Goal: Task Accomplishment & Management: Use online tool/utility

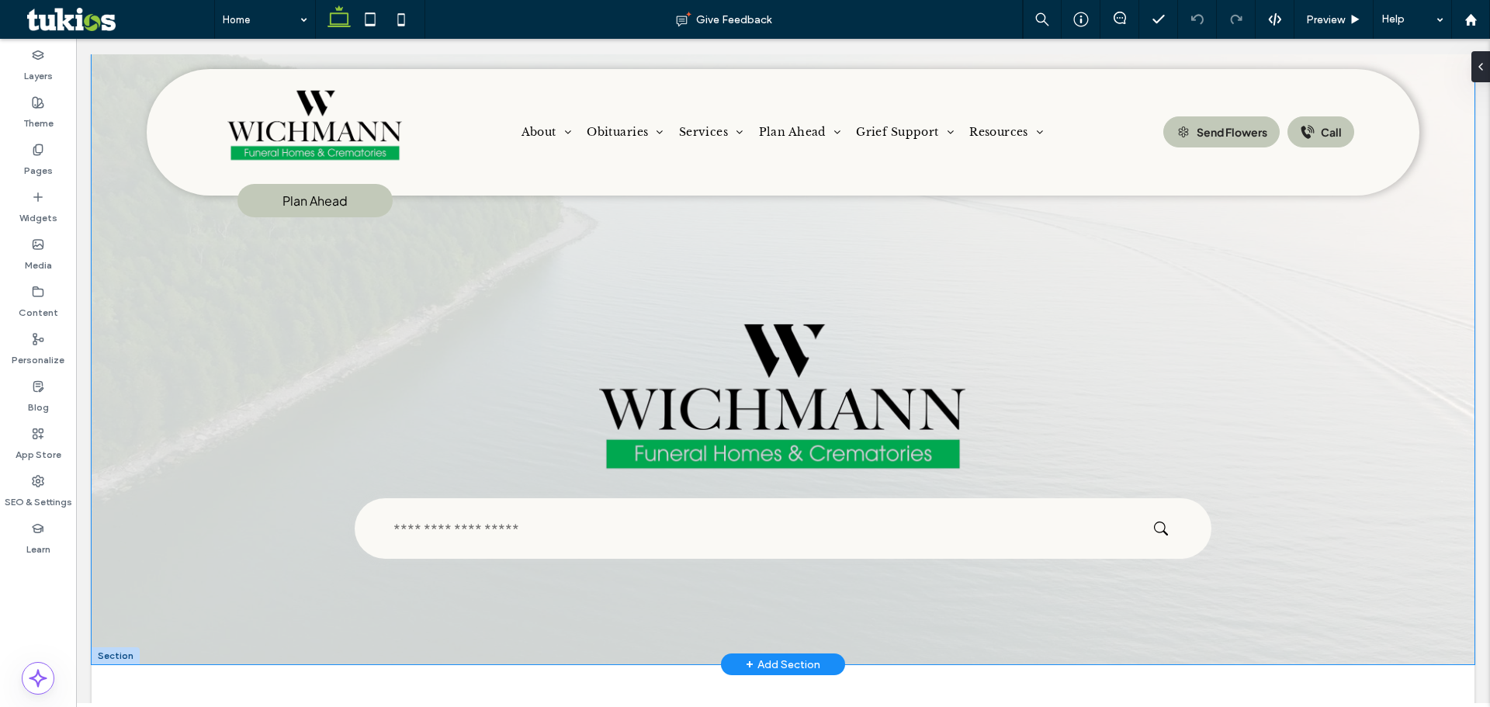
click at [199, 577] on div at bounding box center [783, 359] width 1383 height 610
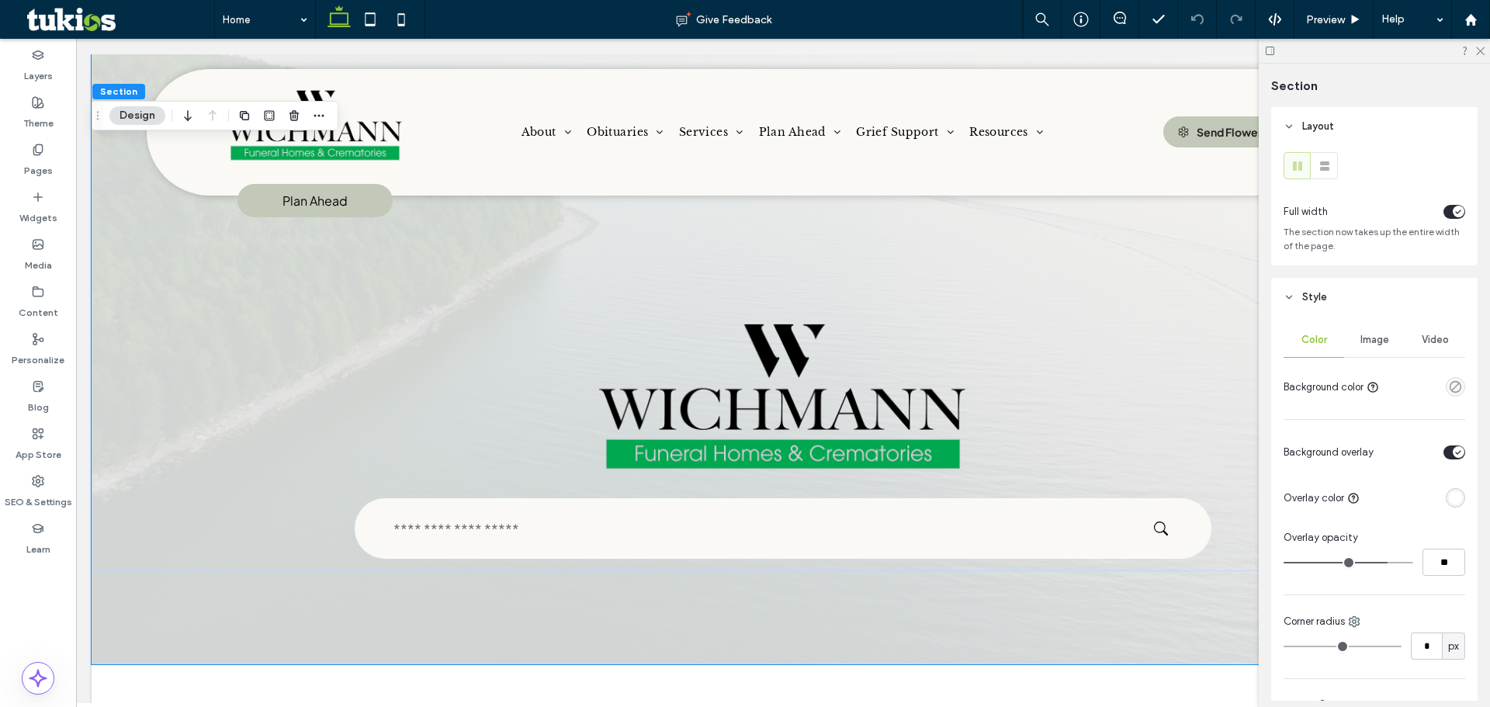
click at [1360, 336] on span "Image" at bounding box center [1374, 340] width 29 height 12
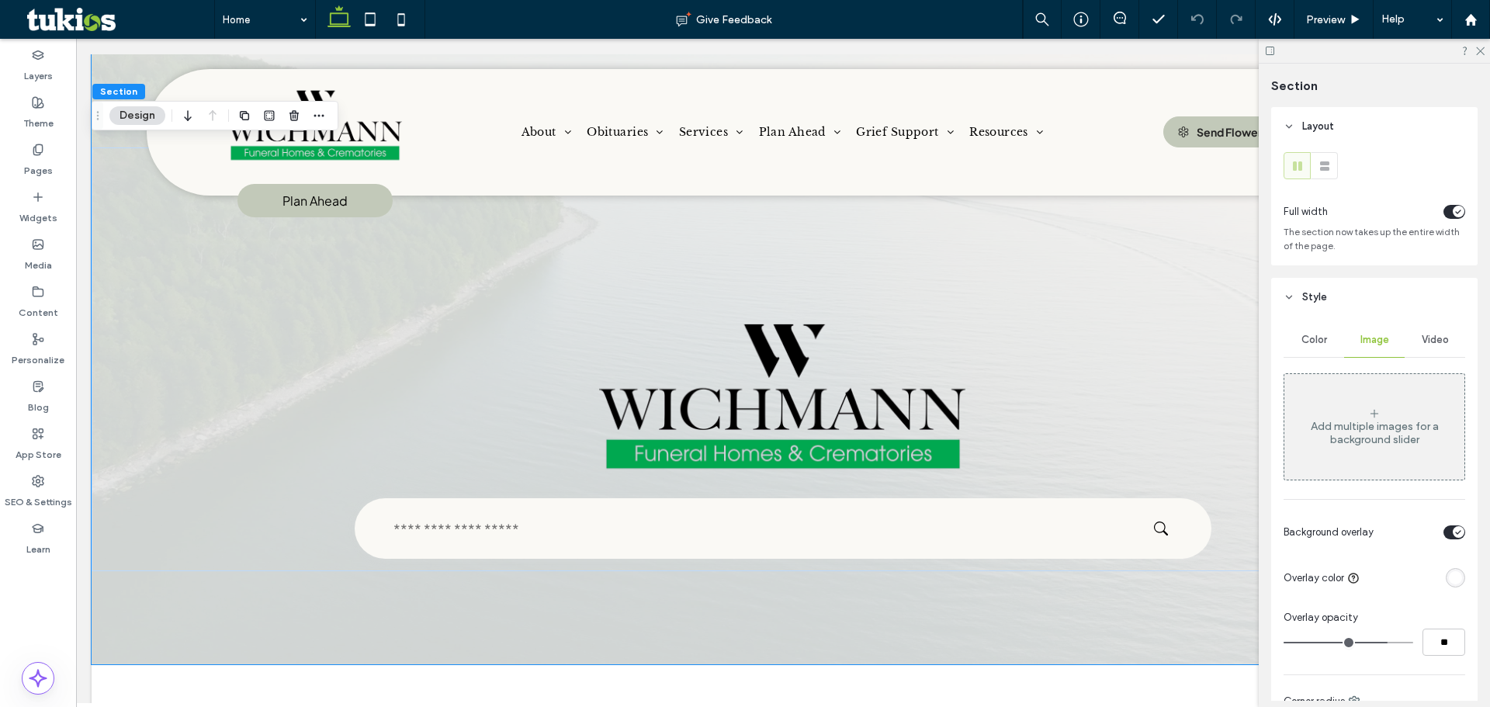
click at [1410, 351] on div "Video" at bounding box center [1435, 340] width 61 height 34
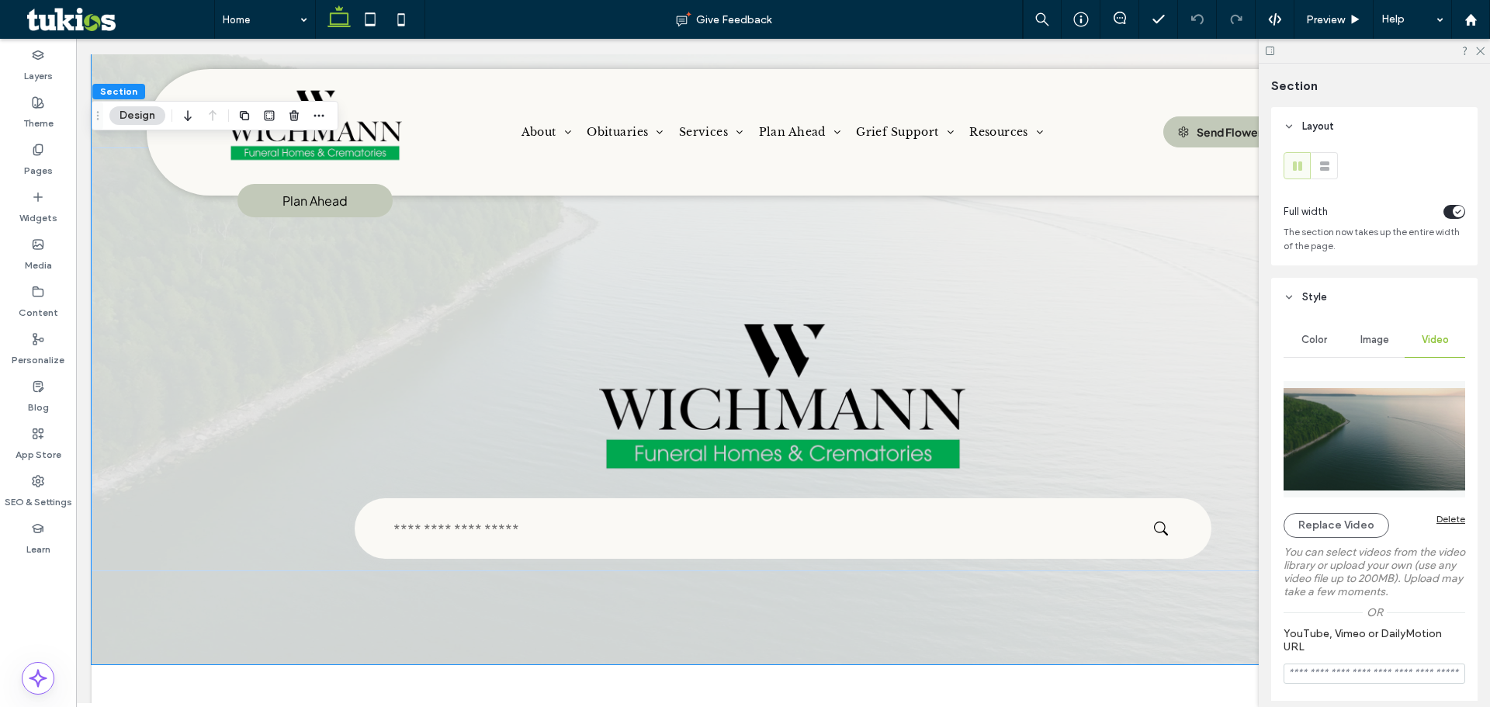
click at [1396, 448] on img at bounding box center [1375, 439] width 182 height 116
click at [1365, 521] on button "Replace Video" at bounding box center [1337, 525] width 106 height 25
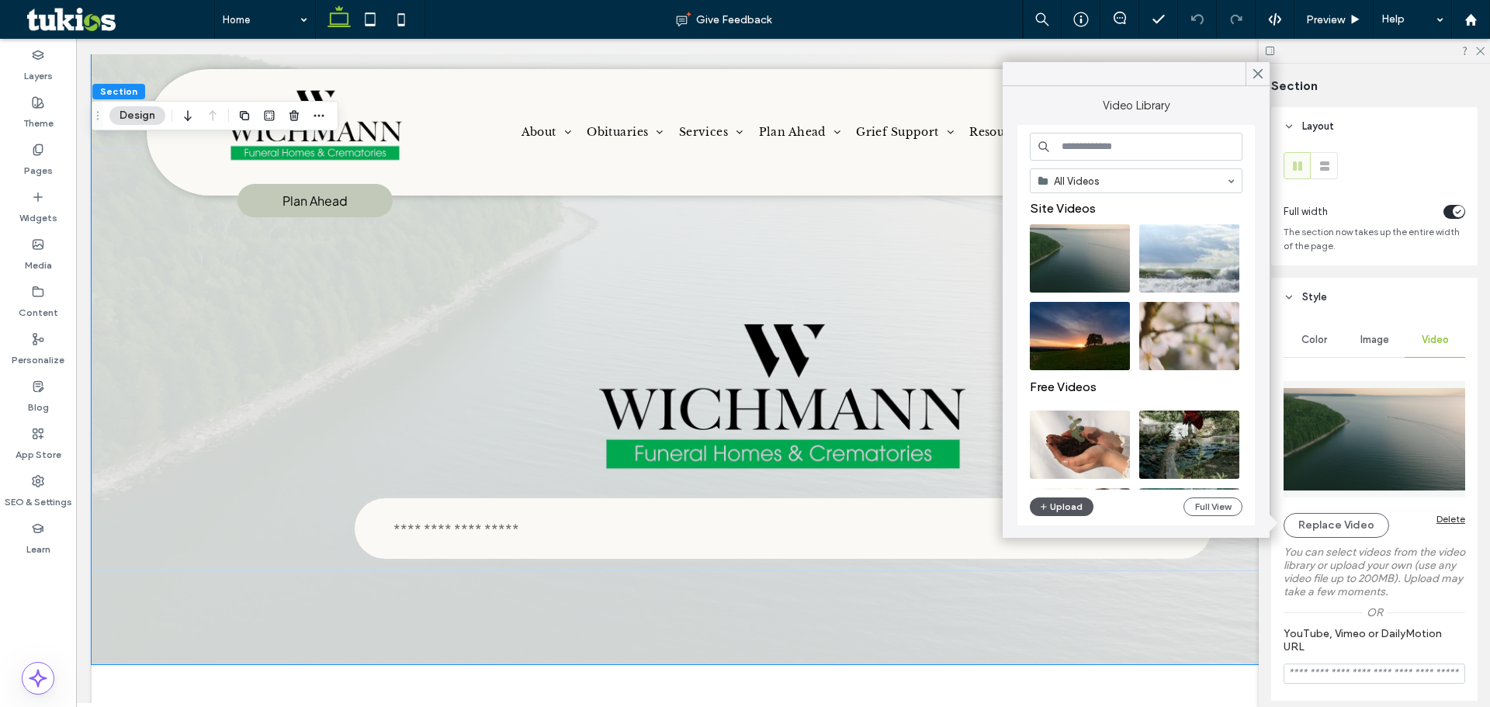
click at [1045, 504] on icon "button" at bounding box center [1043, 507] width 9 height 12
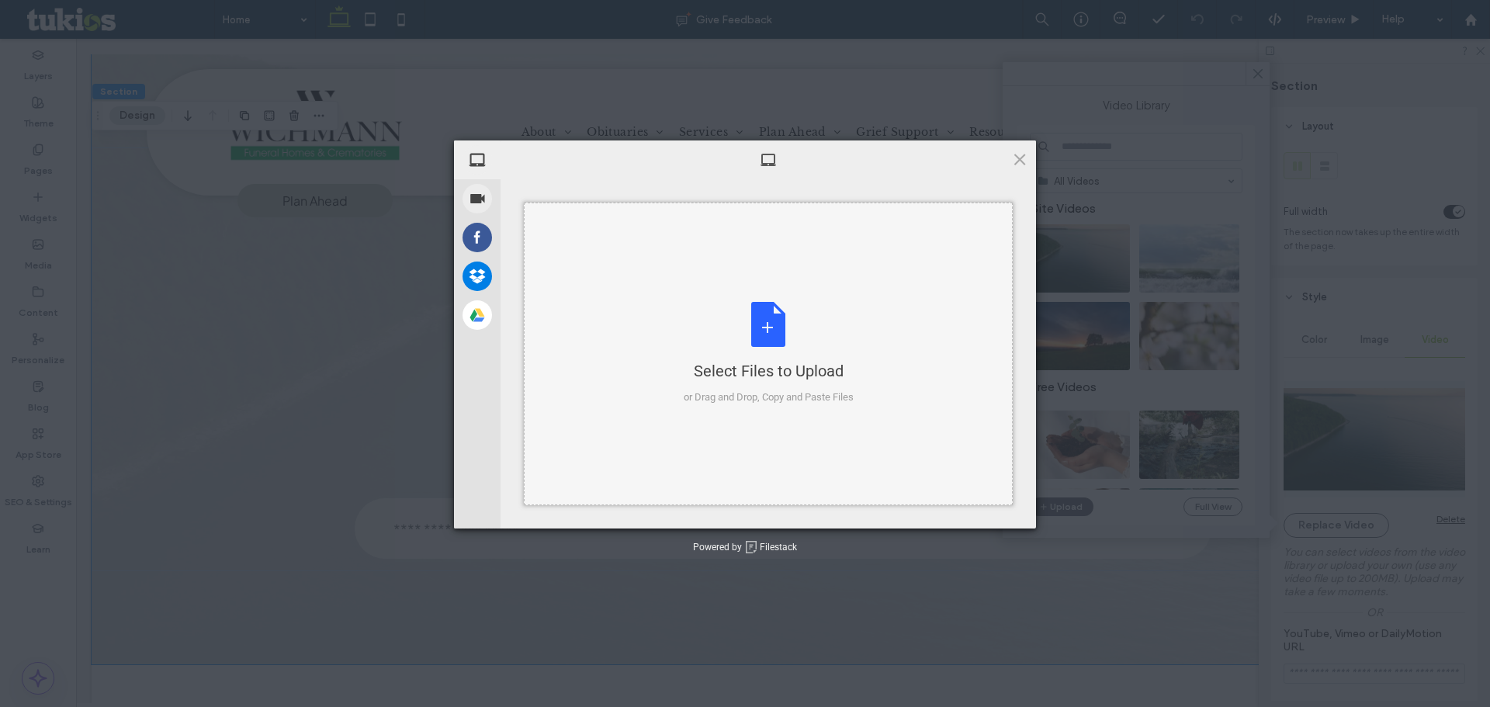
click at [658, 334] on div "Select Files to Upload or Drag and Drop, Copy and Paste Files" at bounding box center [768, 354] width 489 height 303
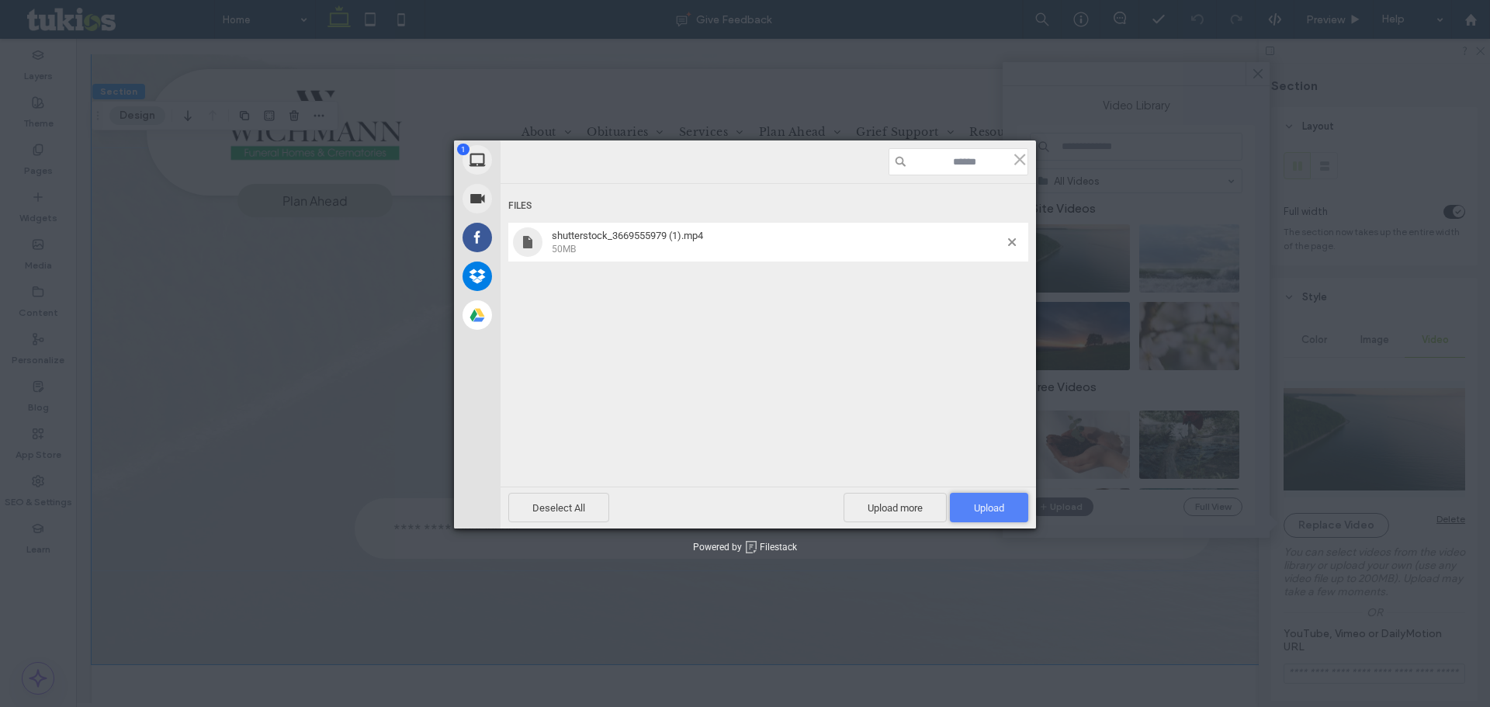
click at [1013, 504] on span "Upload 1" at bounding box center [989, 507] width 78 height 29
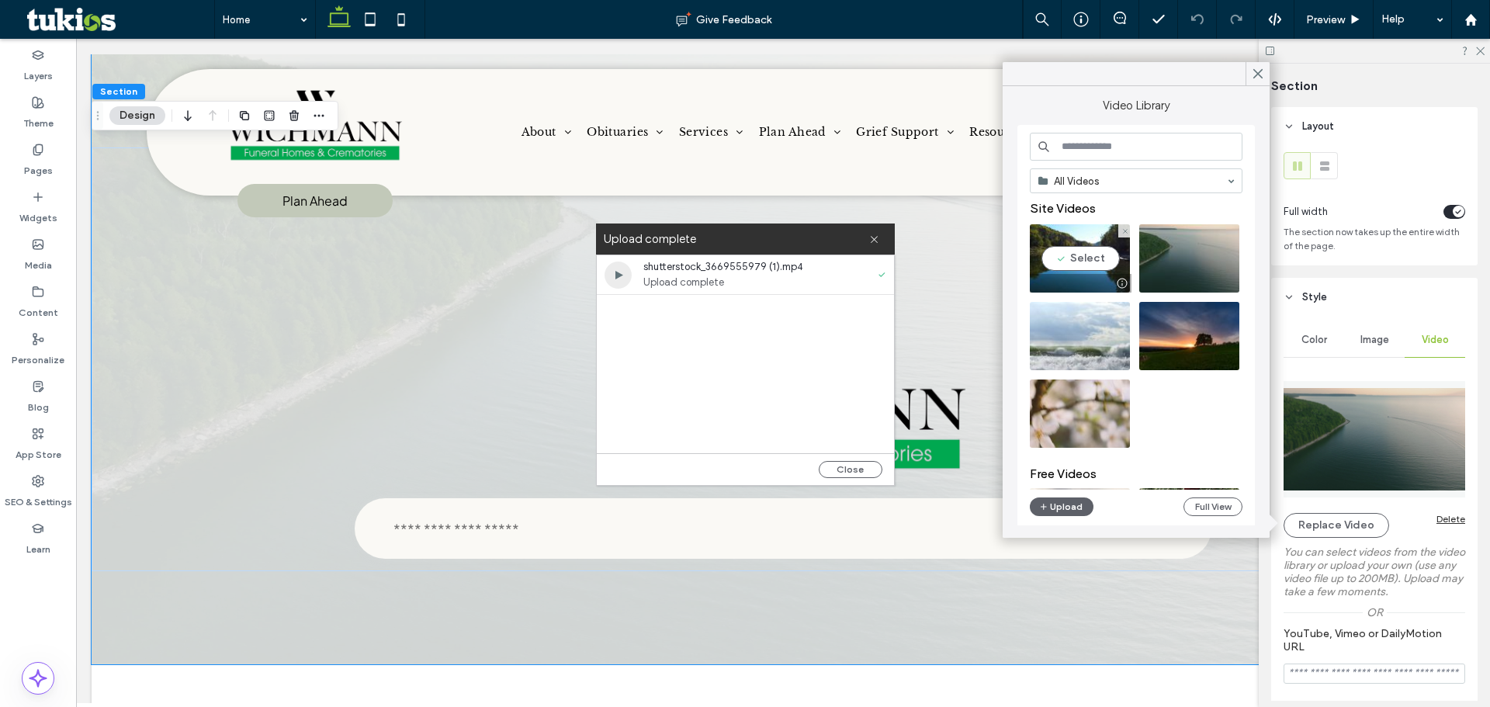
click at [1083, 260] on video at bounding box center [1080, 258] width 100 height 68
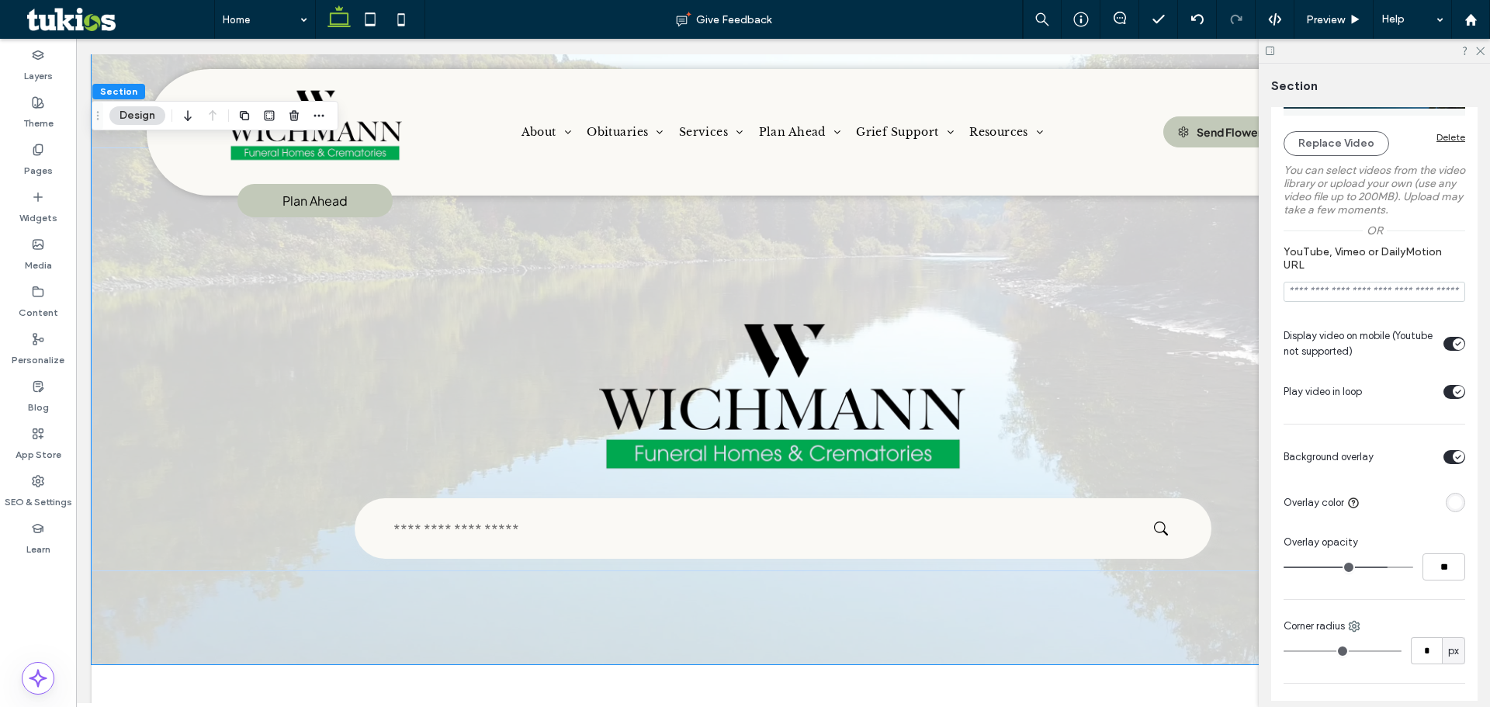
scroll to position [543, 0]
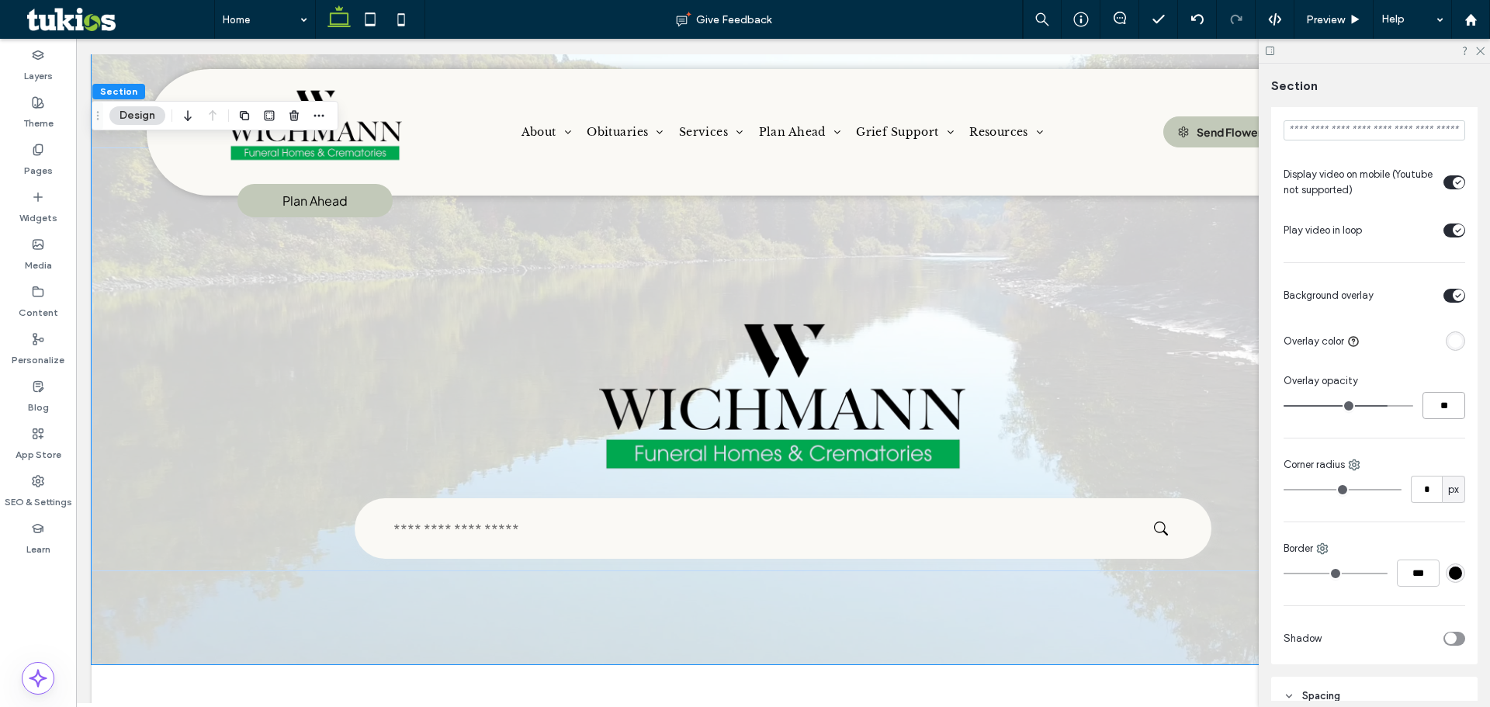
click at [1429, 411] on input "**" at bounding box center [1444, 405] width 43 height 27
type input "**"
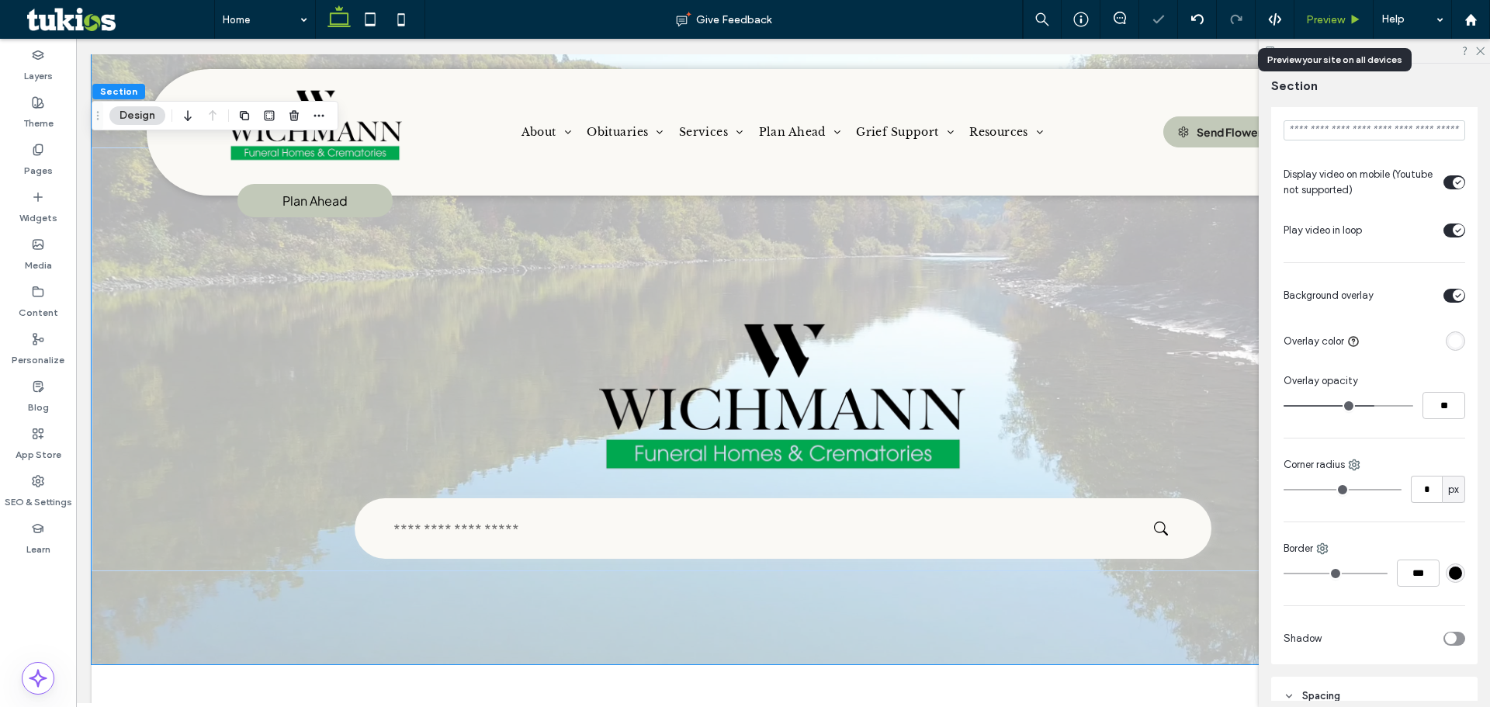
click at [1342, 18] on span "Preview" at bounding box center [1325, 19] width 39 height 13
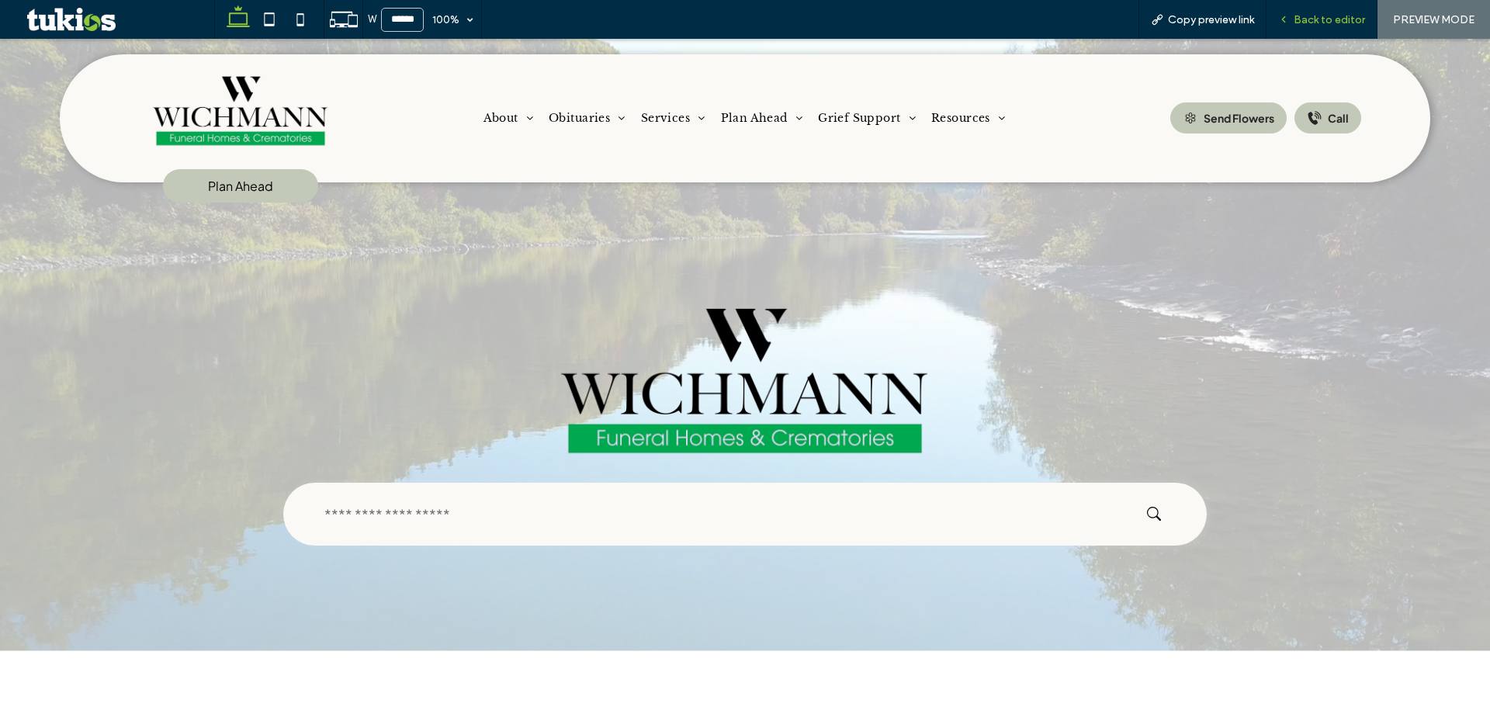
click at [1341, 14] on span "Back to editor" at bounding box center [1329, 19] width 71 height 13
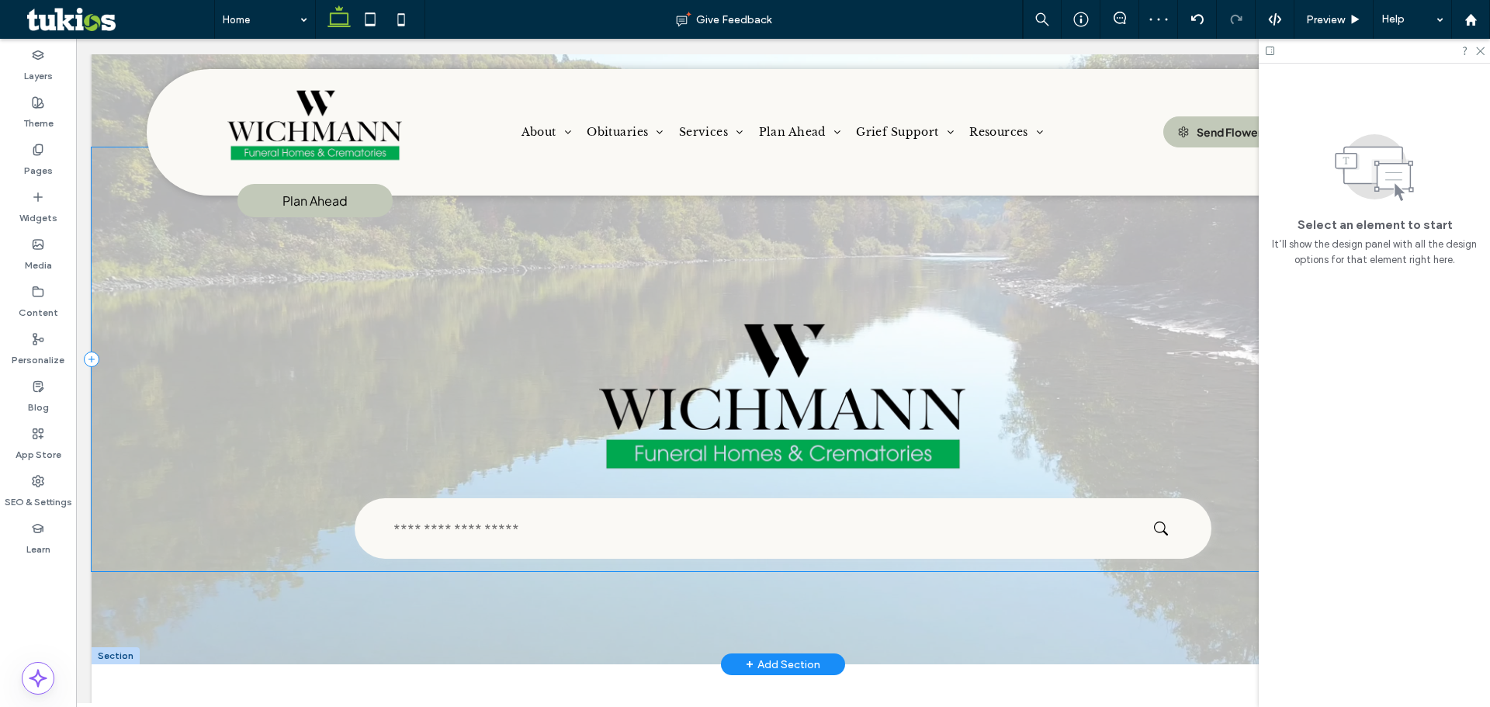
click at [154, 599] on div at bounding box center [783, 359] width 1383 height 610
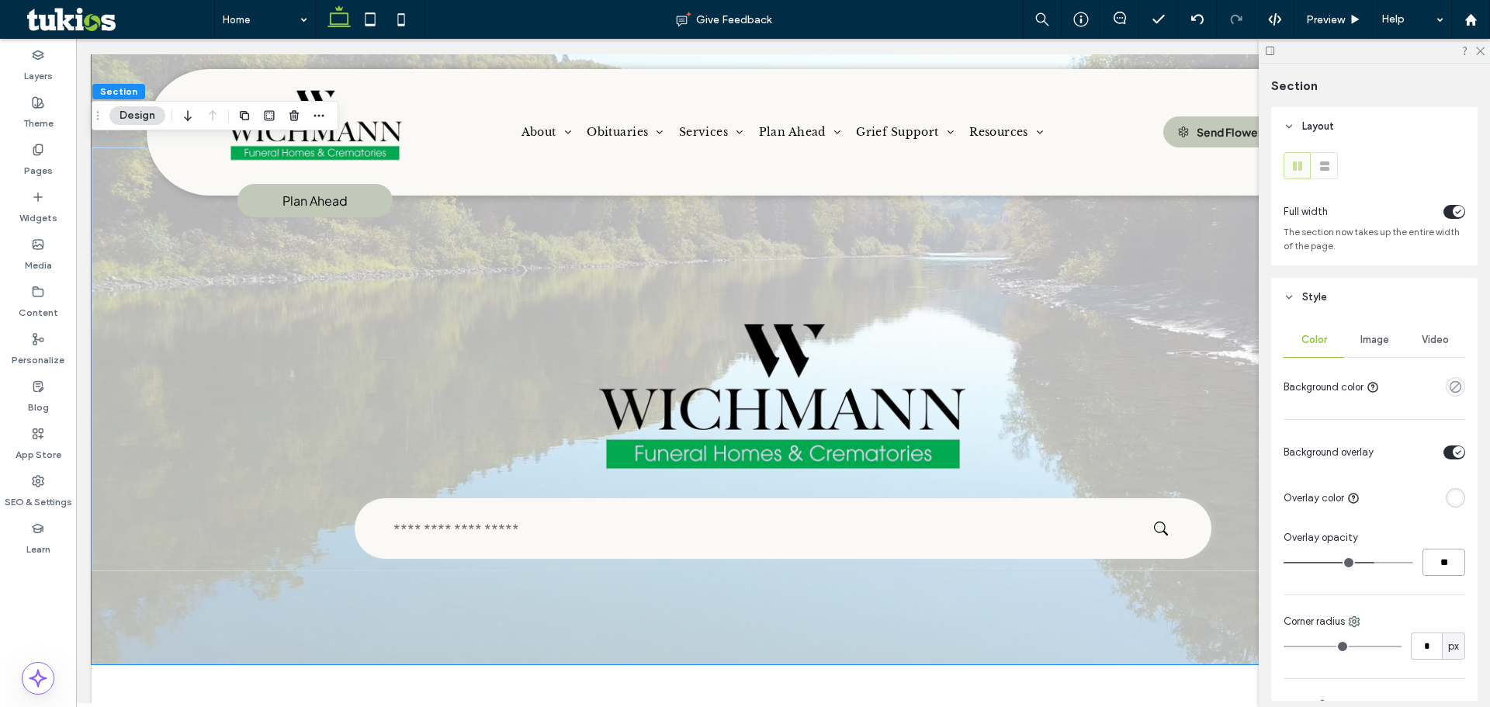
click at [1433, 568] on input "**" at bounding box center [1444, 562] width 43 height 27
type input "**"
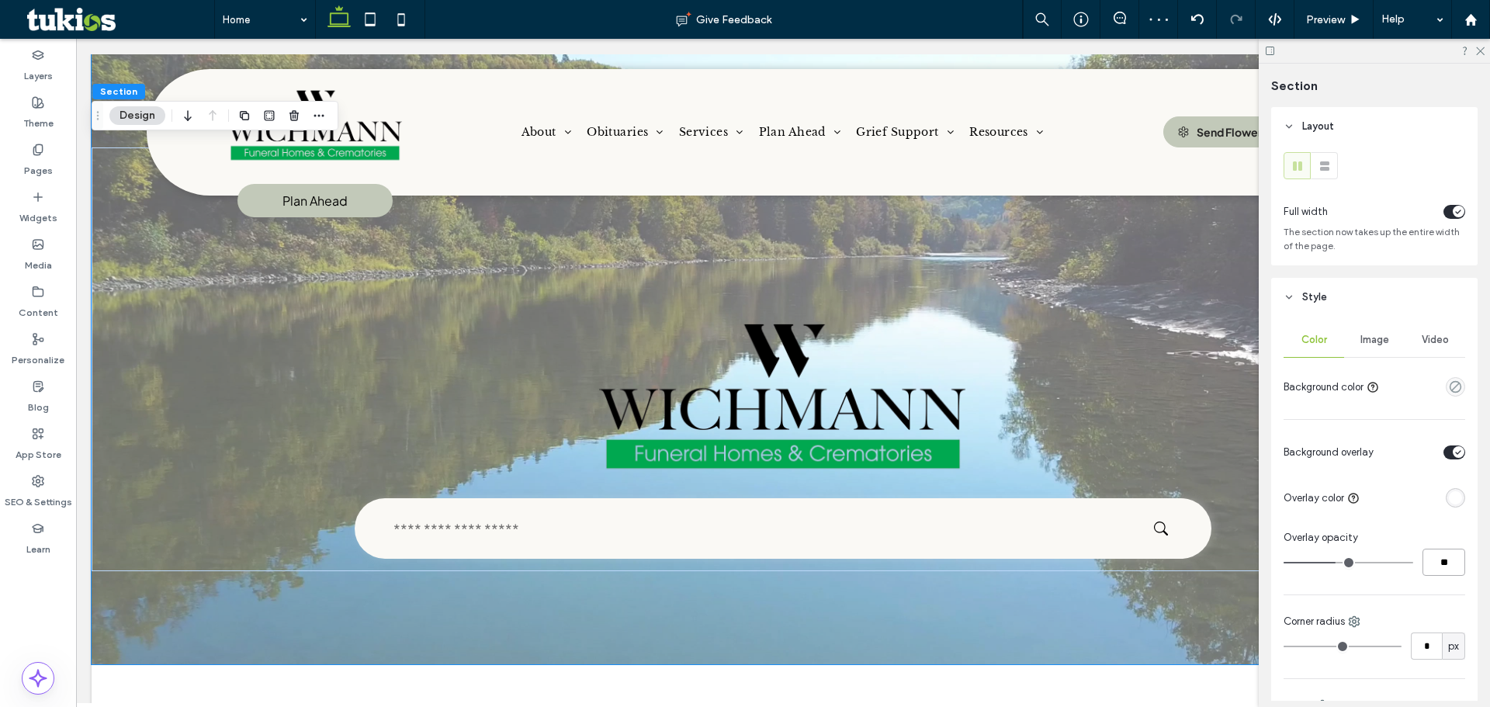
drag, startPoint x: 1448, startPoint y: 564, endPoint x: 1429, endPoint y: 555, distance: 21.5
click at [1429, 555] on input "**" at bounding box center [1444, 562] width 43 height 27
type input "**"
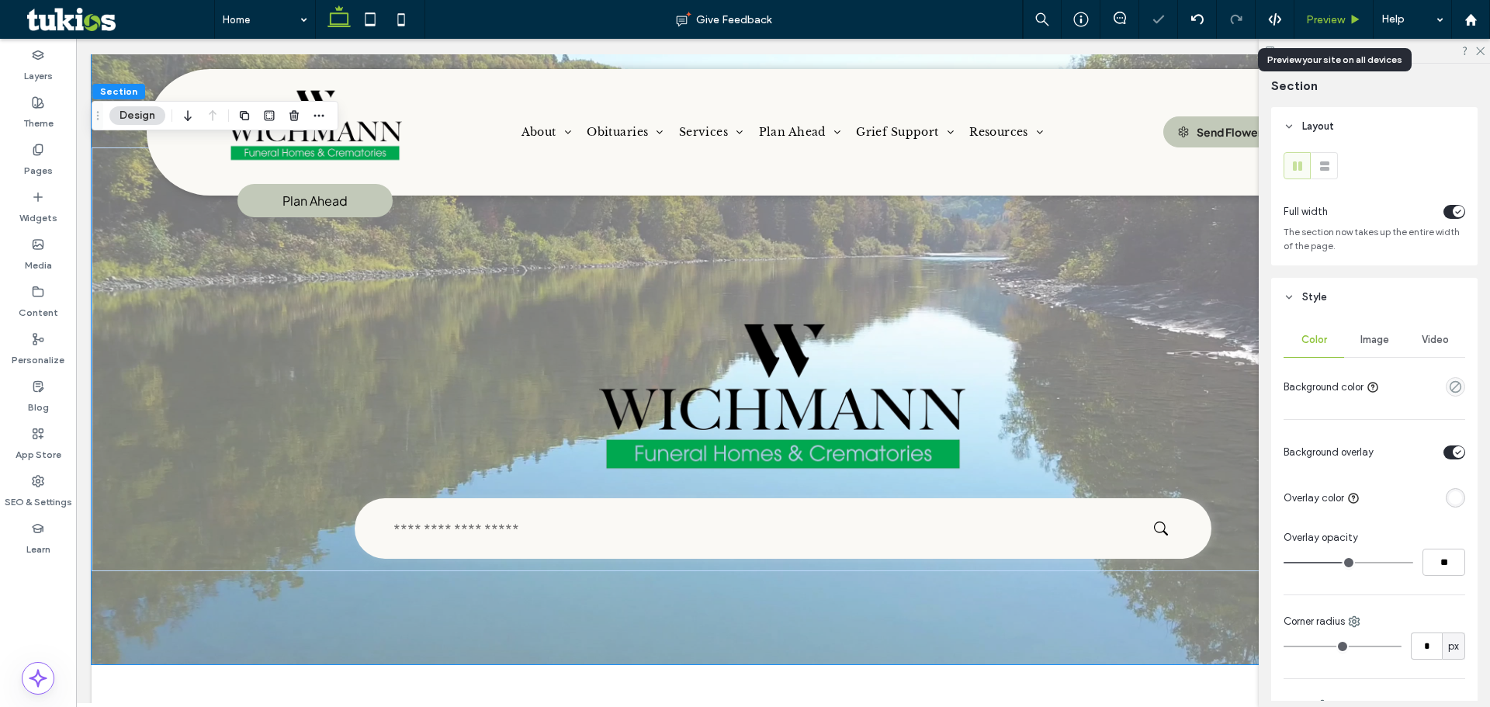
click at [1336, 13] on span "Preview" at bounding box center [1325, 19] width 39 height 13
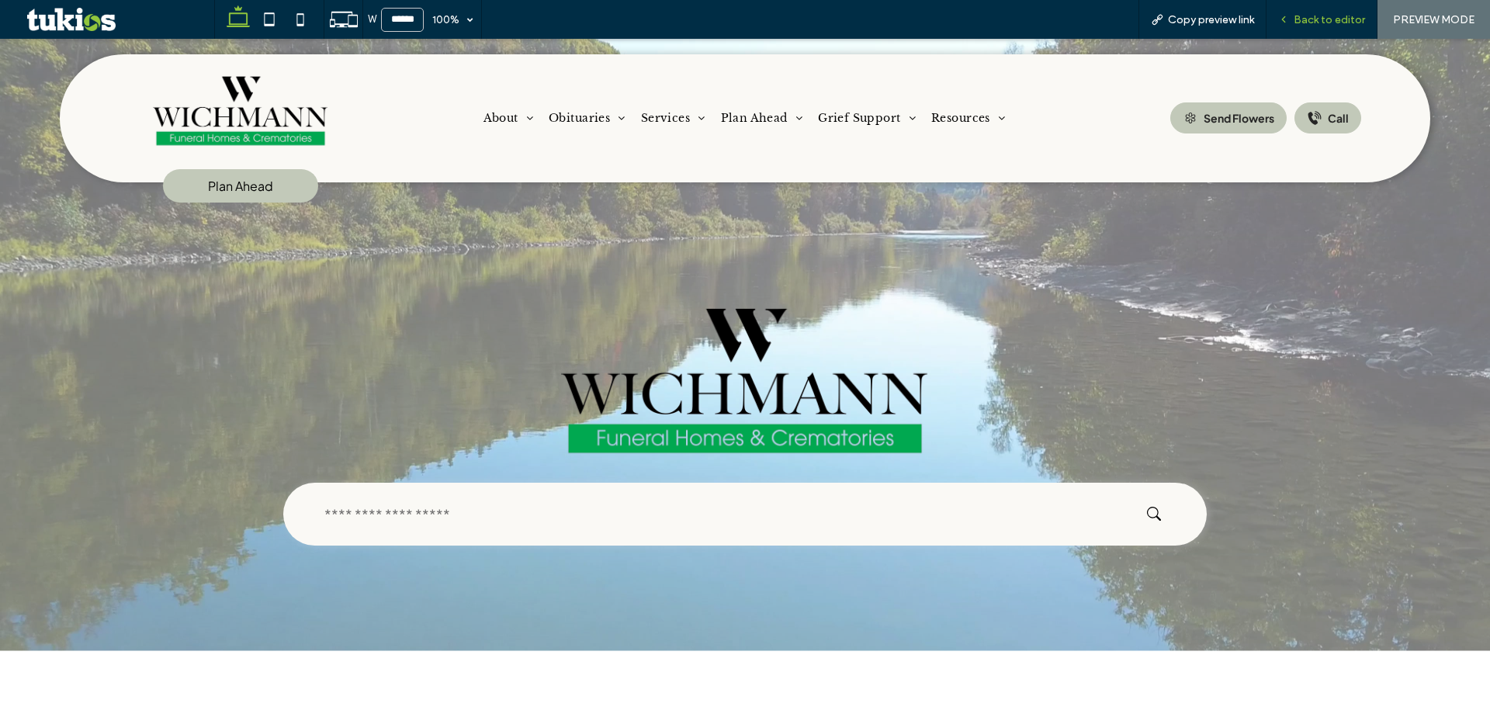
drag, startPoint x: 1329, startPoint y: 12, endPoint x: 636, endPoint y: 442, distance: 815.1
click at [1329, 13] on span "Back to editor" at bounding box center [1329, 19] width 71 height 13
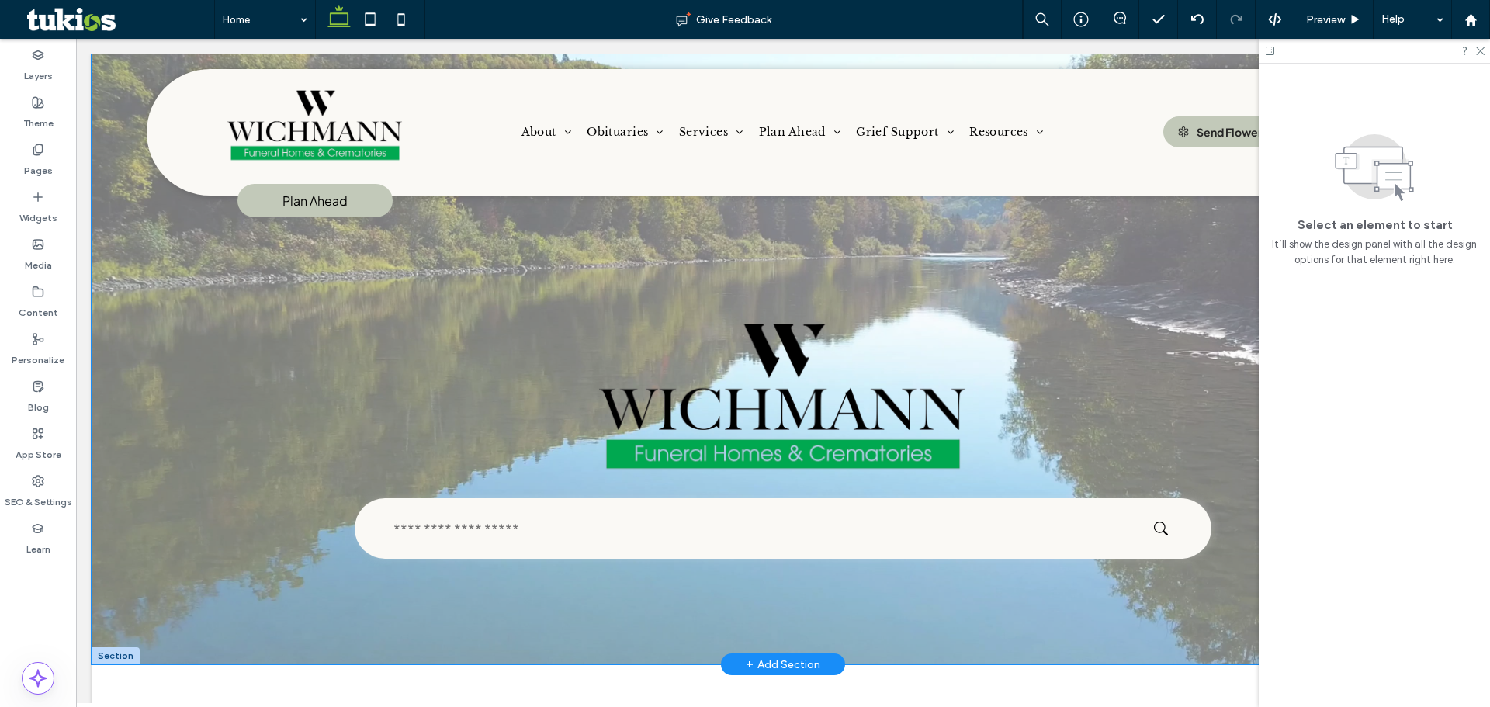
click at [272, 625] on div at bounding box center [783, 359] width 1383 height 610
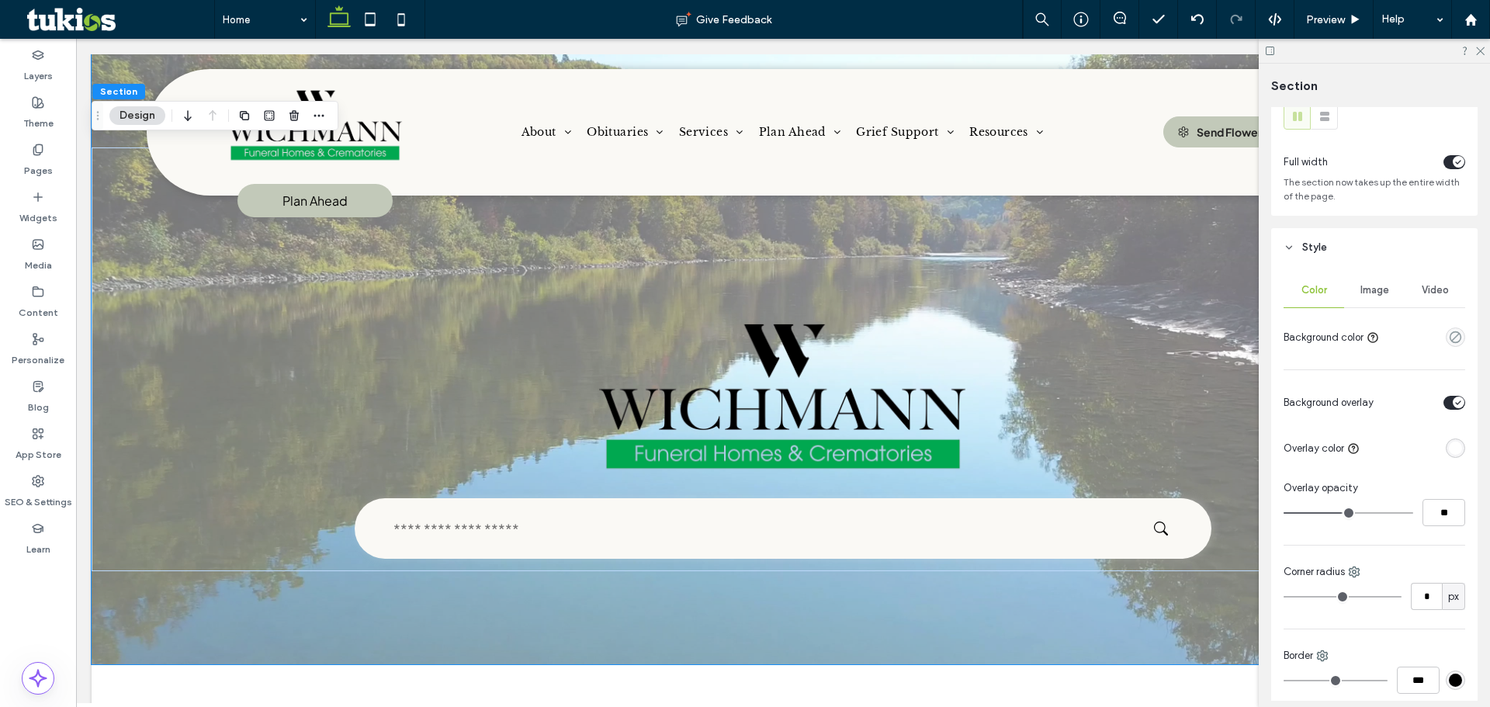
scroll to position [78, 0]
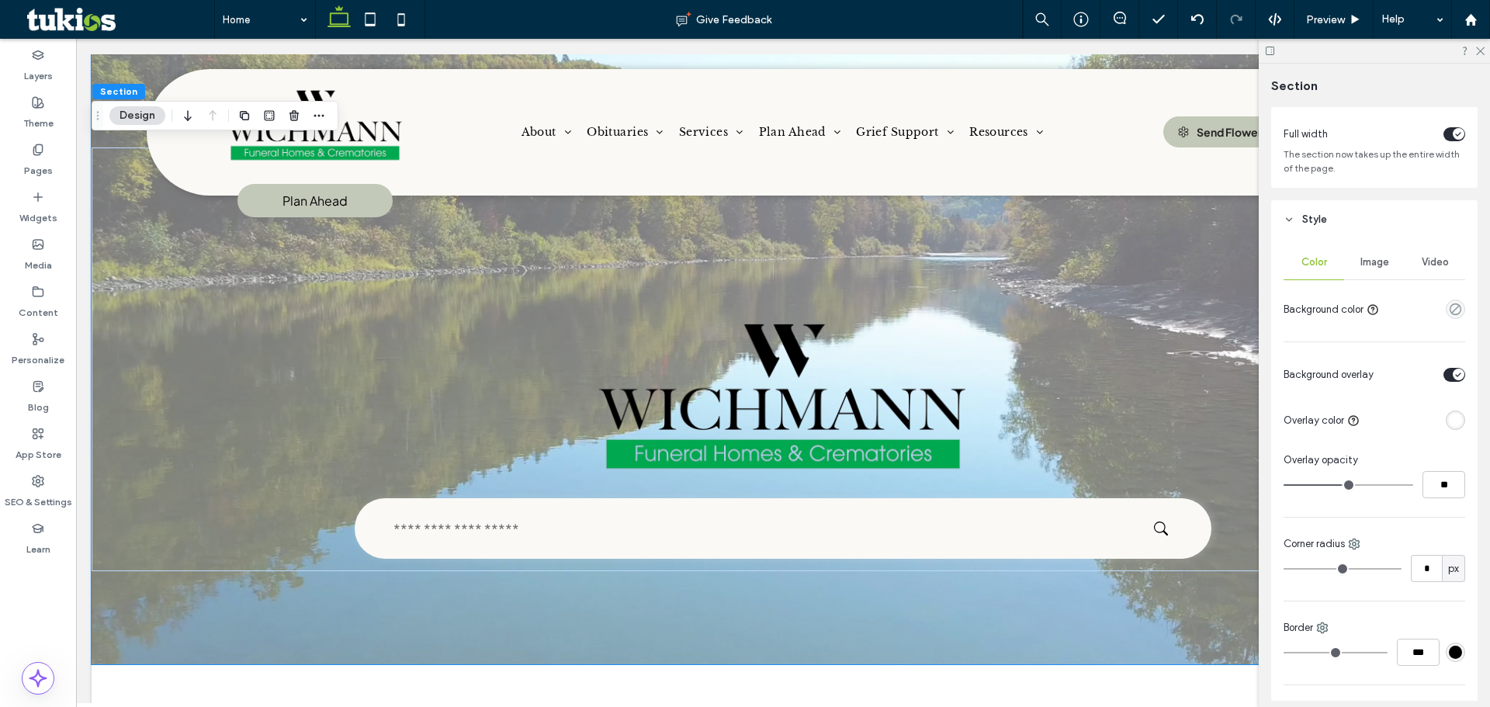
type input "**"
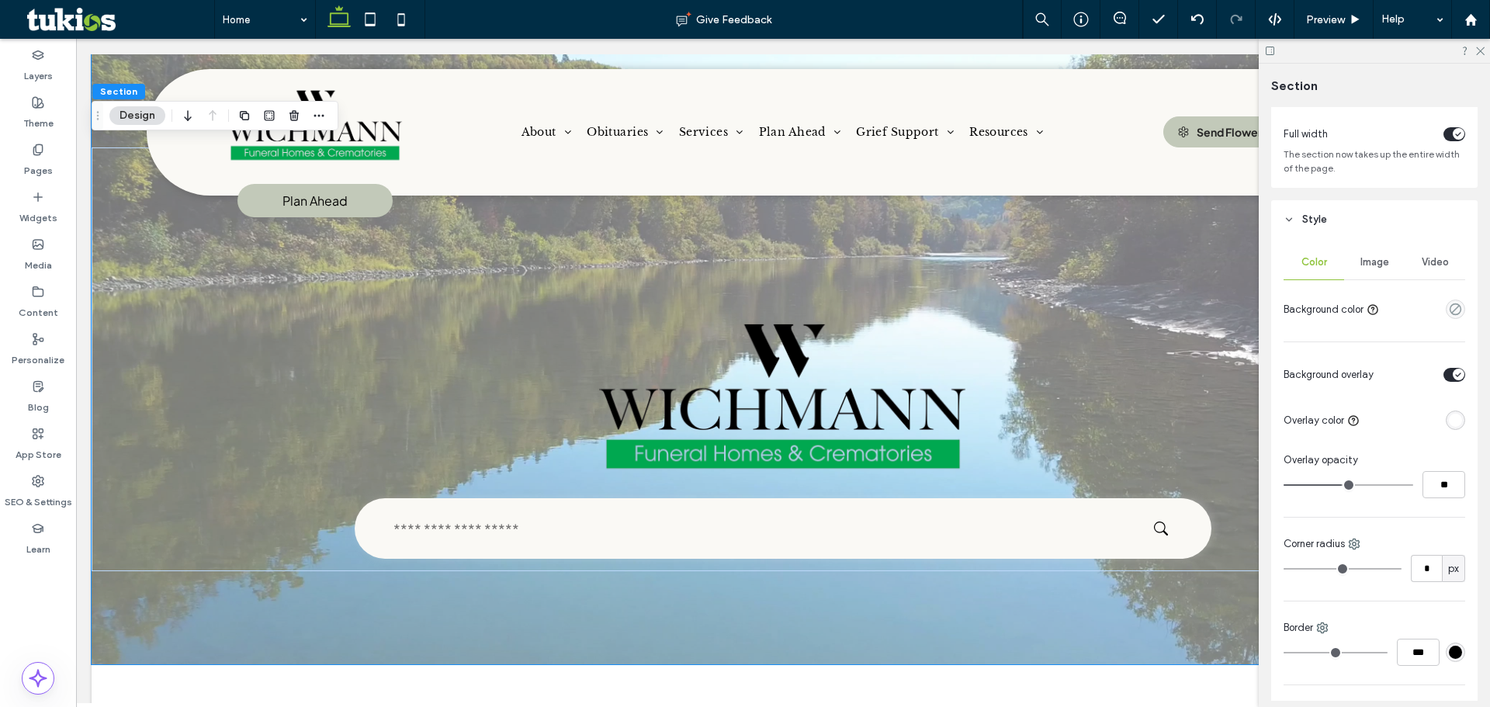
type input "**"
drag, startPoint x: 1336, startPoint y: 482, endPoint x: 1317, endPoint y: 480, distance: 19.5
type input "**"
click at [1326, 484] on input "range" at bounding box center [1349, 485] width 130 height 2
type input "**"
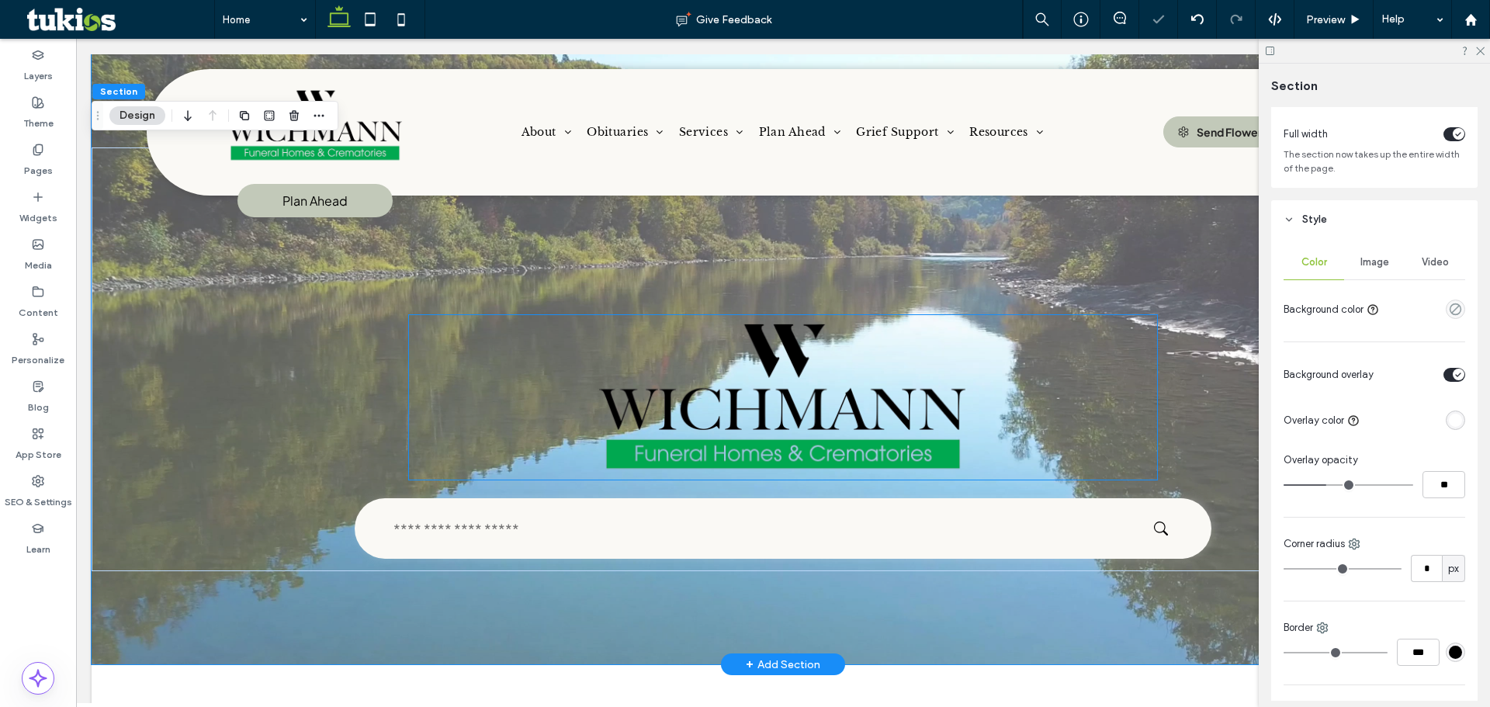
click at [849, 417] on img at bounding box center [782, 397] width 747 height 165
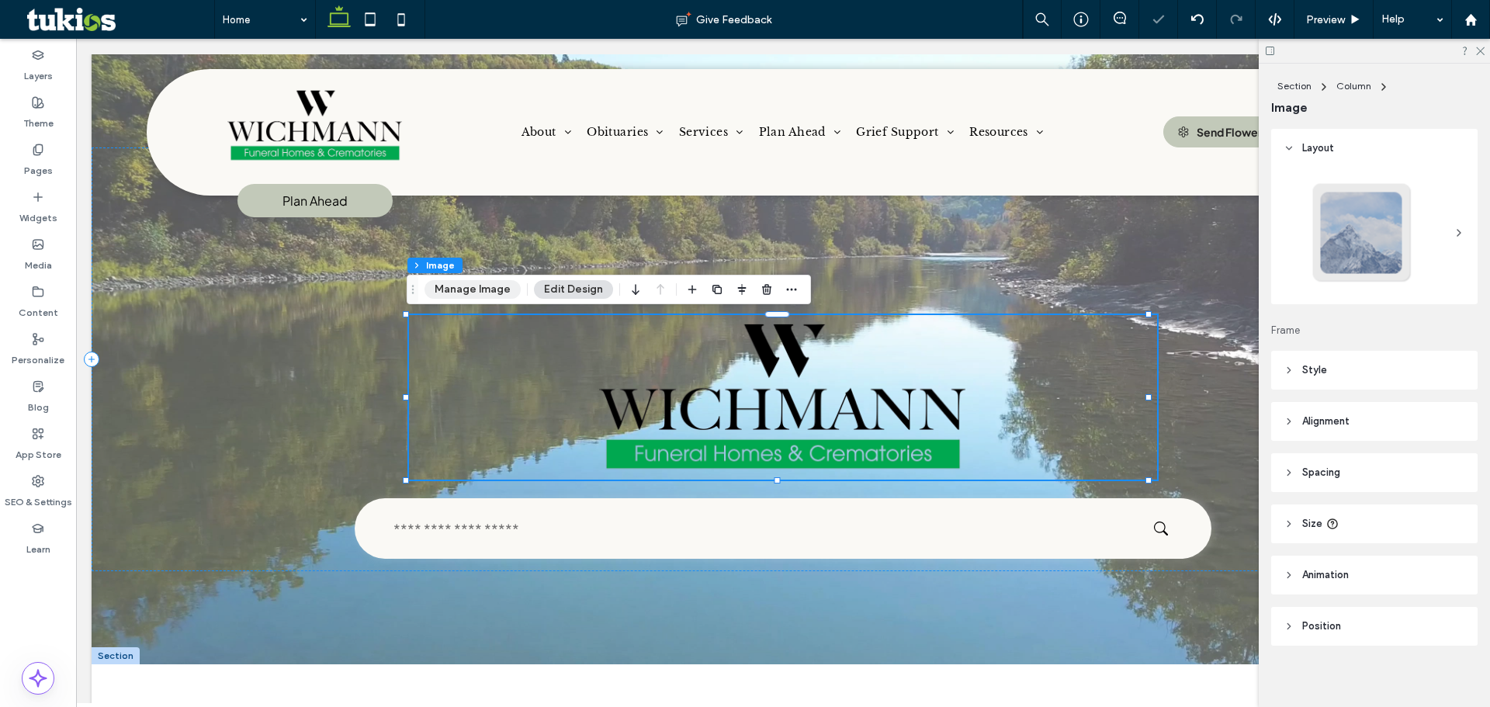
drag, startPoint x: 494, startPoint y: 289, endPoint x: 919, endPoint y: 346, distance: 428.4
click at [494, 289] on button "Manage Image" at bounding box center [473, 289] width 96 height 19
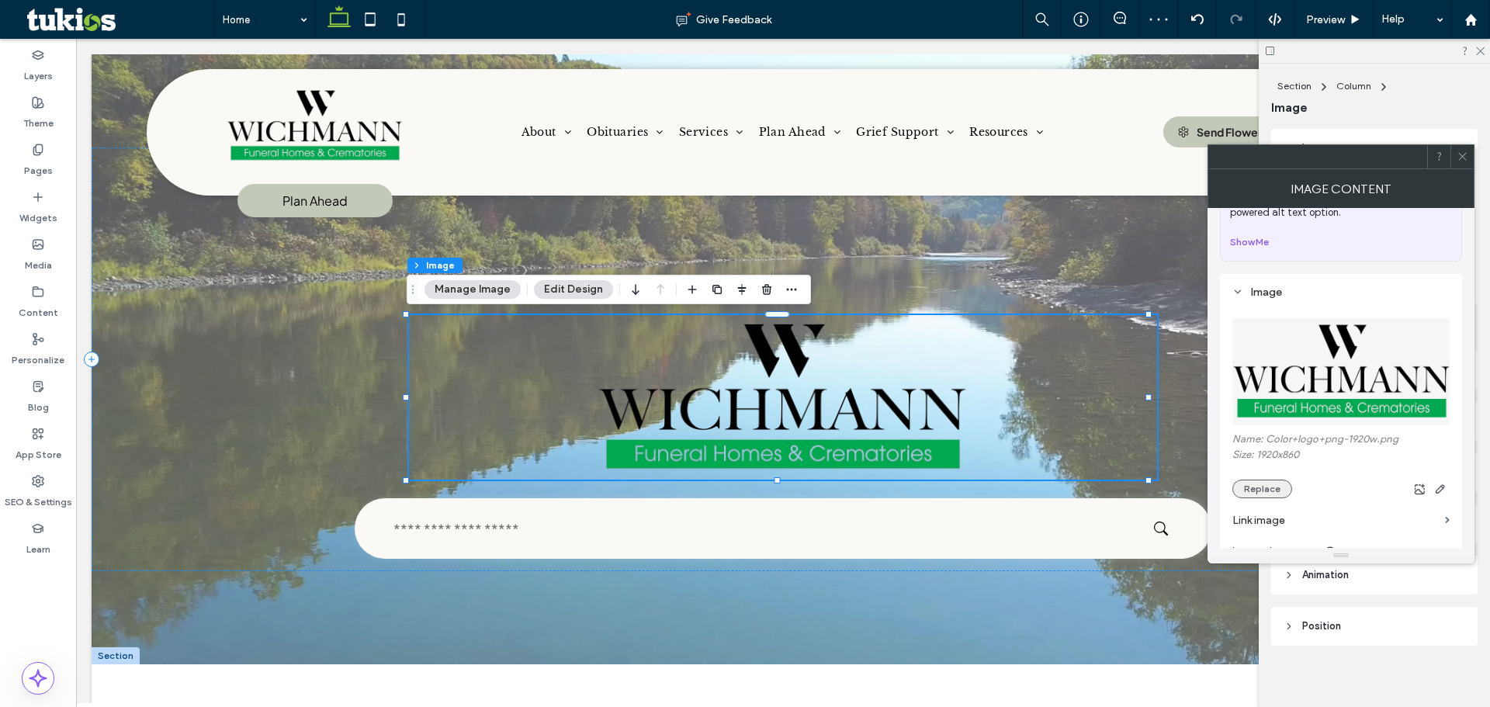
click at [1270, 496] on button "Replace" at bounding box center [1262, 489] width 60 height 19
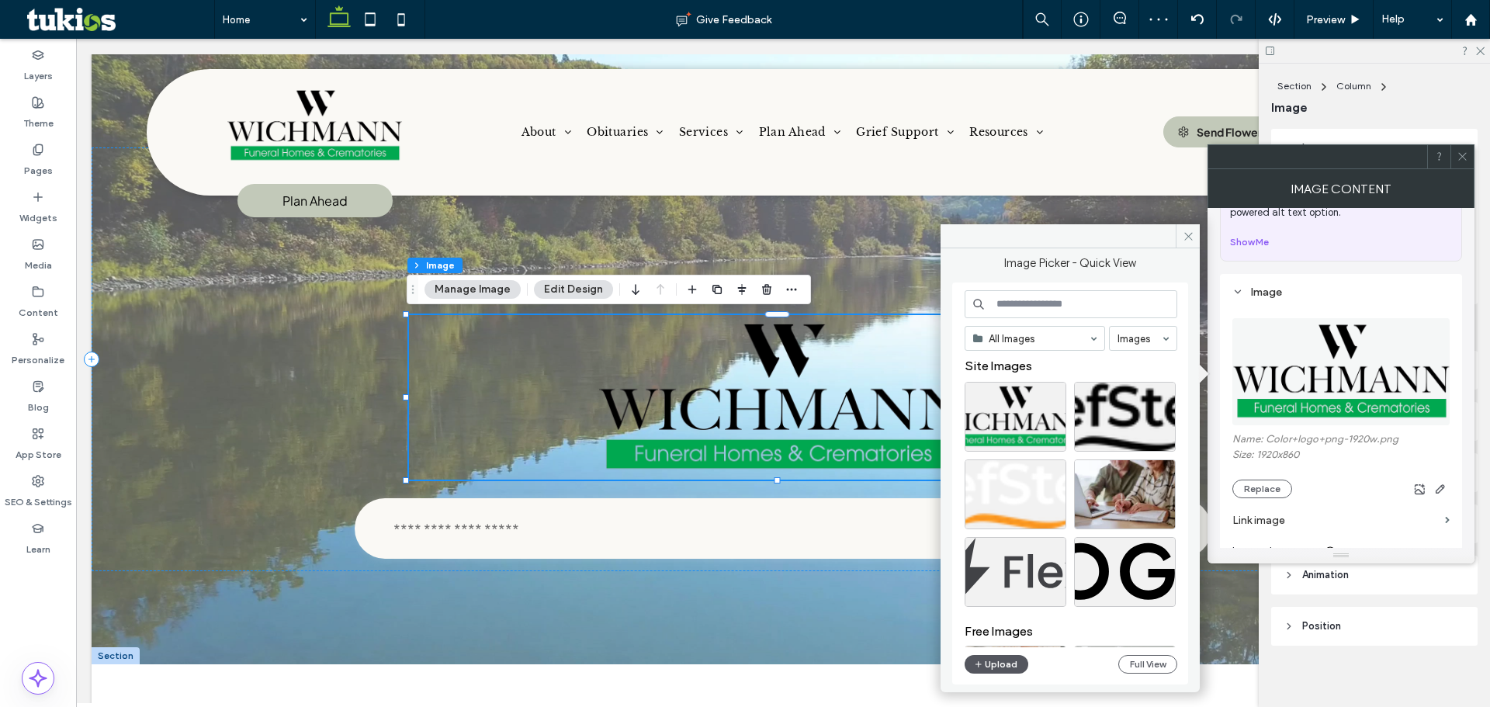
click at [993, 657] on button "Upload" at bounding box center [997, 664] width 64 height 19
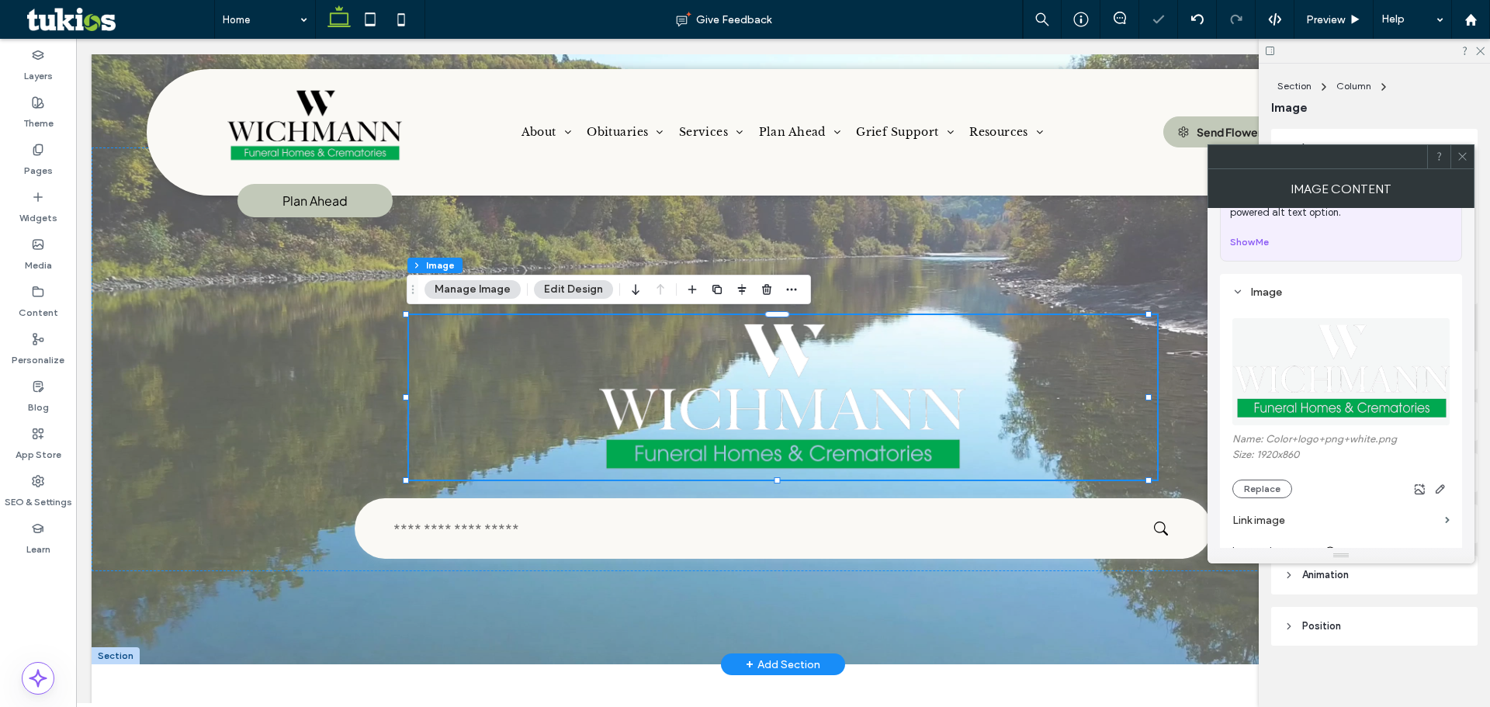
click at [695, 605] on div at bounding box center [783, 359] width 1383 height 610
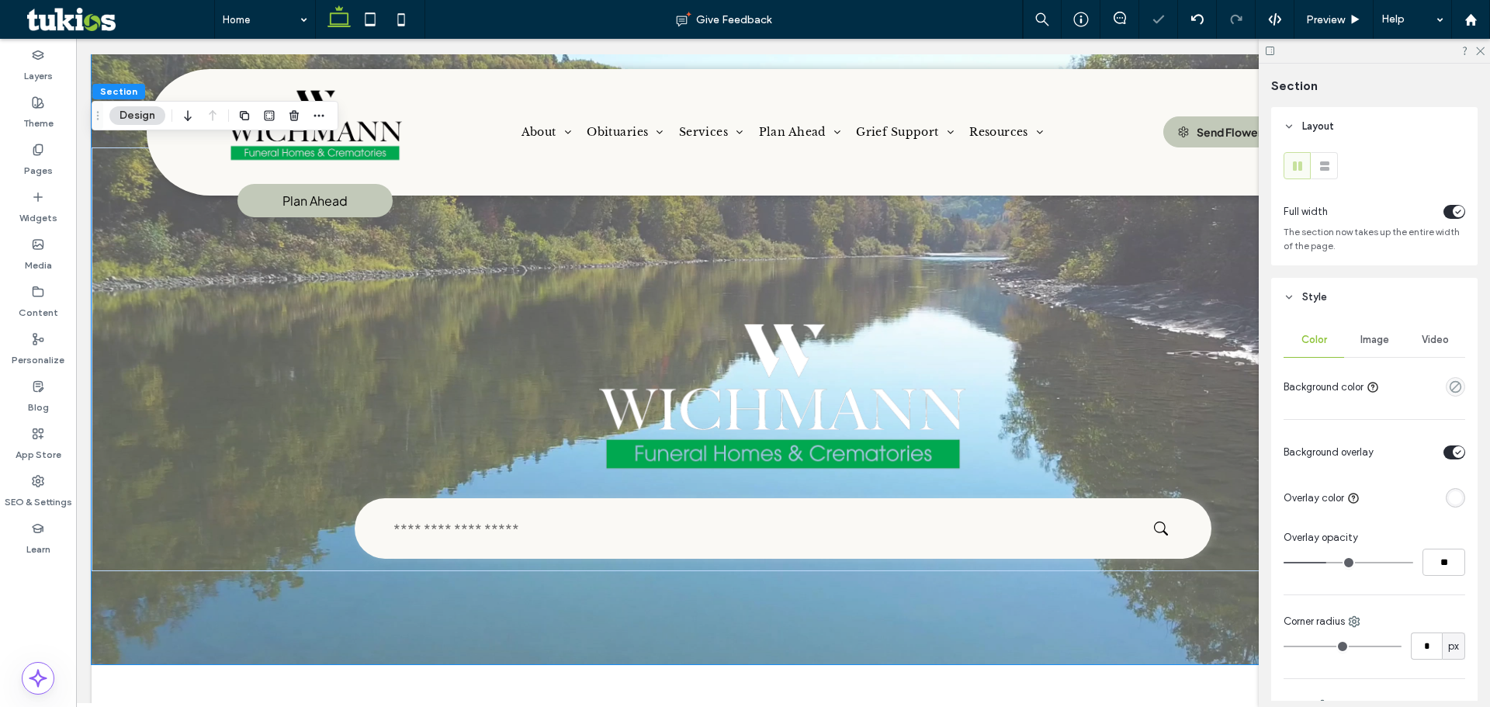
click at [1455, 497] on div "rgba(255, 255, 255, 1)" at bounding box center [1455, 497] width 19 height 19
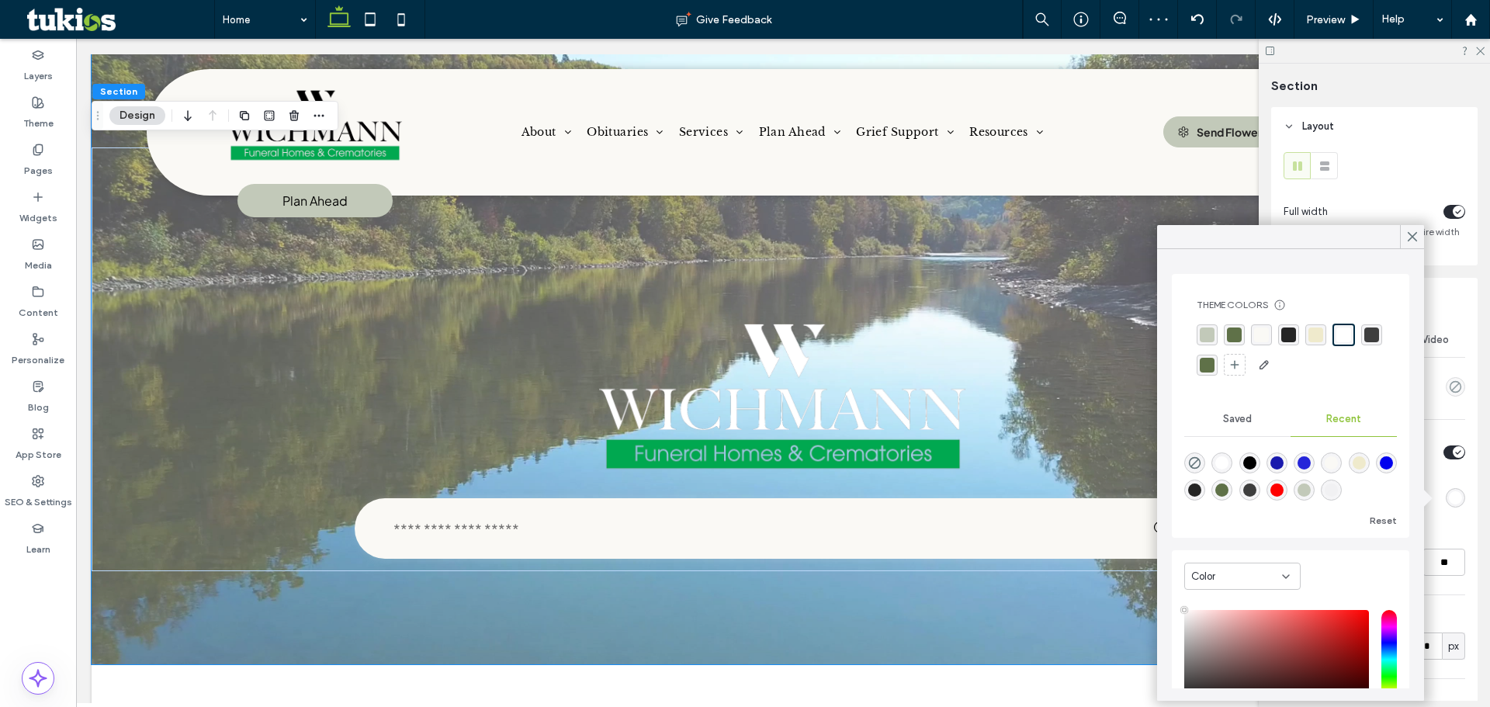
click at [1285, 332] on div "rgba(37, 37, 37, 1)" at bounding box center [1288, 334] width 15 height 15
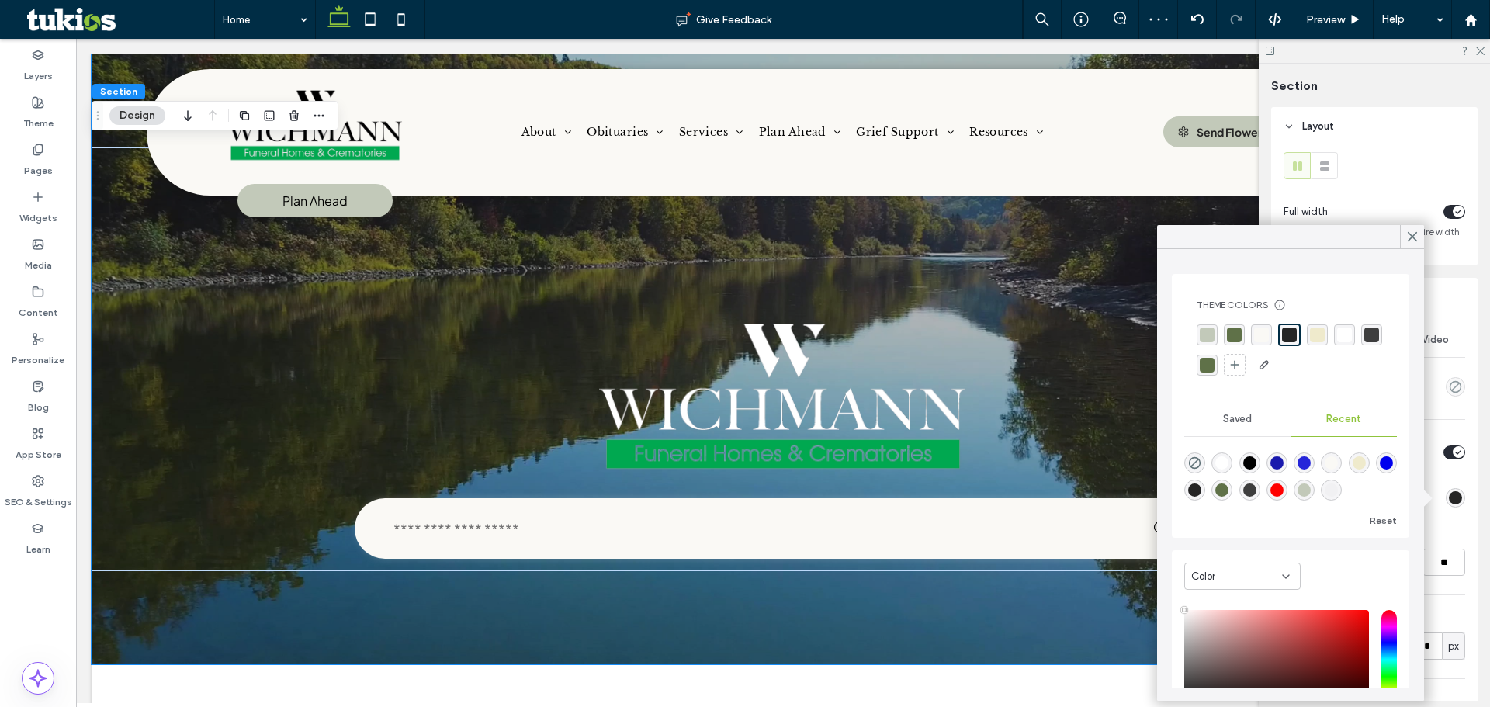
click at [1478, 501] on div "Layout Full width The section now takes up the entire width of the page. Style …" at bounding box center [1379, 404] width 217 height 594
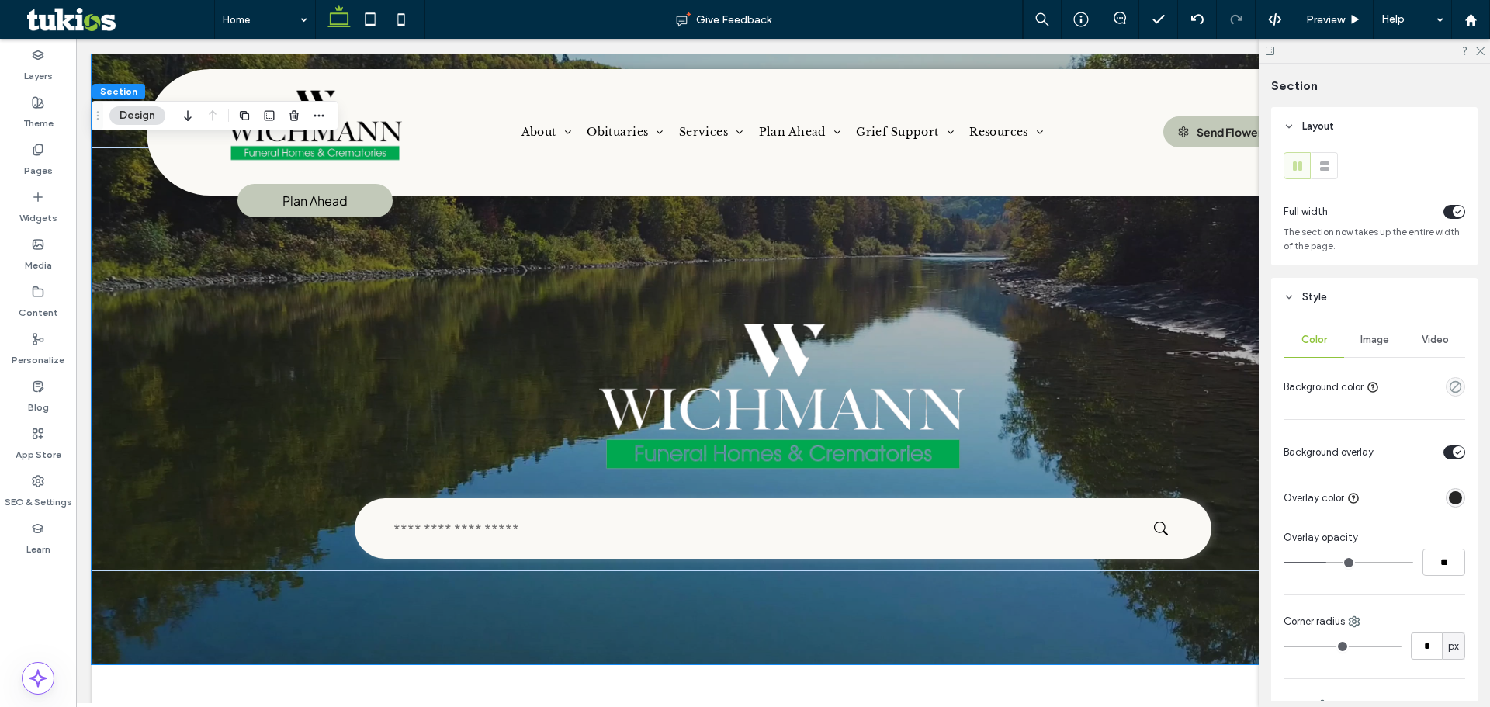
type input "**"
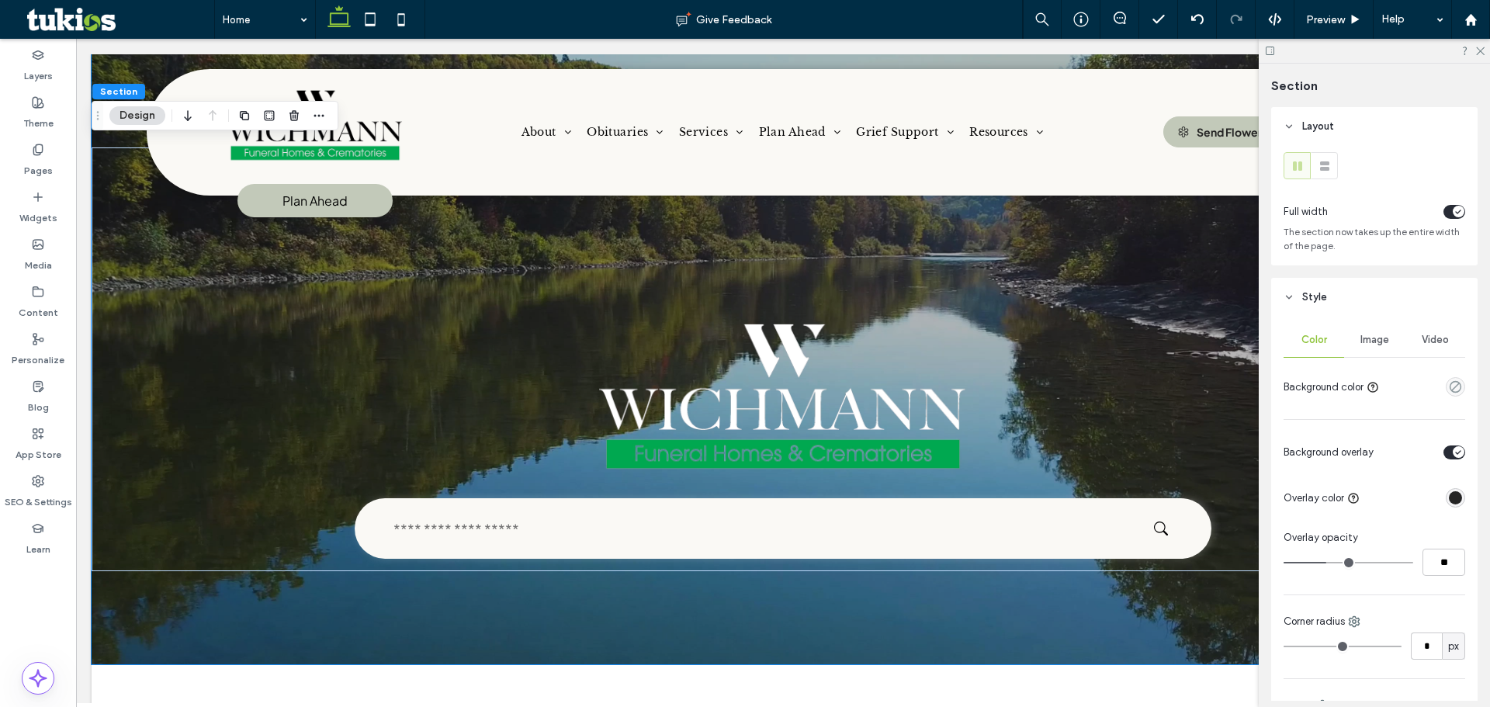
type input "**"
click at [1333, 562] on input "range" at bounding box center [1349, 563] width 130 height 2
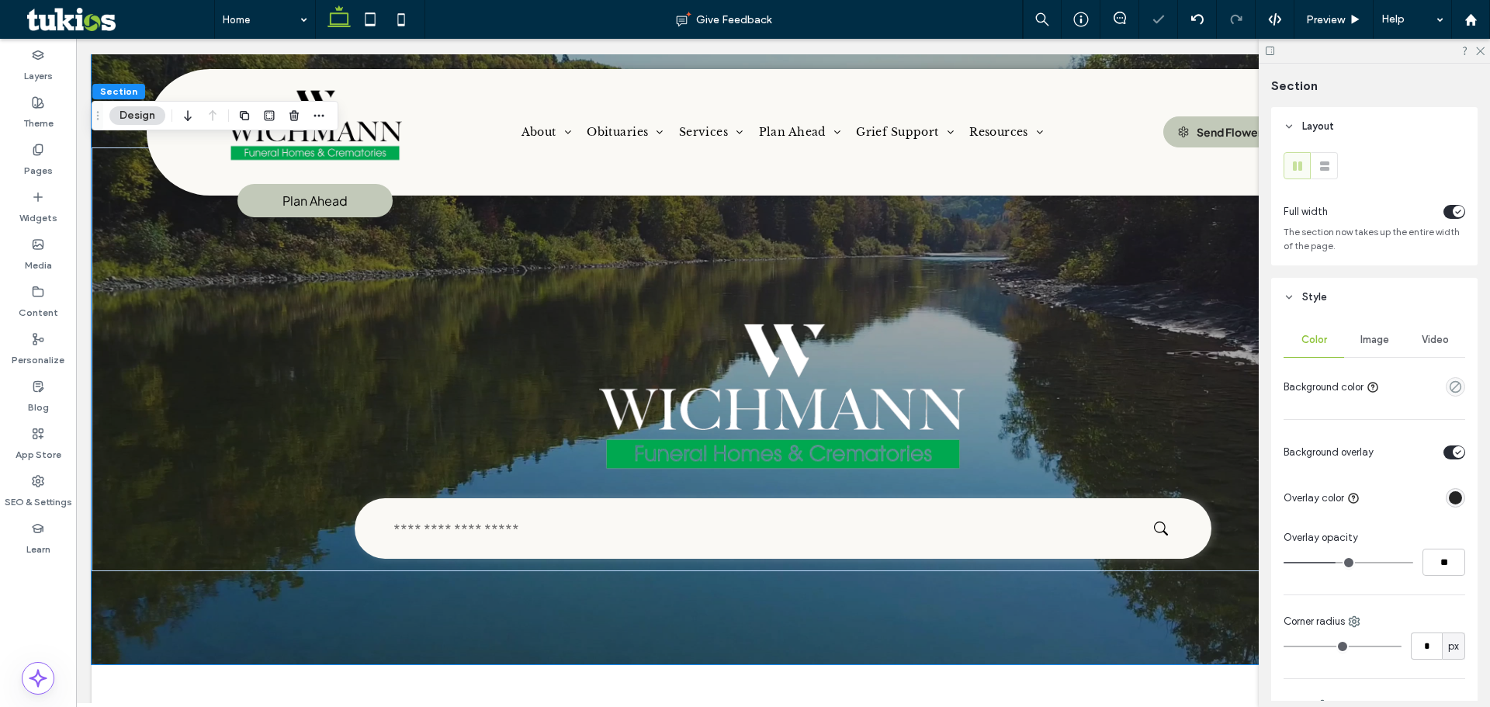
type input "**"
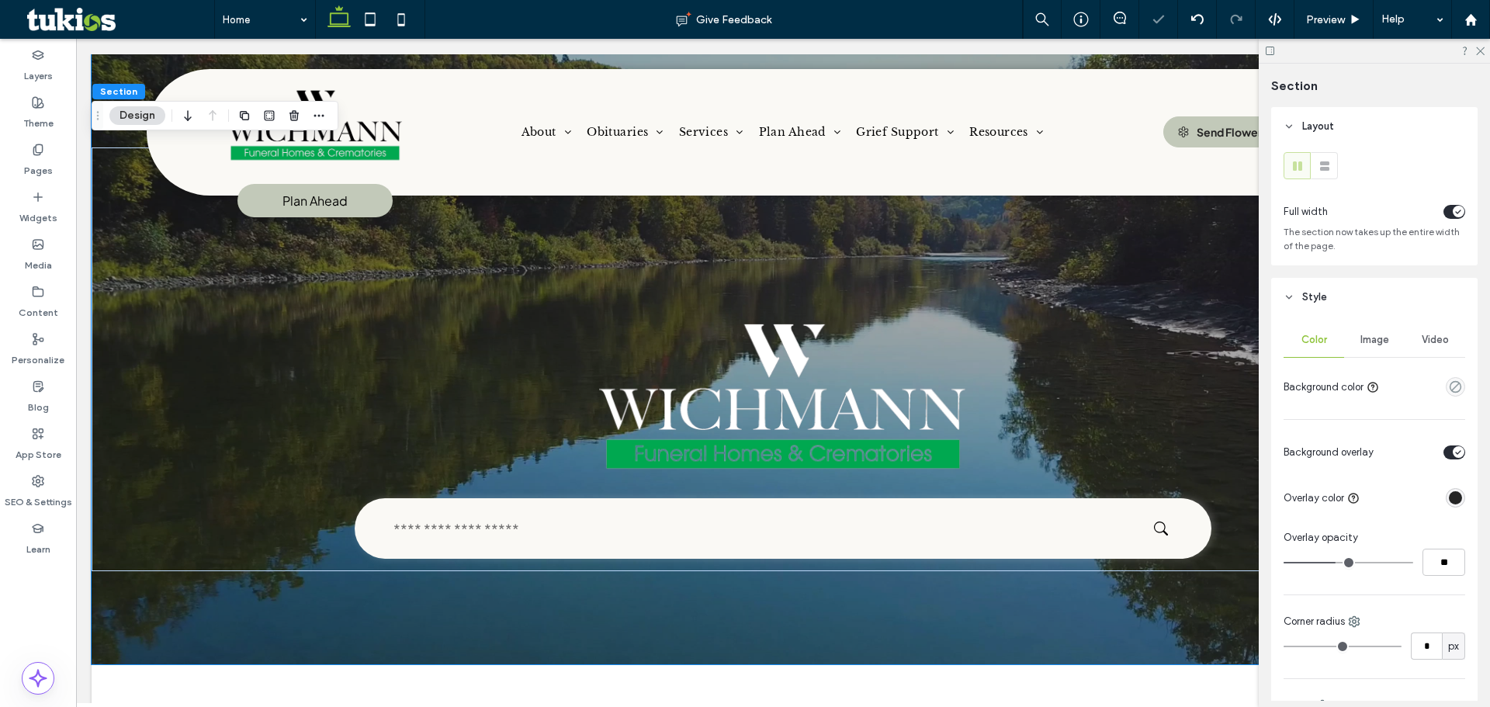
type input "**"
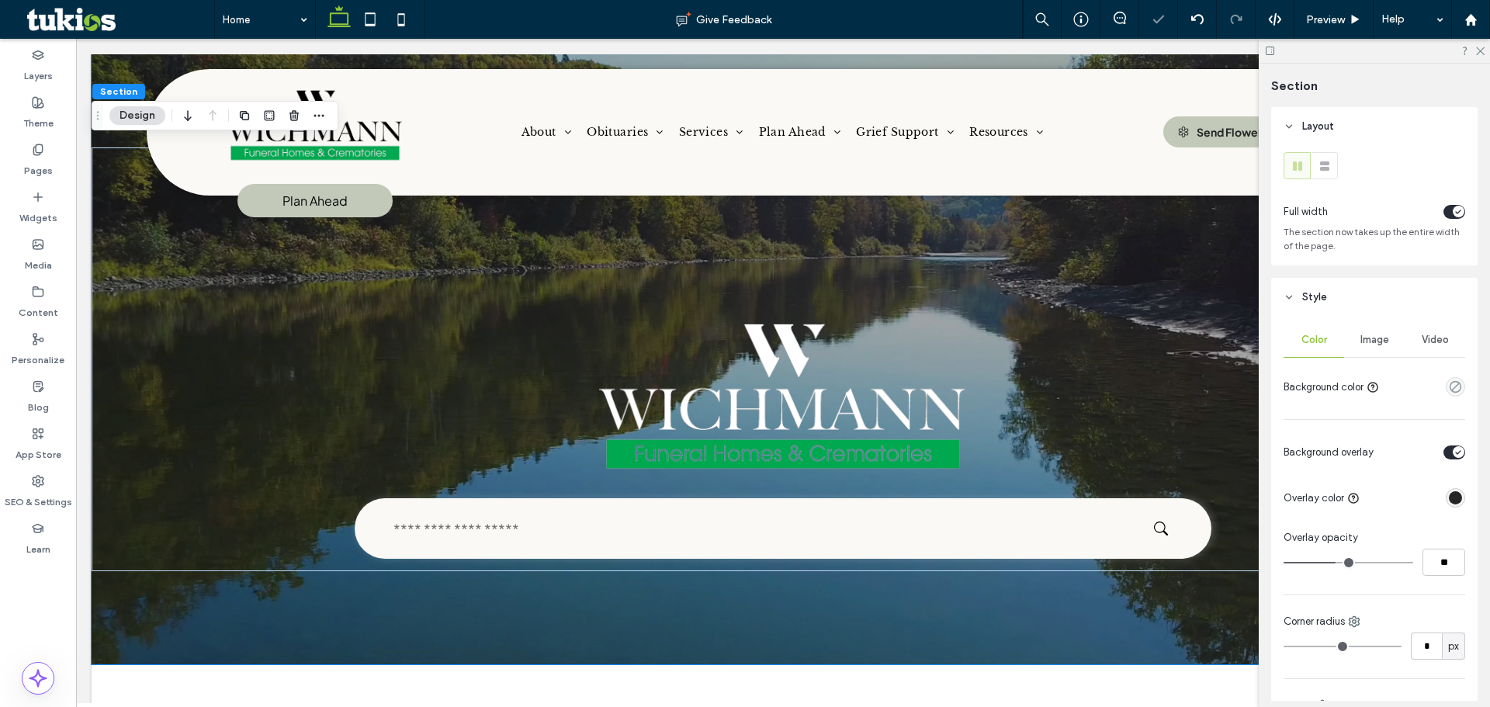
type input "**"
drag, startPoint x: 1333, startPoint y: 562, endPoint x: 1346, endPoint y: 562, distance: 13.2
click at [1346, 562] on input "range" at bounding box center [1349, 563] width 130 height 2
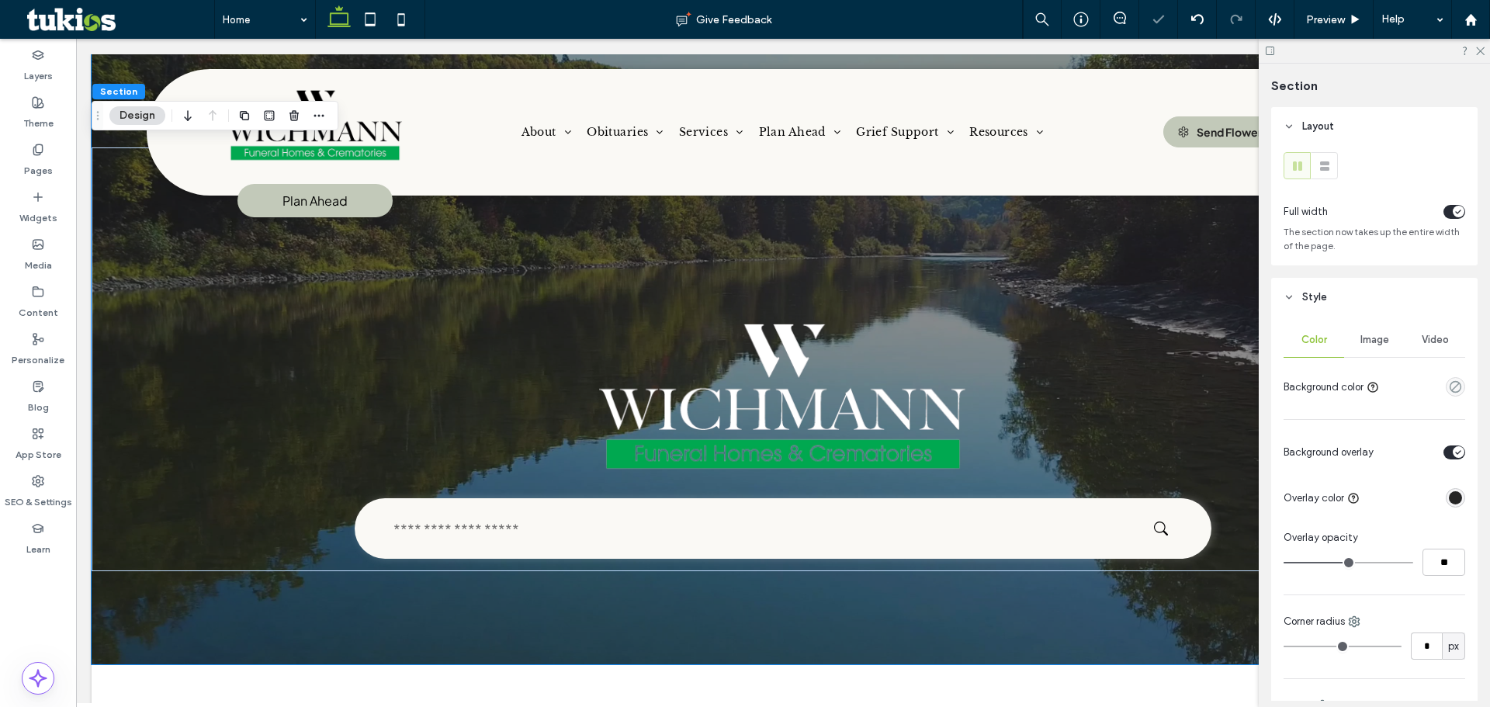
type input "**"
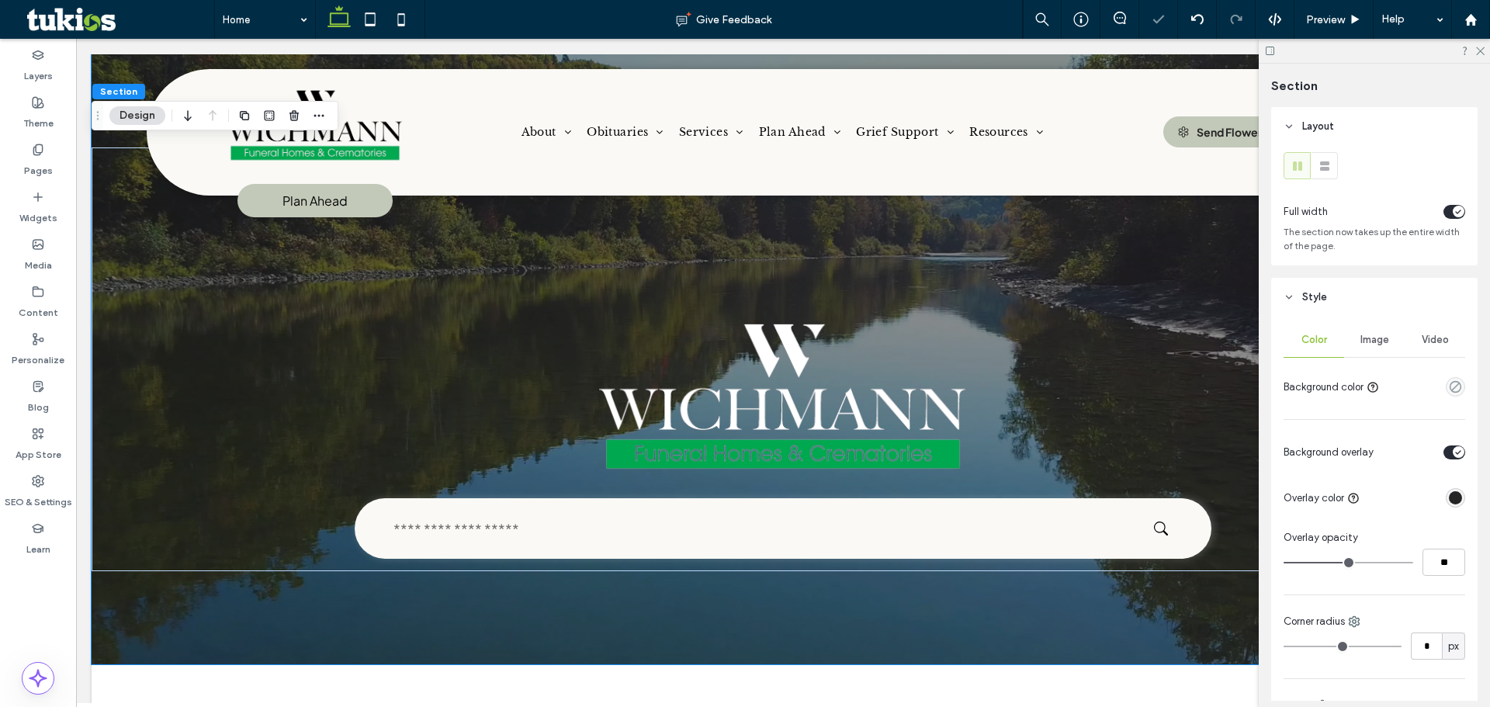
type input "**"
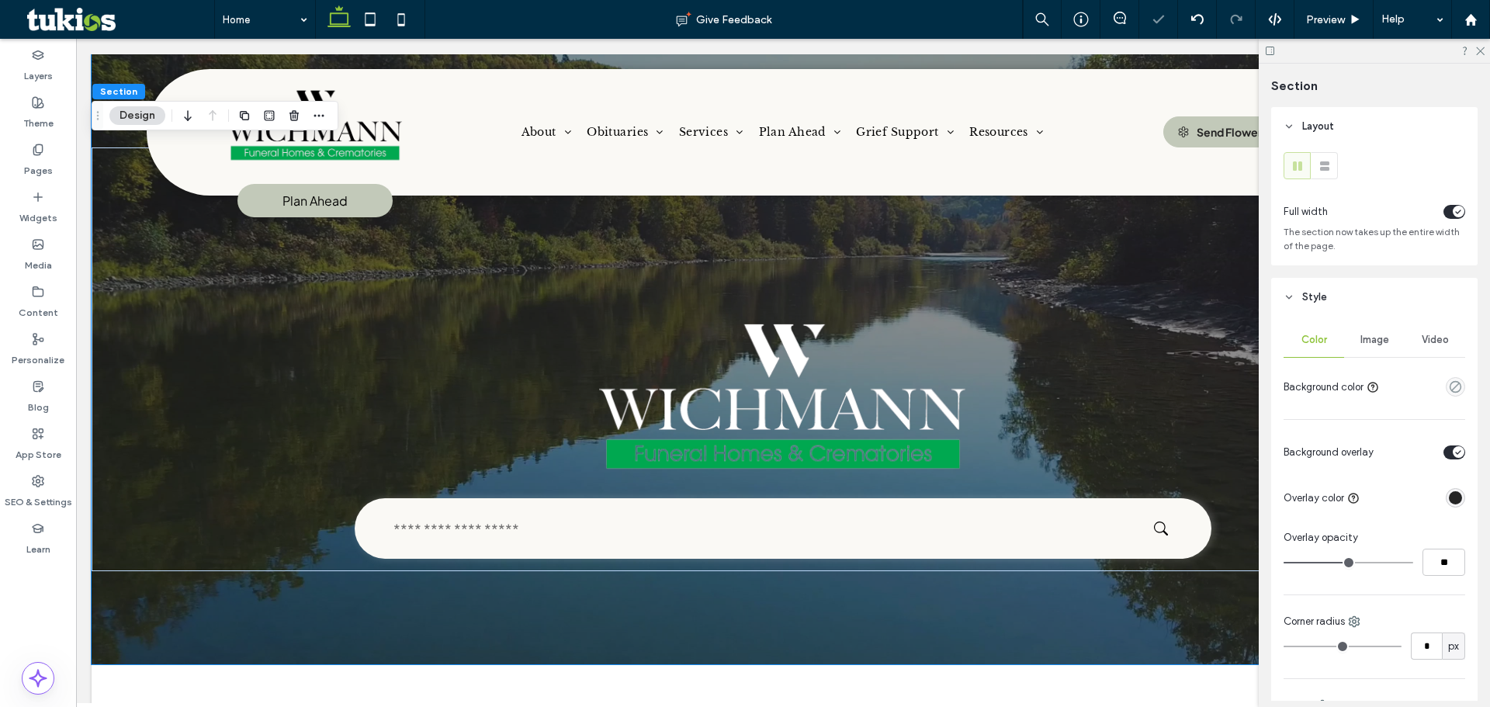
type input "**"
click at [1324, 562] on input "range" at bounding box center [1349, 563] width 130 height 2
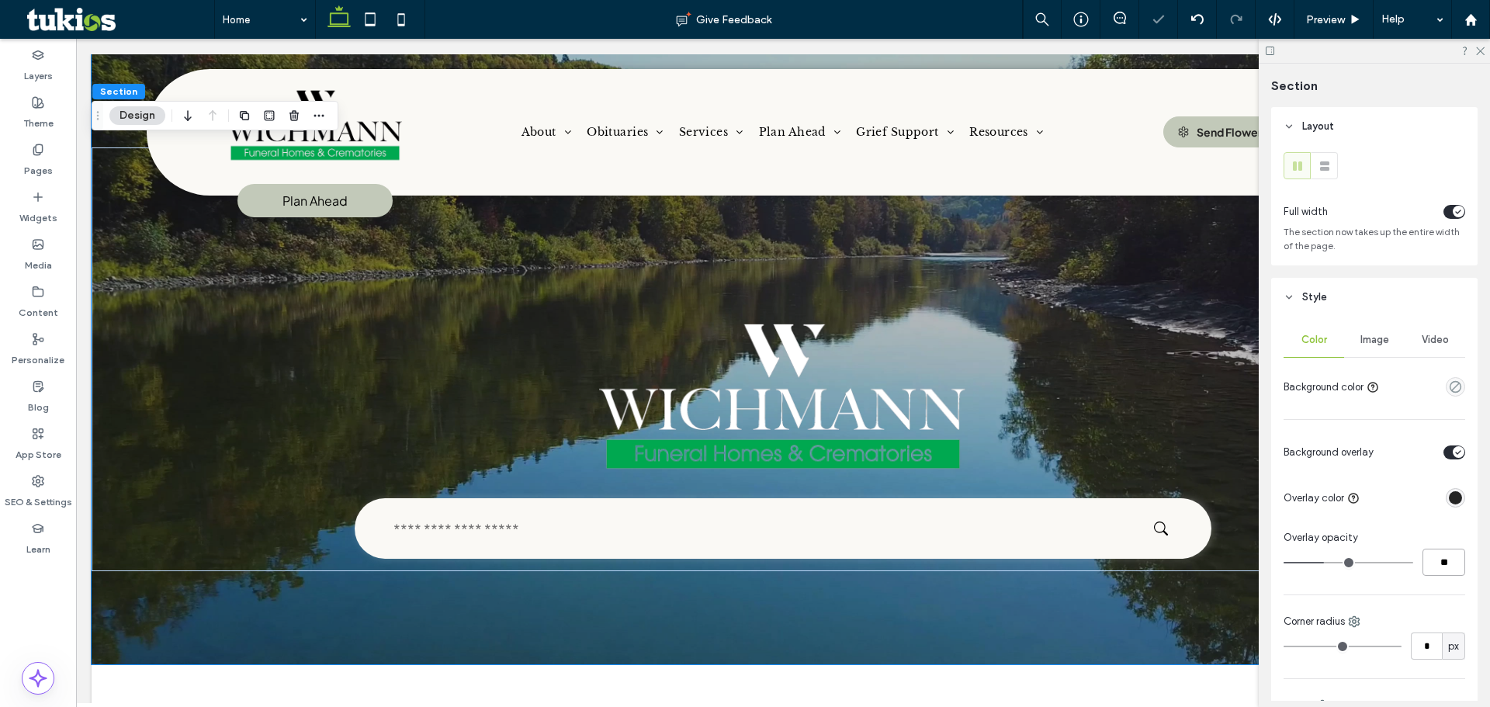
click at [1427, 556] on input "**" at bounding box center [1444, 562] width 43 height 27
type input "**"
click at [1349, 12] on div "Preview" at bounding box center [1333, 19] width 79 height 39
drag, startPoint x: 1333, startPoint y: 16, endPoint x: 1364, endPoint y: 131, distance: 119.0
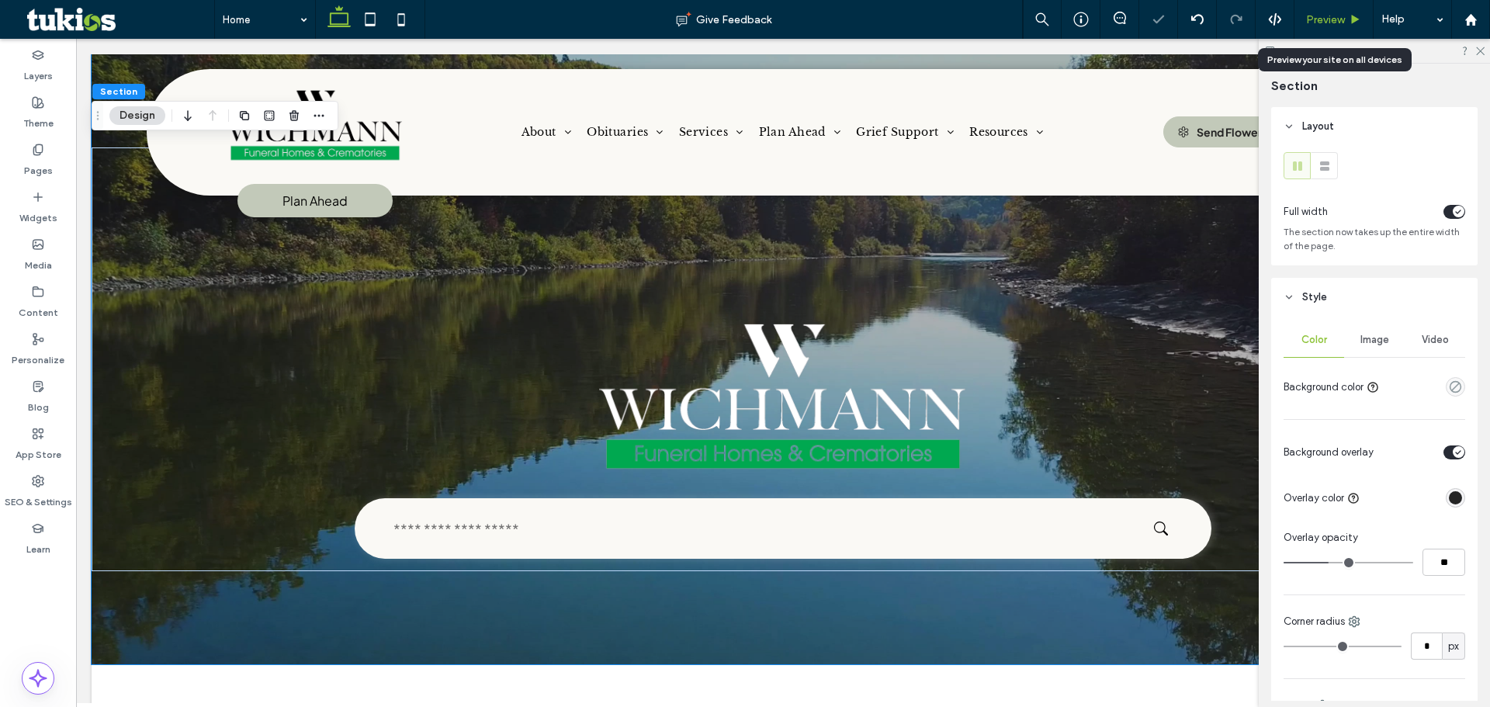
click at [1333, 16] on span "Preview" at bounding box center [1325, 19] width 39 height 13
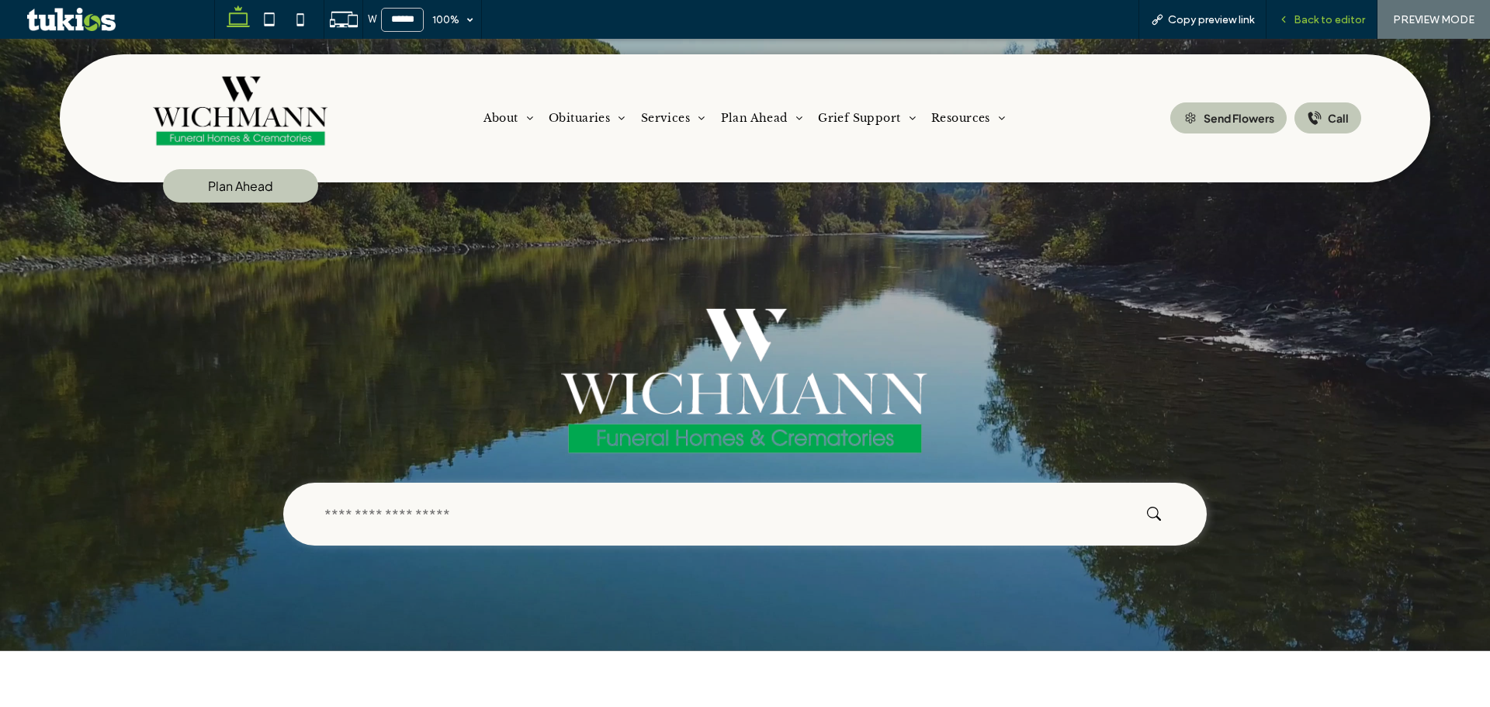
click at [1320, 13] on span "Back to editor" at bounding box center [1329, 19] width 71 height 13
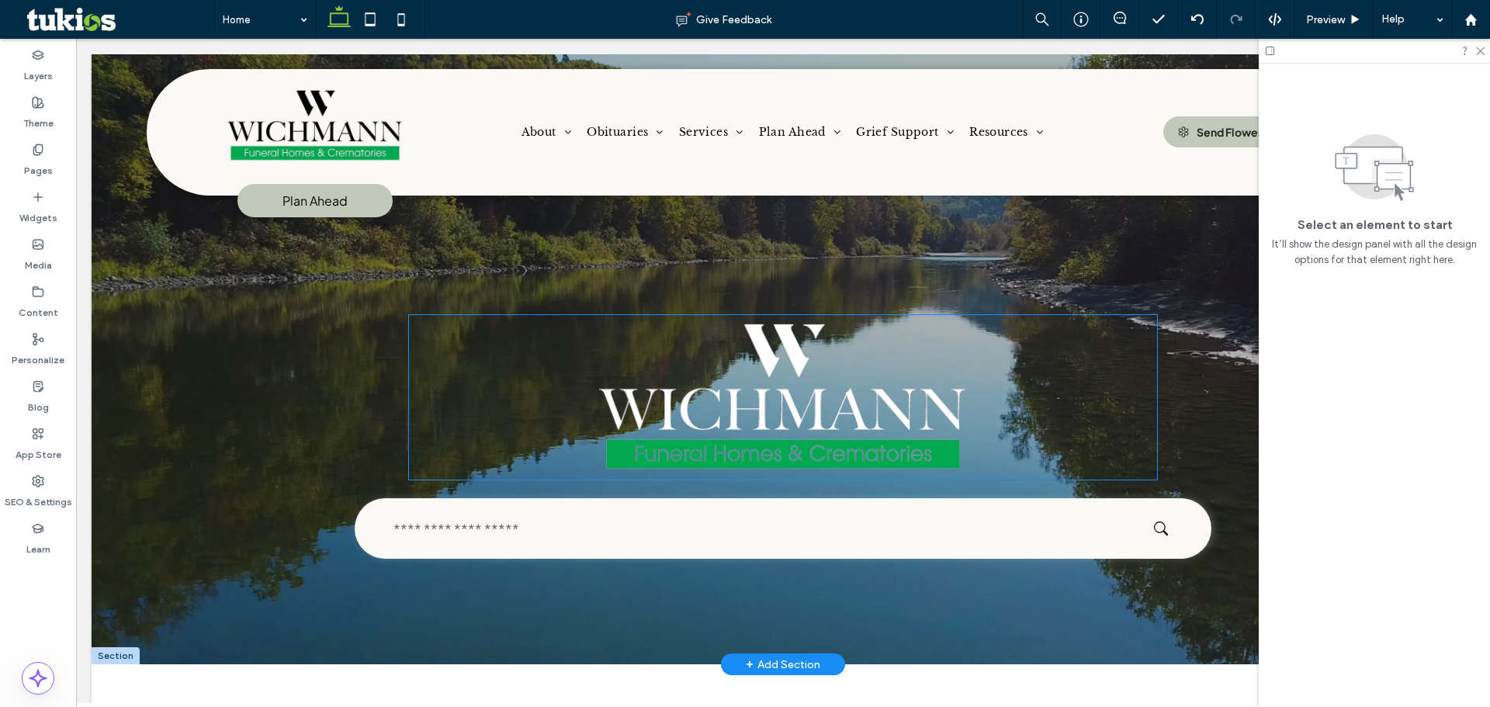
click at [771, 456] on img at bounding box center [782, 397] width 747 height 165
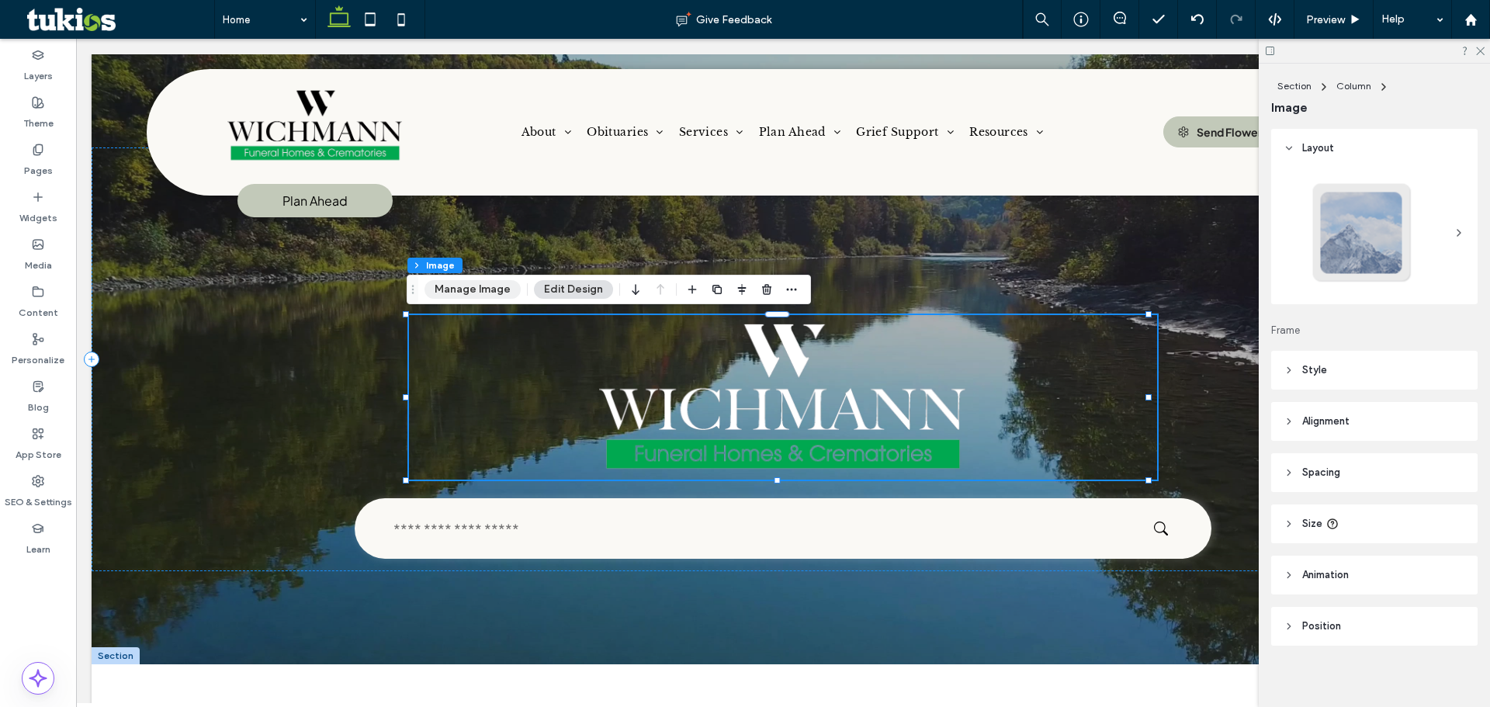
click at [456, 294] on button "Manage Image" at bounding box center [473, 289] width 96 height 19
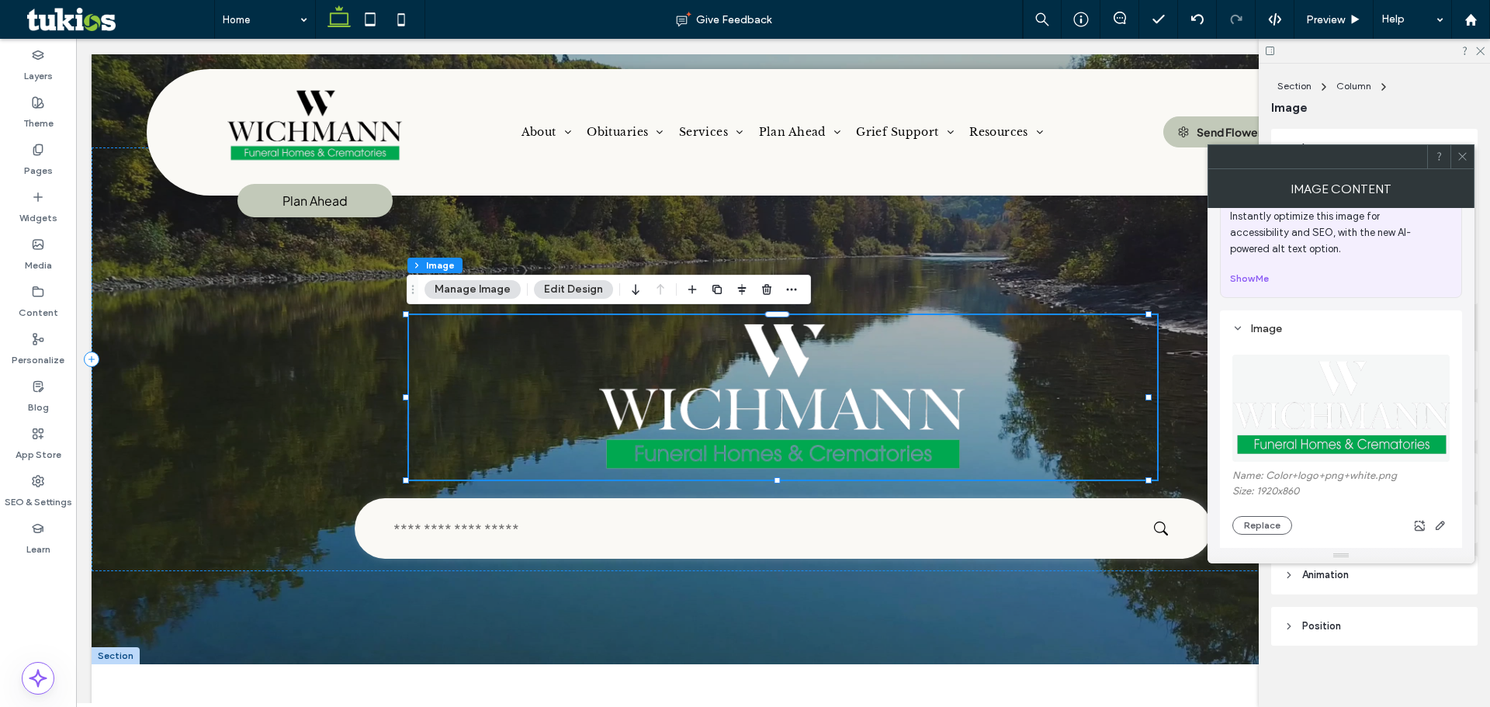
scroll to position [78, 0]
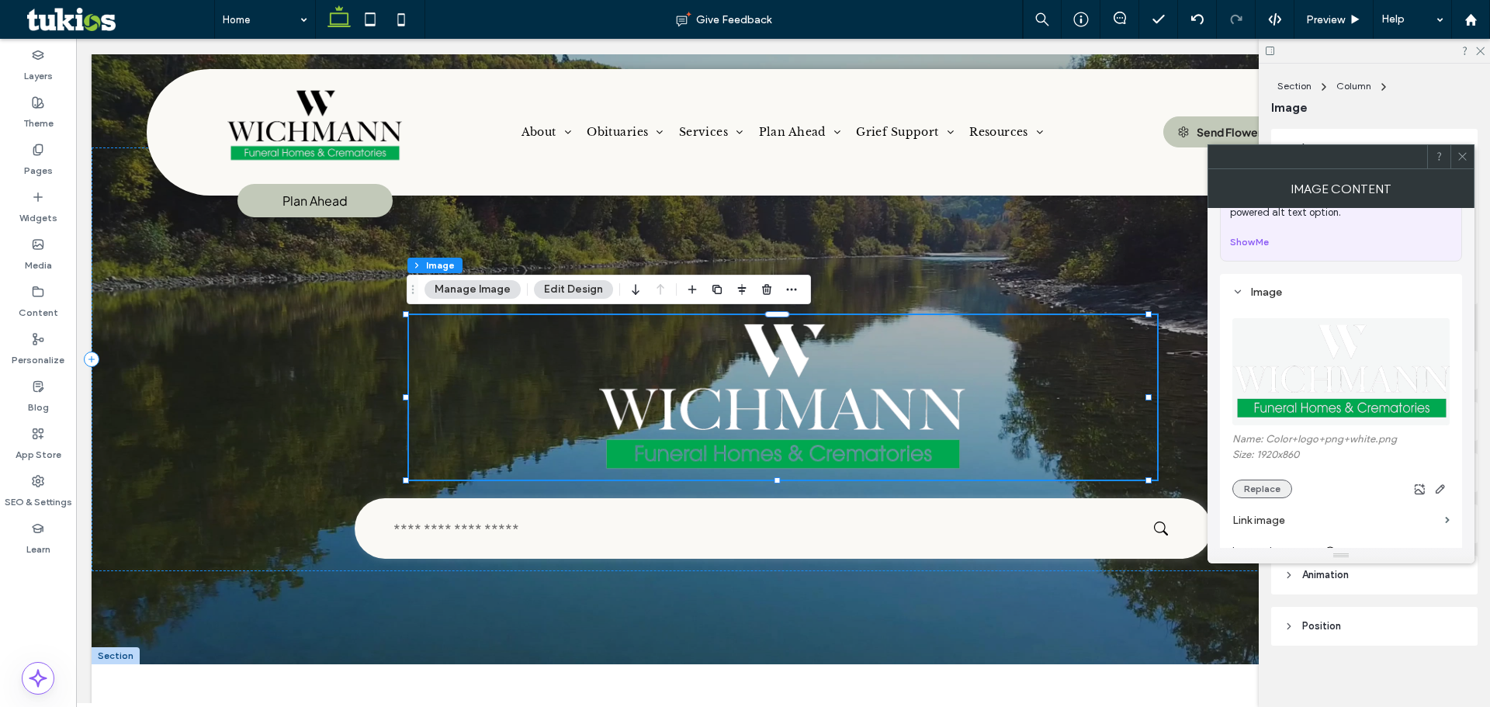
click at [1265, 485] on button "Replace" at bounding box center [1262, 489] width 60 height 19
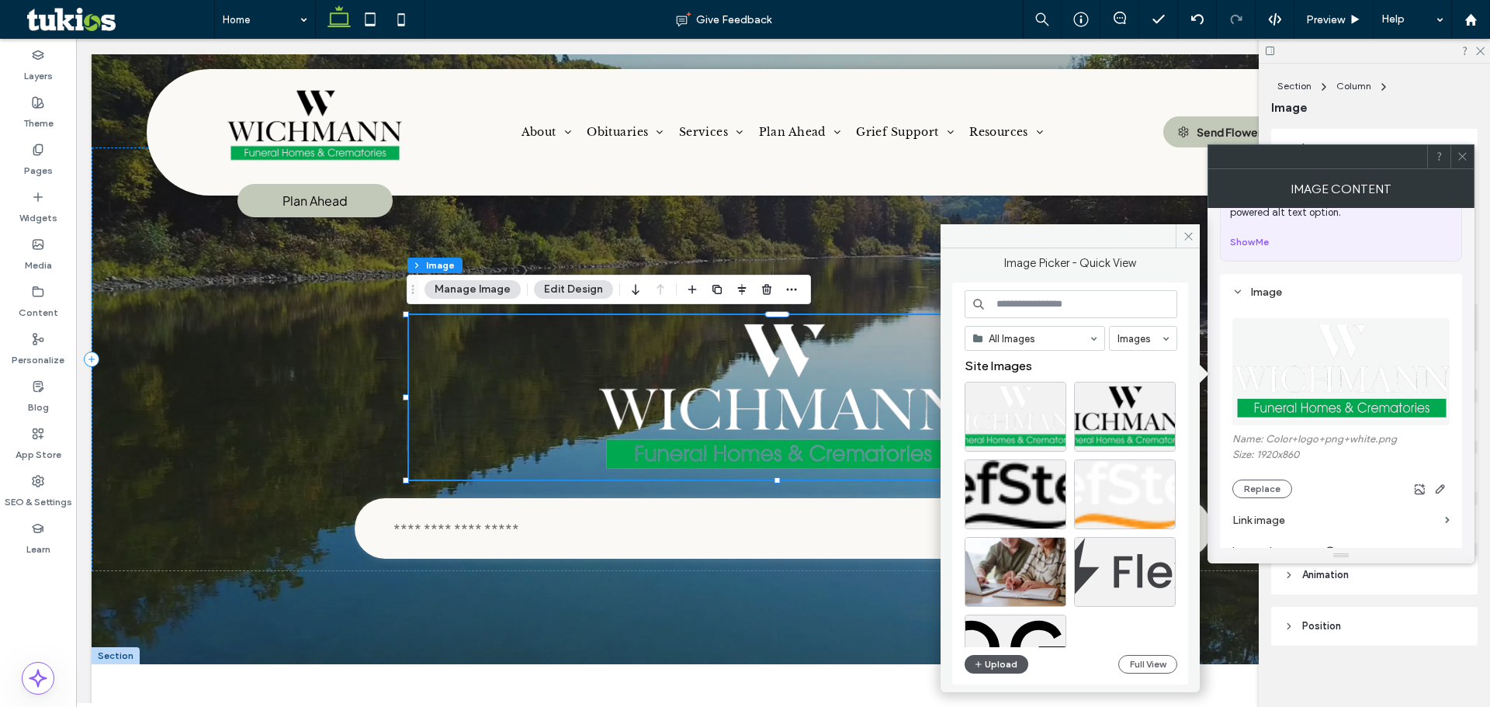
click at [1008, 661] on button "Upload" at bounding box center [997, 664] width 64 height 19
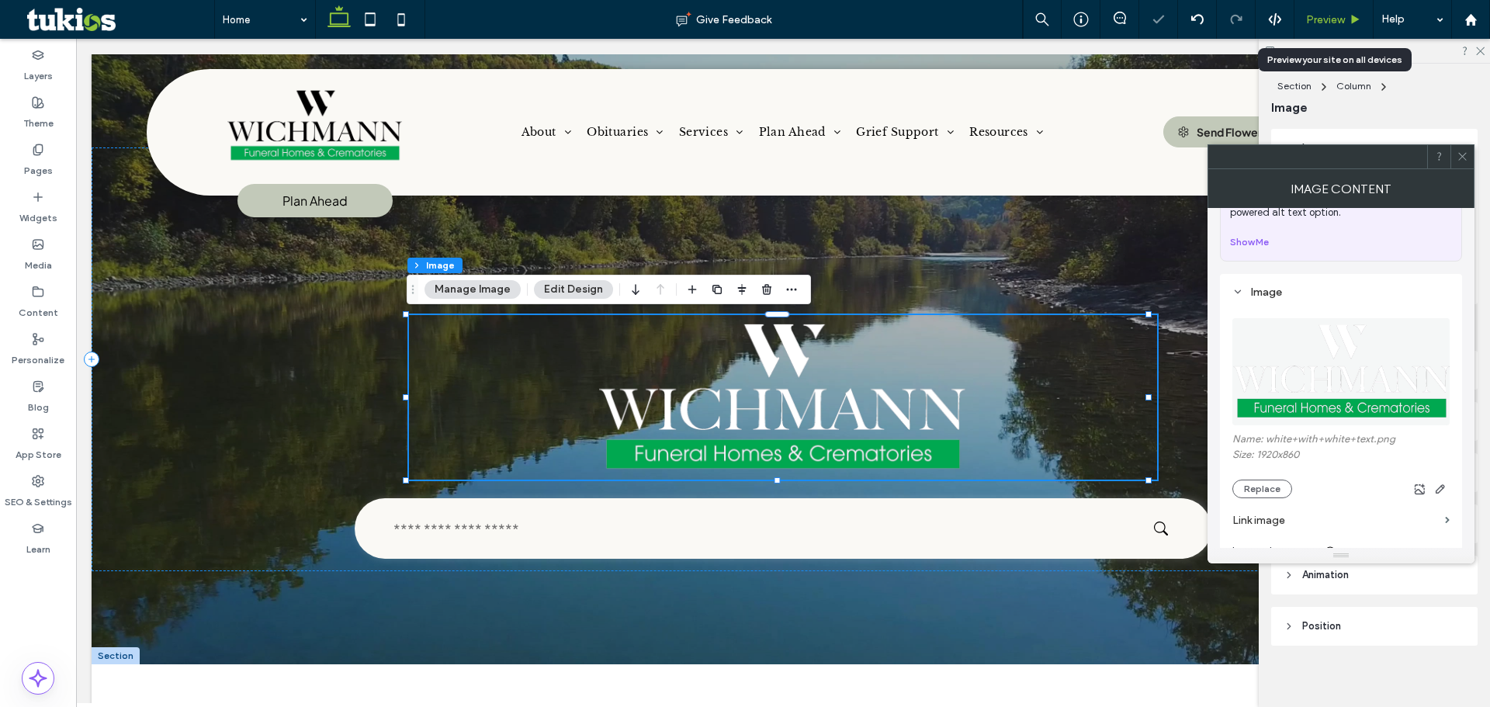
click at [1323, 12] on div "Preview" at bounding box center [1333, 19] width 79 height 39
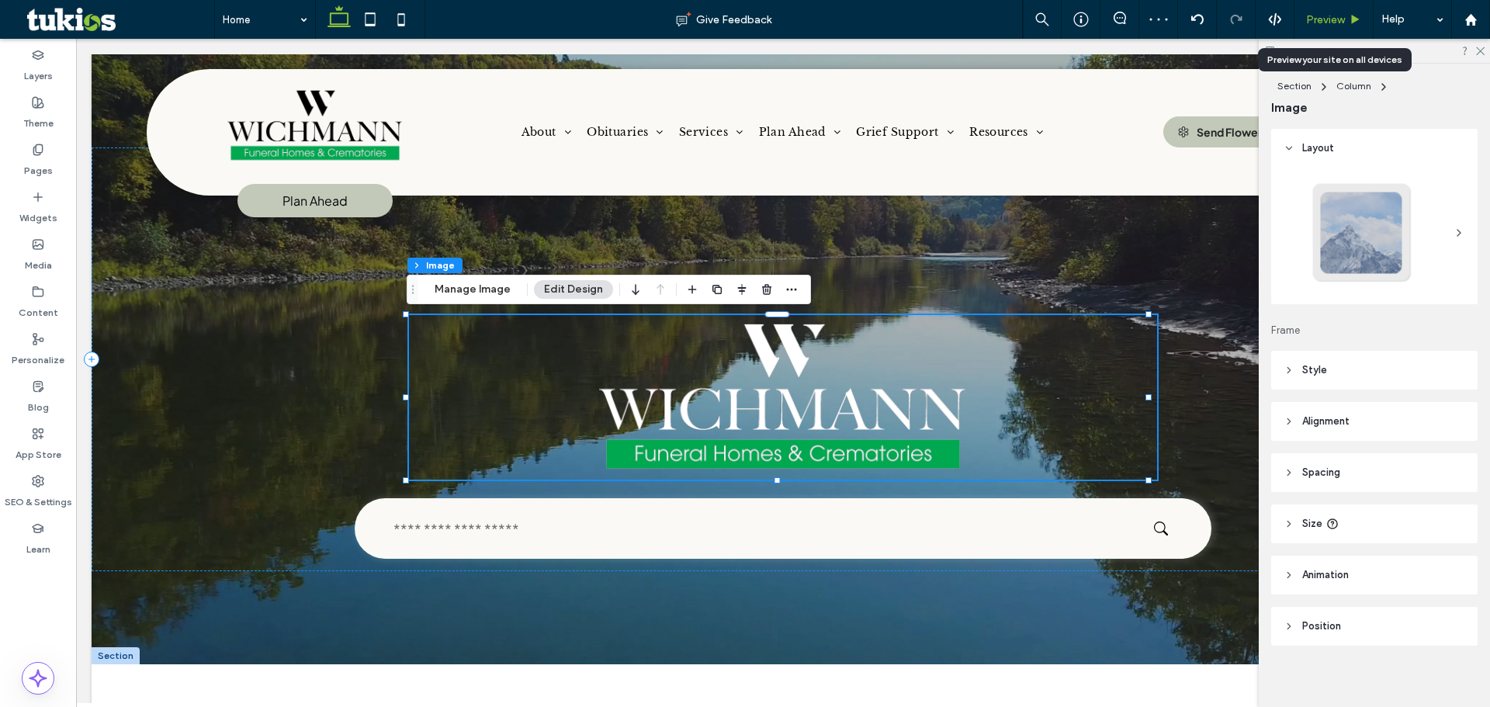
drag, startPoint x: 1343, startPoint y: 16, endPoint x: 1305, endPoint y: 3, distance: 40.7
click at [1343, 16] on span "Preview" at bounding box center [1325, 19] width 39 height 13
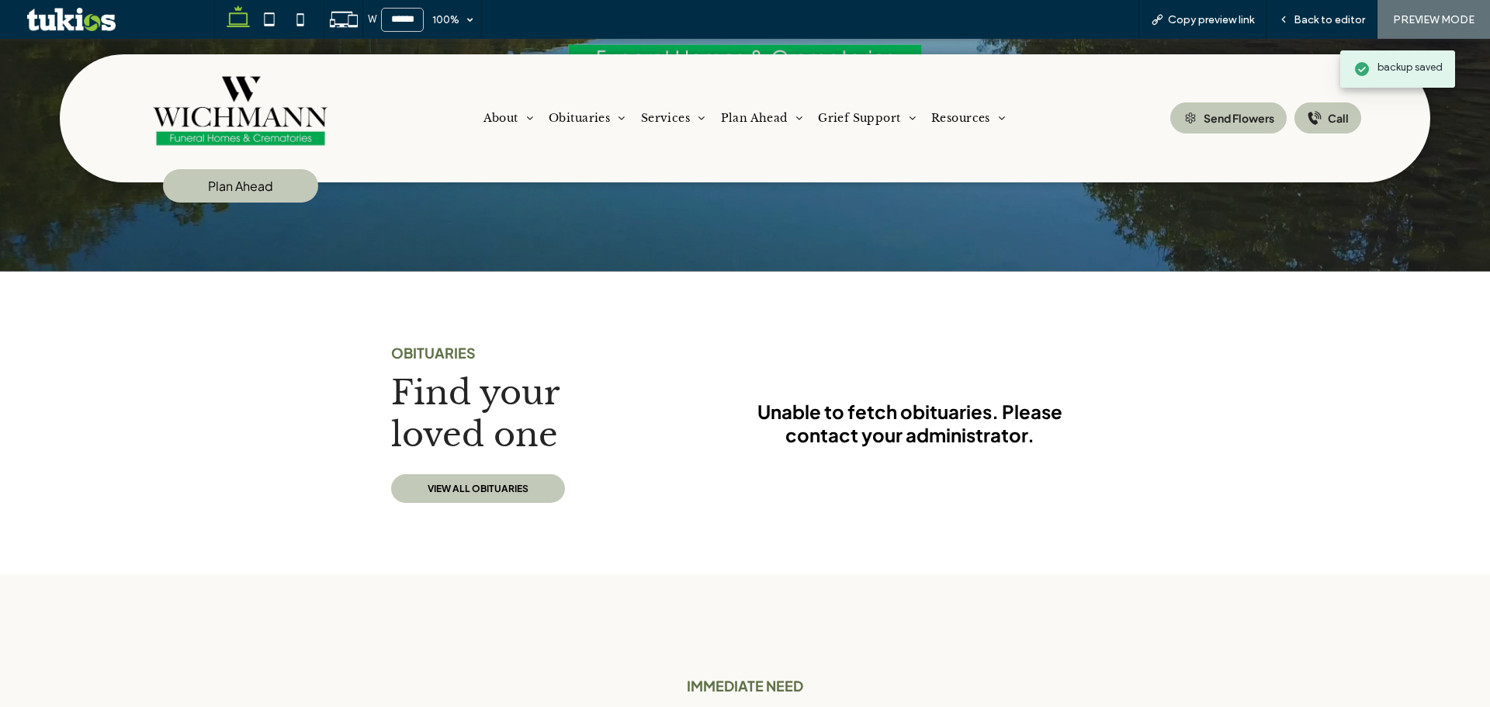
scroll to position [466, 0]
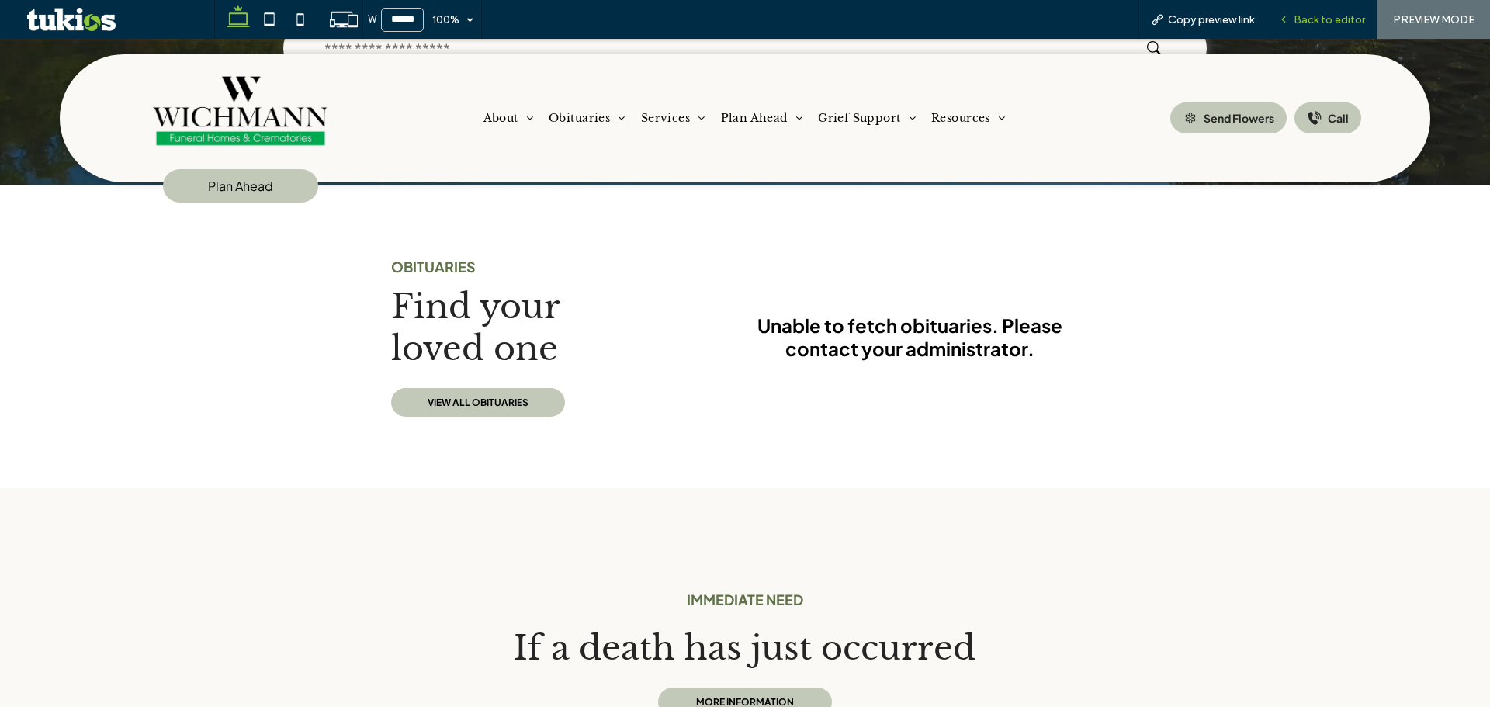
click at [1330, 22] on span "Back to editor" at bounding box center [1329, 19] width 71 height 13
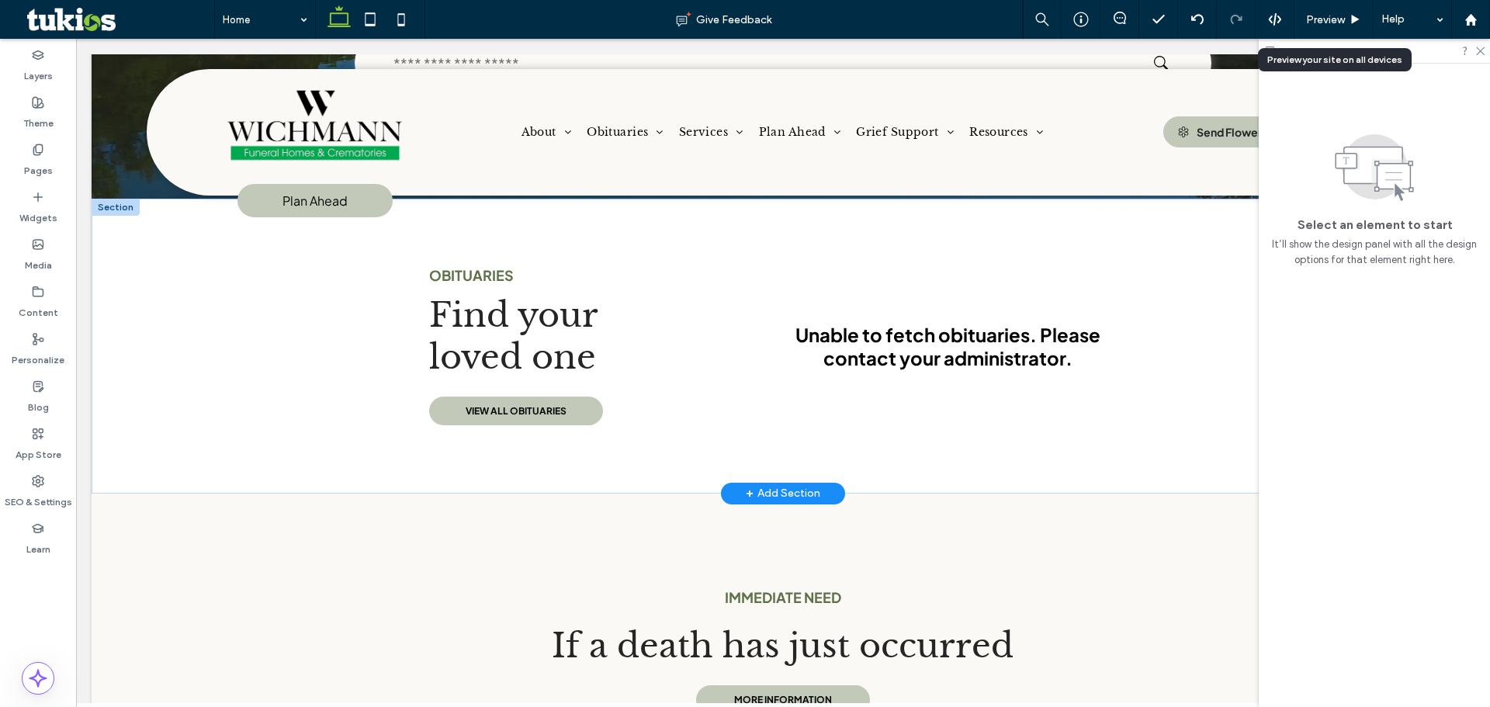
scroll to position [481, 0]
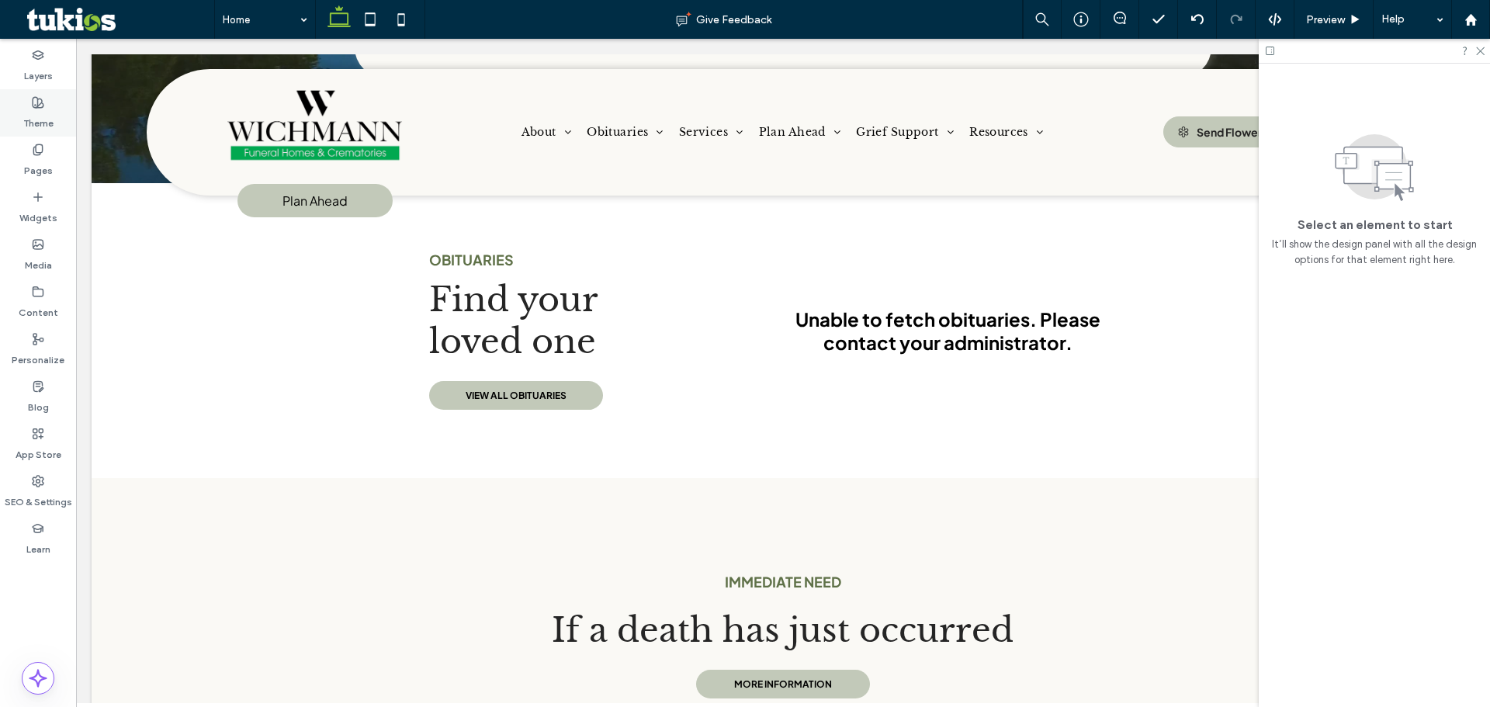
click at [49, 117] on label "Theme" at bounding box center [38, 120] width 30 height 22
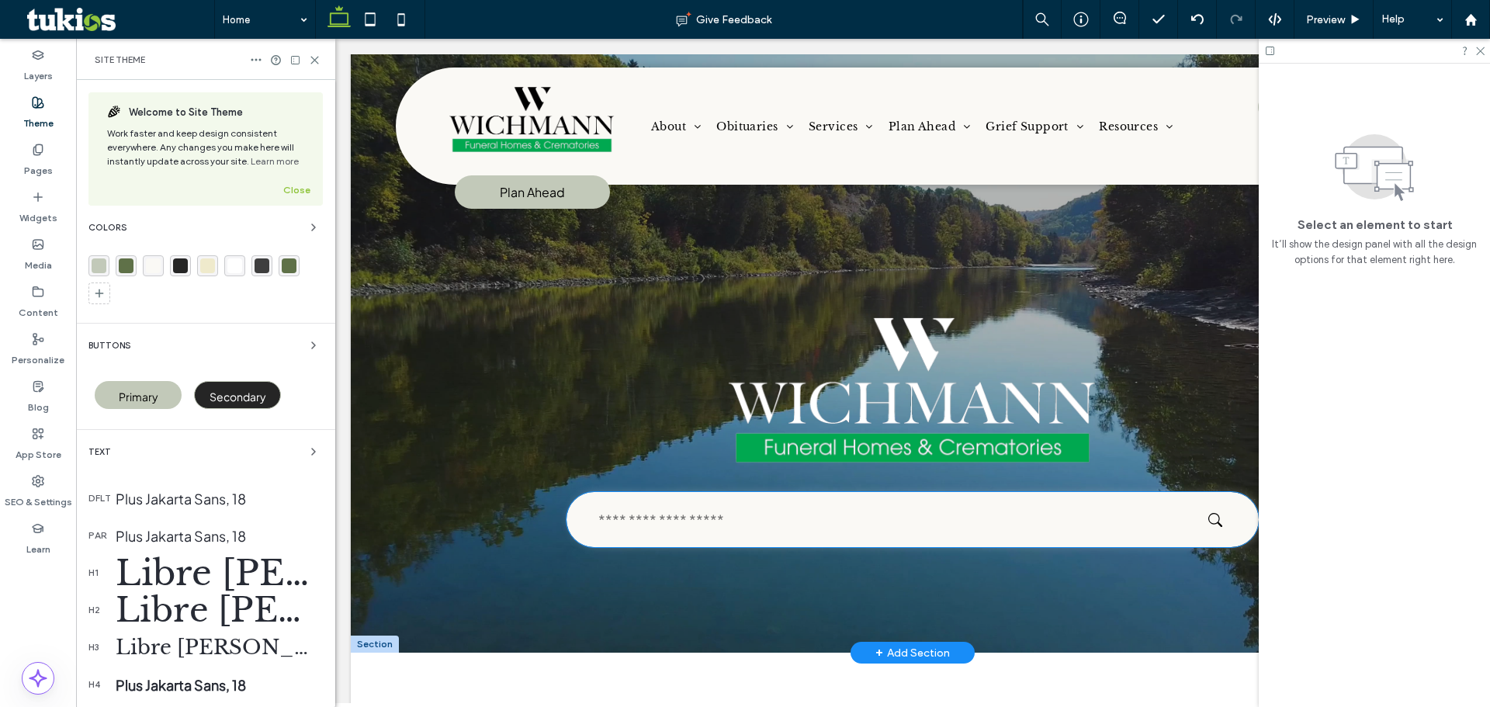
scroll to position [0, 0]
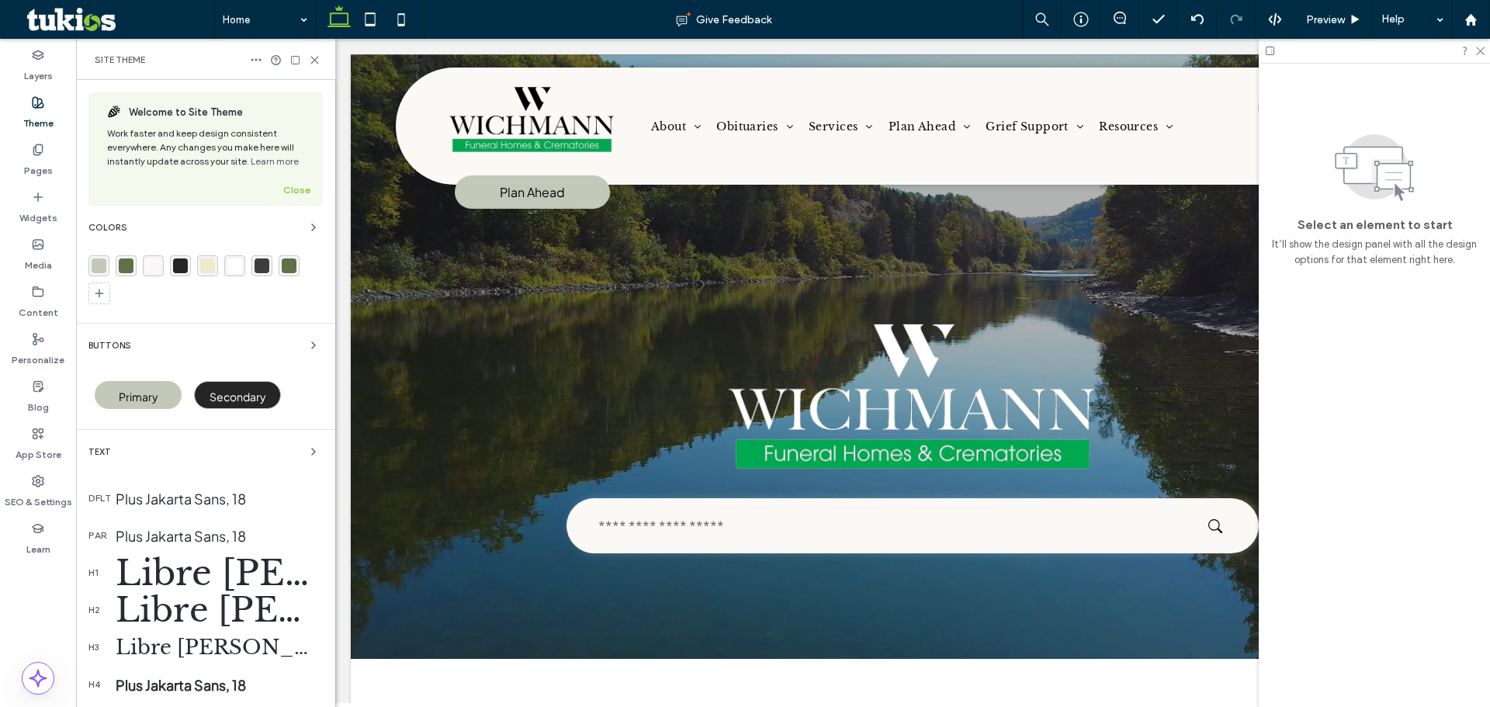
click at [94, 262] on div "rgba(194, 201, 185, 1)" at bounding box center [99, 265] width 15 height 15
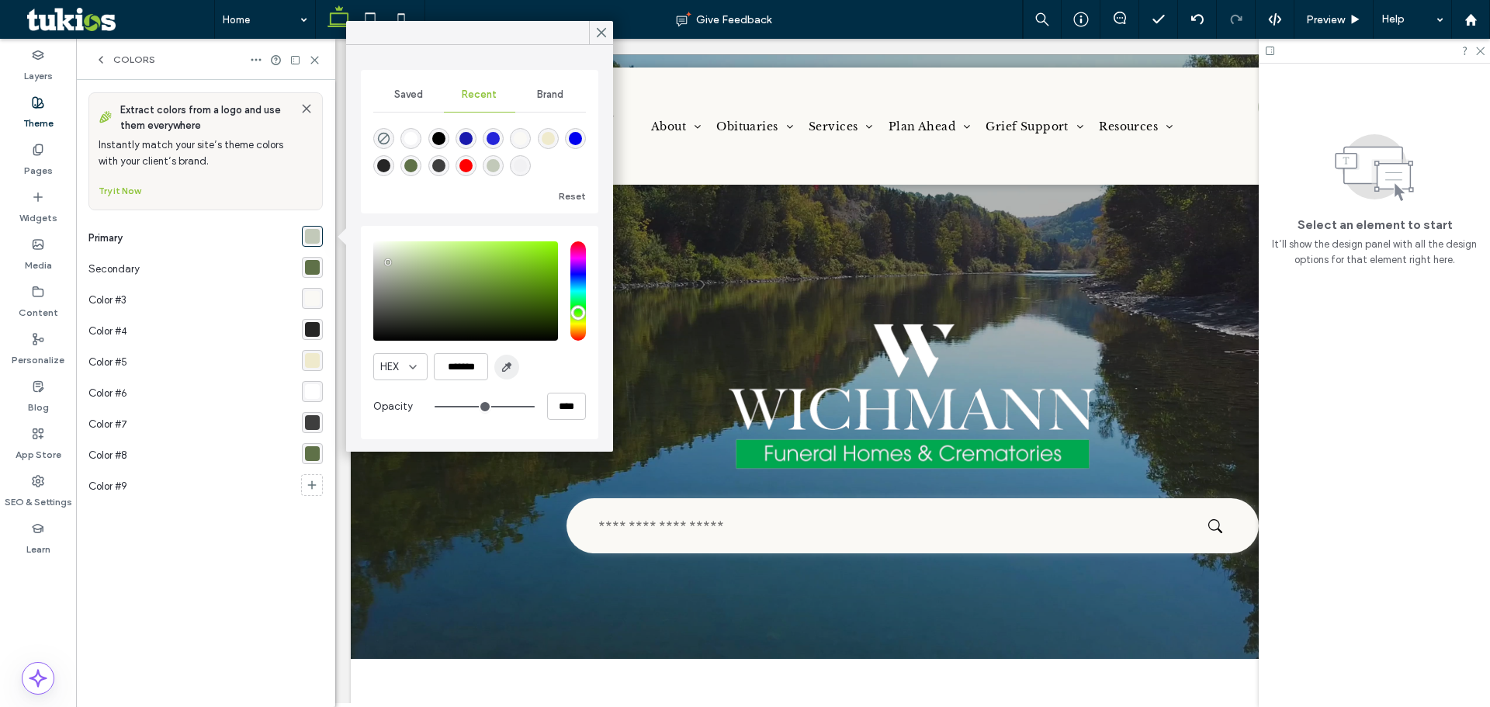
click at [497, 369] on span "button" at bounding box center [506, 367] width 25 height 25
type input "*******"
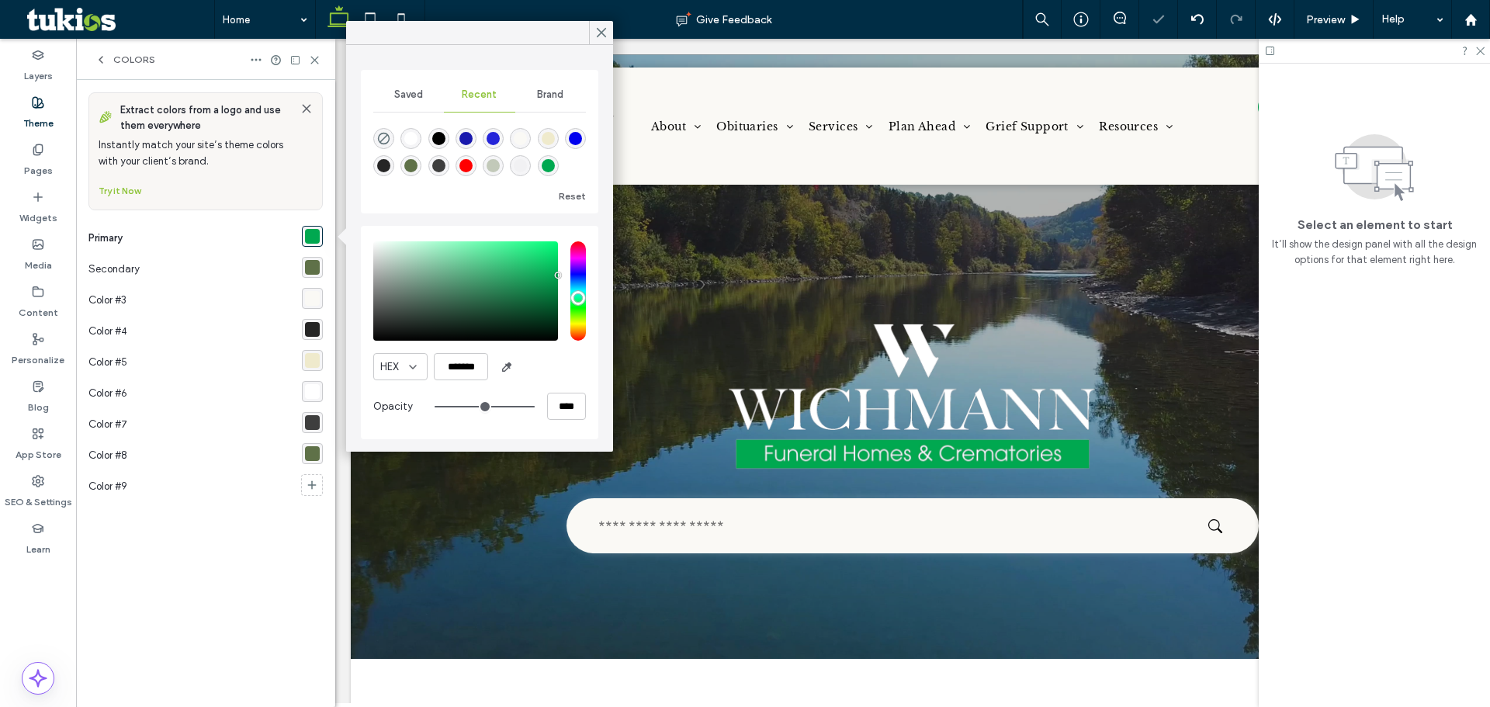
click at [312, 268] on div "rgba(95, 113, 72, 1)" at bounding box center [312, 267] width 15 height 15
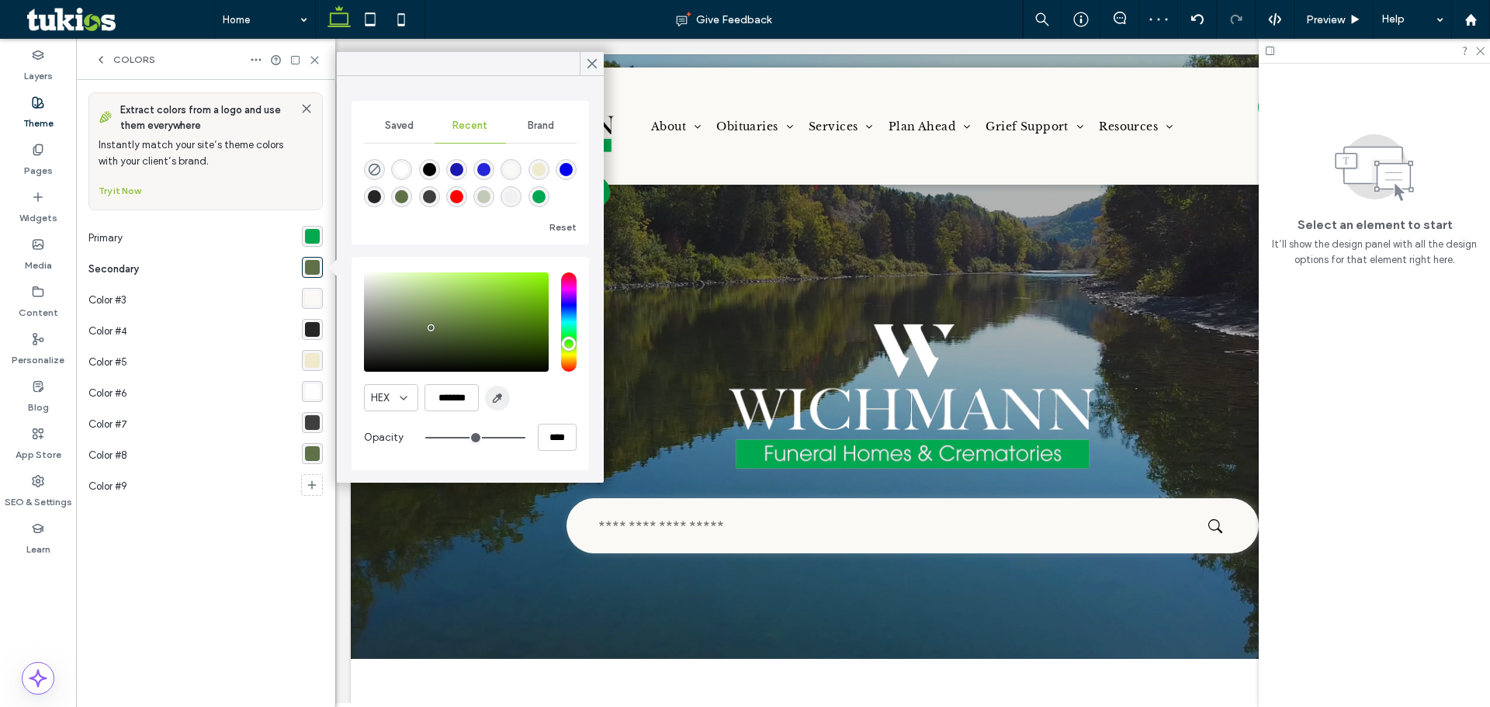
click at [495, 397] on icon "button" at bounding box center [497, 398] width 12 height 12
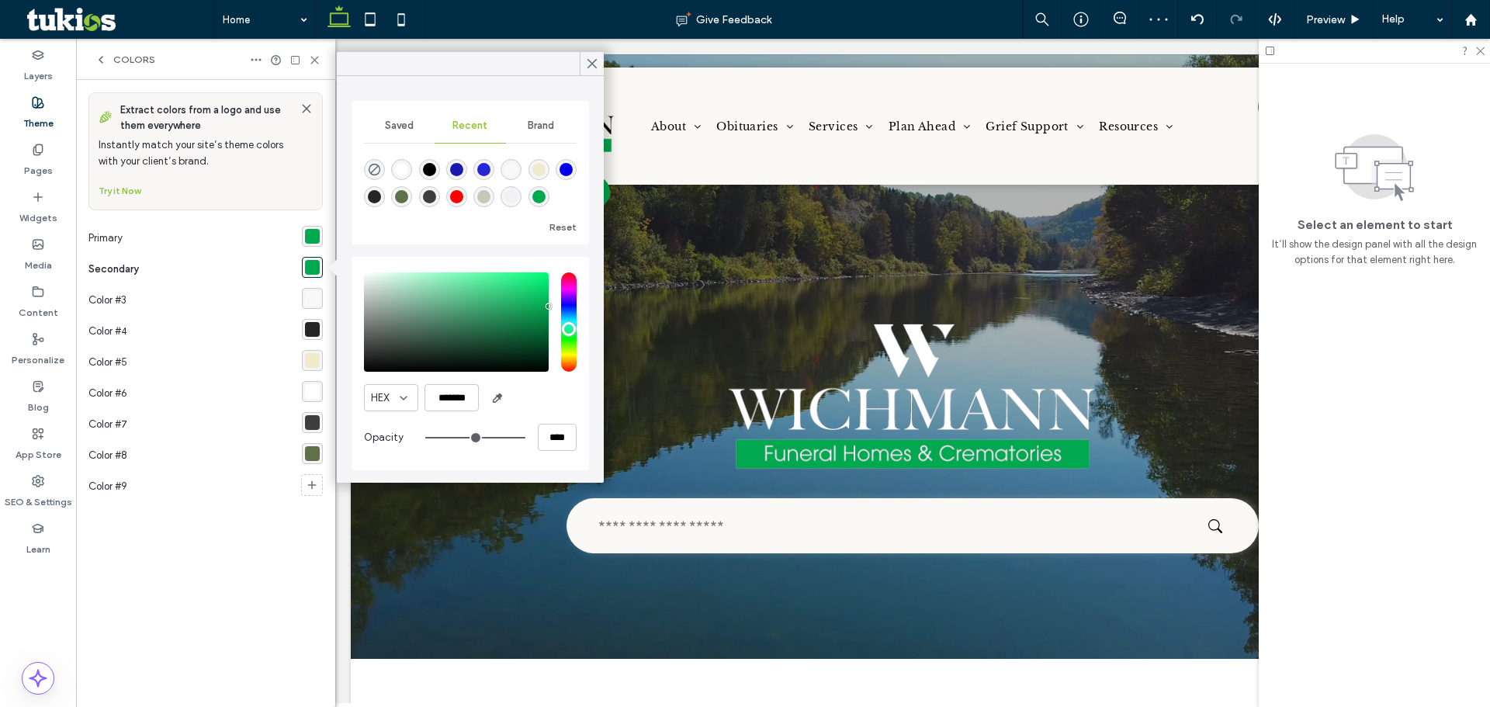
click at [547, 321] on div "saturation and value" at bounding box center [456, 321] width 185 height 99
click at [547, 329] on div "saturation and value" at bounding box center [456, 321] width 185 height 99
type input "*******"
click at [314, 461] on div "rgba(95, 113, 72, 1)" at bounding box center [312, 453] width 21 height 21
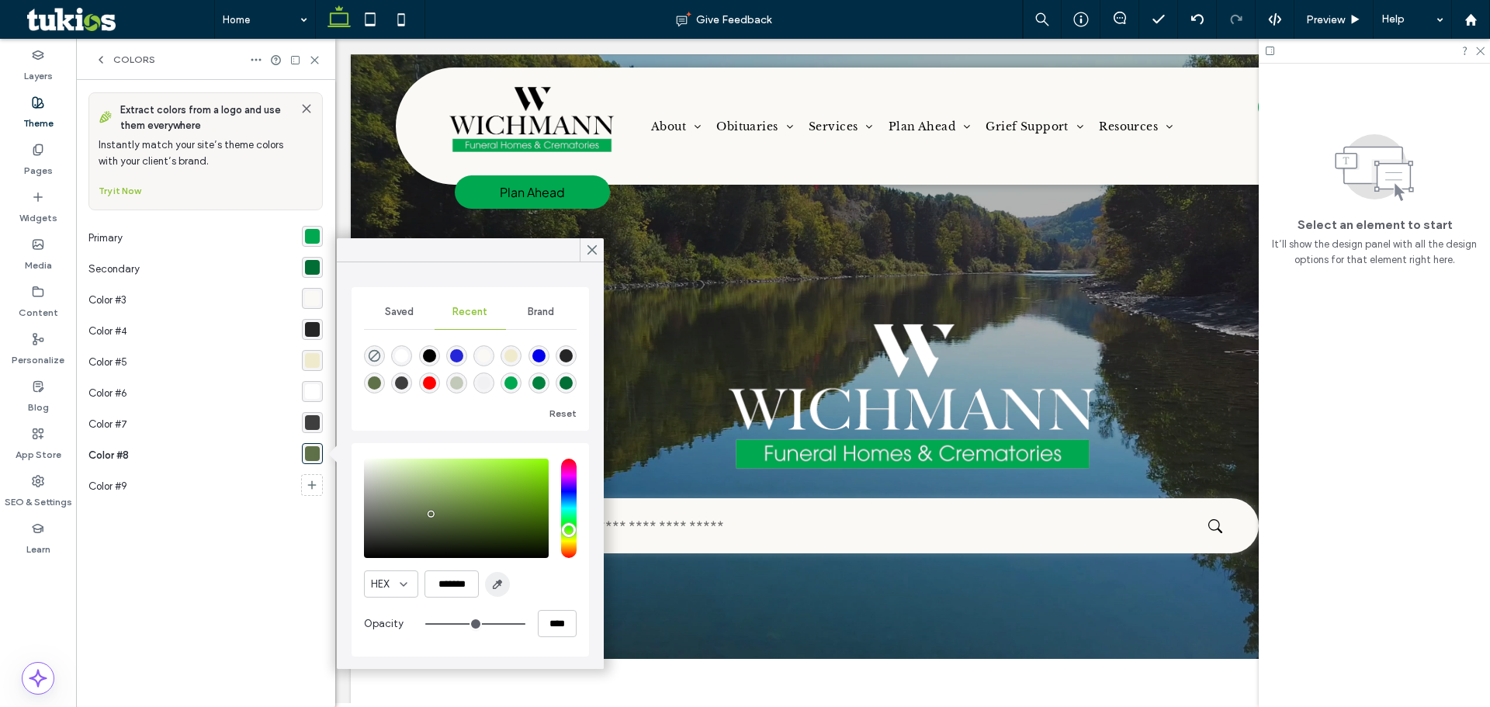
click at [490, 586] on span "button" at bounding box center [497, 584] width 25 height 25
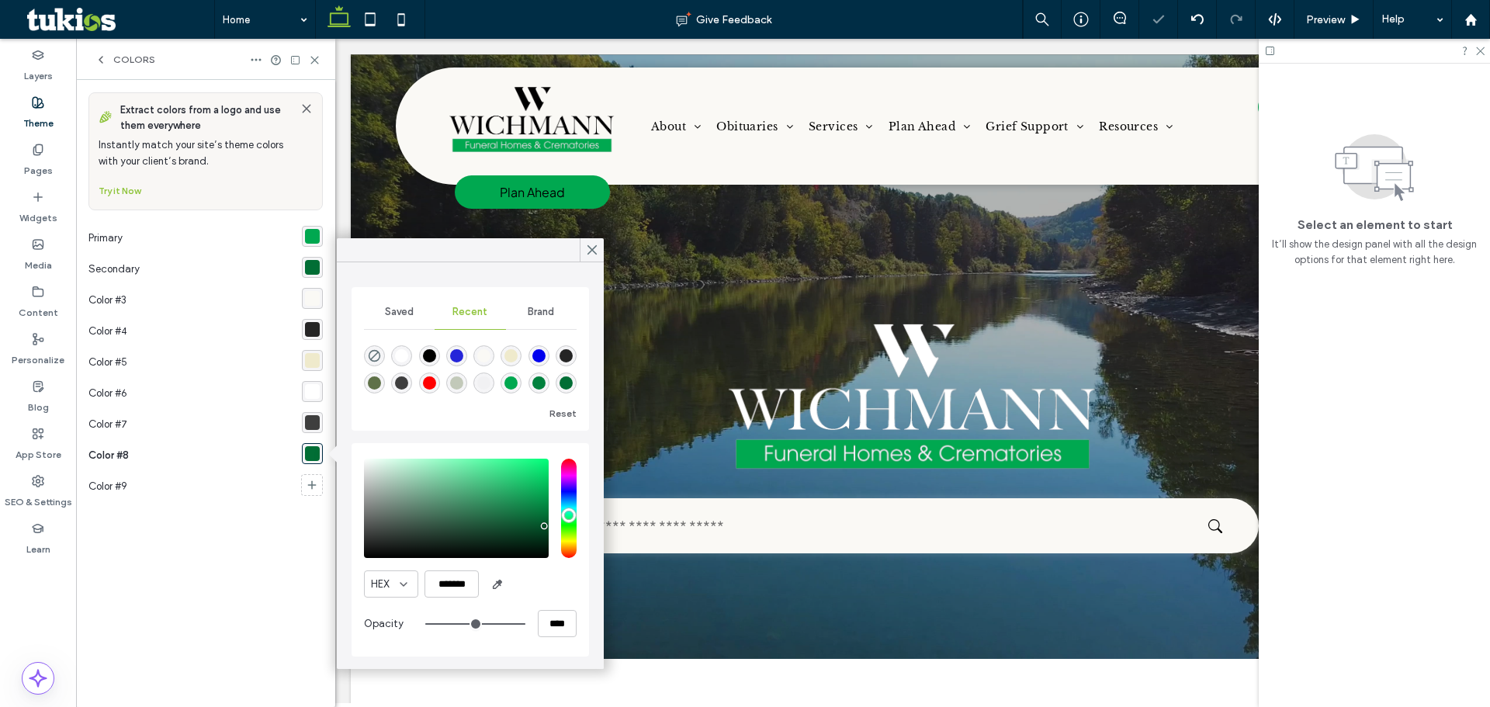
type input "*******"
click at [548, 527] on div "saturation and value" at bounding box center [456, 508] width 185 height 99
click at [129, 57] on span "Colors" at bounding box center [134, 60] width 42 height 12
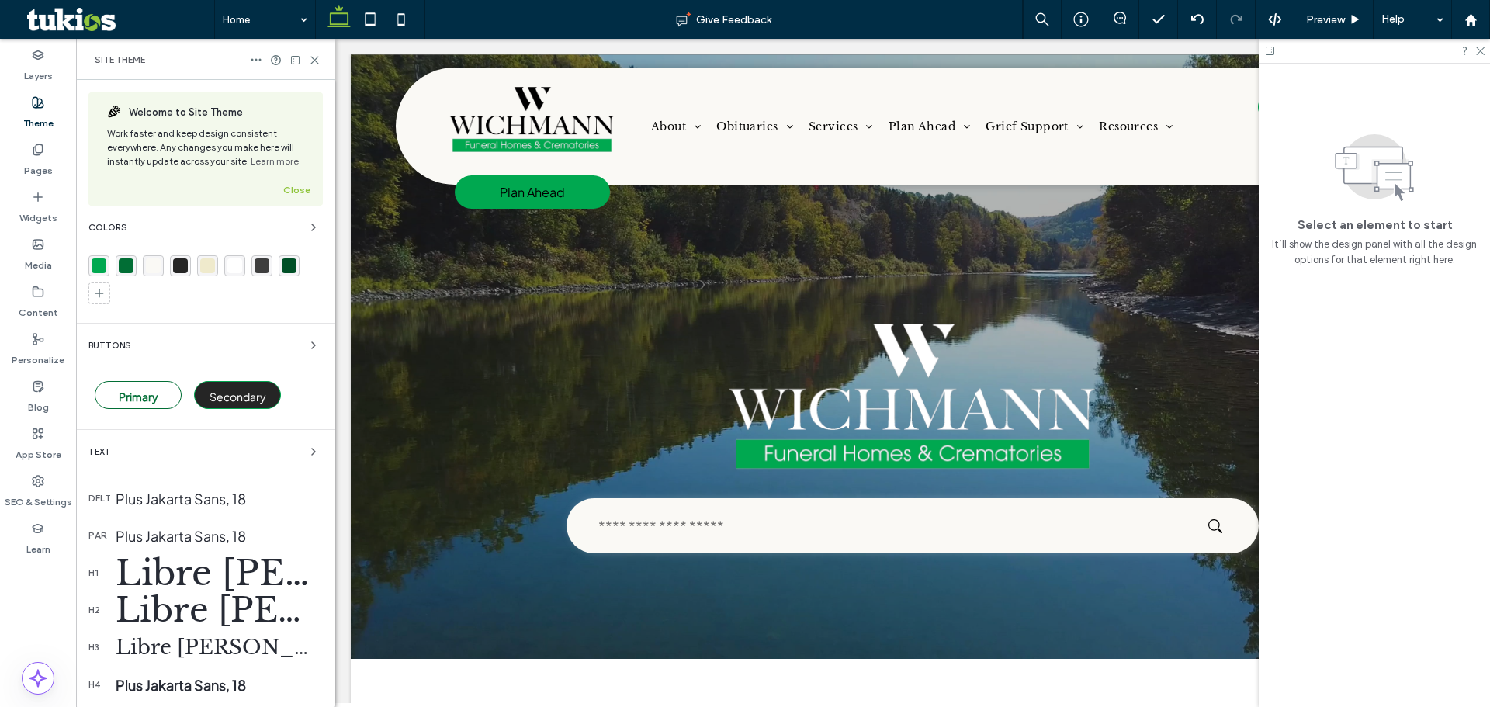
click at [142, 399] on span "Primary" at bounding box center [139, 397] width 40 height 14
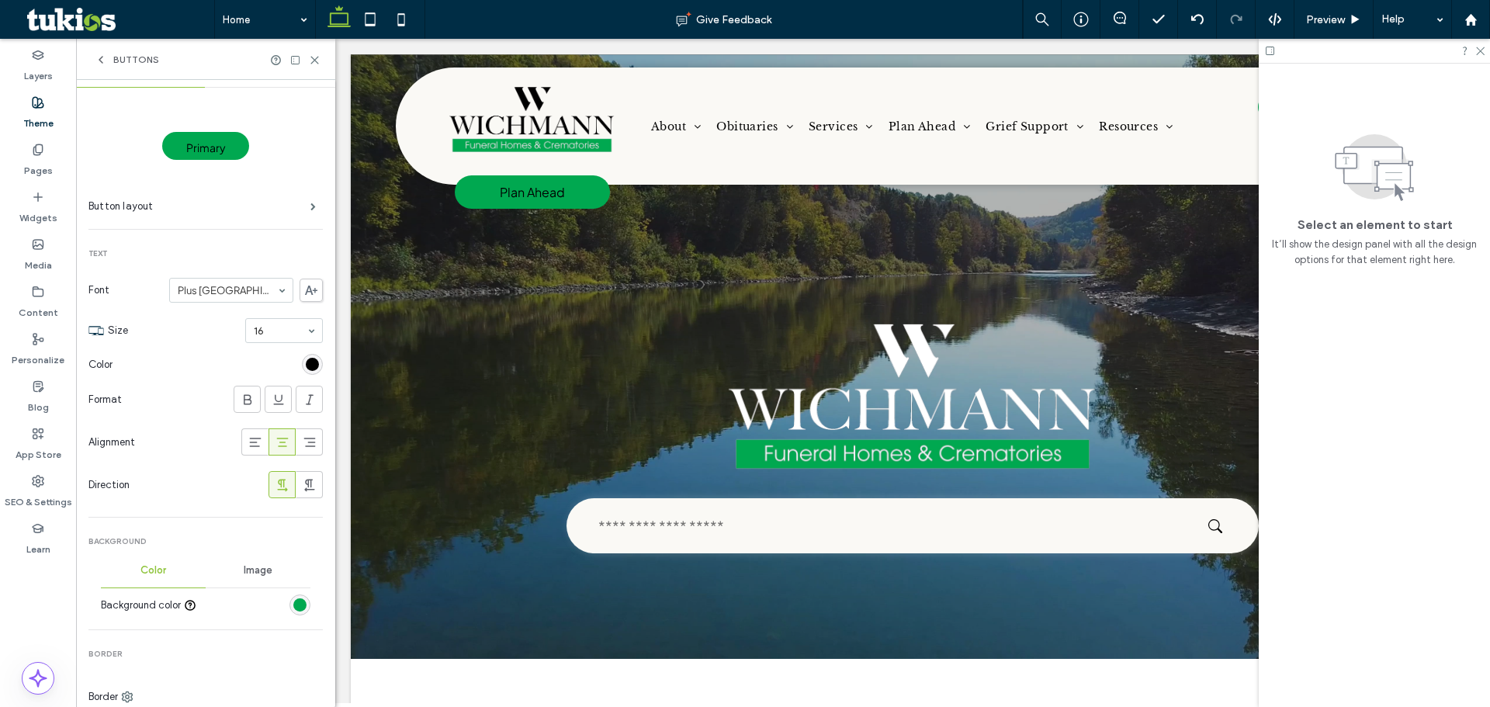
scroll to position [78, 0]
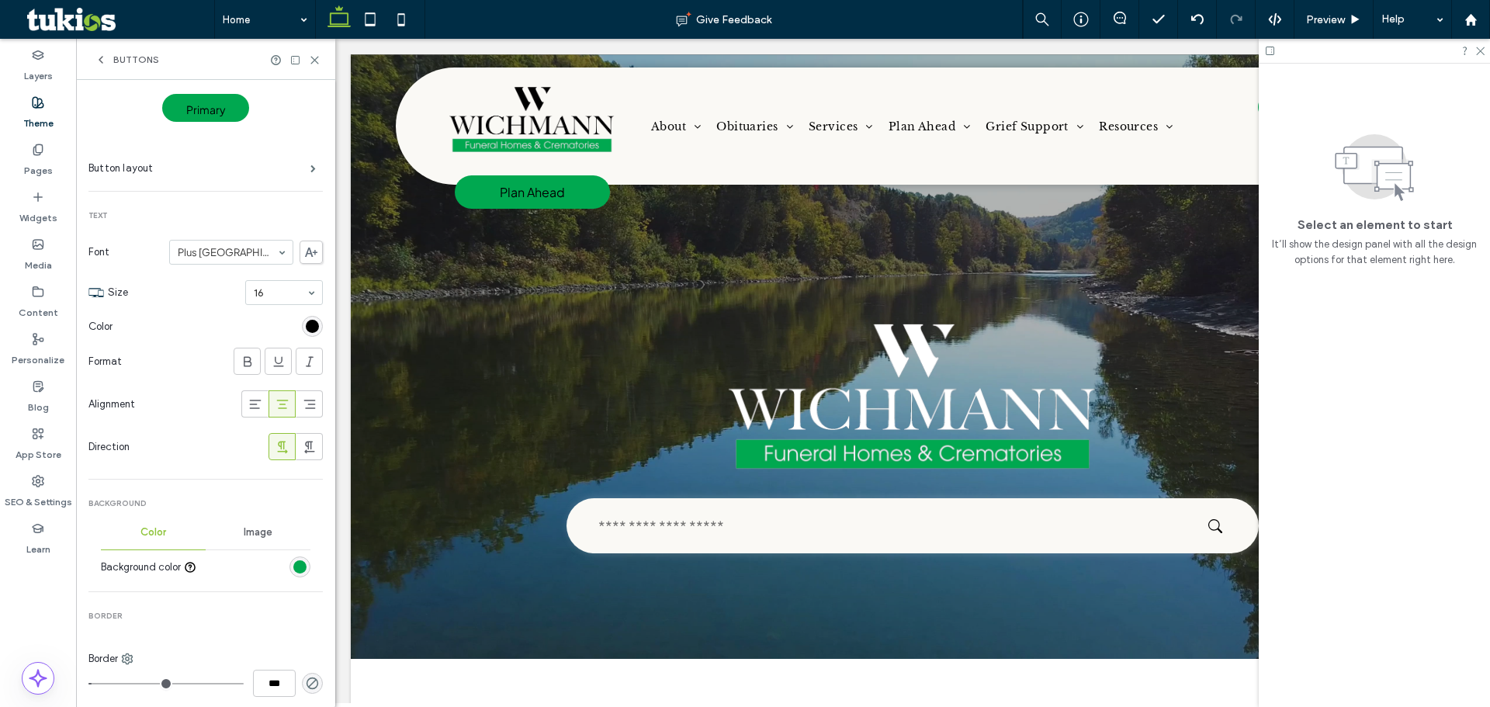
click at [309, 329] on div "rgb(0, 0, 0)" at bounding box center [312, 326] width 13 height 13
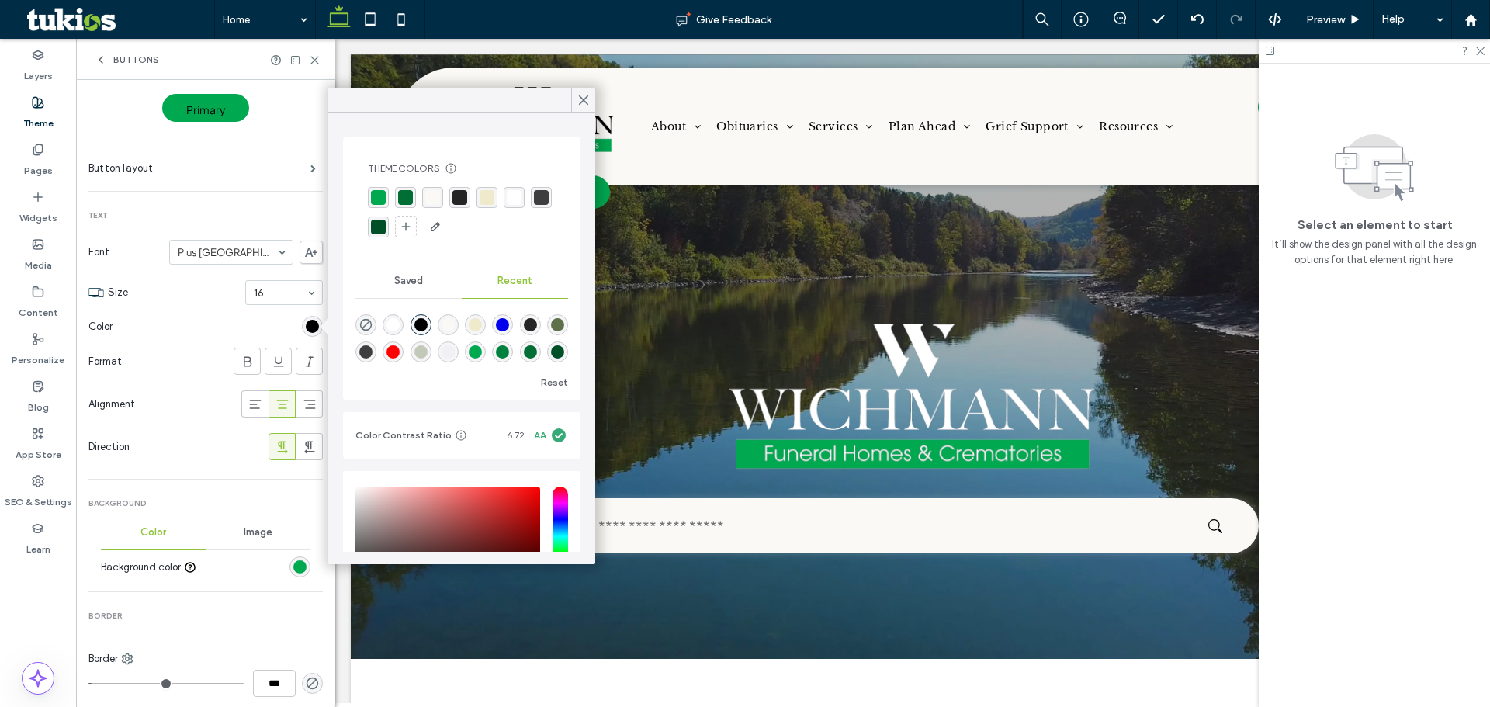
click at [531, 208] on div "rgba(62, 62, 62, 1)" at bounding box center [541, 197] width 21 height 21
click at [514, 206] on div "rgba(255, 255, 255, 1)" at bounding box center [514, 198] width 21 height 21
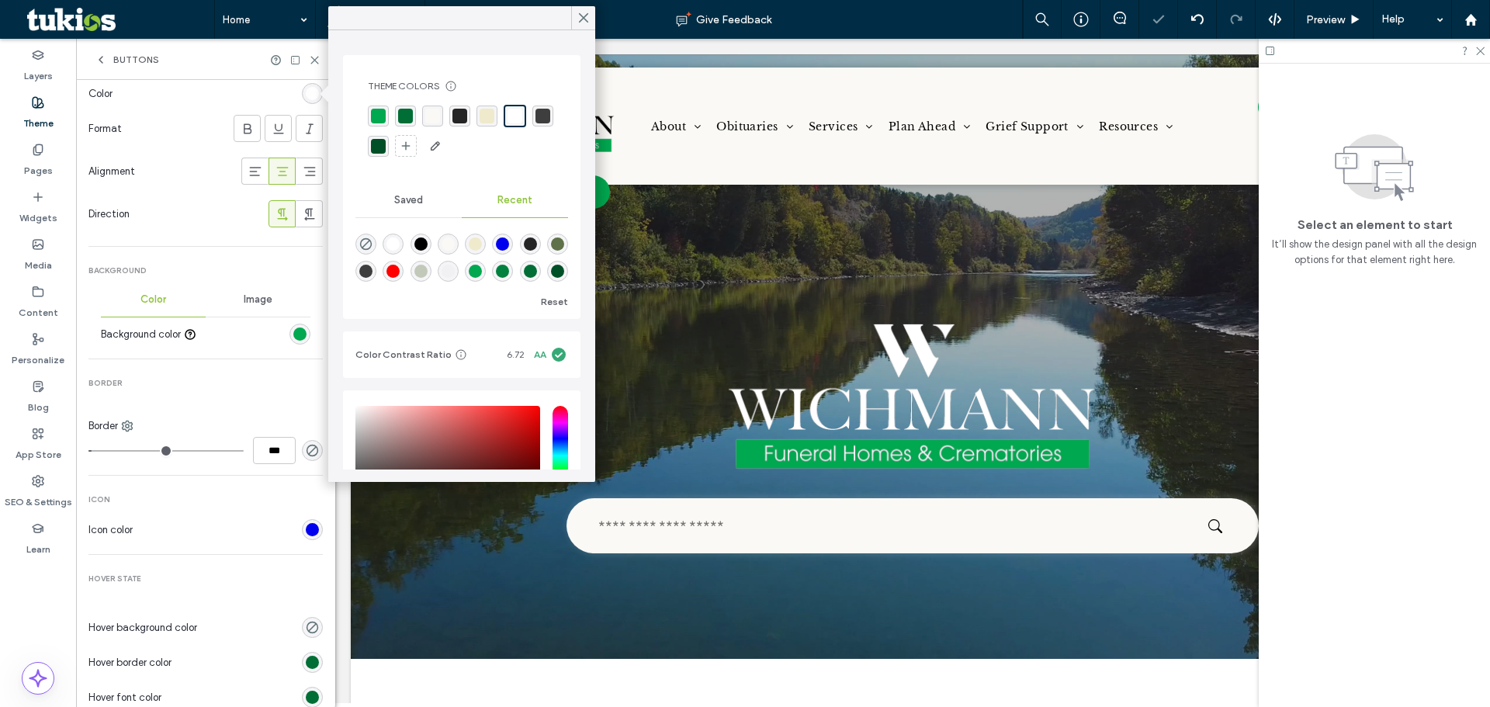
click at [272, 554] on hr at bounding box center [205, 554] width 234 height 1
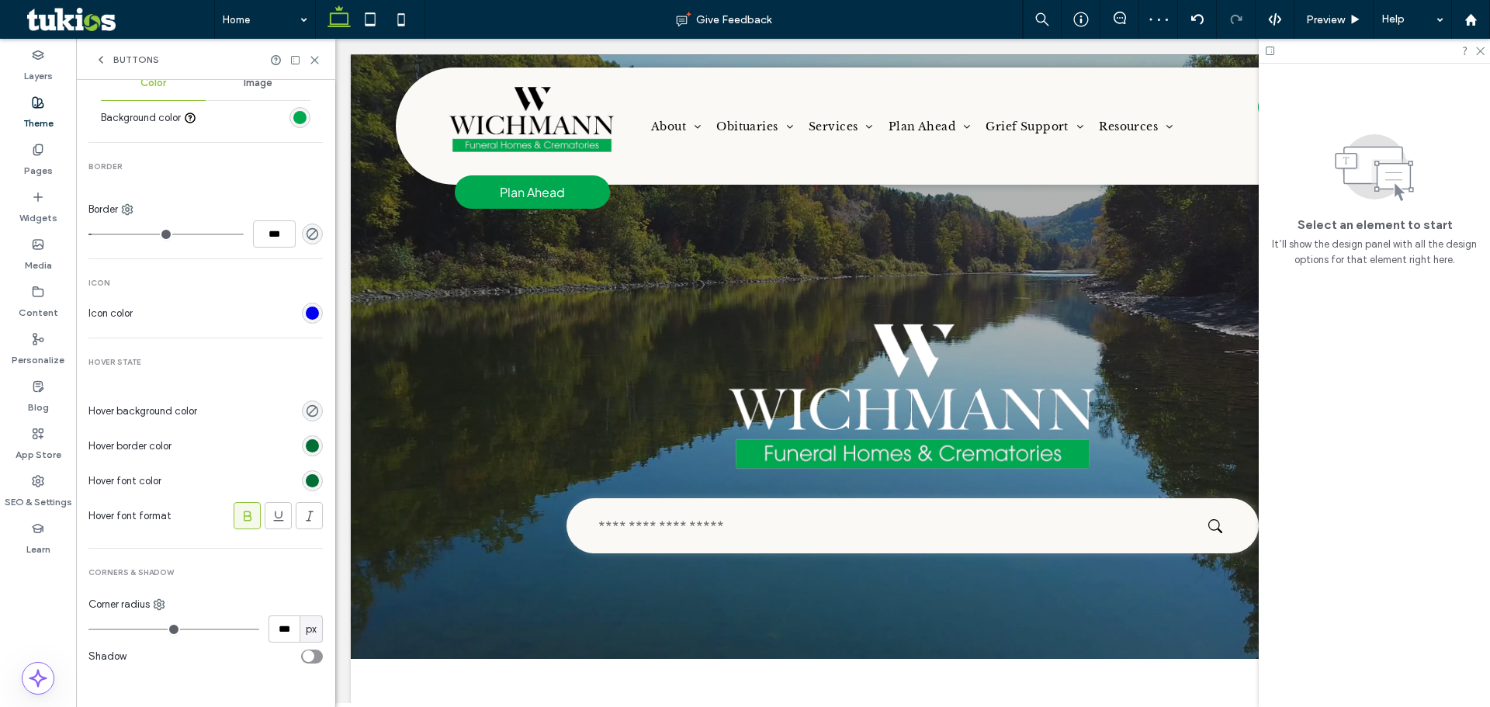
scroll to position [528, 0]
click at [307, 412] on use "rgba(0, 0, 0, 0)" at bounding box center [313, 410] width 12 height 12
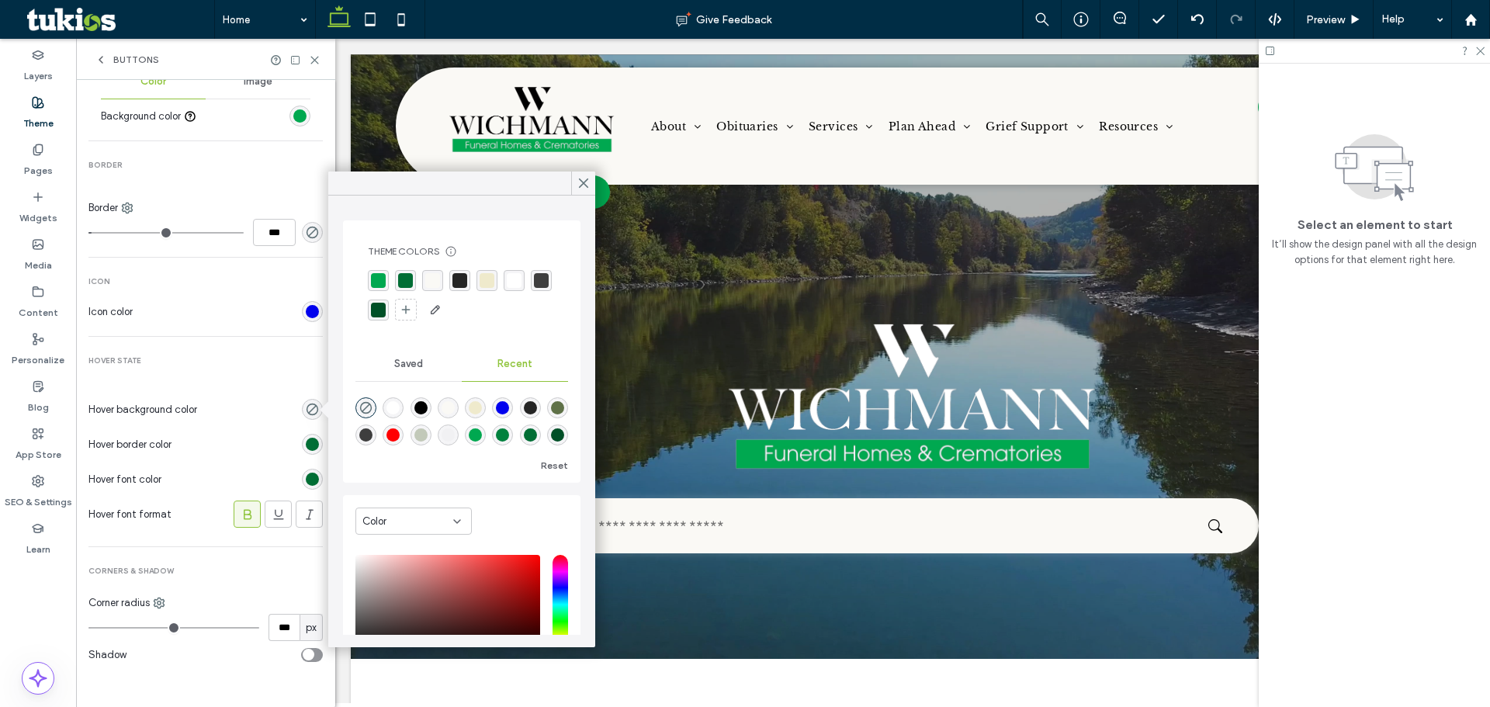
click at [386, 314] on div "rgba(0, 80, 39, 1)" at bounding box center [378, 310] width 15 height 15
type input "***"
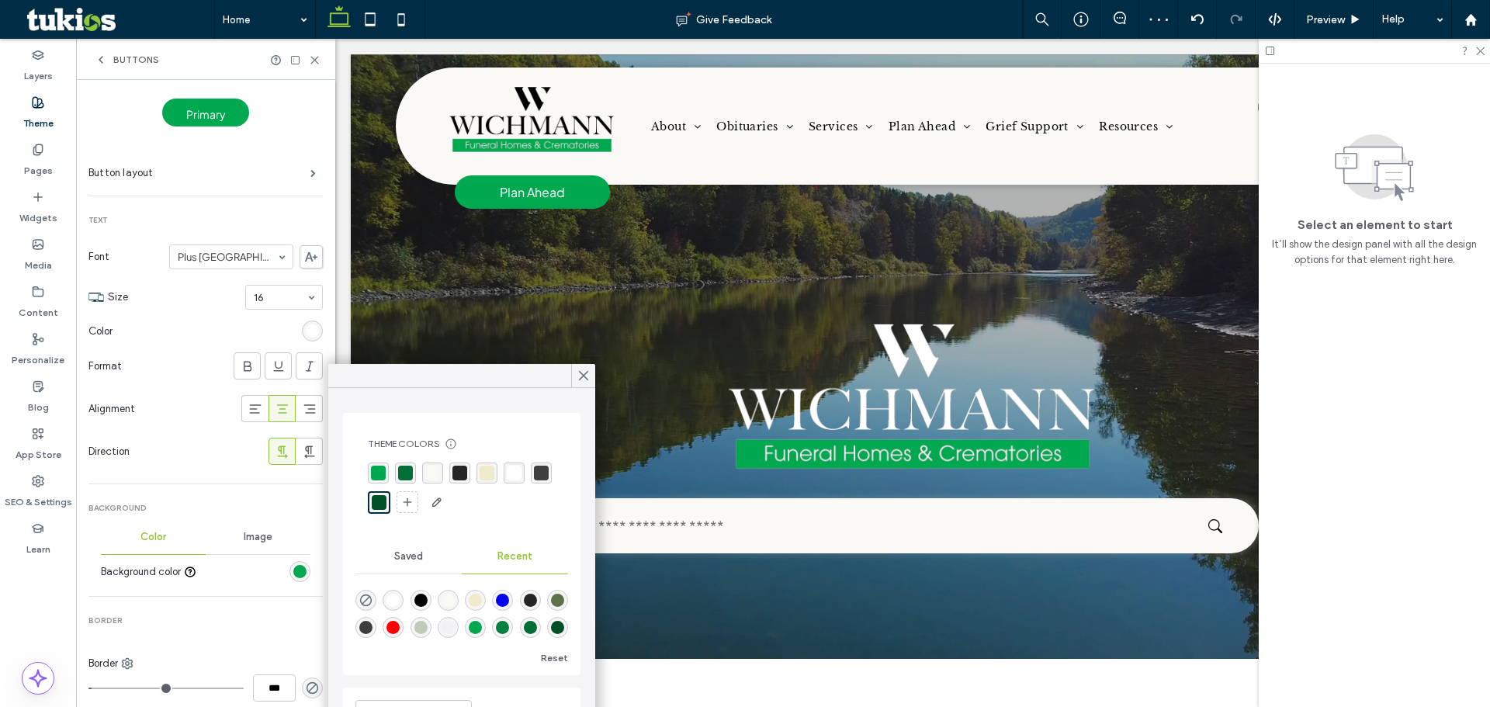
scroll to position [63, 0]
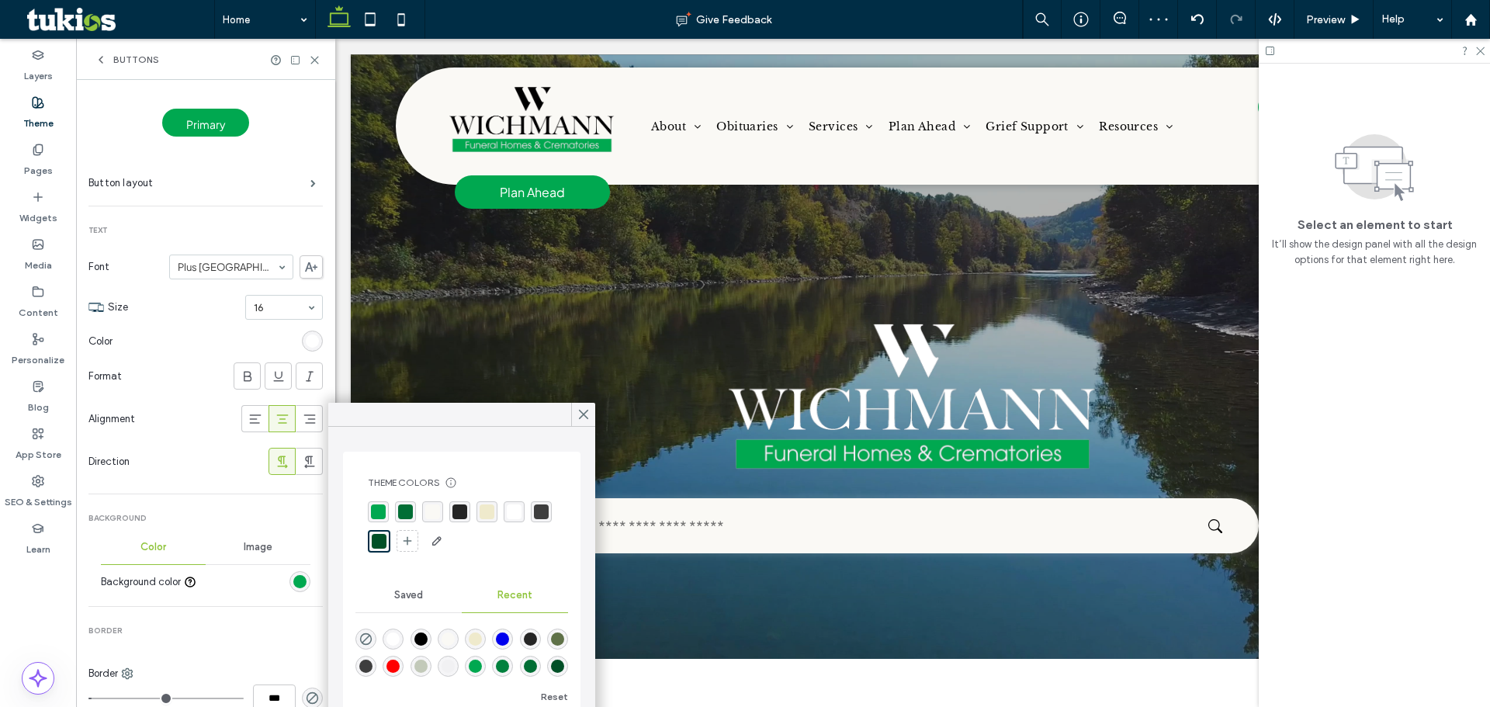
click at [119, 65] on span "Buttons" at bounding box center [136, 60] width 46 height 12
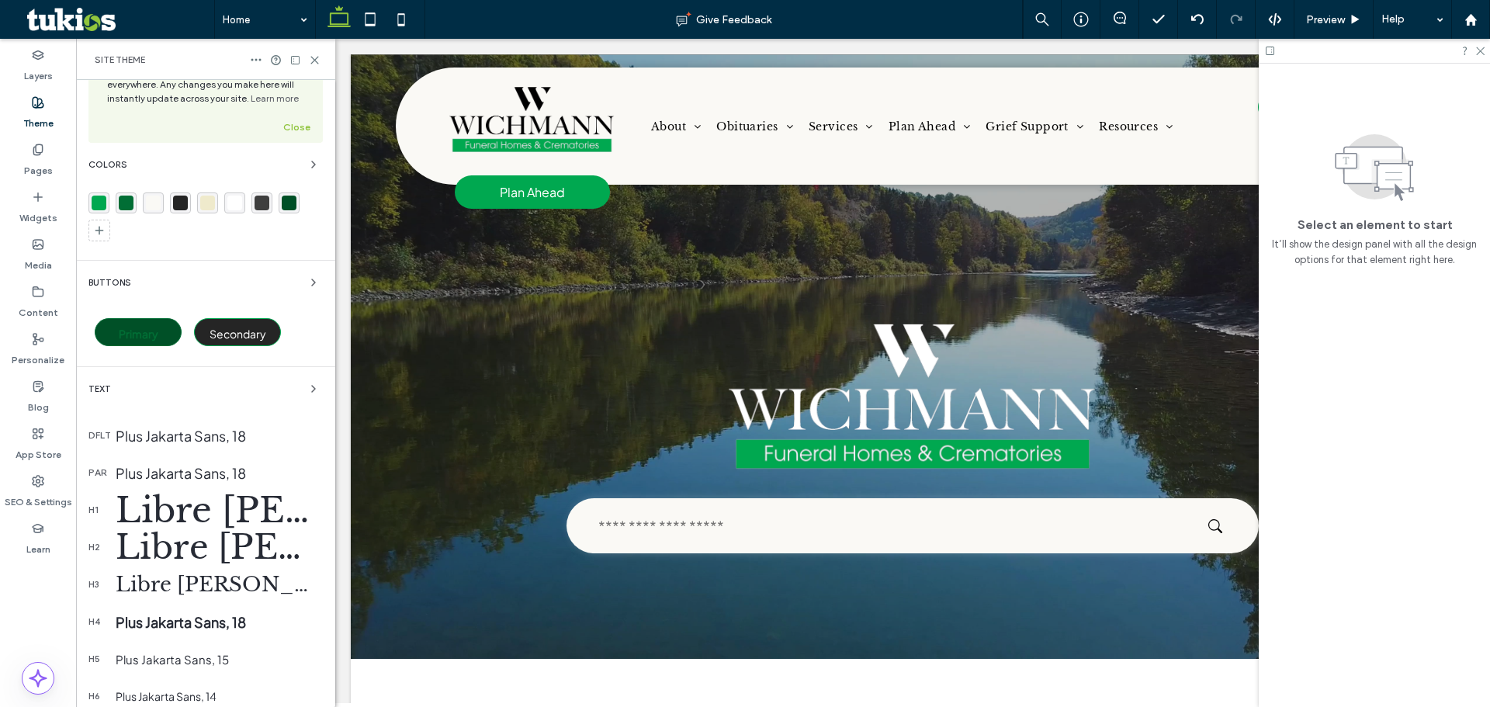
click at [139, 341] on div "Primary" at bounding box center [138, 332] width 87 height 28
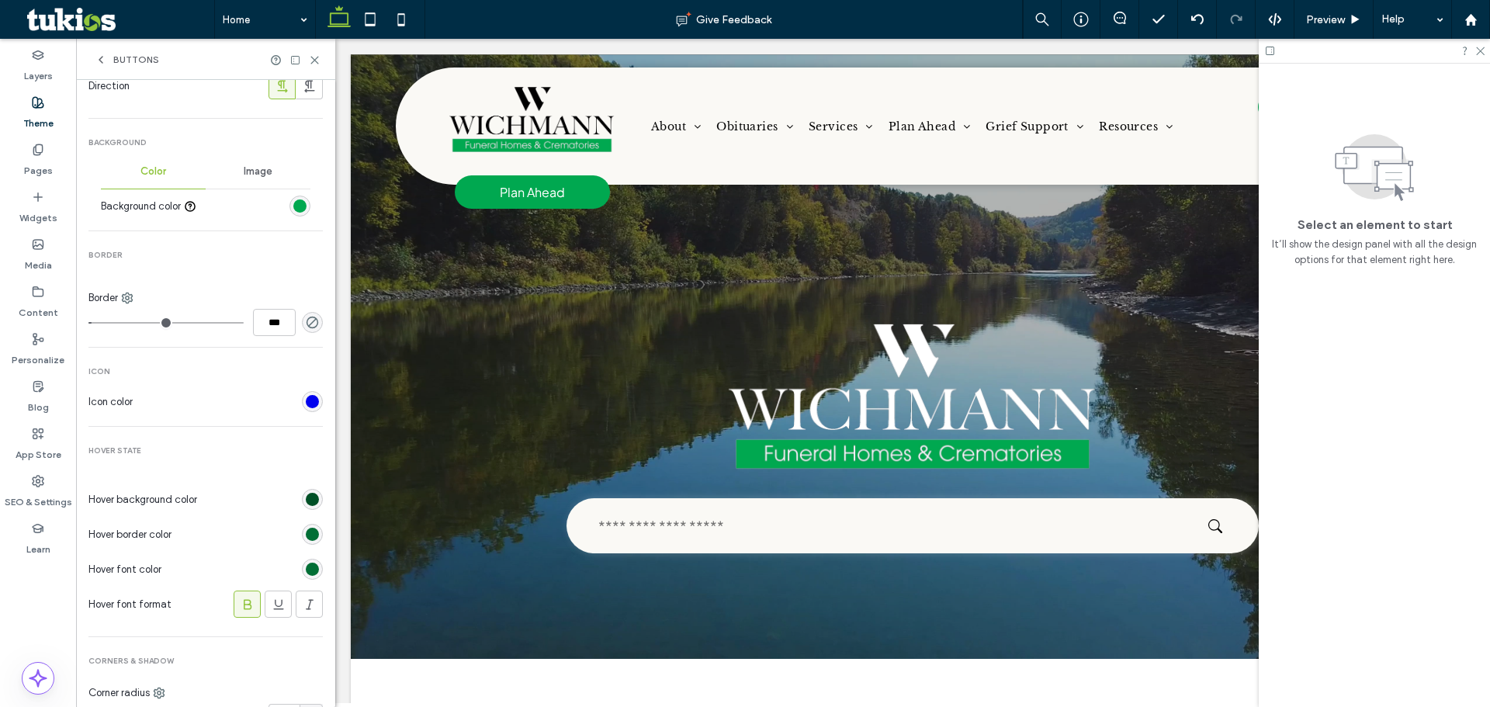
scroll to position [528, 0]
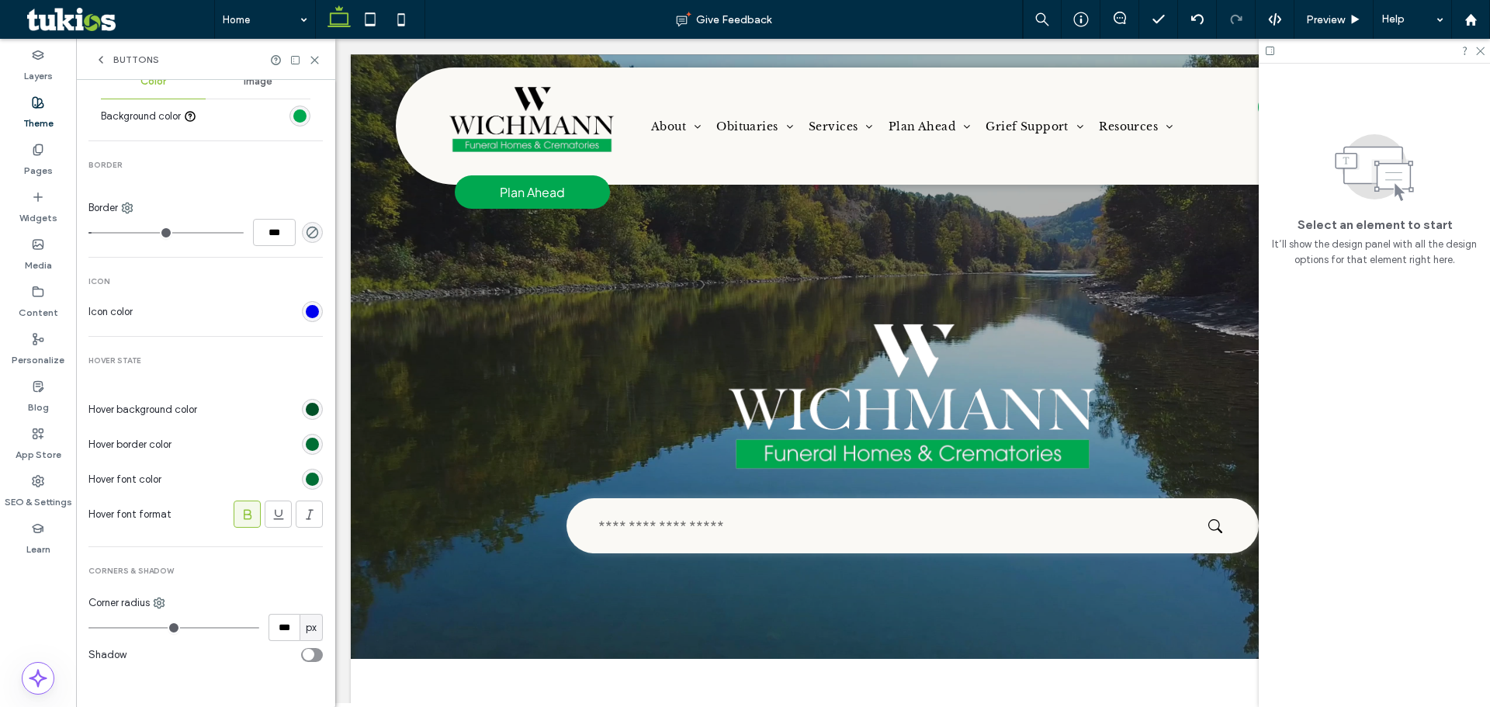
click at [302, 480] on div "rgb(1, 110, 53)" at bounding box center [312, 479] width 21 height 21
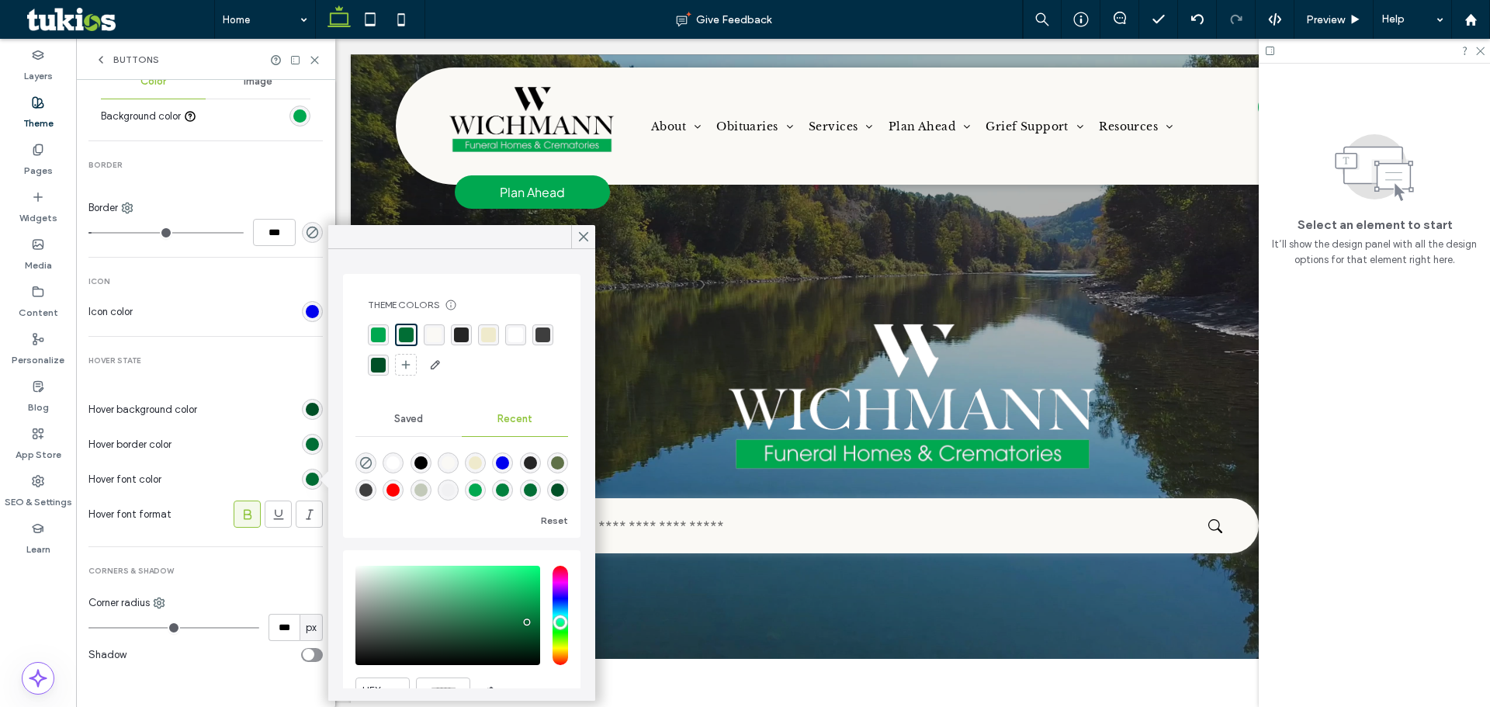
click at [485, 329] on div "rgba(239, 234, 204, 1)" at bounding box center [488, 334] width 15 height 15
click at [240, 522] on icon at bounding box center [248, 515] width 16 height 16
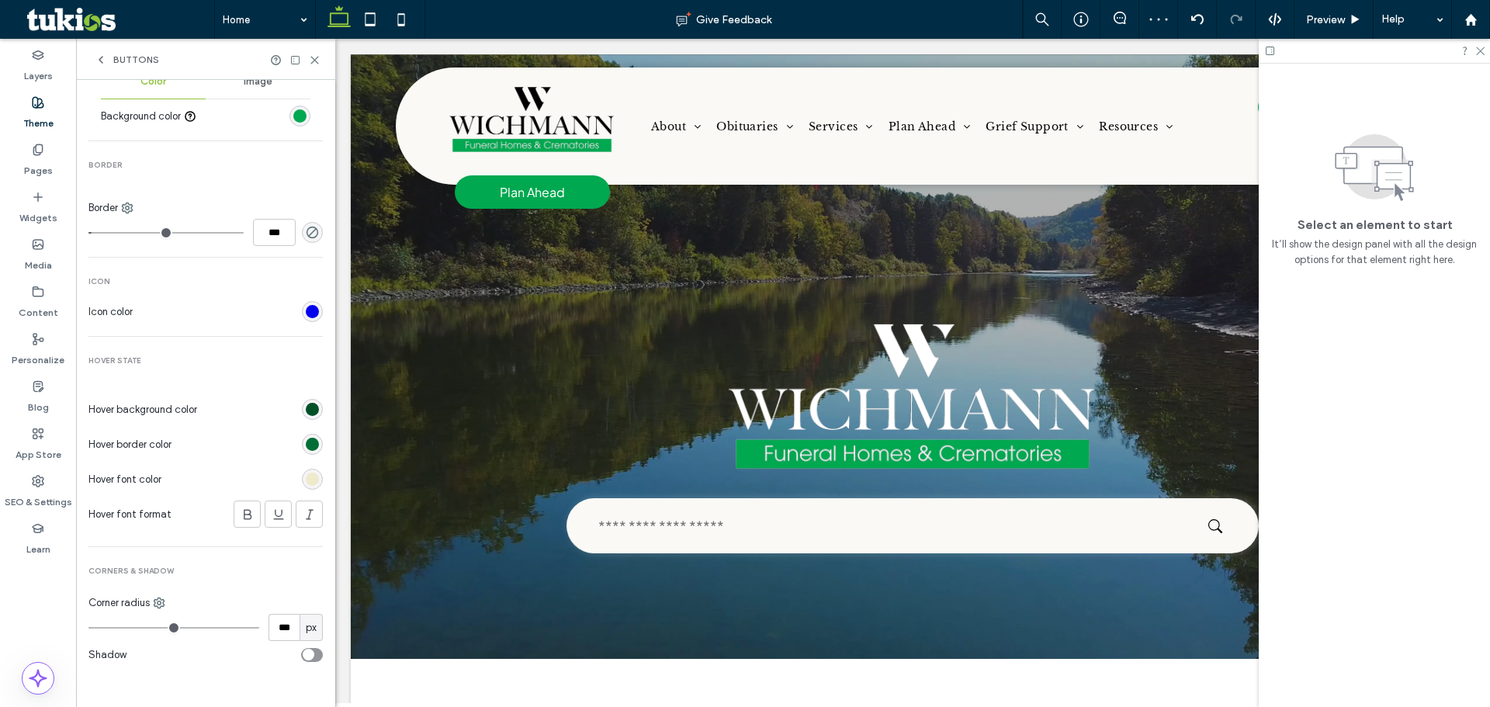
type input "***"
click at [136, 50] on div "Buttons" at bounding box center [205, 59] width 259 height 41
click at [145, 62] on span "Buttons" at bounding box center [136, 60] width 46 height 12
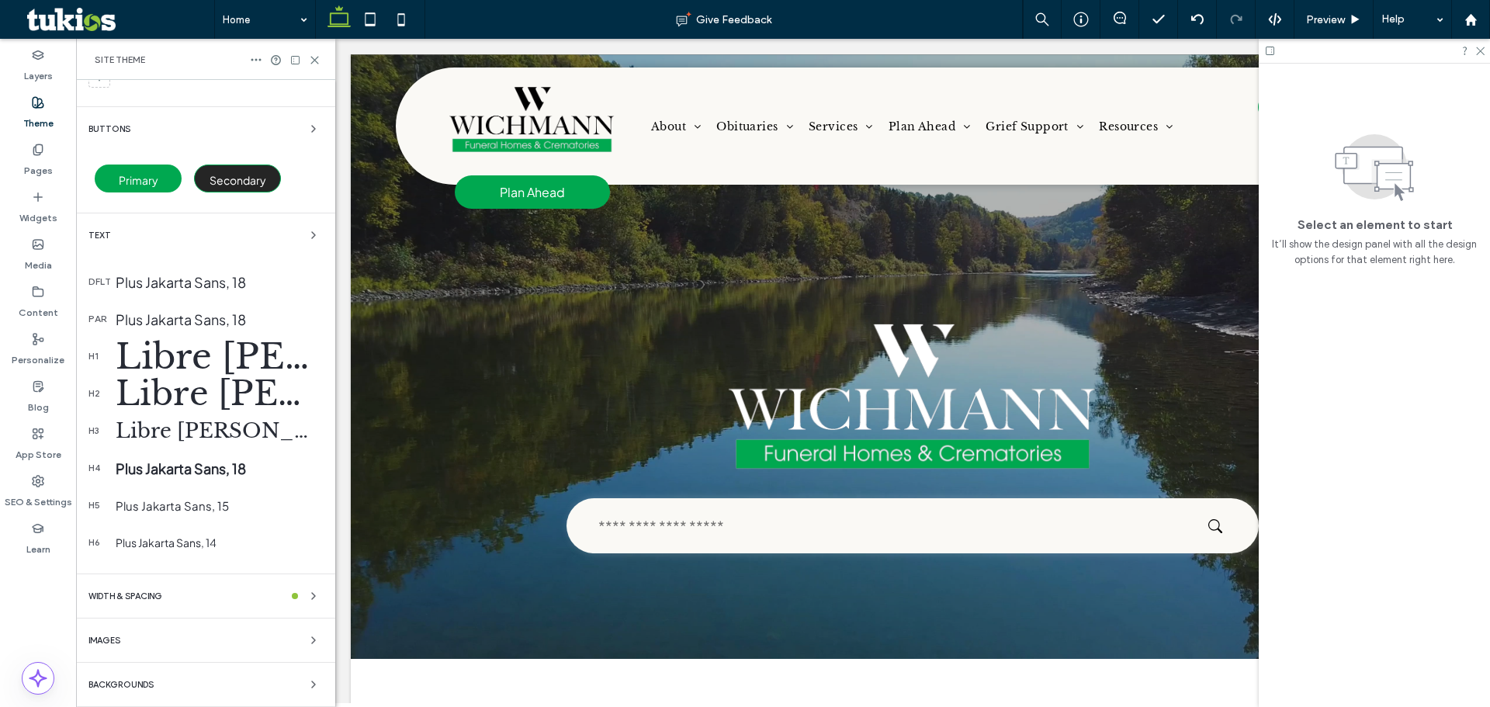
scroll to position [217, 0]
click at [314, 57] on icon at bounding box center [315, 60] width 12 height 12
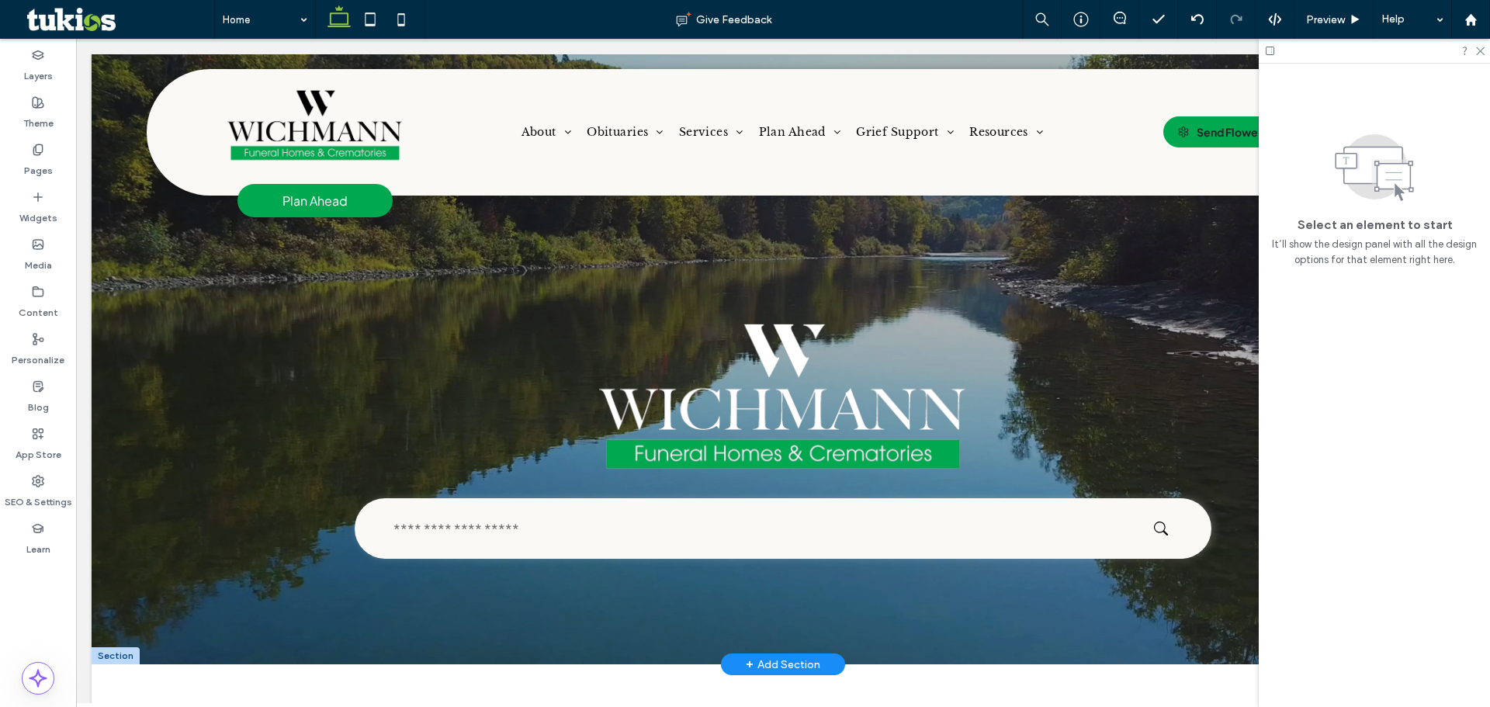
click at [1094, 304] on div at bounding box center [783, 359] width 1383 height 424
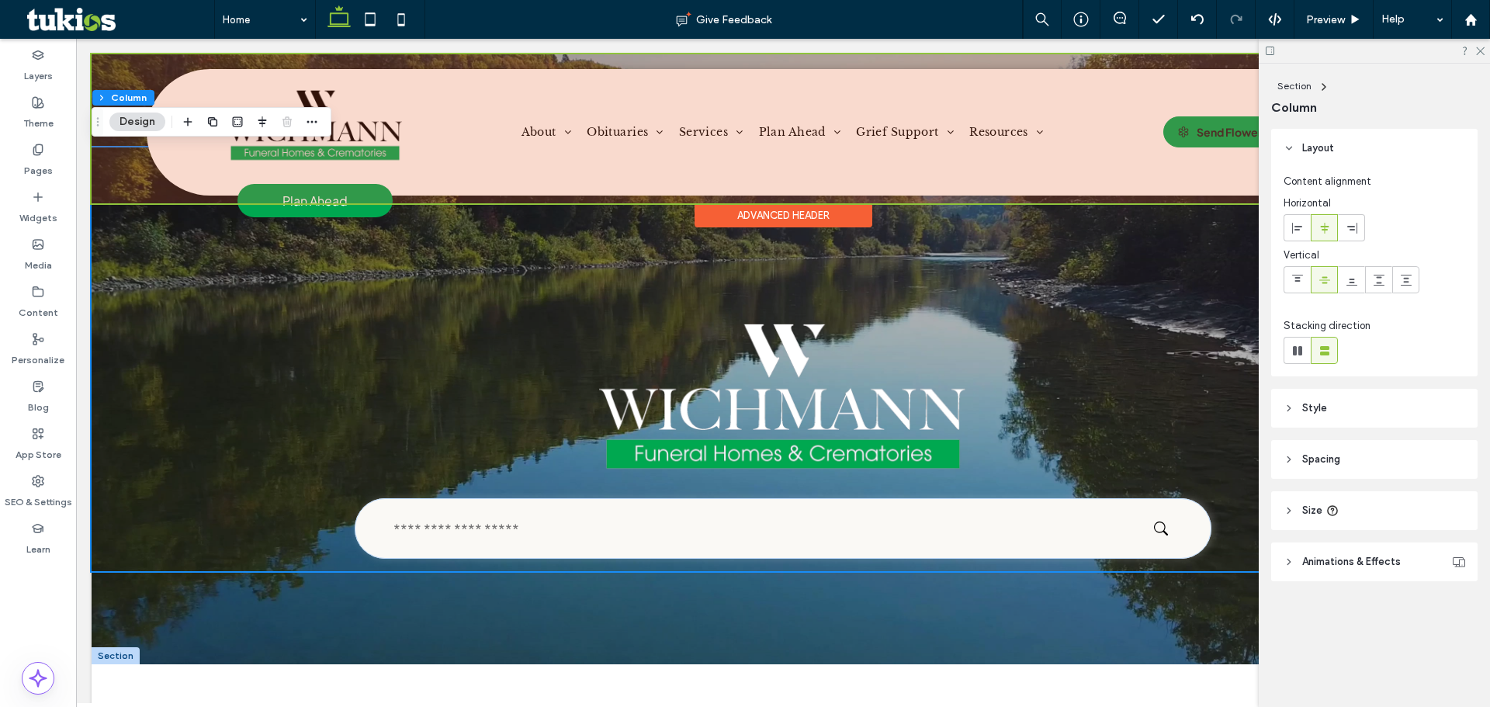
click at [1231, 135] on div at bounding box center [783, 128] width 1383 height 149
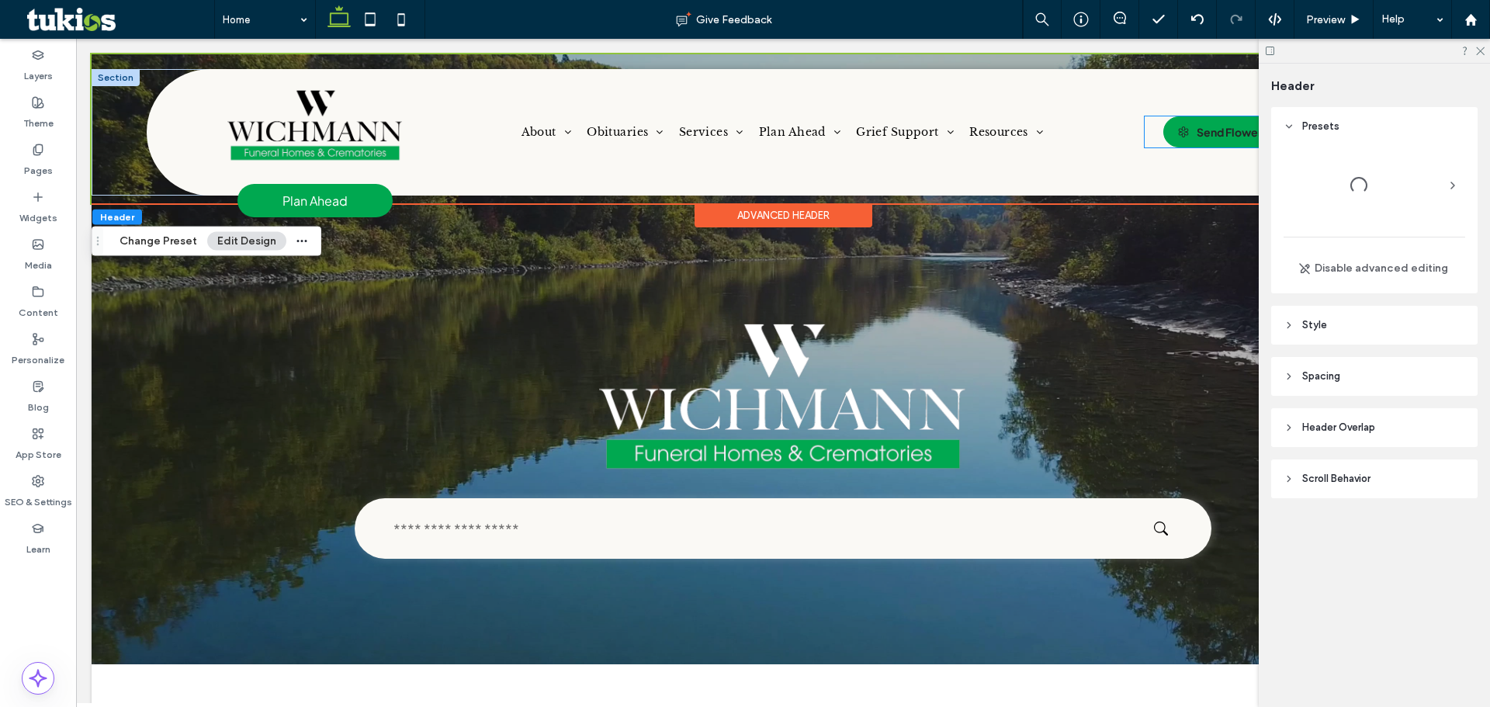
click at [1219, 131] on div "Send Flowers" at bounding box center [1232, 132] width 71 height 14
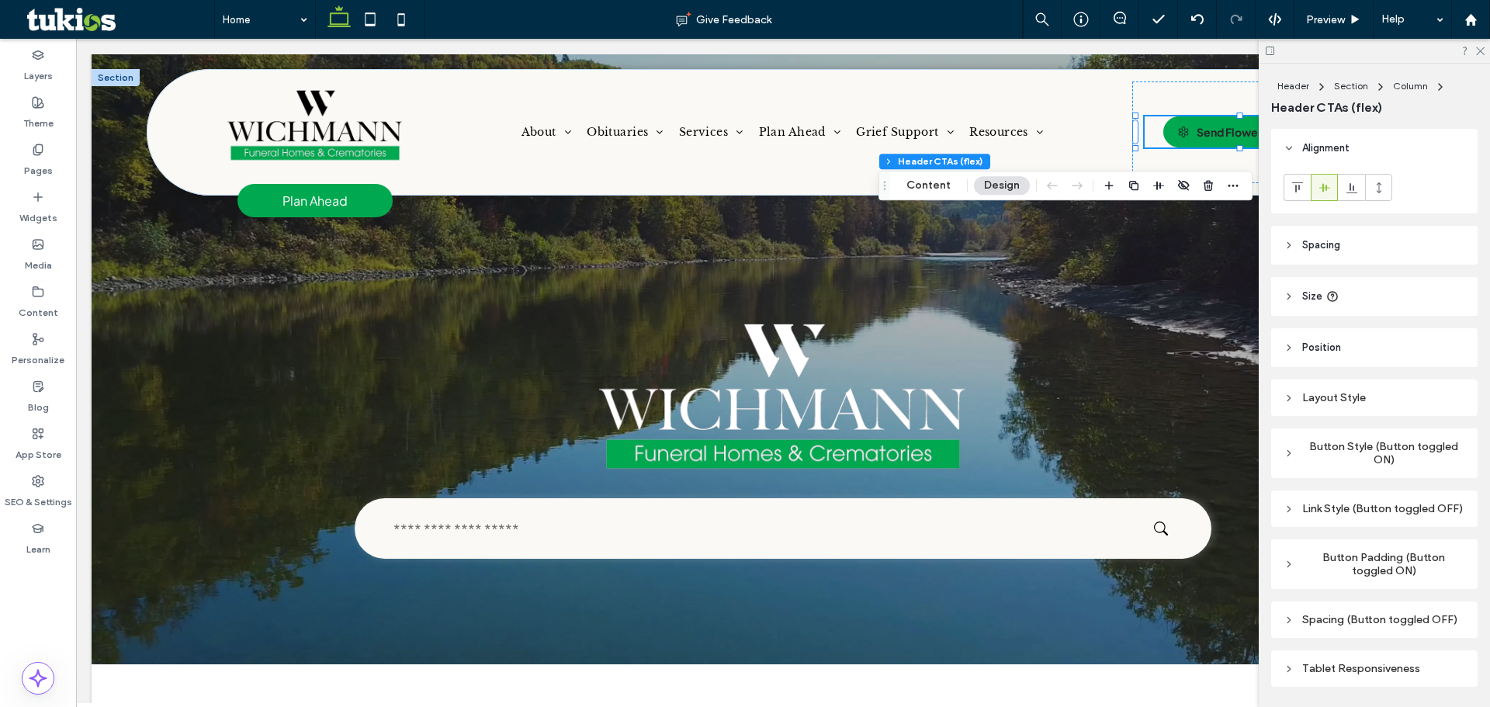
click at [1361, 452] on div "Button Style (Button toggled ON)" at bounding box center [1375, 453] width 182 height 26
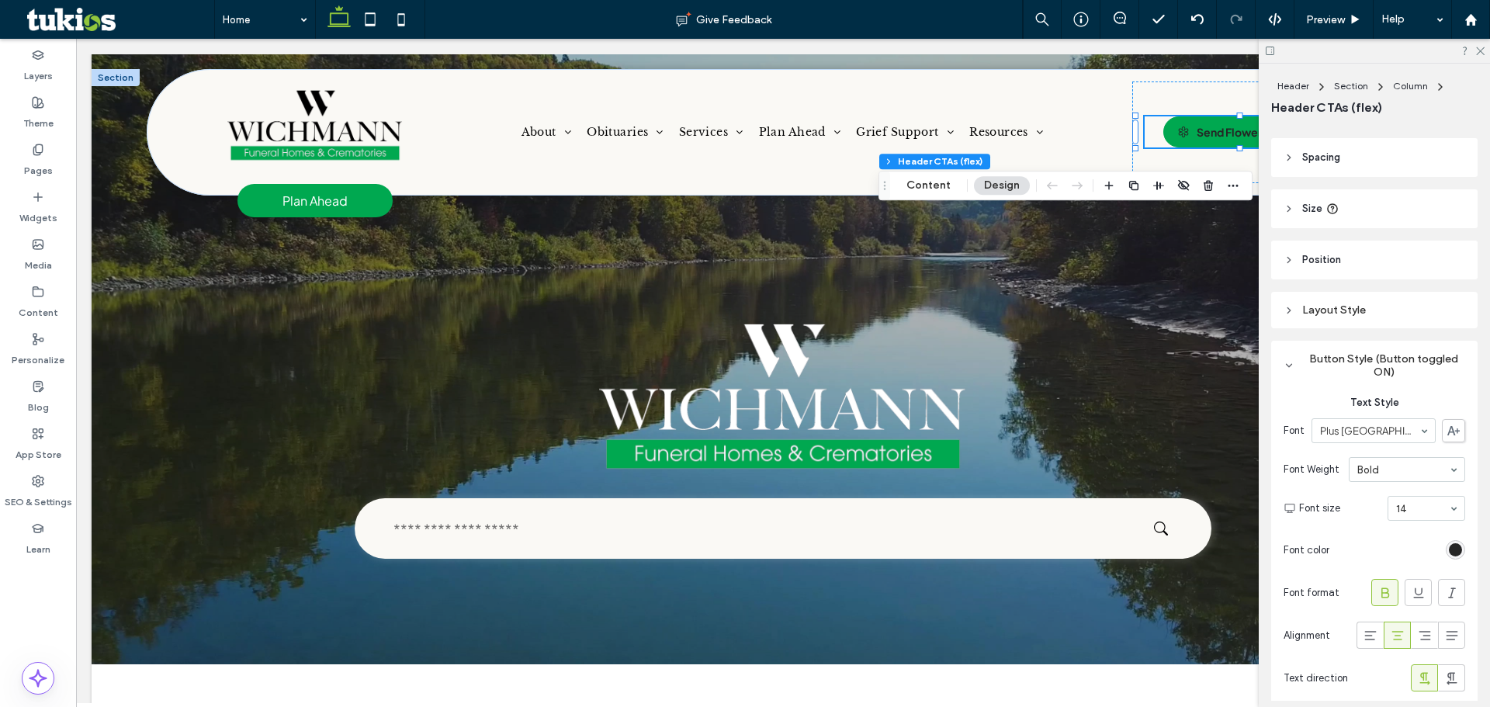
scroll to position [233, 0]
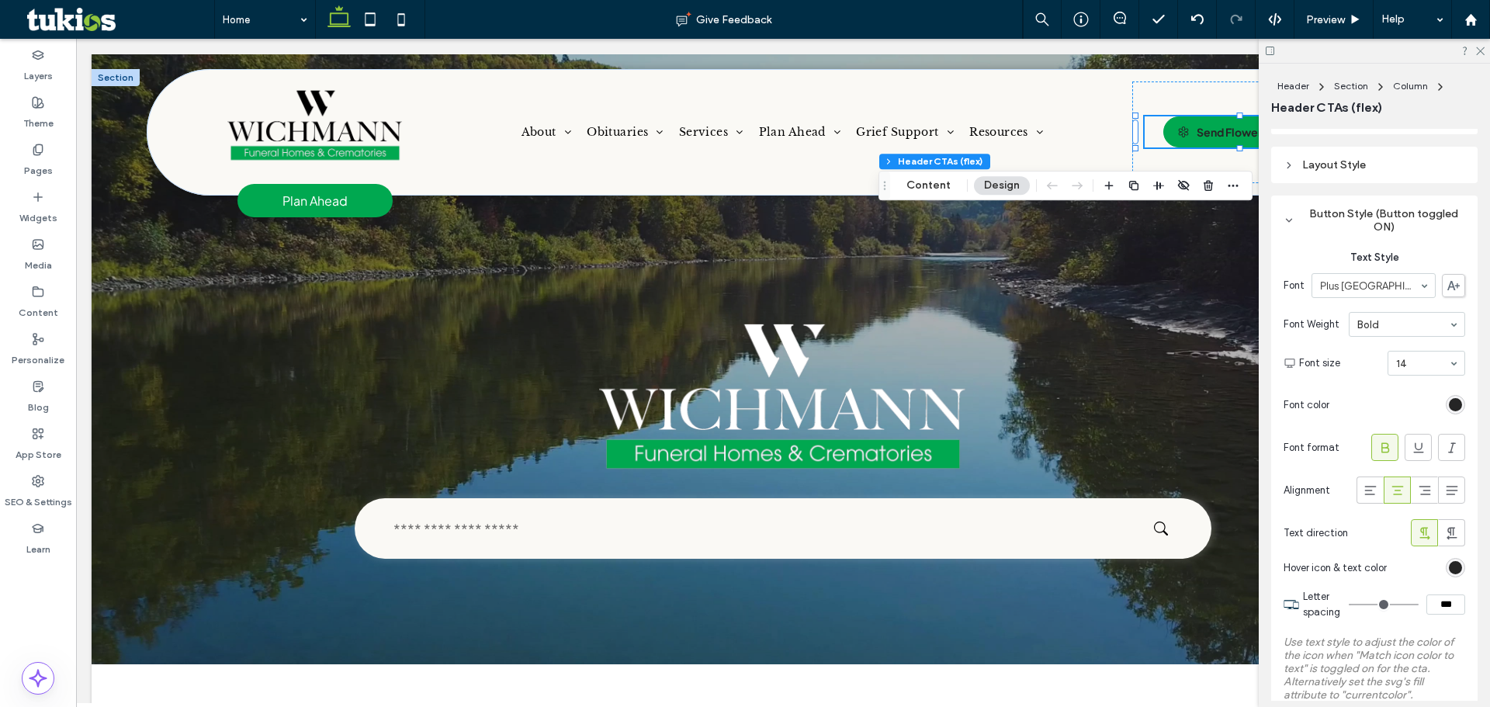
click at [1449, 400] on div "rgb(37, 37, 37)" at bounding box center [1455, 404] width 13 height 13
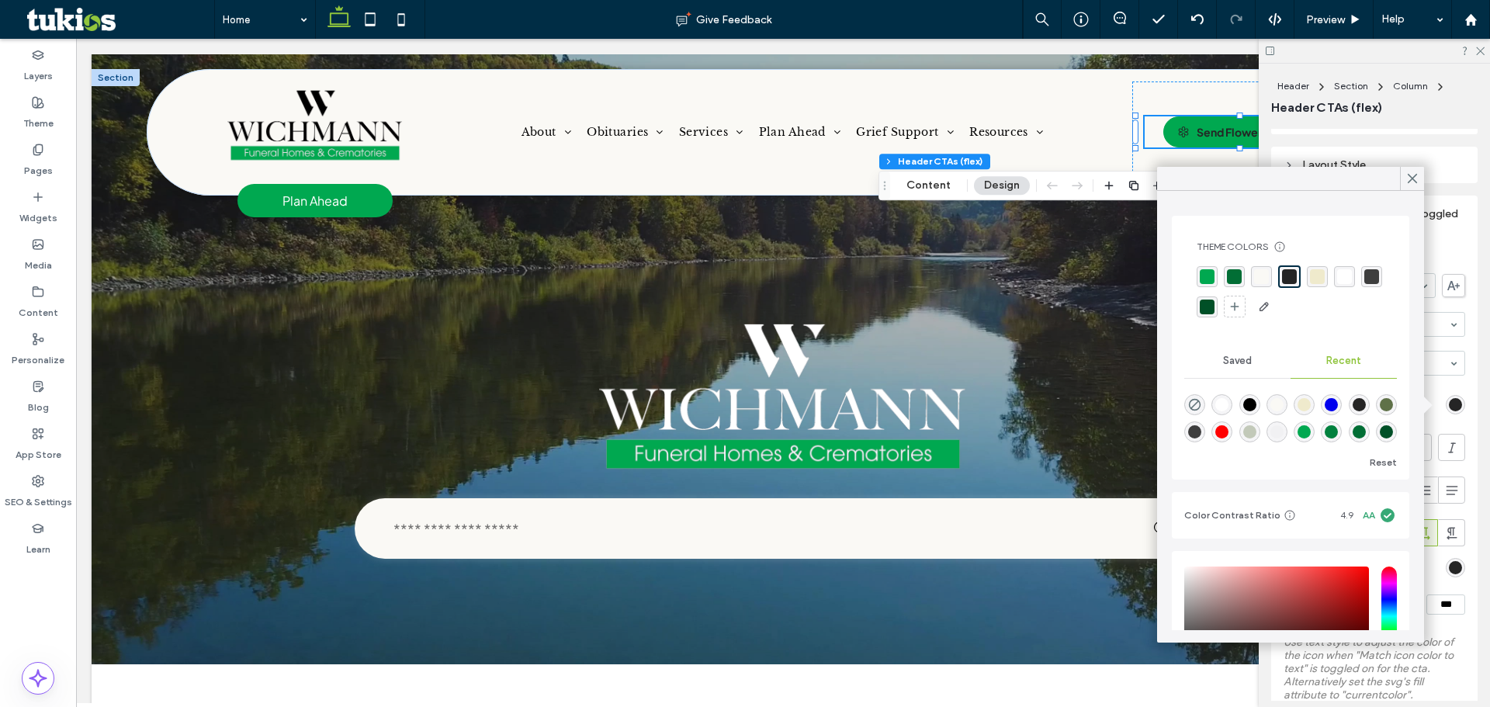
click at [1335, 276] on div "rgba(255, 255, 255, 1)" at bounding box center [1344, 276] width 21 height 21
click at [1451, 563] on div "rgb(37, 37, 37)" at bounding box center [1455, 567] width 13 height 13
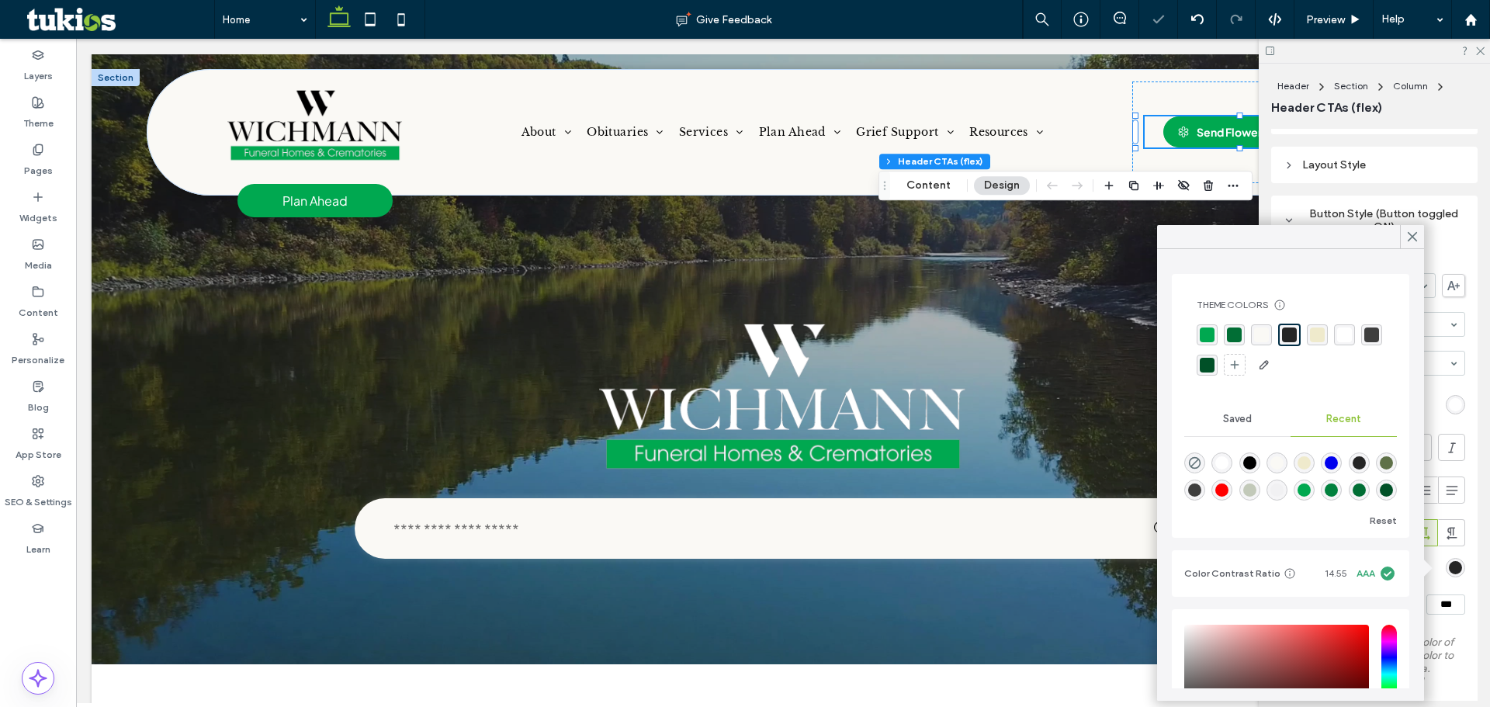
click at [1315, 331] on div "rgba(239, 234, 204, 1)" at bounding box center [1317, 334] width 15 height 15
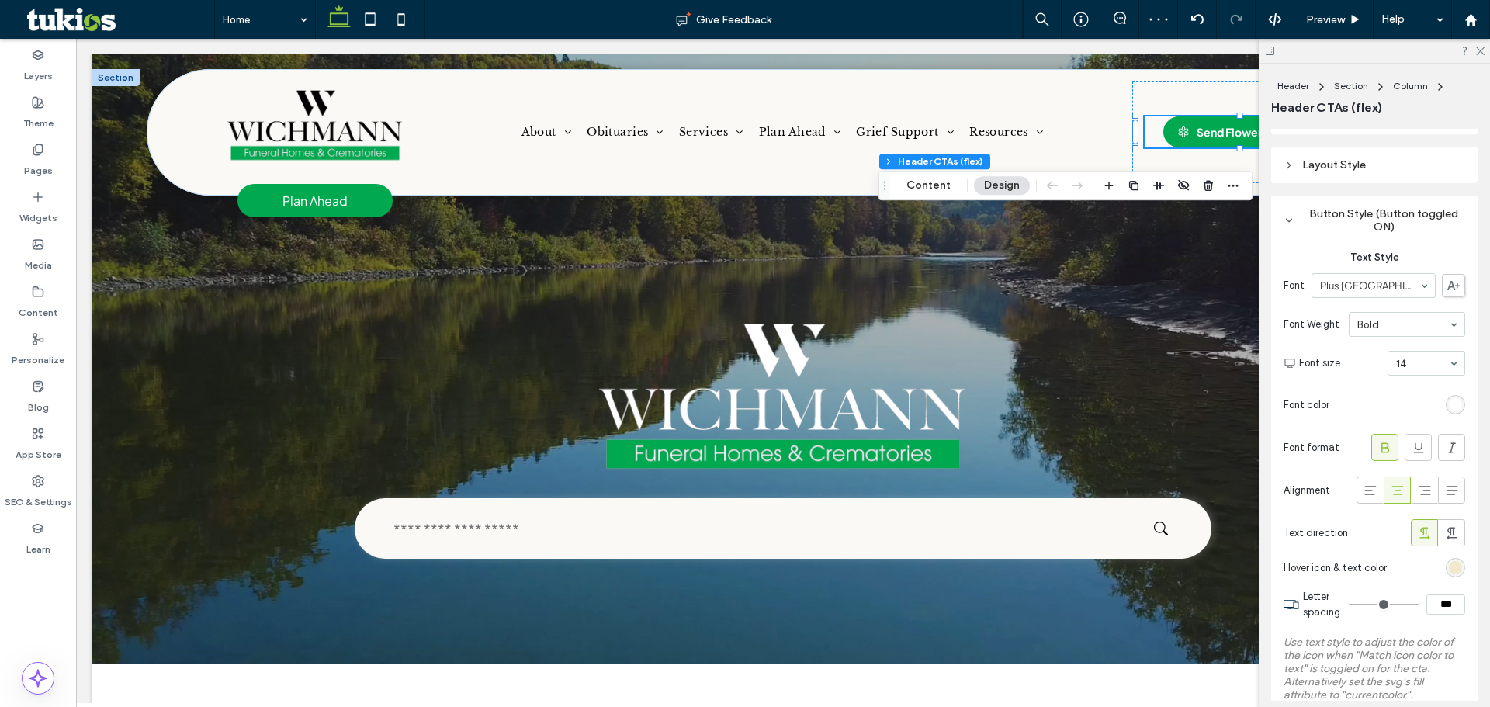
click at [1378, 445] on icon at bounding box center [1386, 448] width 16 height 16
click at [1404, 350] on section "Font size 14" at bounding box center [1382, 363] width 166 height 40
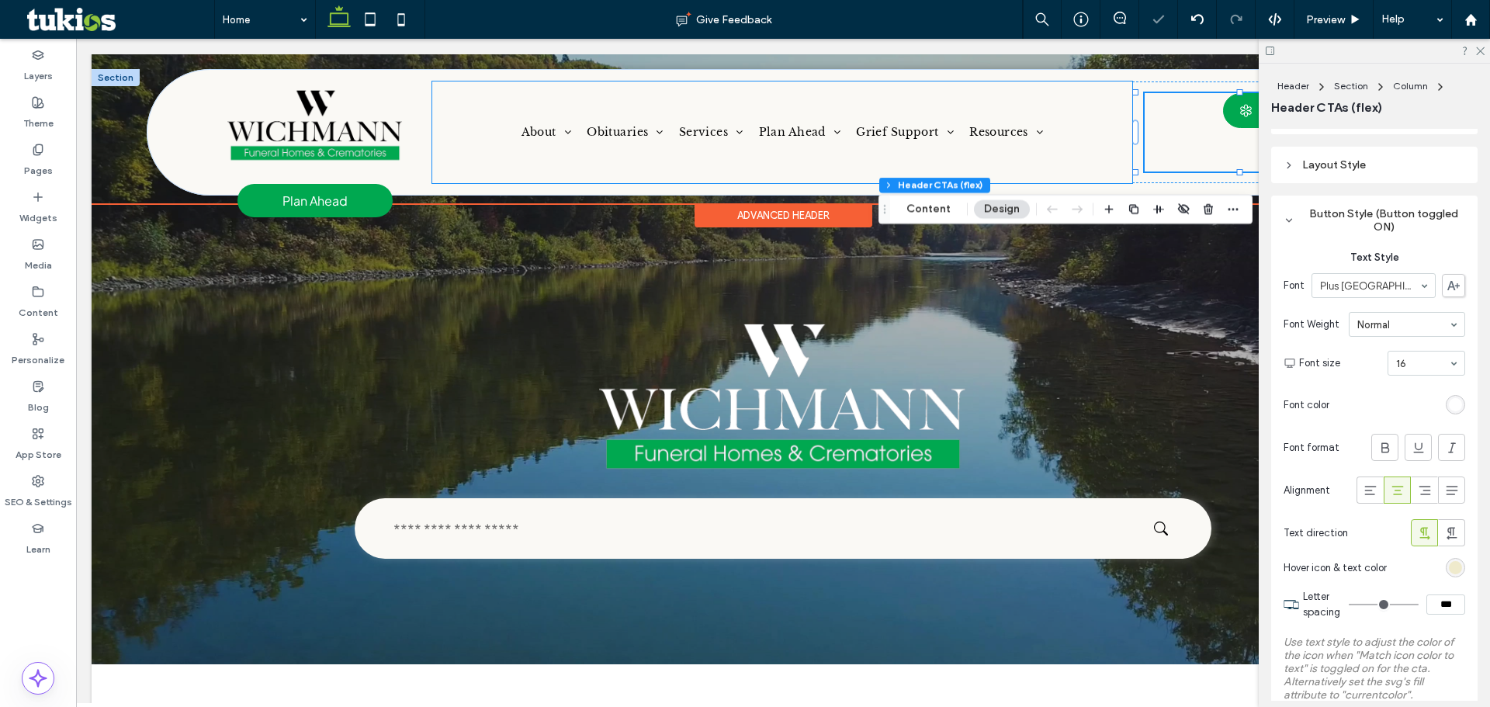
click at [1114, 135] on div "About About Us Our Staff Our History Our Facilities Why Choose Us Testimonials …" at bounding box center [782, 131] width 701 height 101
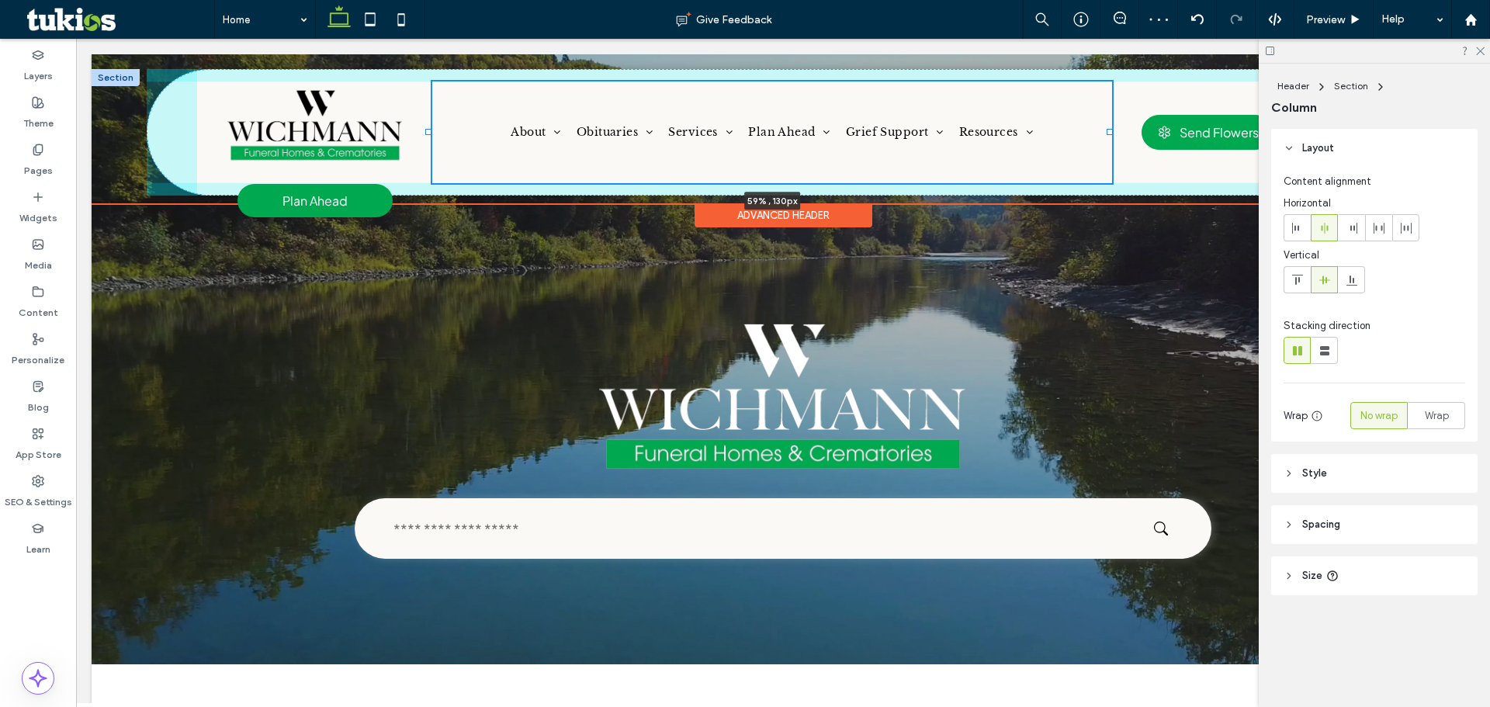
drag, startPoint x: 1125, startPoint y: 133, endPoint x: 1109, endPoint y: 133, distance: 16.3
click at [1109, 133] on div at bounding box center [1110, 132] width 6 height 6
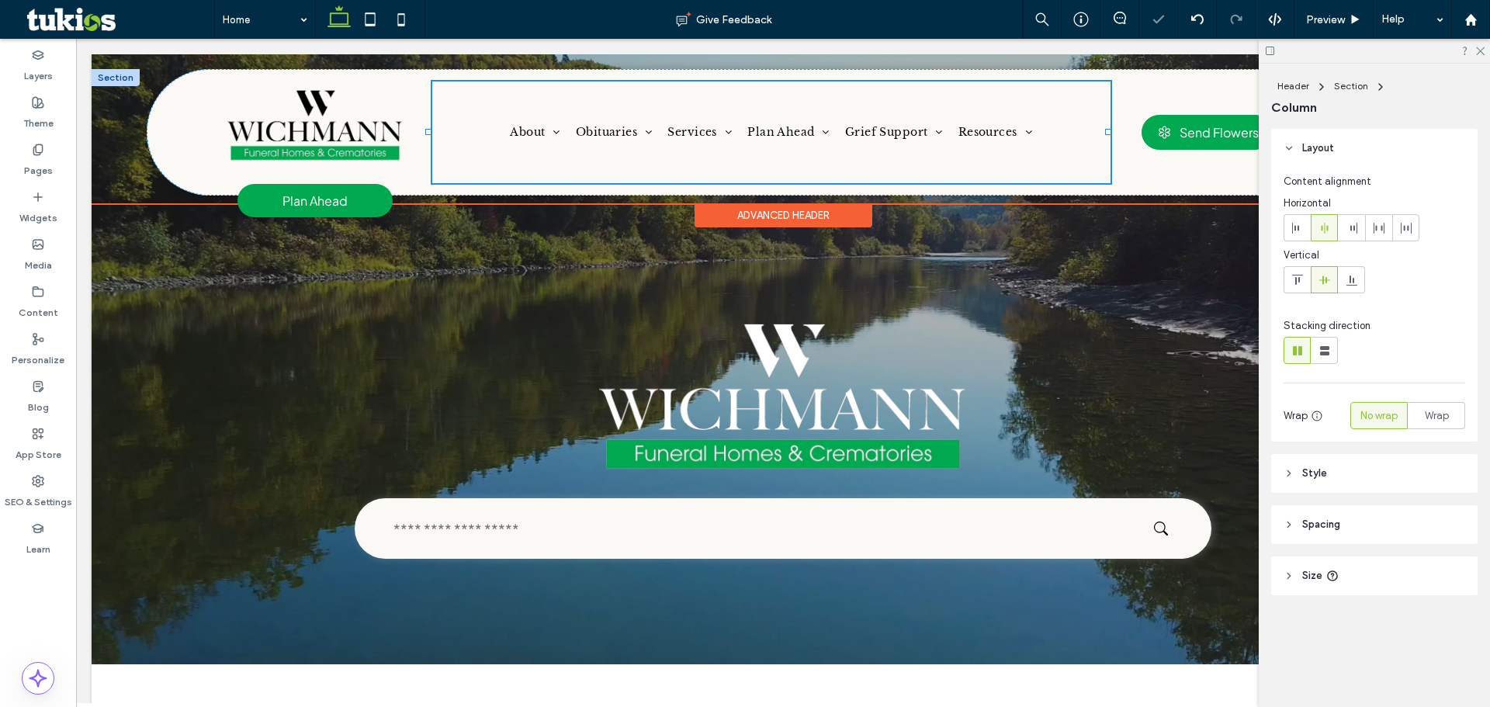
type input "**"
type input "*****"
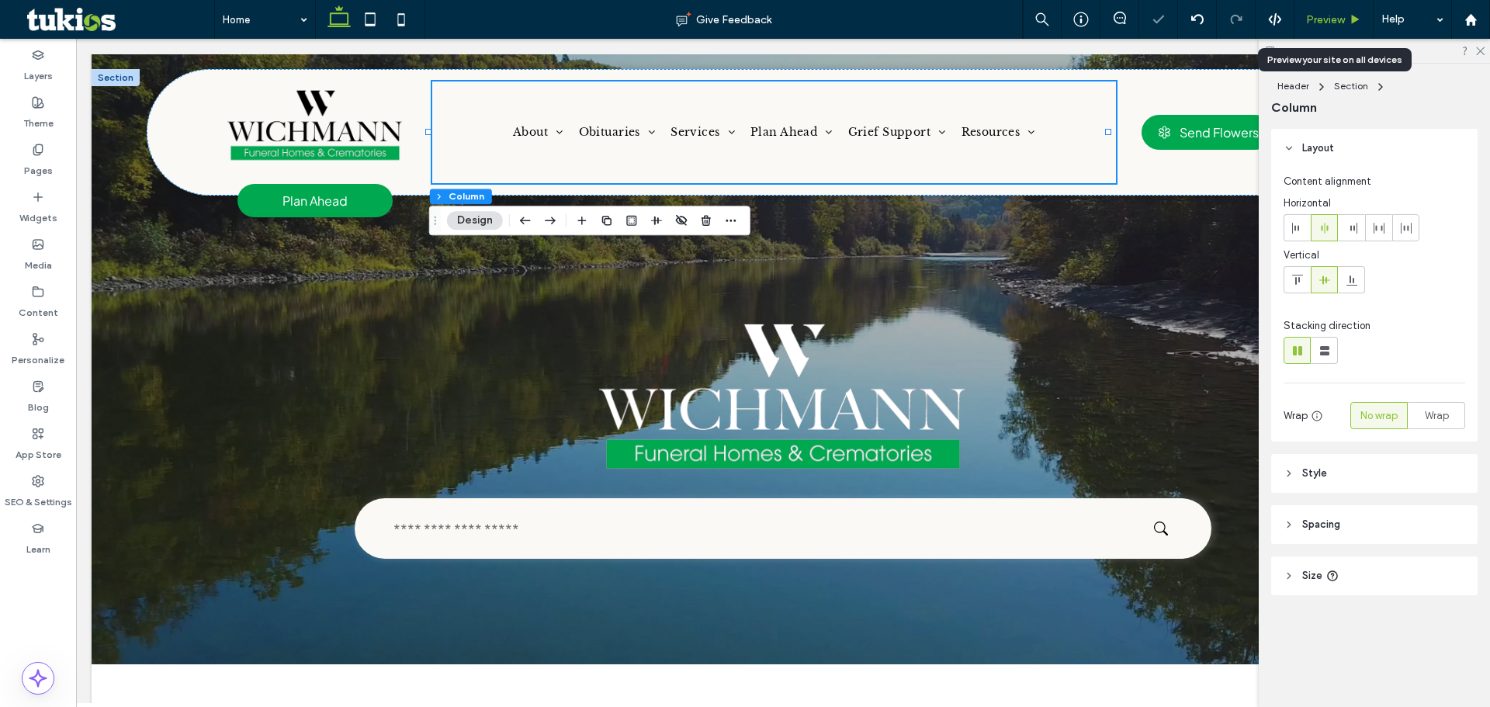
drag, startPoint x: 1329, startPoint y: 16, endPoint x: 1346, endPoint y: 43, distance: 31.4
click at [1329, 16] on span "Preview" at bounding box center [1325, 19] width 39 height 13
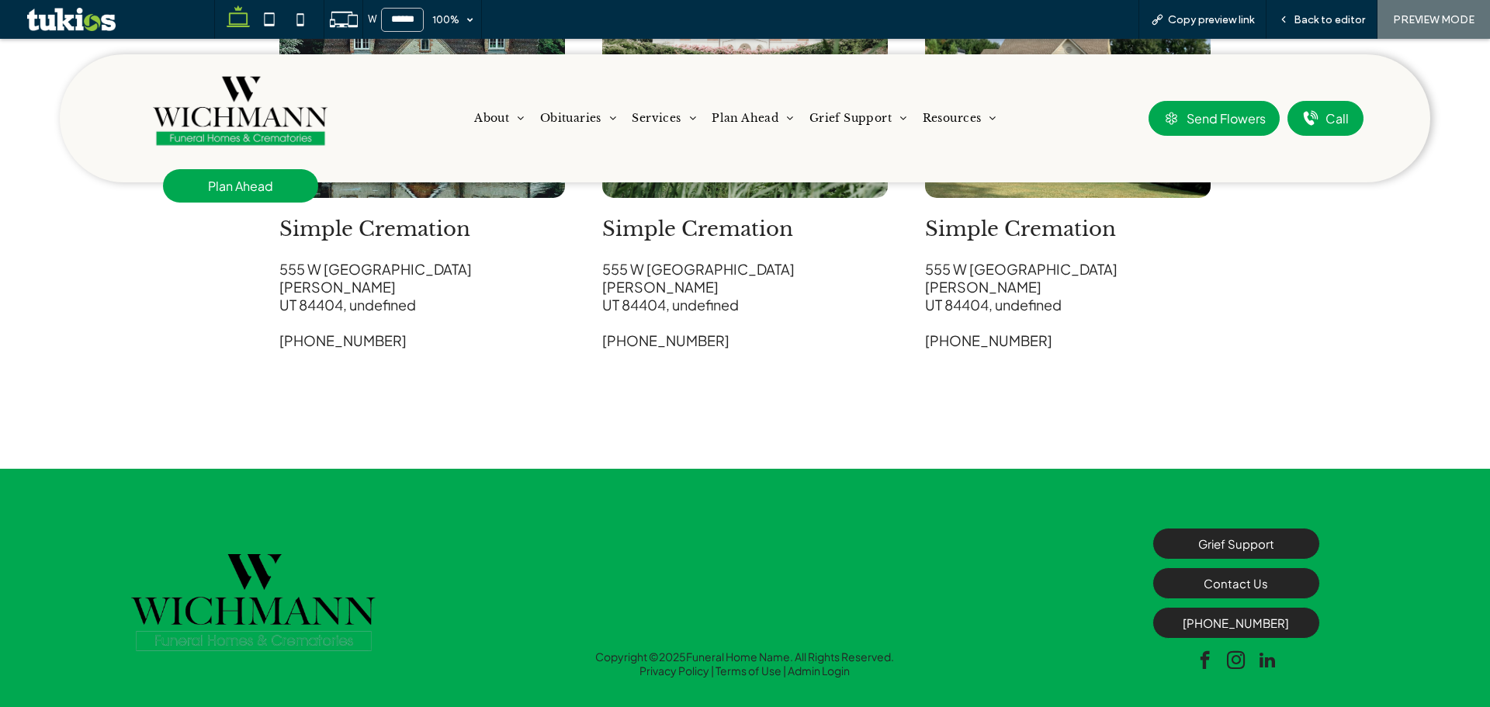
scroll to position [2660, 0]
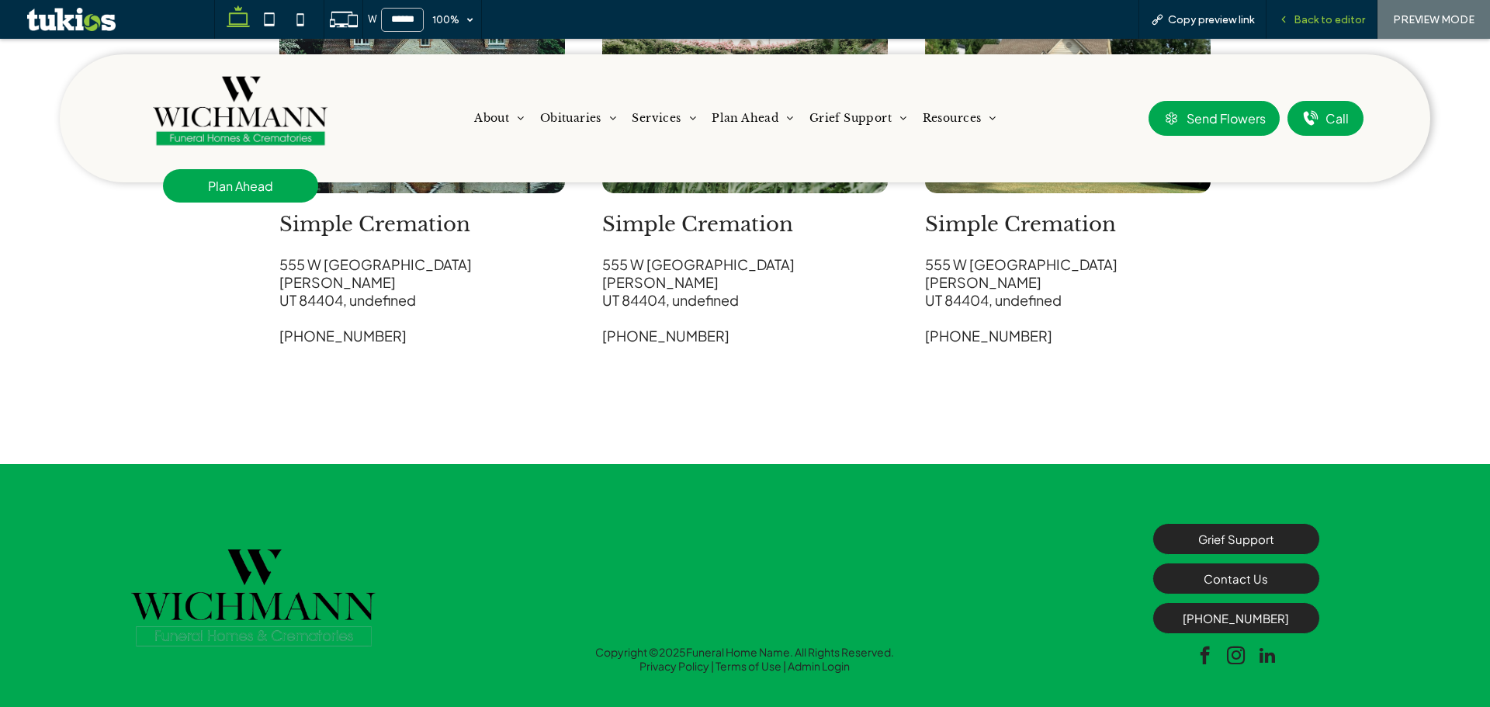
click at [1326, 18] on span "Back to editor" at bounding box center [1329, 19] width 71 height 13
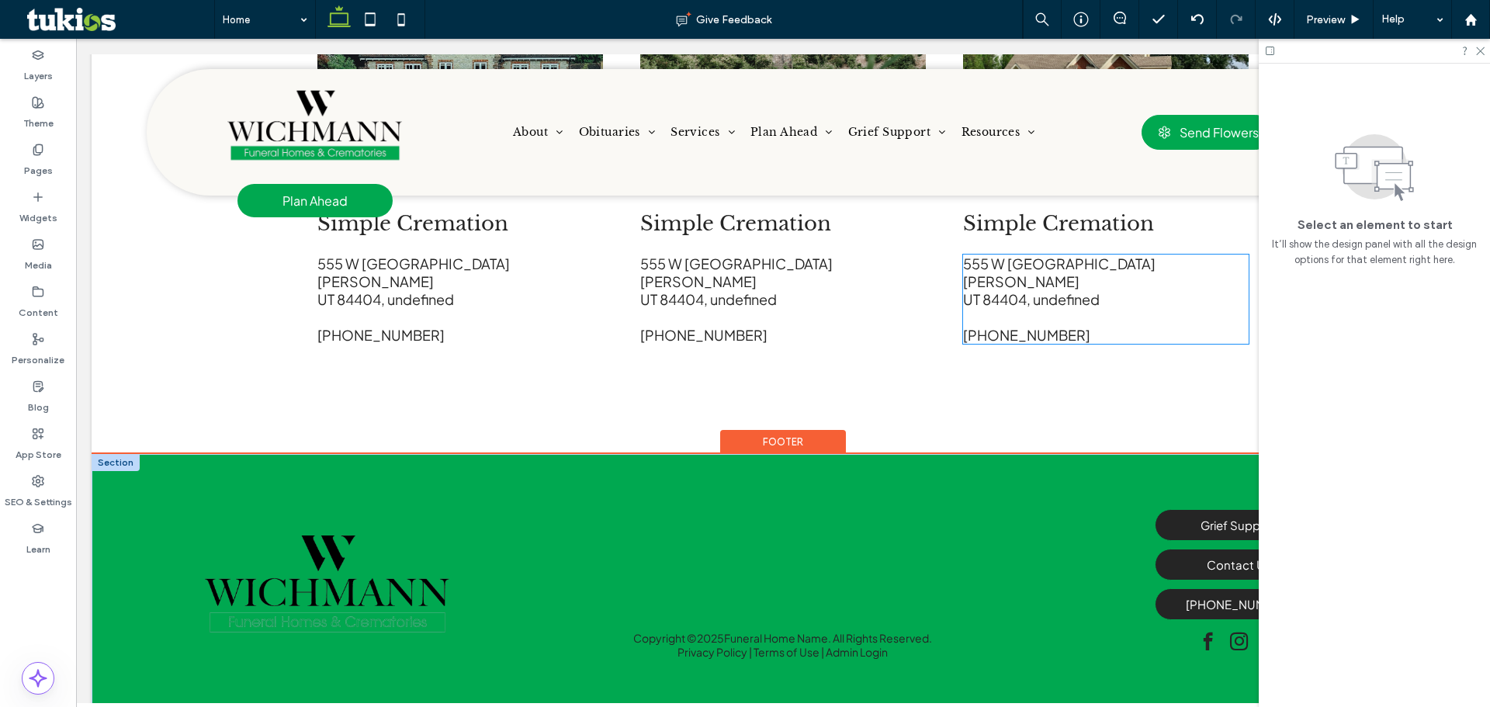
scroll to position [2625, 0]
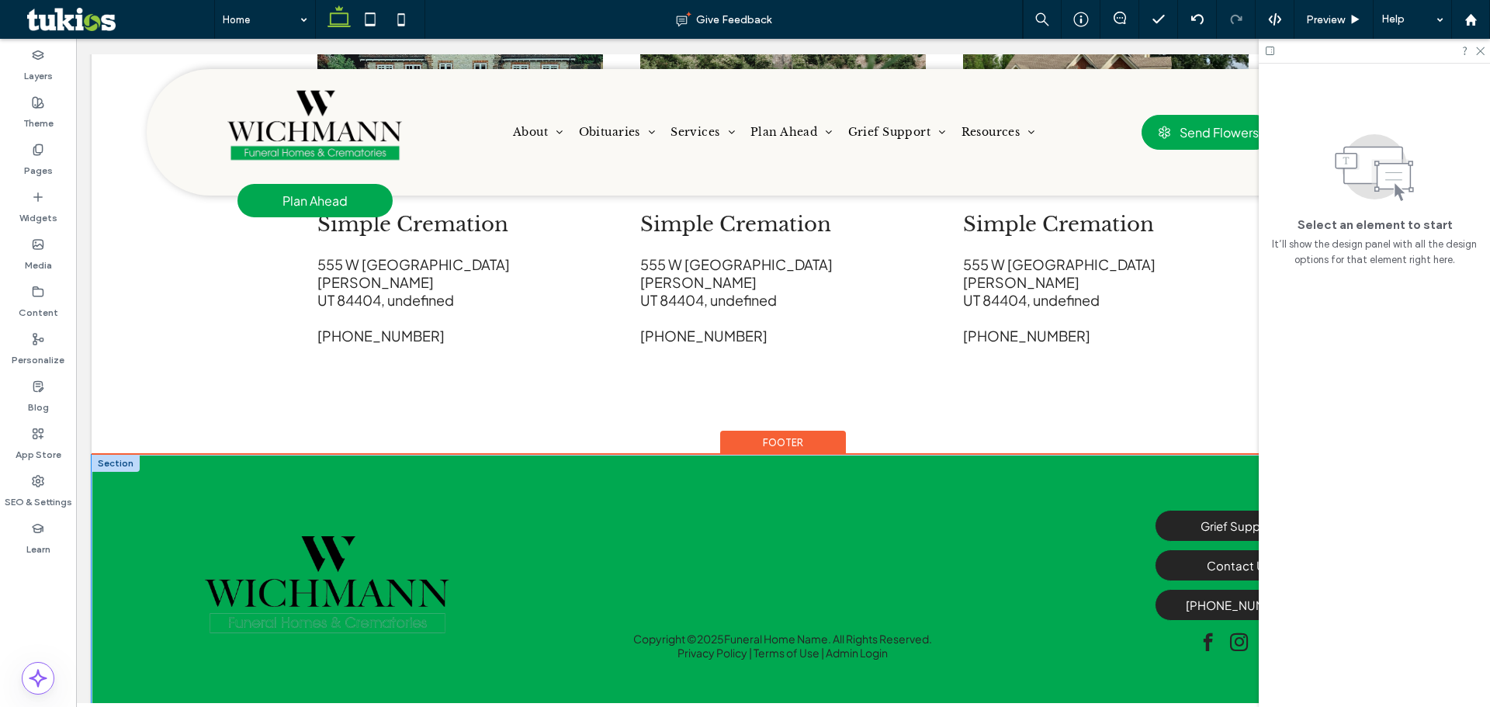
click at [477, 455] on div "Copyright © 2025 Funeral Home Name. All Rights Reserved. Privacy Policy | Terms…" at bounding box center [783, 585] width 1383 height 261
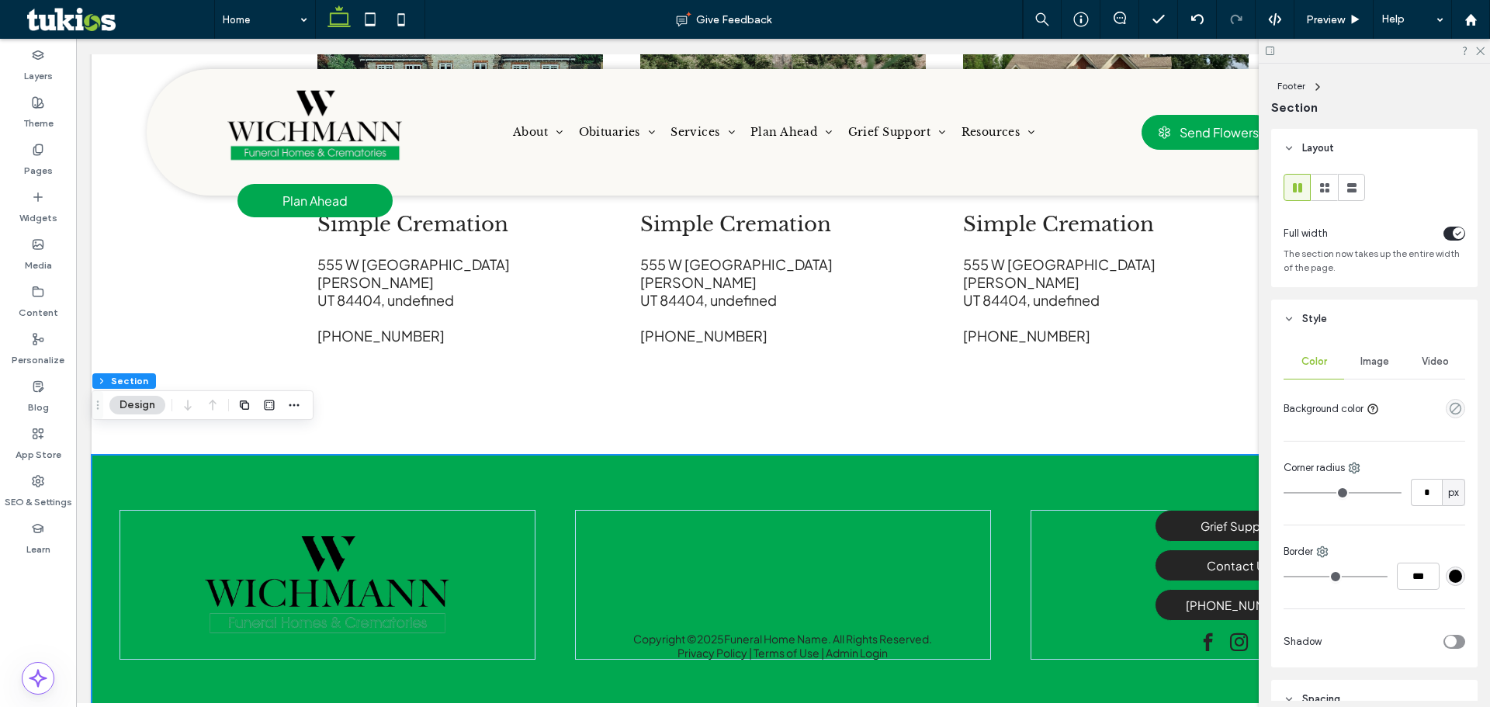
click at [1433, 405] on div at bounding box center [1425, 408] width 80 height 27
click at [1436, 405] on div at bounding box center [1425, 408] width 80 height 27
click at [1449, 407] on icon "empty color" at bounding box center [1455, 408] width 13 height 13
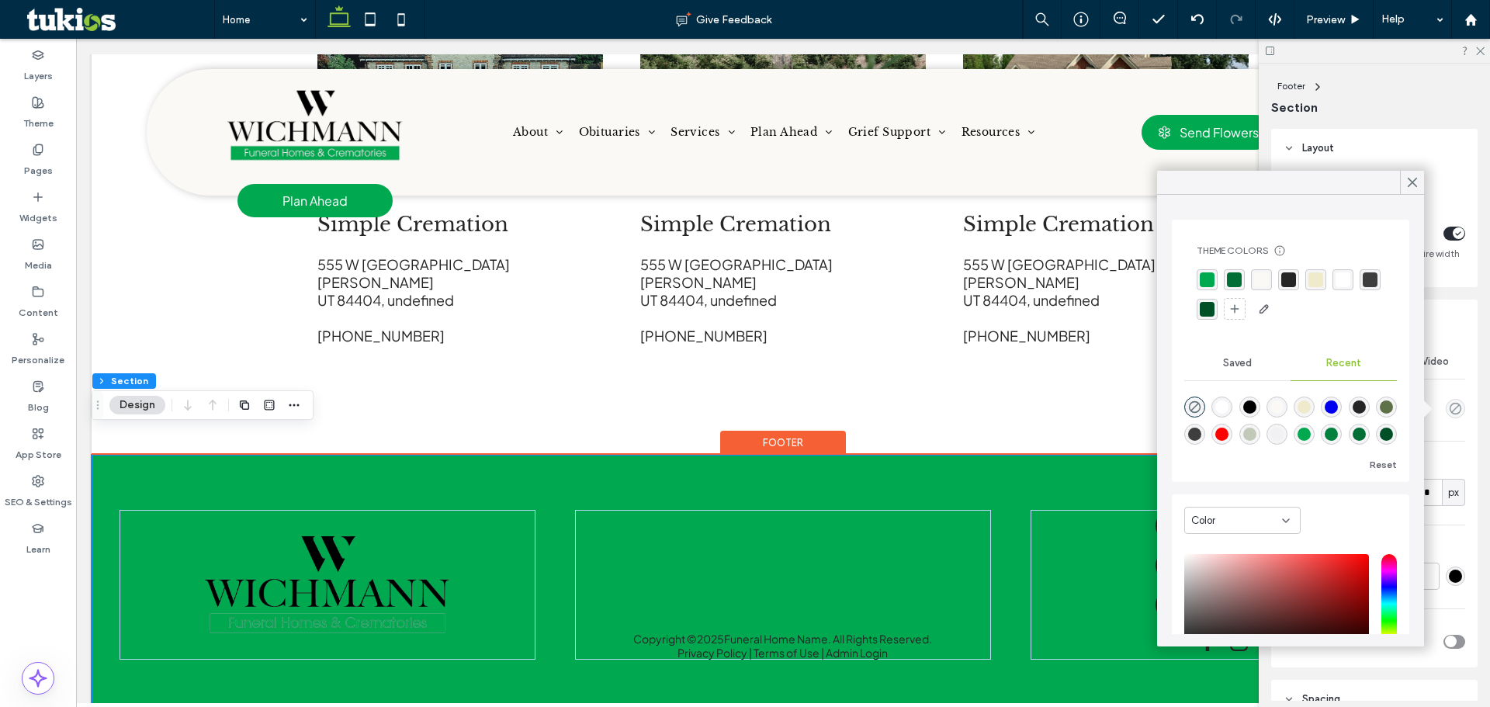
click at [1005, 528] on div "Copyright © 2025 Funeral Home Name. All Rights Reserved. Privacy Policy | Terms…" at bounding box center [783, 585] width 1383 height 261
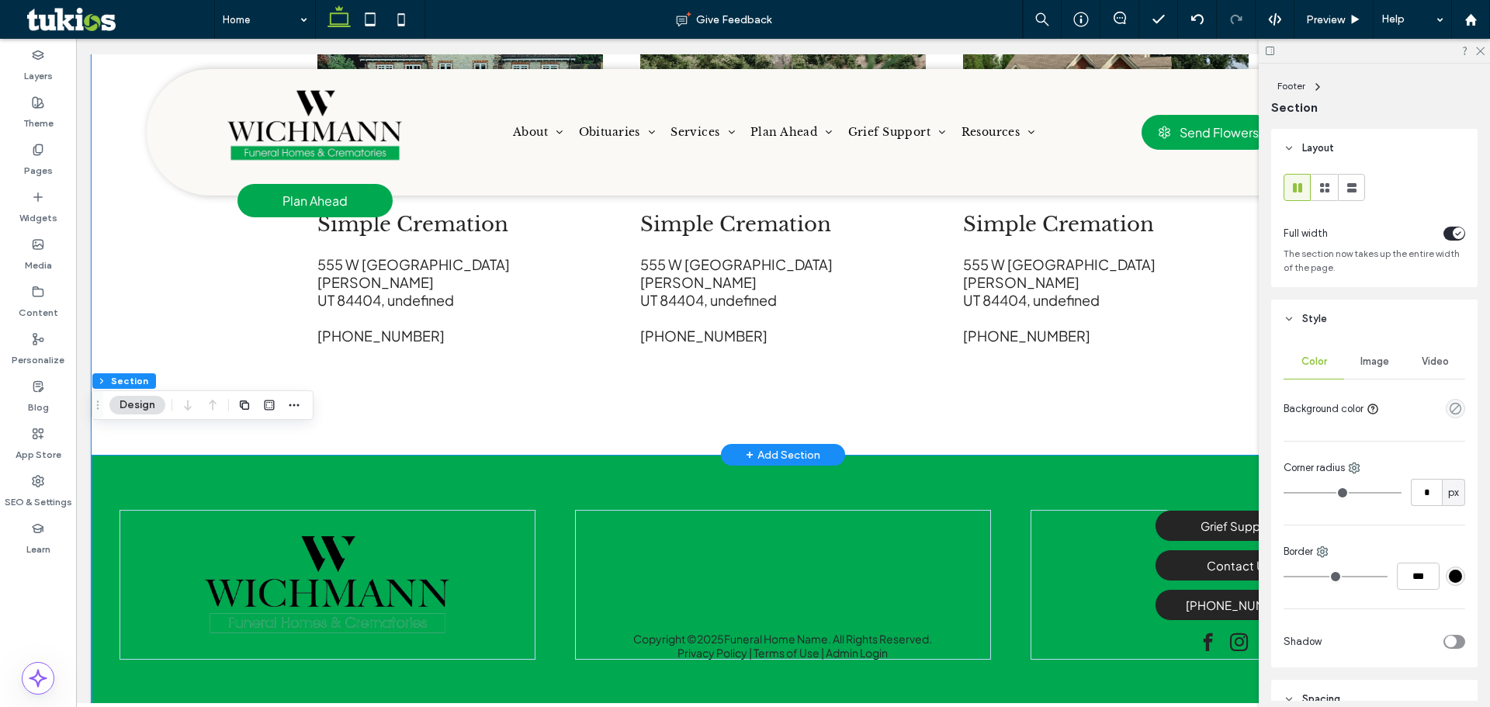
click at [831, 418] on div "Simple Cremation 555 W 5555 N Ogden UT 84404 , undefined 555-555-5555 Simple Cr…" at bounding box center [782, 180] width 931 height 550
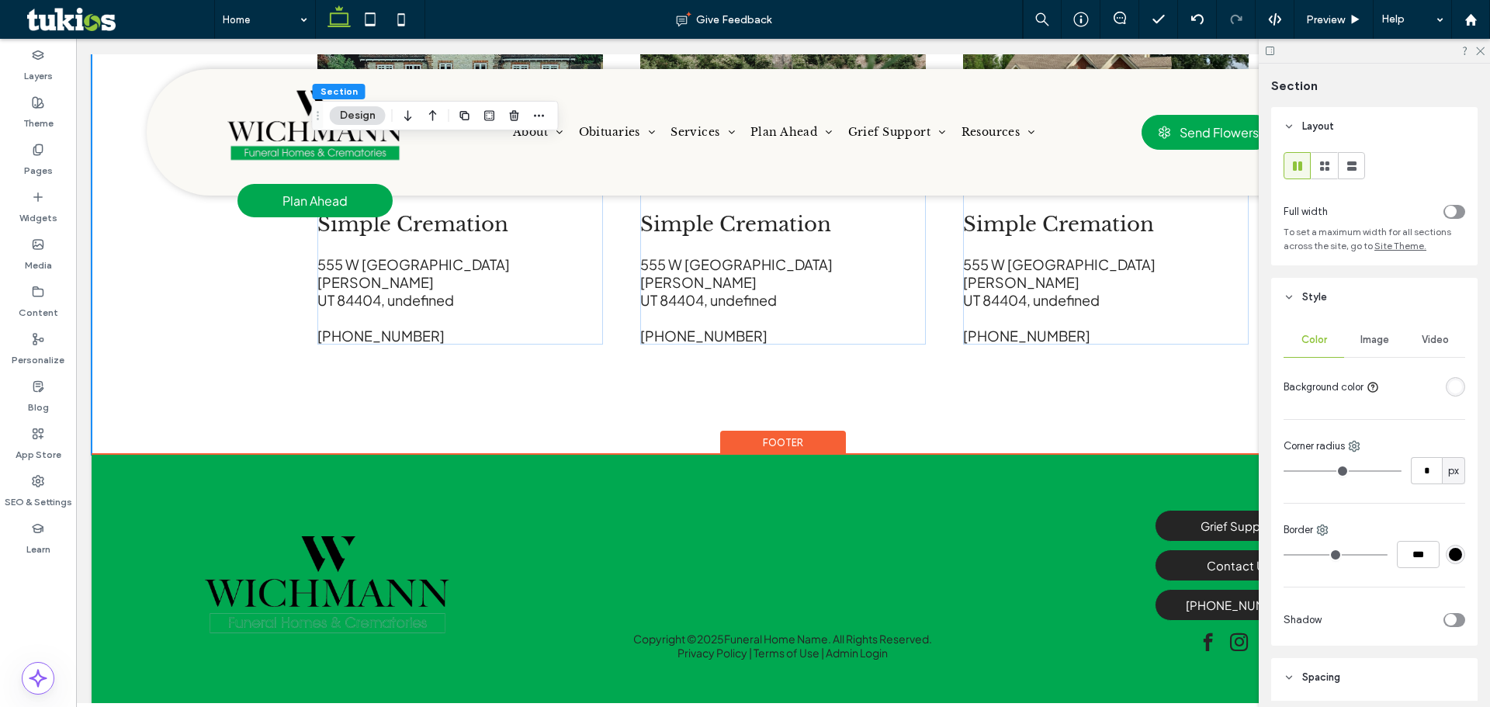
click at [809, 431] on div "Footer" at bounding box center [783, 443] width 126 height 24
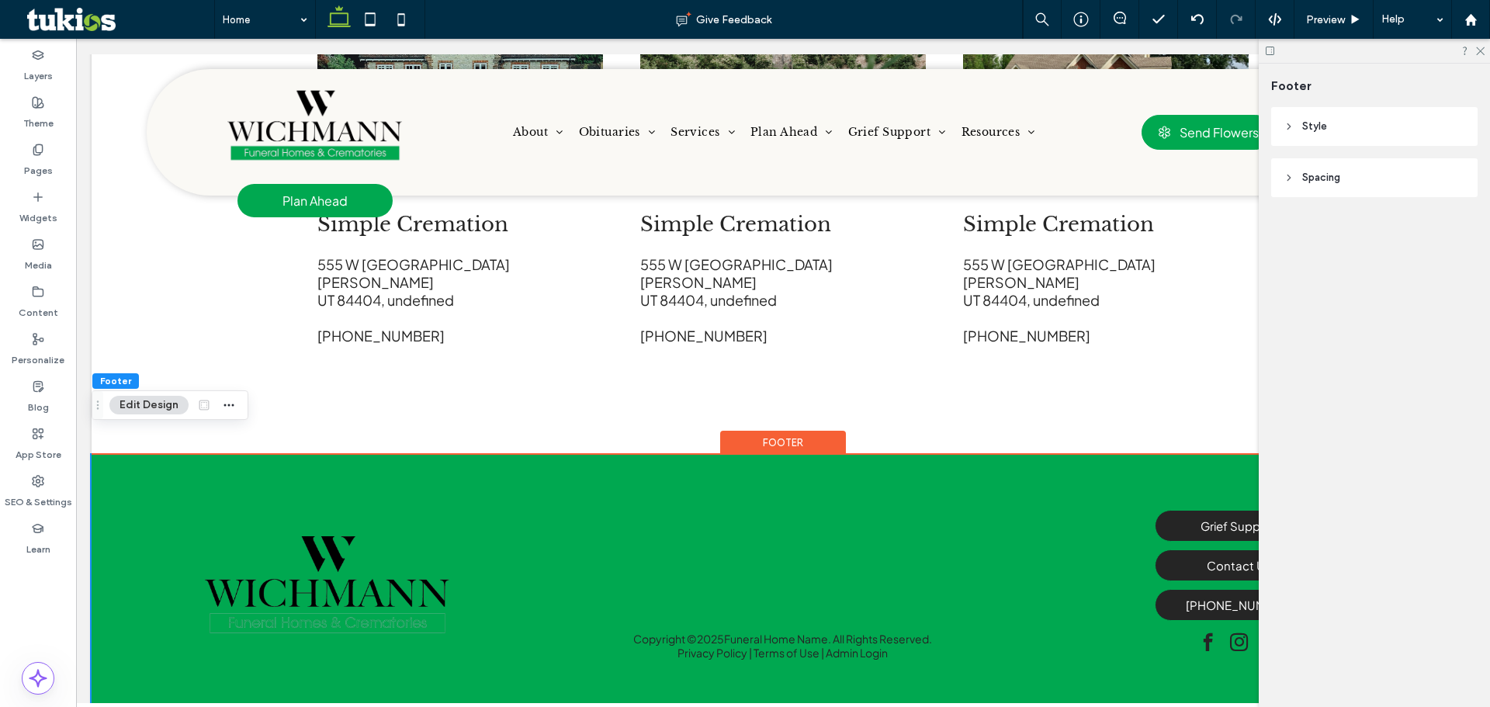
click at [1332, 136] on header "Style" at bounding box center [1374, 126] width 206 height 39
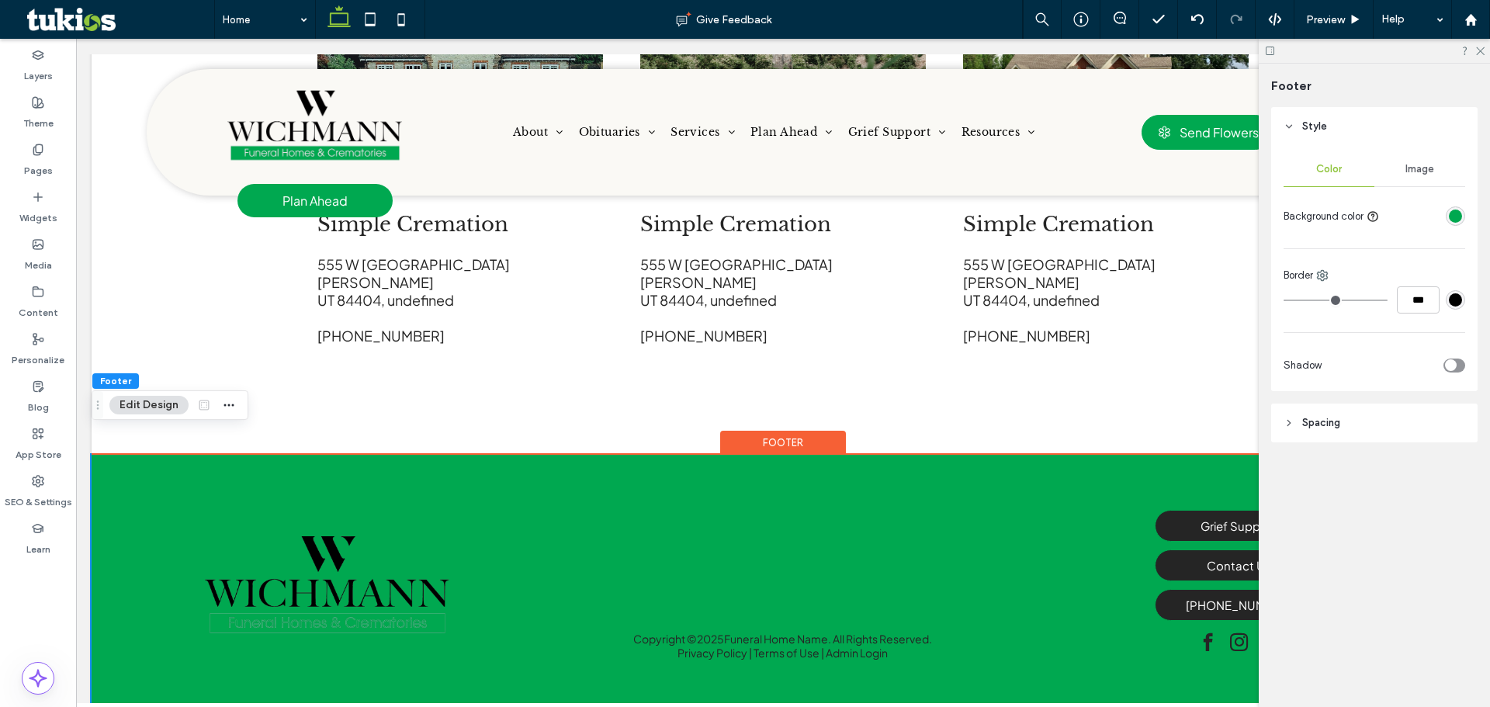
click at [1457, 213] on div "rgba(0, 168, 80, 1)" at bounding box center [1455, 216] width 13 height 13
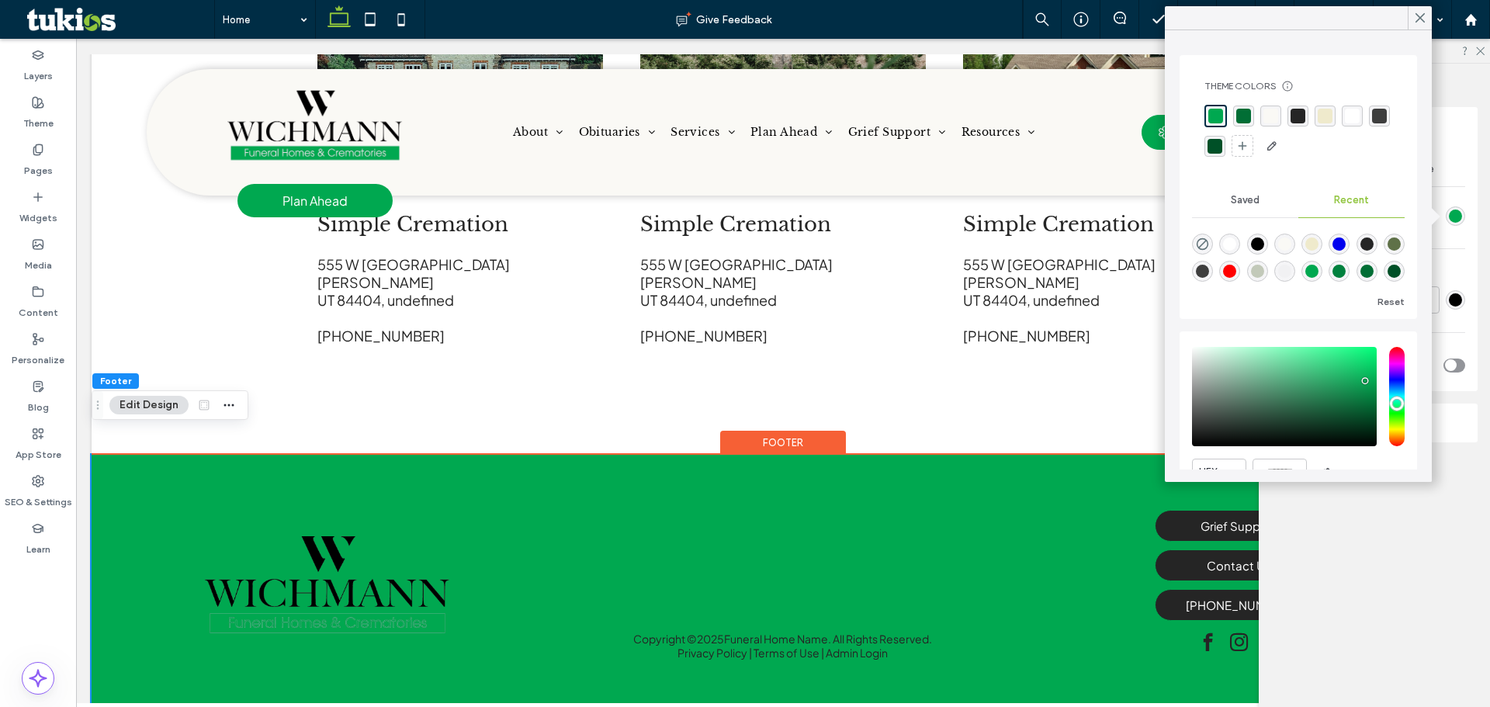
click at [1372, 123] on div "rgba(62, 62, 62, 1)" at bounding box center [1379, 116] width 15 height 15
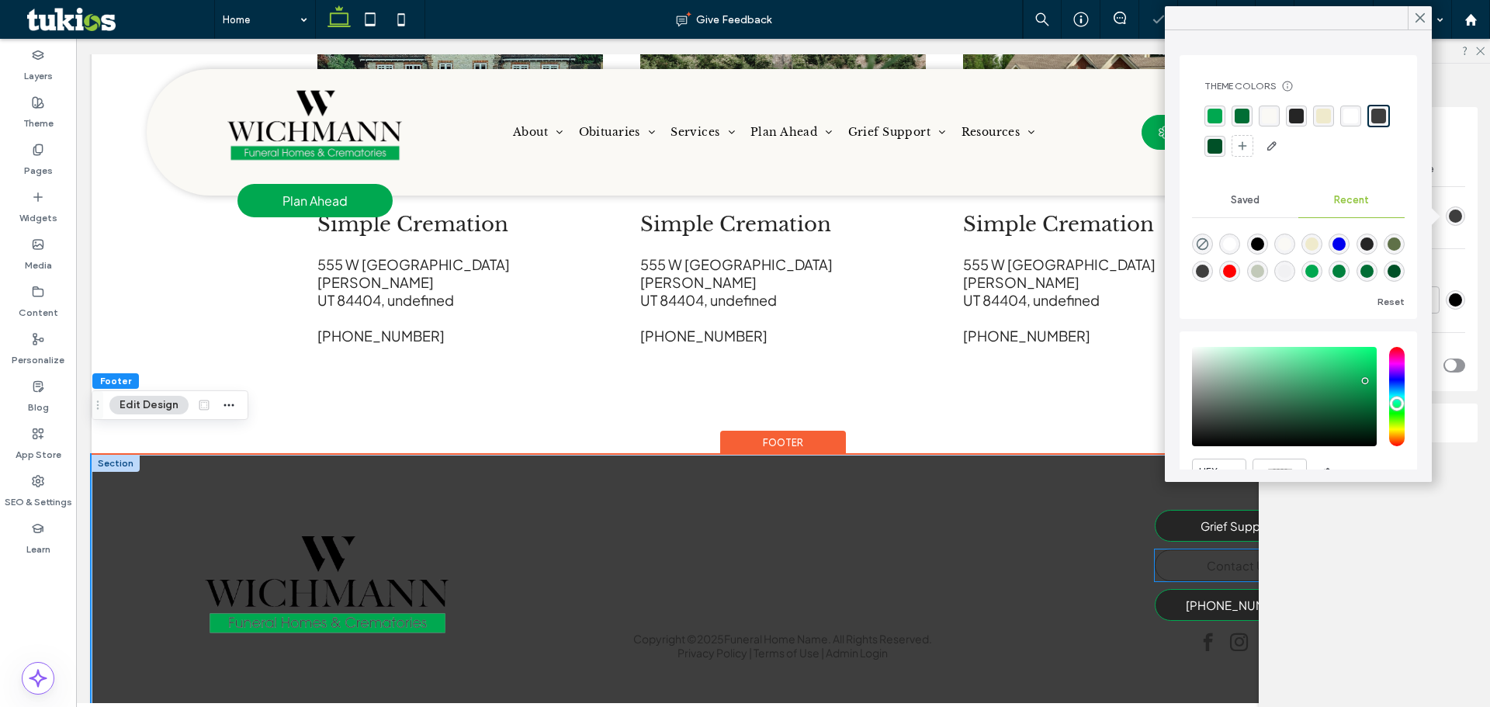
click at [1207, 558] on span "Contact Us" at bounding box center [1239, 565] width 64 height 15
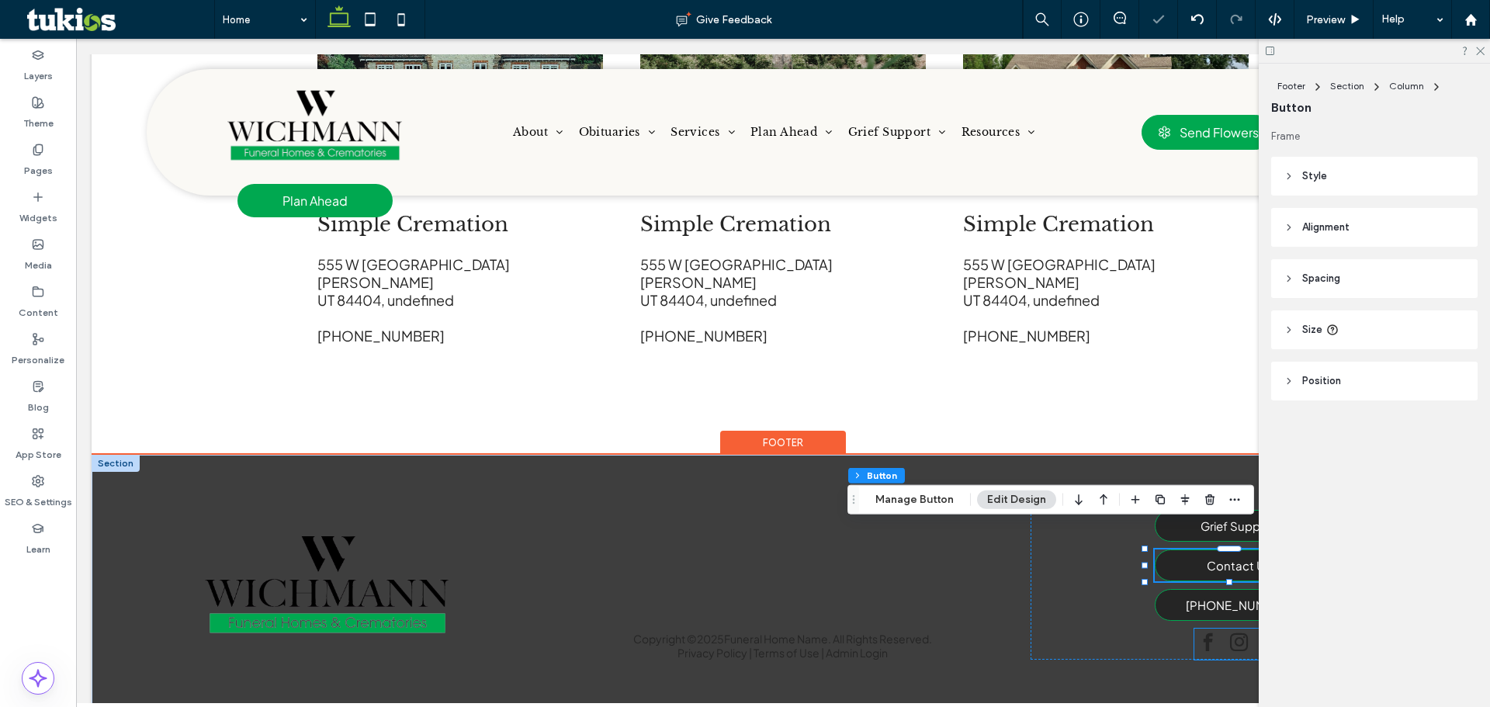
click at [1194, 629] on span "facebook" at bounding box center [1207, 642] width 27 height 27
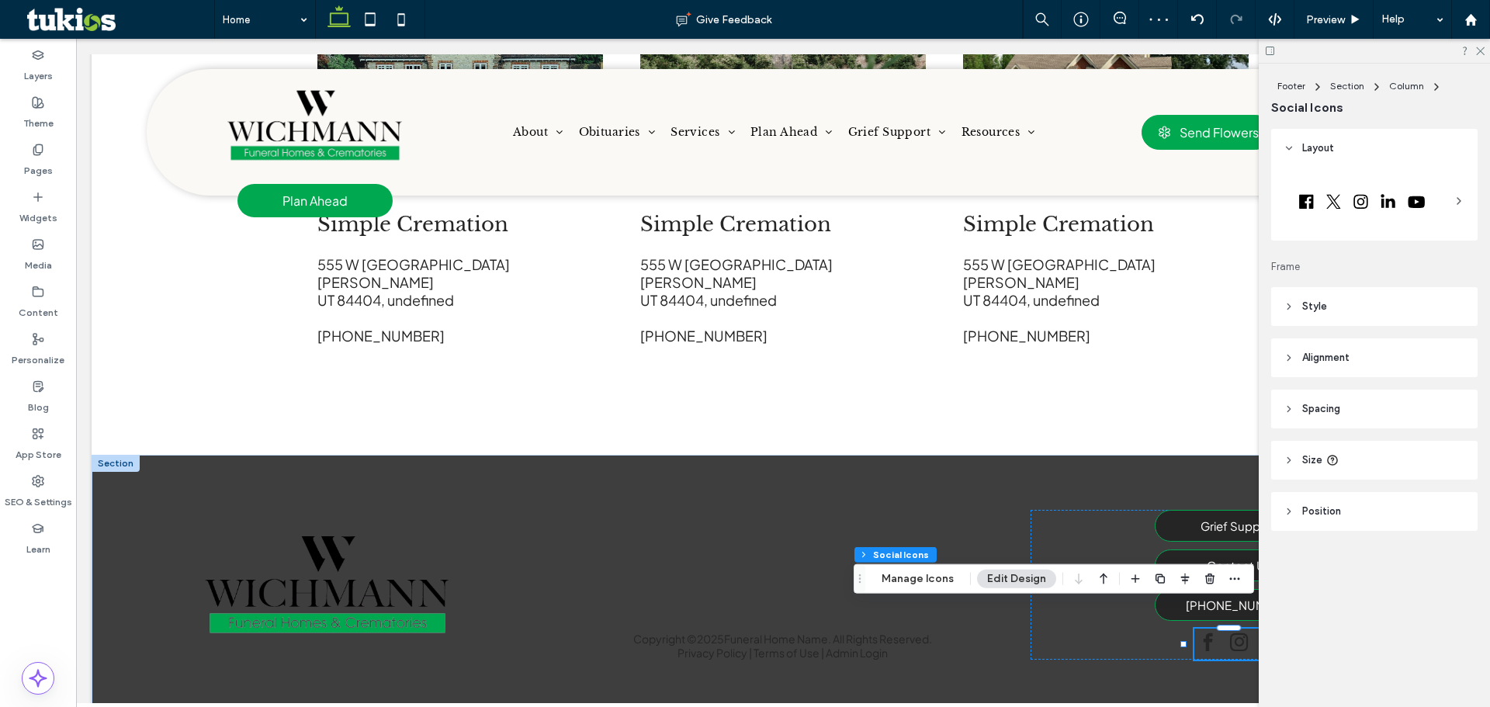
click at [1405, 326] on div "Layout Frame Style Icon color Alignment and distribution Icon size **** Space b…" at bounding box center [1379, 361] width 217 height 464
click at [1401, 310] on header "Style" at bounding box center [1374, 306] width 206 height 39
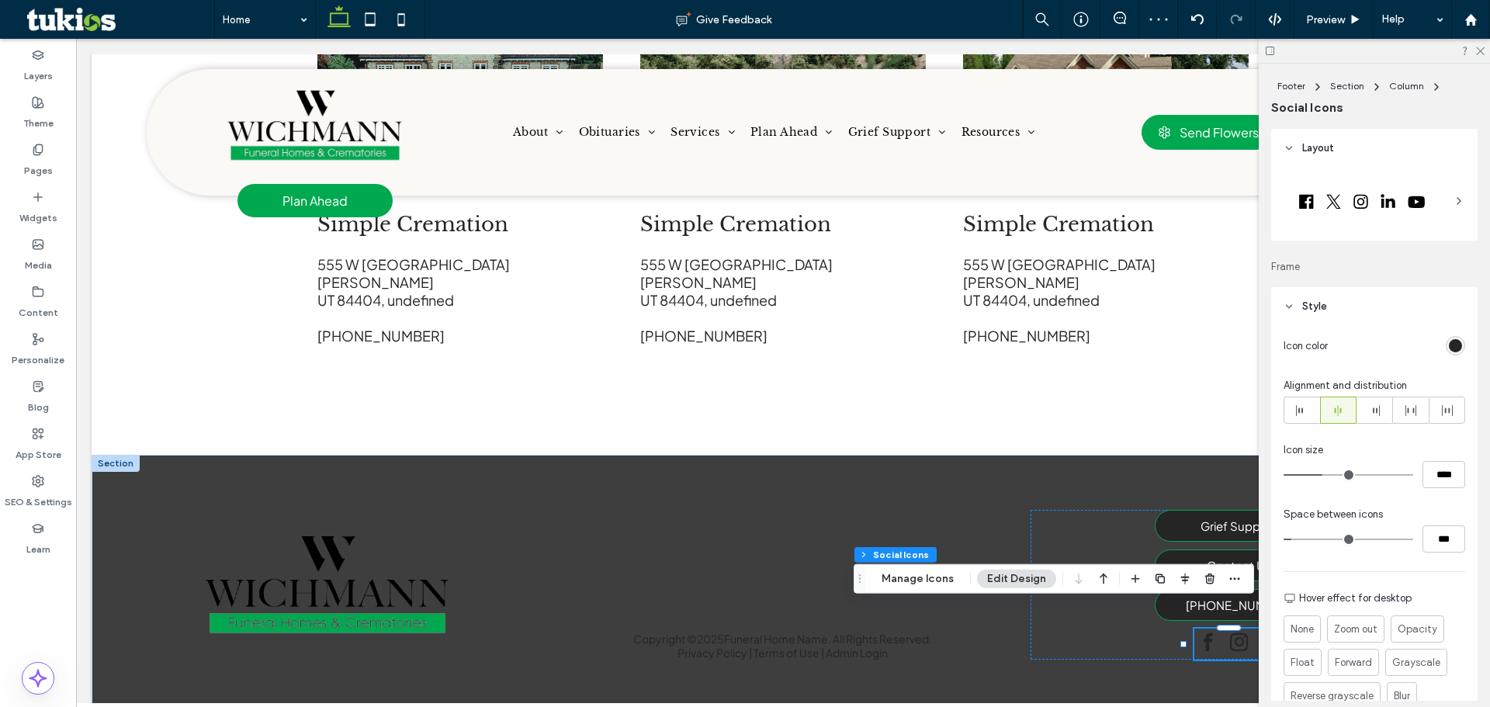
click at [1449, 348] on div "rgb(37, 37, 37)" at bounding box center [1455, 345] width 13 height 13
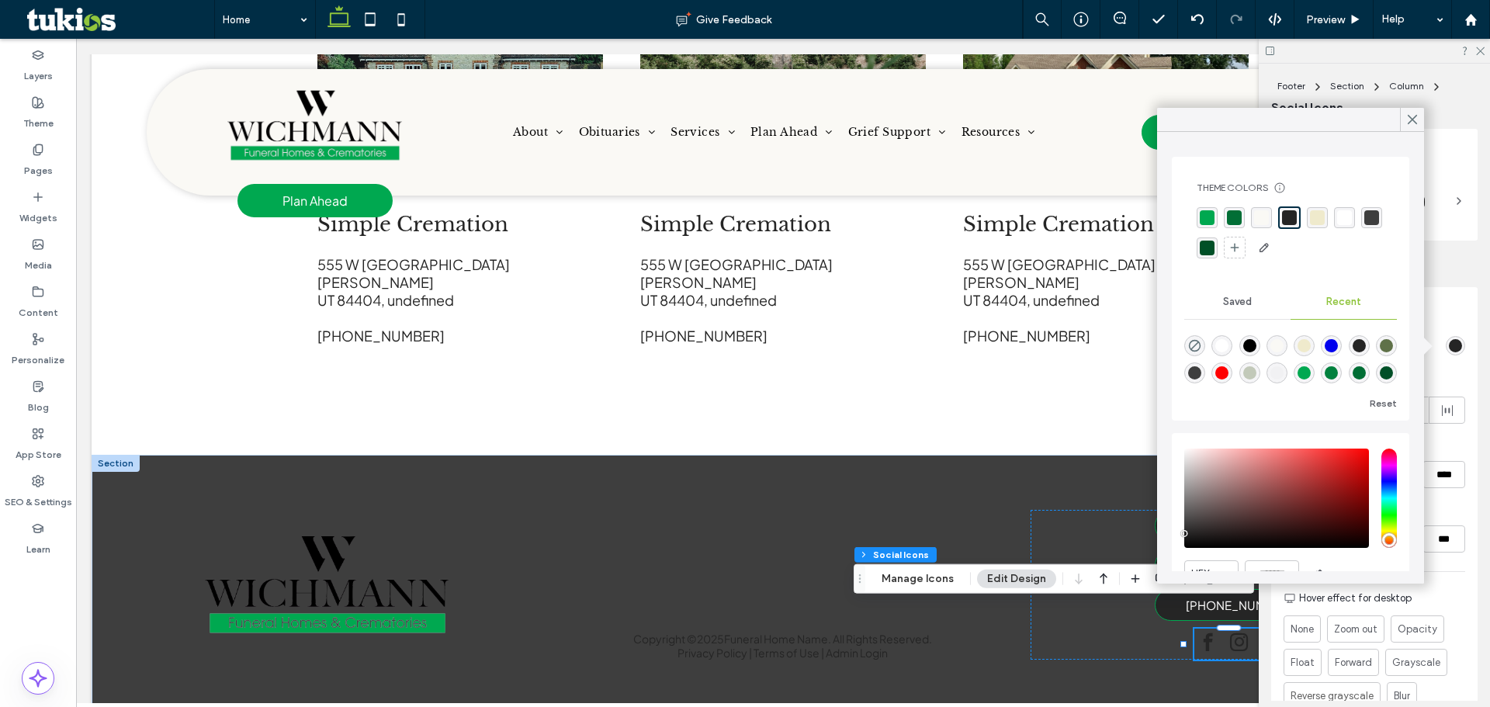
click at [1343, 217] on div "rgba(255, 255, 255, 1)" at bounding box center [1344, 217] width 15 height 15
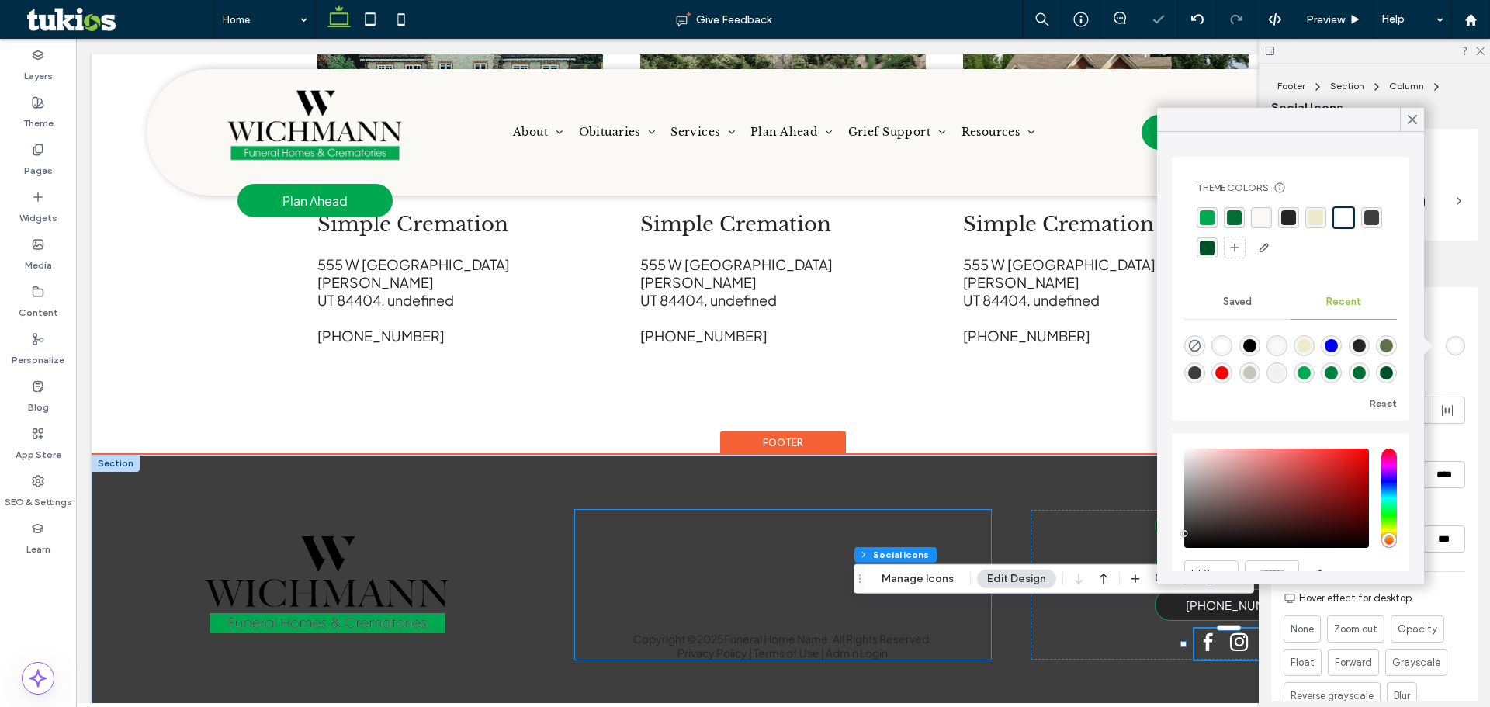
click at [858, 597] on div "Copyright © 2025 Funeral Home Name. All Rights Reserved. Privacy Policy | Terms…" at bounding box center [783, 585] width 416 height 150
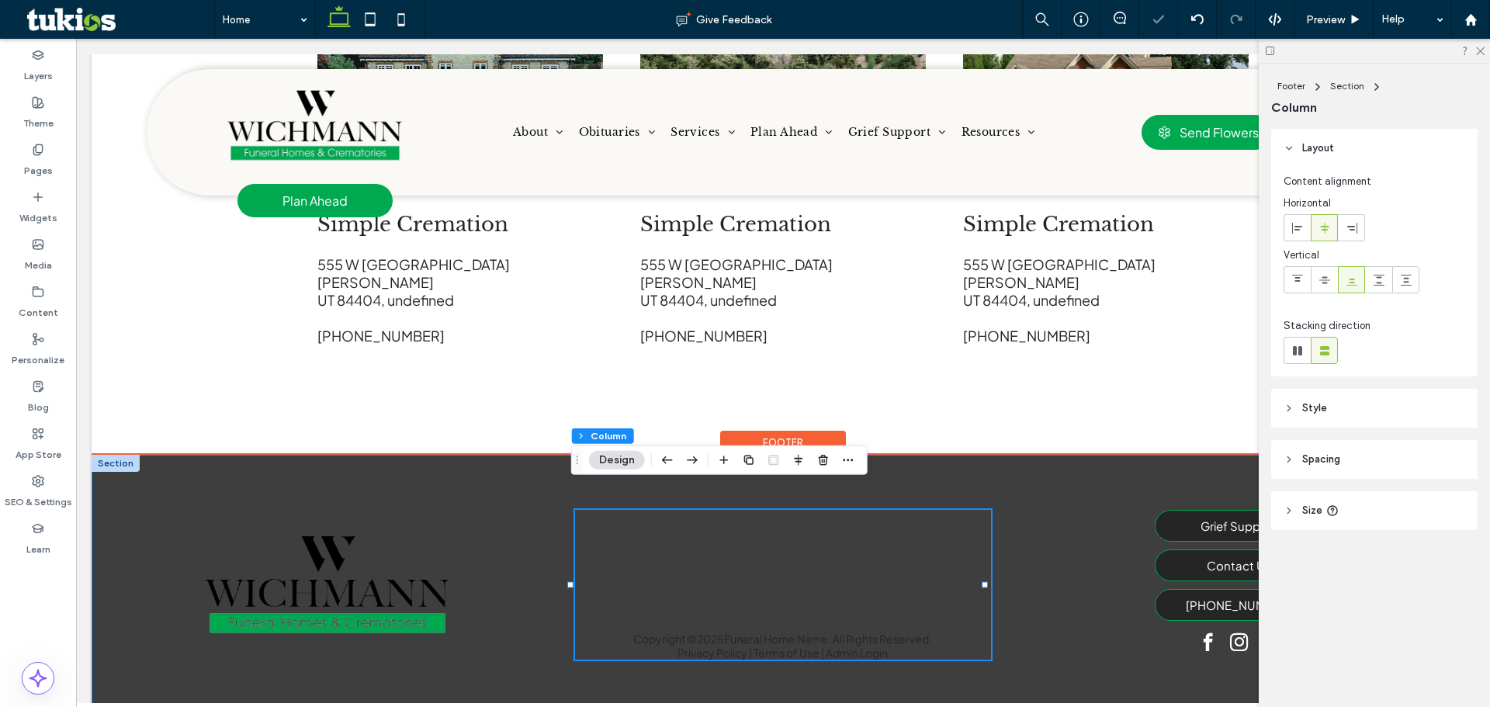
click at [842, 660] on div at bounding box center [777, 660] width 413 height 1
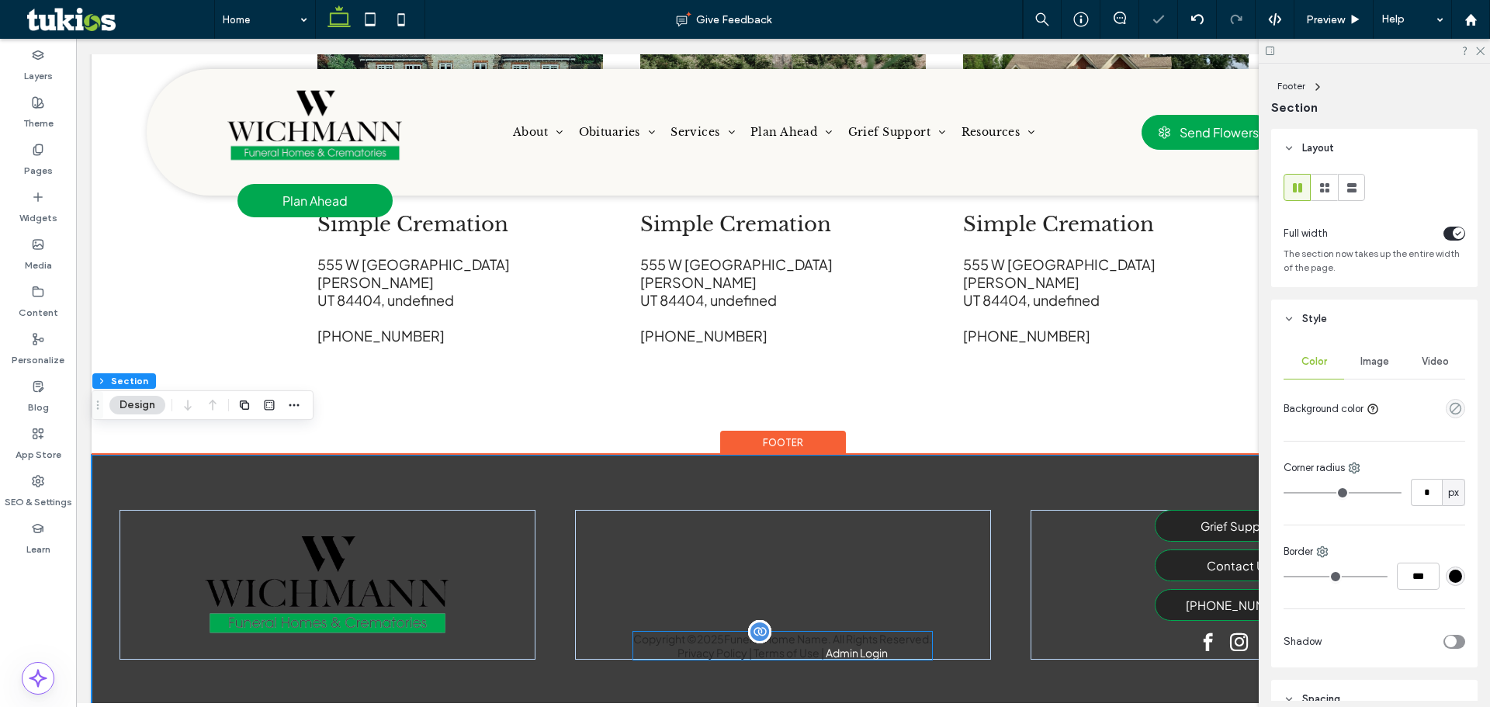
click at [842, 646] on link "Admin Login" at bounding box center [857, 653] width 62 height 14
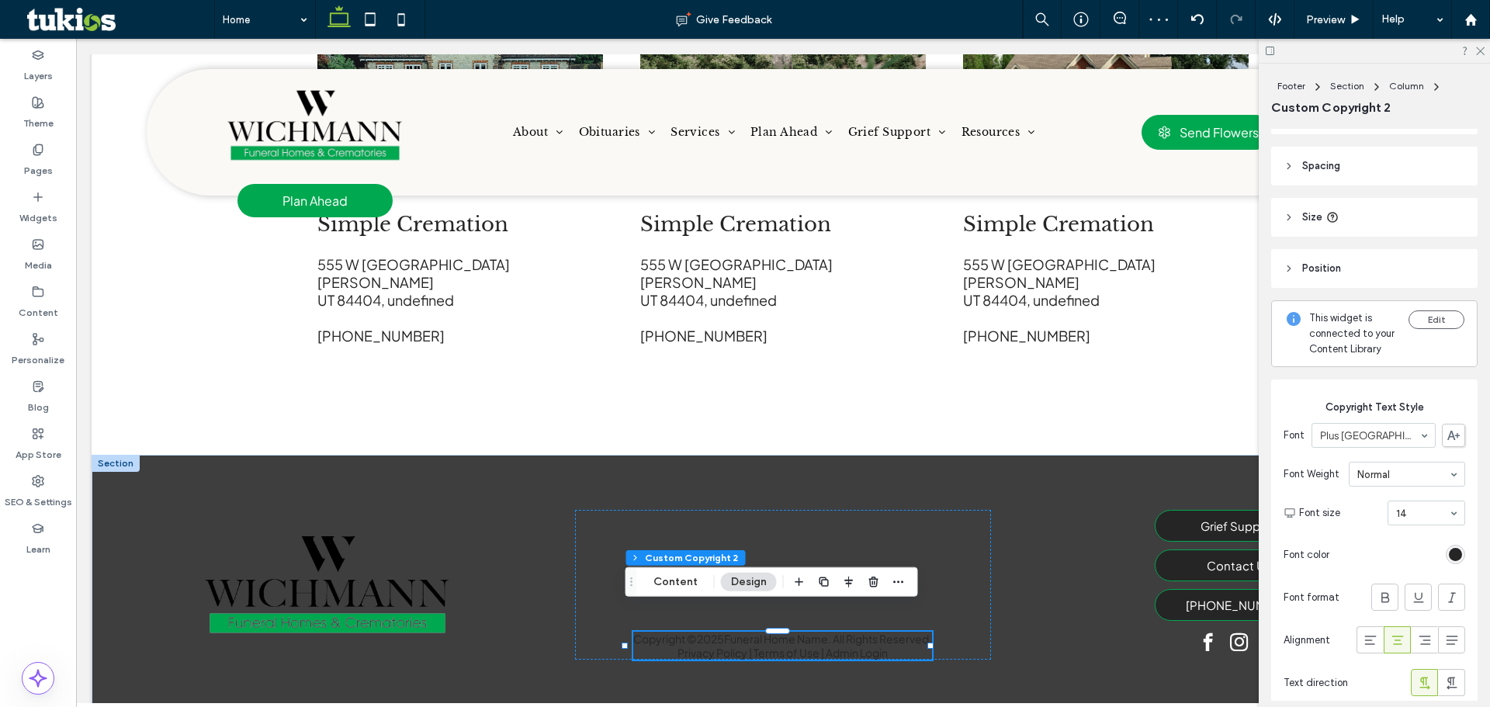
scroll to position [155, 0]
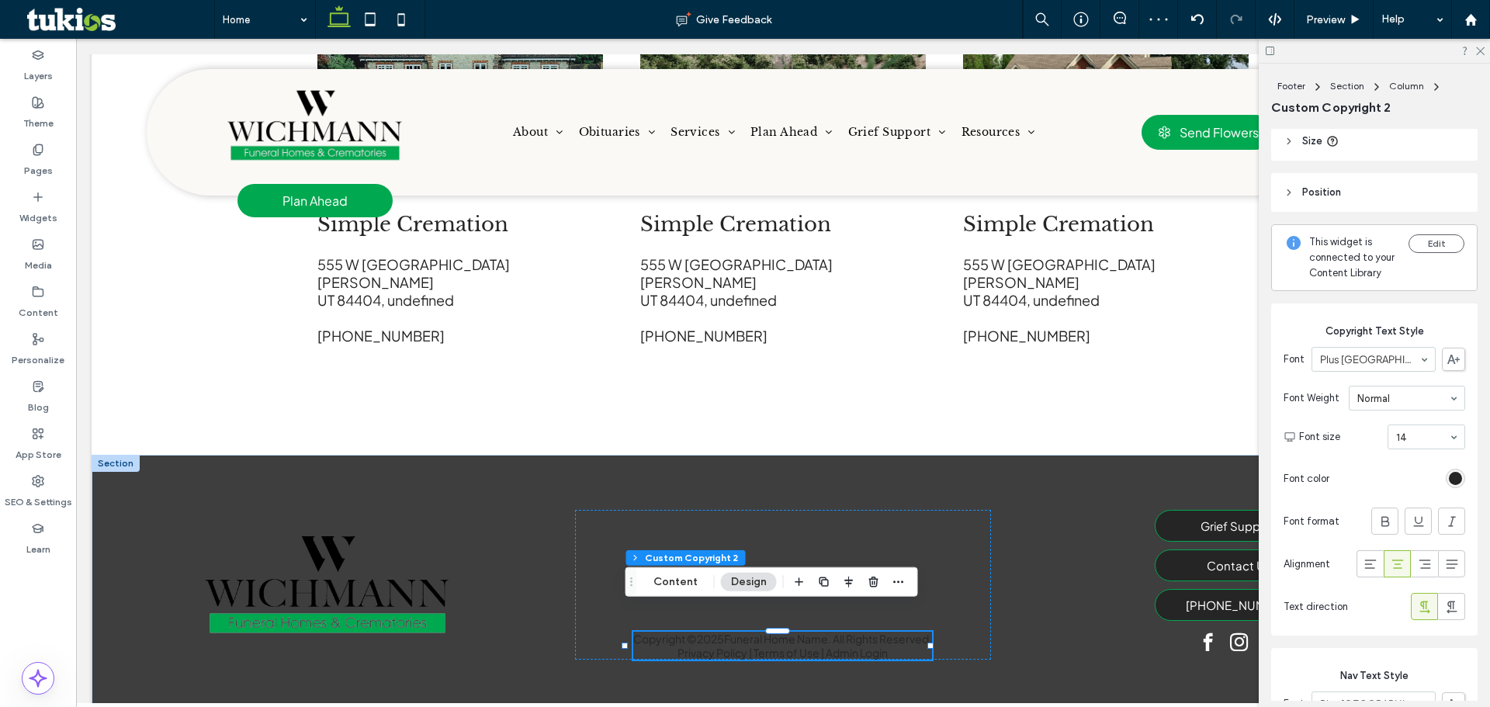
click at [1446, 488] on div at bounding box center [1455, 478] width 19 height 19
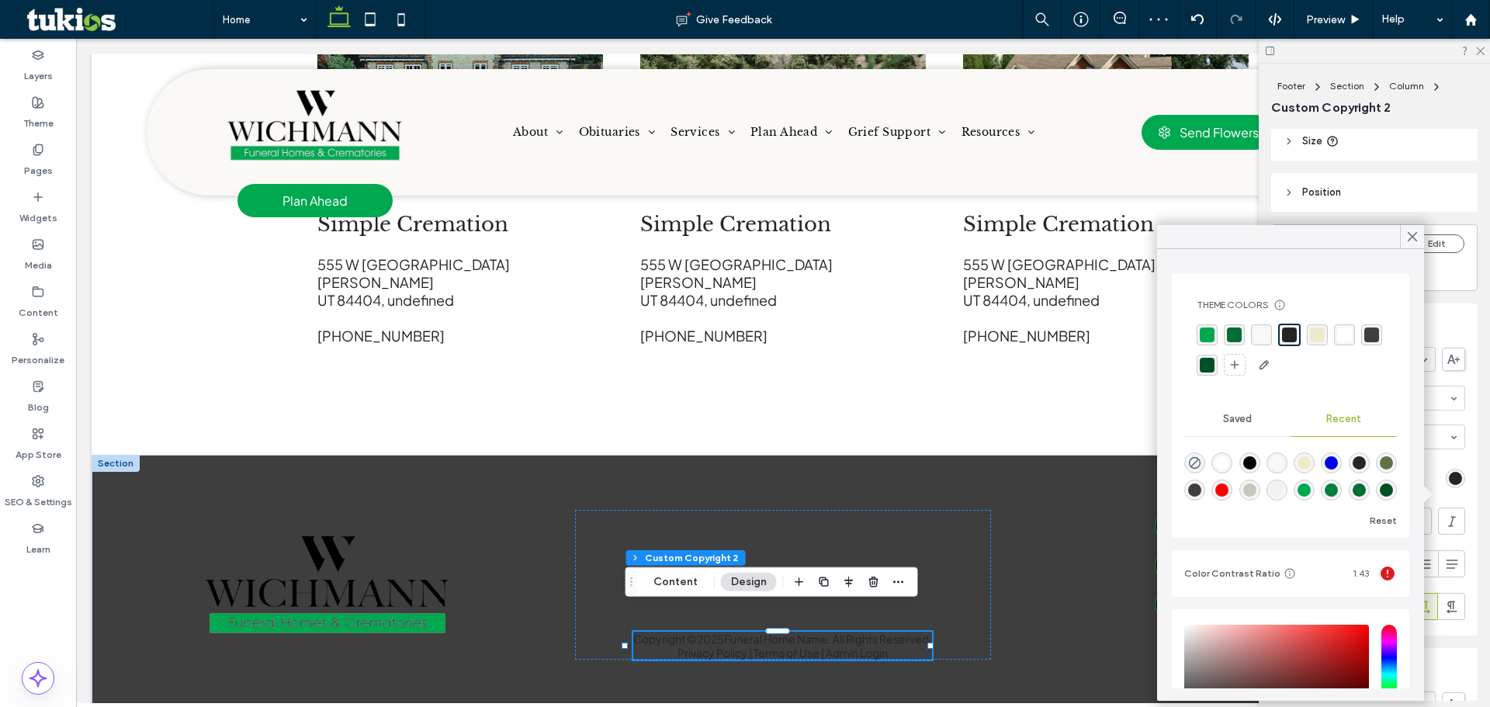
click at [1345, 335] on div "rgba(255, 255, 255, 1)" at bounding box center [1344, 334] width 15 height 15
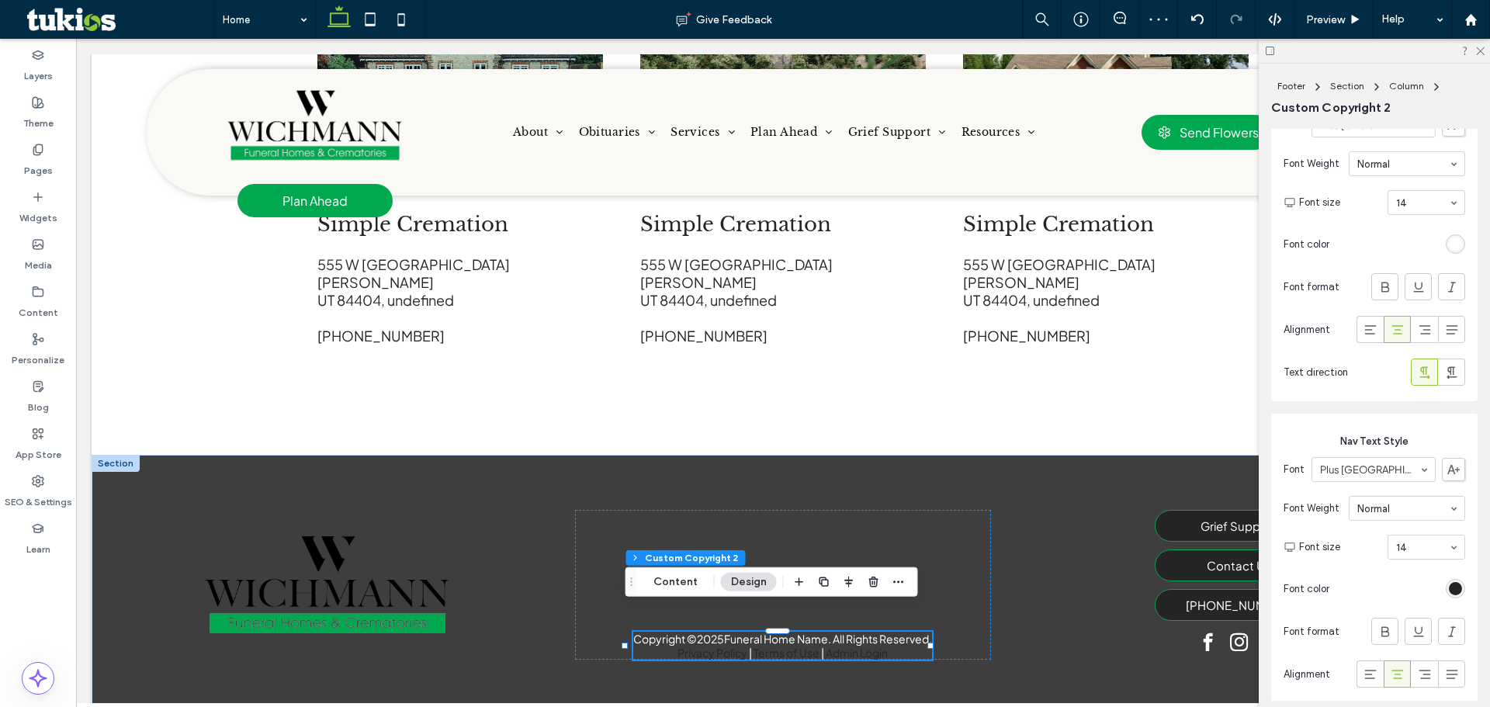
scroll to position [466, 0]
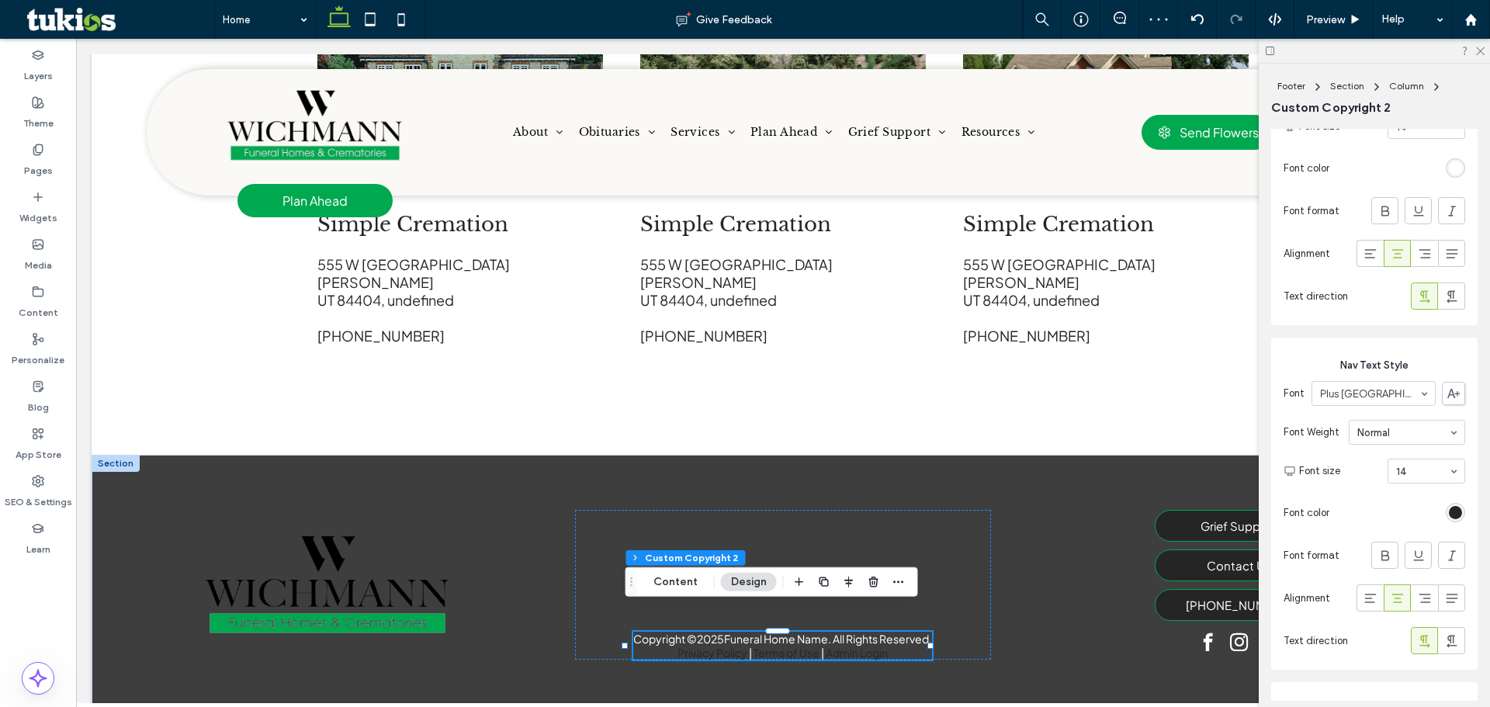
click at [1450, 519] on div "rgb(37, 37, 37)" at bounding box center [1455, 512] width 13 height 13
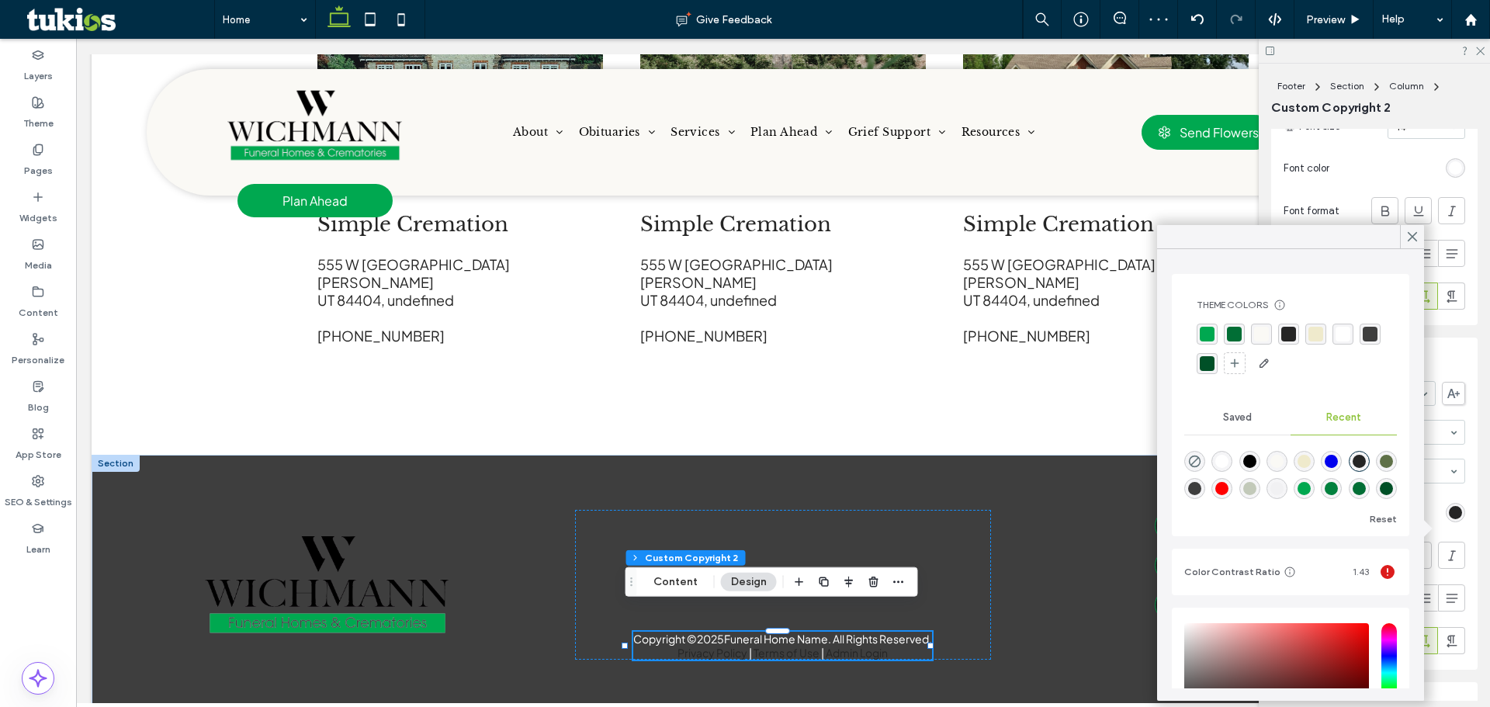
click at [1339, 331] on div "rgba(255, 255, 255, 1)" at bounding box center [1343, 334] width 15 height 15
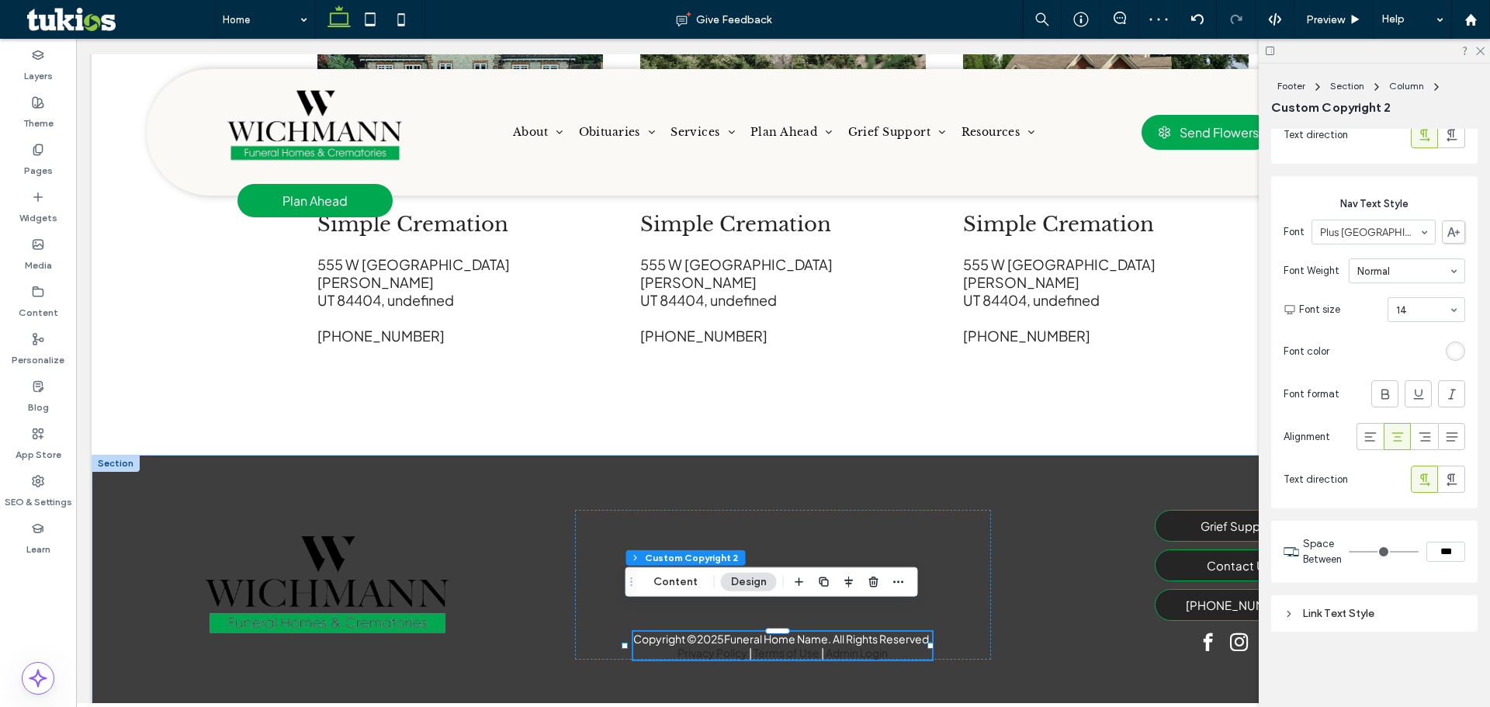
scroll to position [643, 0]
click at [1426, 630] on div "Link Text Style" at bounding box center [1374, 612] width 206 height 36
click at [1429, 612] on div "Link Text Style" at bounding box center [1375, 612] width 182 height 13
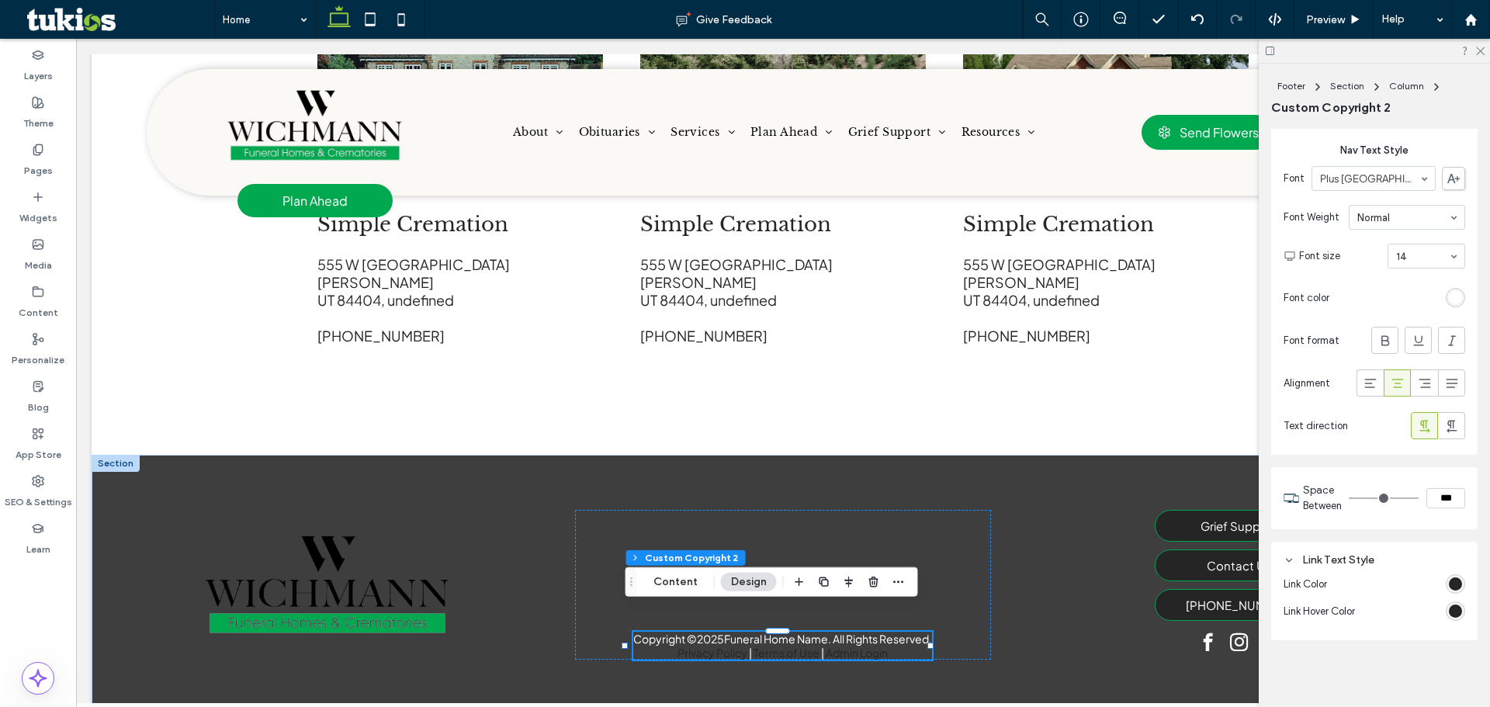
scroll to position [705, 0]
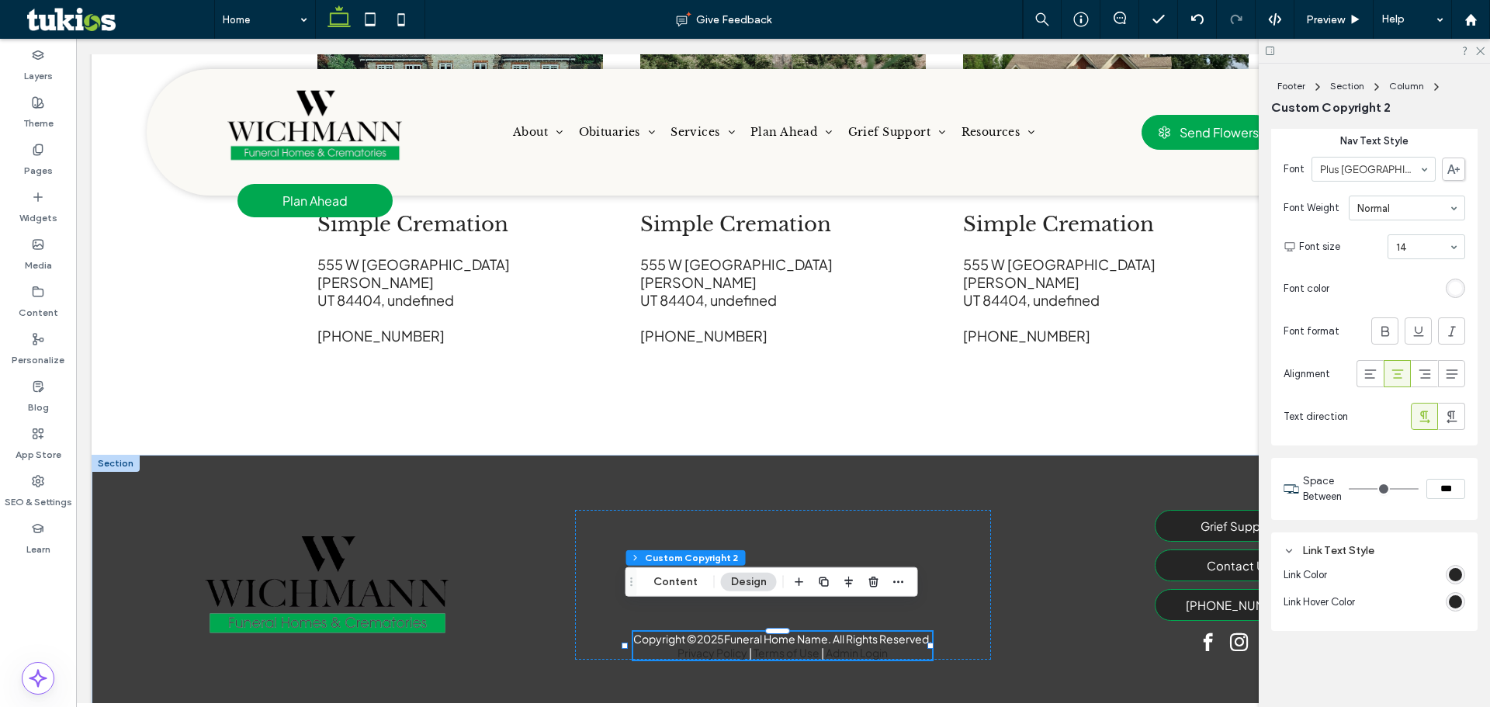
click at [1451, 574] on div "rgb(37, 37, 37)" at bounding box center [1455, 574] width 13 height 13
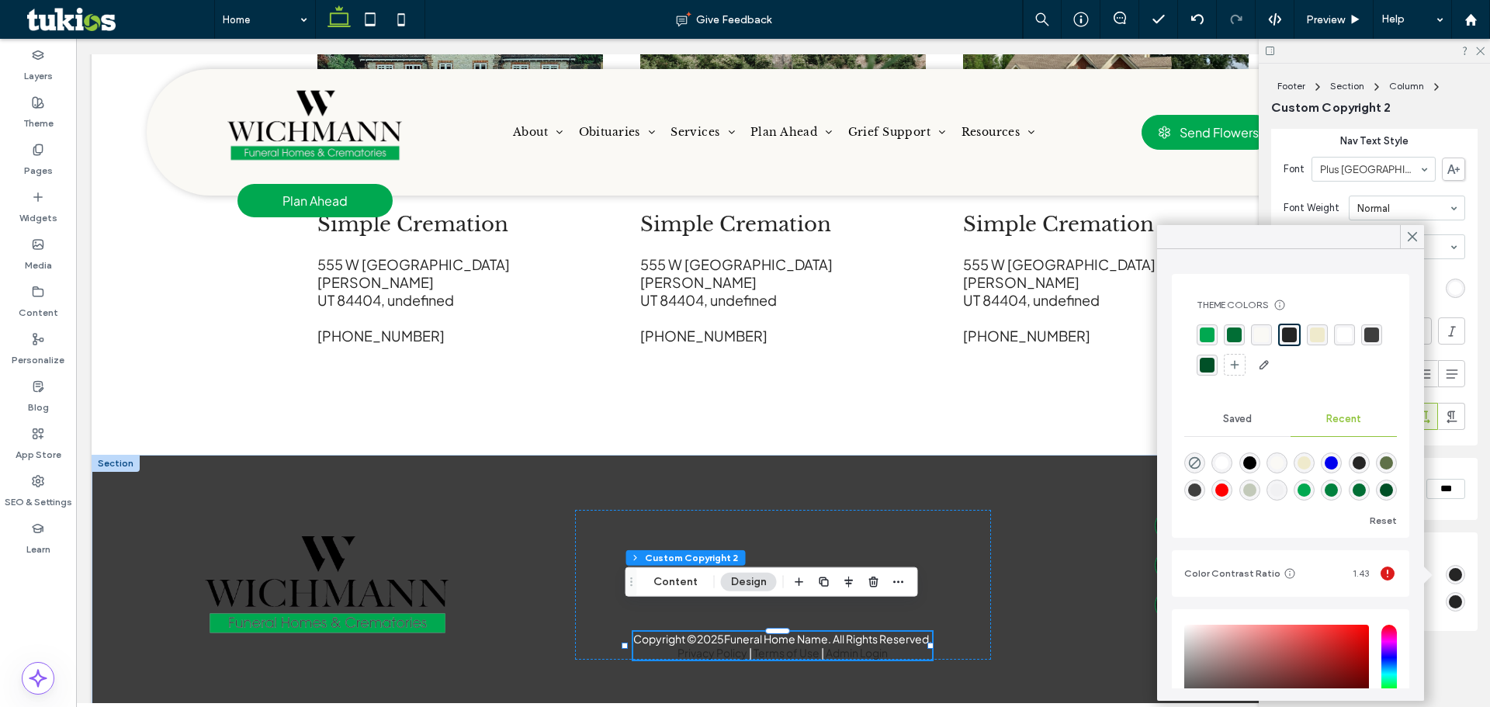
click at [1343, 334] on div "rgba(255, 255, 255, 1)" at bounding box center [1344, 334] width 15 height 15
click at [1451, 602] on div "rgb(37, 37, 37)" at bounding box center [1455, 601] width 13 height 13
click at [1317, 332] on div "rgba(239, 234, 204, 1)" at bounding box center [1317, 334] width 15 height 15
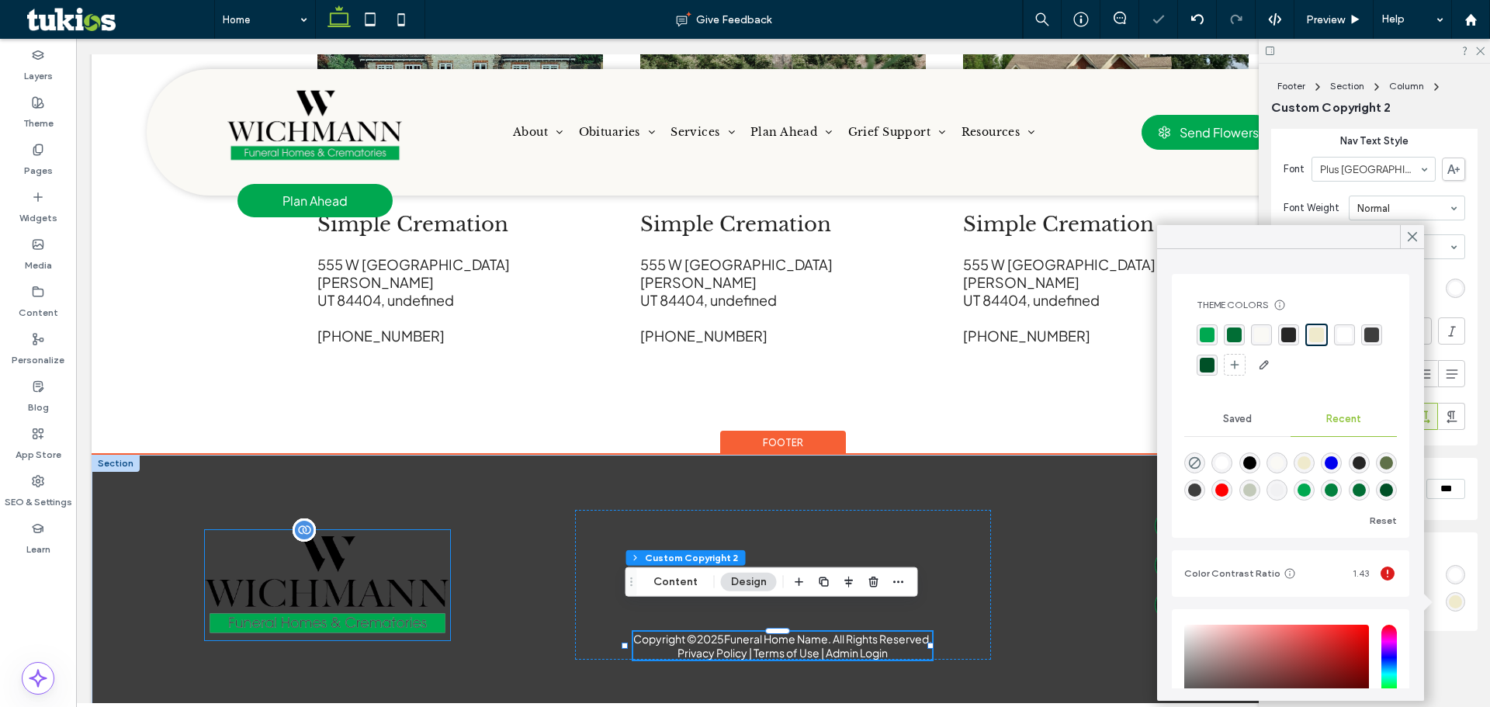
click at [289, 549] on img at bounding box center [327, 585] width 245 height 110
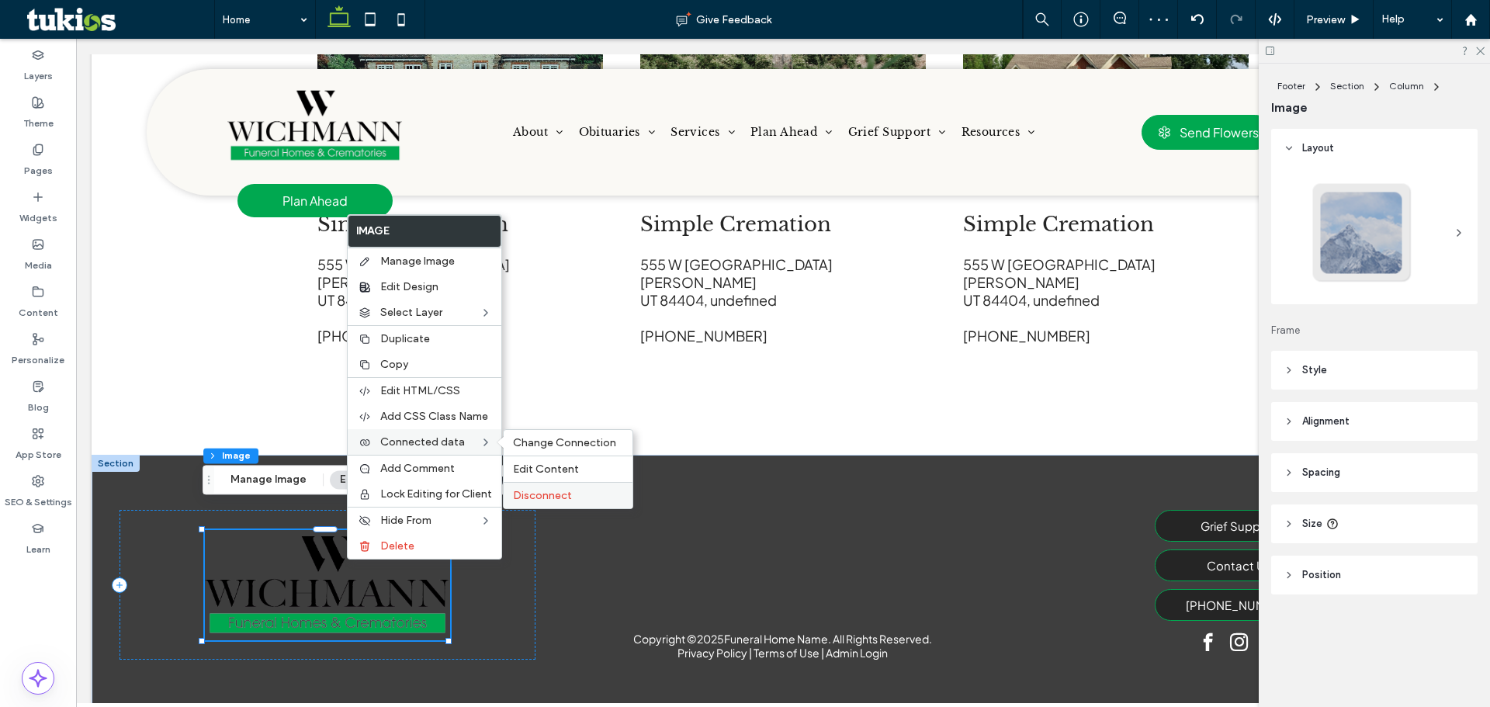
click at [553, 500] on span "Disconnect" at bounding box center [542, 495] width 59 height 13
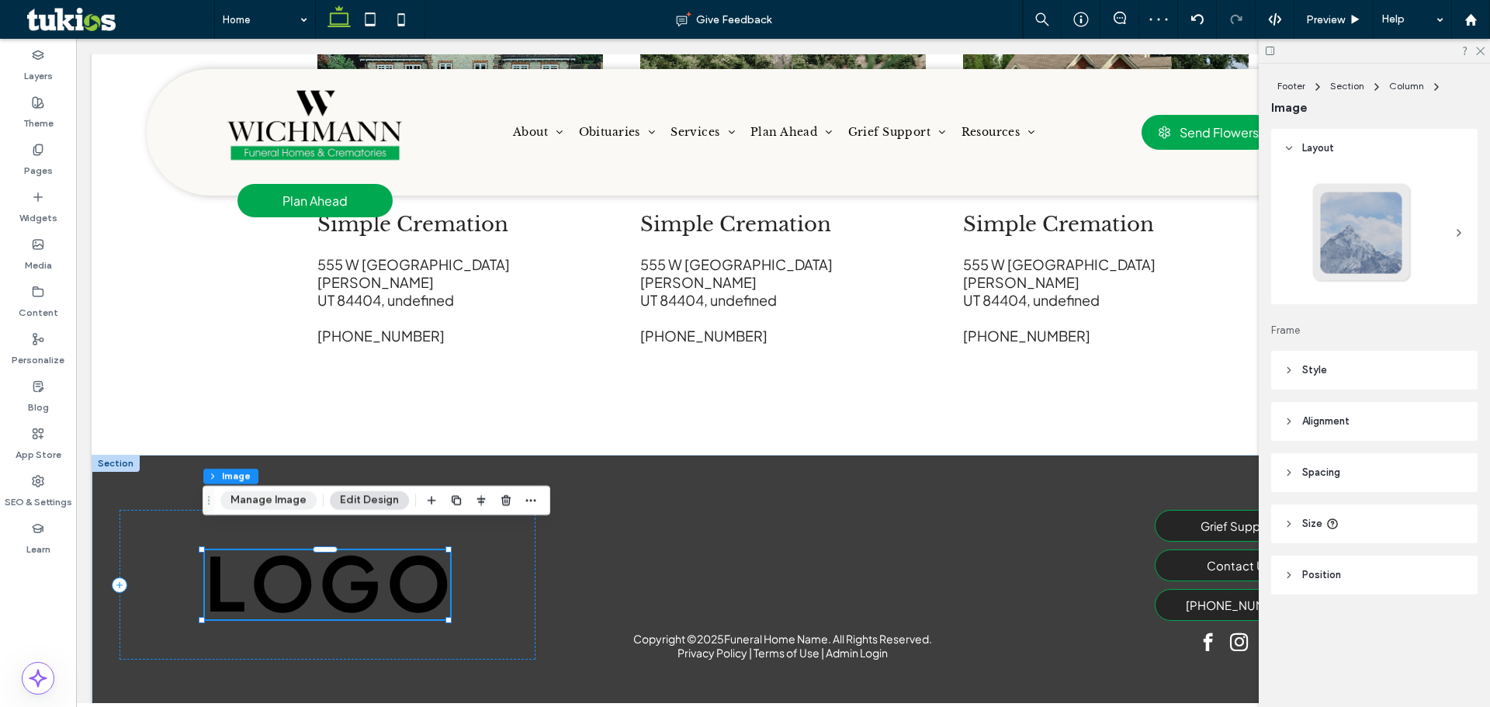
click at [295, 497] on button "Manage Image" at bounding box center [268, 500] width 96 height 19
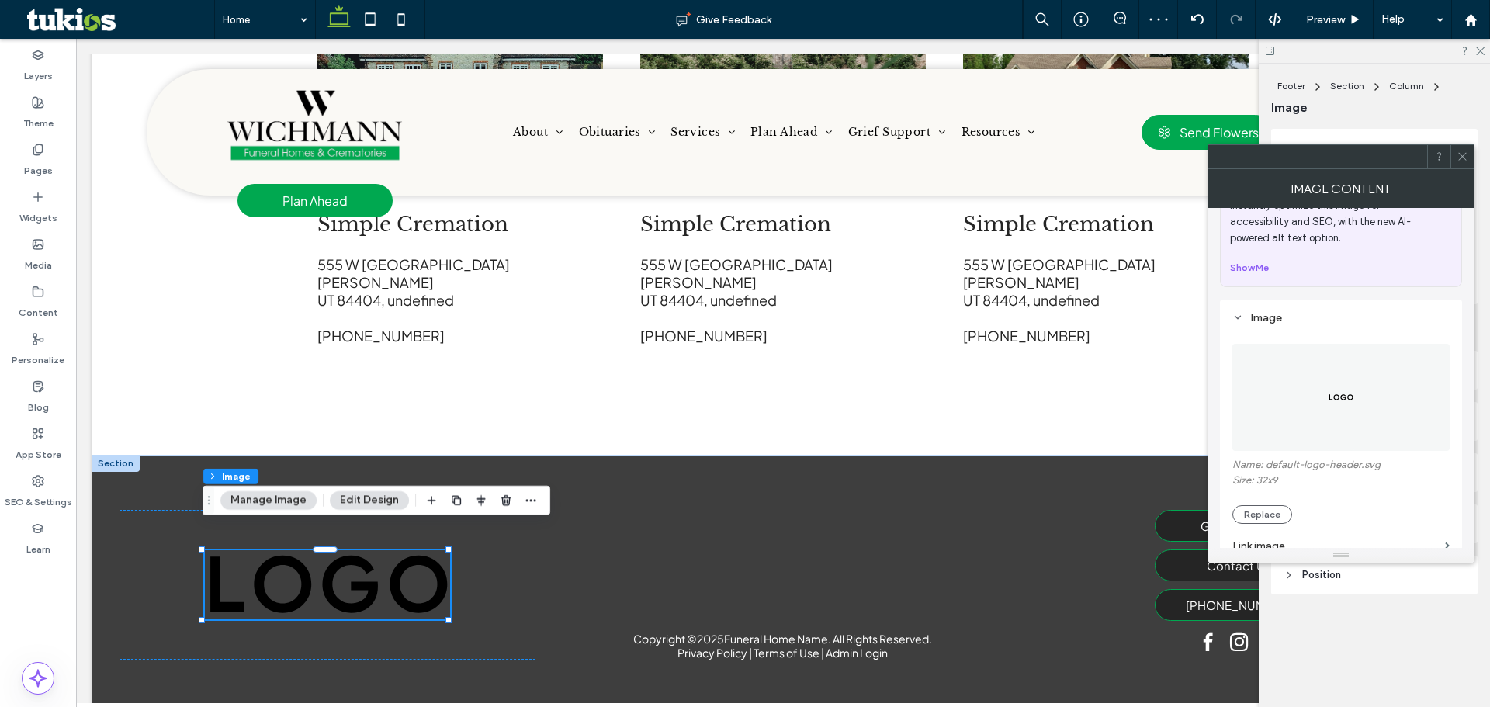
scroll to position [78, 0]
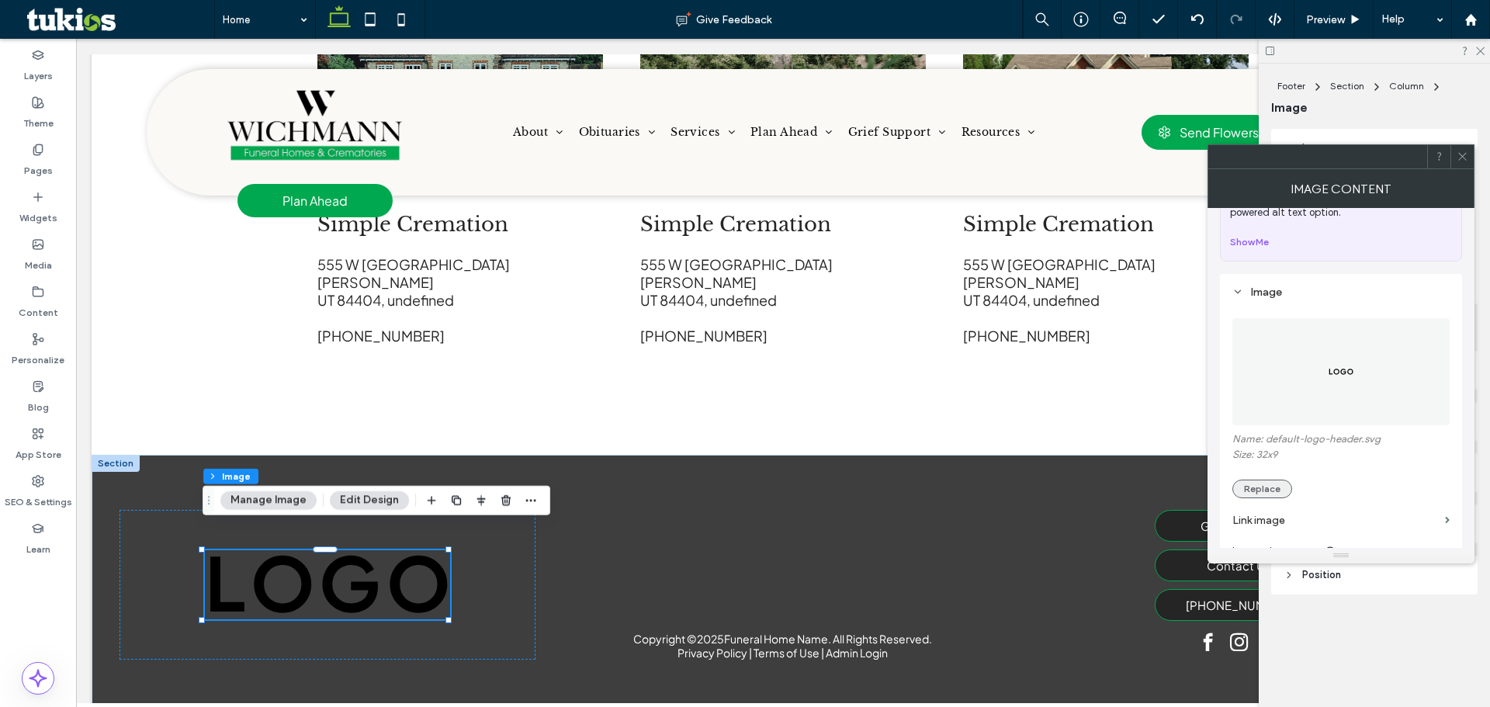
click at [1264, 487] on button "Replace" at bounding box center [1262, 489] width 60 height 19
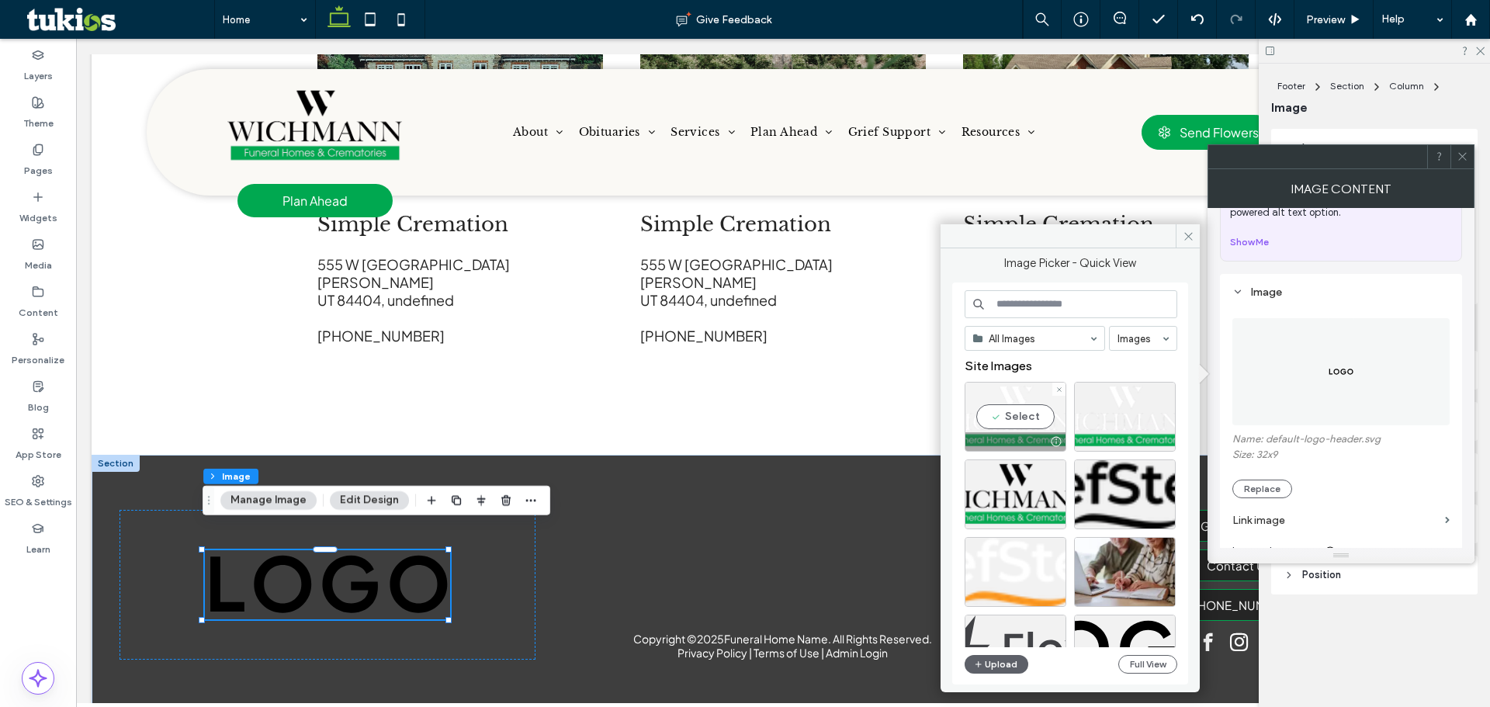
click at [1021, 421] on div "Select" at bounding box center [1016, 417] width 102 height 70
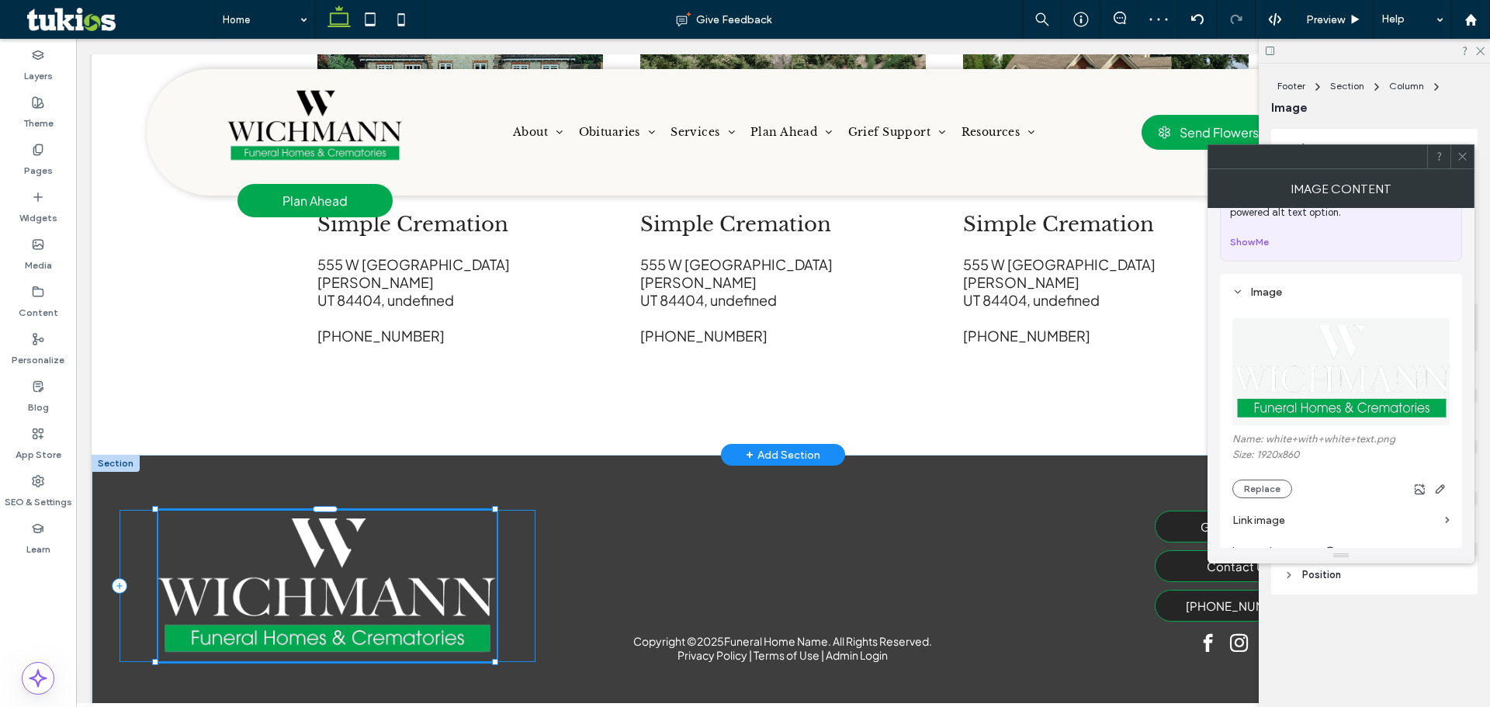
drag, startPoint x: 452, startPoint y: 617, endPoint x: 973, endPoint y: 310, distance: 604.3
click at [506, 631] on div "436px , 248px Copyright © 2025 Funeral Home Name. All Rights Reserved. Privacy …" at bounding box center [783, 586] width 1383 height 262
type input "***"
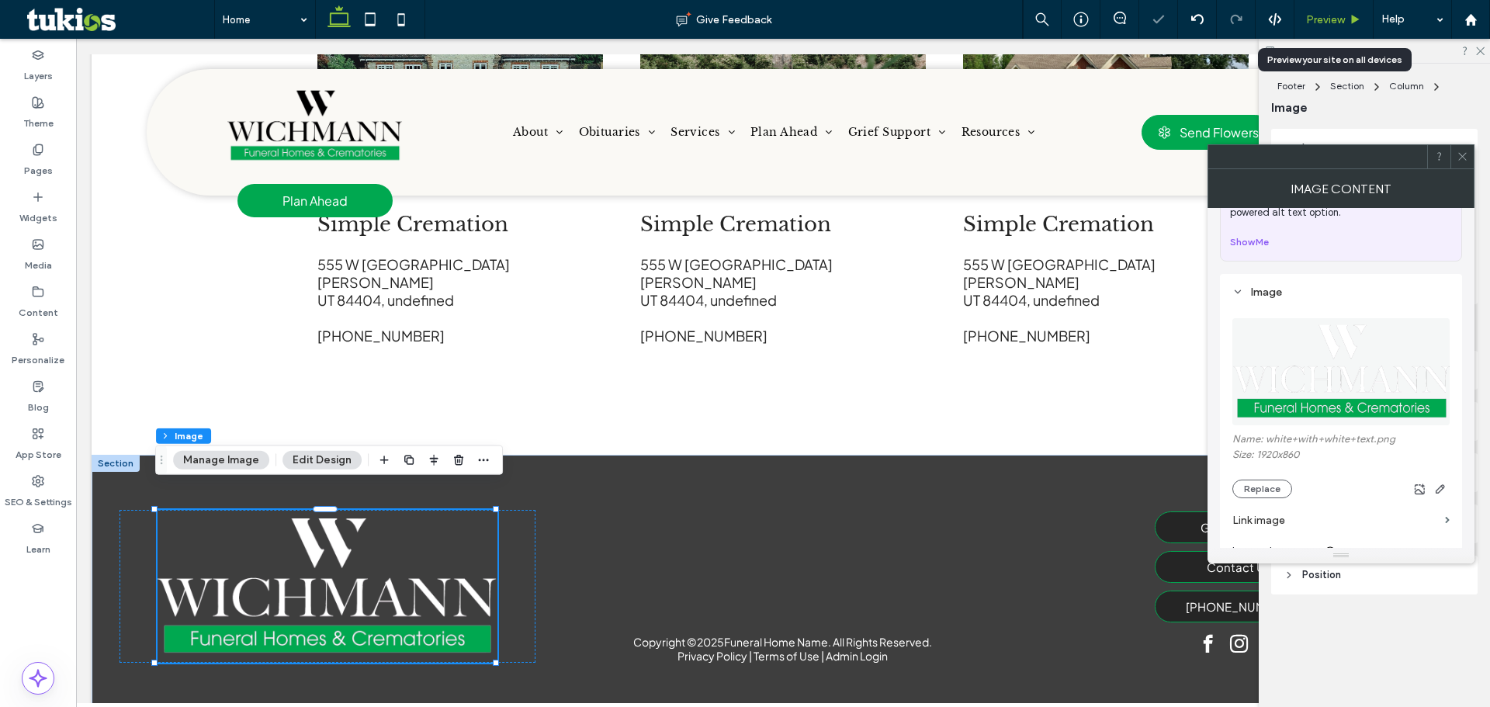
click at [1343, 26] on div "Preview" at bounding box center [1333, 19] width 79 height 39
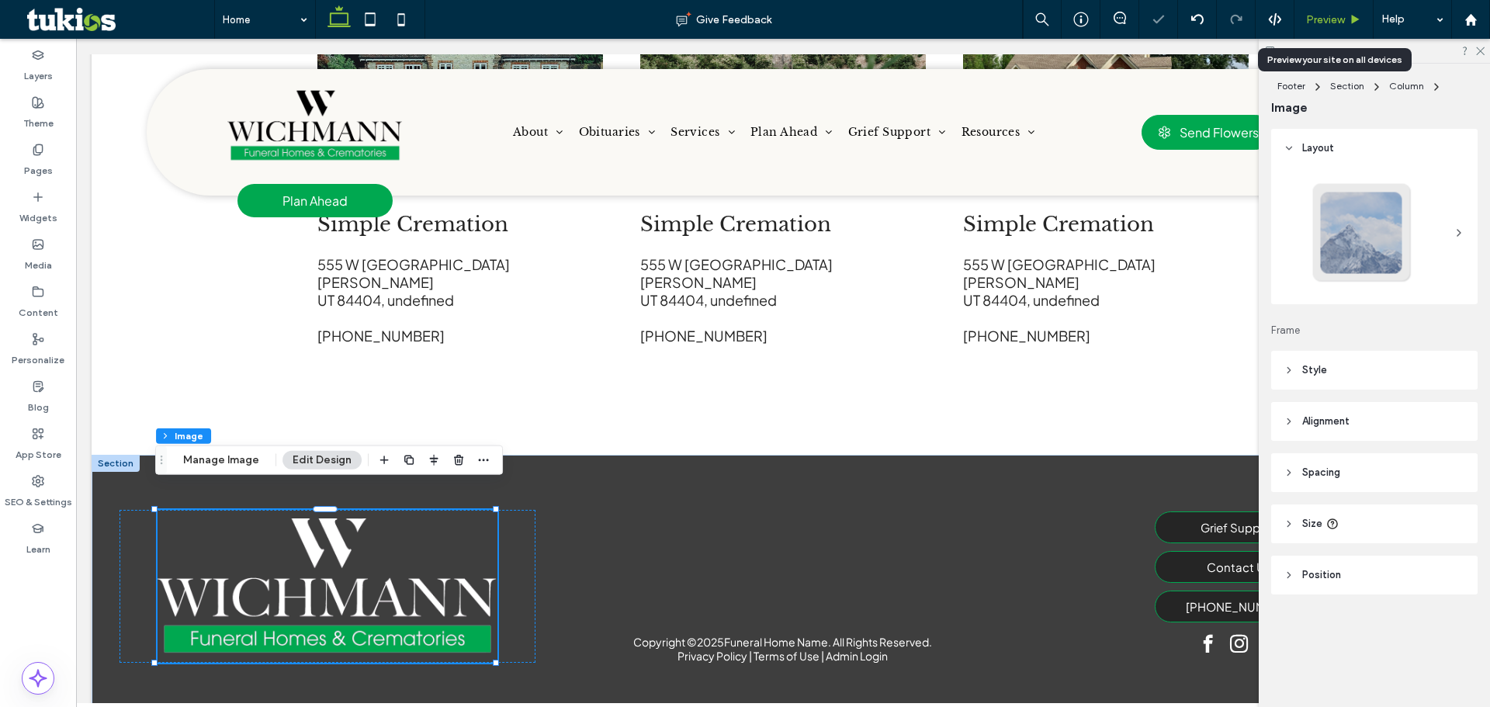
click at [1339, 24] on span "Preview" at bounding box center [1325, 19] width 39 height 13
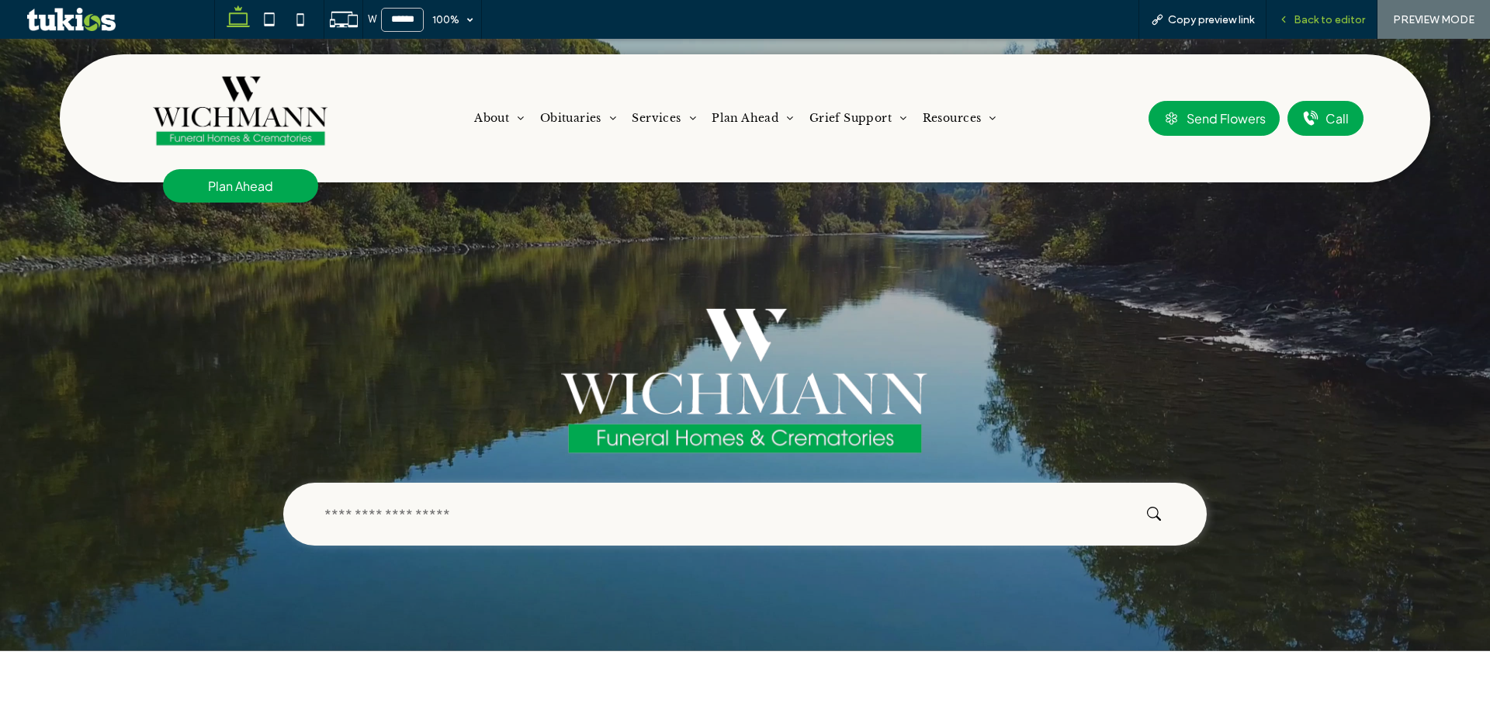
click at [1336, 19] on span "Back to editor" at bounding box center [1329, 19] width 71 height 13
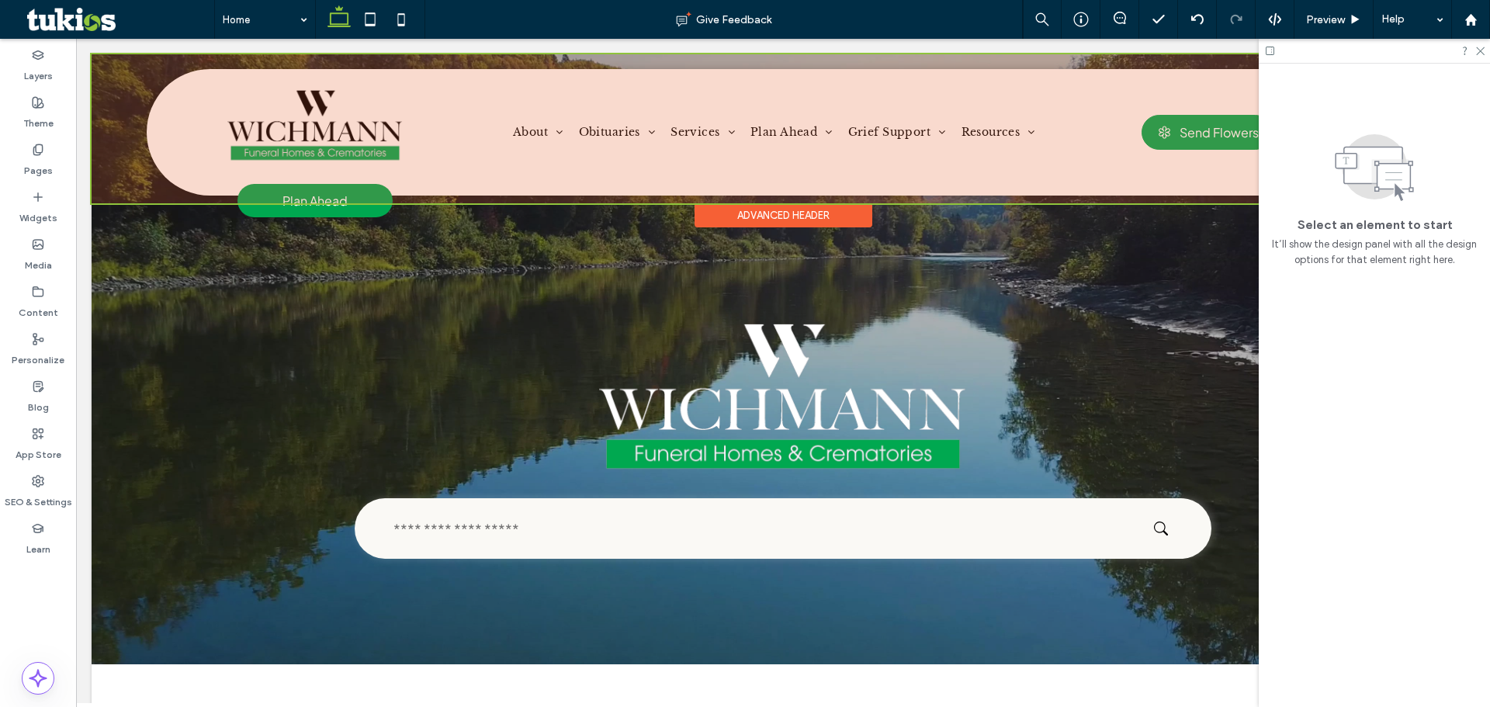
click at [570, 75] on div at bounding box center [783, 128] width 1383 height 149
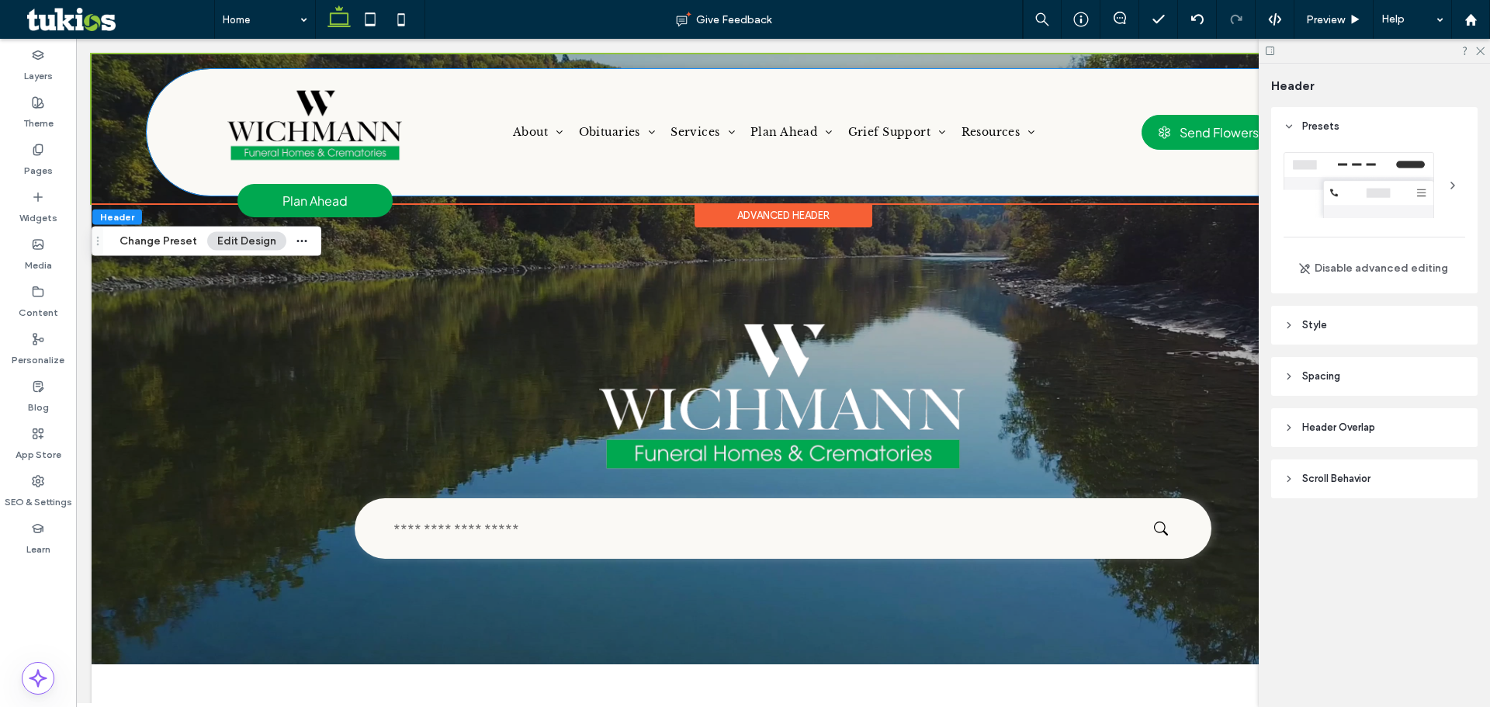
click at [570, 75] on div "Plan Ahead About About Us Our Staff Our History Our Facilities Why Choose Us Te…" at bounding box center [783, 132] width 1272 height 126
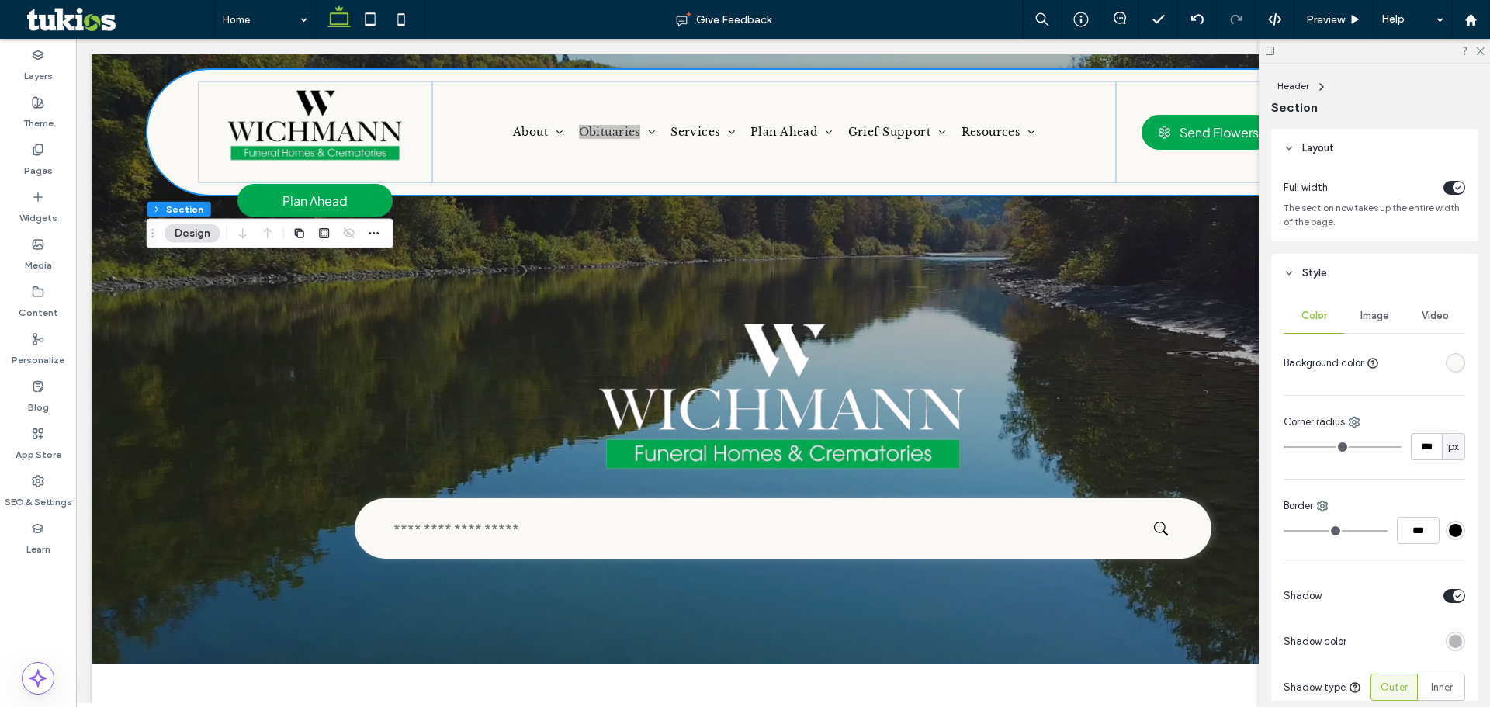
type input "**"
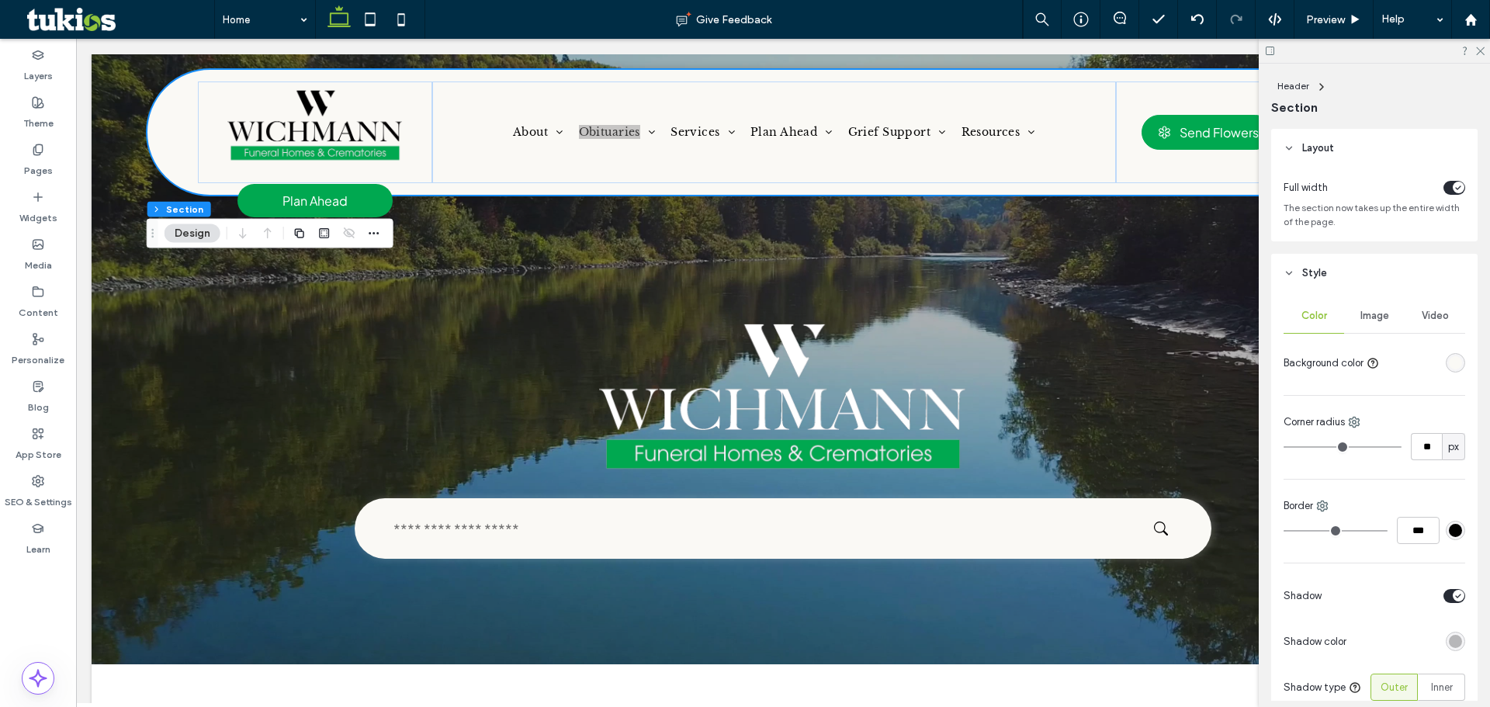
type input "**"
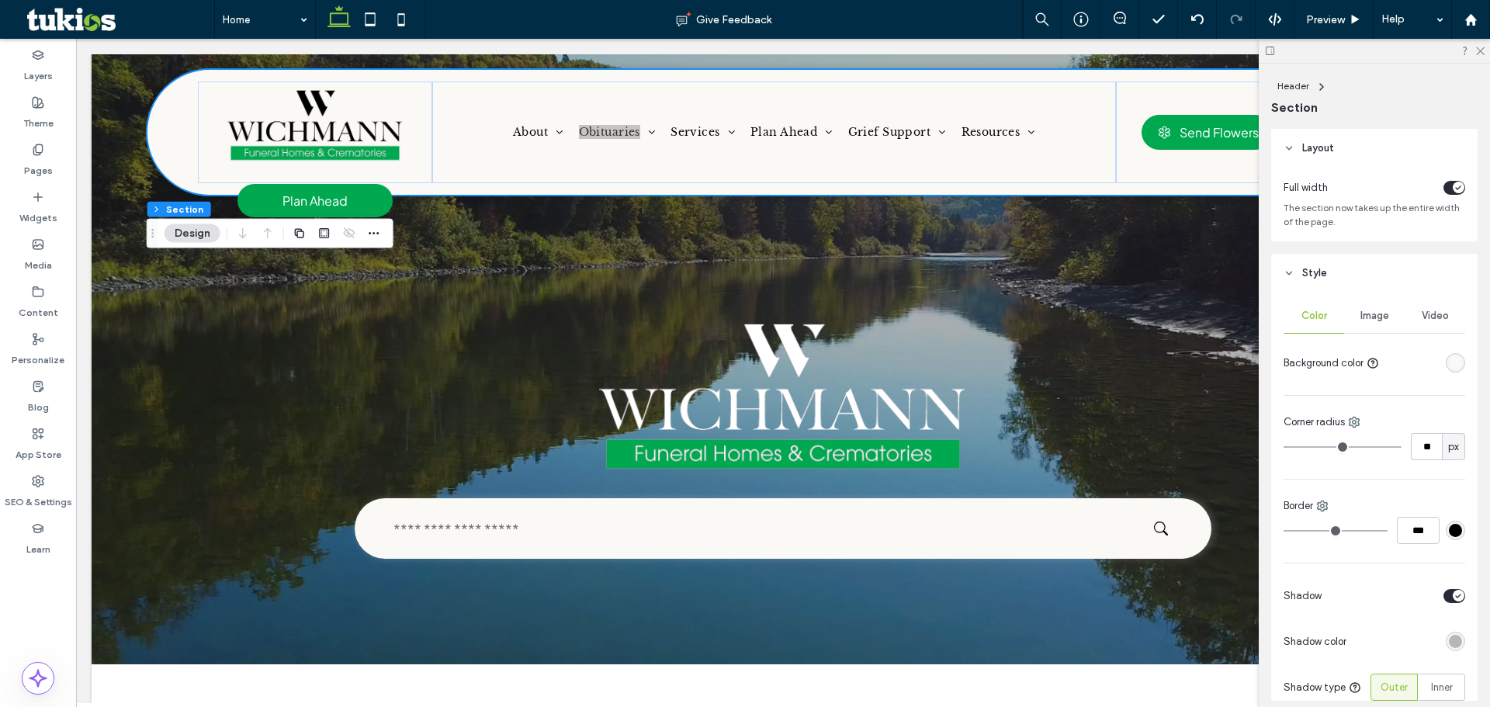
type input "**"
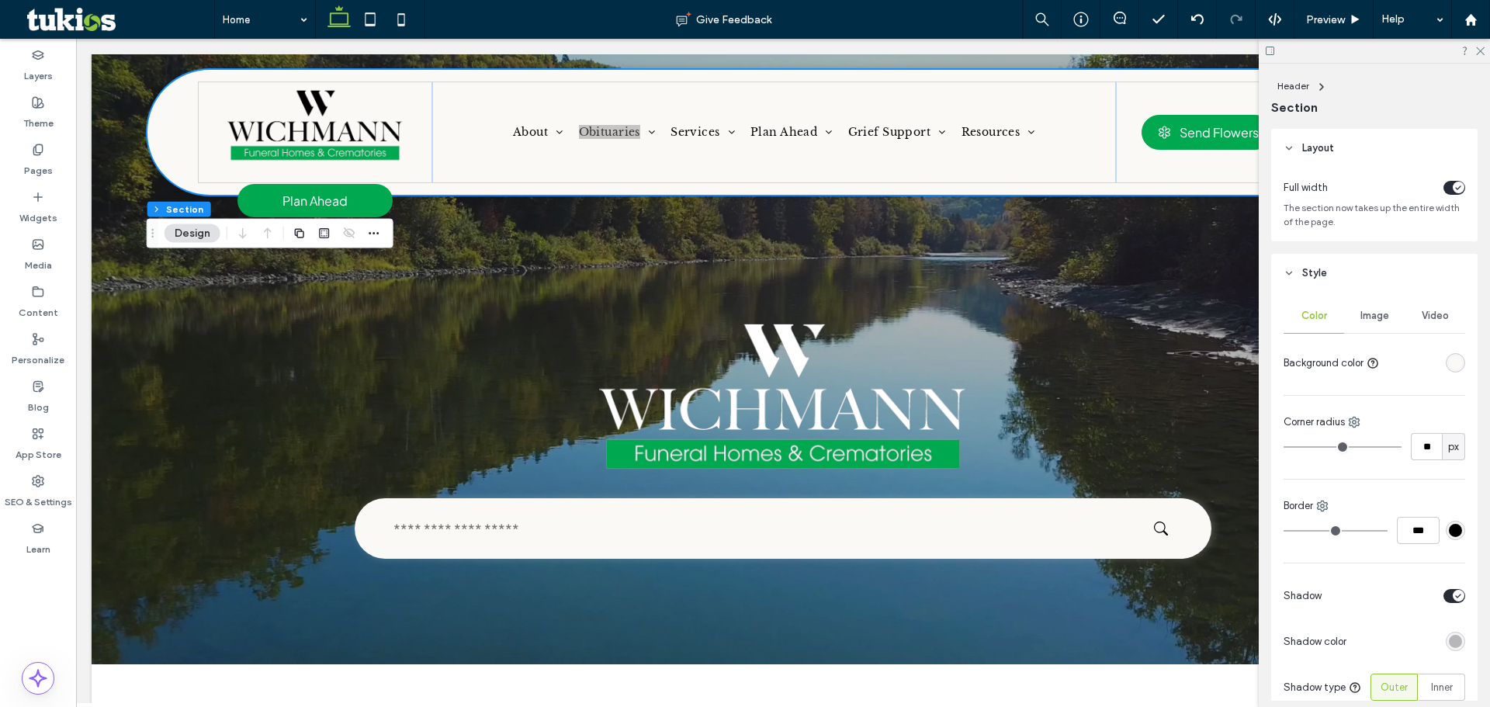
type input "**"
type input "*"
drag, startPoint x: 1386, startPoint y: 451, endPoint x: 1138, endPoint y: 449, distance: 248.3
type input "*"
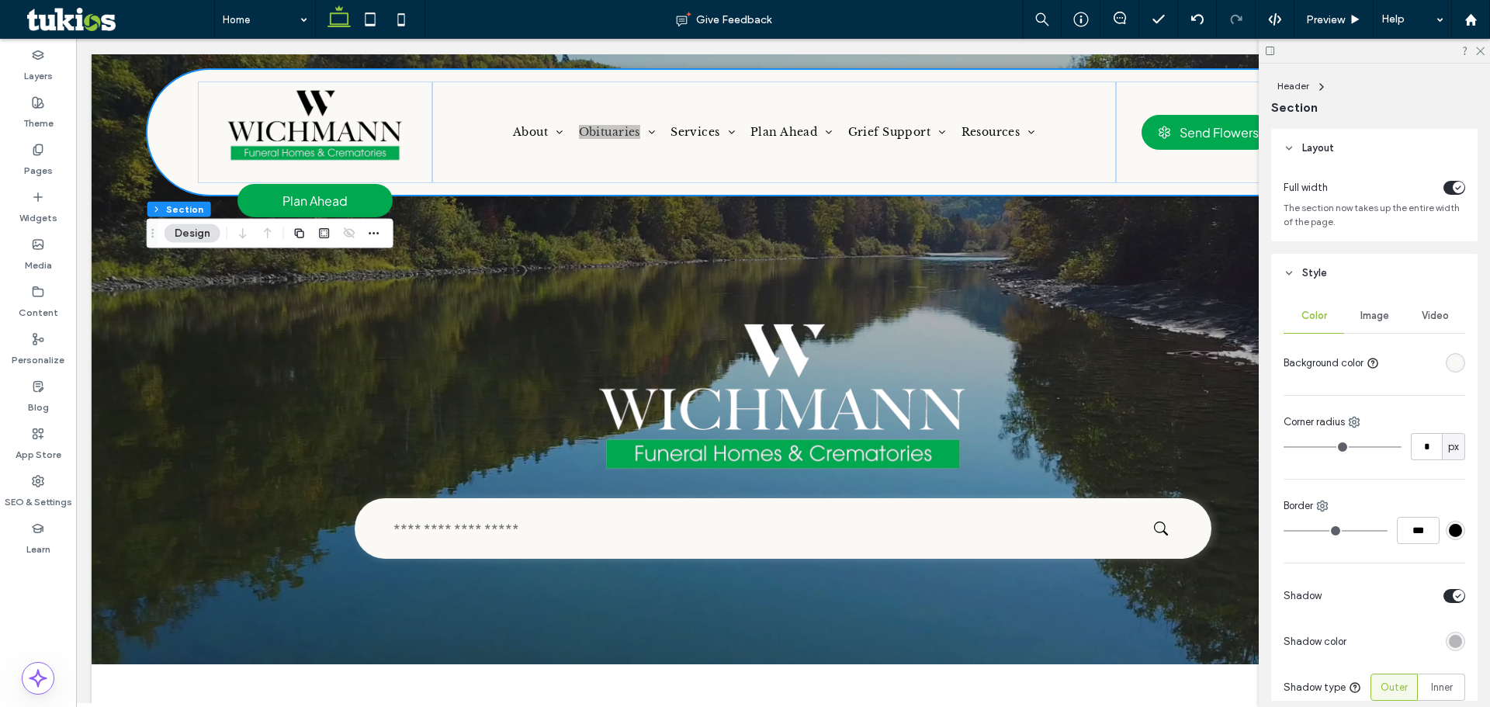
click at [1284, 448] on input "range" at bounding box center [1343, 447] width 118 height 2
click at [1302, 20] on div "Preview" at bounding box center [1333, 19] width 78 height 13
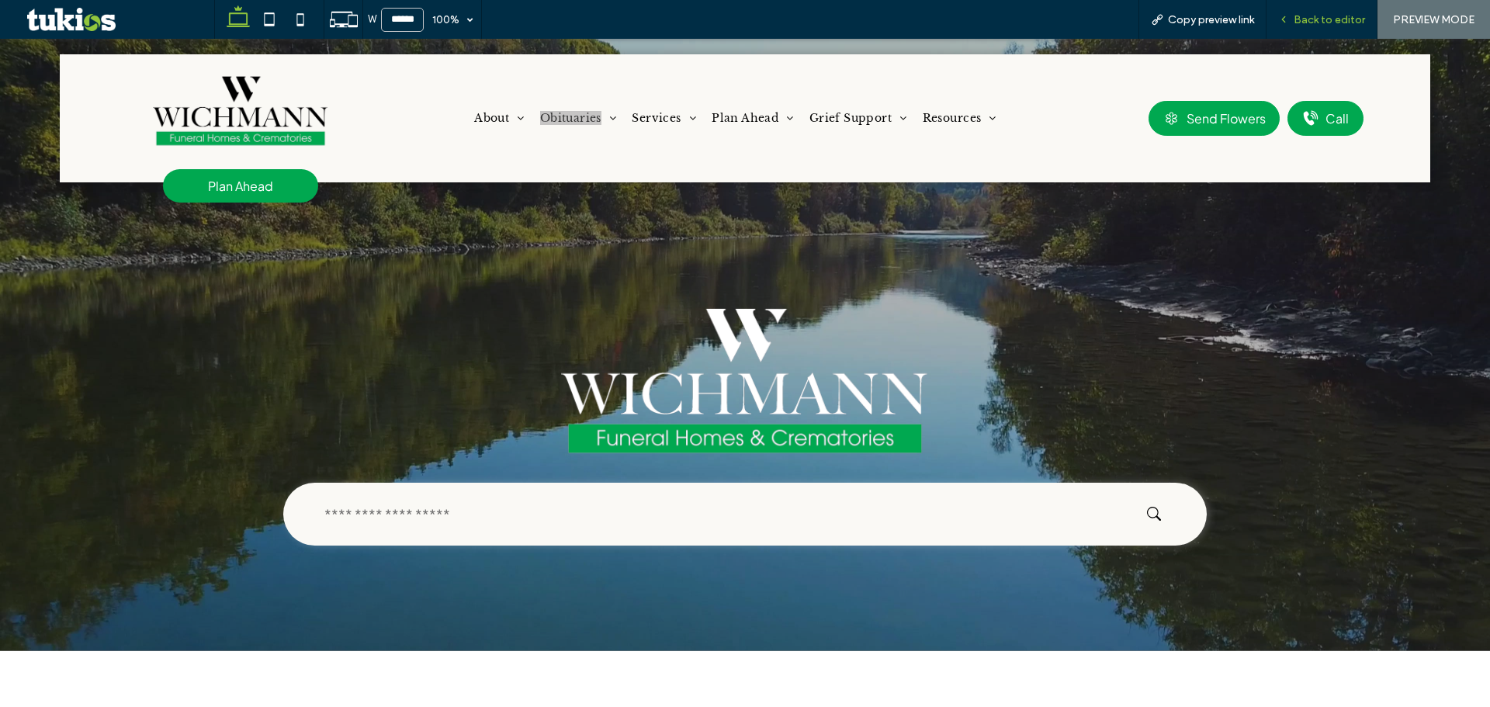
drag, startPoint x: 1353, startPoint y: 23, endPoint x: 1341, endPoint y: 30, distance: 13.6
click at [1353, 23] on span "Back to editor" at bounding box center [1329, 19] width 71 height 13
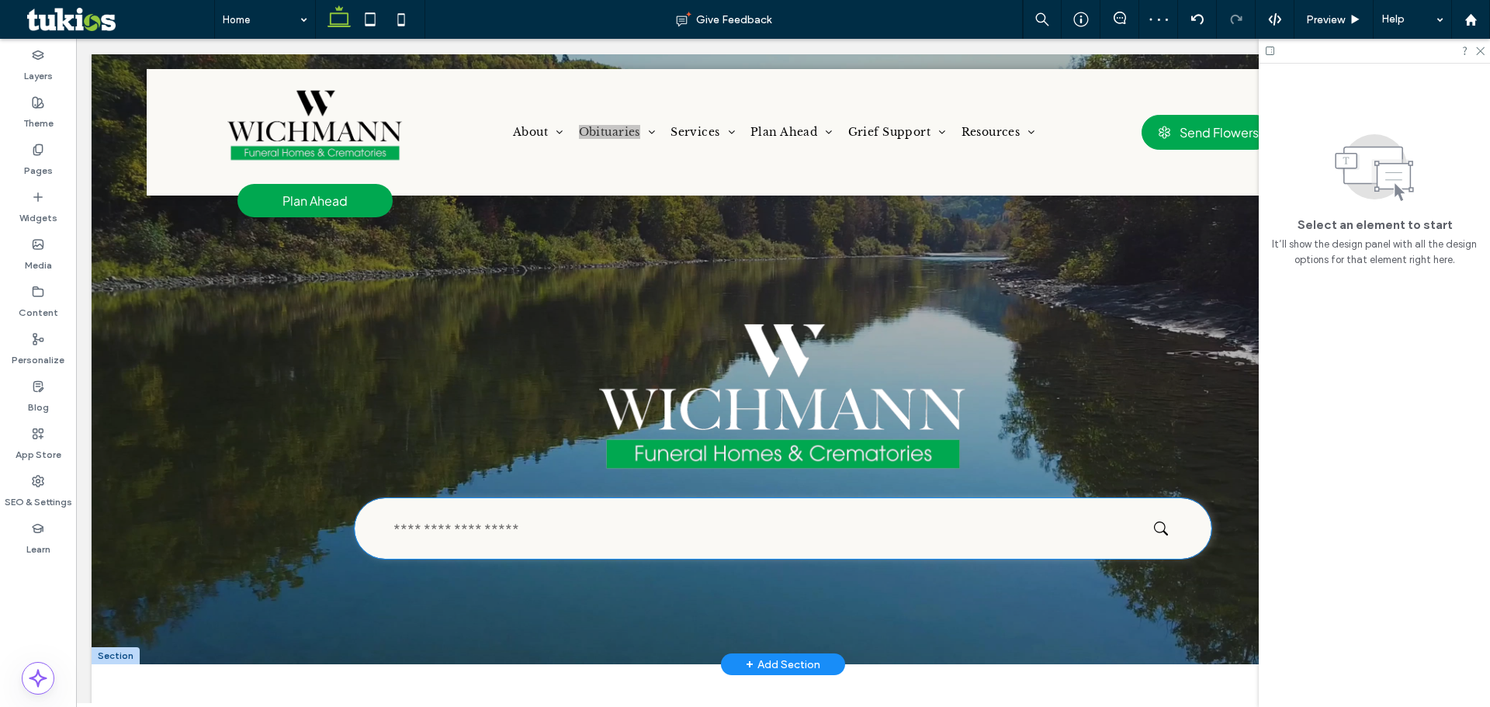
click at [1053, 534] on input "text" at bounding box center [772, 528] width 764 height 33
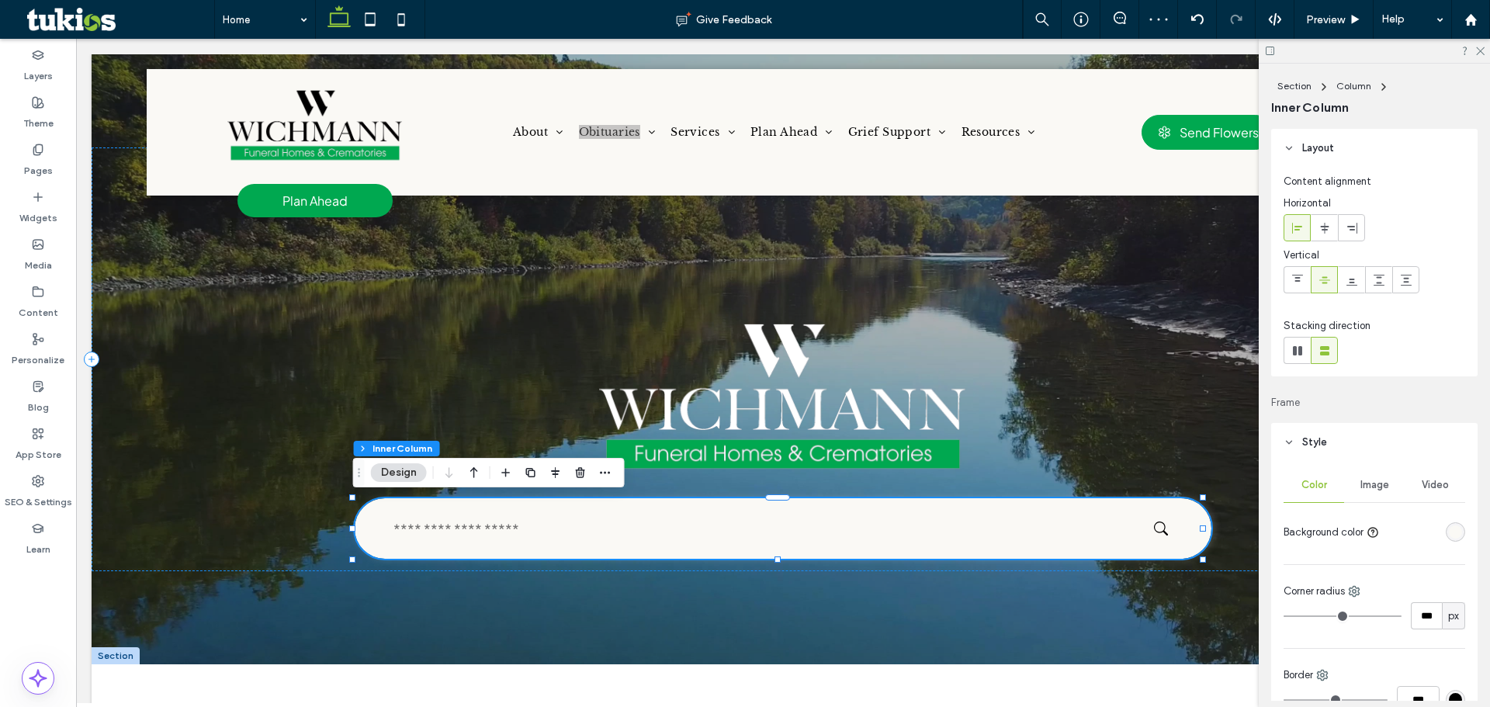
type input "**"
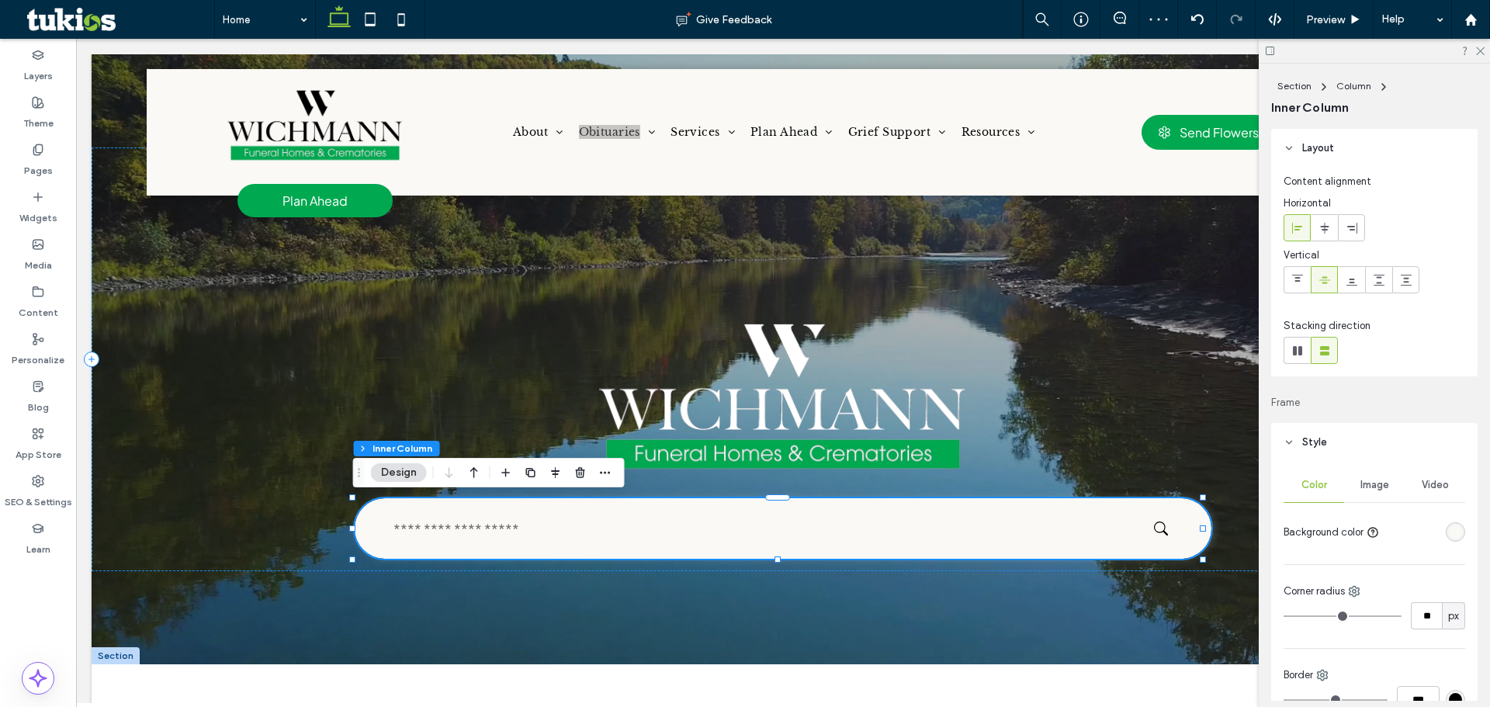
type input "**"
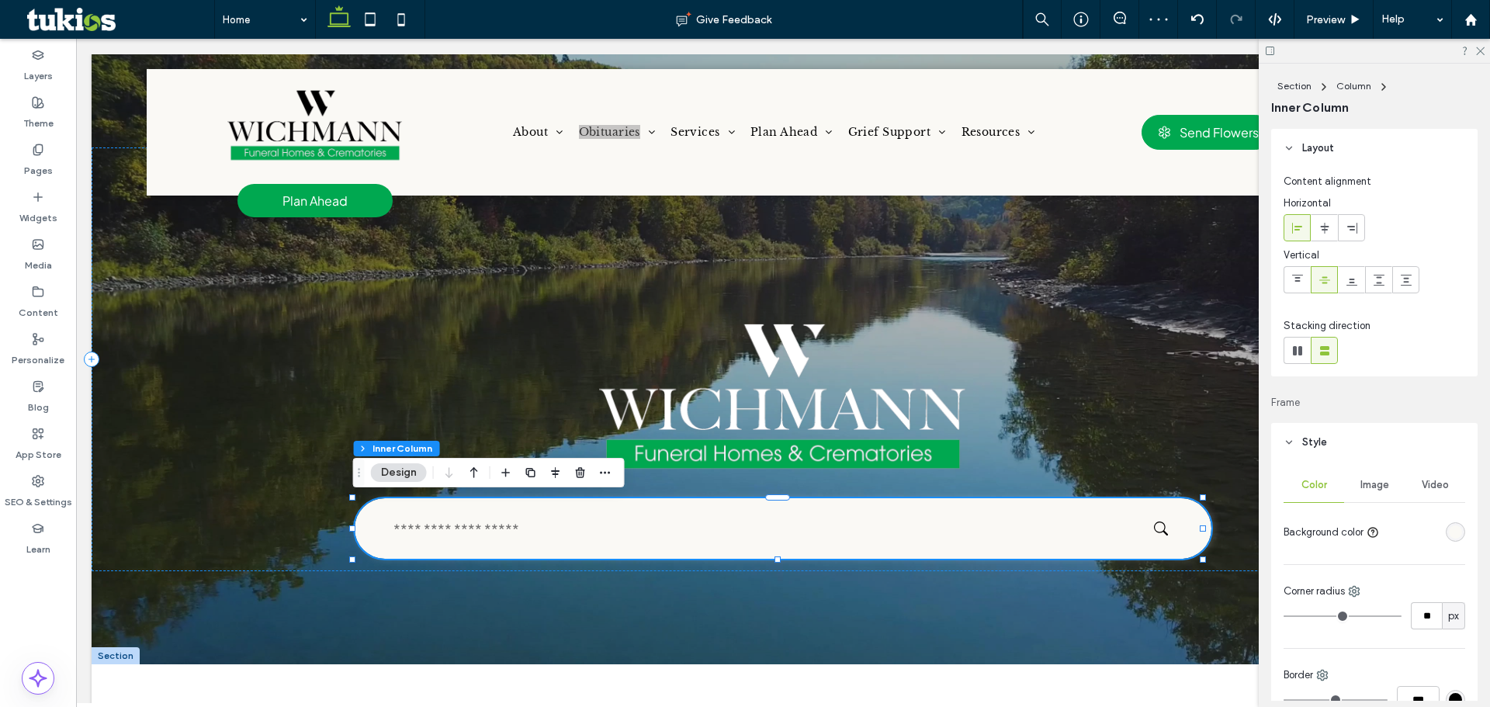
drag, startPoint x: 1381, startPoint y: 620, endPoint x: 1371, endPoint y: 619, distance: 10.2
click at [1372, 617] on input "range" at bounding box center [1343, 616] width 118 height 2
type input "**"
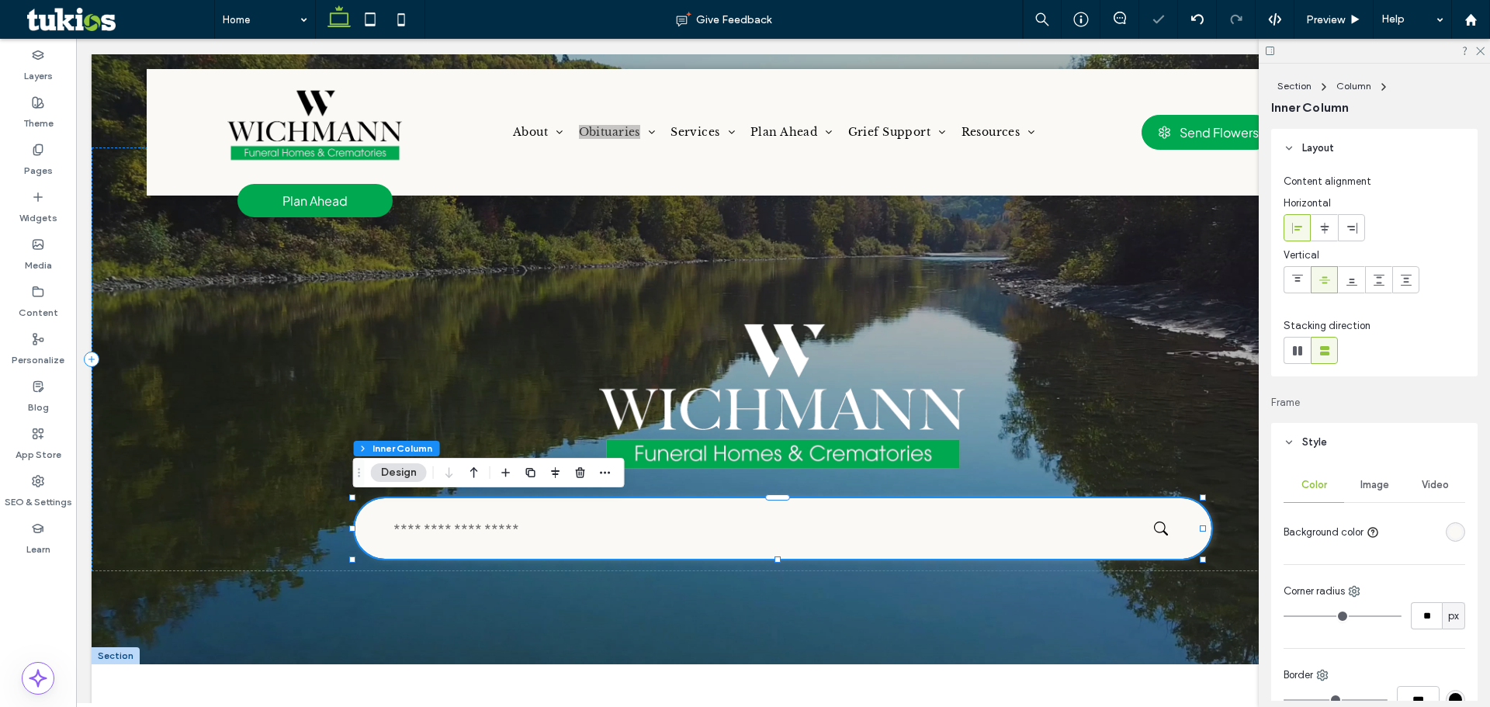
type input "**"
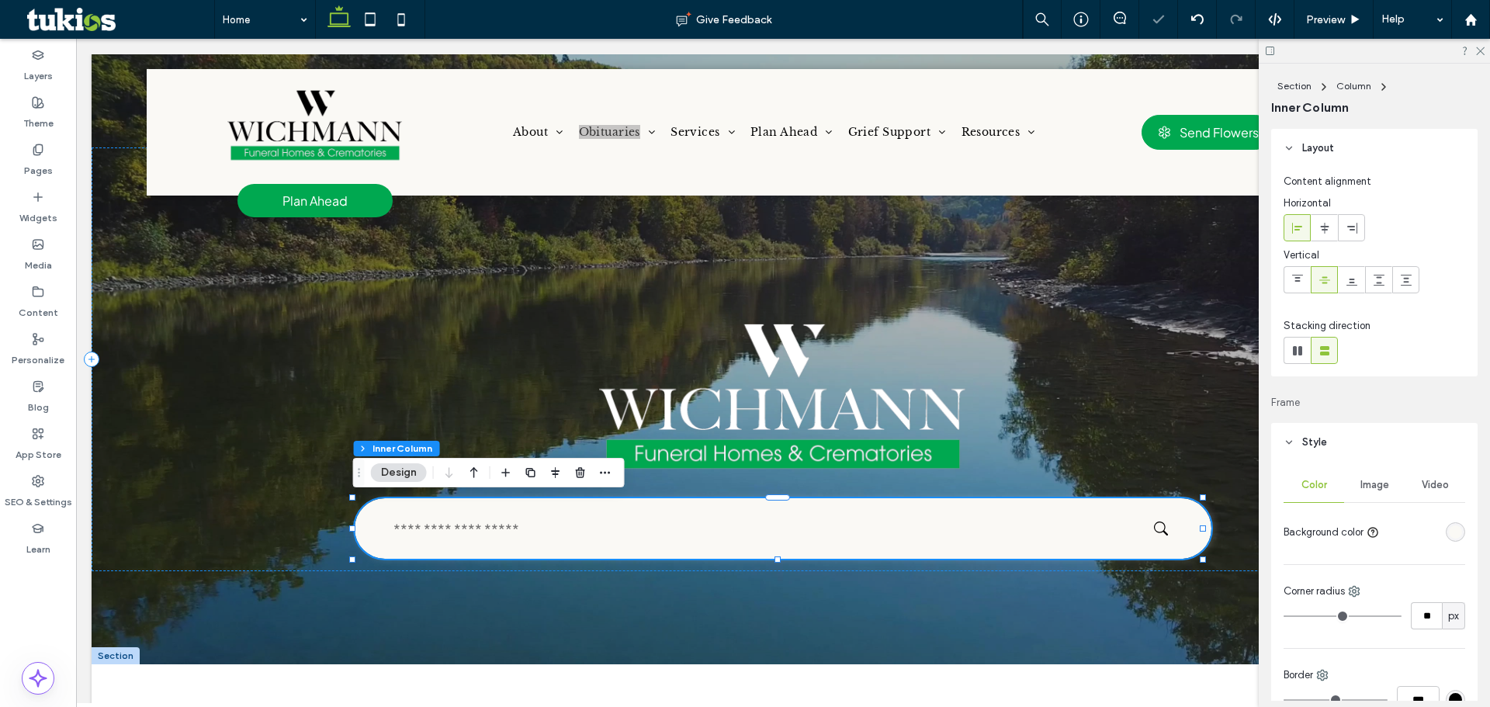
type input "**"
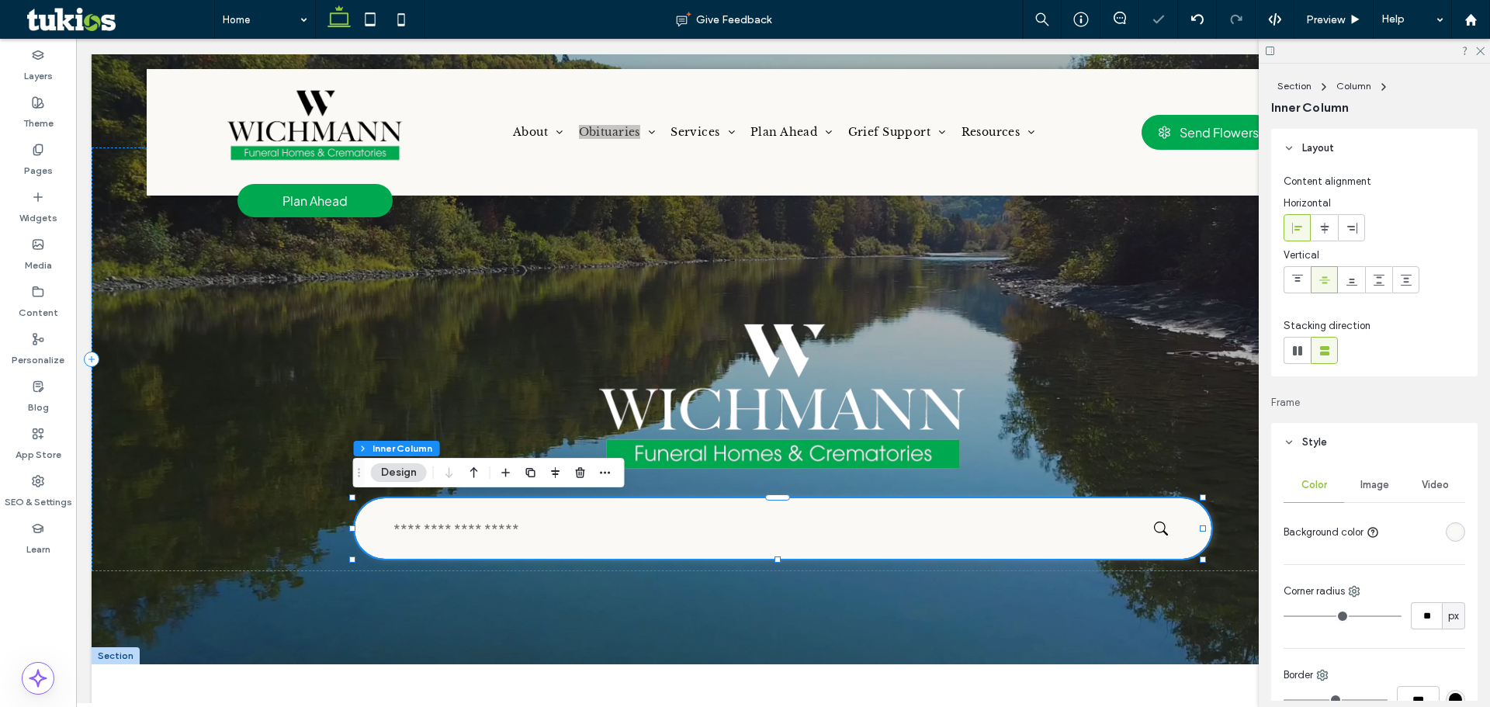
type input "**"
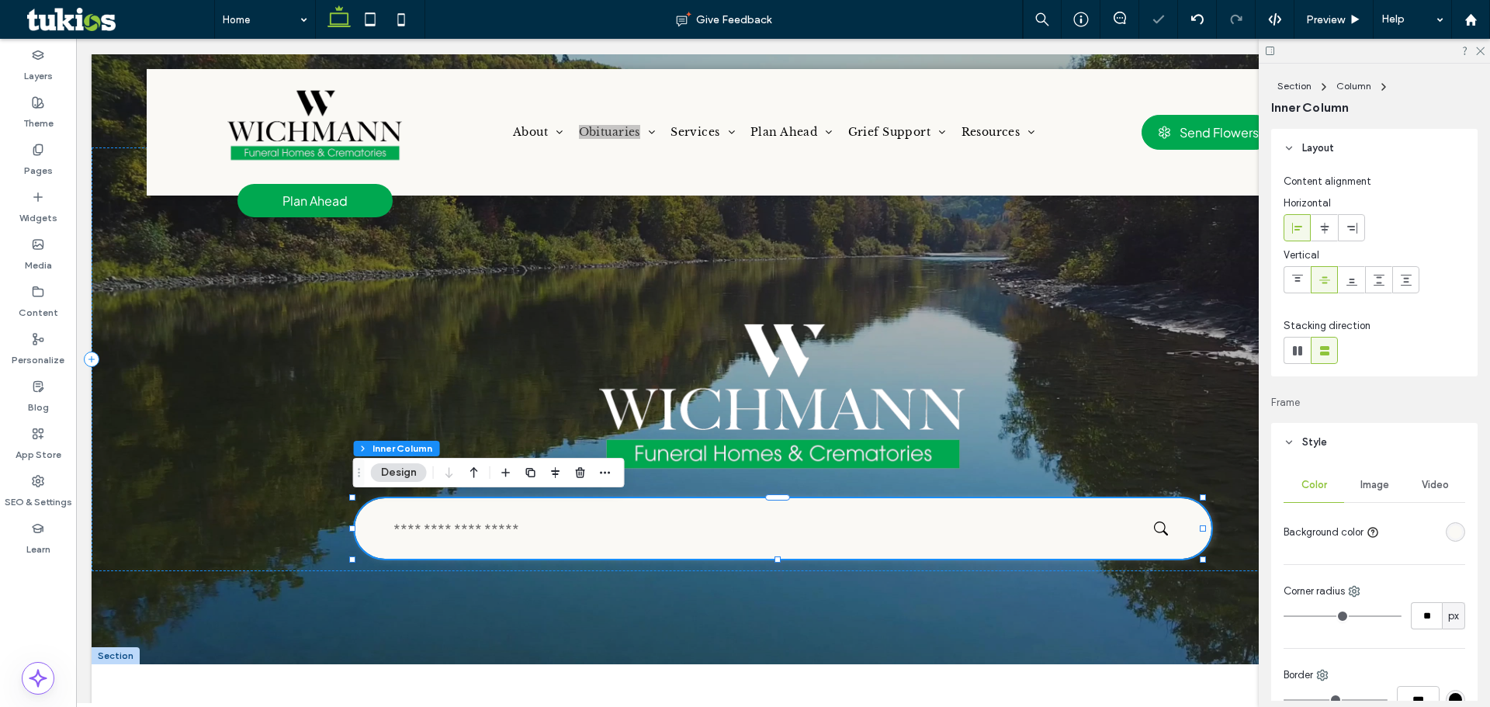
type input "*"
drag, startPoint x: 1381, startPoint y: 618, endPoint x: 1242, endPoint y: 615, distance: 138.2
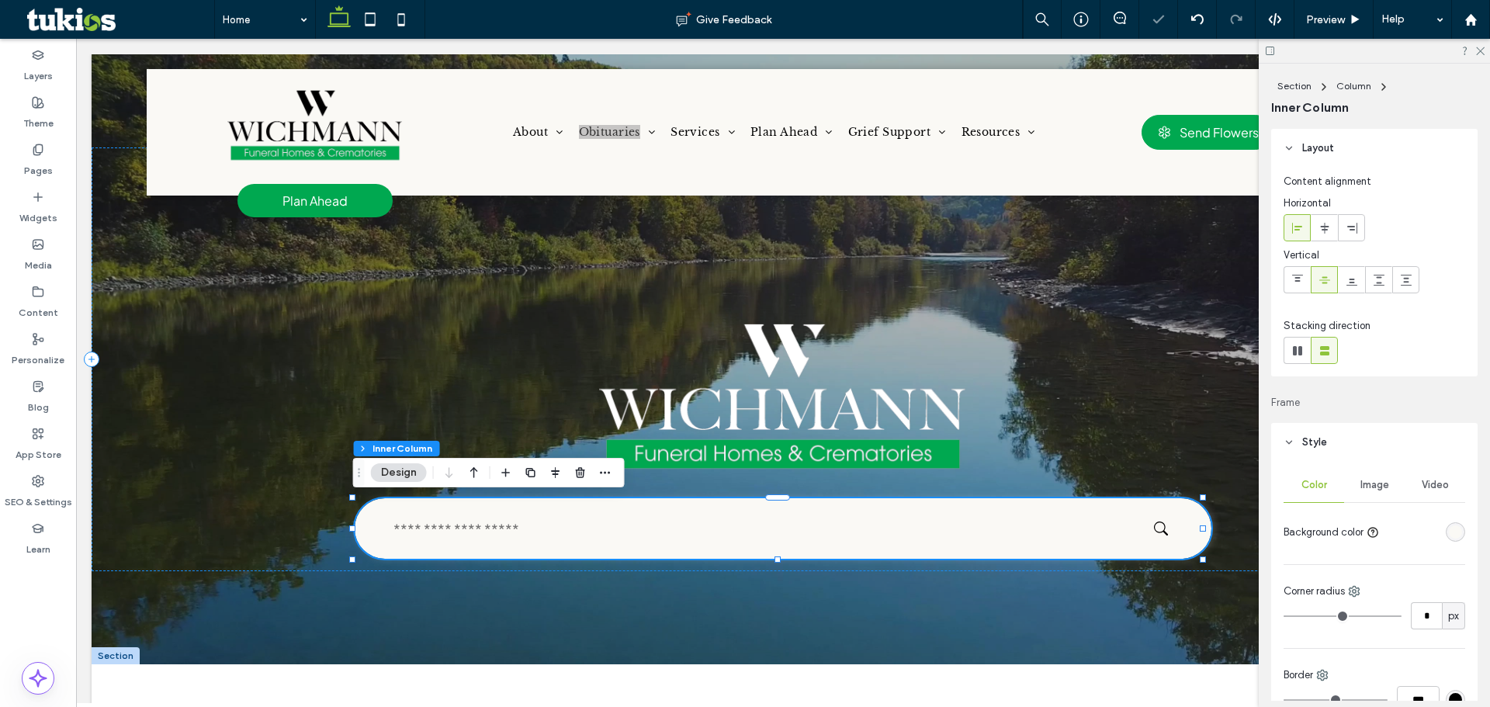
type input "*"
click at [1284, 615] on input "range" at bounding box center [1343, 616] width 118 height 2
drag, startPoint x: 1343, startPoint y: 21, endPoint x: 1365, endPoint y: 145, distance: 126.1
click at [1343, 21] on span "Preview" at bounding box center [1325, 19] width 39 height 13
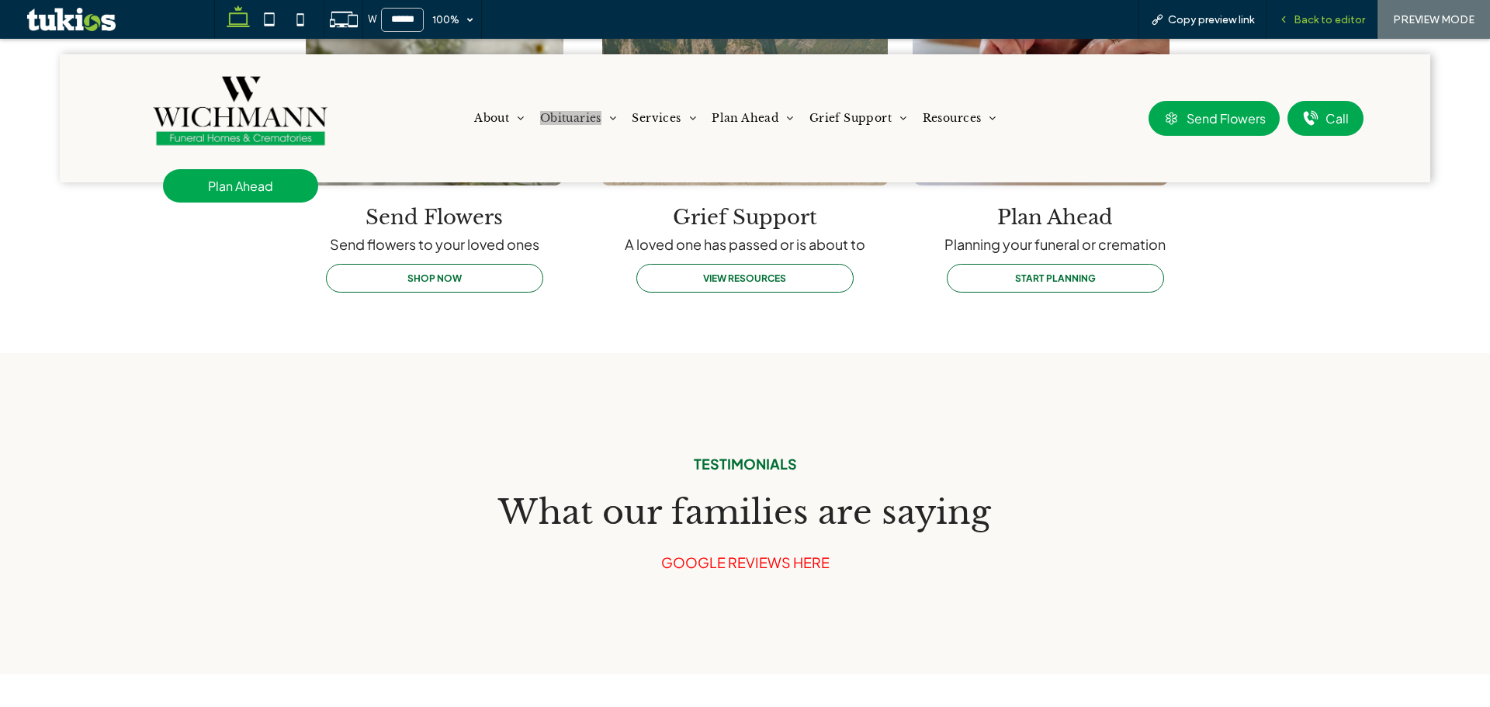
click at [1340, 16] on span "Back to editor" at bounding box center [1329, 19] width 71 height 13
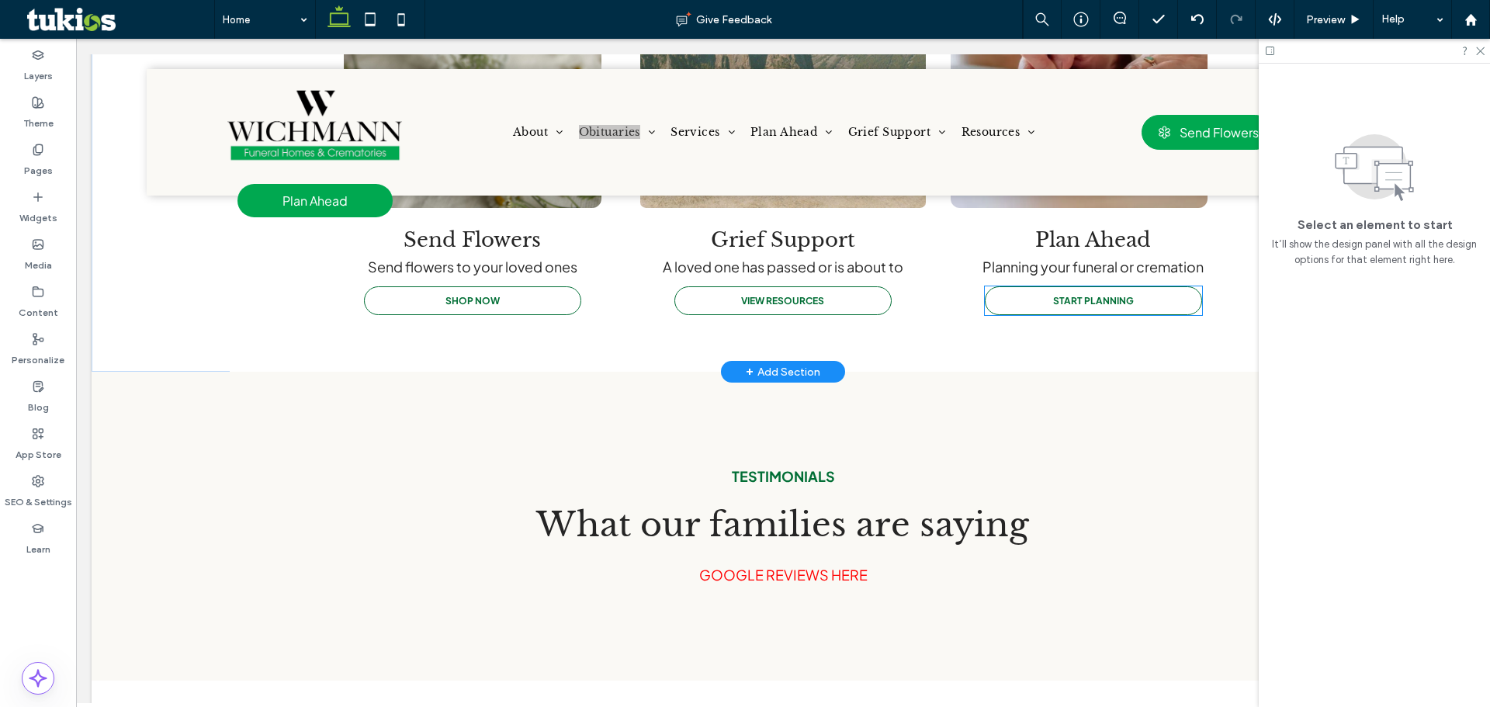
scroll to position [1690, 0]
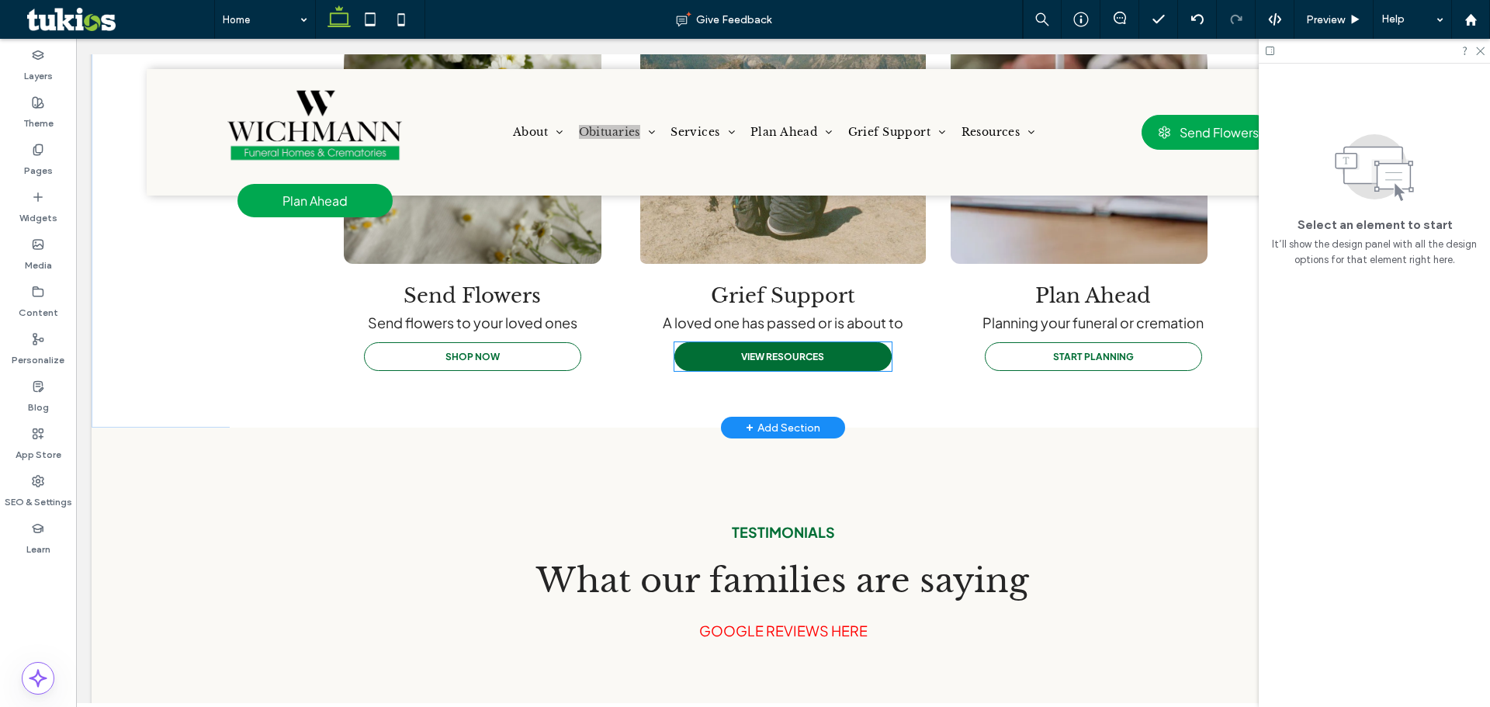
click at [860, 355] on link "VIEW RESOURCES" at bounding box center [782, 356] width 217 height 29
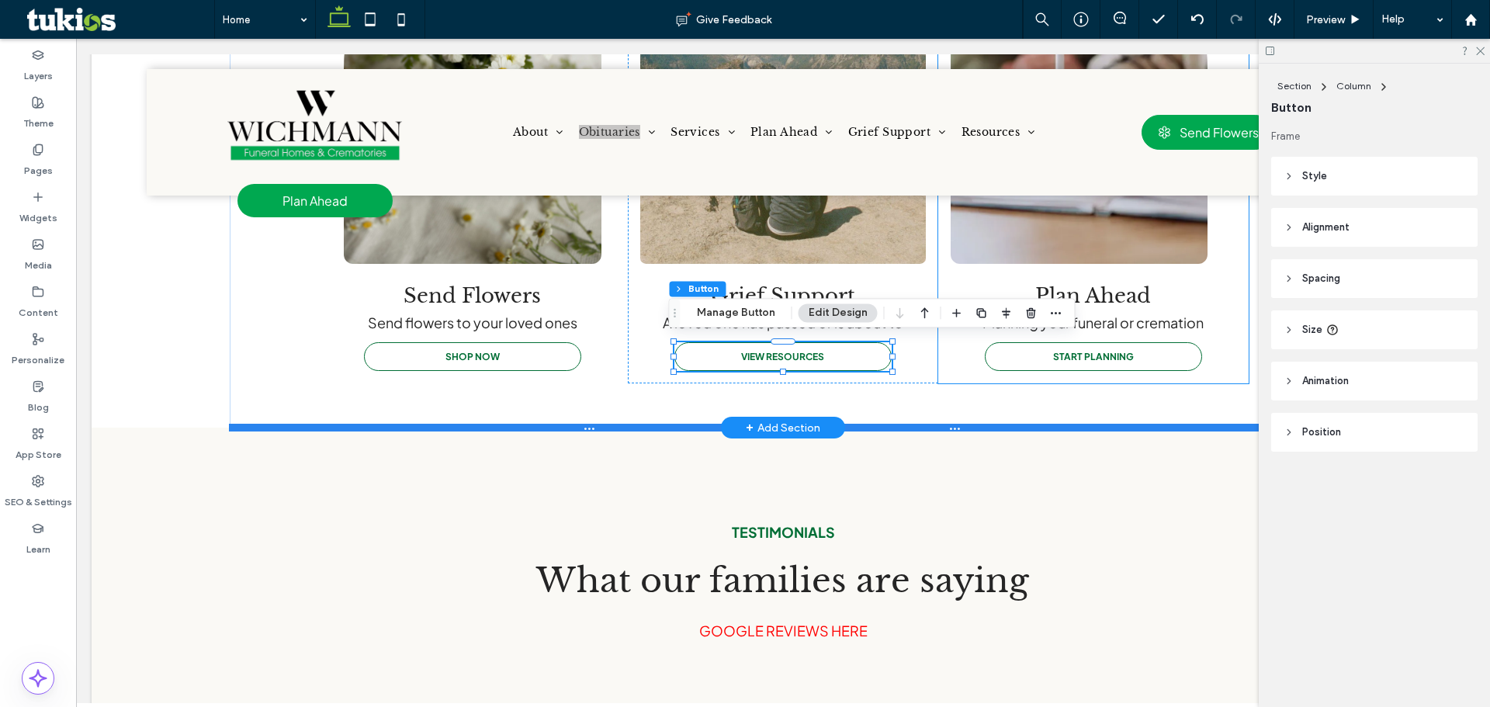
type input "**"
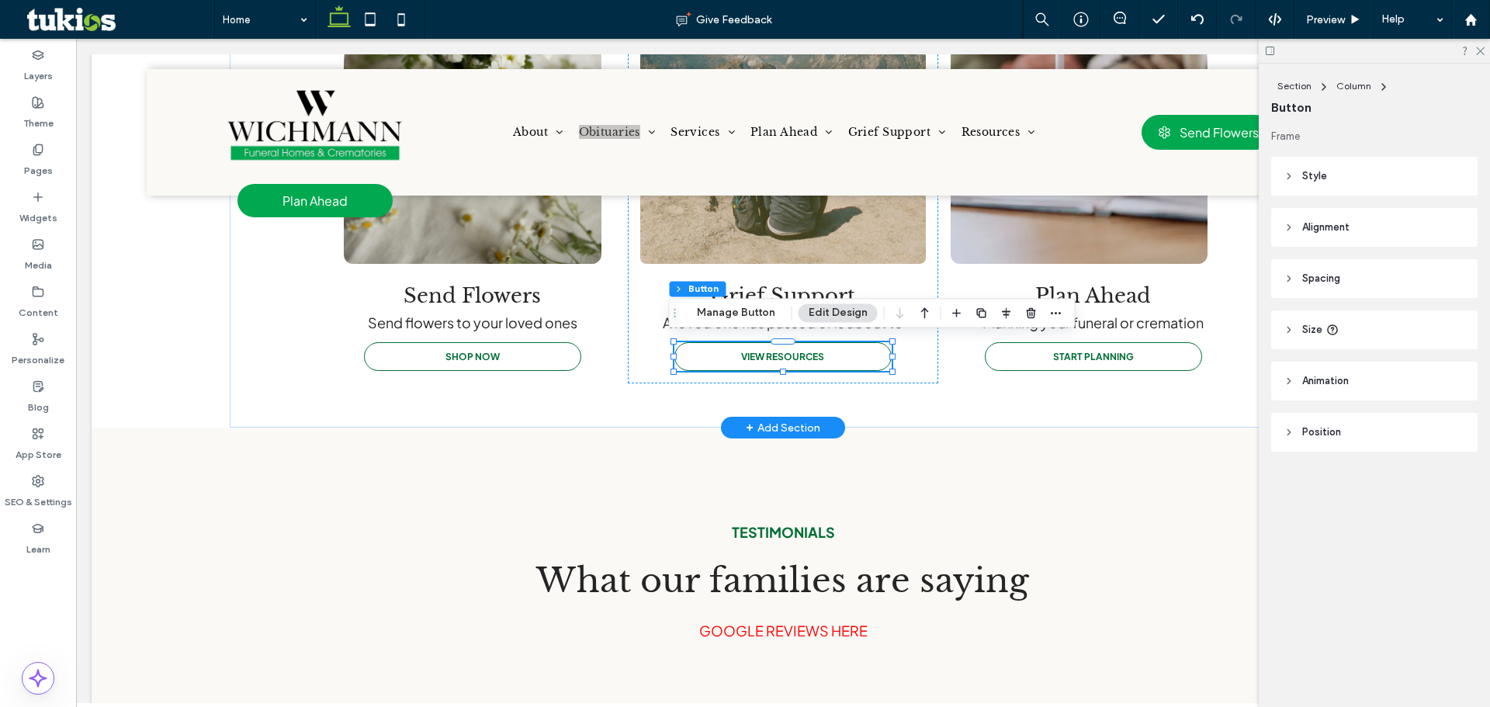
click at [1345, 184] on header "Style" at bounding box center [1374, 176] width 206 height 39
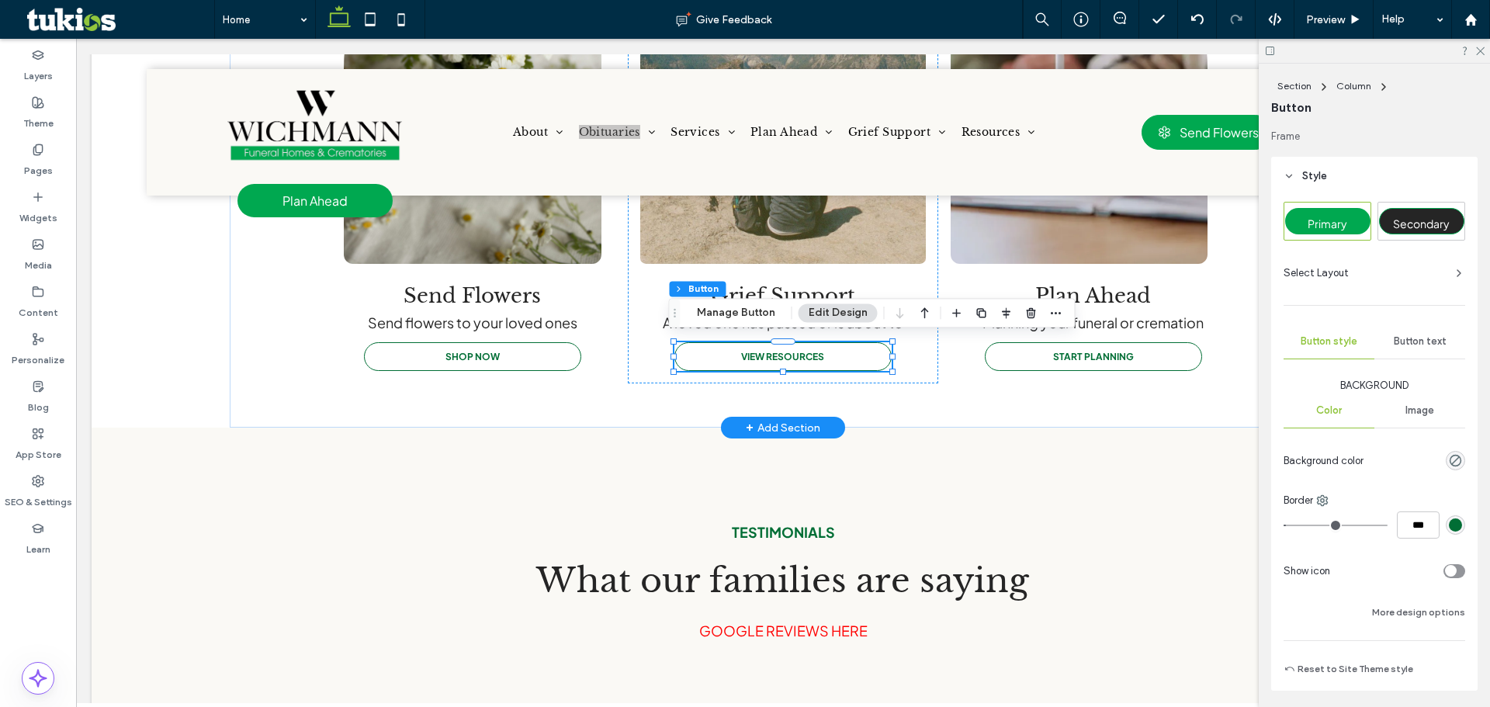
click at [1360, 227] on div "Primary" at bounding box center [1327, 221] width 85 height 26
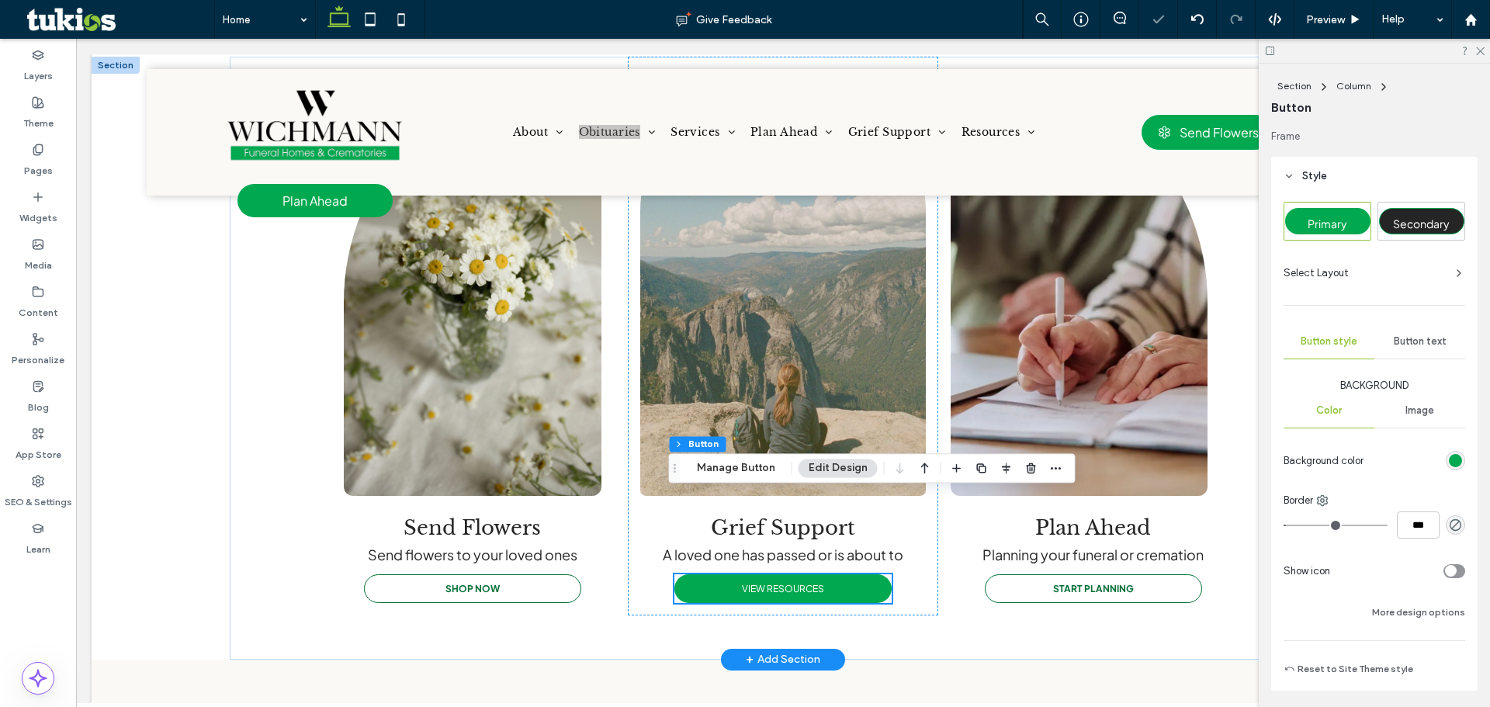
scroll to position [1457, 0]
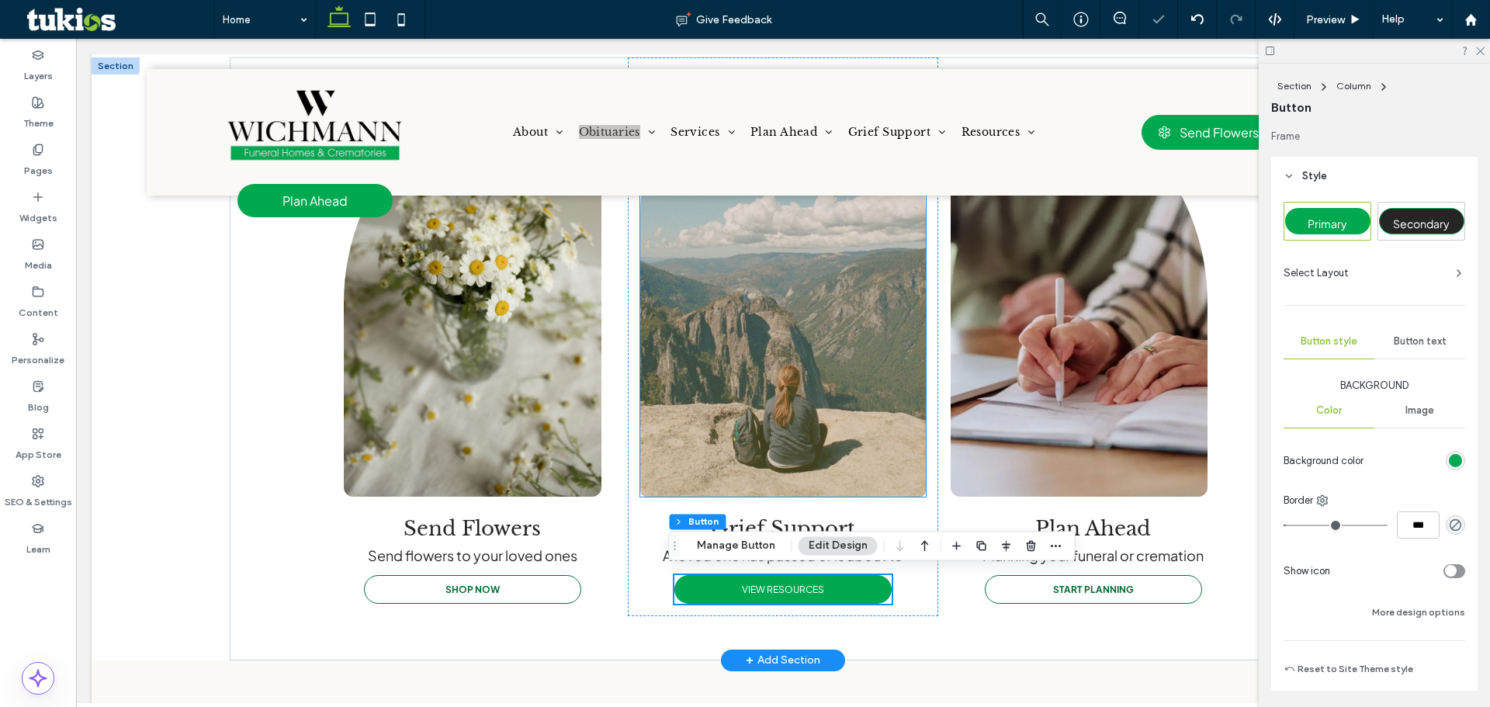
click at [787, 433] on img at bounding box center [783, 283] width 286 height 427
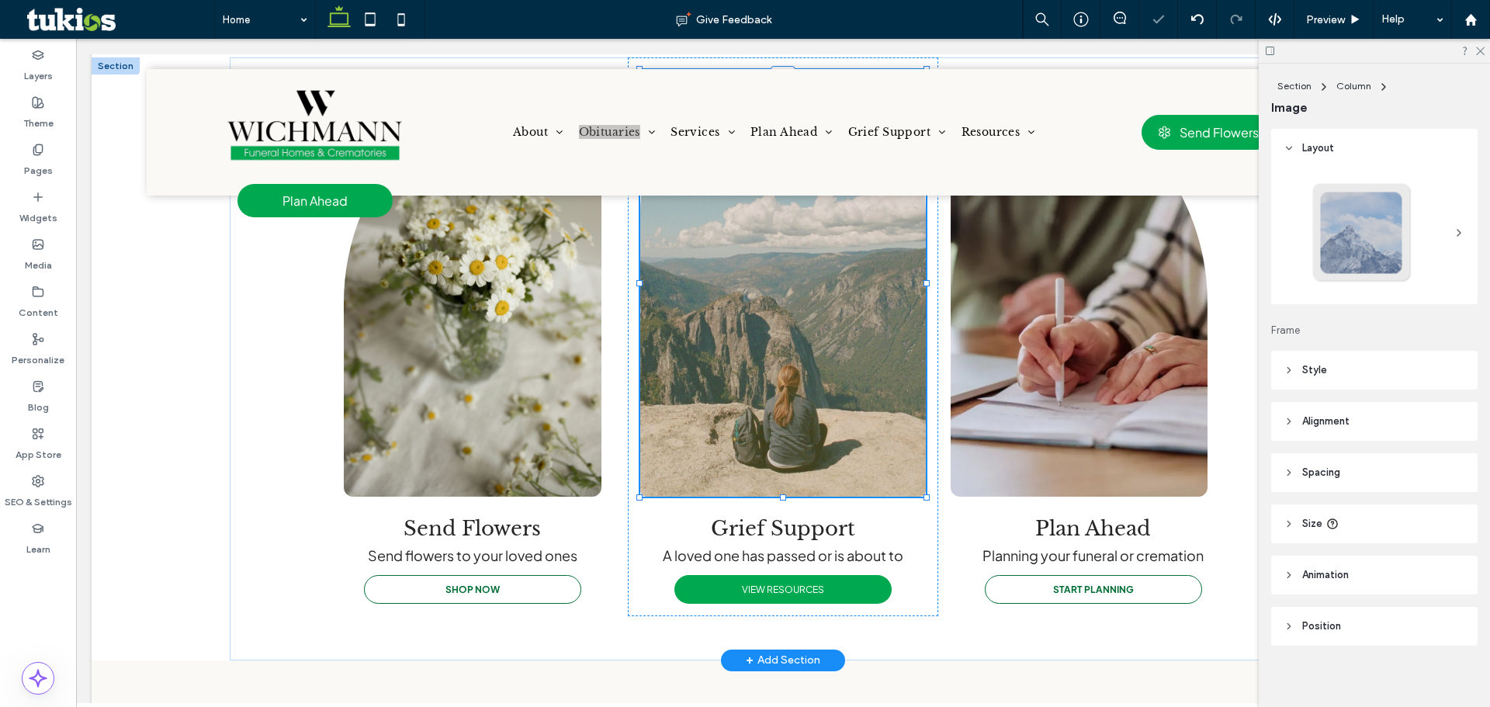
type input "***"
click at [788, 516] on span "Grief Support" at bounding box center [783, 528] width 144 height 25
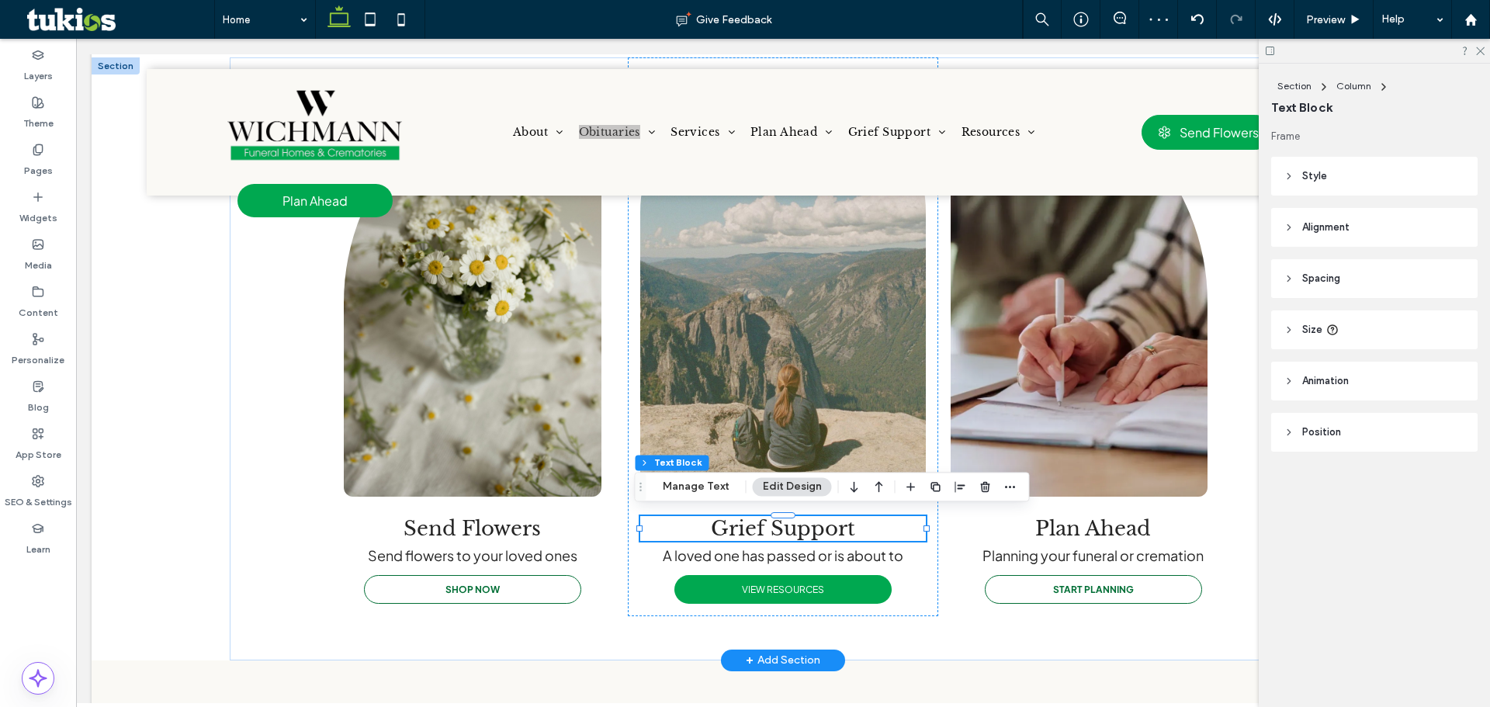
click at [788, 516] on div "Grief Support" at bounding box center [783, 528] width 286 height 25
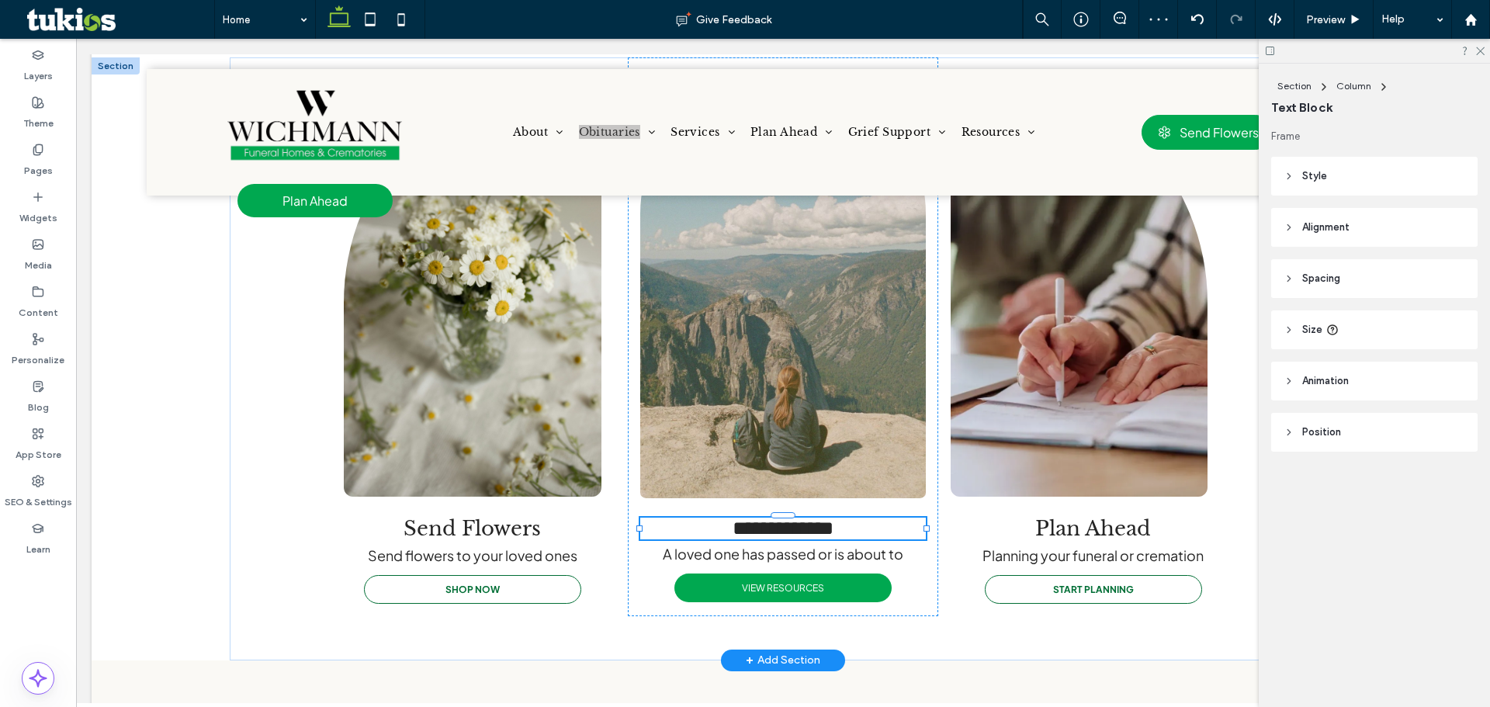
type input "**********"
type input "**"
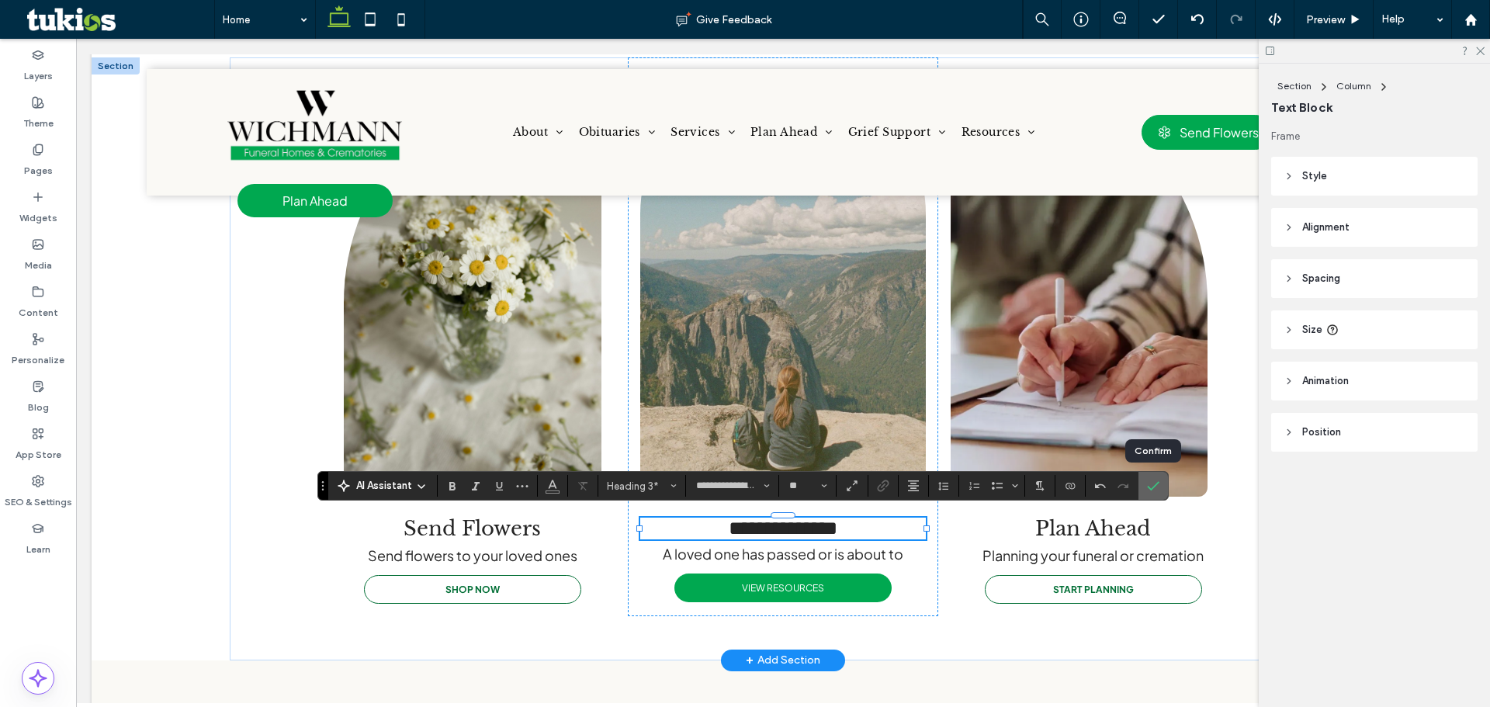
click at [1143, 490] on label "Confirm" at bounding box center [1153, 486] width 23 height 28
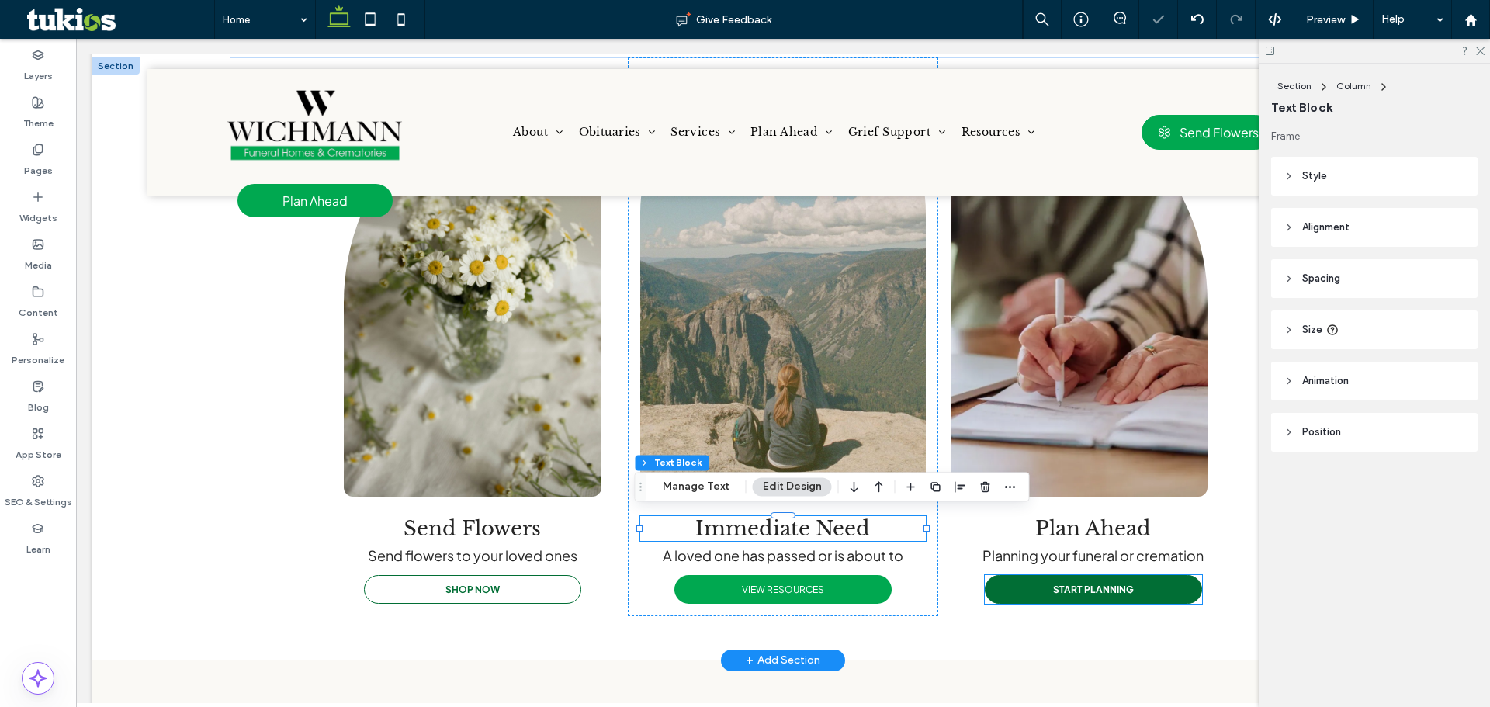
click at [1104, 575] on link "START PLANNING" at bounding box center [1093, 589] width 217 height 29
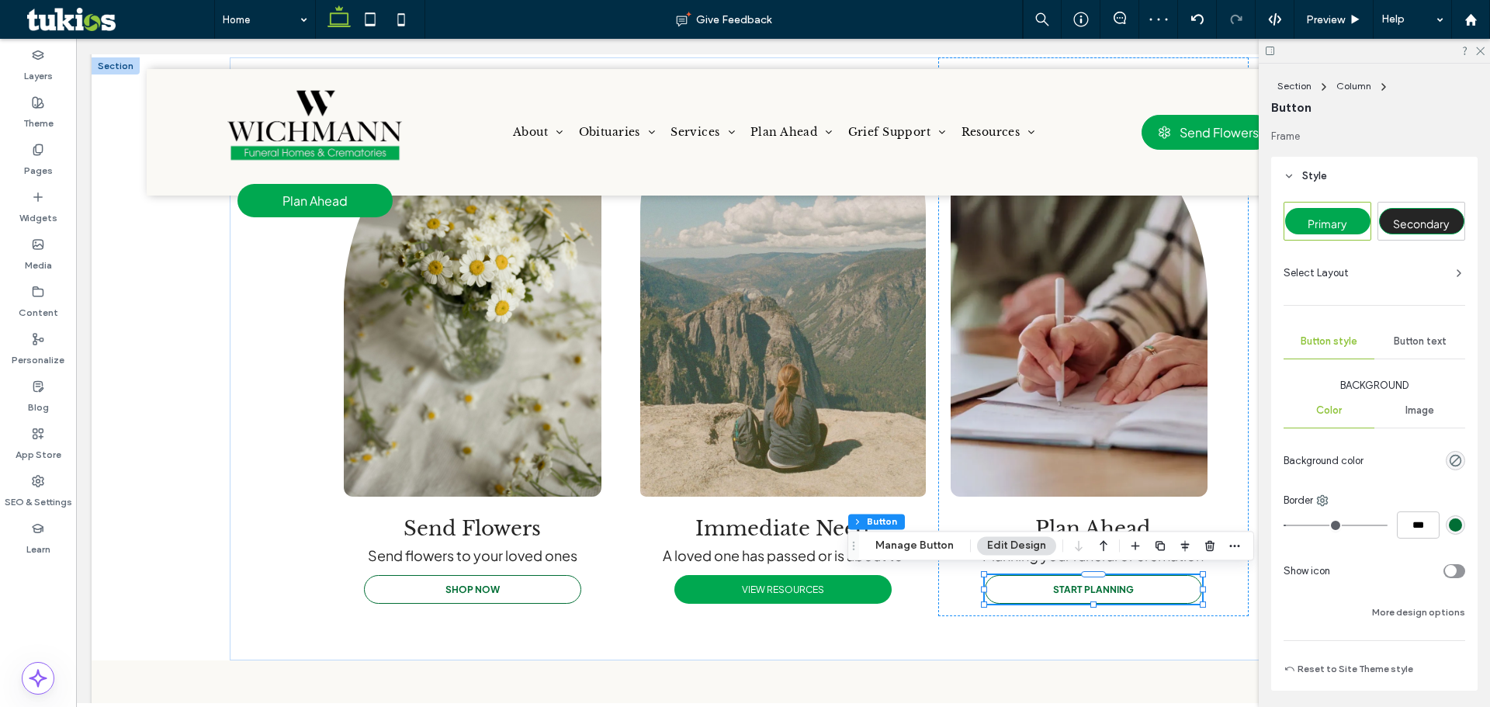
click at [1403, 224] on span "Secondary" at bounding box center [1421, 224] width 57 height 14
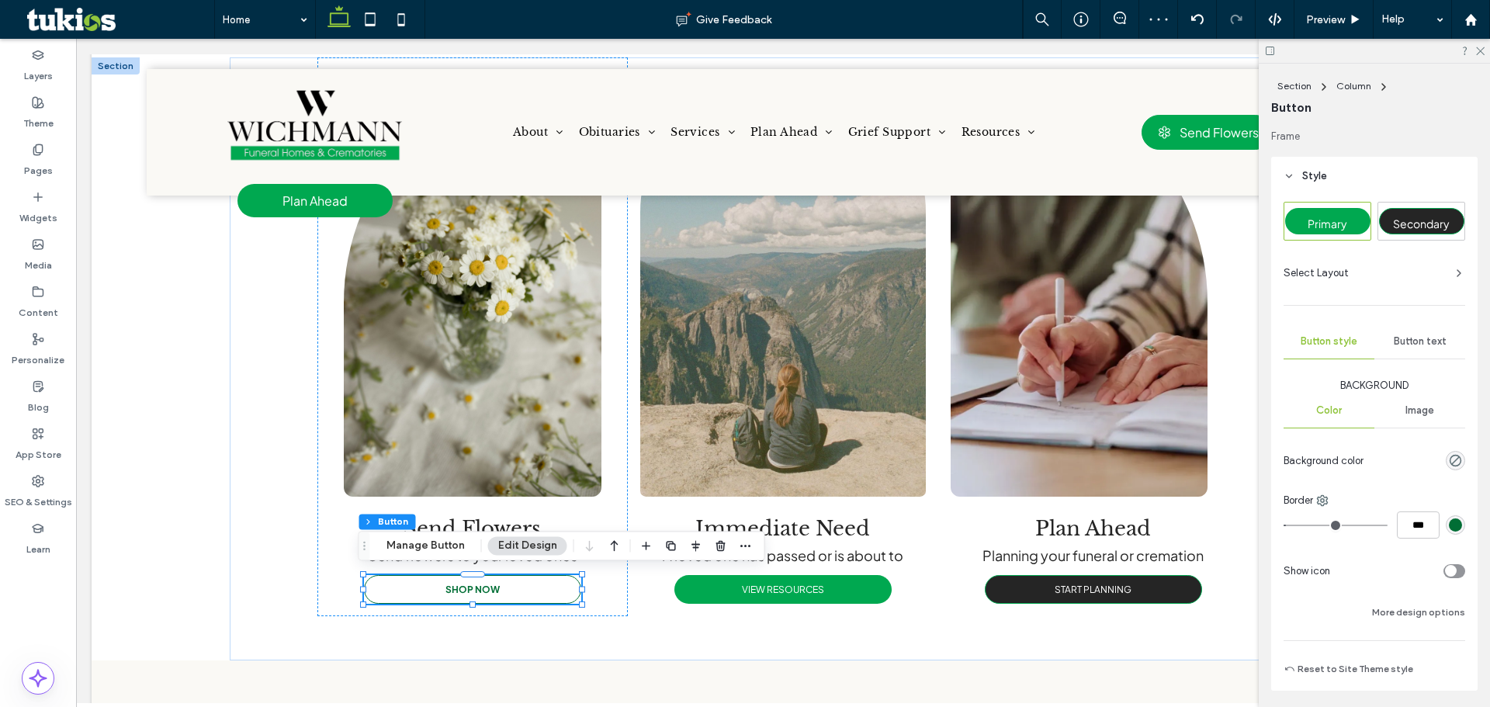
click at [1436, 220] on span "Secondary" at bounding box center [1421, 224] width 57 height 14
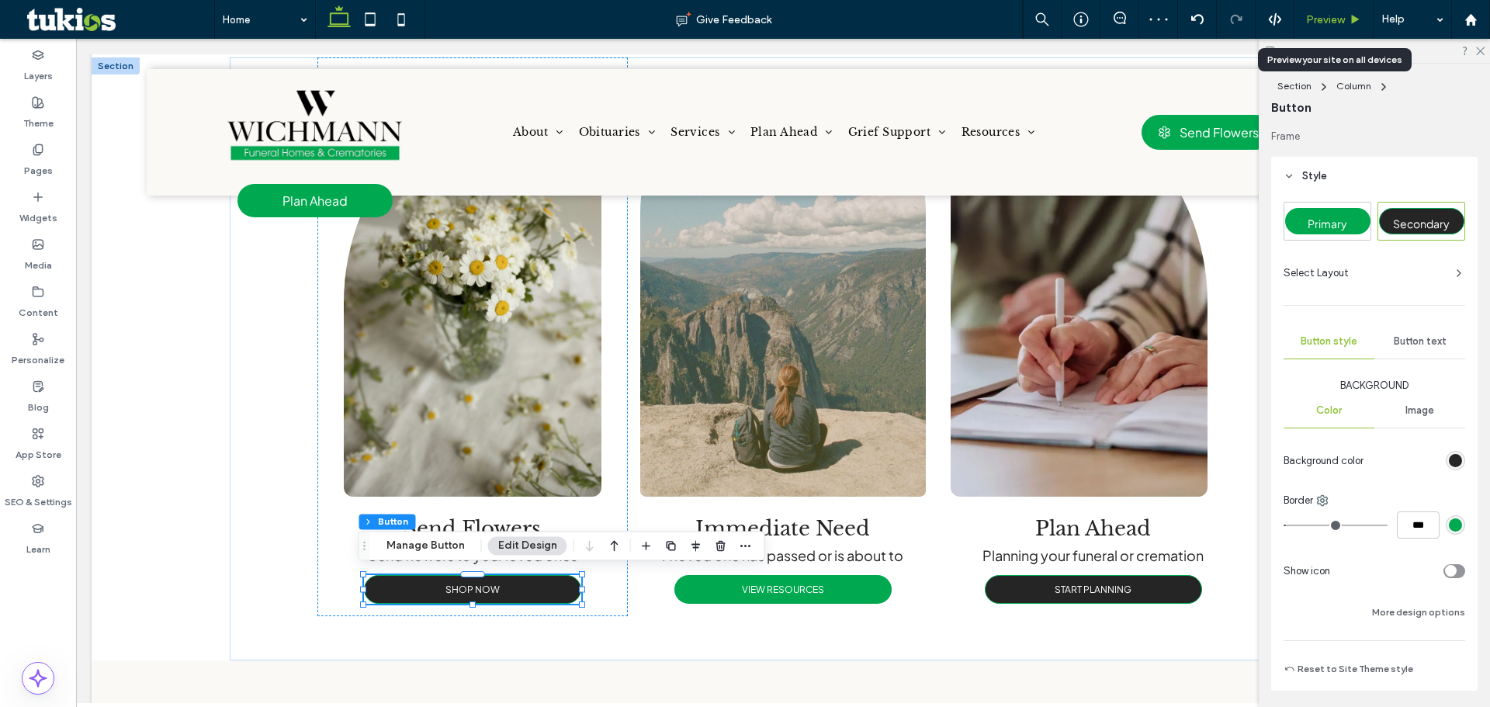
click at [1343, 27] on div "Preview" at bounding box center [1333, 19] width 79 height 39
click at [1347, 18] on div "Preview" at bounding box center [1333, 19] width 78 height 13
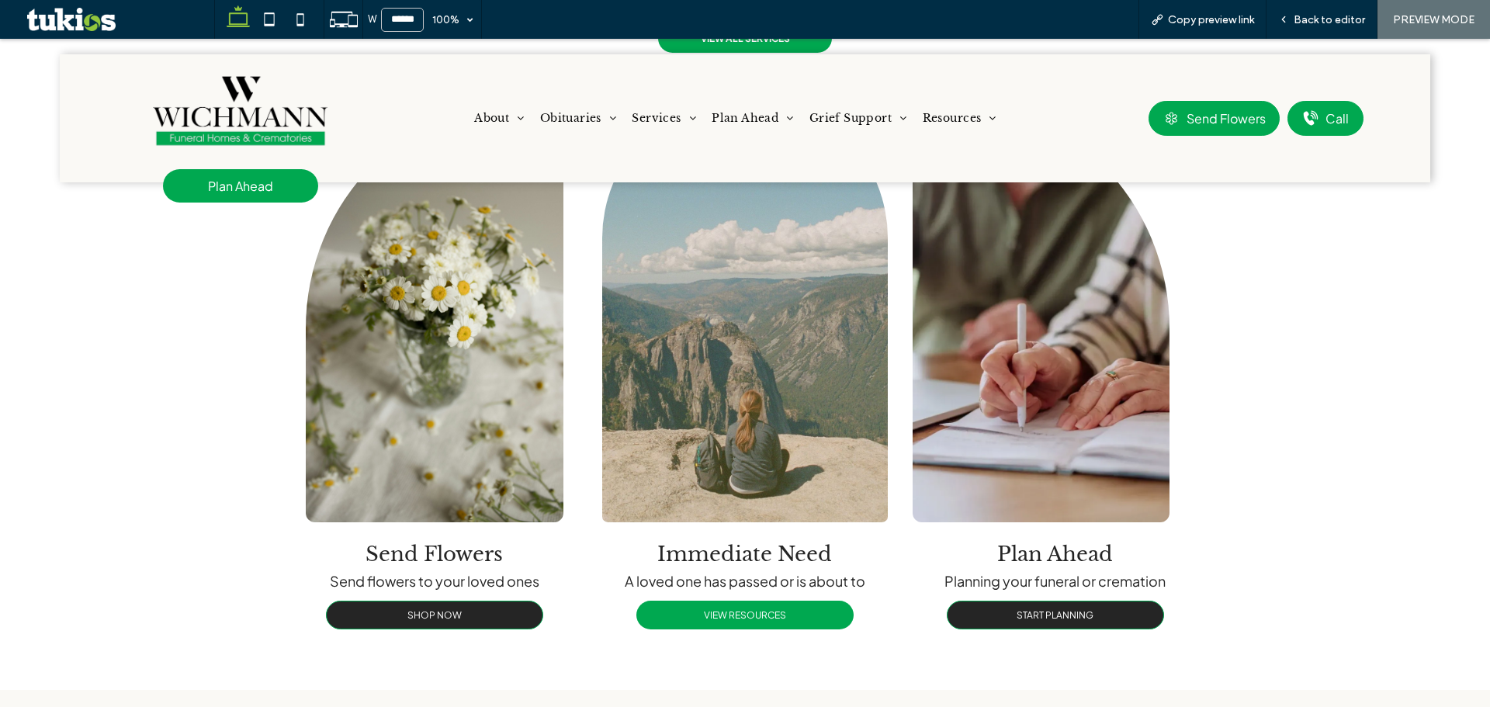
scroll to position [1475, 0]
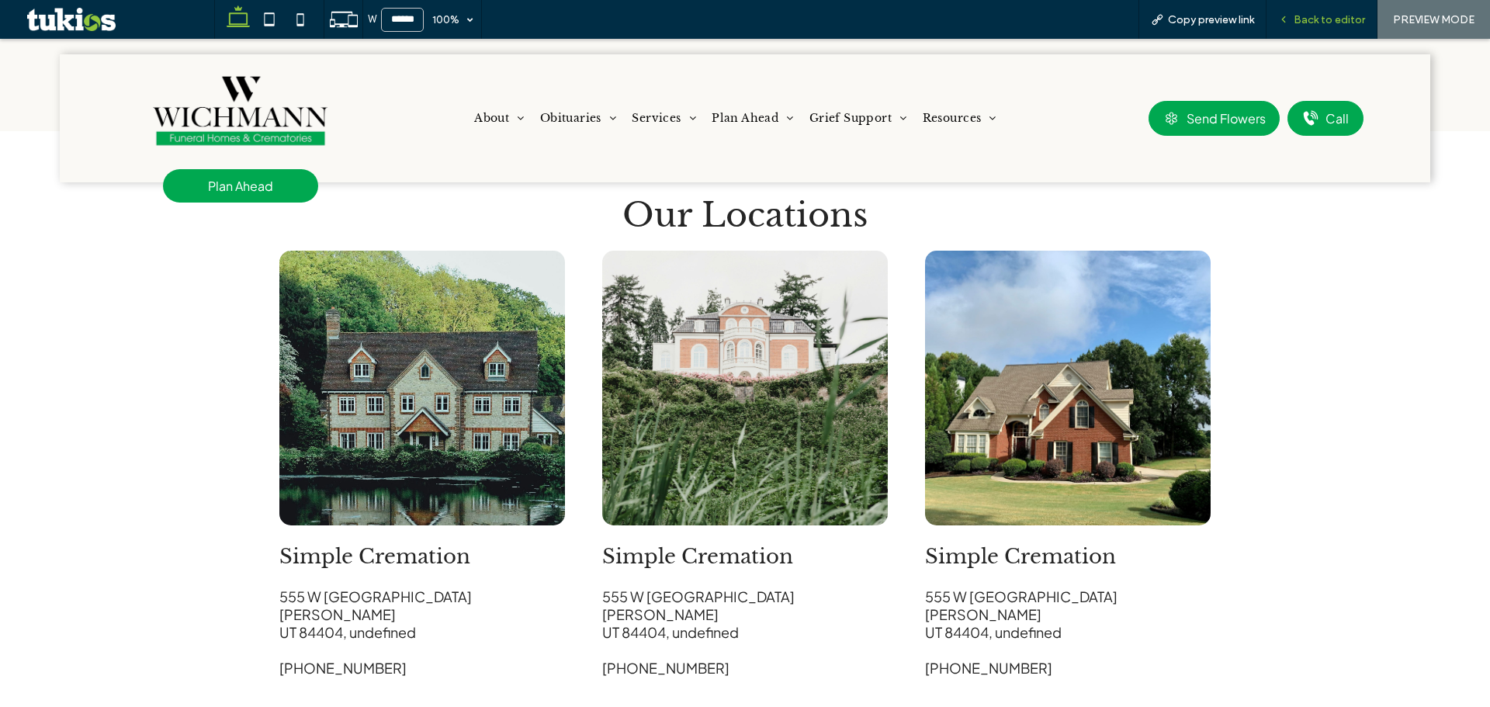
click at [1360, 22] on span "Back to editor" at bounding box center [1329, 19] width 71 height 13
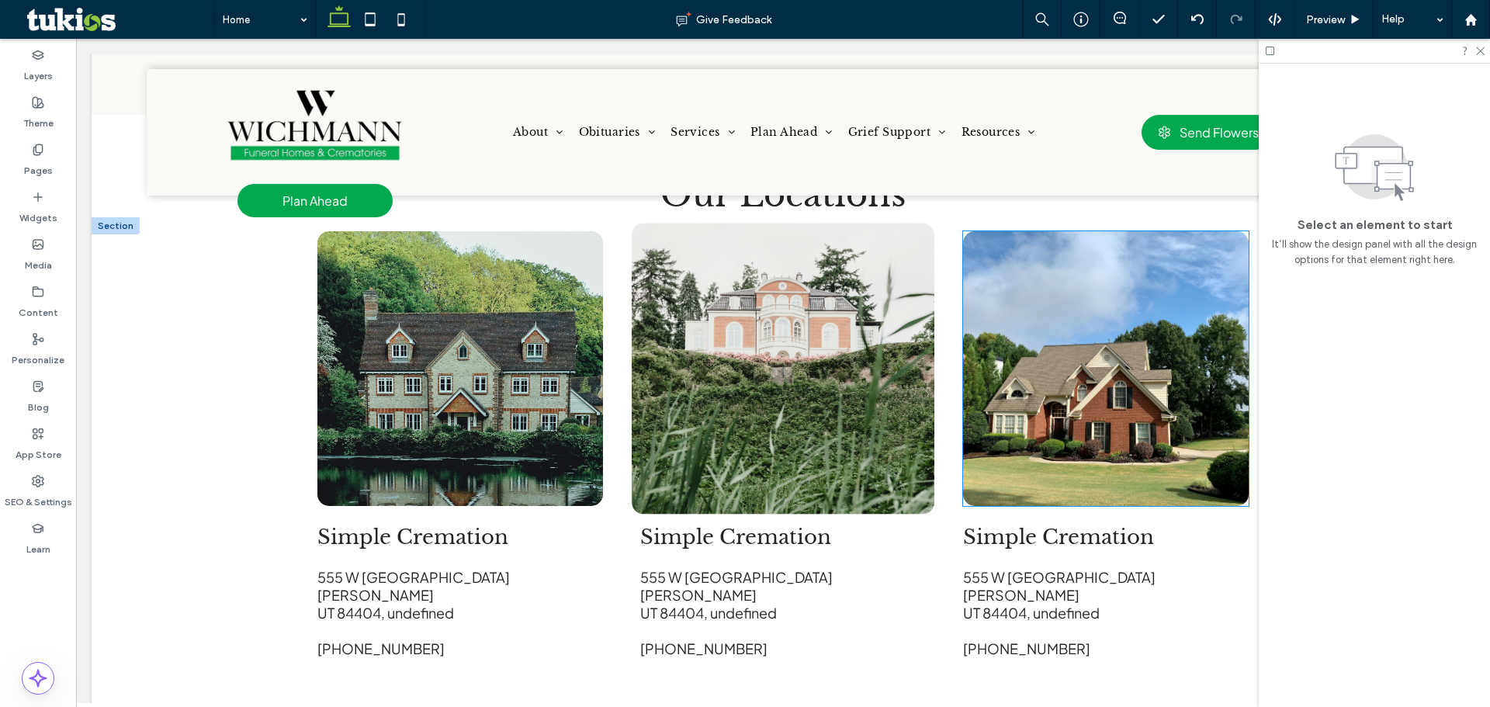
scroll to position [2308, 0]
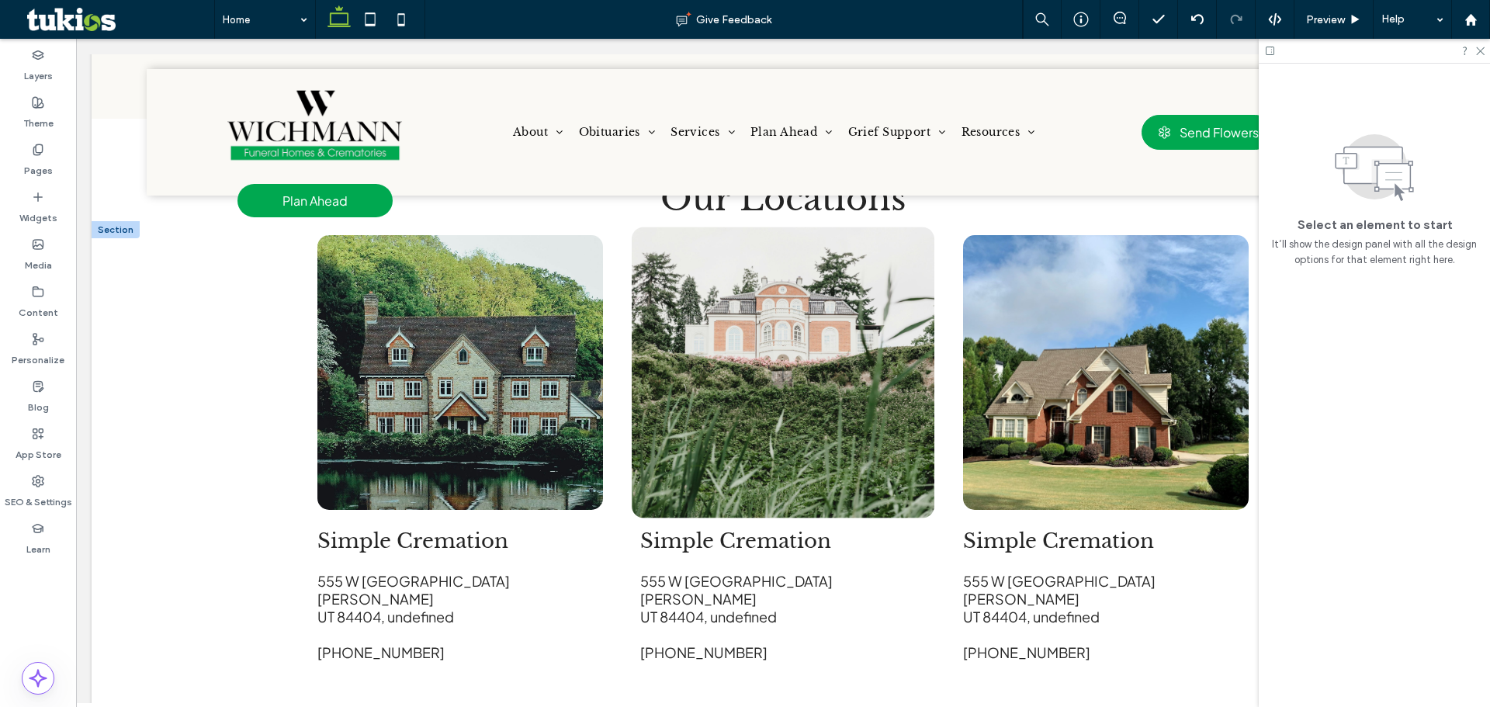
click at [636, 359] on img at bounding box center [783, 372] width 303 height 291
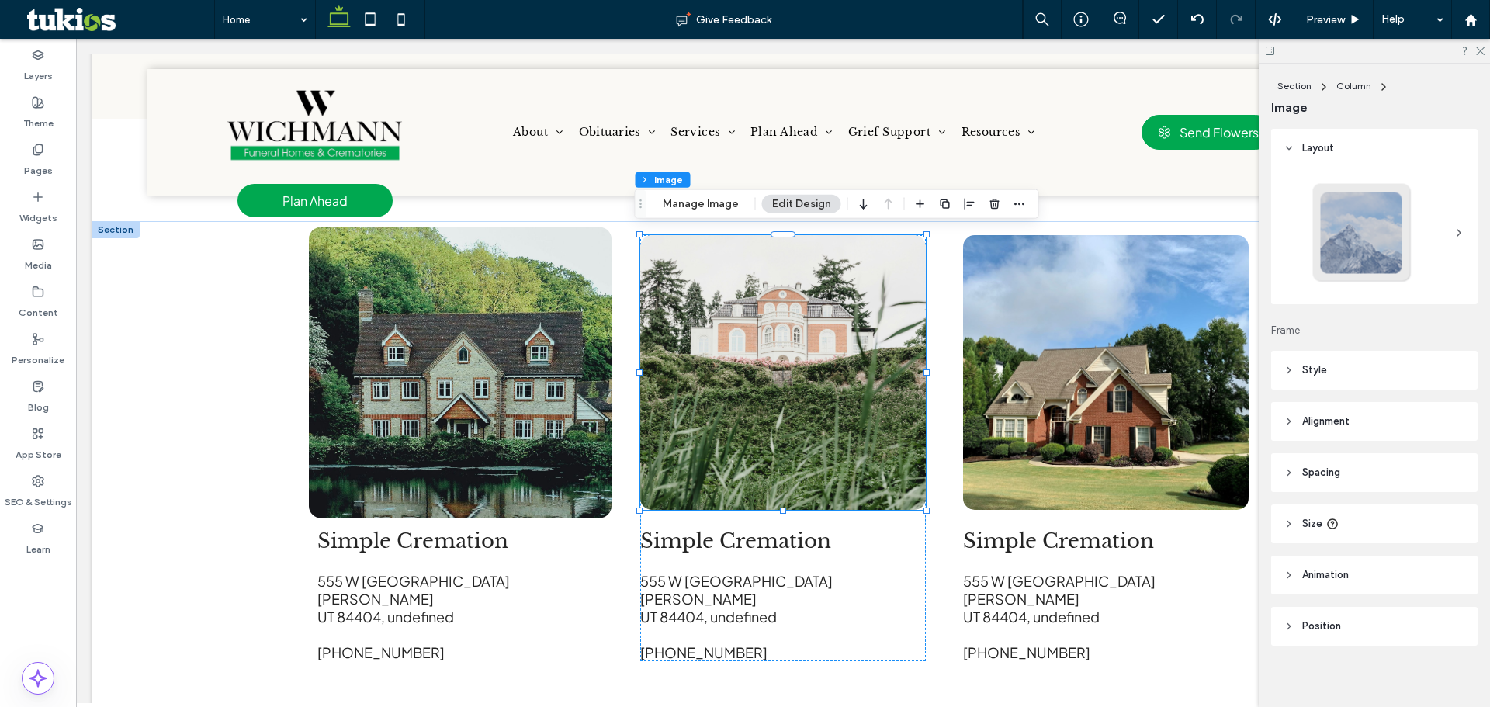
type input "**"
click at [567, 355] on img at bounding box center [460, 372] width 303 height 291
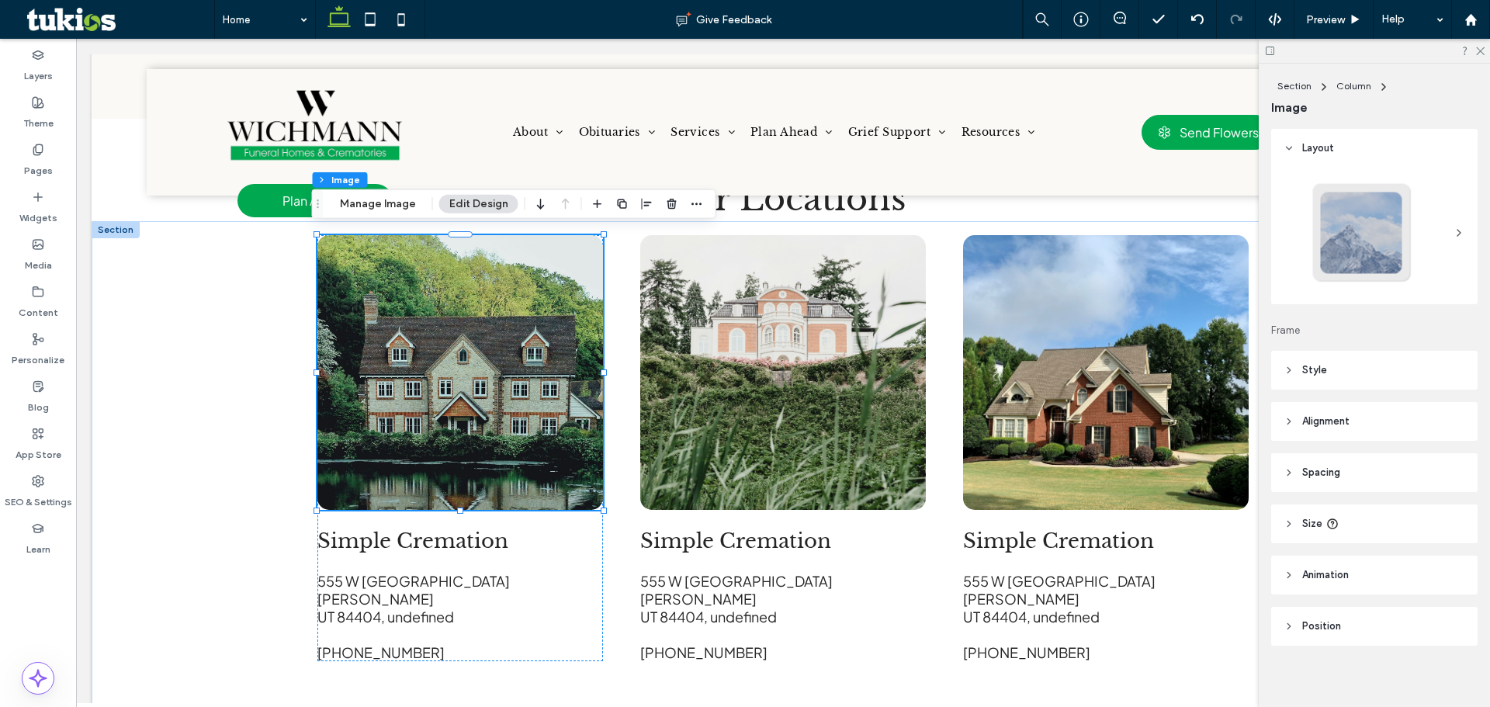
drag, startPoint x: 1325, startPoint y: 372, endPoint x: 1375, endPoint y: 425, distance: 73.0
click at [1325, 371] on span "Style" at bounding box center [1314, 370] width 25 height 16
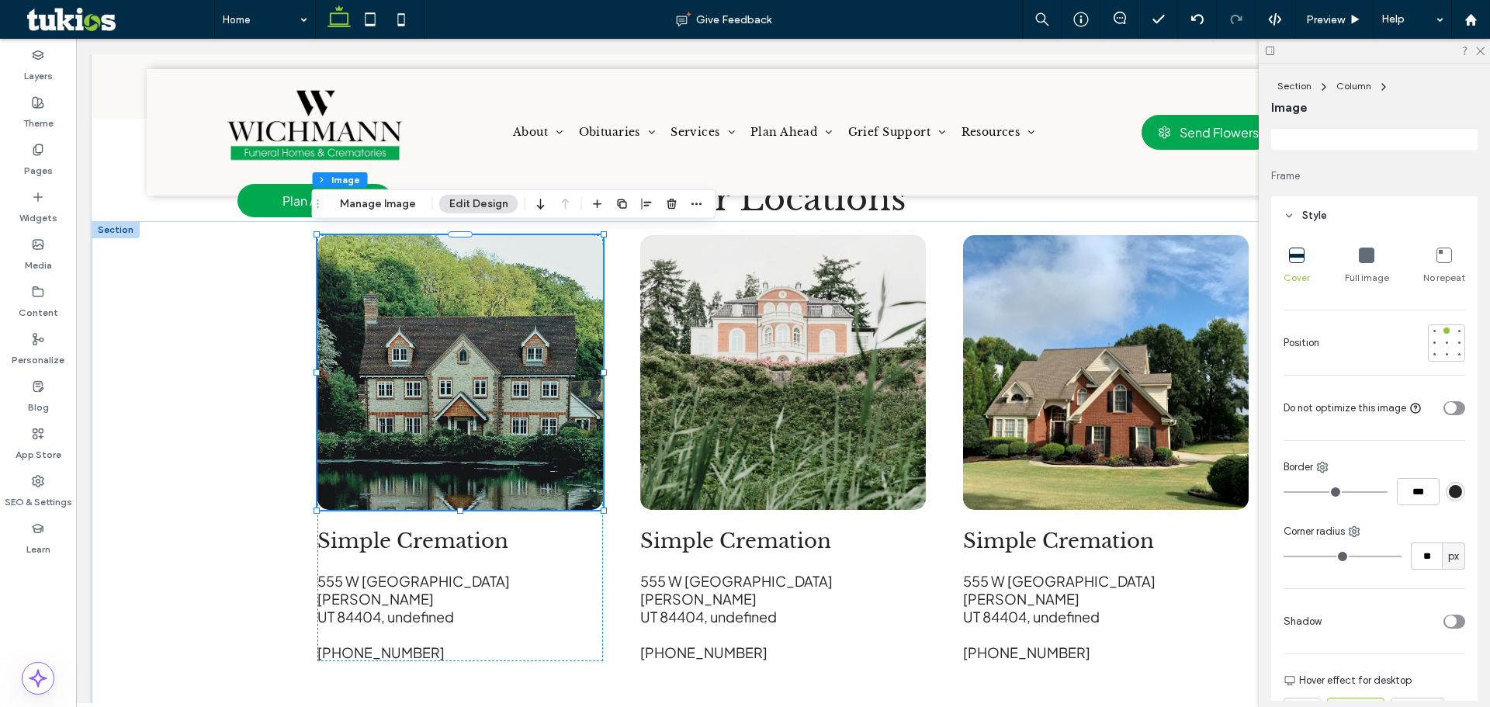
scroll to position [155, 0]
type input "**"
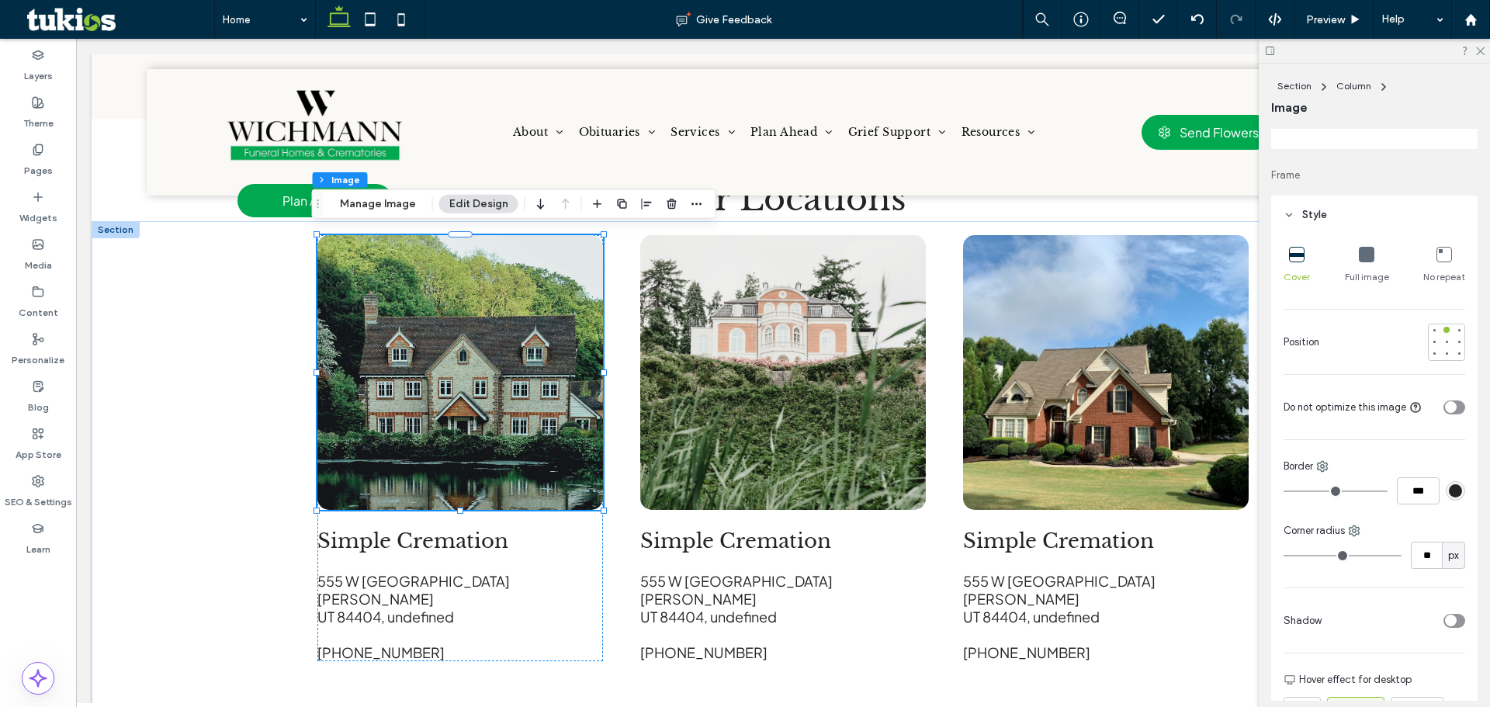
type input "*"
drag, startPoint x: 1305, startPoint y: 553, endPoint x: 1264, endPoint y: 546, distance: 41.0
type input "*"
click at [1284, 555] on input "range" at bounding box center [1343, 556] width 118 height 2
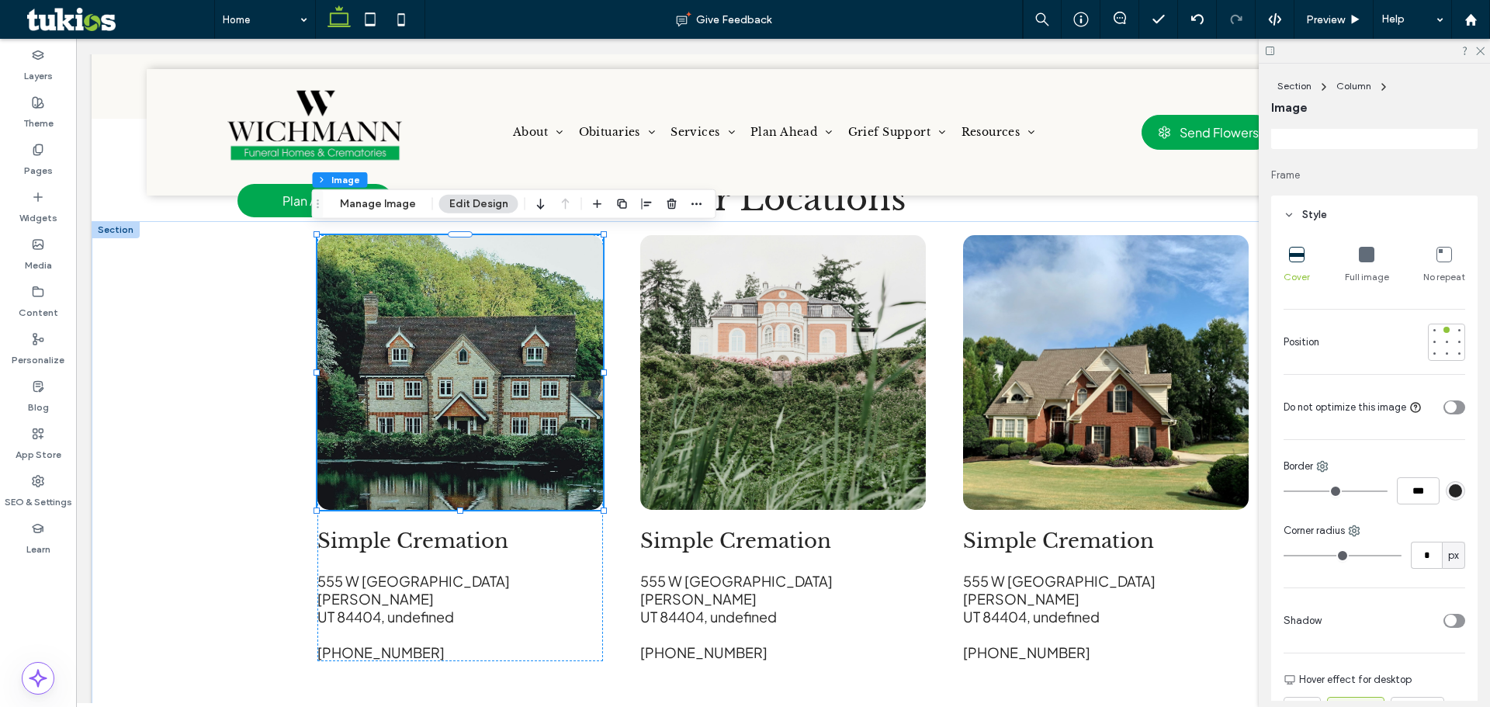
type input "*"
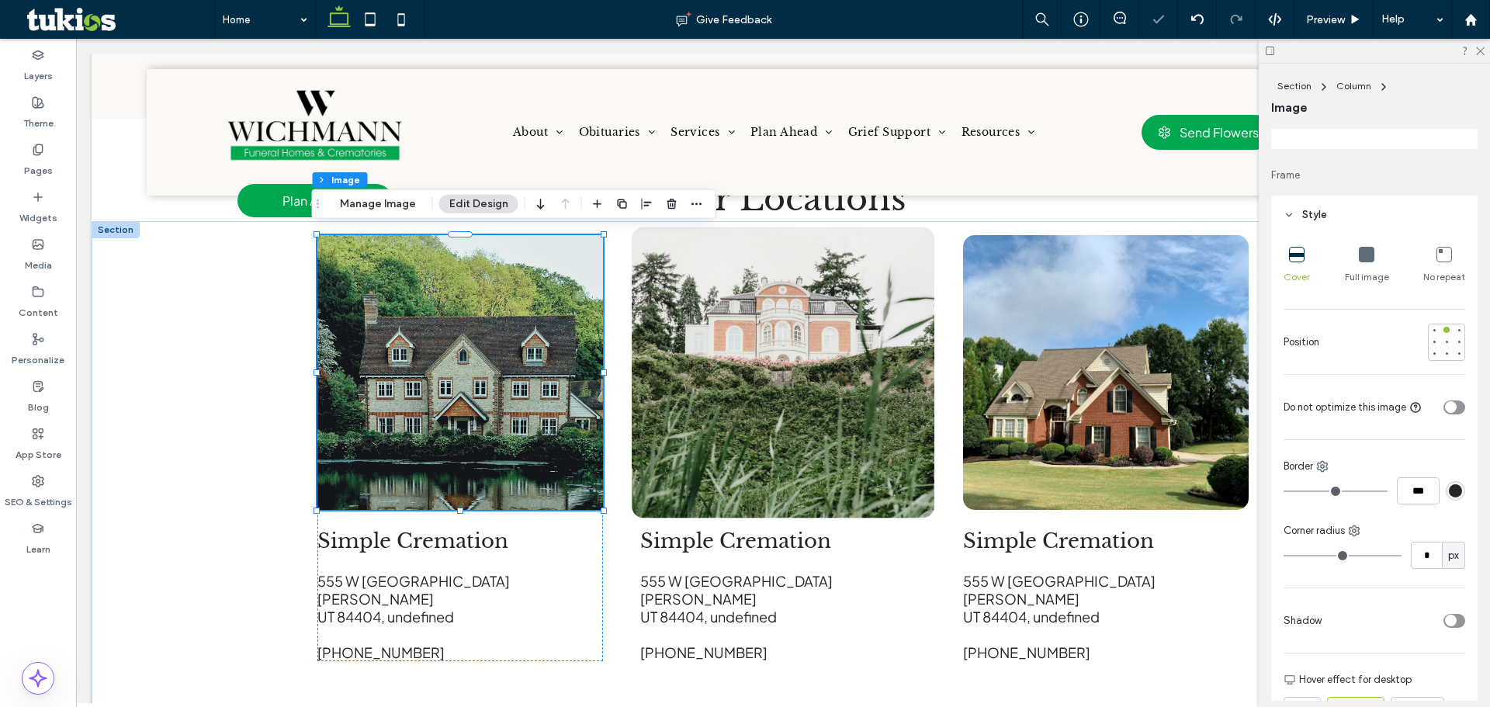
click at [873, 438] on img at bounding box center [783, 372] width 303 height 291
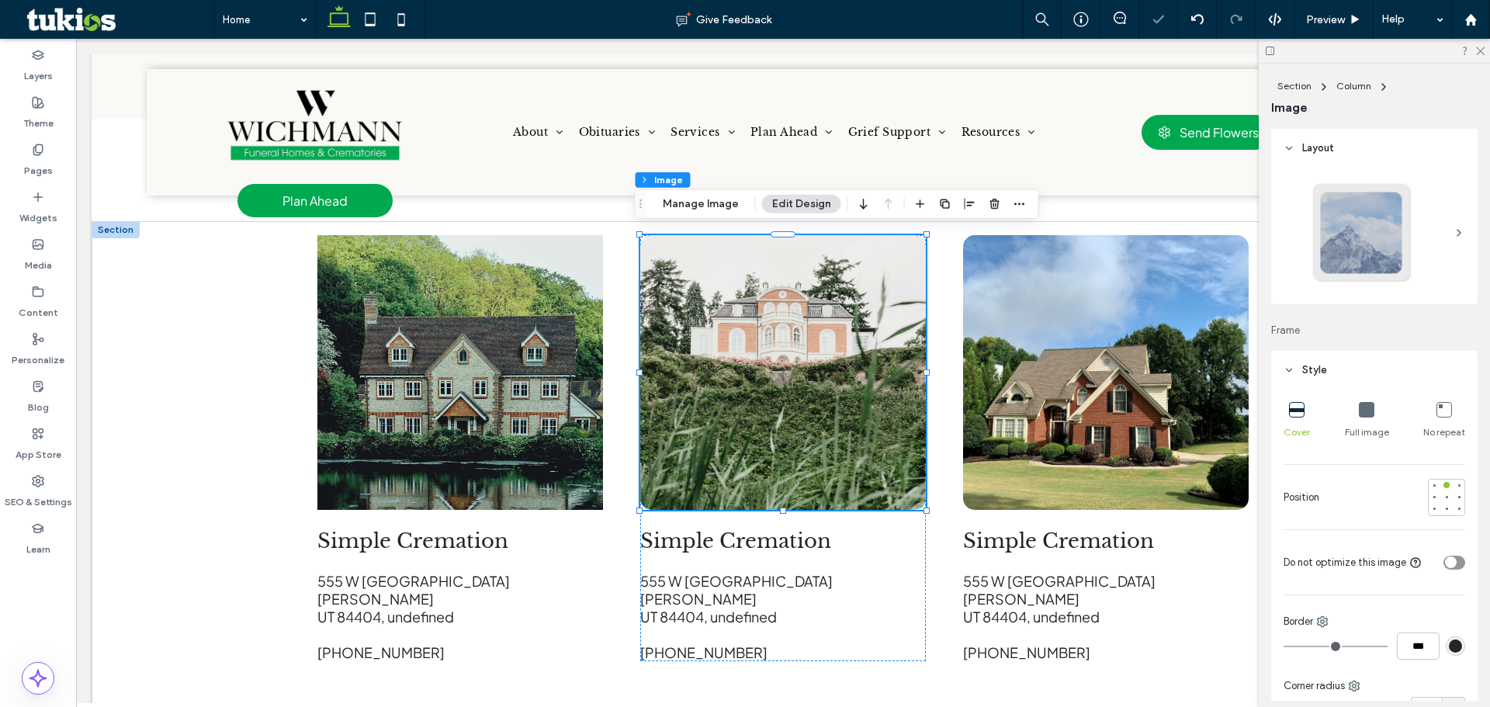
scroll to position [78, 0]
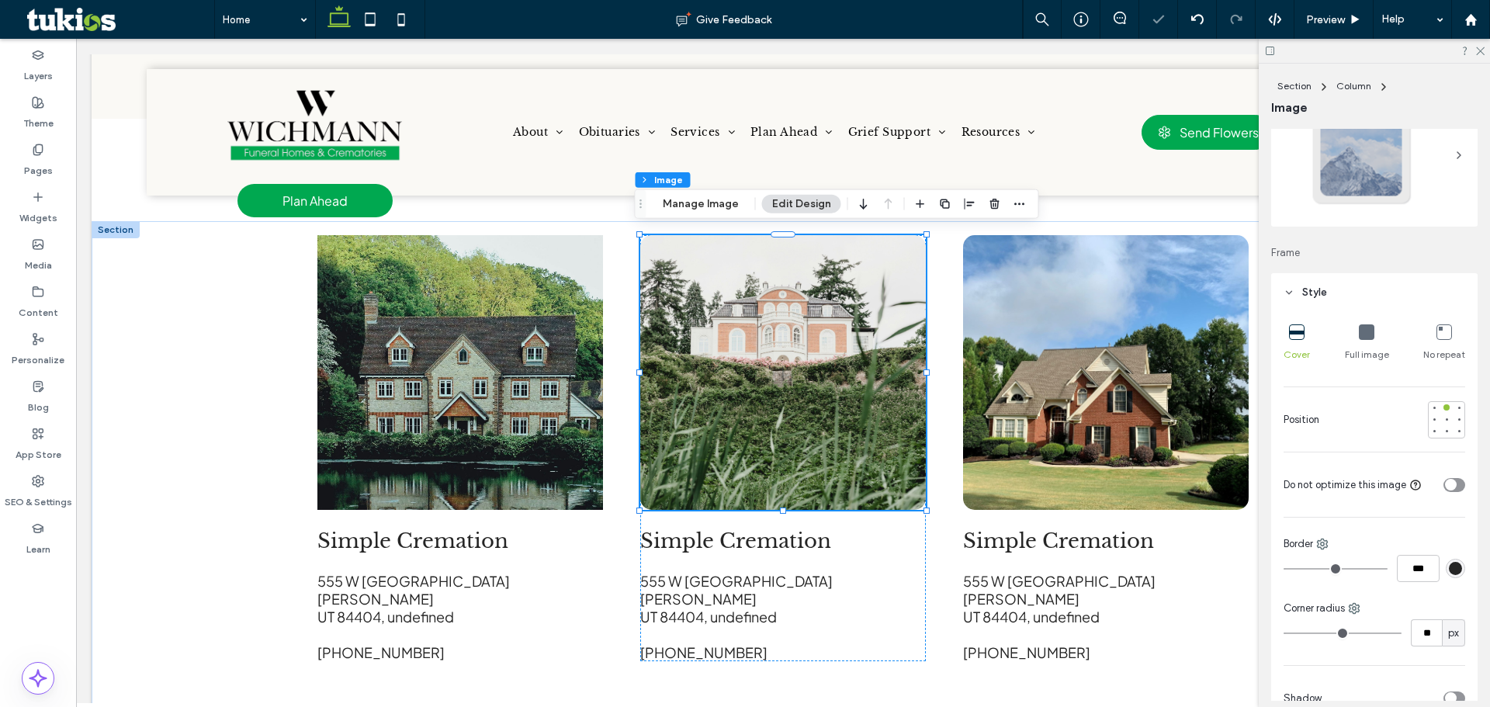
type input "**"
type input "*"
drag, startPoint x: 1301, startPoint y: 633, endPoint x: 1263, endPoint y: 625, distance: 39.0
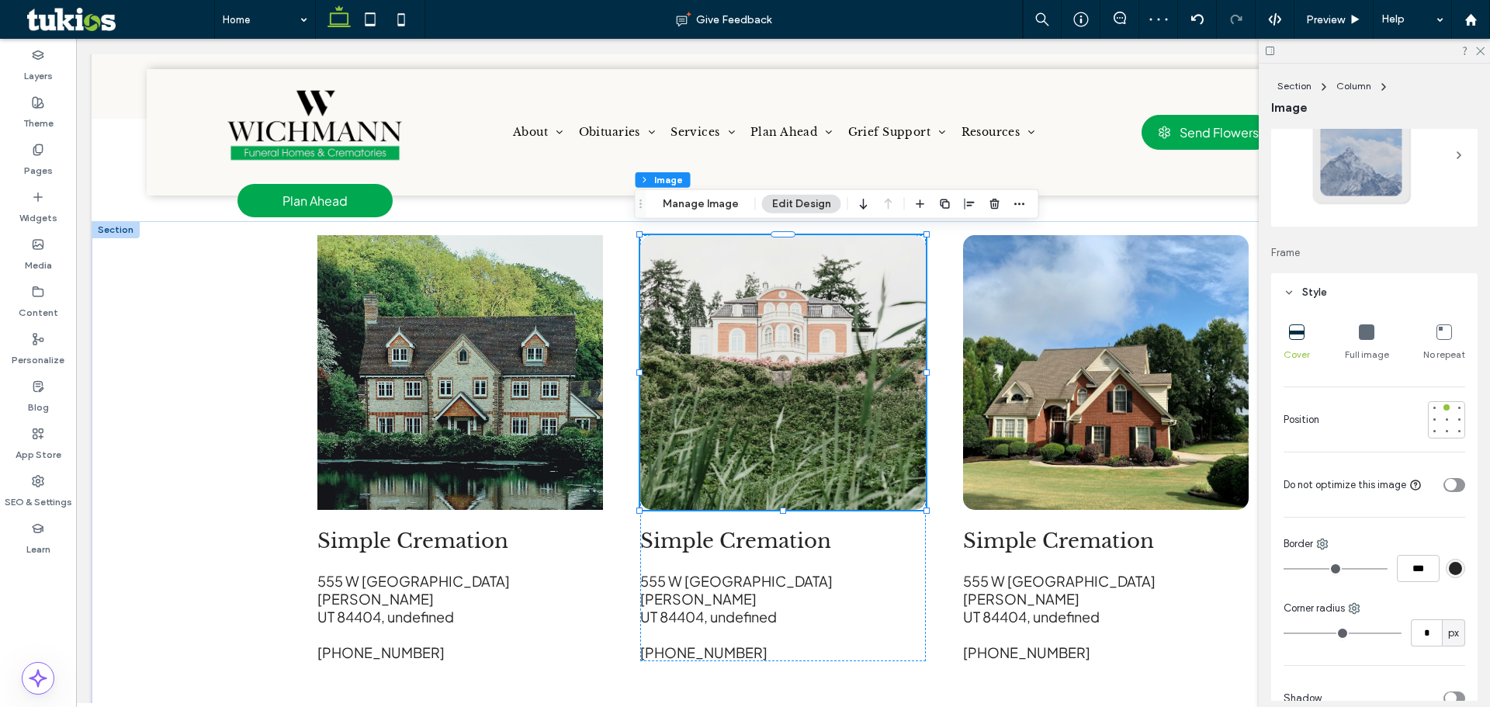
type input "*"
click at [1284, 632] on input "range" at bounding box center [1343, 633] width 118 height 2
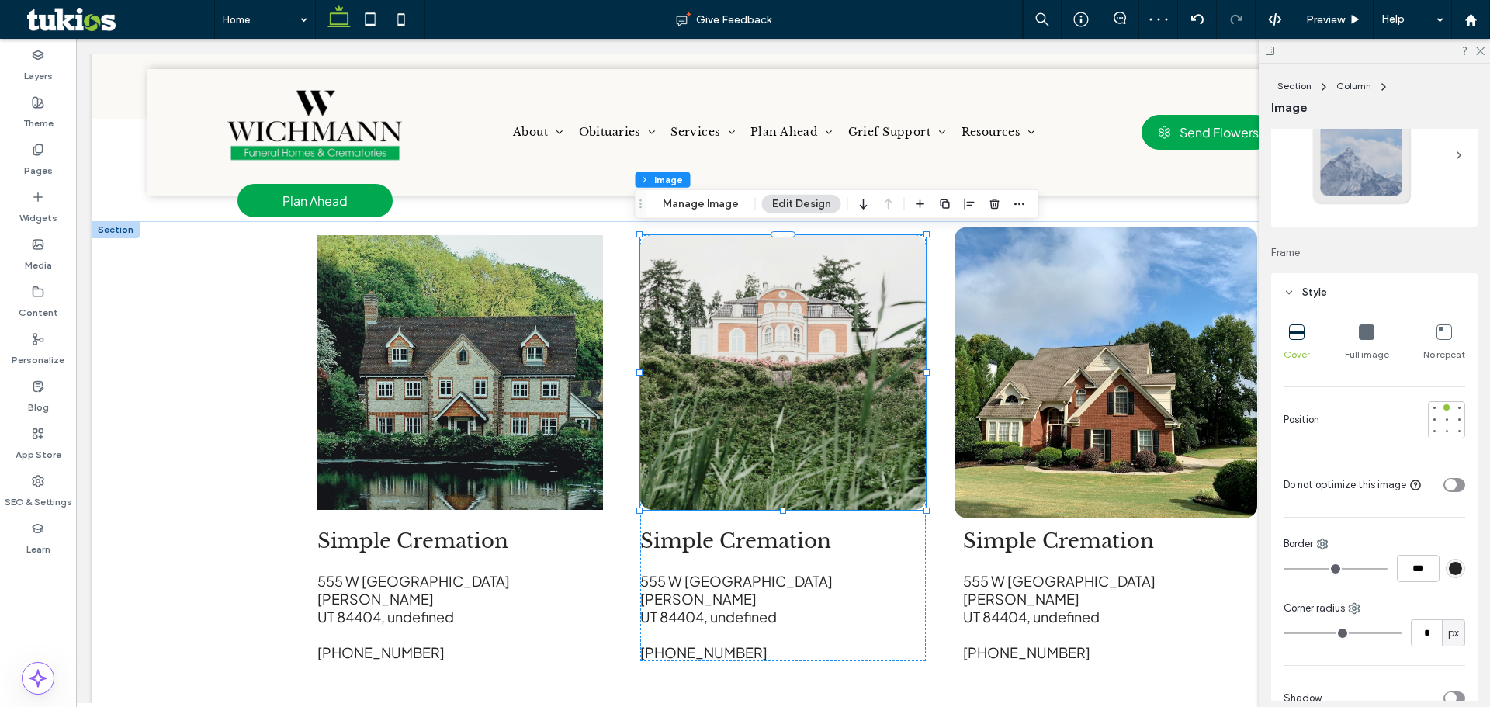
type input "*"
click at [1112, 378] on img at bounding box center [1106, 372] width 303 height 291
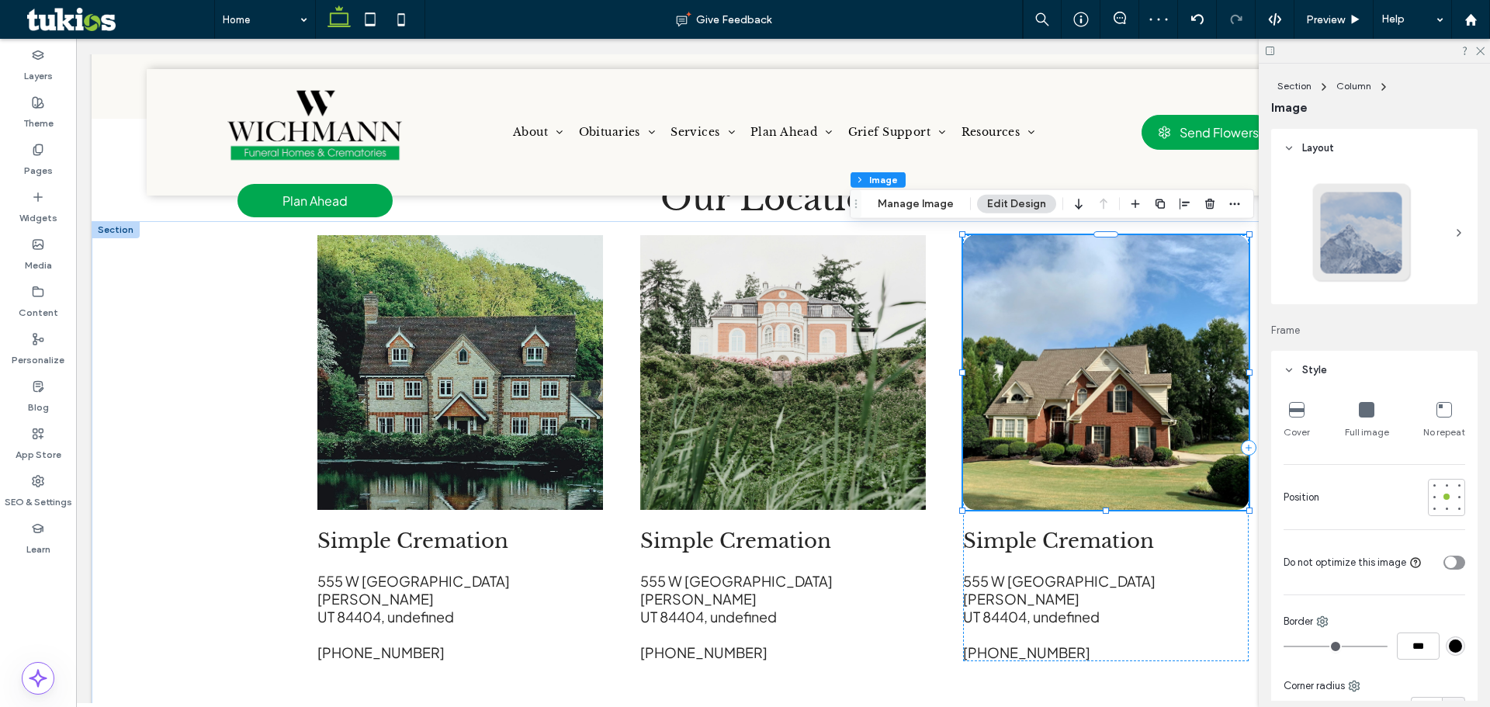
type input "**"
type input "*"
type input "***"
type input "*"
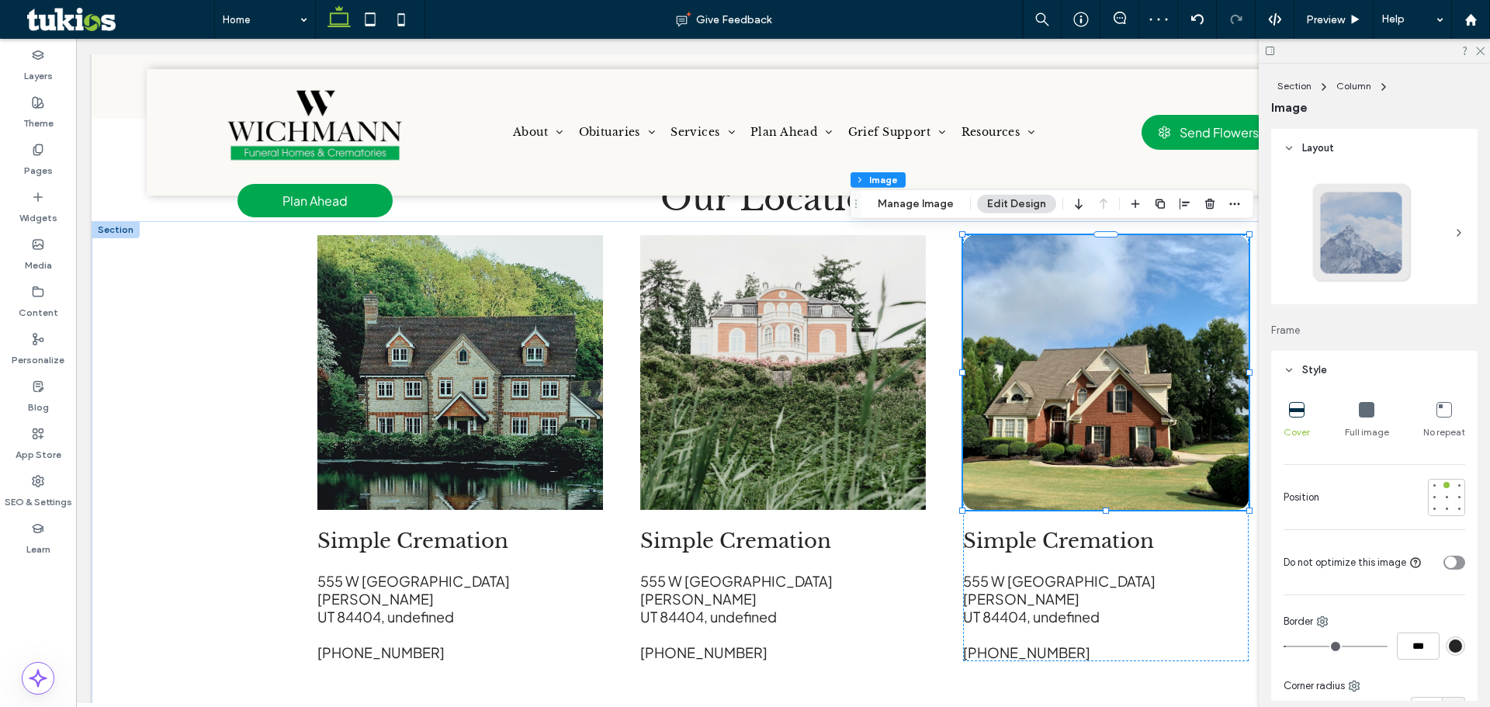
type input "***"
drag, startPoint x: 1291, startPoint y: 643, endPoint x: 1254, endPoint y: 633, distance: 38.6
click at [1284, 646] on input "range" at bounding box center [1336, 647] width 104 height 2
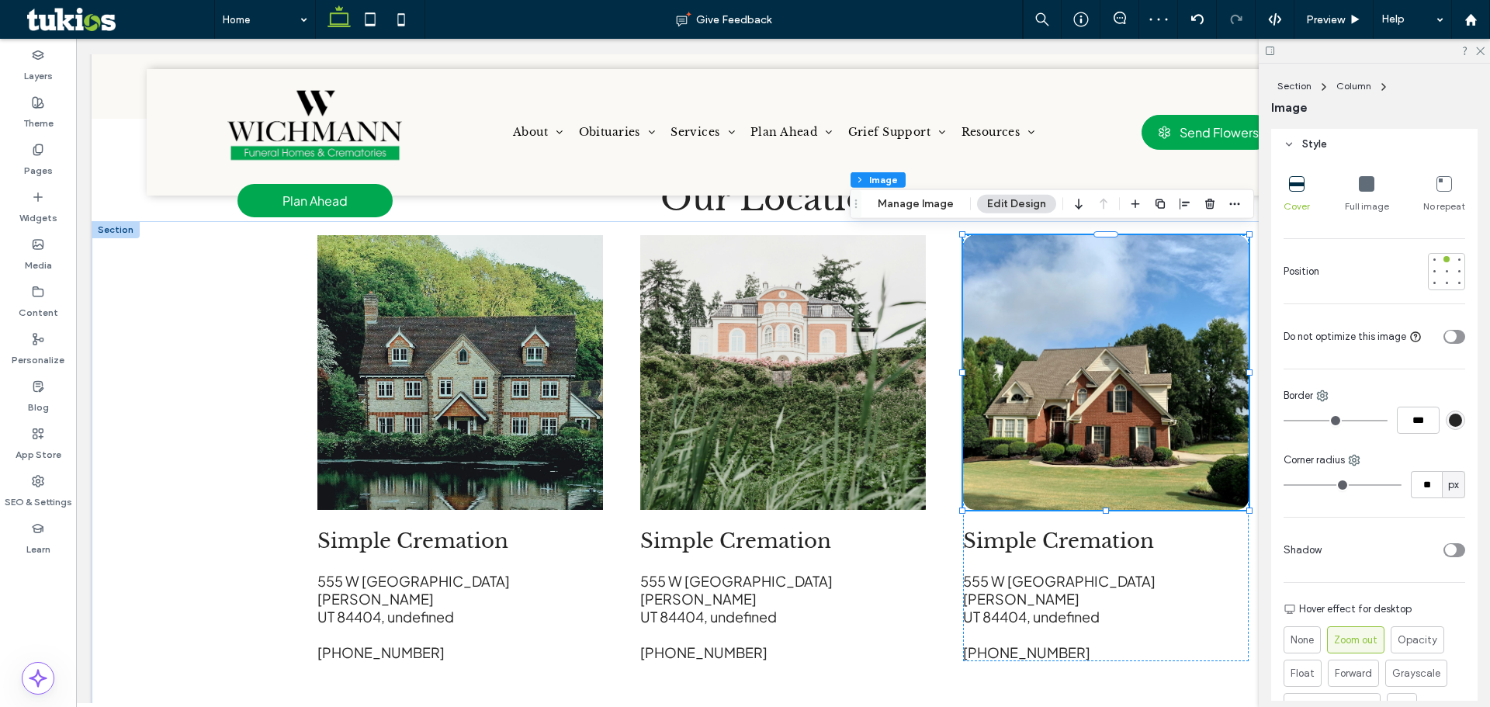
scroll to position [233, 0]
type input "**"
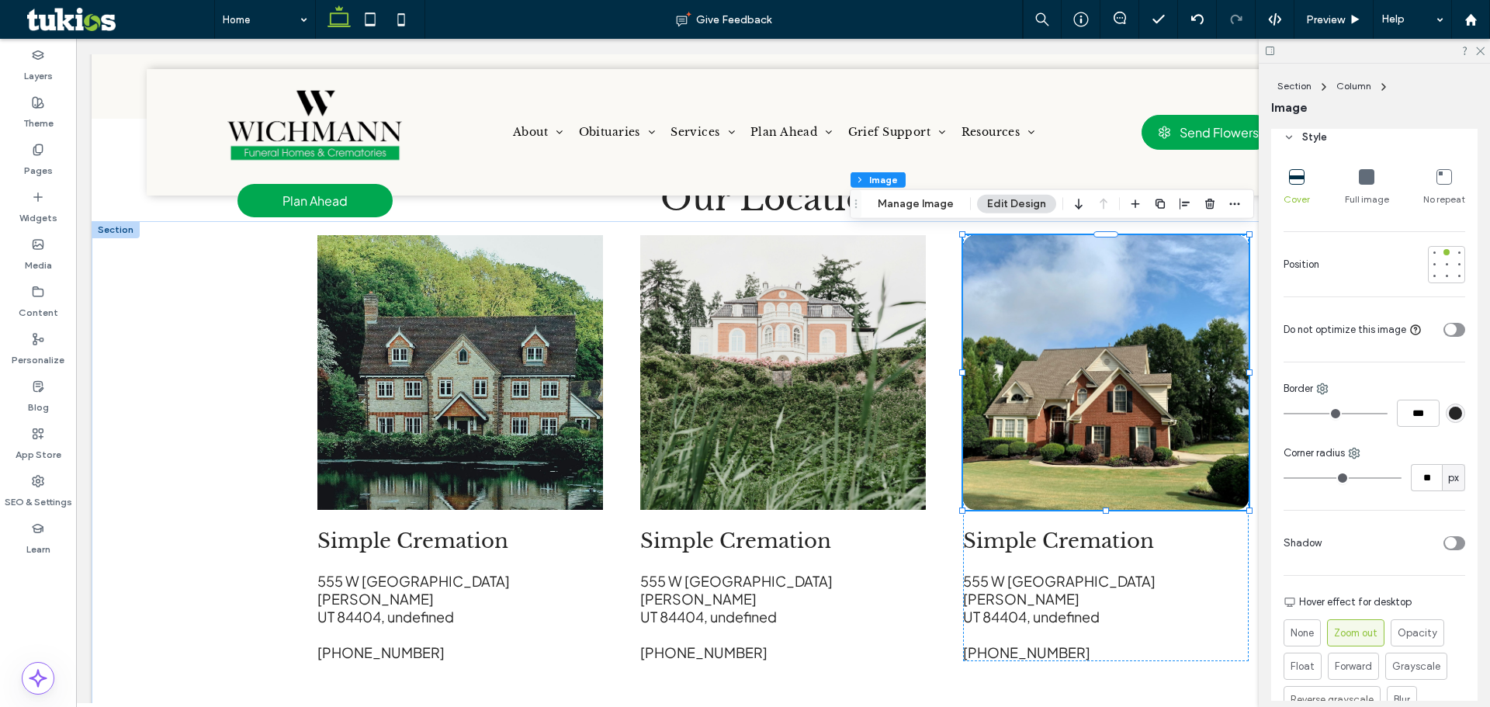
type input "**"
drag, startPoint x: 1305, startPoint y: 476, endPoint x: 1271, endPoint y: 475, distance: 33.4
type input "*"
click at [1294, 477] on input "range" at bounding box center [1343, 478] width 118 height 2
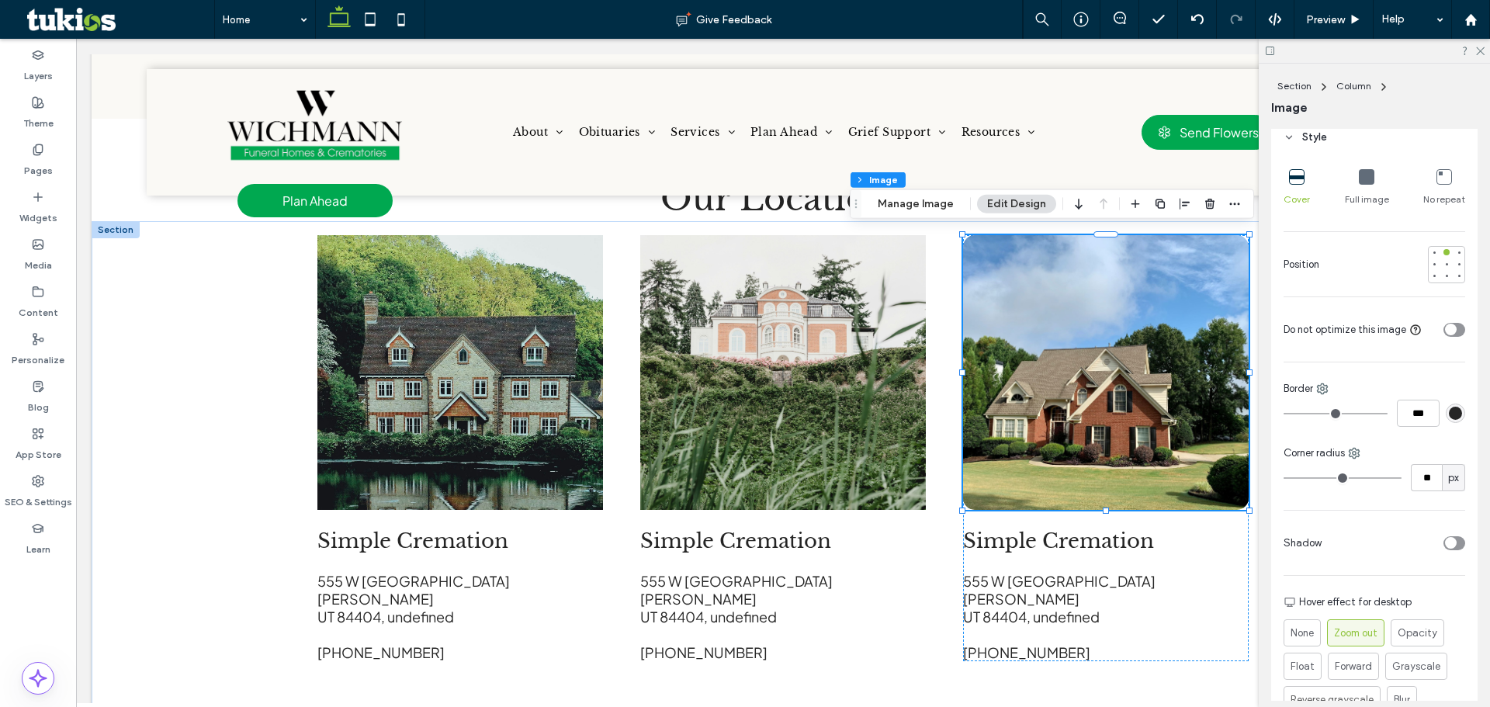
type input "*"
click at [1321, 18] on span "Preview" at bounding box center [1325, 19] width 39 height 13
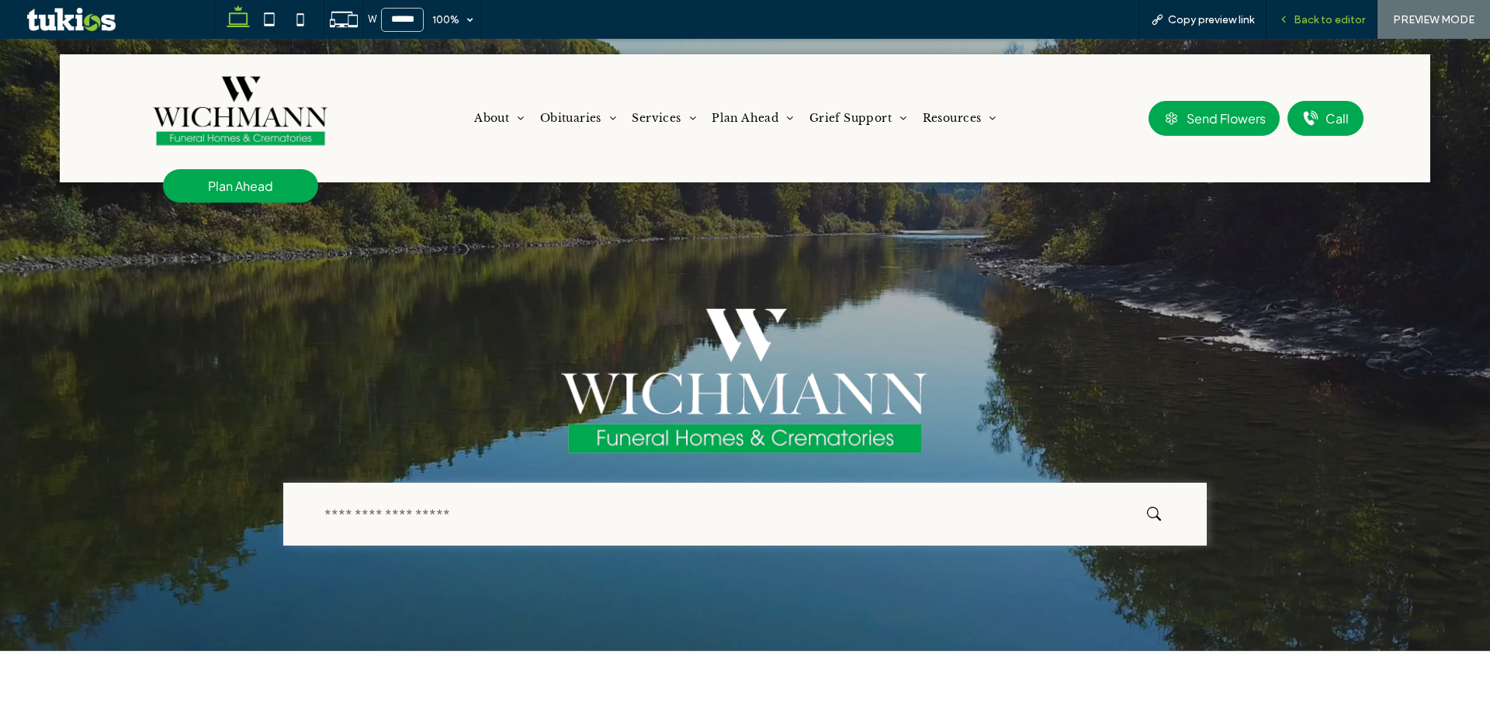
click at [1314, 20] on span "Back to editor" at bounding box center [1329, 19] width 71 height 13
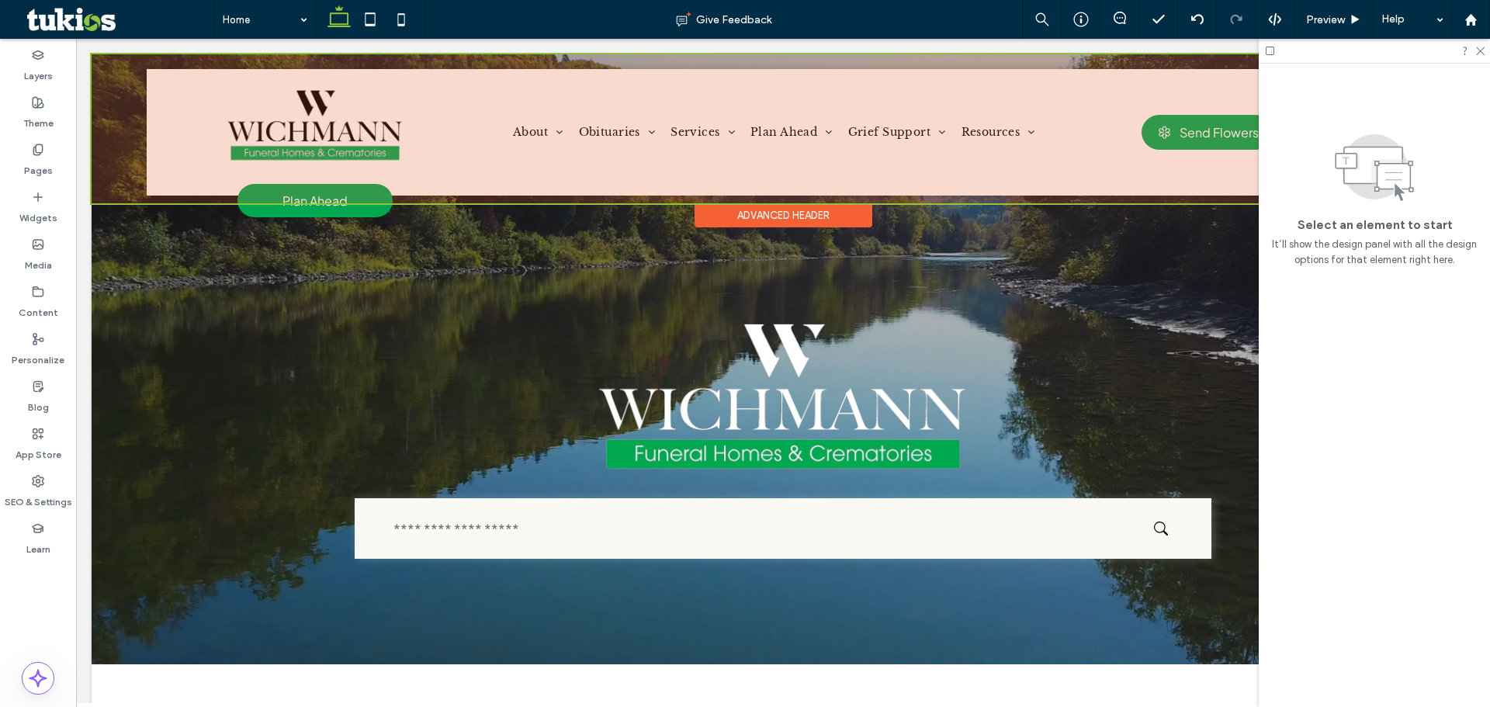
click at [347, 198] on div at bounding box center [783, 128] width 1383 height 149
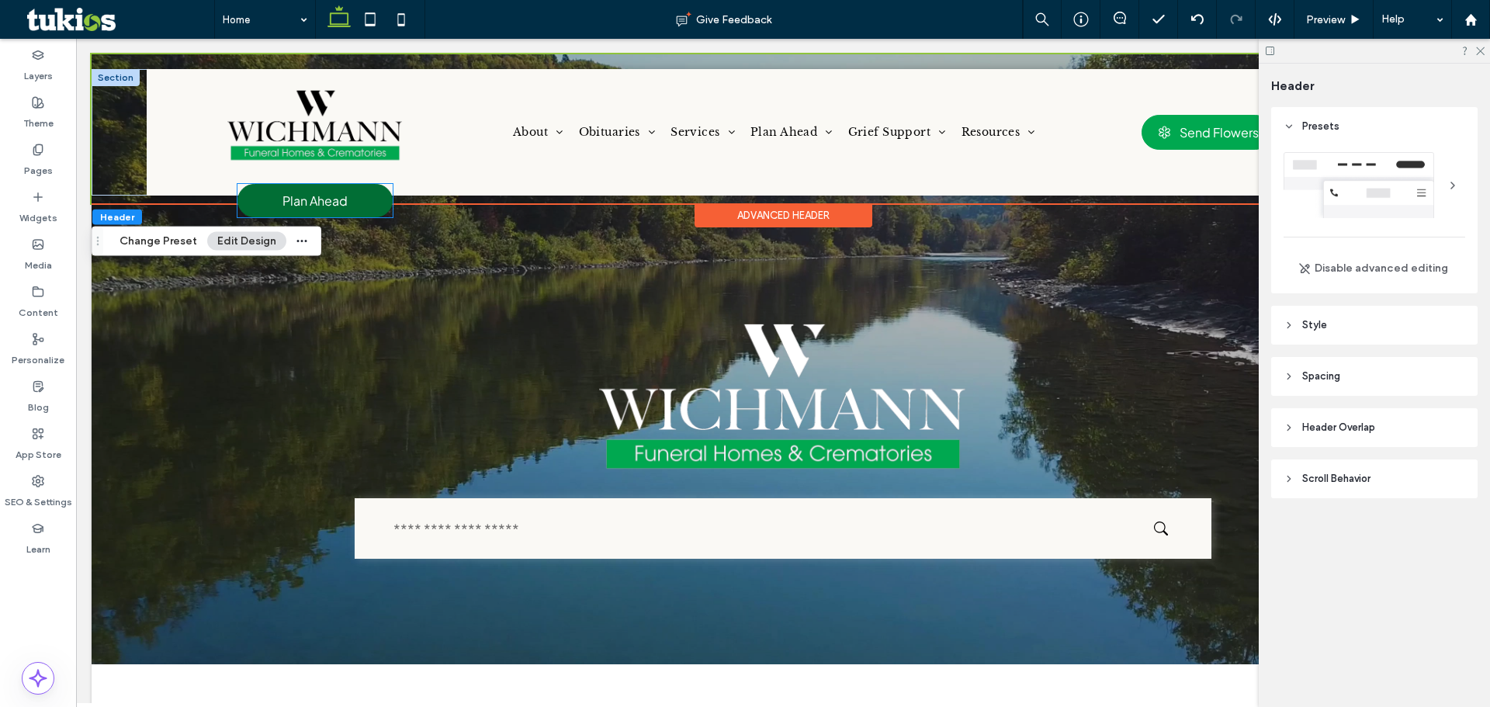
click at [338, 209] on link "Plan Ahead" at bounding box center [314, 200] width 155 height 33
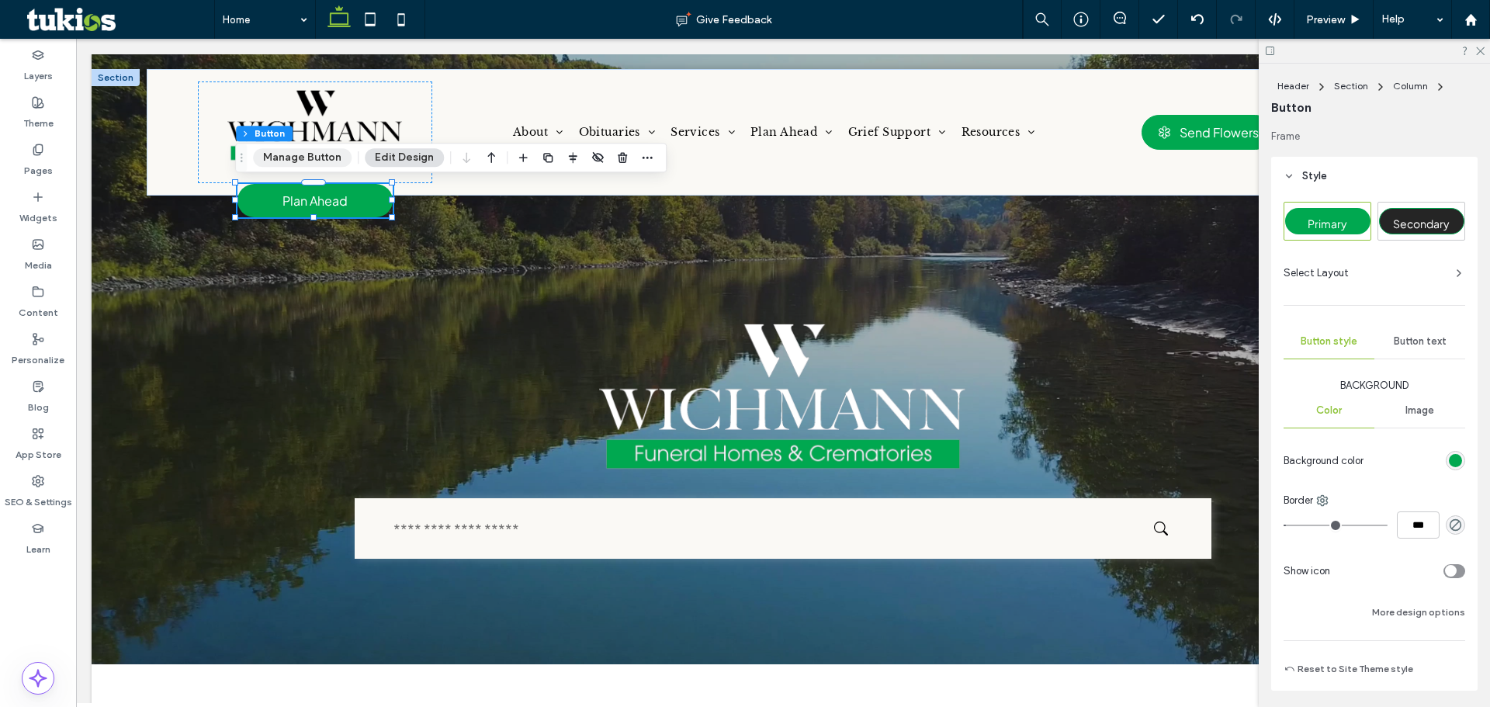
click at [341, 157] on button "Manage Button" at bounding box center [302, 157] width 99 height 19
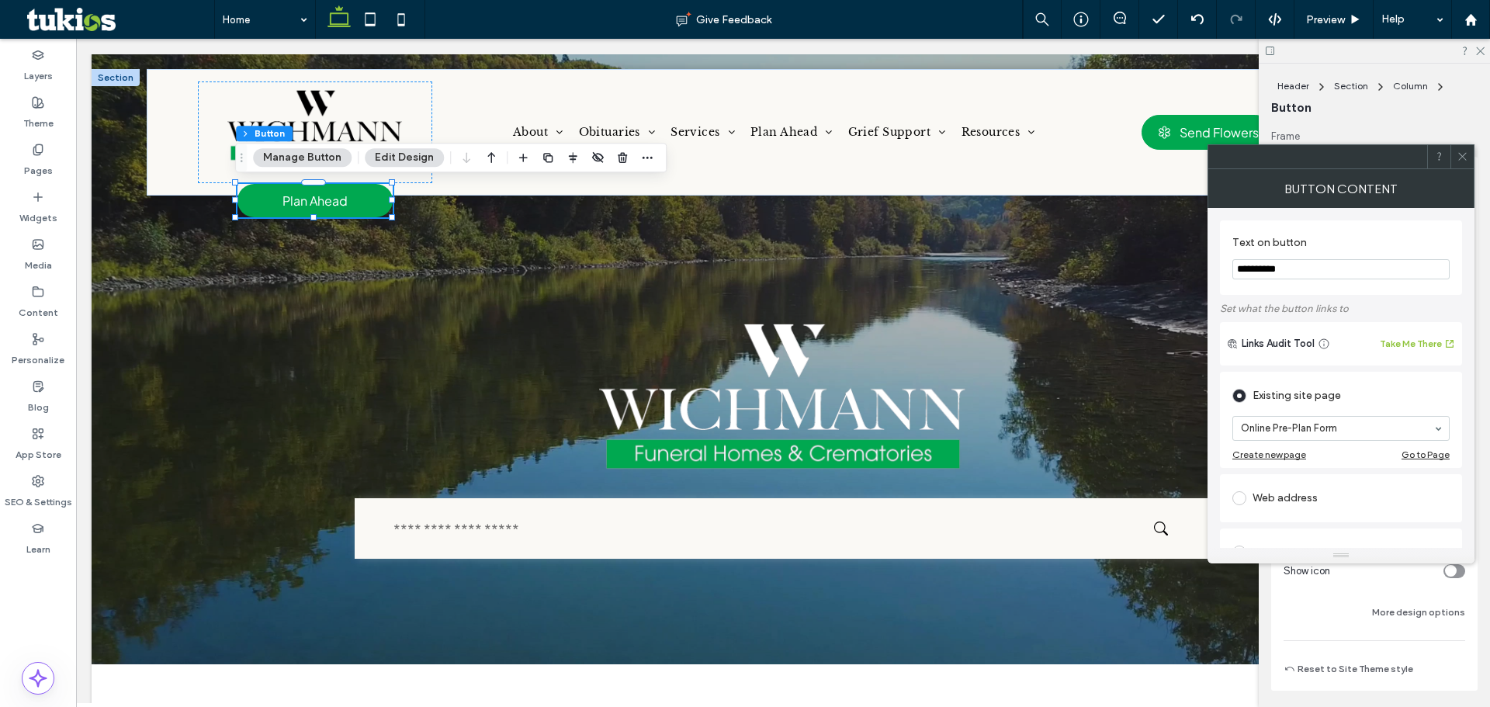
drag, startPoint x: 1293, startPoint y: 271, endPoint x: 1260, endPoint y: 272, distance: 33.4
click at [1260, 272] on input "**********" at bounding box center [1340, 269] width 217 height 20
type input "********"
click at [1463, 151] on icon at bounding box center [1463, 157] width 12 height 12
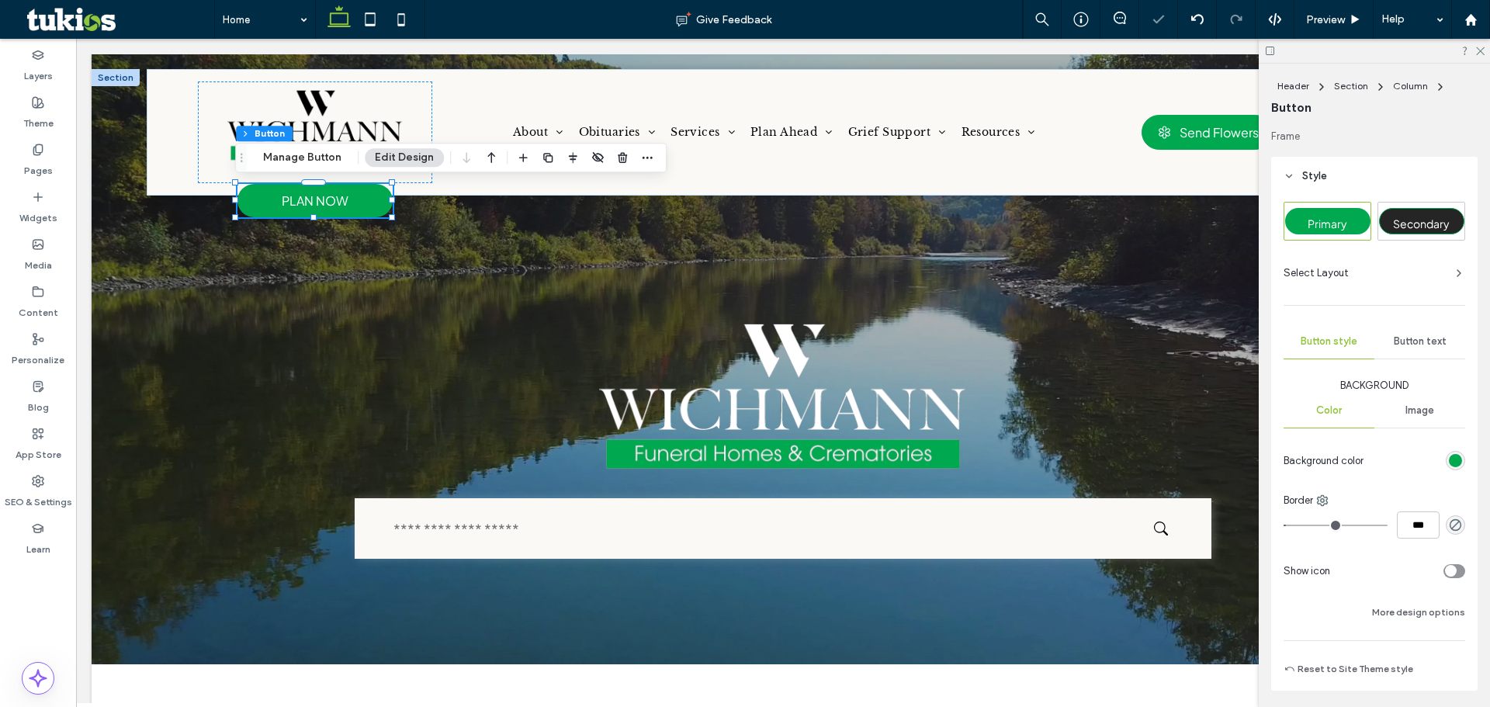
click at [1485, 44] on div at bounding box center [1374, 51] width 231 height 24
click at [1489, 63] on hr at bounding box center [1374, 63] width 231 height 1
click at [1481, 53] on icon at bounding box center [1480, 50] width 10 height 10
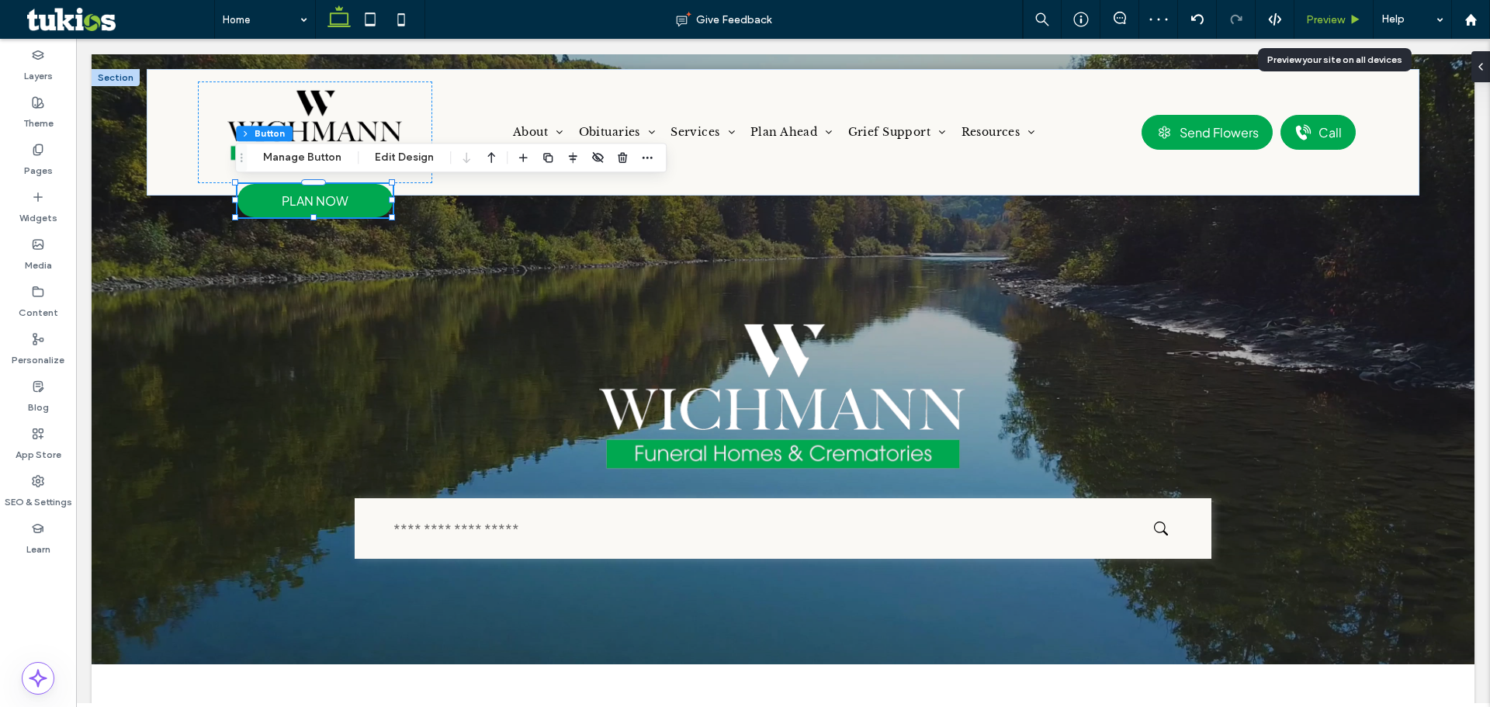
click at [1357, 12] on div "Preview" at bounding box center [1333, 19] width 79 height 39
click at [1356, 21] on use at bounding box center [1356, 19] width 8 height 9
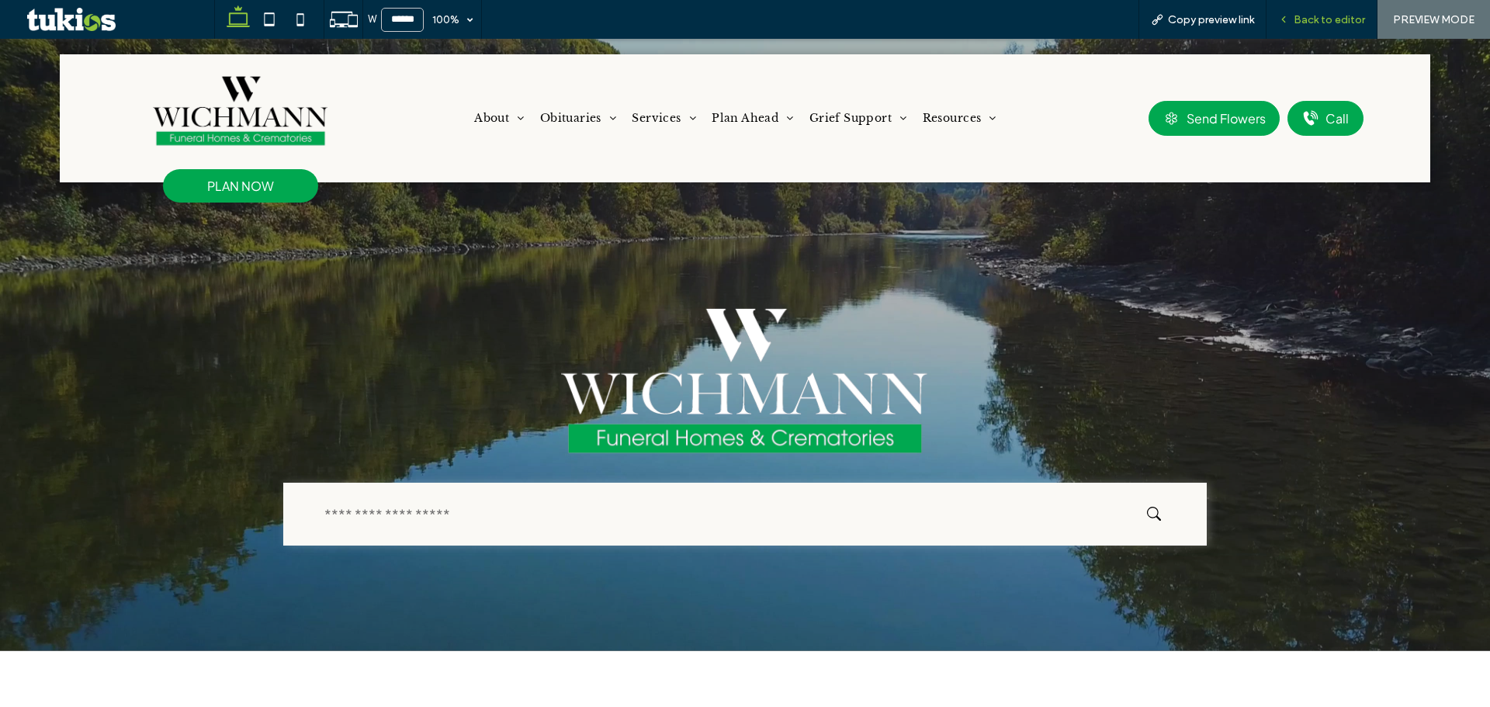
click at [1305, 20] on span "Back to editor" at bounding box center [1329, 19] width 71 height 13
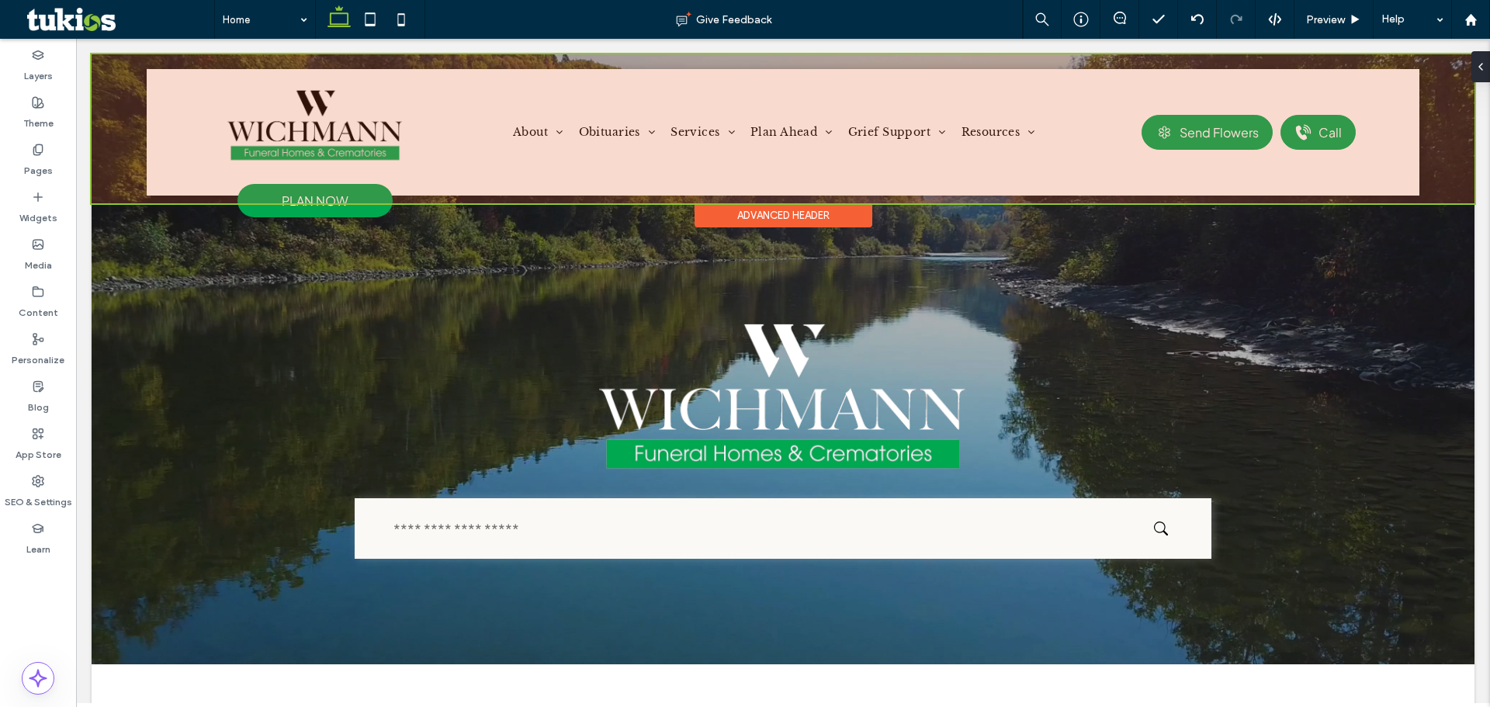
click at [1263, 116] on div at bounding box center [783, 128] width 1383 height 149
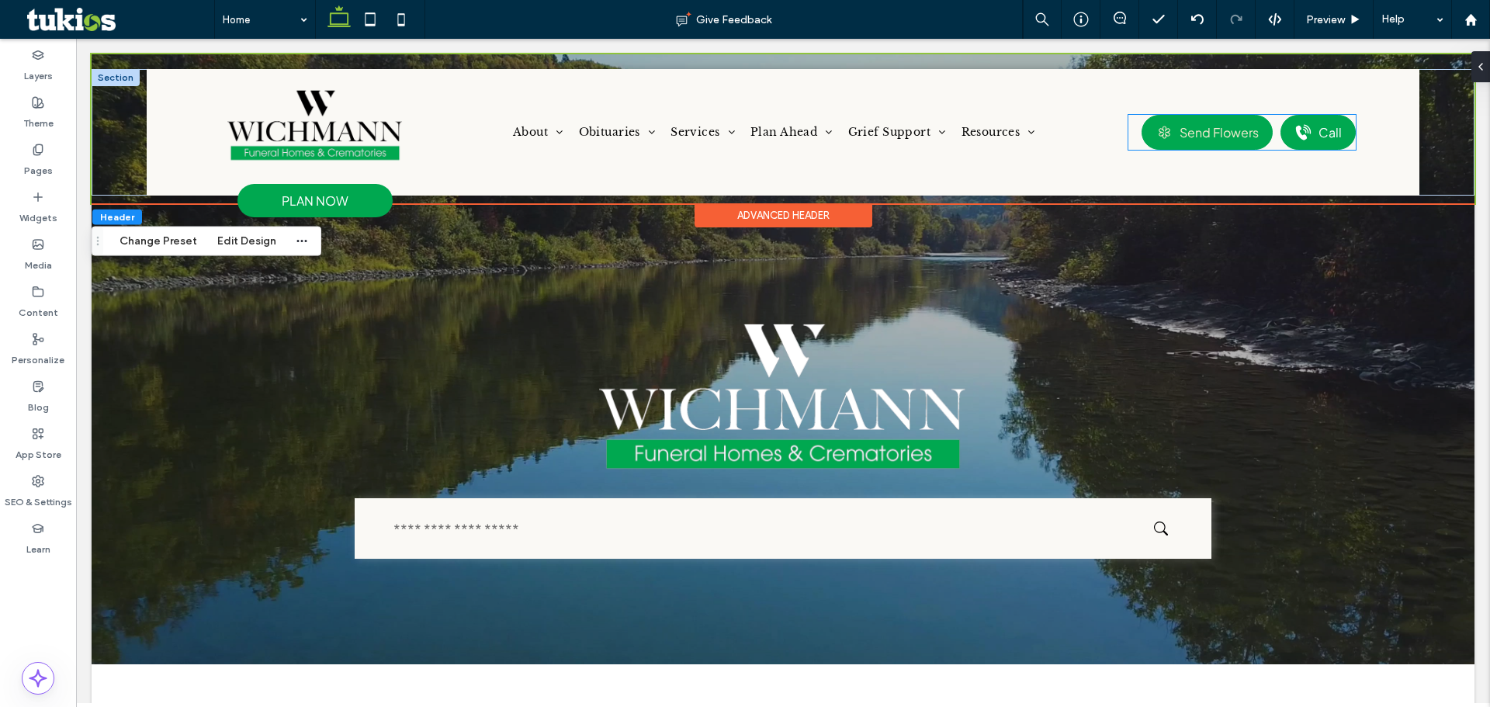
click at [1253, 129] on div "Send Flowers" at bounding box center [1207, 132] width 131 height 35
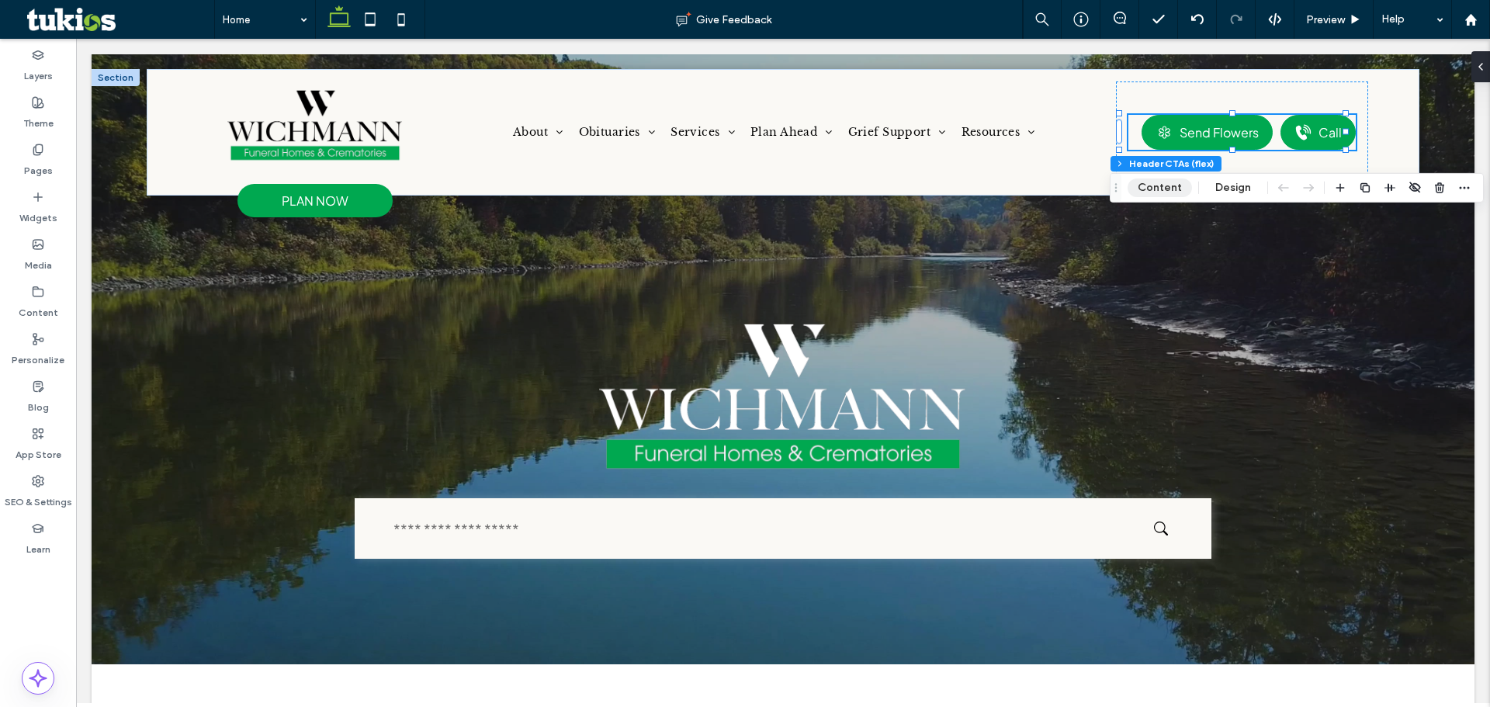
click at [1170, 190] on button "Content" at bounding box center [1160, 187] width 64 height 19
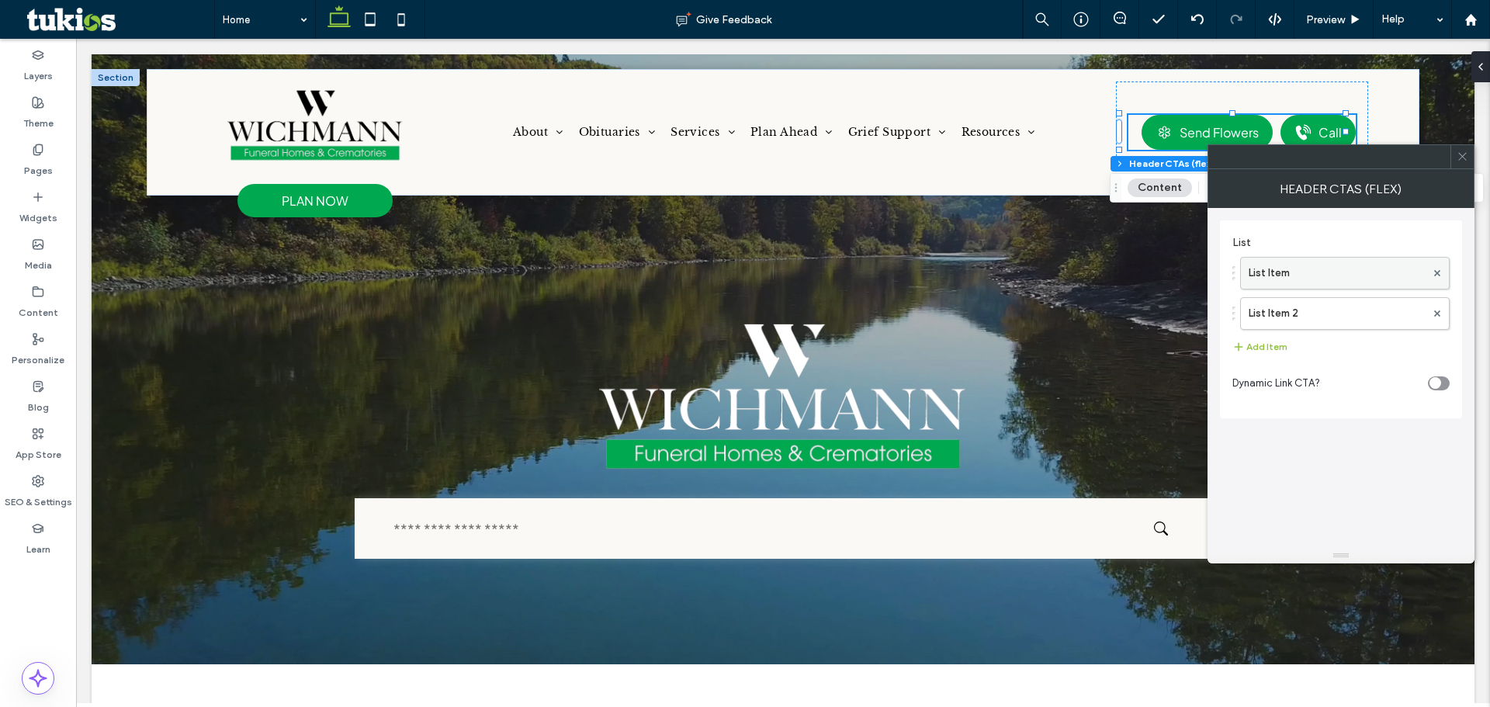
click at [1301, 276] on label "List Item" at bounding box center [1337, 273] width 177 height 31
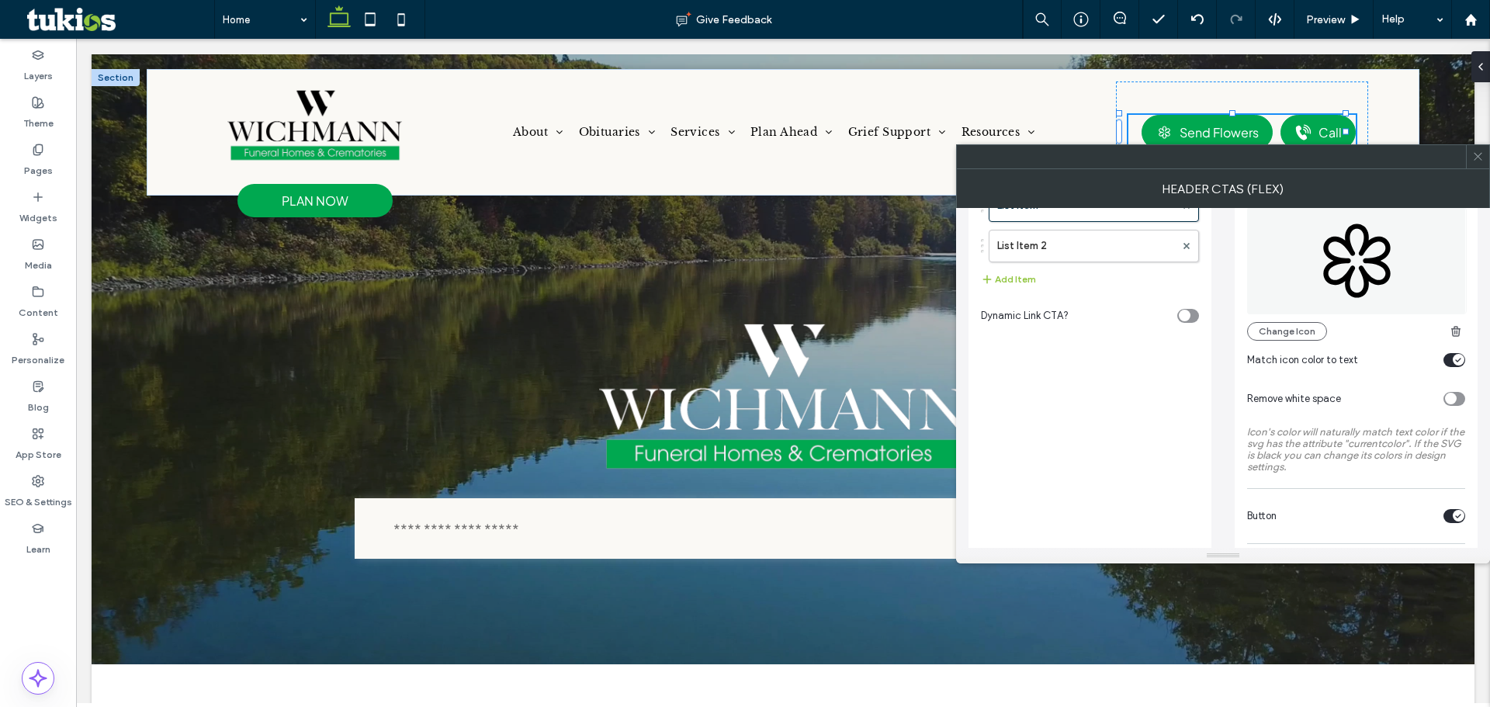
scroll to position [233, 0]
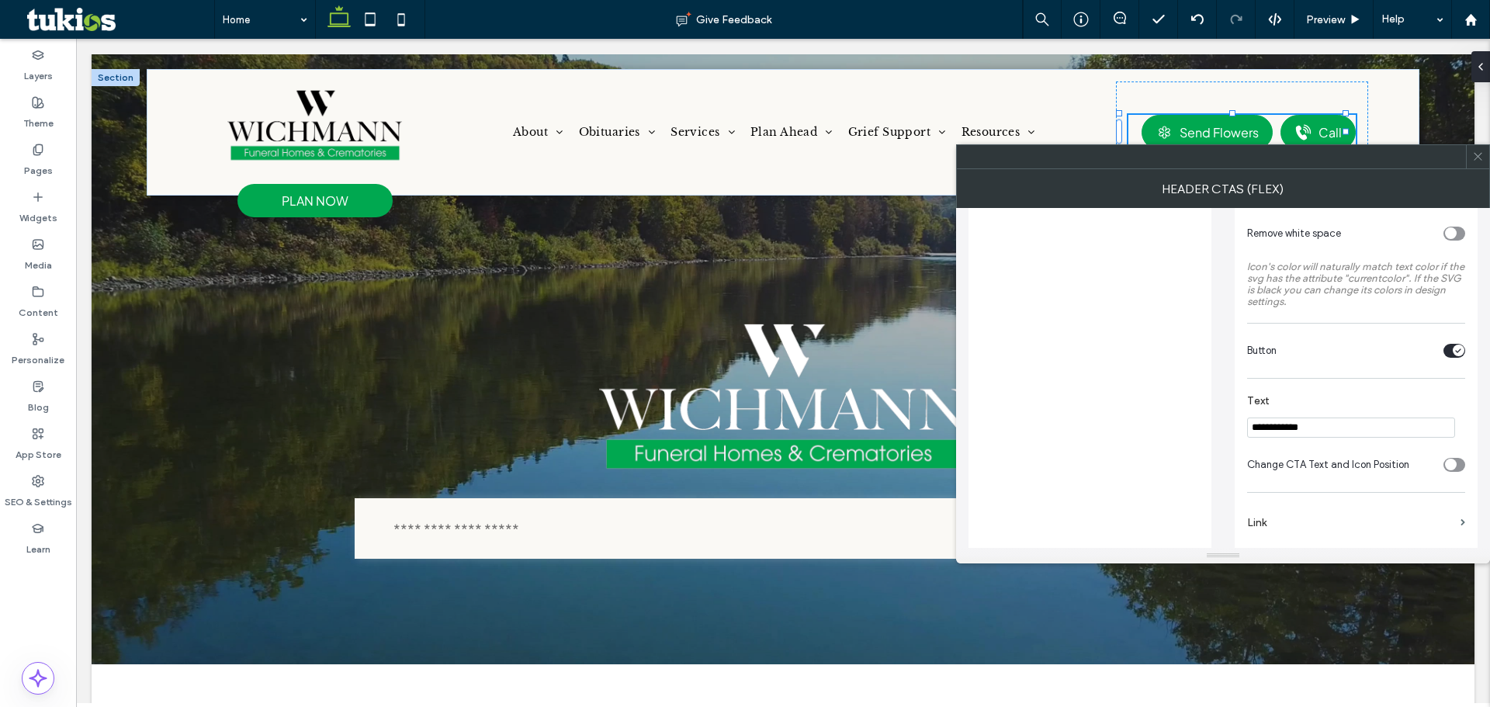
drag, startPoint x: 1335, startPoint y: 418, endPoint x: 1093, endPoint y: 419, distance: 241.4
click at [1106, 419] on div "**********" at bounding box center [1223, 332] width 509 height 714
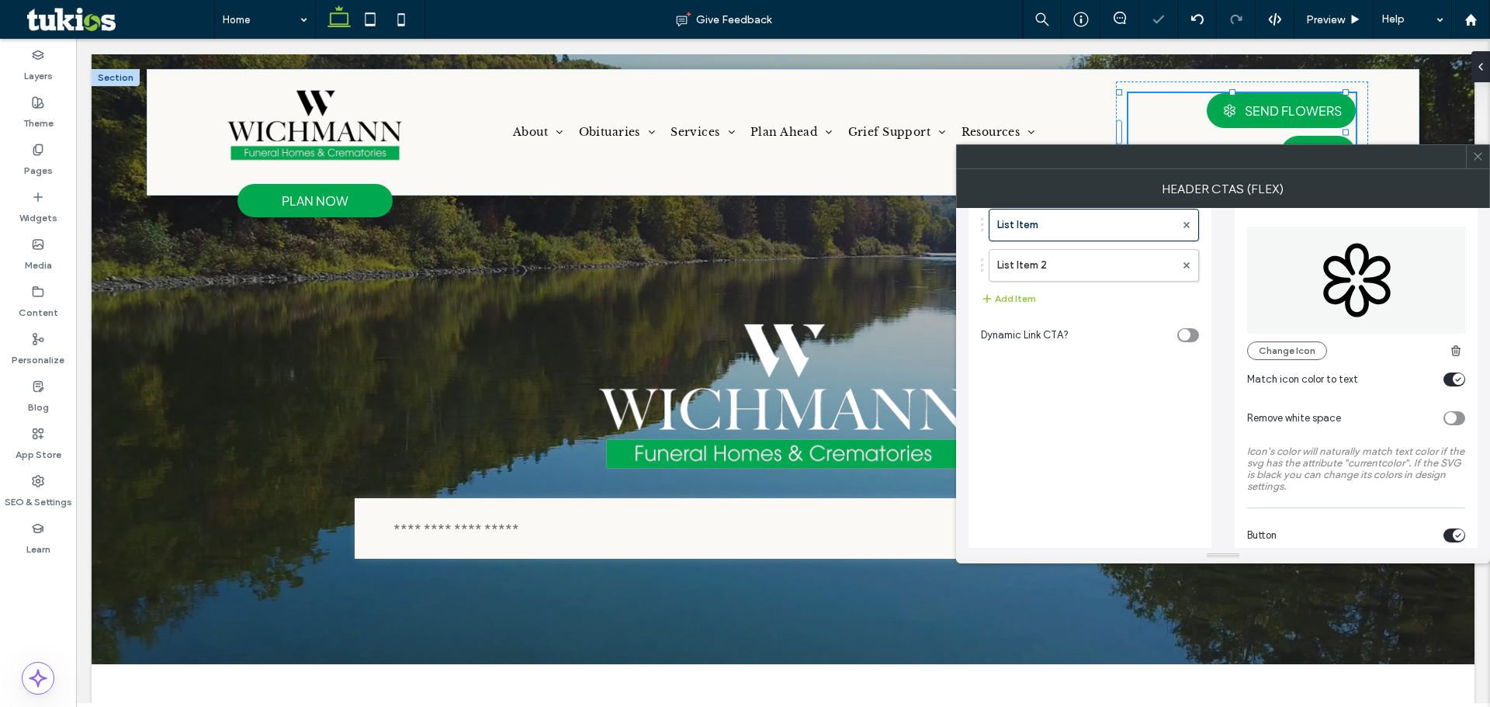
scroll to position [0, 0]
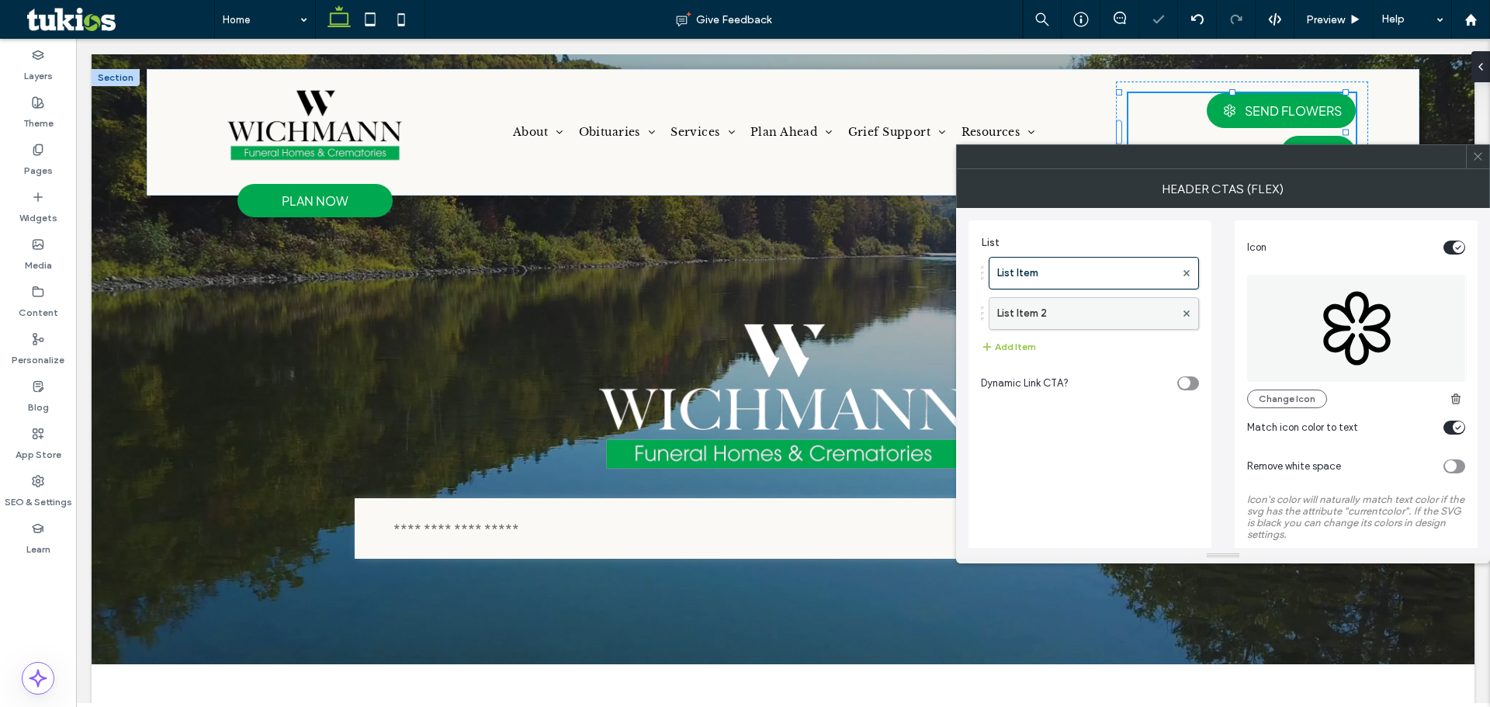
type input "**********"
click at [1053, 307] on label "List Item 2" at bounding box center [1086, 313] width 178 height 31
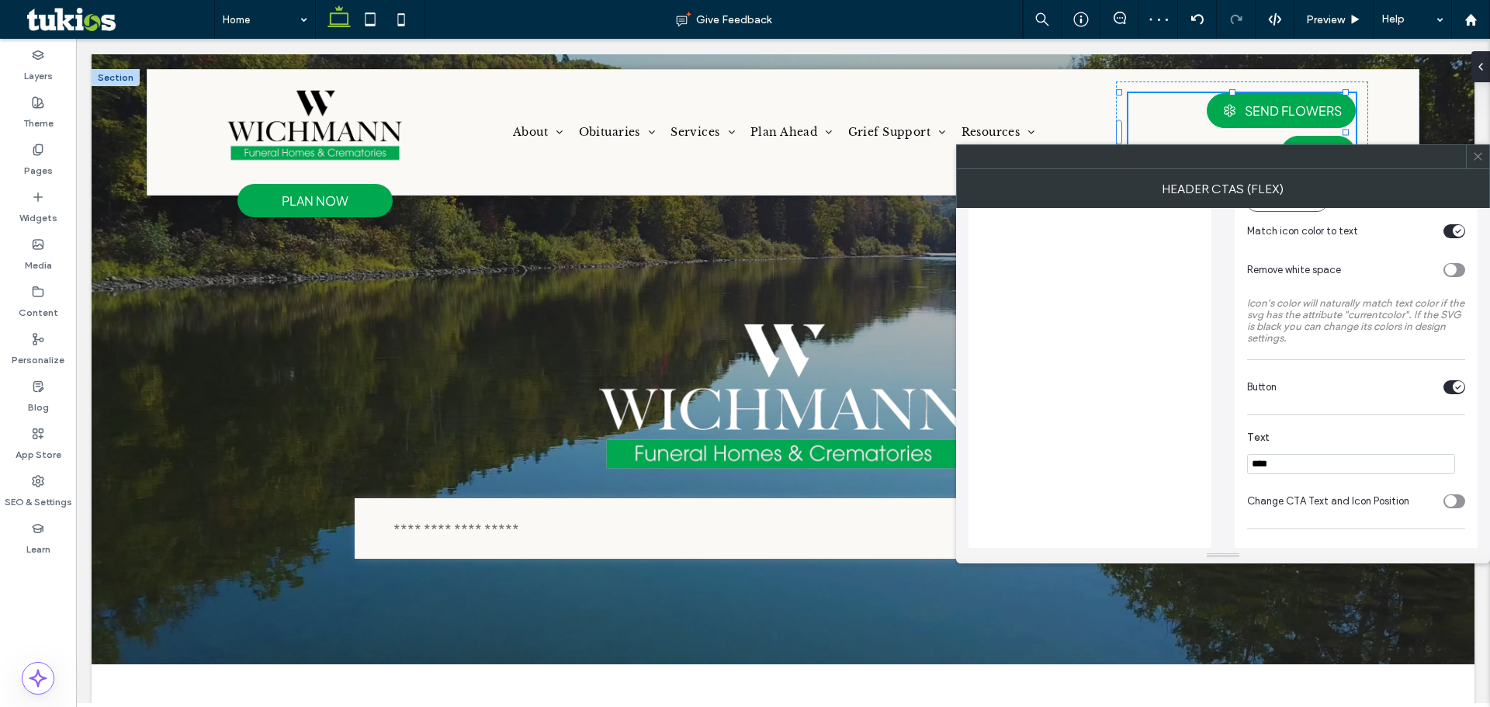
scroll to position [233, 0]
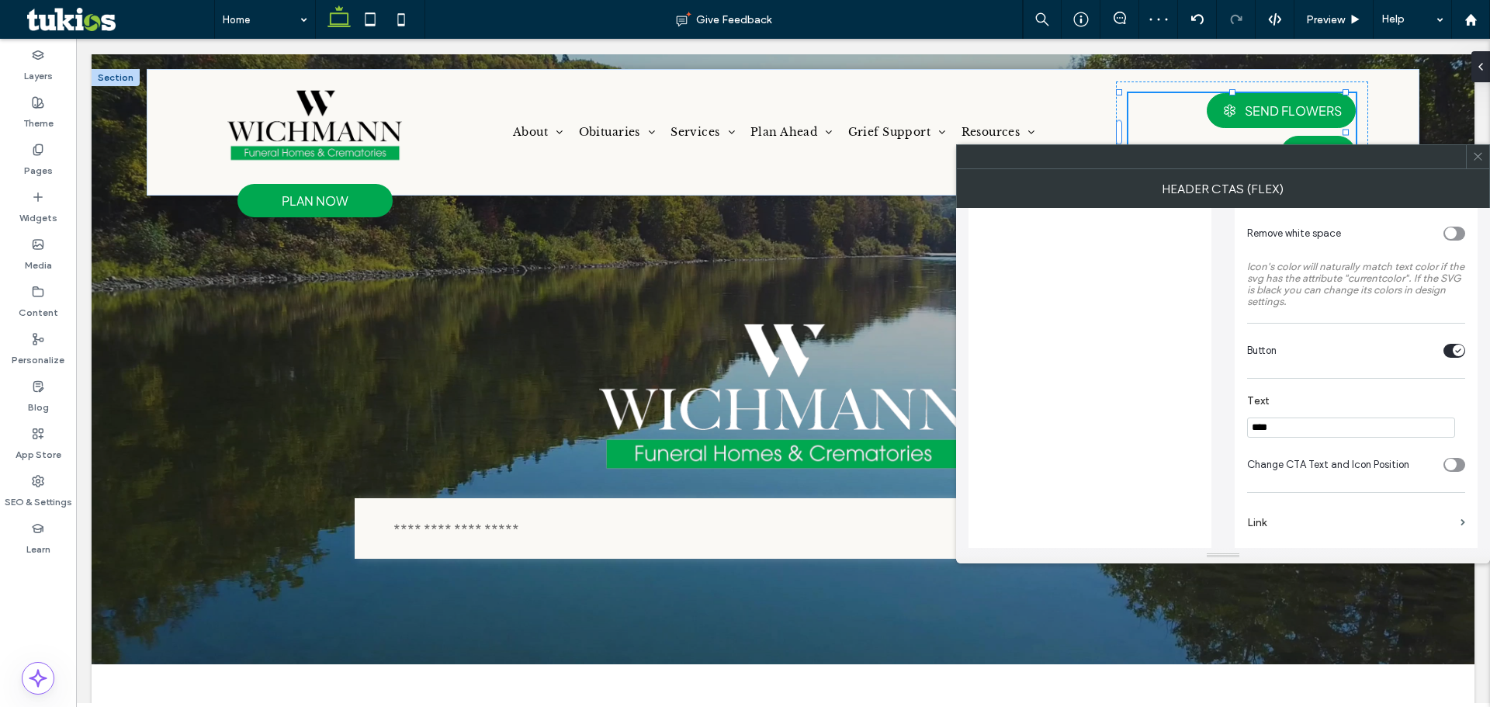
drag, startPoint x: 1296, startPoint y: 431, endPoint x: 1173, endPoint y: 425, distance: 123.5
click at [1228, 425] on div "List List Item List Item 2 Add Item Dynamic Link CTA? Icon Change Icon Match ic…" at bounding box center [1223, 332] width 509 height 714
type input "****"
click at [1147, 158] on div at bounding box center [1211, 156] width 509 height 23
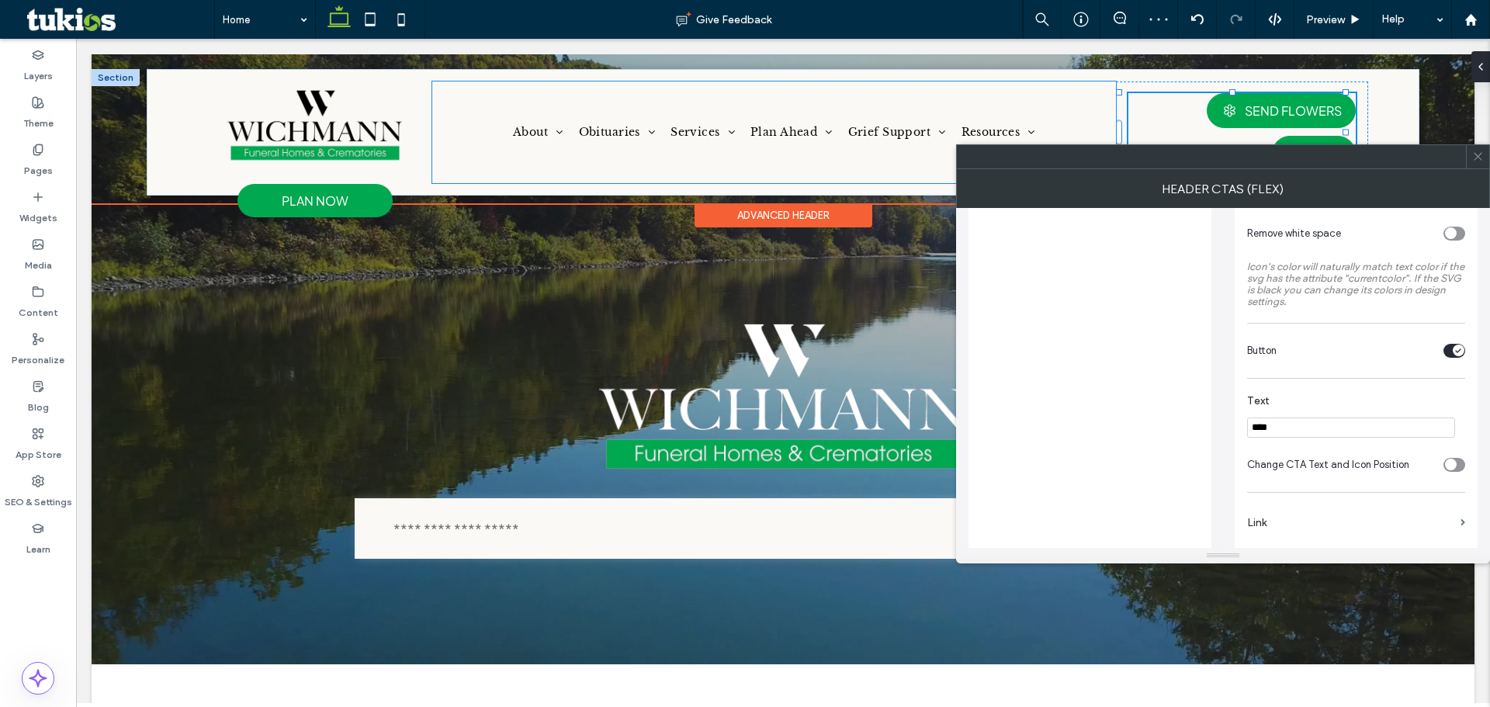
click at [1095, 123] on div "About About Us Our Staff Our History Our Facilities Why Choose Us Testimonials …" at bounding box center [774, 131] width 684 height 101
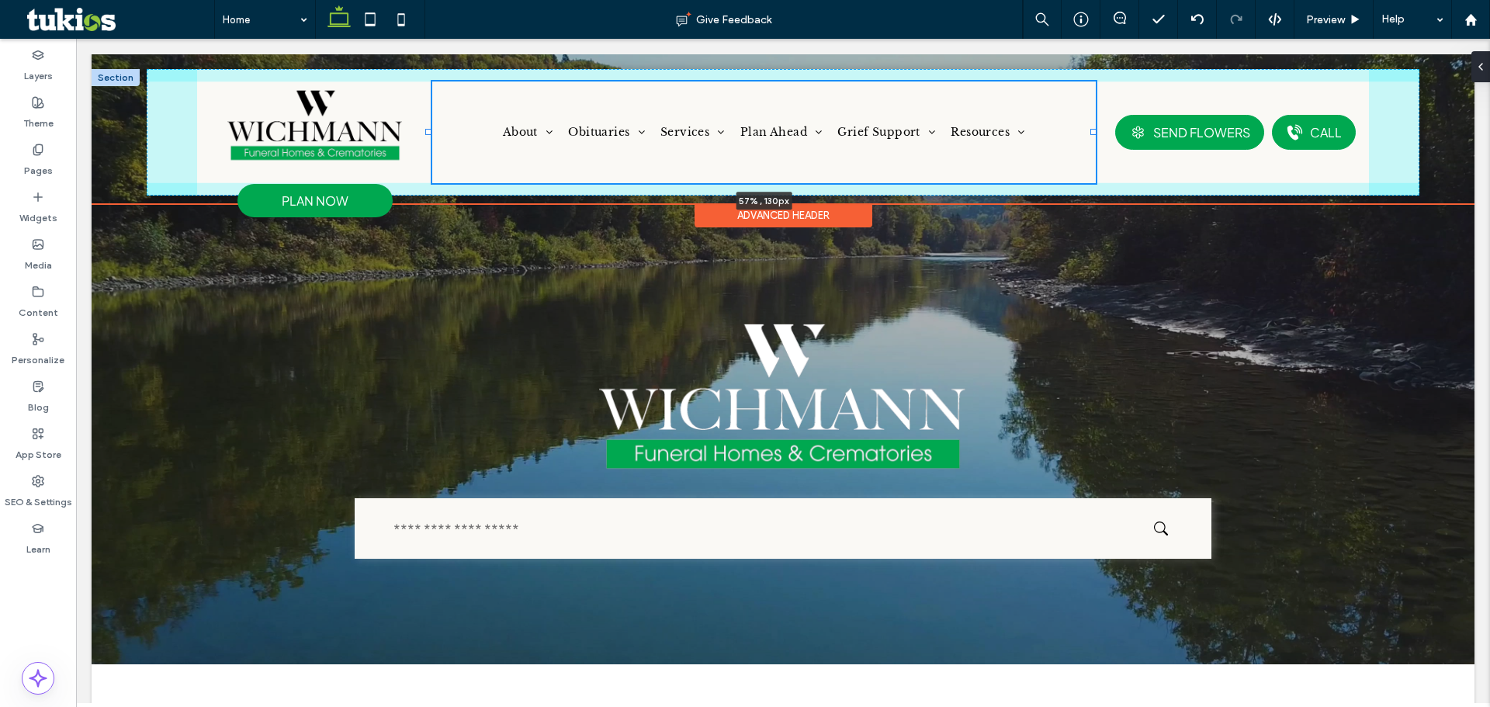
drag, startPoint x: 1106, startPoint y: 133, endPoint x: 1091, endPoint y: 130, distance: 15.1
click at [1091, 130] on div at bounding box center [1093, 132] width 6 height 6
type input "**"
type input "*****"
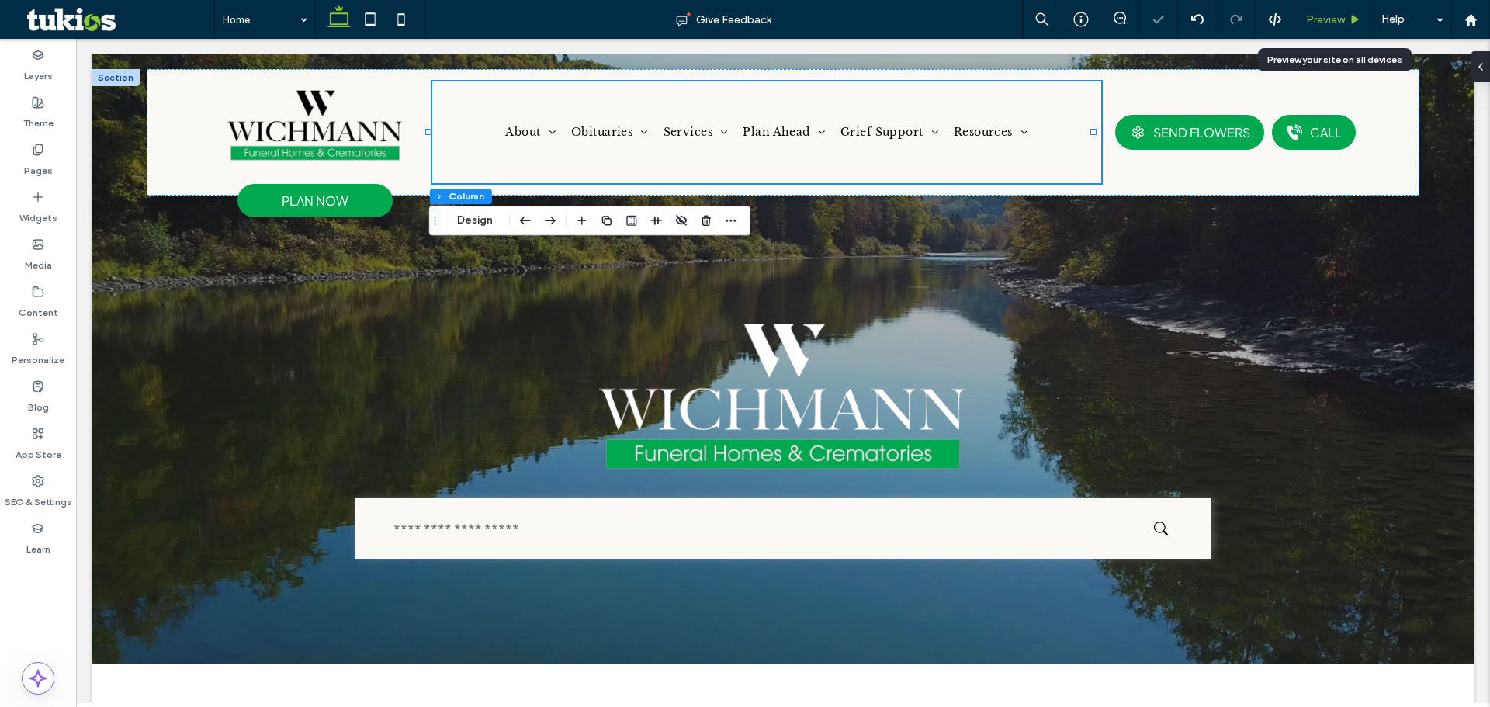
click at [1358, 18] on icon at bounding box center [1356, 20] width 12 height 12
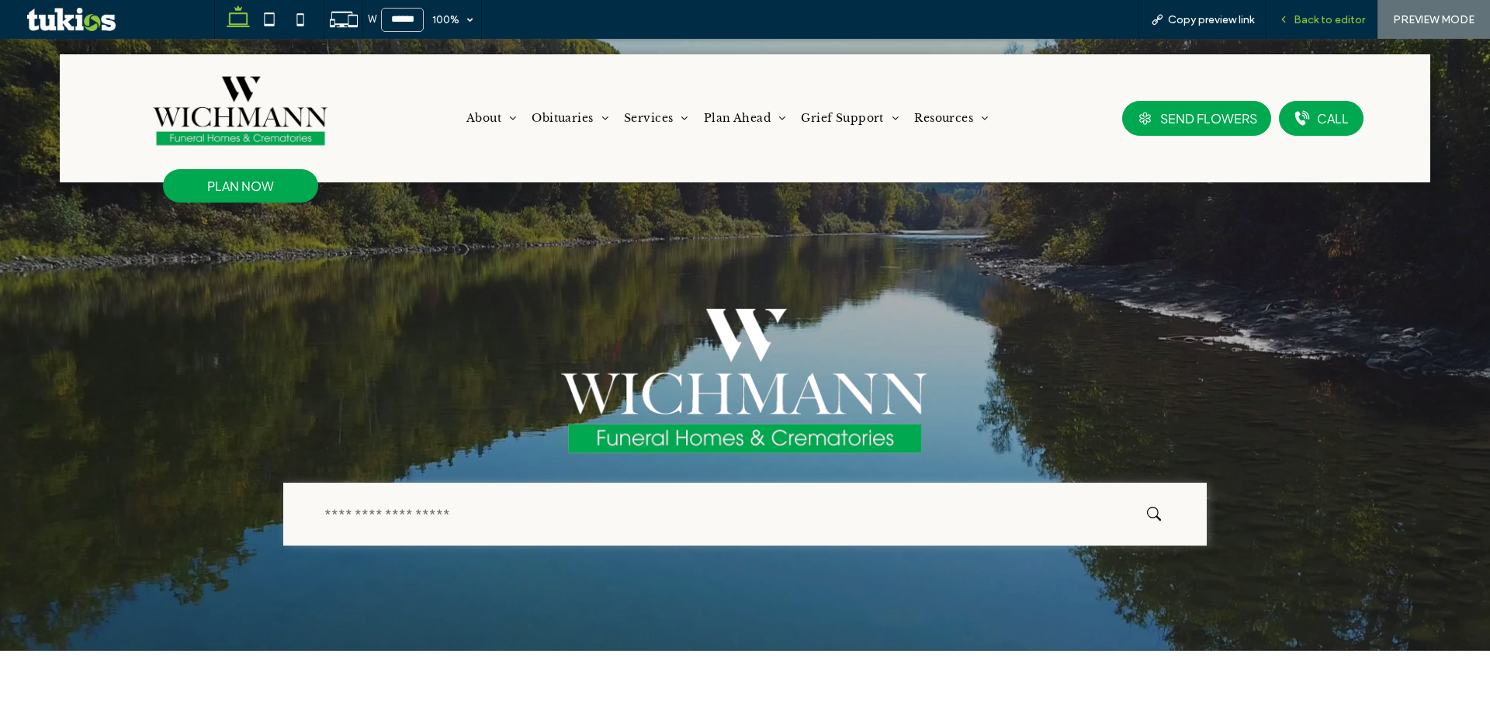
click at [1289, 17] on icon at bounding box center [1283, 19] width 11 height 11
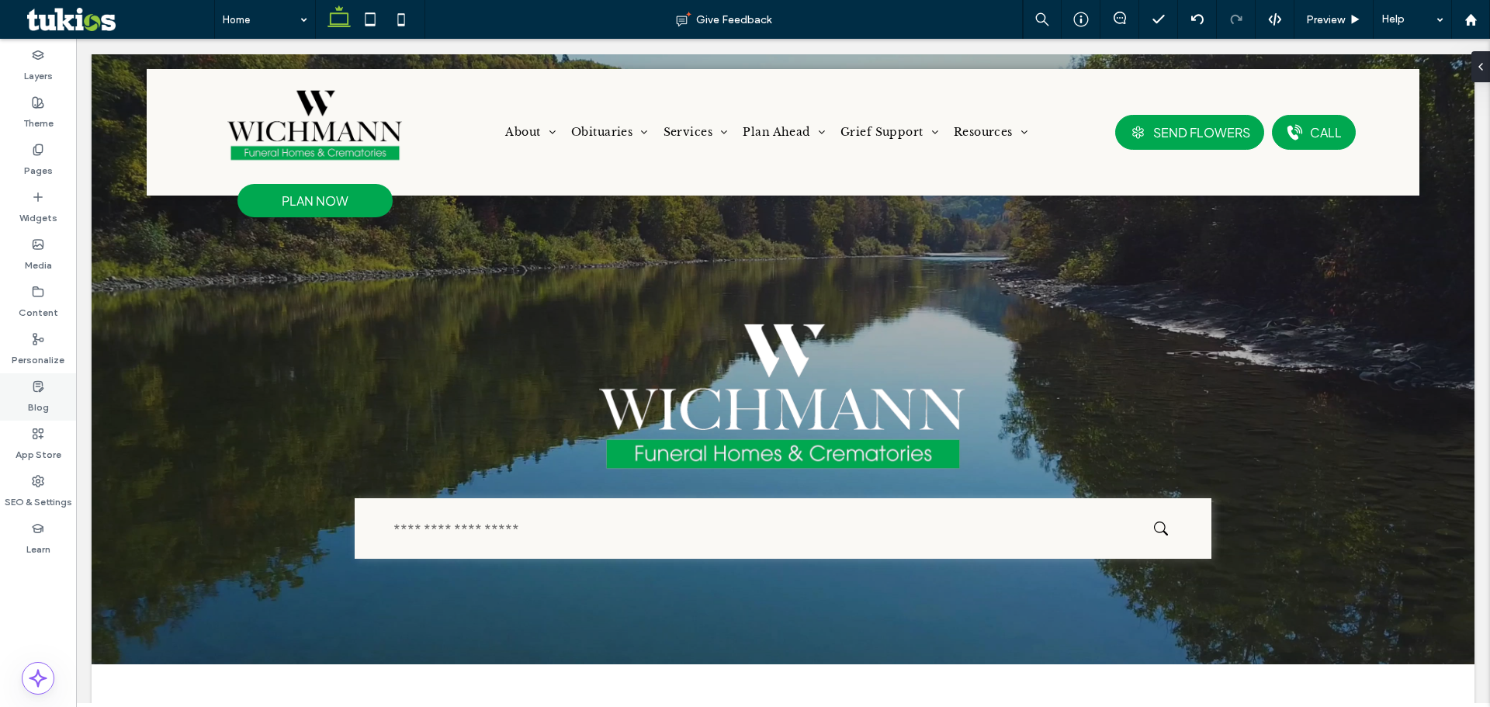
drag, startPoint x: 55, startPoint y: 109, endPoint x: 40, endPoint y: 406, distance: 296.8
click at [53, 109] on div "Theme" at bounding box center [38, 112] width 76 height 47
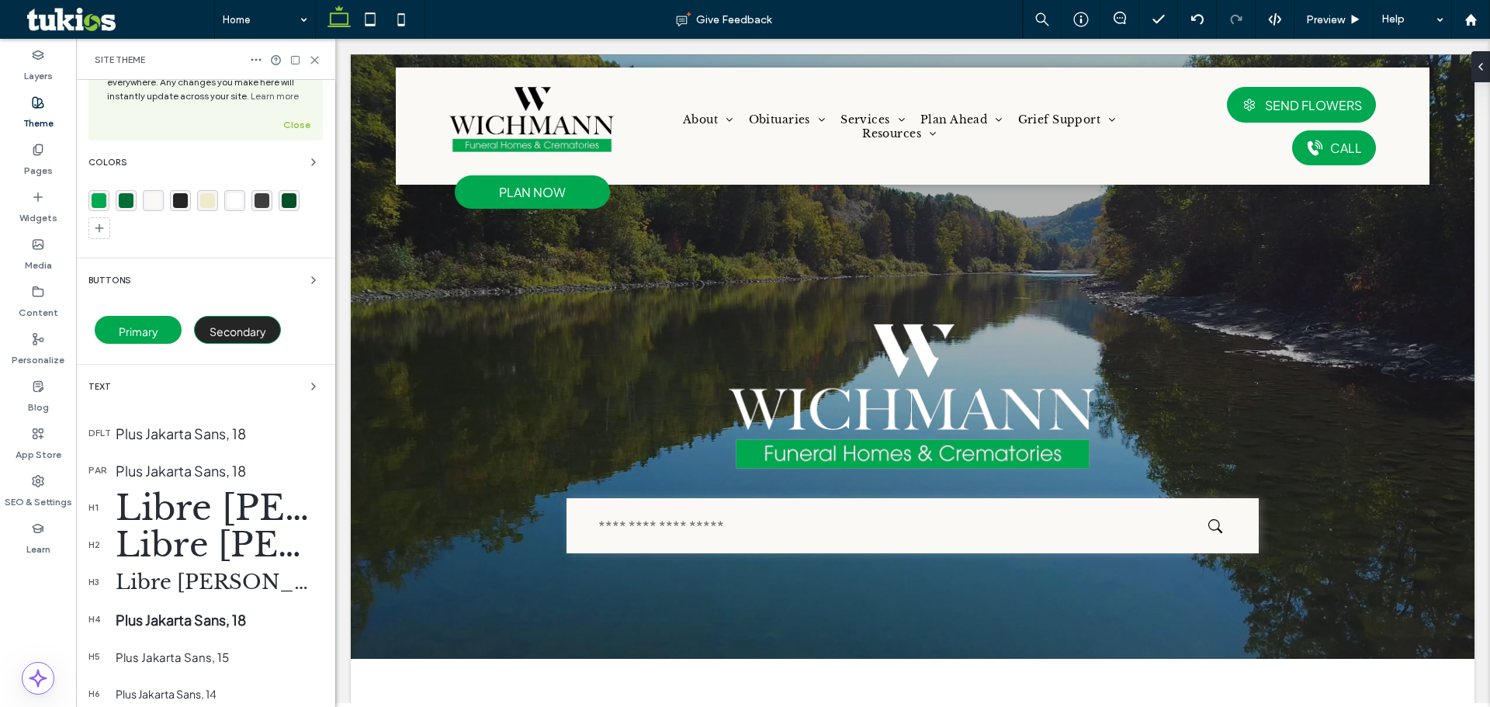
scroll to position [155, 0]
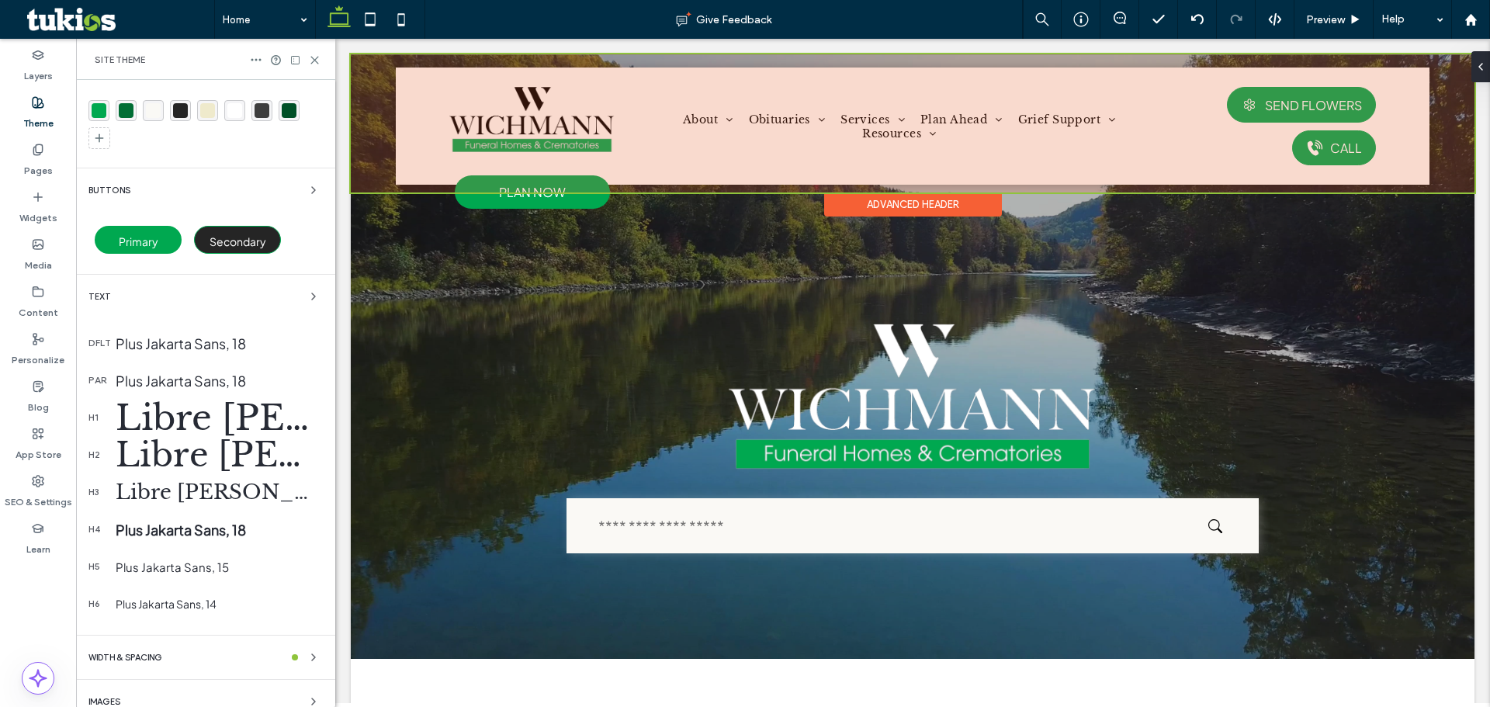
click at [1000, 141] on div at bounding box center [913, 123] width 1124 height 138
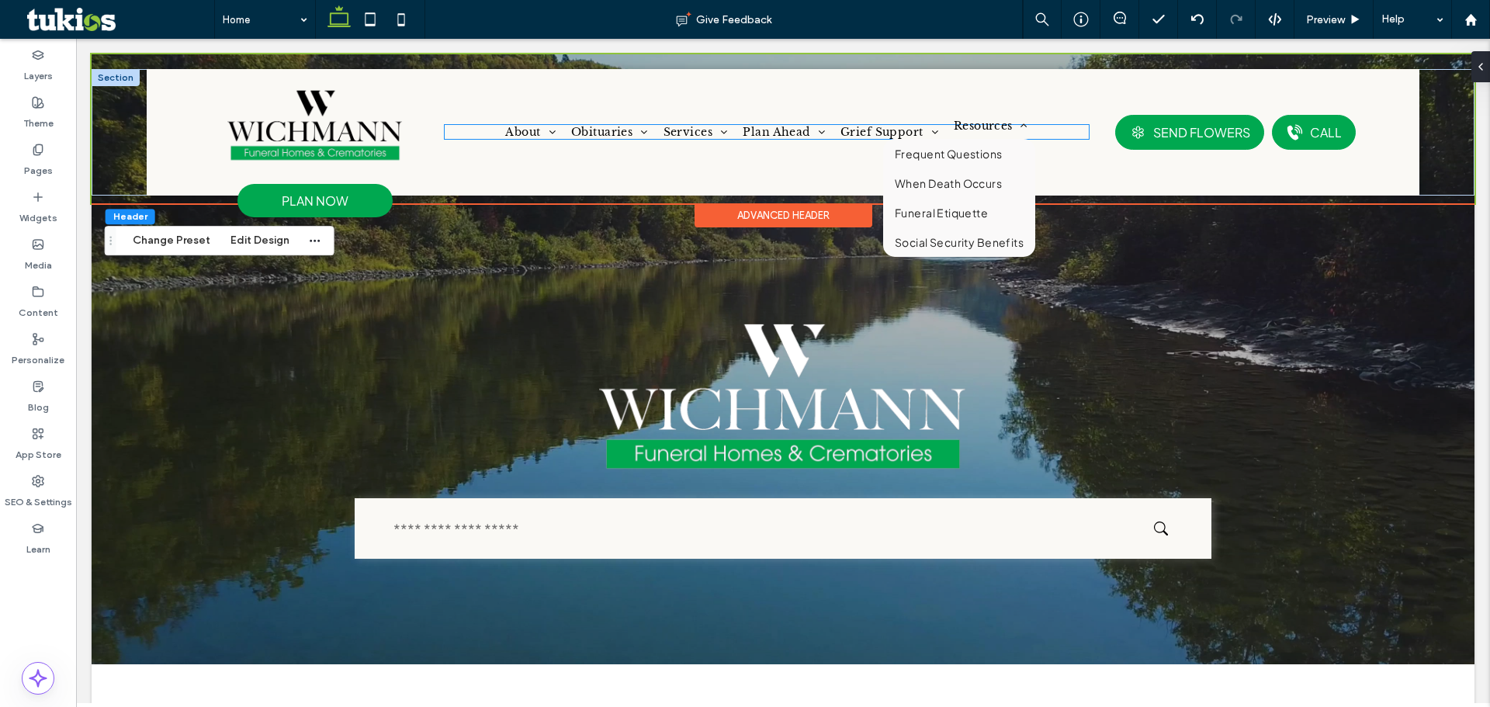
click at [966, 128] on span "Resources" at bounding box center [991, 126] width 74 height 14
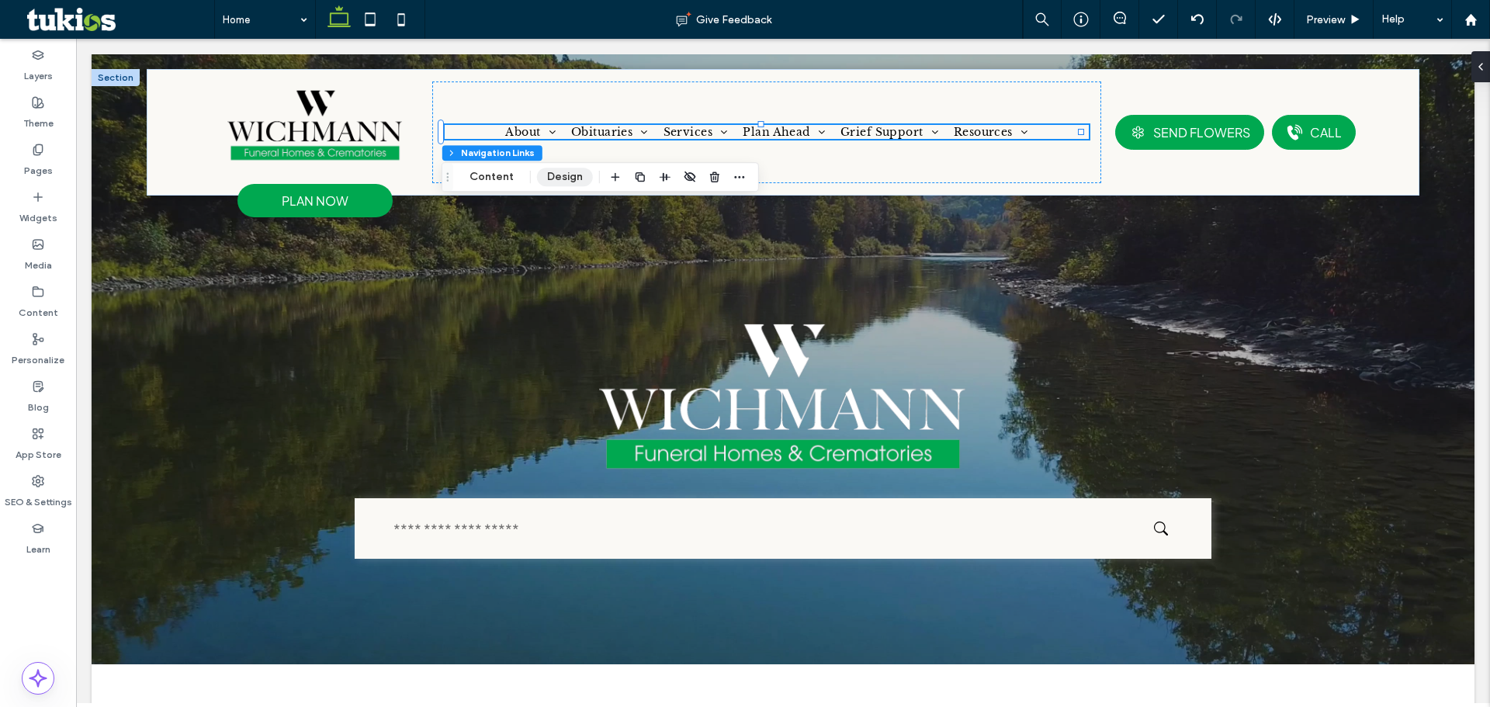
drag, startPoint x: 560, startPoint y: 179, endPoint x: 569, endPoint y: 183, distance: 10.1
click at [560, 179] on button "Design" at bounding box center [565, 177] width 56 height 19
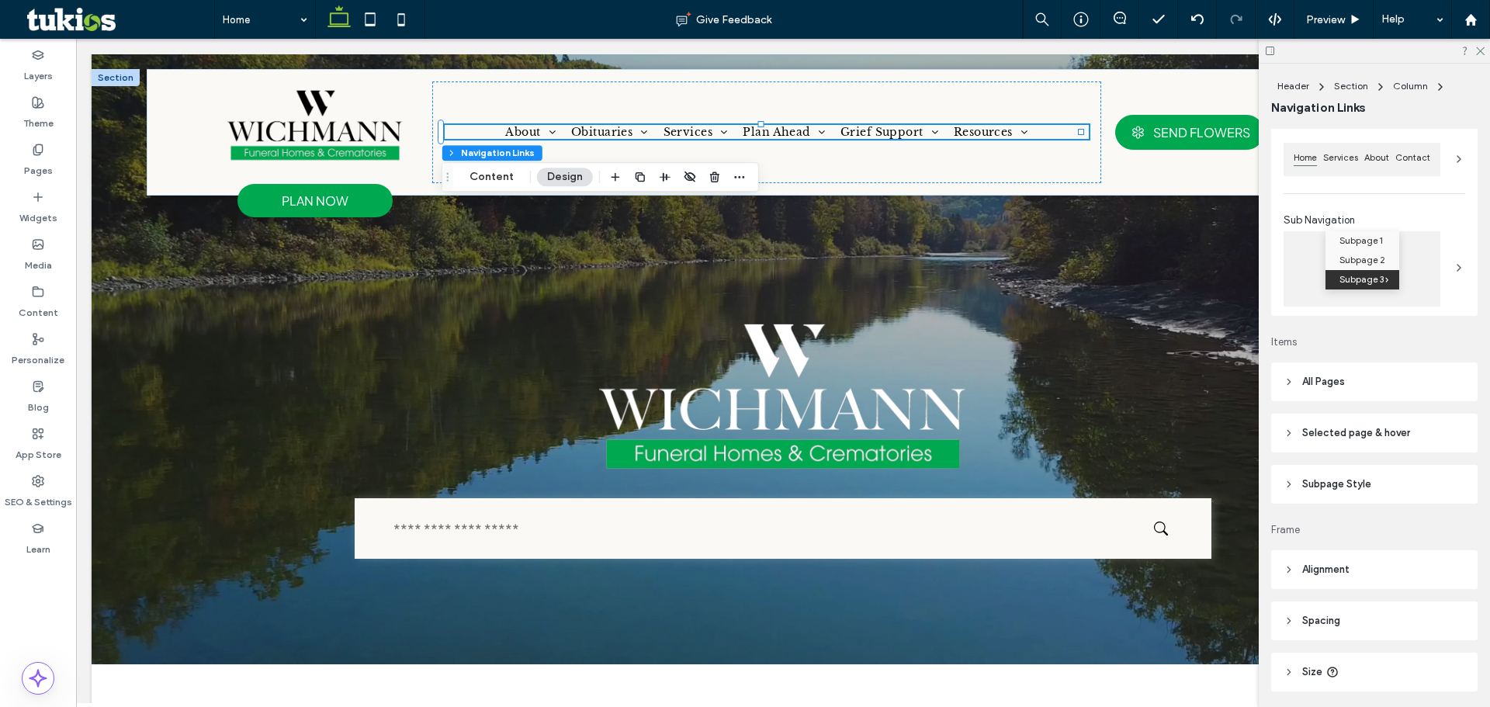
click at [1351, 373] on header "All Pages" at bounding box center [1374, 381] width 206 height 39
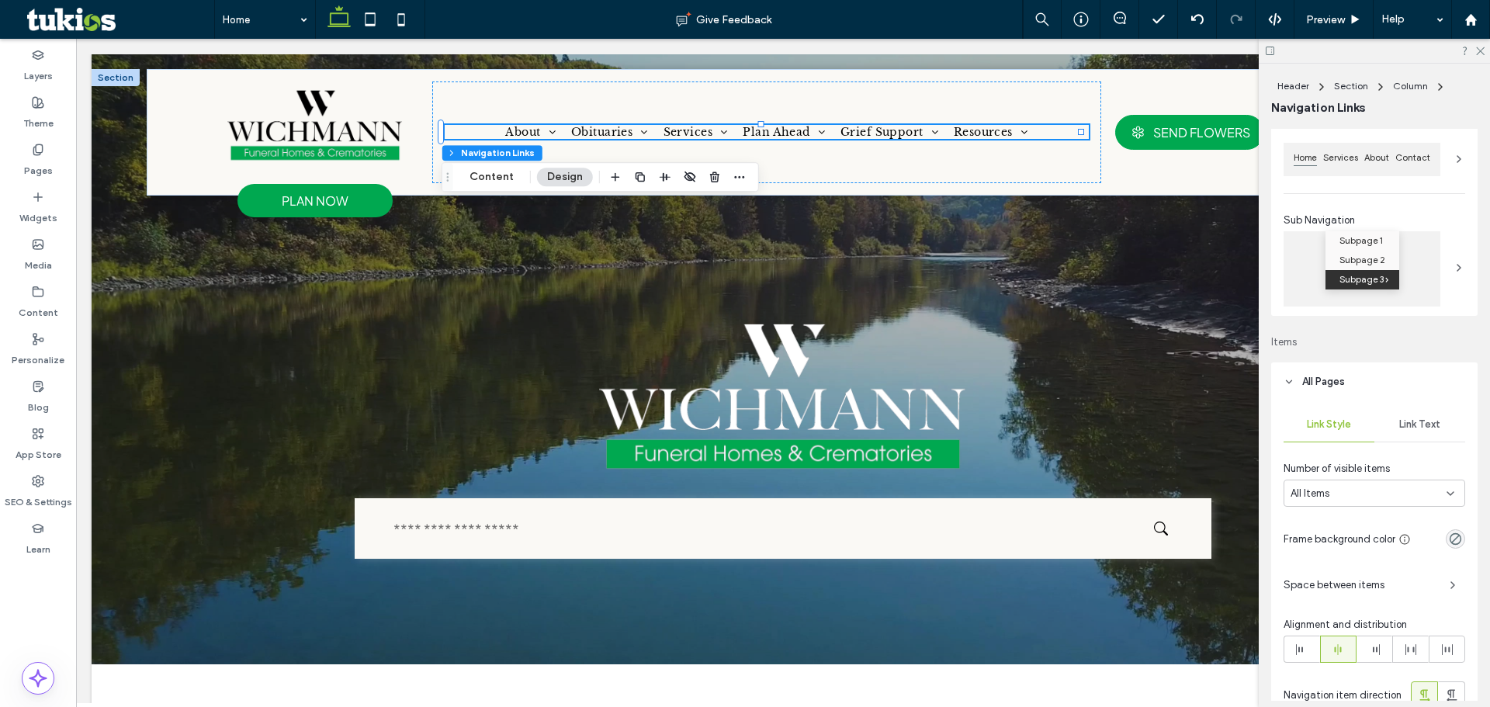
scroll to position [233, 0]
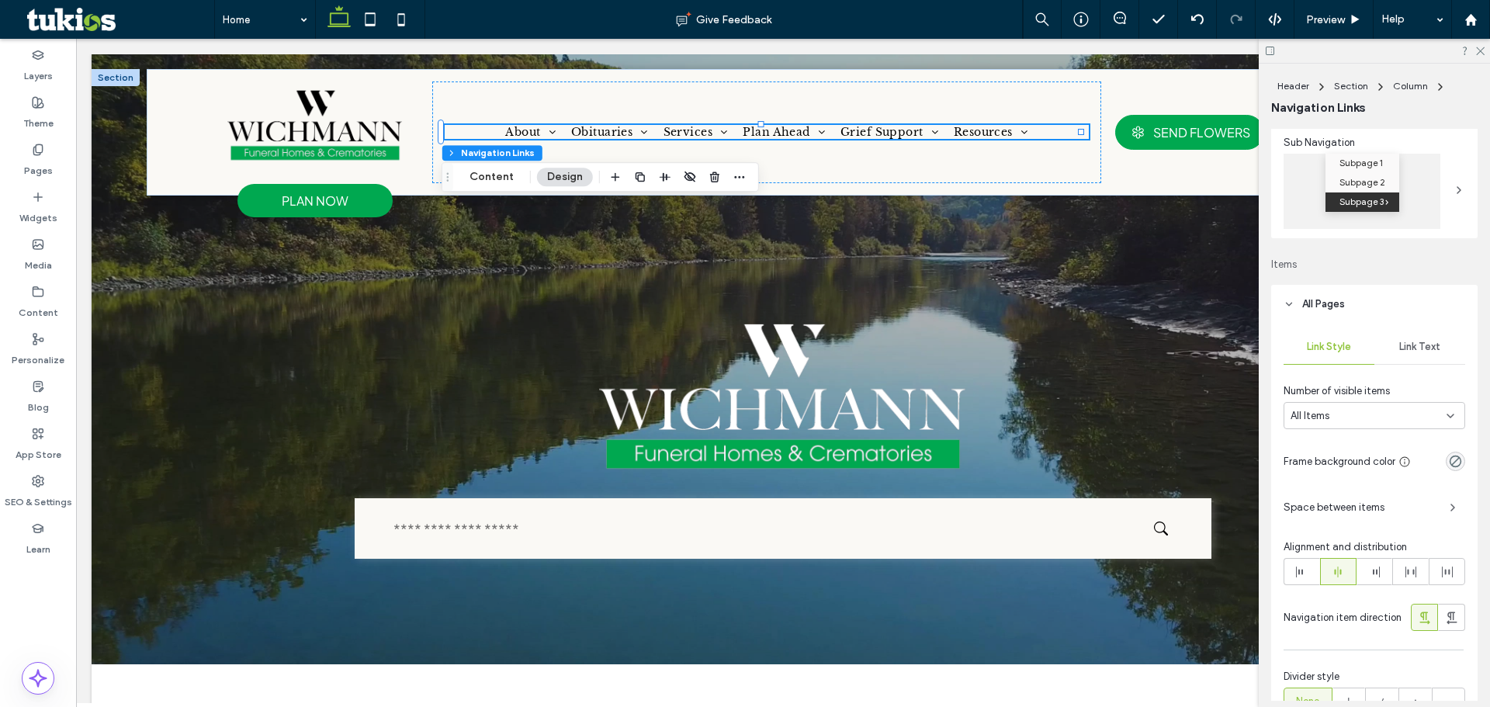
click at [1399, 348] on span "Link Text" at bounding box center [1419, 347] width 41 height 12
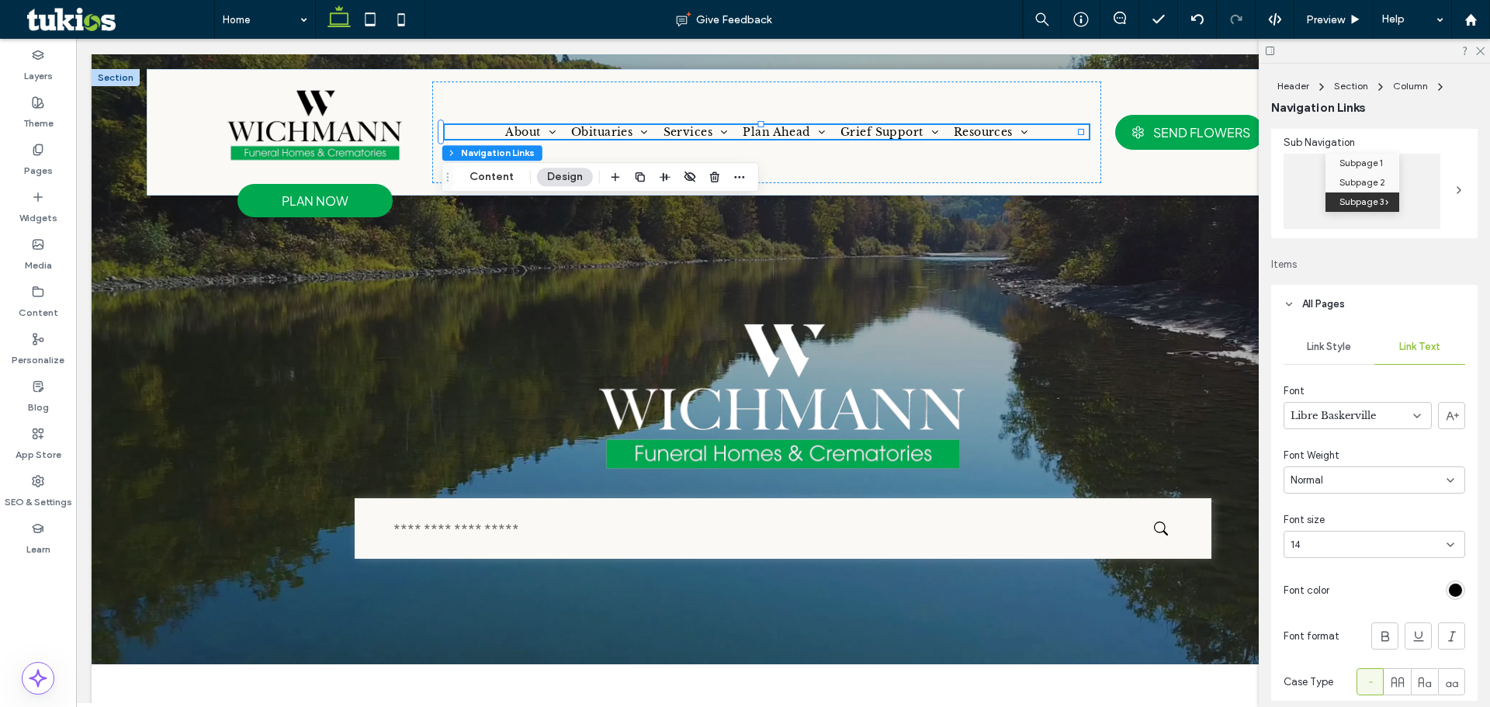
click at [1346, 425] on div "Libre Baskerville" at bounding box center [1358, 415] width 148 height 27
click at [1332, 547] on div "Quicksand" at bounding box center [1353, 535] width 139 height 27
click at [1361, 490] on div "Normal" at bounding box center [1375, 479] width 182 height 27
click at [1353, 564] on div "Medium" at bounding box center [1370, 561] width 172 height 27
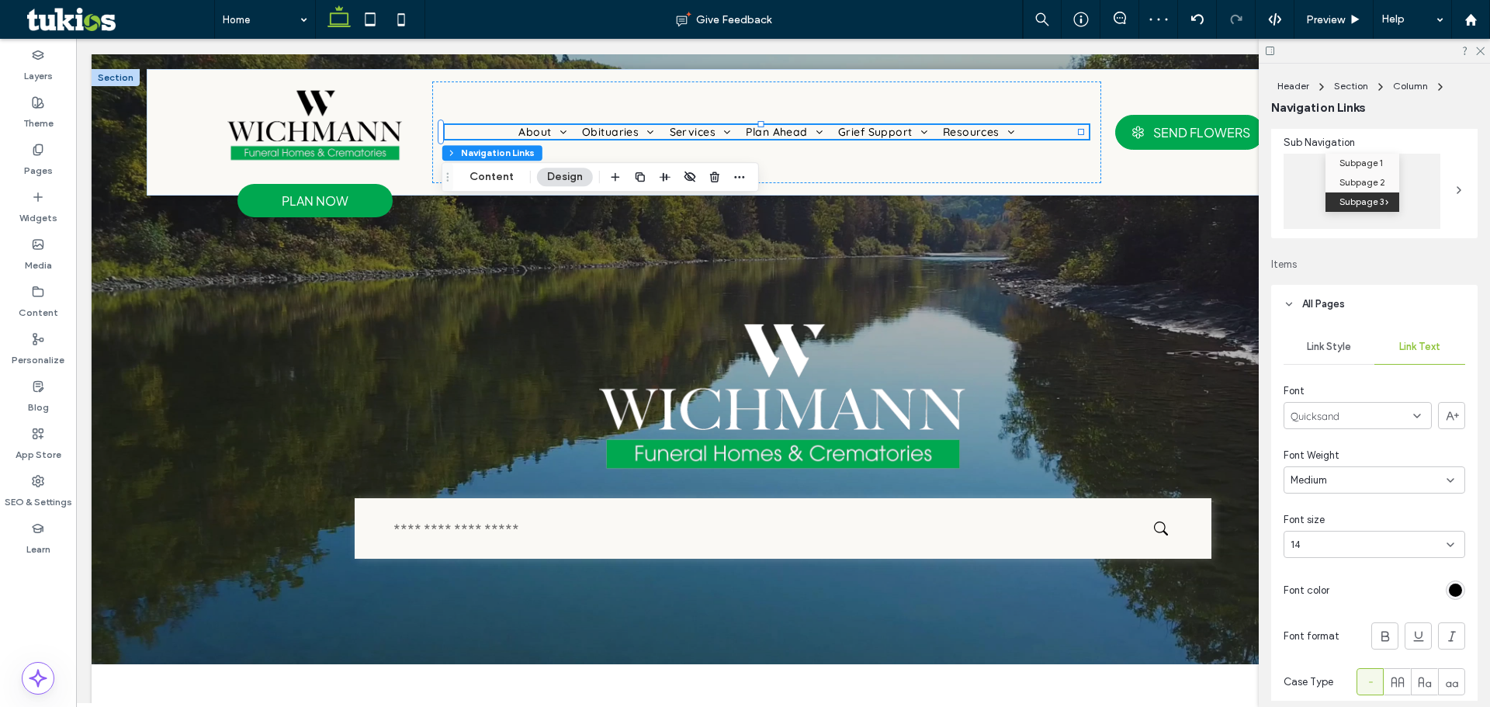
click at [1384, 542] on div "14" at bounding box center [1365, 545] width 149 height 16
type input "**"
click at [1330, 18] on span "Preview" at bounding box center [1325, 19] width 39 height 13
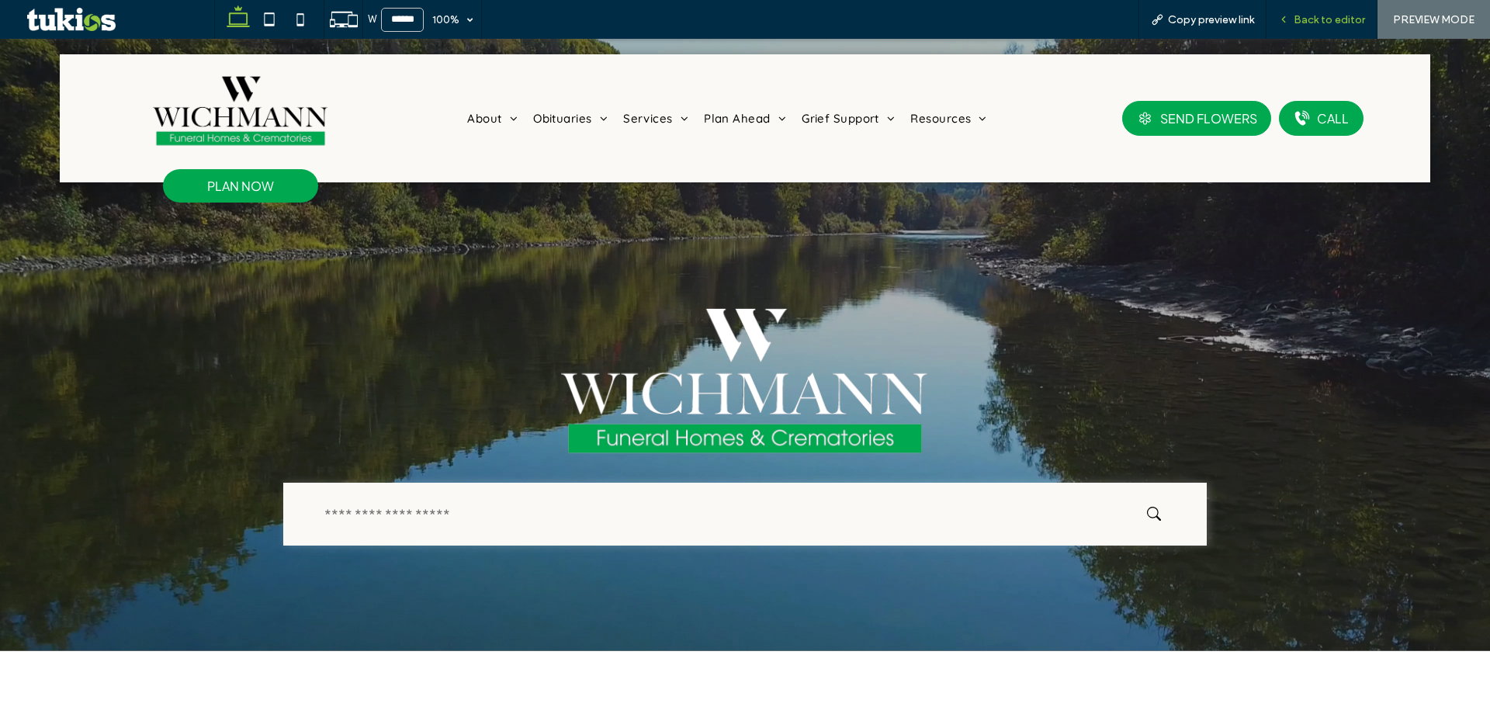
click at [1336, 13] on span "Back to editor" at bounding box center [1329, 19] width 71 height 13
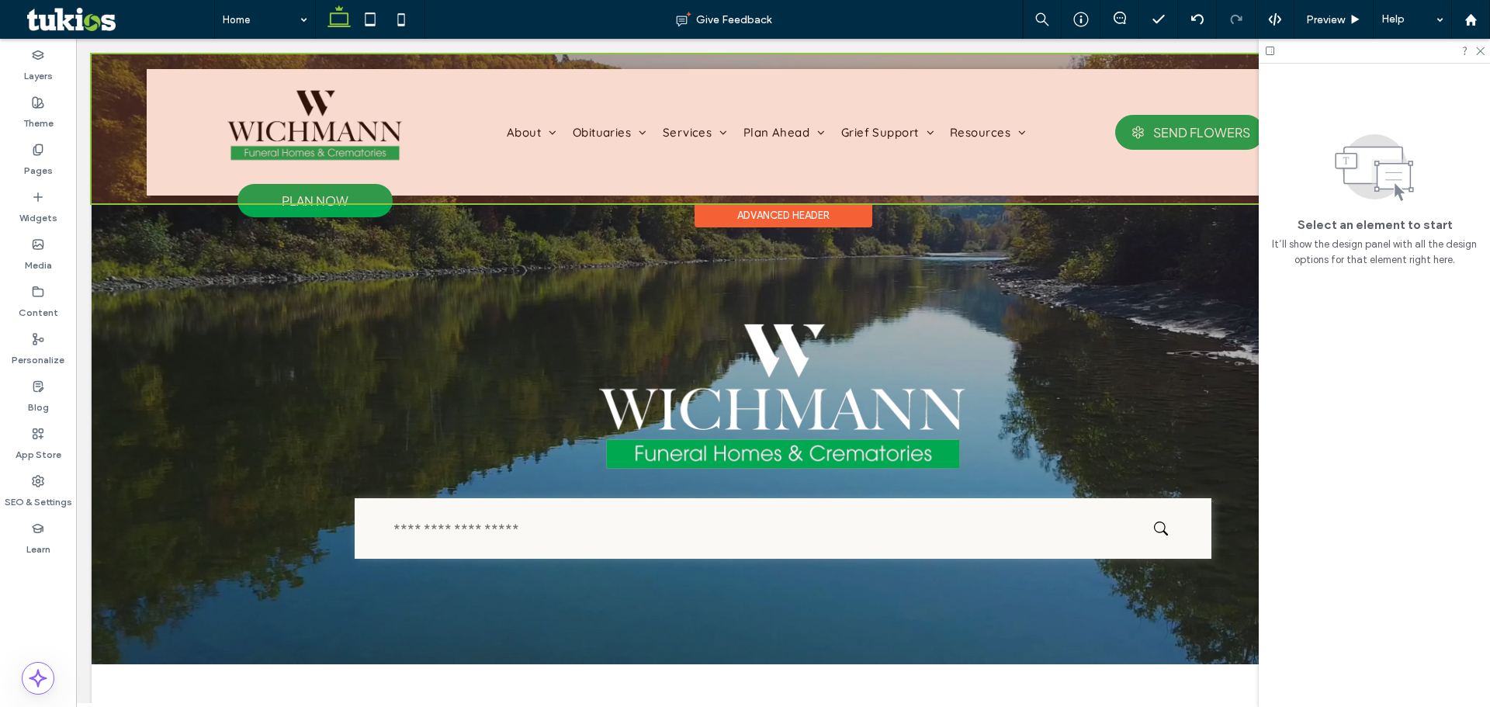
click at [922, 109] on div at bounding box center [783, 128] width 1383 height 149
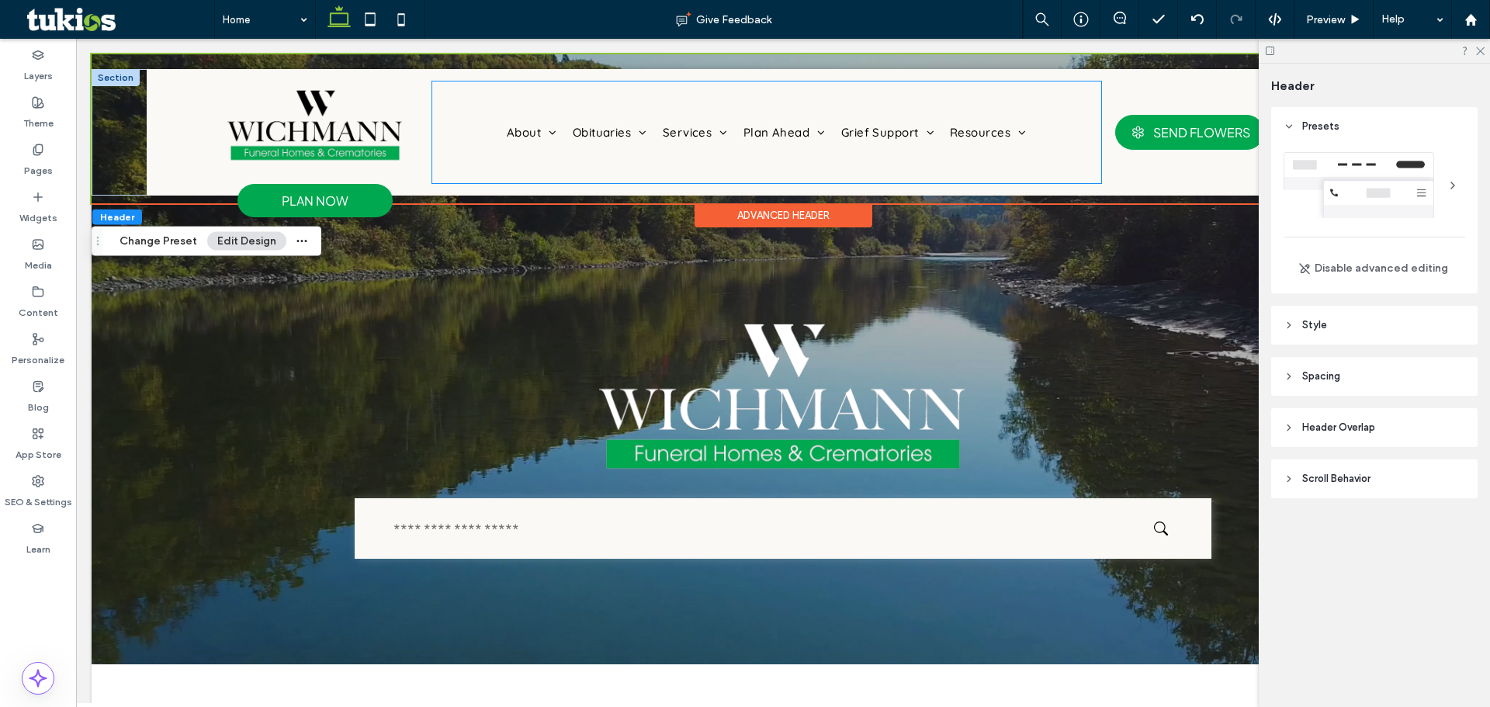
click at [866, 113] on div "About About Us Our Staff Our History Our Facilities Why Choose Us Testimonials …" at bounding box center [767, 131] width 670 height 101
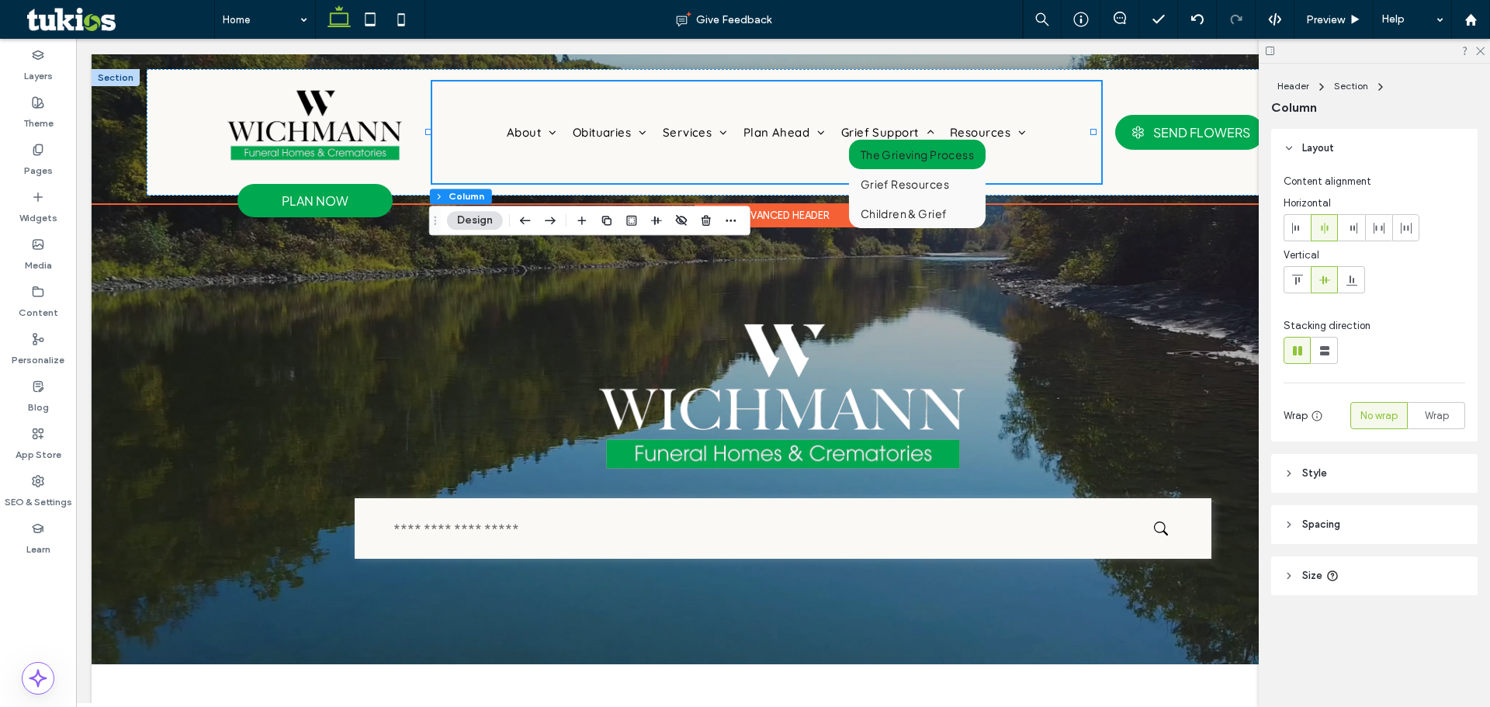
click at [849, 140] on li "The Grieving Process" at bounding box center [917, 154] width 137 height 29
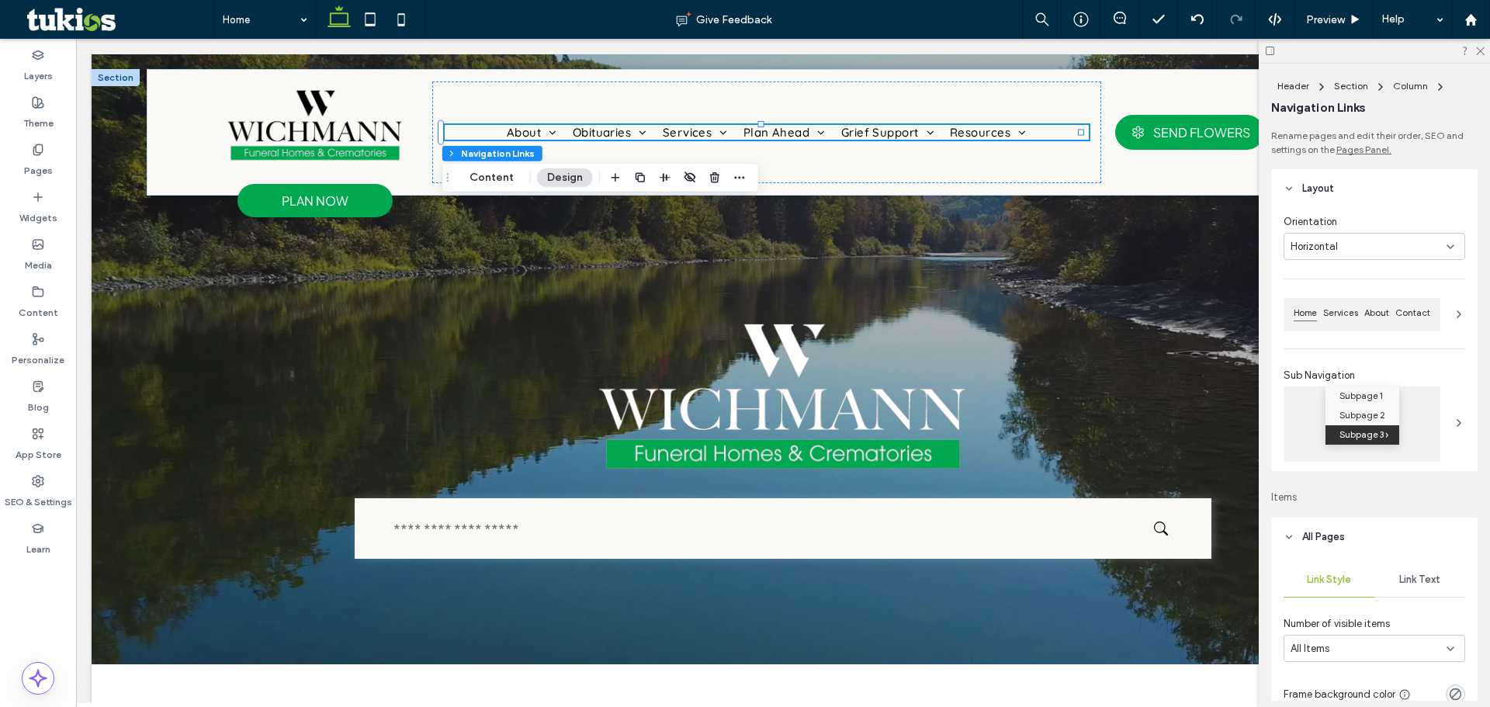
click at [1416, 580] on span "Link Text" at bounding box center [1419, 580] width 41 height 12
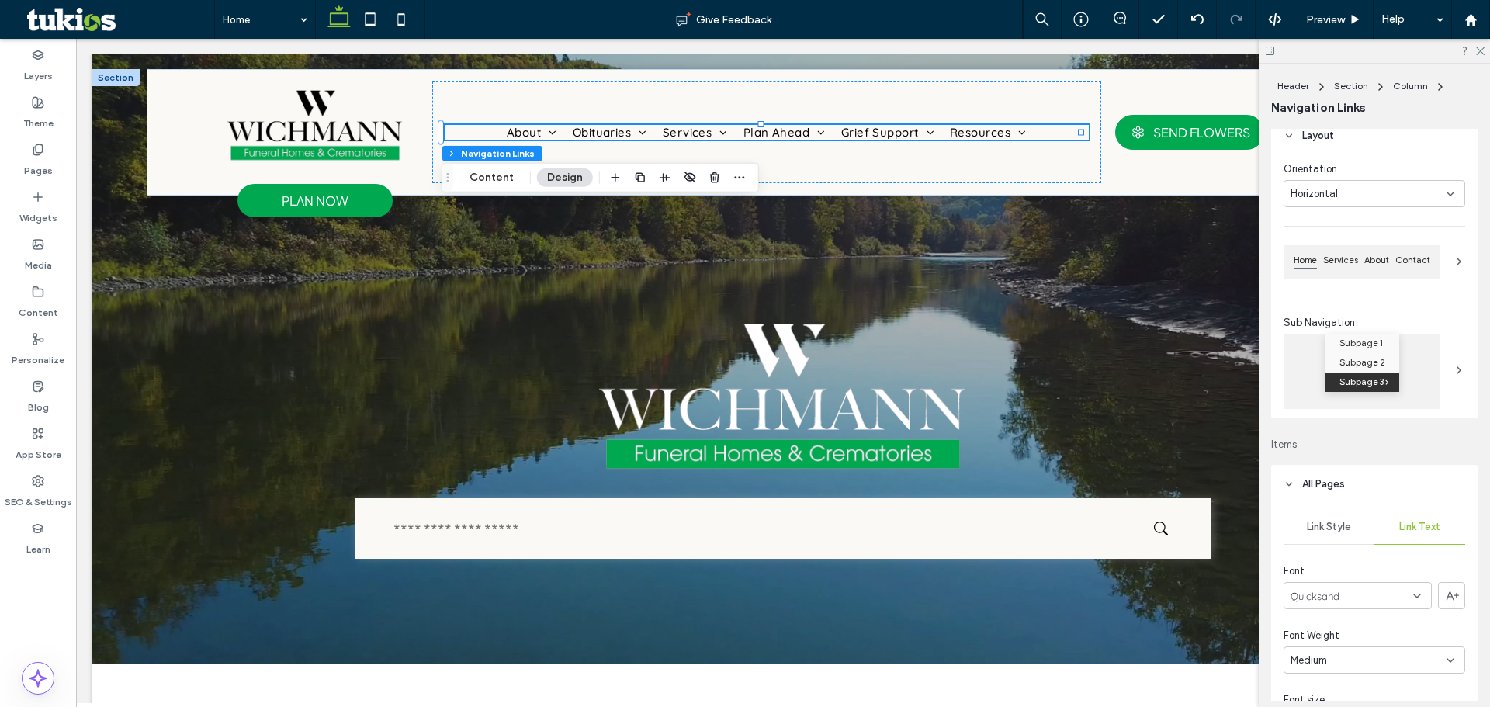
scroll to position [155, 0]
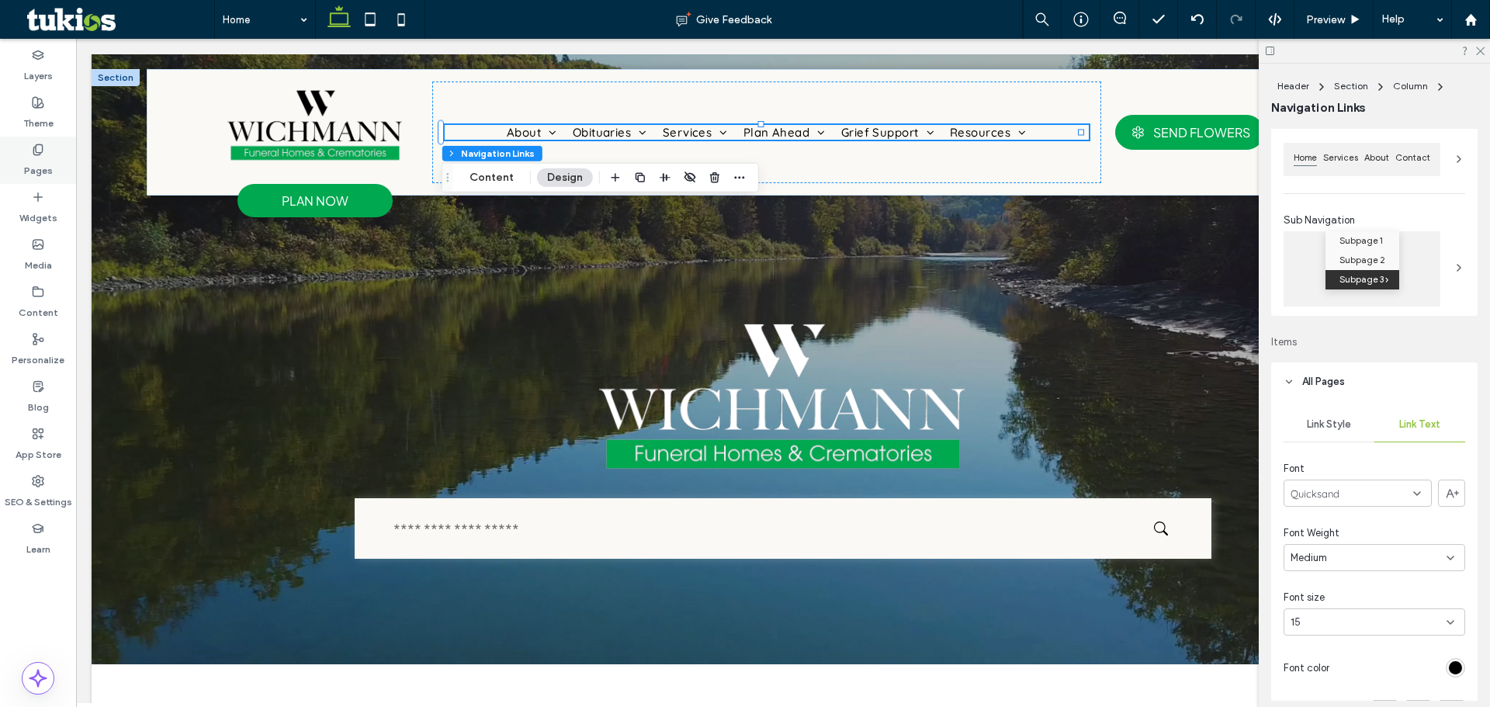
click at [50, 123] on label "Theme" at bounding box center [38, 120] width 30 height 22
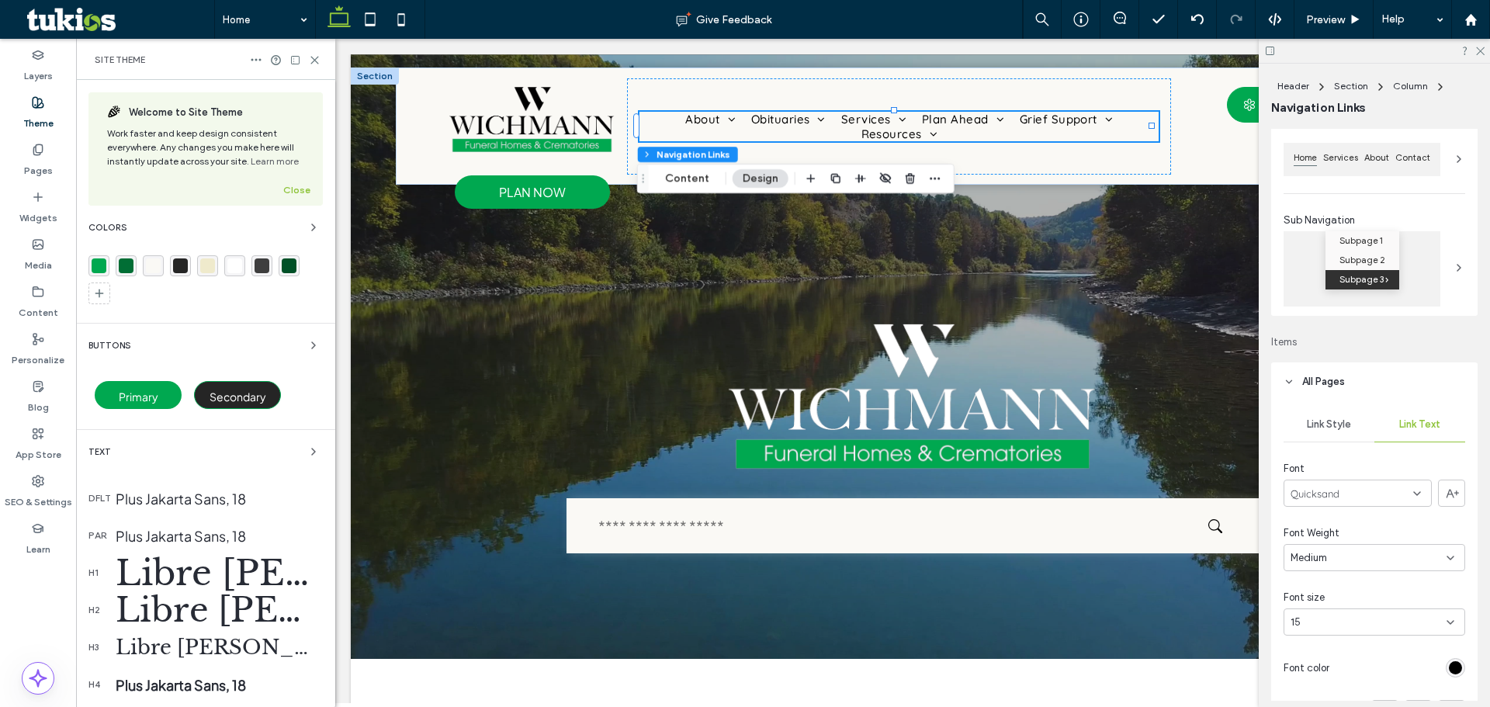
click at [156, 564] on div "Libre Baskerville, 50" at bounding box center [219, 572] width 207 height 43
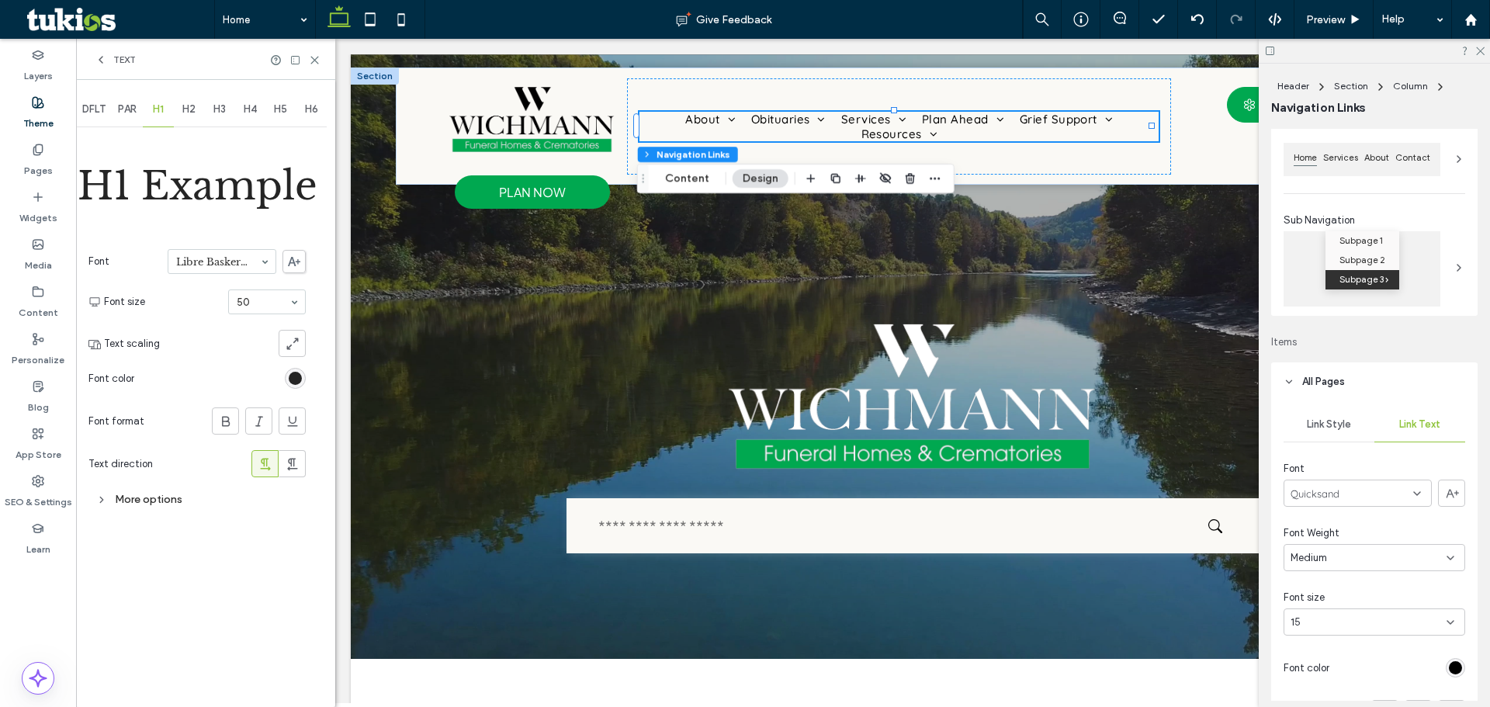
click at [102, 106] on span "DFLT" at bounding box center [93, 109] width 23 height 12
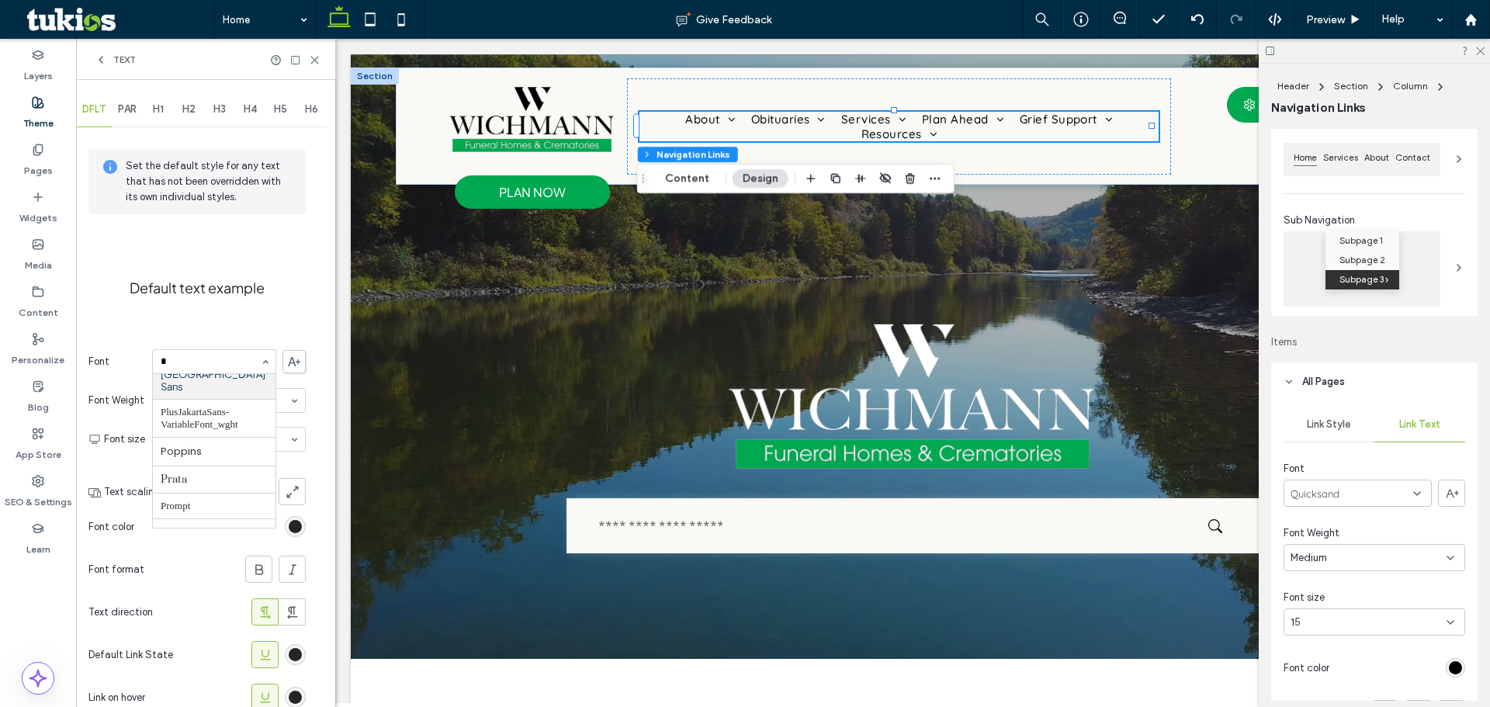
scroll to position [0, 0]
type input "**"
click at [122, 121] on div "PAR" at bounding box center [127, 109] width 31 height 34
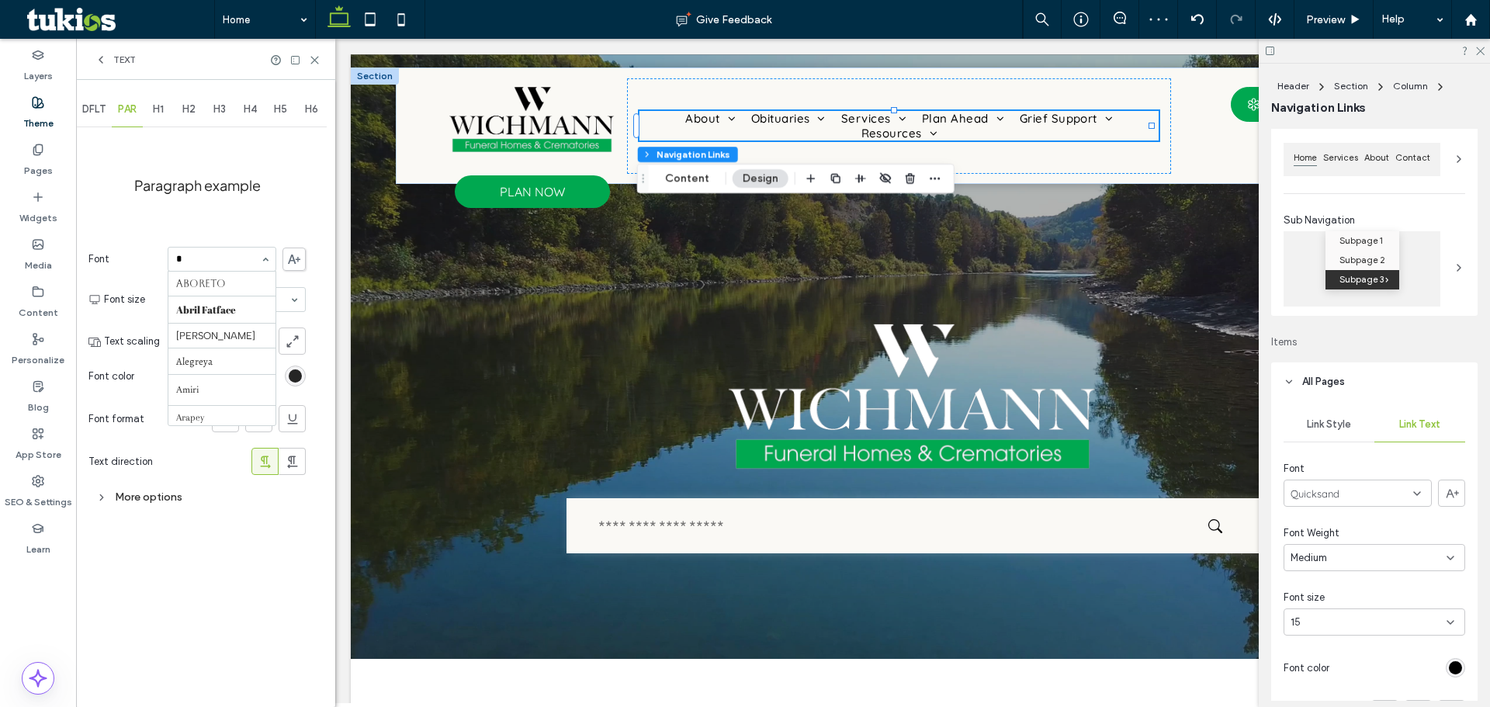
type input "**"
click at [164, 95] on div "H1" at bounding box center [158, 109] width 31 height 34
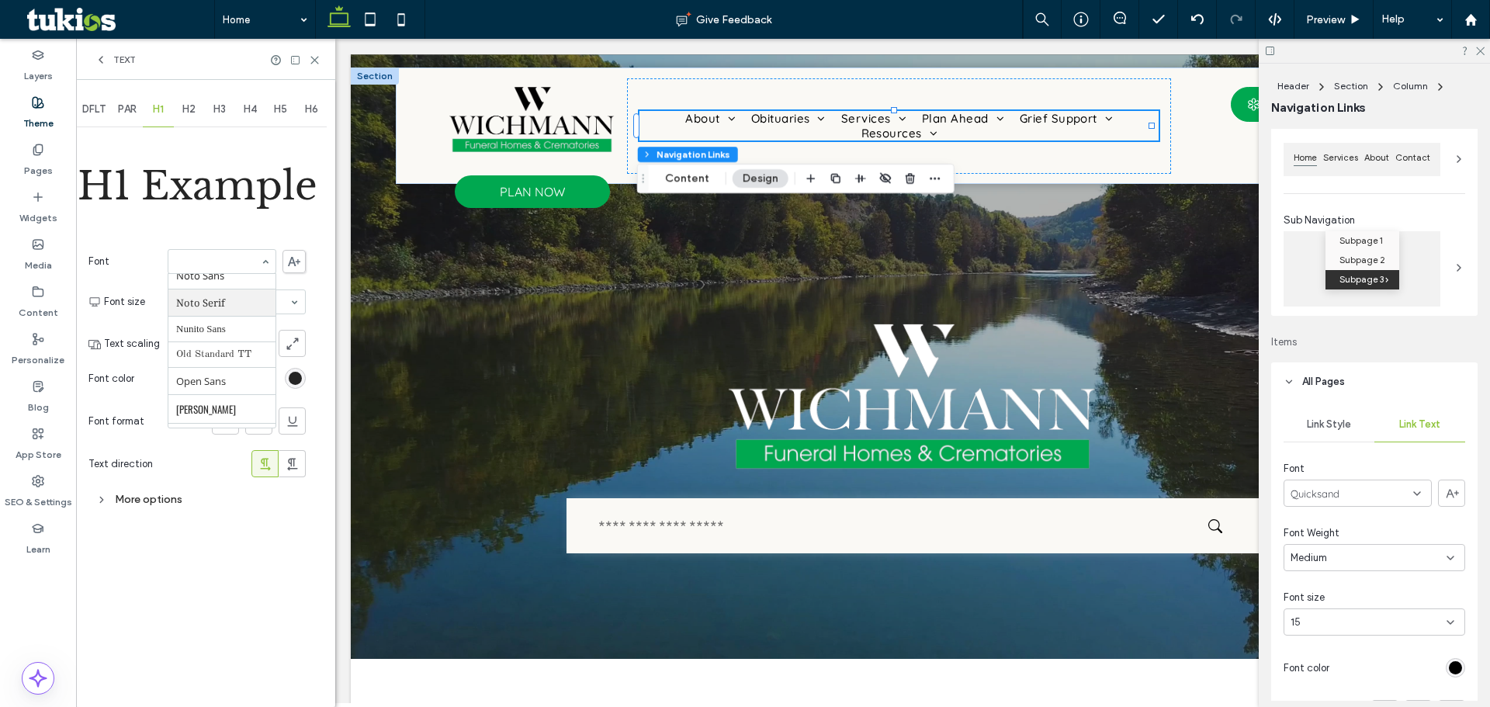
scroll to position [960, 0]
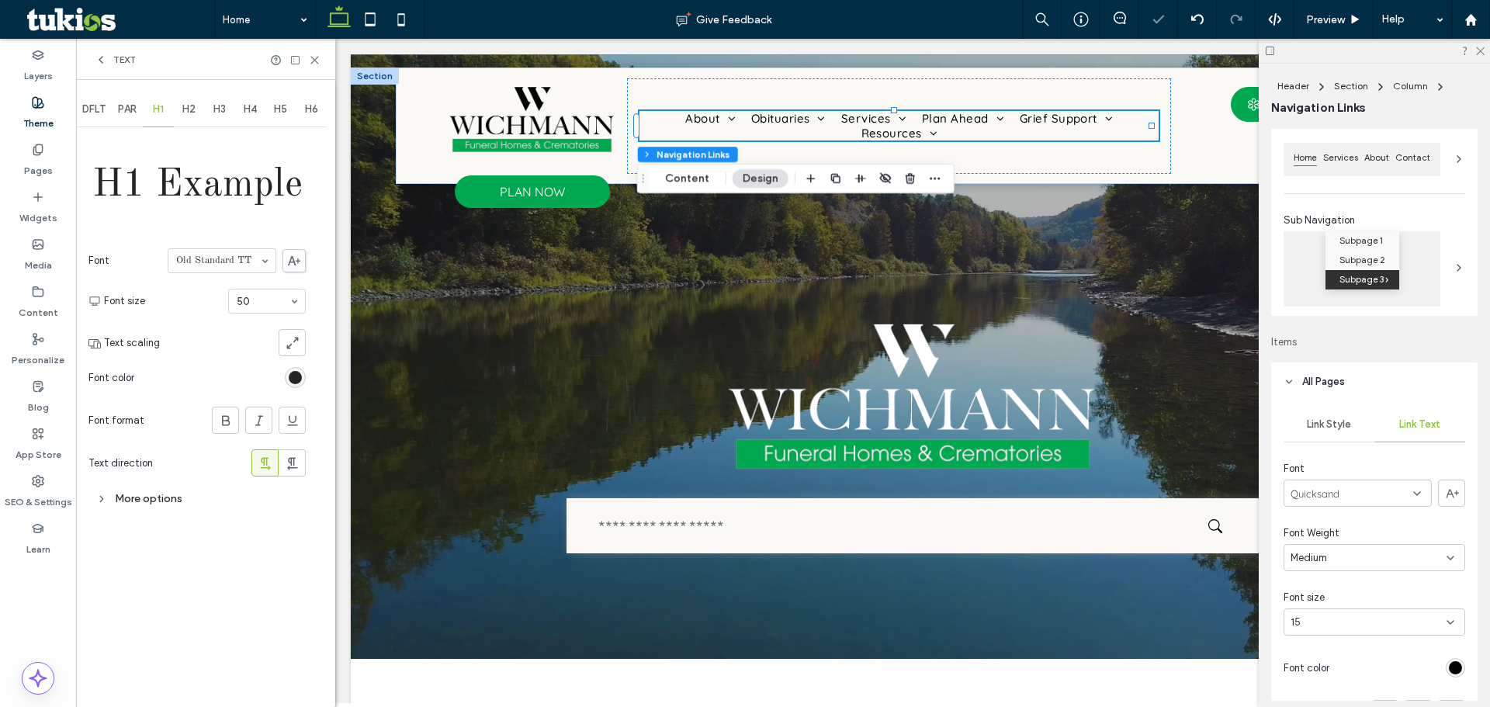
click at [182, 106] on div "H2" at bounding box center [189, 109] width 31 height 34
type input "***"
drag, startPoint x: 216, startPoint y: 109, endPoint x: 238, endPoint y: 253, distance: 146.1
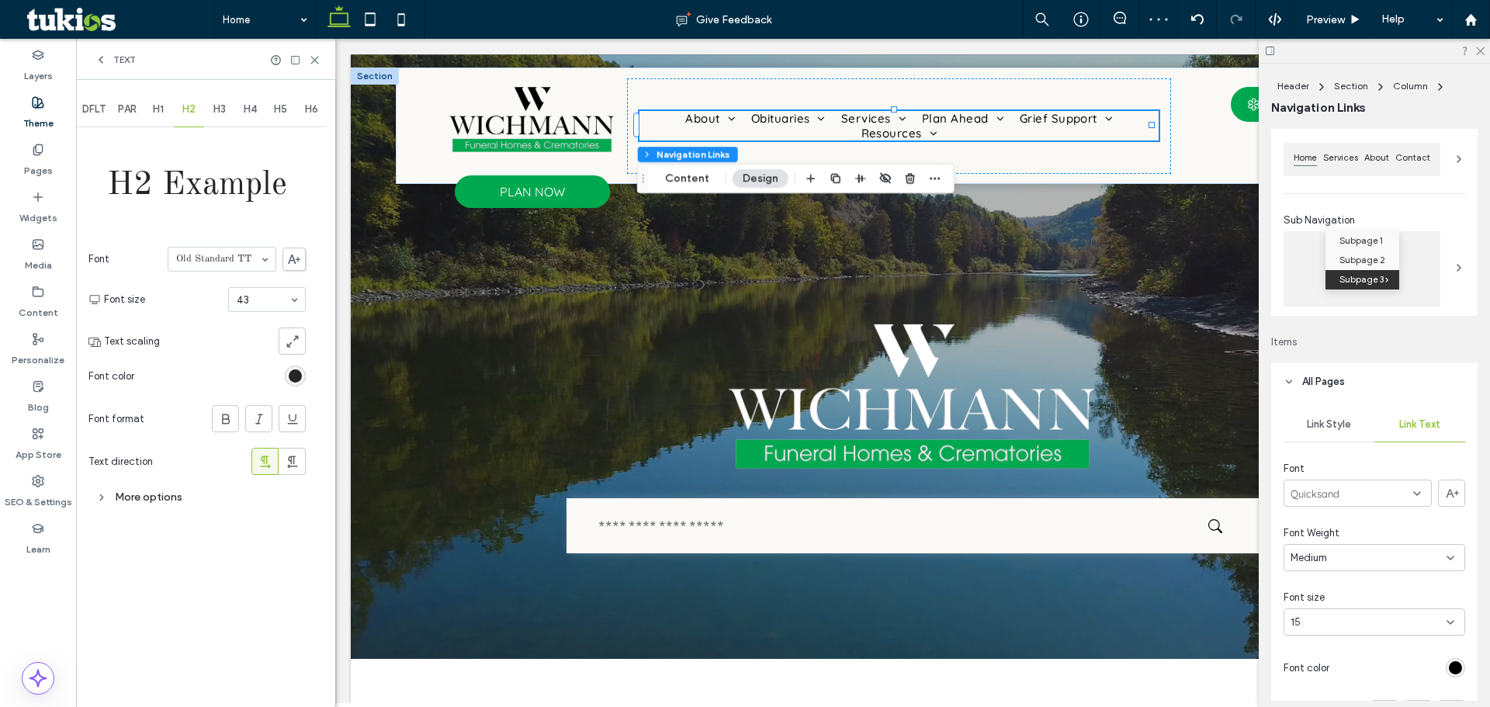
click at [217, 109] on span "H3" at bounding box center [219, 109] width 12 height 12
type input "***"
click at [248, 100] on div "H4" at bounding box center [250, 109] width 31 height 34
click at [316, 54] on icon at bounding box center [315, 60] width 12 height 12
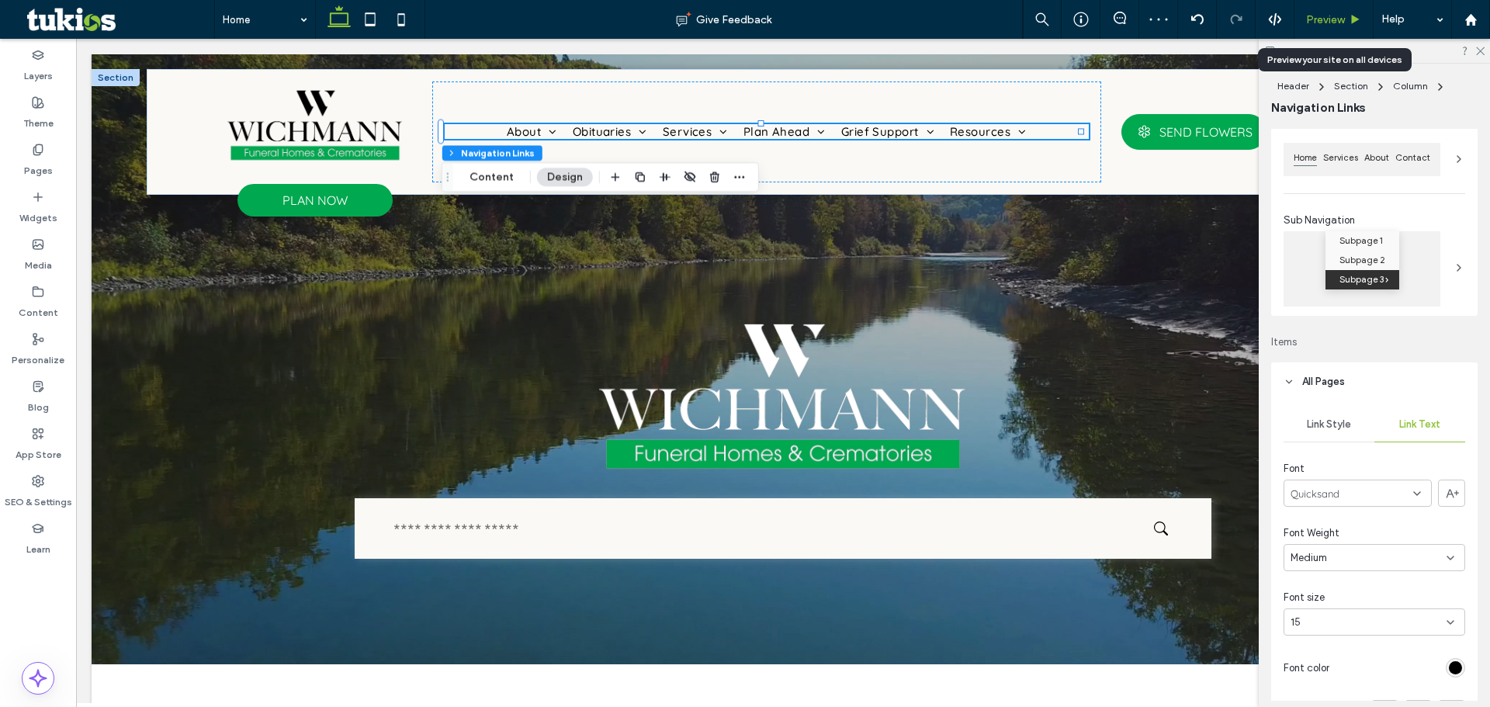
click at [1319, 14] on span "Preview" at bounding box center [1325, 19] width 39 height 13
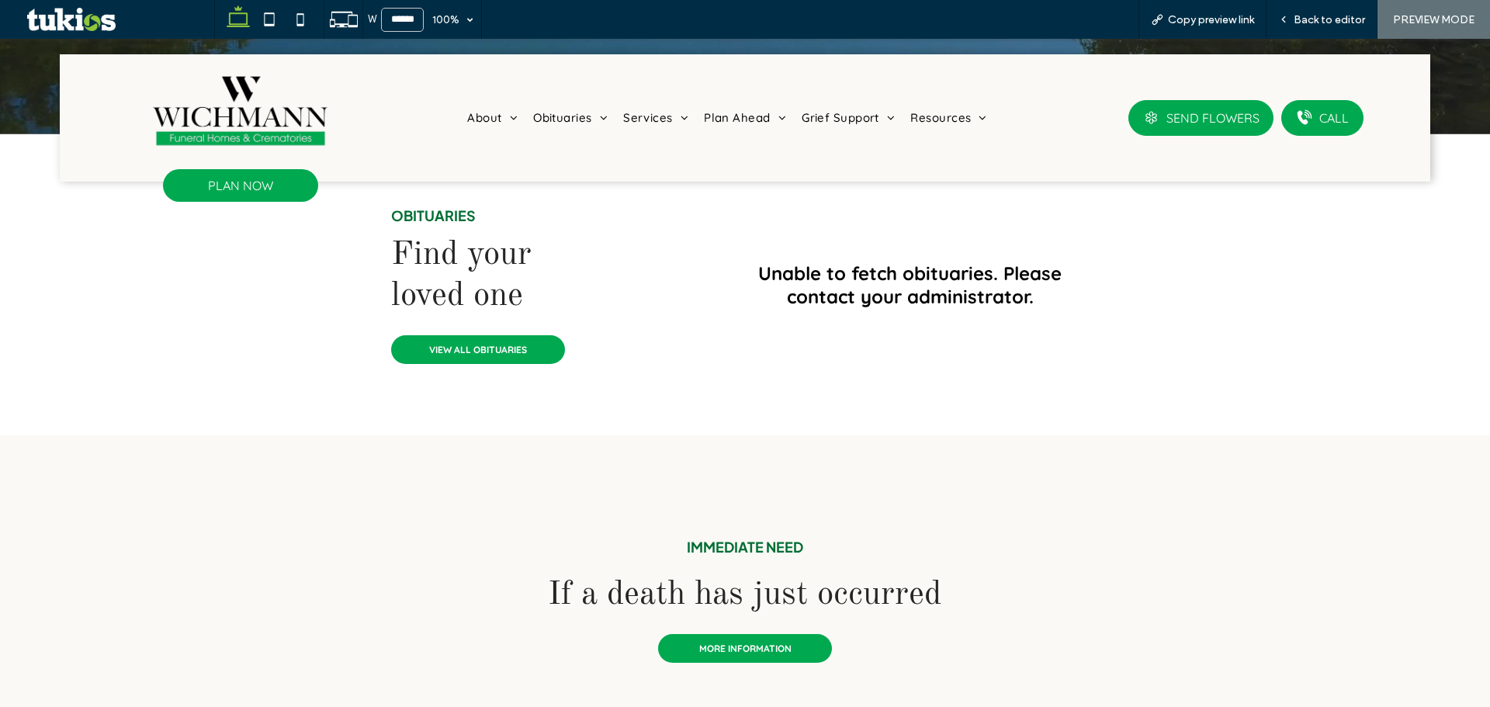
scroll to position [621, 0]
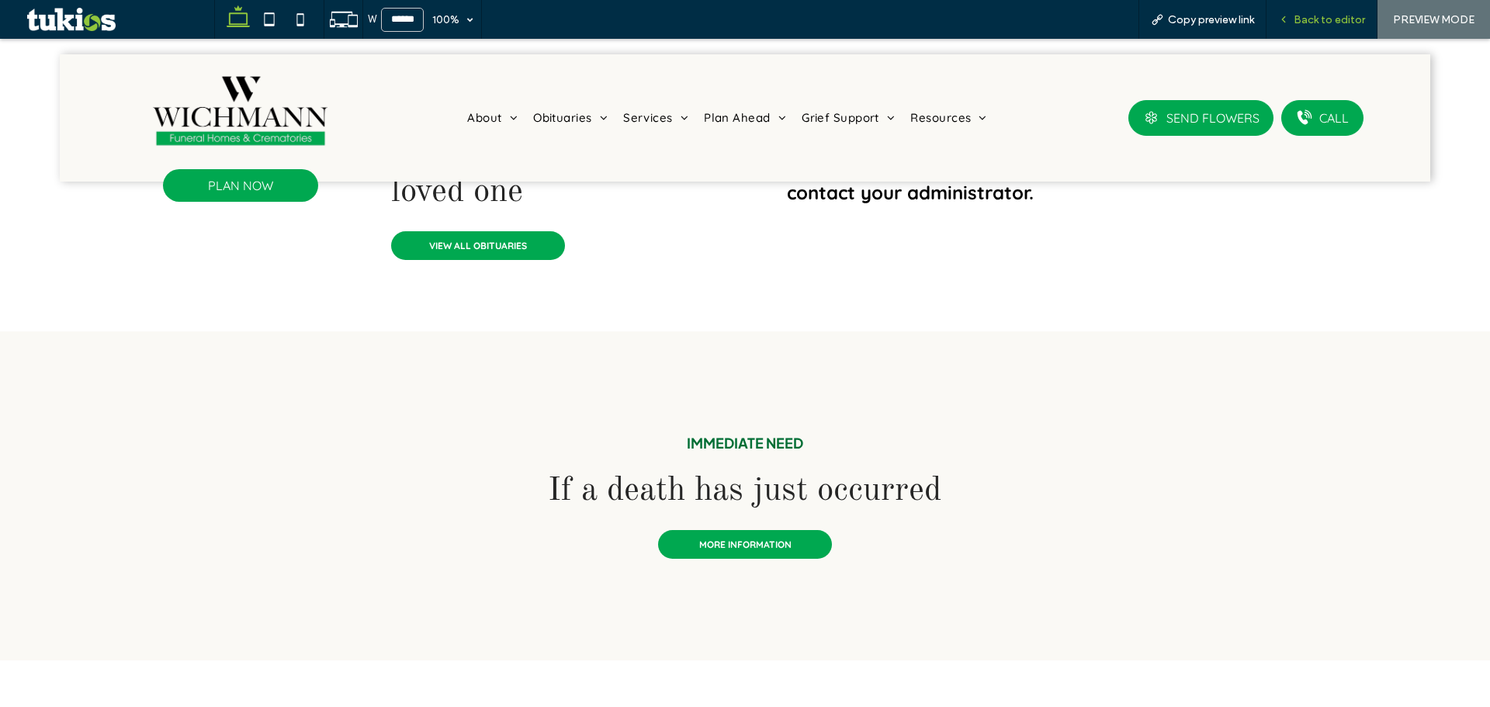
drag, startPoint x: 1348, startPoint y: 24, endPoint x: 1041, endPoint y: 336, distance: 437.9
click at [1348, 24] on span "Back to editor" at bounding box center [1329, 19] width 71 height 13
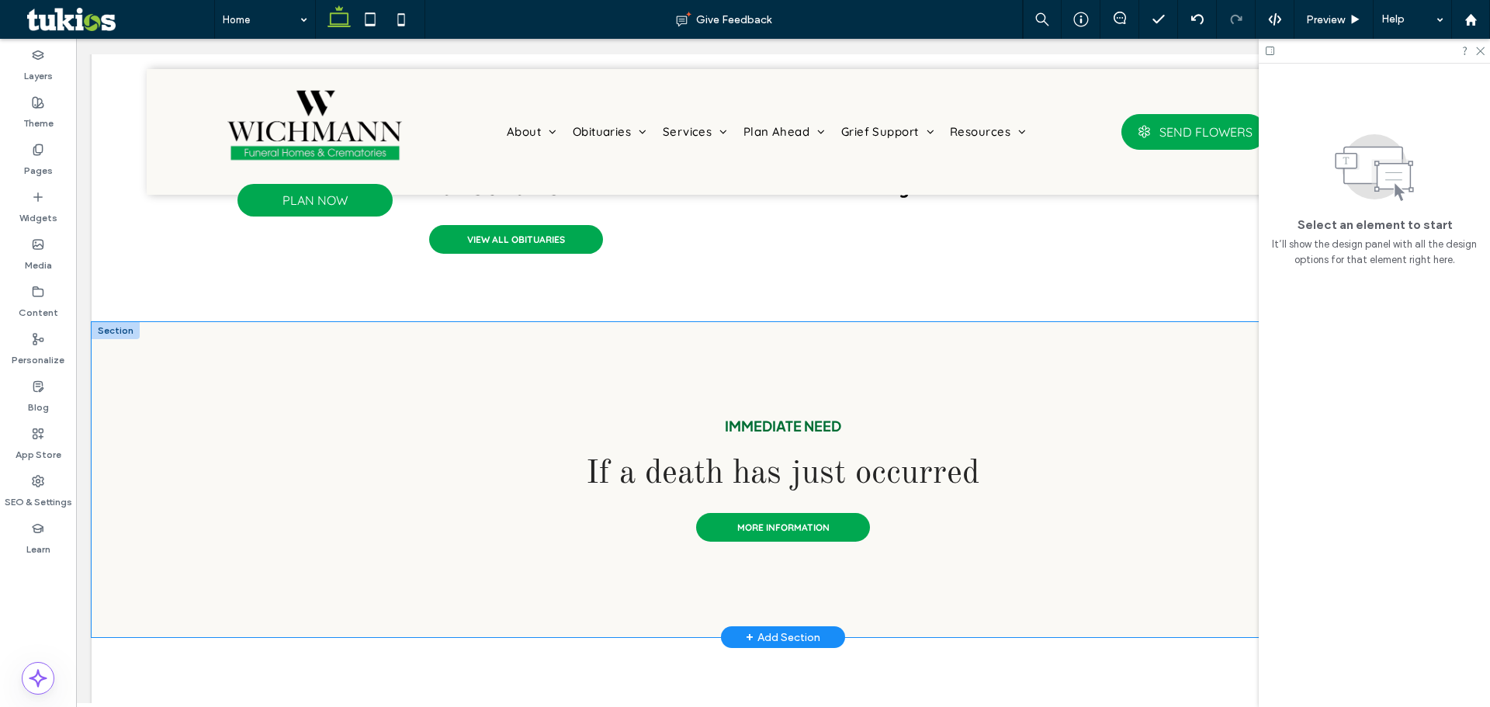
scroll to position [635, 0]
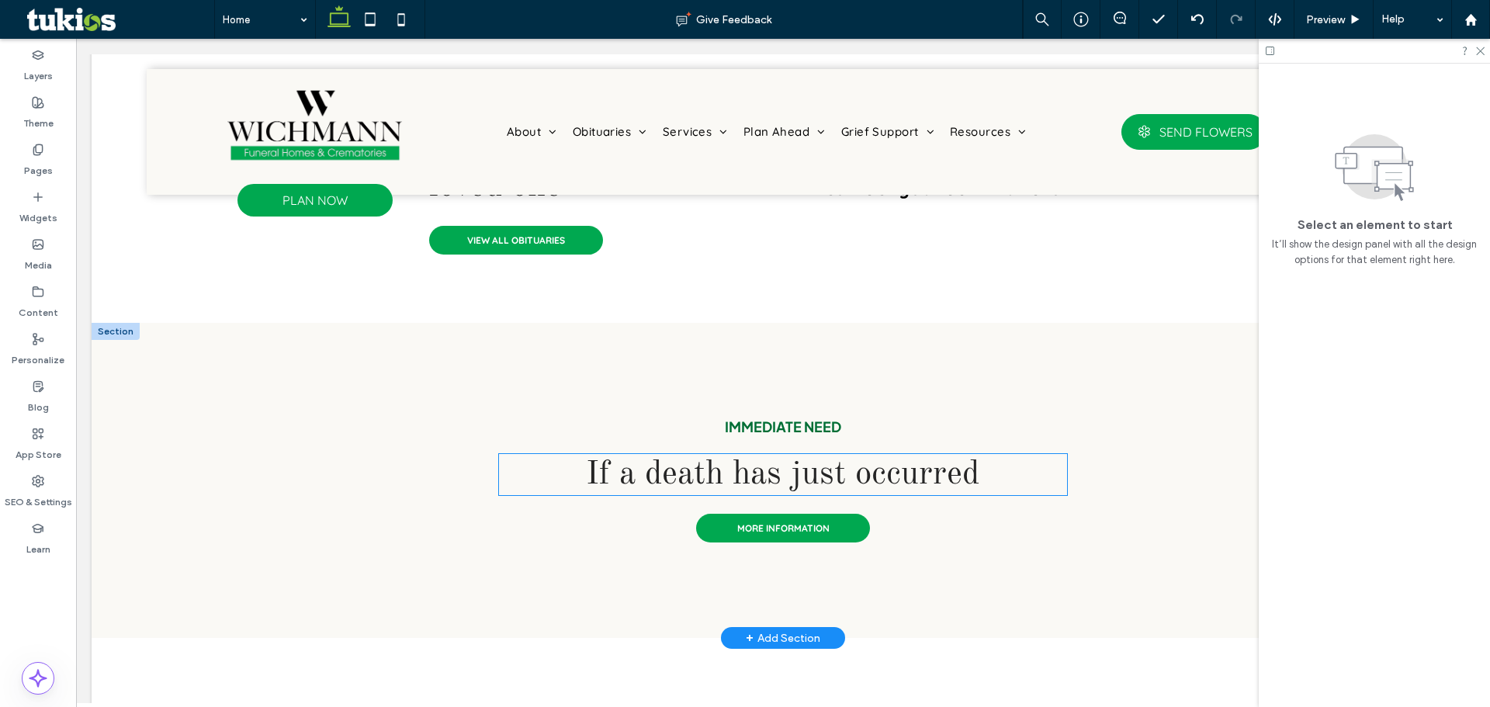
click at [877, 486] on span "If a death has just occurred" at bounding box center [782, 474] width 393 height 33
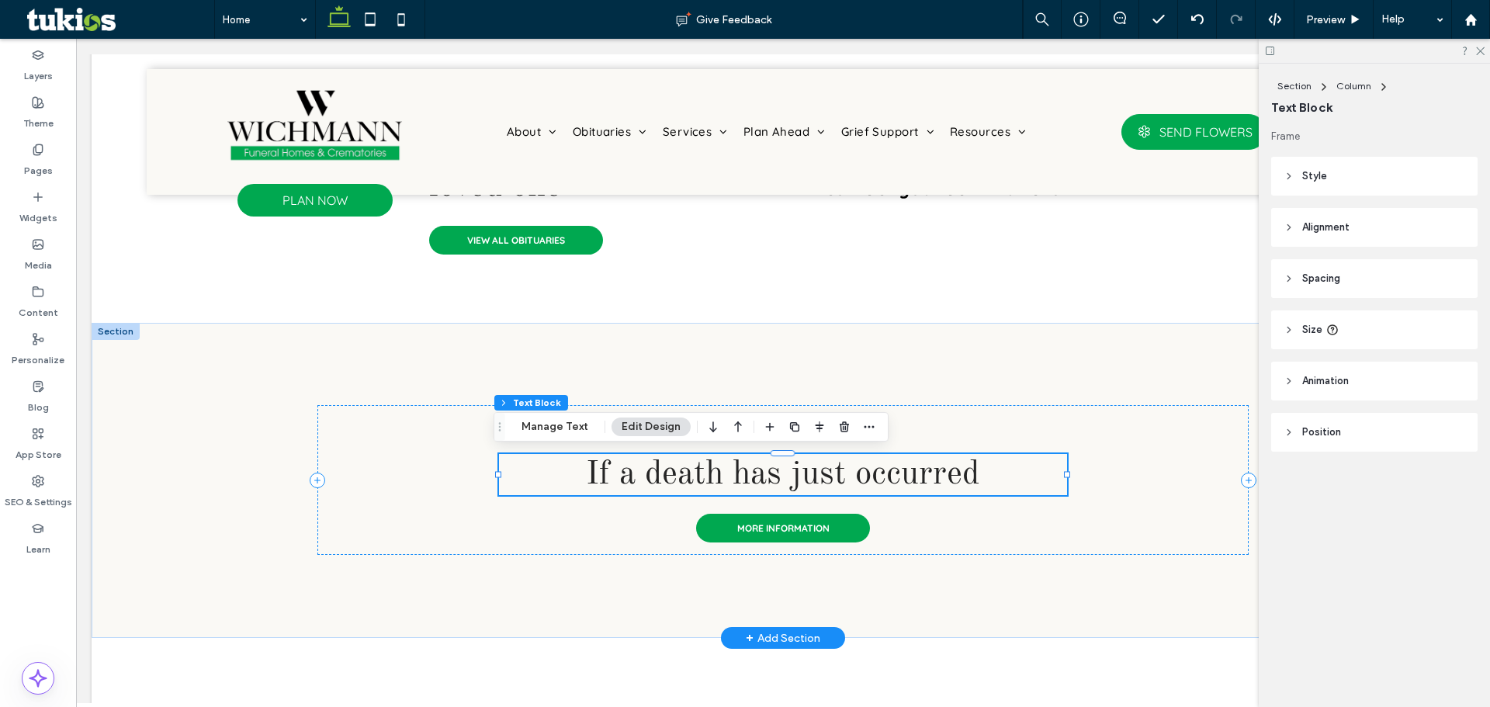
click at [877, 484] on span "If a death has just occurred" at bounding box center [782, 474] width 393 height 33
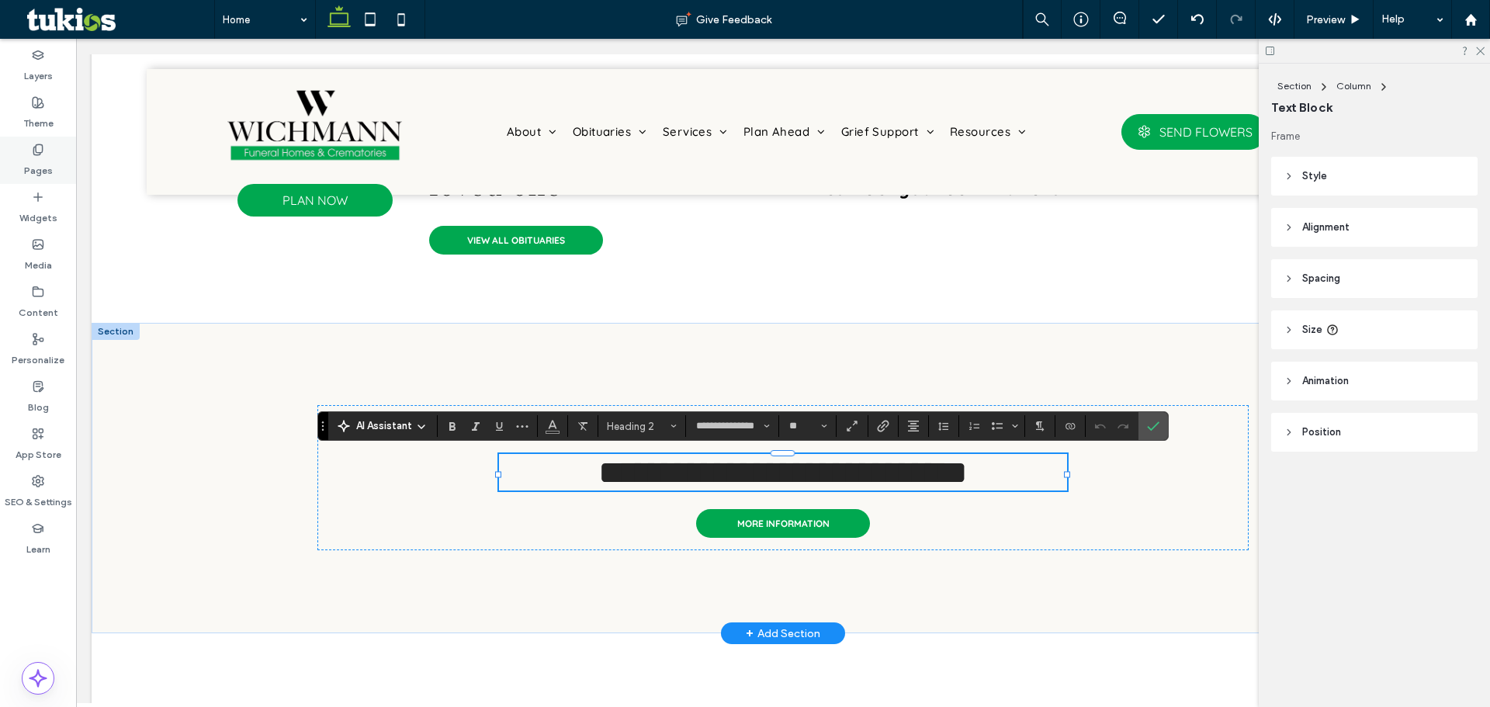
click at [28, 162] on label "Pages" at bounding box center [38, 167] width 29 height 22
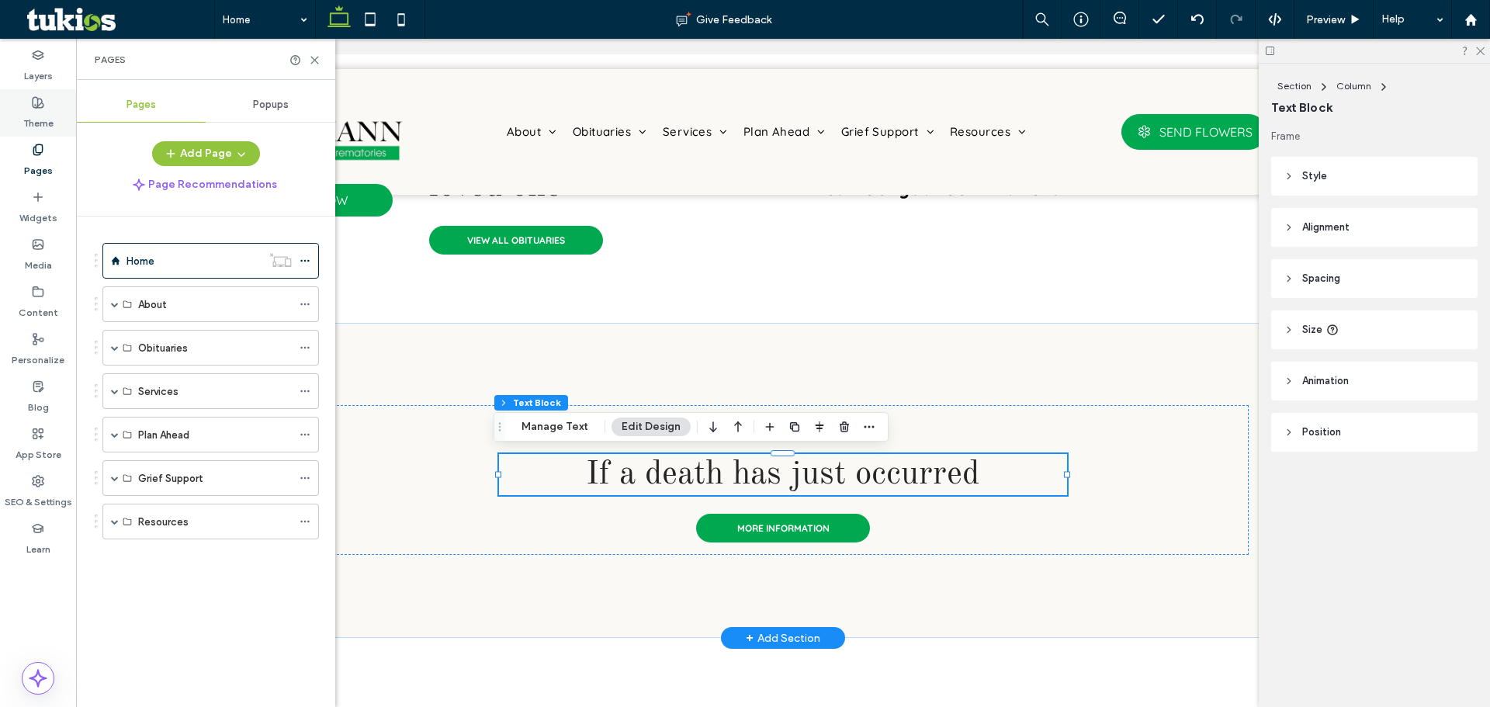
click at [22, 115] on div "Theme" at bounding box center [38, 112] width 76 height 47
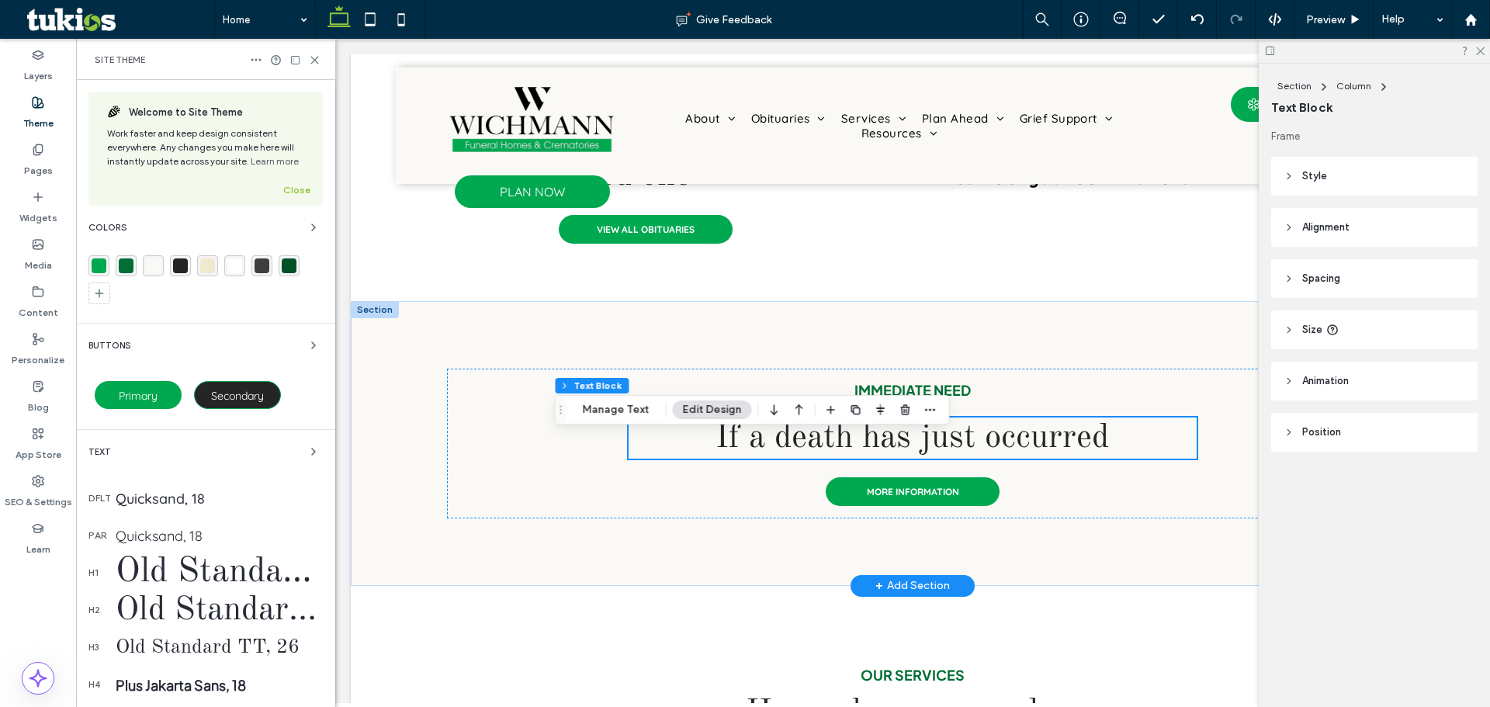
scroll to position [629, 0]
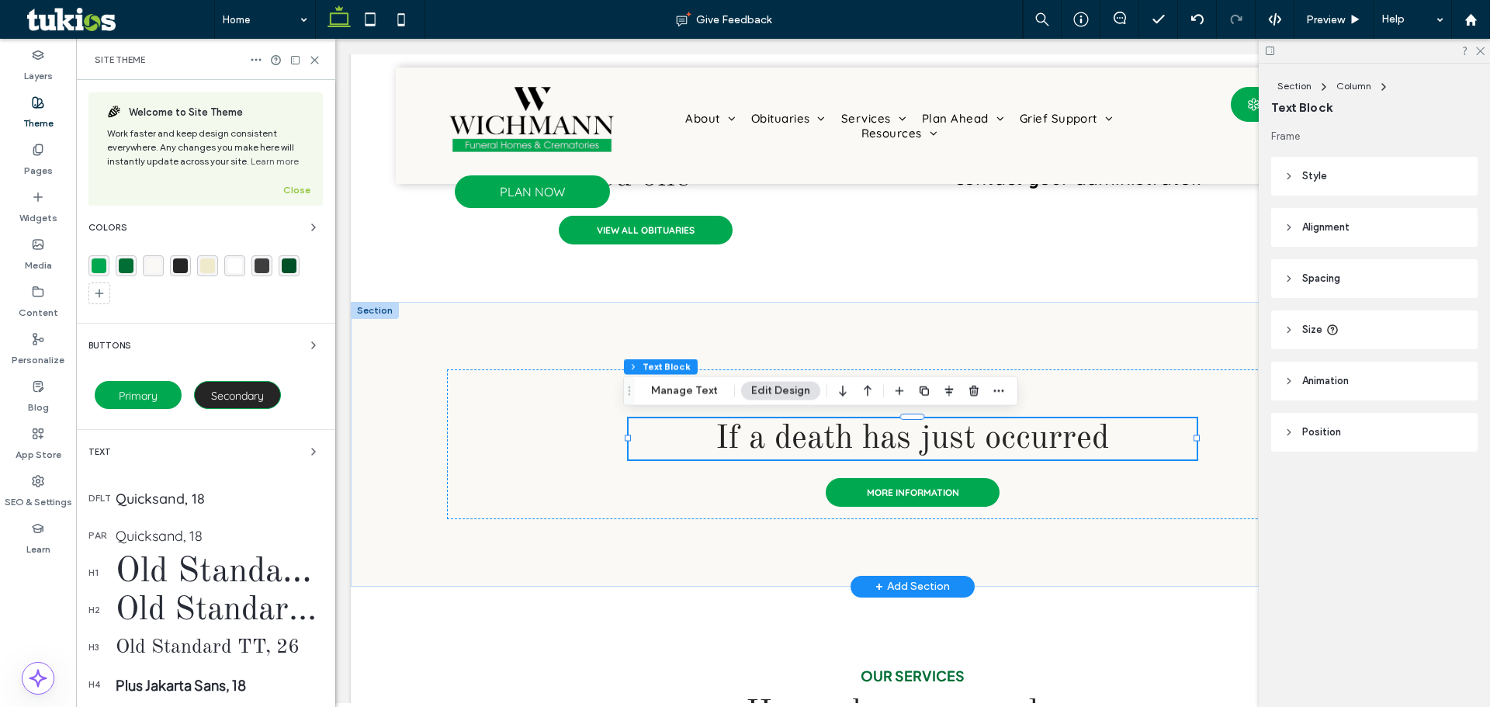
click at [150, 600] on div "Old Standard TT, 43" at bounding box center [219, 610] width 207 height 41
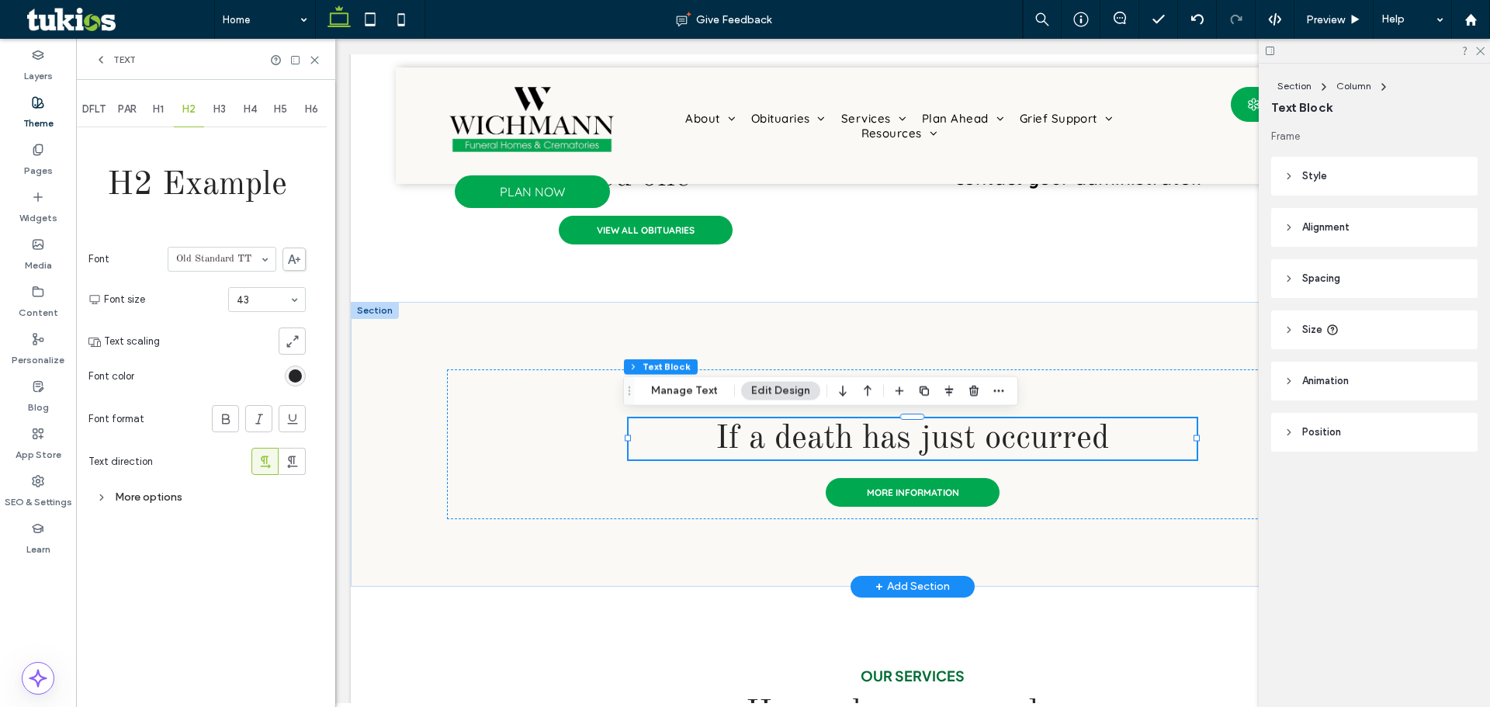
click at [178, 500] on div "More options" at bounding box center [196, 497] width 217 height 21
click at [293, 646] on icon "toggle" at bounding box center [291, 645] width 6 height 5
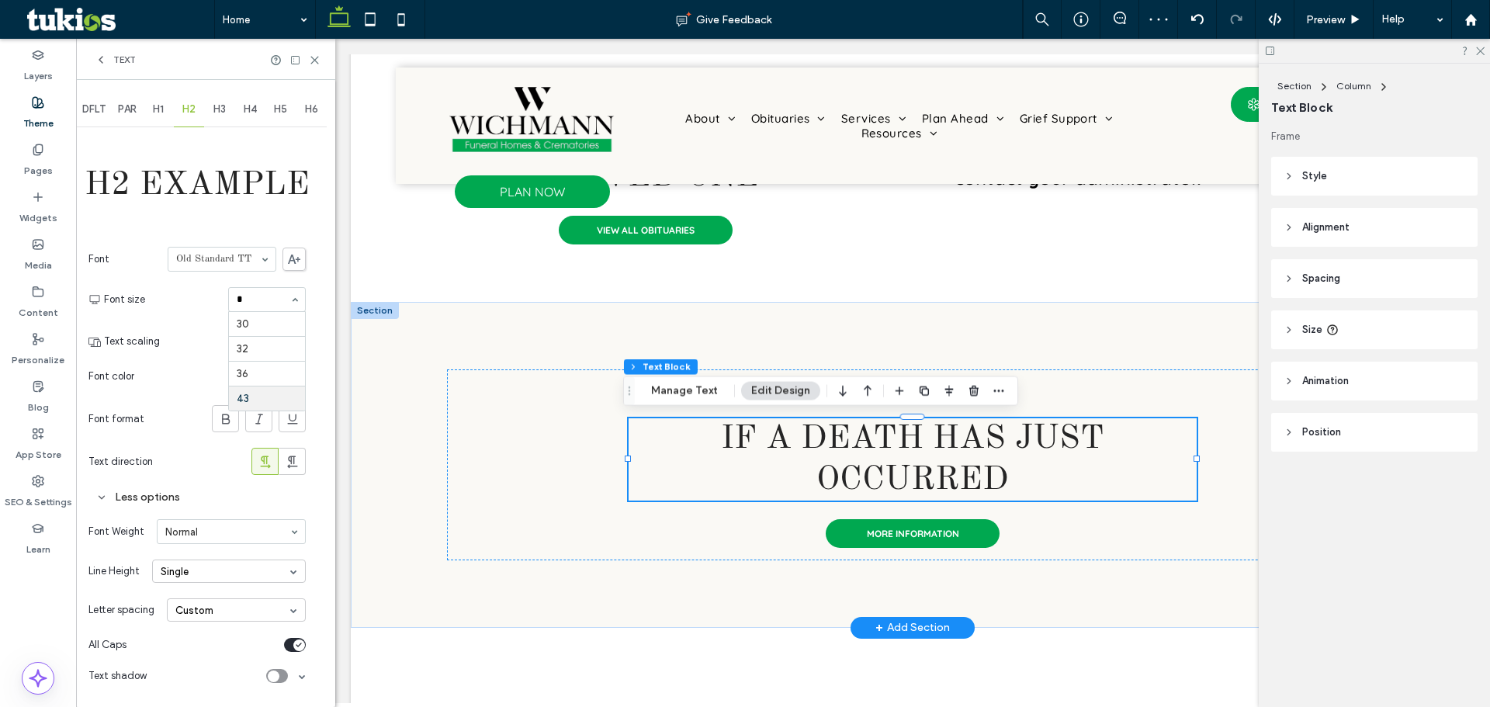
scroll to position [0, 0]
type input "**"
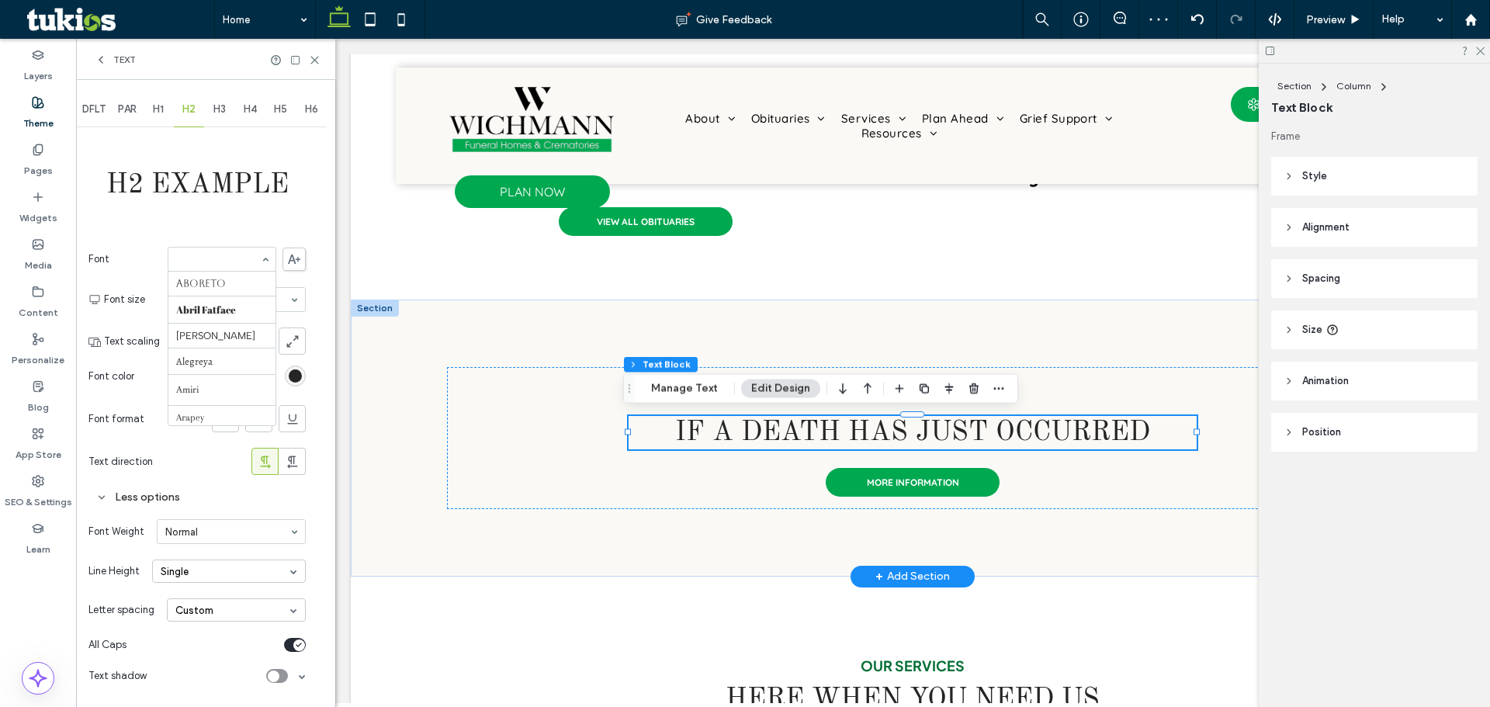
scroll to position [1041, 0]
click at [145, 511] on div "Font Weight Normal Bold" at bounding box center [196, 531] width 217 height 40
click at [200, 544] on div "Font Weight Normal" at bounding box center [196, 531] width 217 height 40
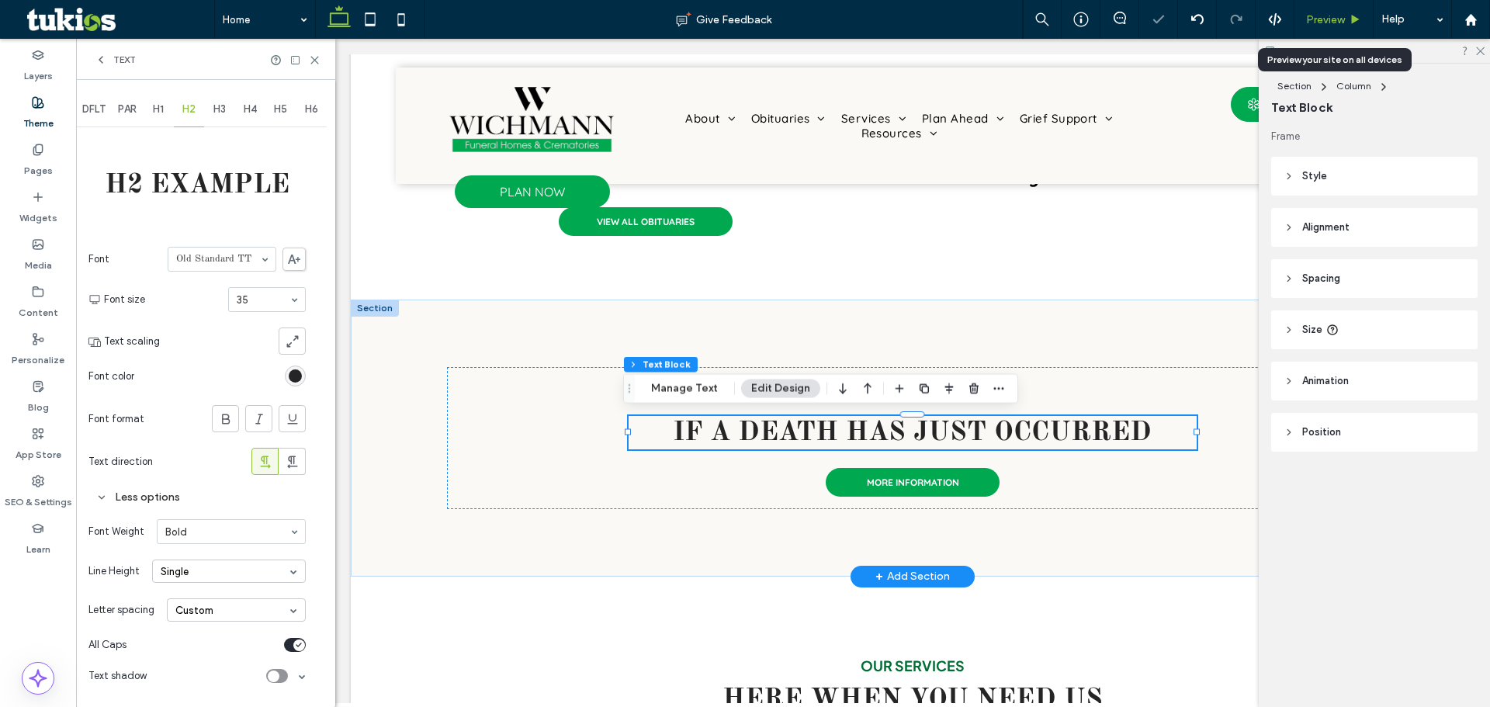
drag, startPoint x: 1322, startPoint y: 23, endPoint x: 1256, endPoint y: 85, distance: 90.6
click at [1322, 23] on span "Preview" at bounding box center [1325, 19] width 39 height 13
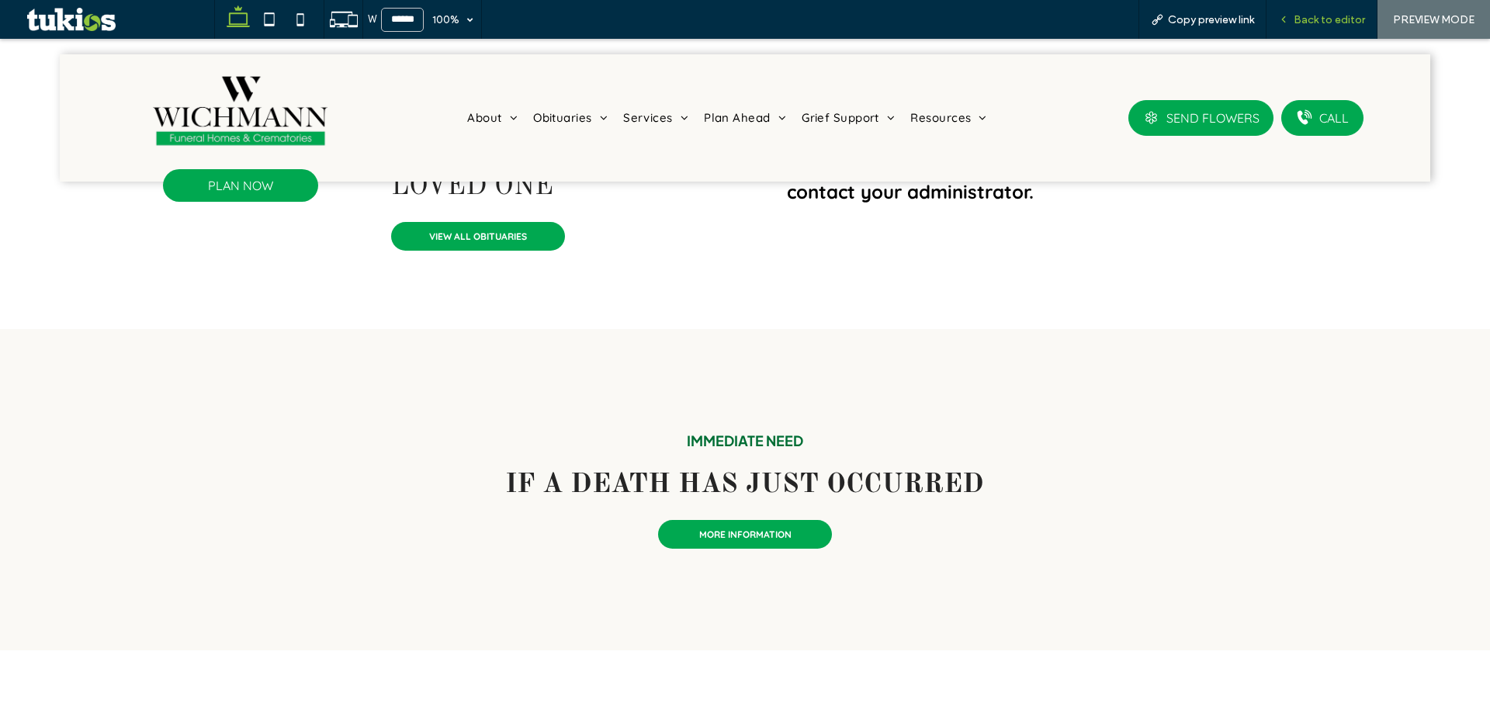
click at [1329, 25] on span "Back to editor" at bounding box center [1329, 19] width 71 height 13
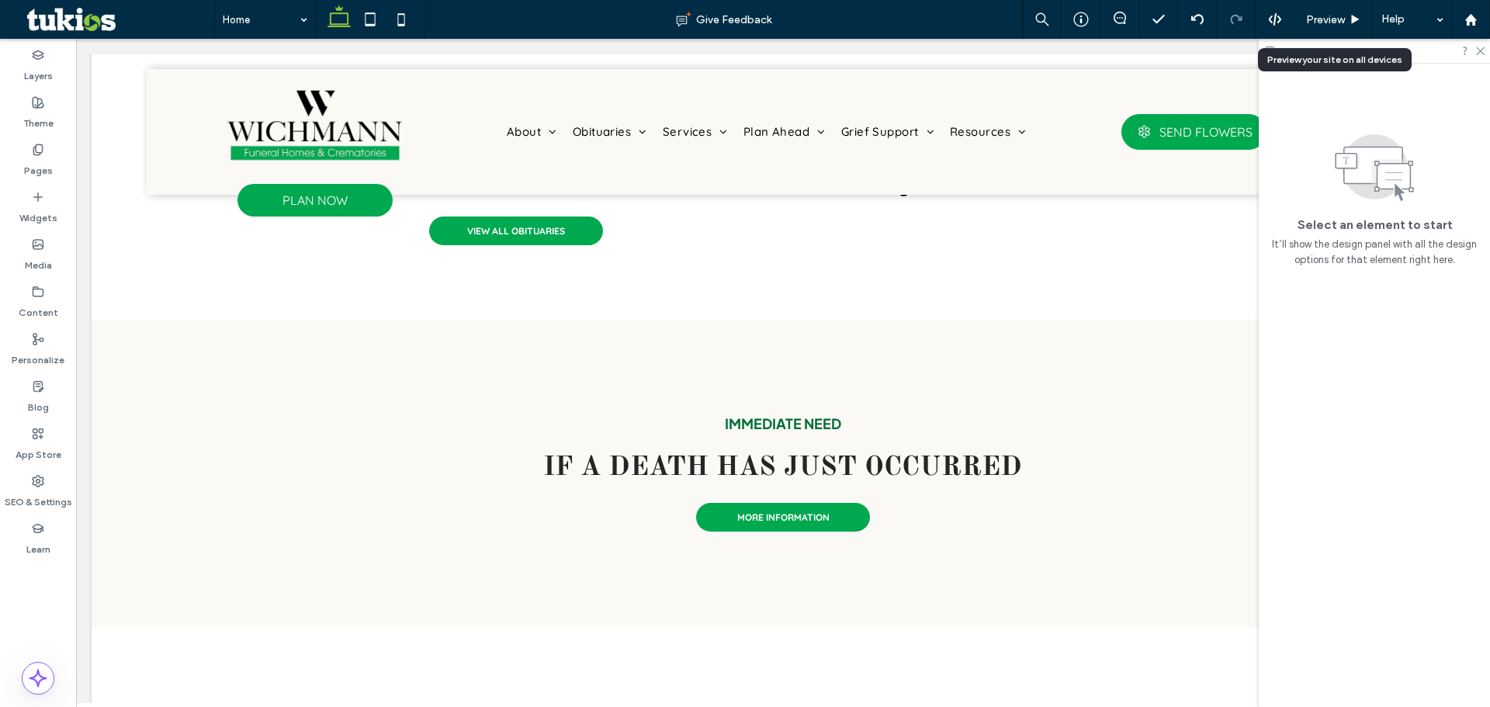
scroll to position [635, 0]
click at [50, 114] on label "Theme" at bounding box center [38, 120] width 30 height 22
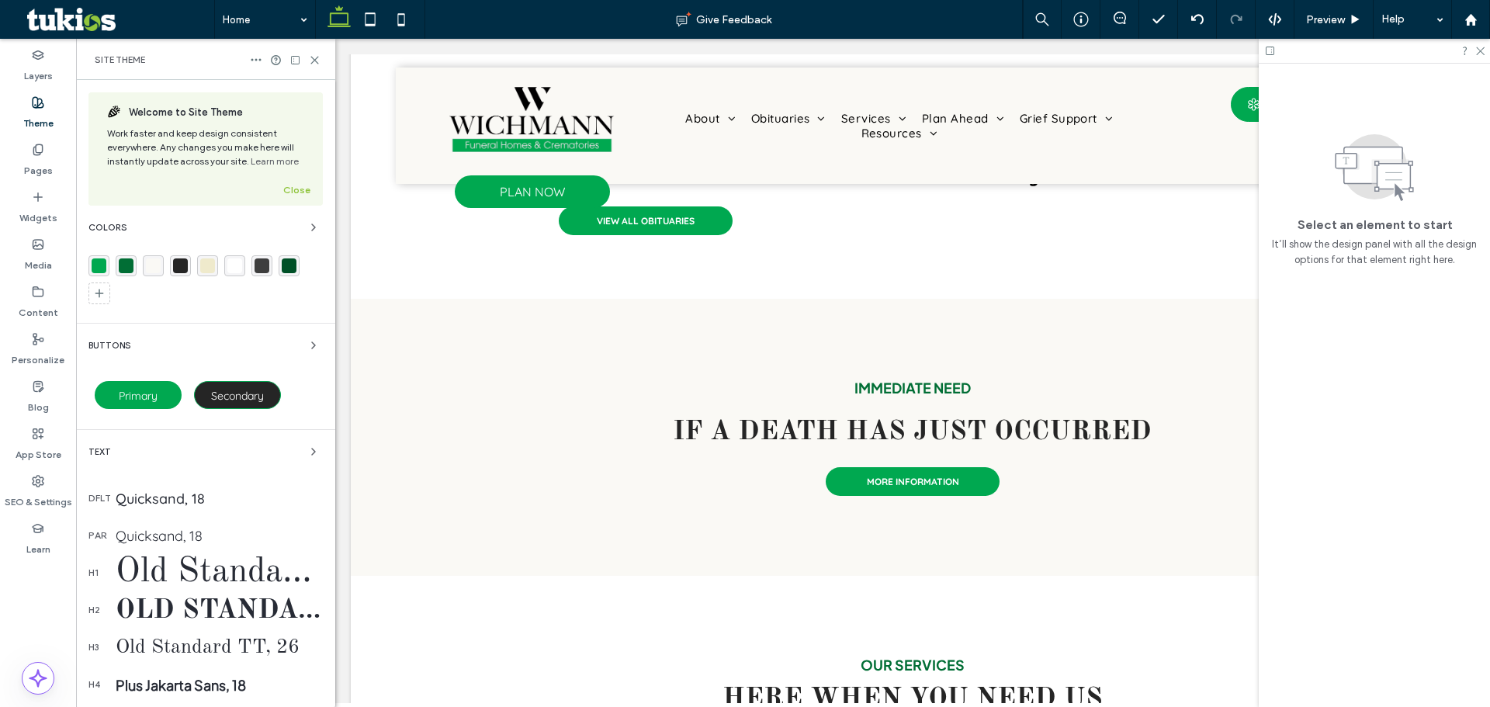
scroll to position [629, 0]
click at [218, 620] on div "Old Standard TT, 35" at bounding box center [219, 610] width 207 height 33
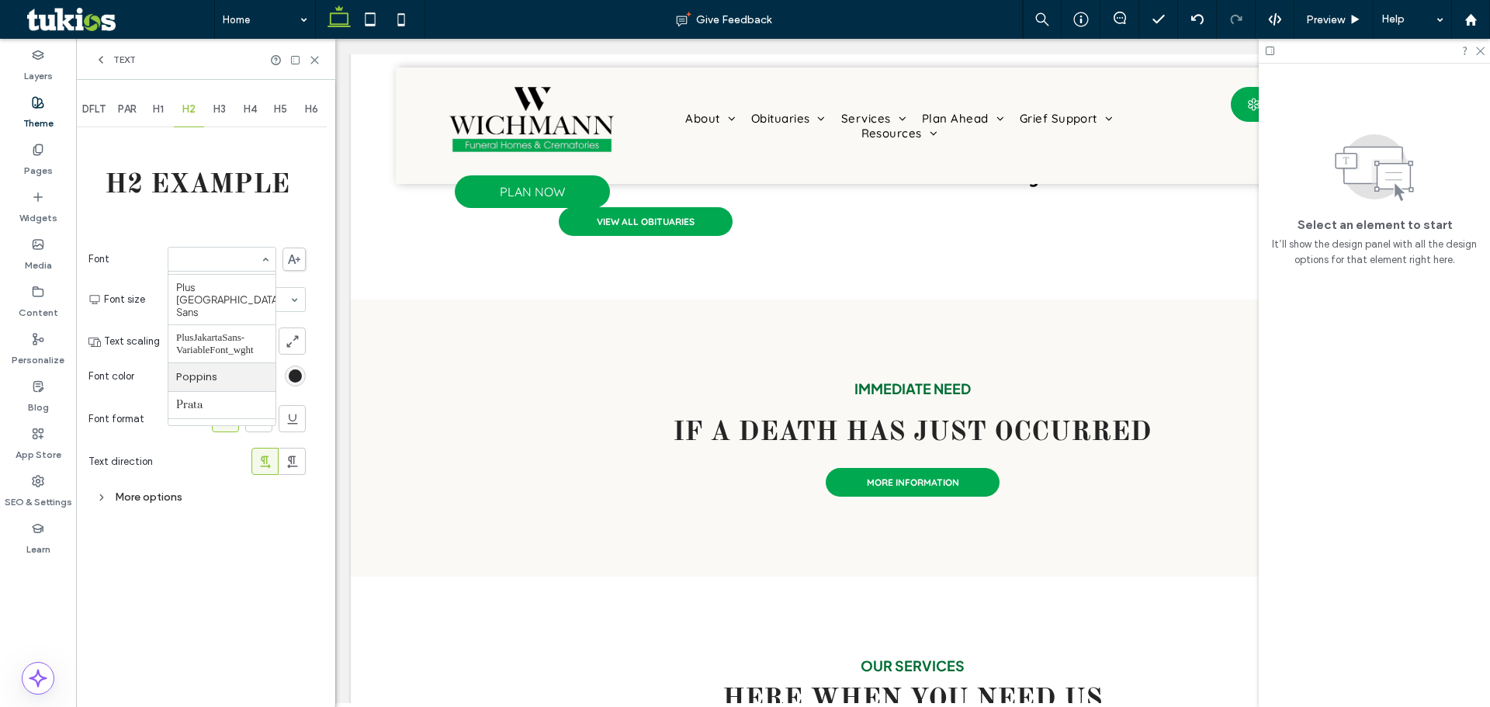
scroll to position [1274, 0]
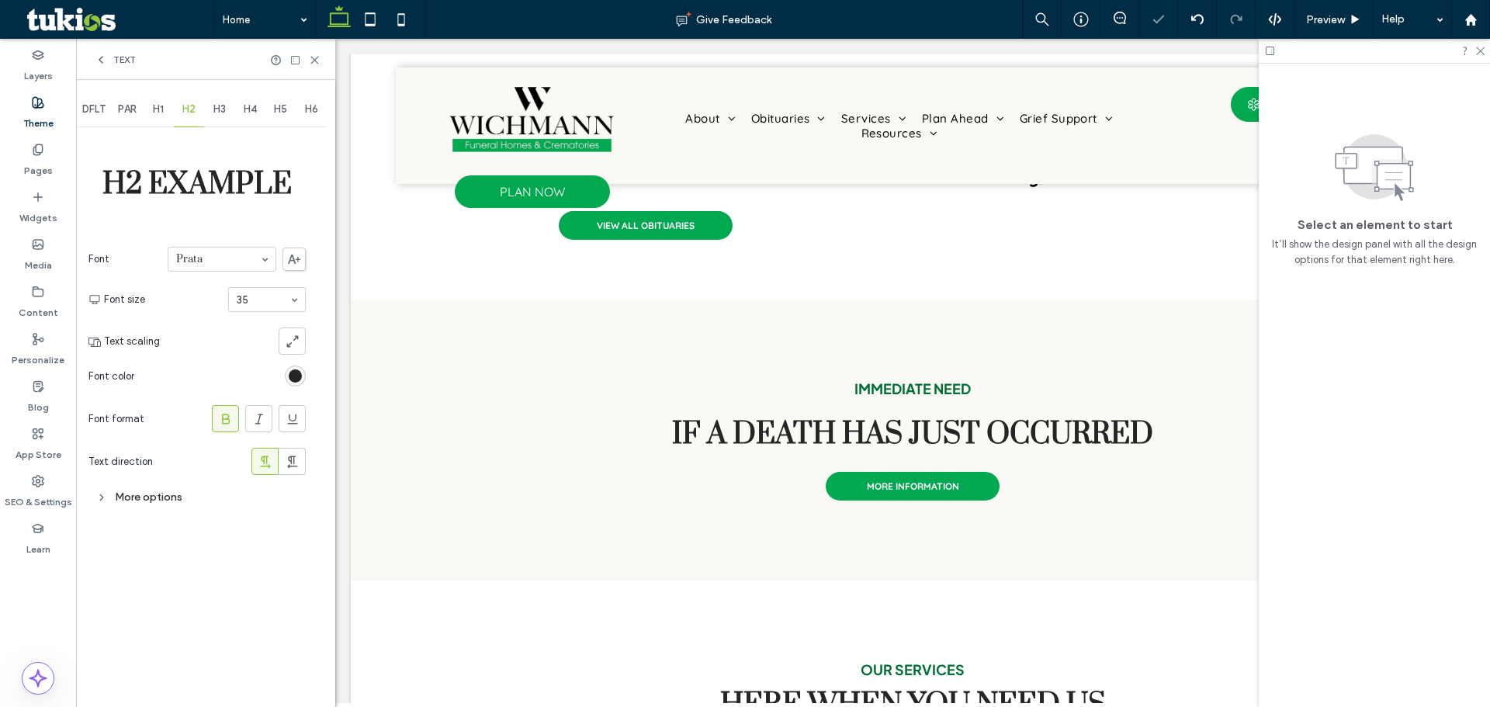
click at [234, 425] on div at bounding box center [226, 419] width 26 height 26
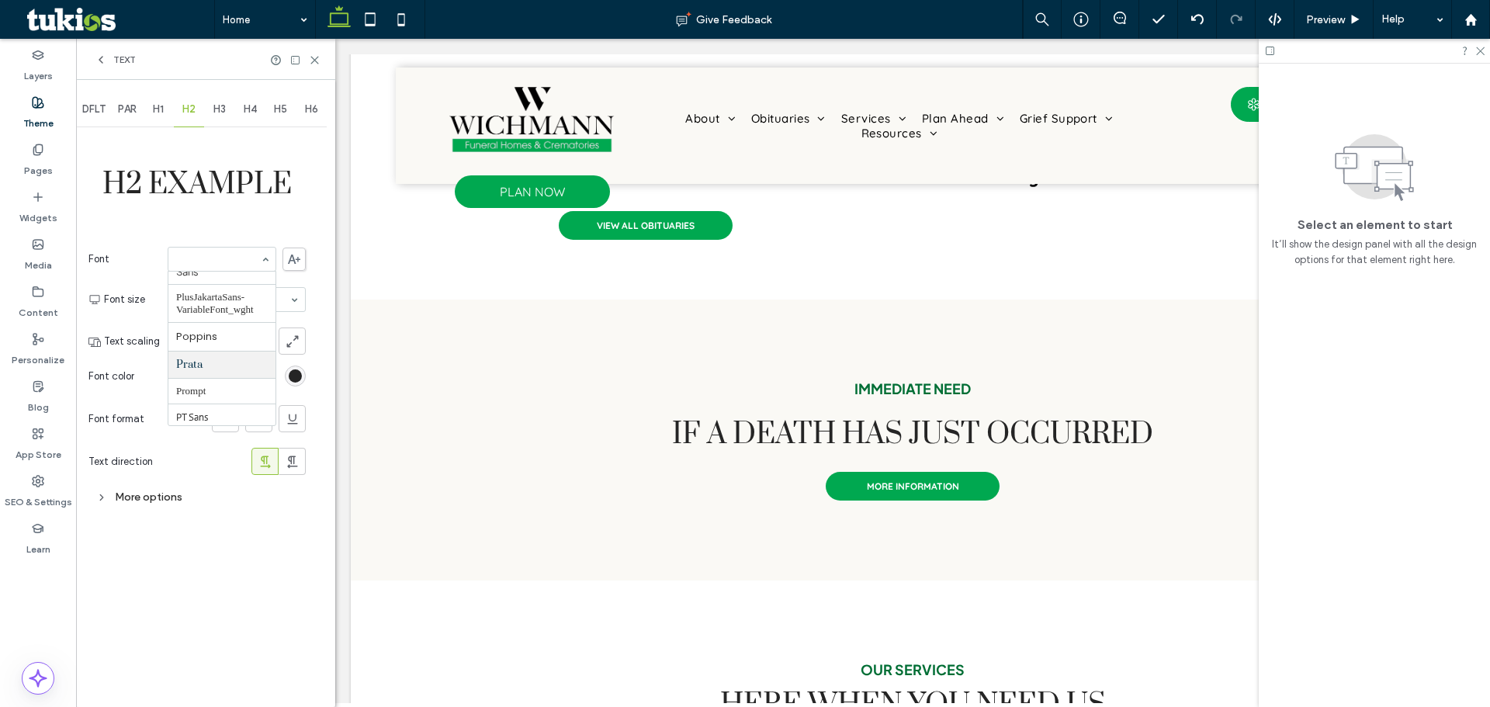
scroll to position [1159, 0]
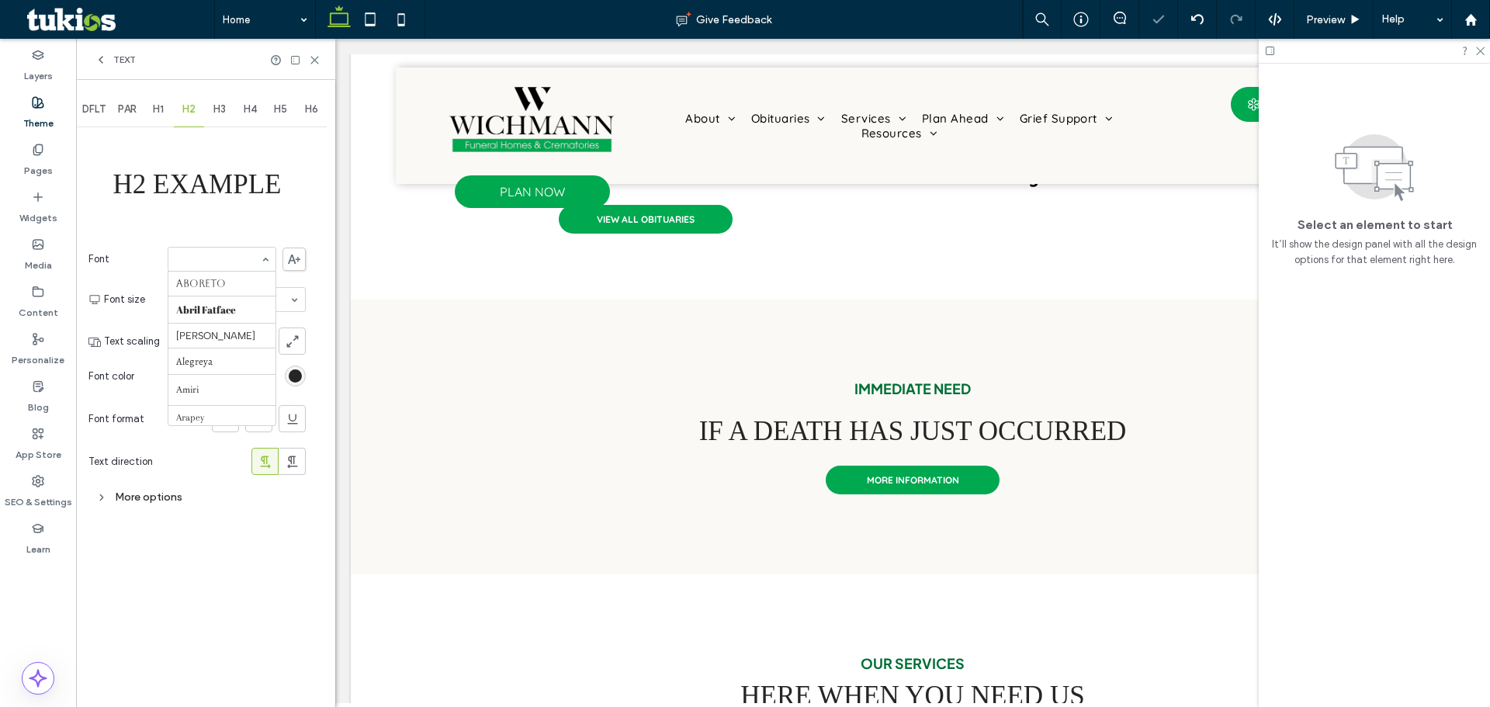
click at [258, 269] on div "Aboreto Abril Fatface Albert Sans Alegreya Amiri Arapey Arial Barlow Be Vietnam…" at bounding box center [222, 259] width 109 height 25
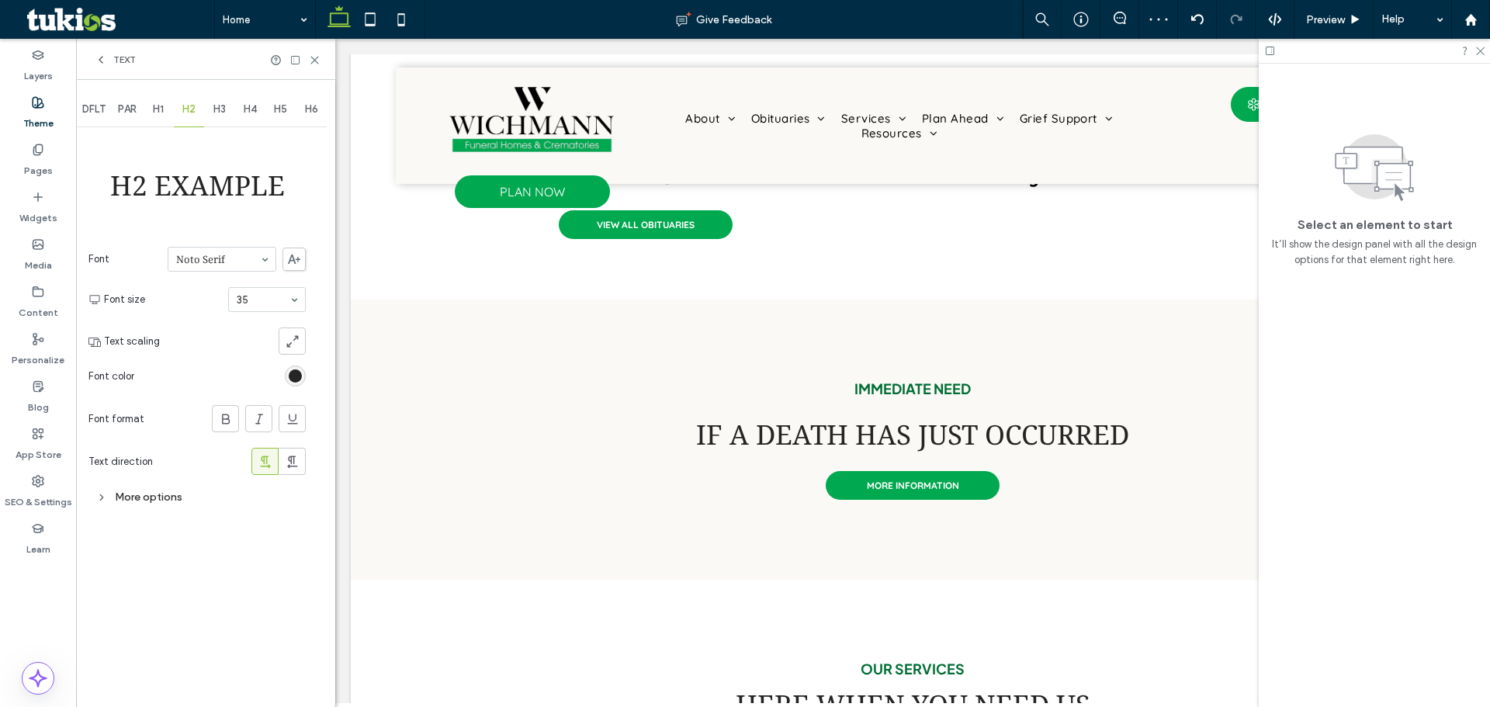
click at [237, 266] on div at bounding box center [221, 259] width 107 height 23
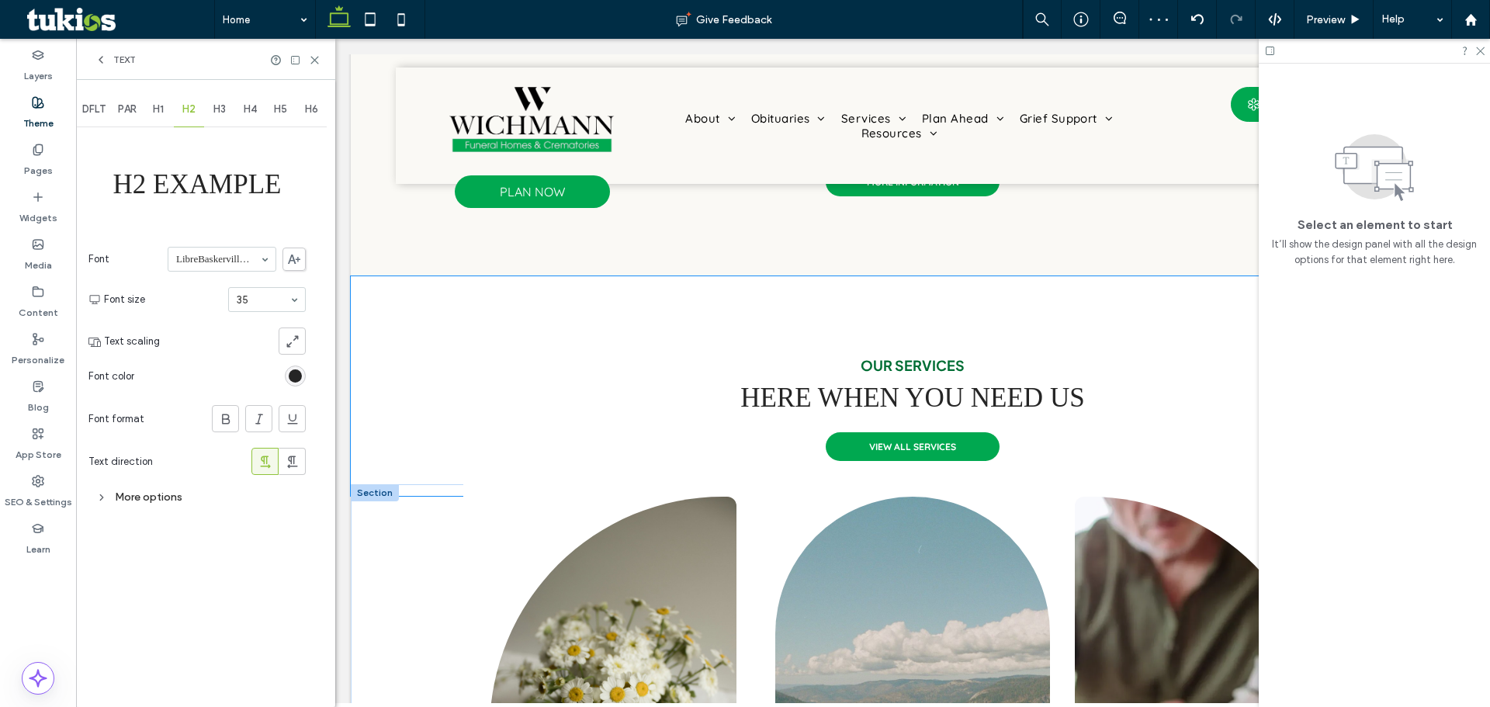
scroll to position [1017, 0]
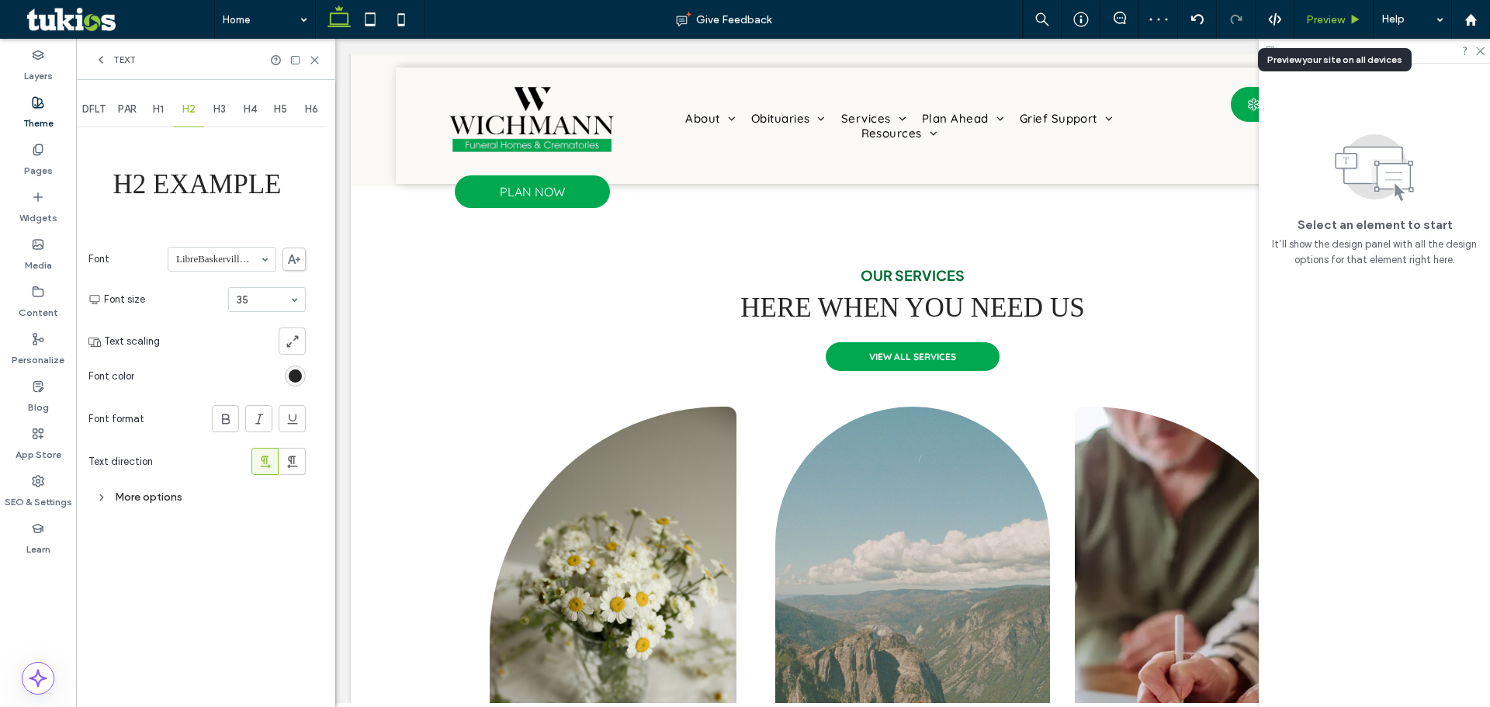
click at [1339, 31] on div "Preview" at bounding box center [1333, 19] width 79 height 39
click at [1341, 24] on span "Preview" at bounding box center [1325, 19] width 39 height 13
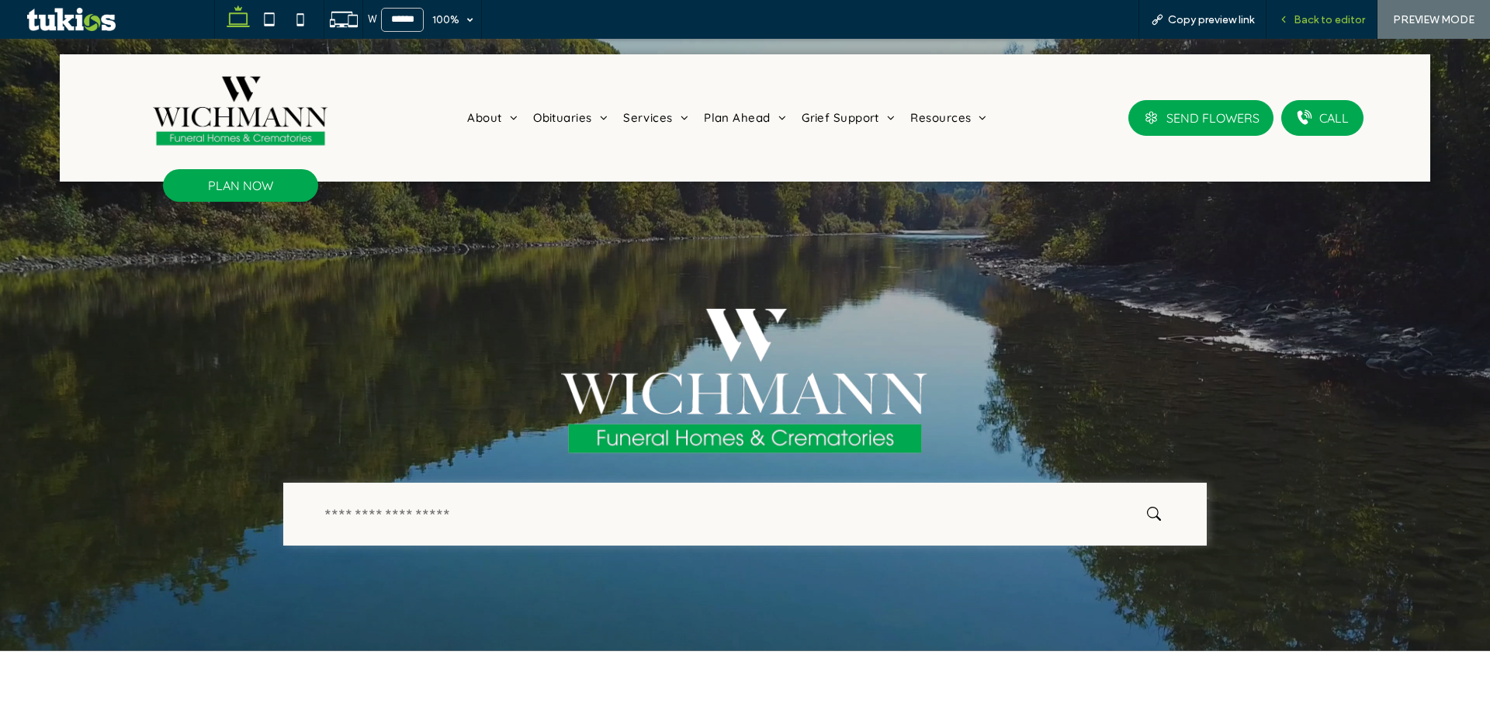
click at [1330, 12] on div "Back to editor" at bounding box center [1322, 19] width 111 height 39
click at [1299, 13] on span "Back to editor" at bounding box center [1329, 19] width 71 height 13
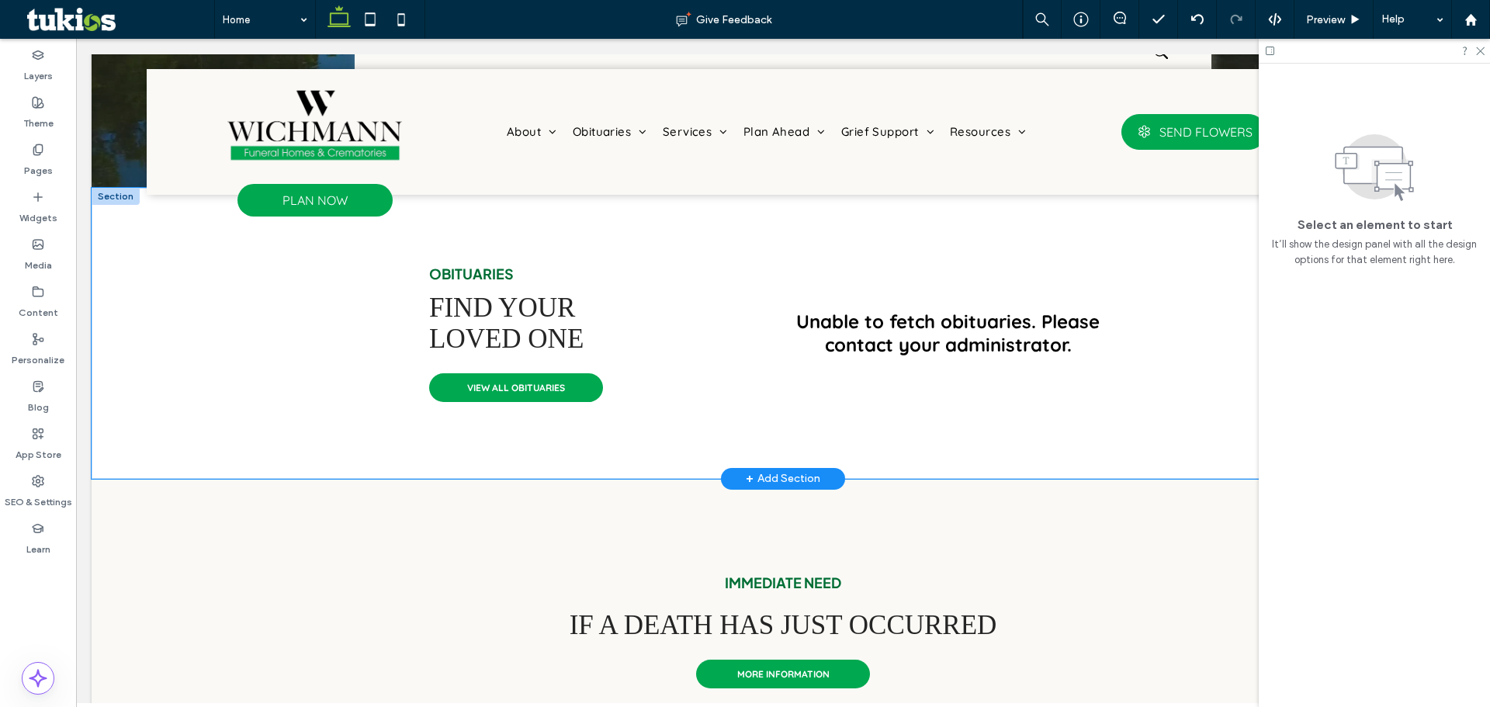
scroll to position [621, 0]
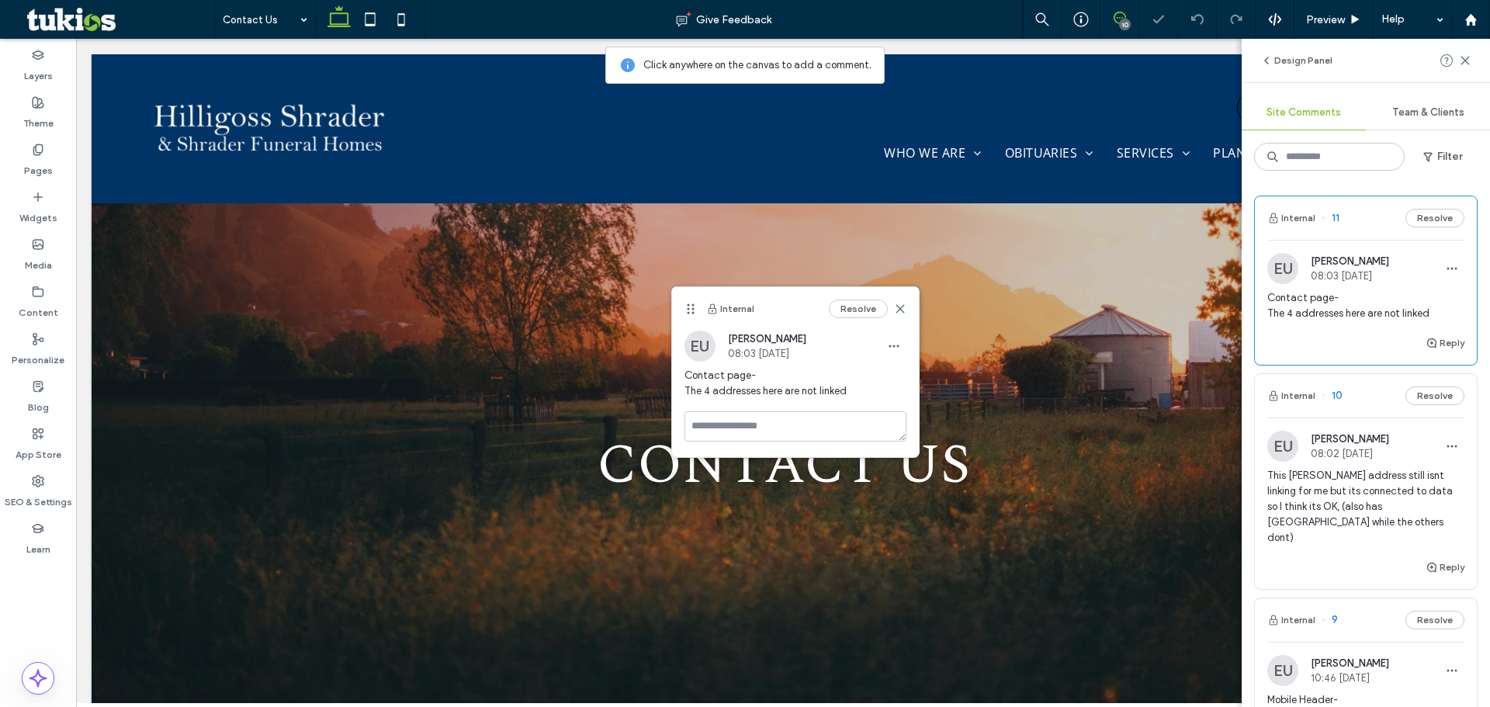
scroll to position [896, 0]
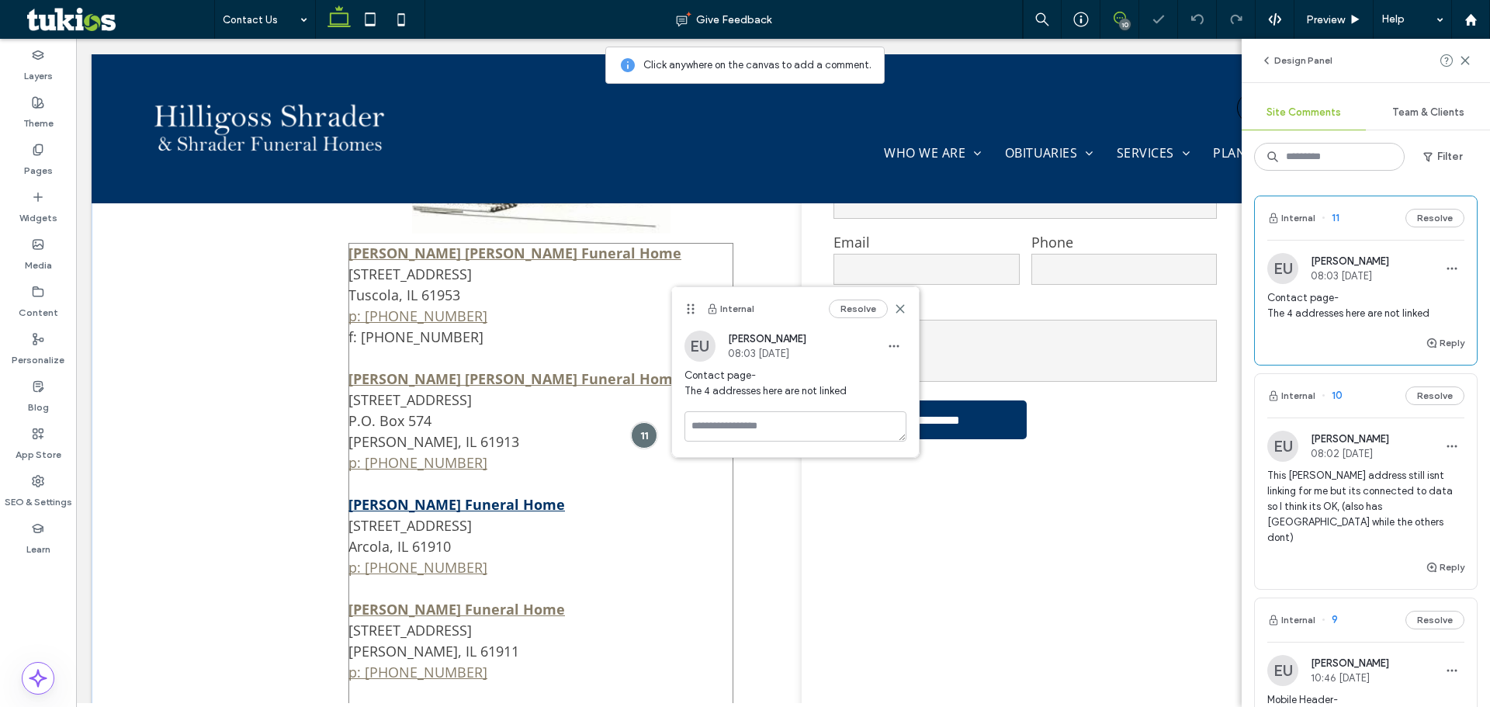
click at [474, 495] on strong "[PERSON_NAME] Funeral Home" at bounding box center [456, 504] width 217 height 19
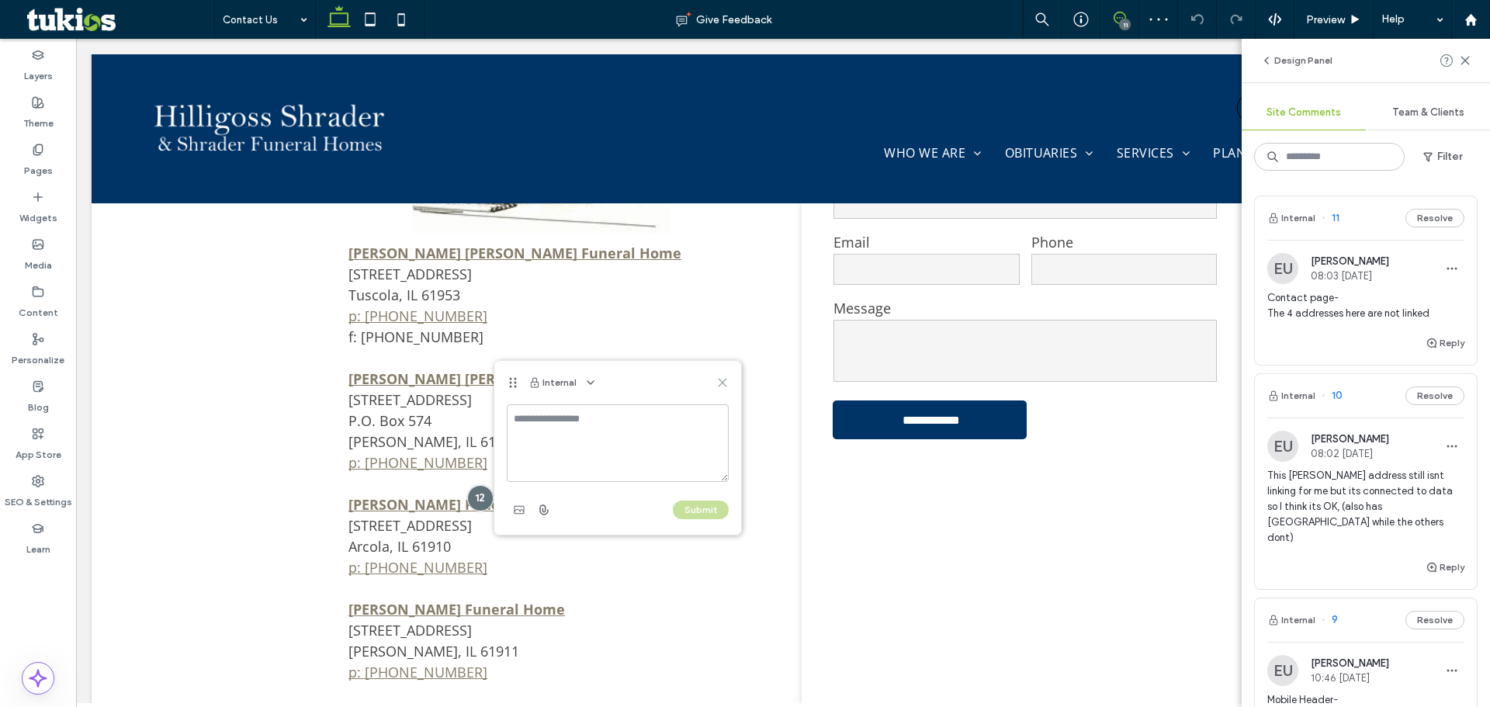
click at [726, 381] on icon at bounding box center [722, 382] width 12 height 12
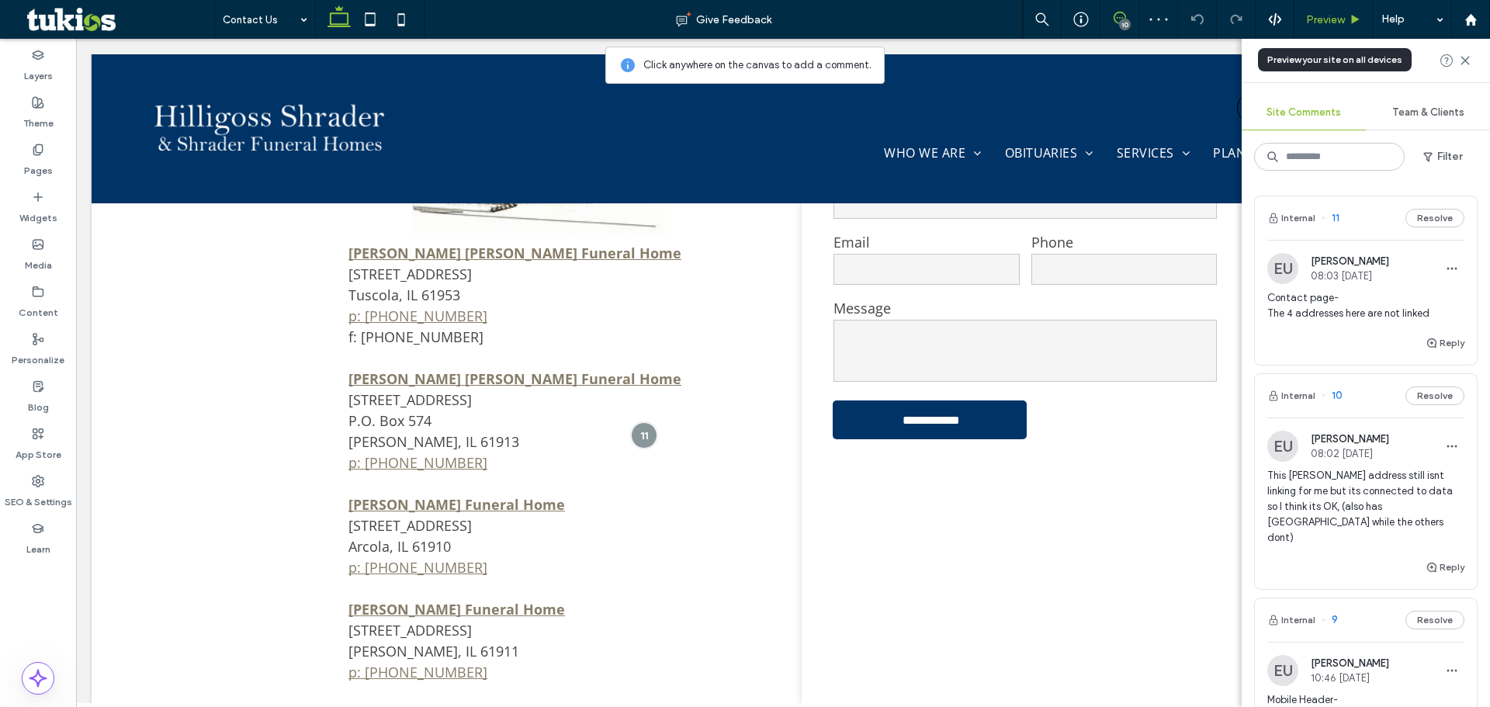
click at [1311, 22] on span "Preview" at bounding box center [1325, 19] width 39 height 13
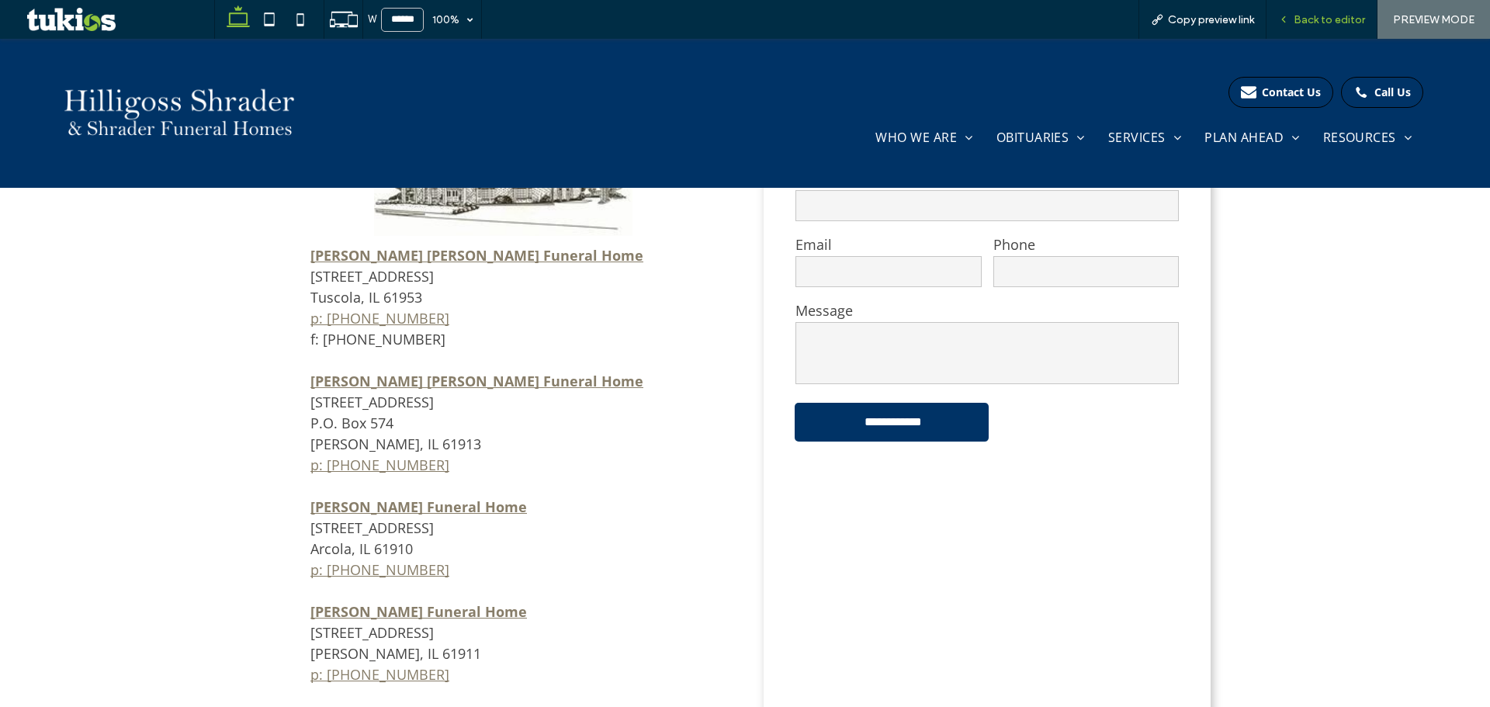
scroll to position [921, 0]
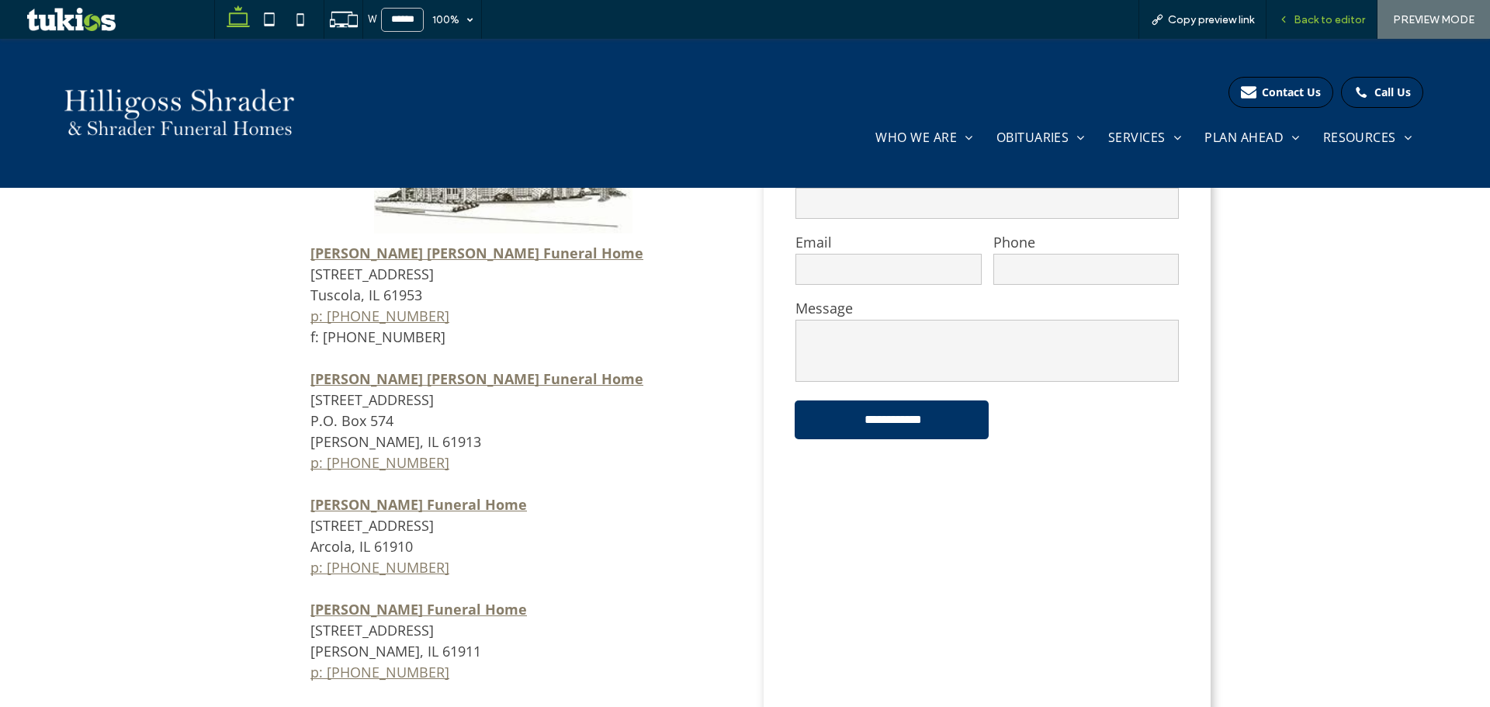
click at [1315, 22] on span "Back to editor" at bounding box center [1329, 19] width 71 height 13
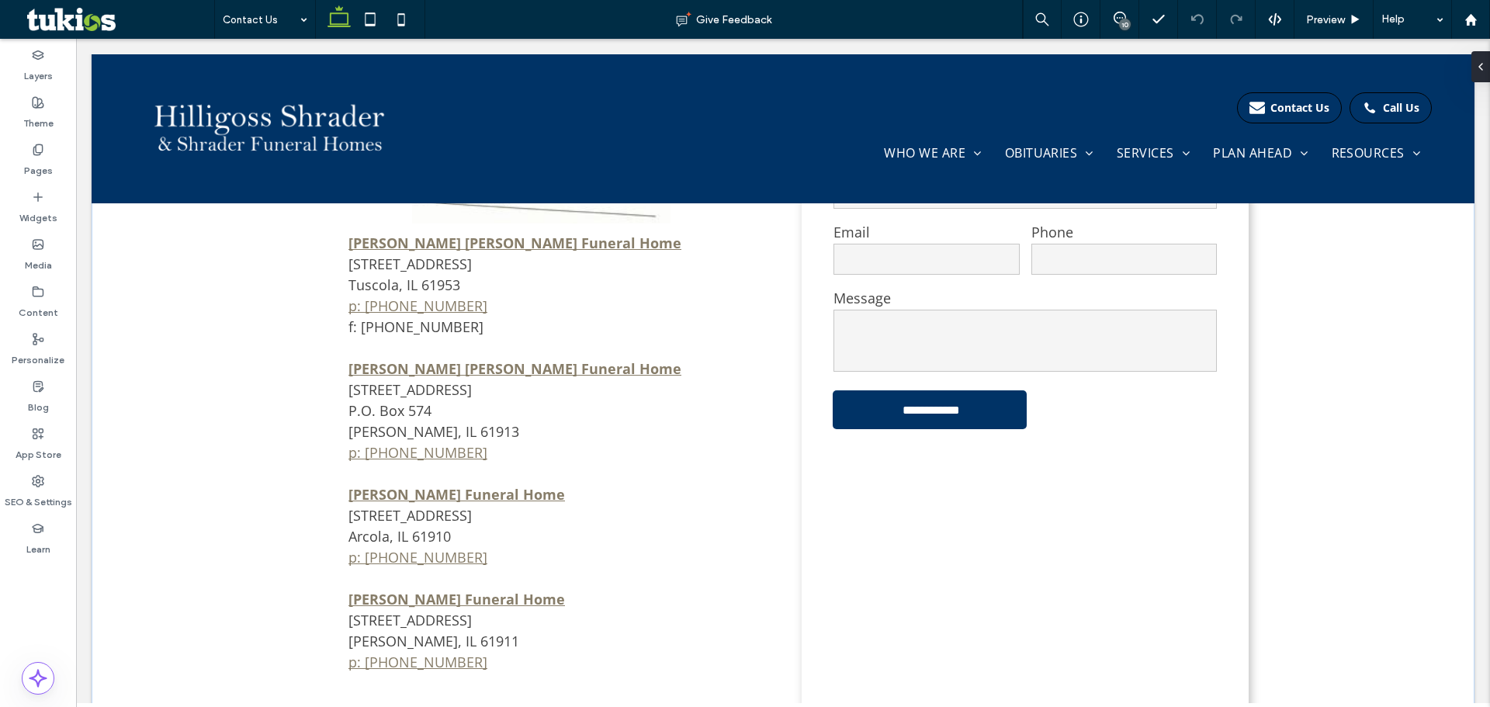
scroll to position [896, 0]
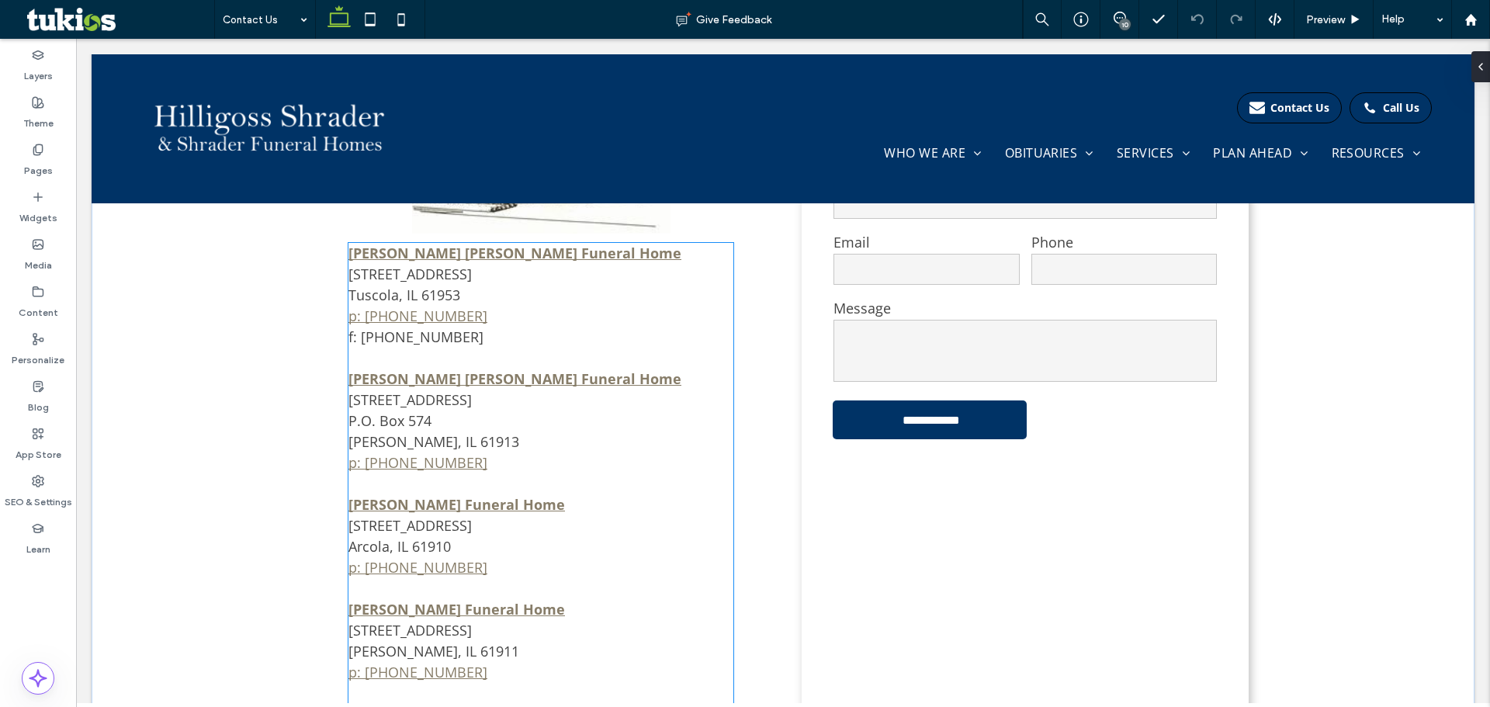
click at [501, 380] on p "[PERSON_NAME] [PERSON_NAME] Funeral Home [STREET_ADDRESS] P.O. [STREET_ADDRESS]…" at bounding box center [540, 421] width 385 height 105
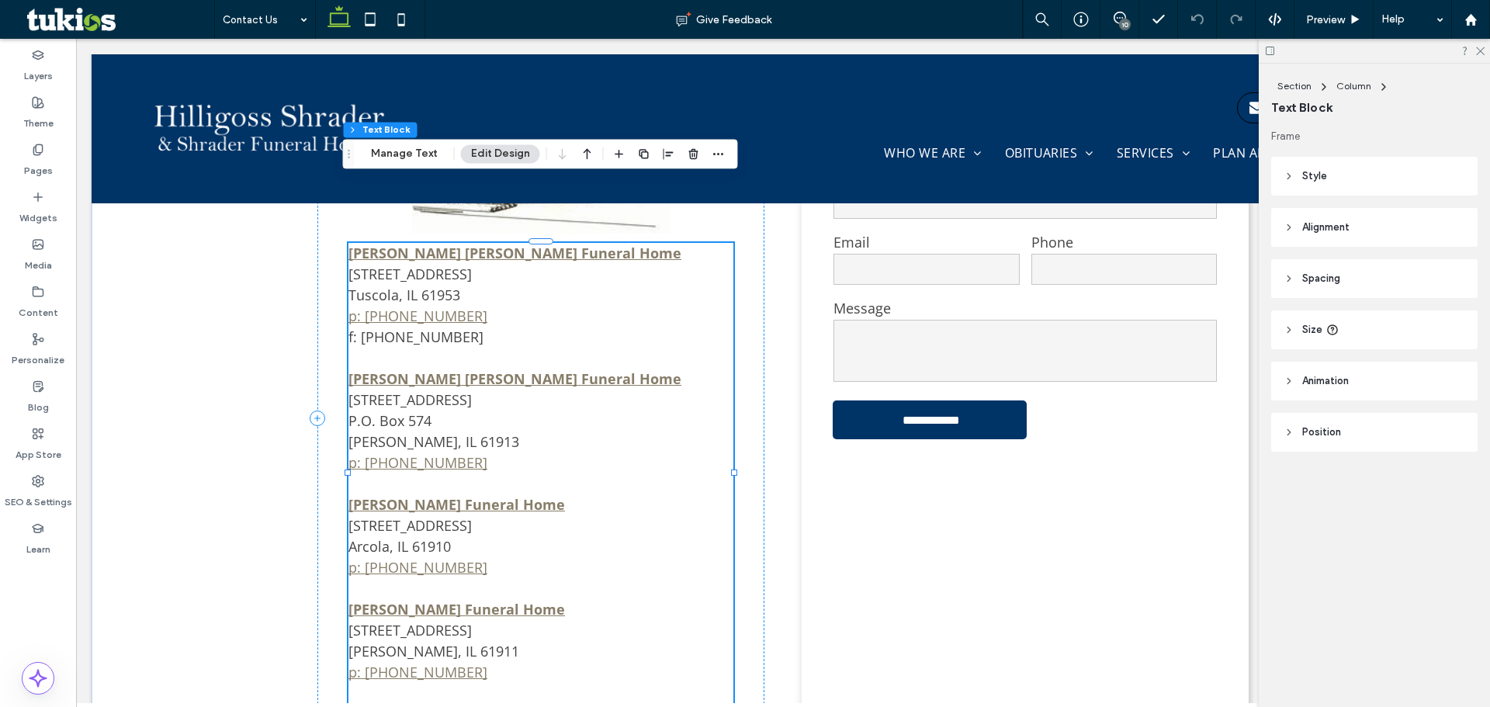
click at [483, 373] on p "[PERSON_NAME] [PERSON_NAME] Funeral Home [STREET_ADDRESS] P.O. [STREET_ADDRESS]…" at bounding box center [540, 421] width 385 height 105
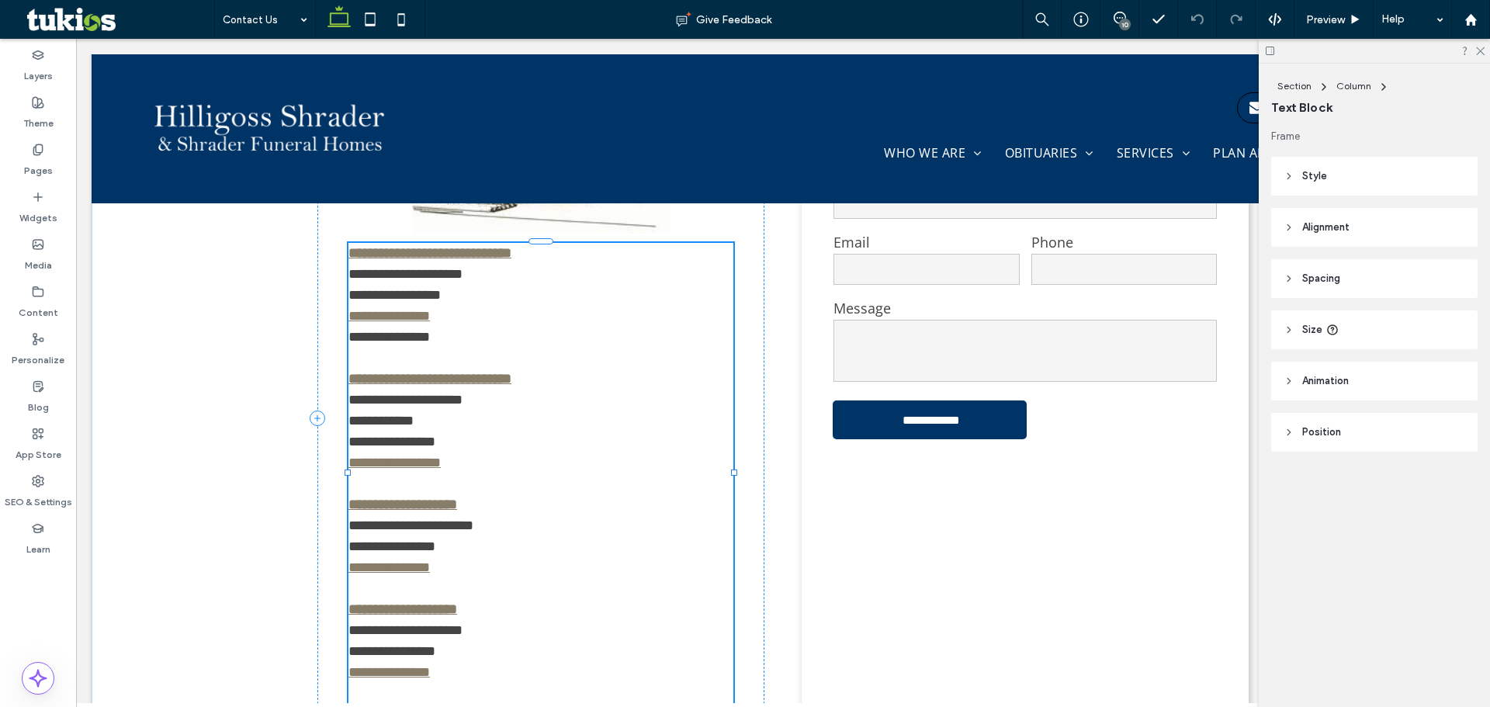
click at [461, 369] on p "**********" at bounding box center [540, 421] width 385 height 105
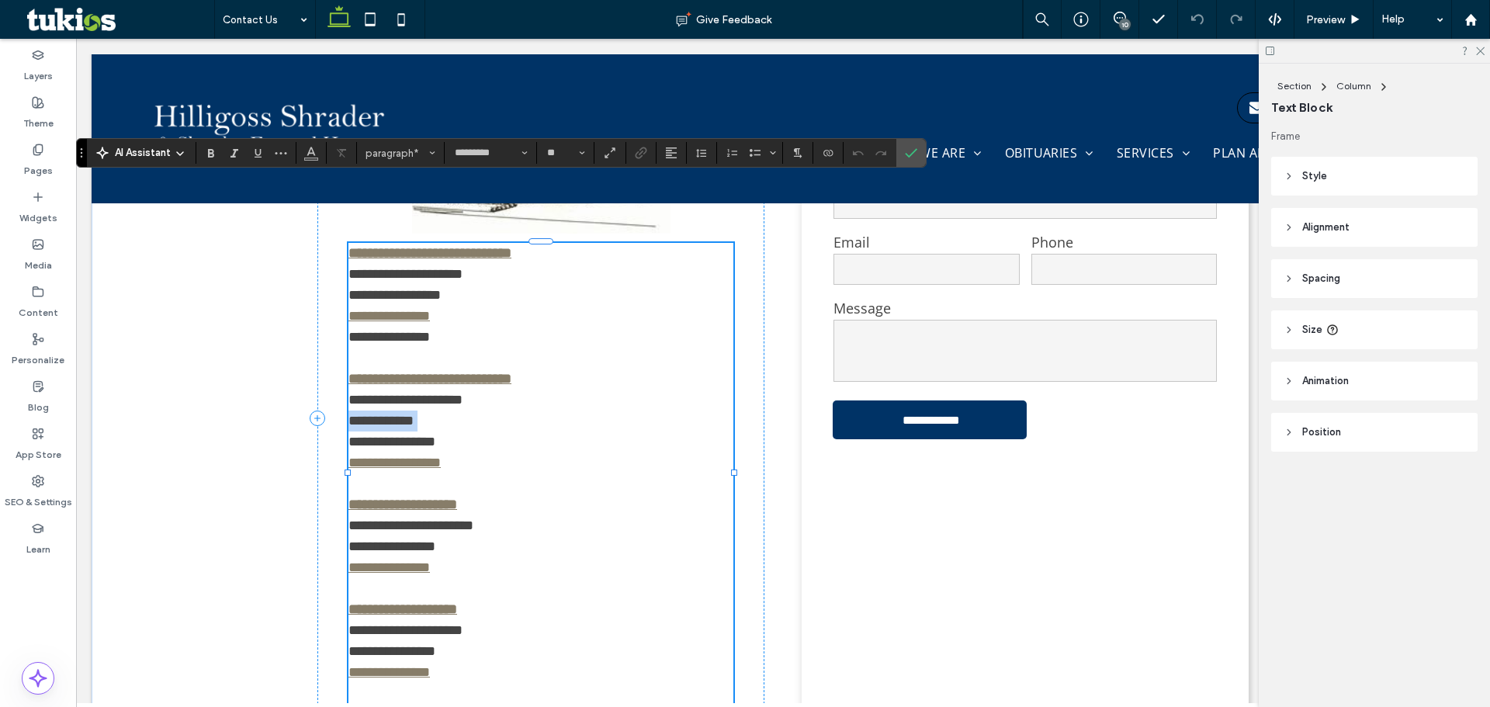
click at [461, 369] on p "**********" at bounding box center [540, 421] width 385 height 105
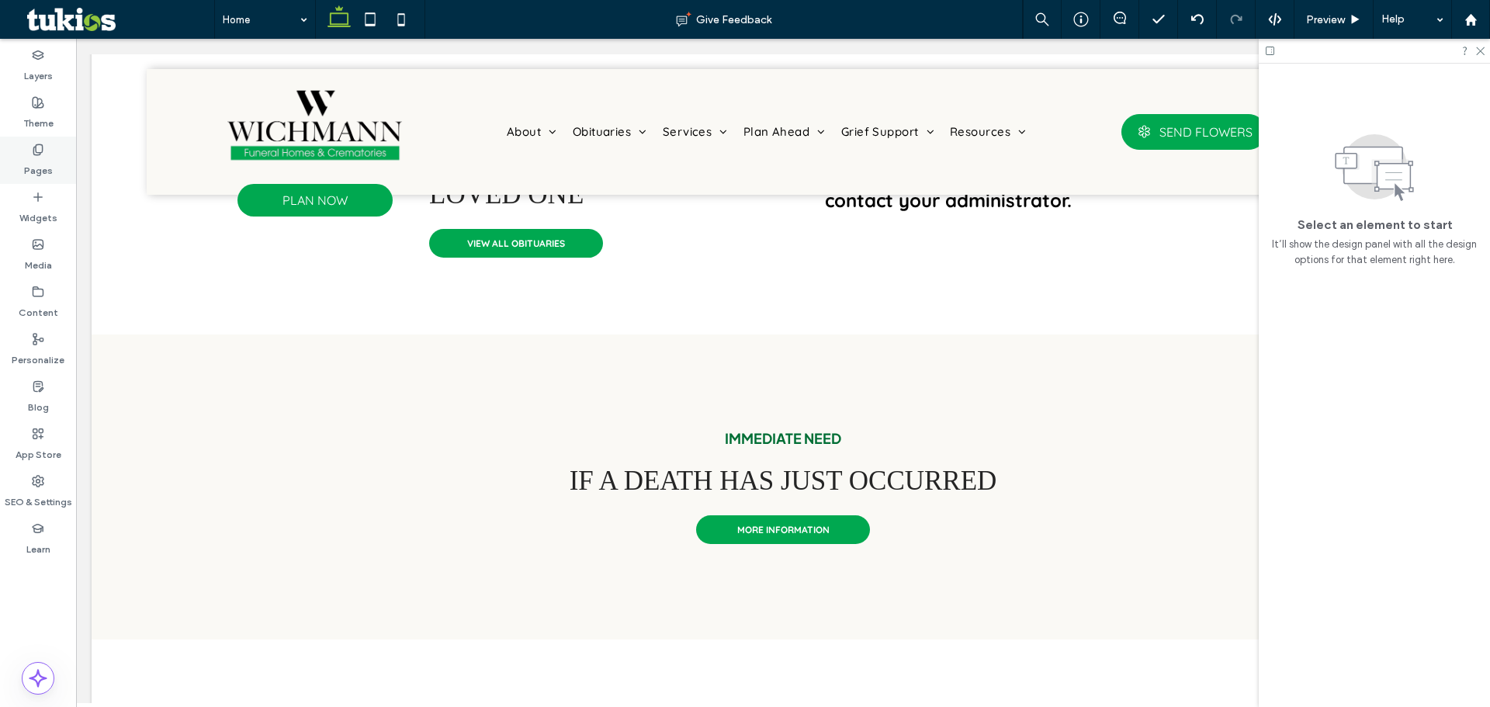
click at [29, 147] on div "Pages" at bounding box center [38, 160] width 76 height 47
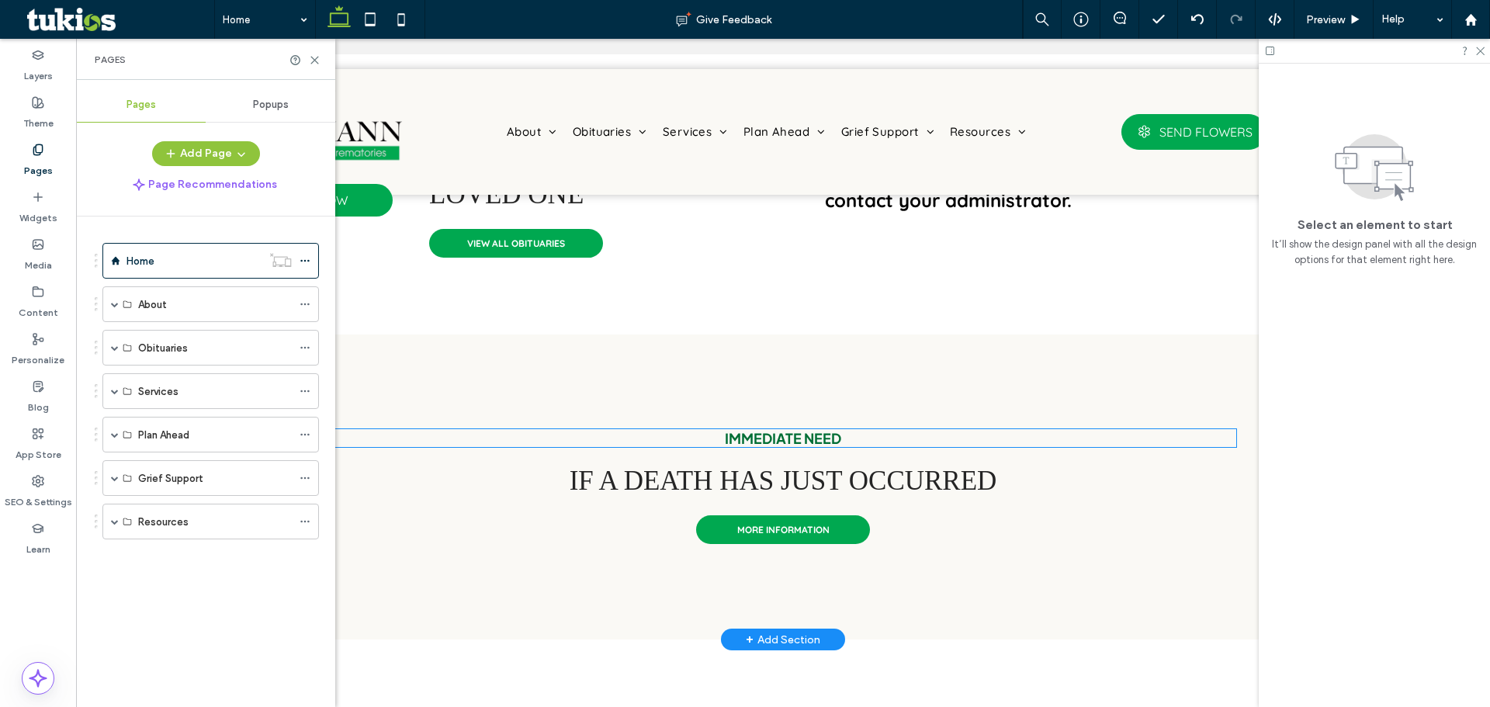
click at [808, 445] on span "IMMEDIATE NEED" at bounding box center [783, 438] width 116 height 18
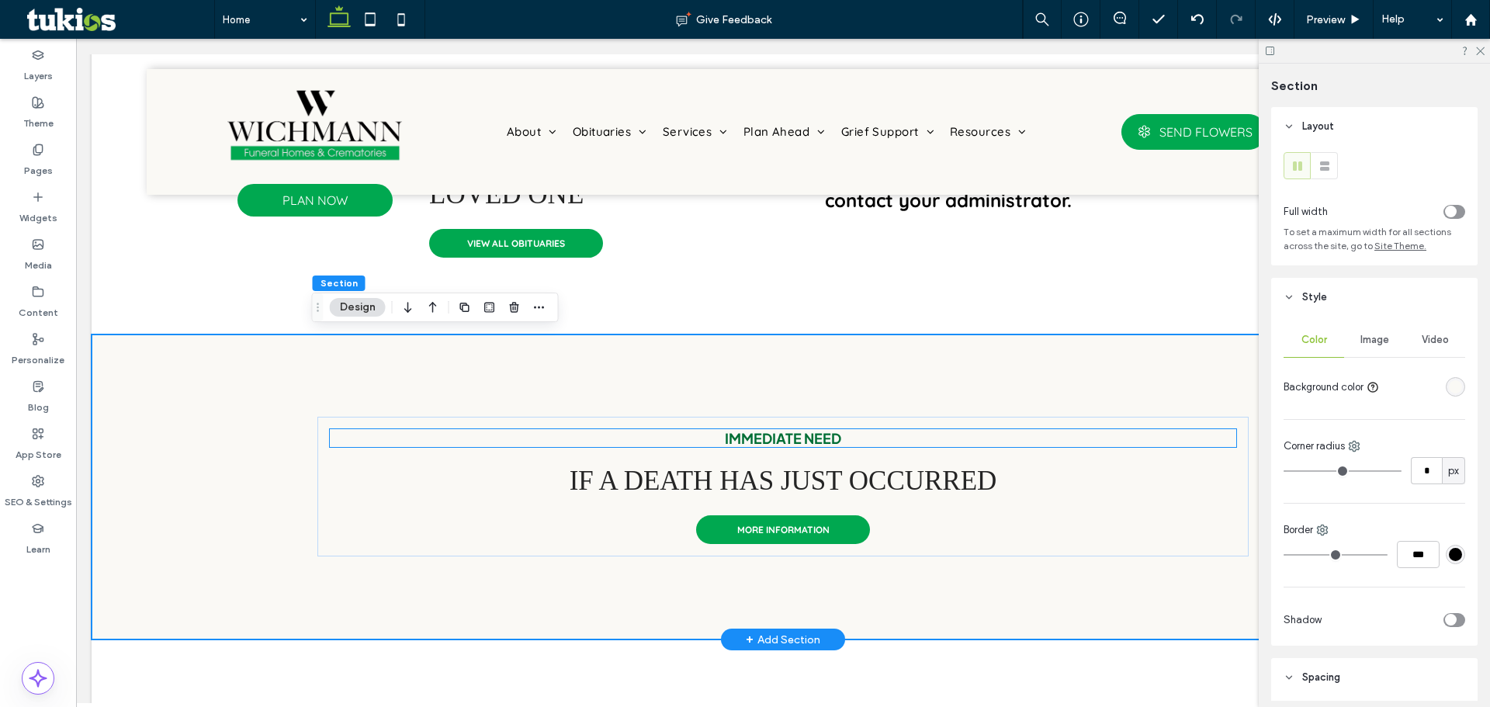
click at [808, 440] on span "IMMEDIATE NEED" at bounding box center [783, 438] width 116 height 18
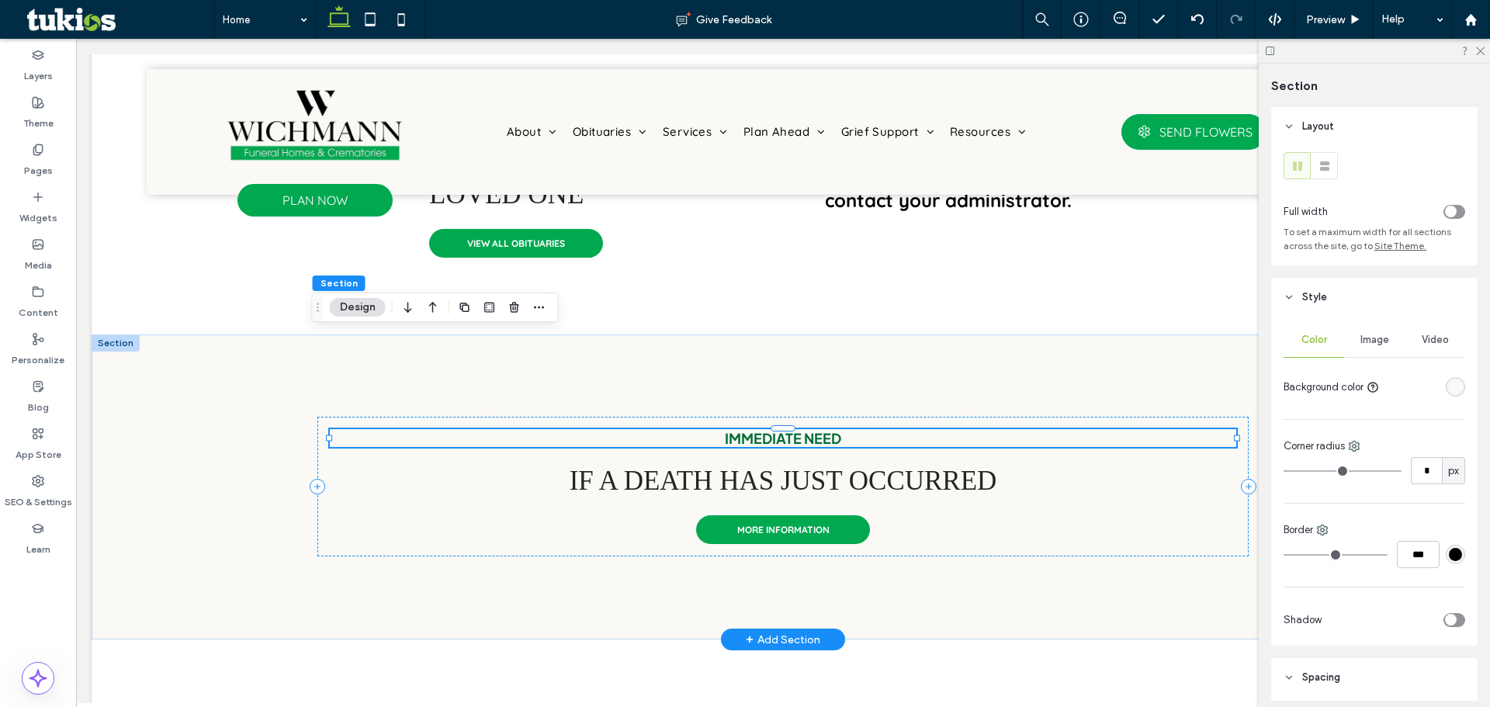
click at [808, 440] on div "IMMEDIATE NEED" at bounding box center [783, 438] width 906 height 18
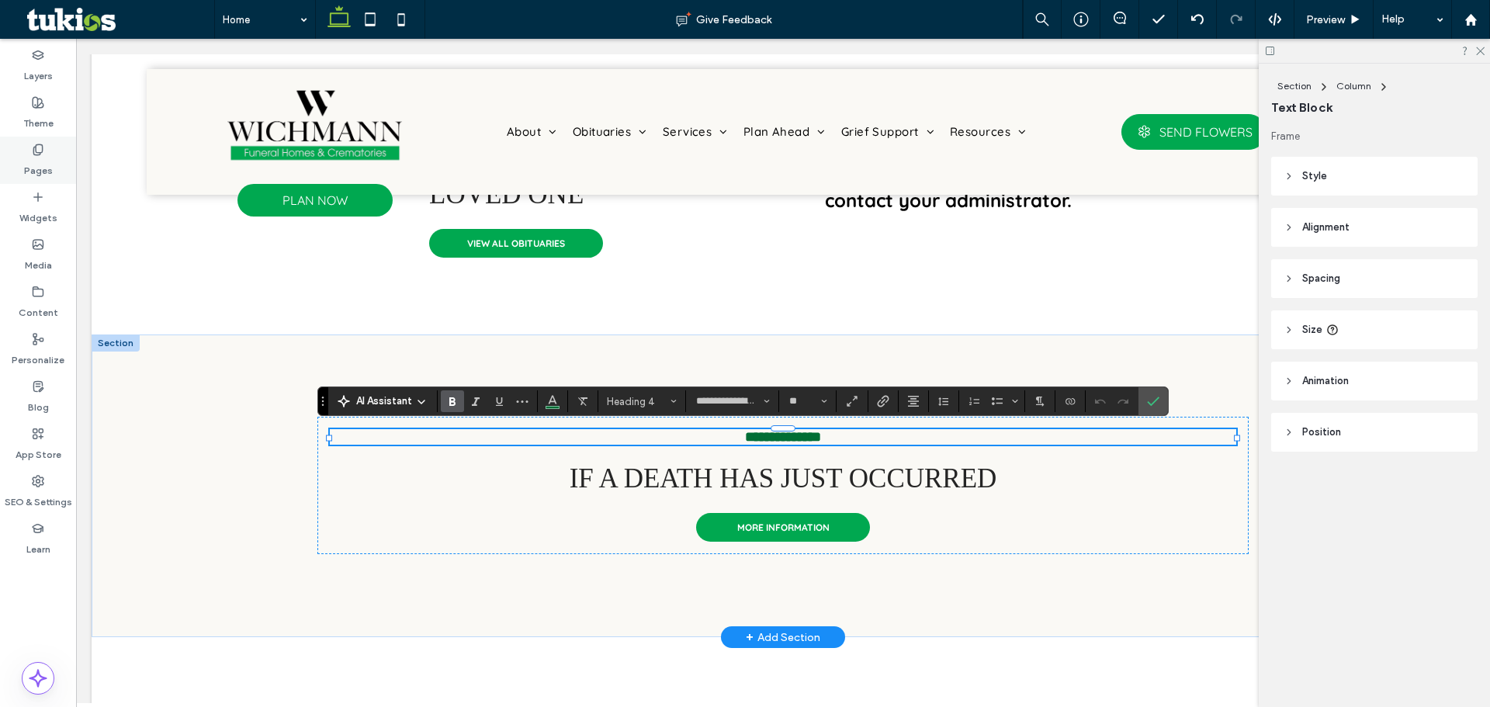
click at [36, 162] on label "Pages" at bounding box center [38, 167] width 29 height 22
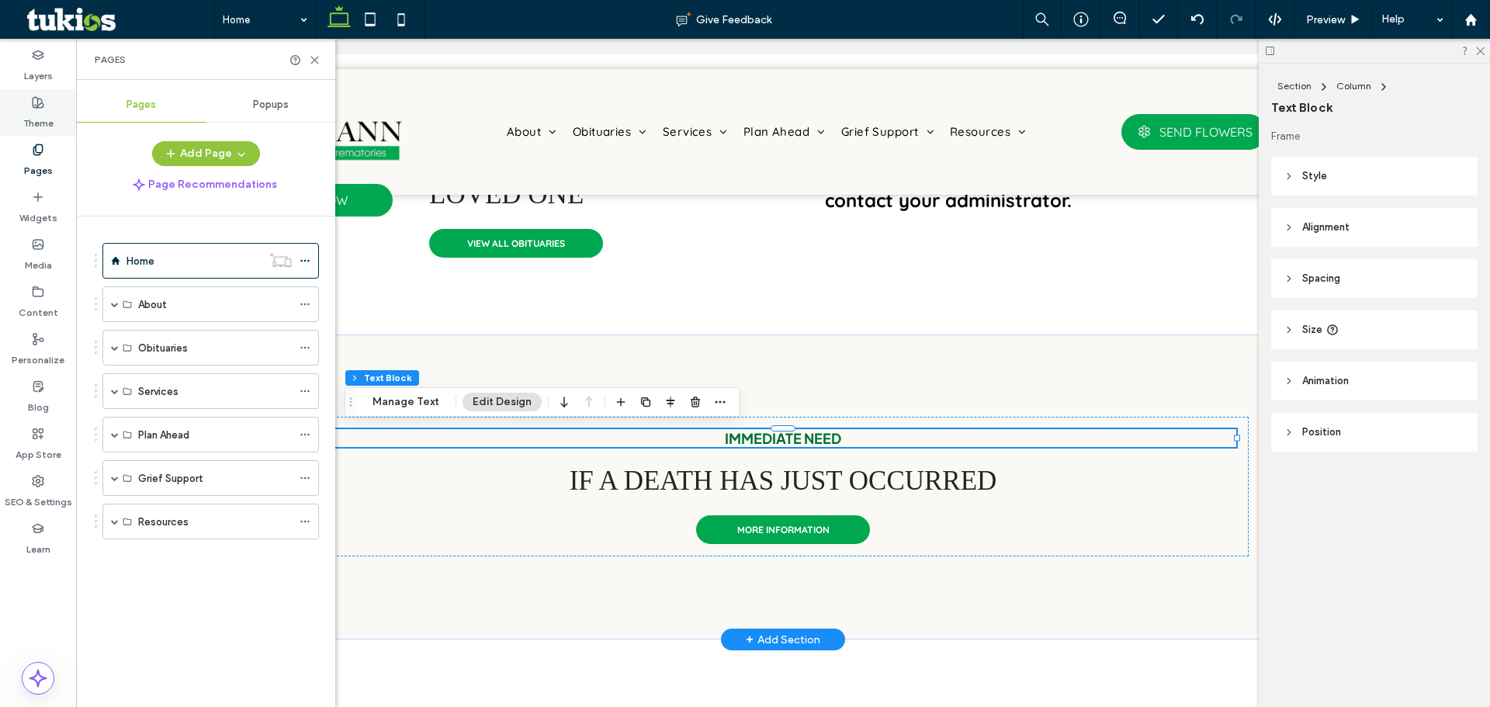
click at [38, 119] on label "Theme" at bounding box center [38, 120] width 30 height 22
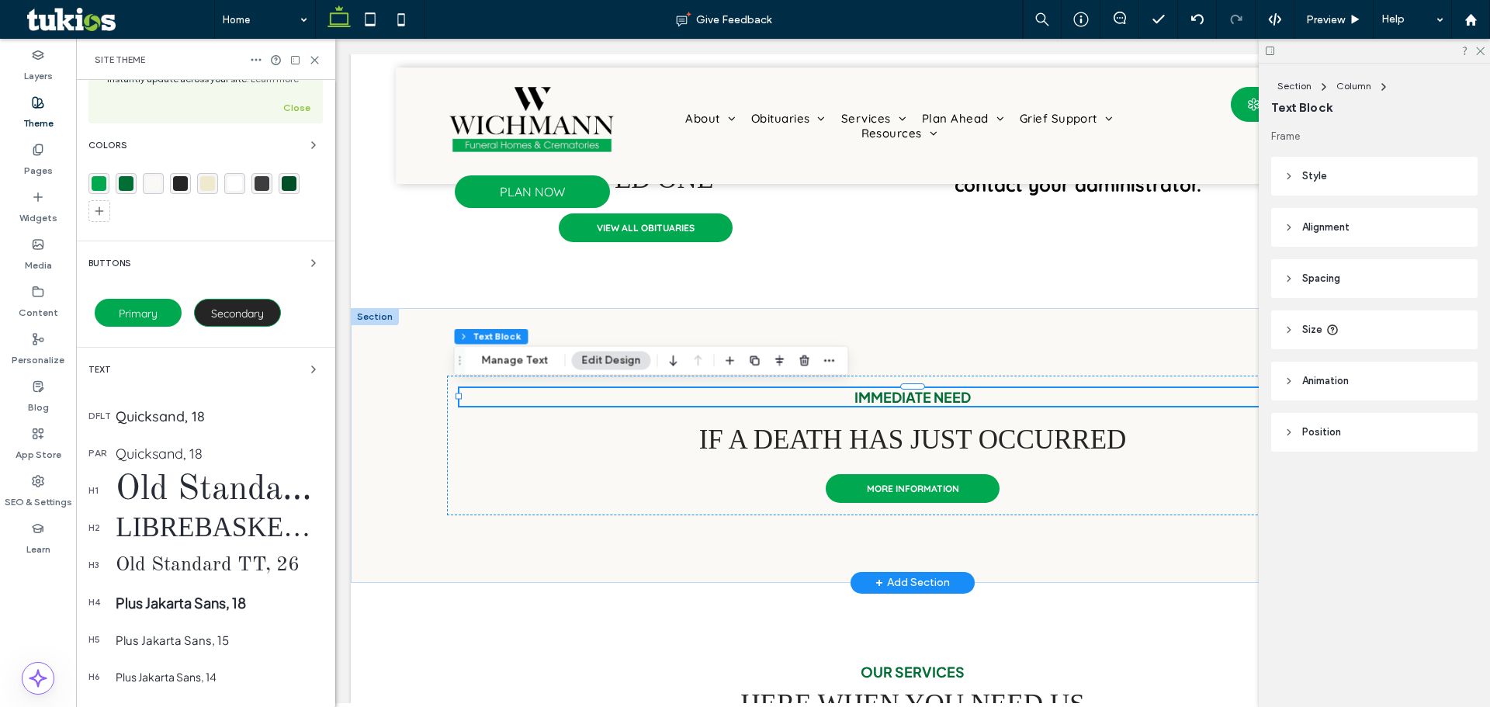
scroll to position [155, 0]
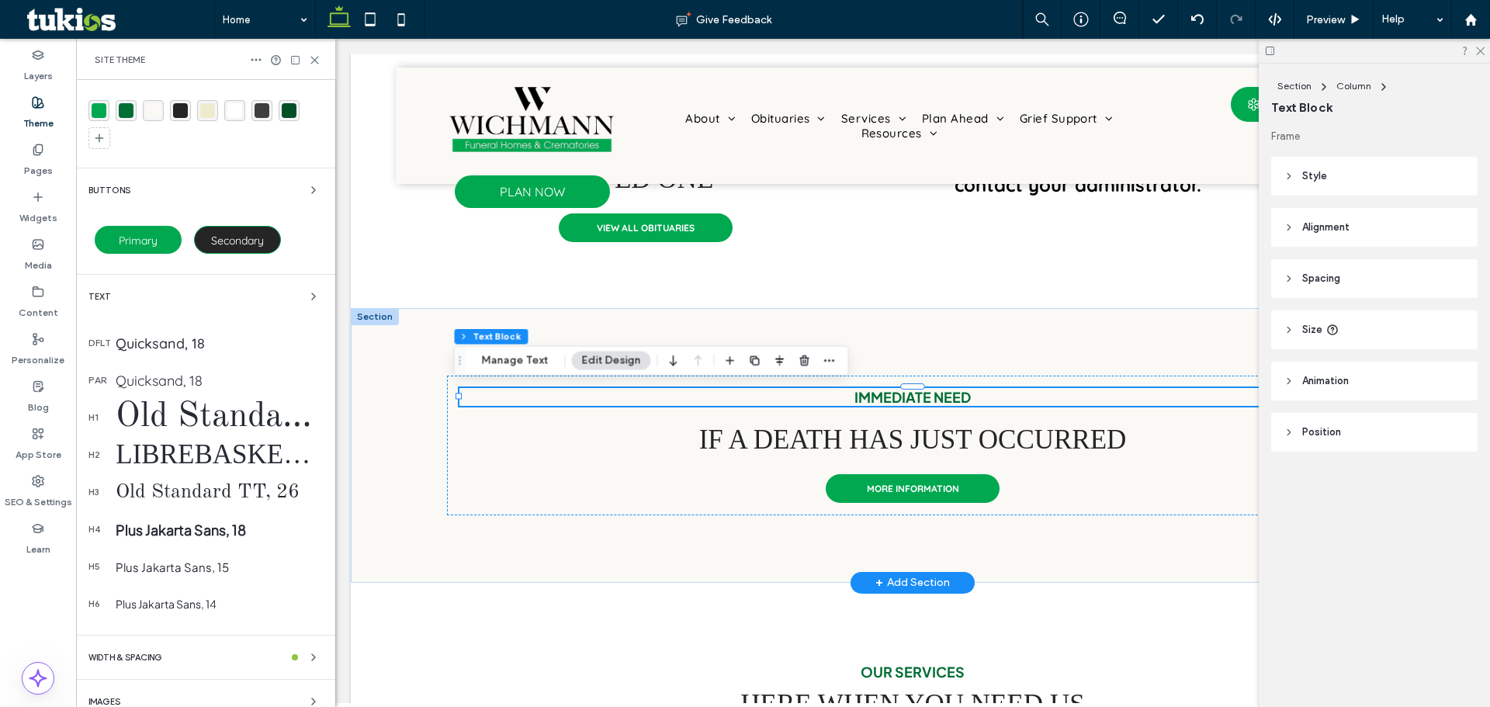
click at [185, 546] on div "h4 Plus Jakarta Sans, 18" at bounding box center [205, 529] width 234 height 37
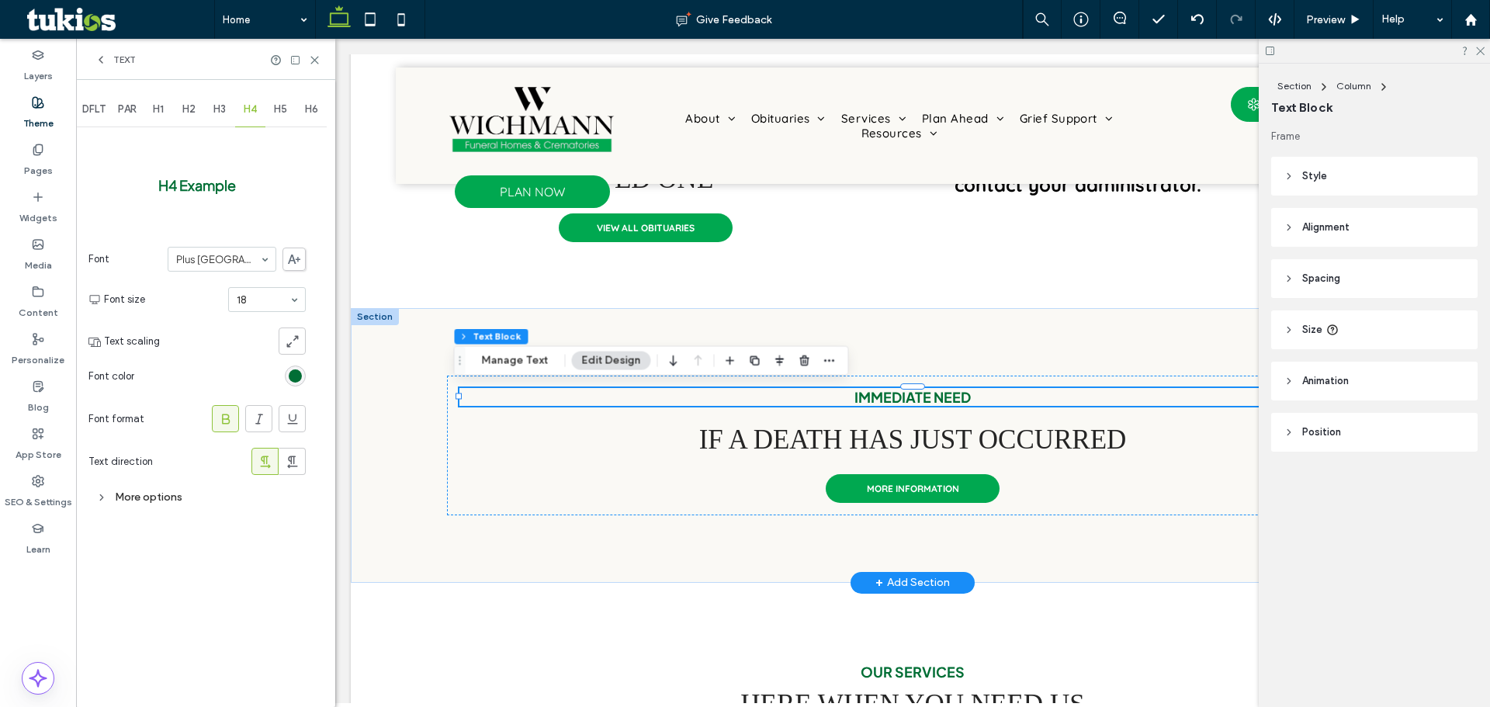
scroll to position [0, 0]
click at [235, 271] on div "Plus Jakarta Sans" at bounding box center [222, 259] width 109 height 25
type input "***"
click at [281, 113] on span "H5" at bounding box center [280, 109] width 13 height 12
click at [206, 272] on section "Font Plus Jakarta Sans" at bounding box center [196, 259] width 217 height 40
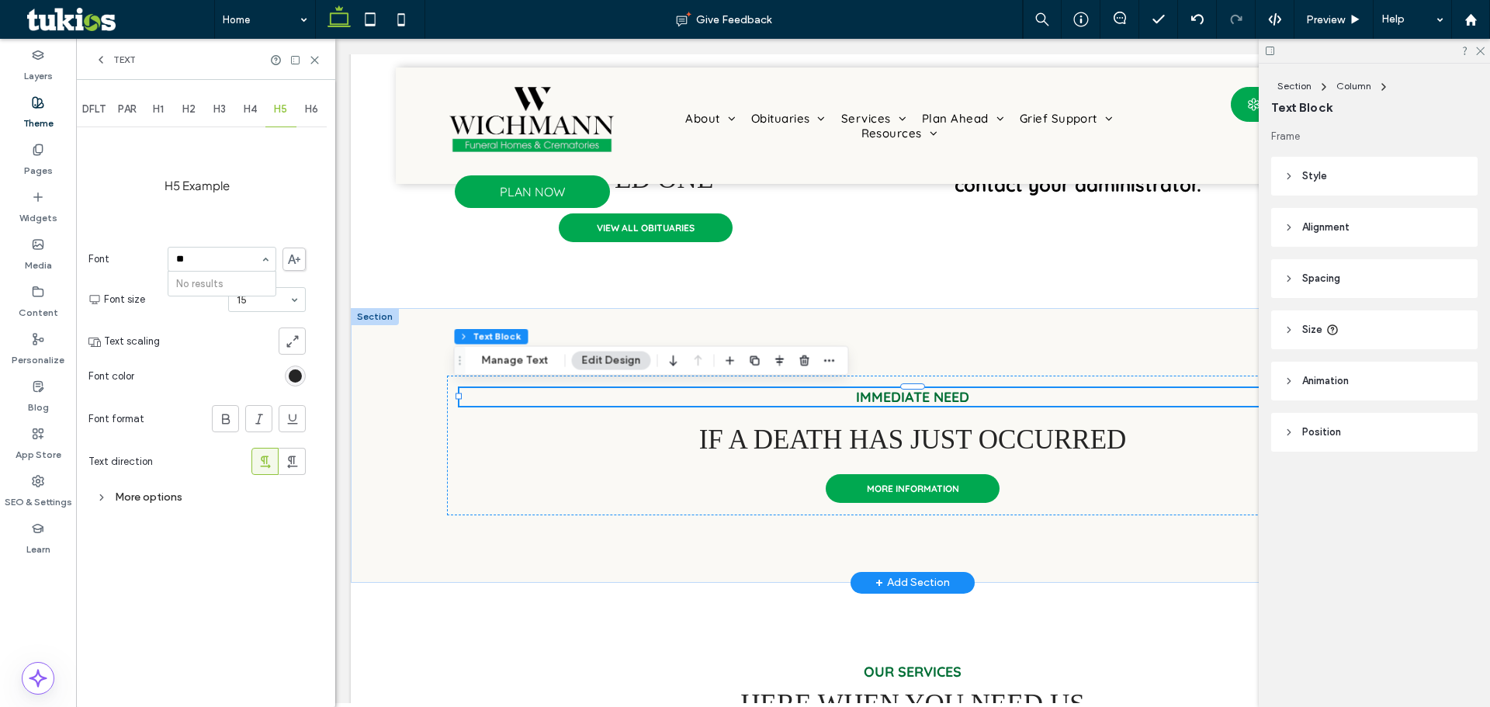
type input "*"
type input "**"
click at [320, 114] on div "H6" at bounding box center [311, 109] width 31 height 34
drag, startPoint x: 309, startPoint y: 58, endPoint x: 192, endPoint y: 16, distance: 124.7
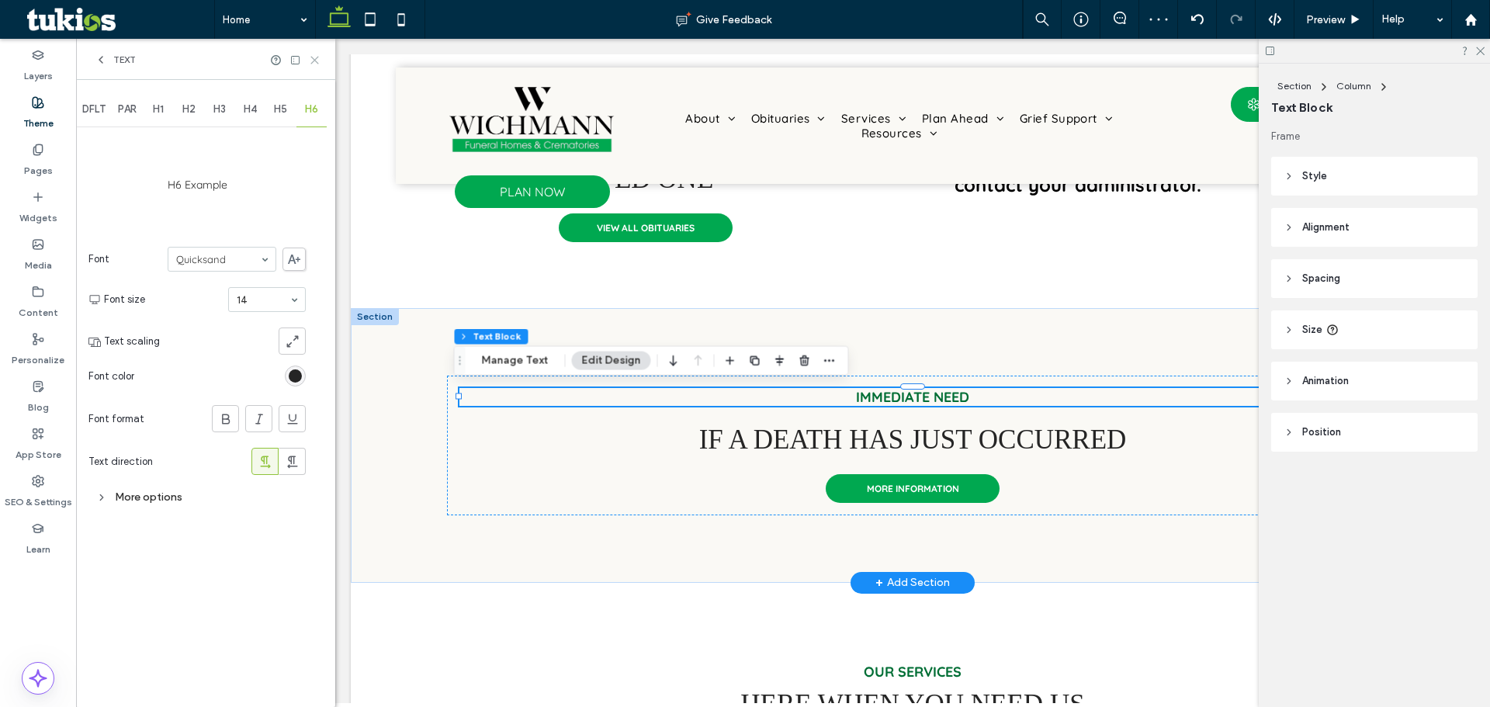
click at [309, 58] on icon at bounding box center [315, 60] width 12 height 12
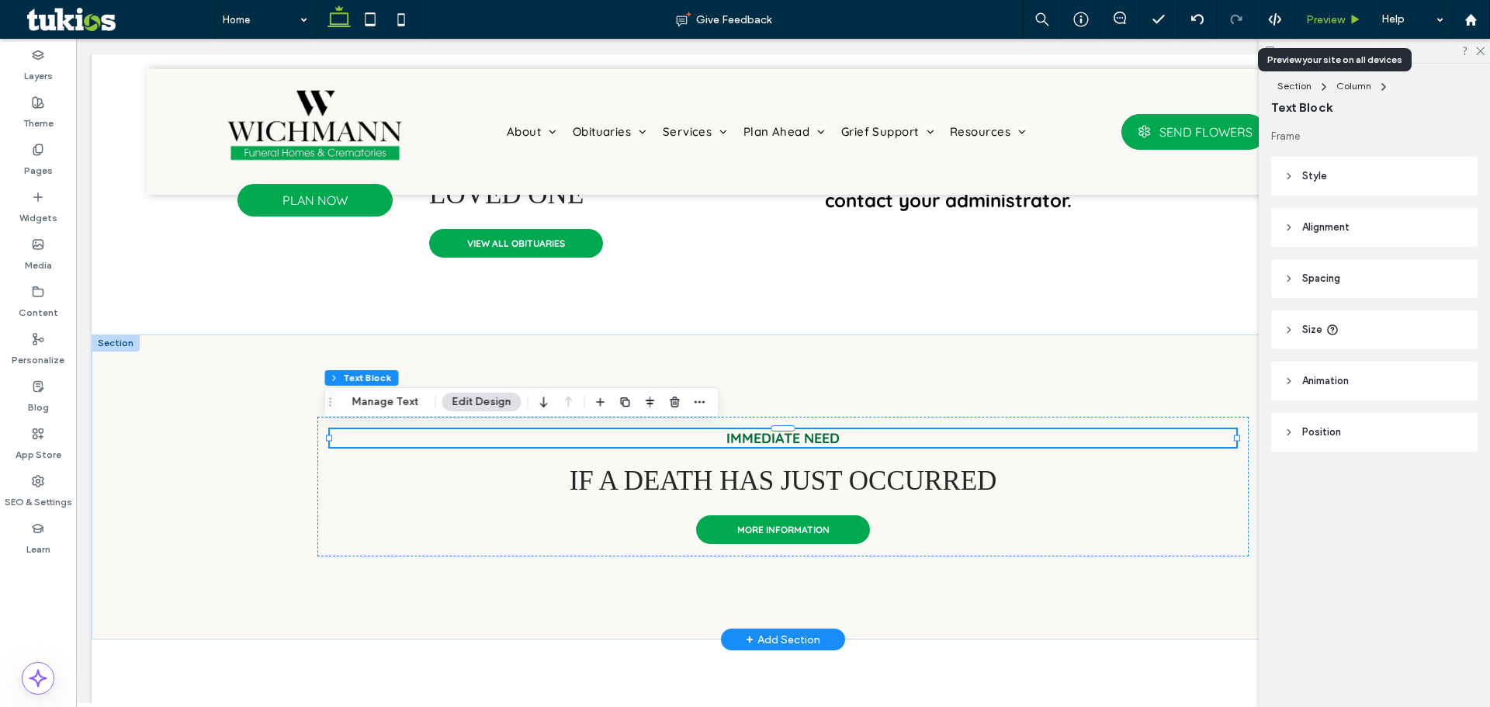
click at [1332, 10] on div "Preview" at bounding box center [1333, 19] width 79 height 39
click at [1329, 15] on span "Preview" at bounding box center [1325, 19] width 39 height 13
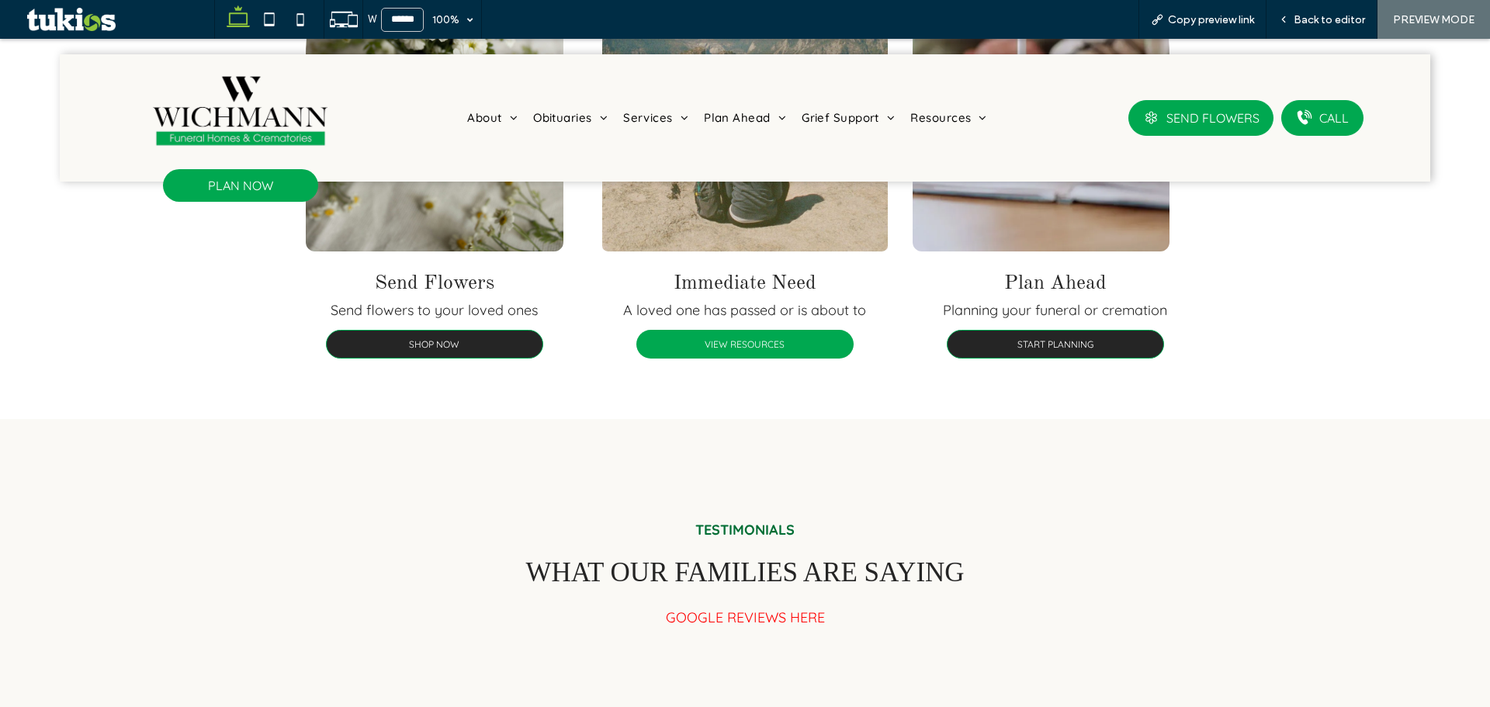
scroll to position [1769, 0]
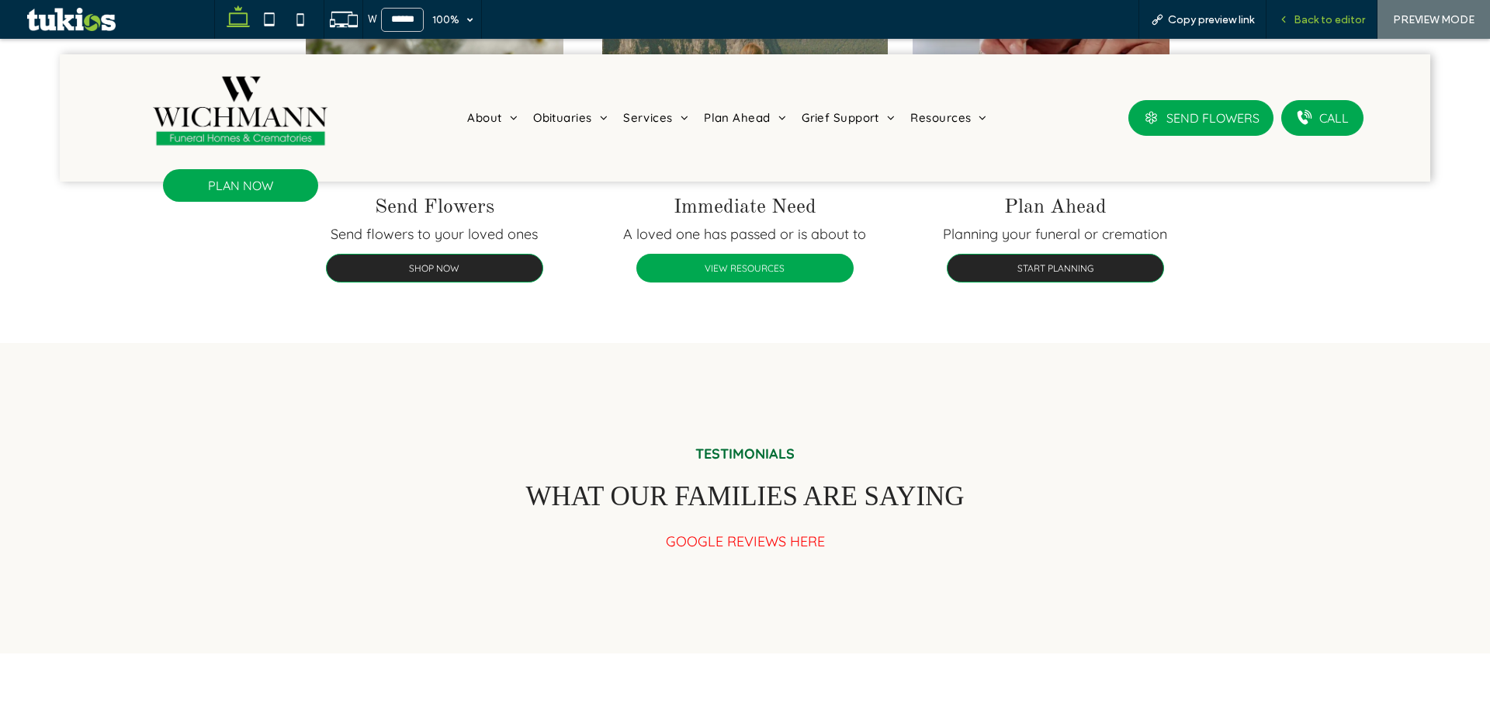
click at [1335, 23] on span "Back to editor" at bounding box center [1329, 19] width 71 height 13
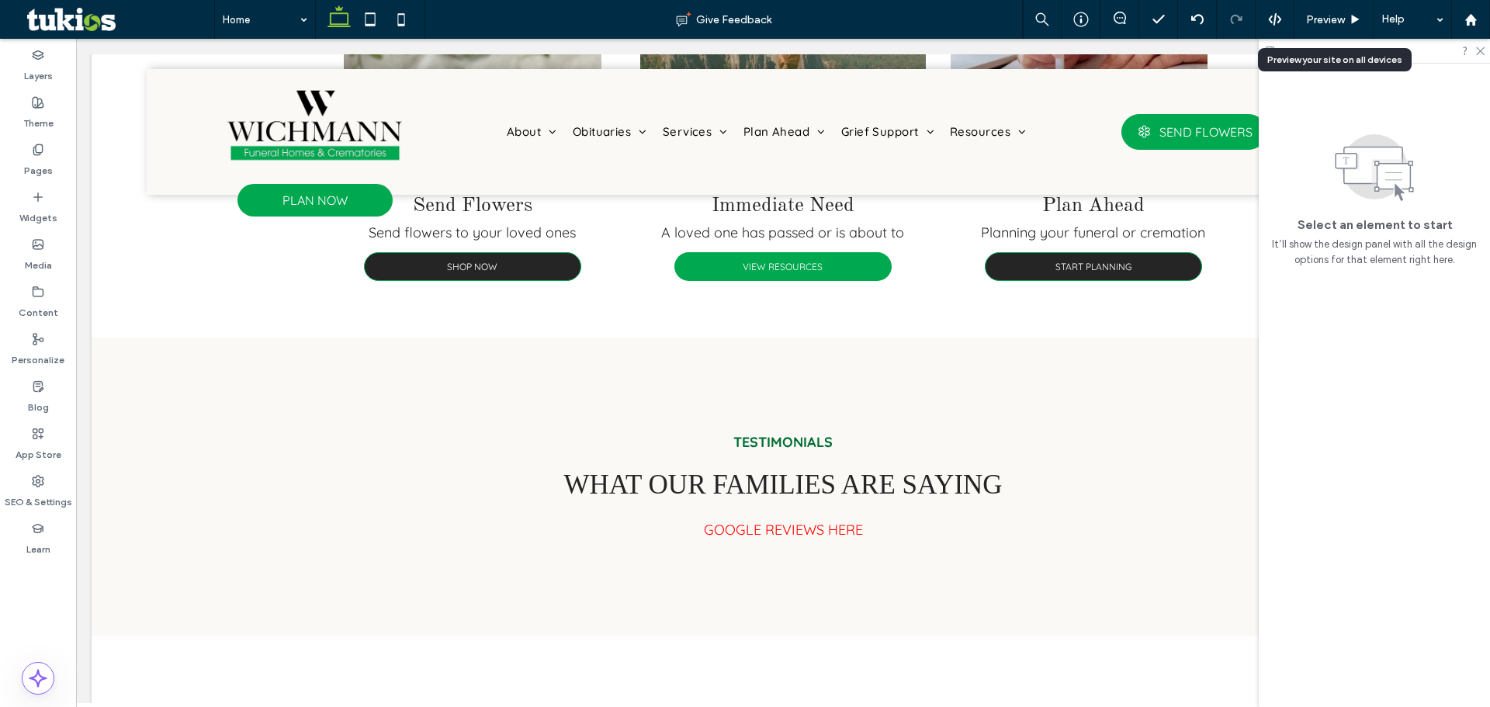
scroll to position [1752, 0]
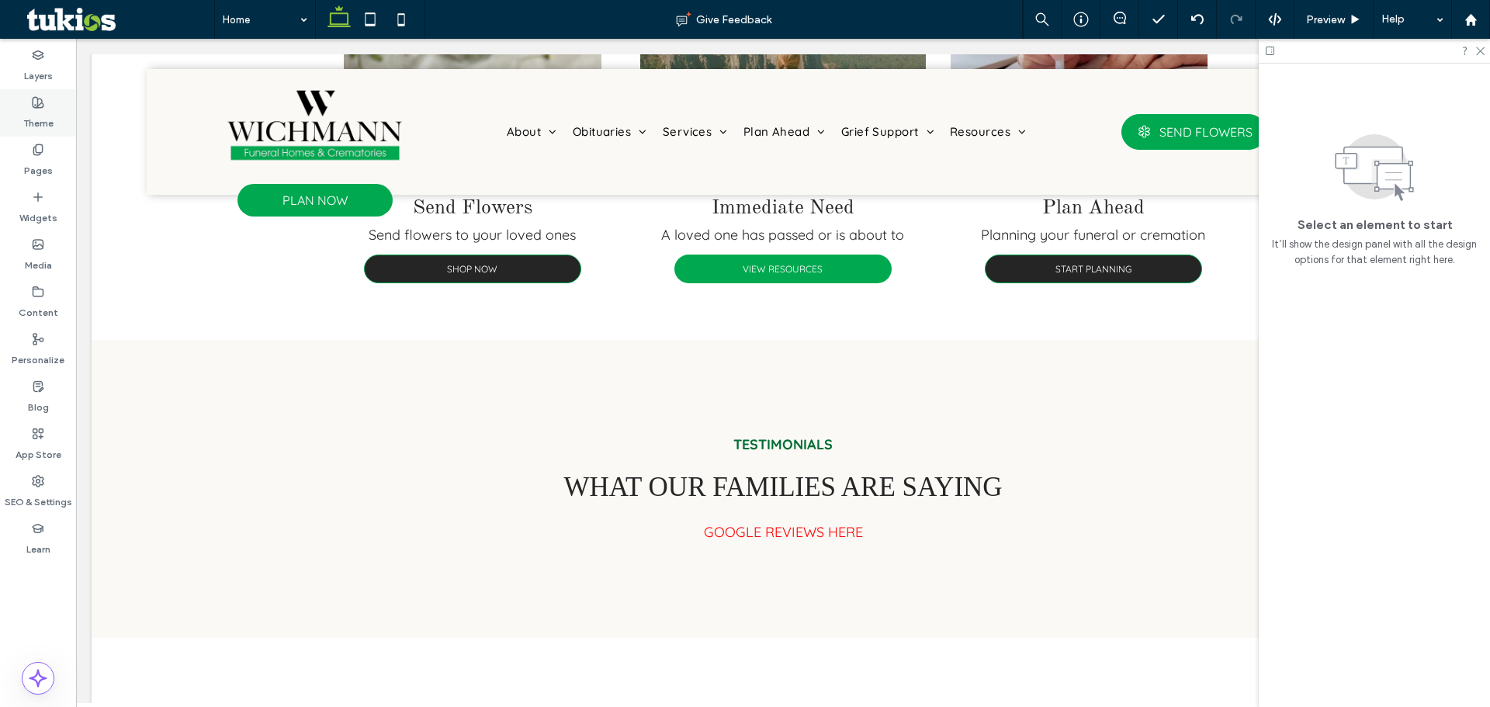
click at [55, 117] on div "Theme" at bounding box center [38, 112] width 76 height 47
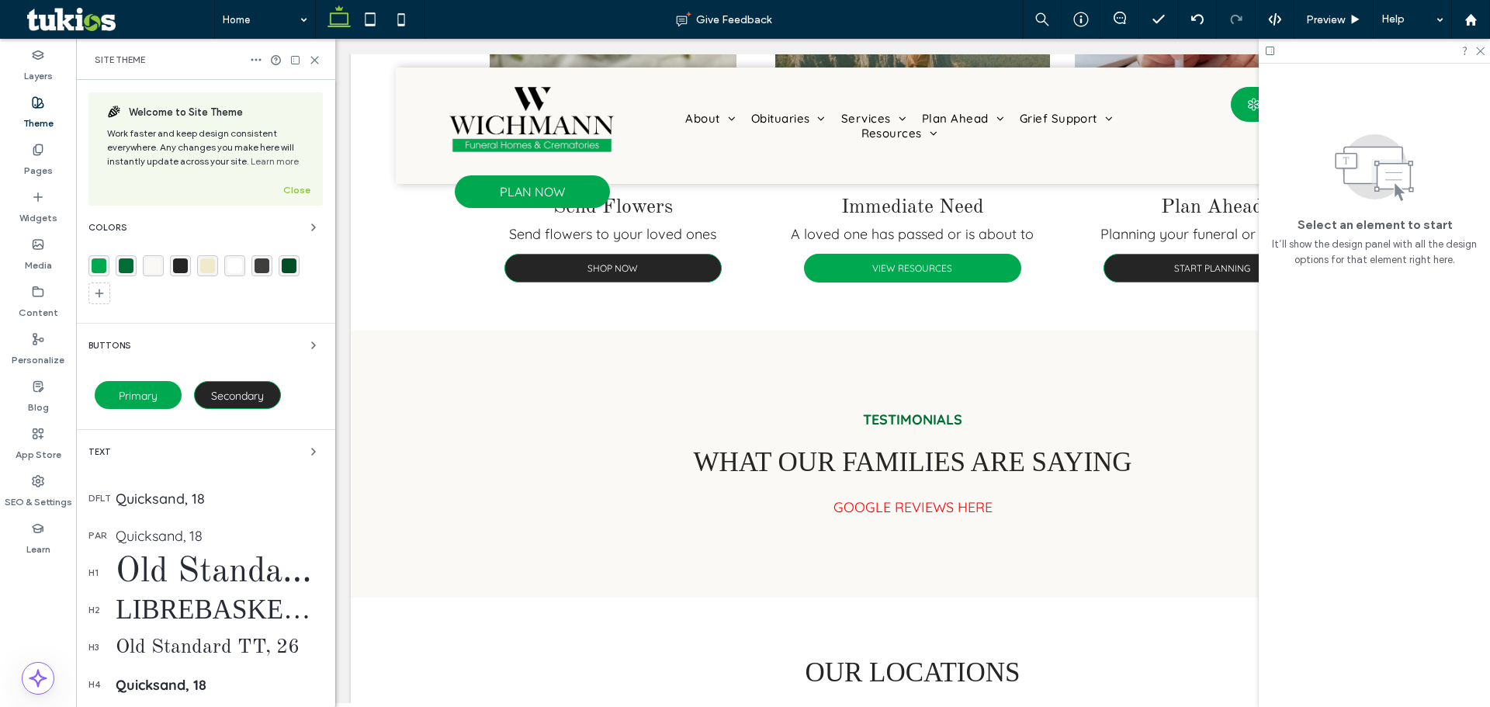
scroll to position [1675, 0]
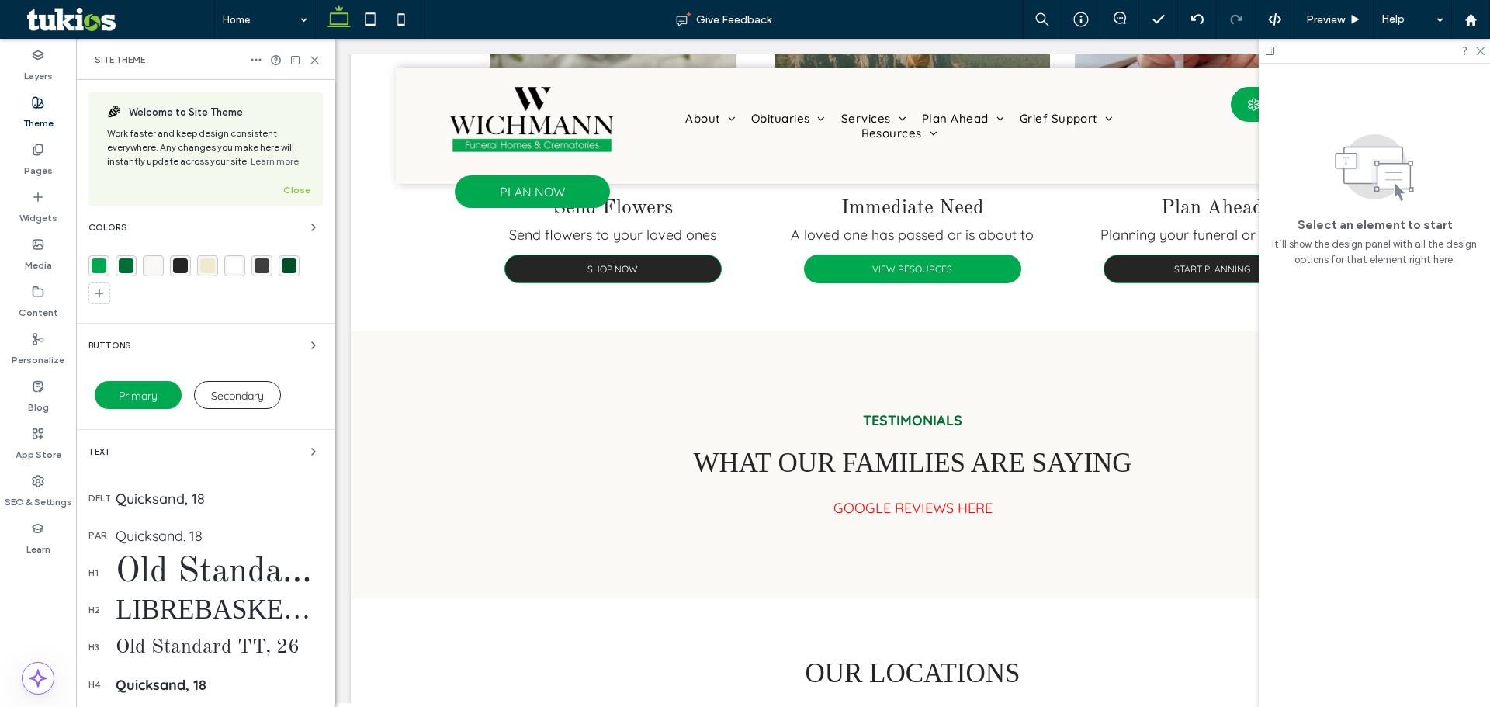
drag, startPoint x: 249, startPoint y: 383, endPoint x: 284, endPoint y: 399, distance: 38.5
click at [250, 383] on div "Secondary" at bounding box center [237, 395] width 87 height 28
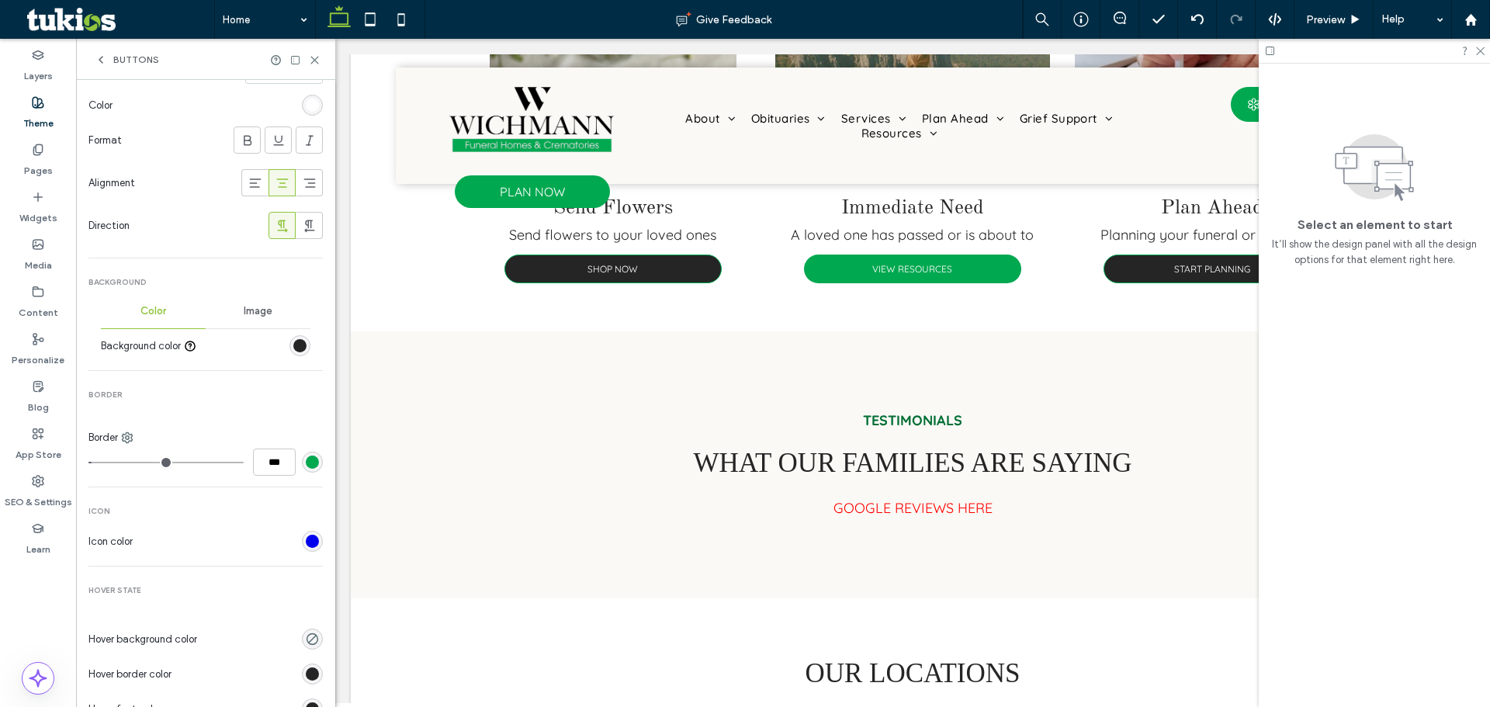
scroll to position [310, 0]
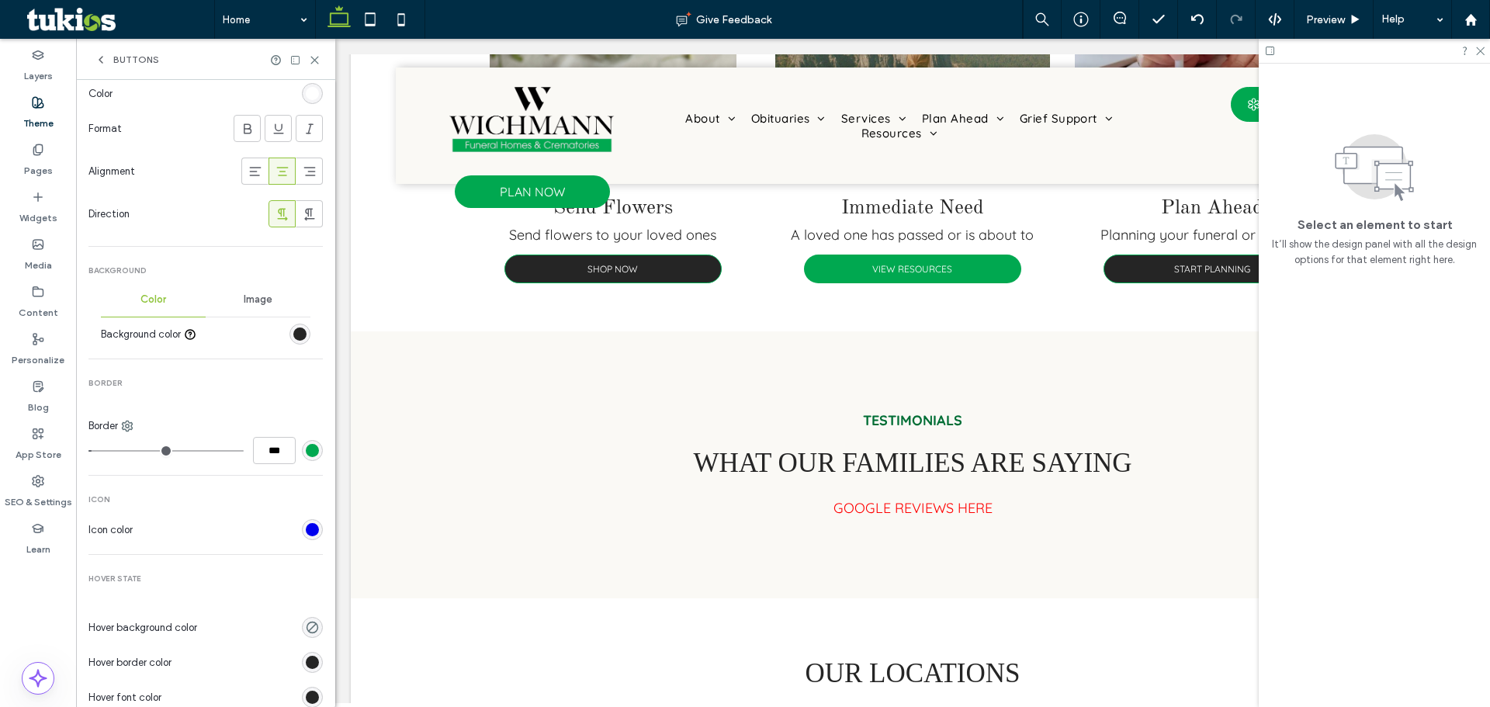
type input "*"
type input "***"
click at [105, 452] on input "range" at bounding box center [165, 451] width 155 height 2
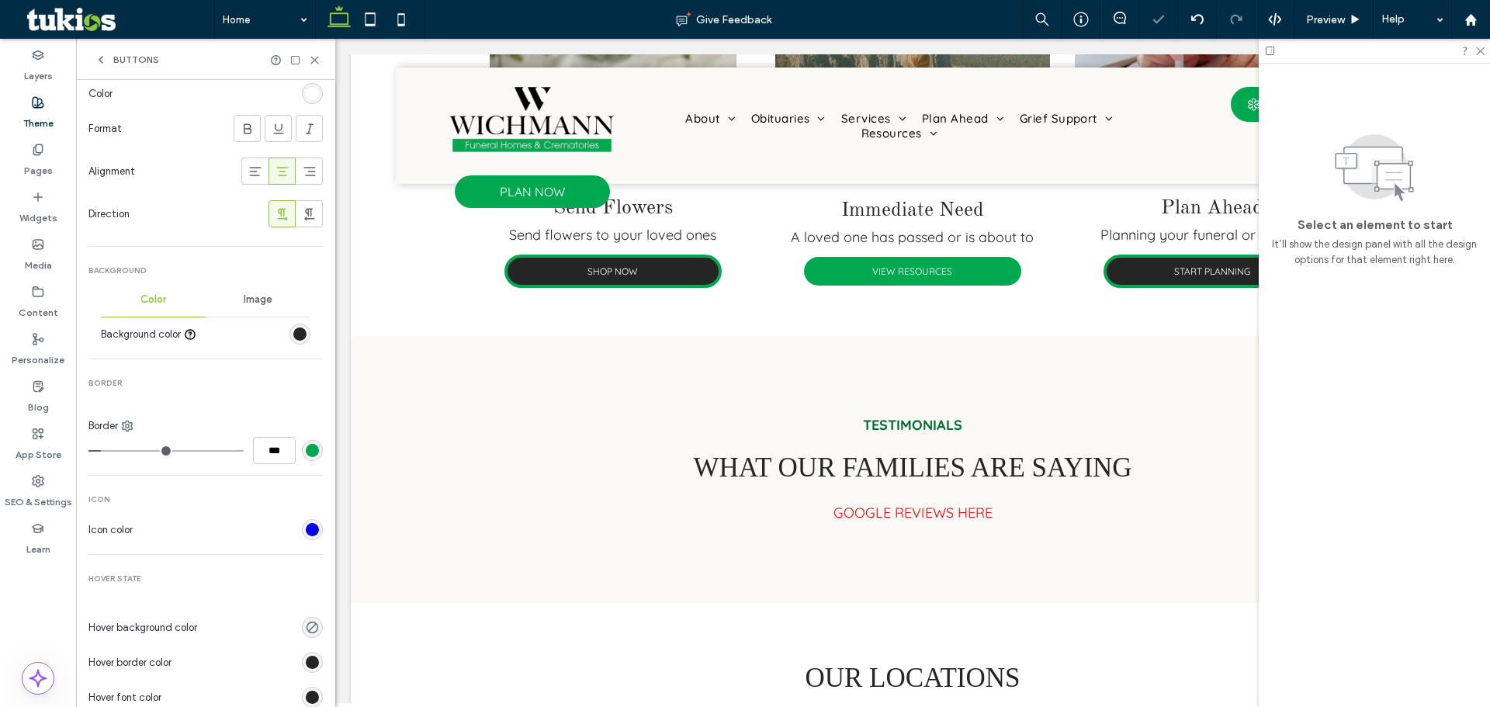
type input "*"
type input "***"
click at [102, 452] on input "range" at bounding box center [165, 451] width 155 height 2
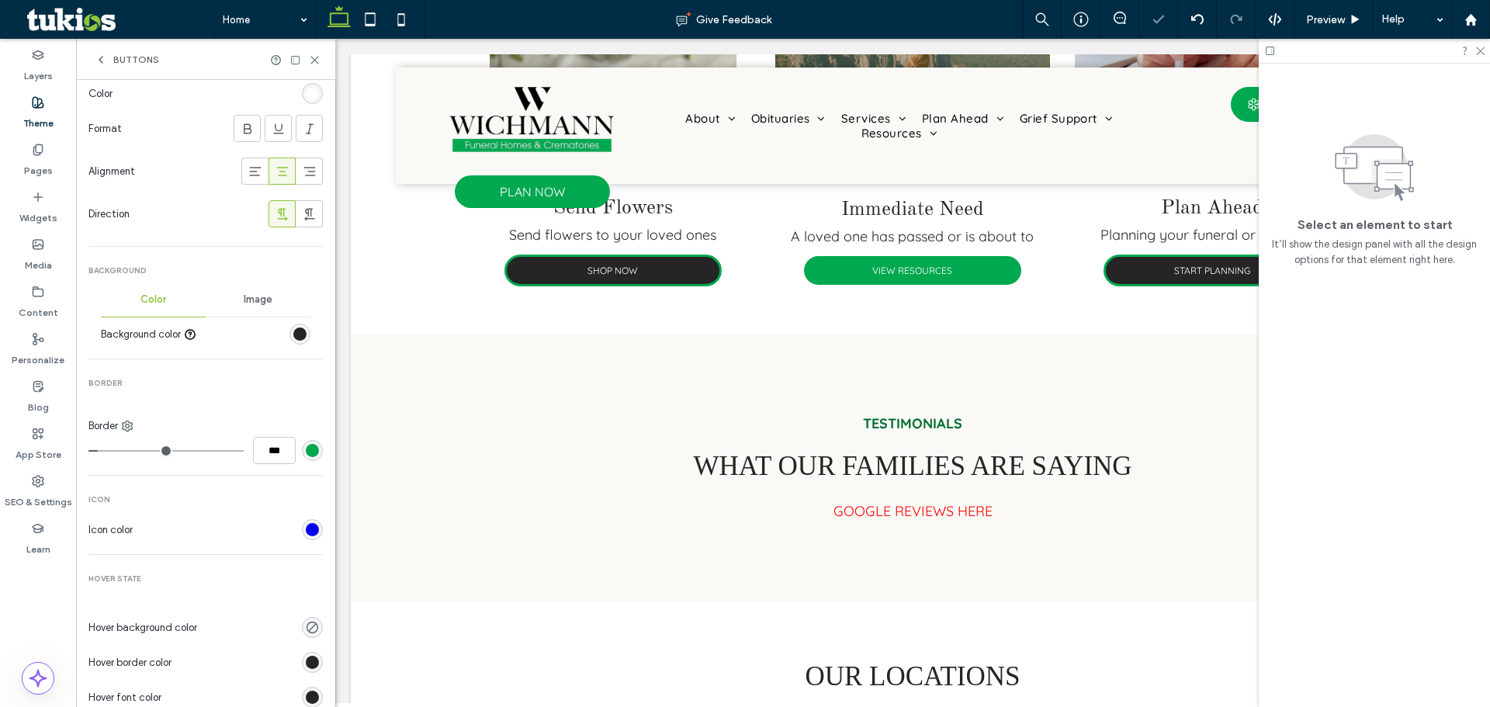
type input "*"
type input "***"
type input "*"
type input "***"
click at [97, 450] on input "range" at bounding box center [165, 451] width 155 height 2
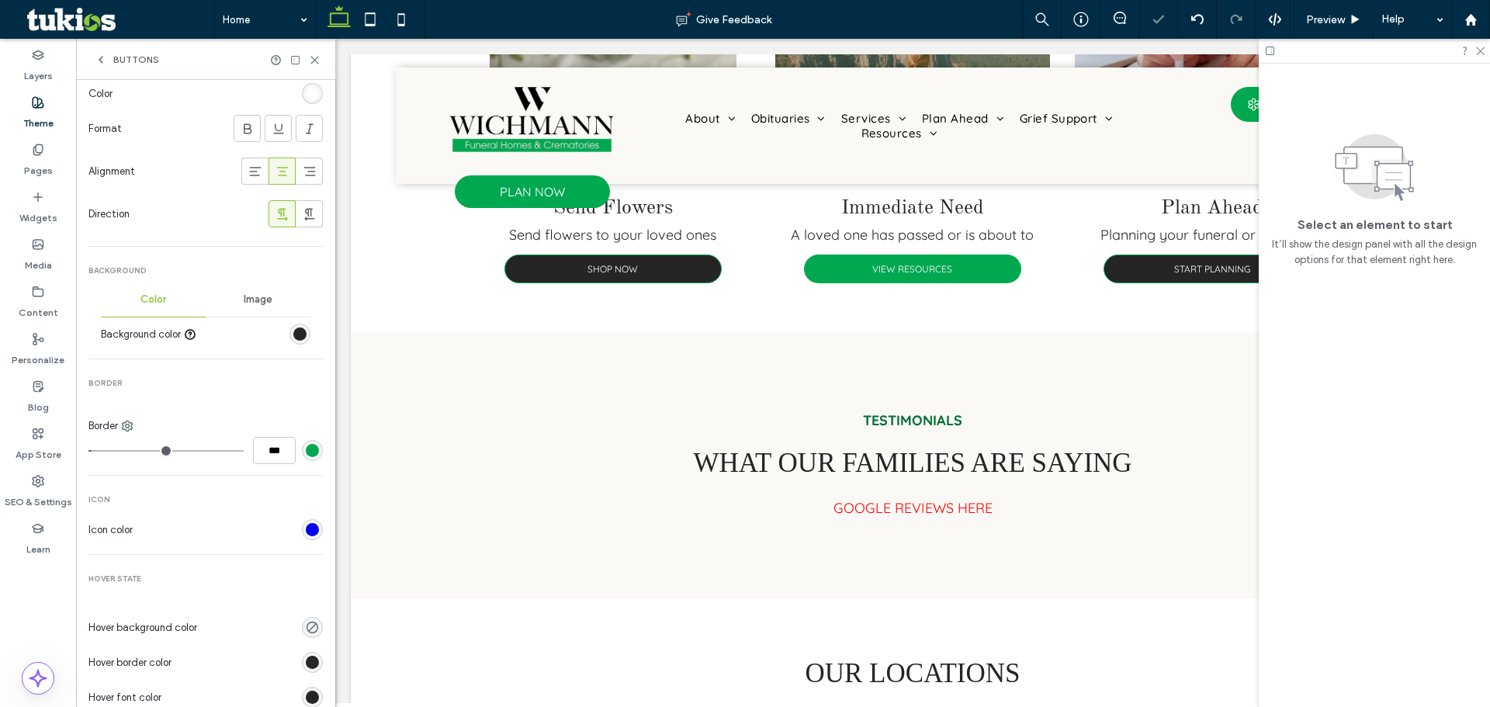
type input "*"
type input "***"
type input "*"
click at [101, 450] on input "range" at bounding box center [165, 451] width 155 height 2
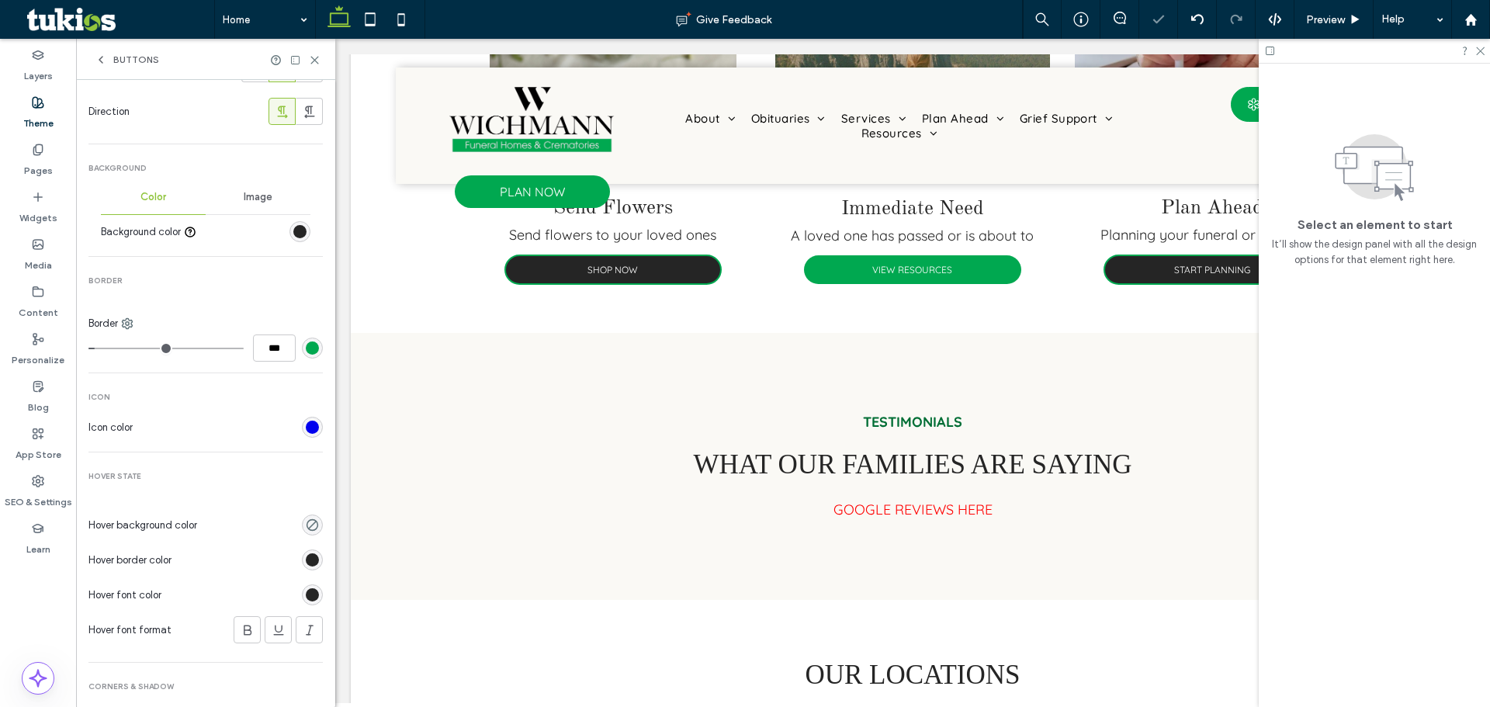
scroll to position [528, 0]
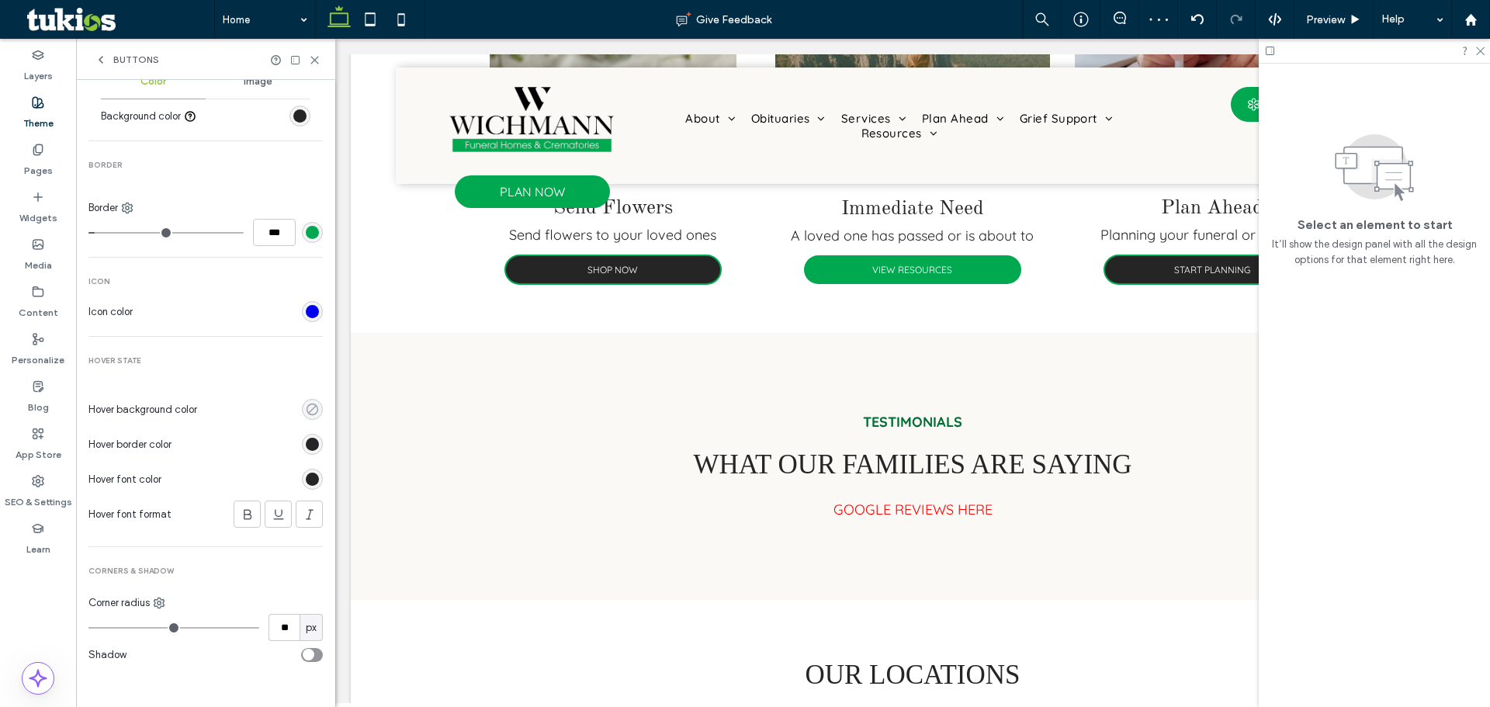
click at [307, 407] on use "rgba(0, 0, 0, 0)" at bounding box center [313, 410] width 12 height 12
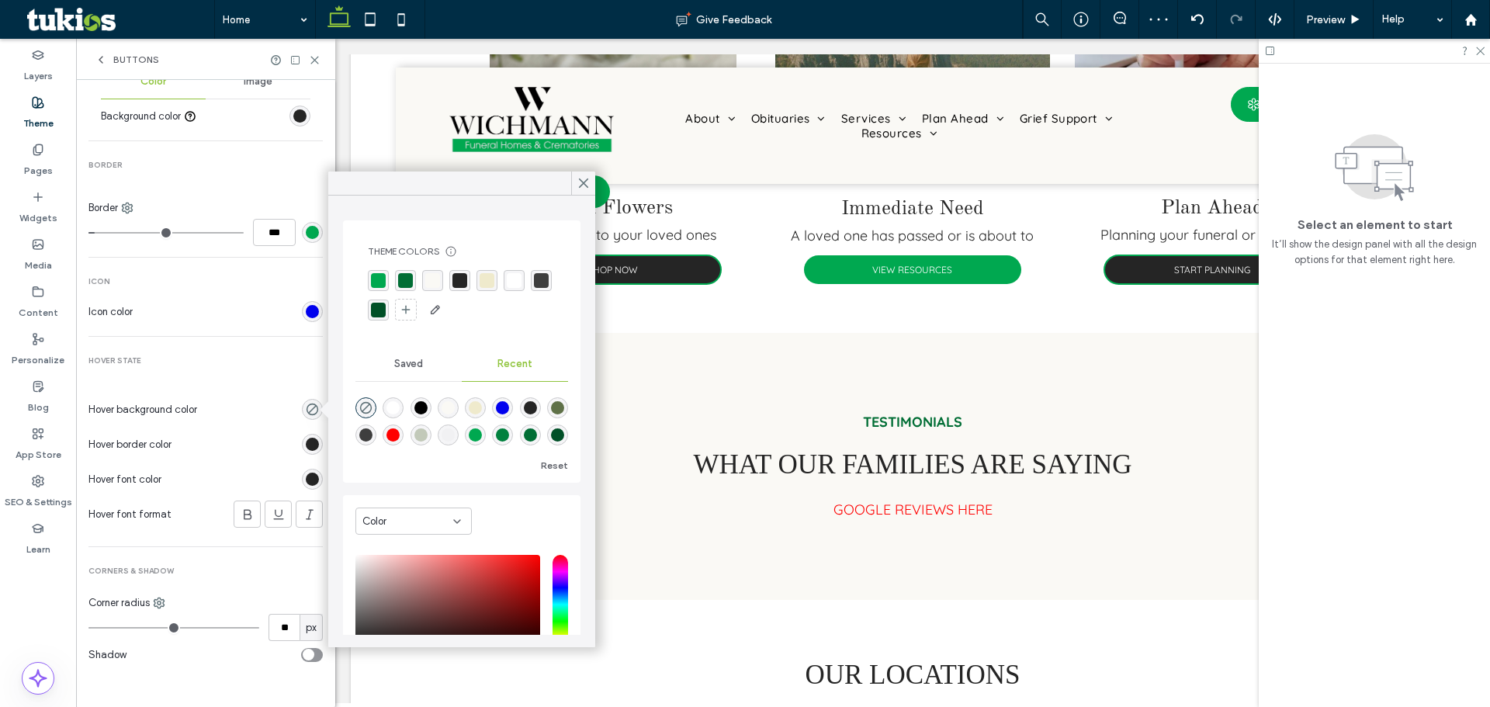
click at [384, 282] on div "rgba(0, 168, 80, 1)" at bounding box center [378, 280] width 15 height 15
click at [309, 448] on div "rgb(37, 37, 37)" at bounding box center [312, 444] width 13 height 13
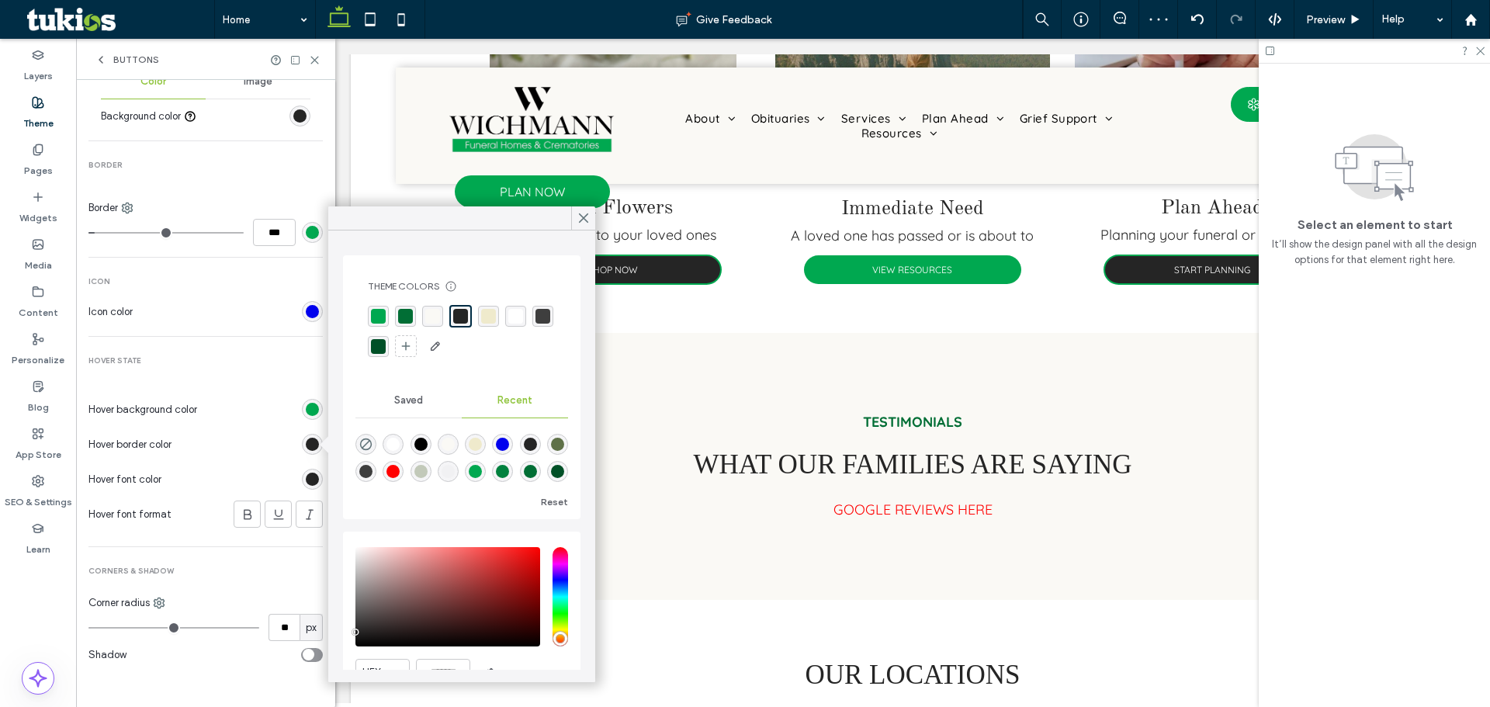
drag, startPoint x: 374, startPoint y: 316, endPoint x: 327, endPoint y: 425, distance: 118.5
click at [375, 316] on div "rgba(0, 168, 80, 1)" at bounding box center [378, 316] width 15 height 15
click at [306, 479] on div "rgb(37, 37, 37)" at bounding box center [312, 479] width 13 height 13
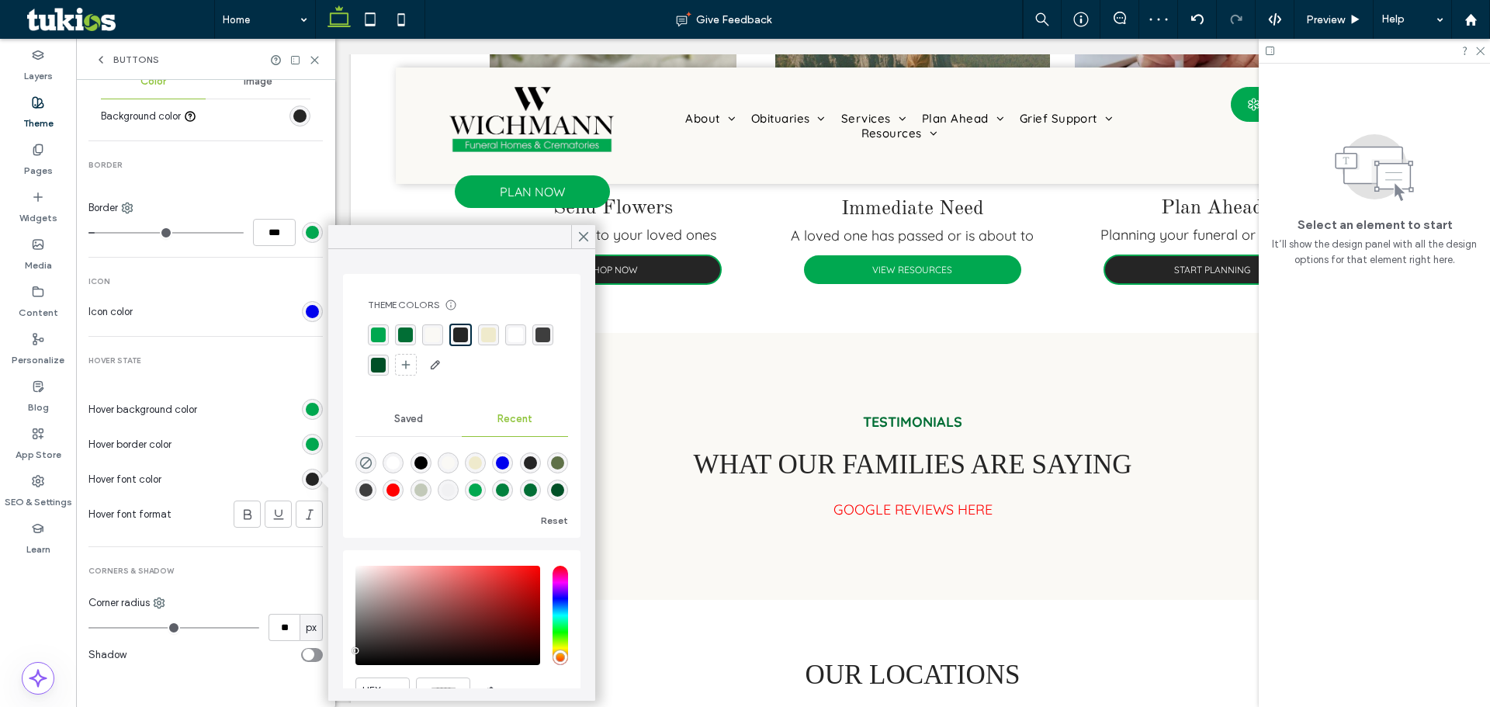
click at [511, 340] on div "rgba(255, 255, 255, 1)" at bounding box center [515, 334] width 15 height 15
click at [318, 61] on icon at bounding box center [315, 60] width 12 height 12
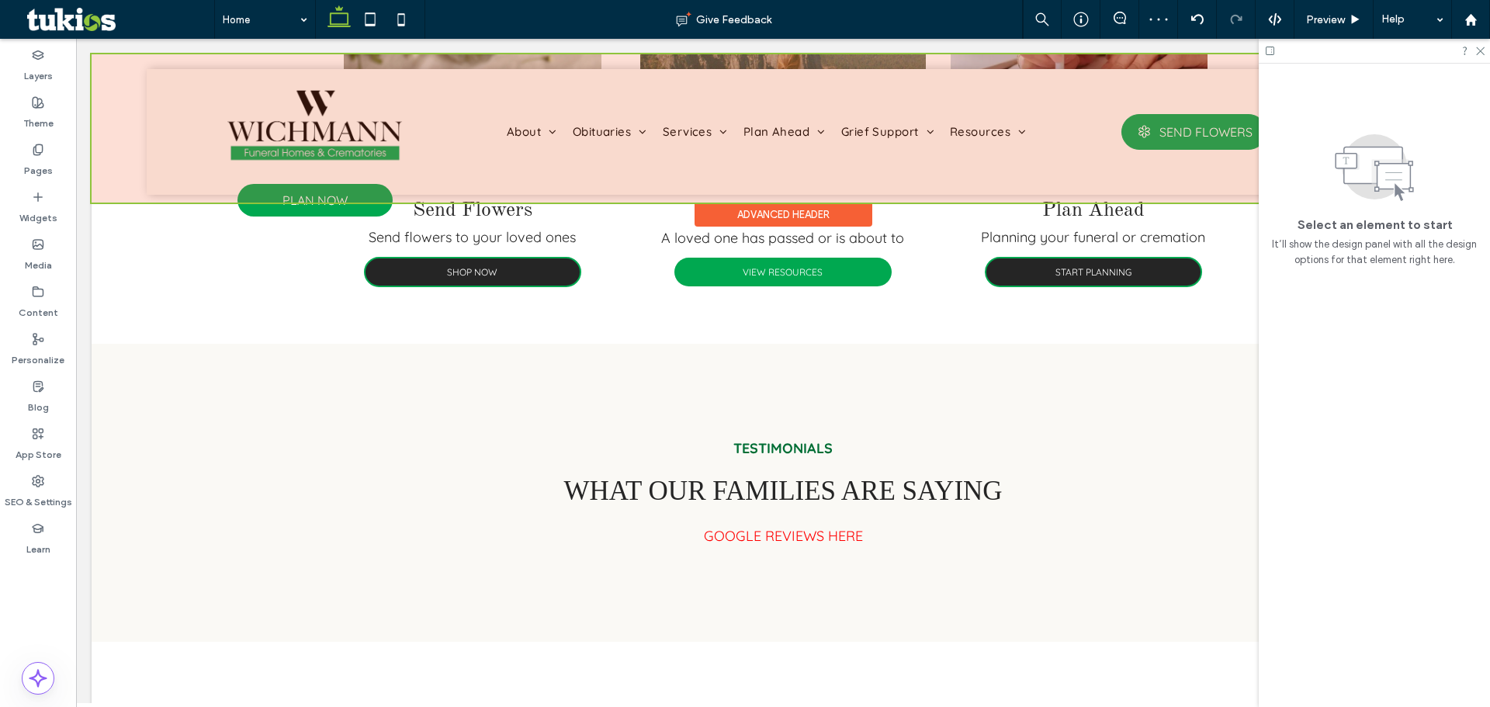
scroll to position [1752, 0]
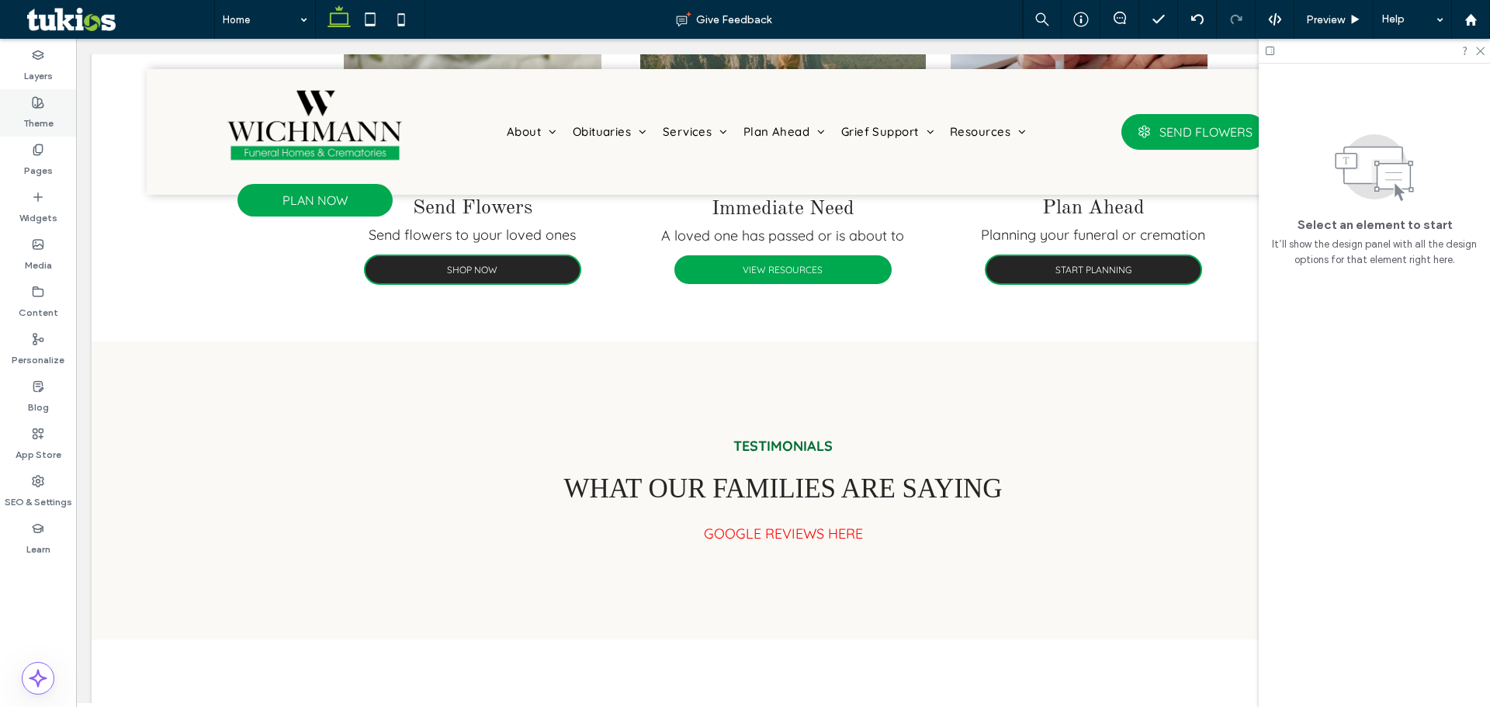
click at [57, 104] on div "Theme" at bounding box center [38, 112] width 76 height 47
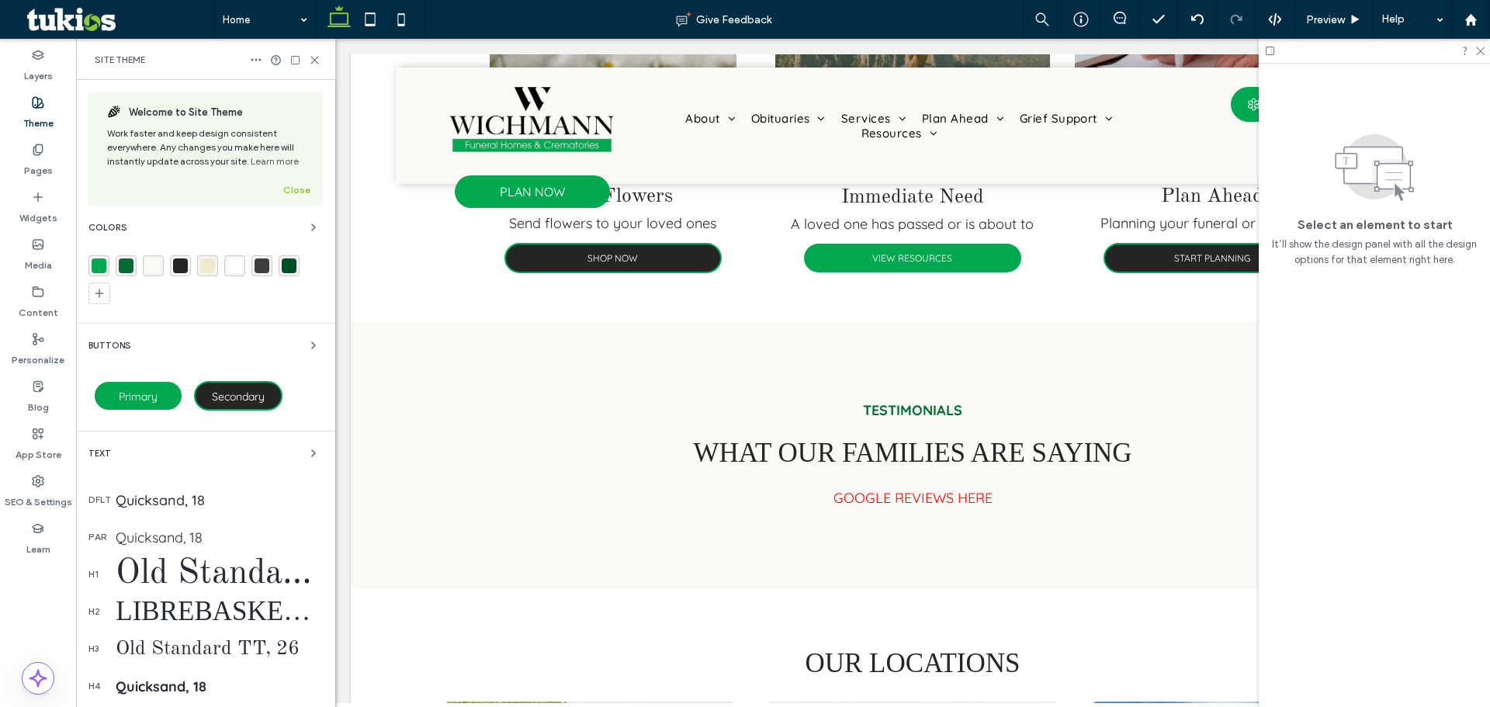
scroll to position [1675, 0]
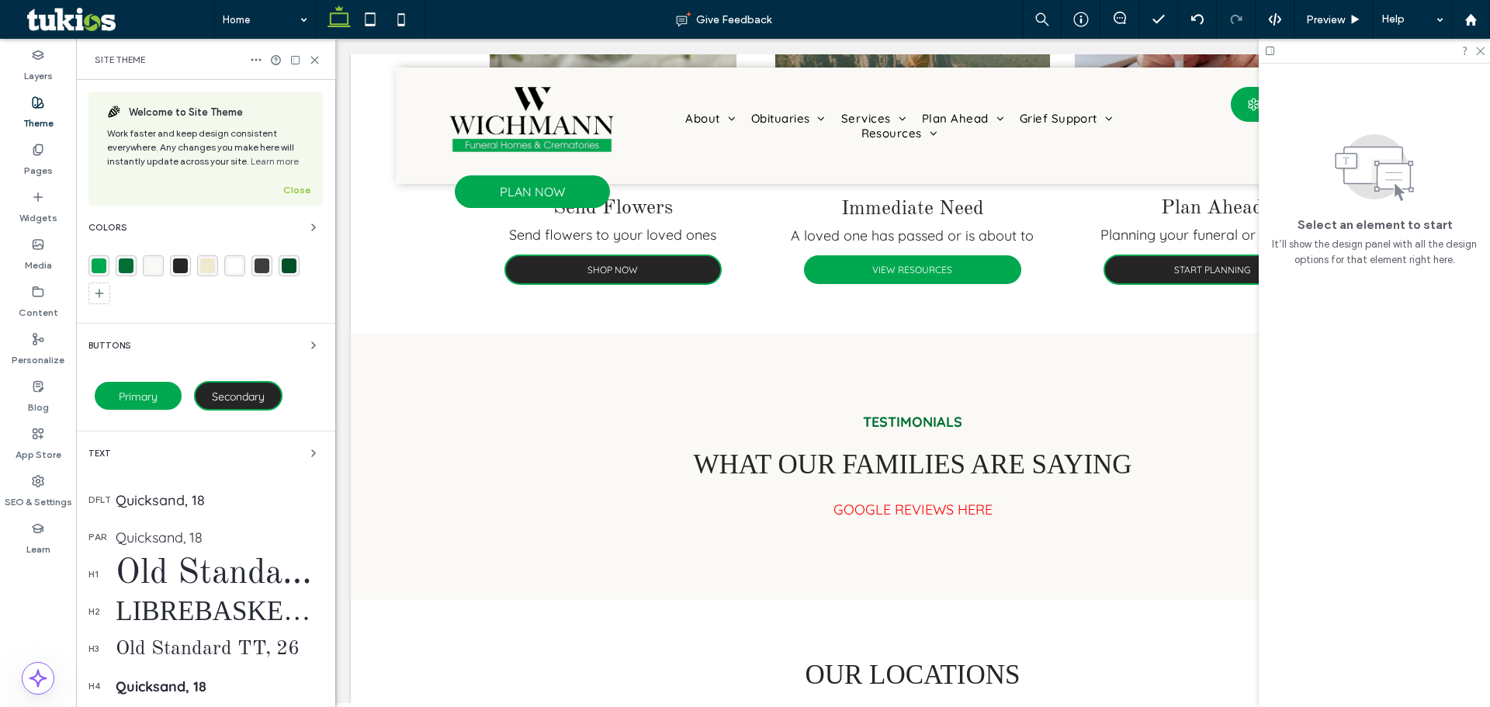
click at [176, 500] on div "Quicksand, 18" at bounding box center [219, 500] width 207 height 18
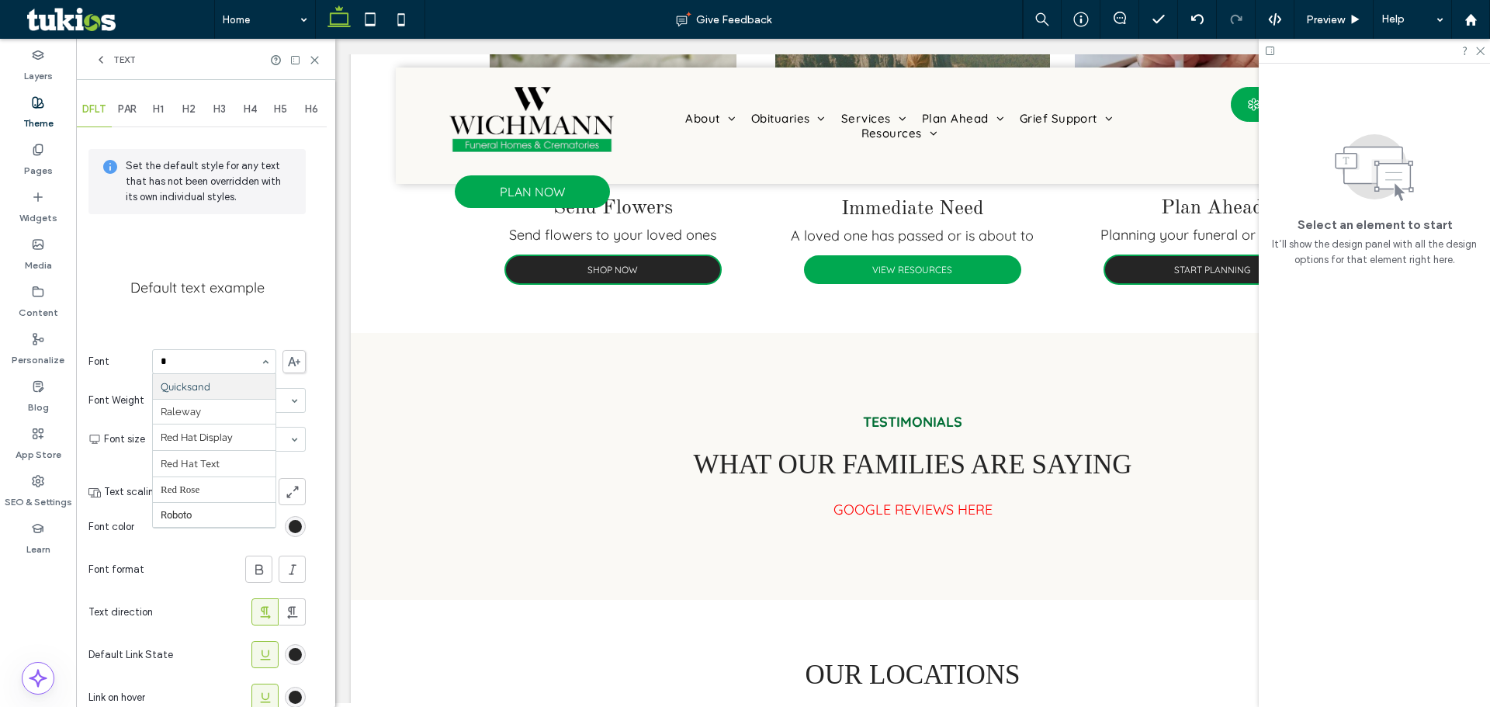
scroll to position [1160, 0]
type input "**"
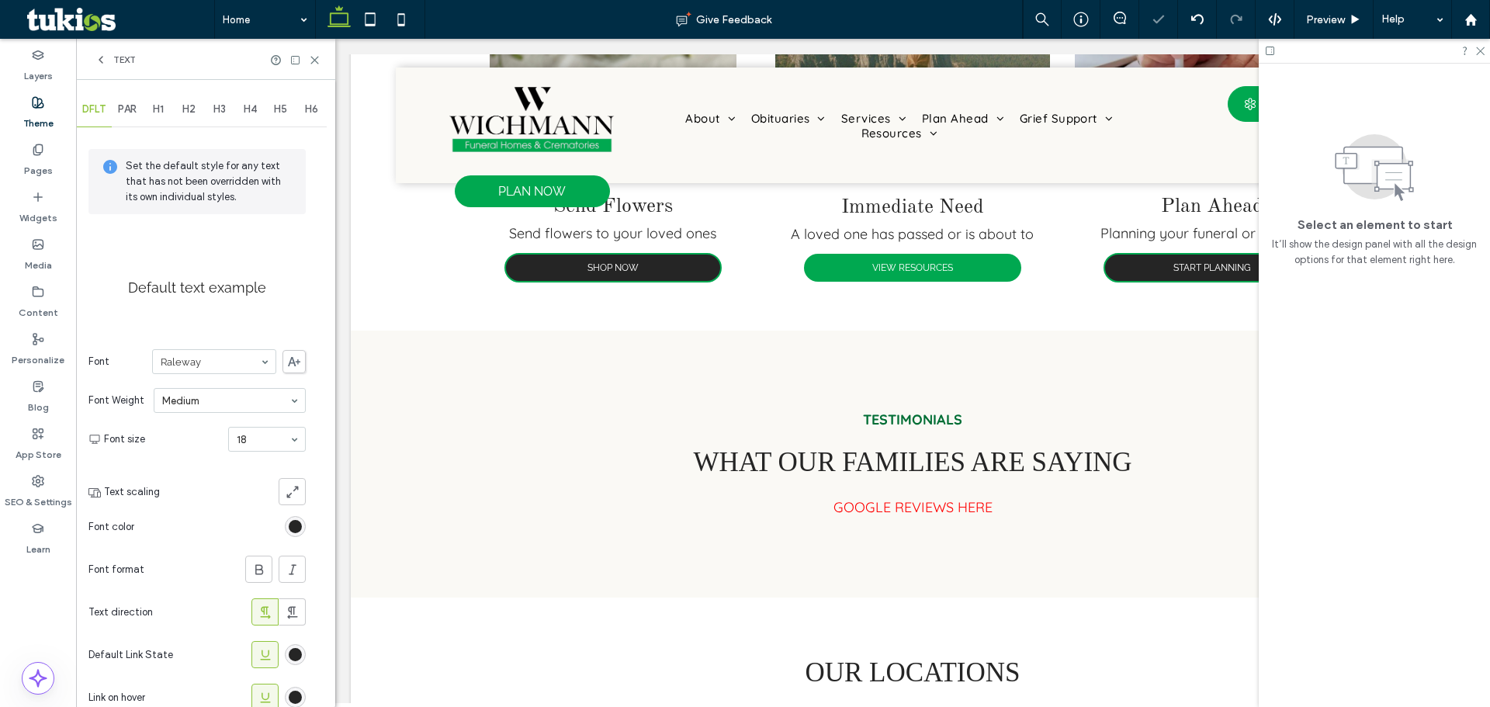
scroll to position [1673, 0]
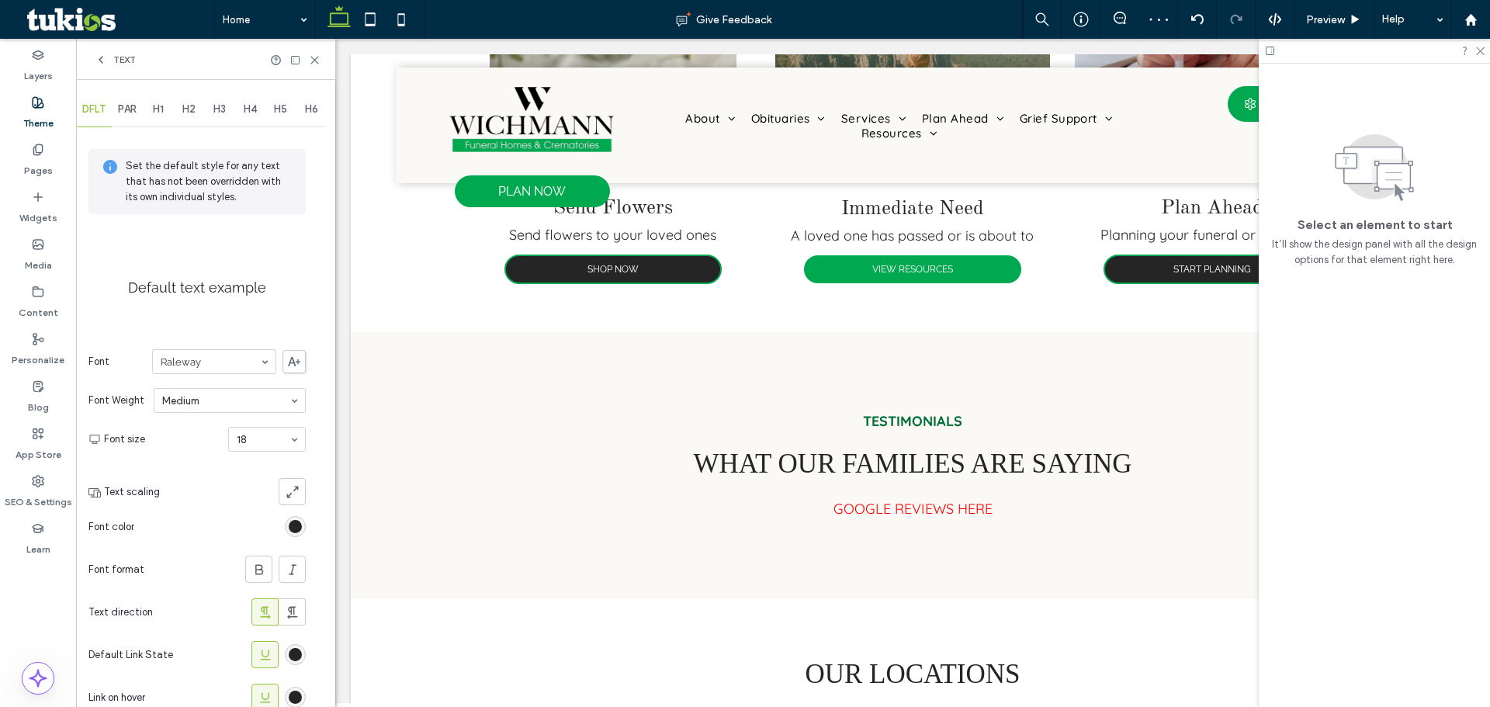
click at [130, 109] on span "PAR" at bounding box center [127, 109] width 19 height 12
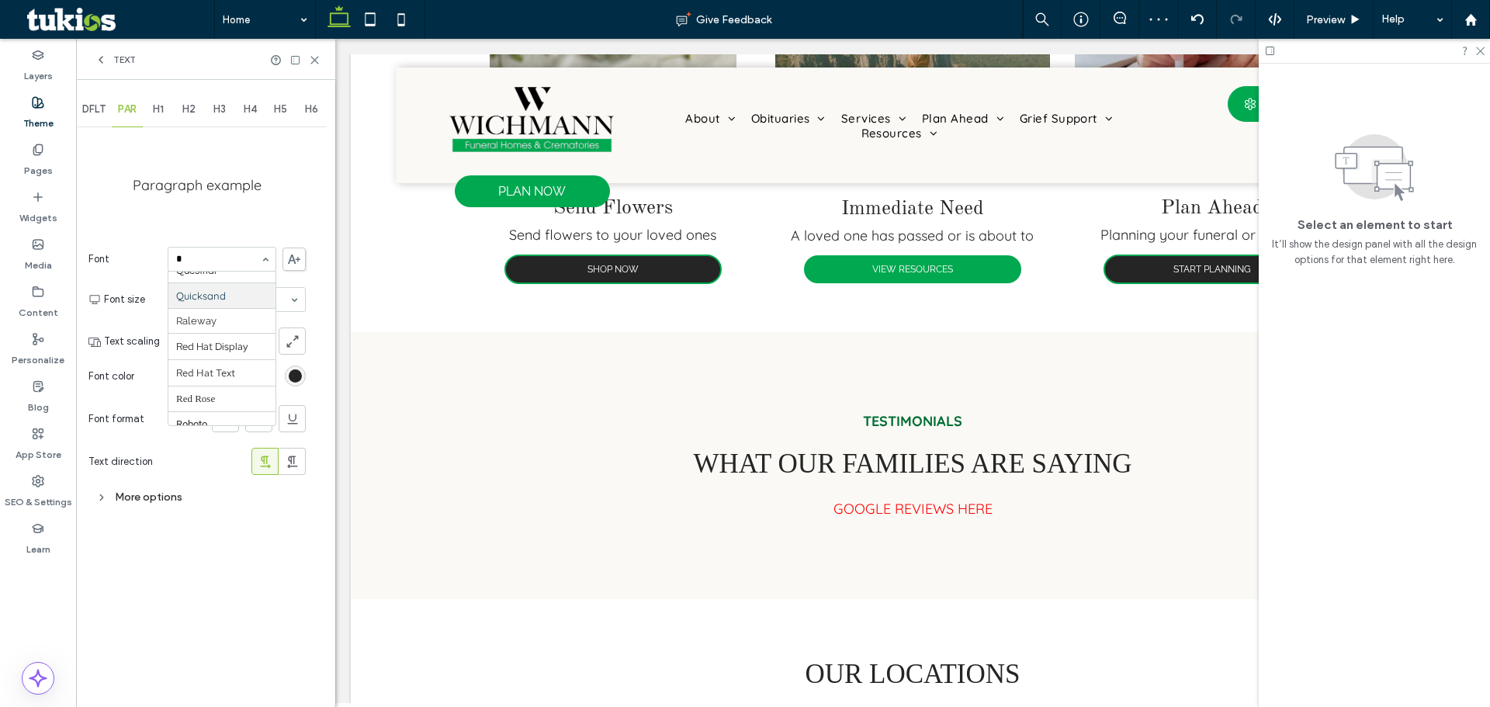
scroll to position [1201, 0]
type input "**"
click at [225, 111] on span "H3" at bounding box center [219, 109] width 12 height 12
click at [241, 115] on div "H4" at bounding box center [250, 109] width 31 height 34
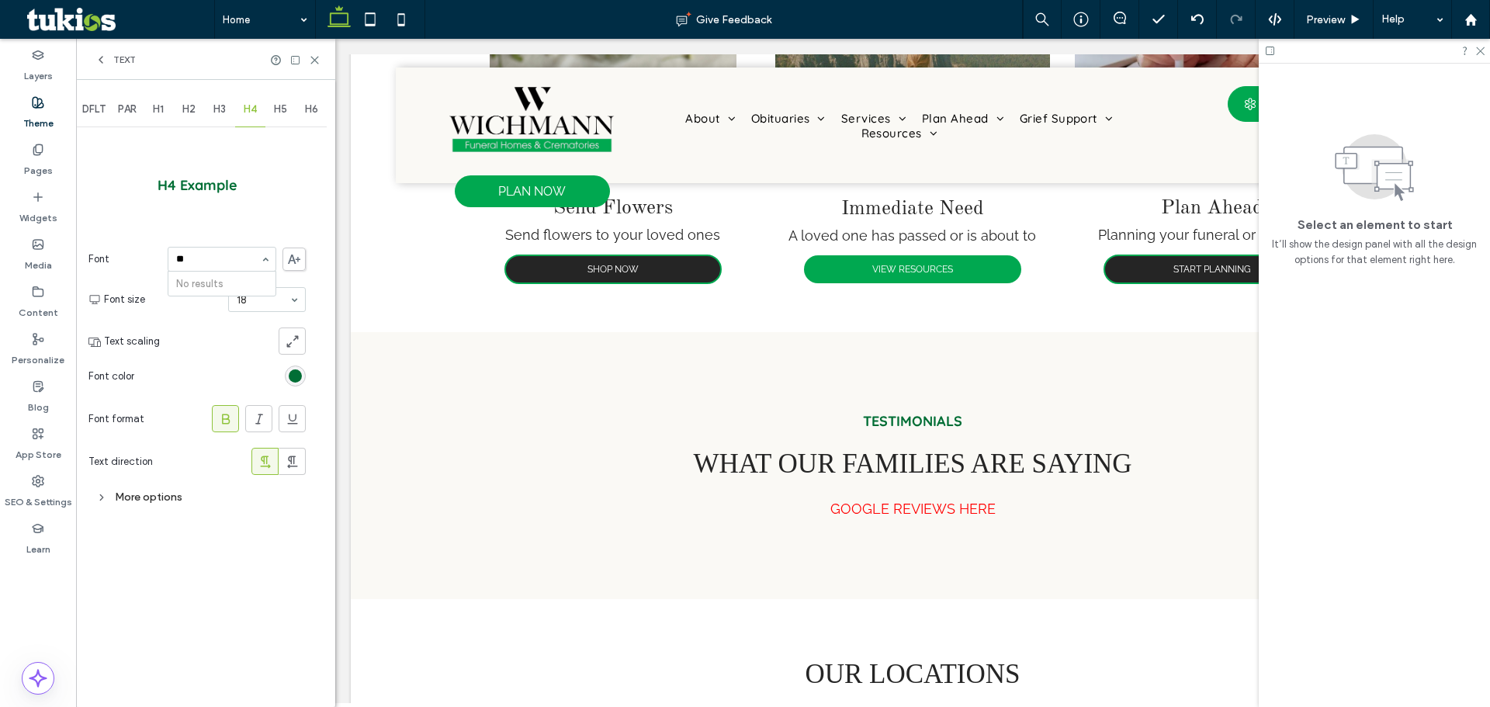
type input "*"
type input "**"
click at [149, 473] on section "Text direction" at bounding box center [196, 461] width 217 height 43
click at [149, 500] on div "More options" at bounding box center [196, 497] width 217 height 21
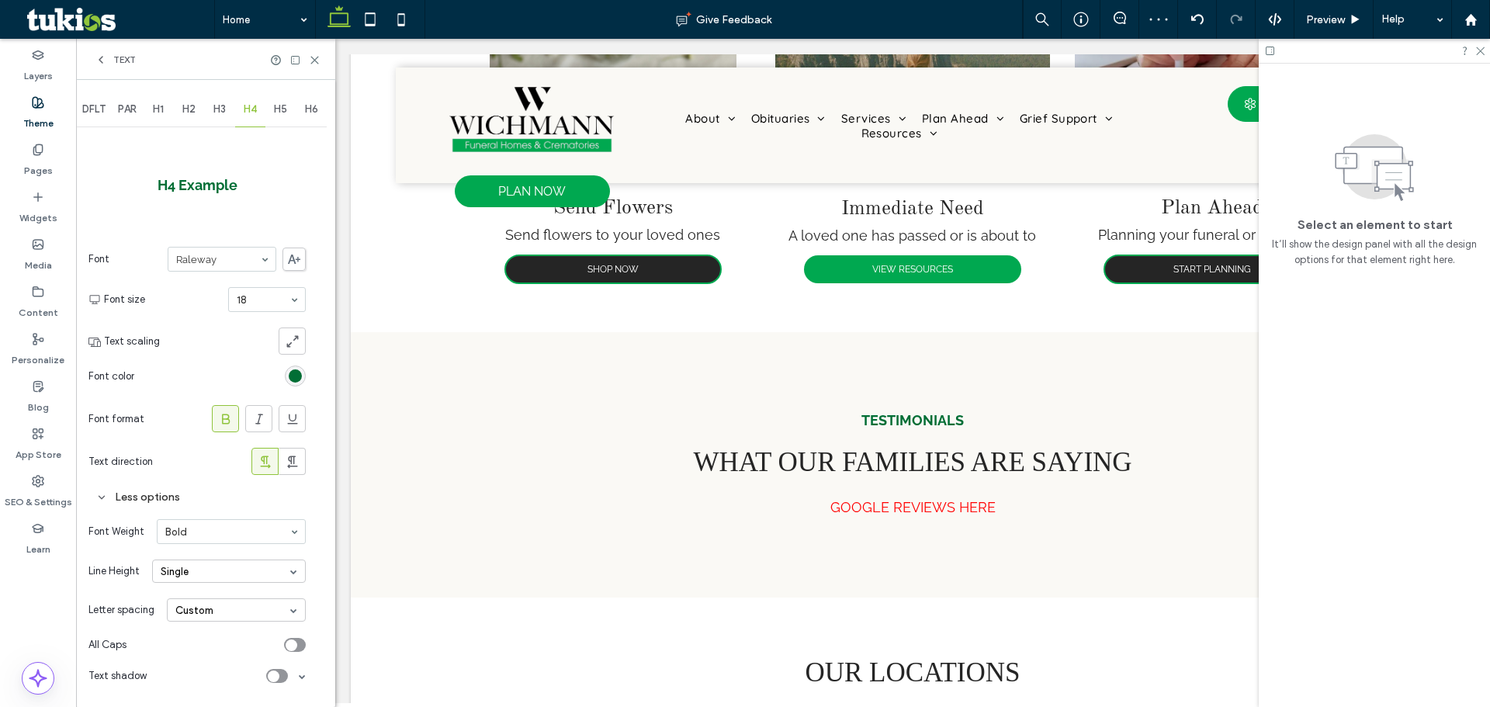
click at [213, 603] on div "Custom" at bounding box center [236, 609] width 139 height 23
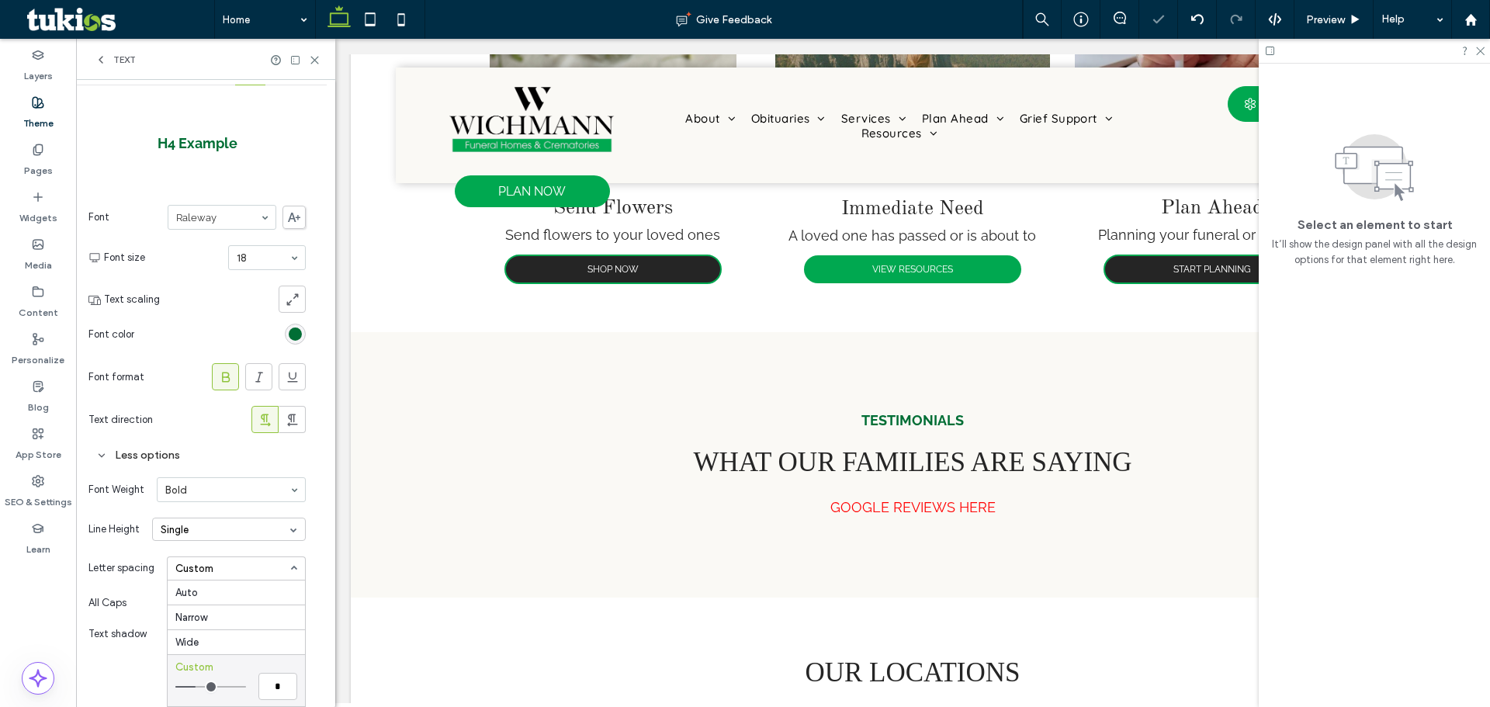
type input "***"
click at [203, 686] on input "range" at bounding box center [210, 687] width 71 height 2
click at [273, 684] on input "***" at bounding box center [277, 686] width 39 height 27
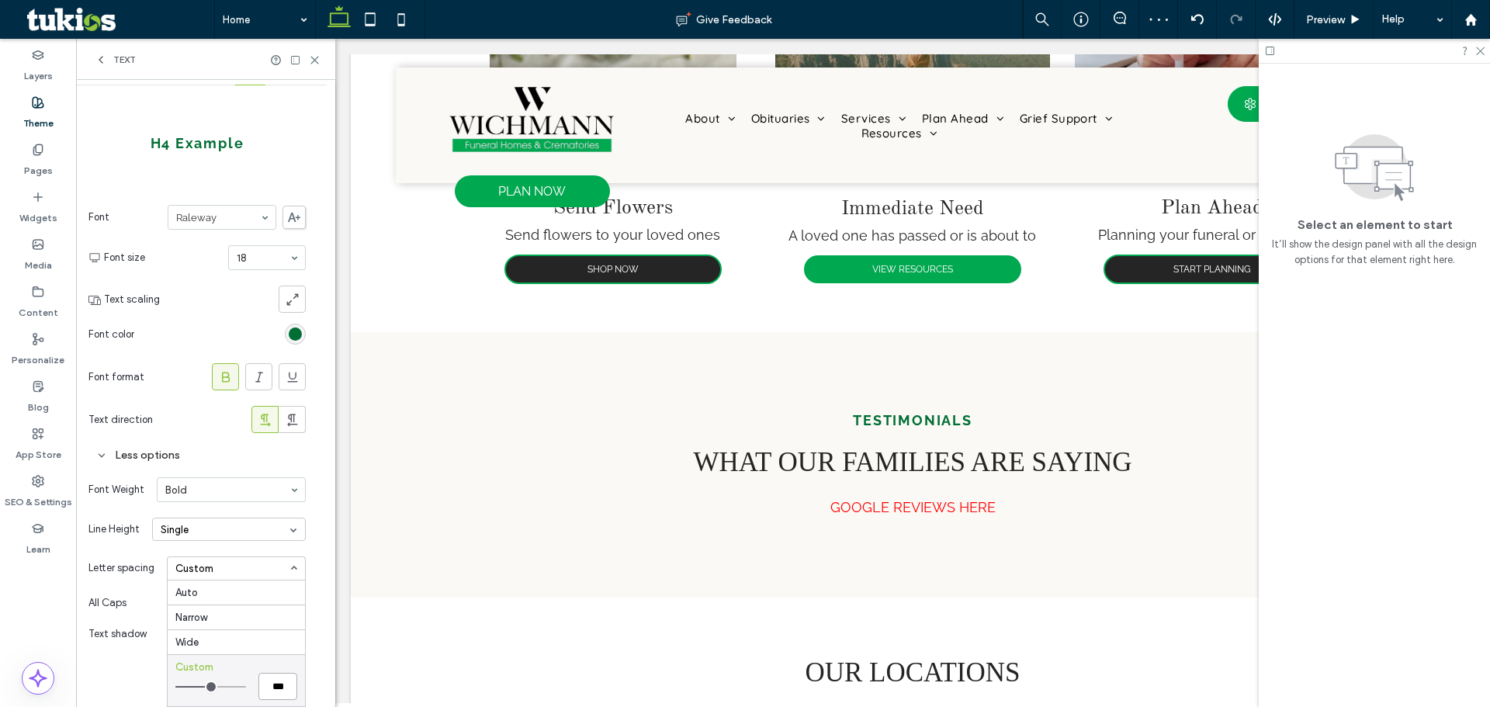
type input "*"
type input "**"
type input "***"
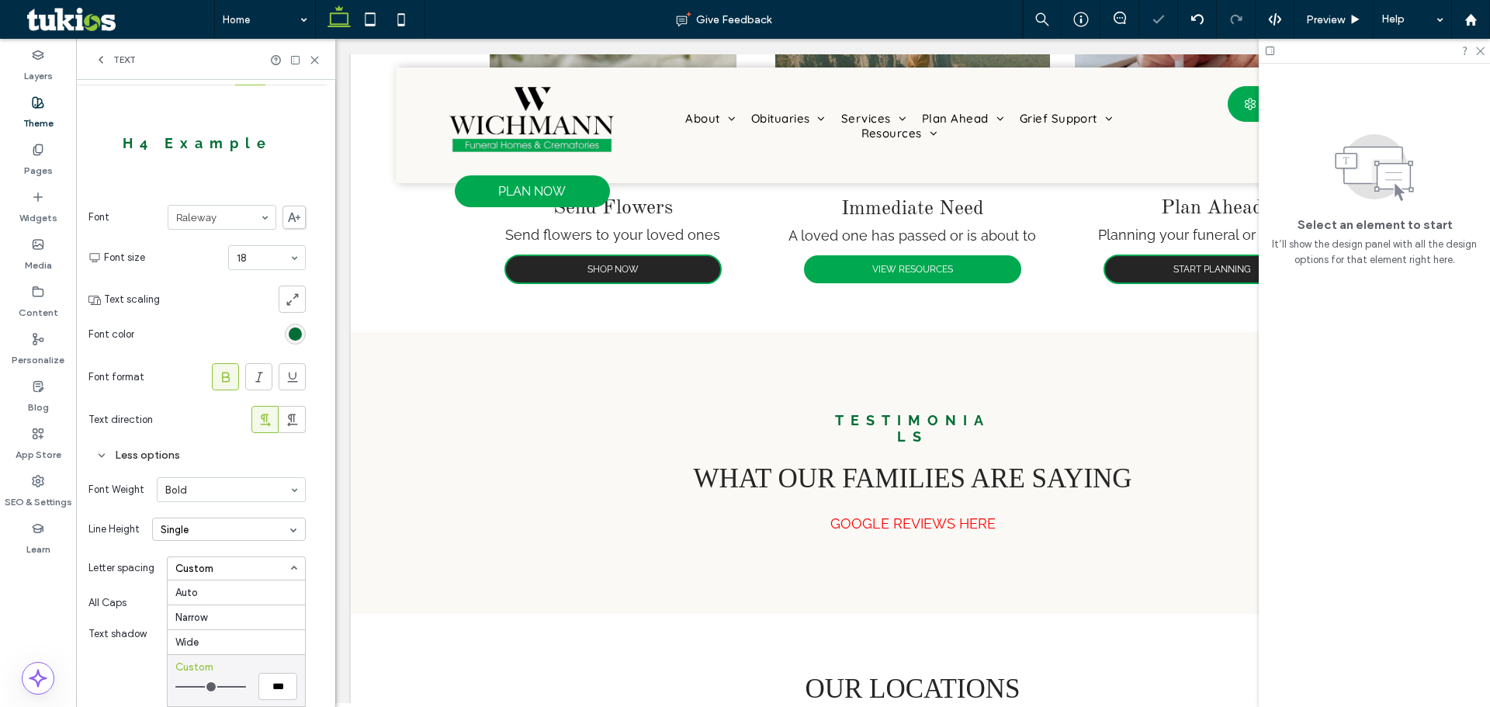
type input "***"
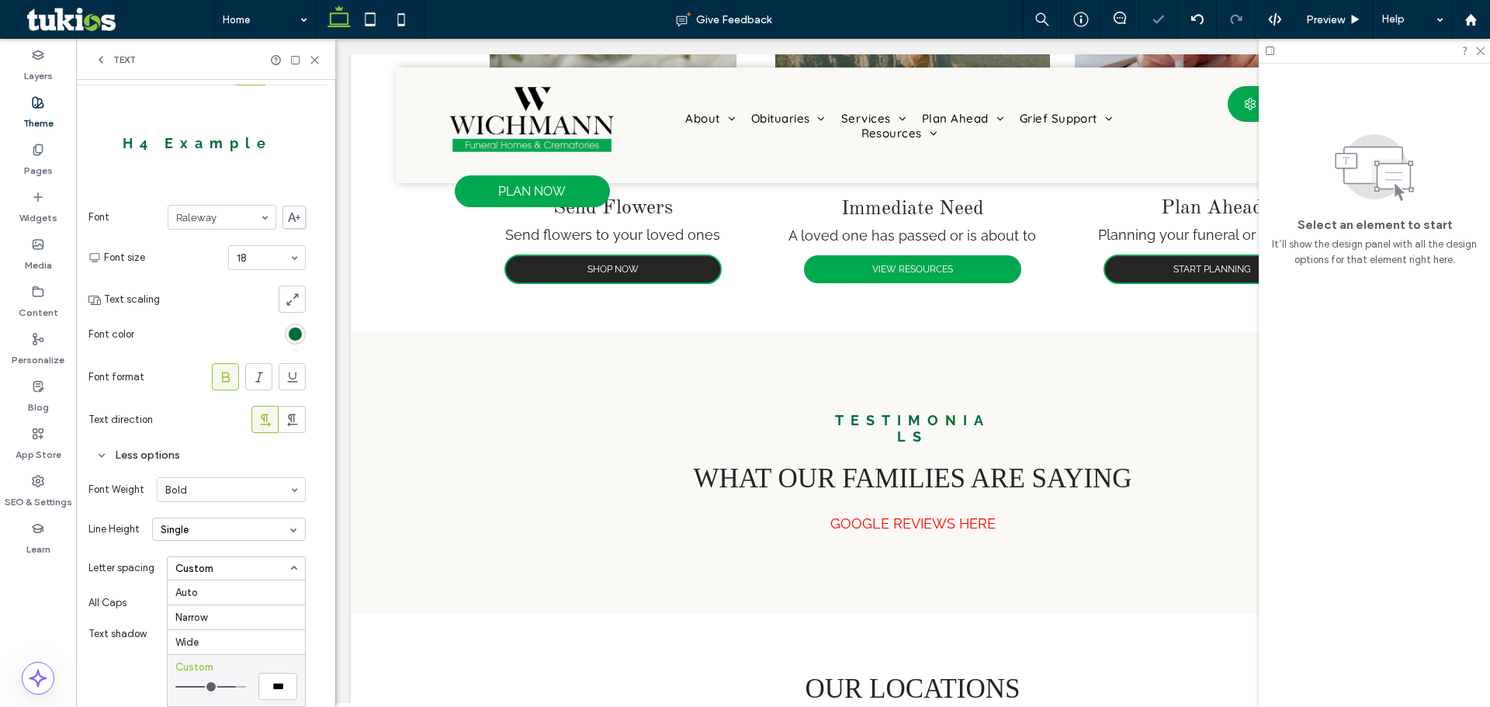
type input "***"
type input "*"
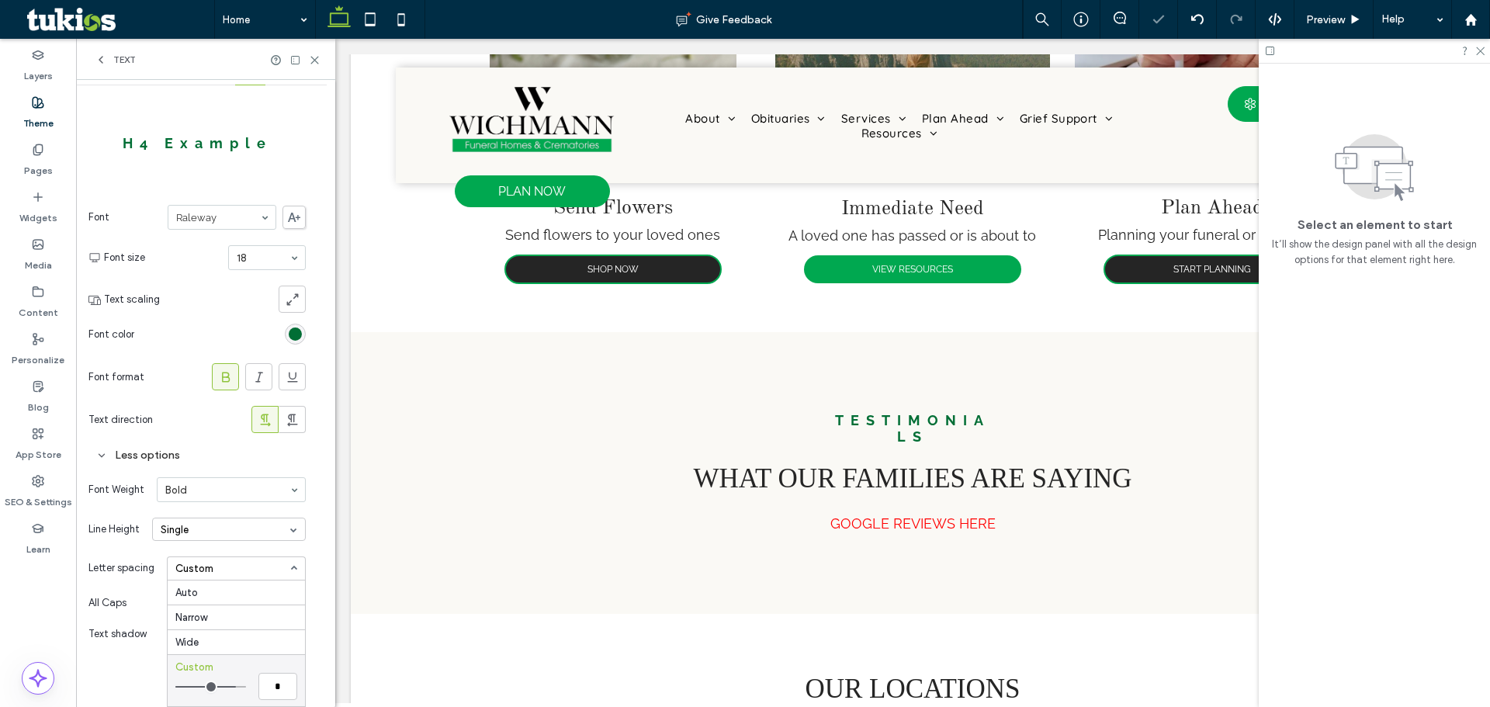
drag, startPoint x: 232, startPoint y: 688, endPoint x: 199, endPoint y: 688, distance: 33.4
click at [199, 688] on input "range" at bounding box center [210, 687] width 71 height 2
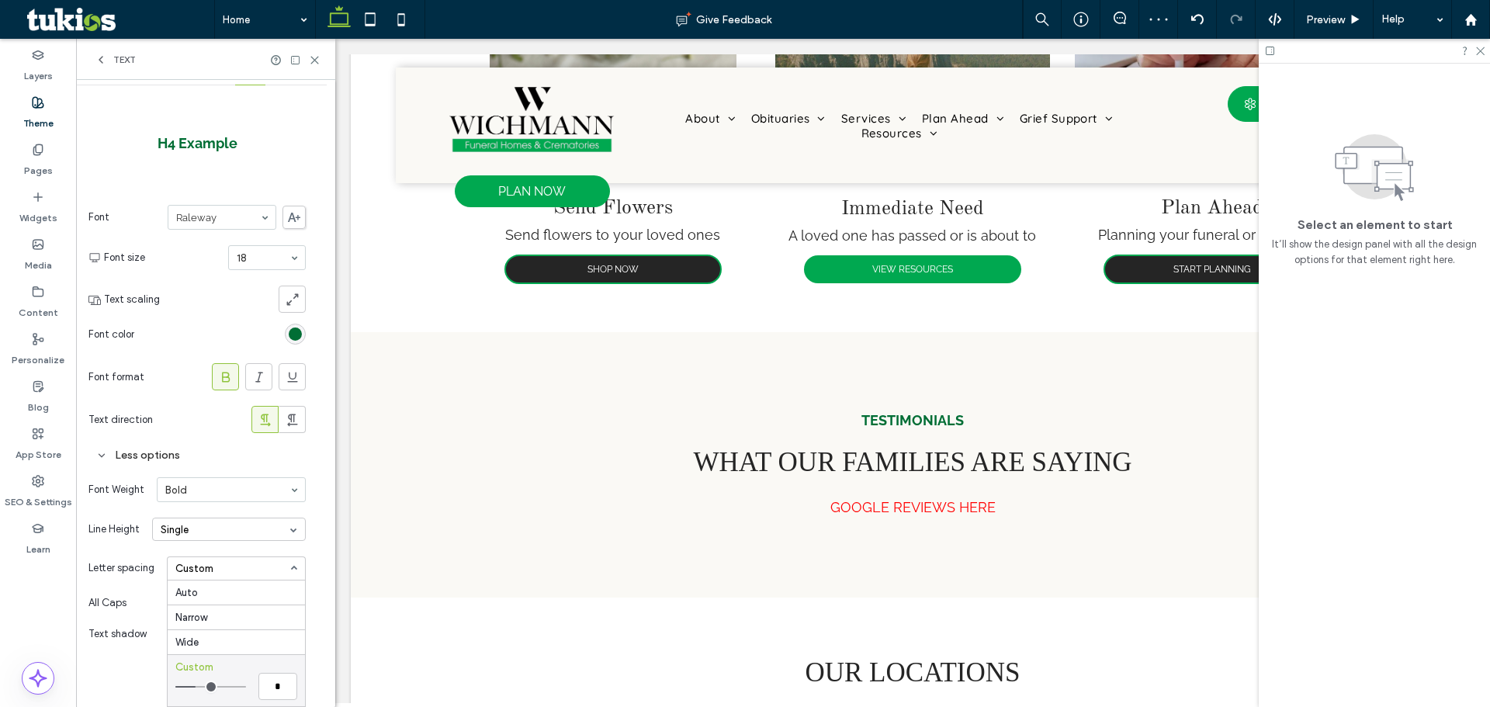
type input "***"
click at [204, 688] on input "range" at bounding box center [210, 687] width 71 height 2
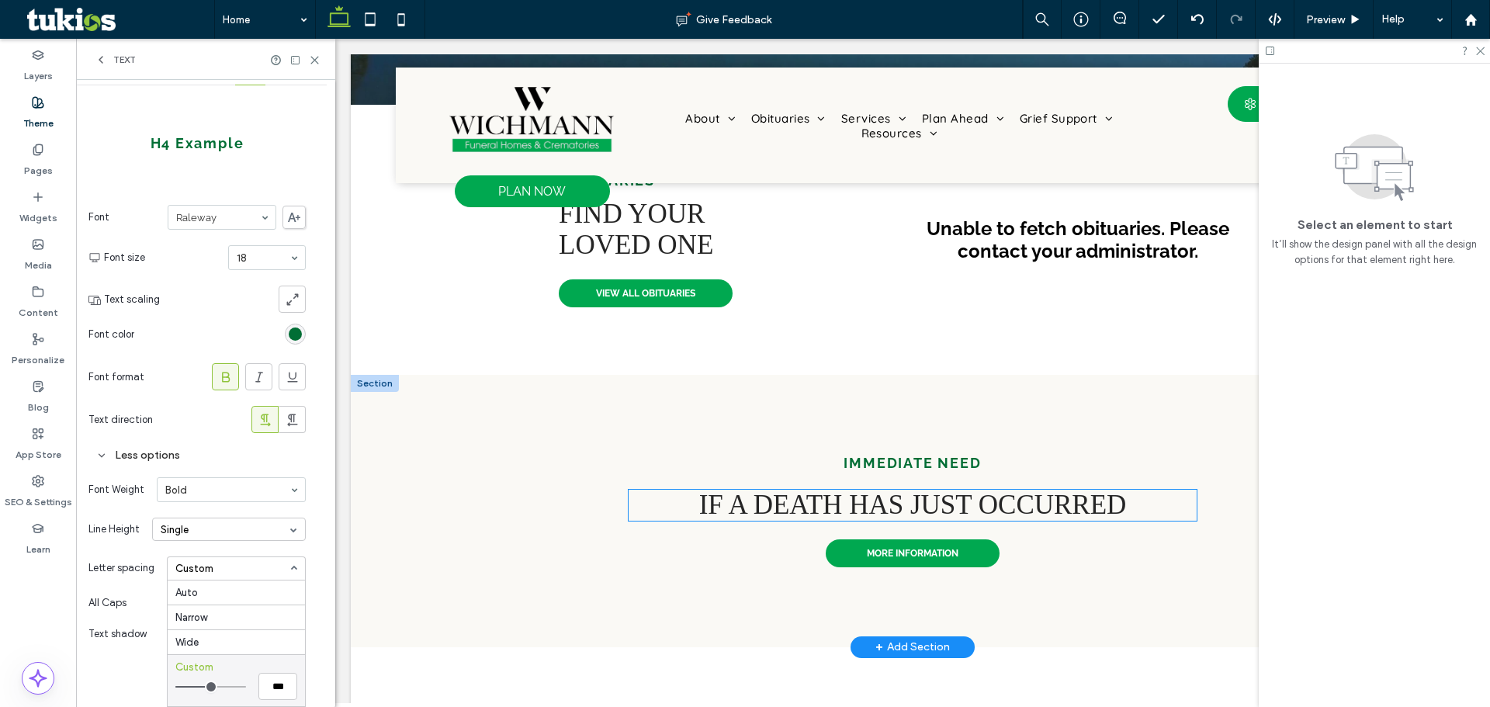
scroll to position [480, 0]
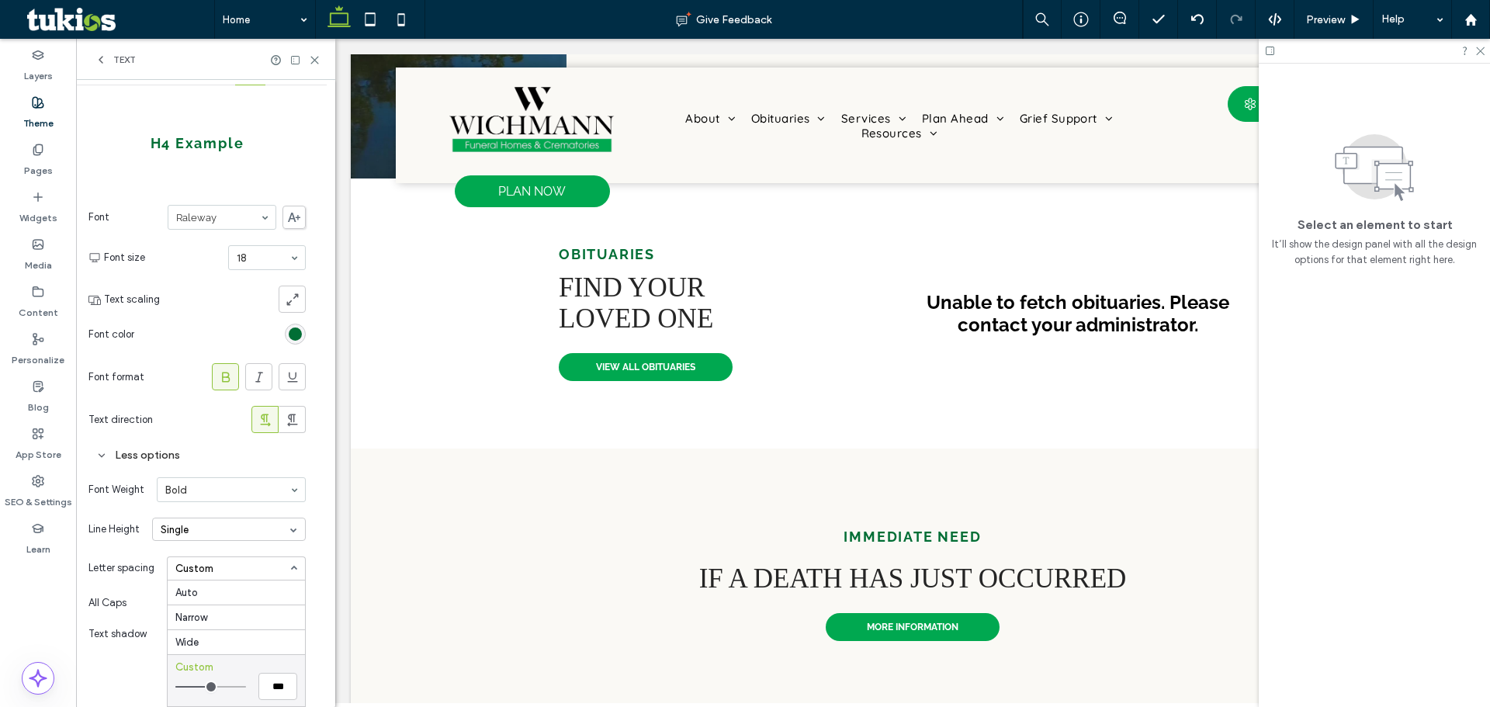
click at [161, 337] on div at bounding box center [222, 334] width 165 height 27
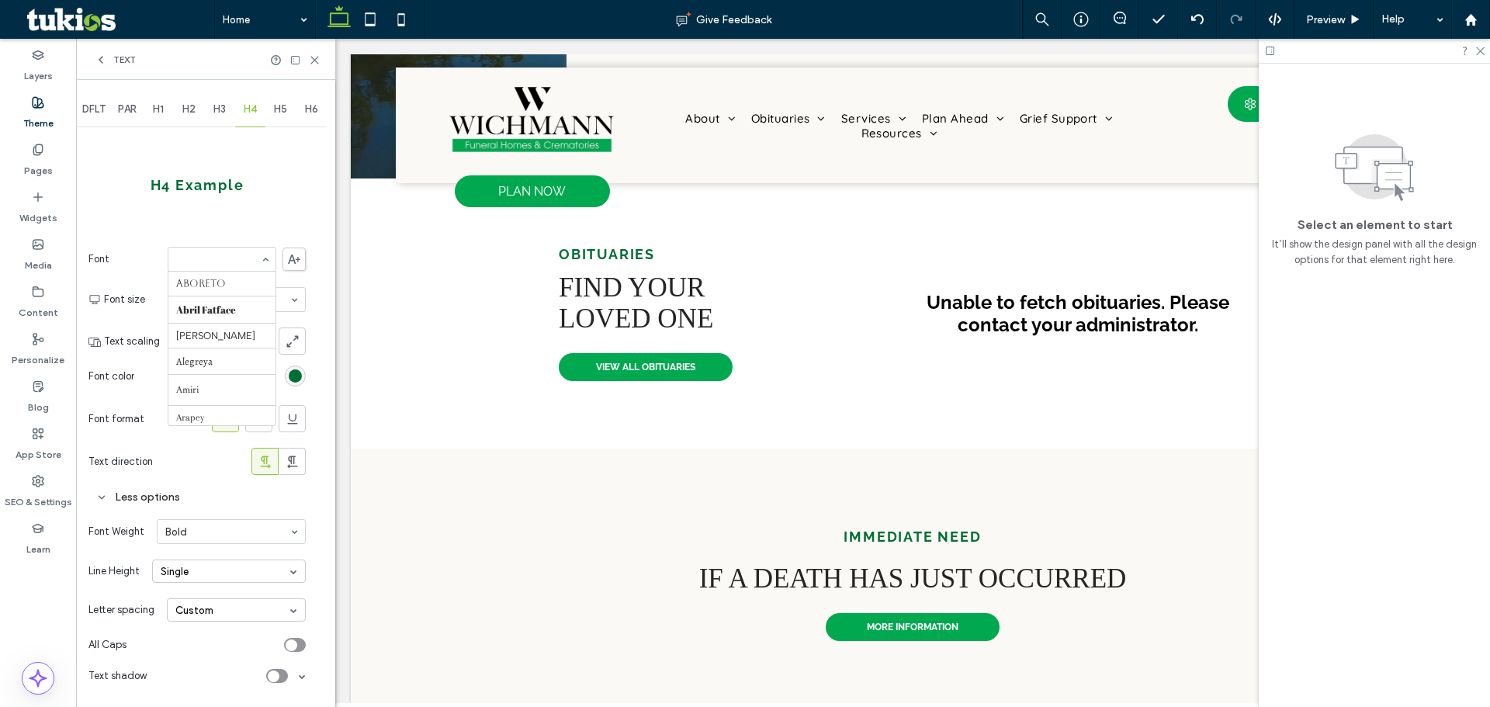
scroll to position [1457, 0]
click at [215, 116] on div "H3" at bounding box center [219, 109] width 31 height 34
type input "***"
click at [241, 121] on div "H4" at bounding box center [250, 109] width 31 height 34
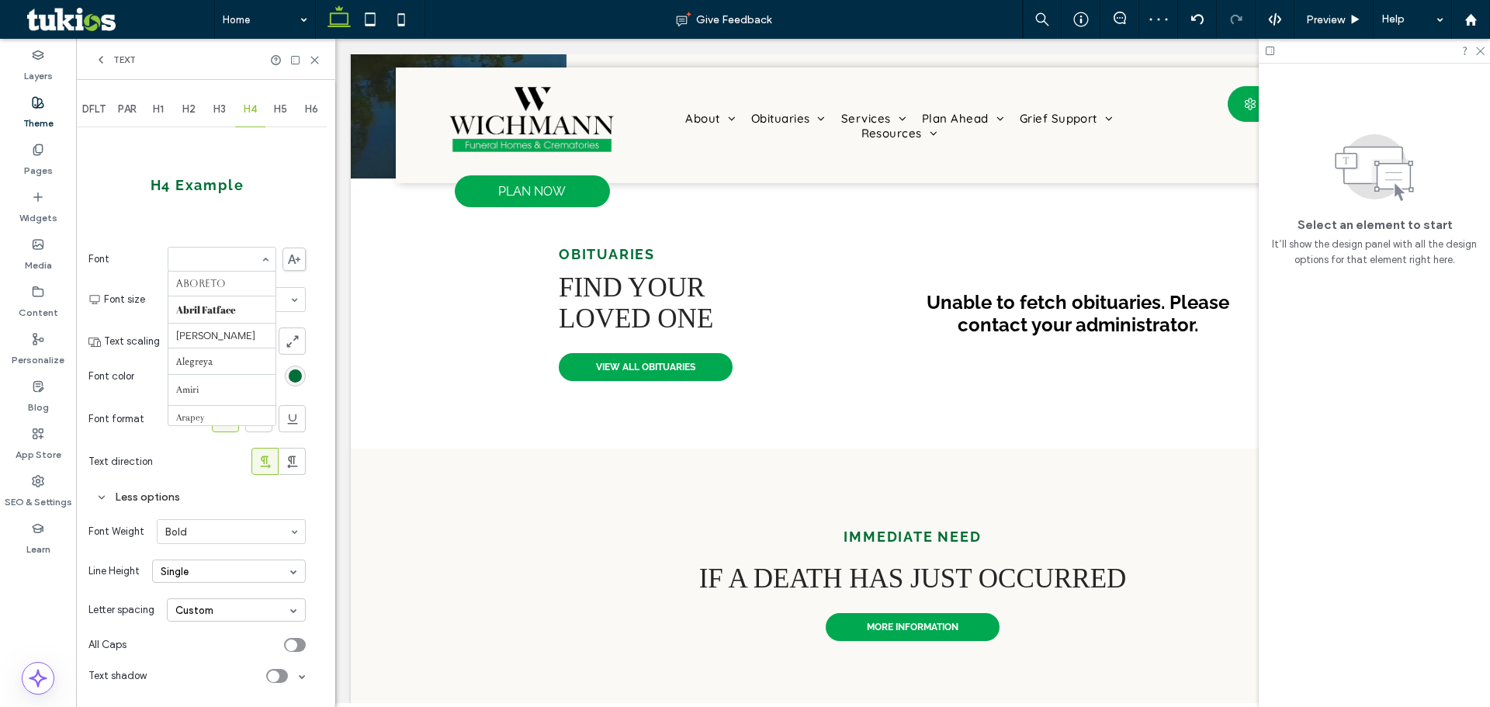
scroll to position [805, 0]
click at [185, 105] on div "H2" at bounding box center [189, 109] width 31 height 34
type input "**"
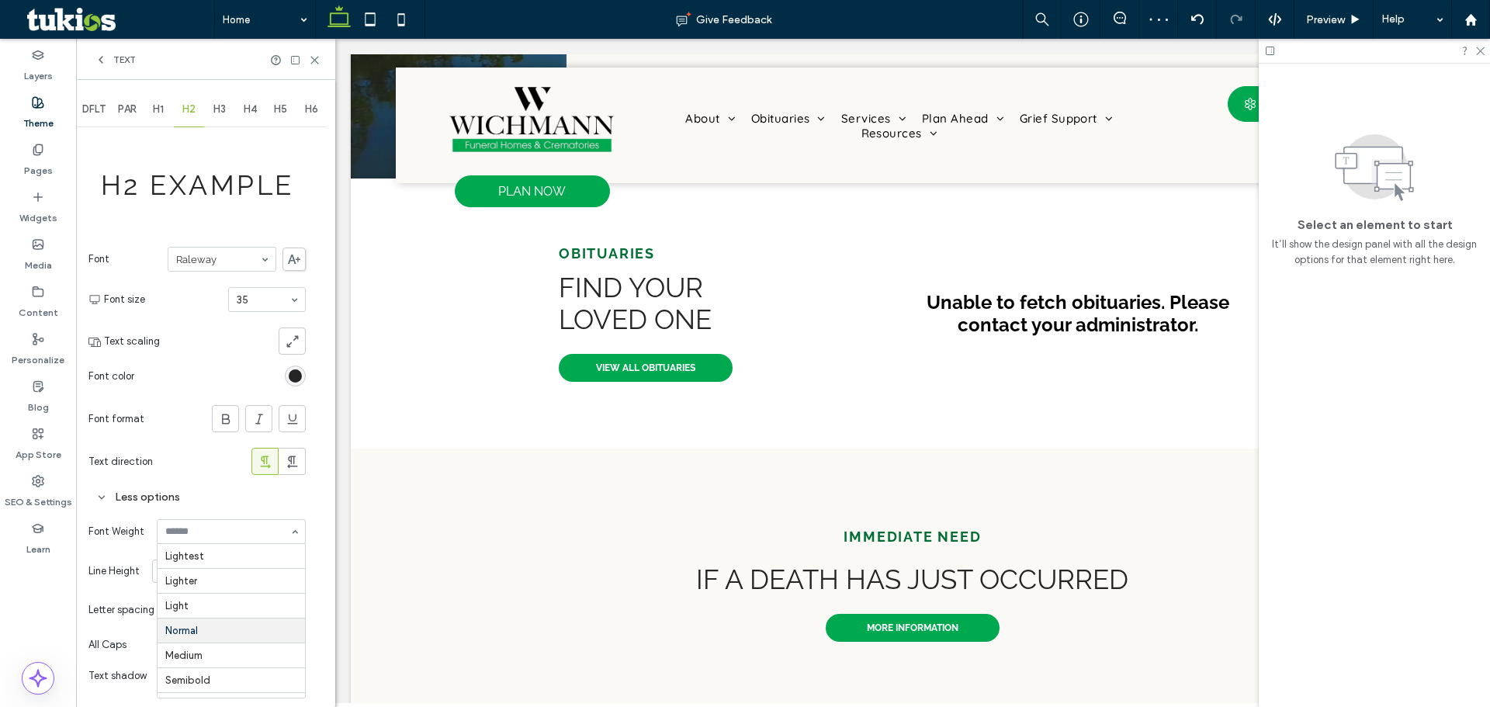
scroll to position [69, 0]
click at [270, 117] on div "H5" at bounding box center [280, 109] width 31 height 34
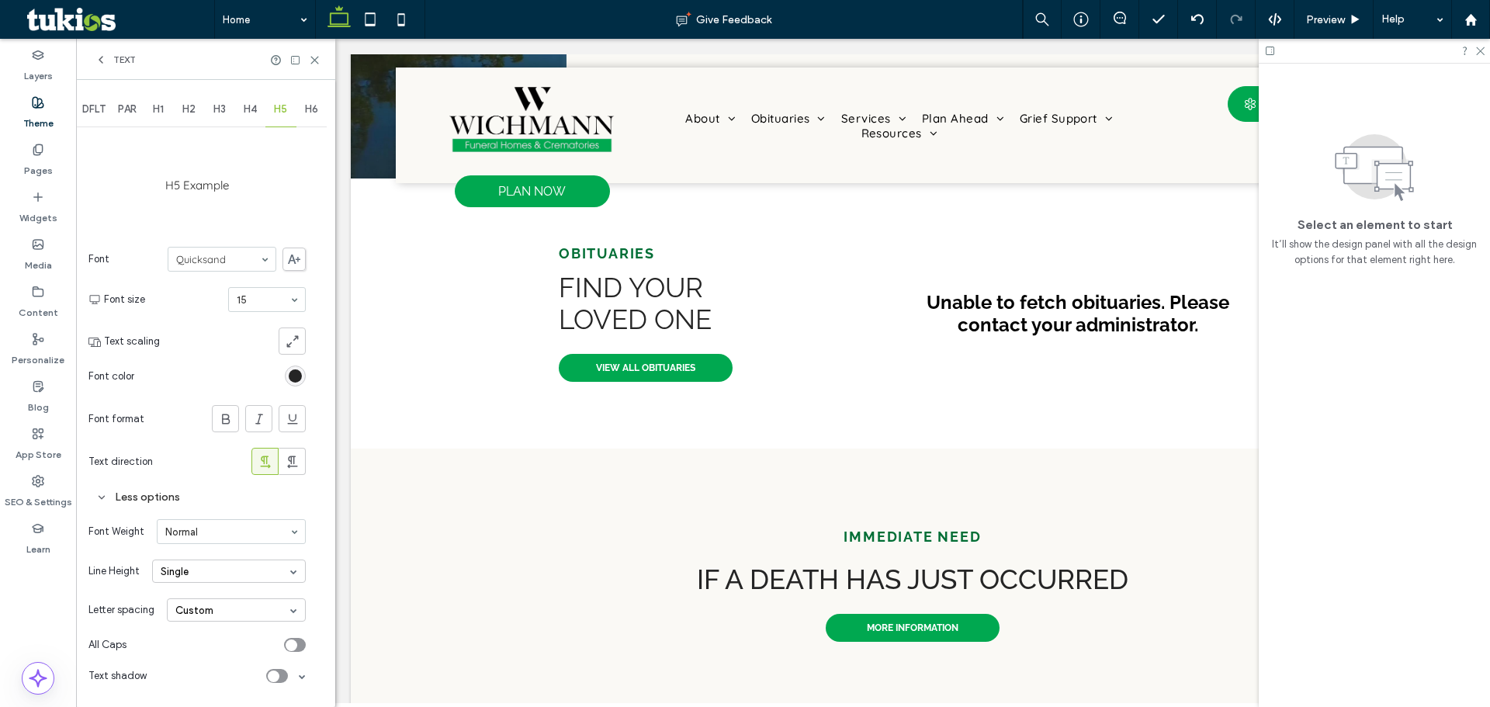
click at [254, 125] on div "H4" at bounding box center [250, 109] width 31 height 34
click at [156, 113] on span "H1" at bounding box center [158, 109] width 11 height 12
click at [248, 110] on span "H4" at bounding box center [250, 109] width 13 height 12
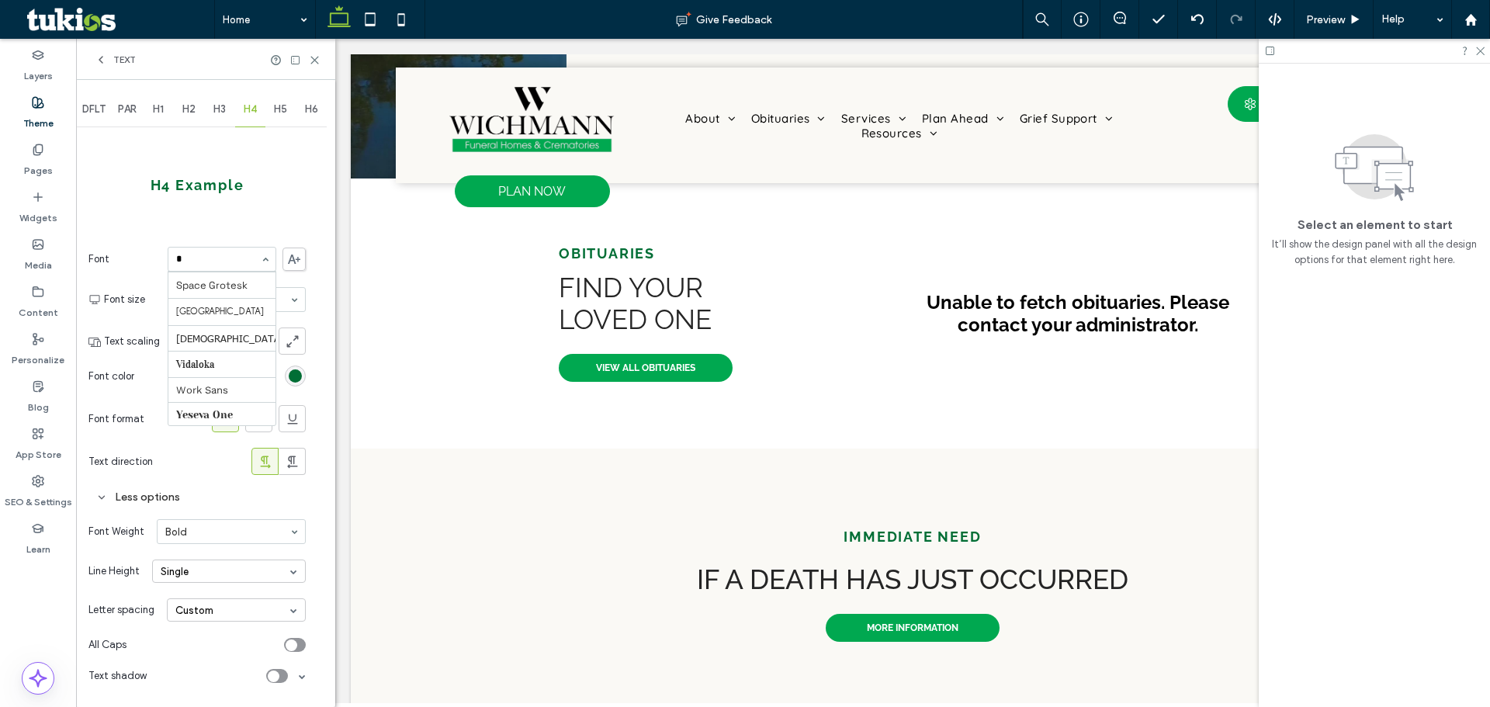
type input "**"
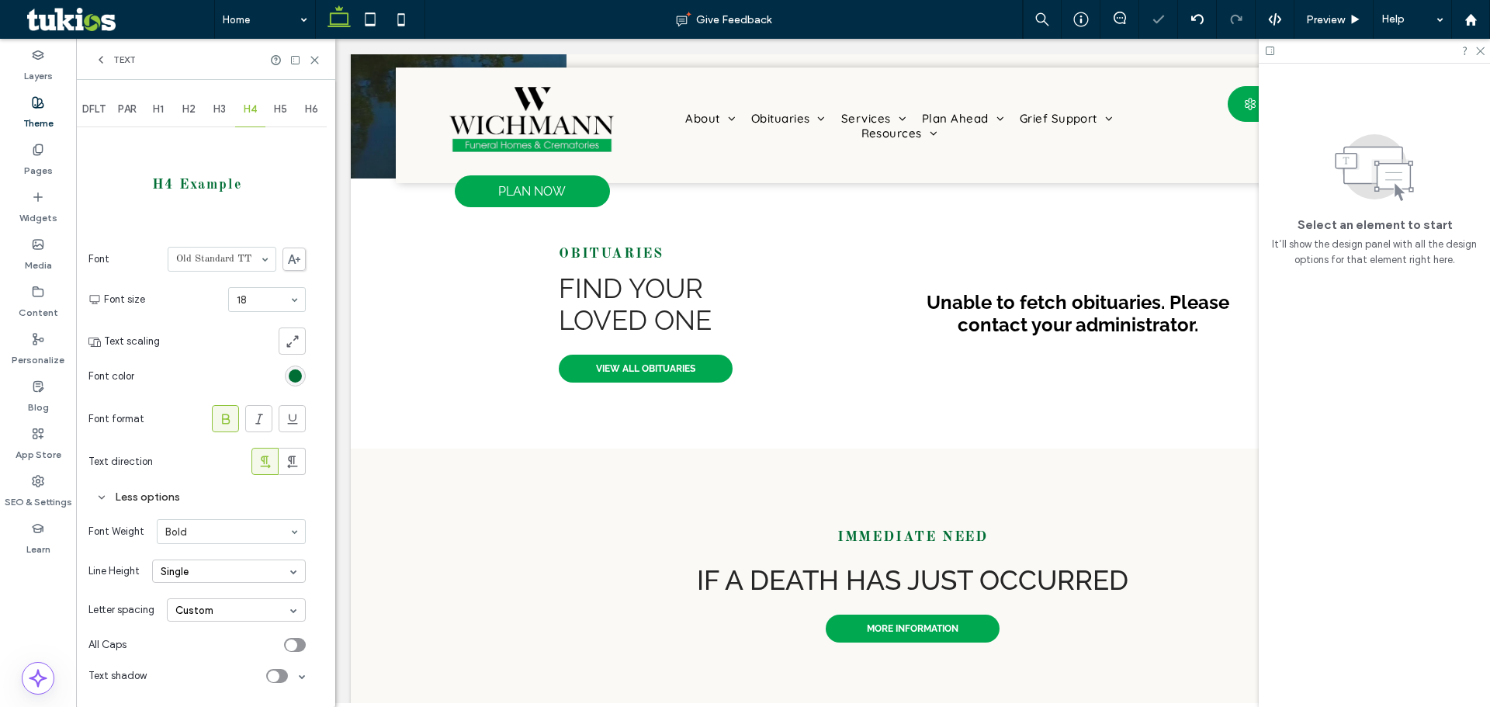
click at [156, 99] on div "H1" at bounding box center [158, 109] width 31 height 34
click at [177, 99] on div "H2" at bounding box center [189, 109] width 31 height 34
click at [202, 107] on div "H2" at bounding box center [189, 109] width 31 height 34
click at [205, 108] on div "H2" at bounding box center [189, 109] width 31 height 34
click at [217, 115] on span "H3" at bounding box center [219, 109] width 12 height 12
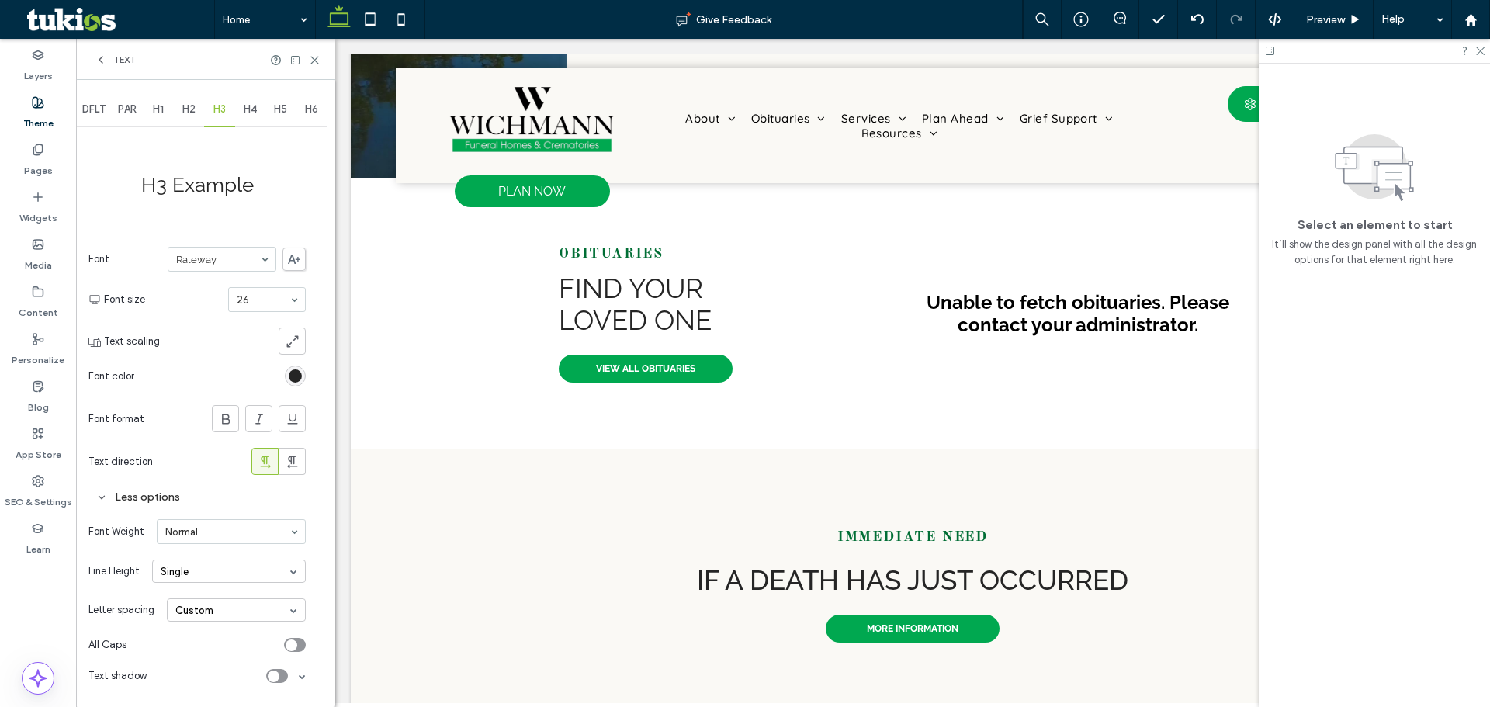
click at [248, 110] on span "H4" at bounding box center [250, 109] width 13 height 12
click at [268, 115] on div "DFLT PAR H1 H2 H3 H4 H5 H6" at bounding box center [201, 109] width 251 height 34
click at [283, 115] on span "H5" at bounding box center [280, 109] width 13 height 12
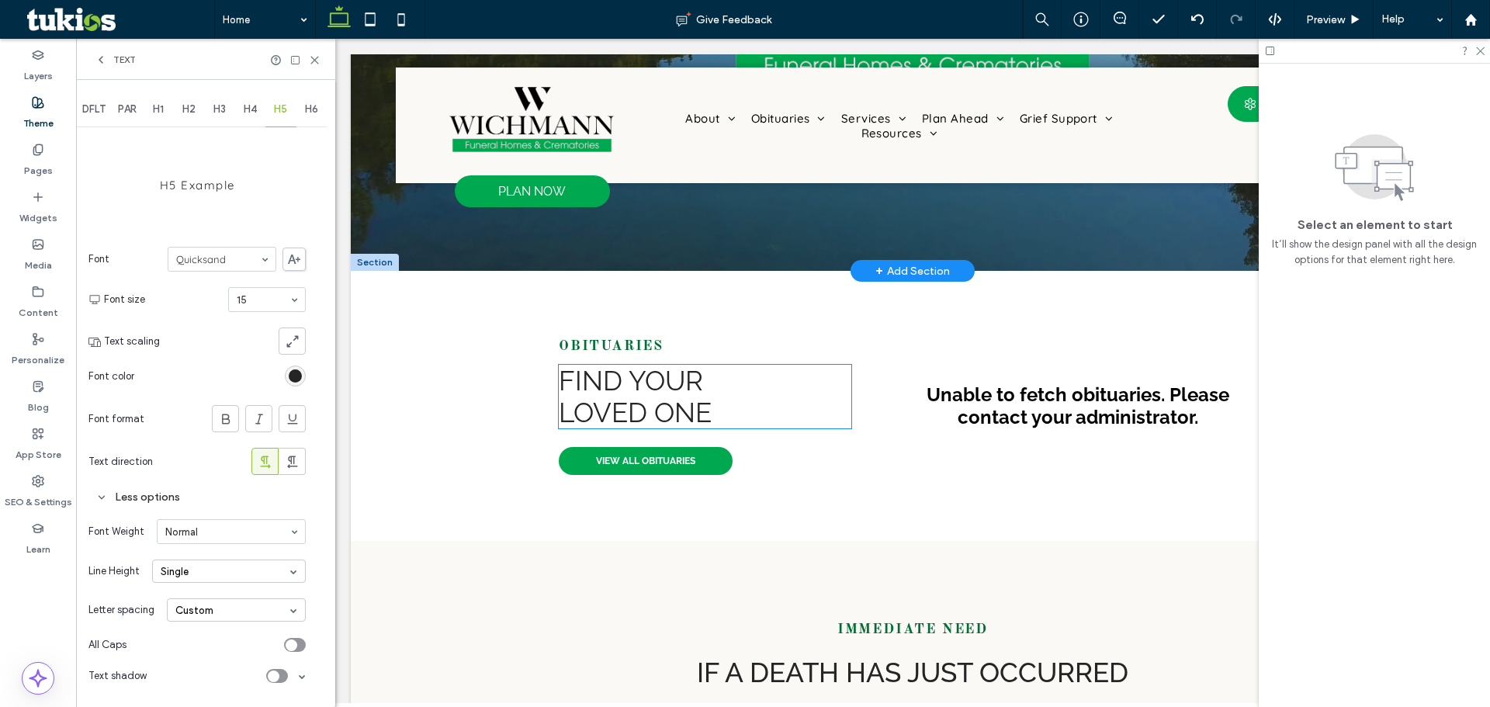
scroll to position [466, 0]
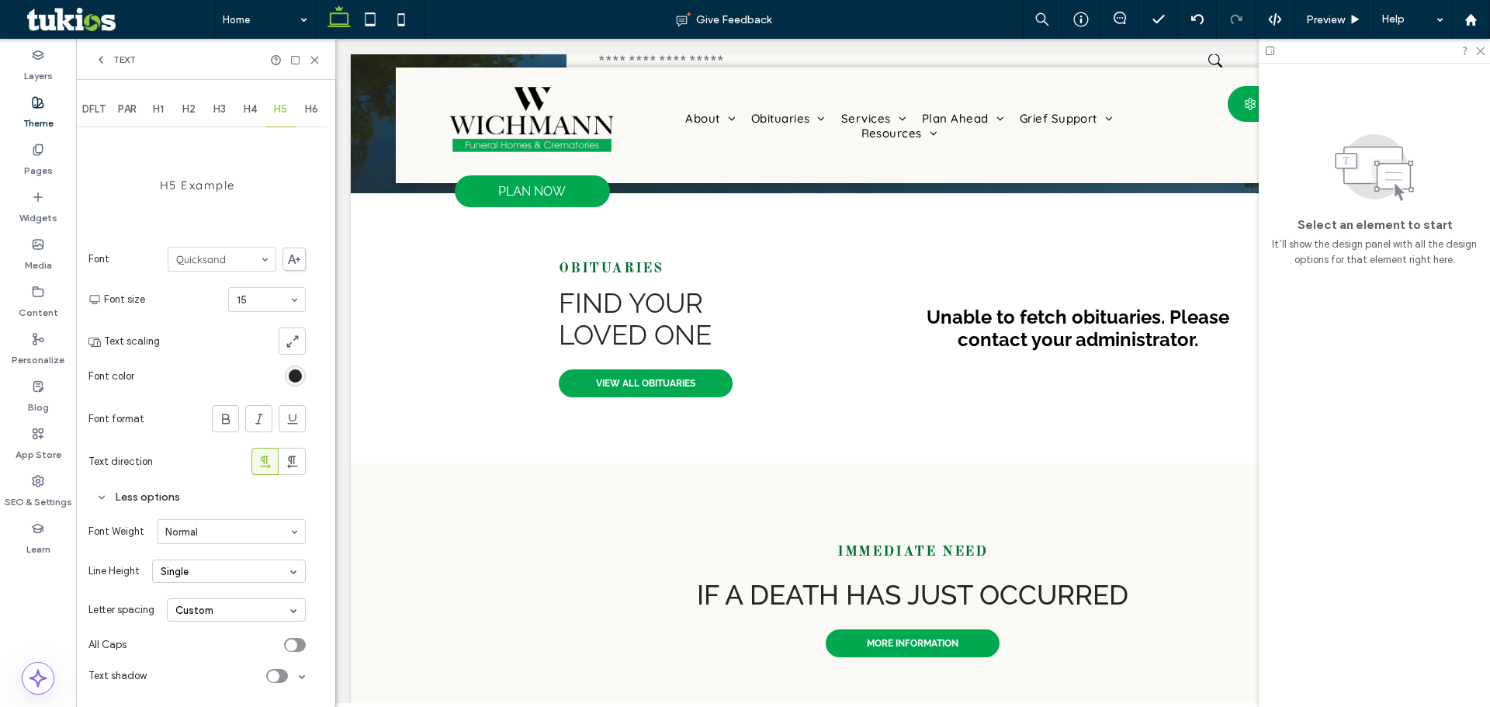
click at [237, 119] on div "H4" at bounding box center [250, 109] width 31 height 34
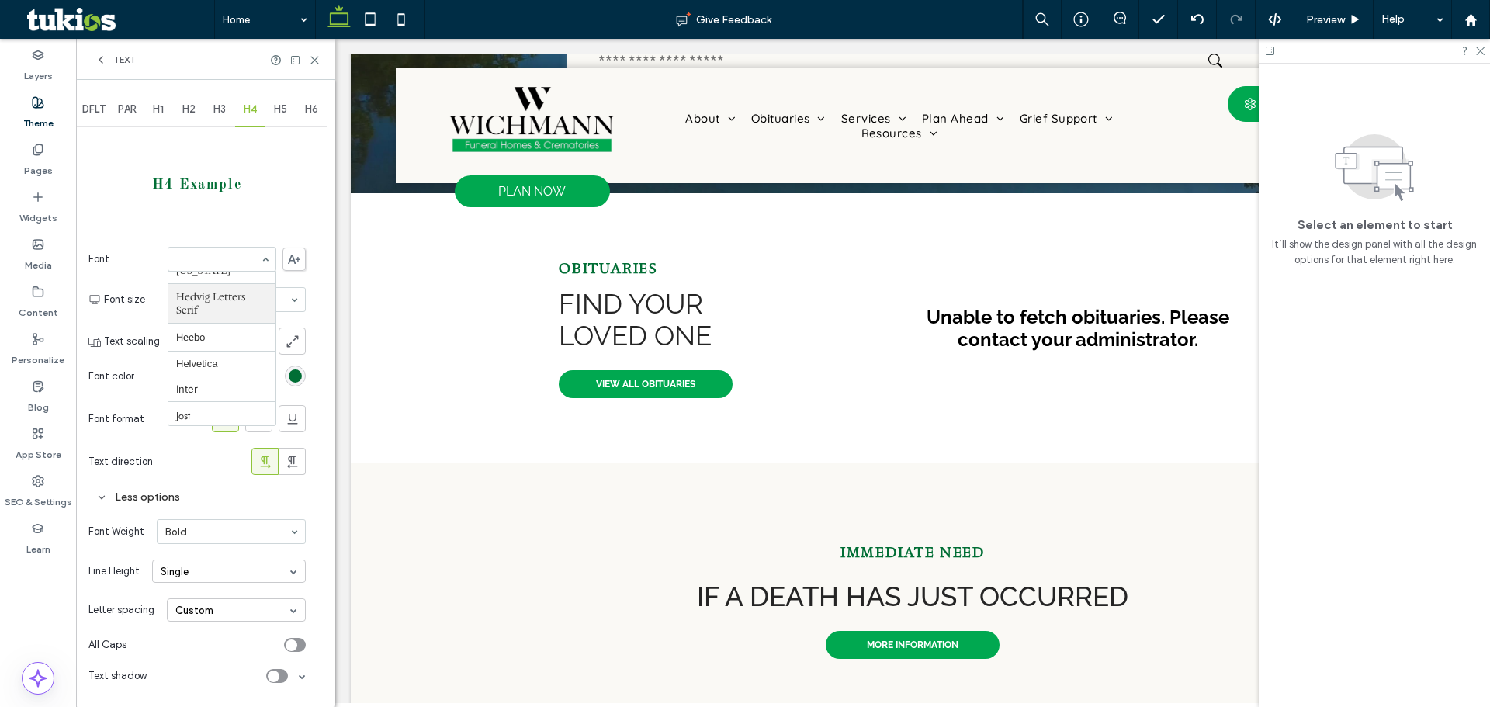
drag, startPoint x: 258, startPoint y: 289, endPoint x: 258, endPoint y: 309, distance: 19.4
click at [231, 270] on div at bounding box center [221, 259] width 107 height 23
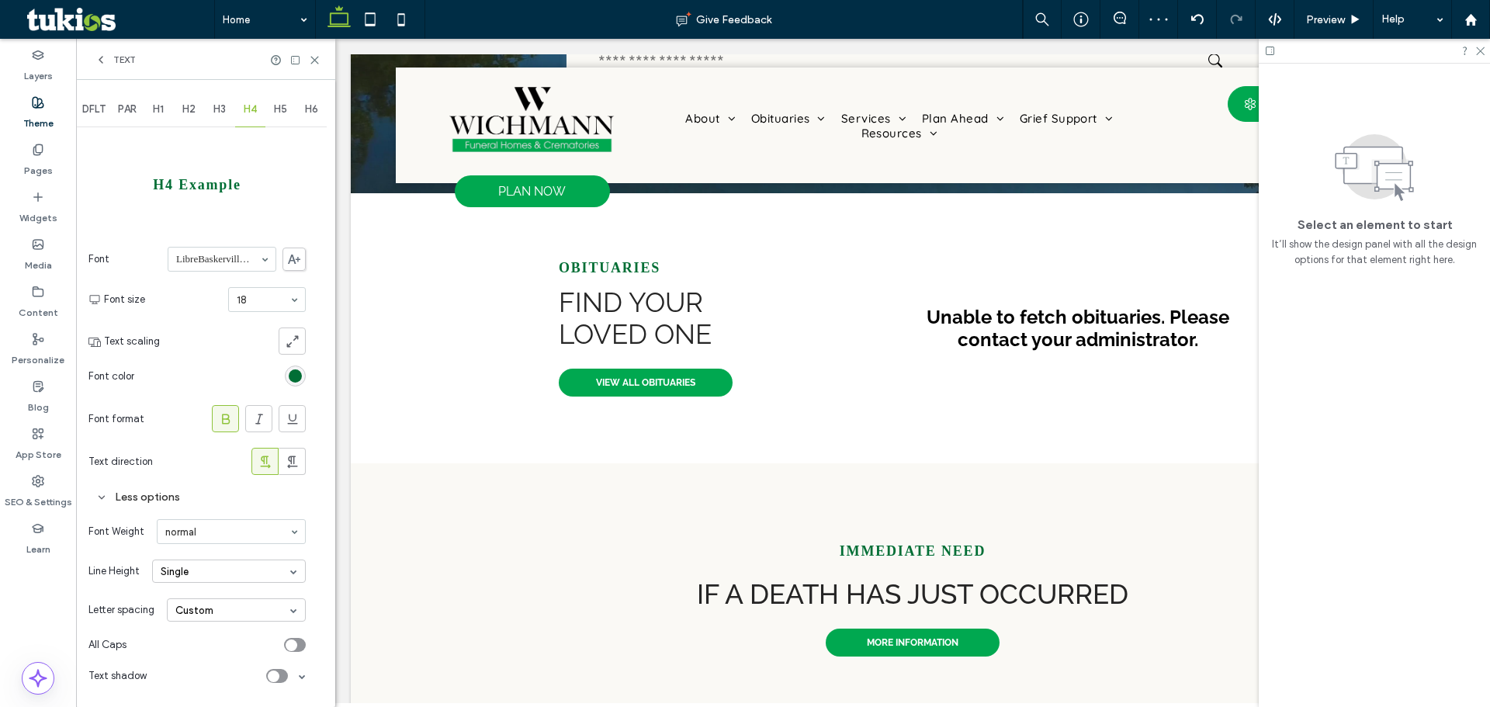
click at [223, 411] on span at bounding box center [226, 419] width 16 height 26
click at [220, 434] on section "Font format" at bounding box center [196, 418] width 217 height 43
click at [222, 421] on use at bounding box center [226, 419] width 8 height 10
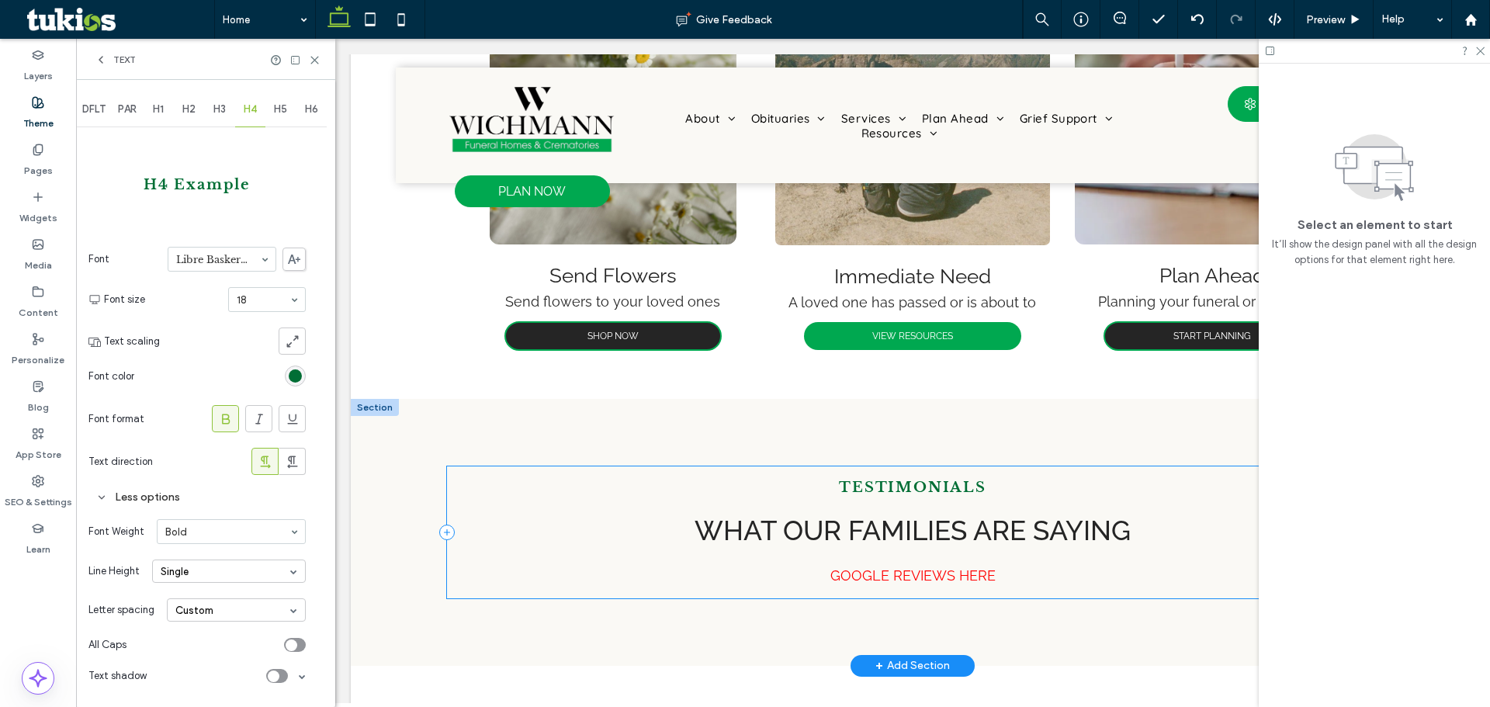
scroll to position [1630, 0]
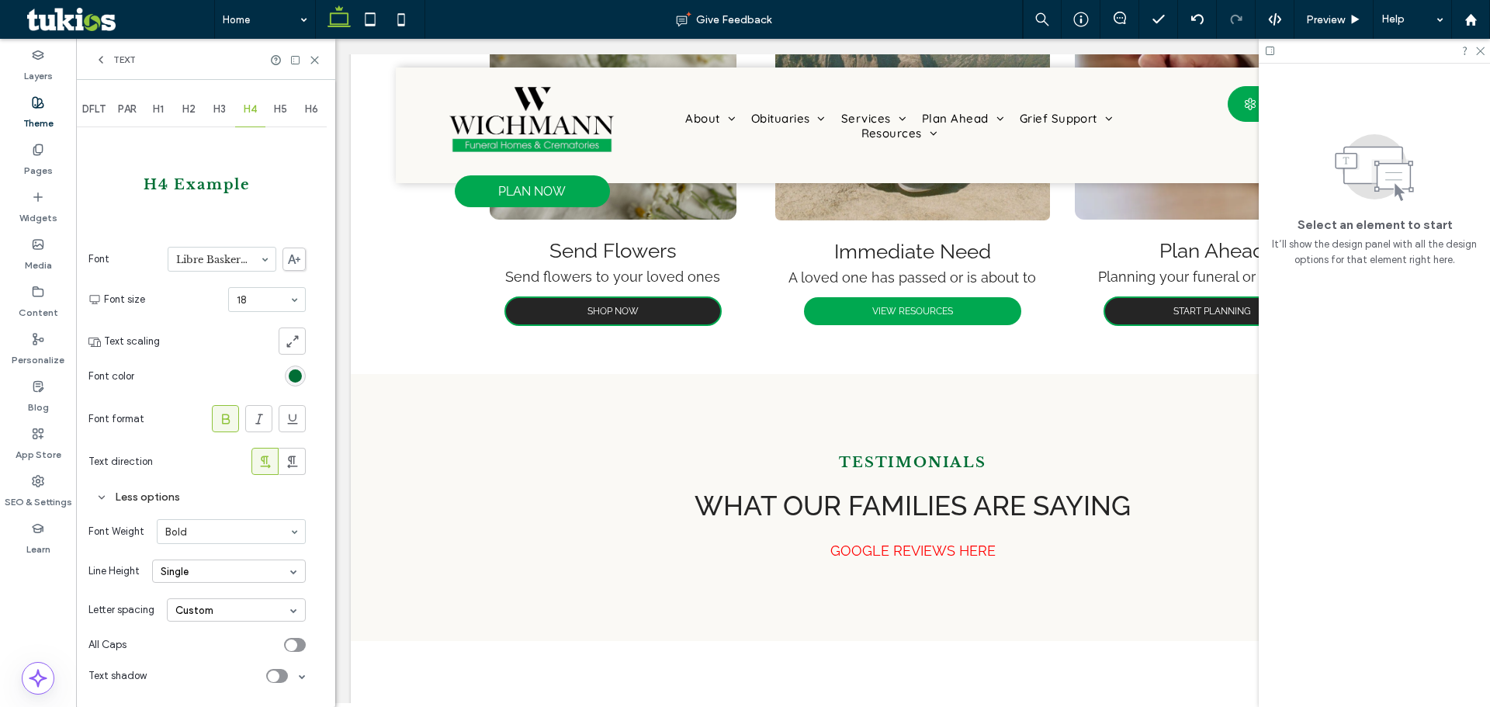
click at [220, 116] on div "H3" at bounding box center [219, 109] width 31 height 34
click at [199, 126] on div "H2" at bounding box center [189, 109] width 31 height 34
click at [290, 646] on div "toggle" at bounding box center [295, 645] width 22 height 14
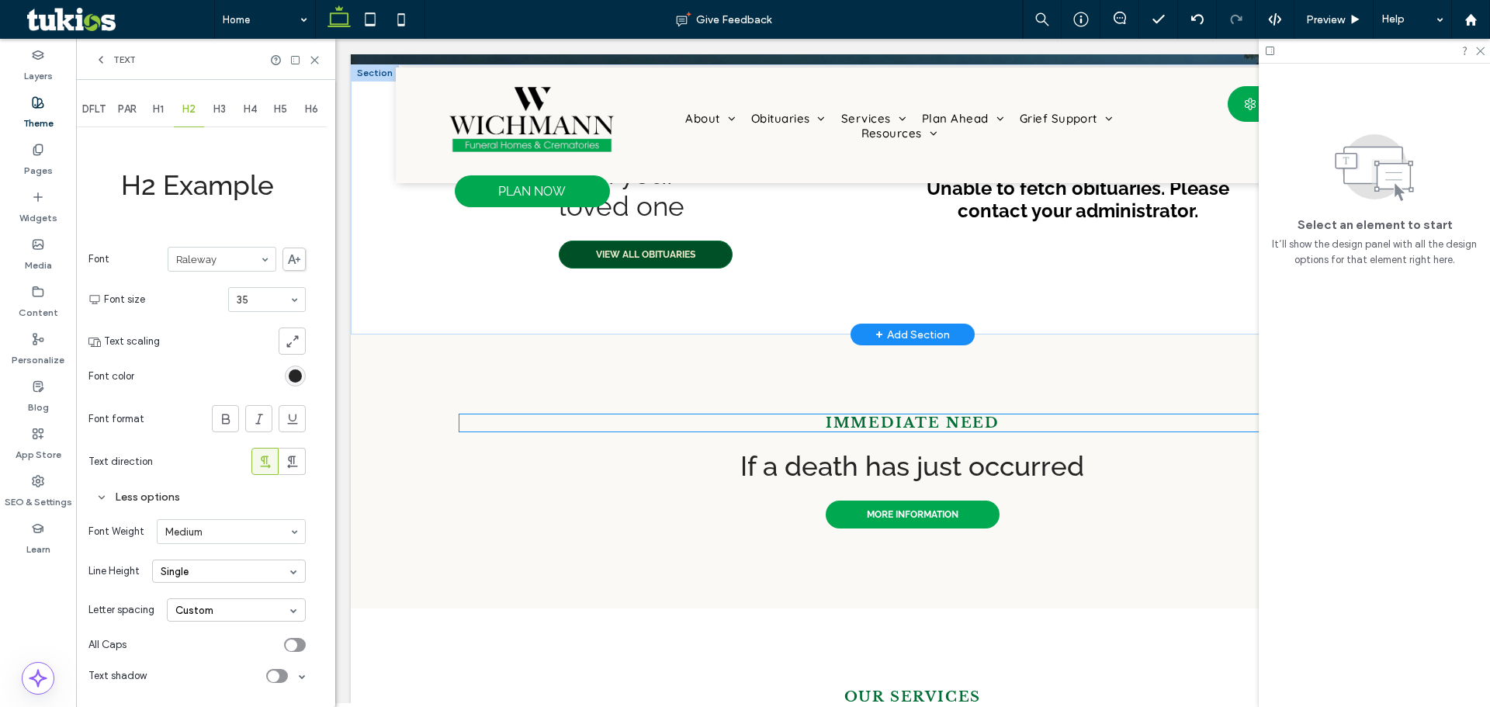
scroll to position [698, 0]
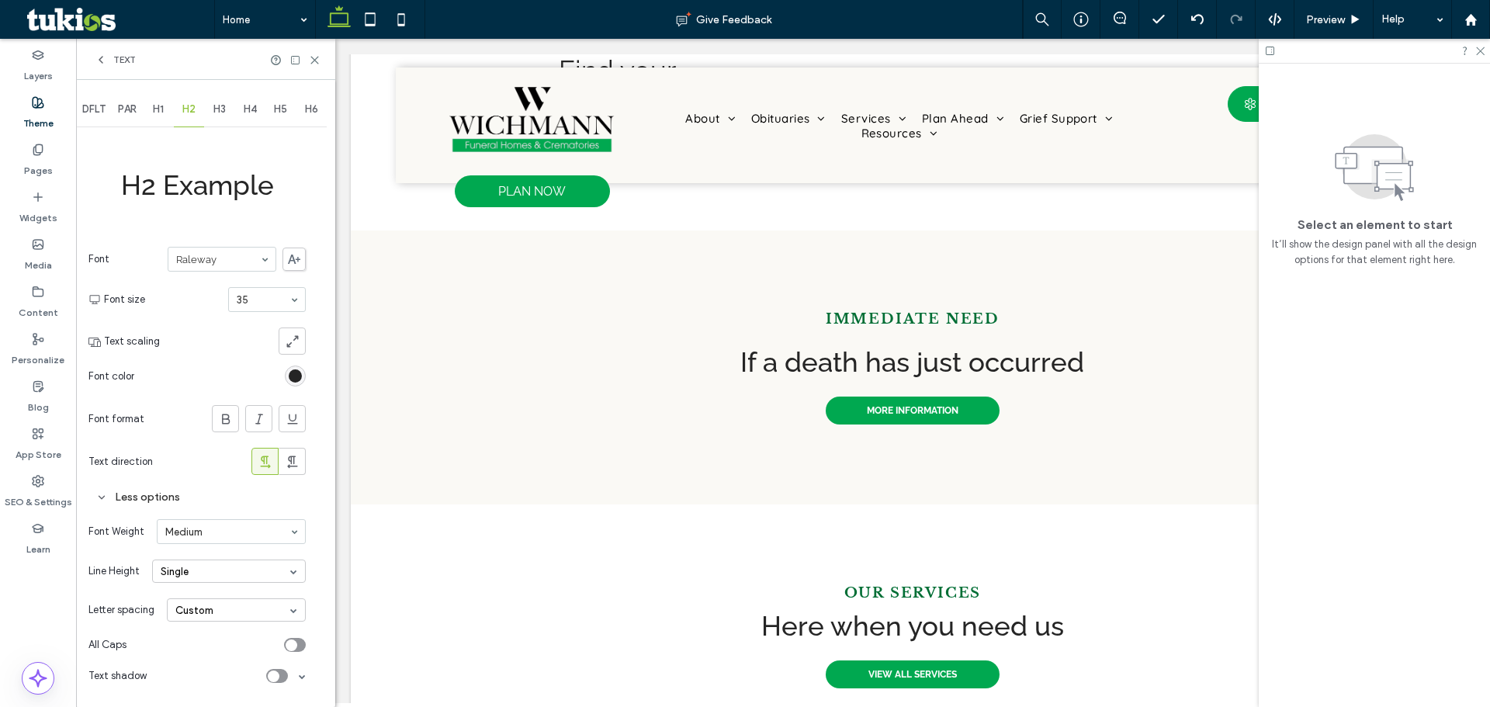
click at [303, 646] on div "toggle" at bounding box center [295, 645] width 22 height 14
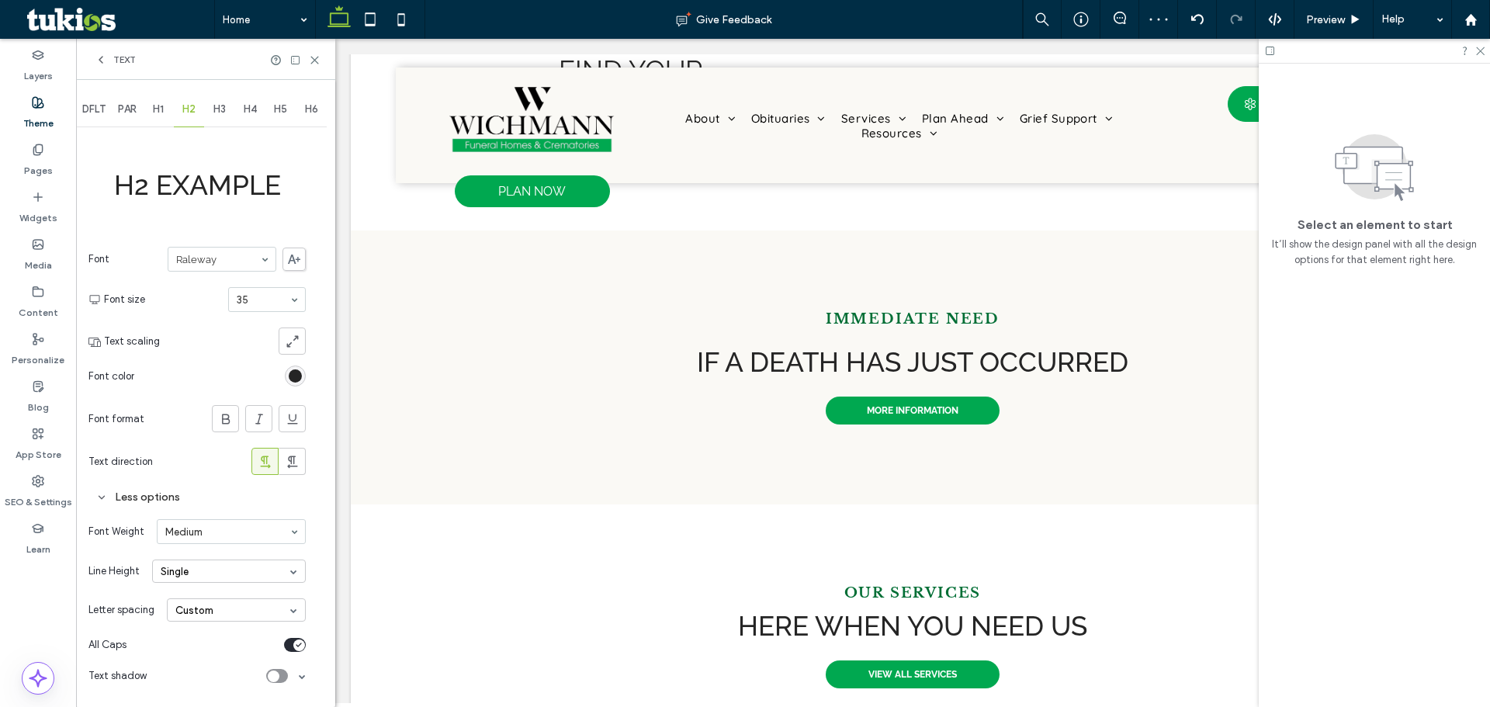
click at [224, 117] on div "H3" at bounding box center [219, 109] width 31 height 34
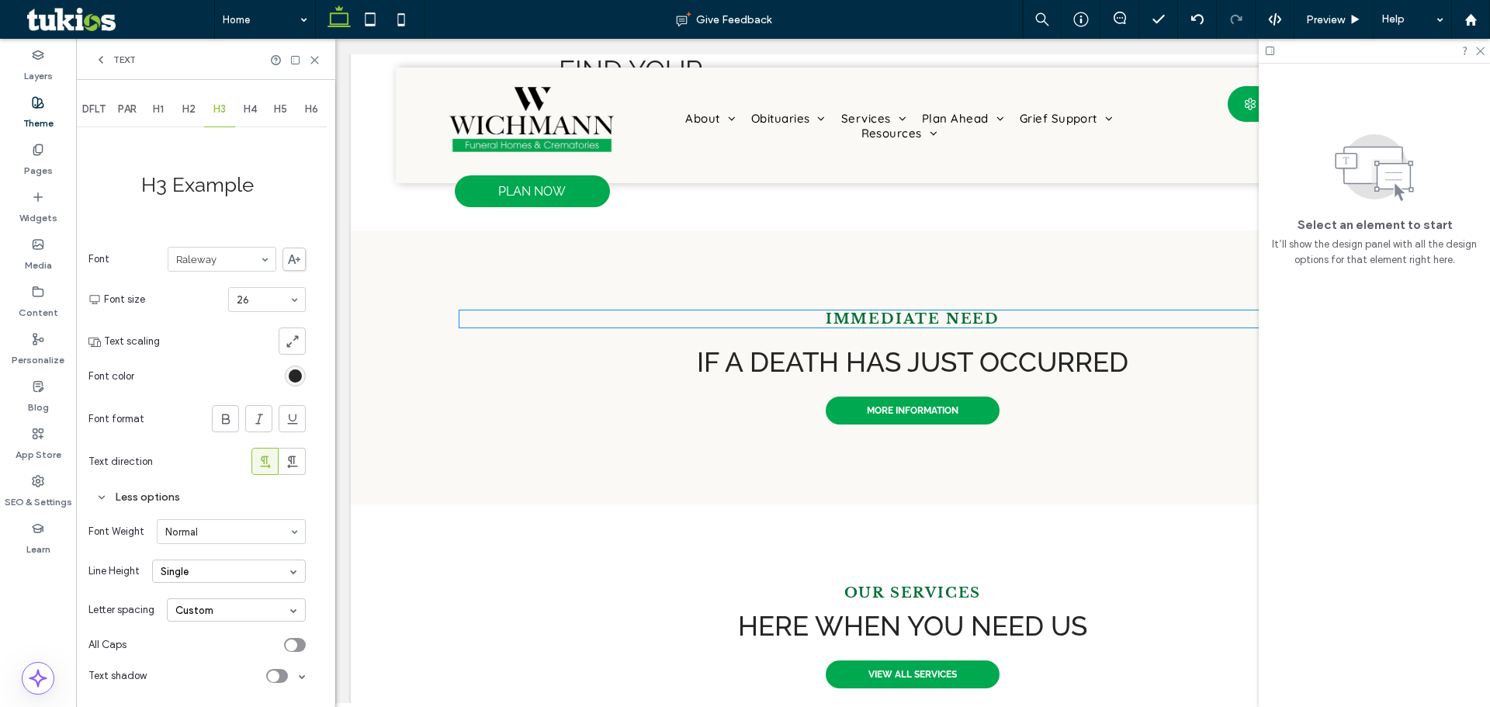
click at [833, 321] on span "IMMEDIATE NEED" at bounding box center [913, 318] width 174 height 17
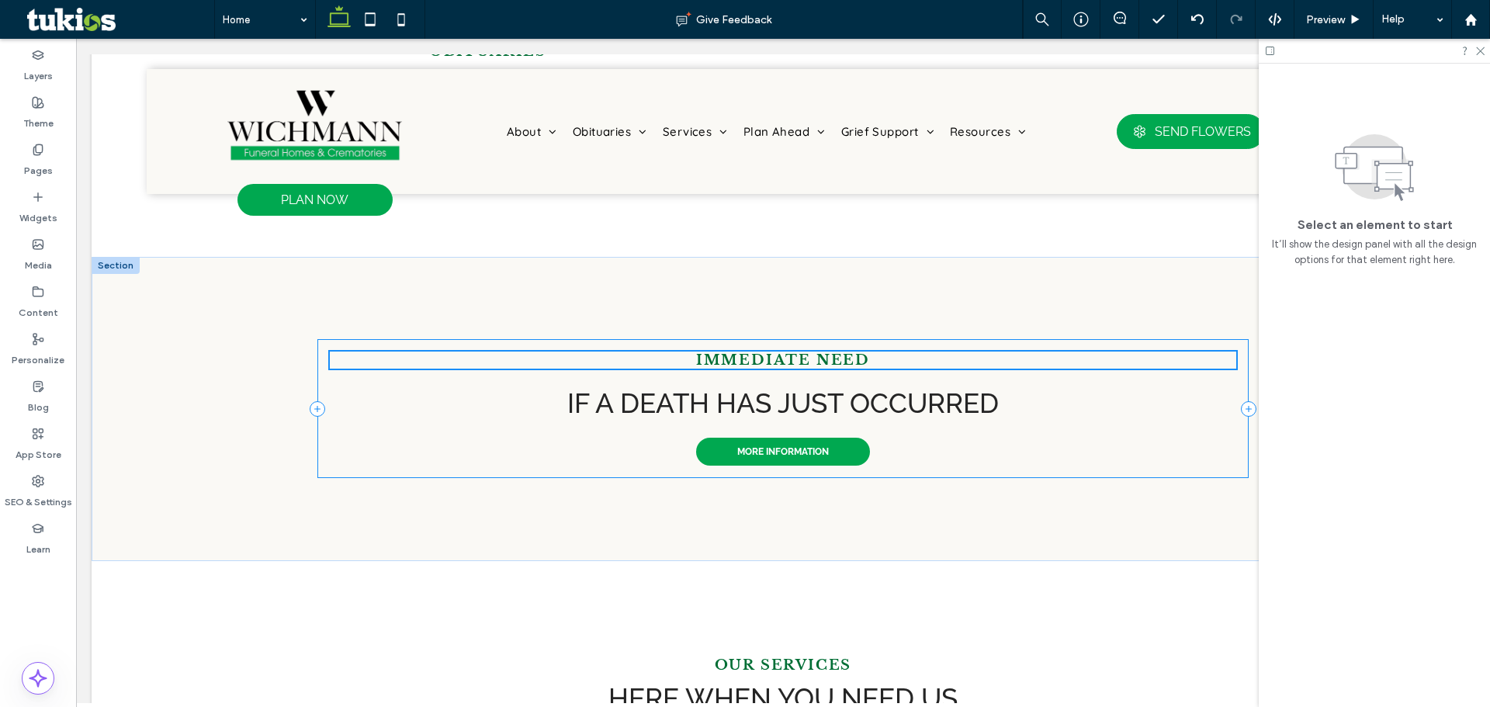
click at [766, 339] on div "IMMEDIATE NEED If a death has just occurred MORE INFORMATION" at bounding box center [782, 408] width 931 height 139
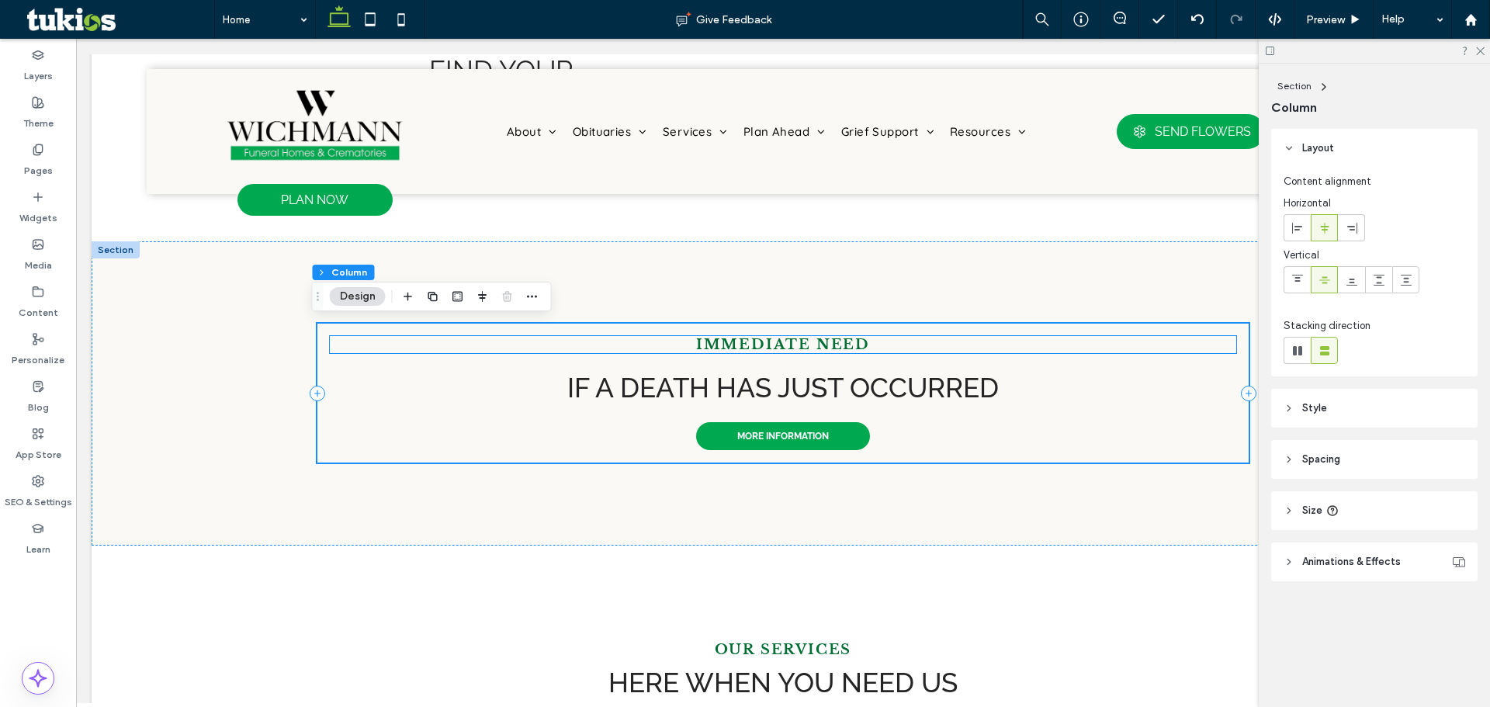
click at [831, 345] on span "IMMEDIATE NEED" at bounding box center [783, 344] width 174 height 17
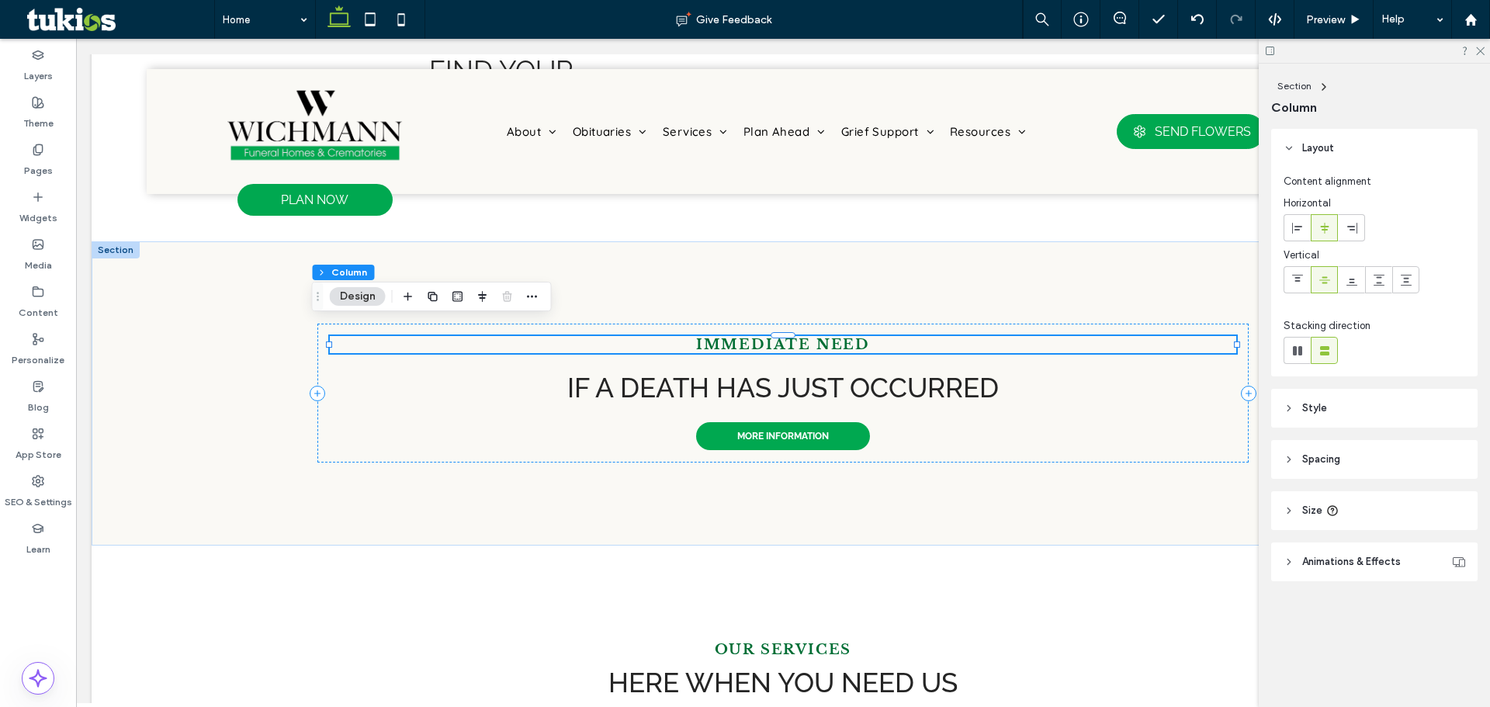
click at [831, 345] on div "IMMEDIATE NEED" at bounding box center [783, 344] width 906 height 17
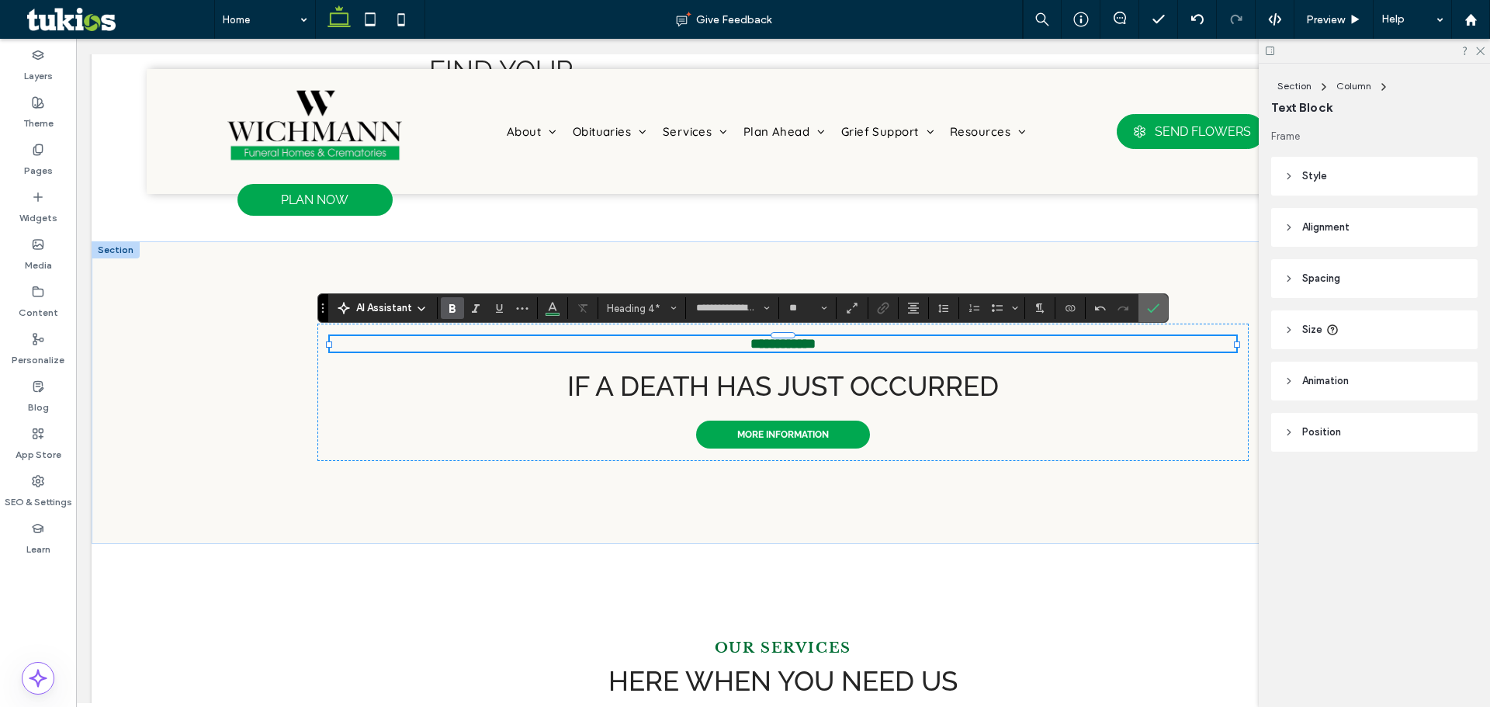
click at [1150, 311] on use "Confirm" at bounding box center [1153, 307] width 12 height 9
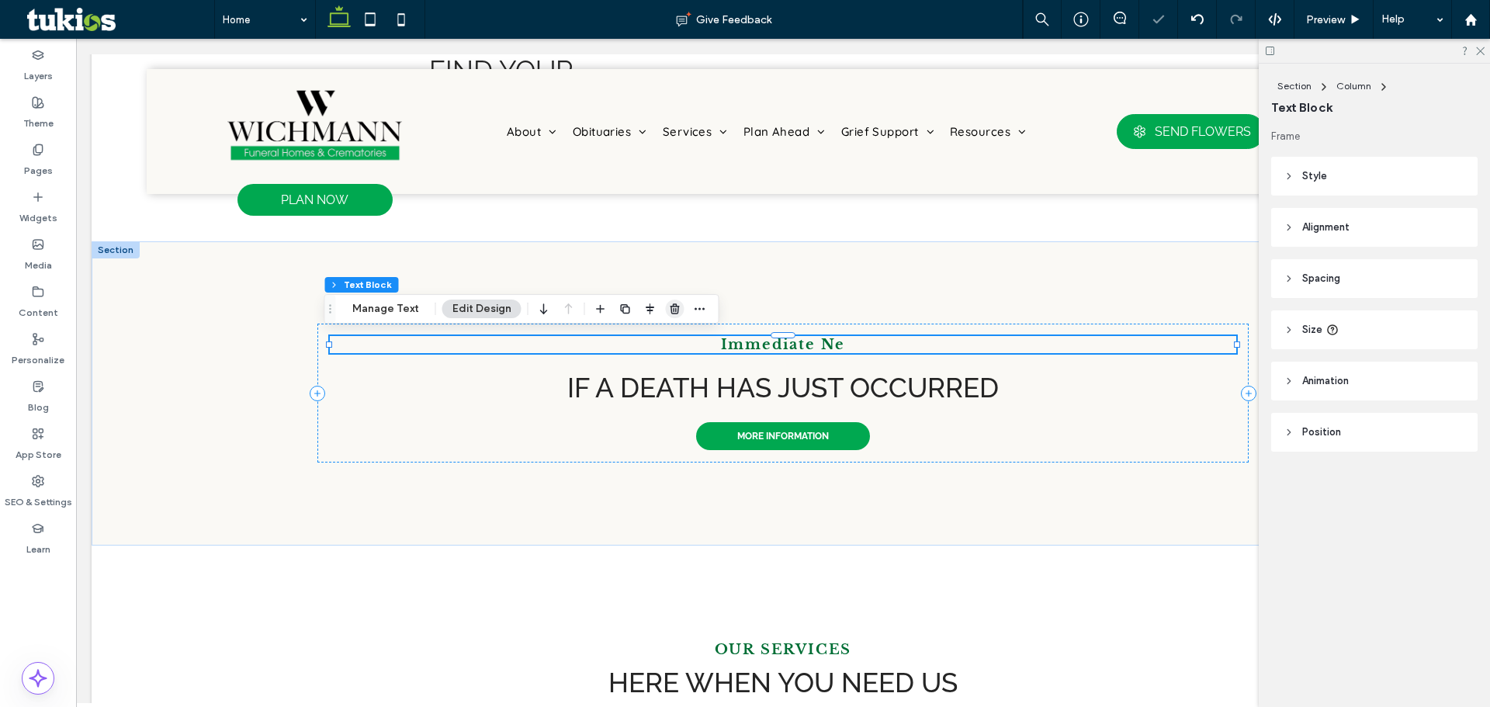
click at [673, 310] on icon "button" at bounding box center [675, 309] width 12 height 12
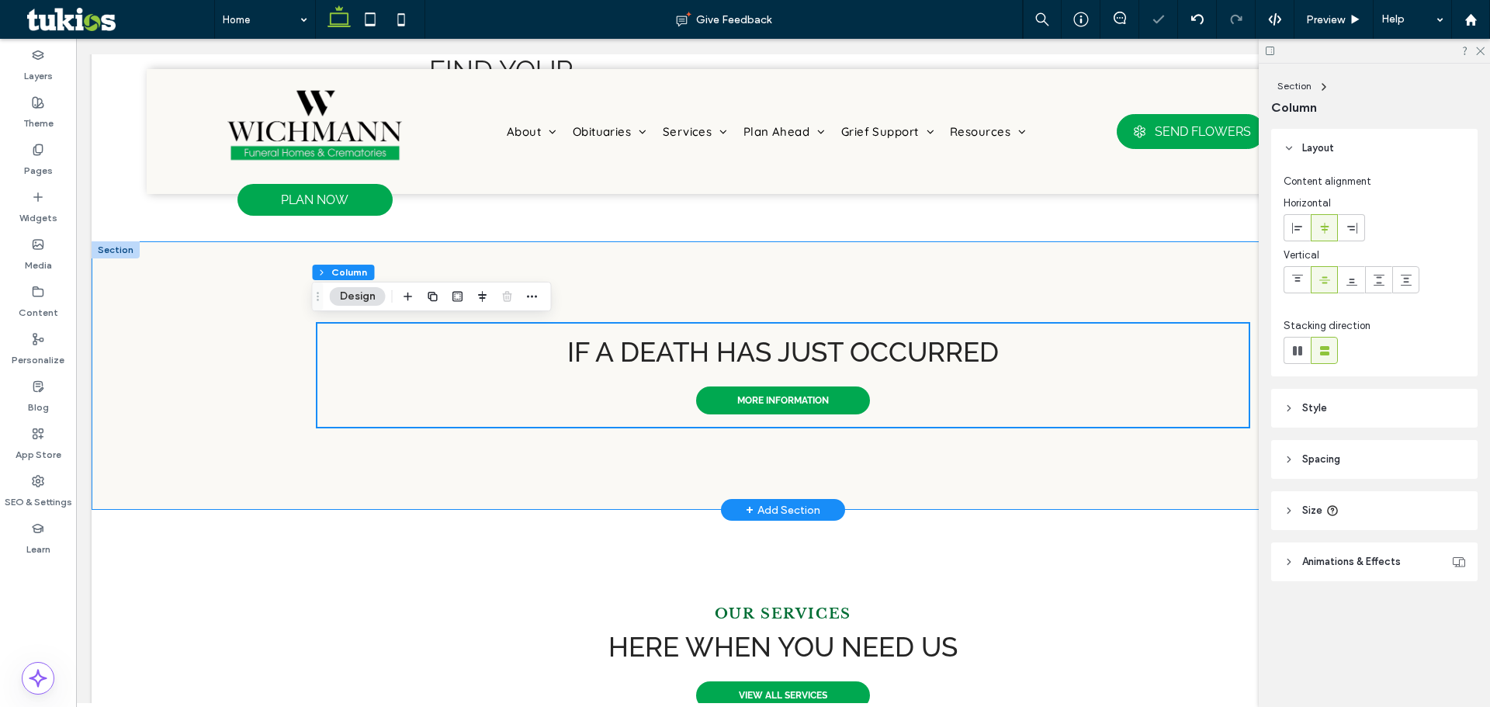
scroll to position [947, 0]
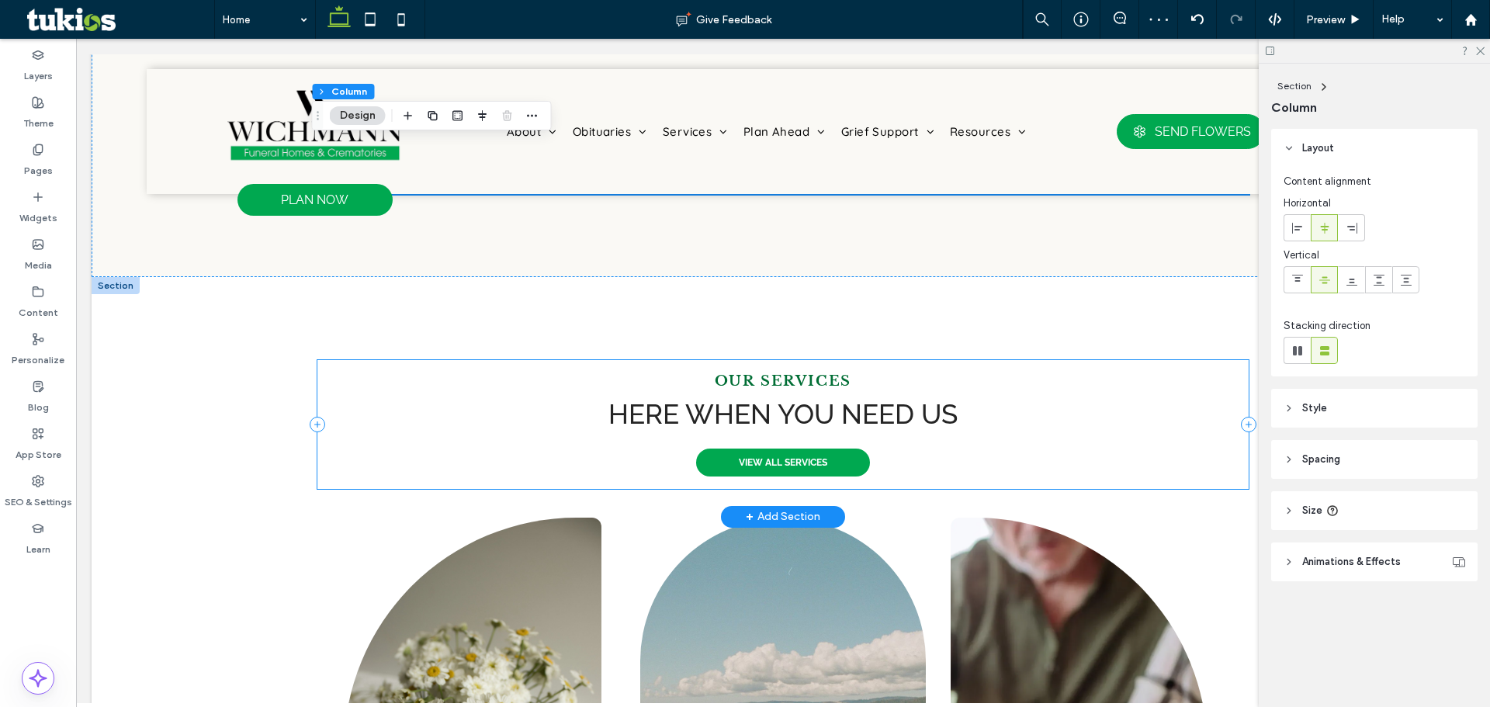
click at [811, 390] on div "OUR SERVICES Here when you need us VIEW ALL SERVICES" at bounding box center [782, 424] width 931 height 129
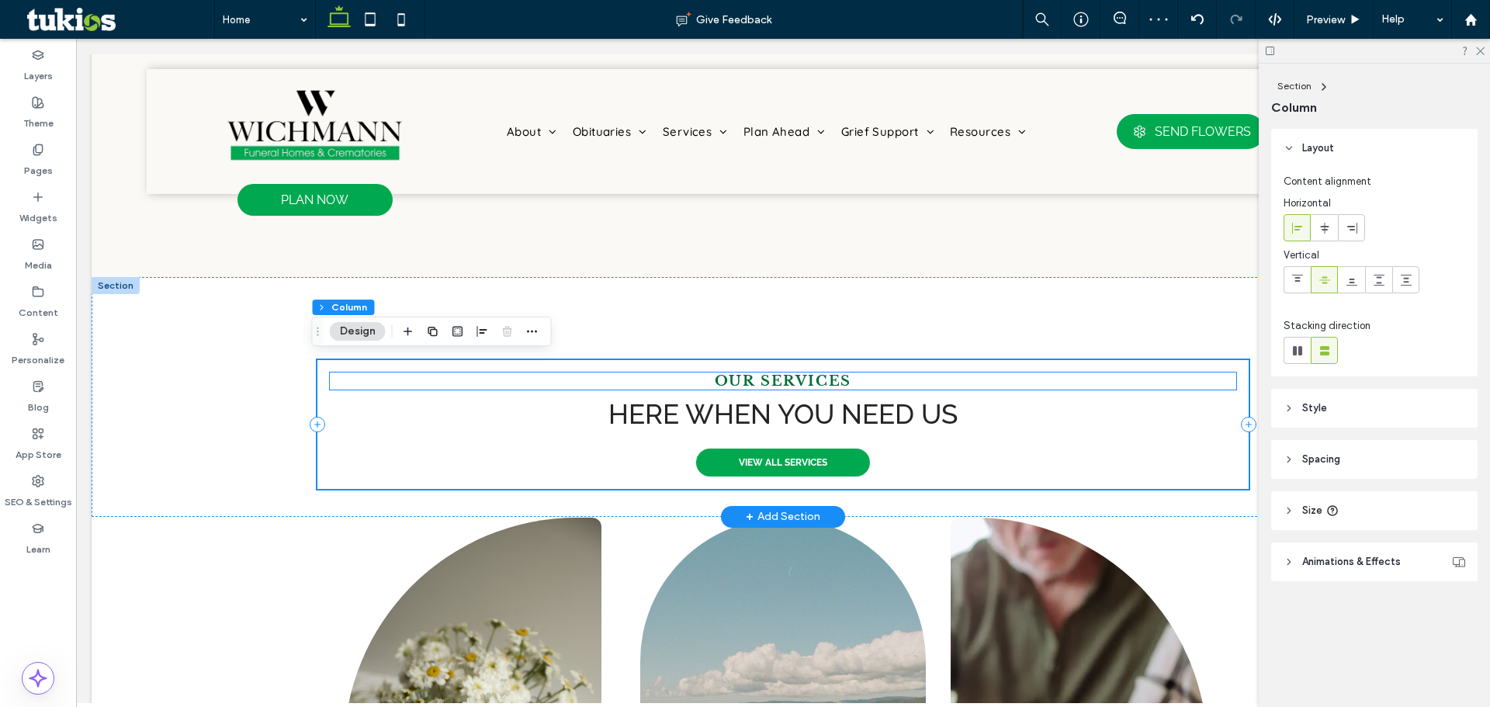
click at [806, 376] on span "OUR SERVICES" at bounding box center [783, 381] width 137 height 17
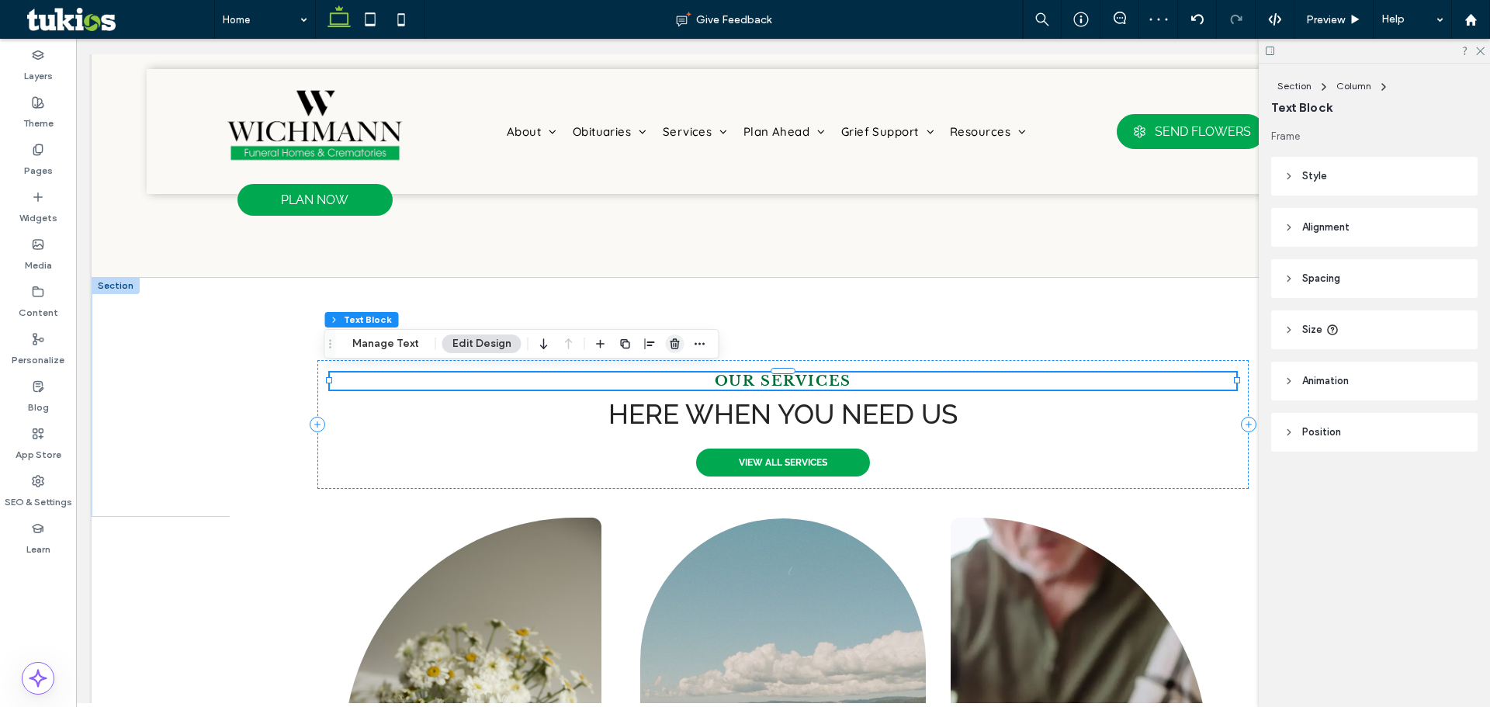
drag, startPoint x: 672, startPoint y: 347, endPoint x: 704, endPoint y: 364, distance: 36.1
click at [672, 347] on icon "button" at bounding box center [675, 344] width 12 height 12
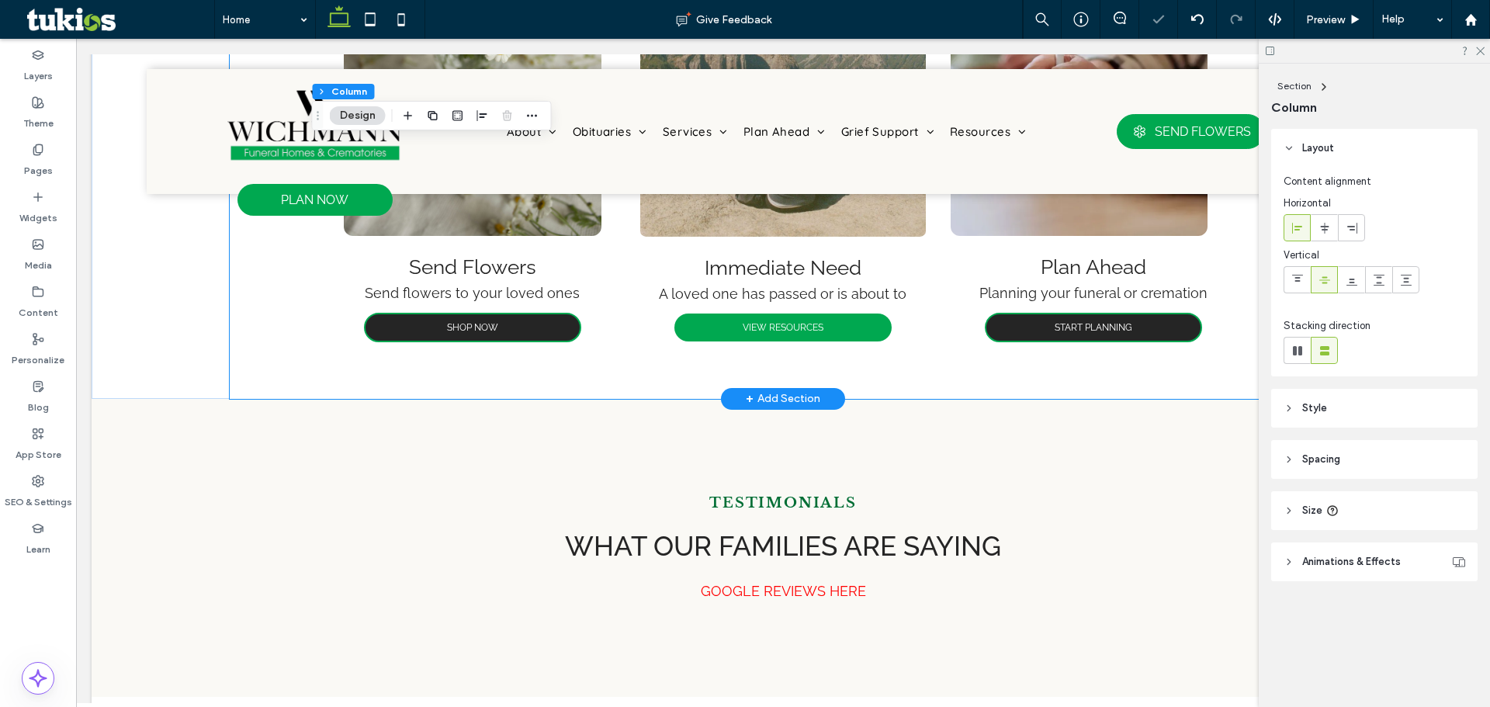
scroll to position [1723, 0]
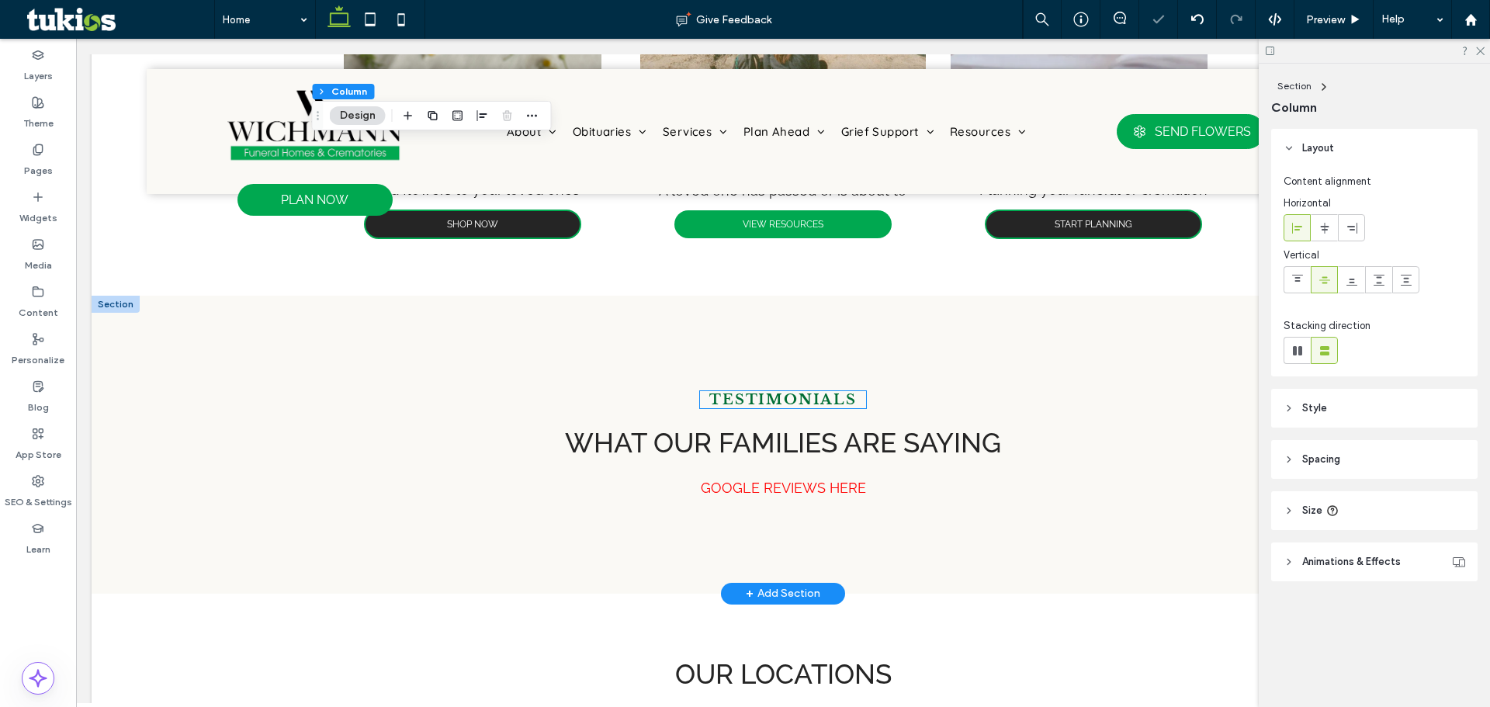
click at [778, 397] on span "TESTIMONIALS" at bounding box center [782, 399] width 147 height 17
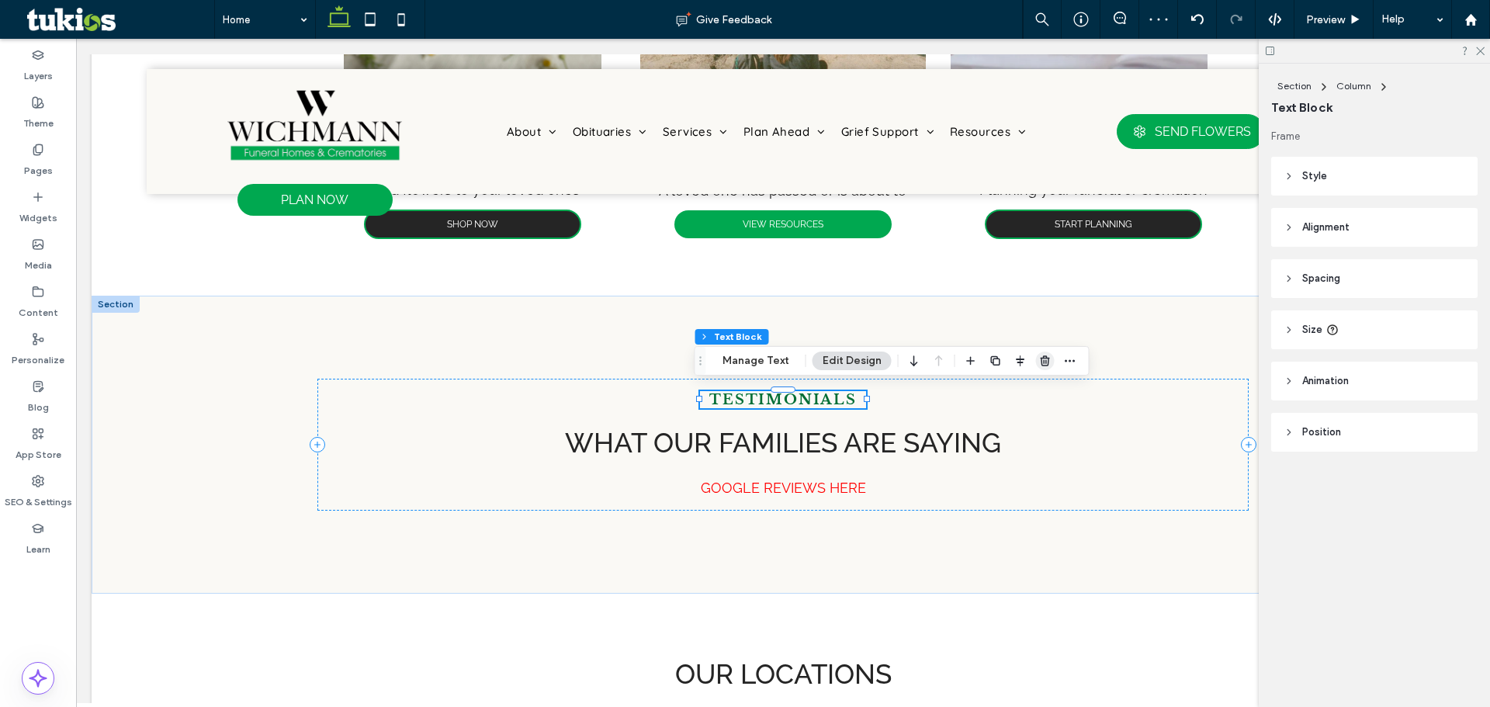
click at [1044, 359] on icon "button" at bounding box center [1045, 361] width 12 height 12
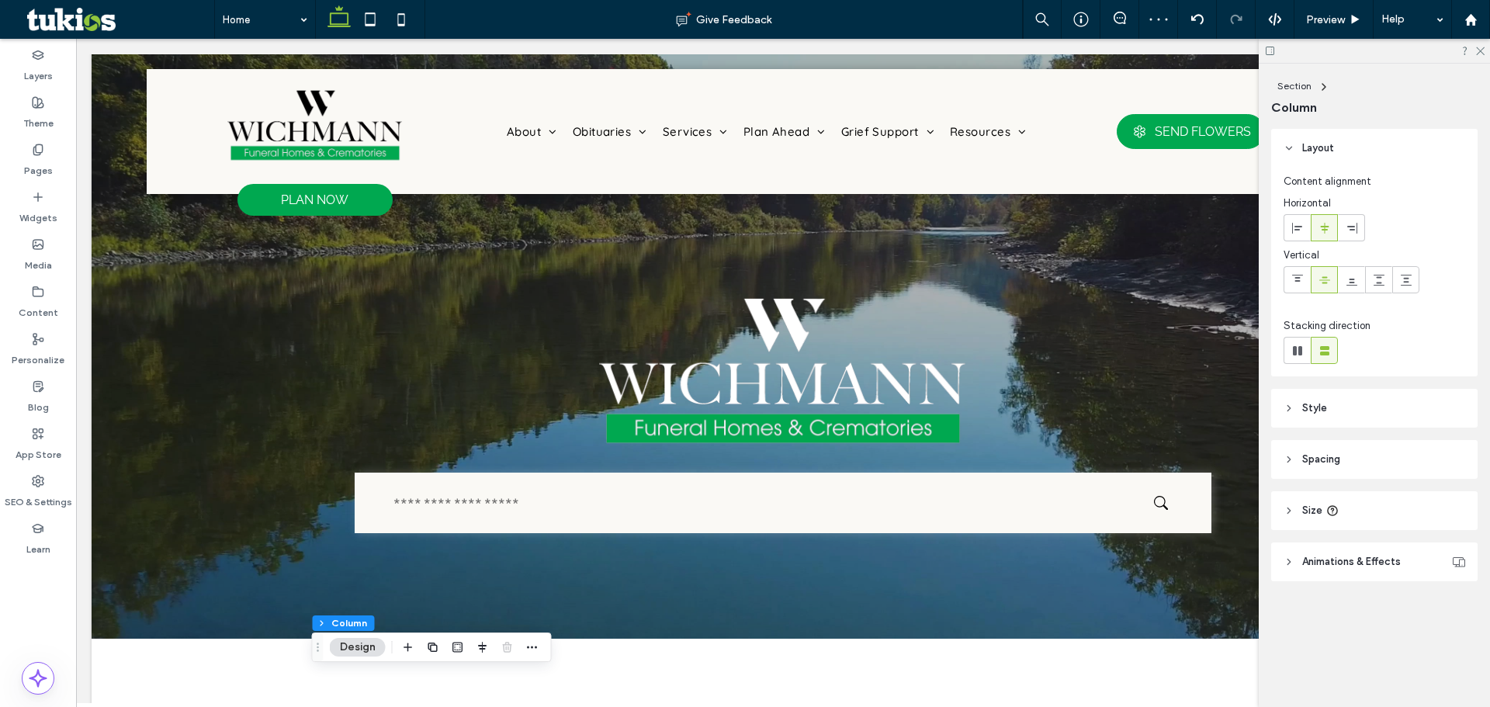
scroll to position [0, 0]
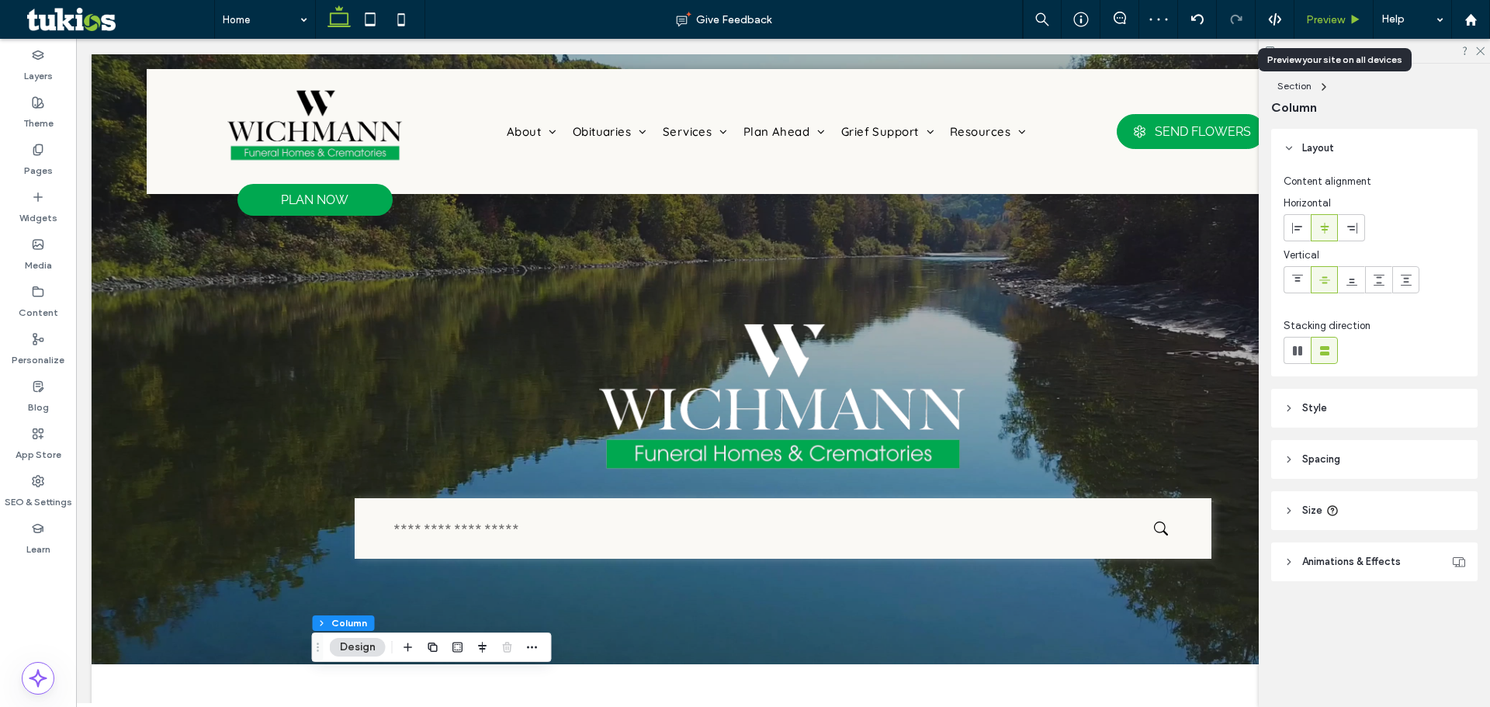
click at [1307, 19] on span "Preview" at bounding box center [1325, 19] width 39 height 13
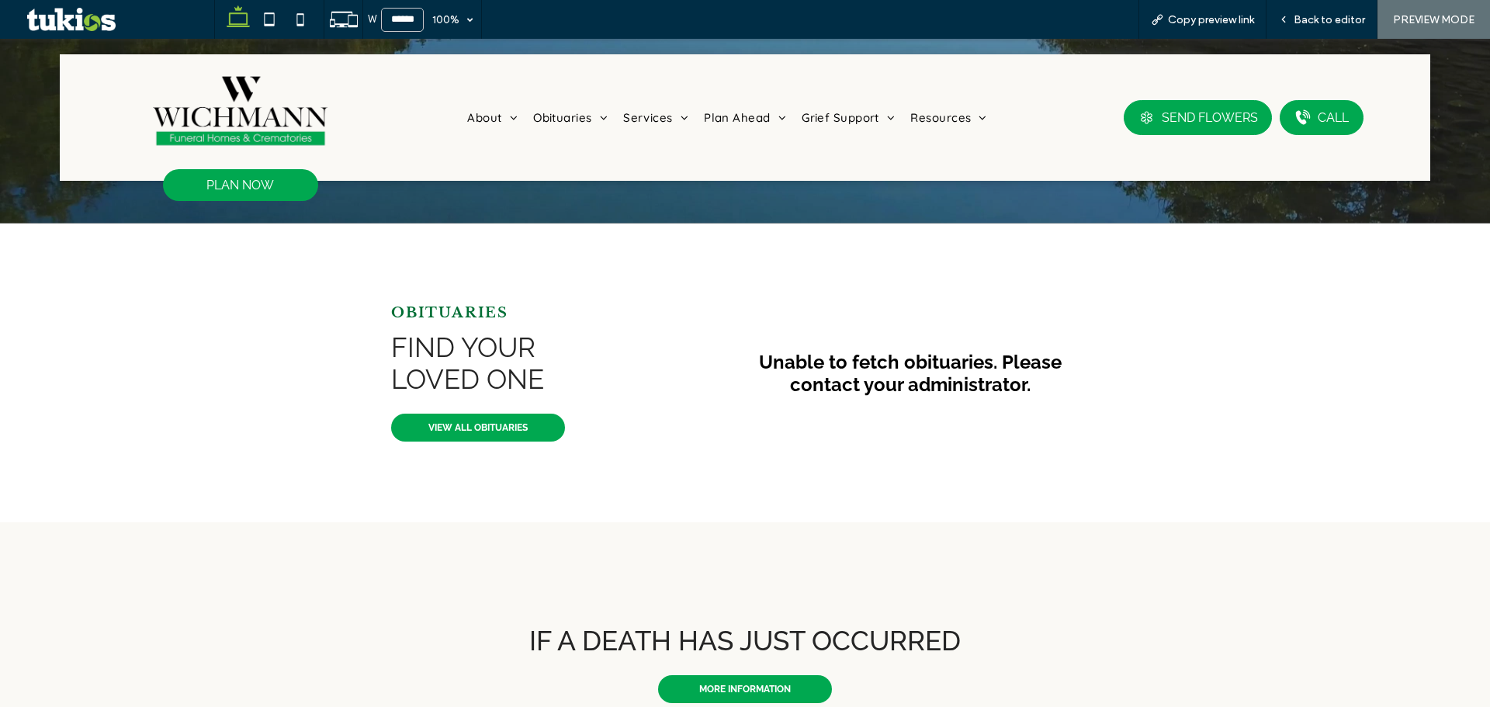
scroll to position [466, 0]
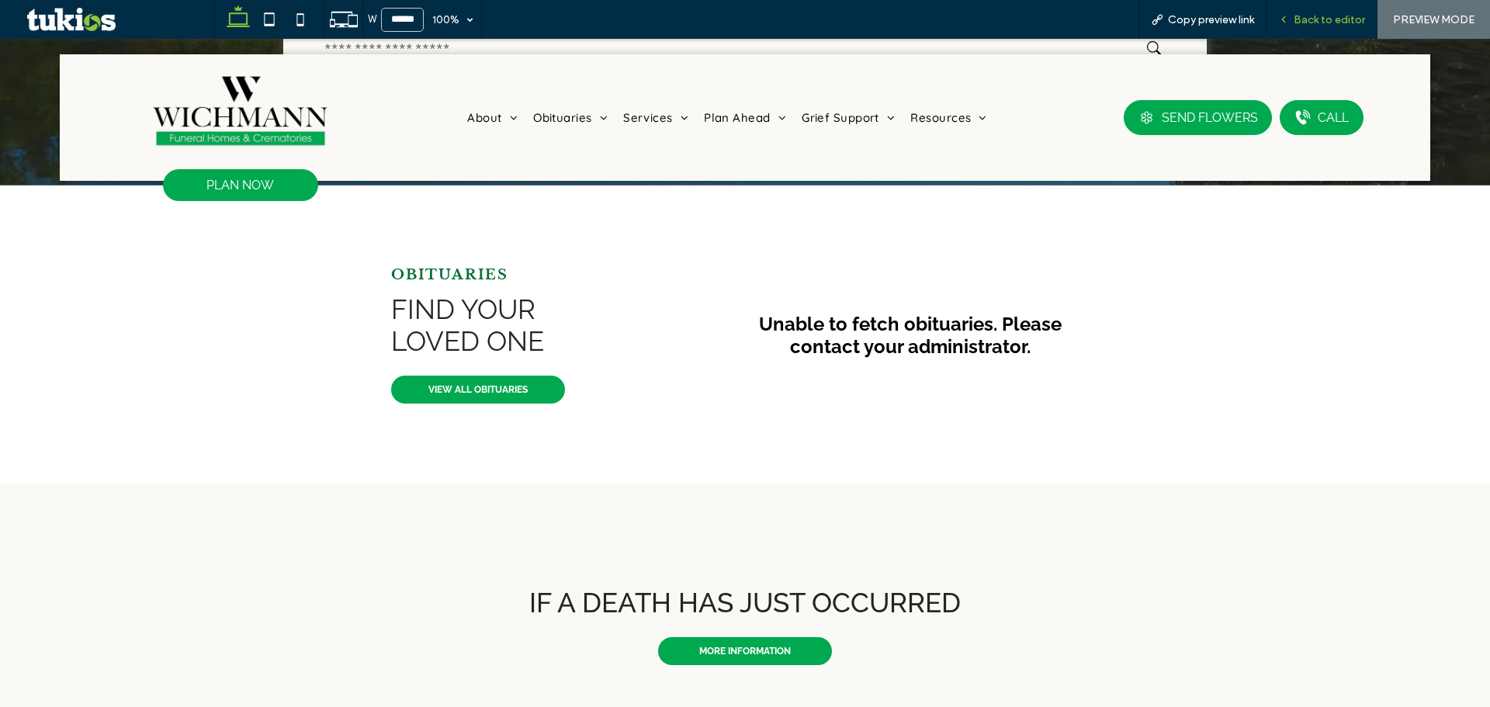
click at [1336, 13] on span "Back to editor" at bounding box center [1329, 19] width 71 height 13
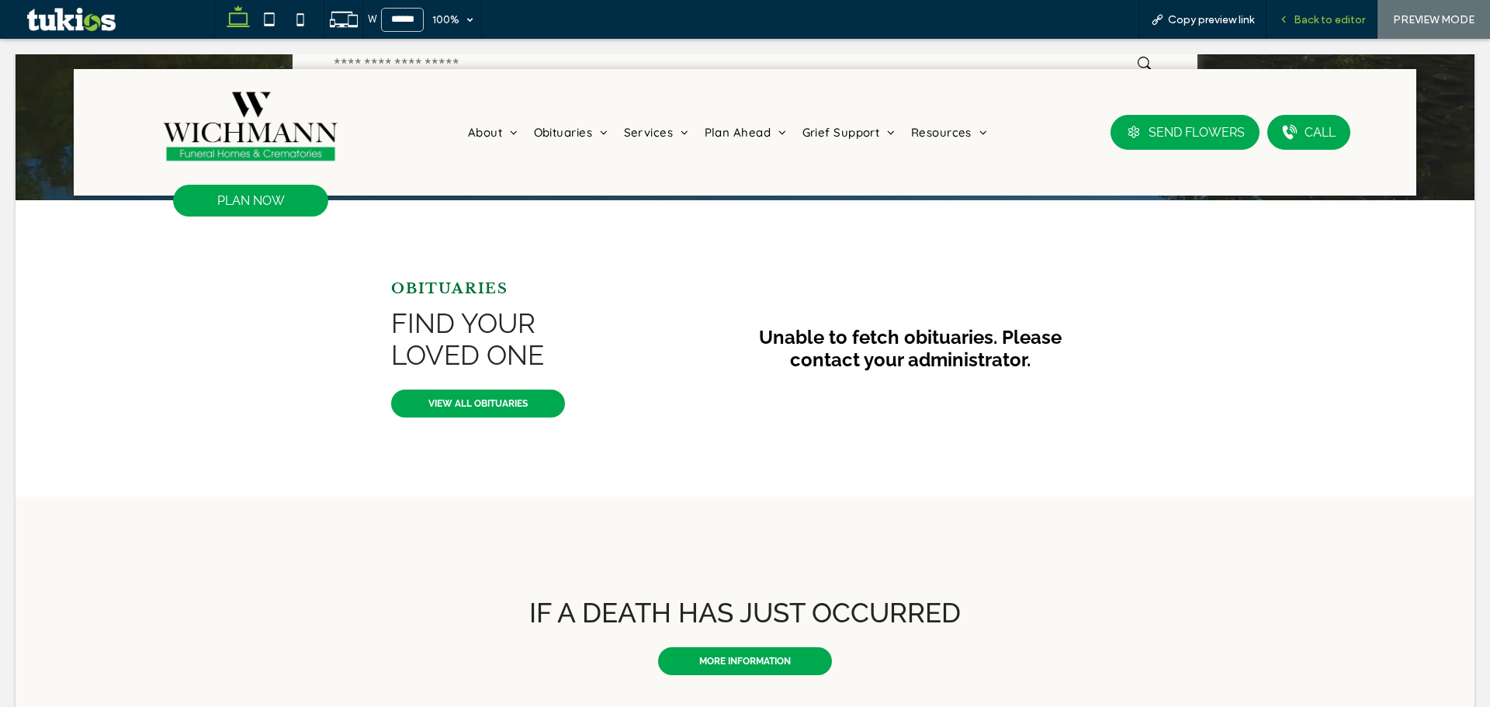
scroll to position [481, 0]
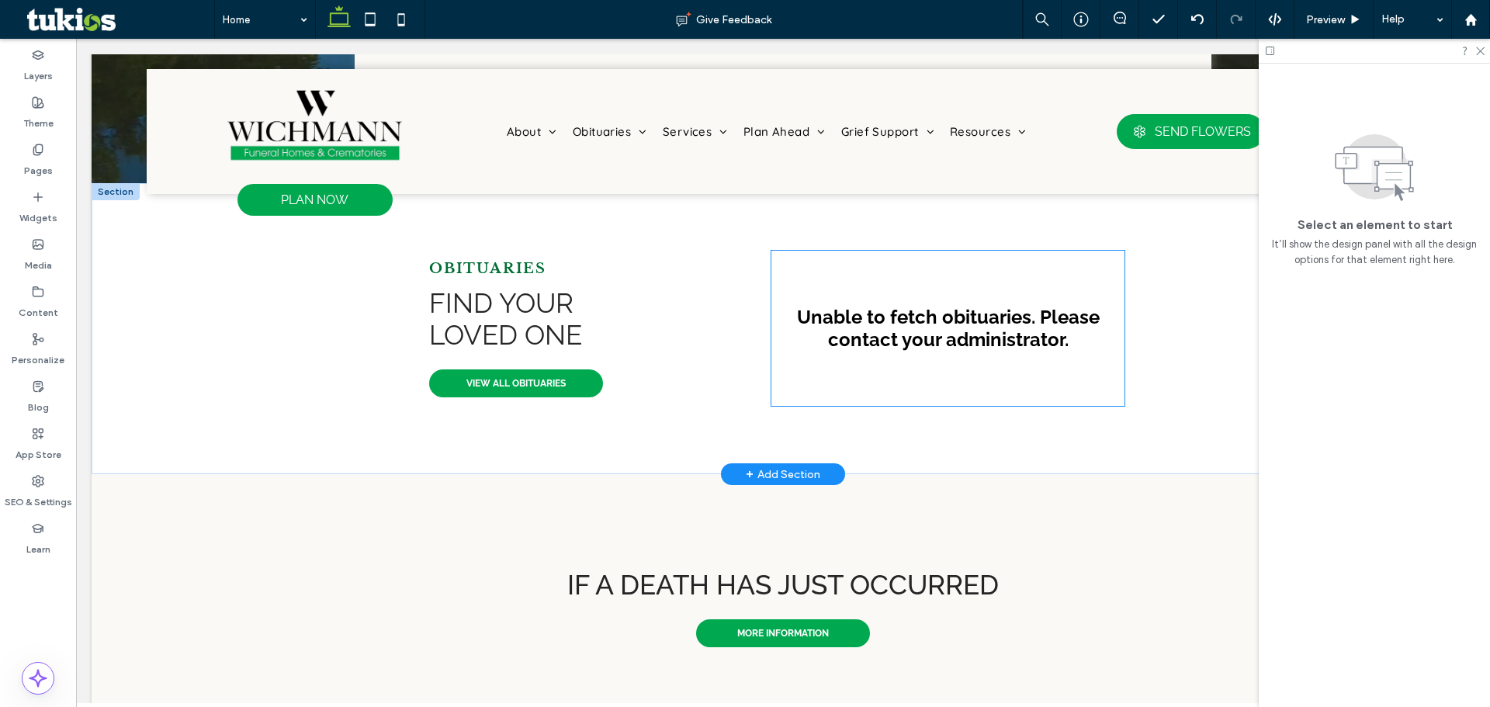
click at [938, 302] on div "Unable to fetch obituaries. Please contact your administrator." at bounding box center [947, 328] width 353 height 155
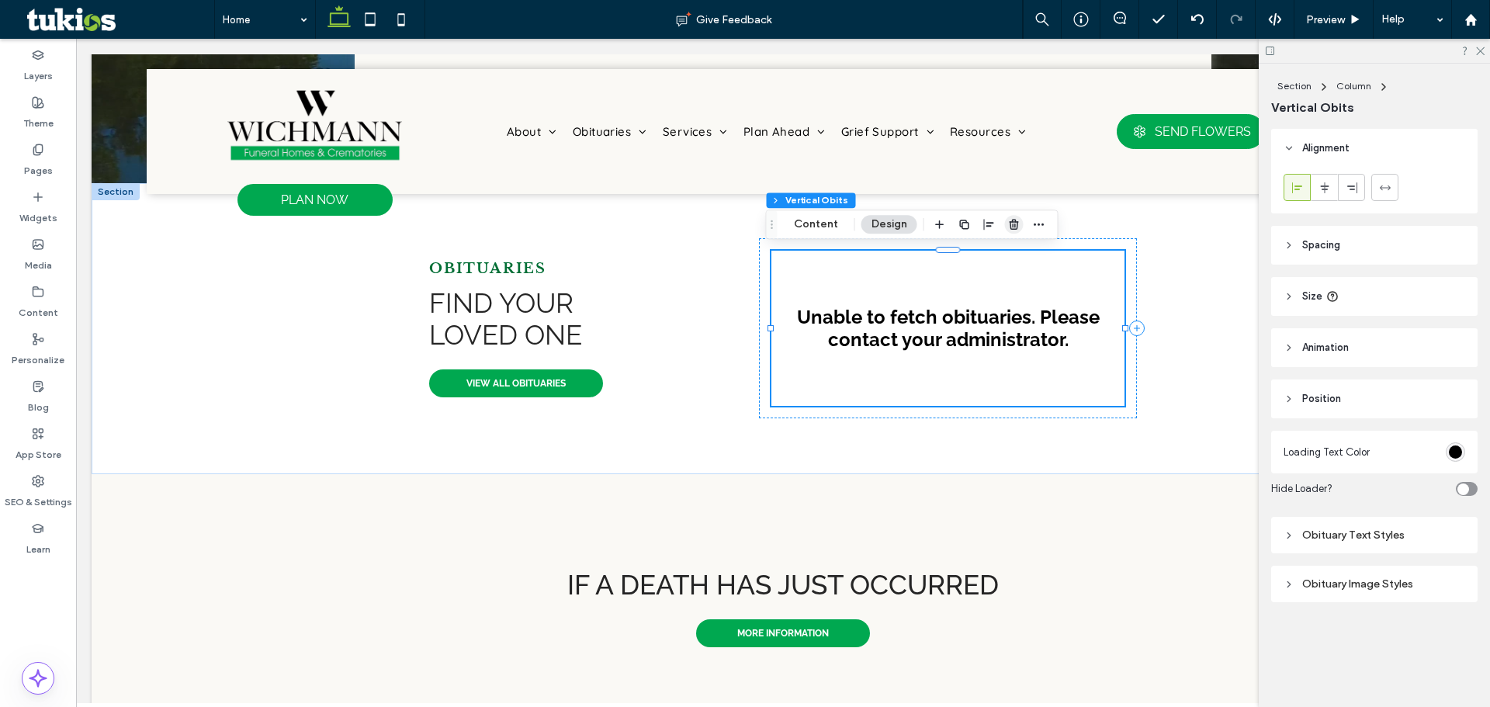
click at [1005, 220] on span "button" at bounding box center [1014, 224] width 19 height 19
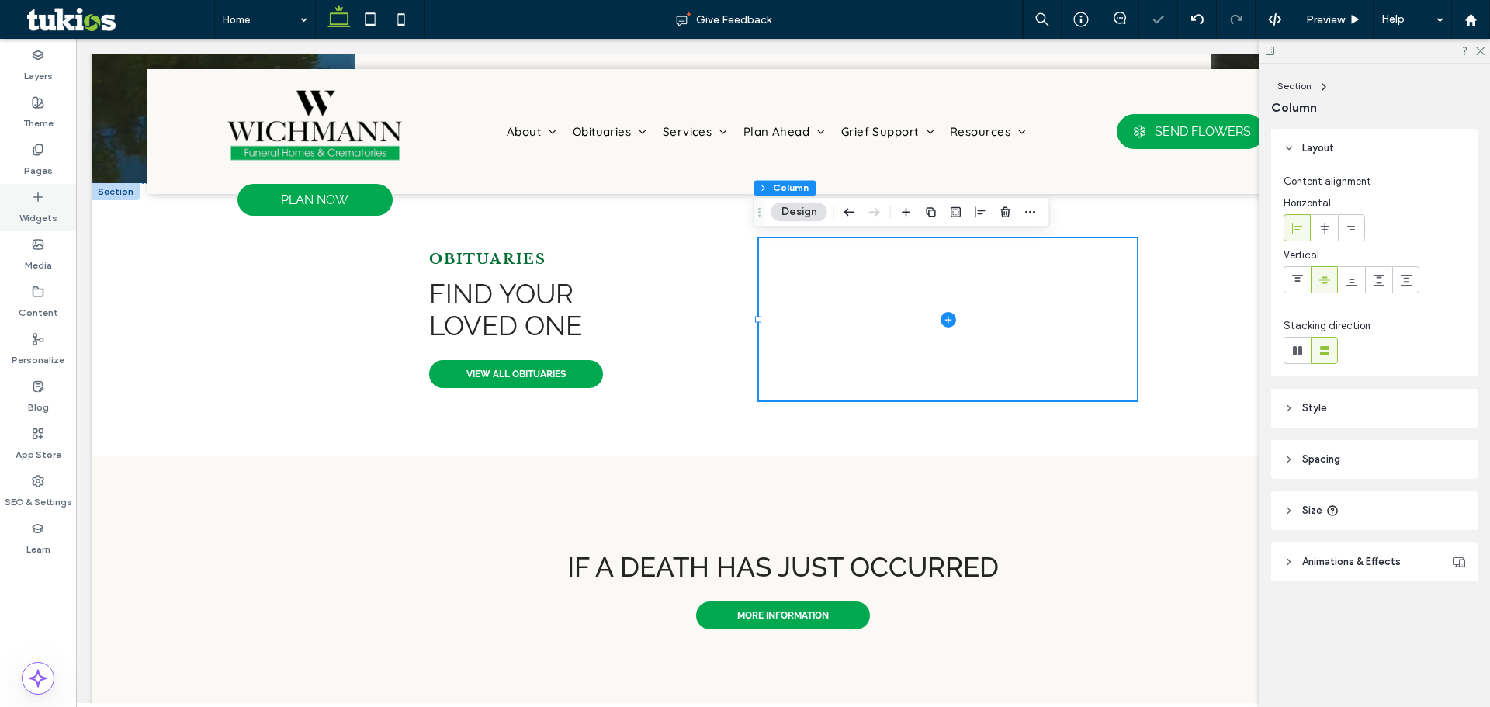
click at [46, 213] on label "Widgets" at bounding box center [38, 214] width 38 height 22
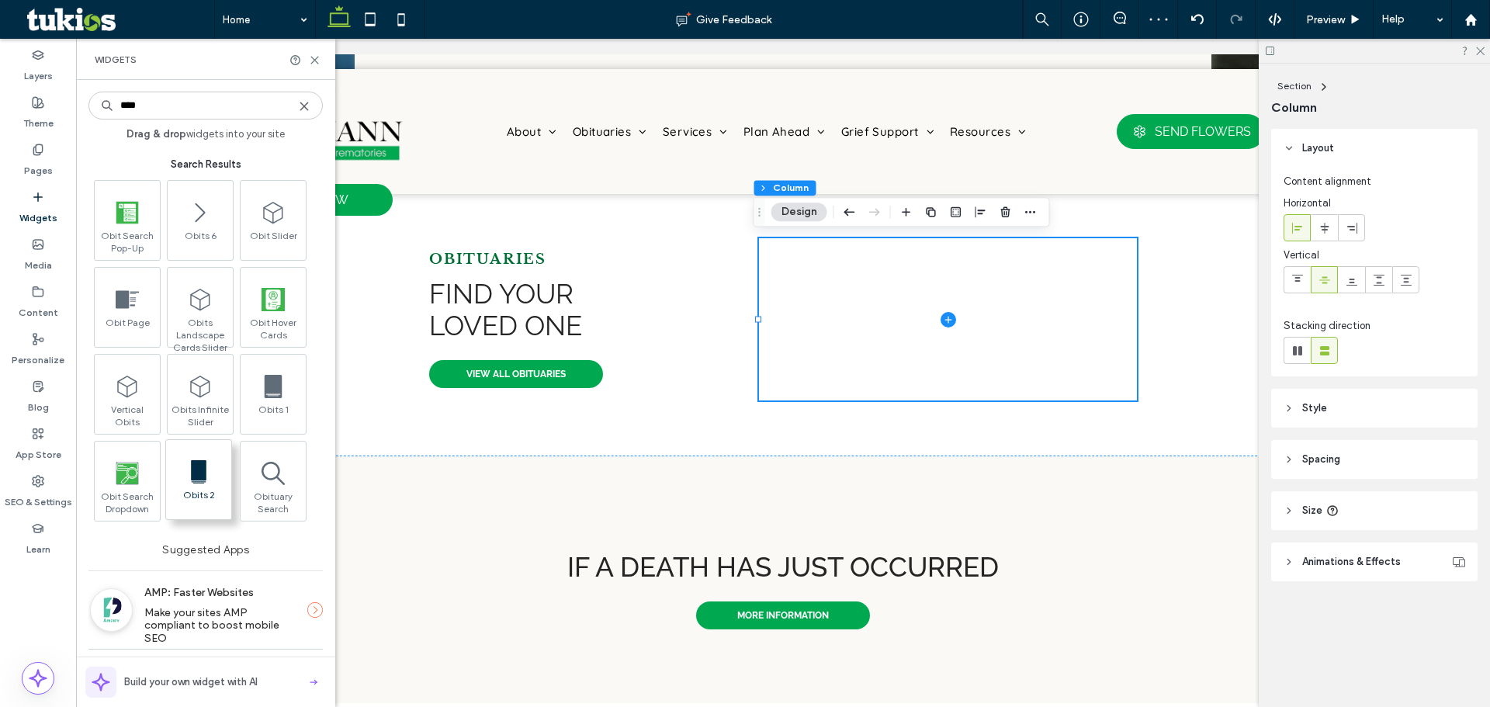
type input "****"
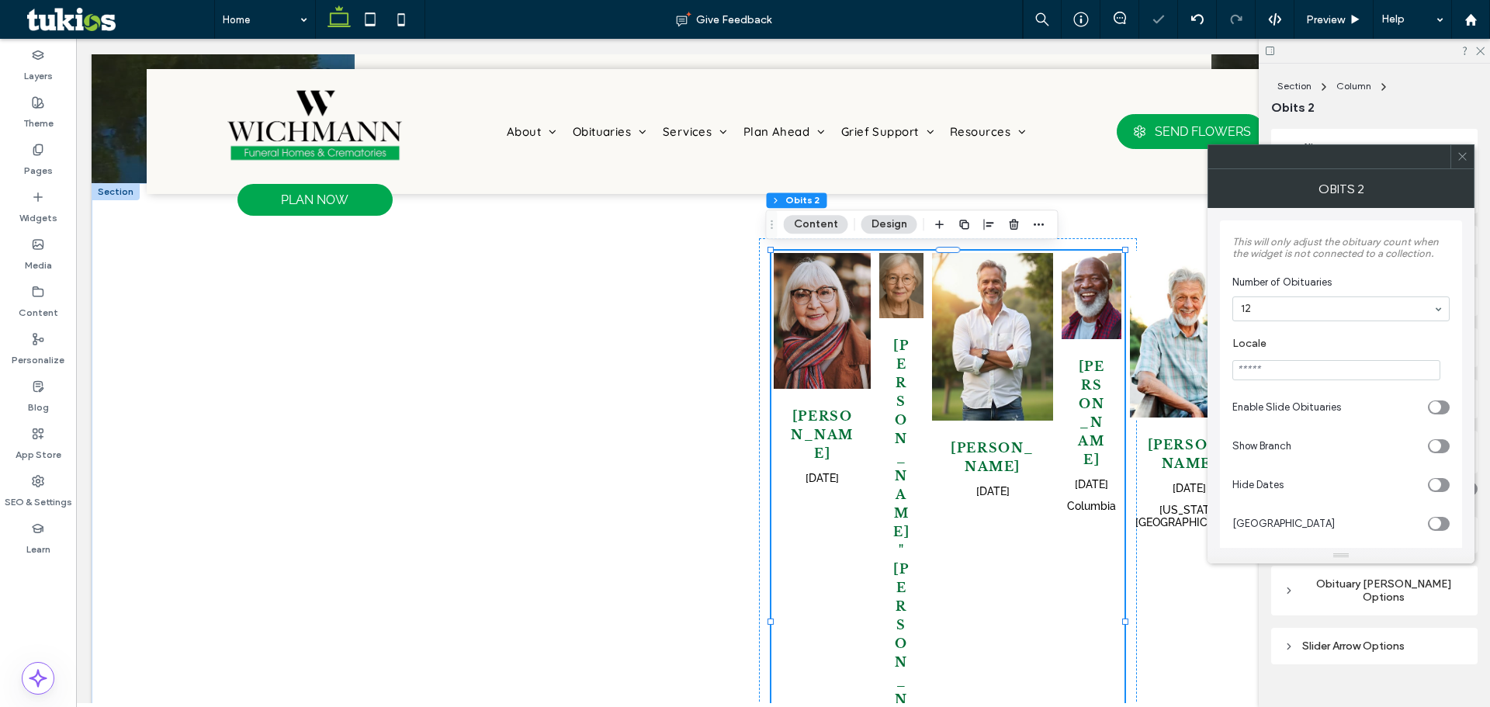
click at [1460, 163] on span at bounding box center [1463, 156] width 12 height 23
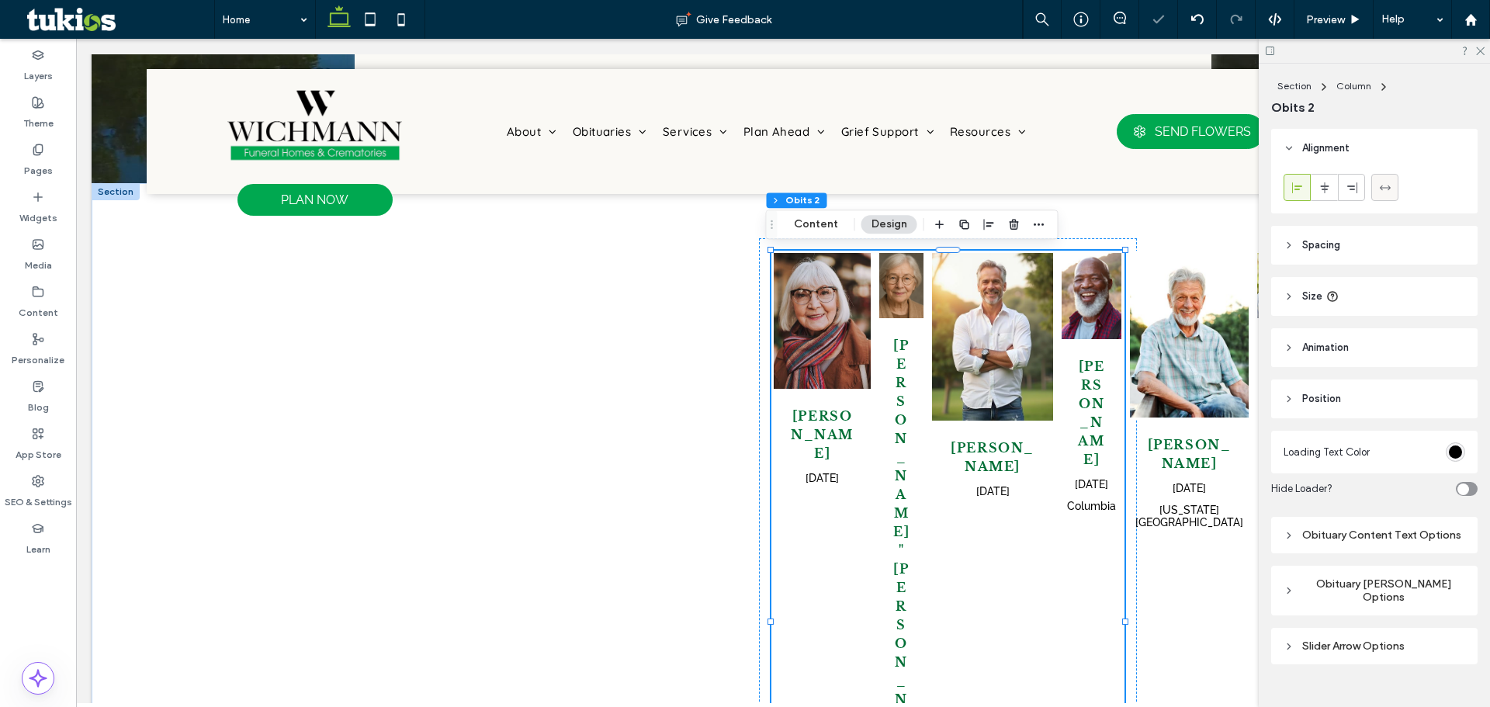
click at [1379, 189] on icon at bounding box center [1385, 188] width 12 height 12
type input "***"
click at [827, 220] on button "Content" at bounding box center [816, 224] width 64 height 19
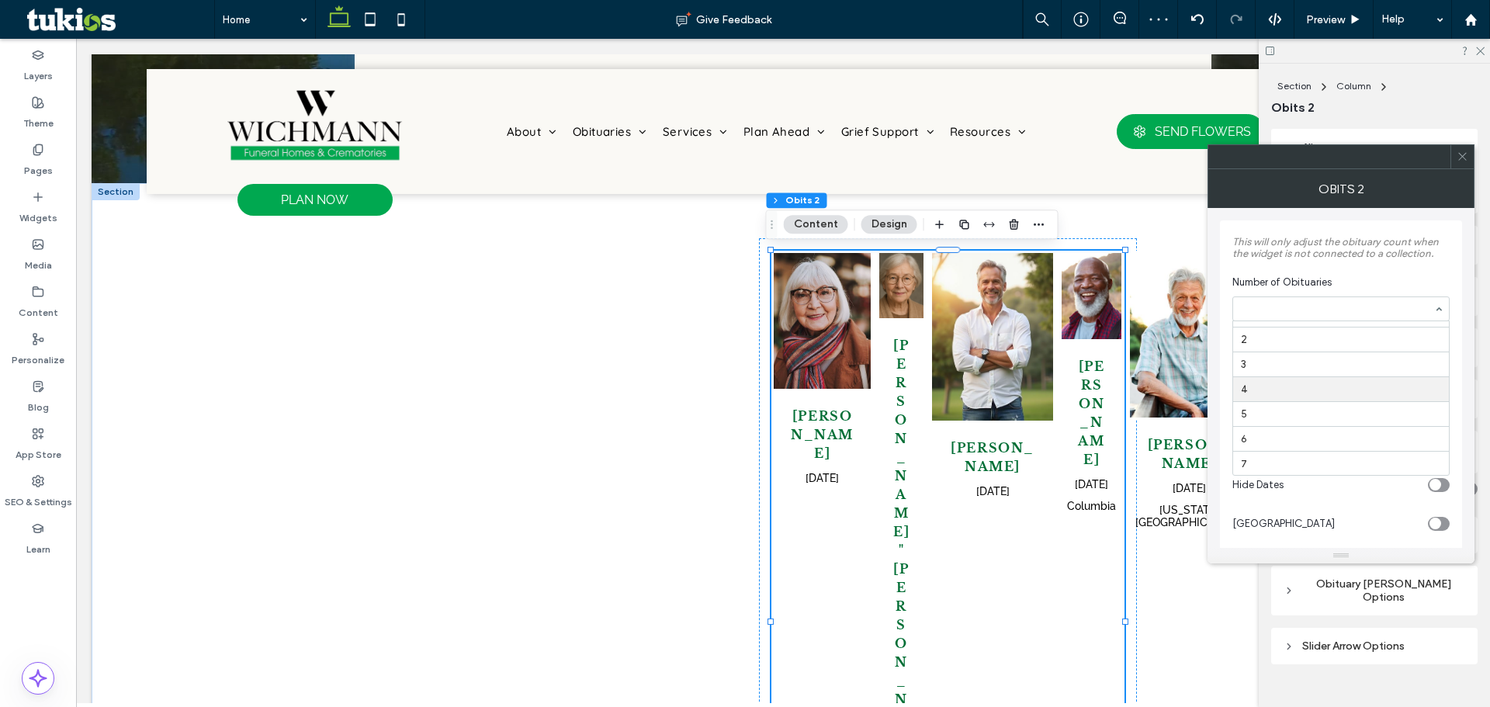
scroll to position [0, 0]
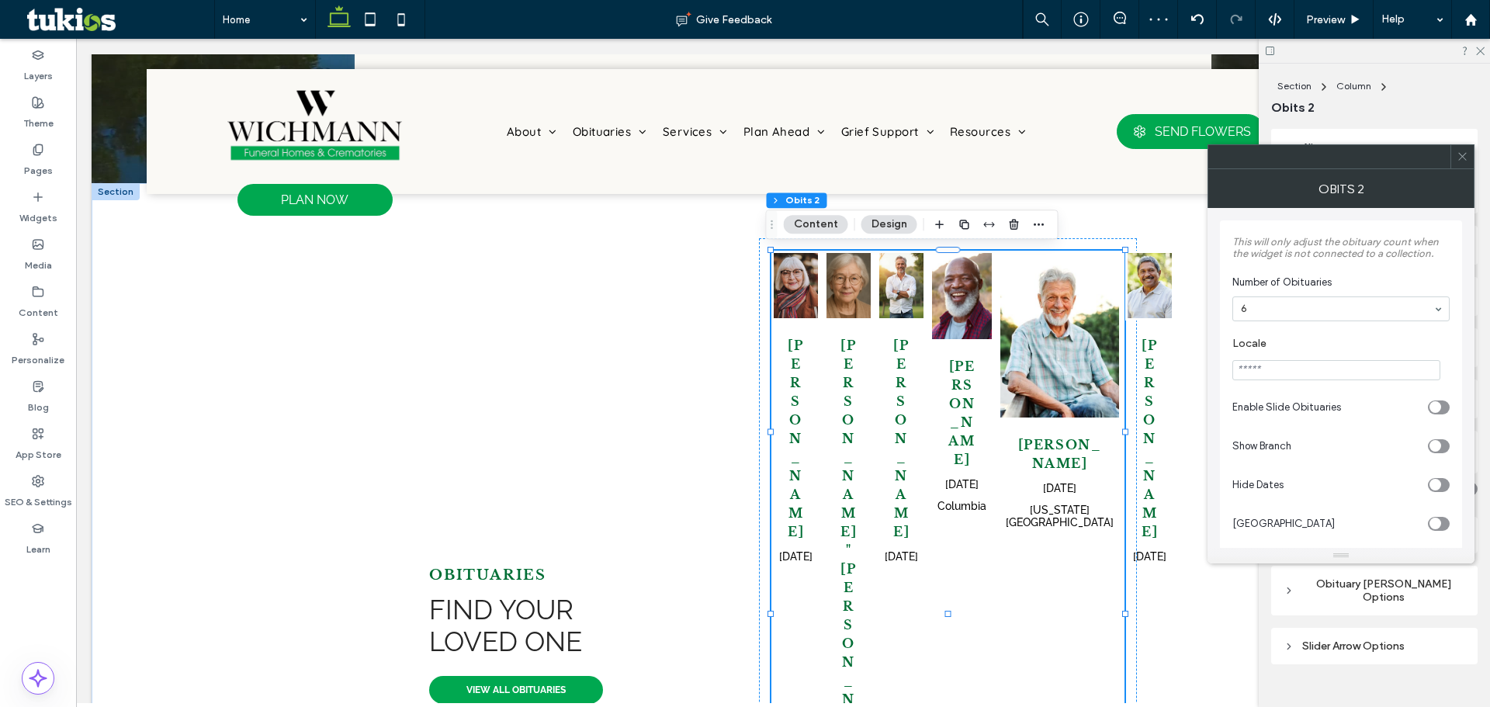
click at [1323, 314] on input at bounding box center [1337, 308] width 192 height 11
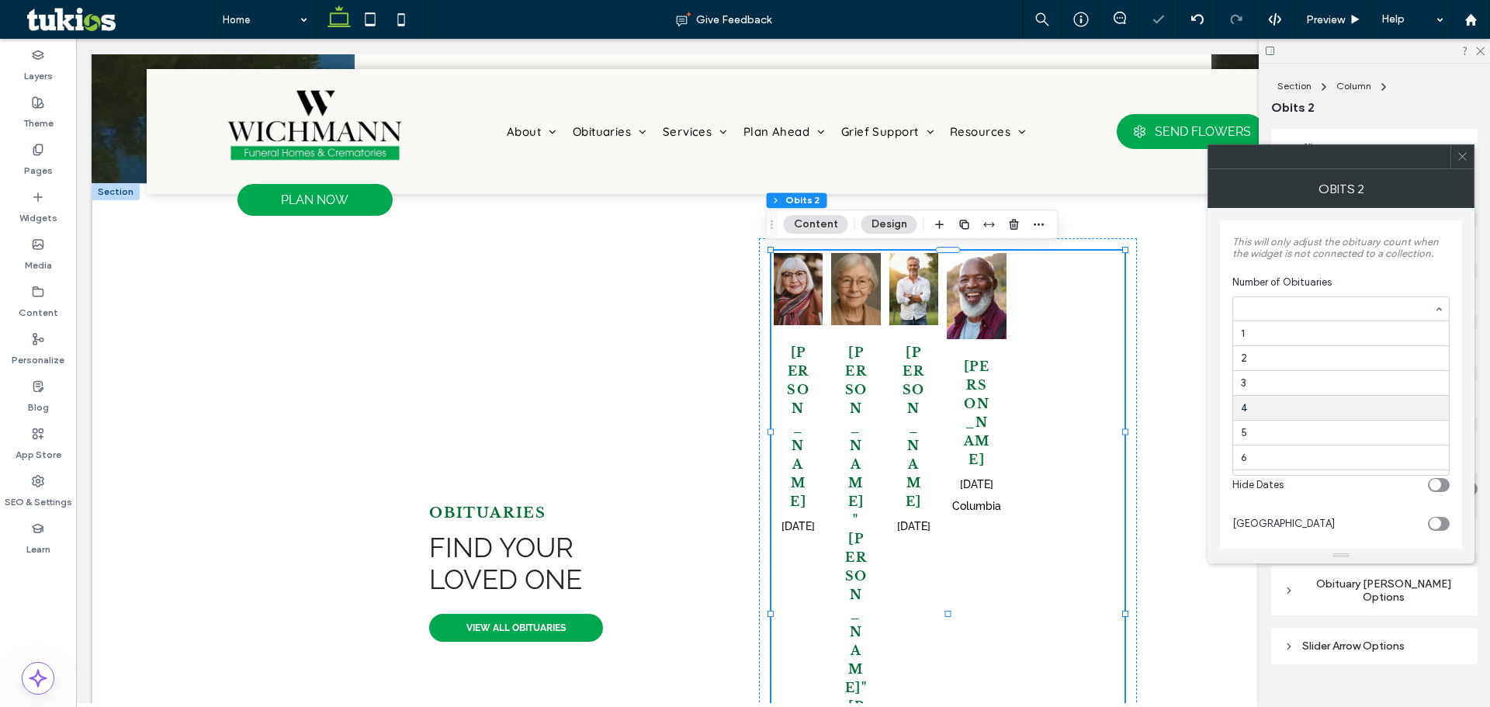
click at [1314, 314] on input at bounding box center [1337, 308] width 192 height 11
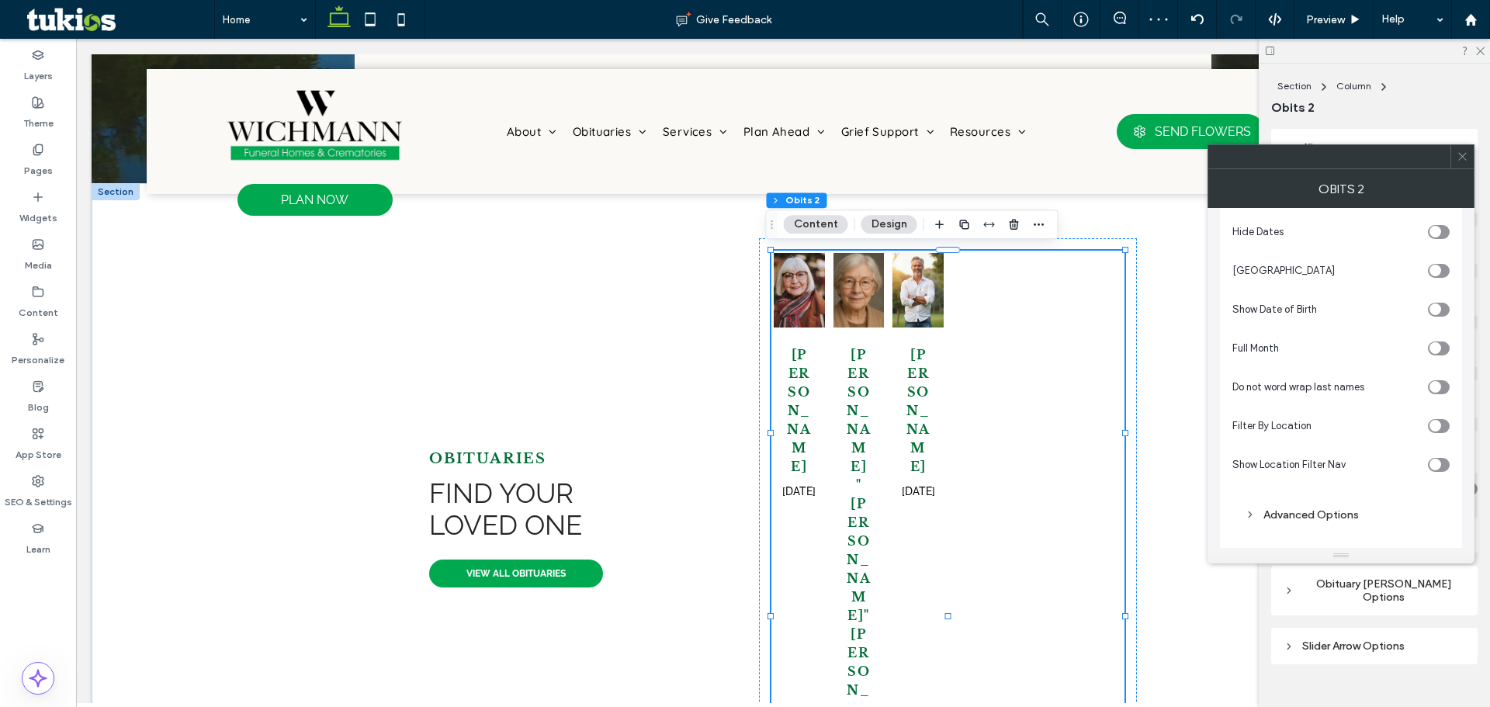
scroll to position [262, 0]
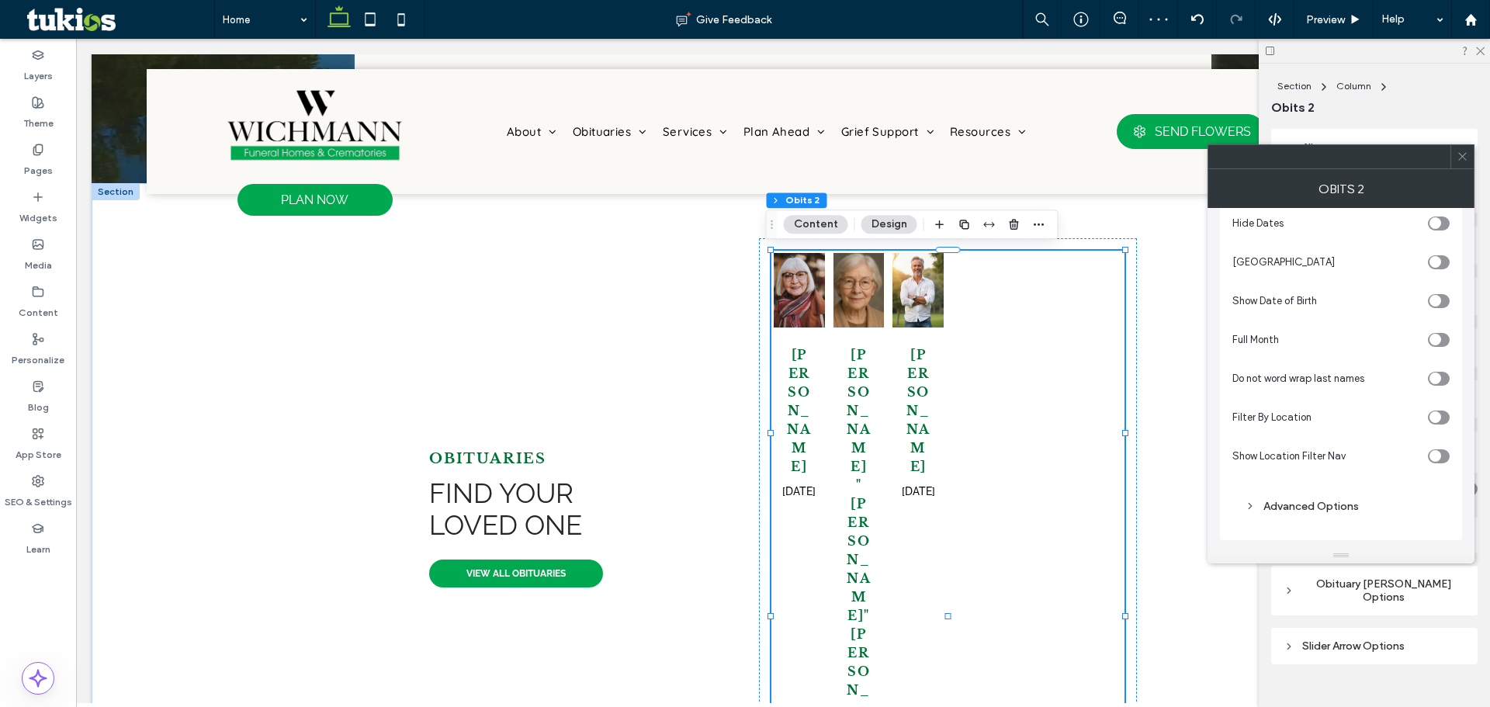
click at [1350, 492] on div "Advanced Options" at bounding box center [1340, 506] width 217 height 36
click at [1350, 496] on div "Advanced Options" at bounding box center [1341, 506] width 192 height 21
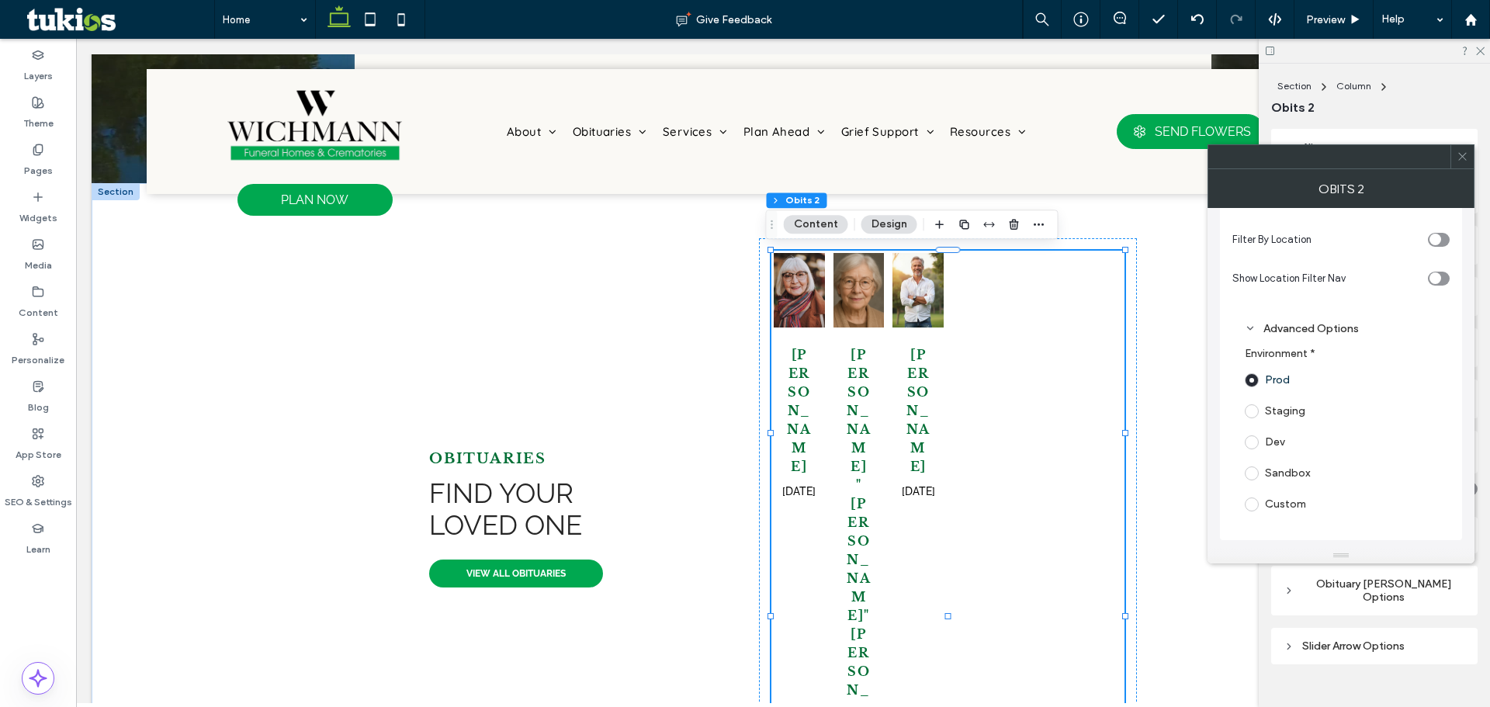
scroll to position [440, 0]
click at [1394, 553] on div "Obituary Content Text Options" at bounding box center [1374, 535] width 206 height 36
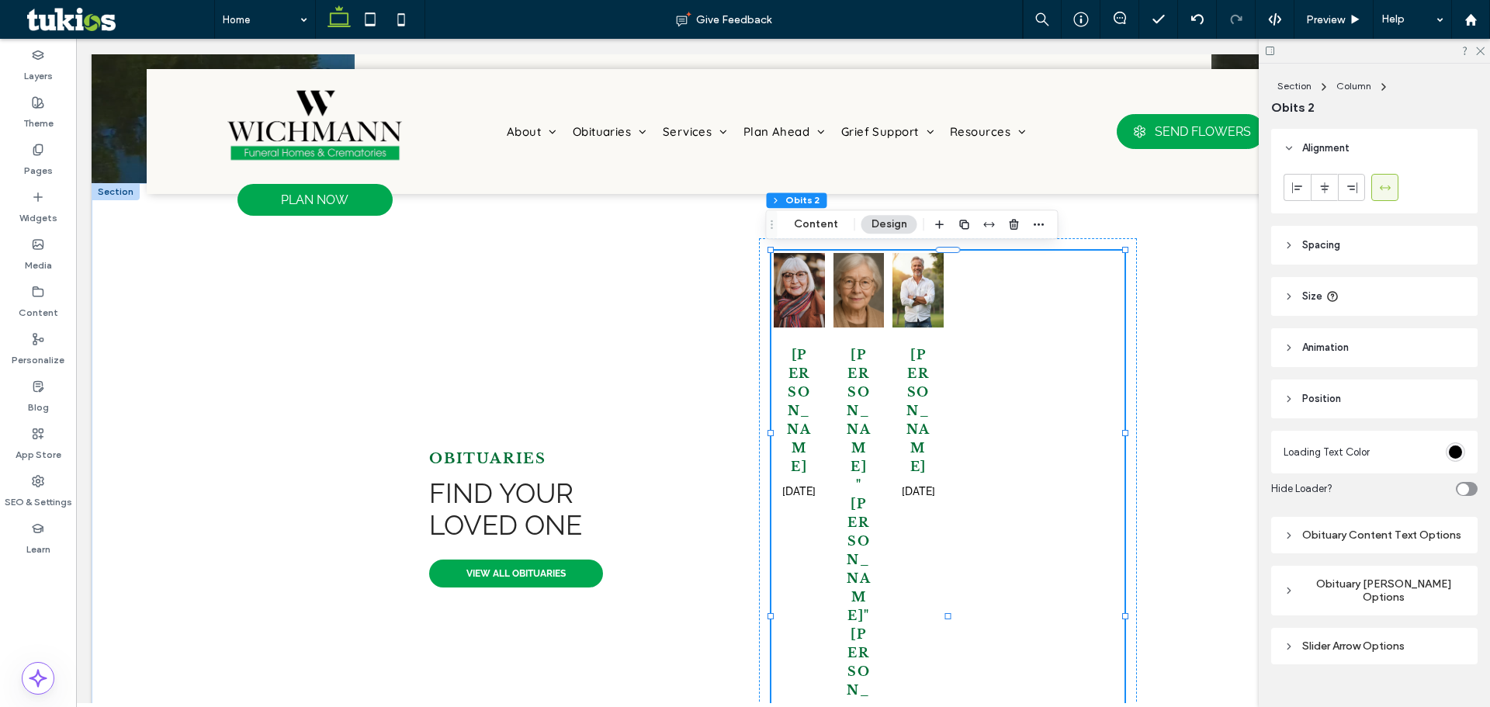
click at [1392, 587] on div "Obituary Grid Layout Options" at bounding box center [1375, 591] width 182 height 34
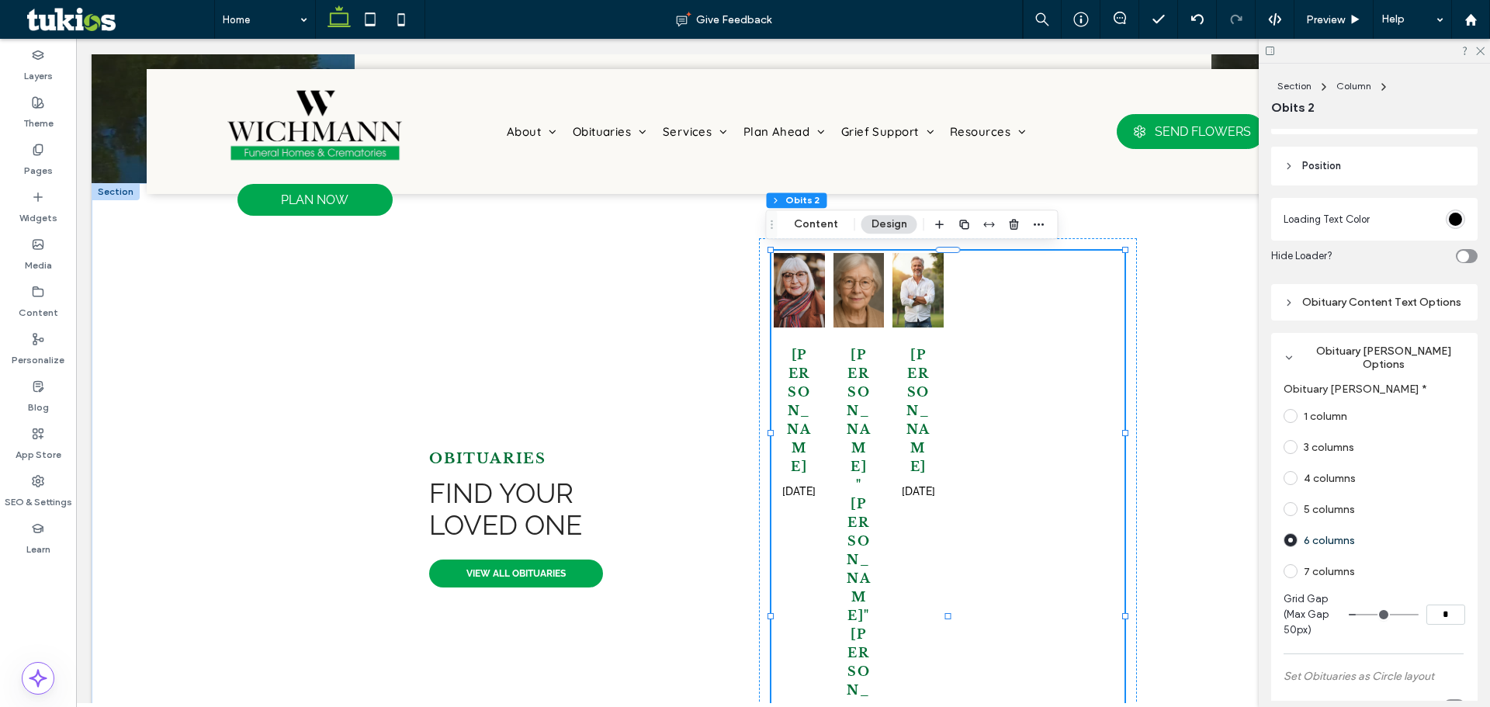
scroll to position [310, 0]
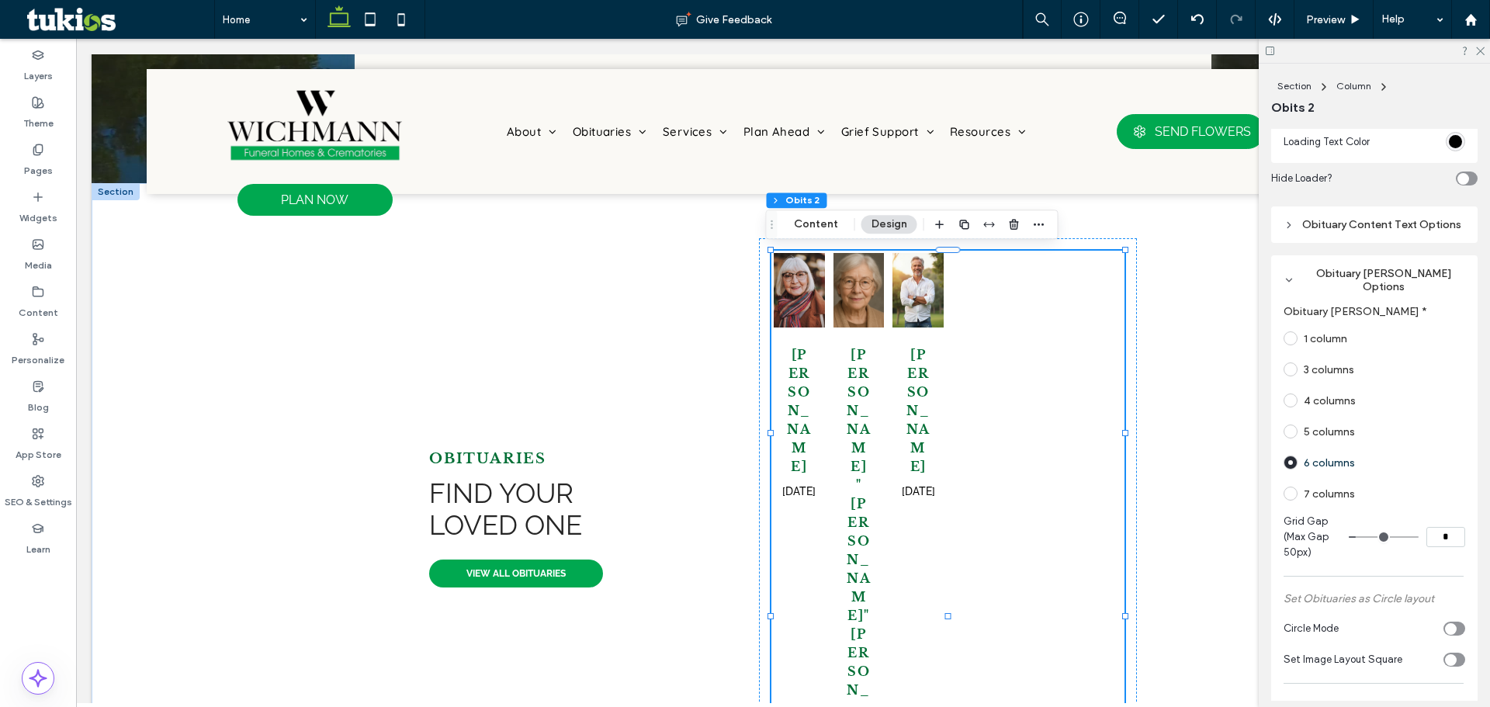
click at [1329, 334] on label "1 column" at bounding box center [1325, 338] width 43 height 13
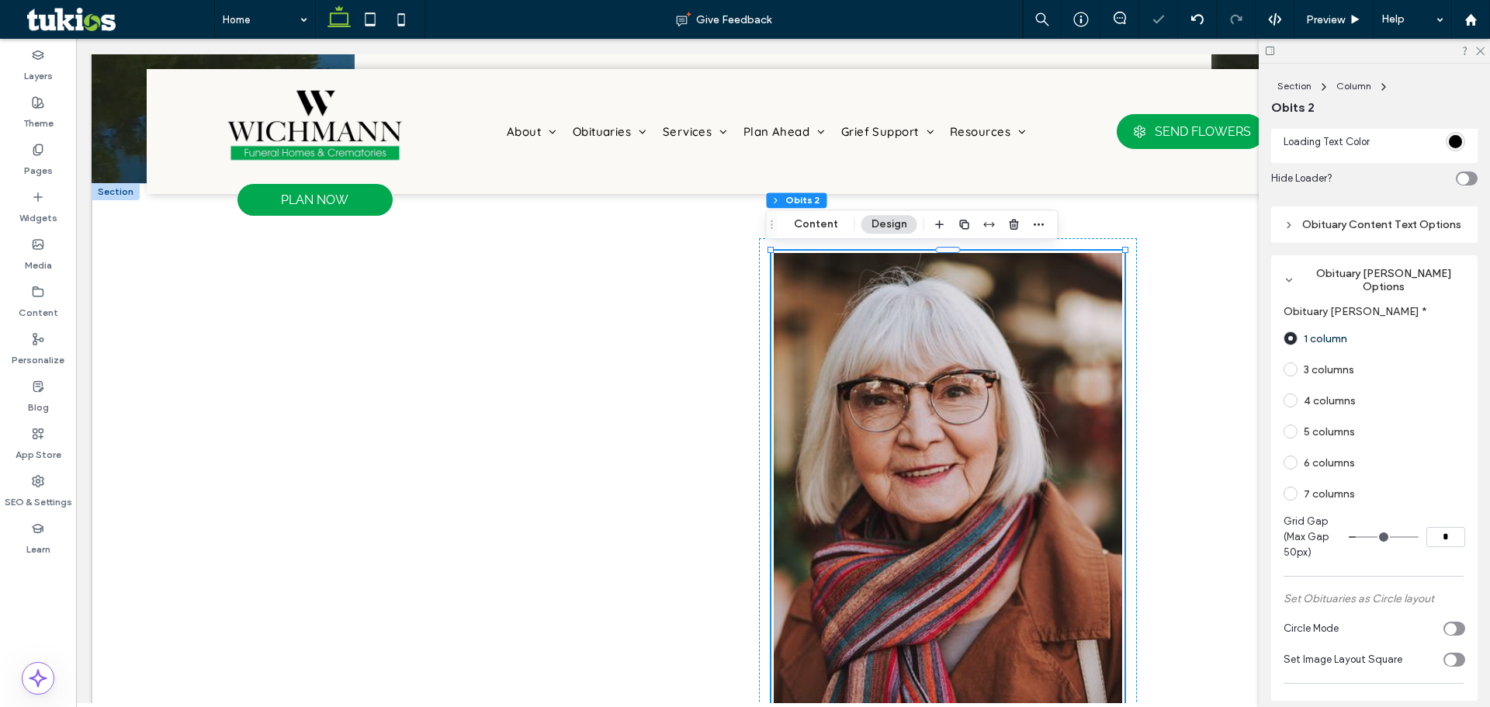
click at [1326, 368] on label "3 columns" at bounding box center [1329, 369] width 50 height 13
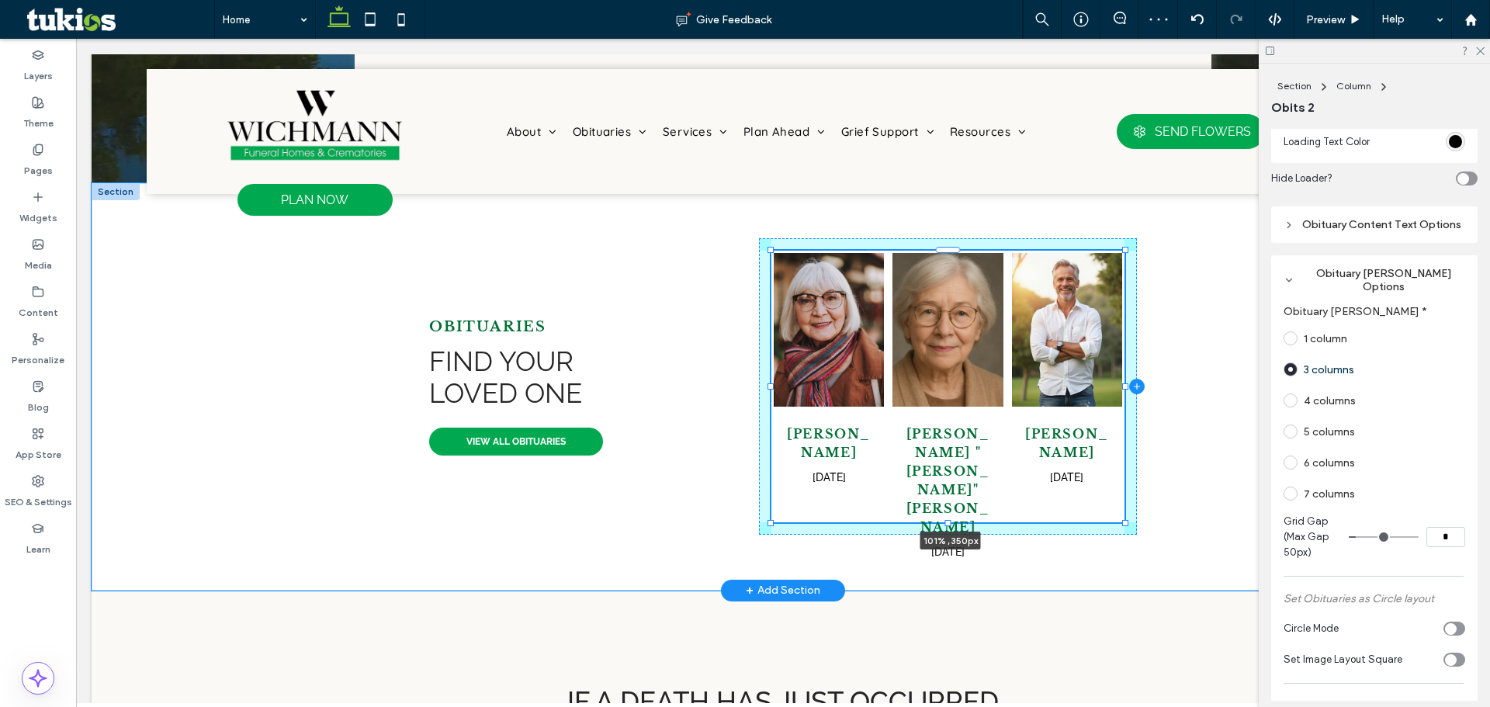
drag, startPoint x: 1118, startPoint y: 388, endPoint x: 1130, endPoint y: 388, distance: 12.4
click at [1129, 388] on div "OBITUARIES Find your loved one VIEW ALL OBITUARIES Dorothy Johnson Feb 10, 2025…" at bounding box center [782, 386] width 931 height 407
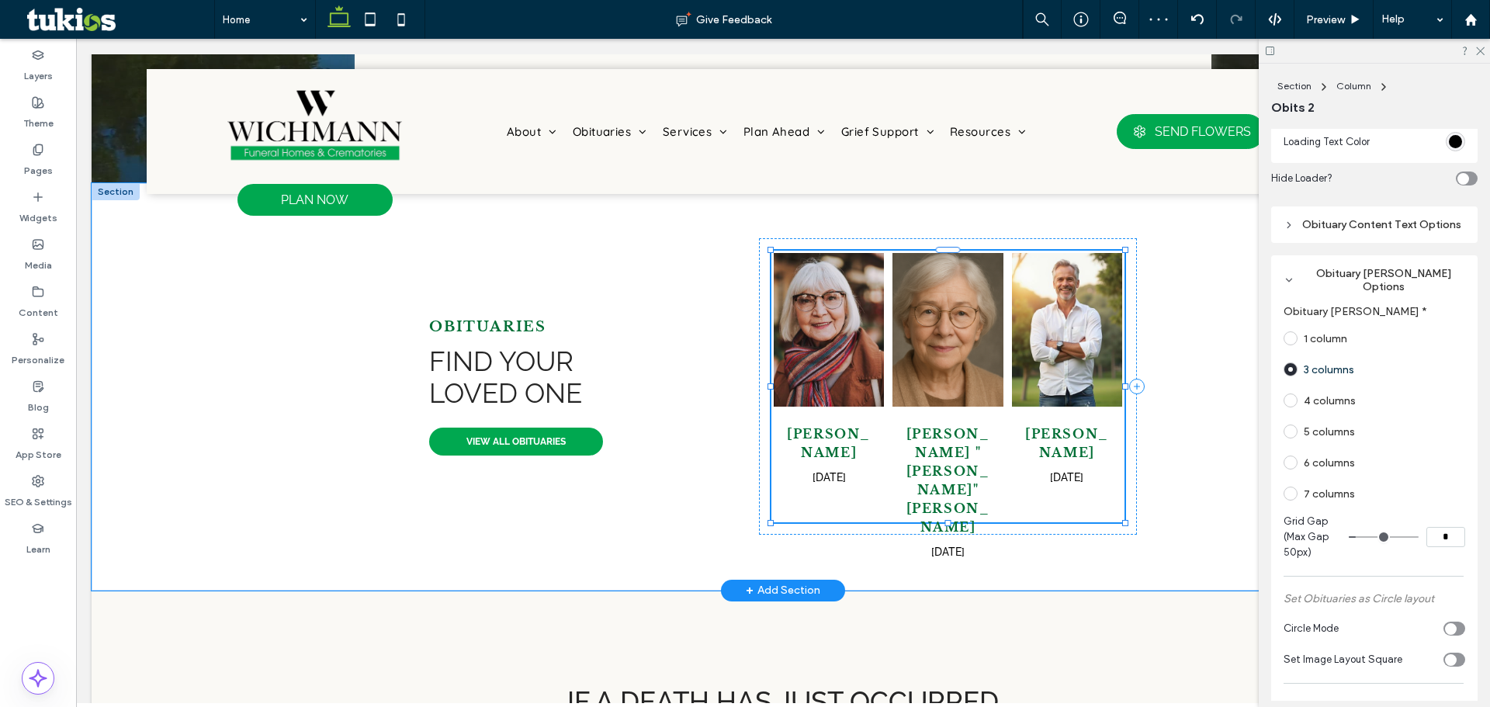
scroll to position [0, 0]
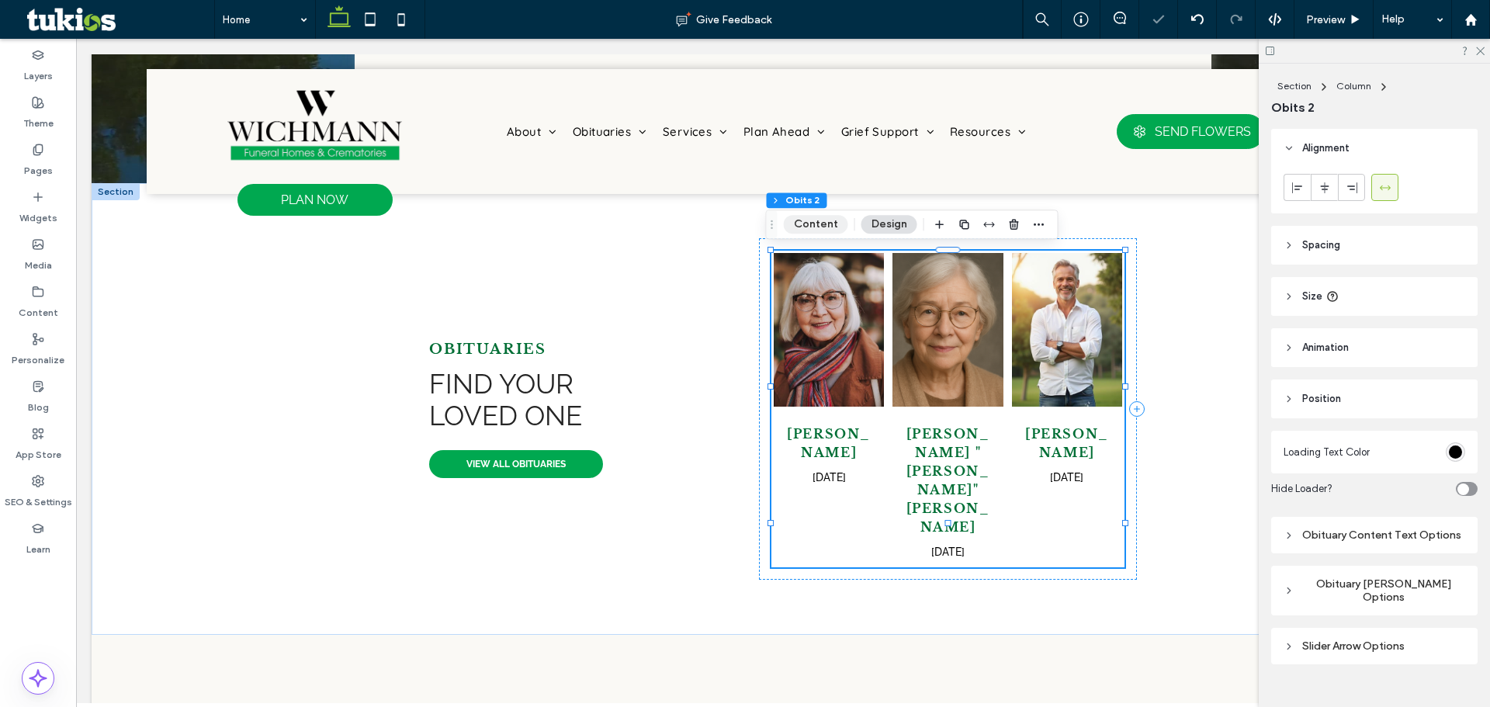
click at [837, 217] on button "Content" at bounding box center [816, 224] width 64 height 19
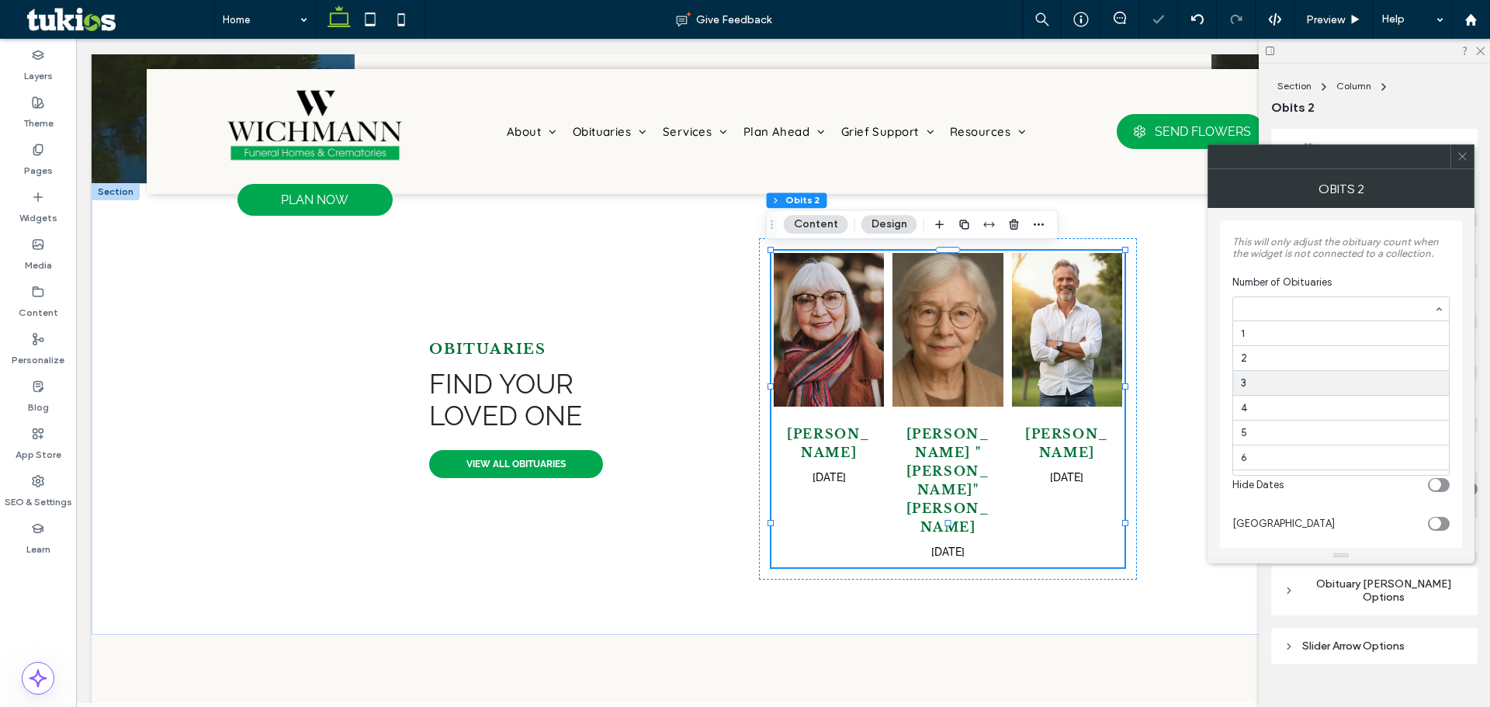
scroll to position [50, 0]
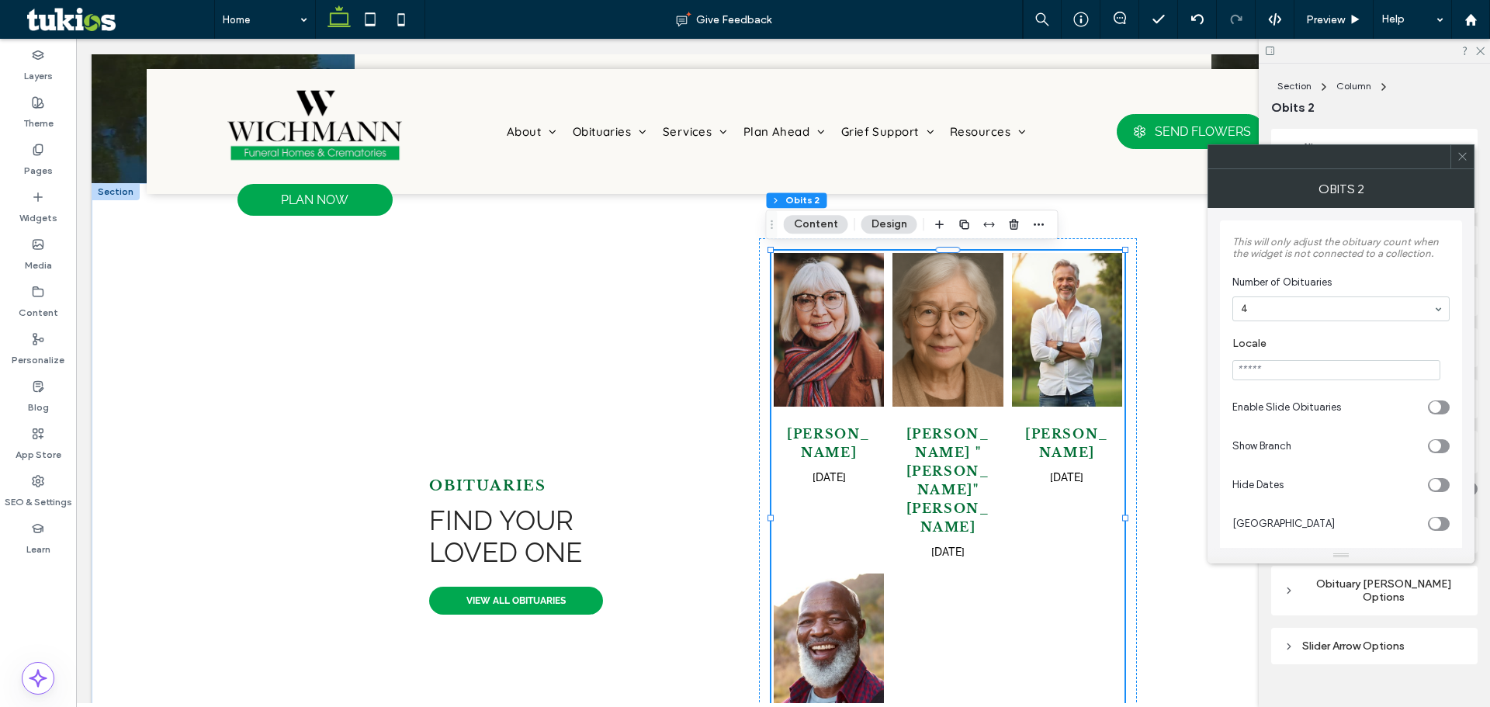
click at [1460, 158] on icon at bounding box center [1463, 157] width 12 height 12
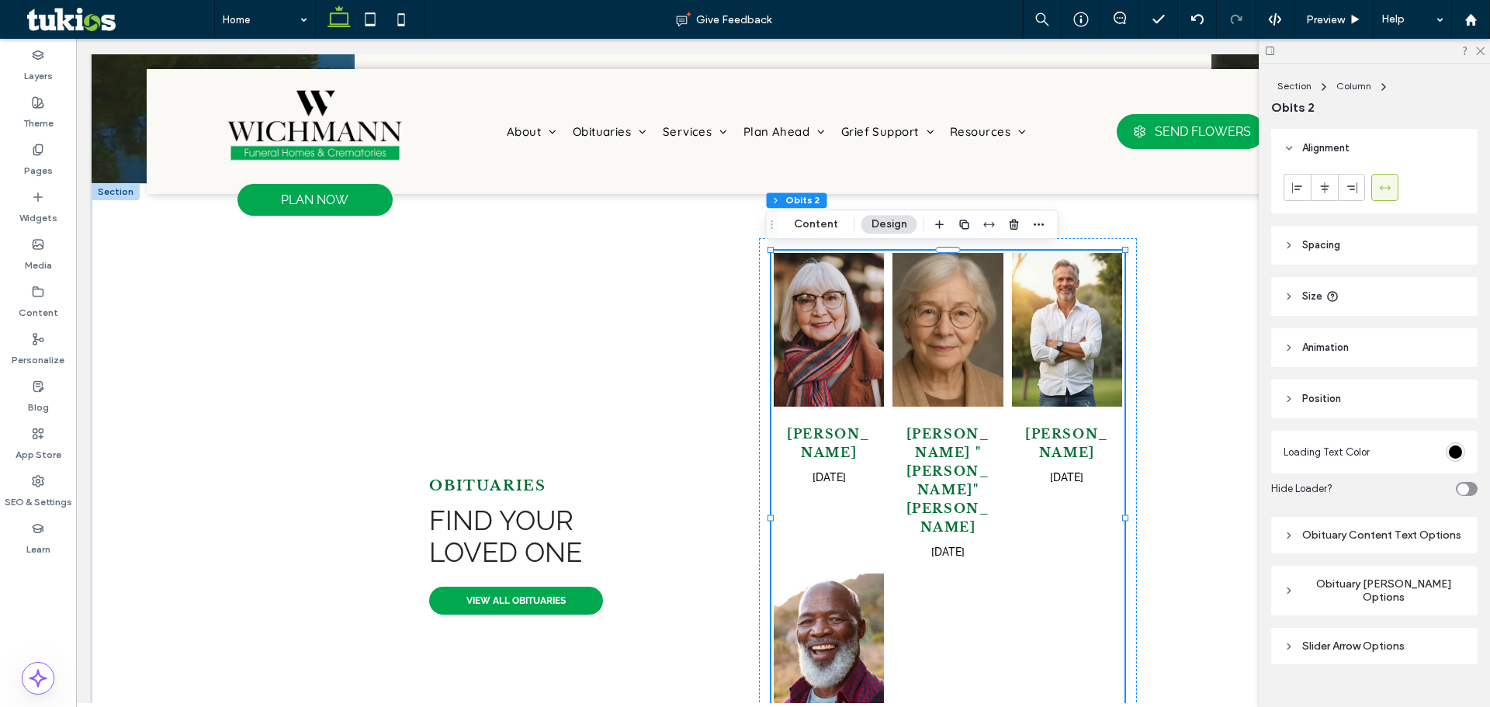
click at [1369, 533] on div "Obituary Content Text Options" at bounding box center [1375, 534] width 182 height 13
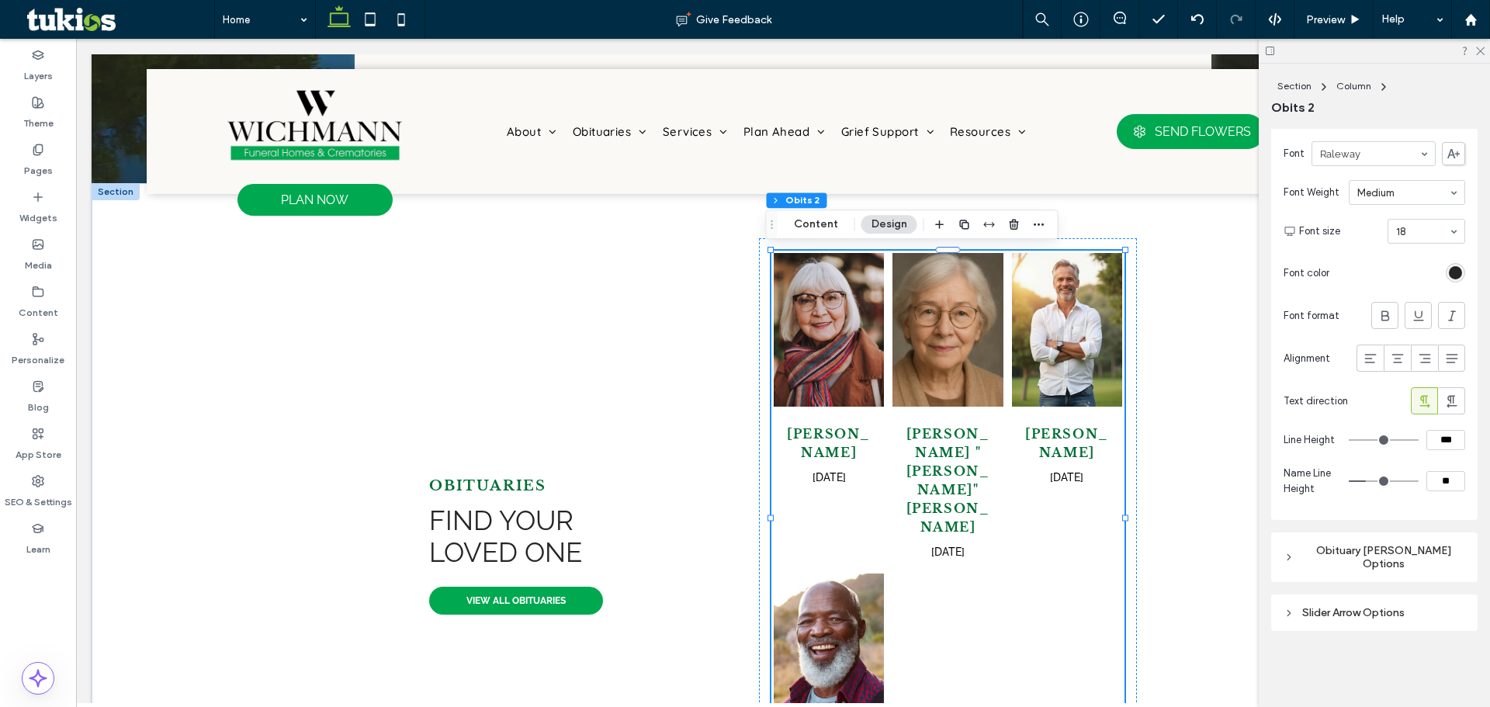
click at [1364, 568] on div "Obituary Grid Layout Options" at bounding box center [1375, 557] width 182 height 26
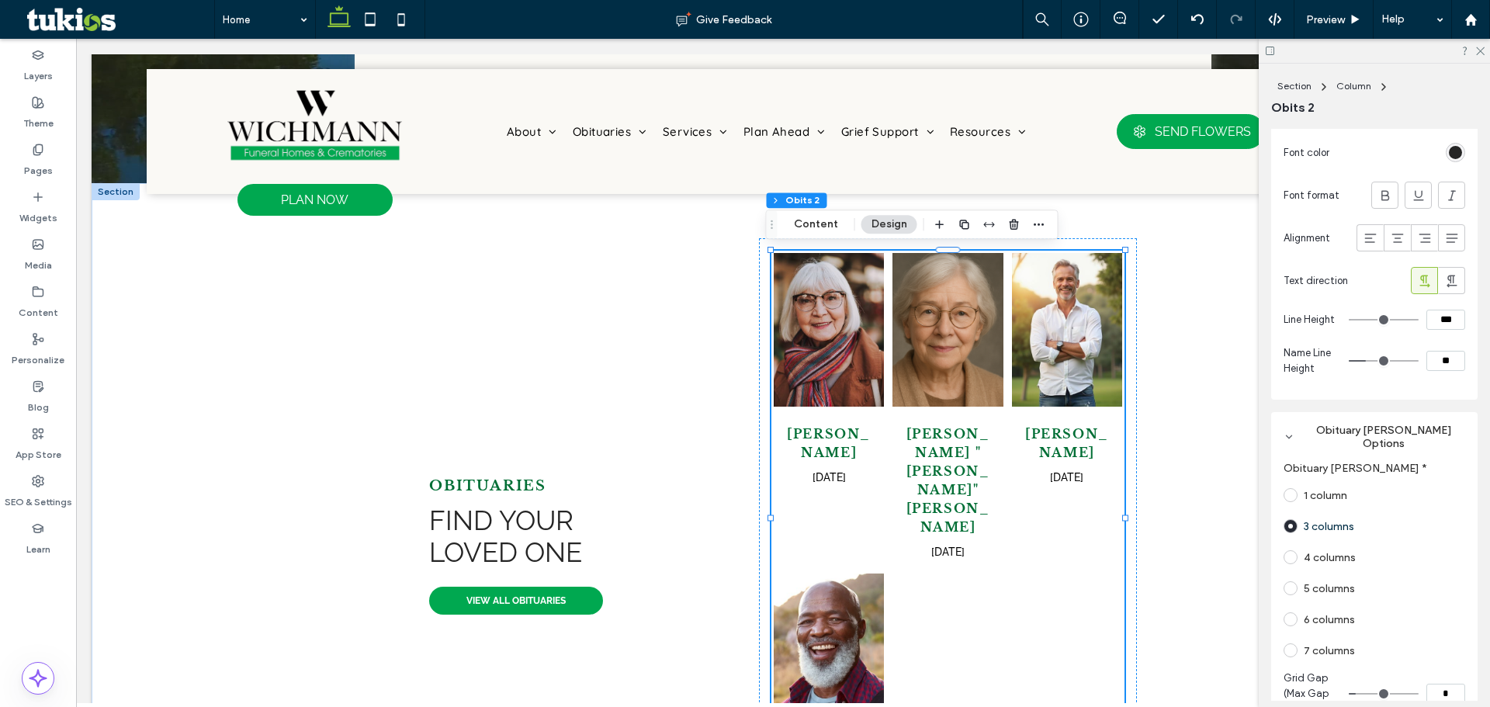
scroll to position [1634, 0]
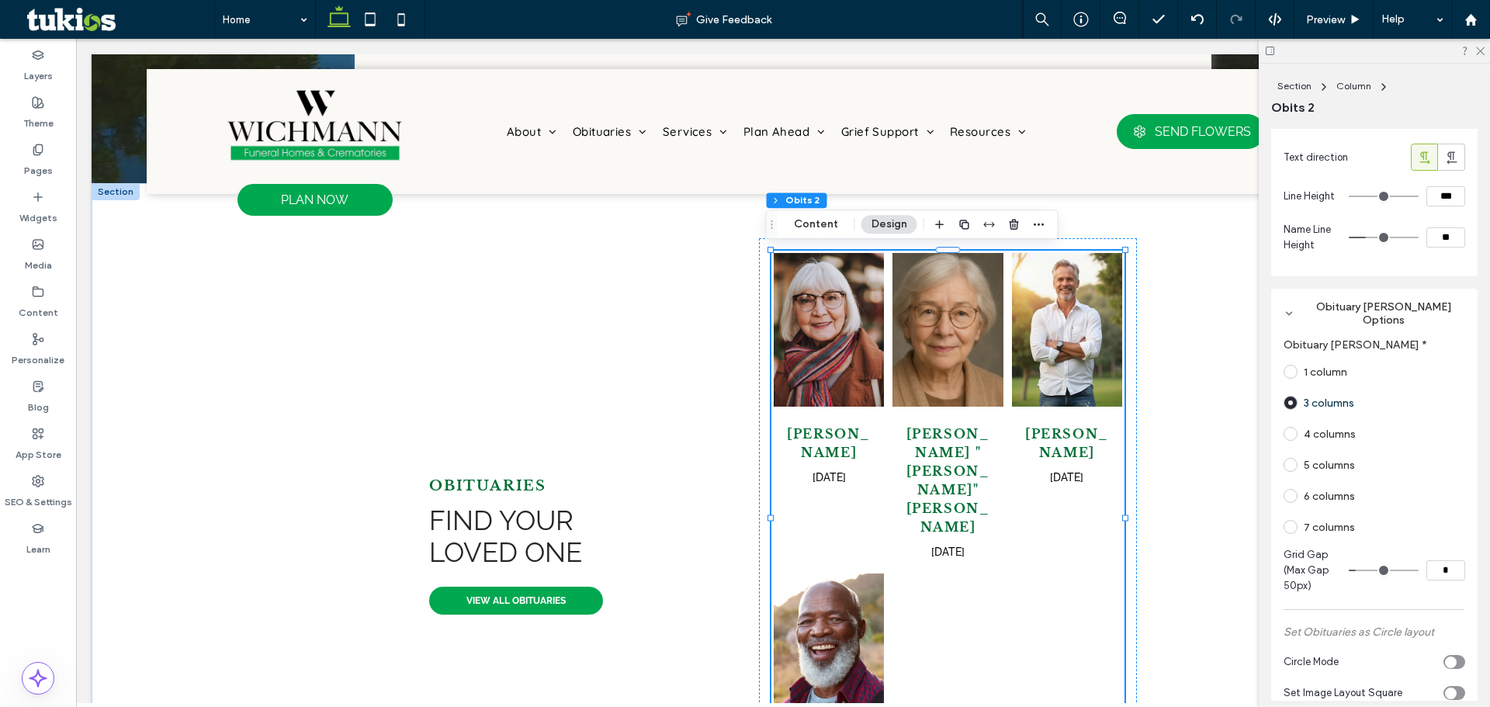
click at [1332, 440] on label "4 columns" at bounding box center [1330, 434] width 52 height 13
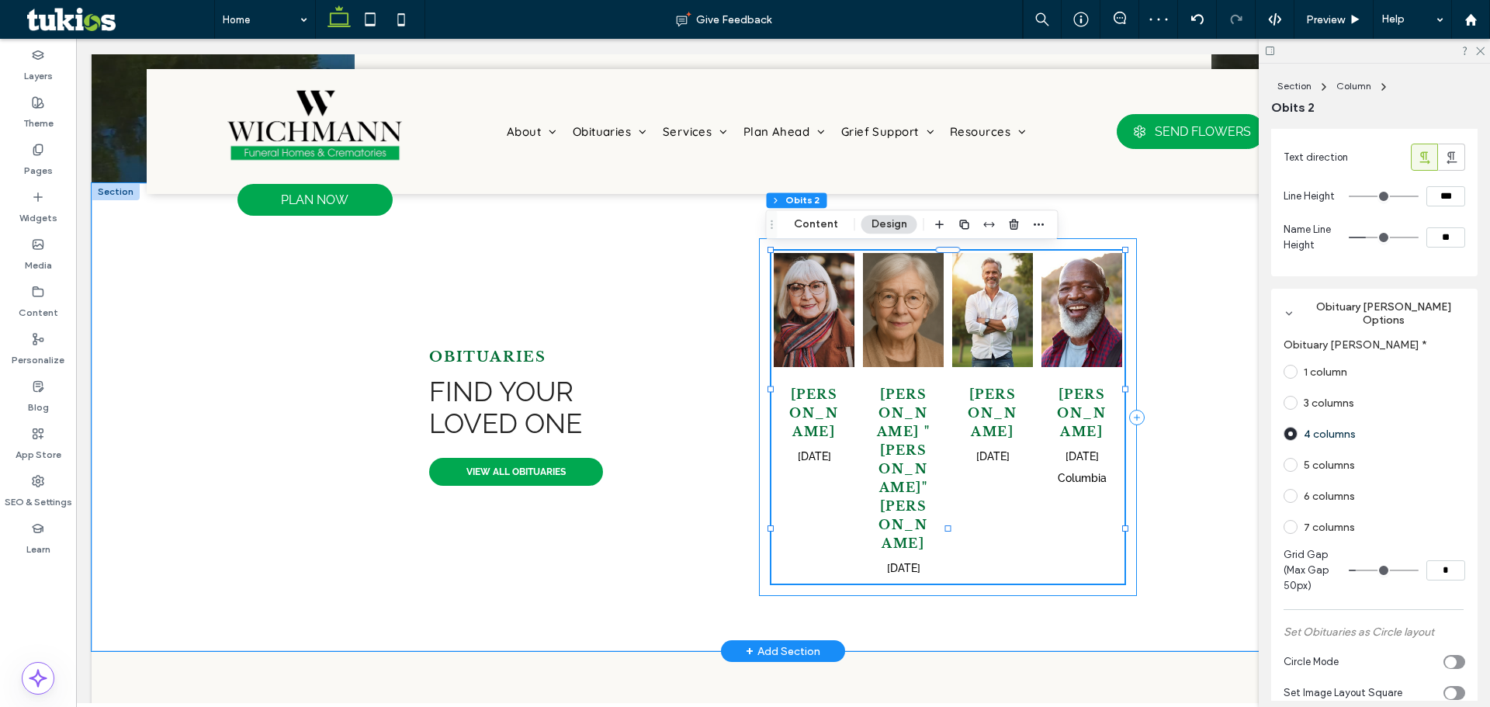
drag, startPoint x: 1127, startPoint y: 403, endPoint x: 891, endPoint y: 424, distance: 236.8
click at [1127, 404] on div "Dorothy Johnson Feb 10, 2025 Margaret "Maggie" Whitlow May 13, 2025 Charles Cal…" at bounding box center [948, 417] width 378 height 358
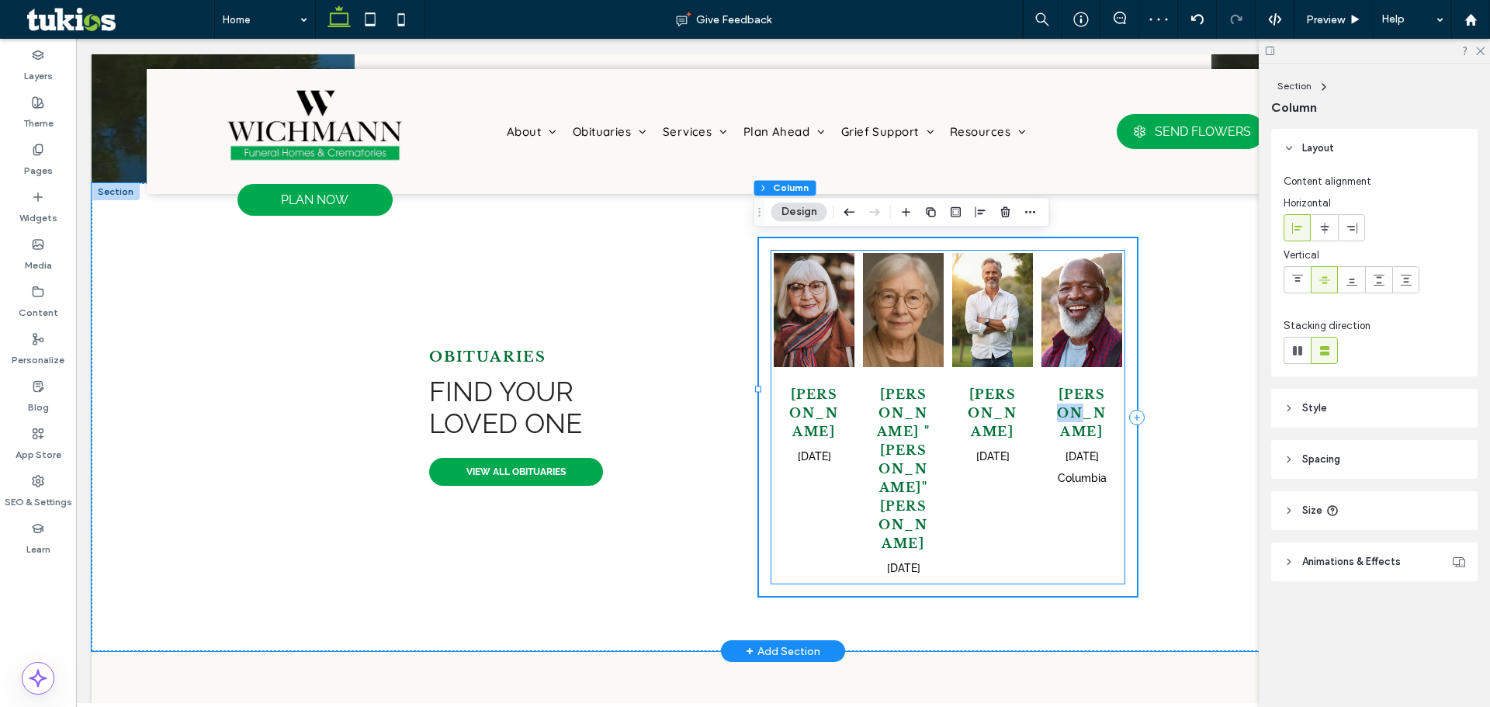
click at [702, 407] on h2 "loved one" at bounding box center [575, 423] width 293 height 32
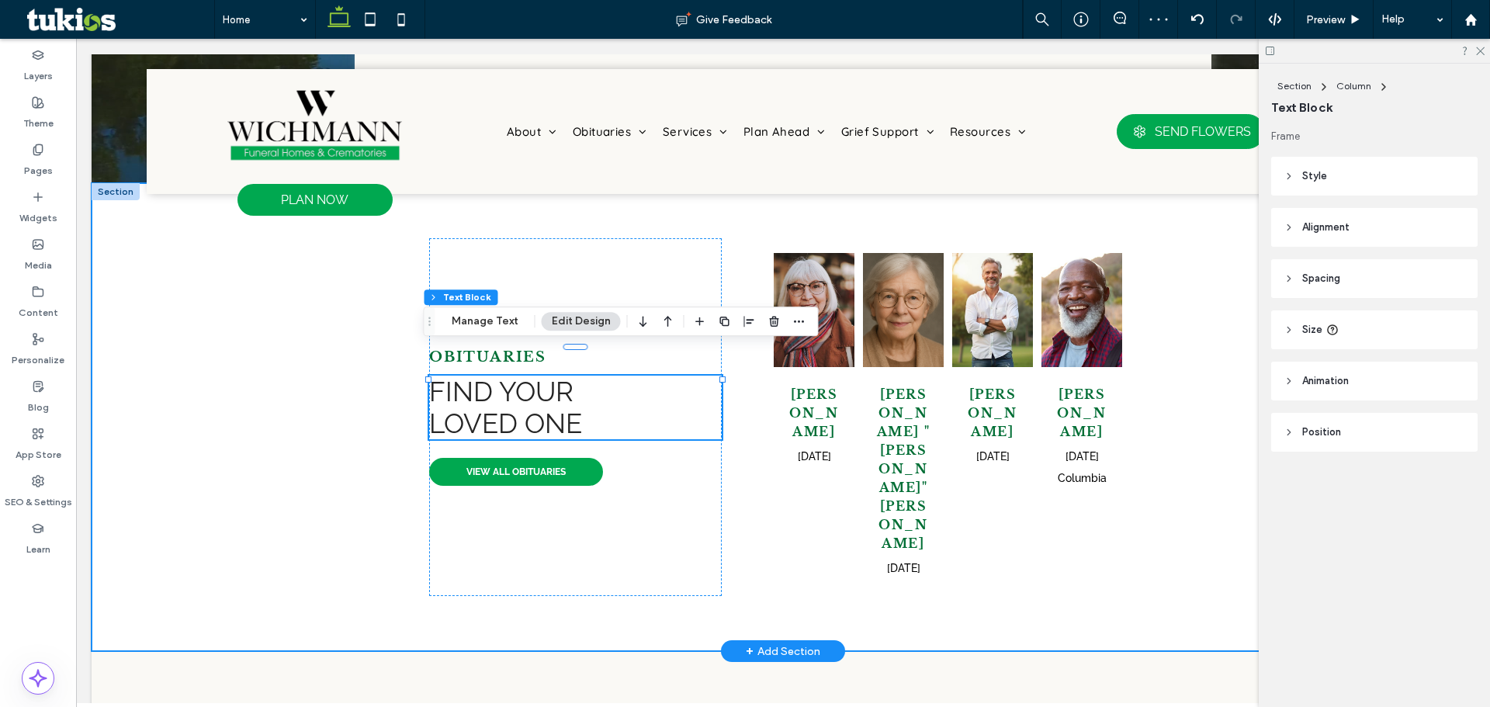
click at [740, 406] on div "OBITUARIES Find your loved one VIEW ALL OBITUARIES Dorothy Johnson Feb 10, 2025…" at bounding box center [782, 417] width 931 height 468
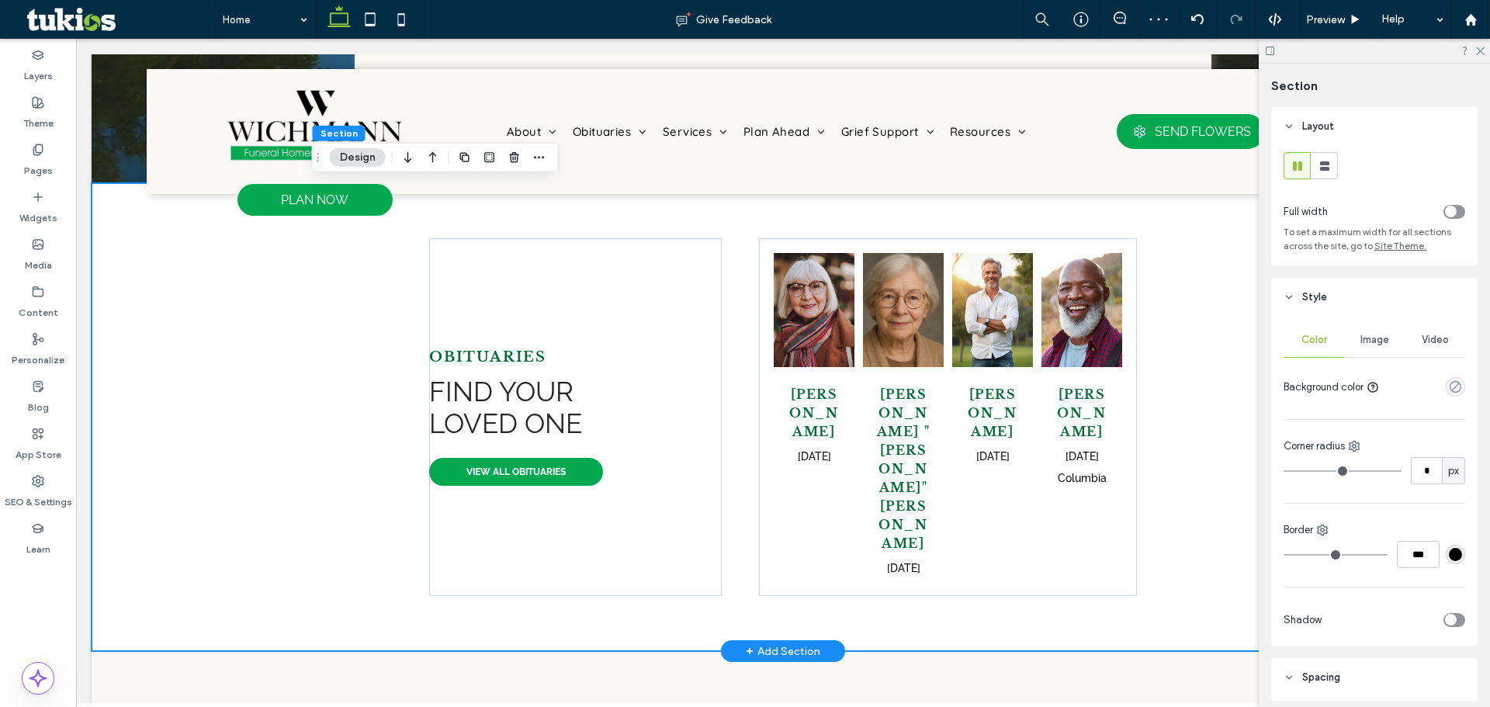
click at [750, 388] on div "OBITUARIES Find your loved one VIEW ALL OBITUARIES Dorothy Johnson Feb 10, 2025…" at bounding box center [782, 417] width 931 height 468
click at [702, 407] on h2 "loved one" at bounding box center [575, 423] width 293 height 32
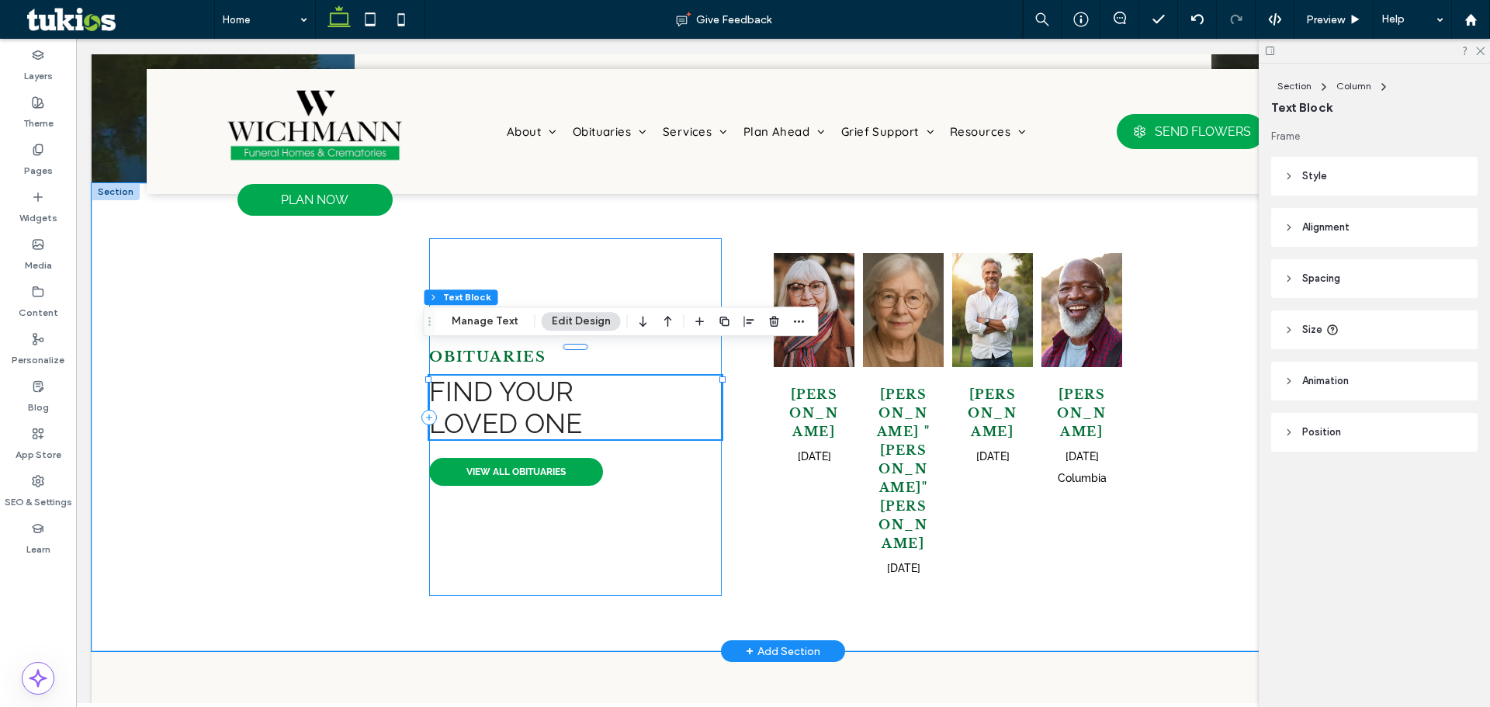
click at [691, 445] on div "OBITUARIES Find your loved one VIEW ALL OBITUARIES" at bounding box center [575, 417] width 293 height 358
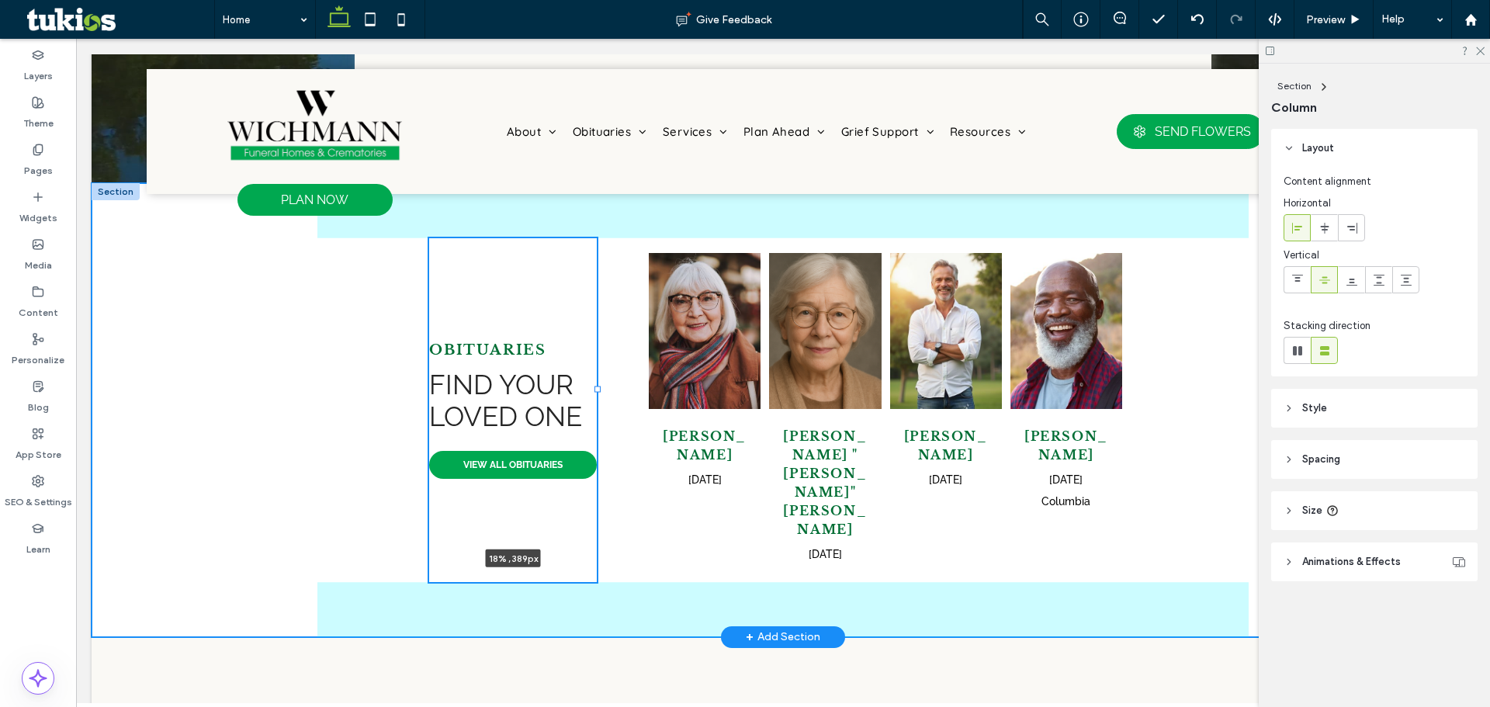
drag, startPoint x: 719, startPoint y: 389, endPoint x: 527, endPoint y: 379, distance: 191.9
click at [601, 376] on div "OBITUARIES Find your loved one VIEW ALL OBITUARIES 18% , 389px Dorothy Johnson …" at bounding box center [782, 410] width 931 height 454
type input "**"
type input "*****"
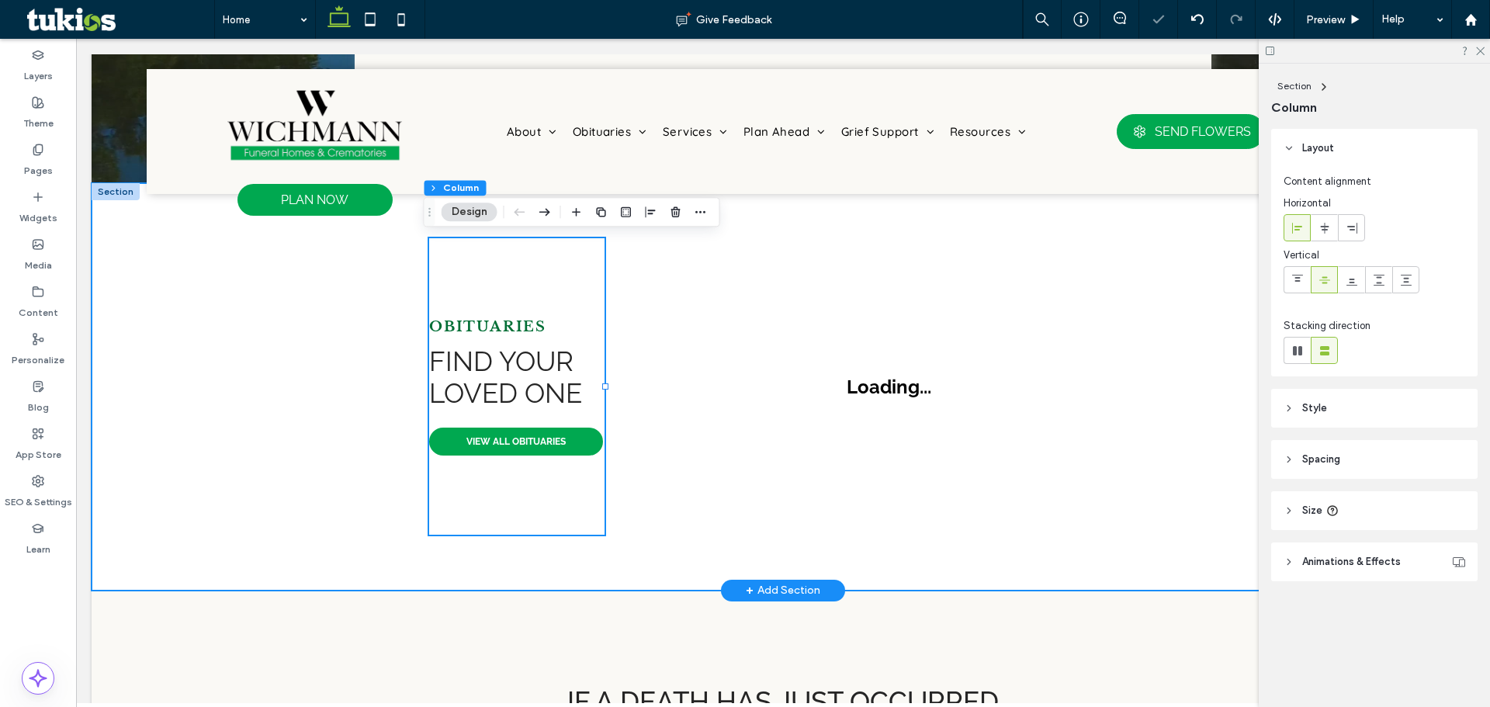
click at [375, 367] on div "OBITUARIES Find your loved one VIEW ALL OBITUARIES 19% , 389px Loading..." at bounding box center [782, 386] width 931 height 407
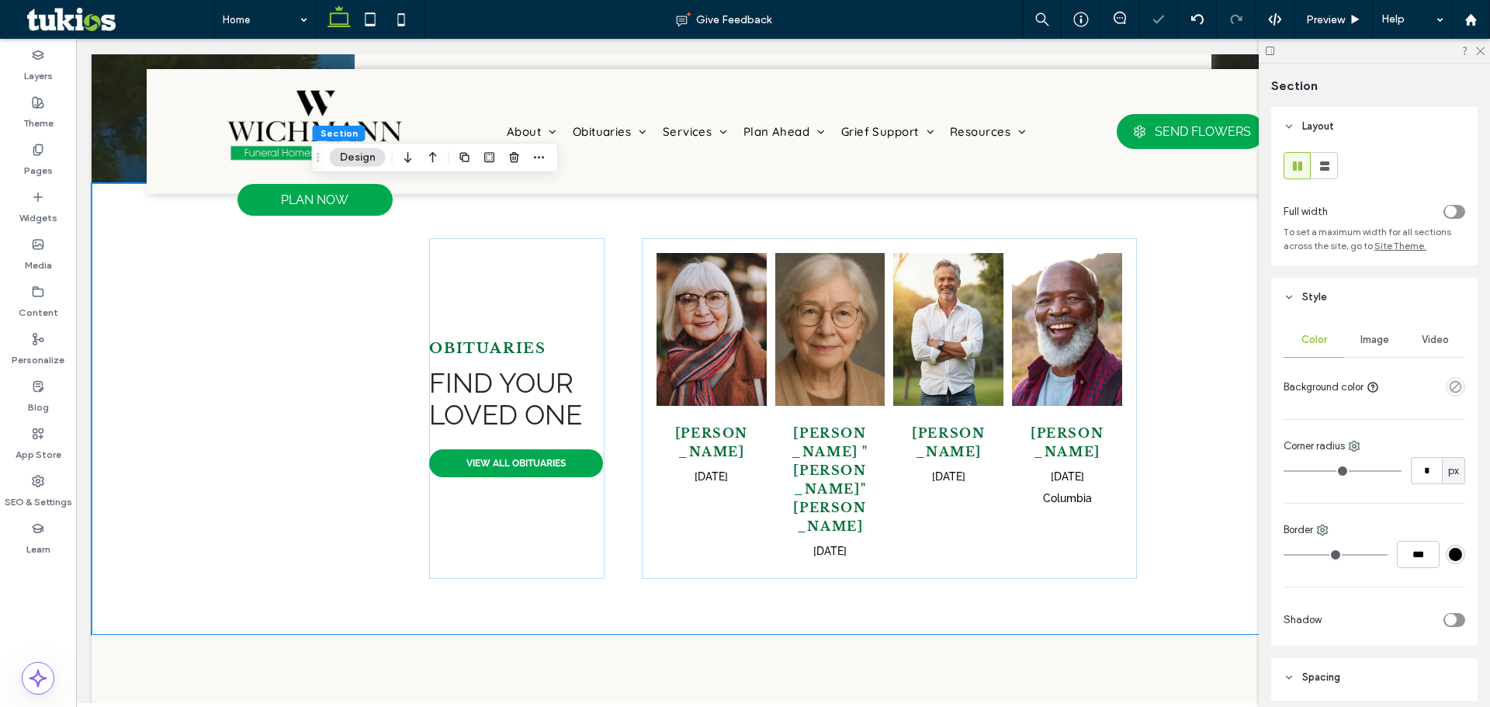
click at [1445, 215] on div "toggle" at bounding box center [1451, 212] width 12 height 12
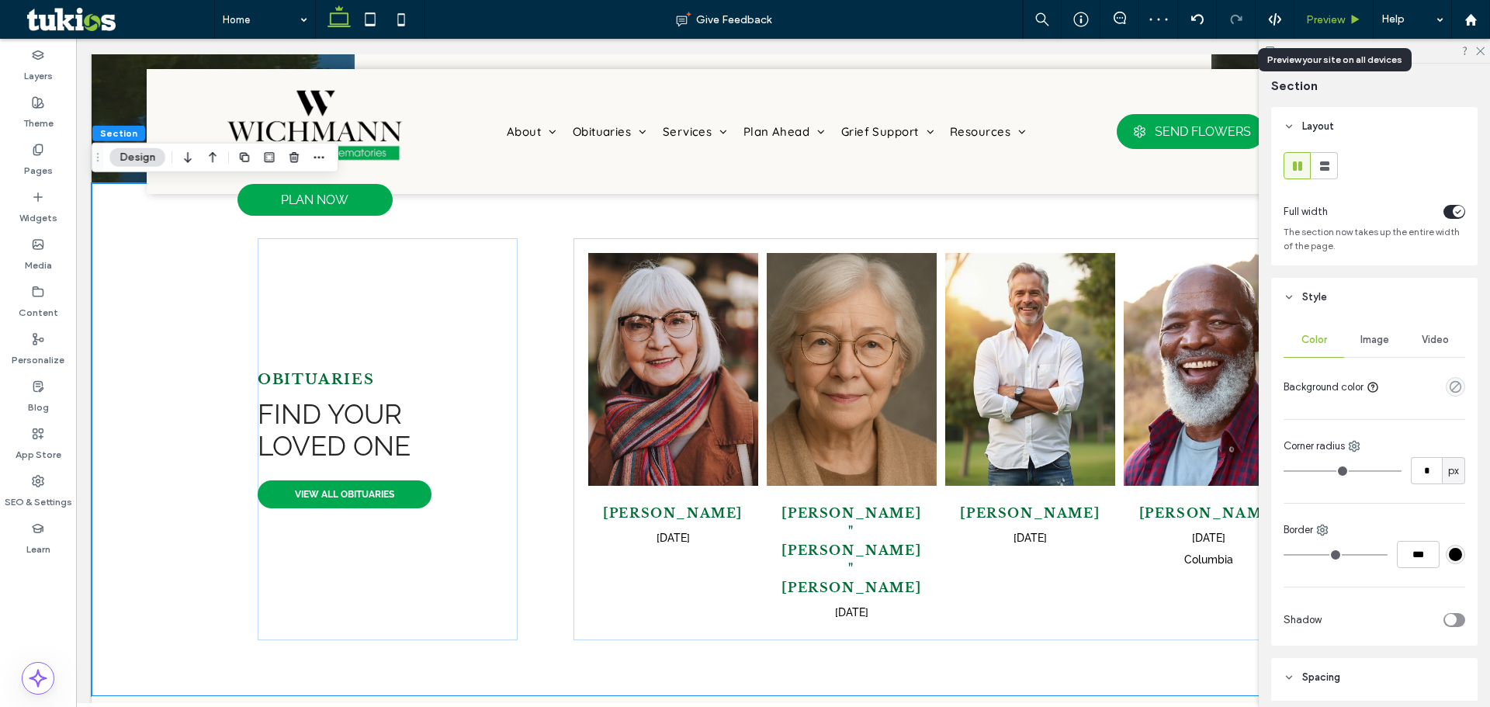
click at [1340, 23] on span "Preview" at bounding box center [1325, 19] width 39 height 13
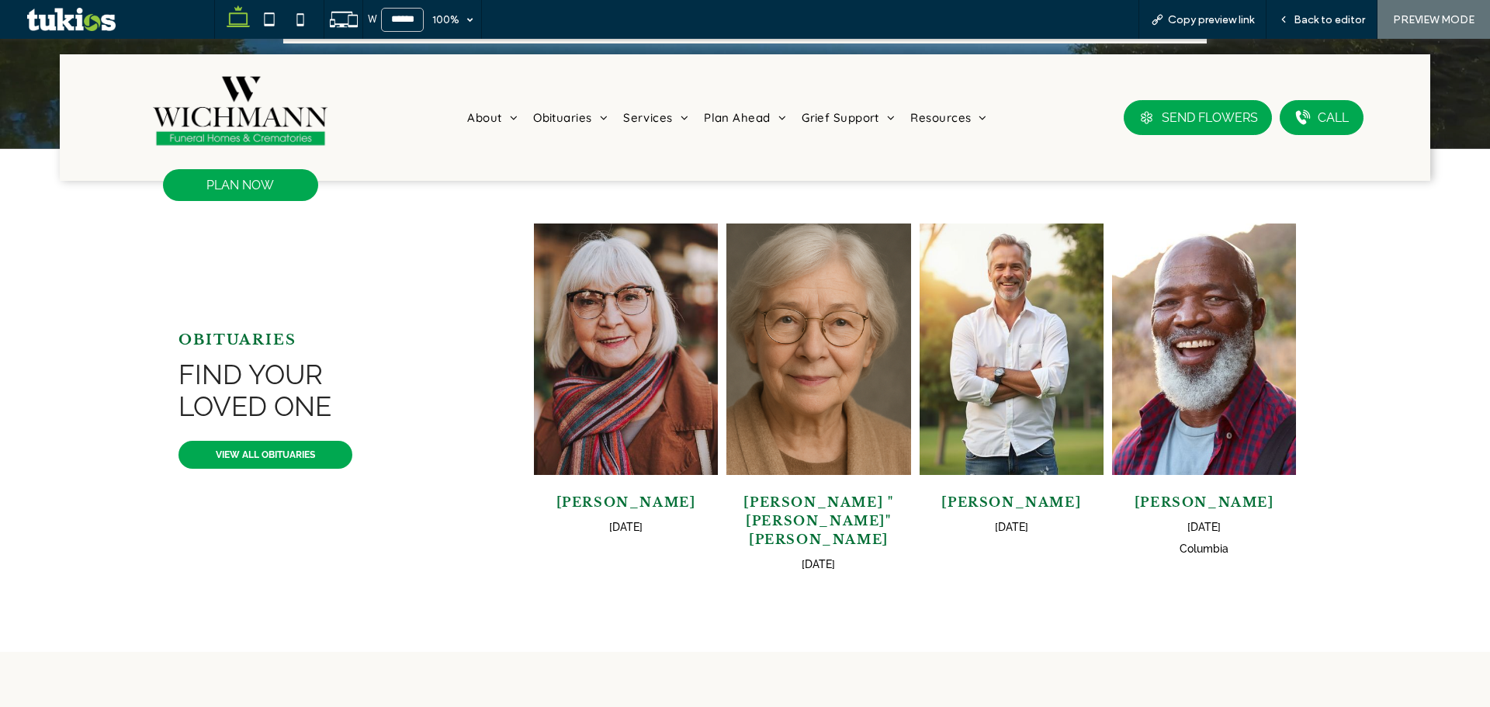
scroll to position [466, 0]
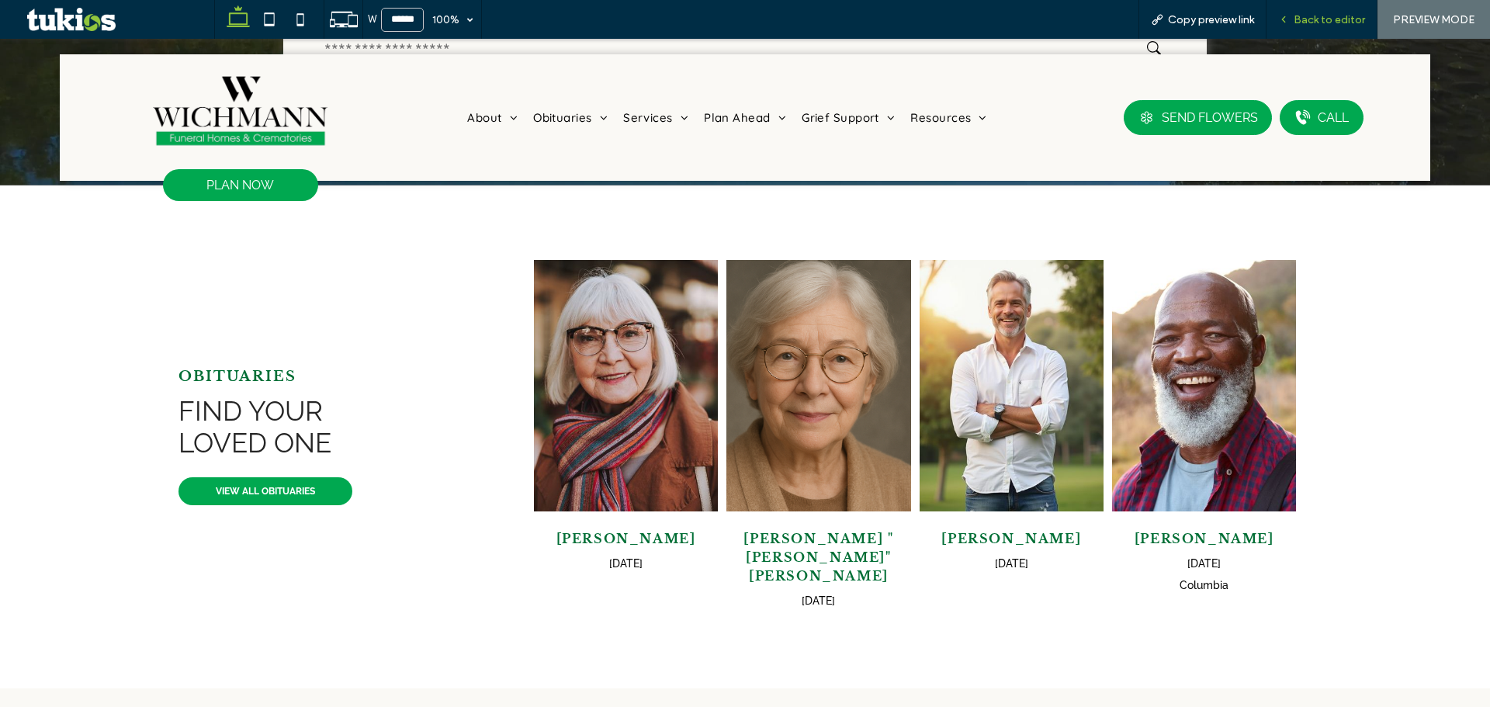
click at [1334, 19] on span "Back to editor" at bounding box center [1329, 19] width 71 height 13
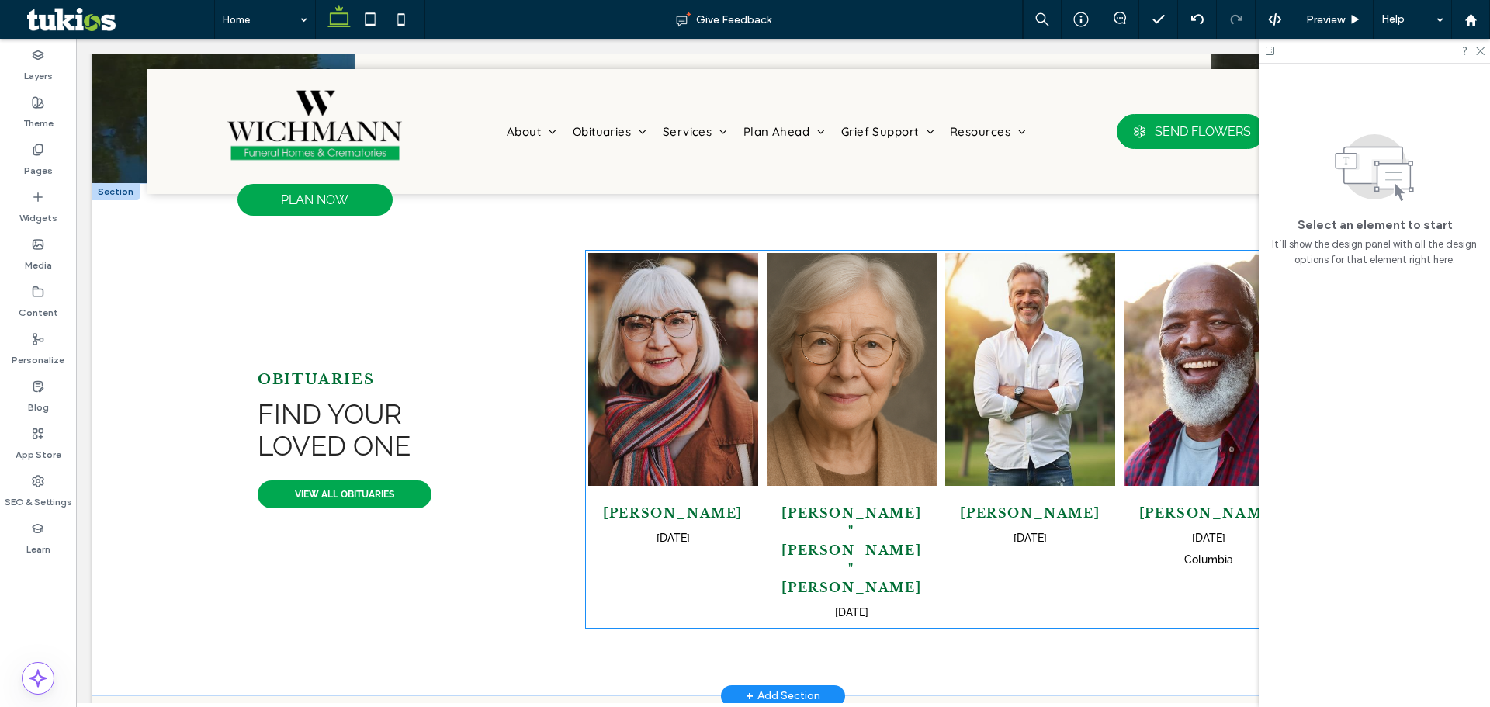
click at [1057, 299] on img "Charles Caldwell's obituary link" at bounding box center [1030, 369] width 170 height 233
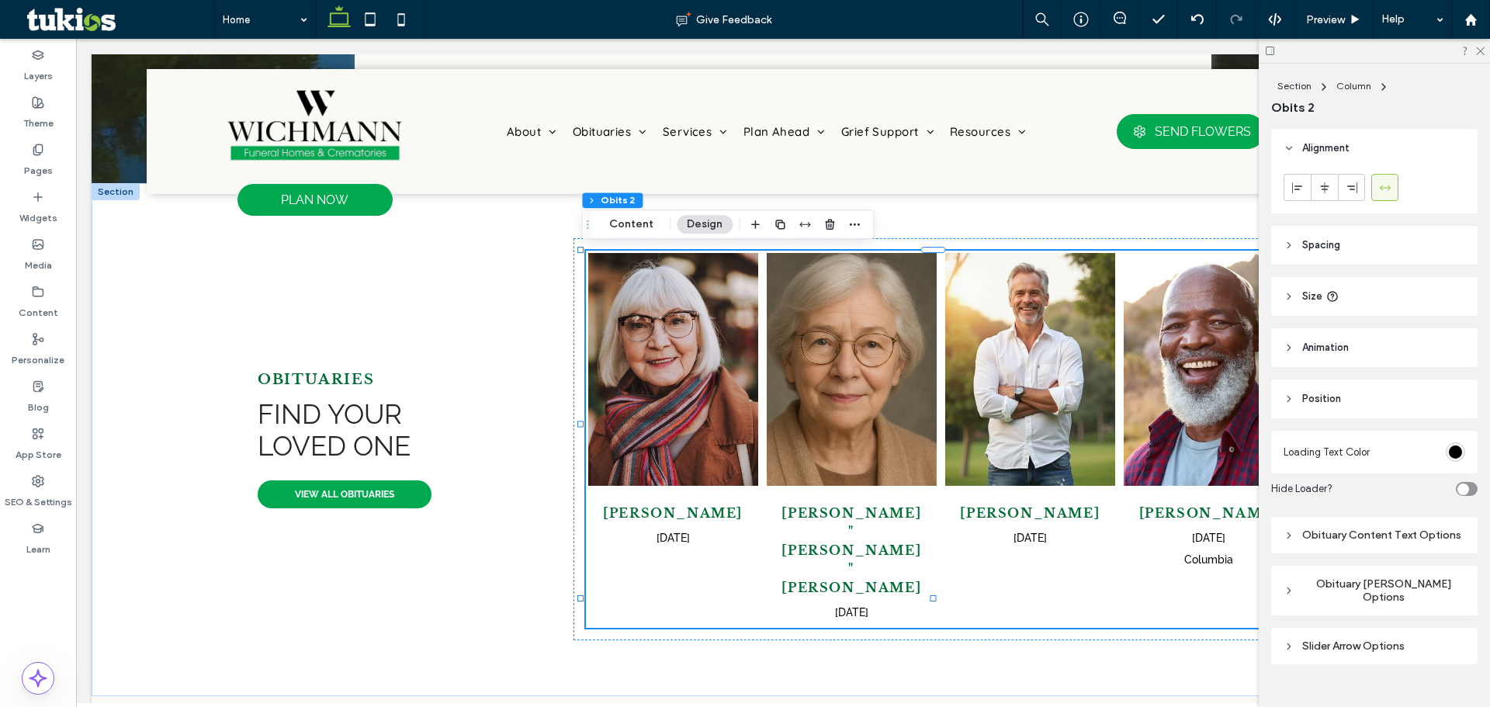
click at [1386, 596] on div "Obituary Grid Layout Options" at bounding box center [1375, 590] width 182 height 26
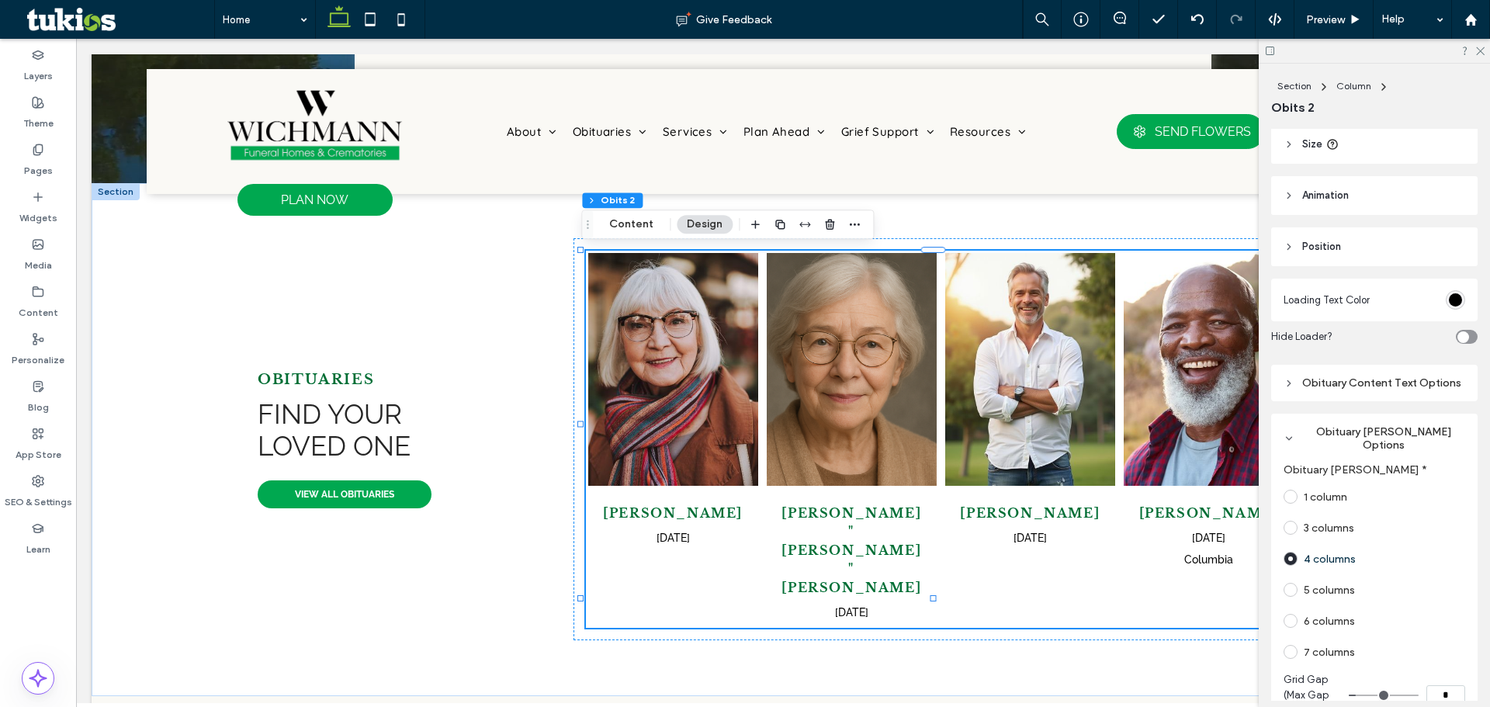
scroll to position [155, 0]
click at [1367, 386] on div "Obituary Content Text Options" at bounding box center [1375, 379] width 182 height 13
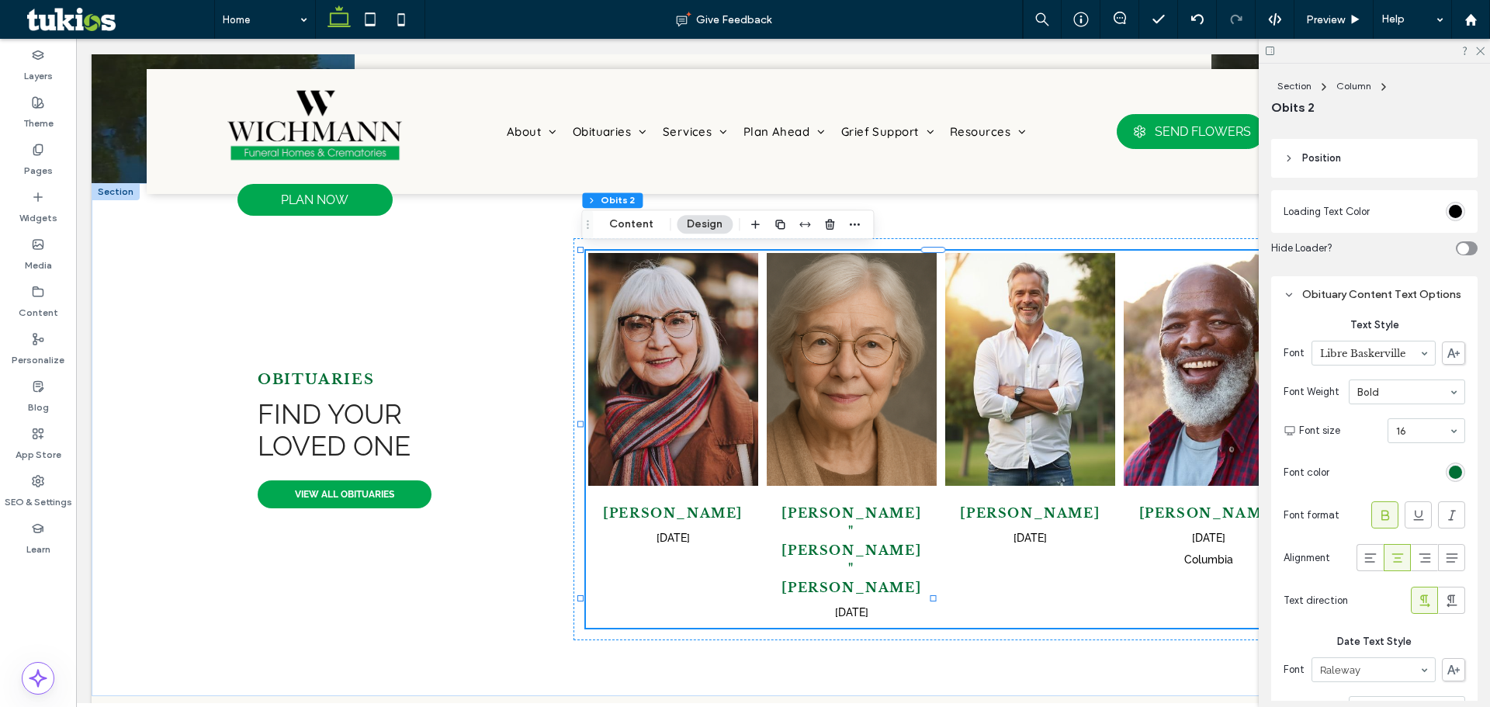
scroll to position [310, 0]
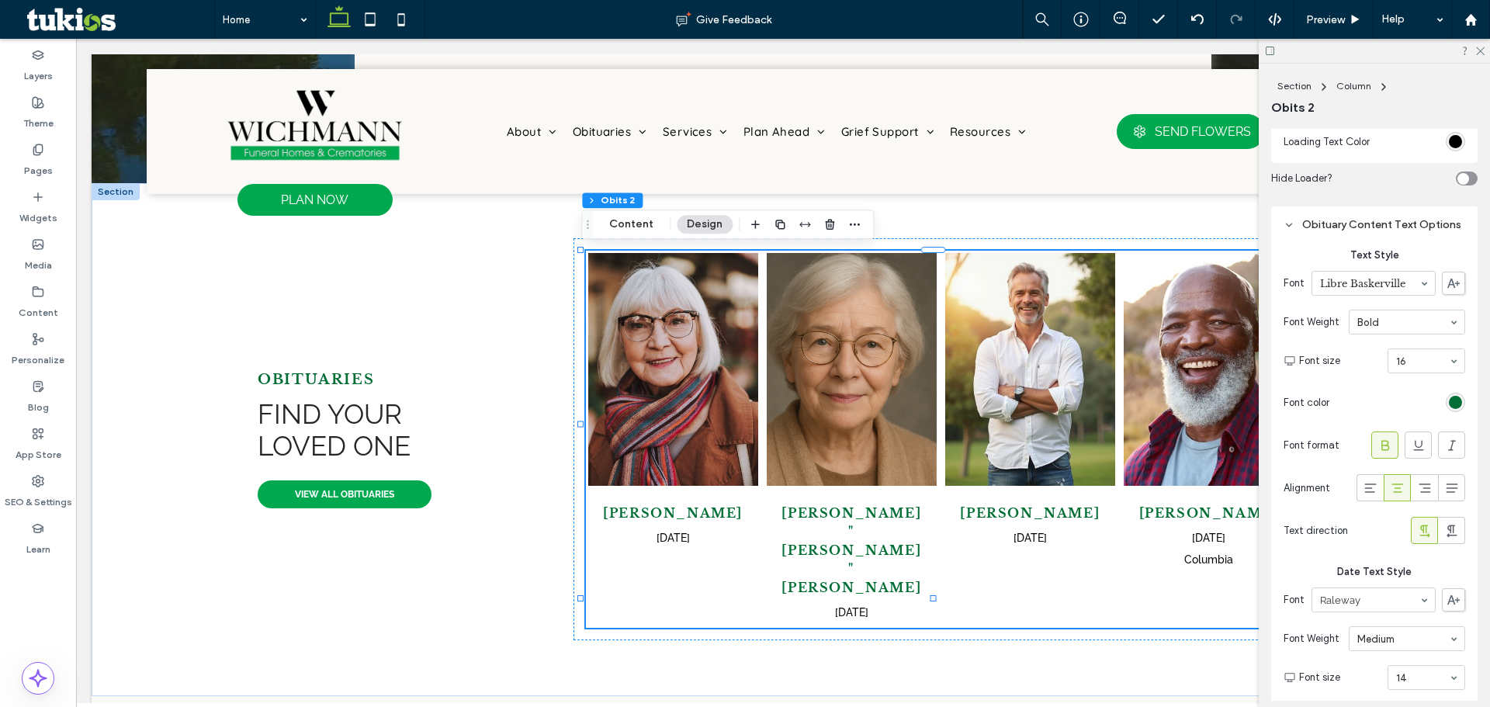
click at [1378, 453] on icon at bounding box center [1386, 446] width 16 height 16
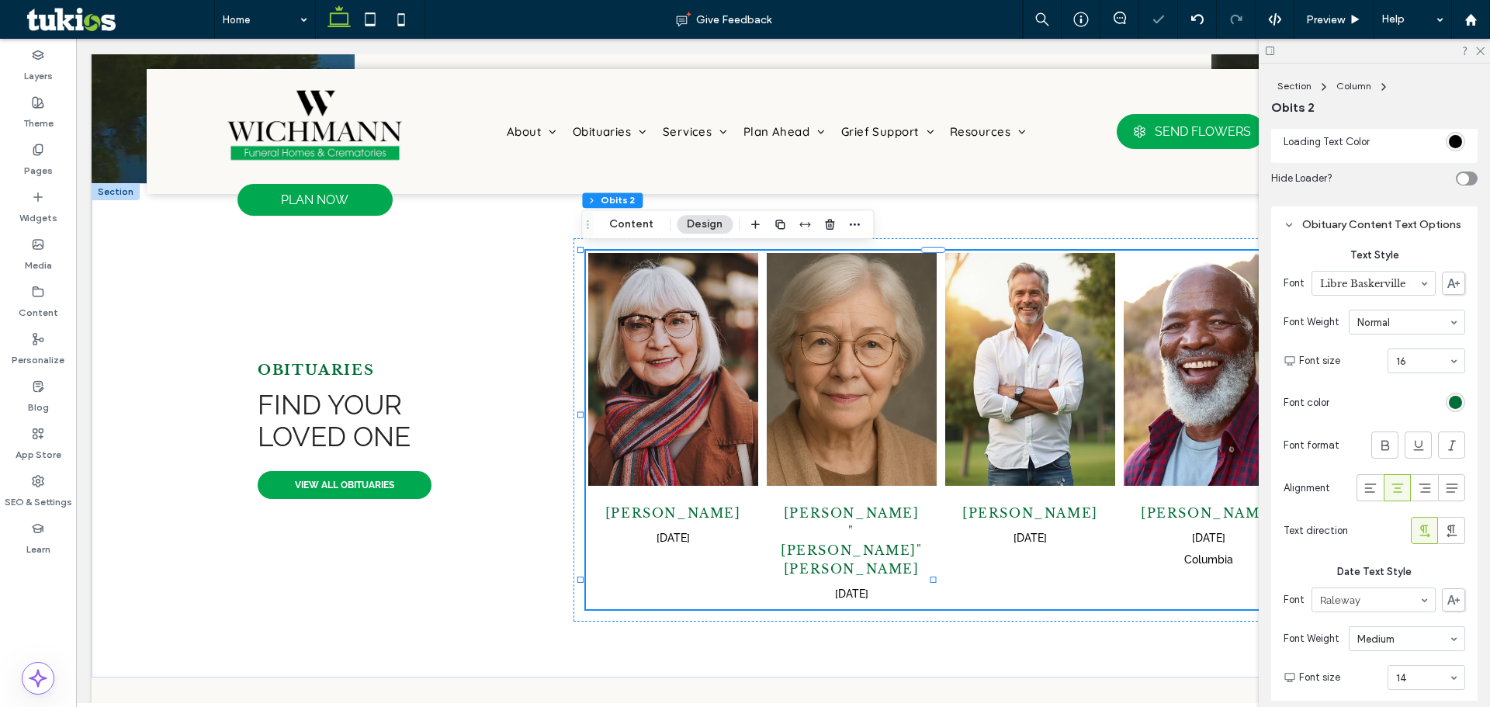
click at [1451, 409] on div "rgb(1, 110, 53)" at bounding box center [1455, 402] width 13 height 13
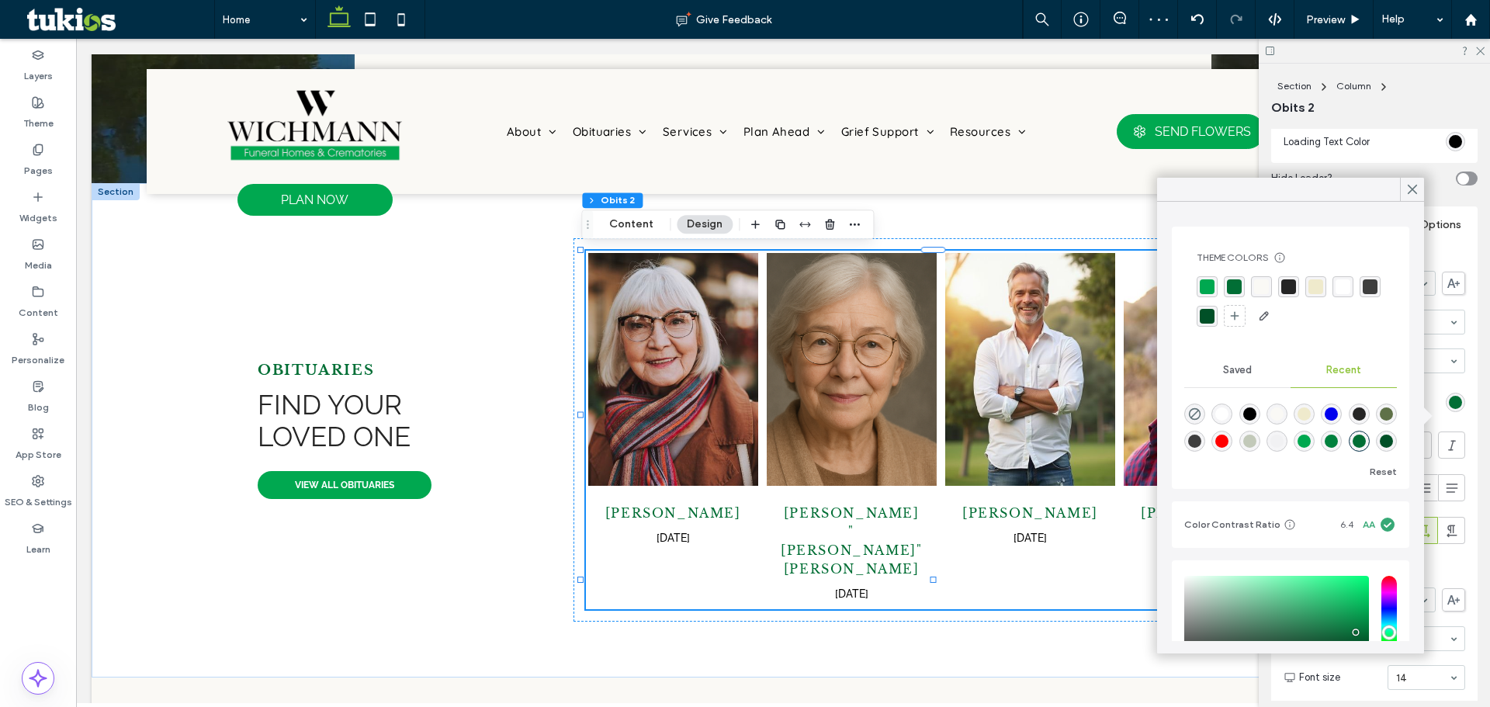
click at [1288, 286] on div "rgba(37, 37, 37, 1)" at bounding box center [1288, 286] width 15 height 15
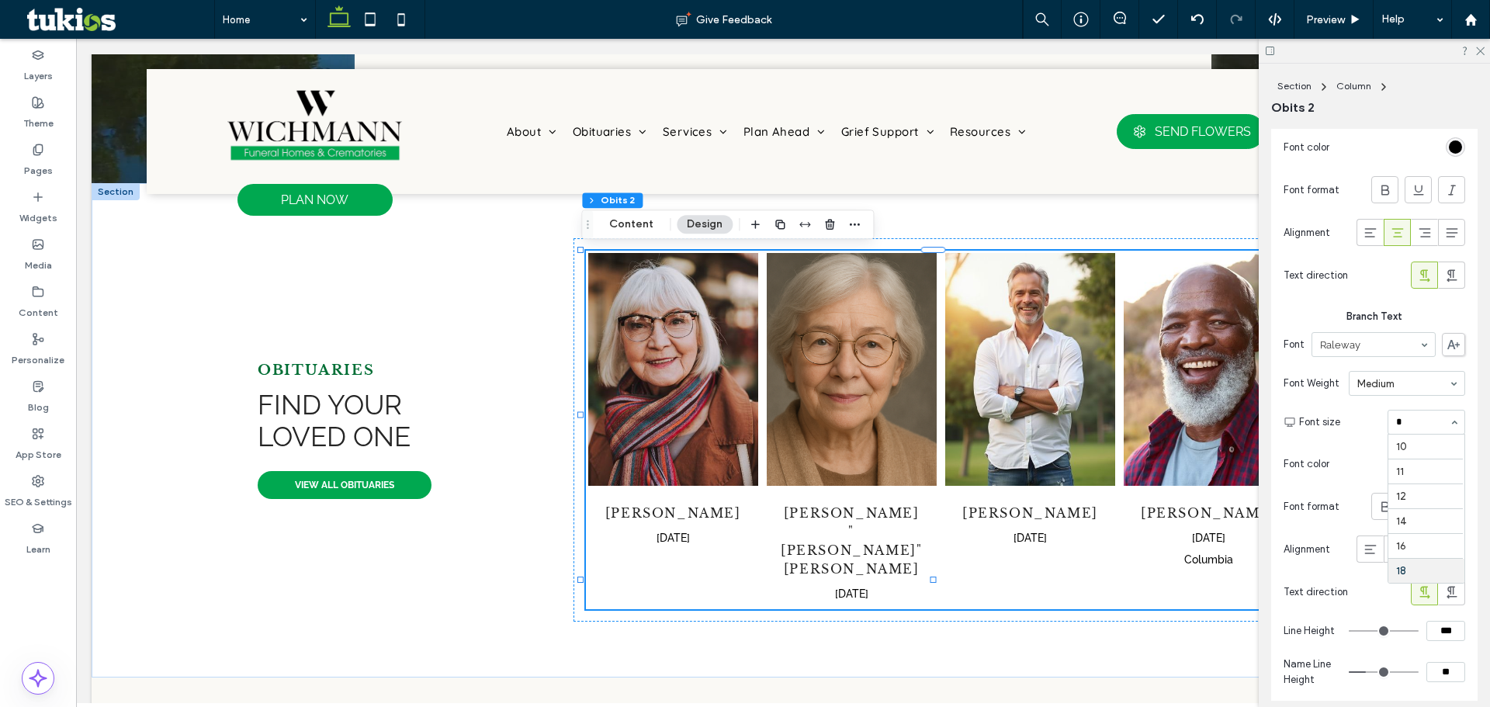
scroll to position [0, 0]
type input "**"
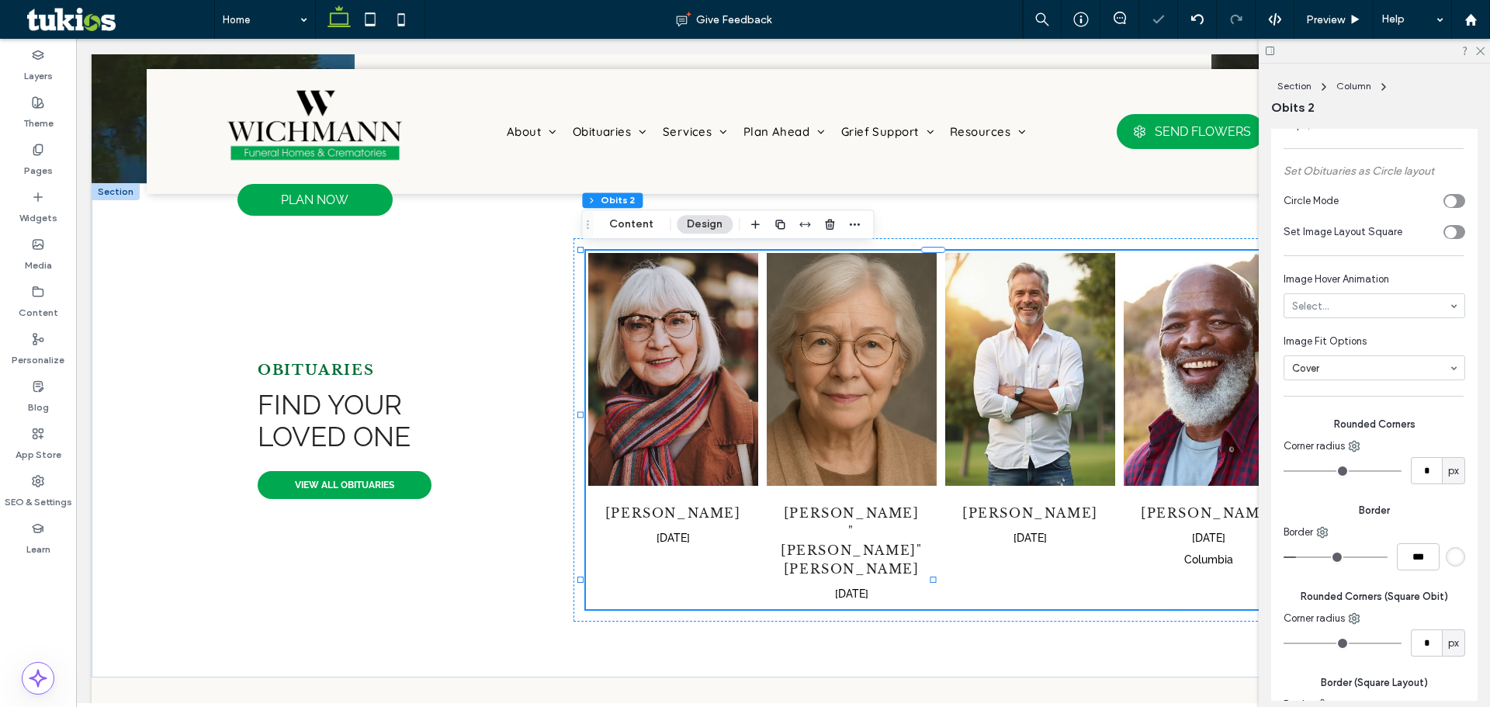
scroll to position [2285, 0]
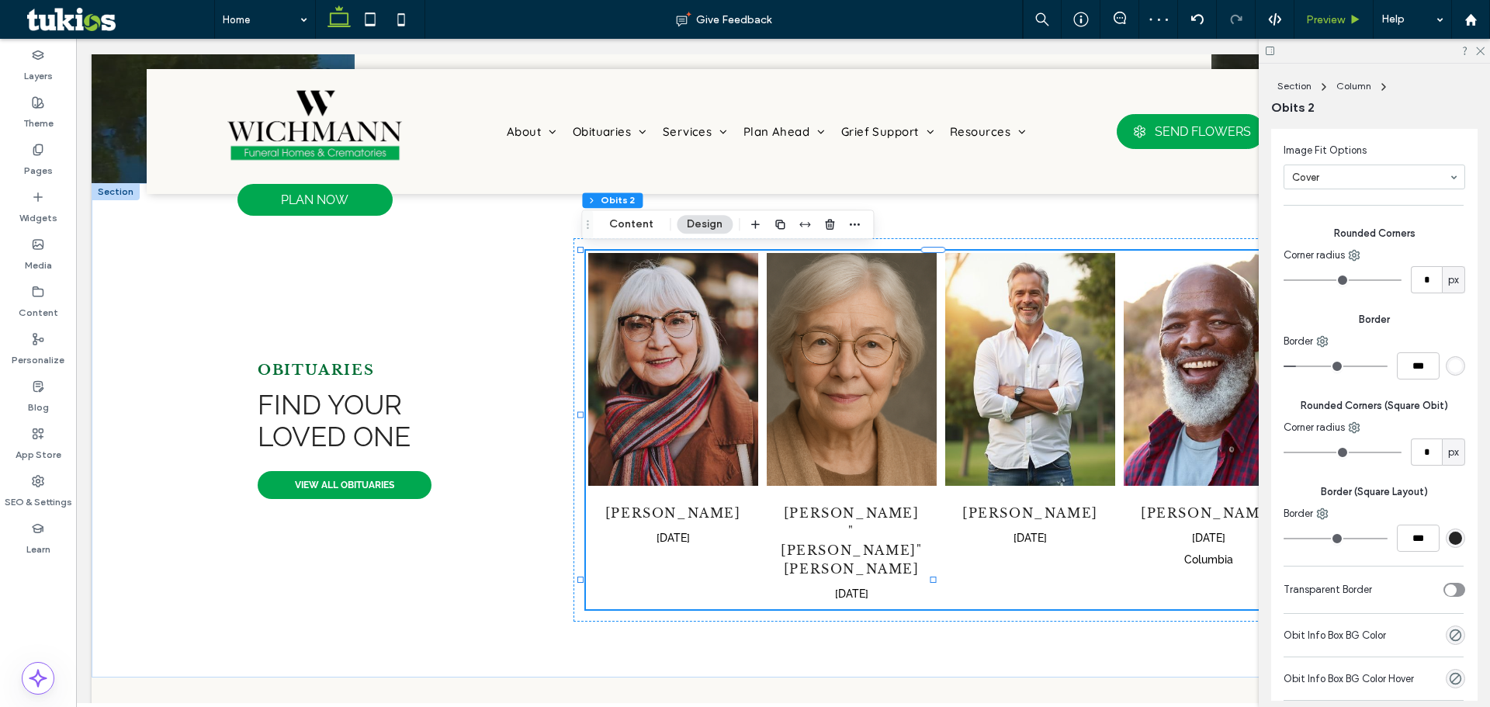
click at [1338, 23] on span "Preview" at bounding box center [1325, 19] width 39 height 13
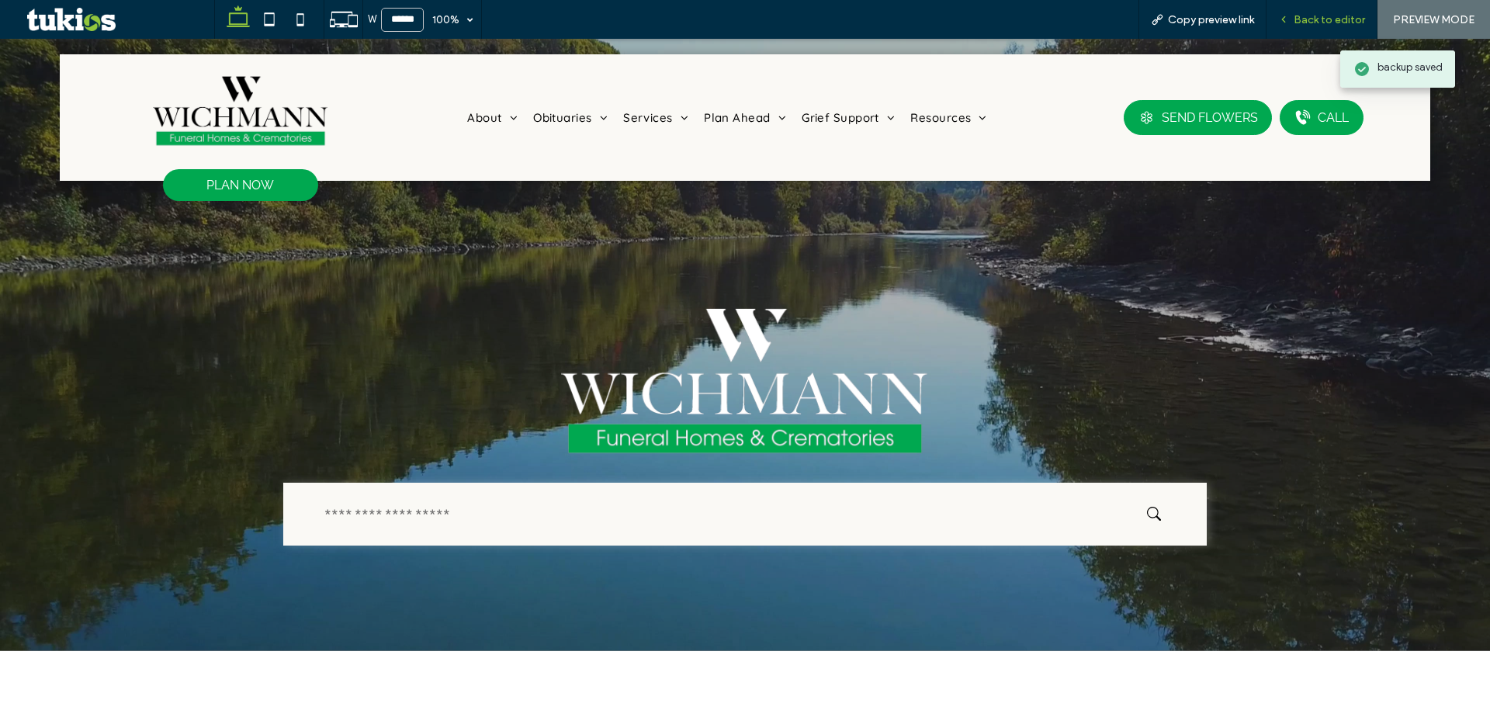
click at [1317, 19] on span "Back to editor" at bounding box center [1329, 19] width 71 height 13
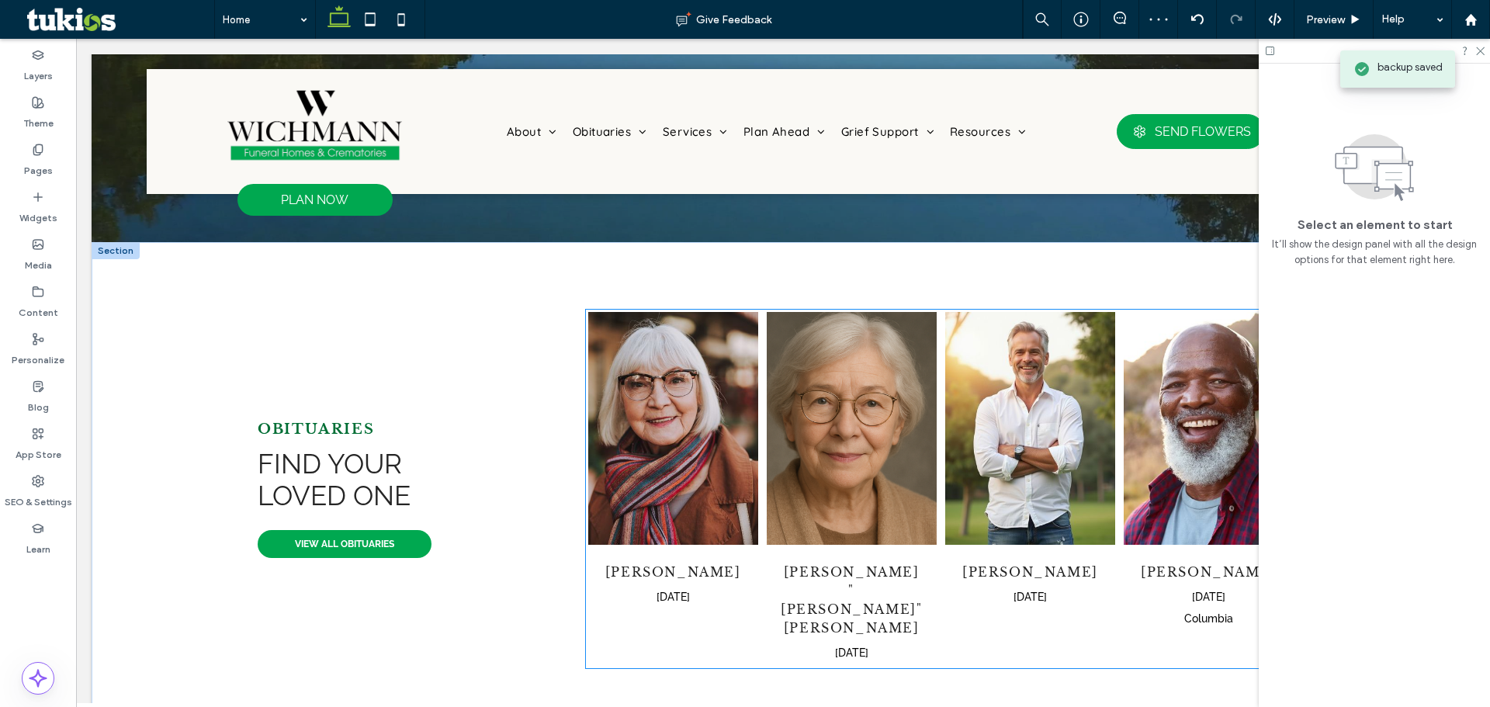
scroll to position [543, 0]
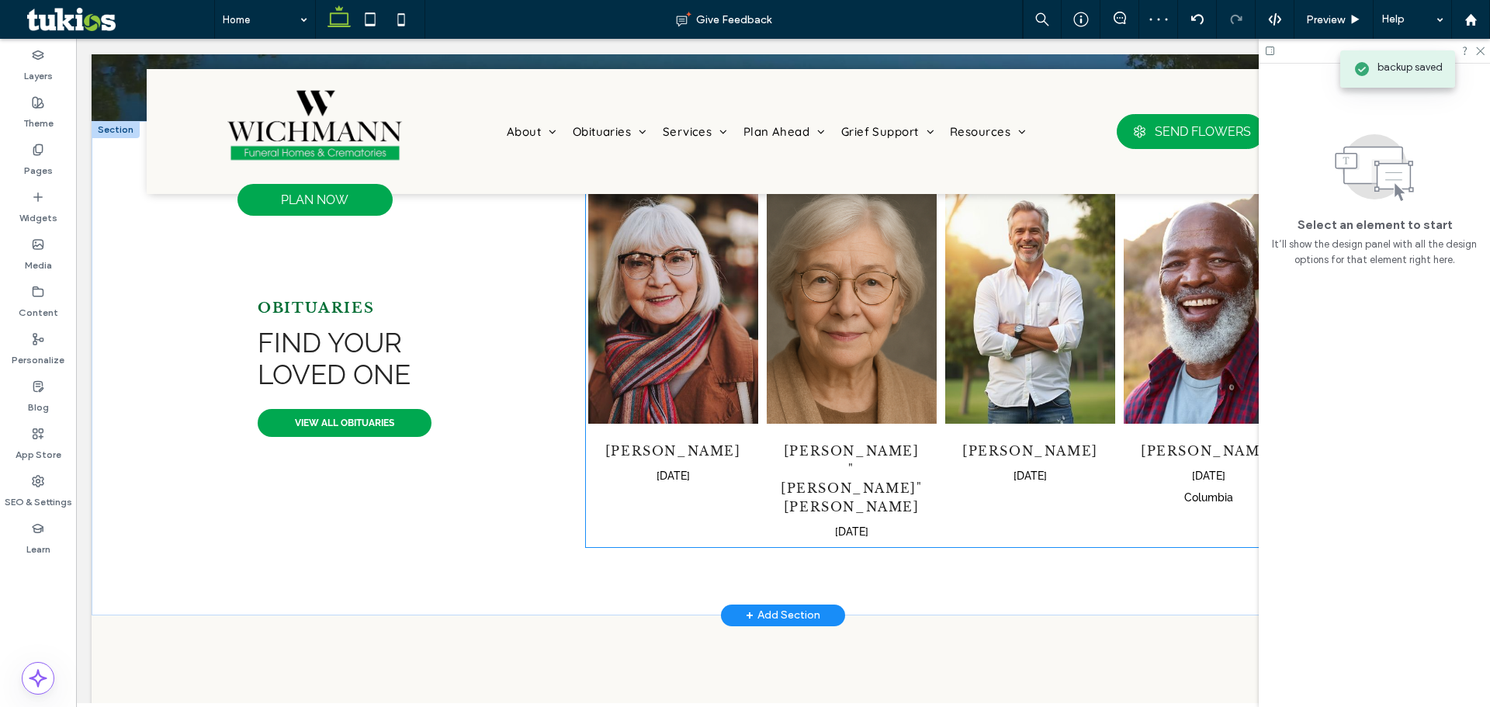
click at [976, 382] on img "Charles Caldwell's obituary link" at bounding box center [1030, 307] width 170 height 233
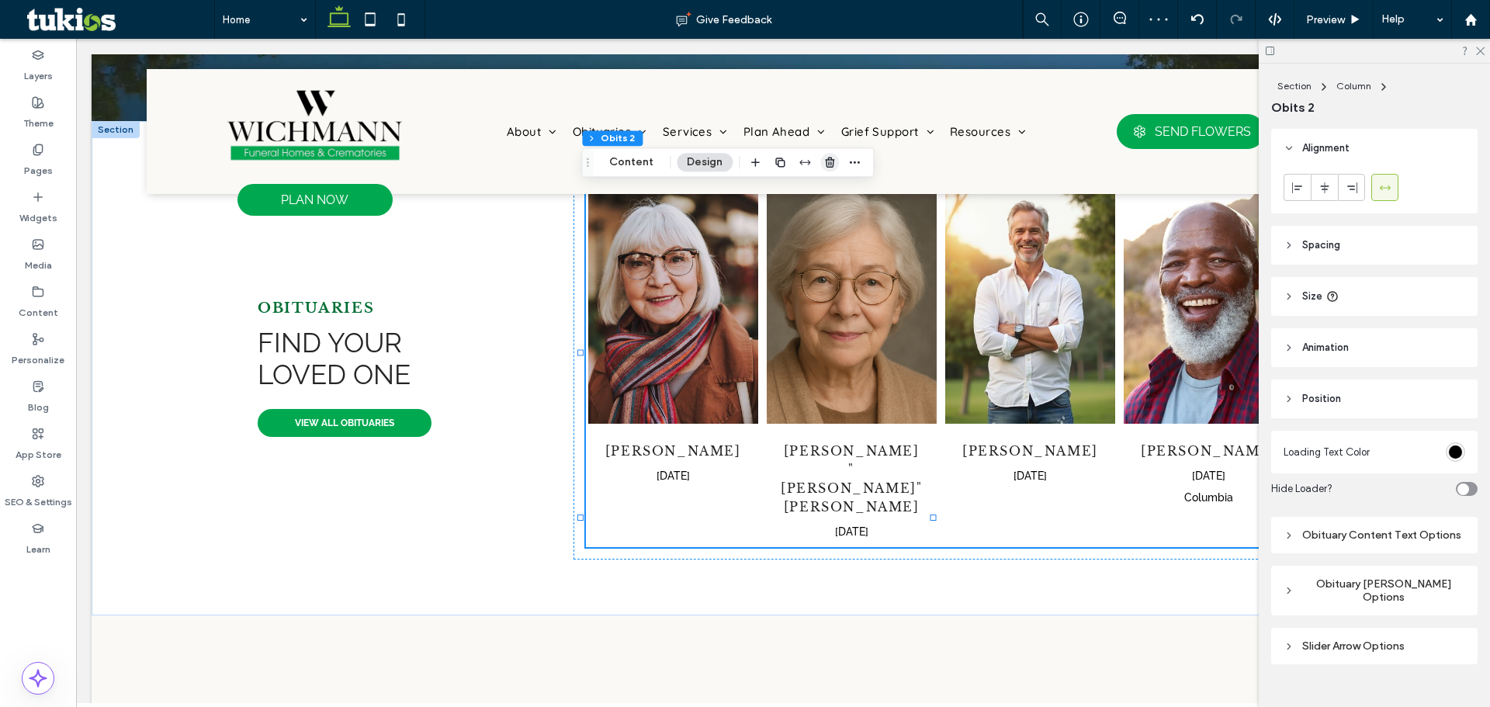
click at [821, 164] on span "button" at bounding box center [829, 162] width 19 height 19
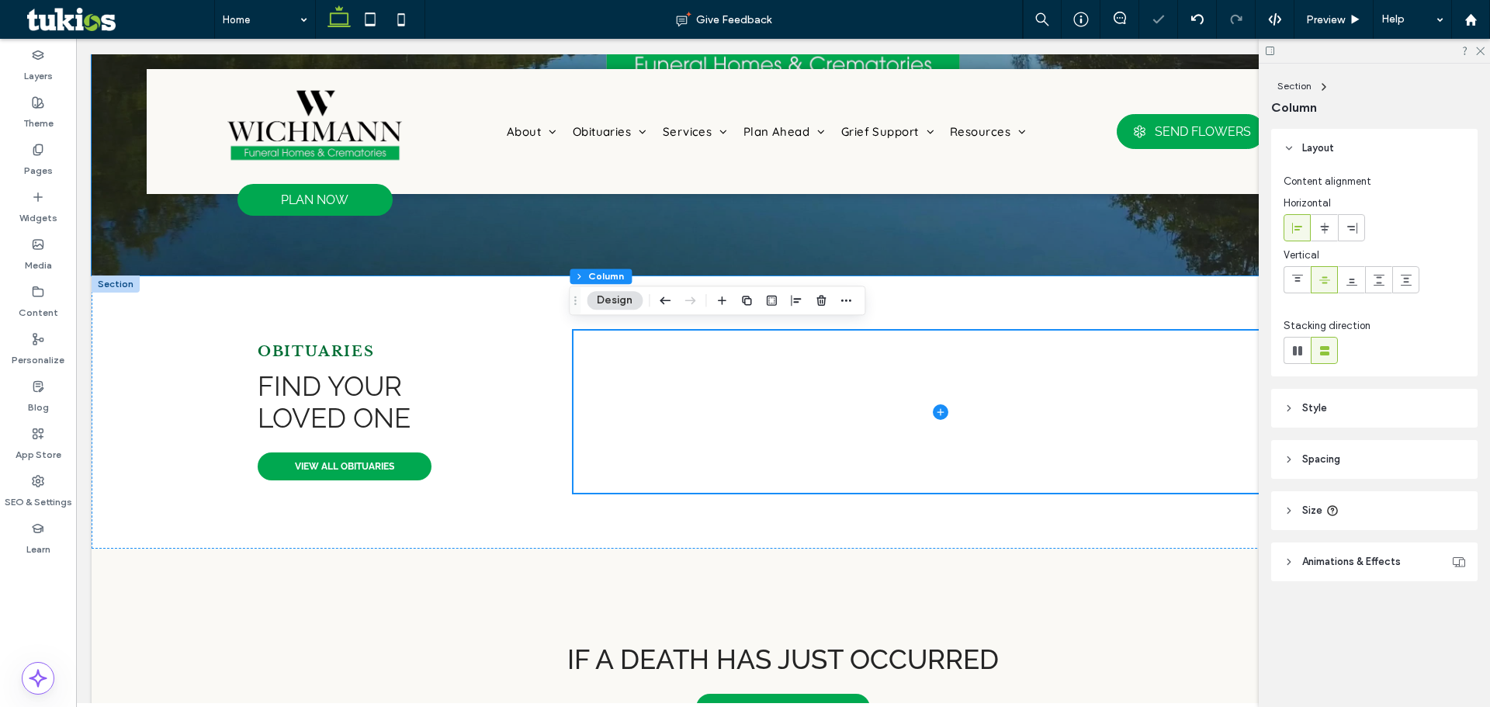
scroll to position [388, 0]
click at [18, 197] on div "Widgets" at bounding box center [38, 207] width 76 height 47
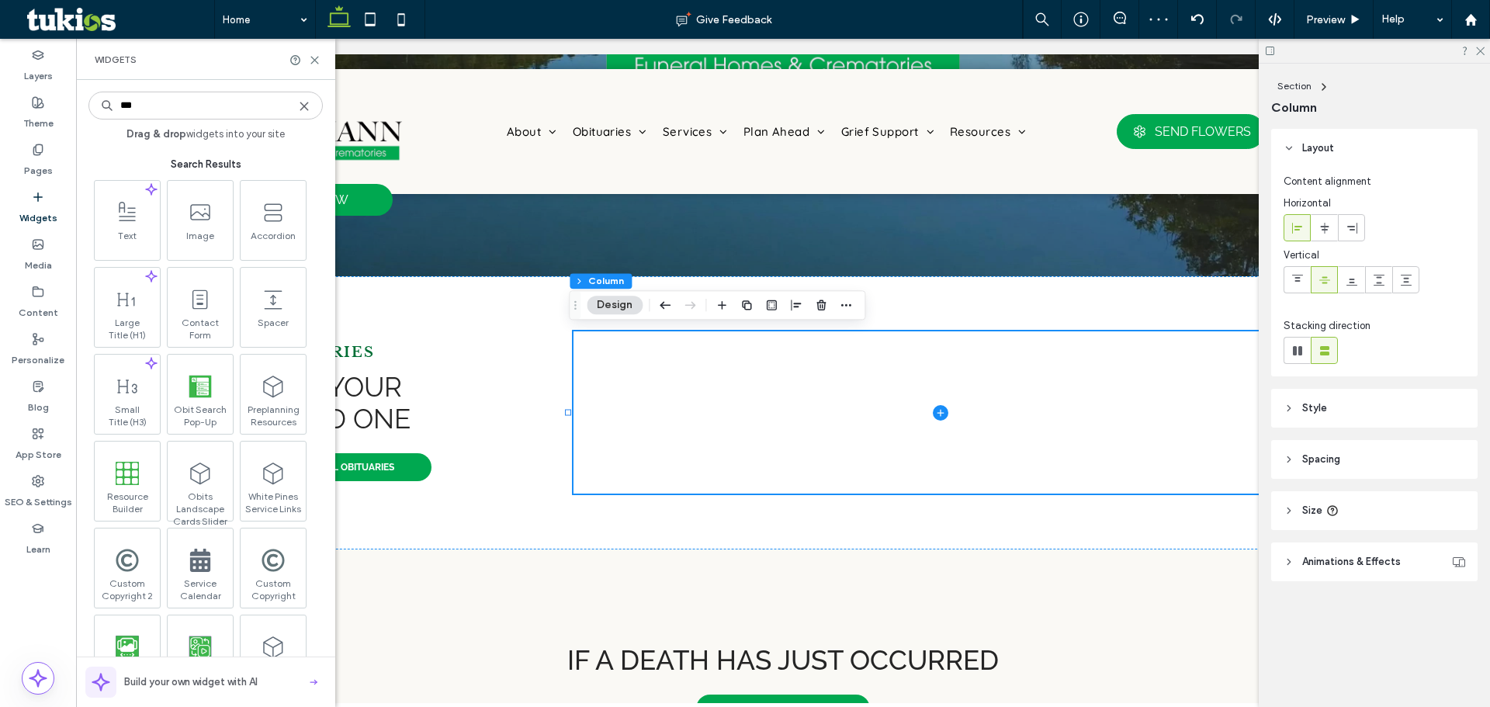
type input "****"
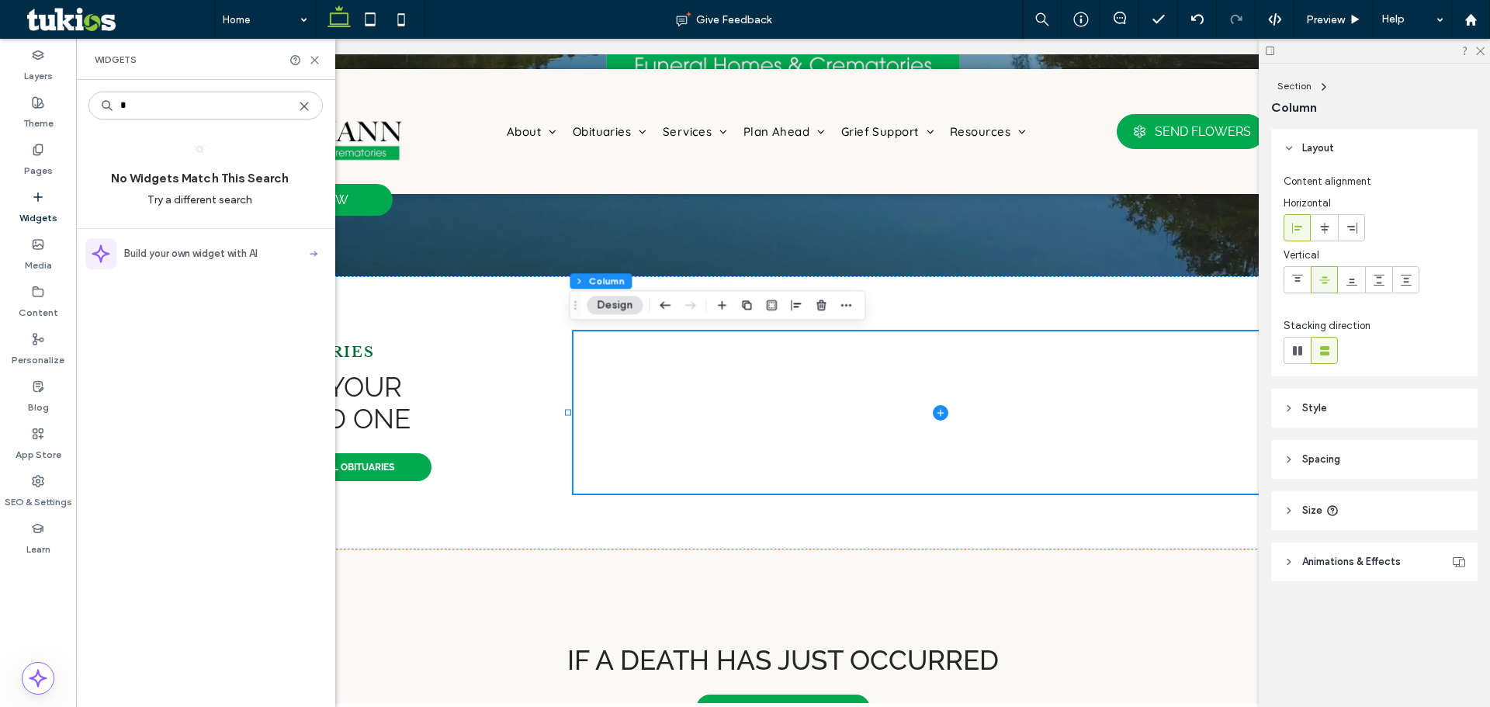
type input "*"
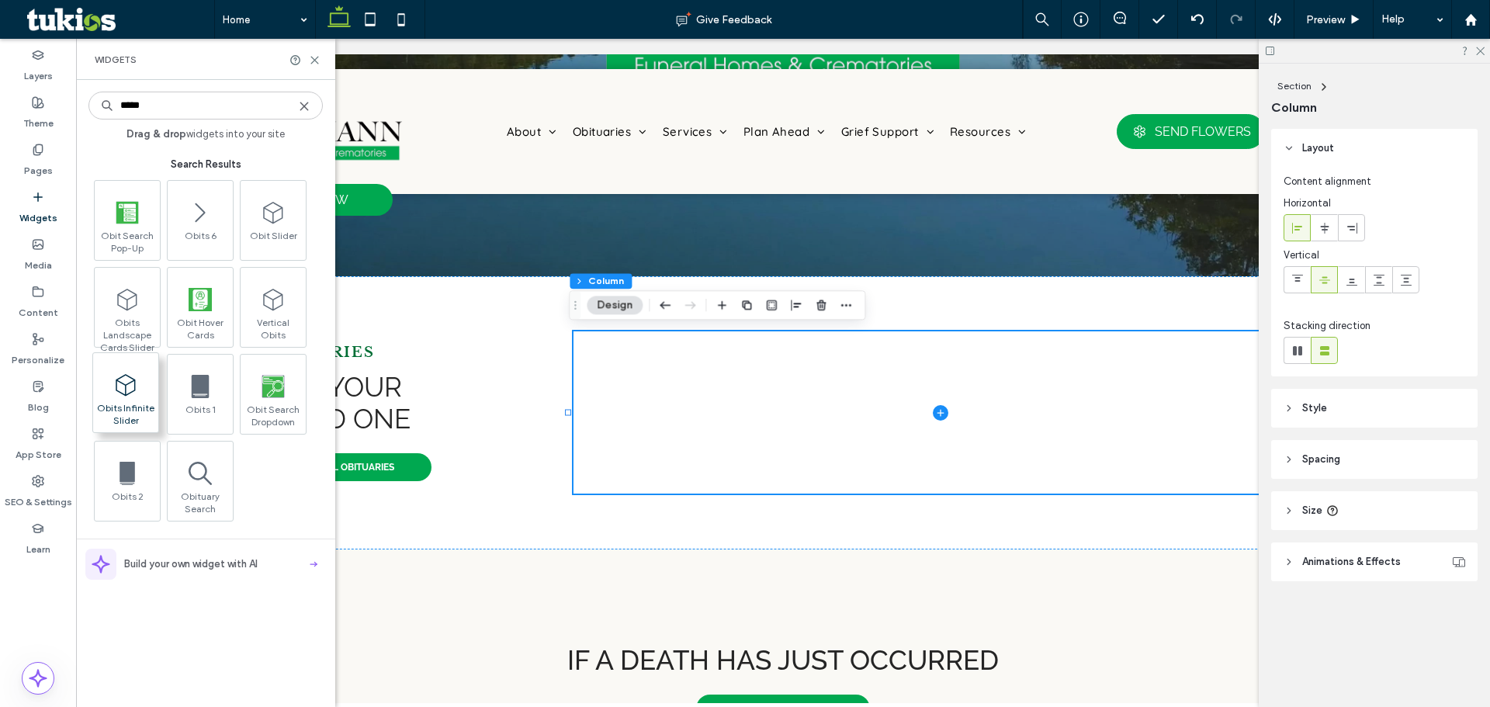
type input "*****"
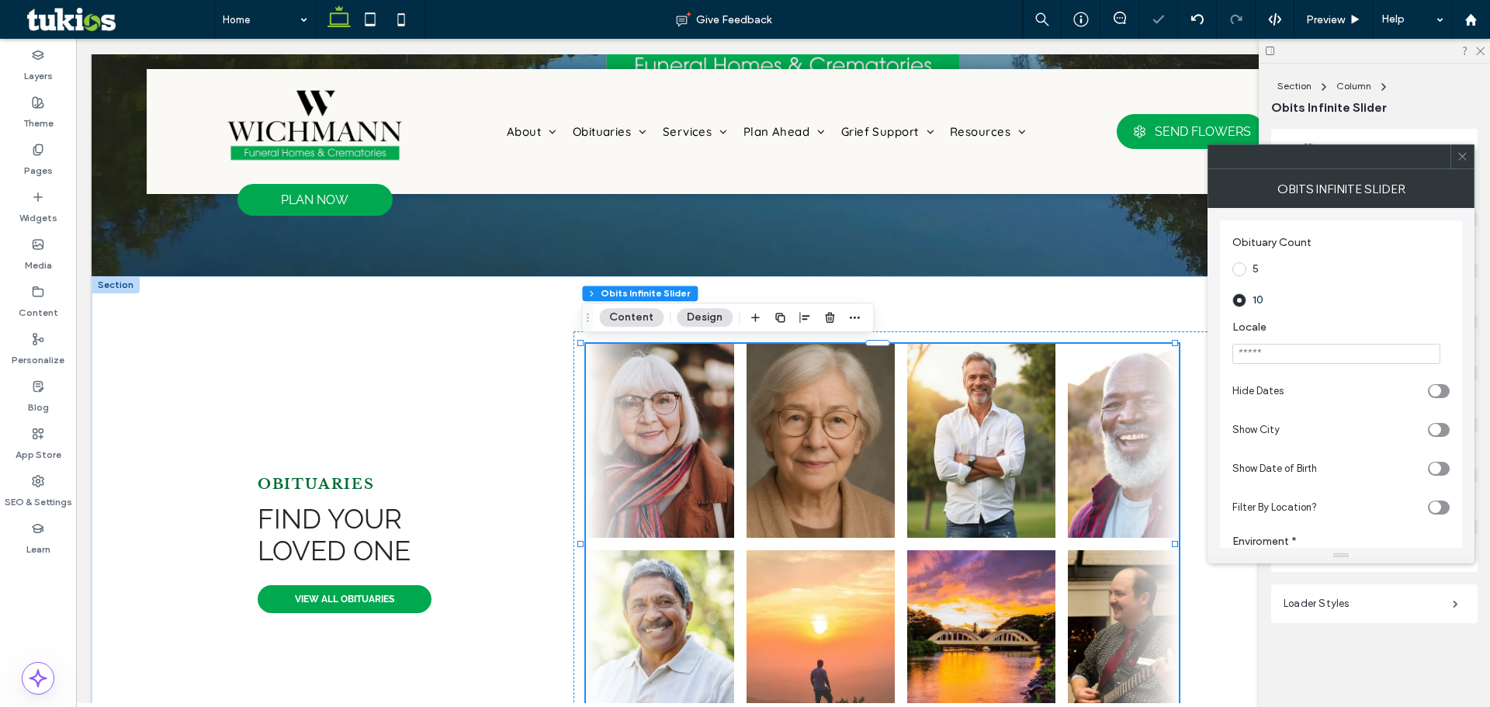
click at [1459, 161] on icon at bounding box center [1463, 157] width 12 height 12
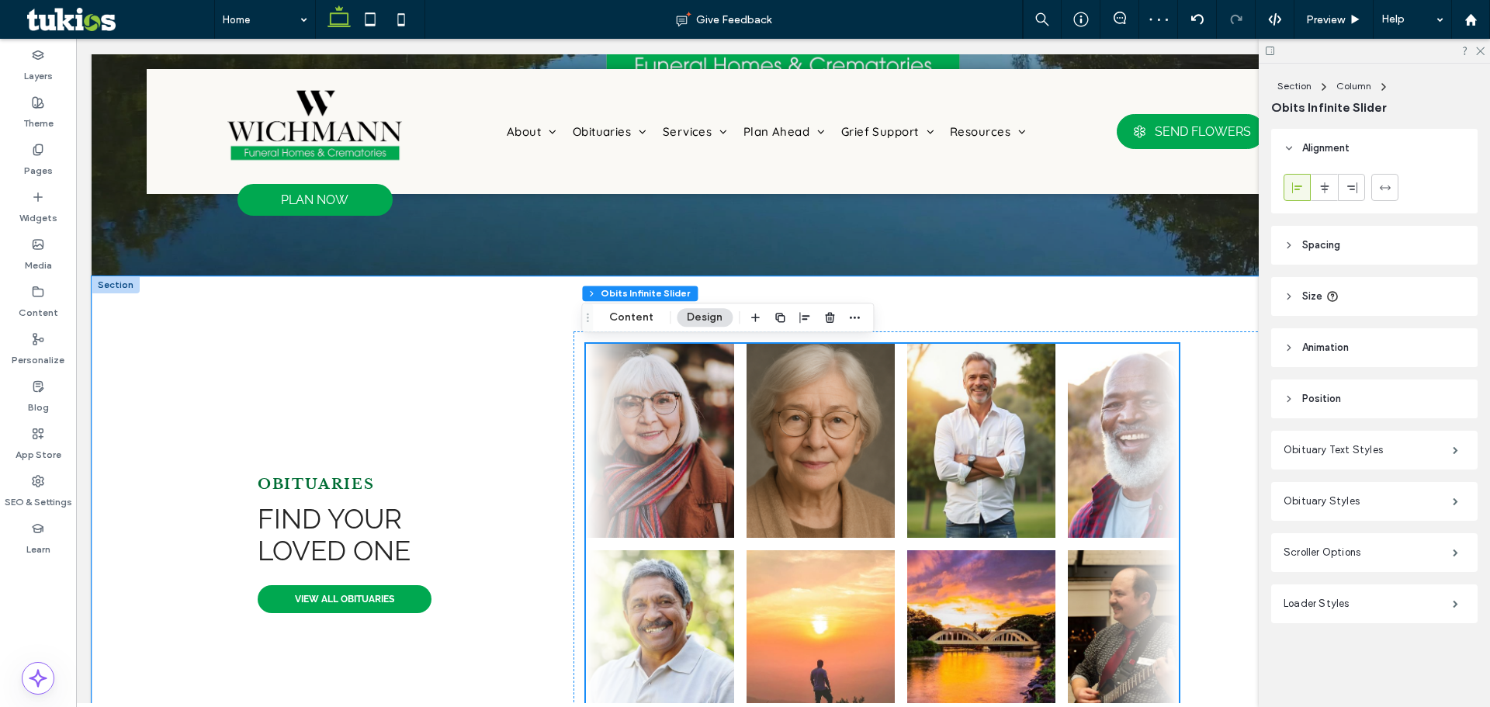
scroll to position [543, 0]
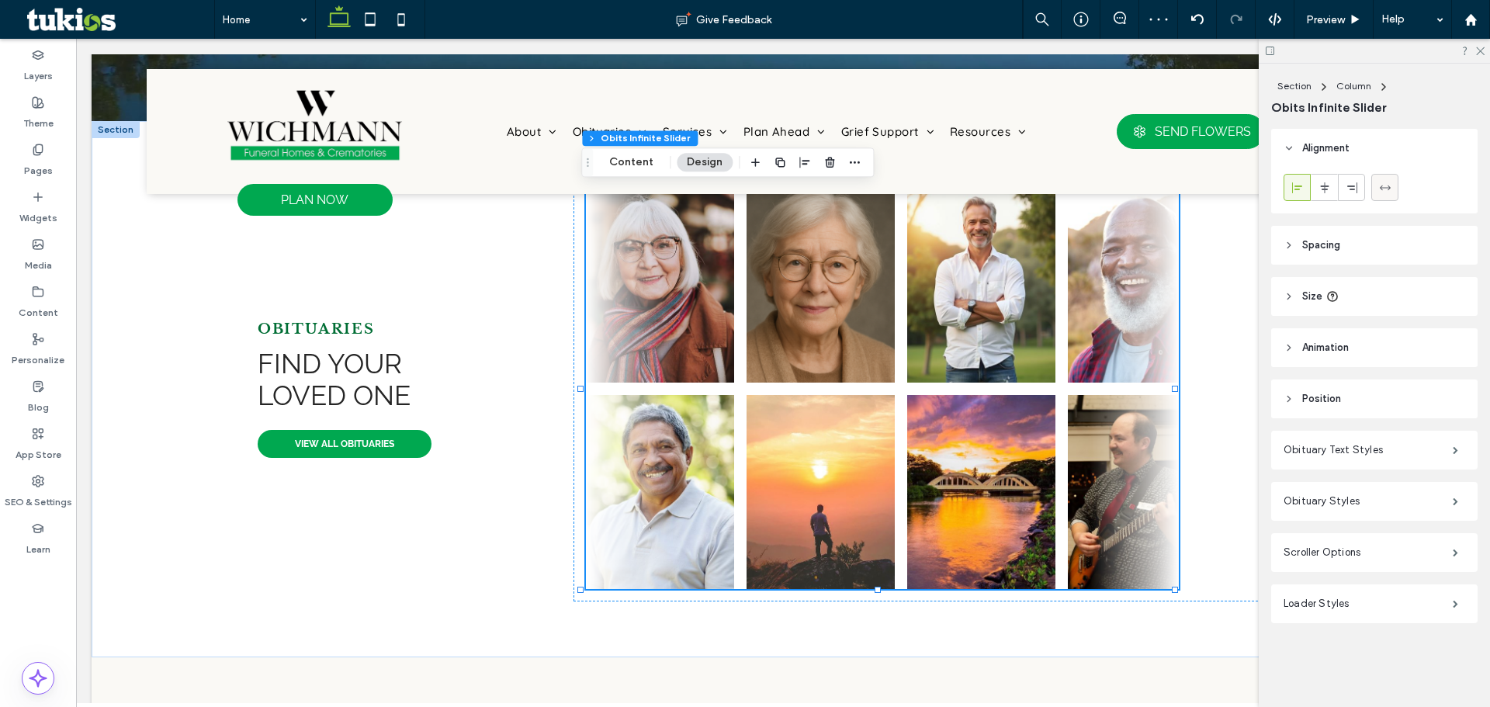
click at [1391, 199] on span at bounding box center [1385, 188] width 12 height 26
type input "***"
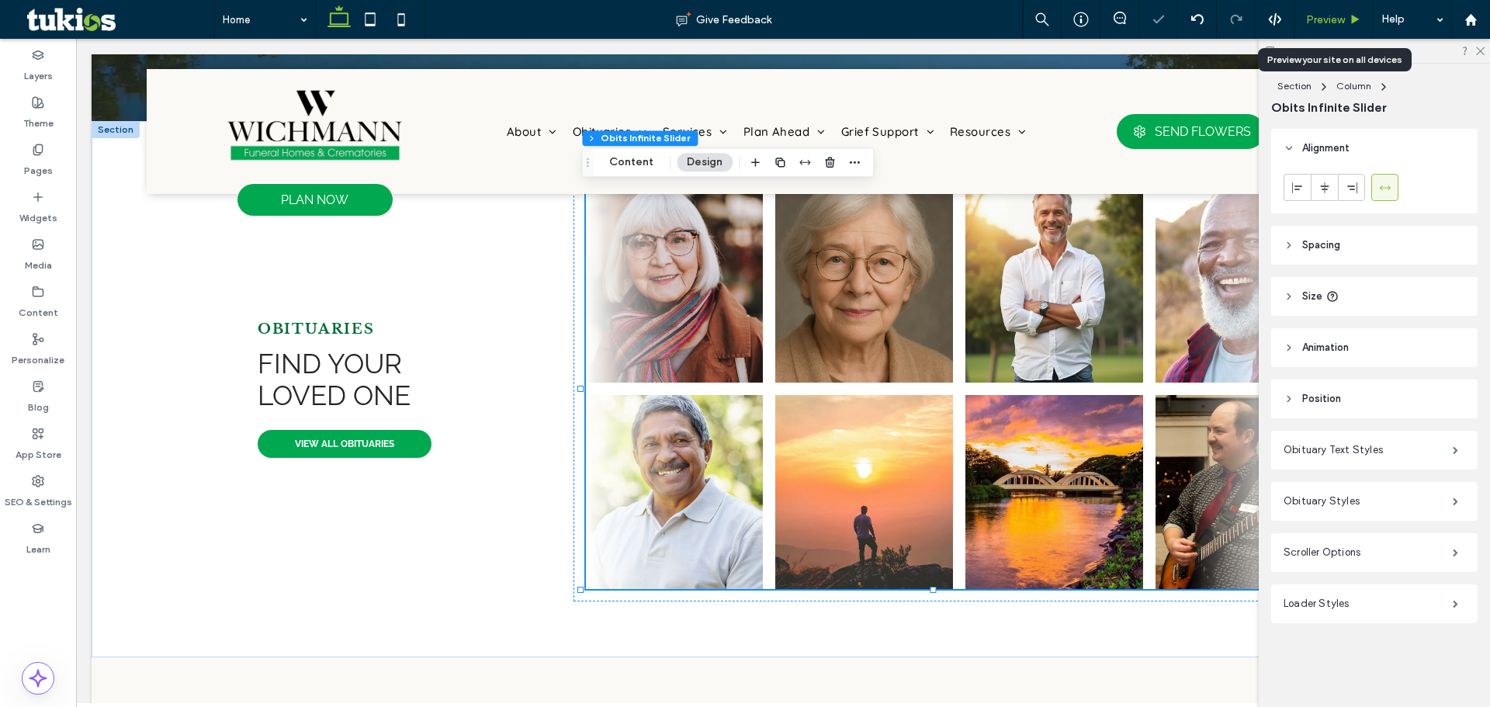
click at [1326, 24] on span "Preview" at bounding box center [1325, 19] width 39 height 13
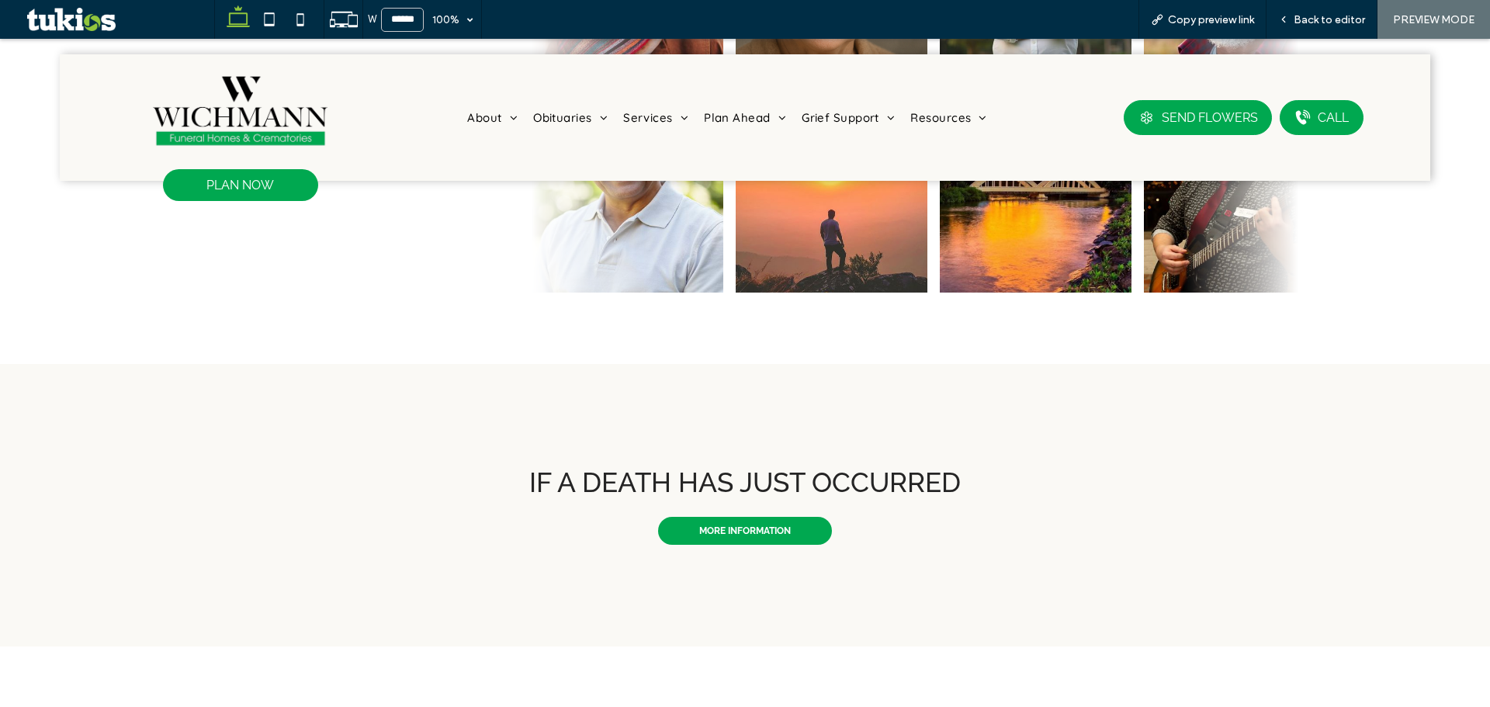
scroll to position [854, 0]
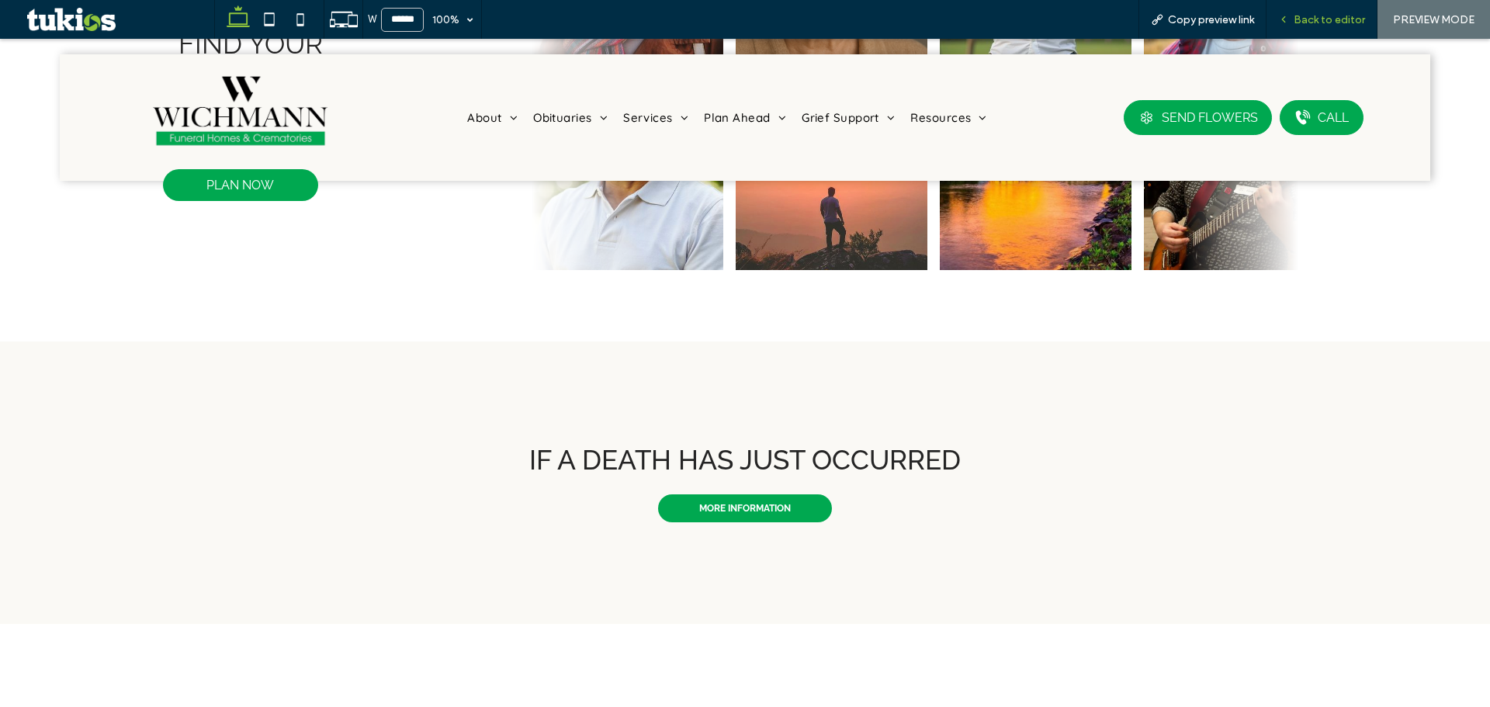
click at [1336, 23] on span "Back to editor" at bounding box center [1329, 19] width 71 height 13
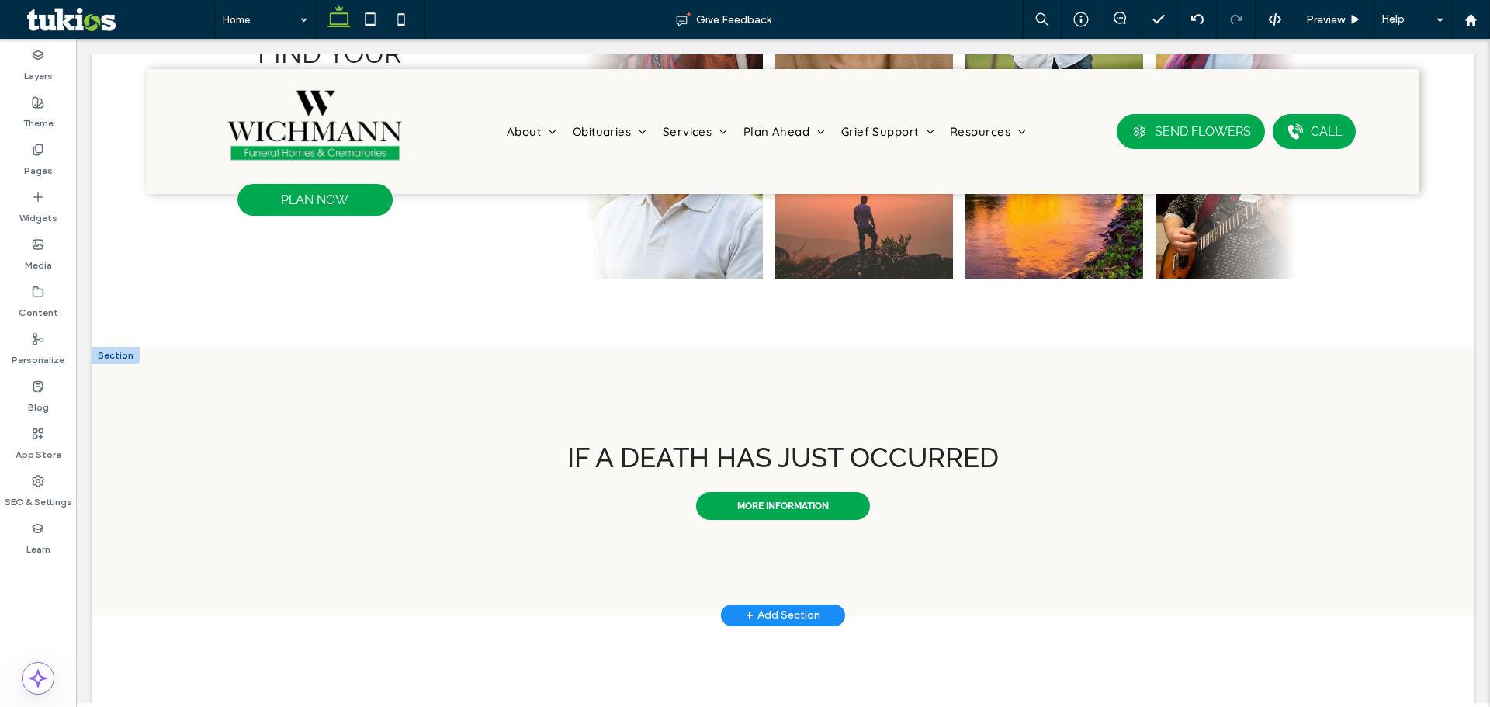
scroll to position [863, 0]
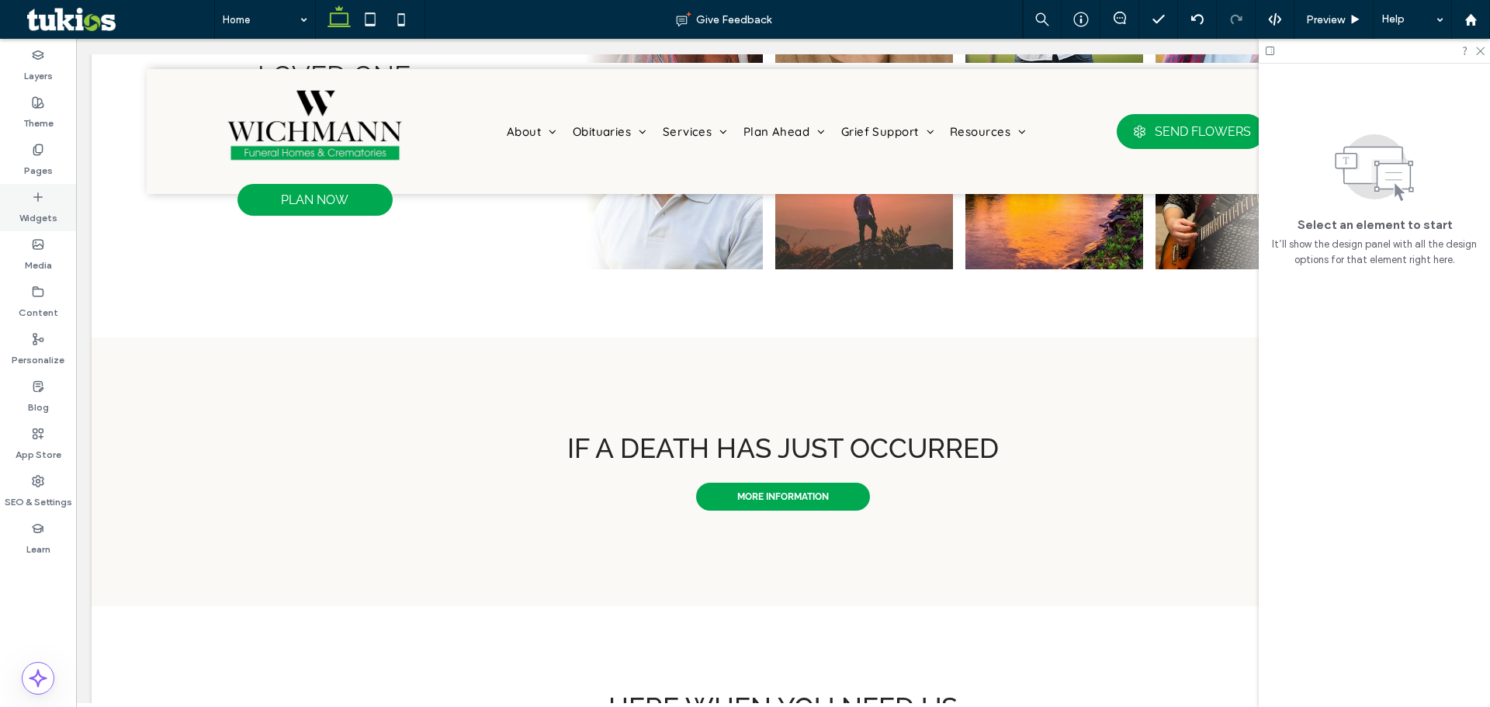
drag, startPoint x: 39, startPoint y: 198, endPoint x: 712, endPoint y: 404, distance: 704.3
click at [39, 198] on icon at bounding box center [38, 197] width 12 height 12
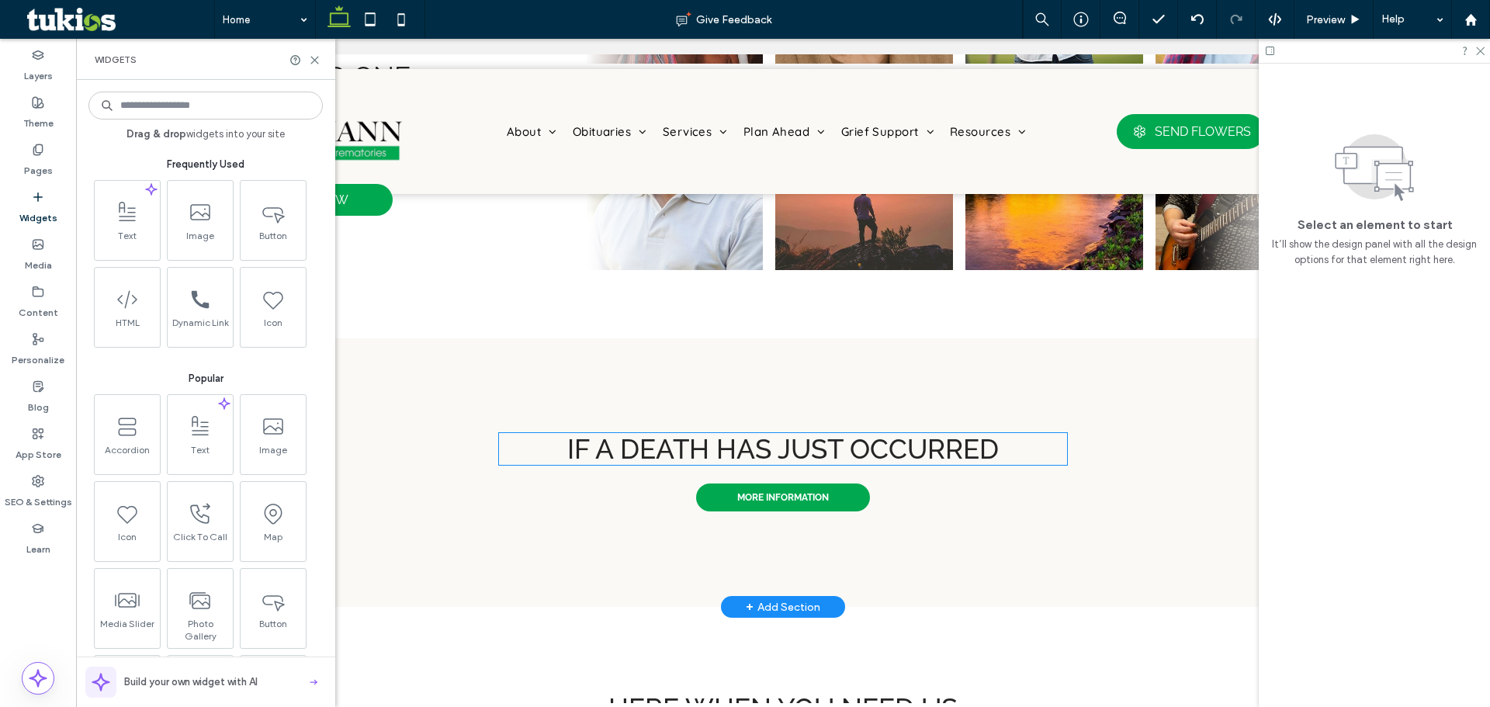
click at [789, 445] on span "If a death has just occurred" at bounding box center [782, 449] width 431 height 32
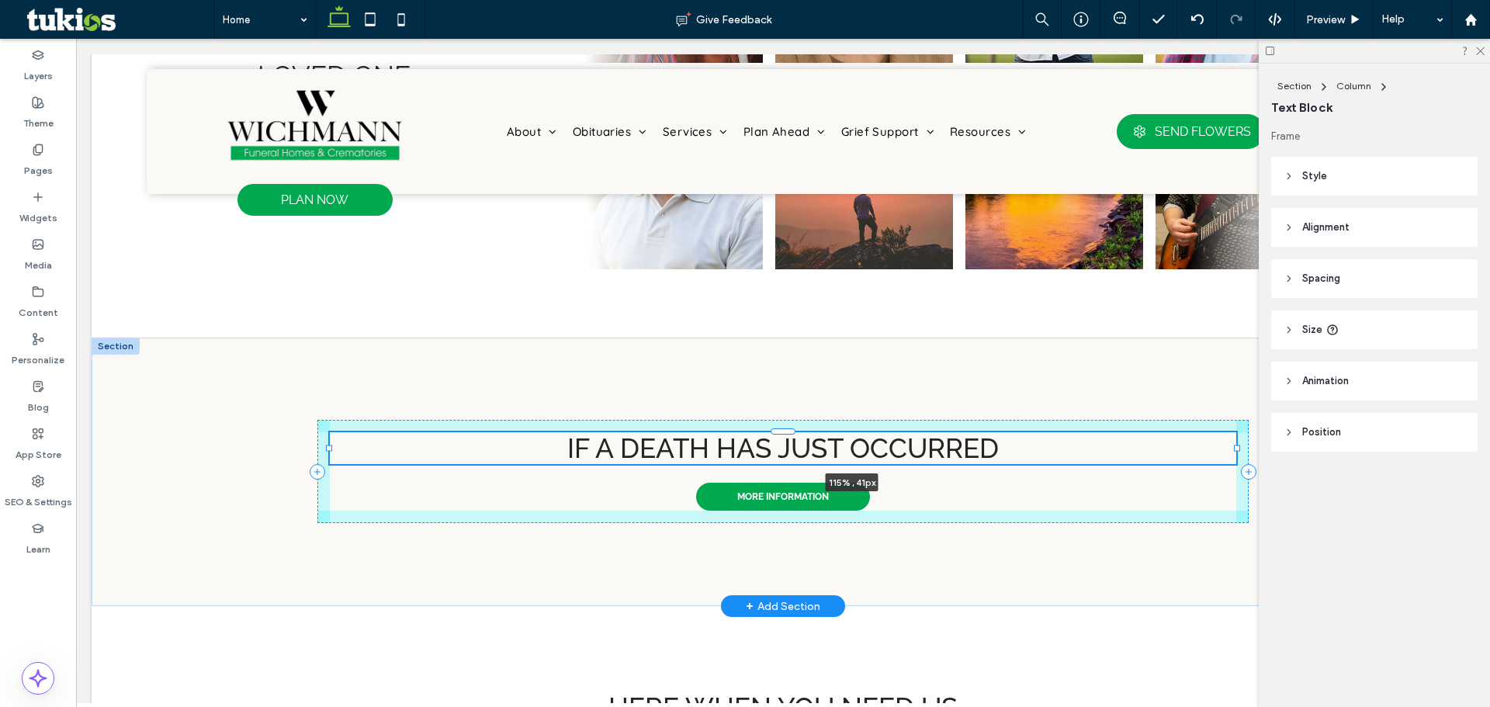
drag, startPoint x: 1064, startPoint y: 446, endPoint x: 1386, endPoint y: 424, distance: 322.8
click at [1386, 424] on div "If a death has just occurred 115% , 41px MORE INFORMATION" at bounding box center [783, 472] width 1383 height 269
type input "***"
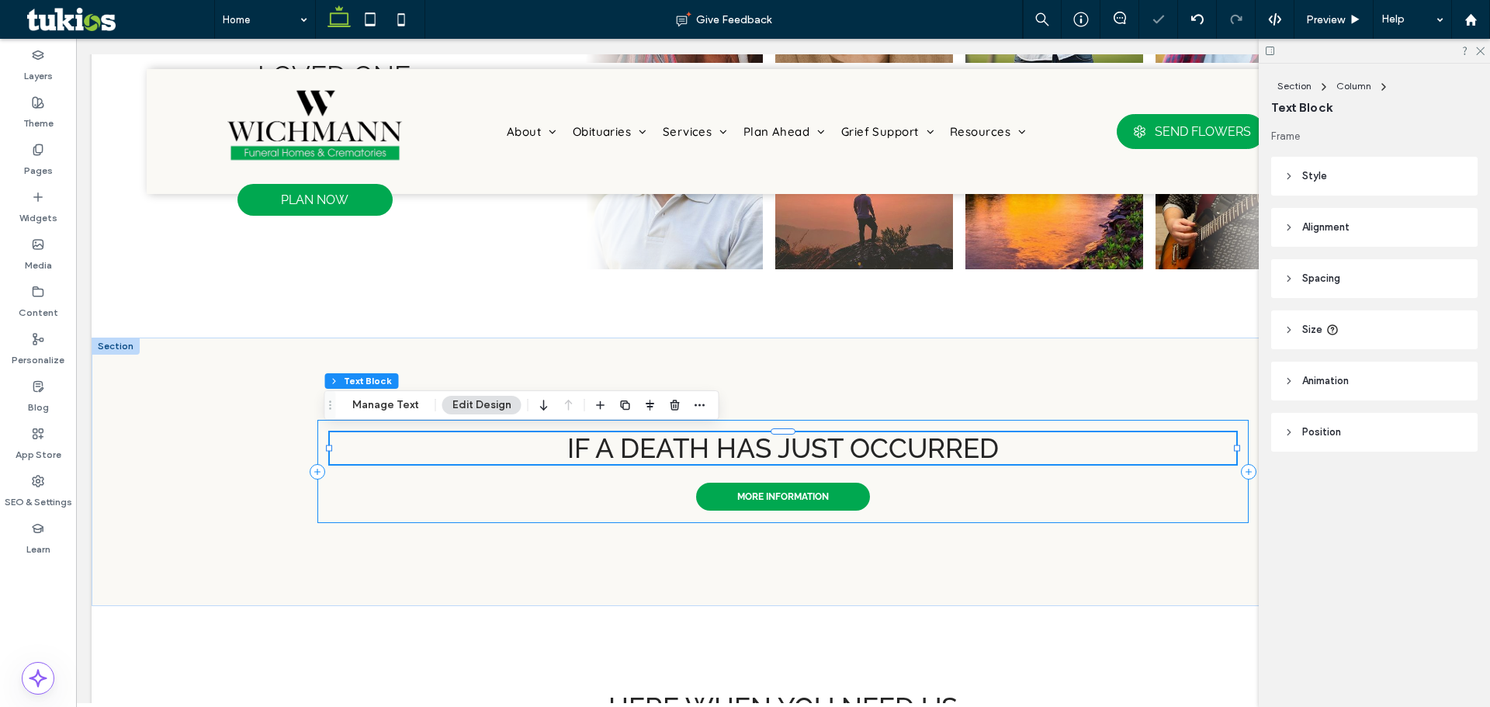
click at [933, 455] on span "If a death has just occurred" at bounding box center [782, 448] width 431 height 32
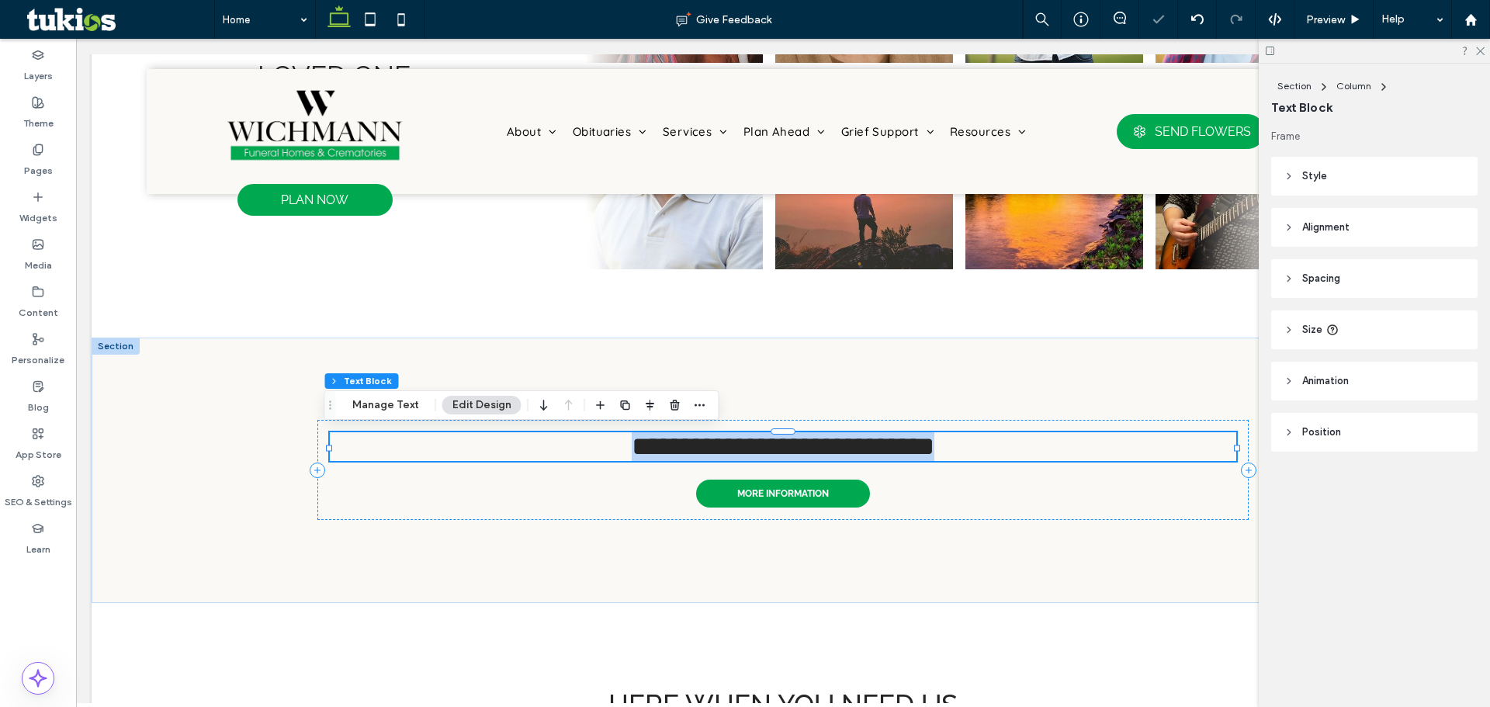
click at [933, 455] on span "**********" at bounding box center [783, 446] width 303 height 26
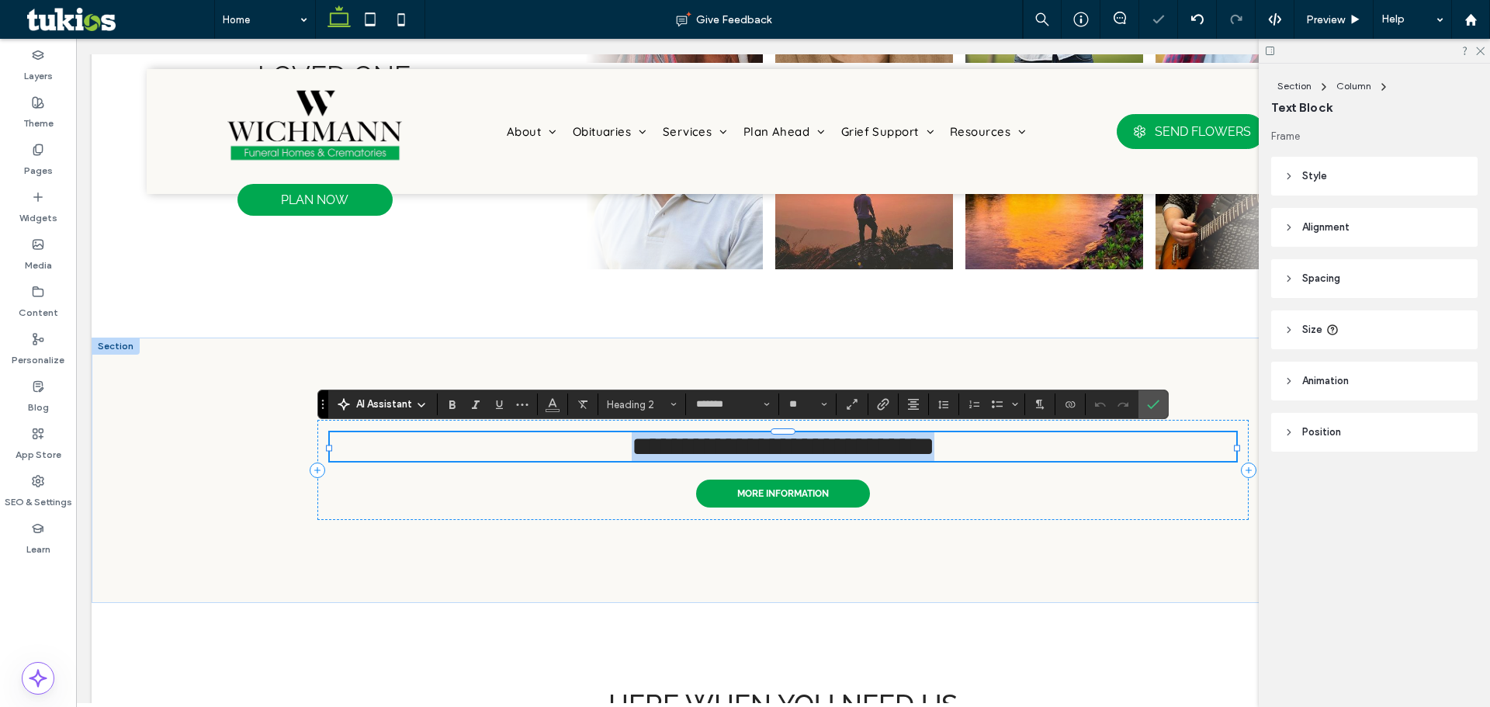
click at [933, 455] on span "**********" at bounding box center [783, 446] width 303 height 26
click at [36, 202] on icon at bounding box center [38, 197] width 12 height 12
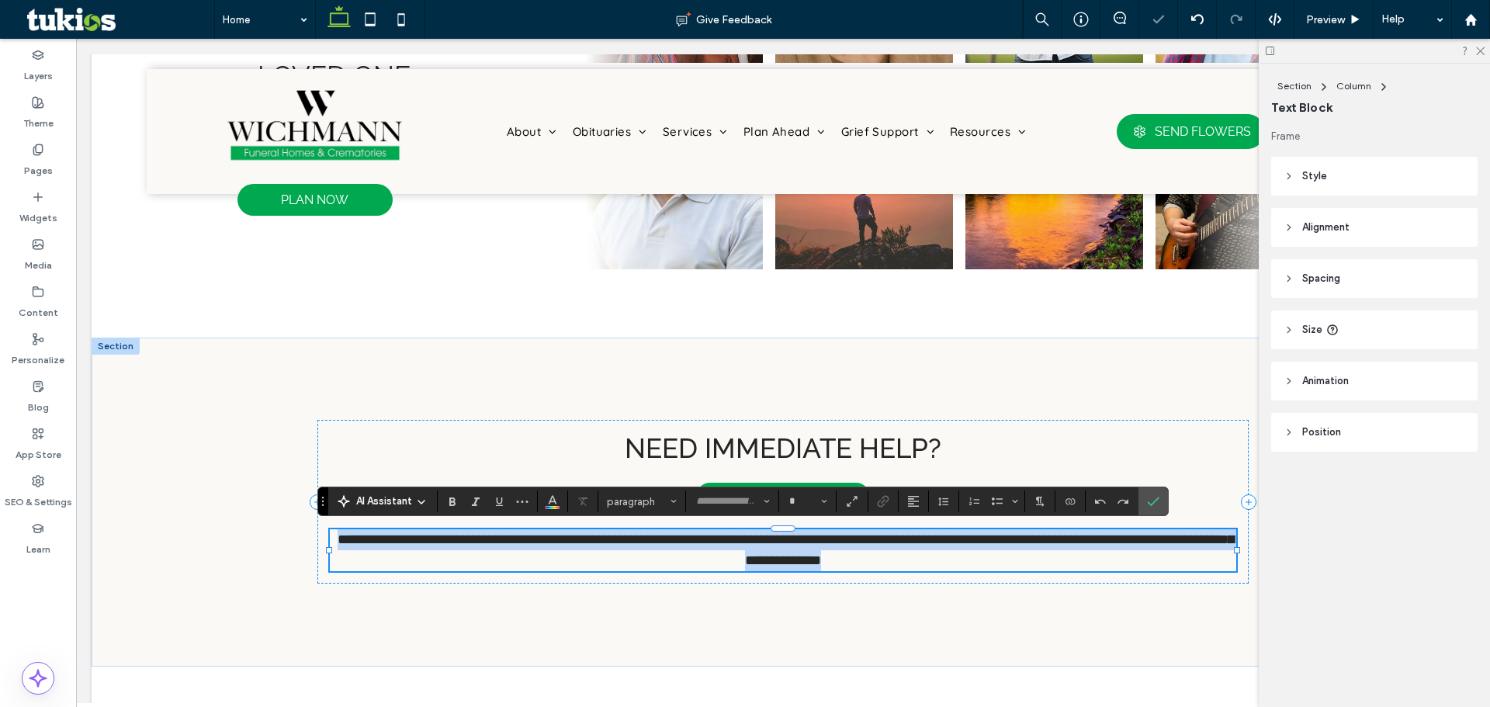
type input "*******"
type input "**"
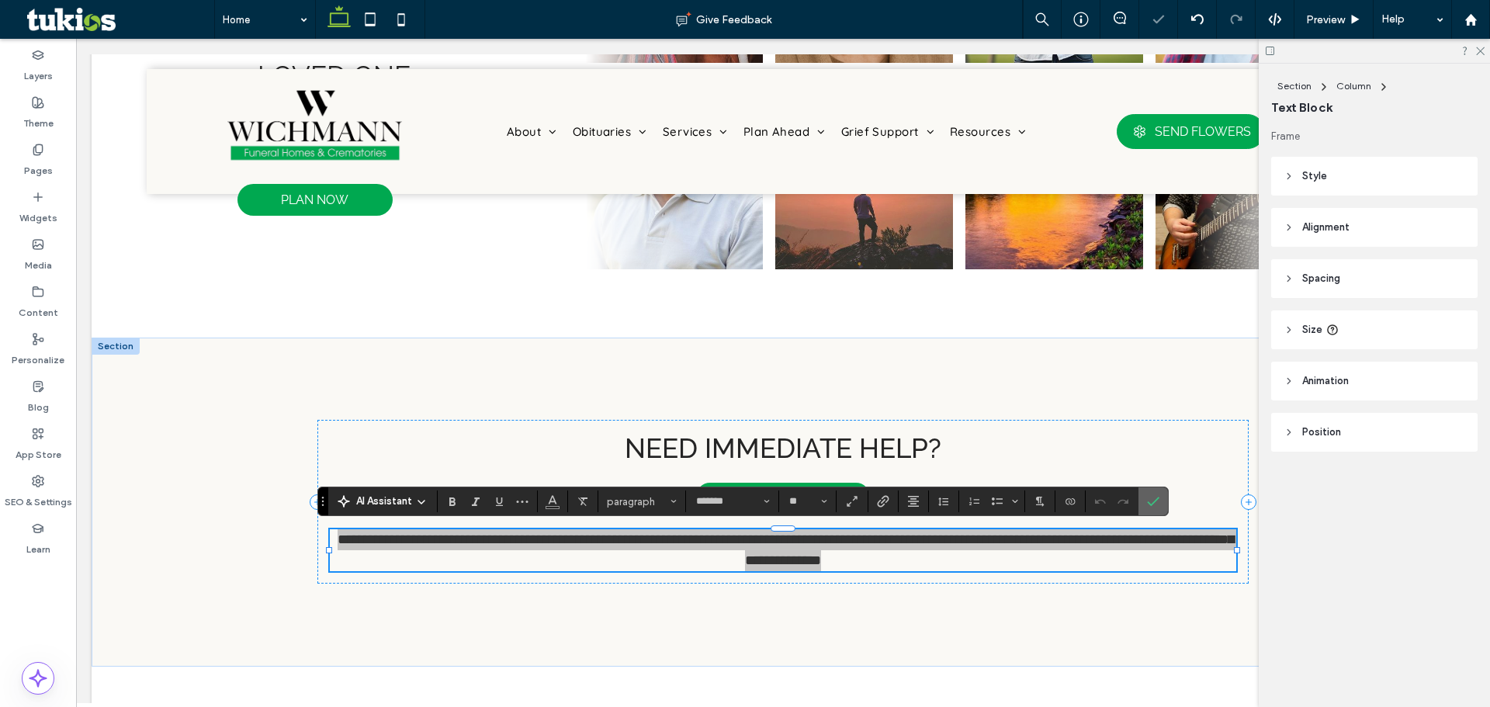
click at [1153, 495] on icon "Confirm" at bounding box center [1153, 501] width 12 height 12
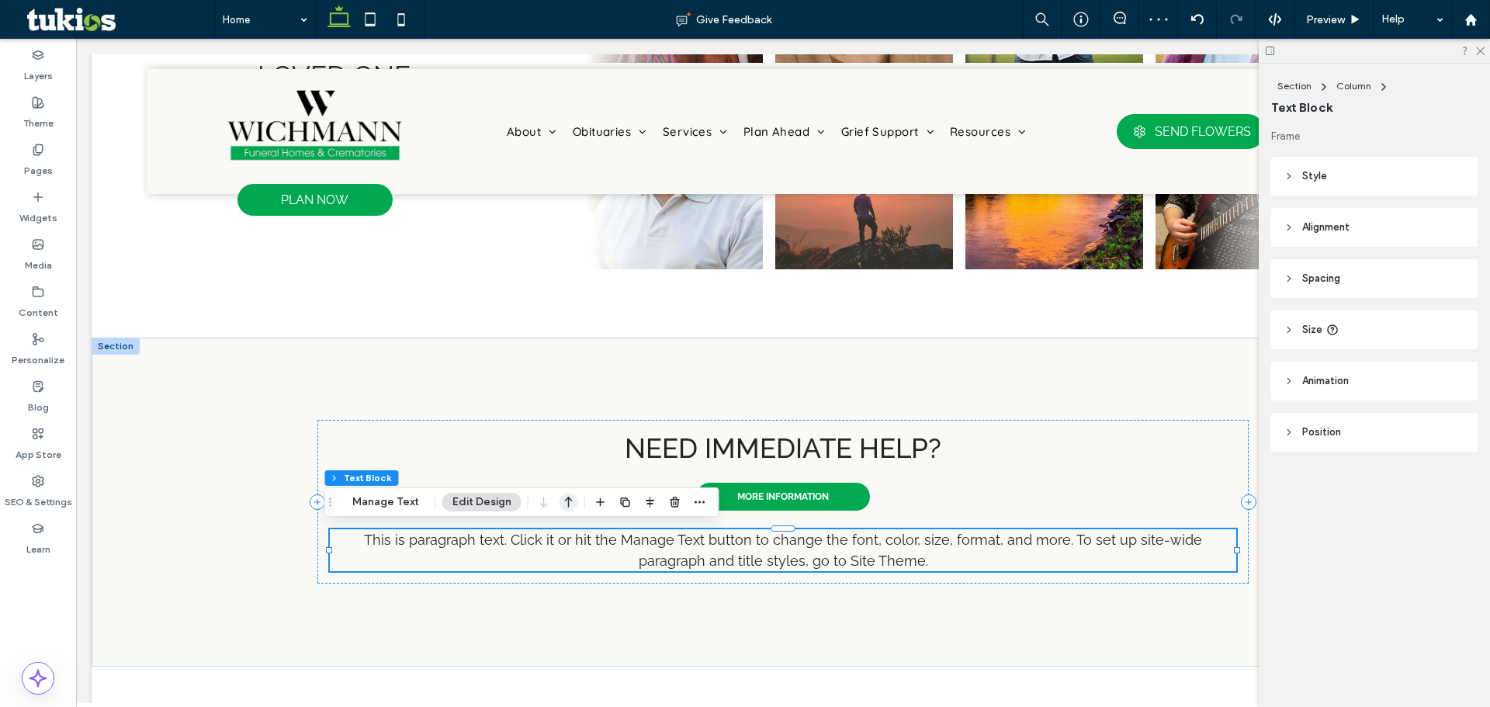
click at [567, 504] on icon "button" at bounding box center [569, 502] width 19 height 28
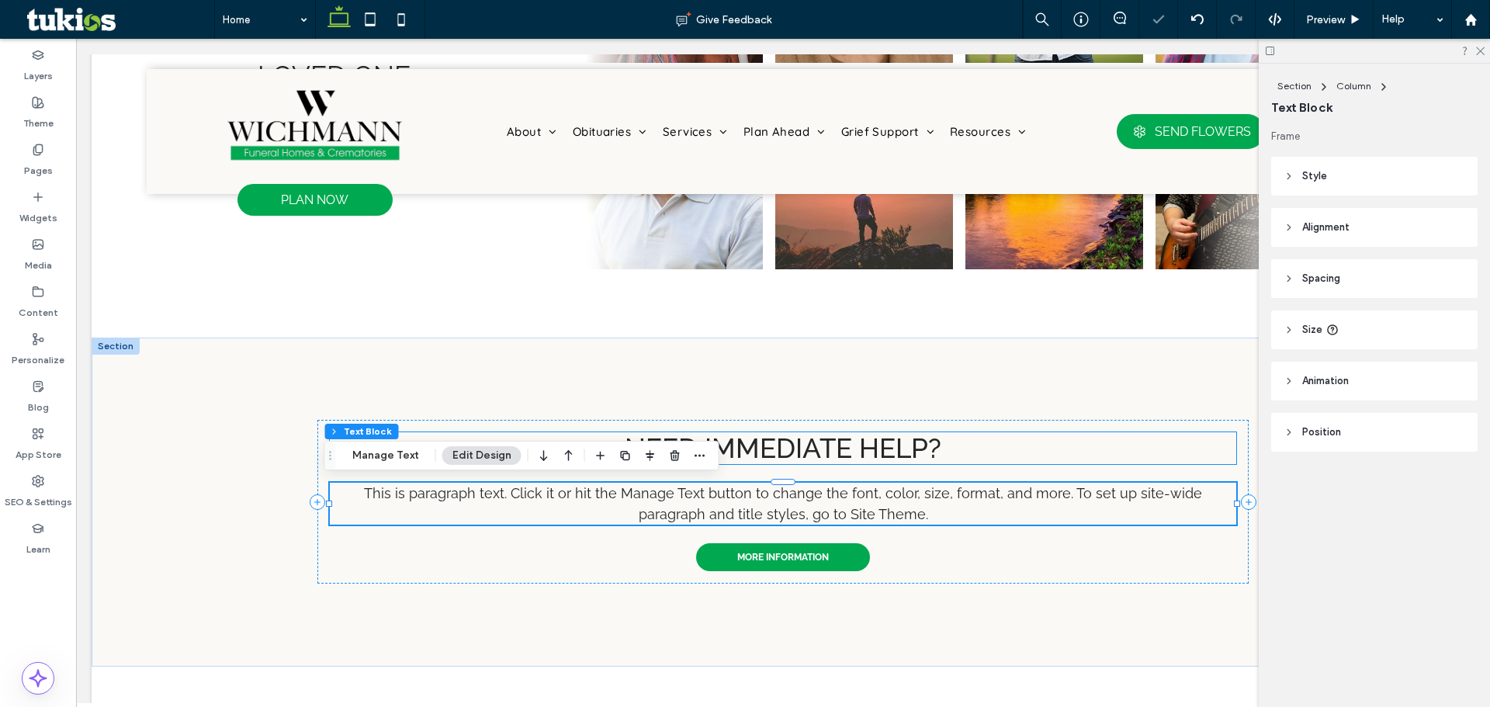
click at [877, 457] on span "Need immediate help?" at bounding box center [783, 448] width 317 height 32
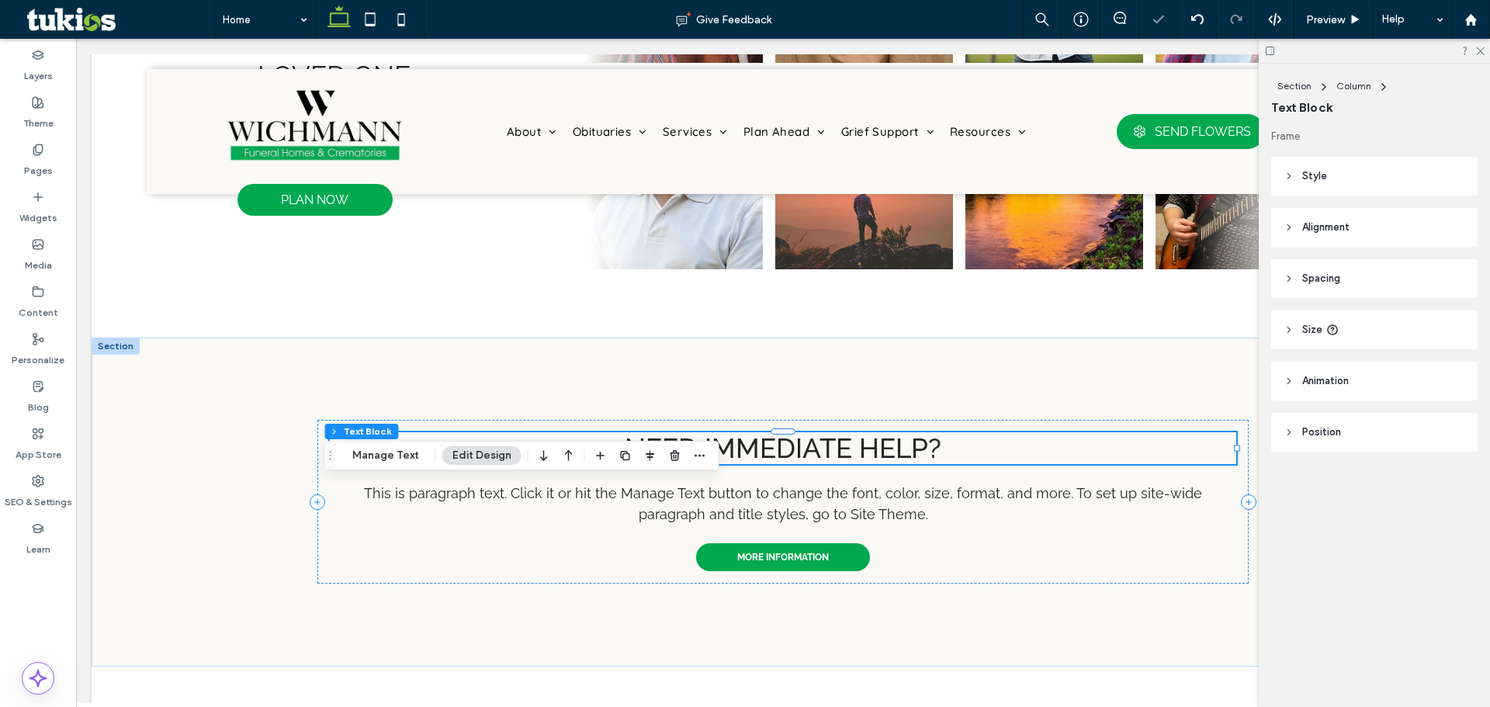
click at [877, 457] on span "Need immediate help?" at bounding box center [783, 448] width 317 height 32
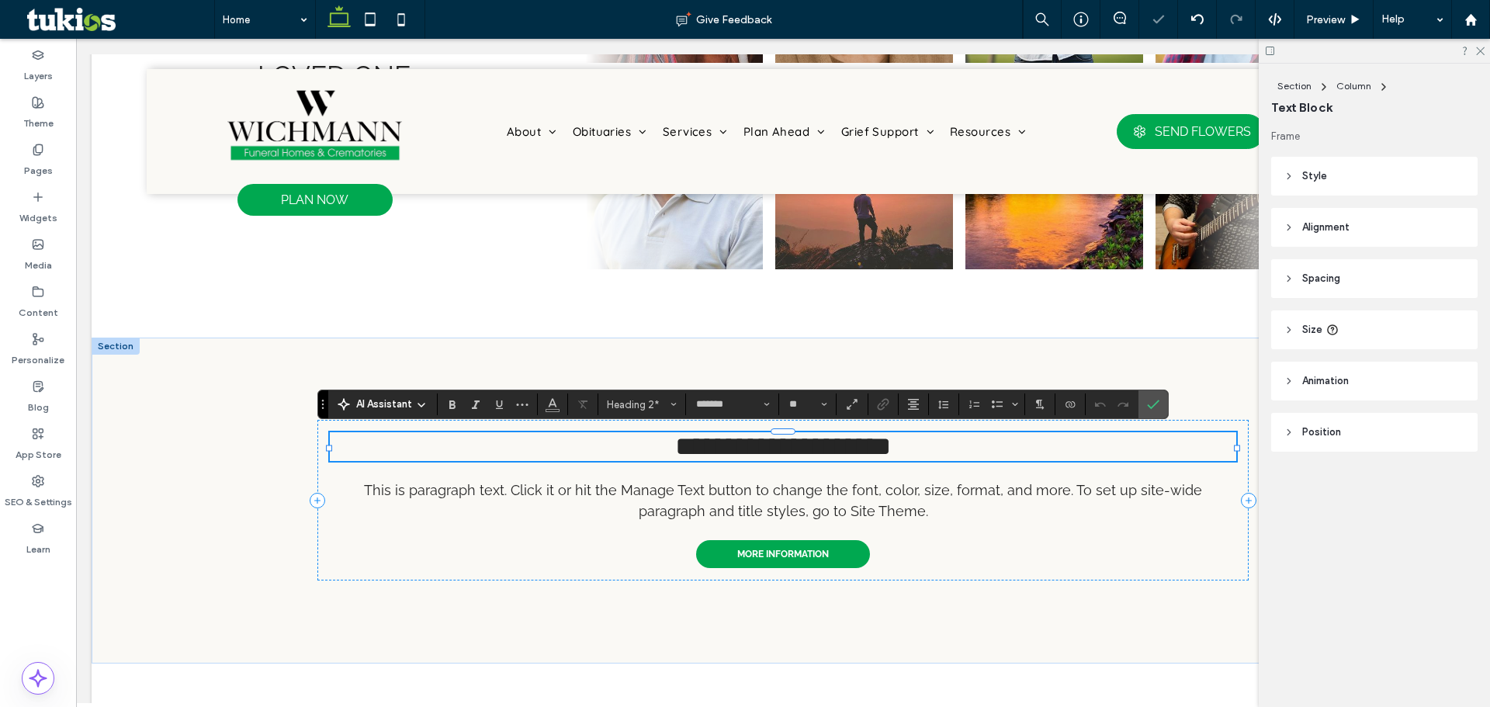
click at [882, 459] on span "**********" at bounding box center [783, 446] width 216 height 26
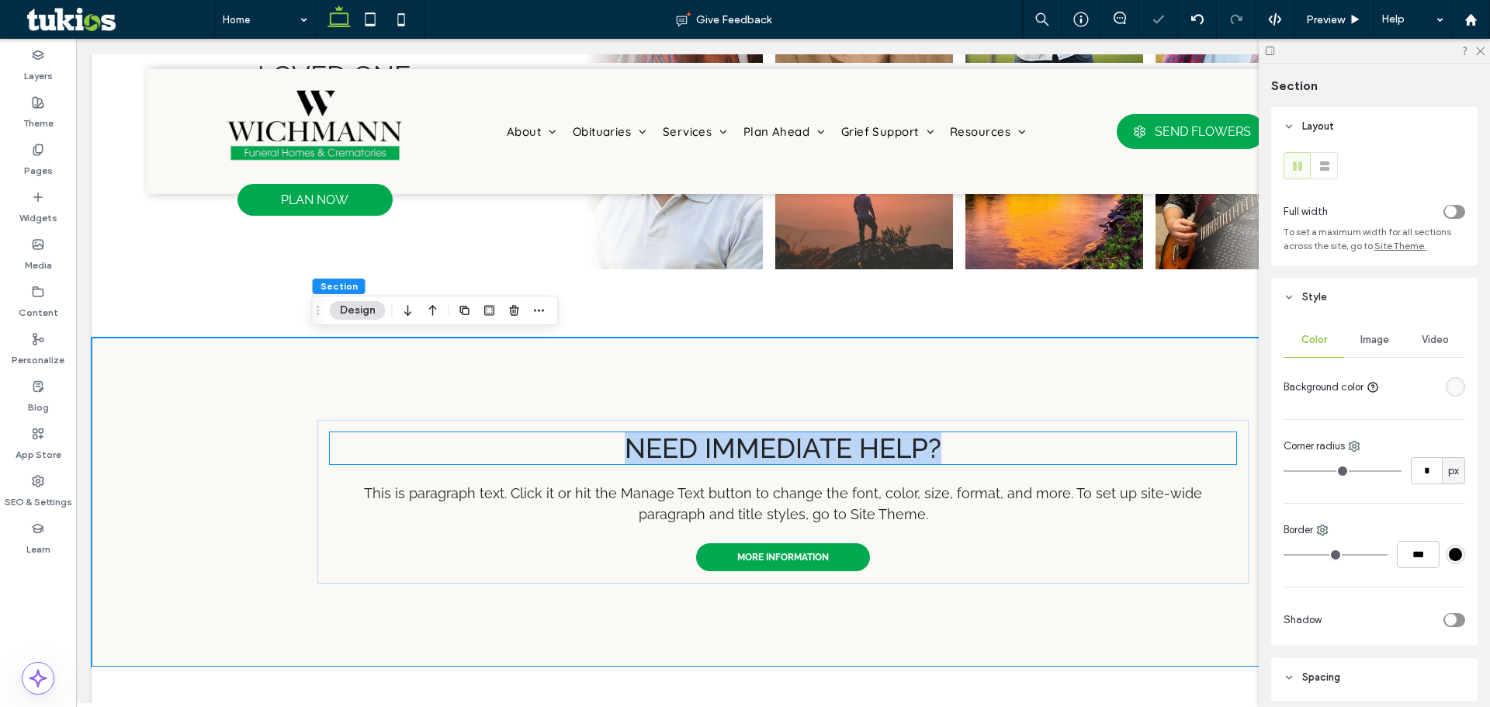
click at [883, 462] on span "Need immediate help?" at bounding box center [783, 448] width 317 height 32
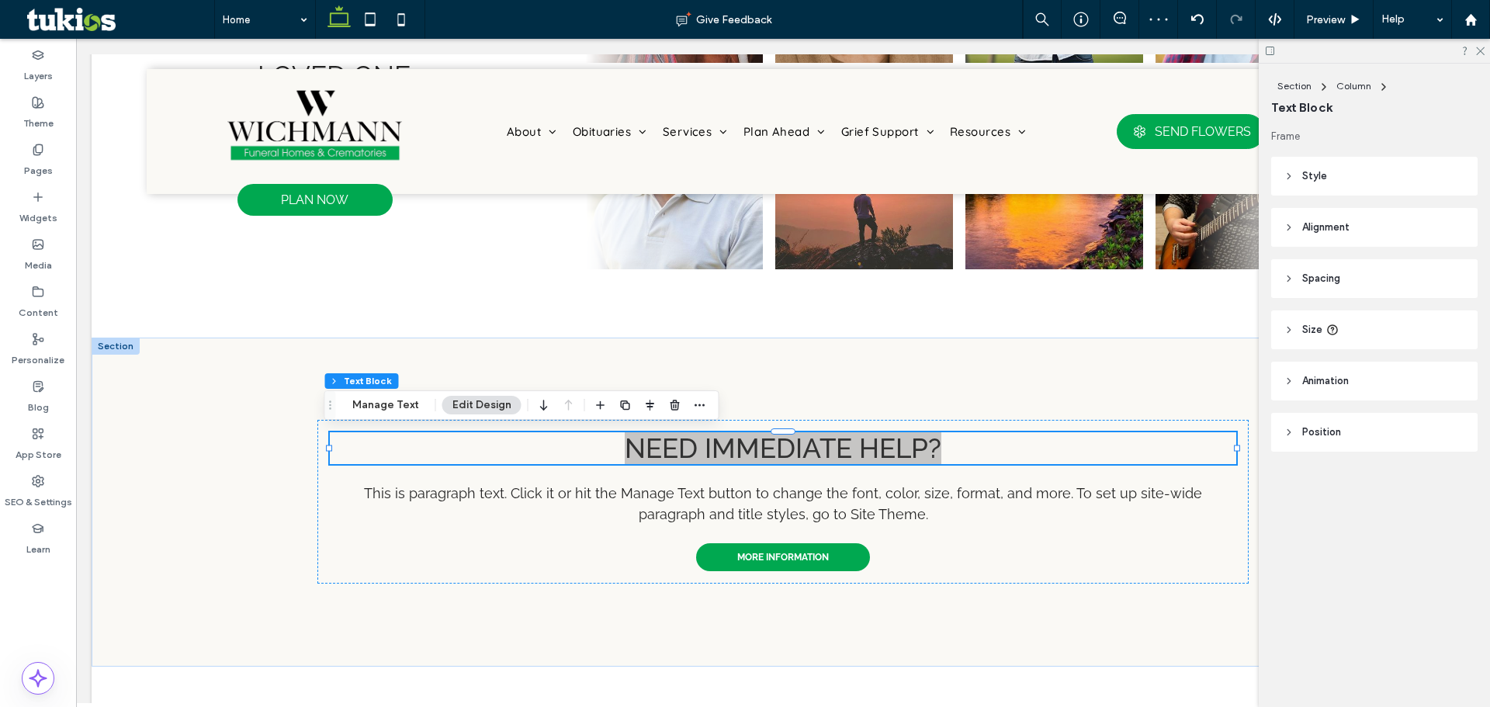
click at [1326, 389] on header "Animation" at bounding box center [1374, 381] width 206 height 39
click at [1334, 428] on div "None" at bounding box center [1375, 438] width 182 height 27
click at [1348, 487] on div "Entrance" at bounding box center [1374, 493] width 180 height 27
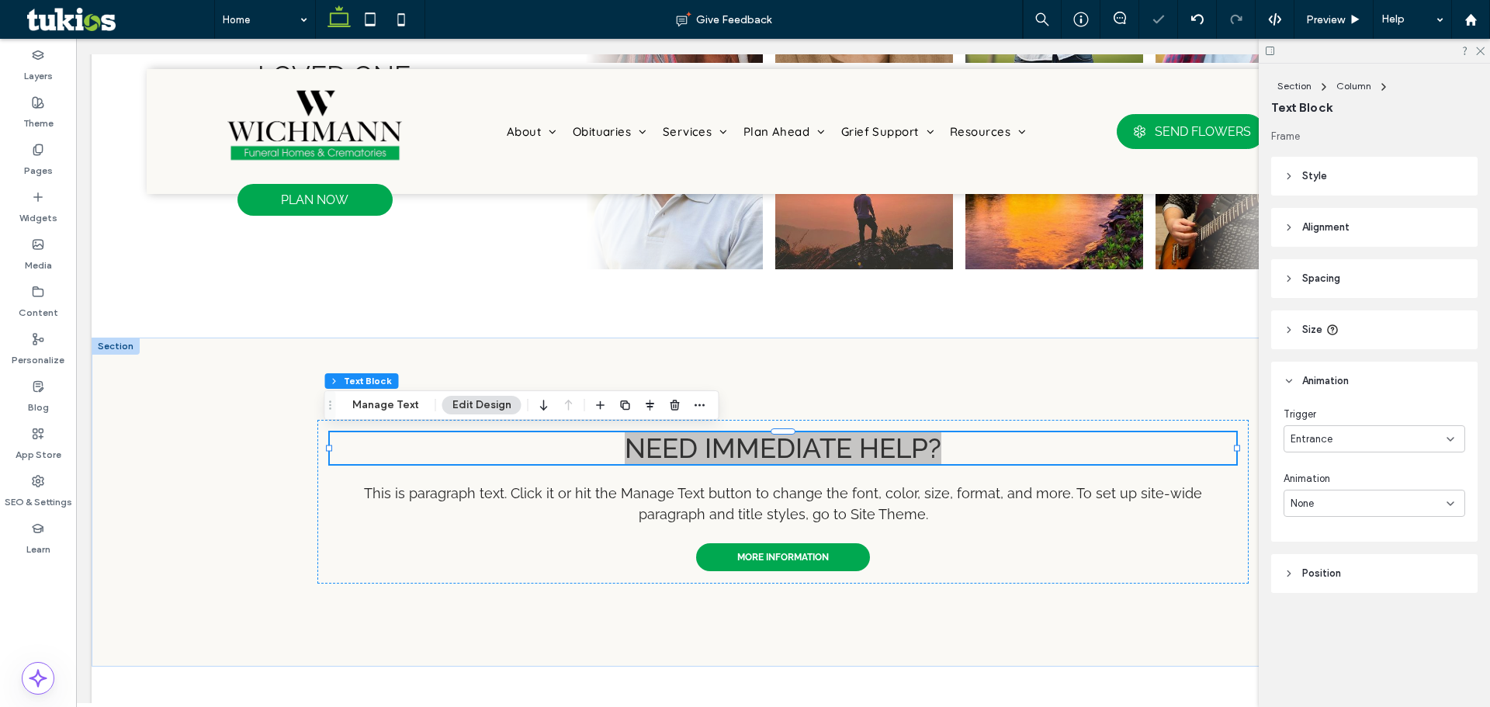
click at [1360, 503] on div "None" at bounding box center [1369, 504] width 156 height 16
click at [1367, 557] on div "Fade In" at bounding box center [1374, 557] width 180 height 27
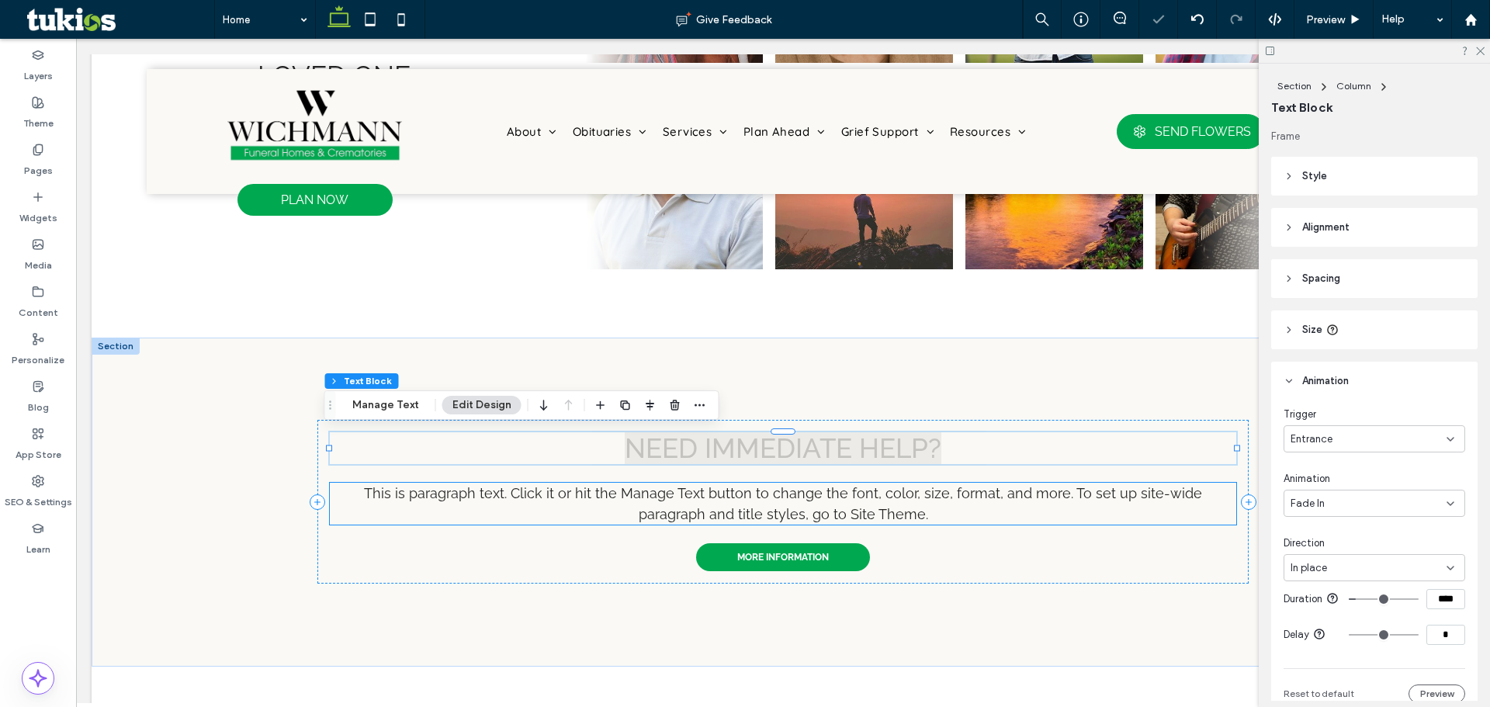
click at [988, 485] on span "This is paragraph text. Click it or hit the Manage Text button to change the fo…" at bounding box center [783, 503] width 838 height 37
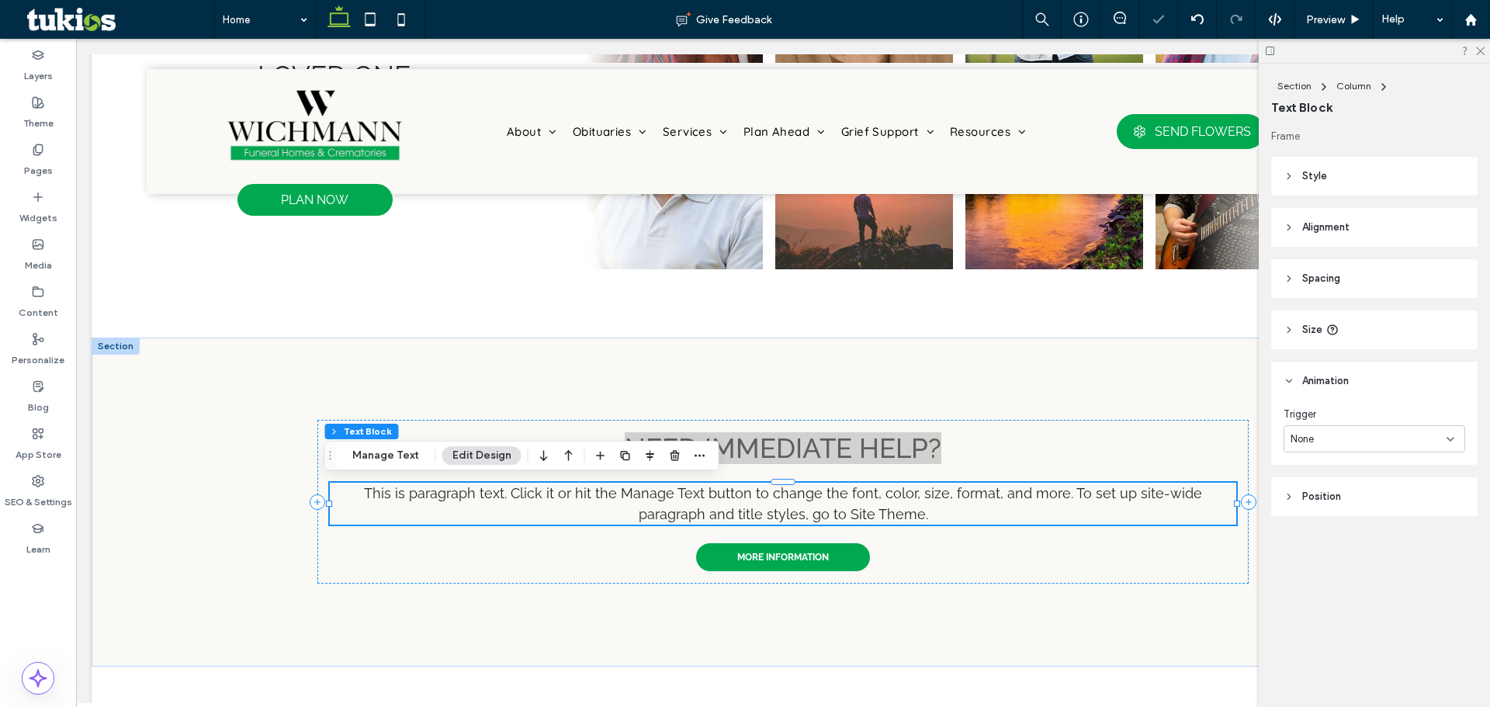
click at [982, 489] on span "This is paragraph text. Click it or hit the Manage Text button to change the fo…" at bounding box center [783, 503] width 838 height 37
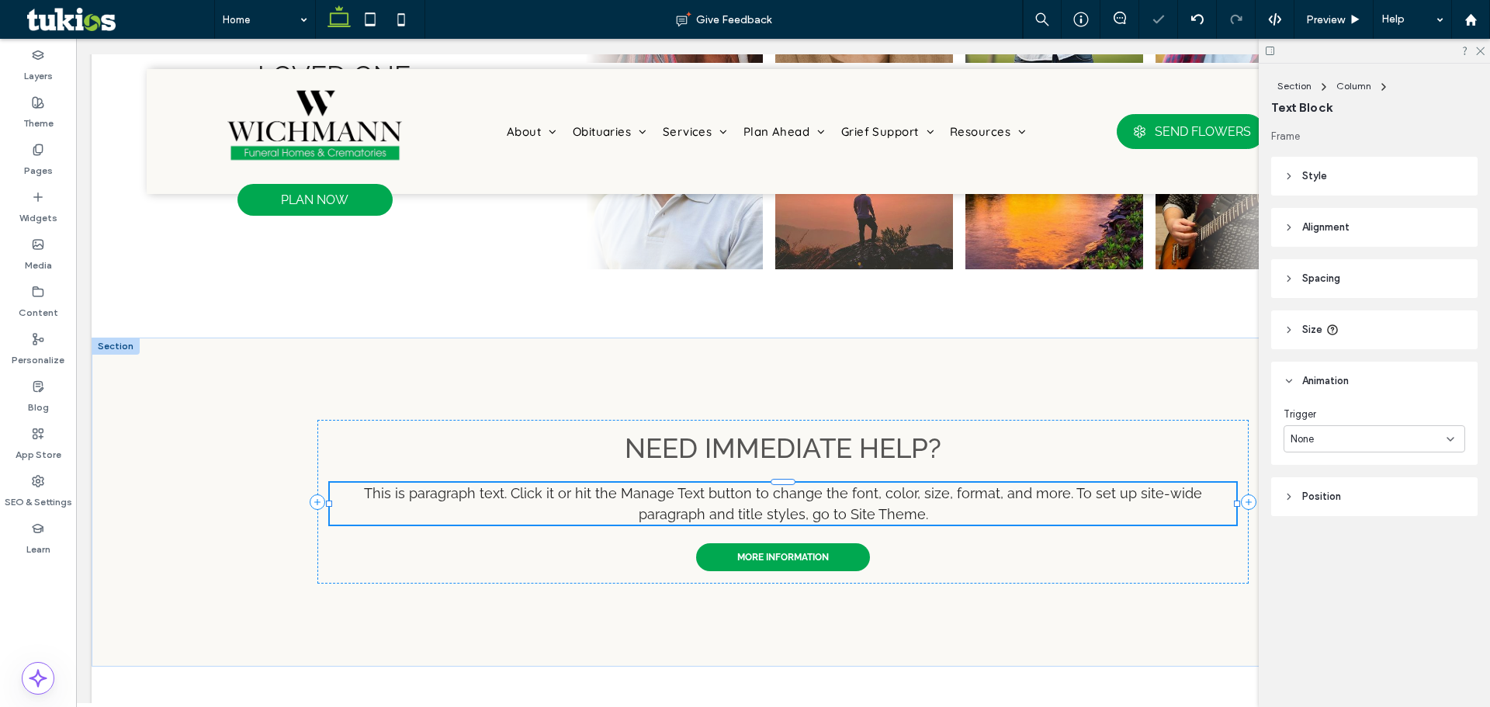
type input "*******"
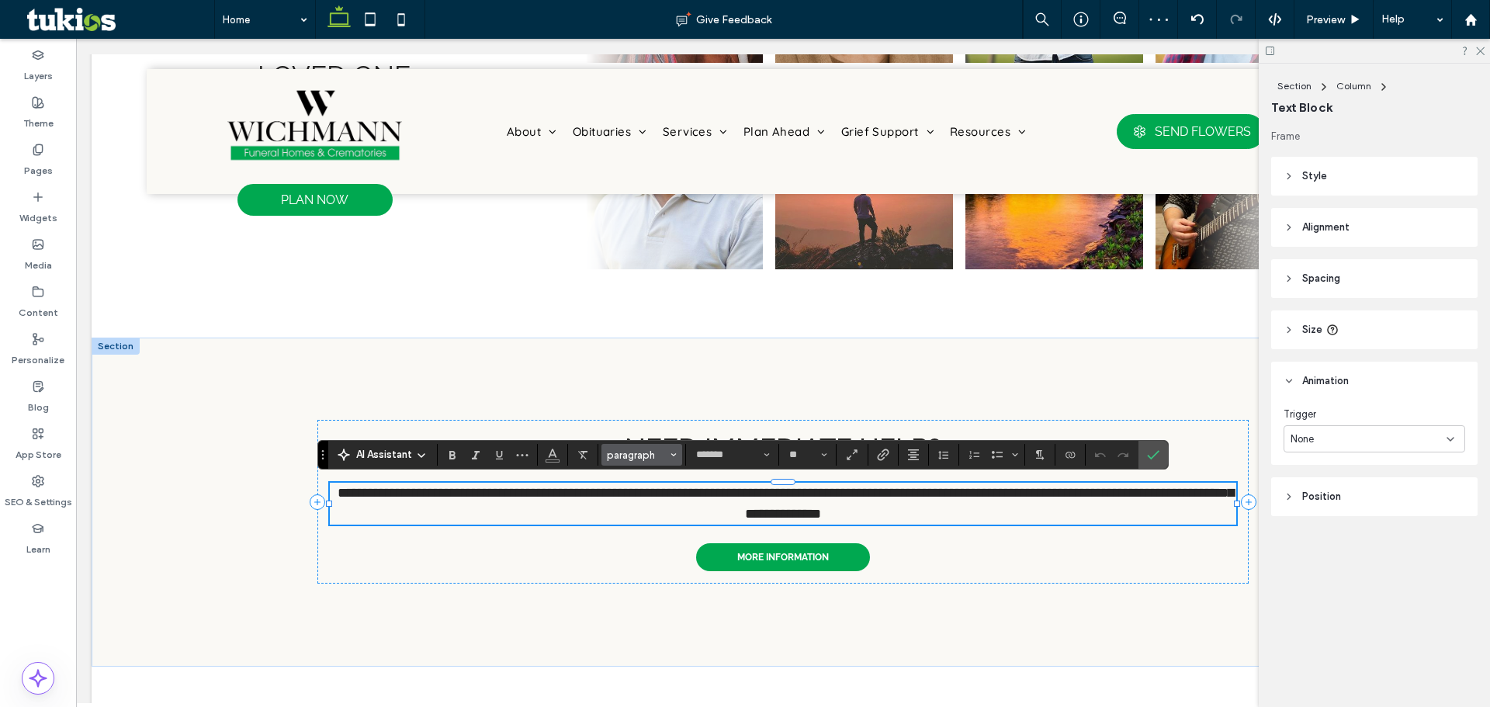
click at [601, 449] on button "paragraph" at bounding box center [641, 455] width 81 height 22
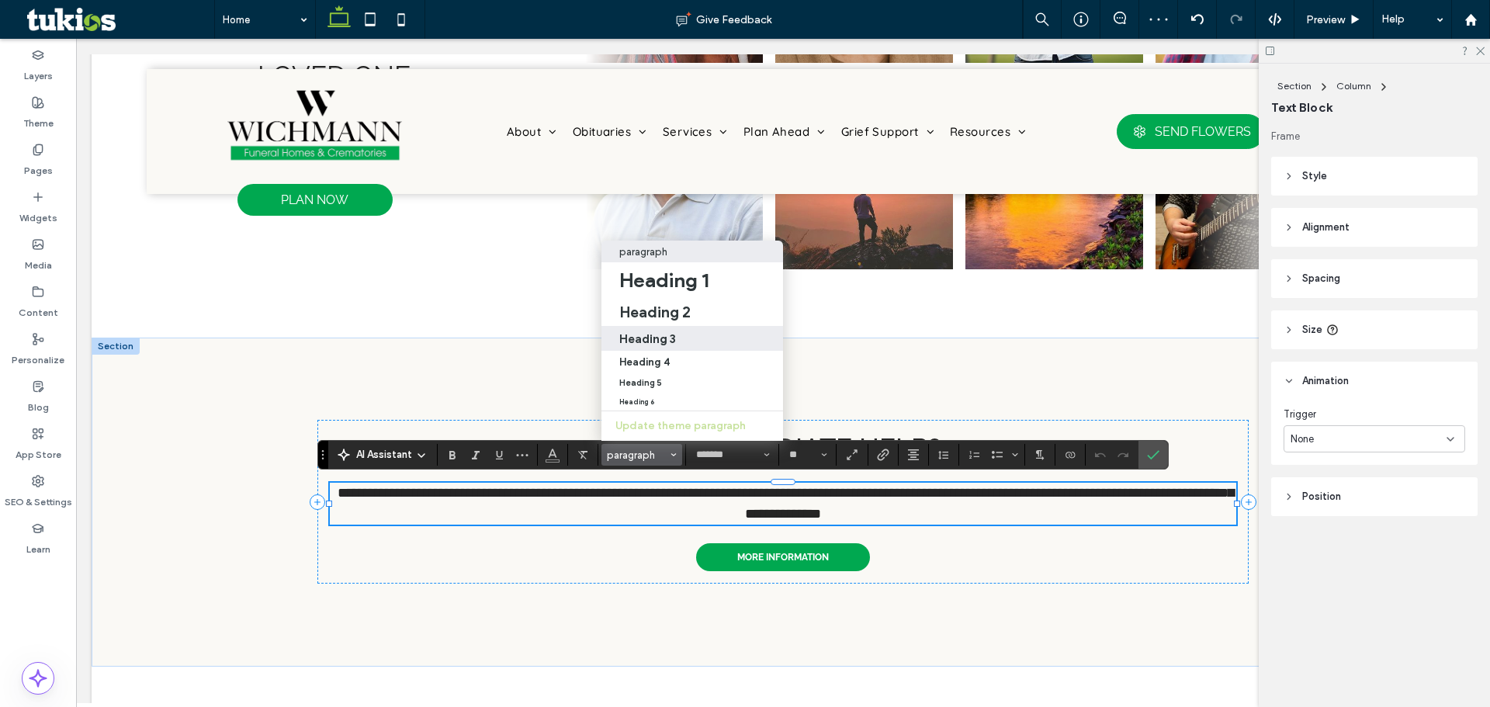
click at [664, 331] on h3 "Heading 3" at bounding box center [647, 338] width 57 height 15
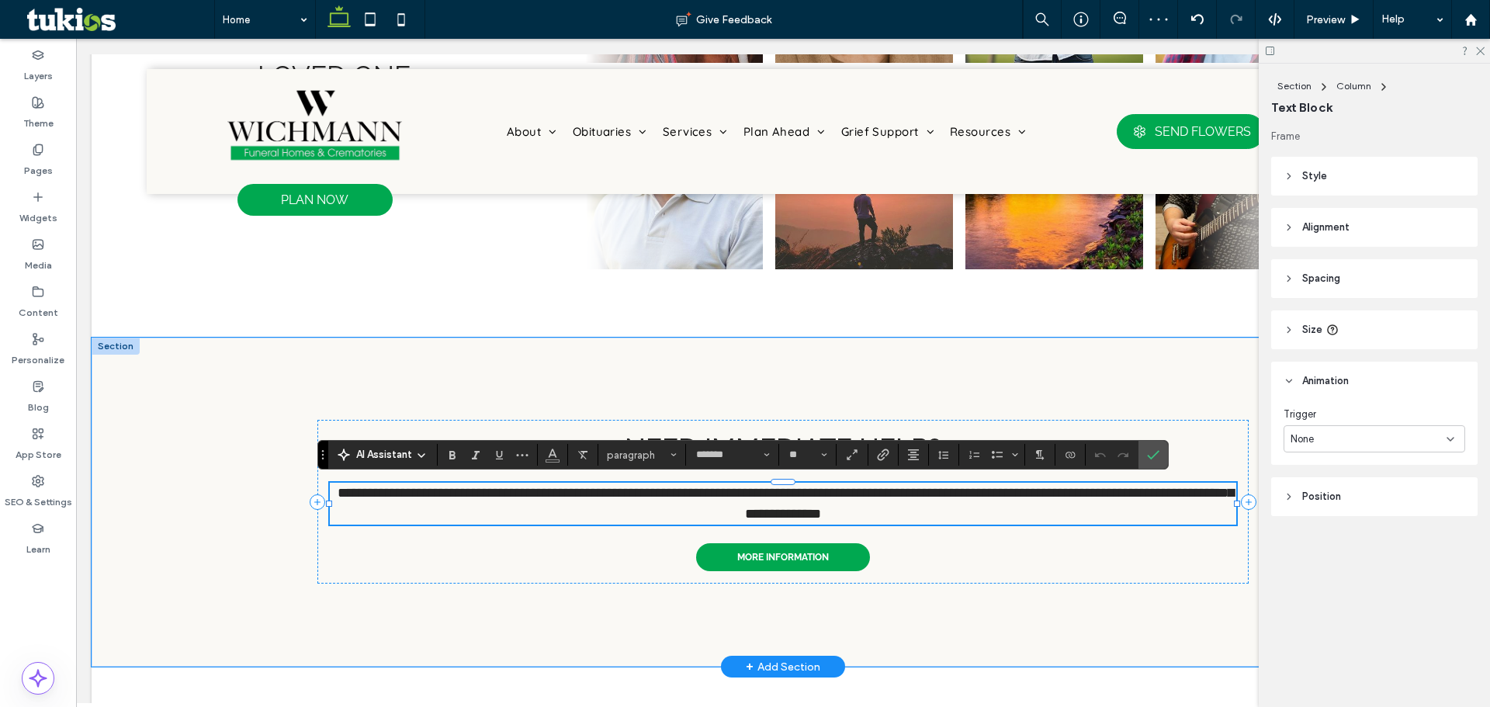
type input "**"
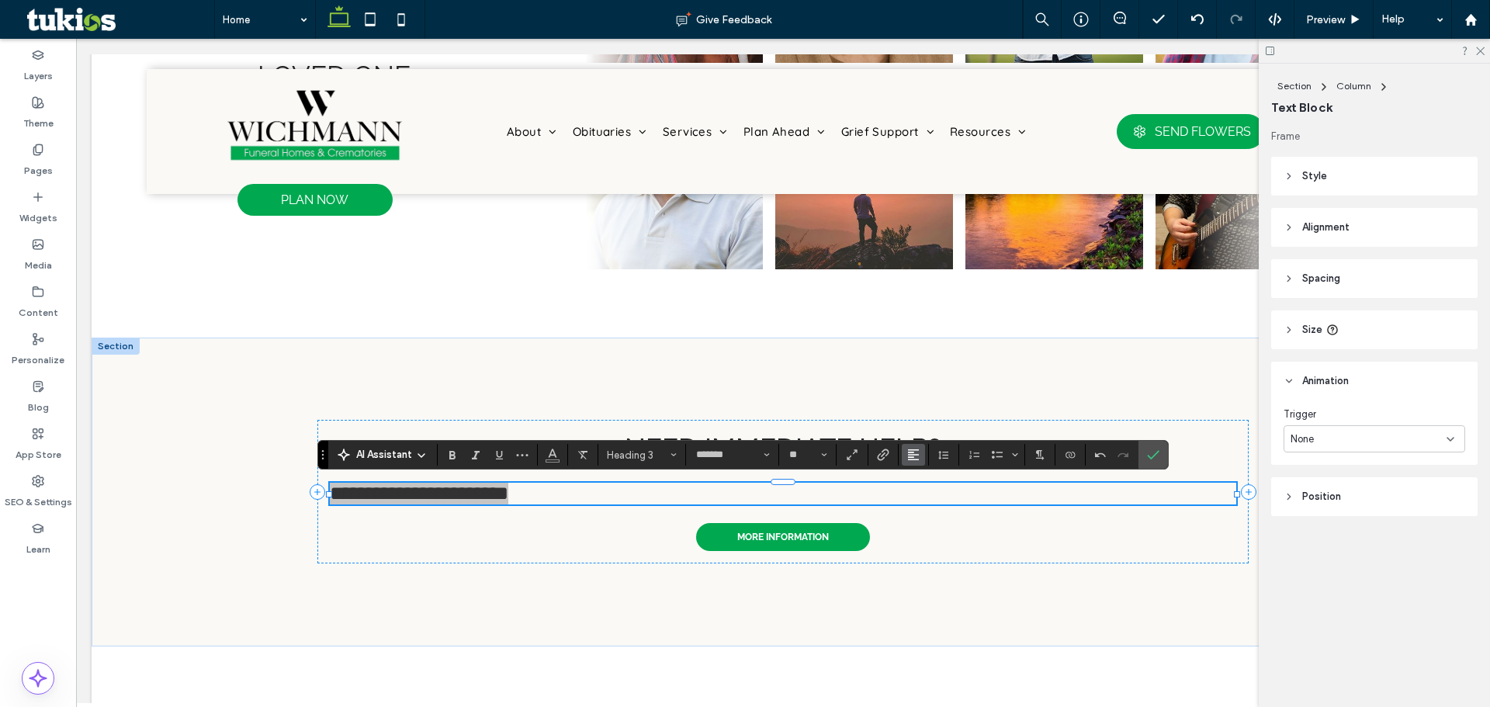
click at [920, 459] on button "Alignment" at bounding box center [913, 455] width 23 height 22
click at [923, 382] on label "ui.textEditor.alignment.center" at bounding box center [929, 384] width 54 height 23
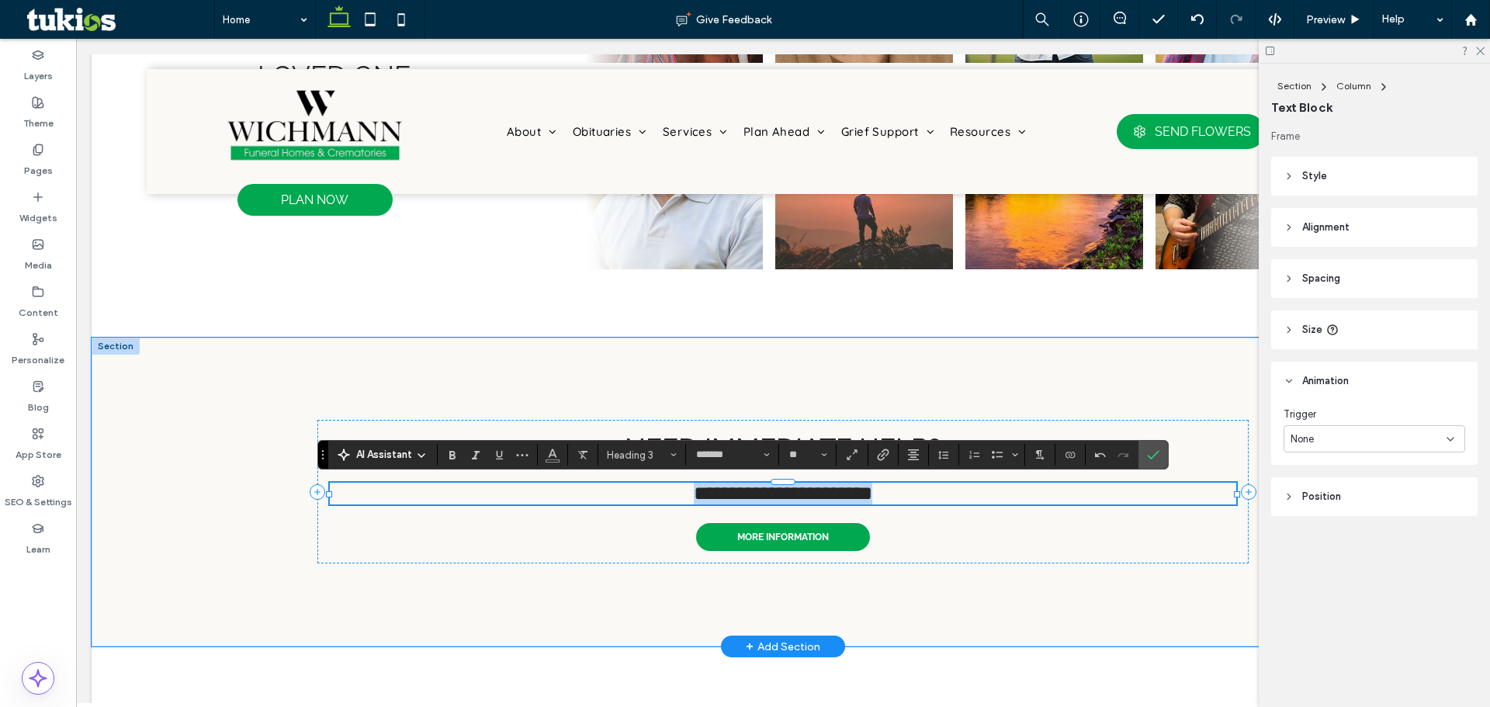
click at [918, 487] on h3 "**********" at bounding box center [783, 494] width 906 height 22
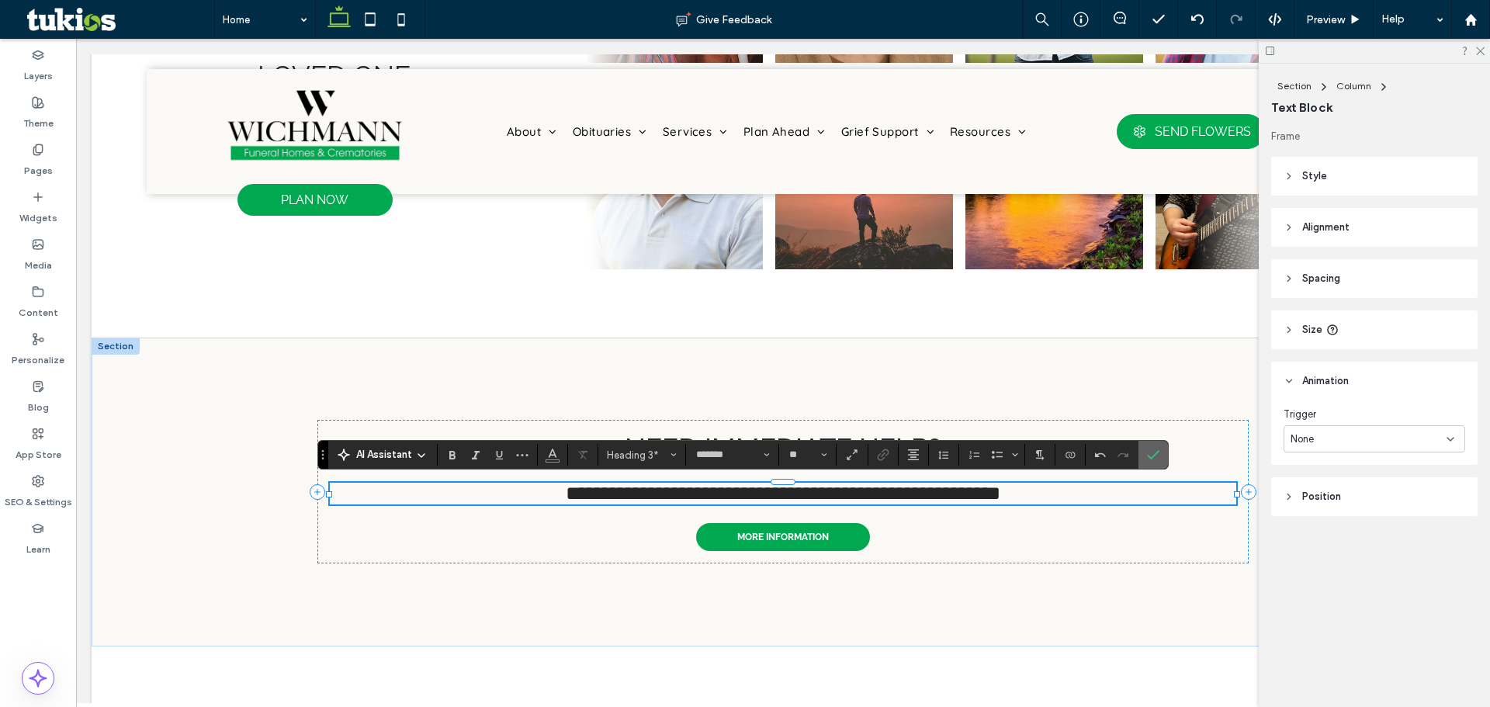
click at [1147, 452] on icon "Confirm" at bounding box center [1153, 455] width 12 height 12
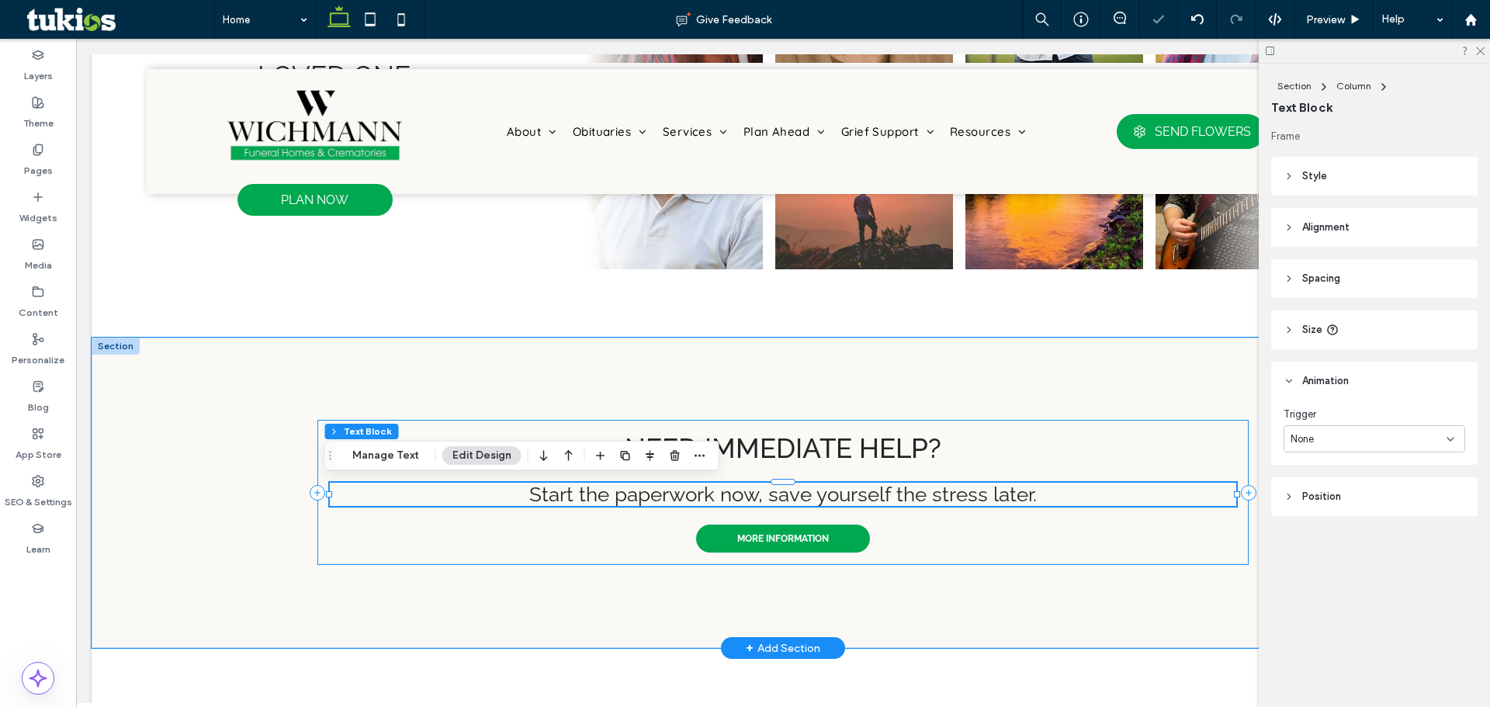
click at [958, 542] on div "Need immediate help? Start the paperwork now, save yourself the stress later. M…" at bounding box center [782, 492] width 931 height 145
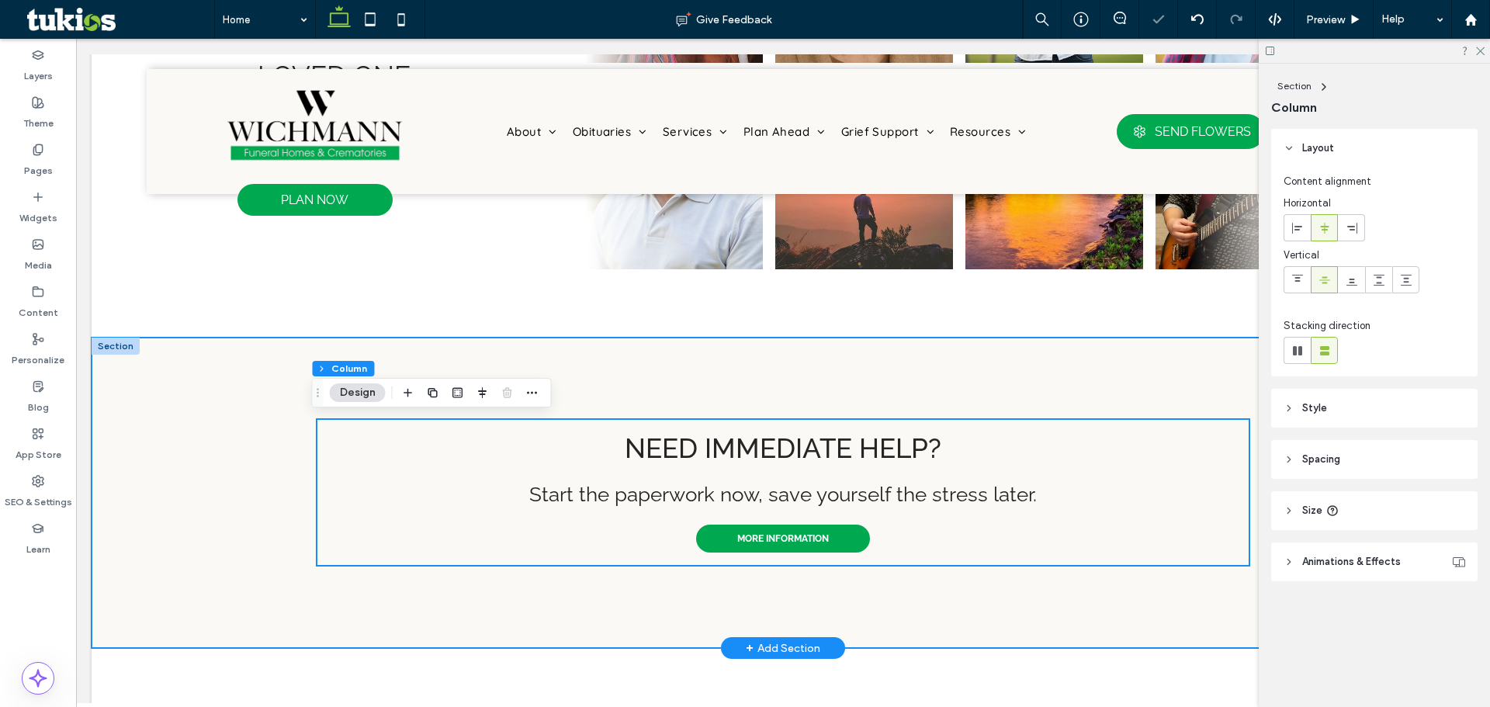
click at [1017, 601] on div "Need immediate help? Start the paperwork now, save yourself the stress later. M…" at bounding box center [782, 493] width 931 height 311
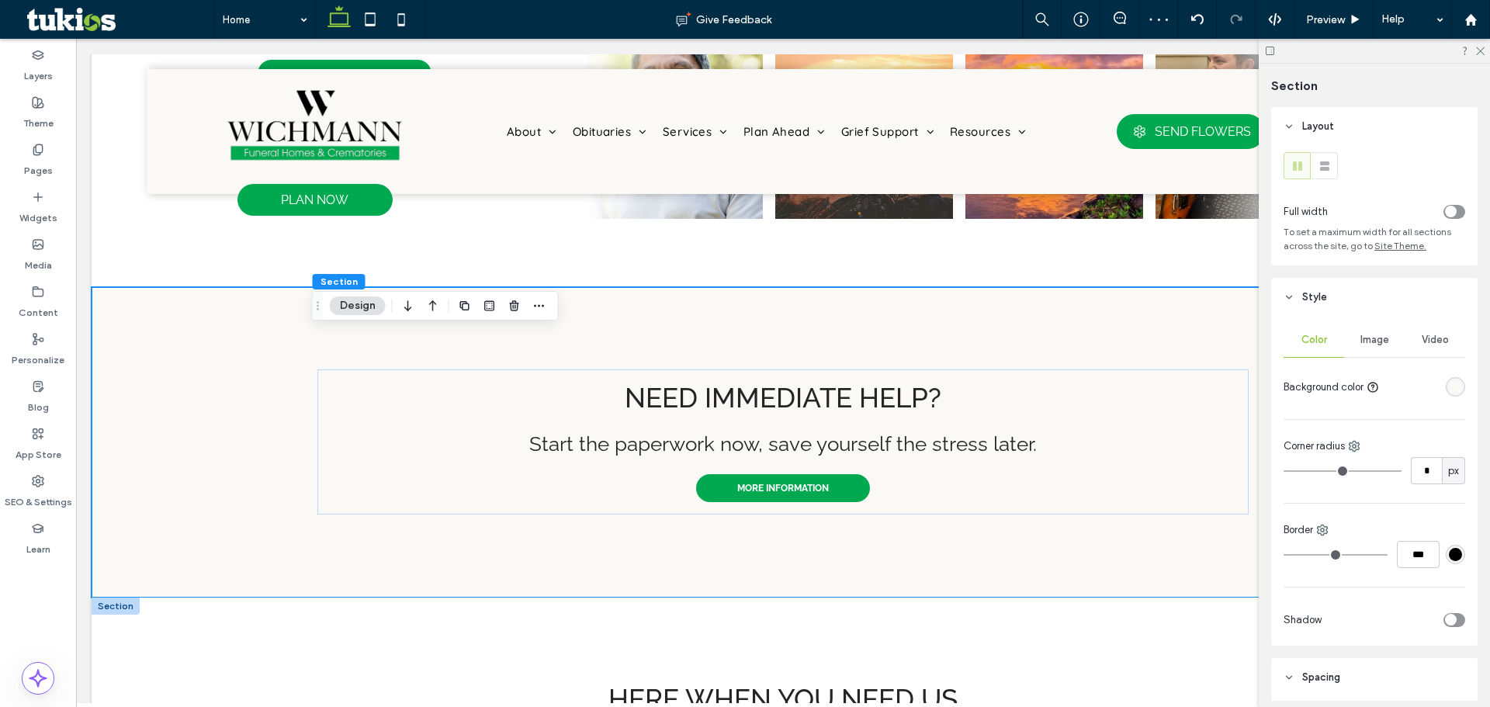
scroll to position [941, 0]
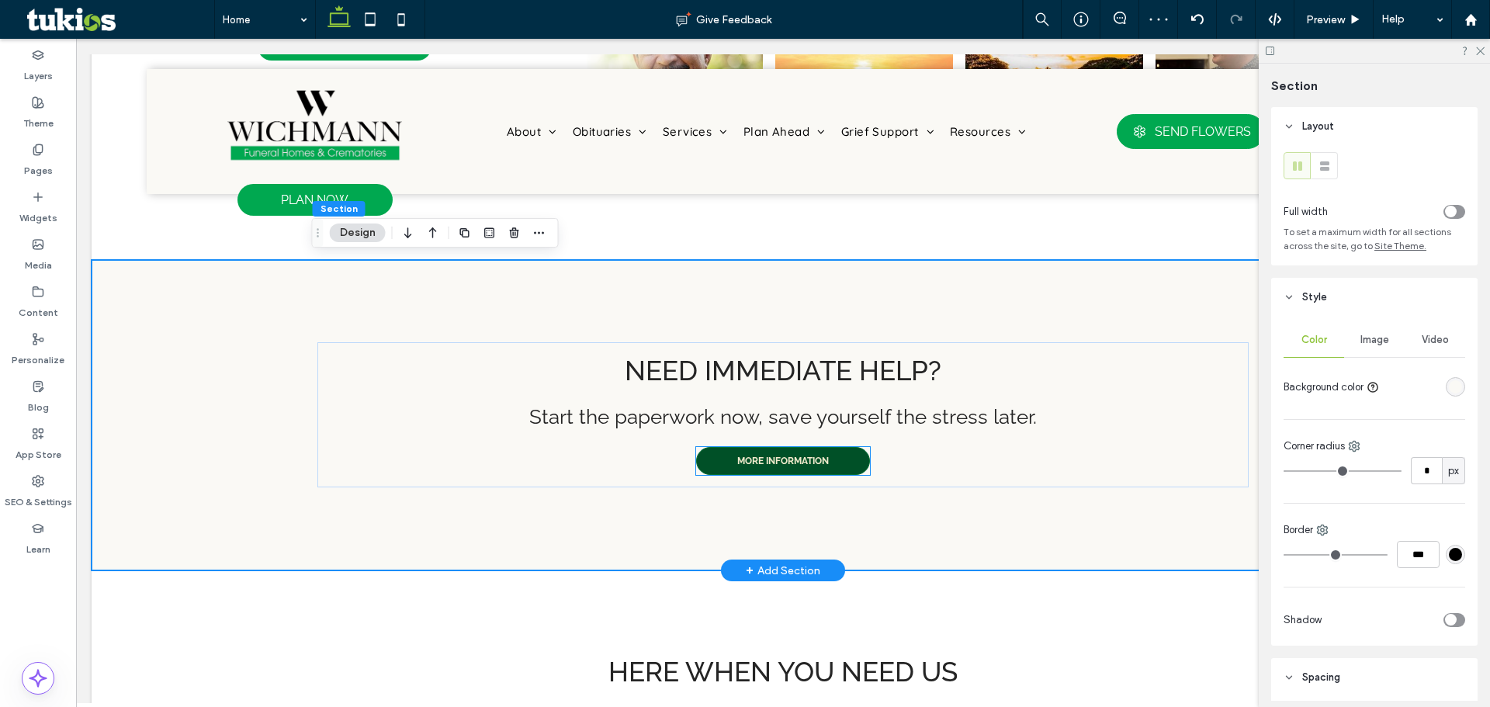
click at [833, 460] on link "MORE INFORMATION" at bounding box center [783, 461] width 174 height 28
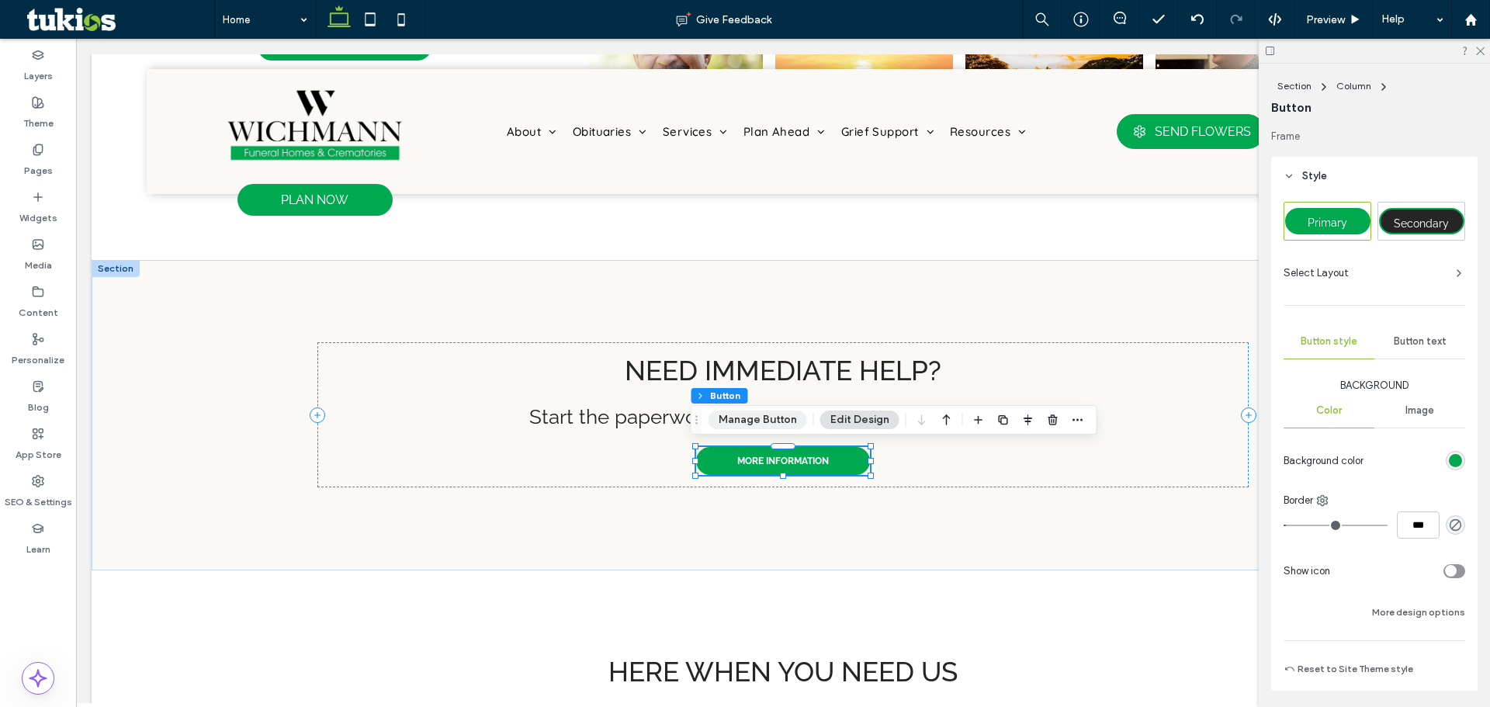
click at [777, 418] on button "Manage Button" at bounding box center [758, 420] width 99 height 19
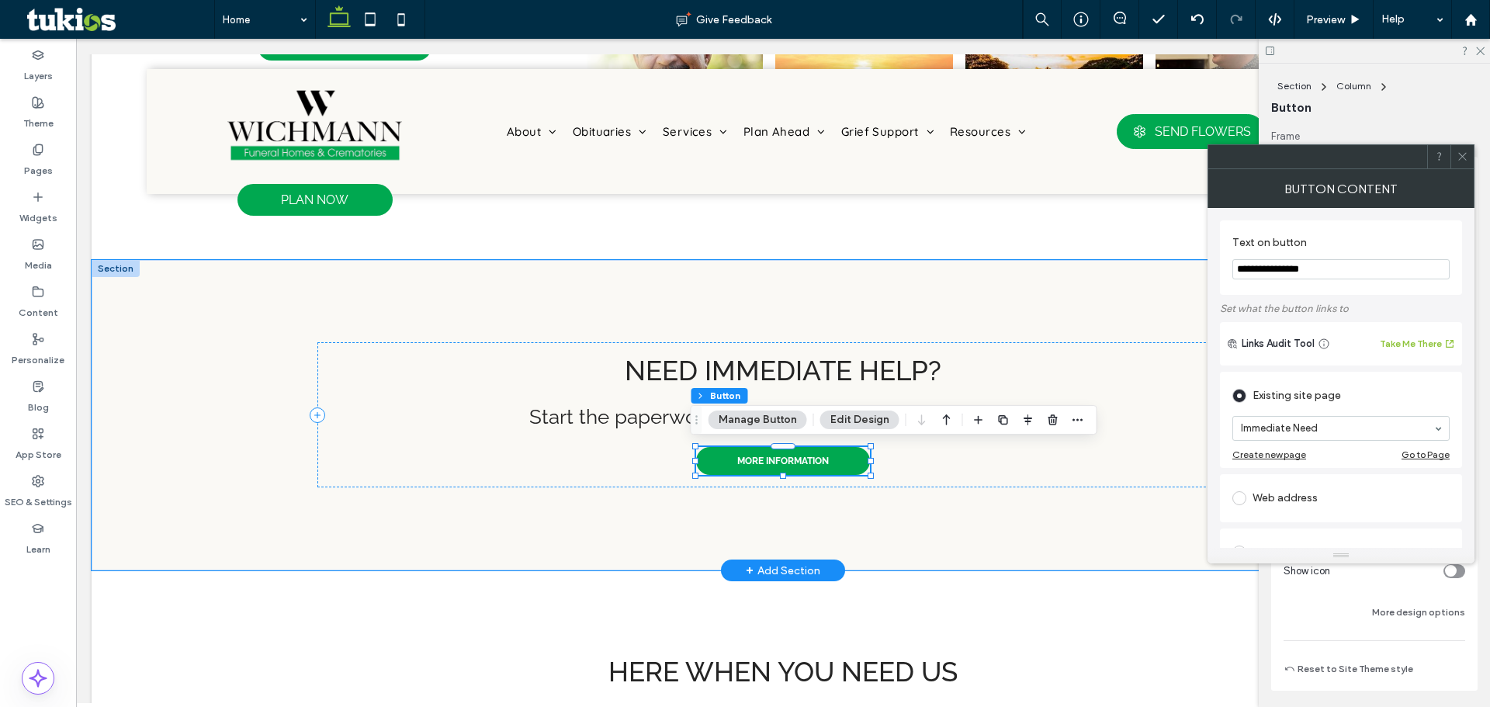
drag, startPoint x: 1423, startPoint y: 313, endPoint x: 1120, endPoint y: 275, distance: 305.0
type input "*"
type input "**********"
click at [1460, 156] on icon at bounding box center [1463, 157] width 12 height 12
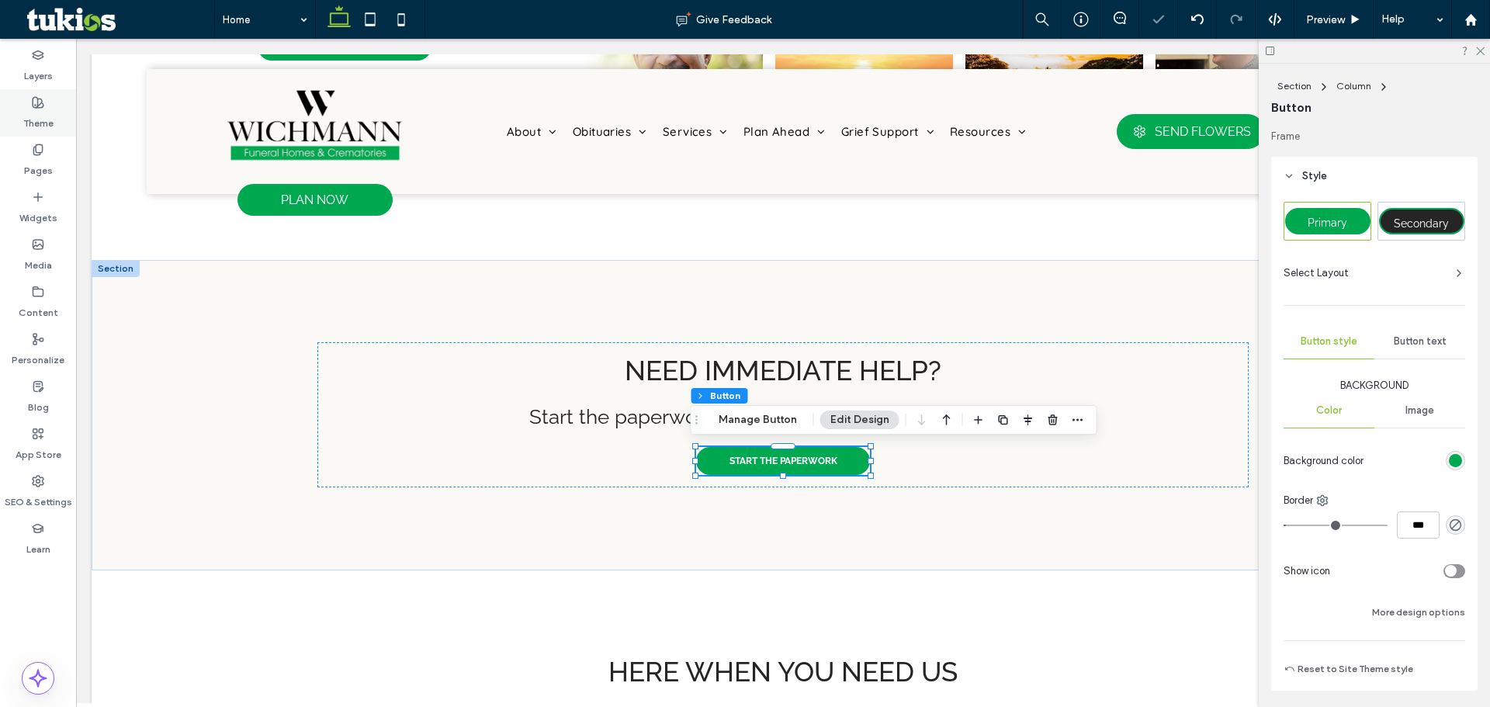
drag, startPoint x: 38, startPoint y: 122, endPoint x: 289, endPoint y: 301, distance: 308.8
click at [38, 122] on label "Theme" at bounding box center [38, 120] width 30 height 22
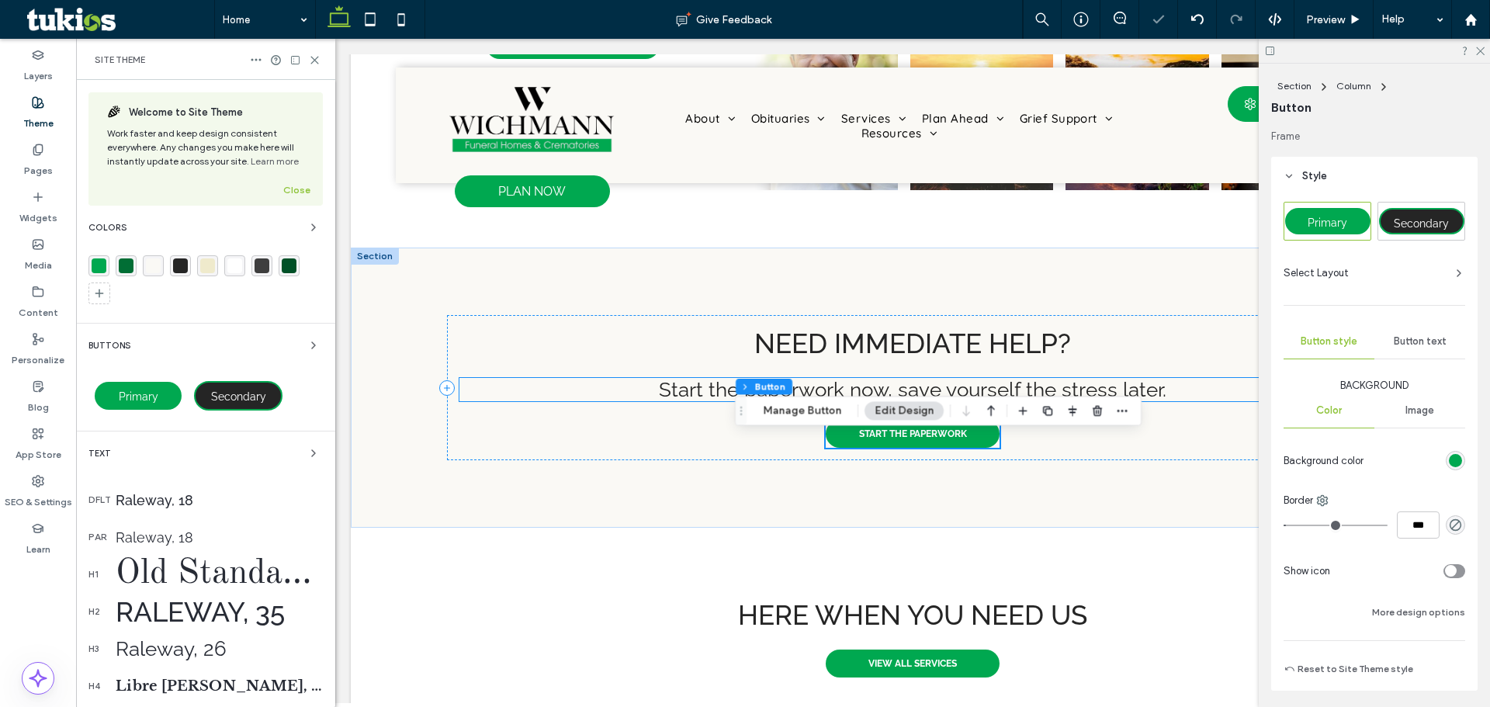
scroll to position [925, 0]
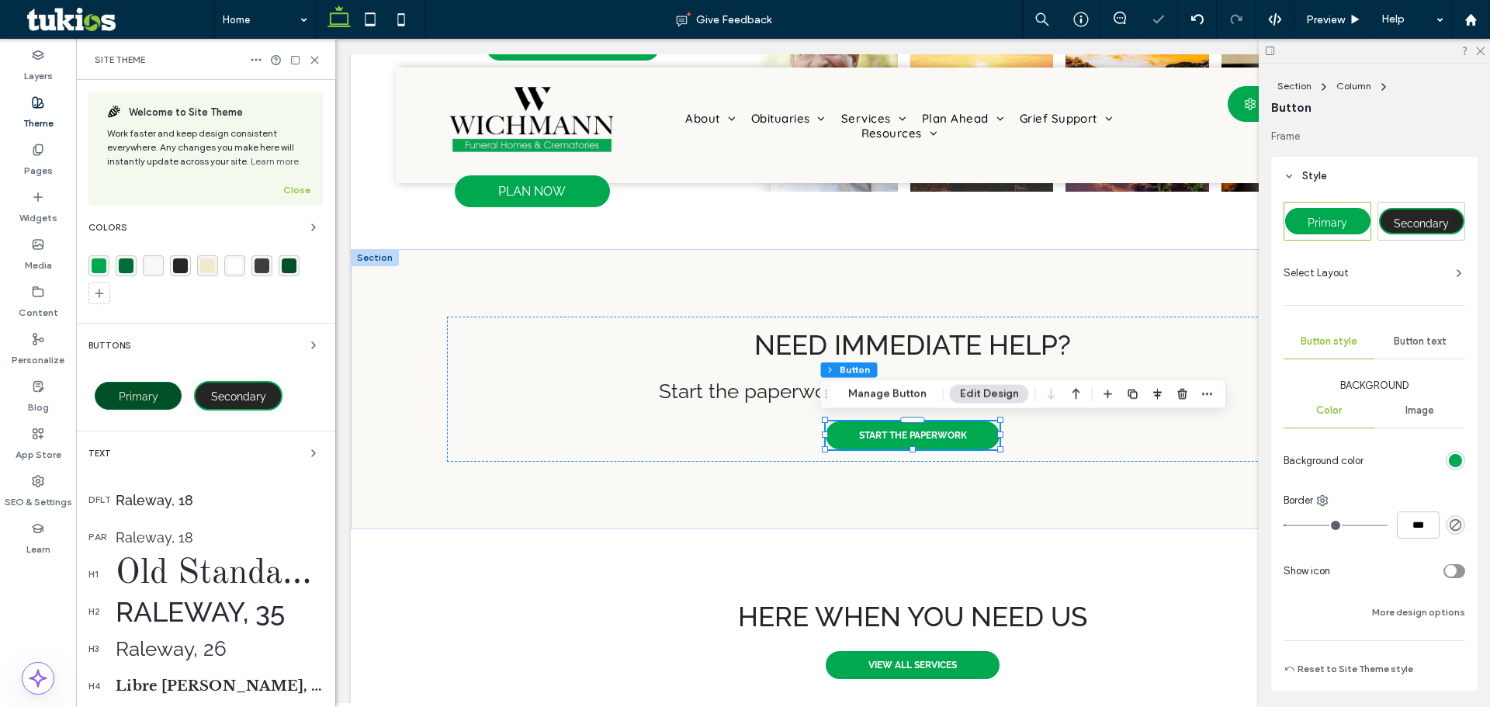
click at [115, 393] on div "Primary" at bounding box center [138, 396] width 87 height 28
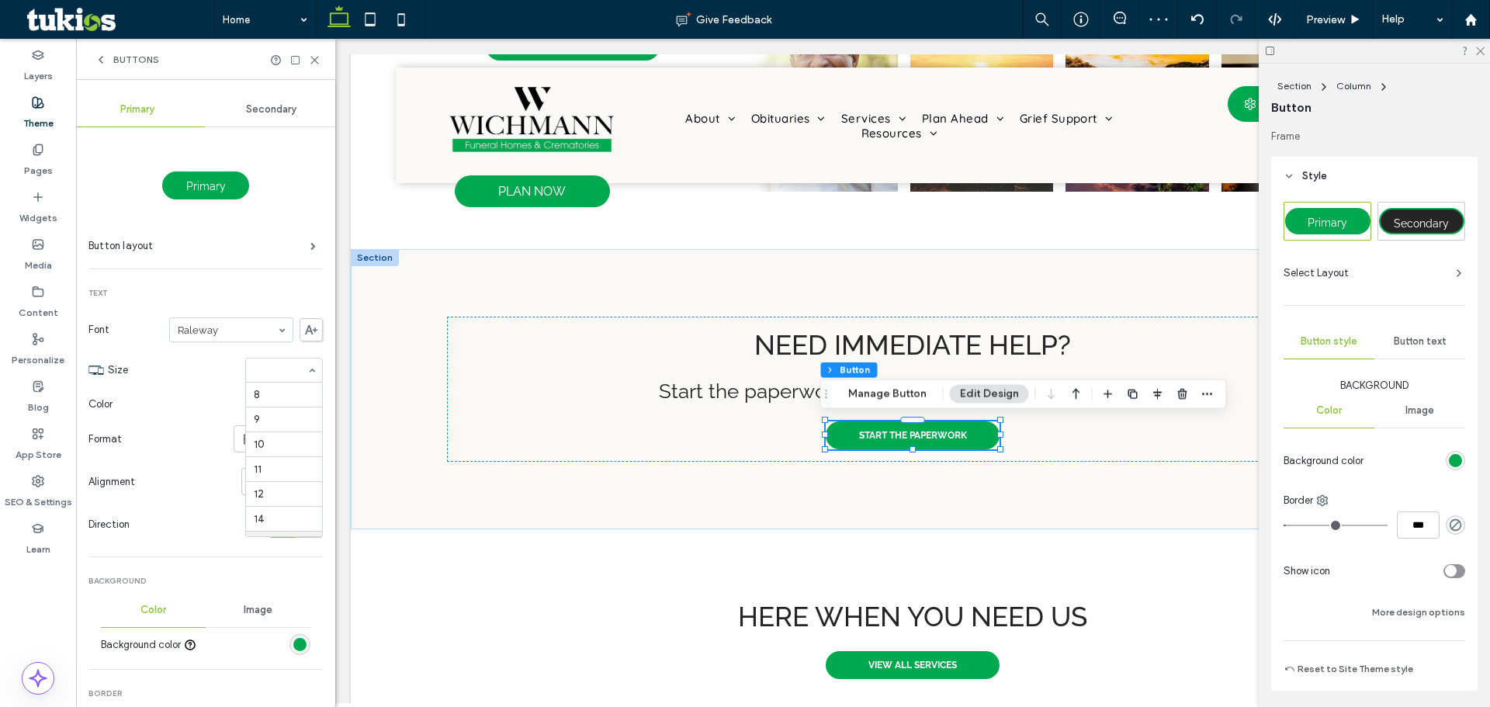
scroll to position [149, 0]
type input "***"
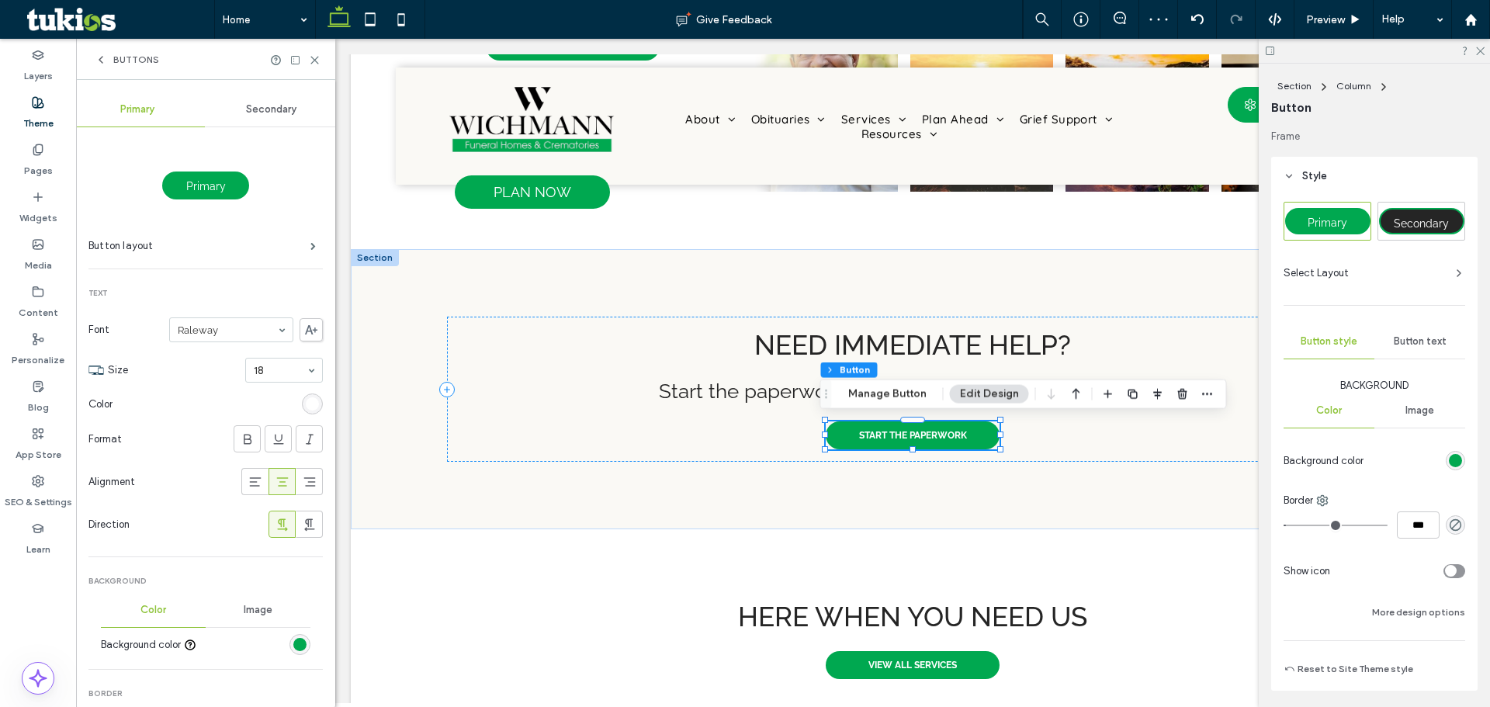
click at [1339, 213] on div "Primary" at bounding box center [1327, 221] width 85 height 26
click at [1440, 335] on div "Button text" at bounding box center [1419, 341] width 91 height 34
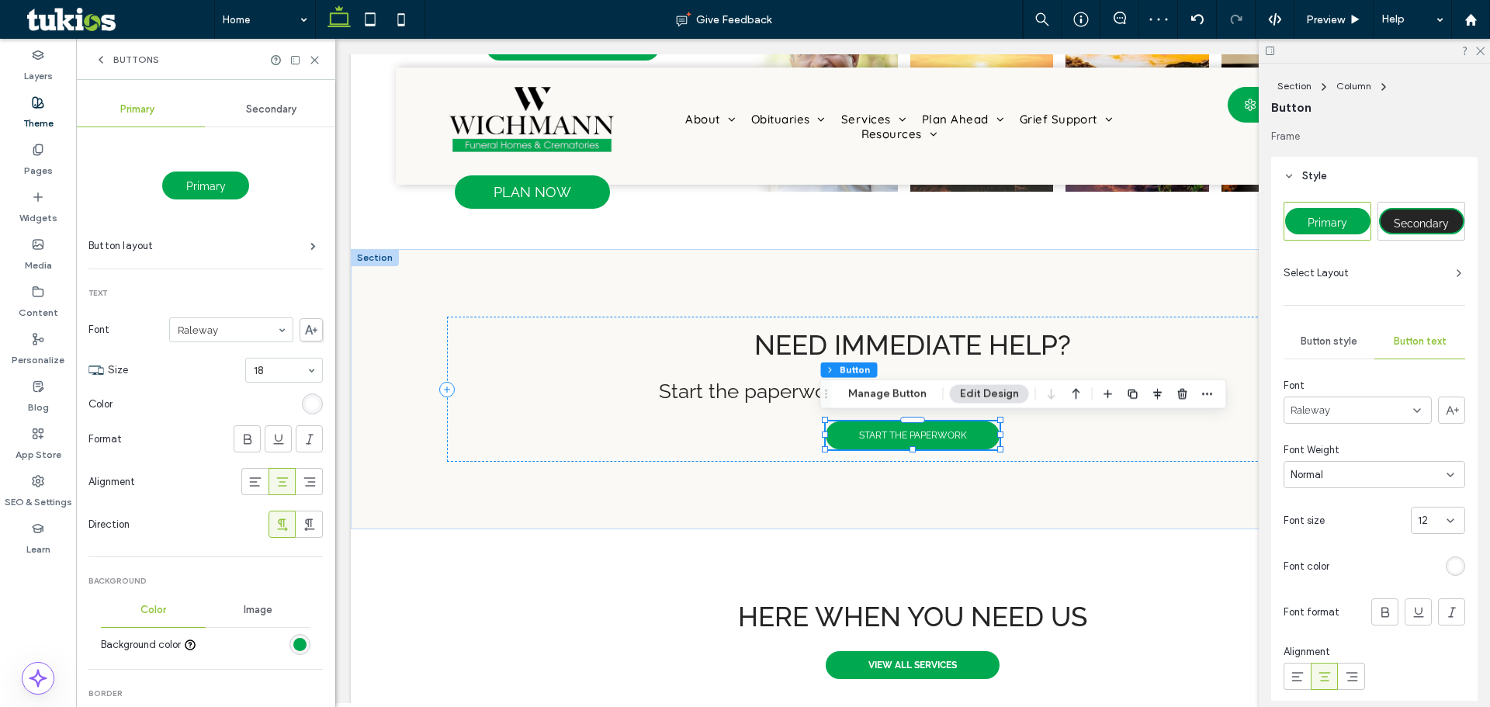
click at [1429, 515] on div "12" at bounding box center [1429, 521] width 22 height 16
click at [1431, 652] on div "18" at bounding box center [1430, 659] width 53 height 27
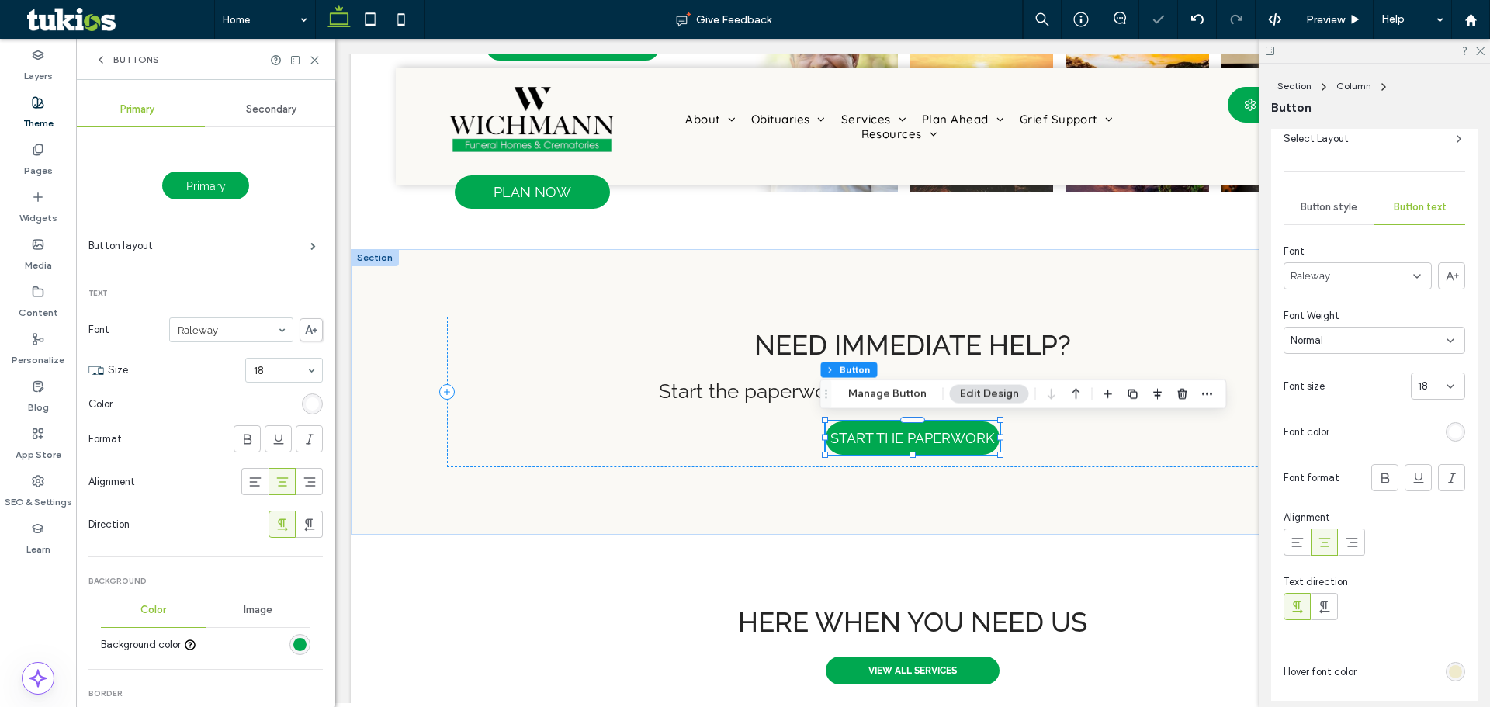
scroll to position [233, 0]
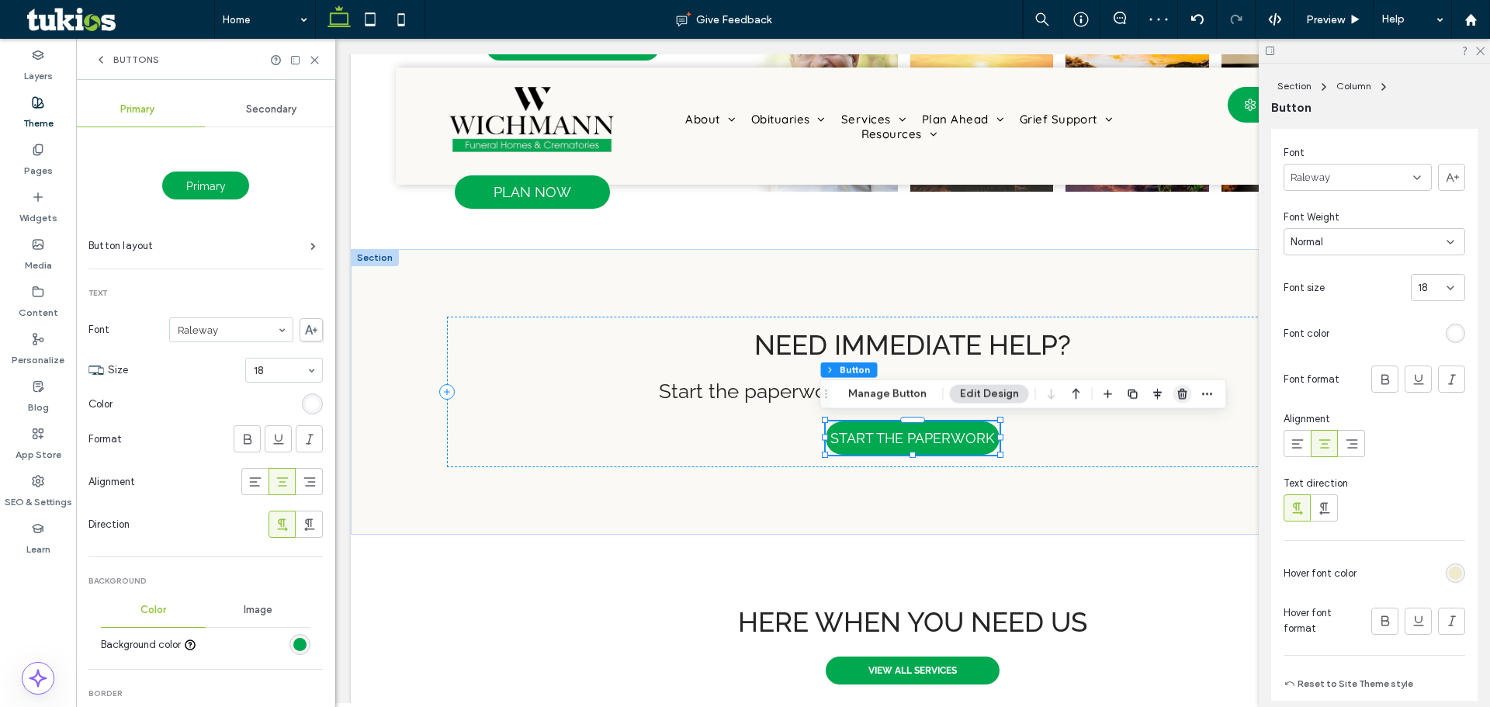
click at [1177, 393] on use "button" at bounding box center [1181, 394] width 9 height 10
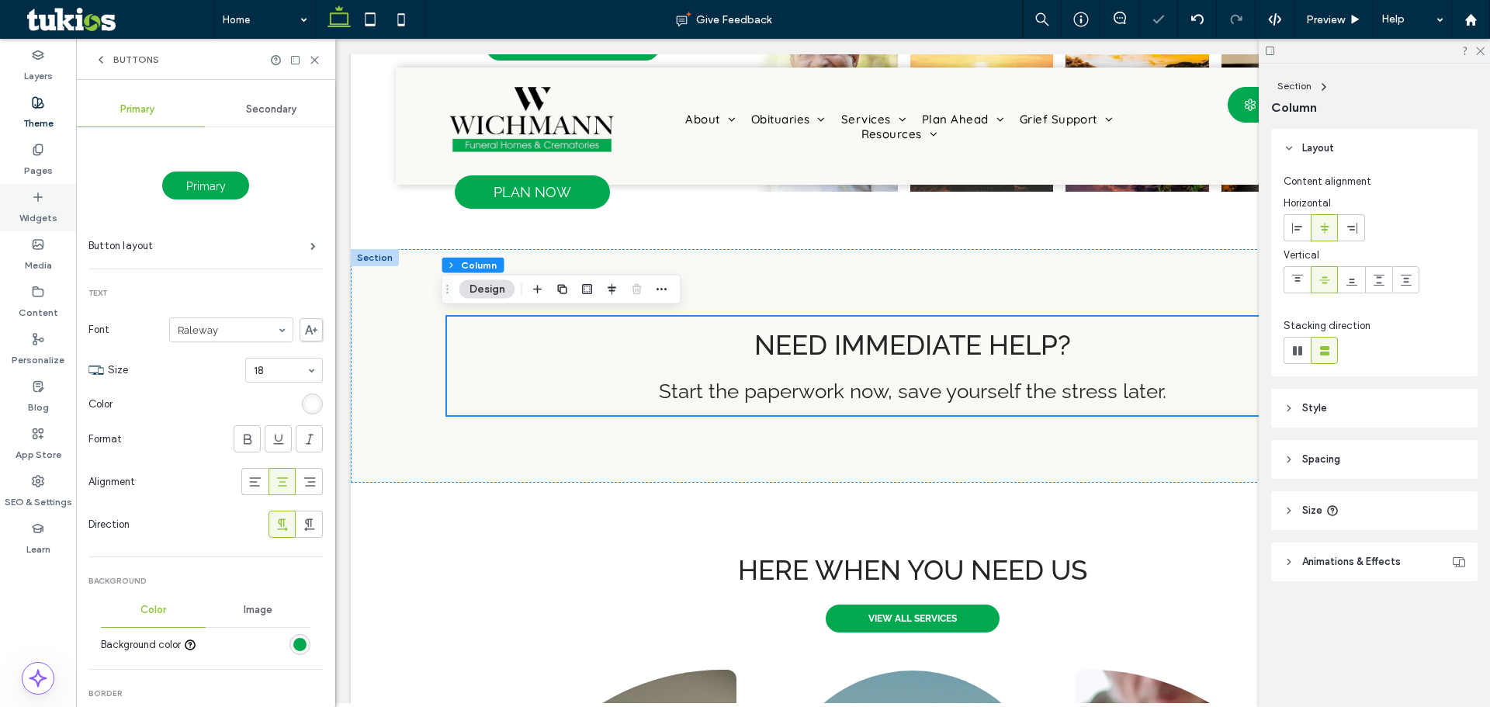
click at [24, 213] on label "Widgets" at bounding box center [38, 214] width 38 height 22
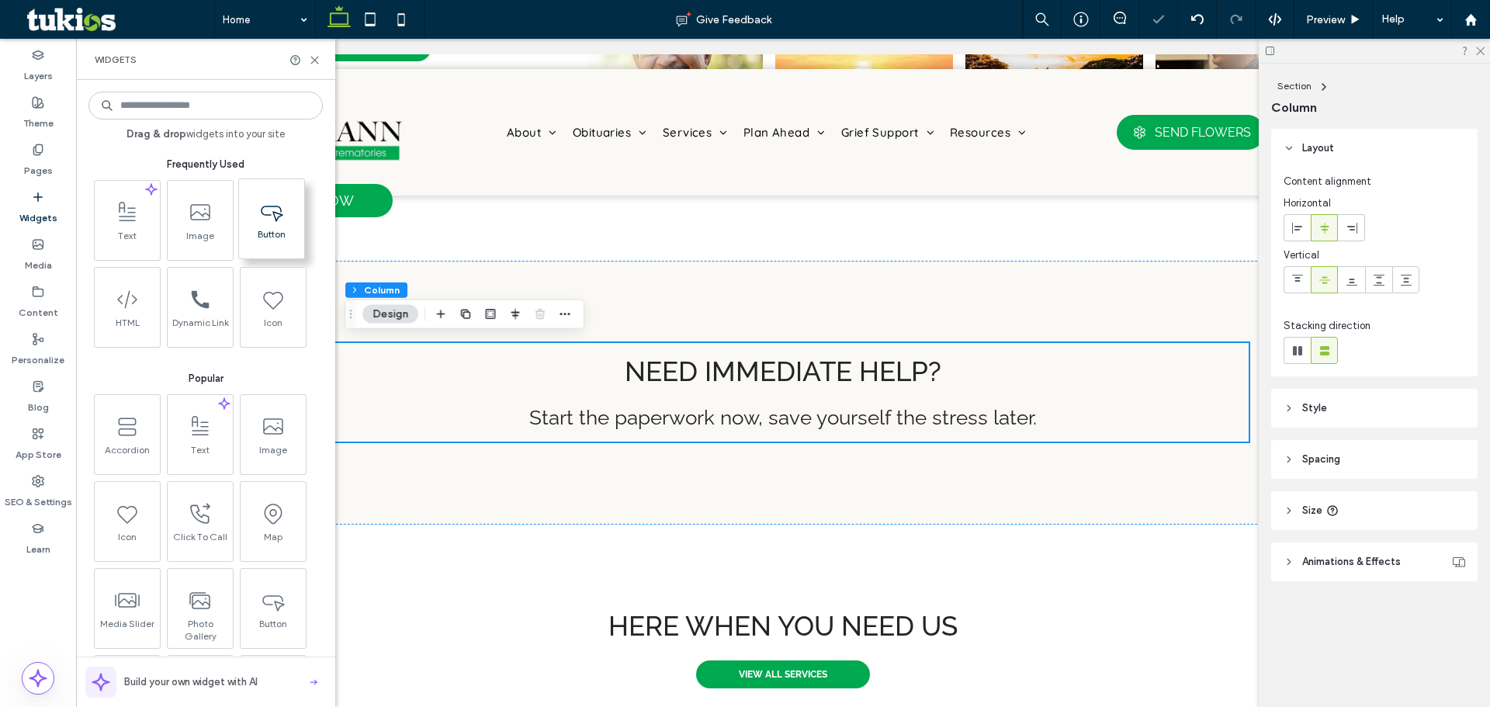
scroll to position [941, 0]
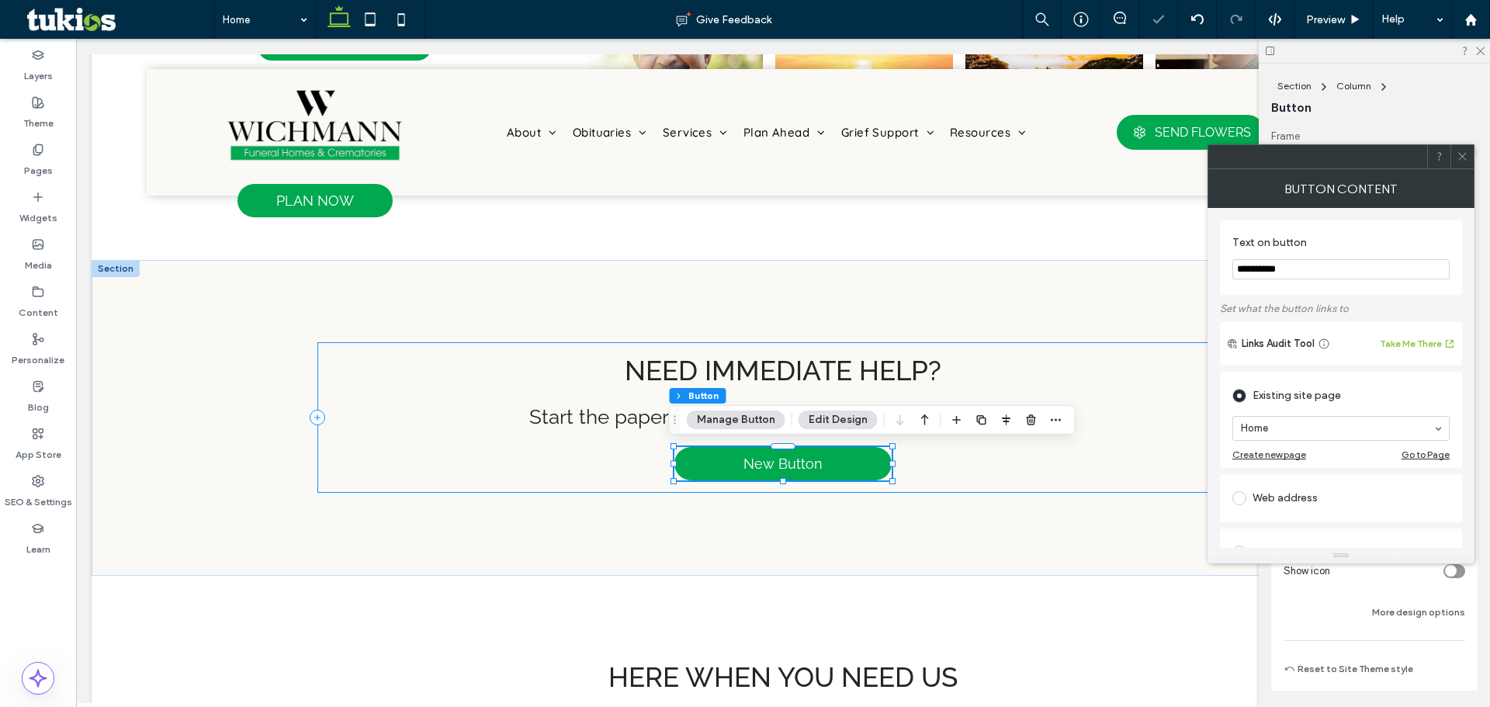
click at [996, 365] on h2 "Need immediate help?" at bounding box center [783, 371] width 906 height 32
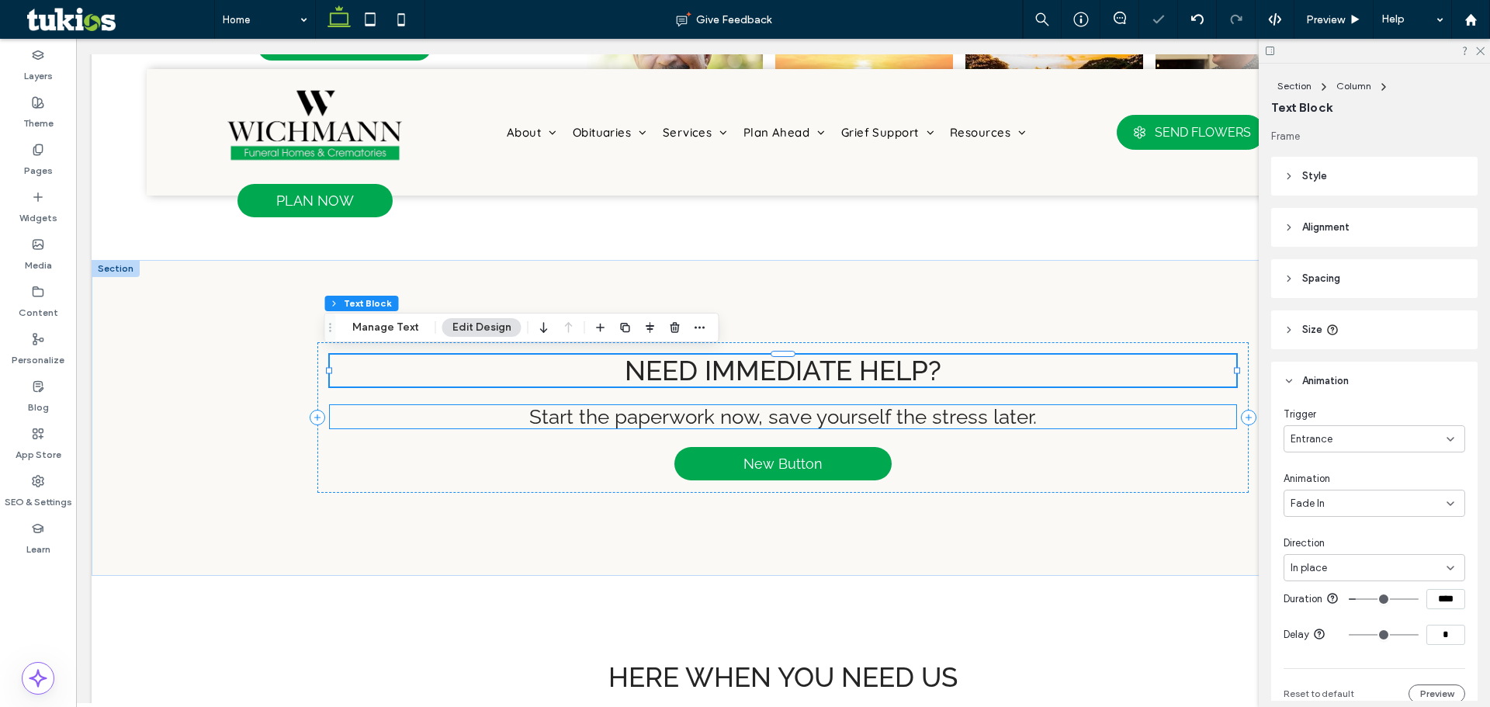
click at [985, 414] on span "Start the paperwork now, save yourself the stress later." at bounding box center [783, 416] width 508 height 23
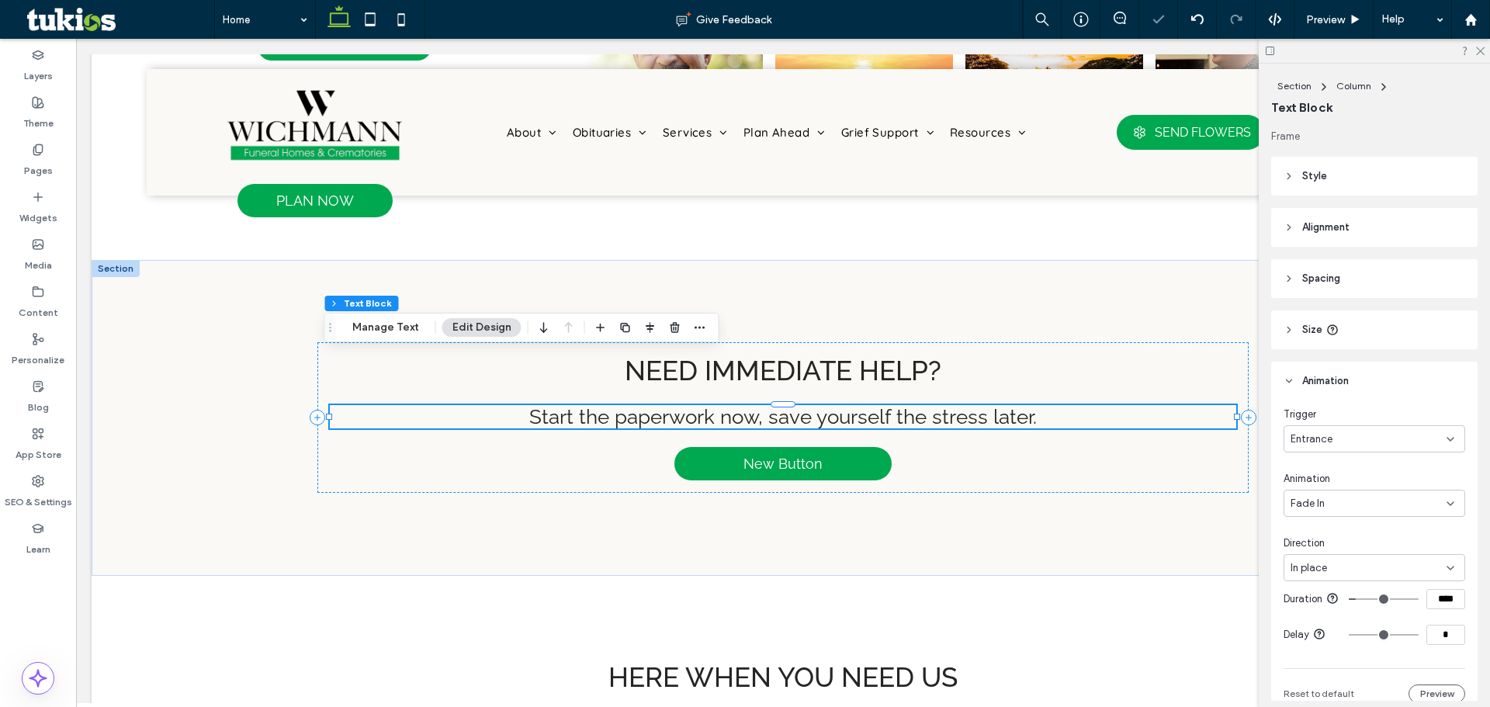
click at [985, 414] on span "Start the paperwork now, save yourself the stress later." at bounding box center [783, 416] width 508 height 23
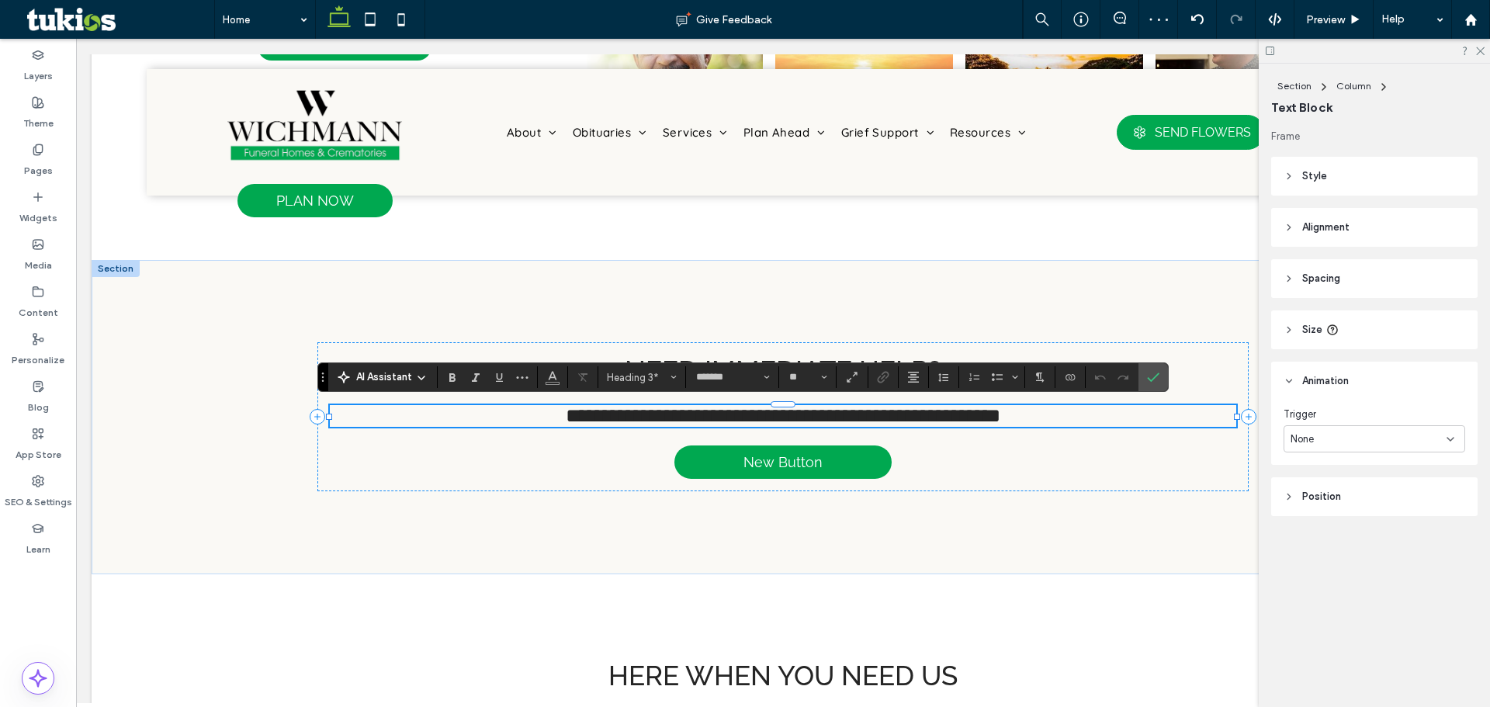
click at [898, 409] on span "**********" at bounding box center [783, 415] width 435 height 19
drag, startPoint x: 769, startPoint y: 415, endPoint x: 1059, endPoint y: 428, distance: 290.5
click at [1059, 428] on div "**********" at bounding box center [782, 416] width 931 height 149
click at [1050, 414] on h3 "**********" at bounding box center [783, 416] width 906 height 22
drag, startPoint x: 1026, startPoint y: 414, endPoint x: 759, endPoint y: 414, distance: 267.0
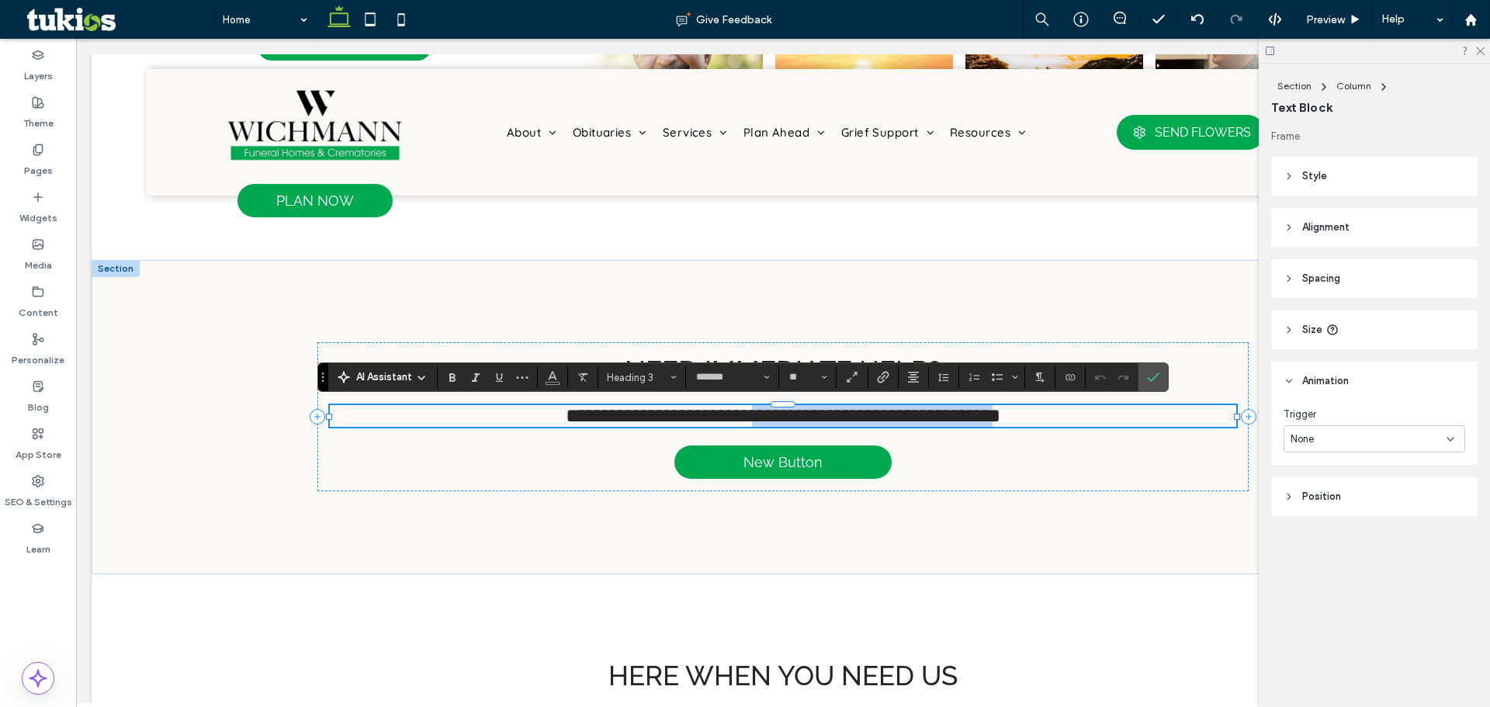
click at [759, 414] on span "**********" at bounding box center [783, 415] width 435 height 19
click at [908, 414] on span "**********" at bounding box center [783, 415] width 435 height 19
click at [1152, 373] on icon "Confirm" at bounding box center [1153, 377] width 12 height 12
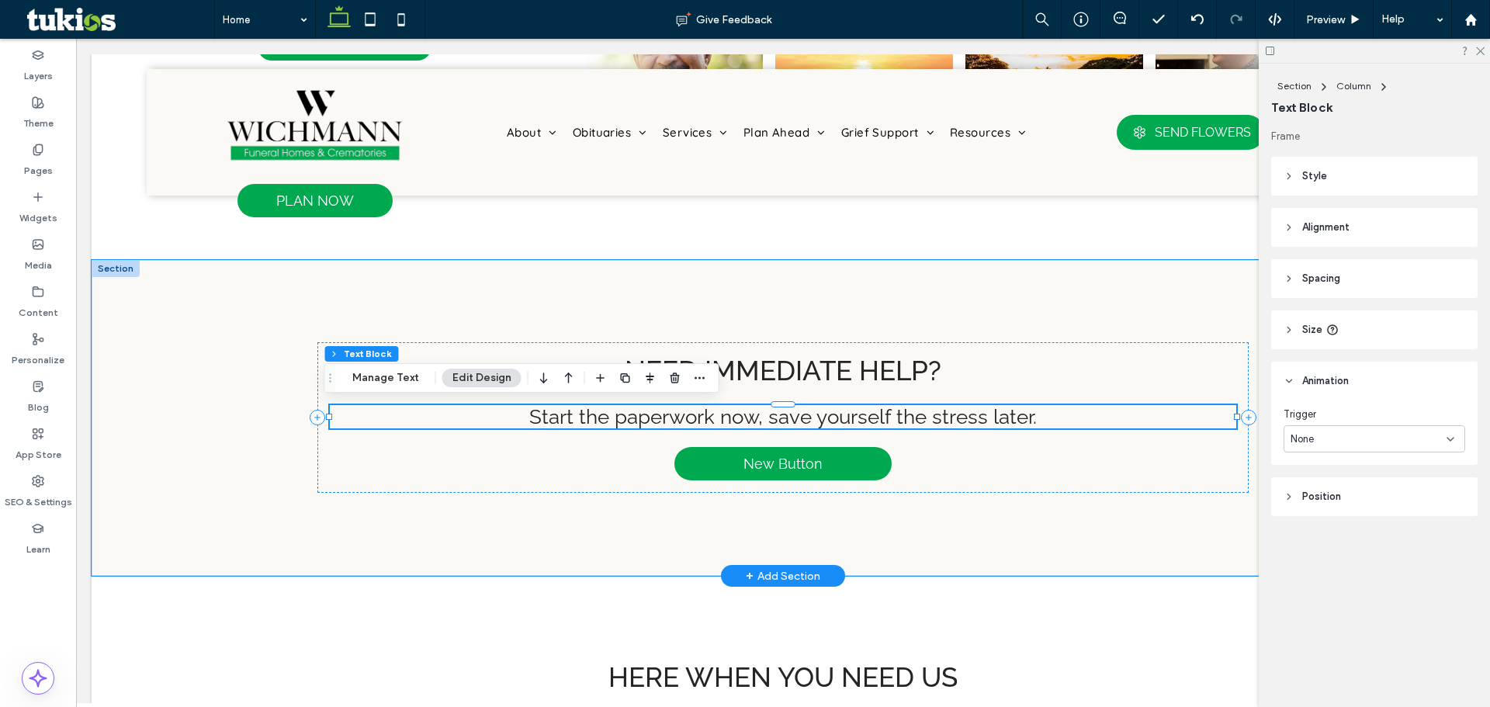
click at [1183, 405] on h3 "Start the paperwork now, save yourself the stress later." at bounding box center [783, 416] width 906 height 23
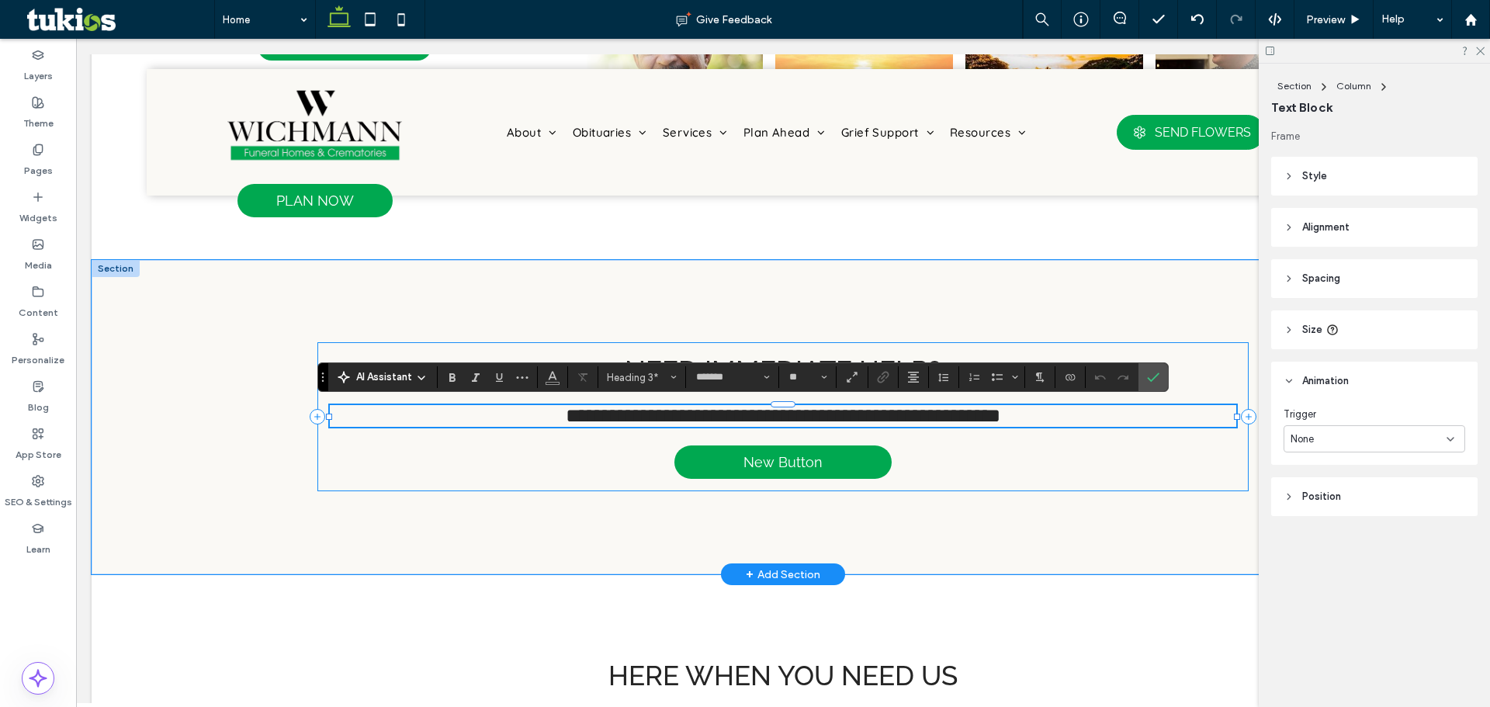
click at [1085, 328] on div "**********" at bounding box center [782, 417] width 931 height 315
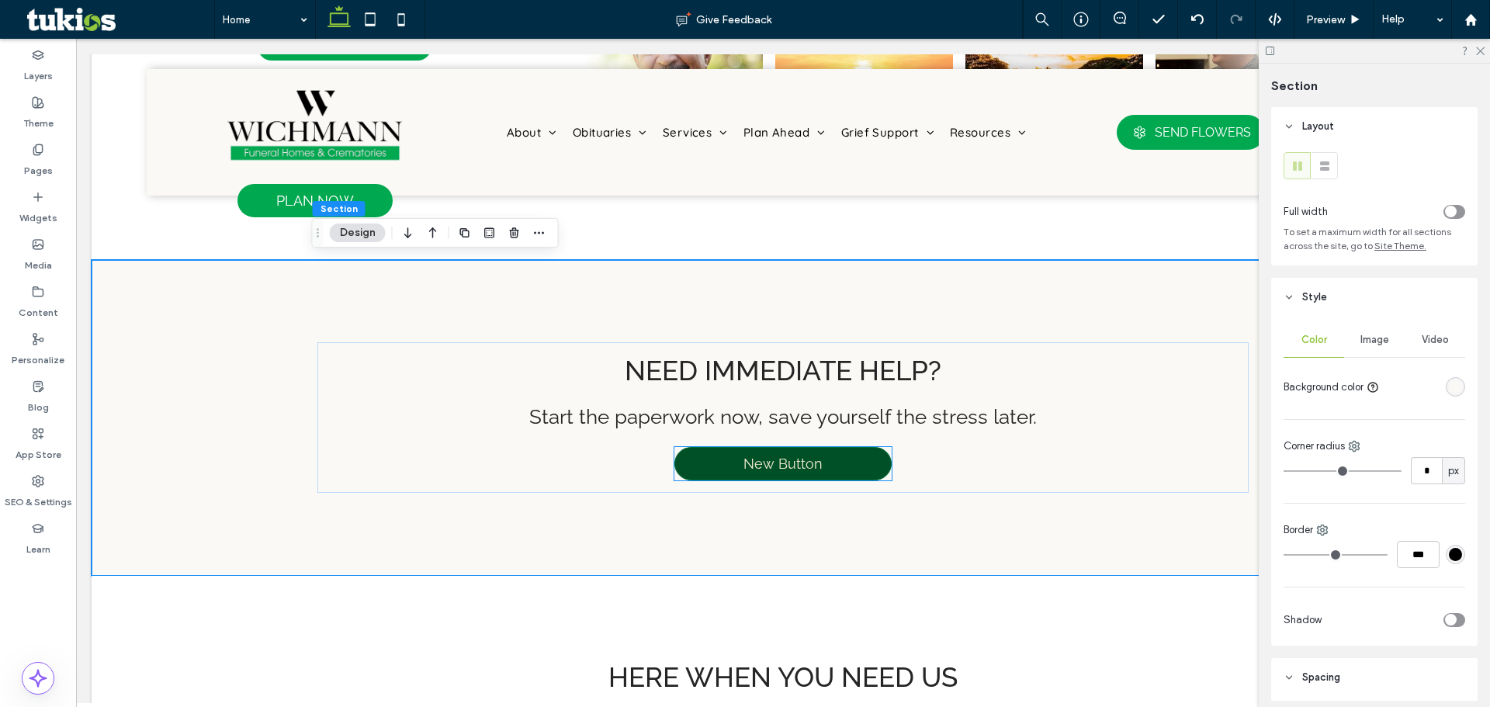
click at [771, 456] on span "New Button" at bounding box center [782, 464] width 79 height 16
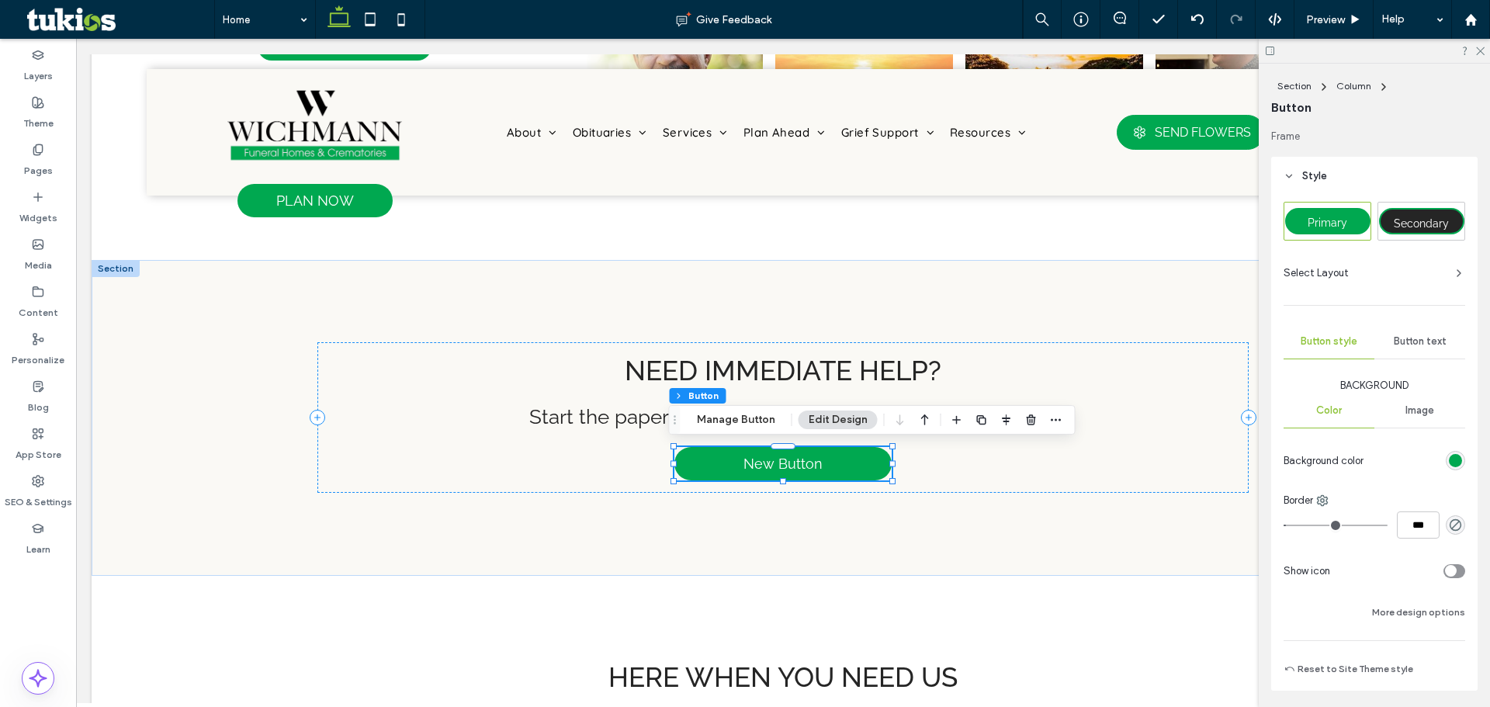
click at [765, 422] on button "Manage Button" at bounding box center [736, 420] width 99 height 19
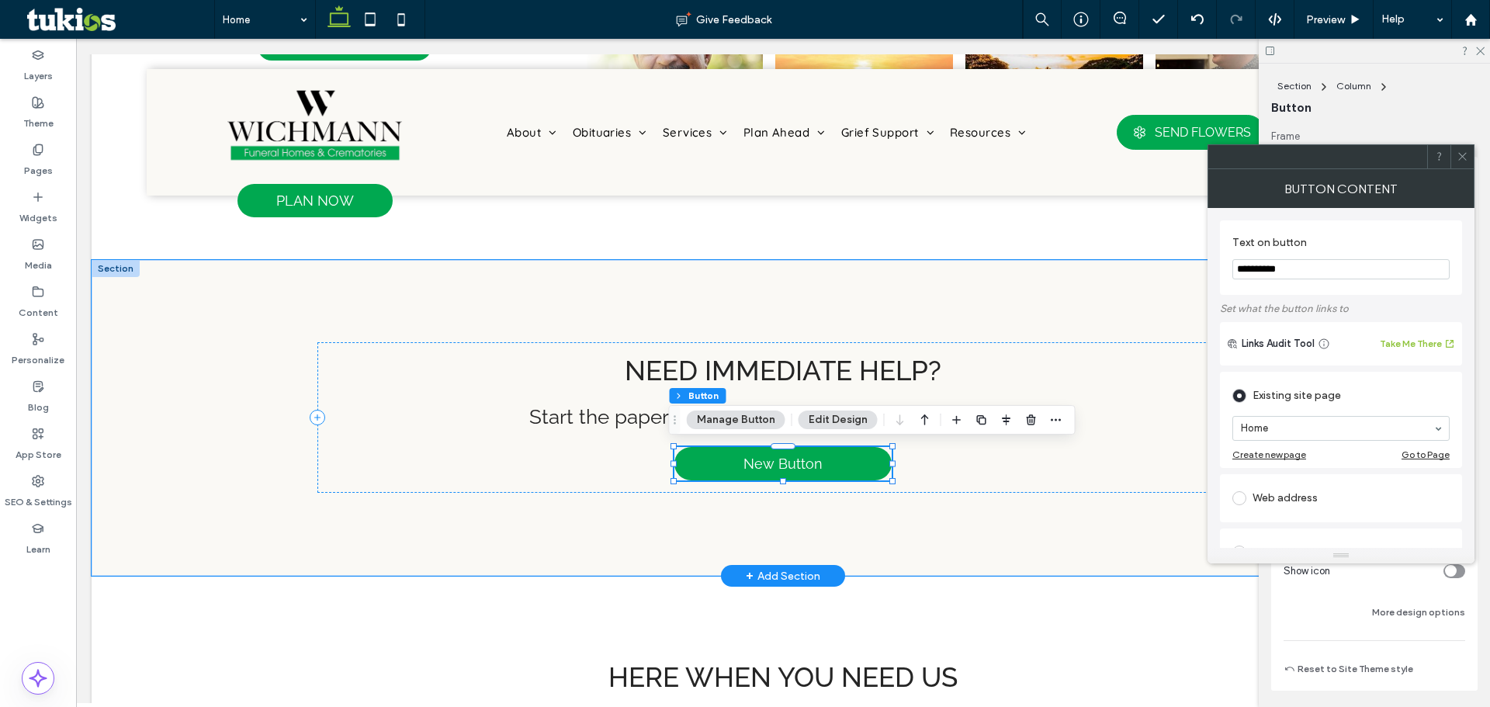
drag, startPoint x: 1383, startPoint y: 305, endPoint x: 1158, endPoint y: 264, distance: 228.8
type input "*"
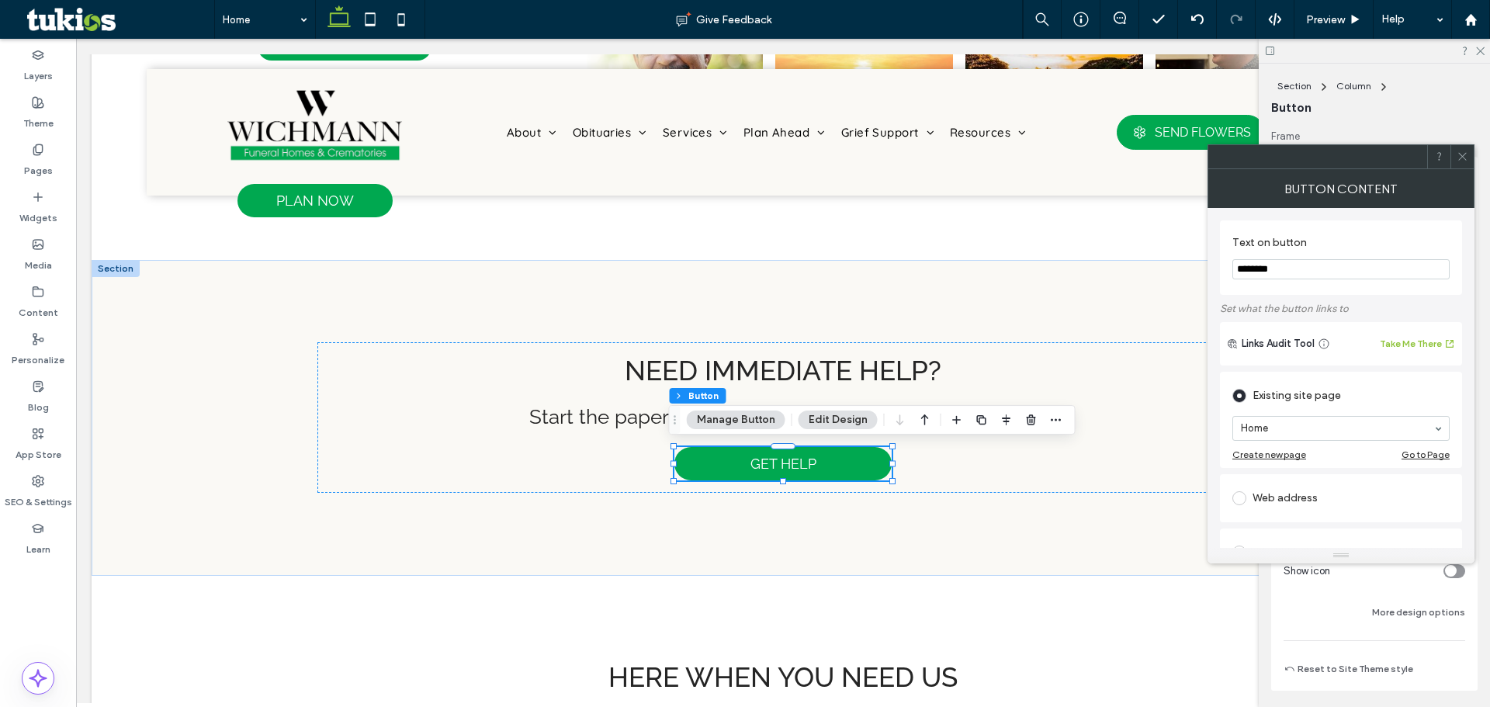
type input "********"
type input "****"
click at [1460, 151] on icon at bounding box center [1463, 157] width 12 height 12
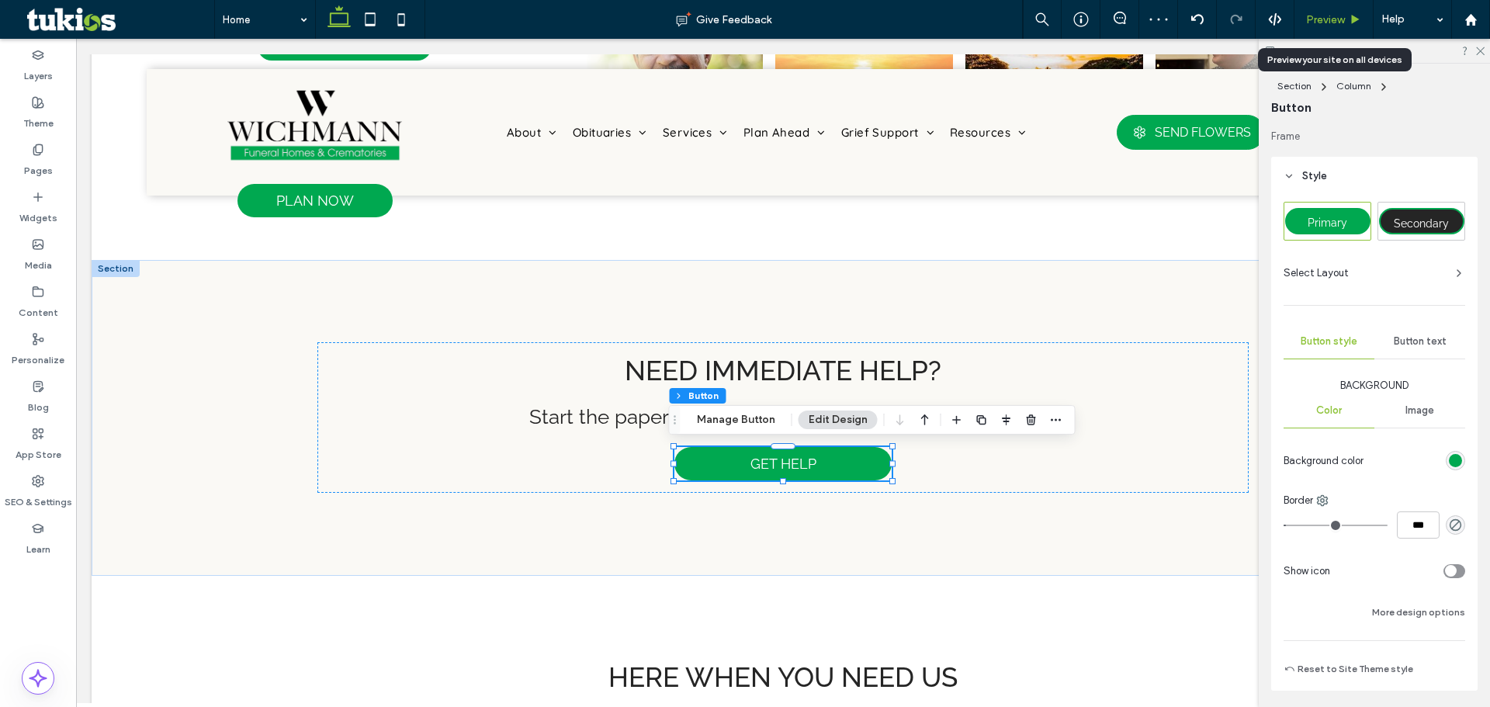
click at [1330, 13] on span "Preview" at bounding box center [1325, 19] width 39 height 13
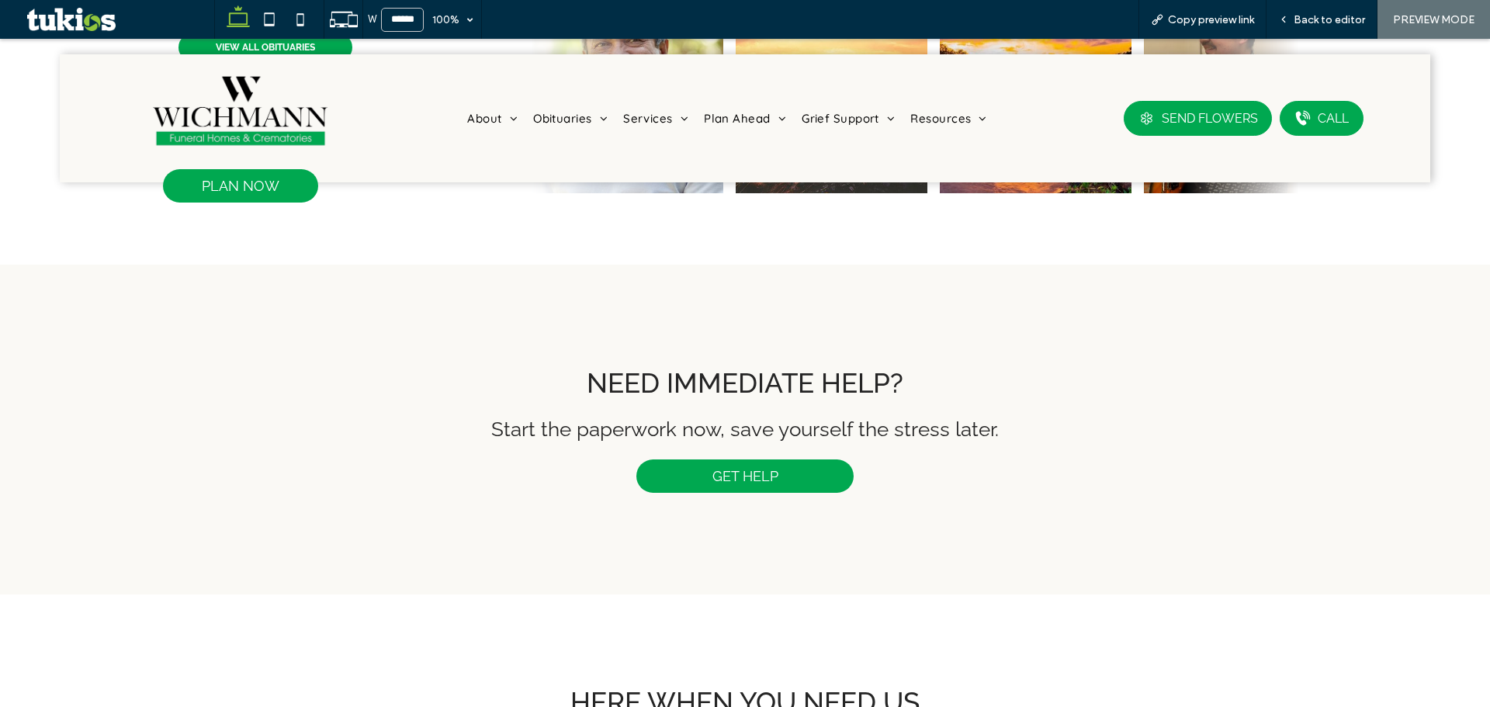
scroll to position [931, 0]
click at [1309, 16] on span "Back to editor" at bounding box center [1329, 19] width 71 height 13
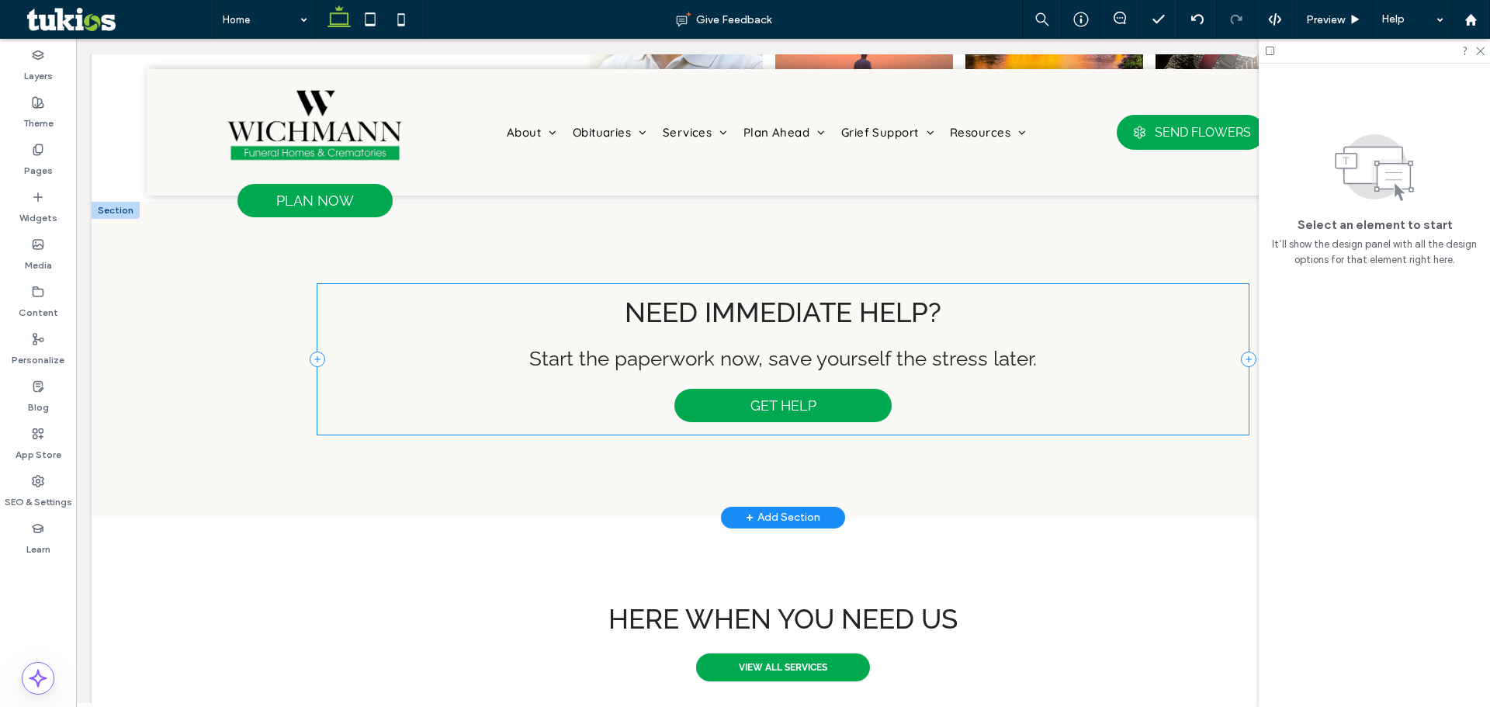
scroll to position [854, 0]
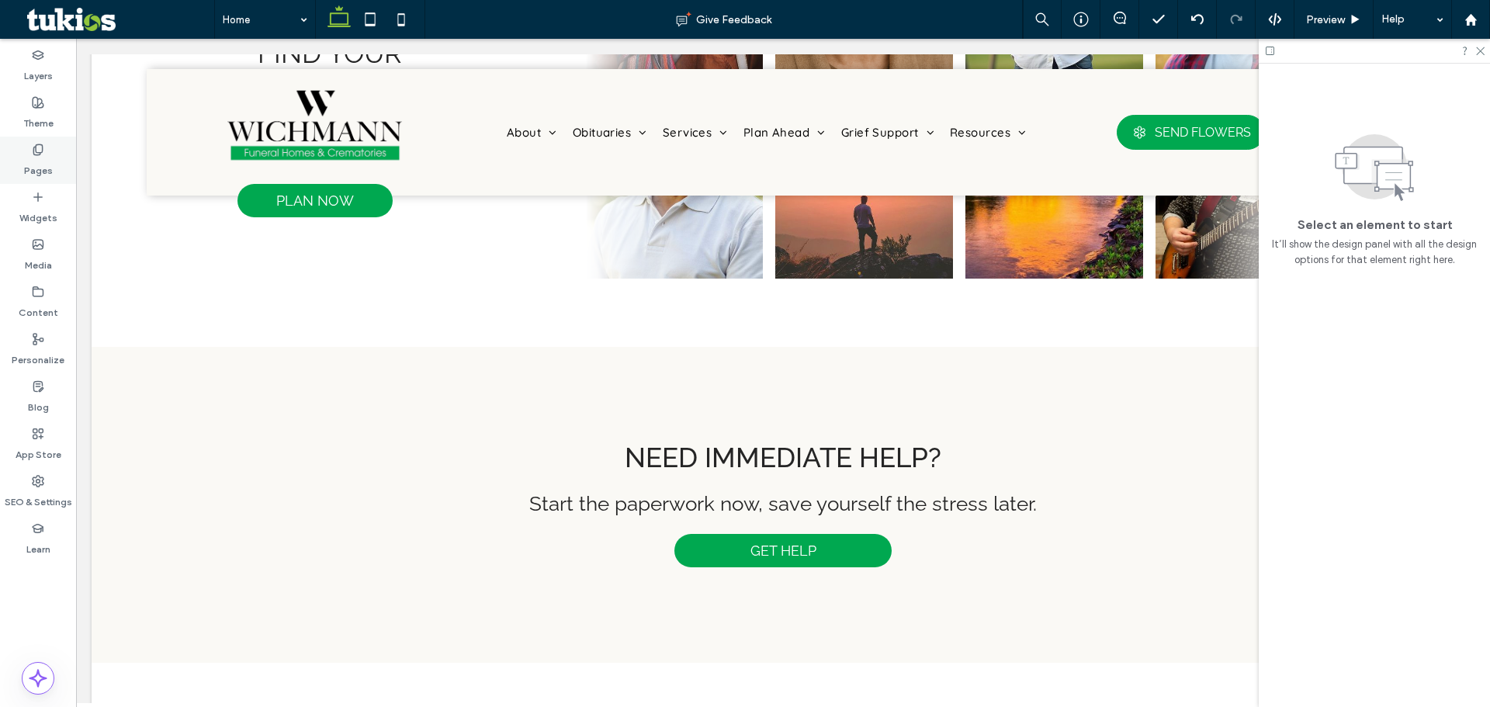
click at [23, 157] on div "Pages" at bounding box center [38, 160] width 76 height 47
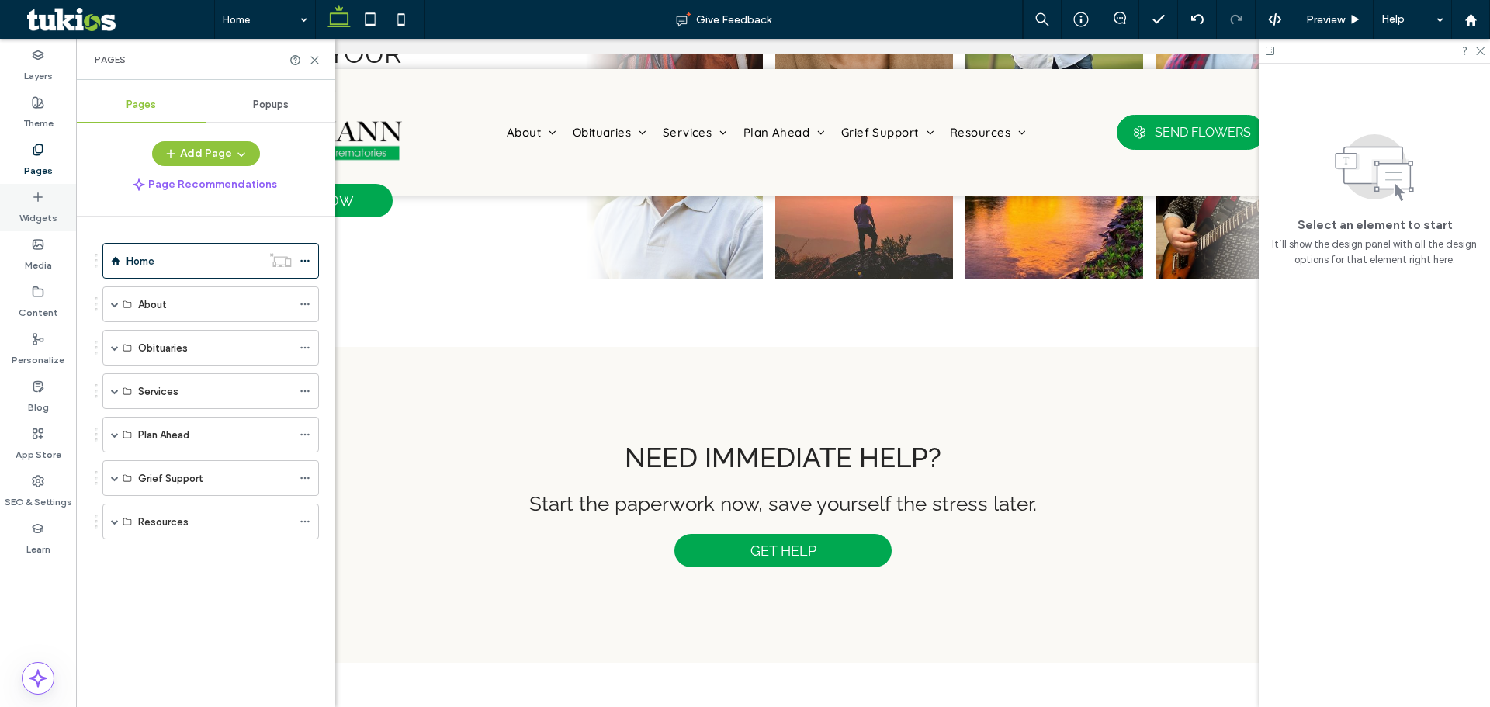
click at [50, 213] on label "Widgets" at bounding box center [38, 214] width 38 height 22
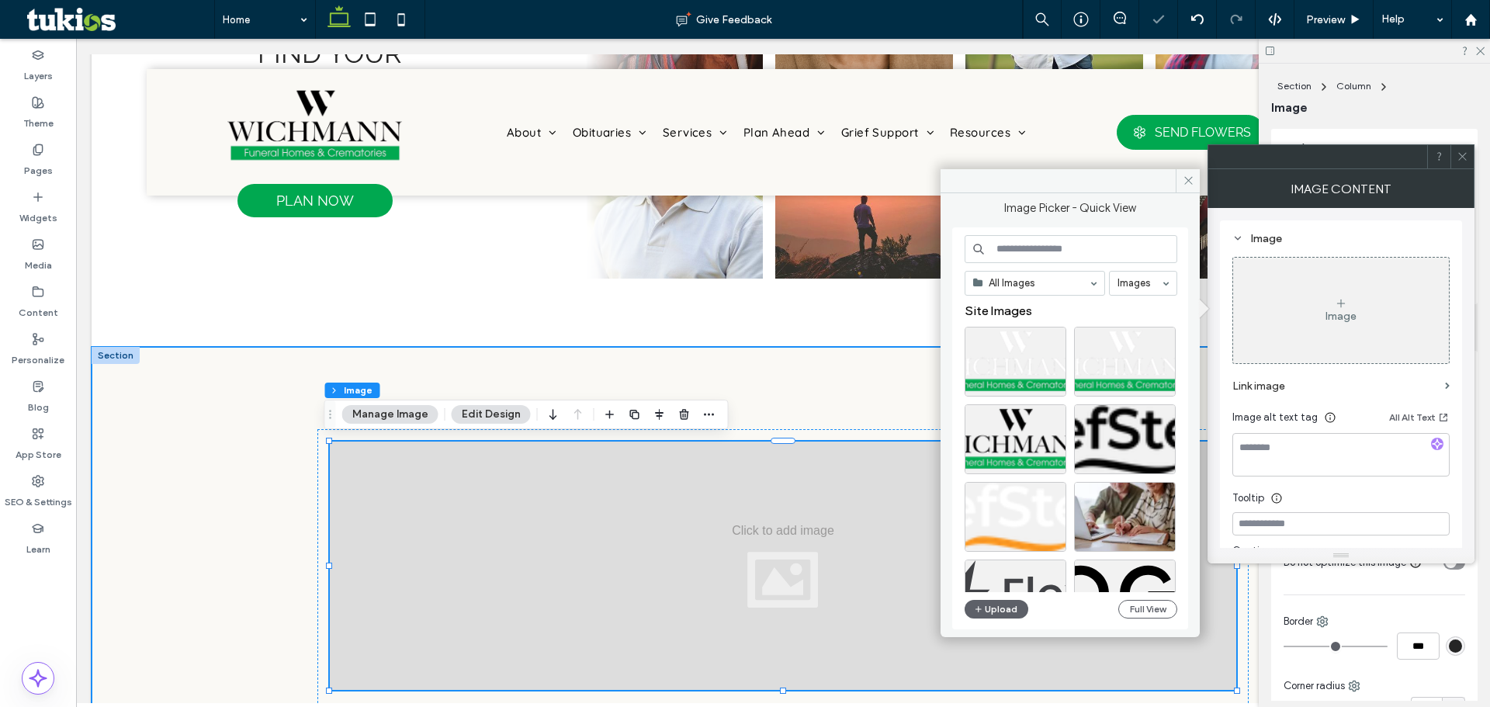
click at [210, 381] on div "Need immediate help? Start the paperwork now, save yourself the stress later. G…" at bounding box center [783, 639] width 1383 height 584
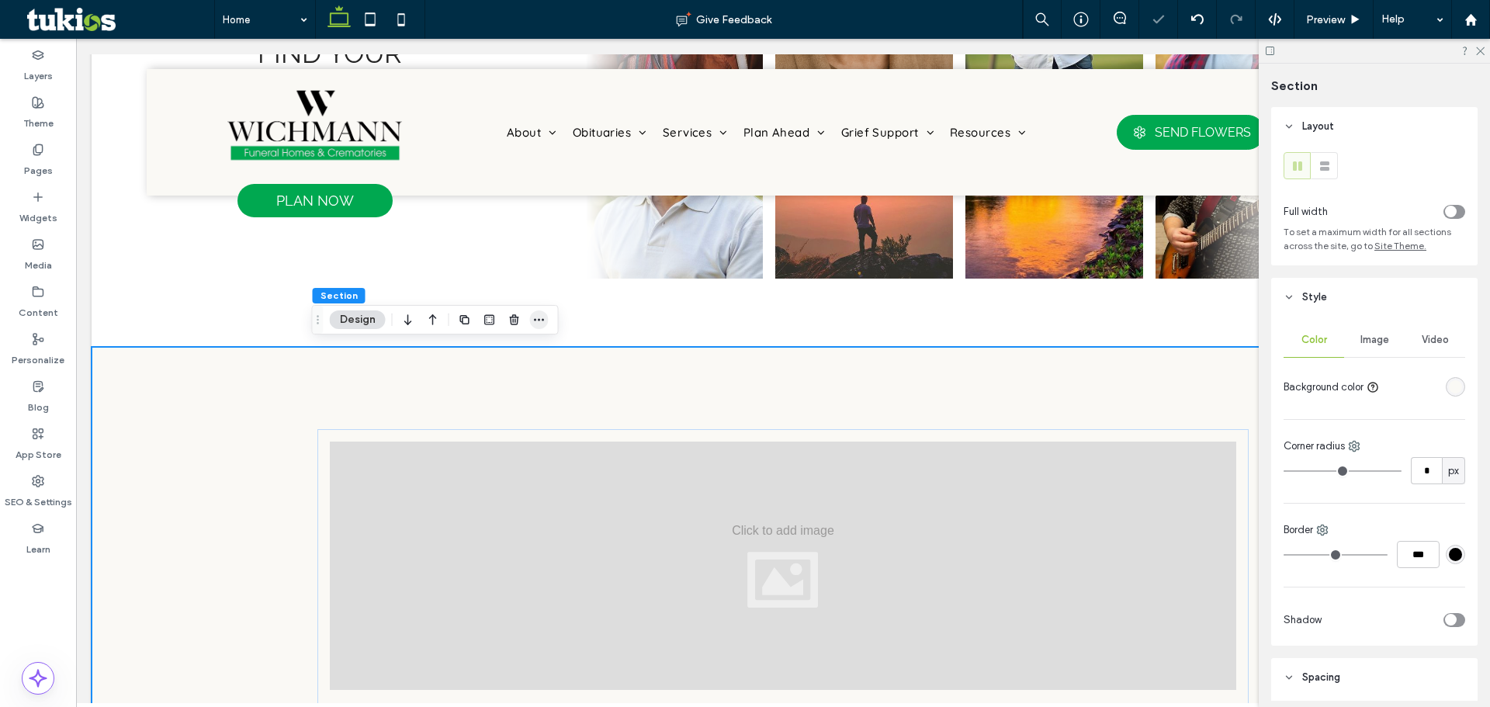
click at [539, 324] on icon "button" at bounding box center [539, 320] width 12 height 12
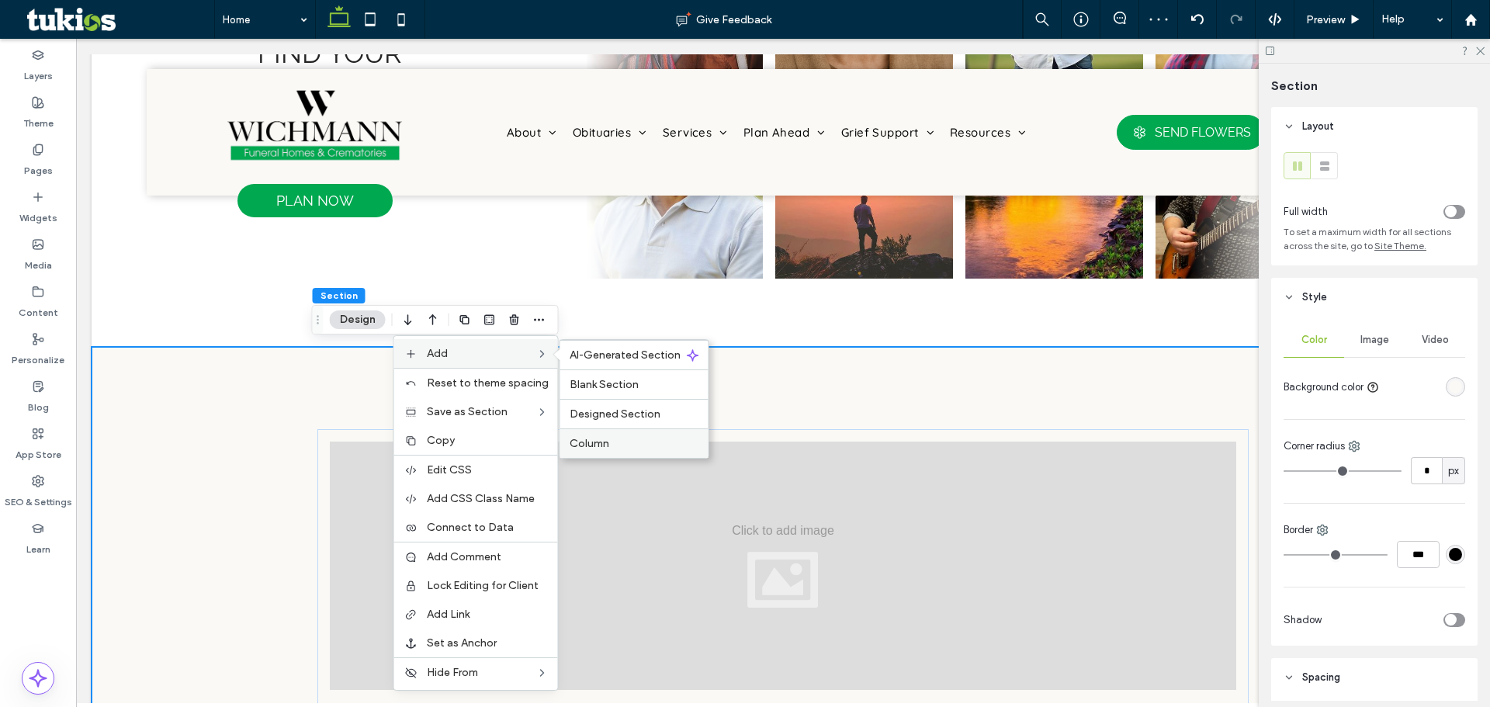
click at [619, 430] on div "Column" at bounding box center [634, 442] width 148 height 29
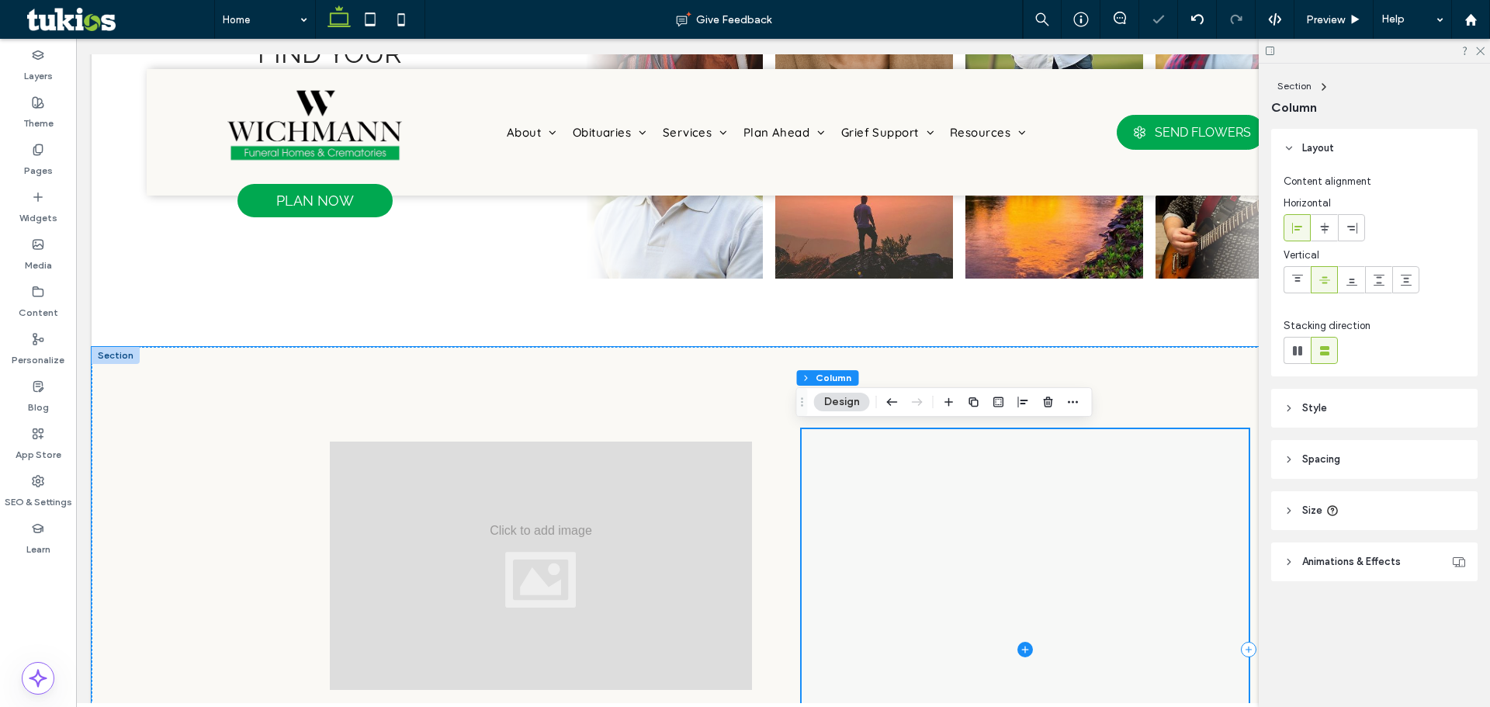
scroll to position [1086, 0]
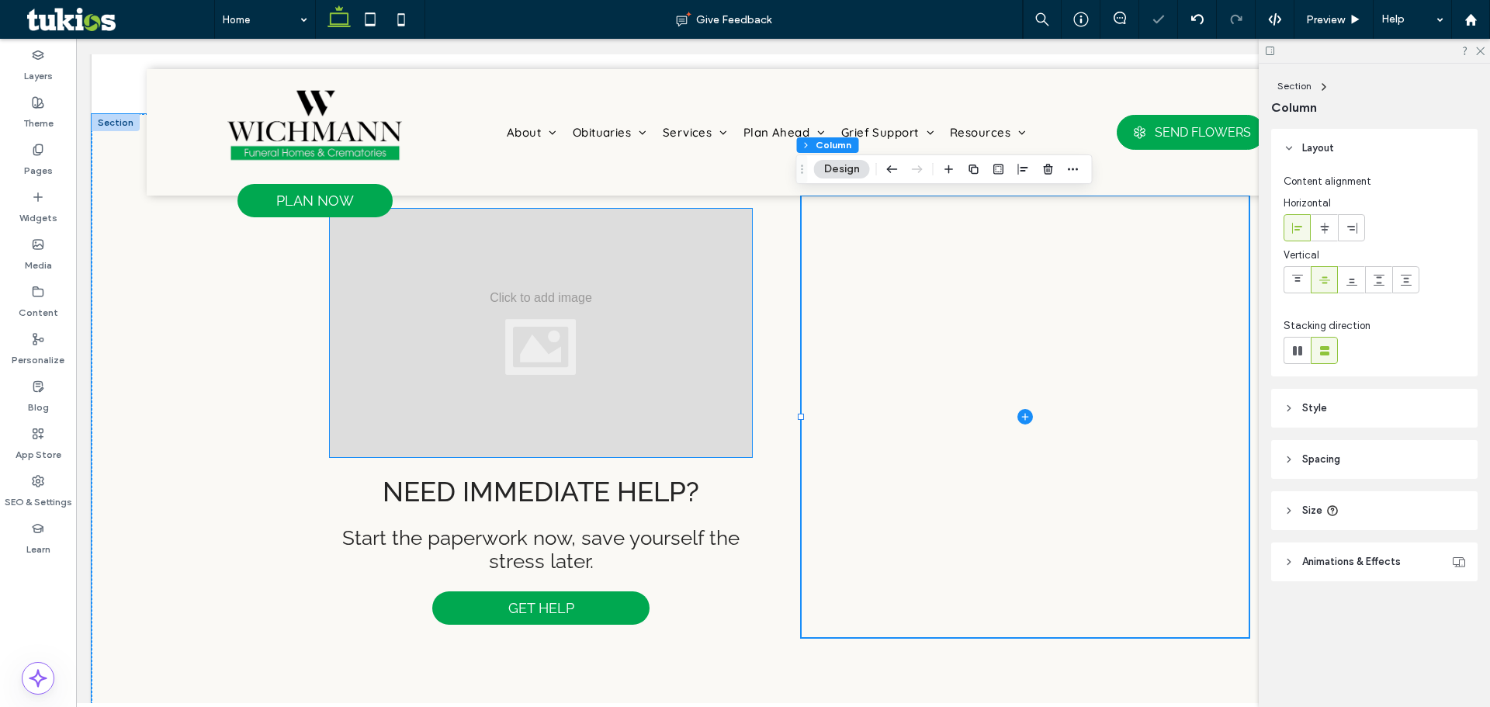
click at [637, 378] on div at bounding box center [541, 333] width 422 height 248
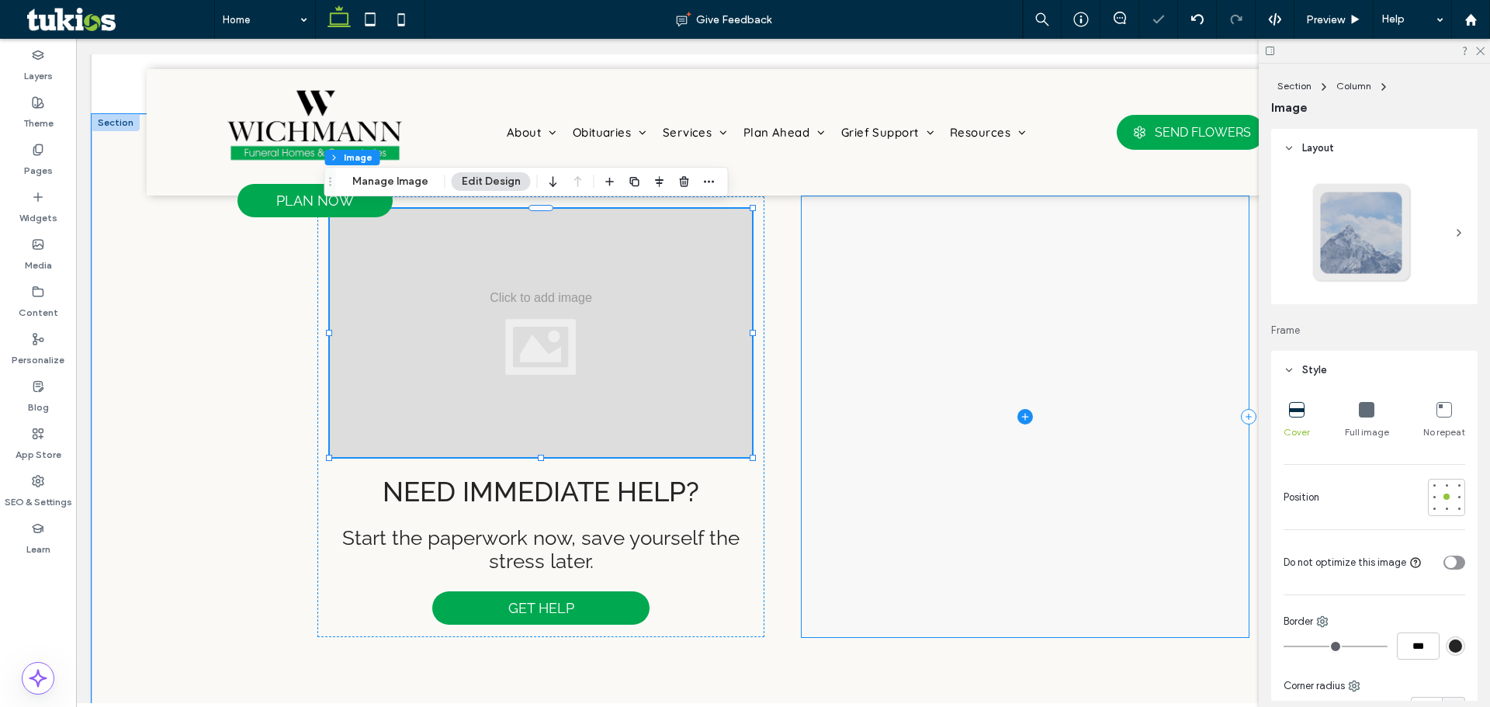
click at [1041, 460] on span at bounding box center [1025, 416] width 447 height 441
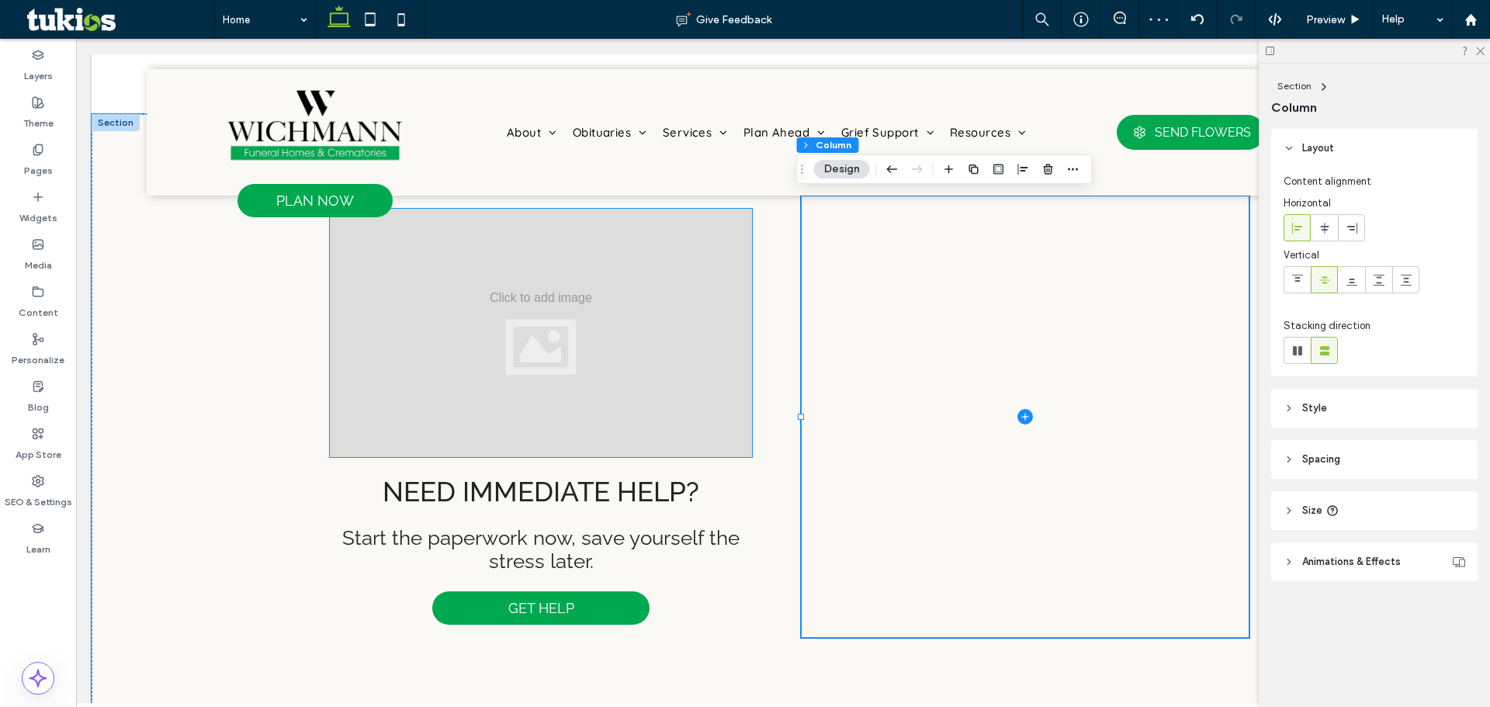
click at [710, 414] on div at bounding box center [541, 333] width 422 height 248
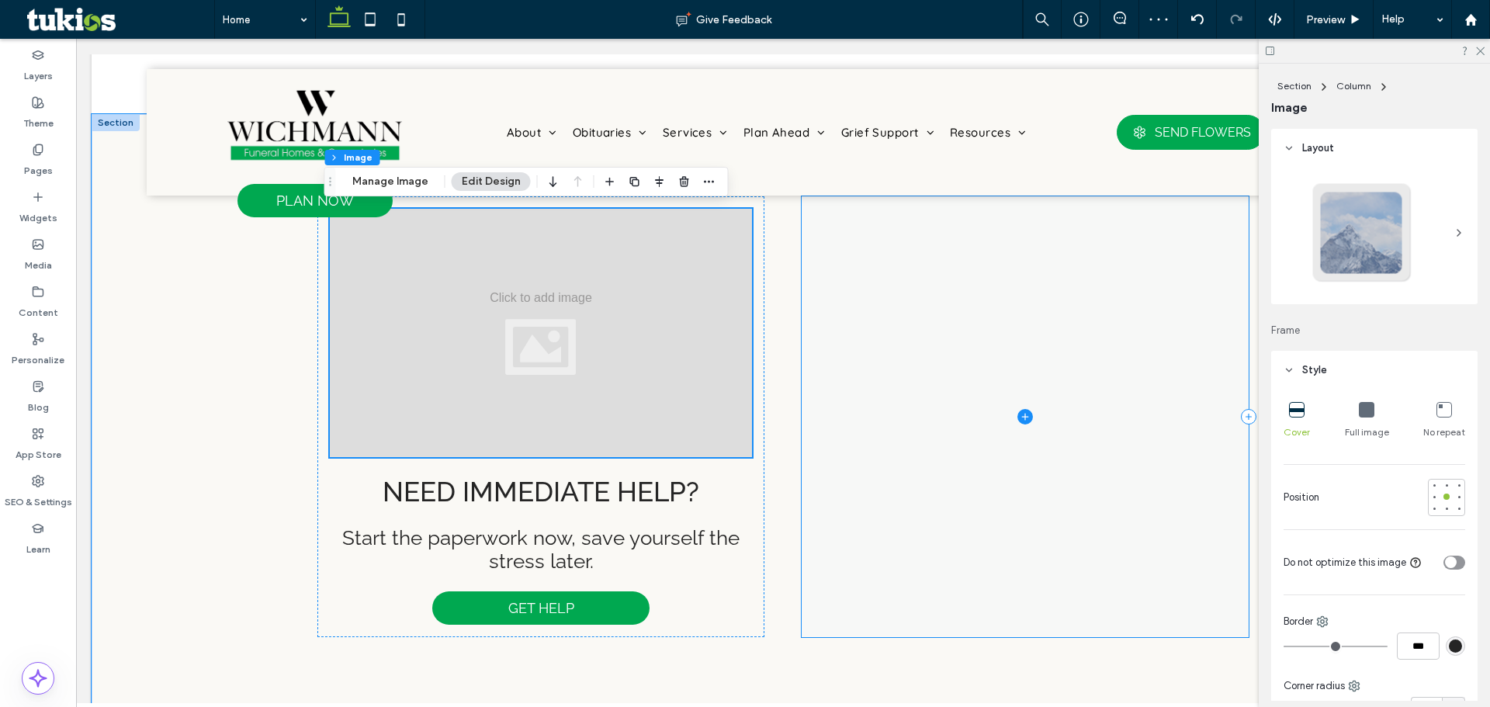
scroll to position [1009, 0]
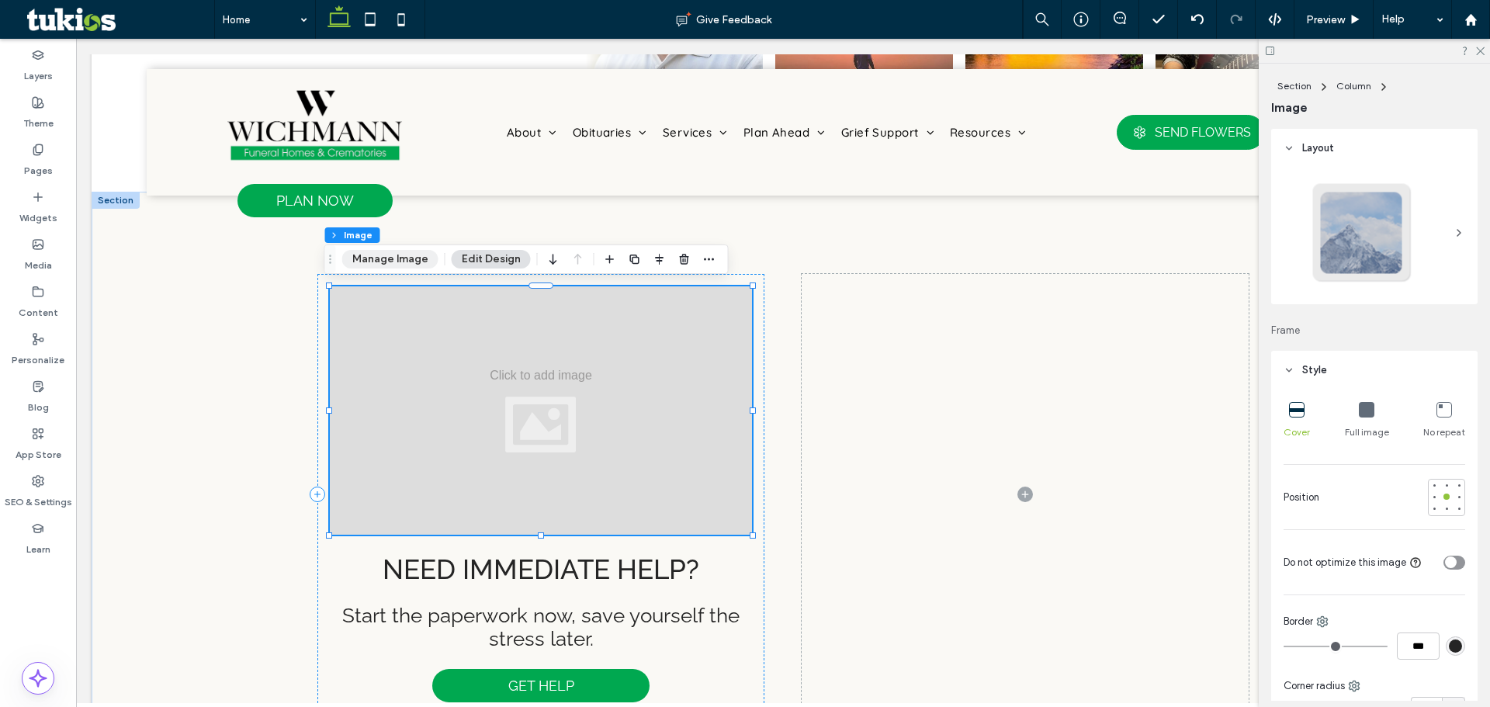
click at [386, 265] on button "Manage Image" at bounding box center [390, 259] width 96 height 19
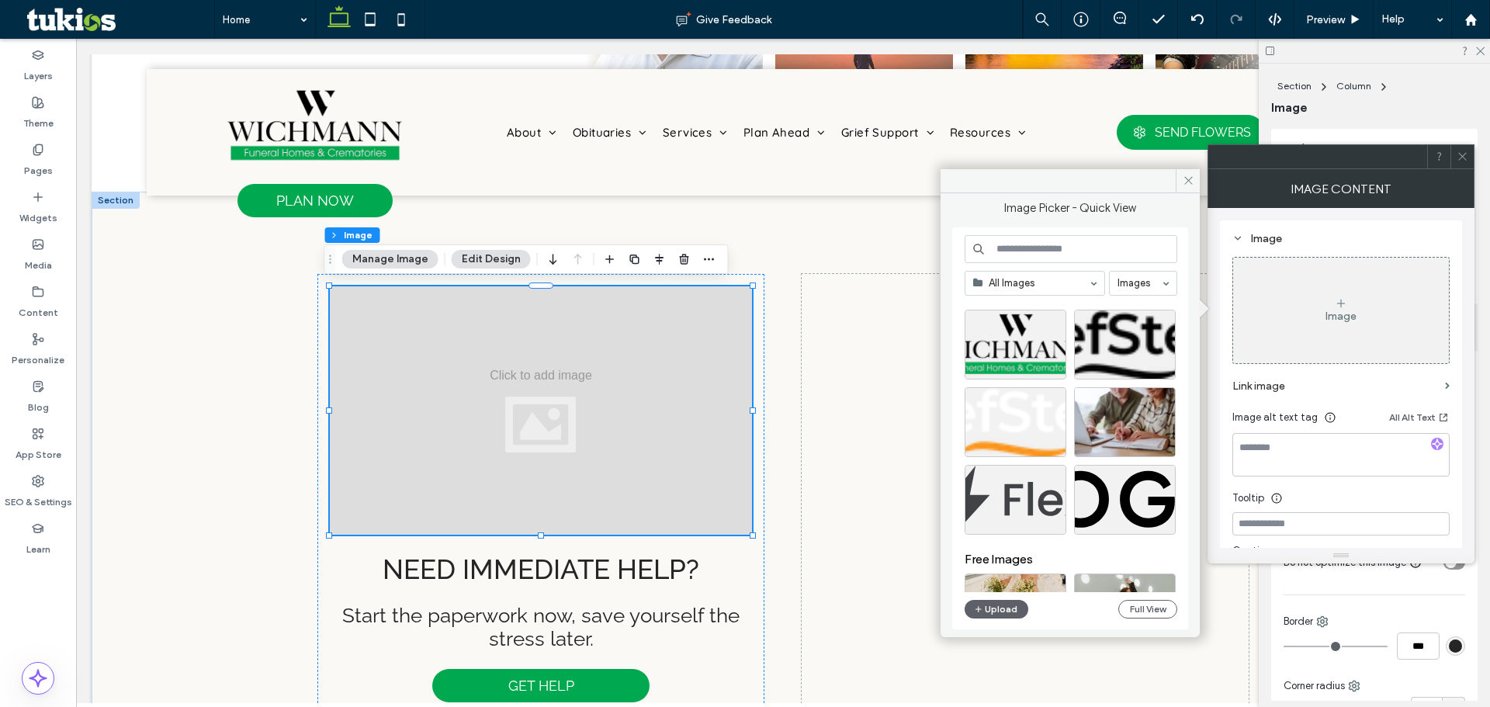
scroll to position [155, 0]
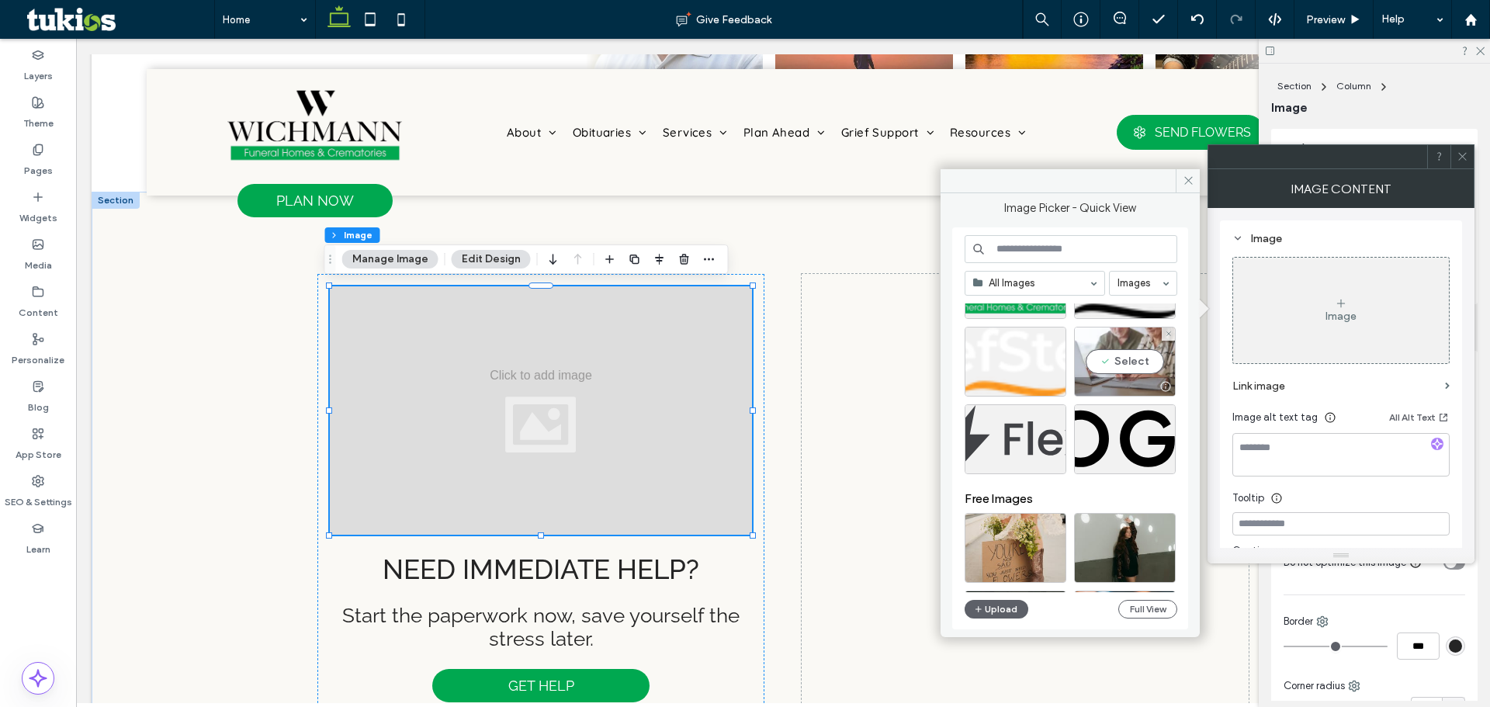
click at [1146, 374] on div "Select" at bounding box center [1125, 362] width 102 height 70
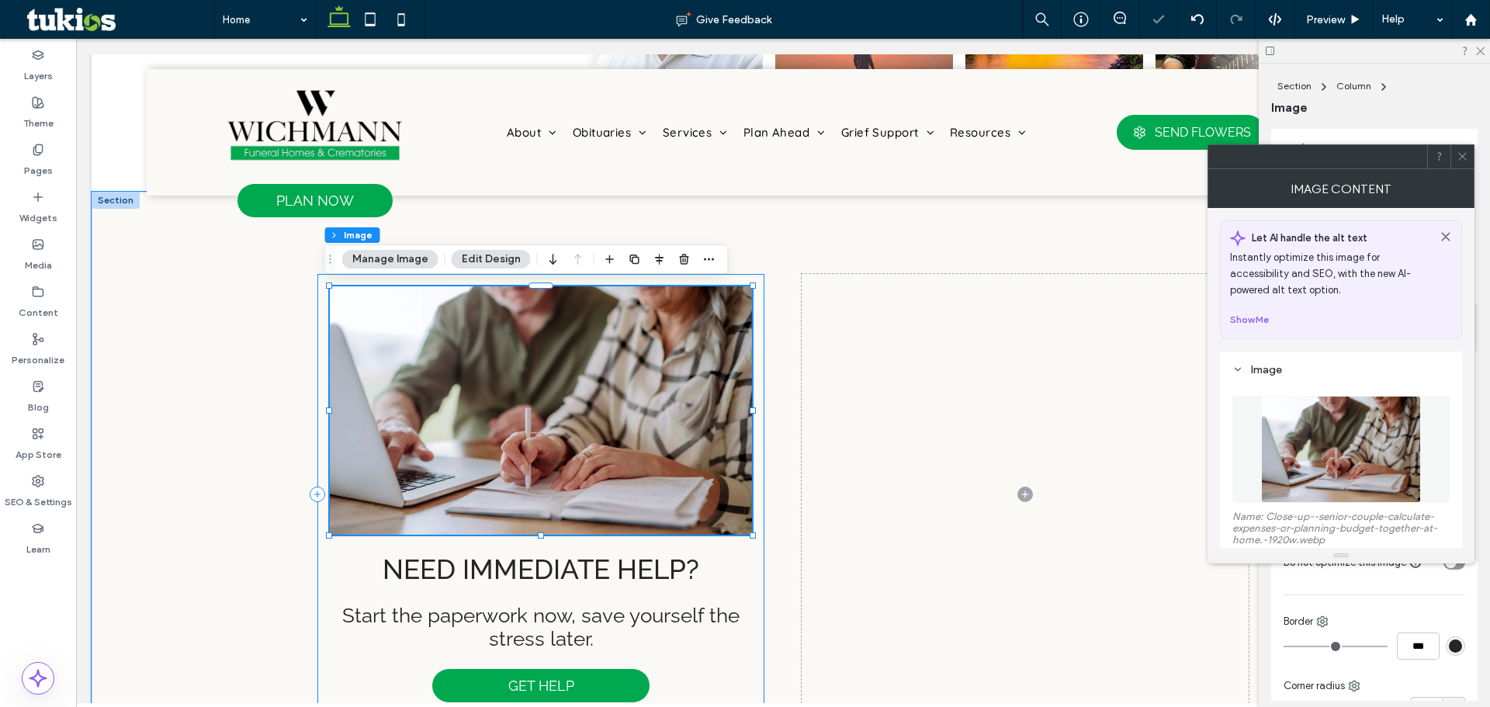
click at [747, 571] on div "Need immediate help? Start the paperwork now, save yourself the stress later. G…" at bounding box center [540, 494] width 447 height 441
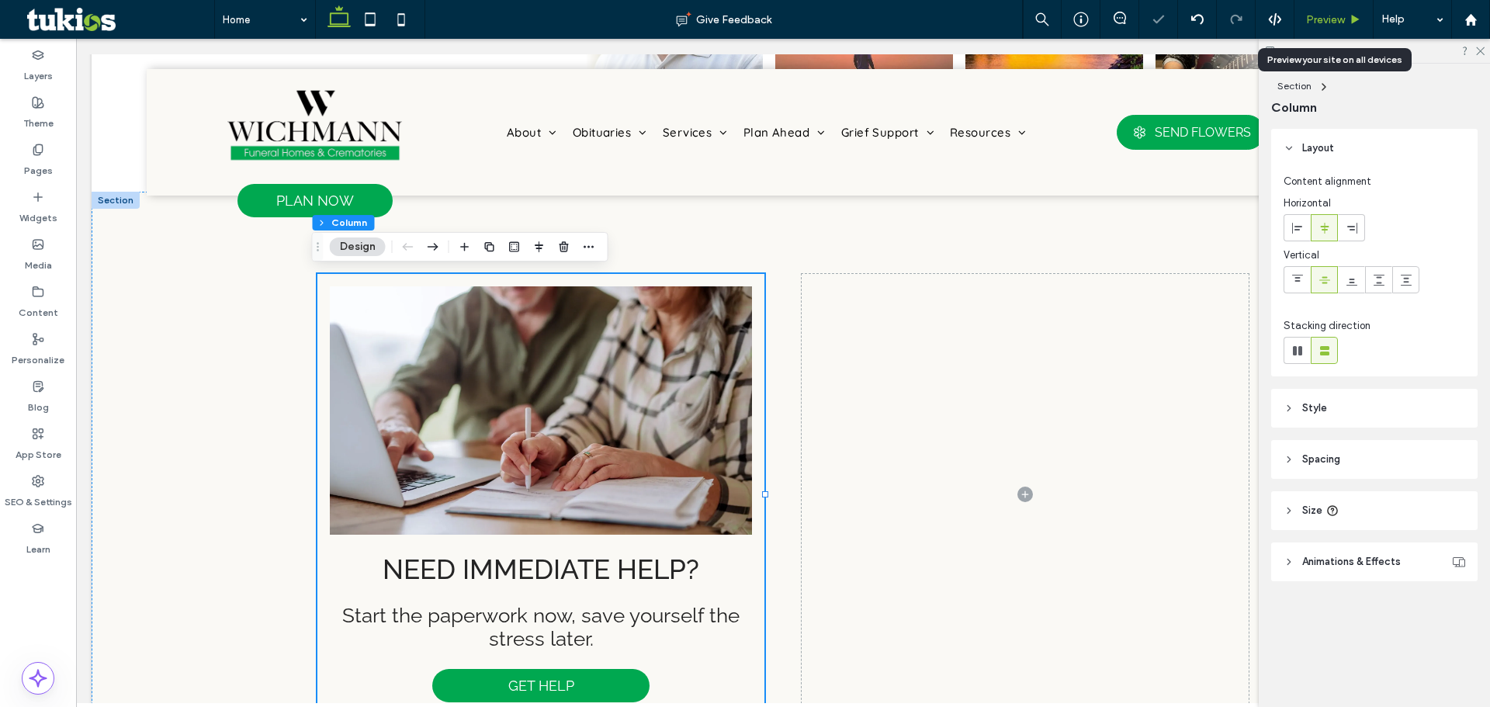
click at [1340, 26] on div "Preview" at bounding box center [1333, 19] width 79 height 39
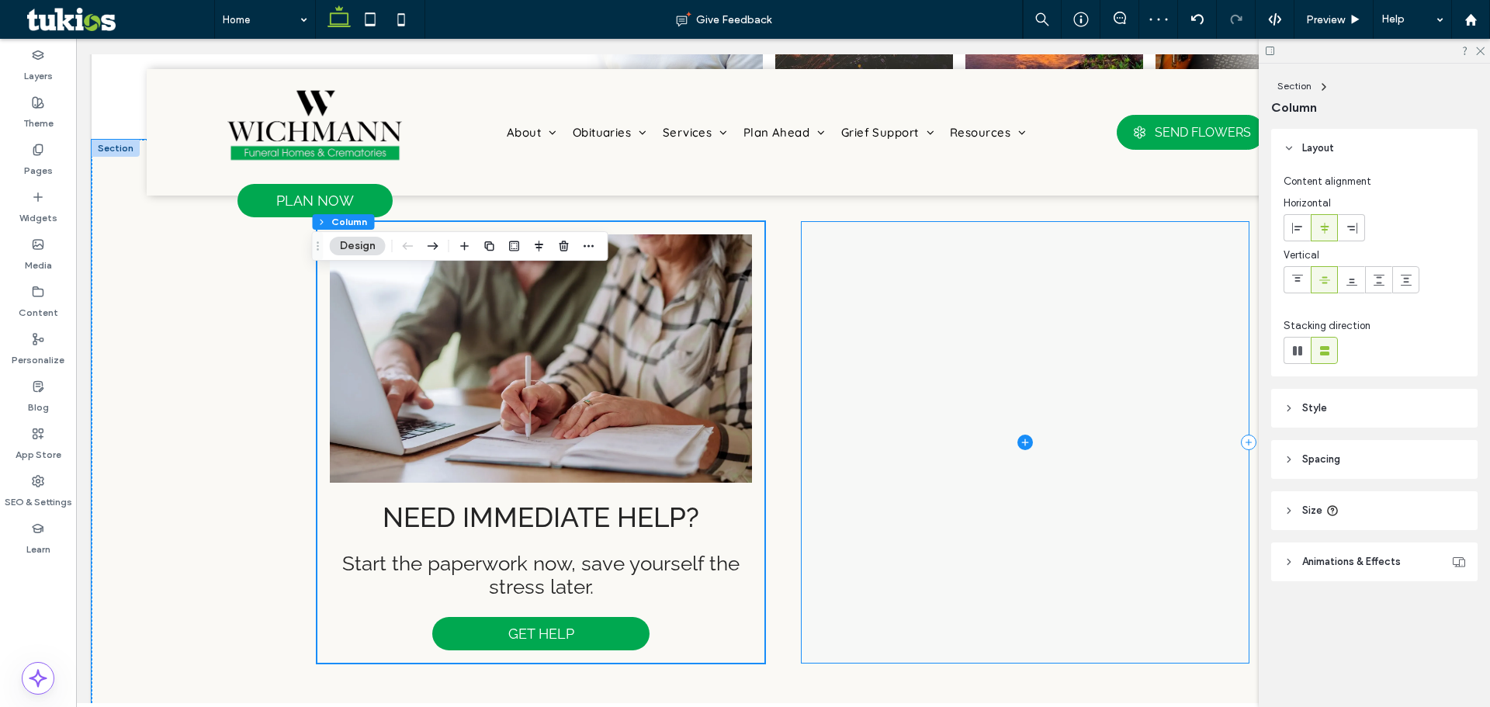
scroll to position [1086, 0]
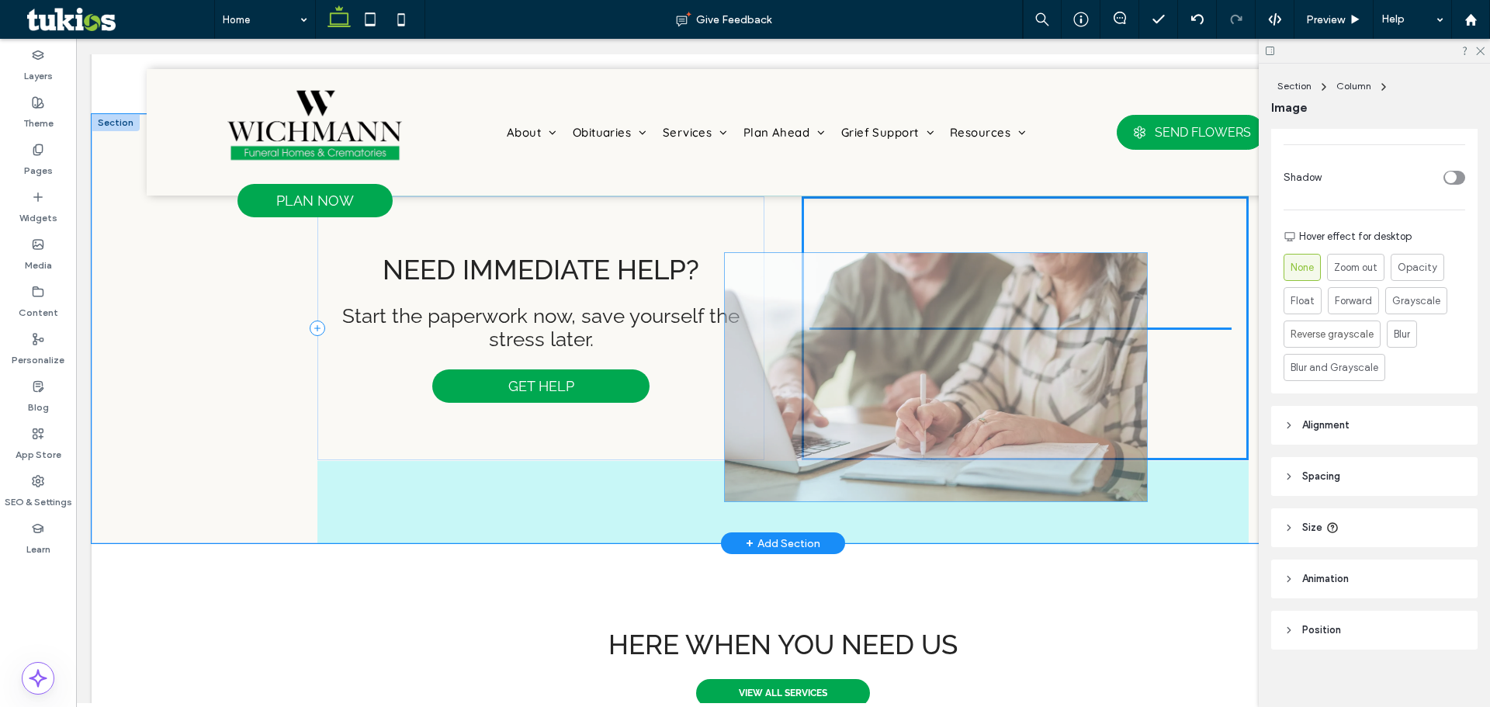
scroll to position [609, 0]
drag, startPoint x: 649, startPoint y: 321, endPoint x: 1049, endPoint y: 367, distance: 403.1
type input "**"
type input "****"
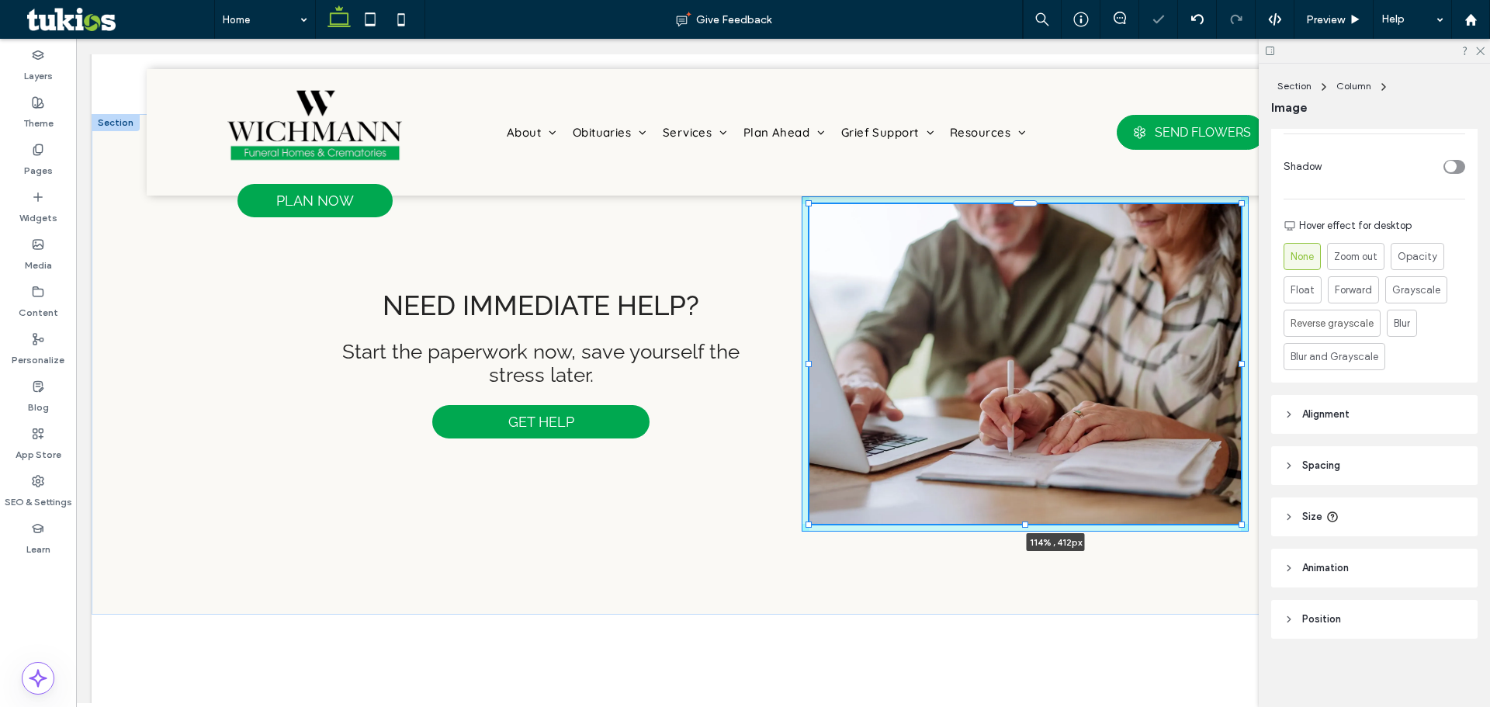
drag, startPoint x: 805, startPoint y: 453, endPoint x: 735, endPoint y: 489, distance: 78.4
click at [735, 489] on div "Need immediate help? Start the paperwork now, save yourself the stress later. G…" at bounding box center [782, 364] width 931 height 501
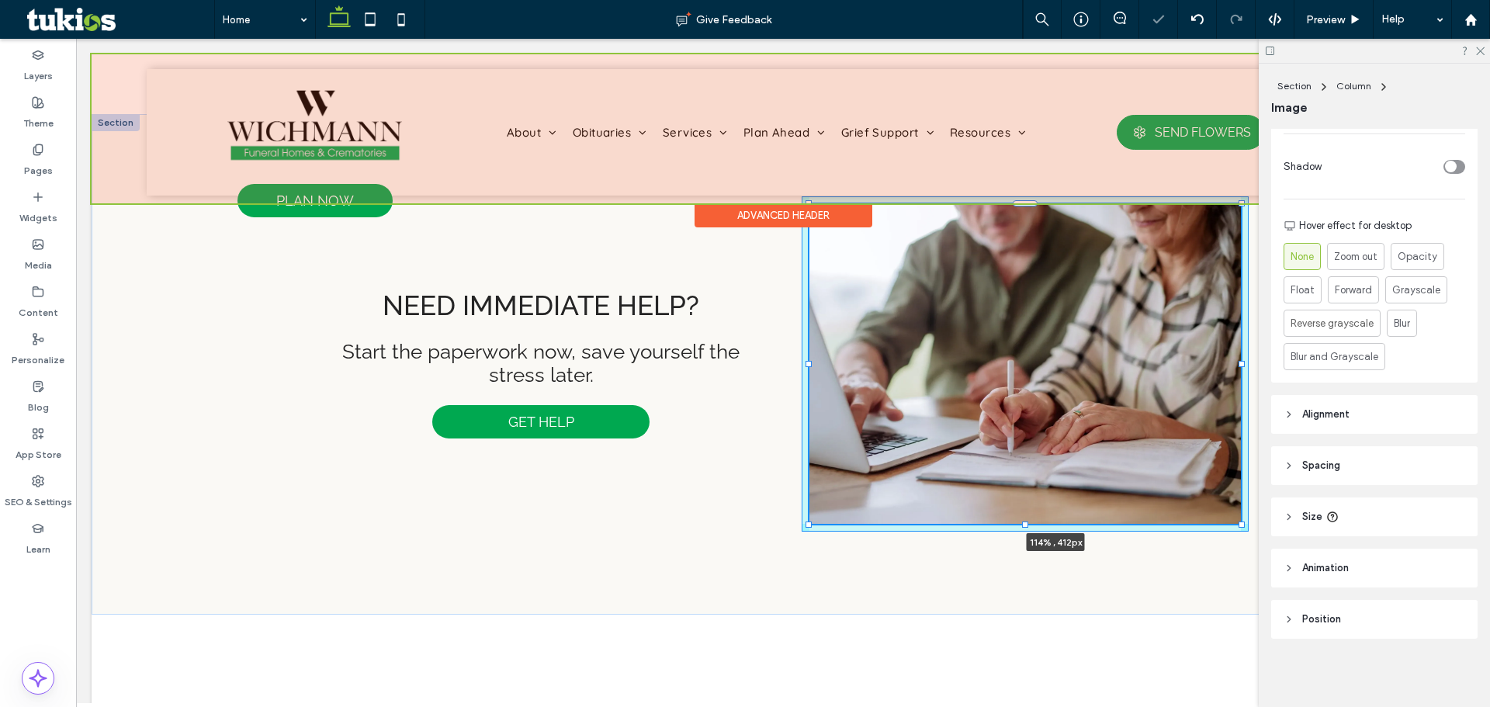
type input "***"
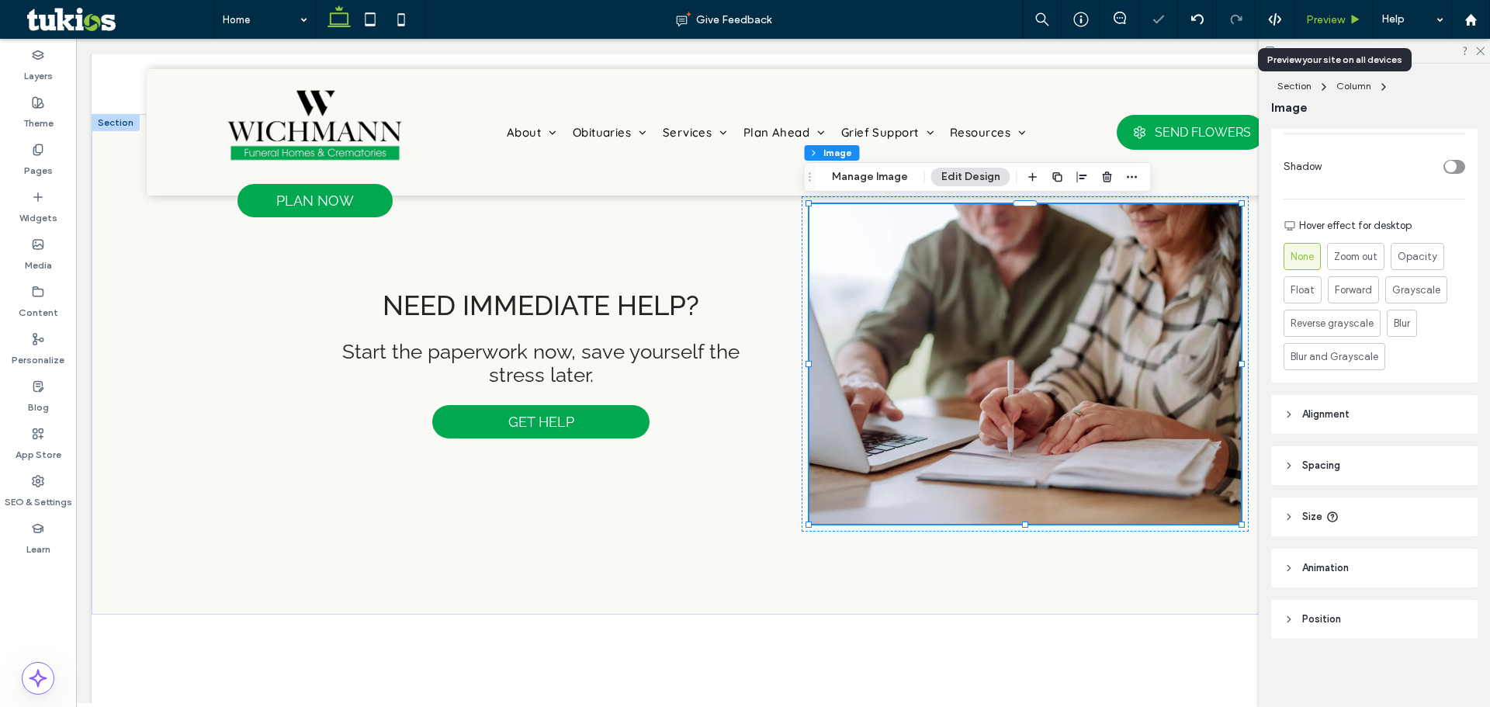
click at [1317, 23] on span "Preview" at bounding box center [1325, 19] width 39 height 13
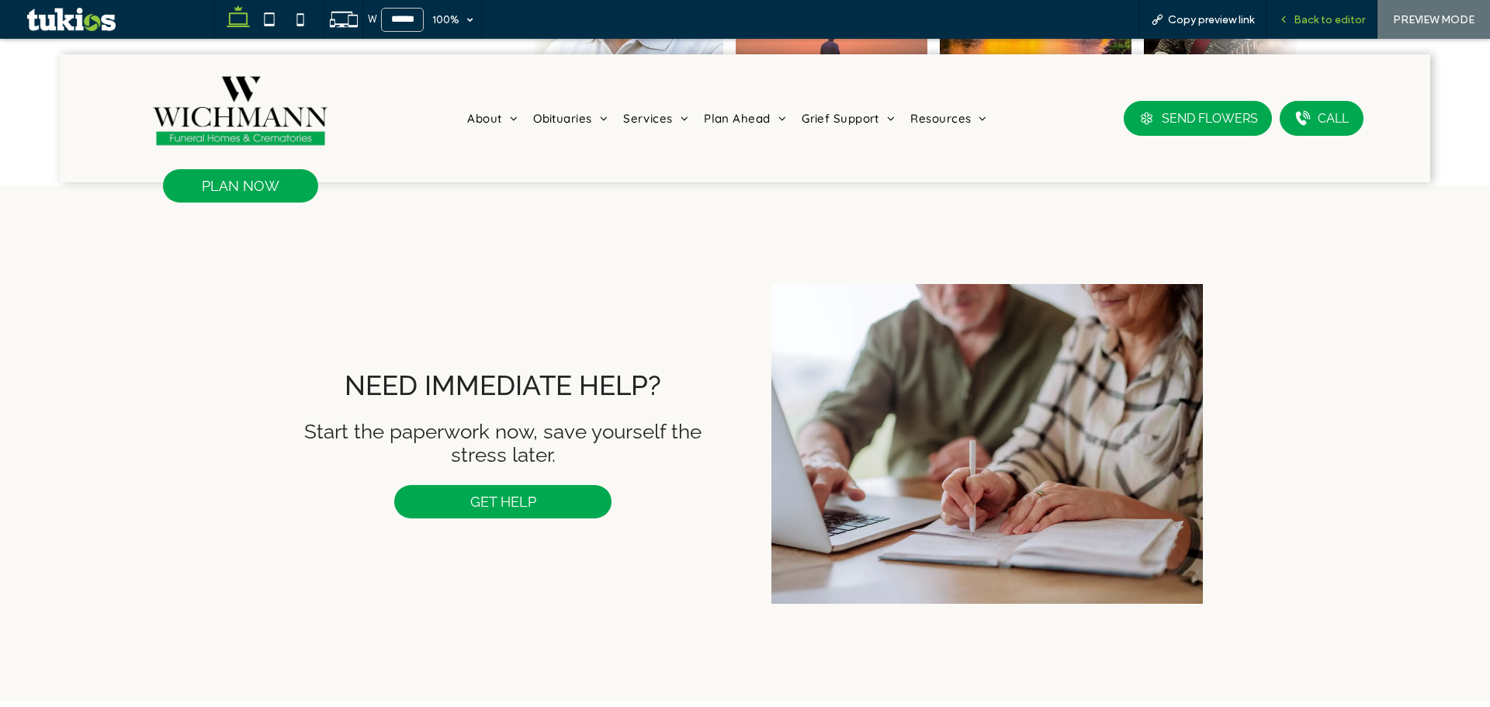
click at [1327, 25] on span "Back to editor" at bounding box center [1329, 19] width 71 height 13
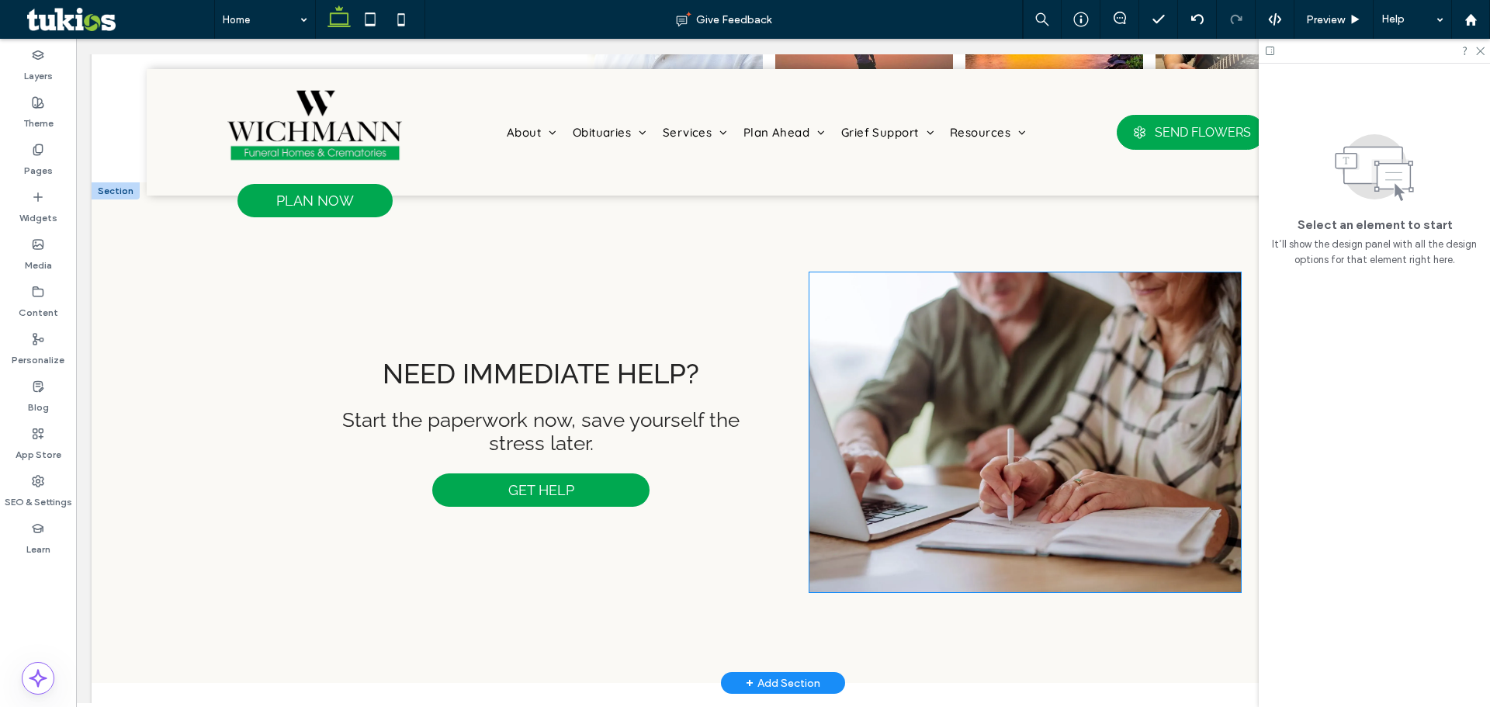
scroll to position [1017, 0]
click at [999, 266] on div at bounding box center [1025, 432] width 447 height 335
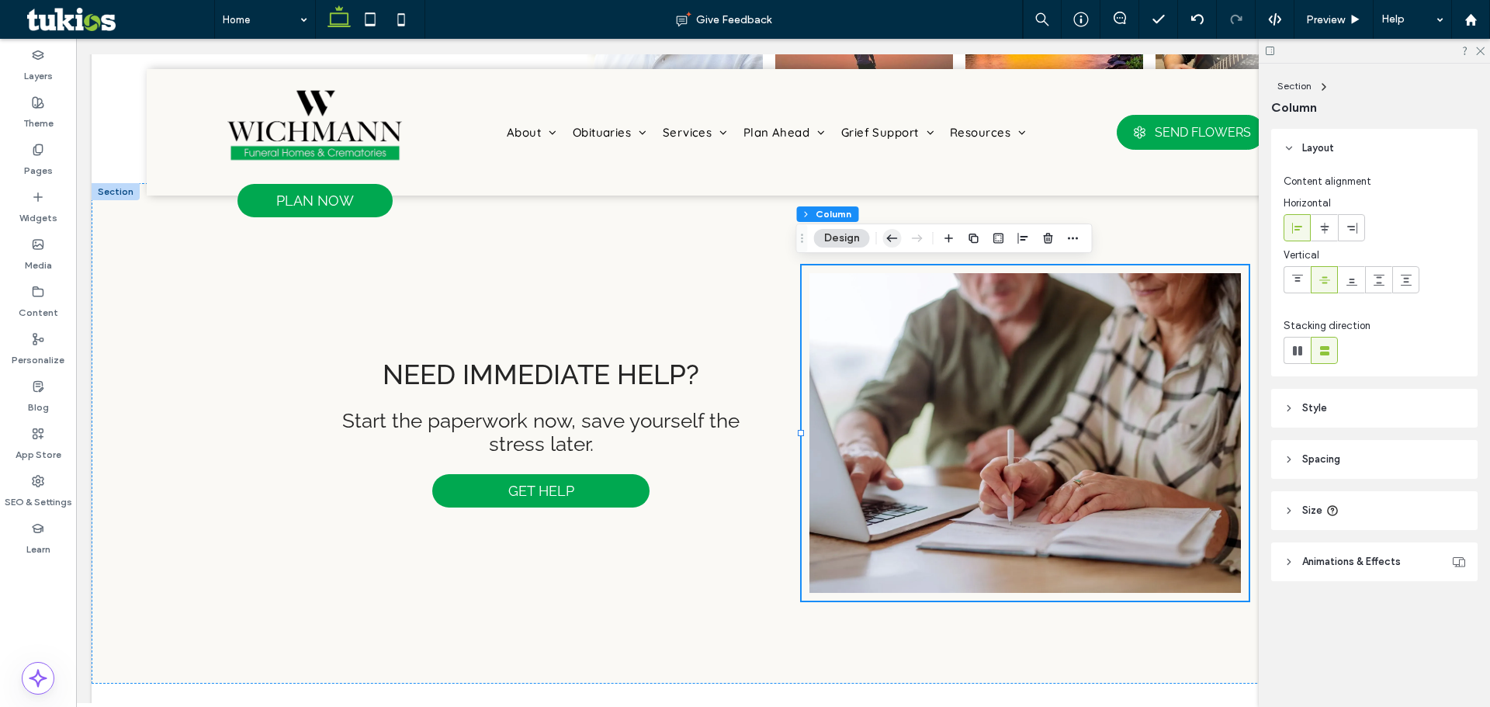
click at [892, 231] on icon "button" at bounding box center [892, 238] width 19 height 28
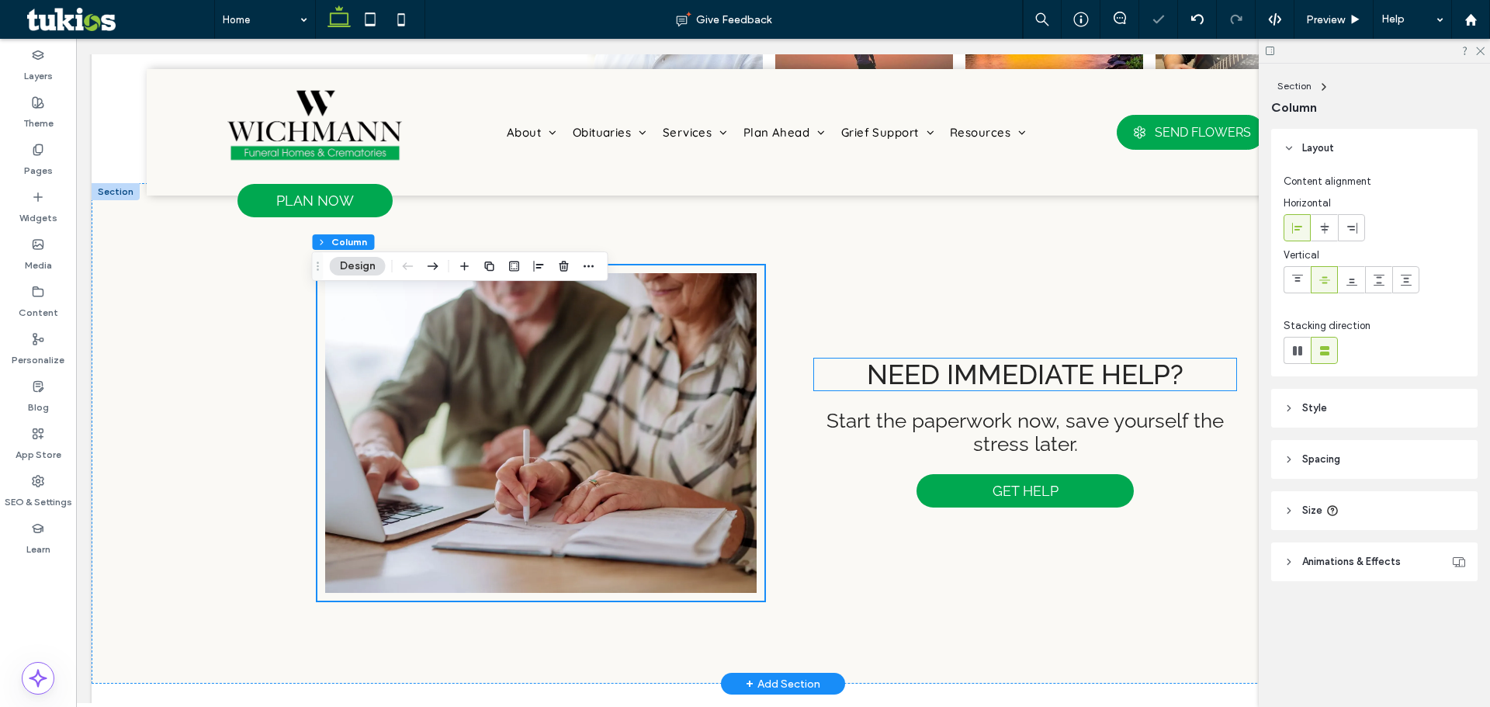
scroll to position [940, 0]
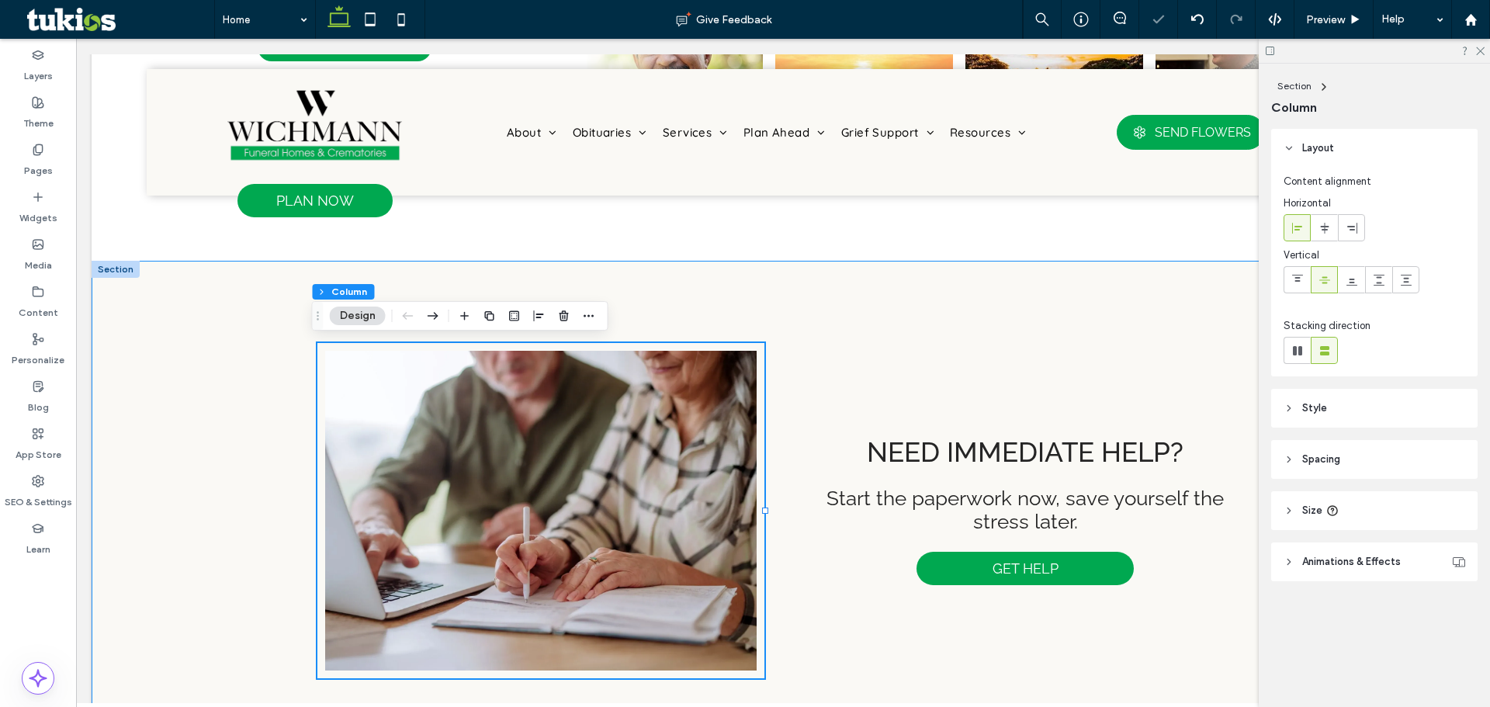
click at [872, 299] on div "Need immediate help? Start the paperwork now, save yourself the stress later. G…" at bounding box center [782, 511] width 931 height 501
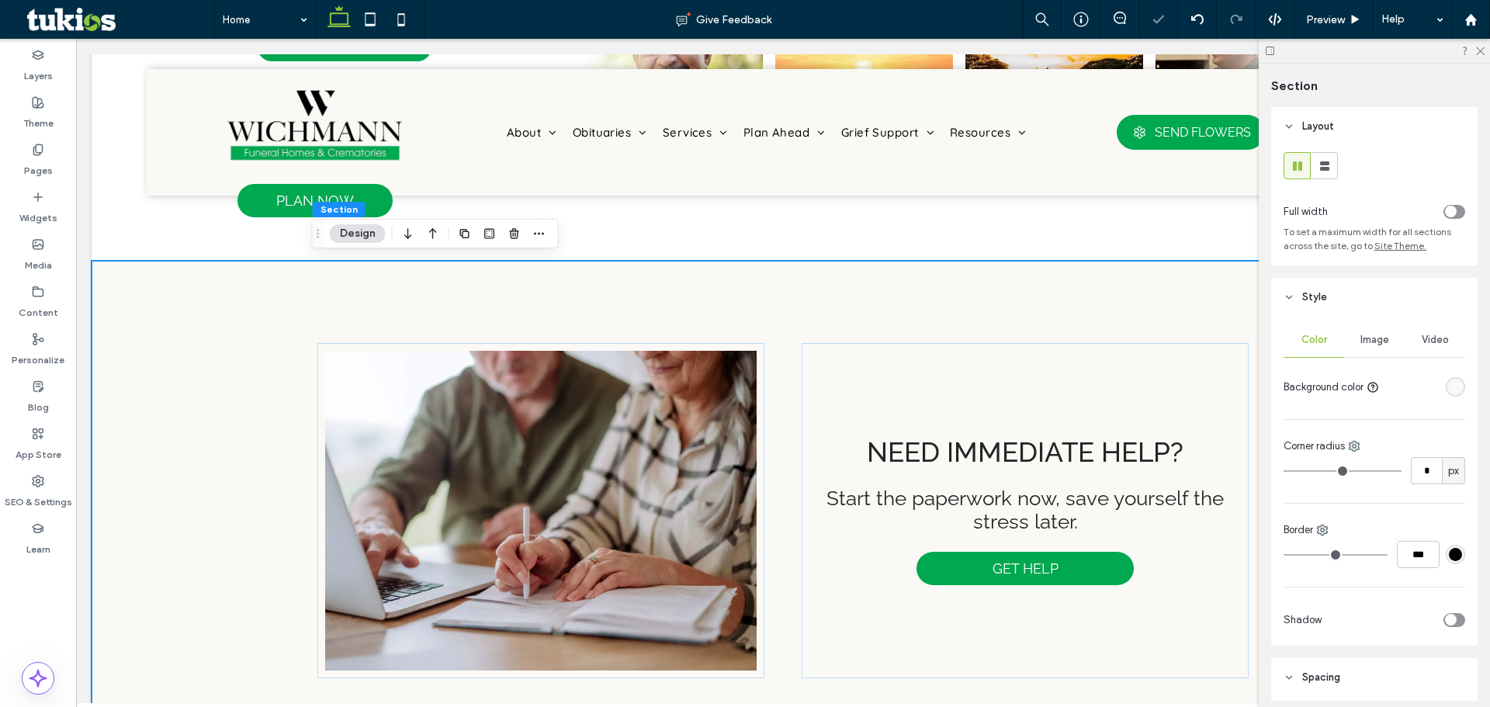
click at [1445, 216] on div "toggle" at bounding box center [1451, 212] width 12 height 12
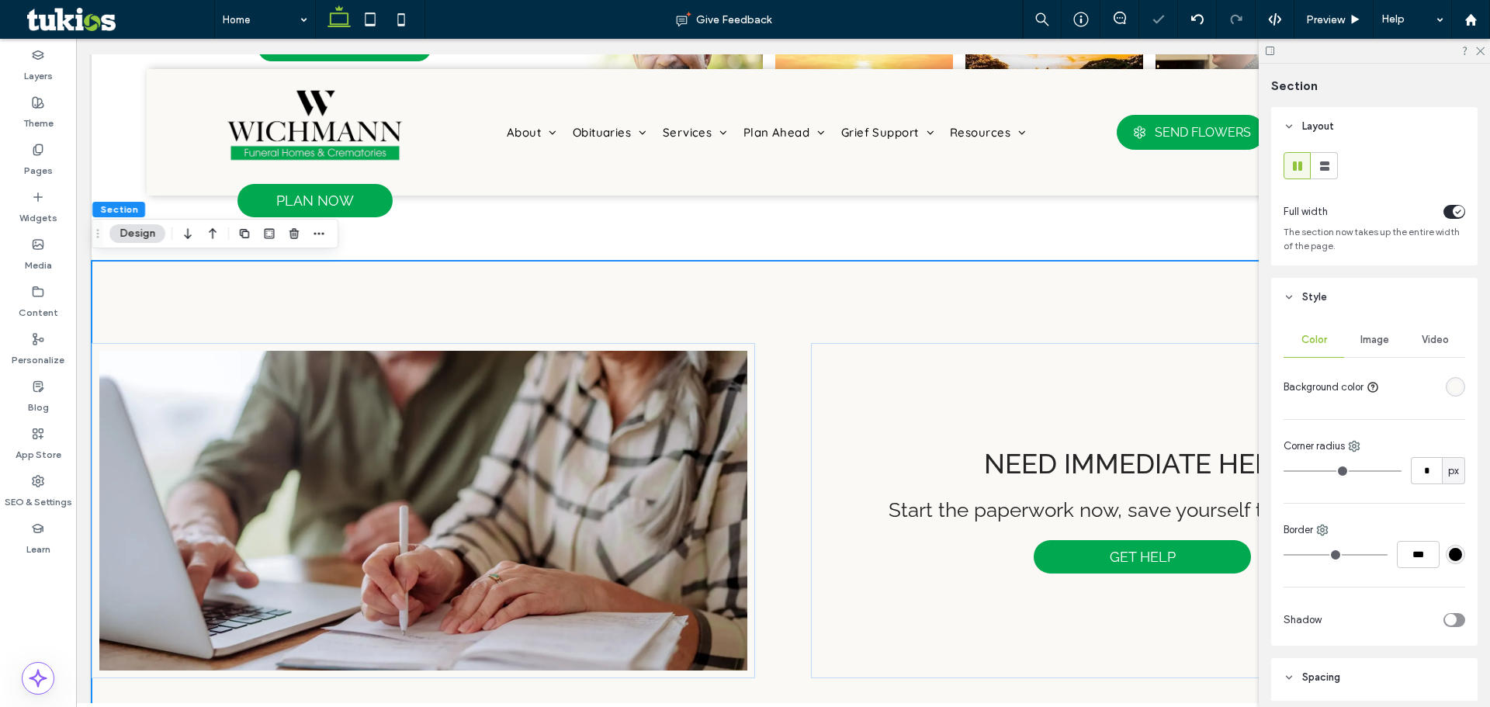
click at [1076, 303] on div "Need immediate help? Start the paperwork now, save yourself the stress later. G…" at bounding box center [783, 511] width 1383 height 501
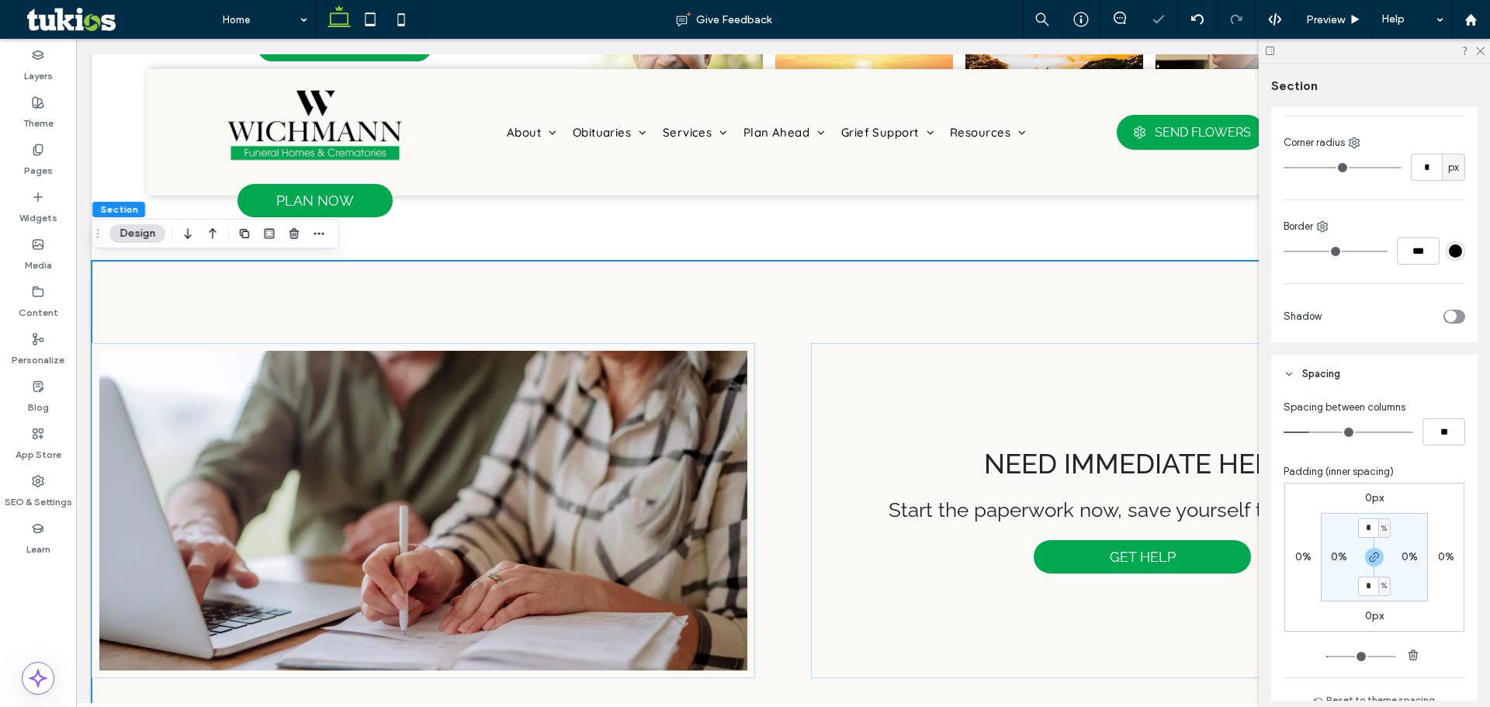
scroll to position [388, 0]
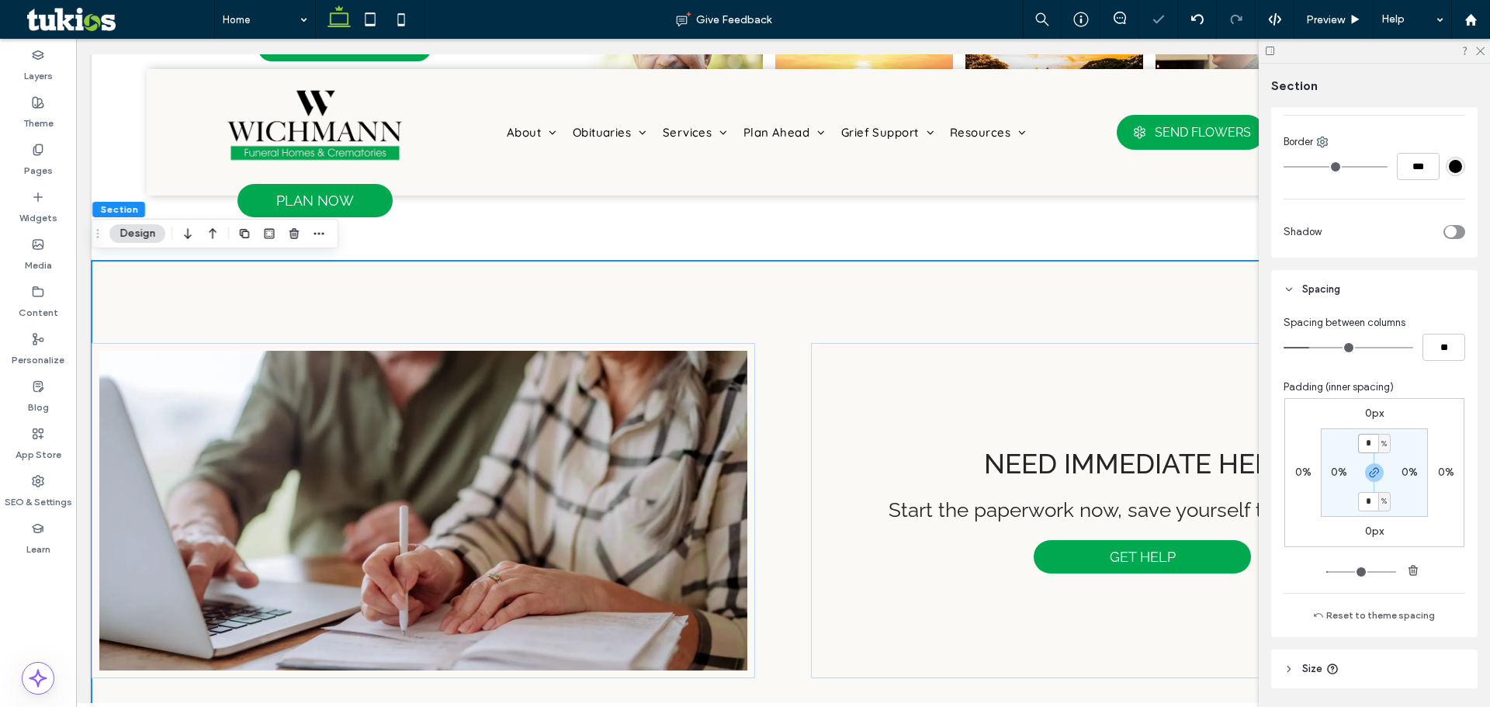
click at [1366, 444] on input "*" at bounding box center [1368, 443] width 20 height 19
type input "*"
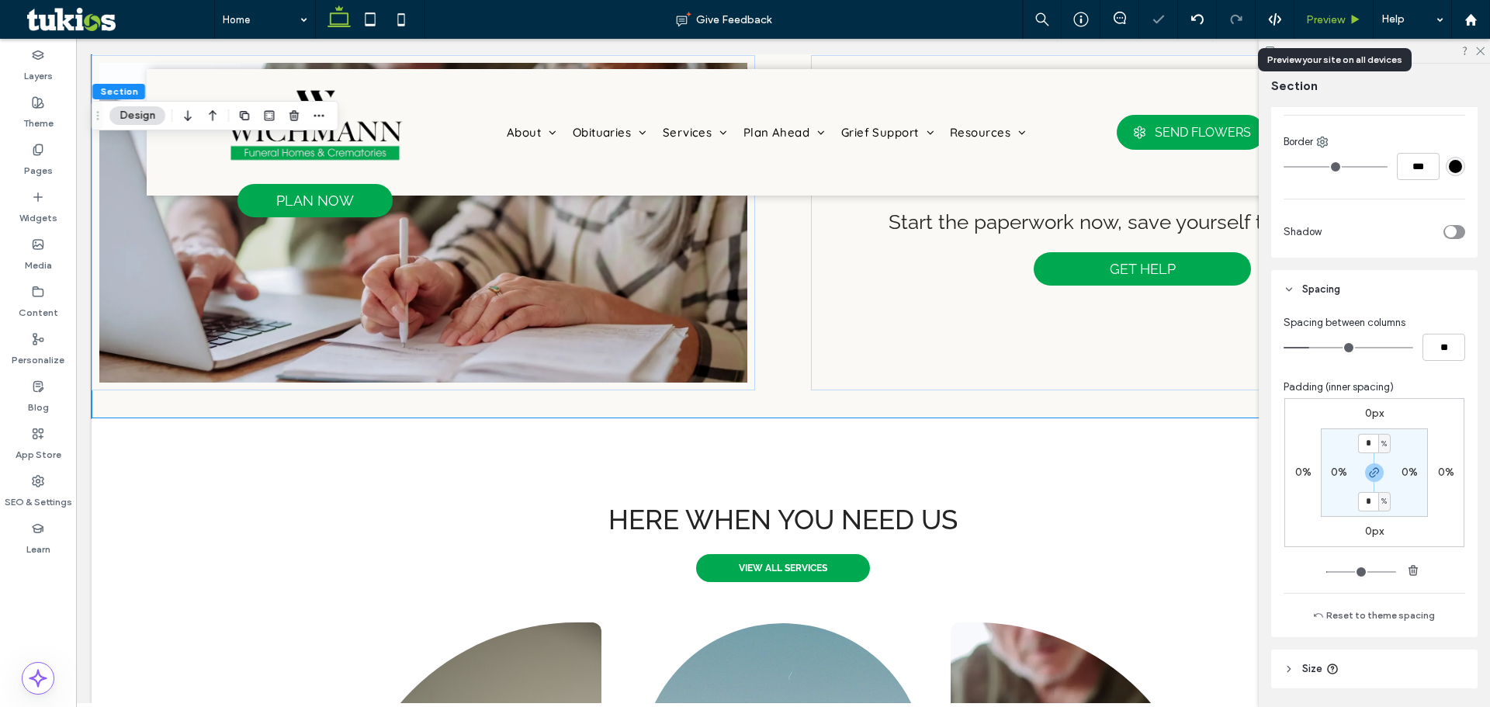
click at [1332, 14] on span "Preview" at bounding box center [1325, 19] width 39 height 13
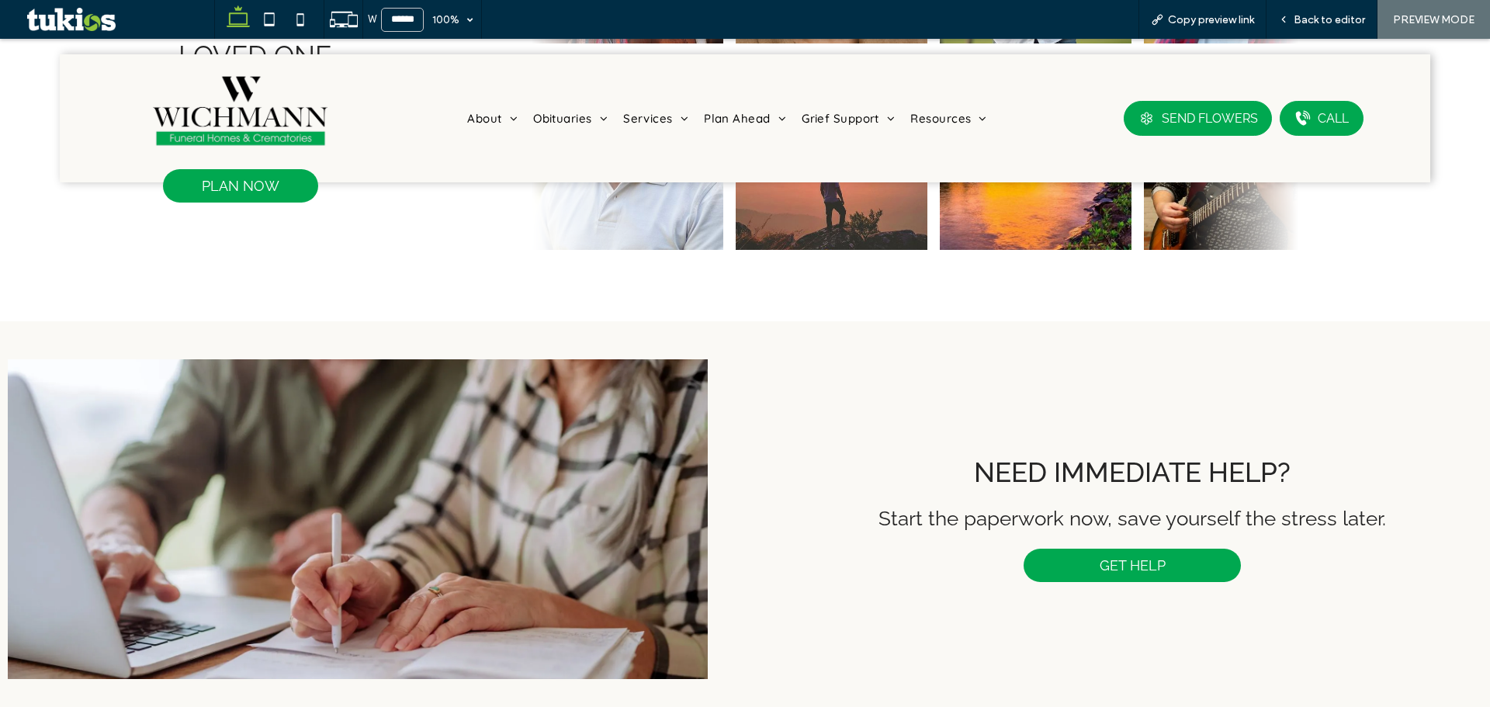
scroll to position [931, 0]
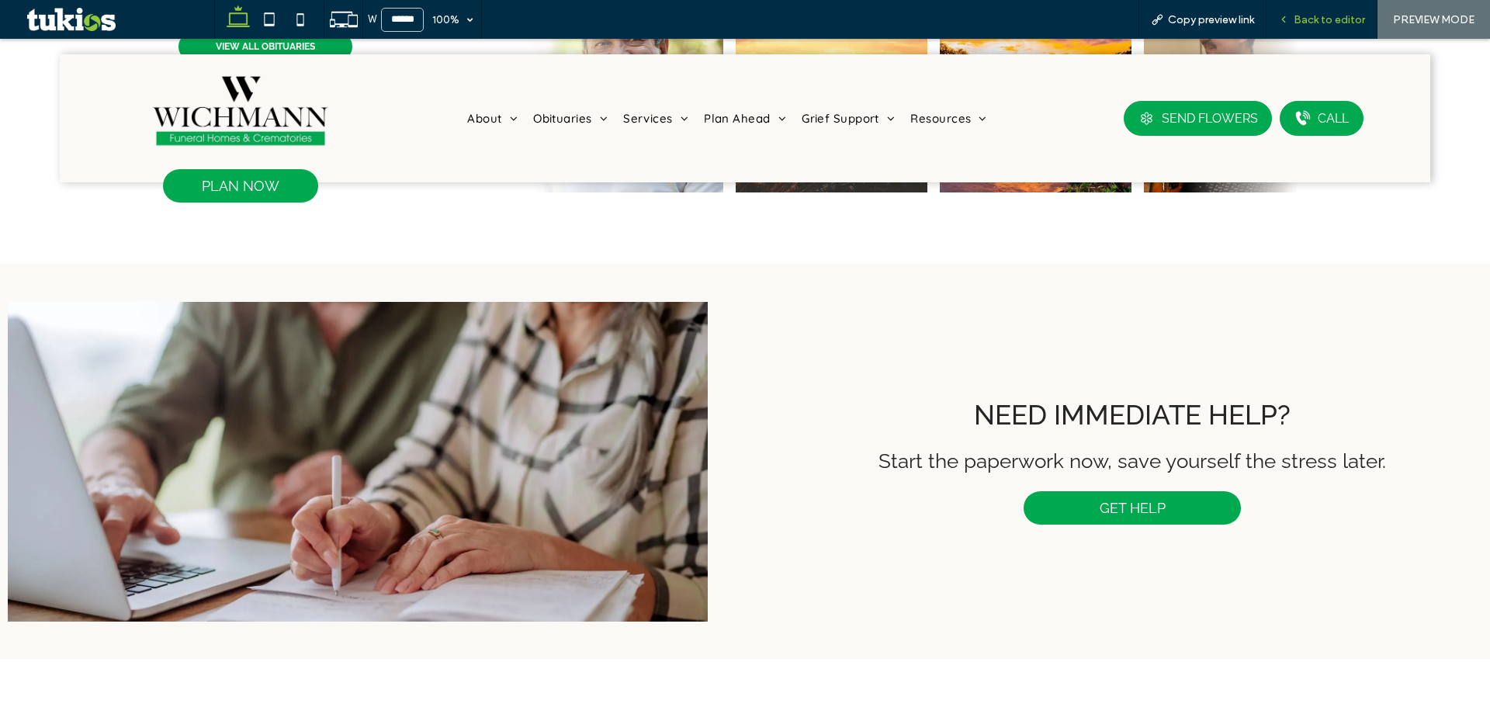
click at [1334, 25] on span "Back to editor" at bounding box center [1329, 19] width 71 height 13
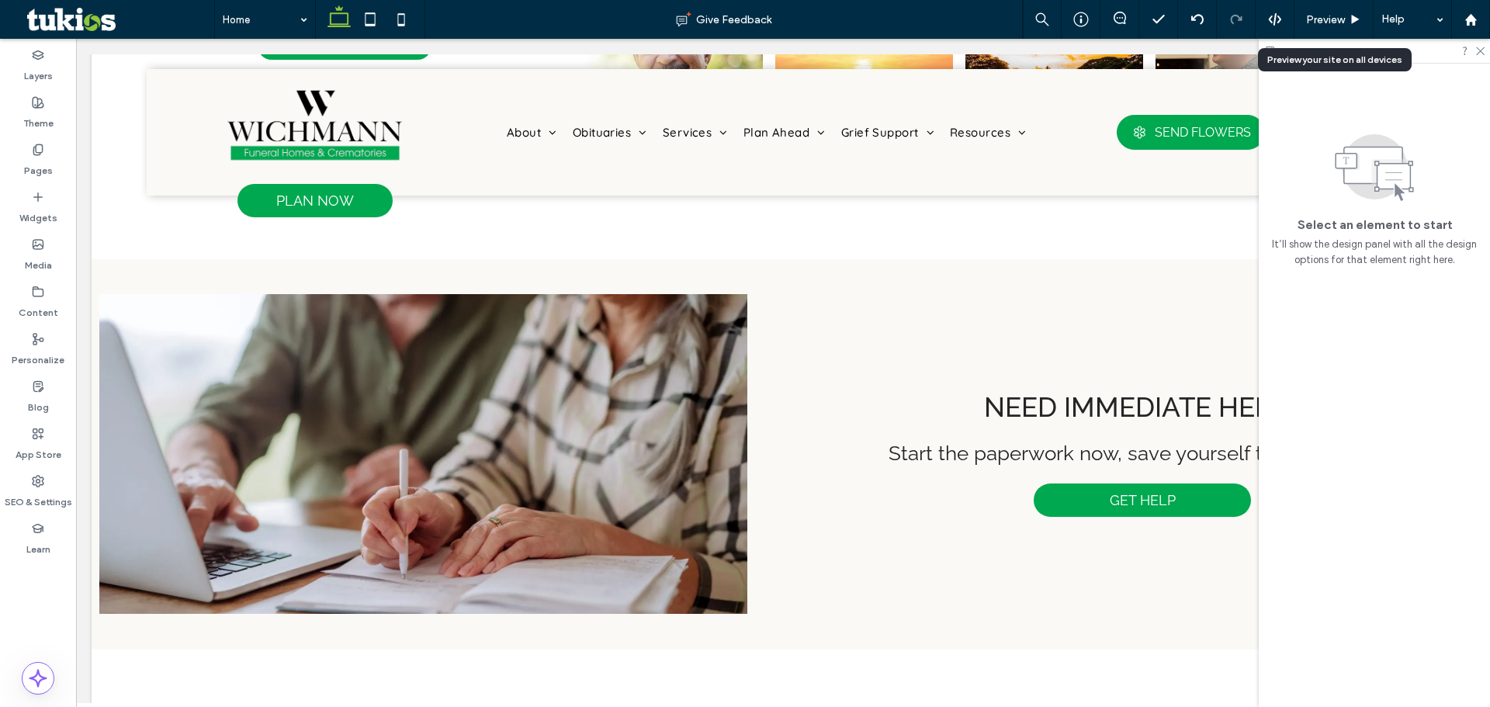
scroll to position [941, 0]
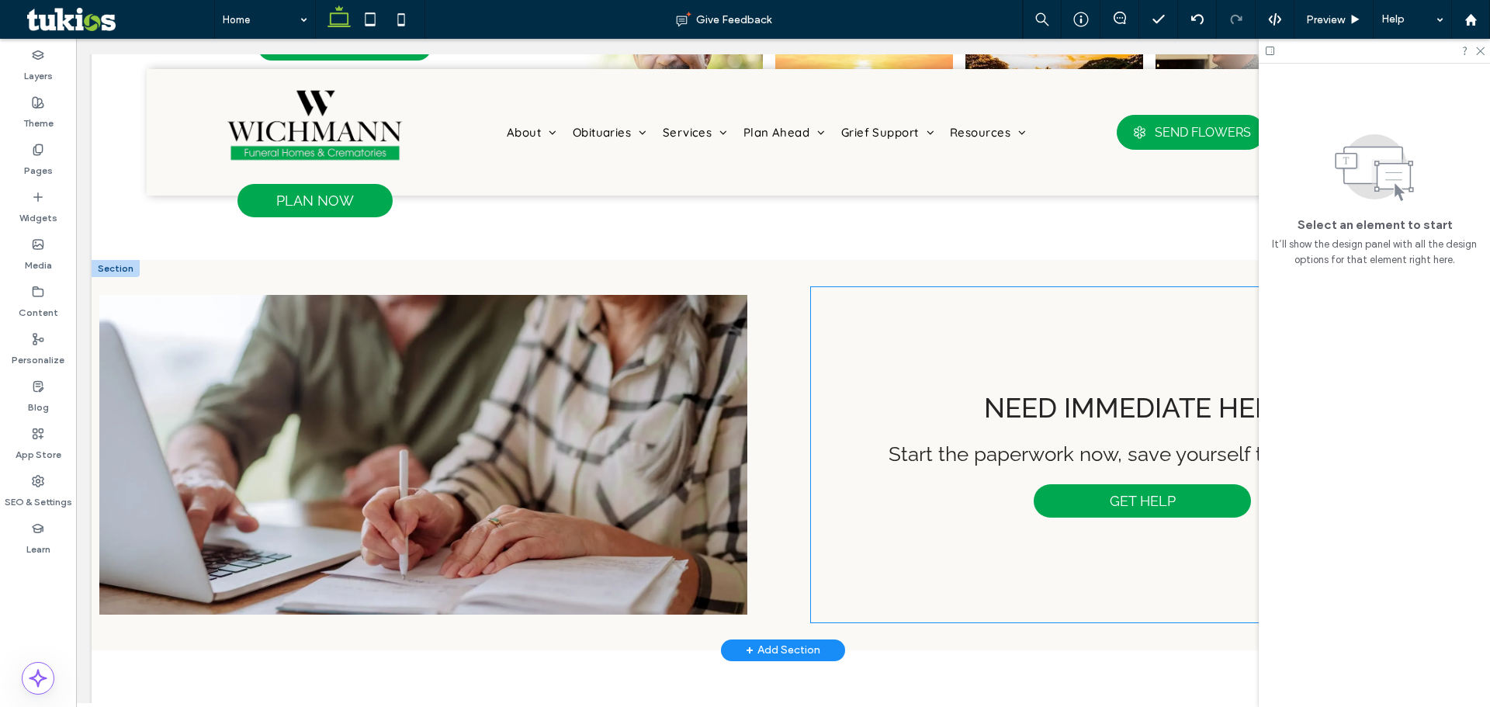
click at [836, 356] on div "Need immediate help? Start the paperwork now, save yourself the stress later. G…" at bounding box center [1143, 454] width 664 height 335
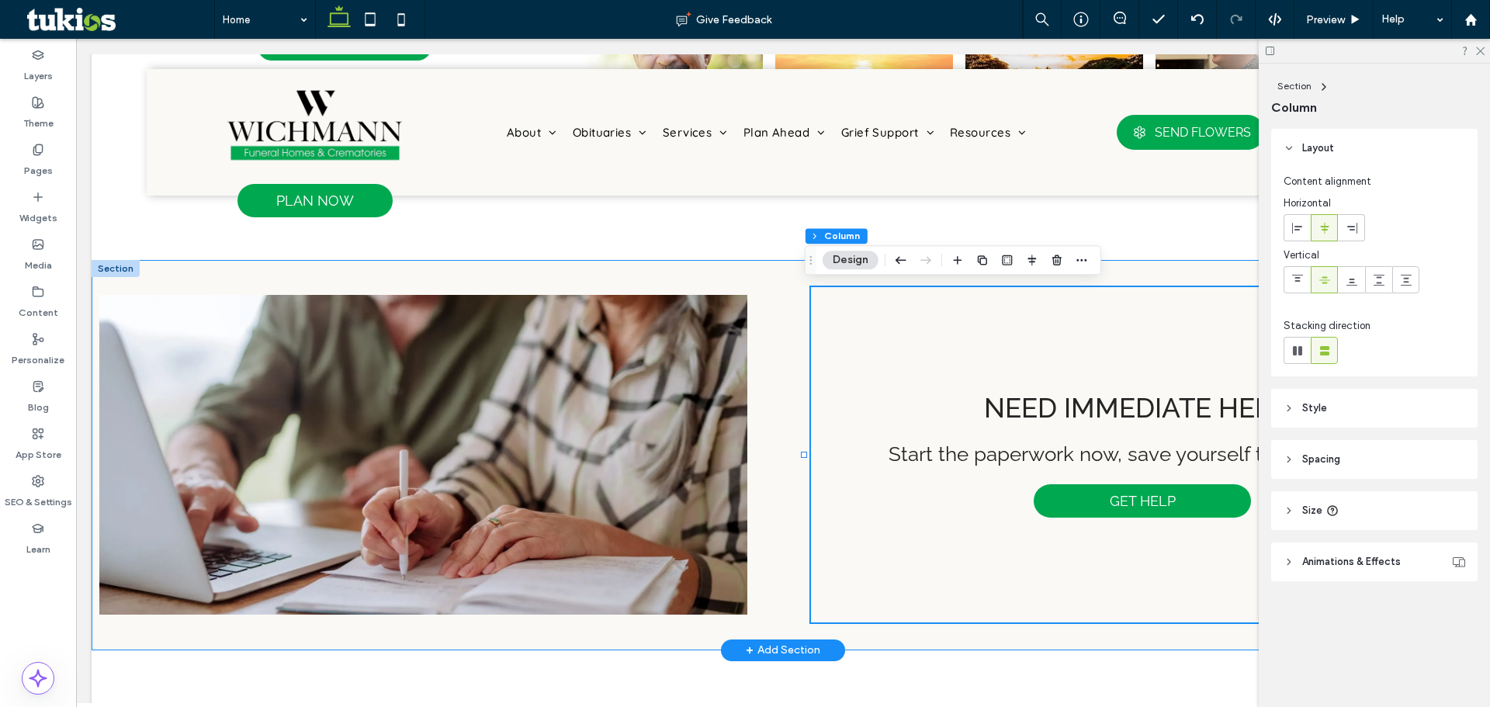
click at [771, 280] on div "Need immediate help? Start the paperwork now, save yourself the stress later. G…" at bounding box center [783, 455] width 1383 height 390
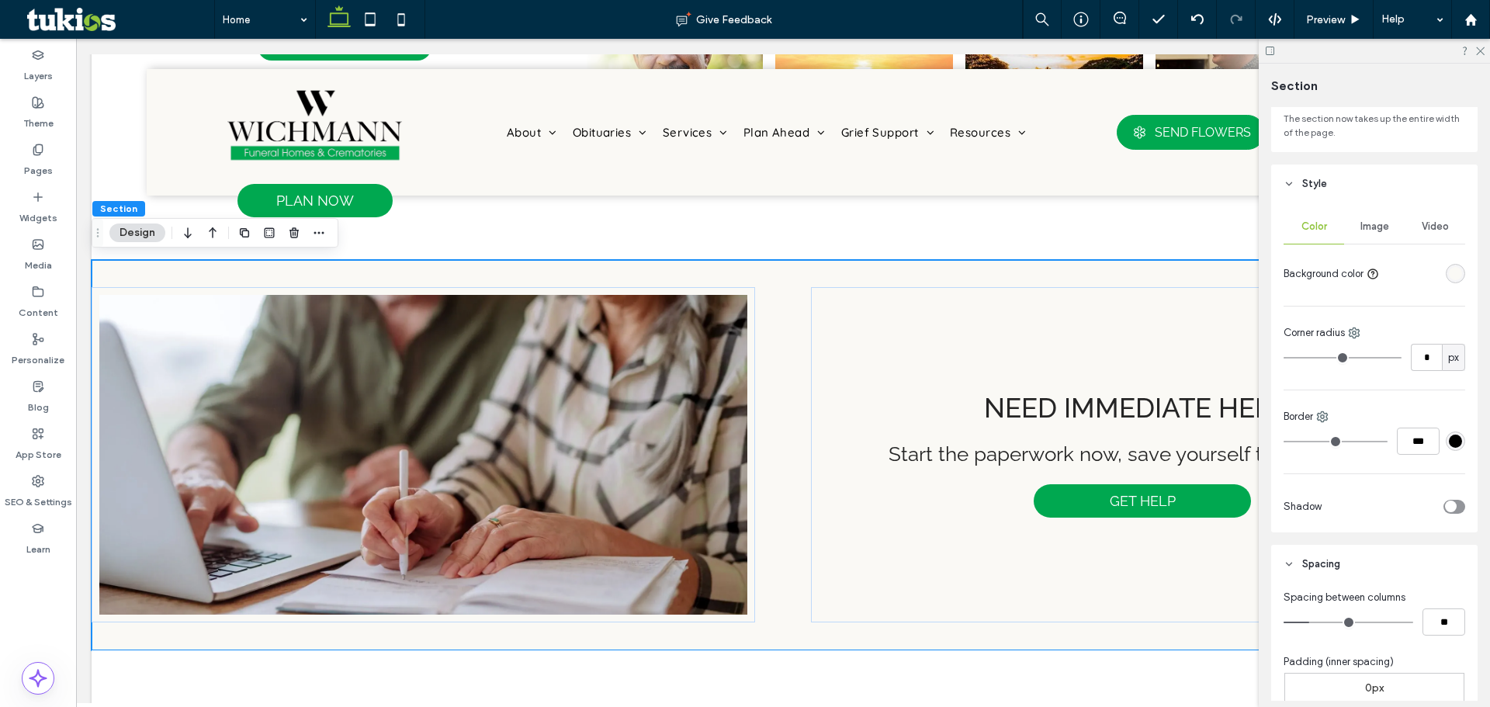
scroll to position [233, 0]
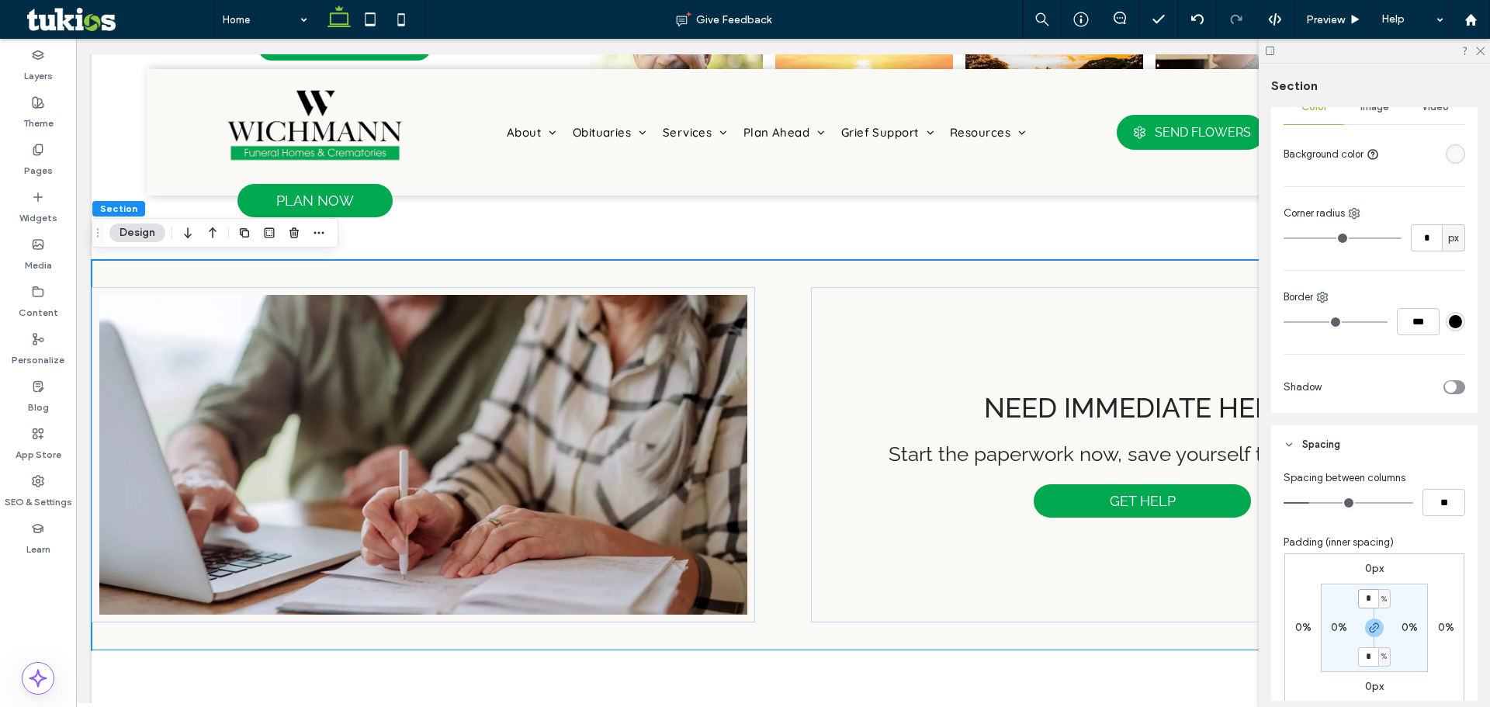
click at [1367, 601] on input "*" at bounding box center [1368, 598] width 20 height 19
type input "*"
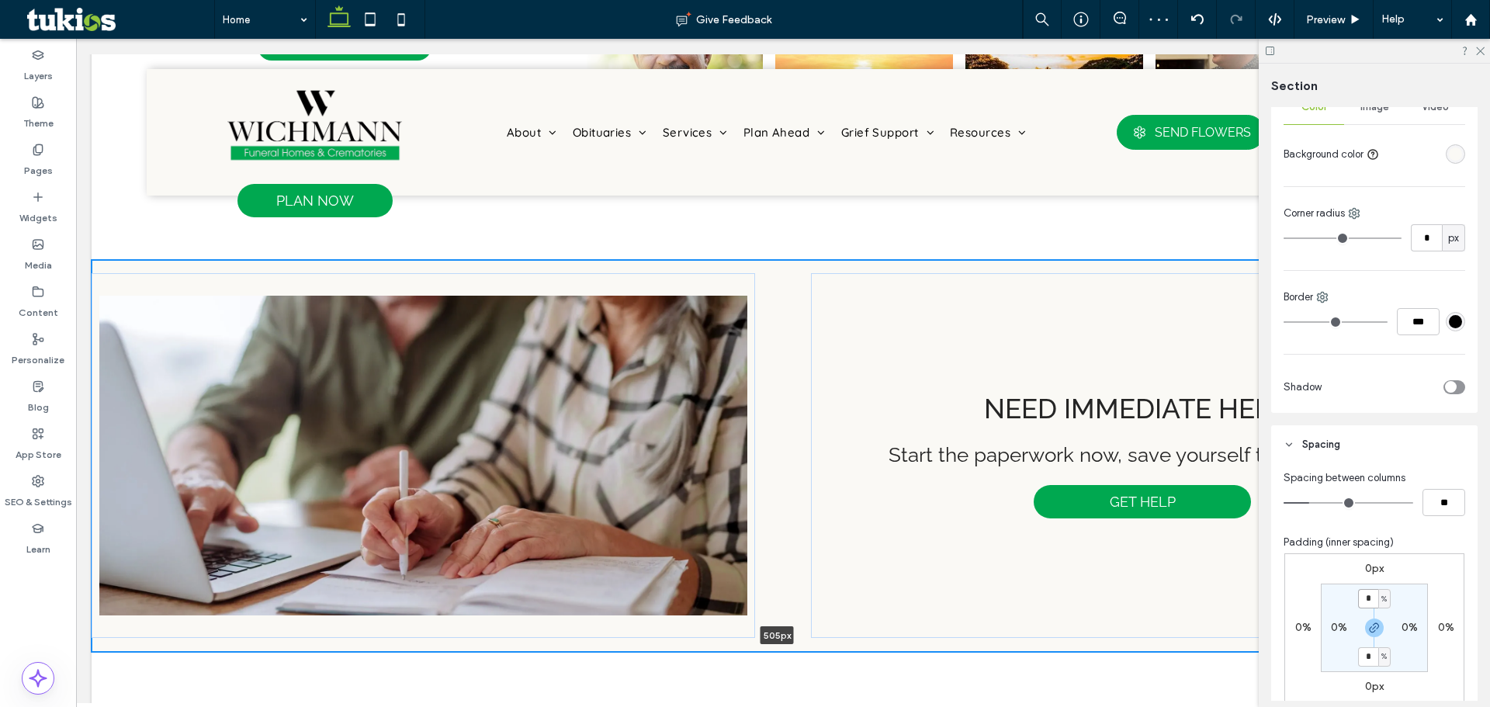
drag, startPoint x: 875, startPoint y: 619, endPoint x: 1234, endPoint y: 425, distance: 407.7
click at [878, 649] on div at bounding box center [777, 652] width 1371 height 8
type input "***"
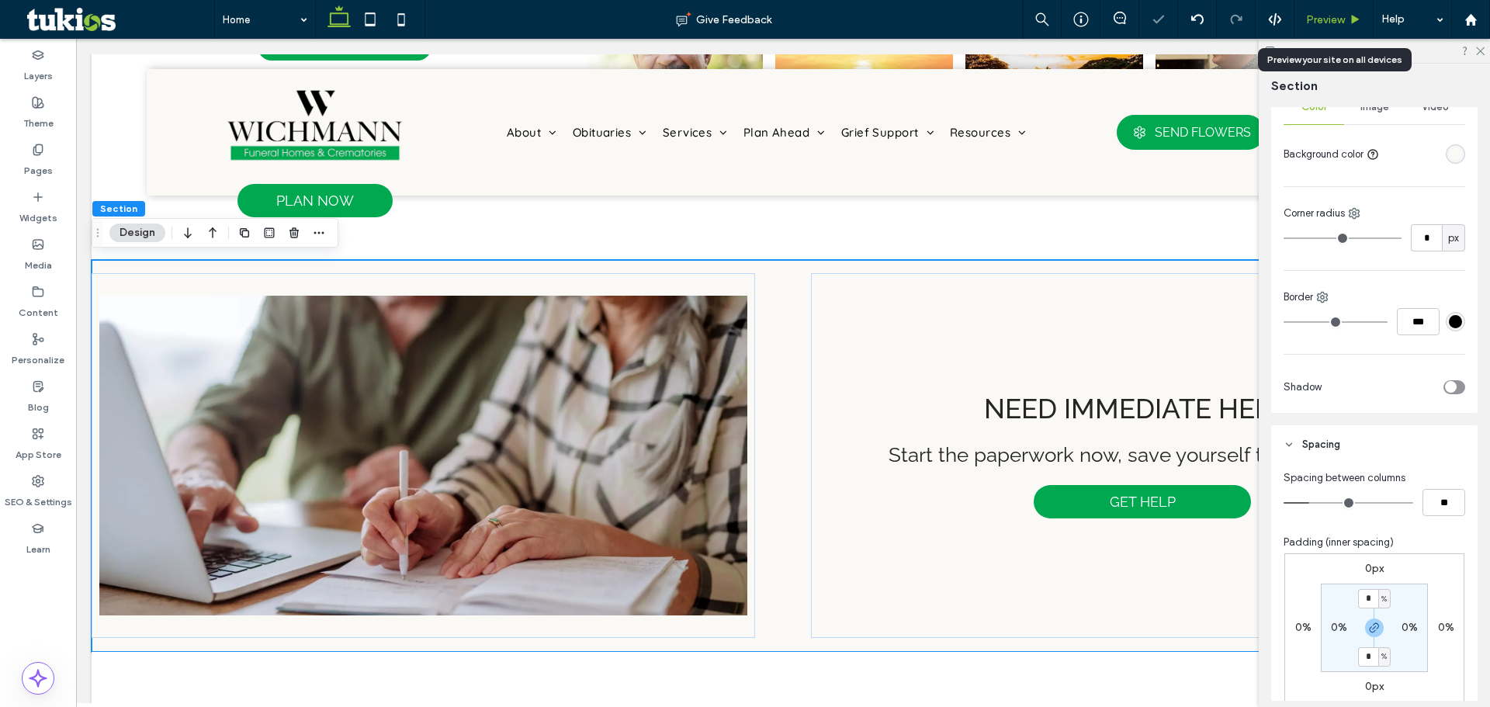
click at [1347, 24] on div "Preview" at bounding box center [1333, 19] width 78 height 13
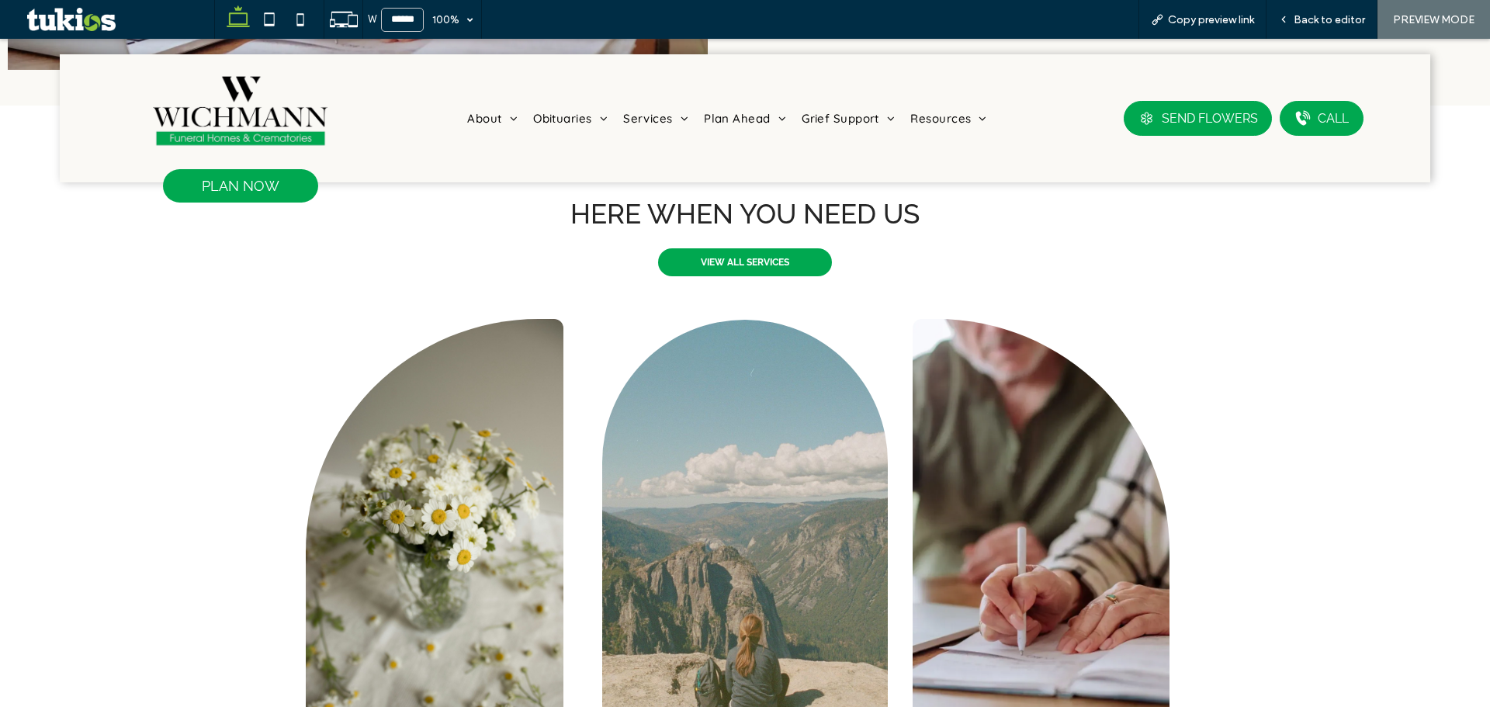
scroll to position [1397, 0]
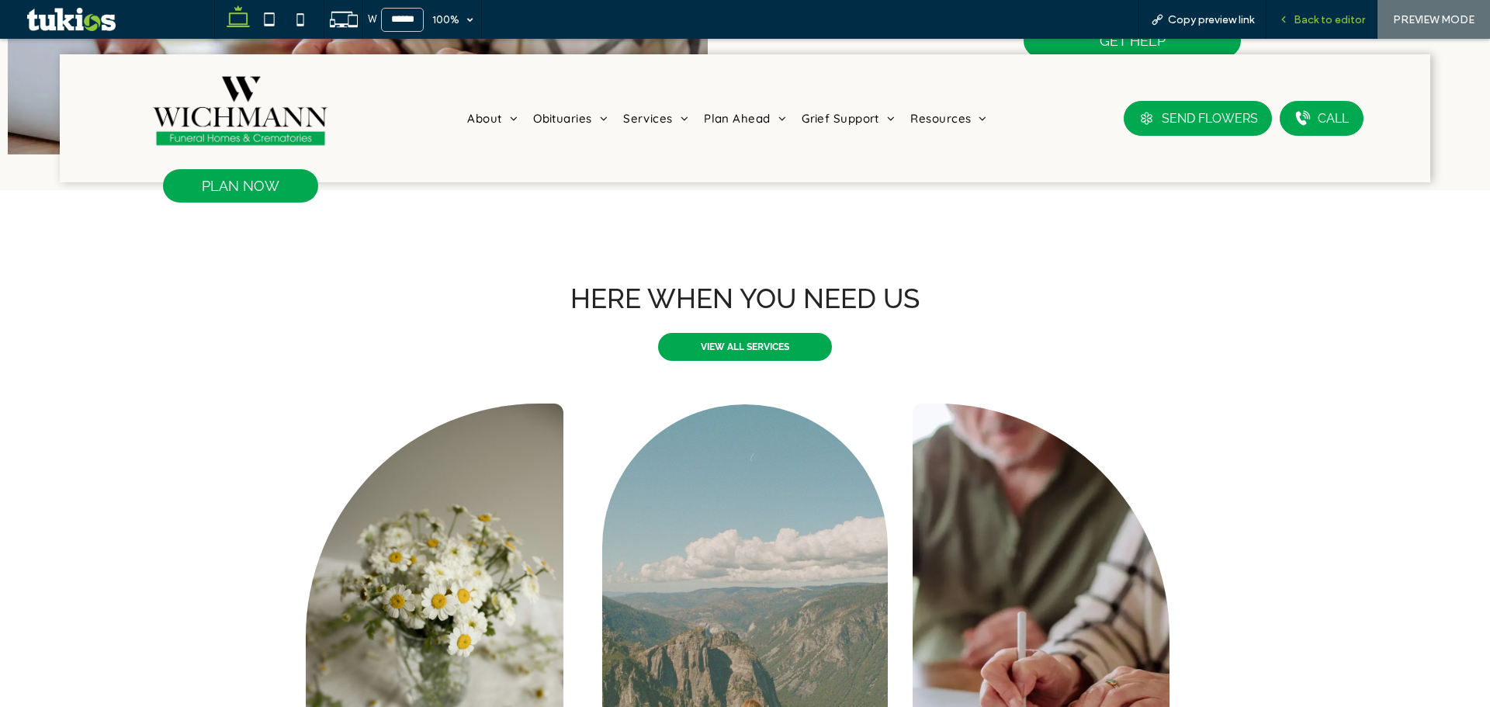
click at [1340, 13] on span "Back to editor" at bounding box center [1329, 19] width 71 height 13
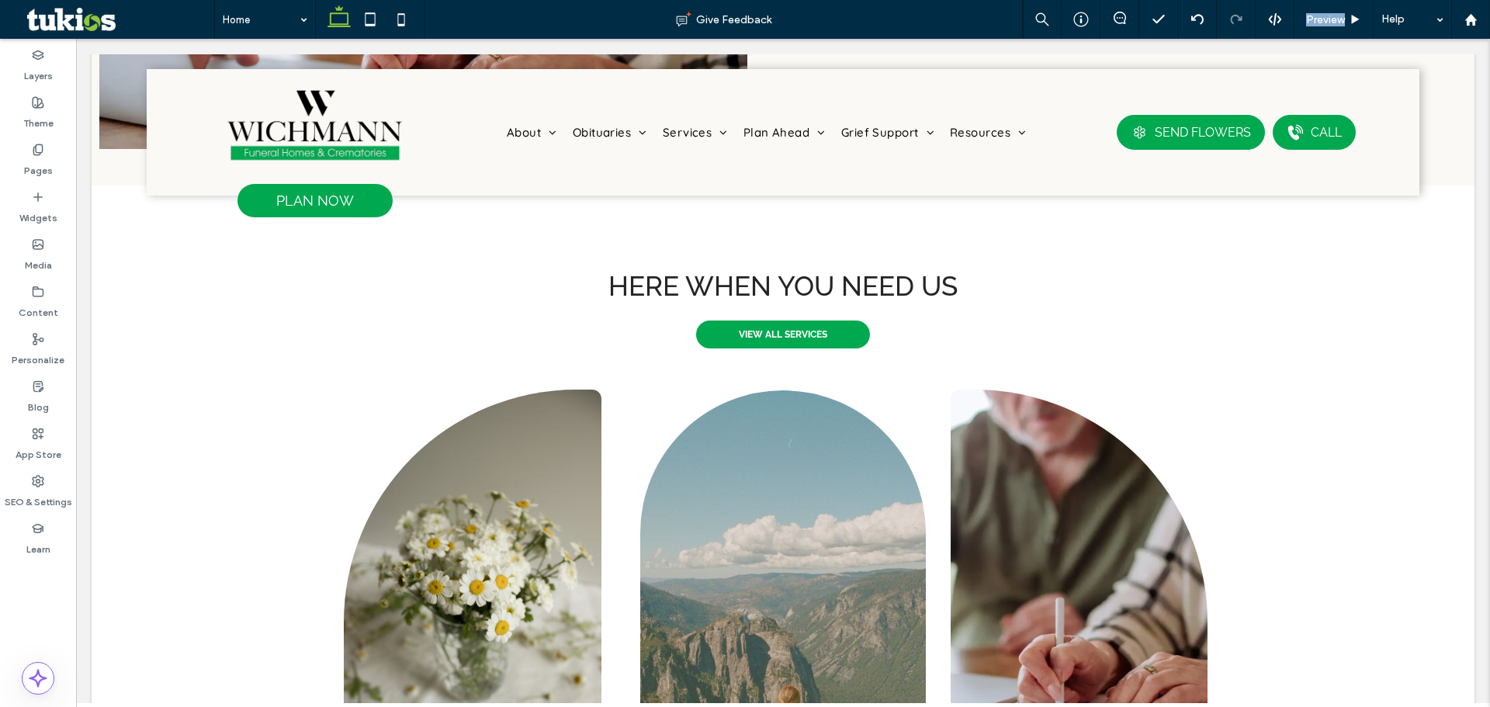
click at [1340, 13] on span "Preview" at bounding box center [1325, 19] width 39 height 13
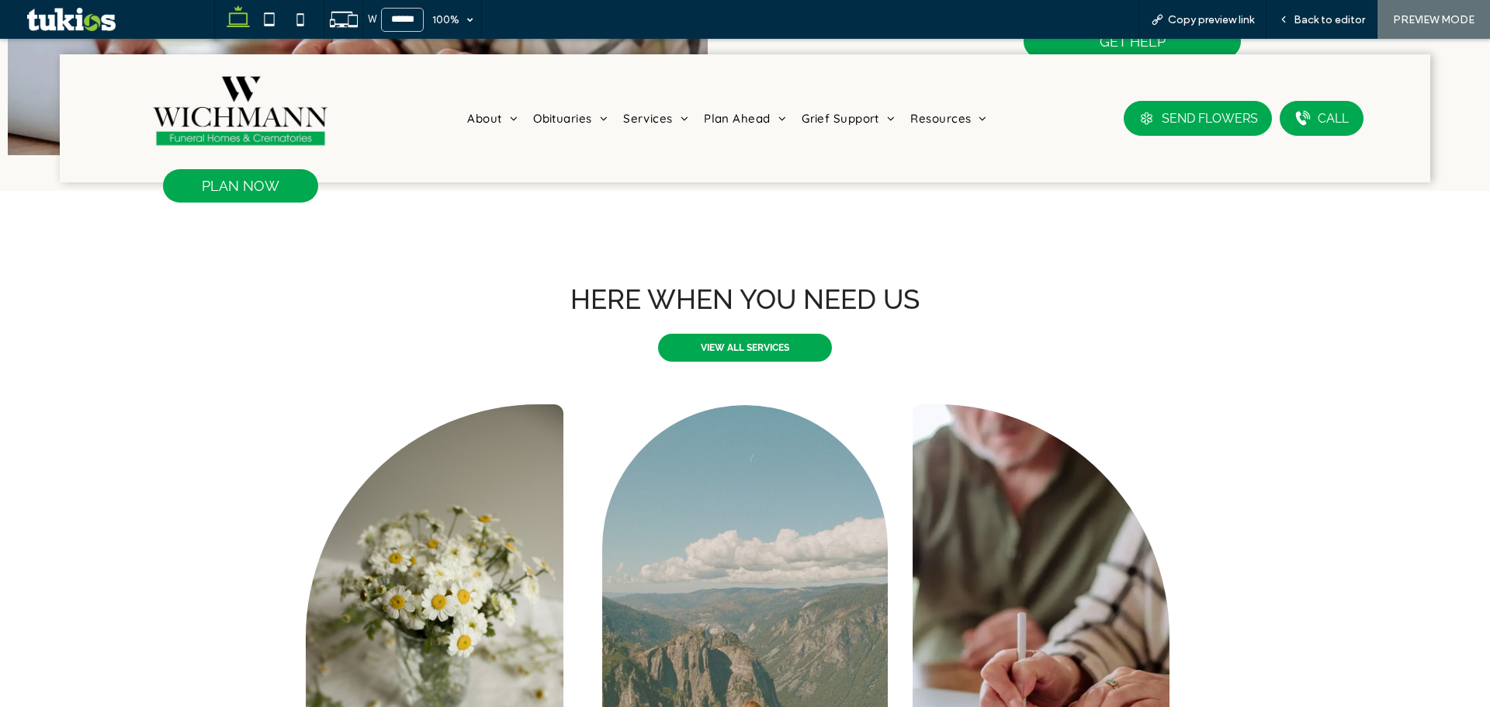
scroll to position [1397, 0]
click at [1351, 18] on span "Back to editor" at bounding box center [1329, 19] width 71 height 13
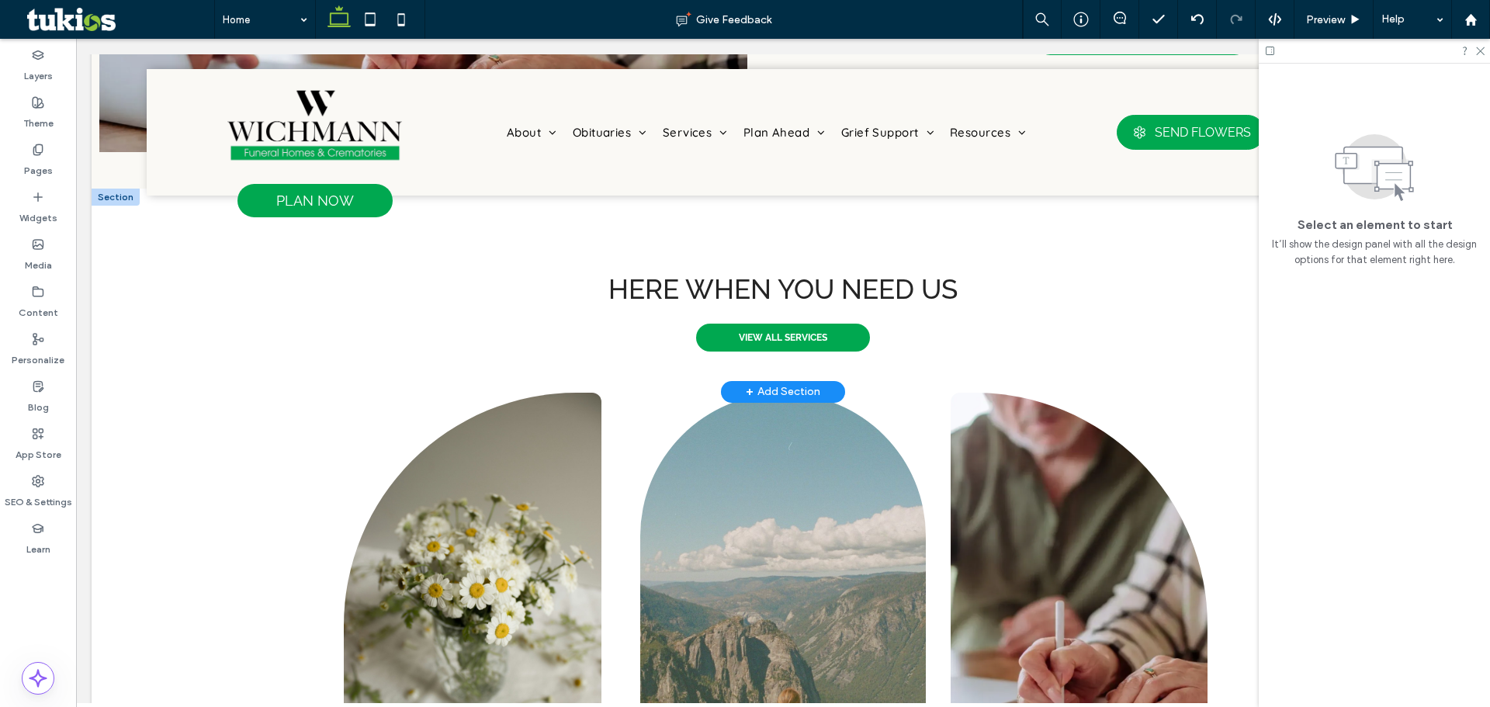
scroll to position [1402, 0]
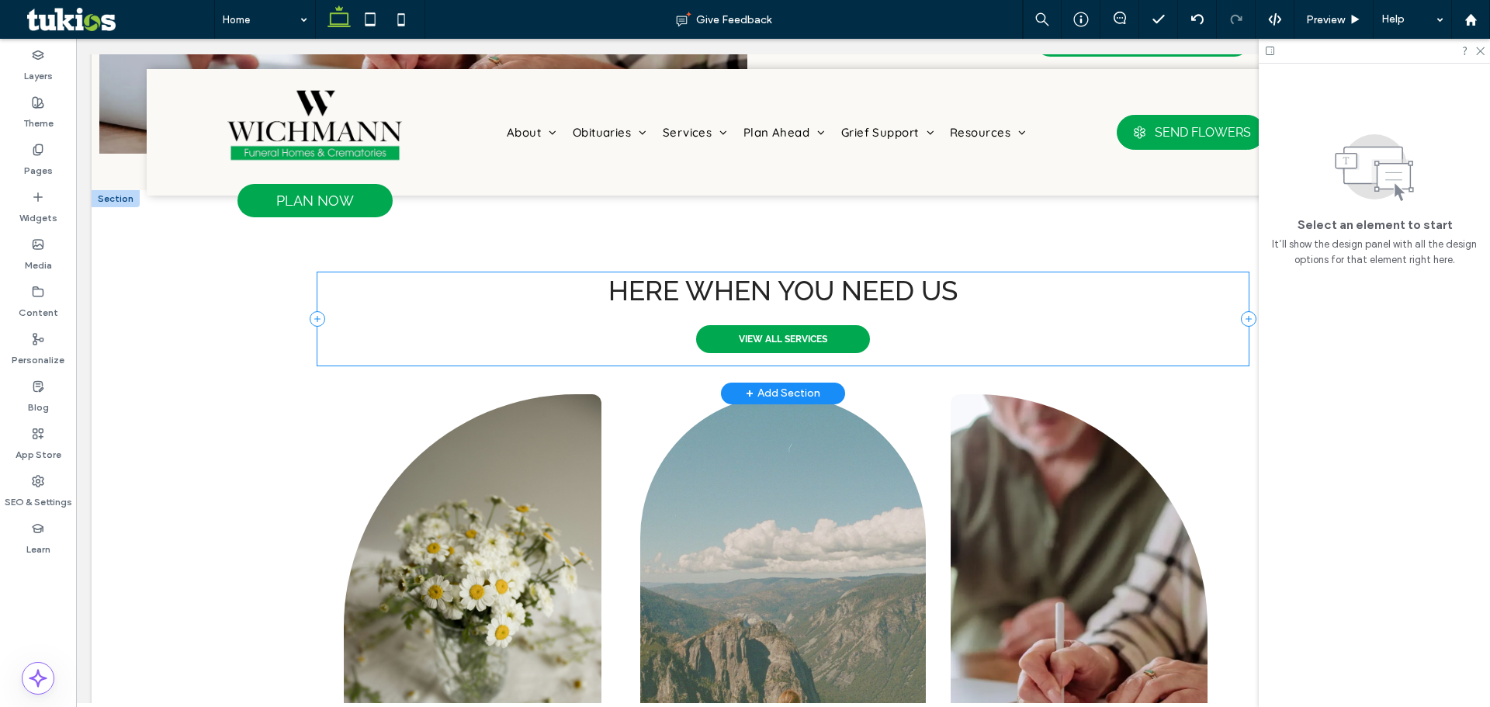
click at [881, 277] on span "Here when you need us" at bounding box center [782, 291] width 349 height 32
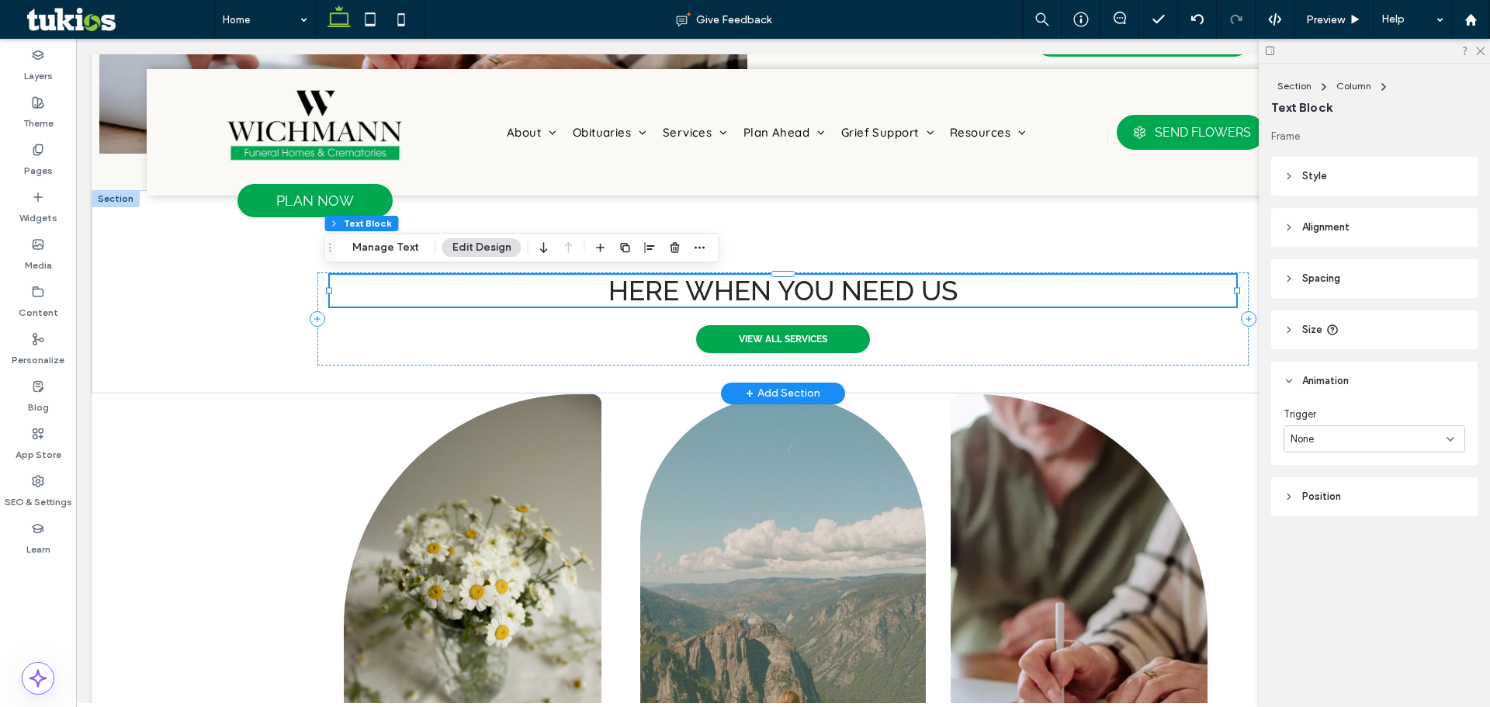
click at [881, 277] on div "Here when you need us" at bounding box center [783, 291] width 906 height 32
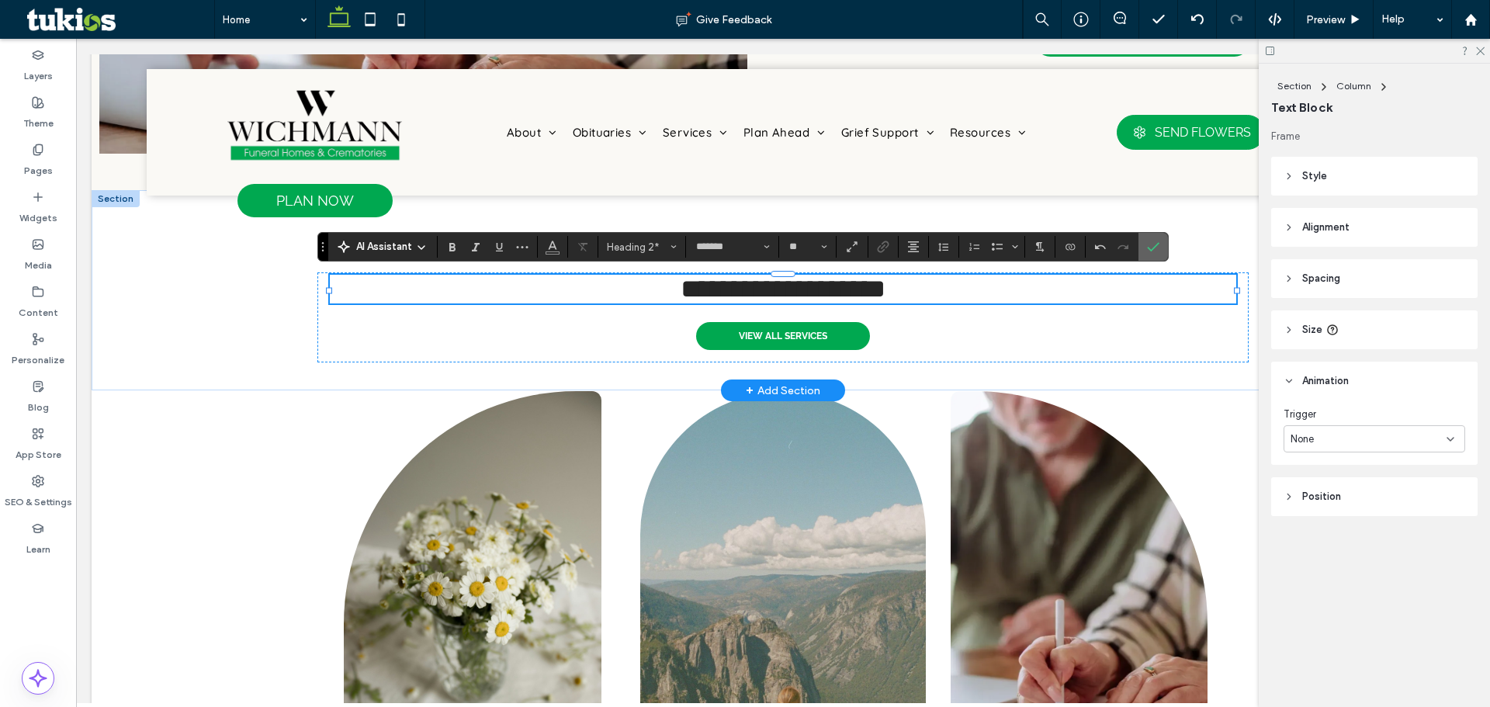
click at [1147, 244] on icon "Confirm" at bounding box center [1153, 247] width 12 height 12
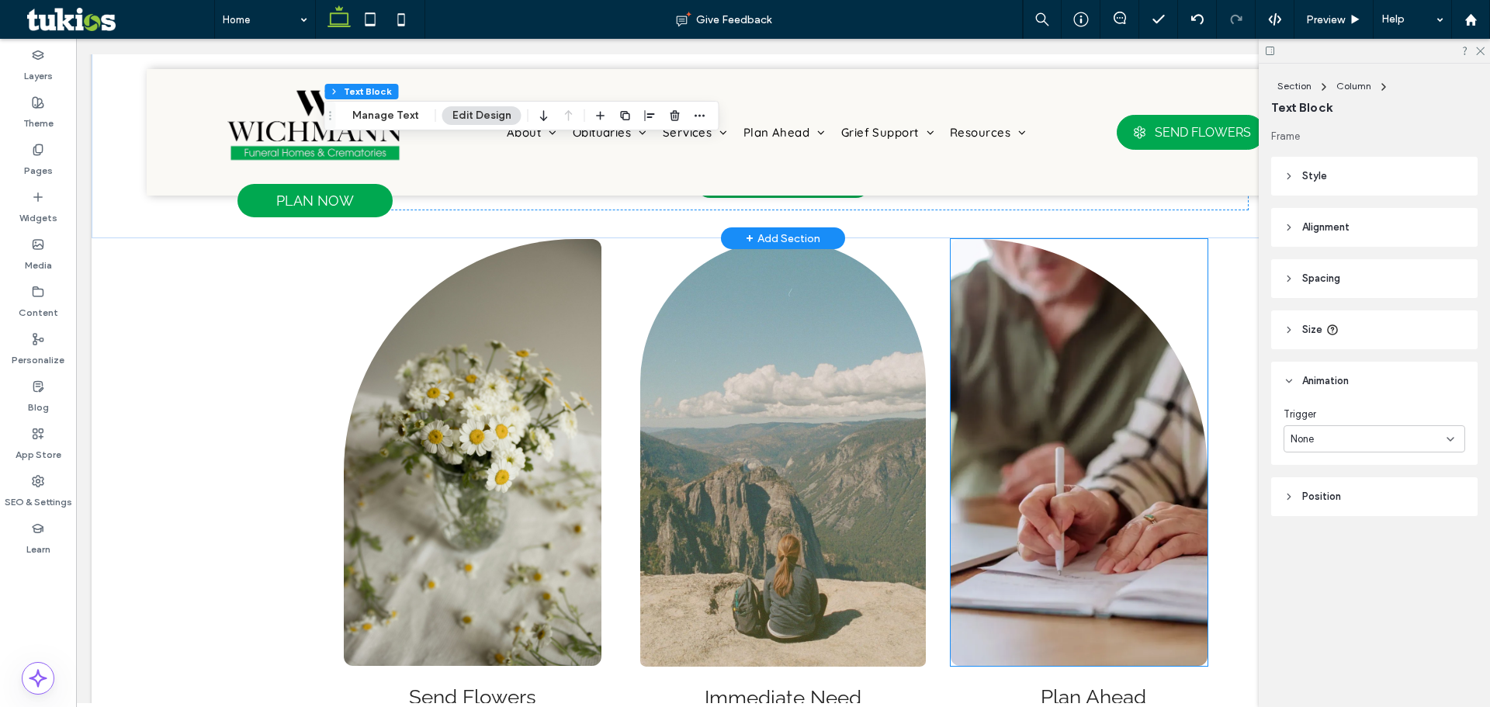
scroll to position [1713, 0]
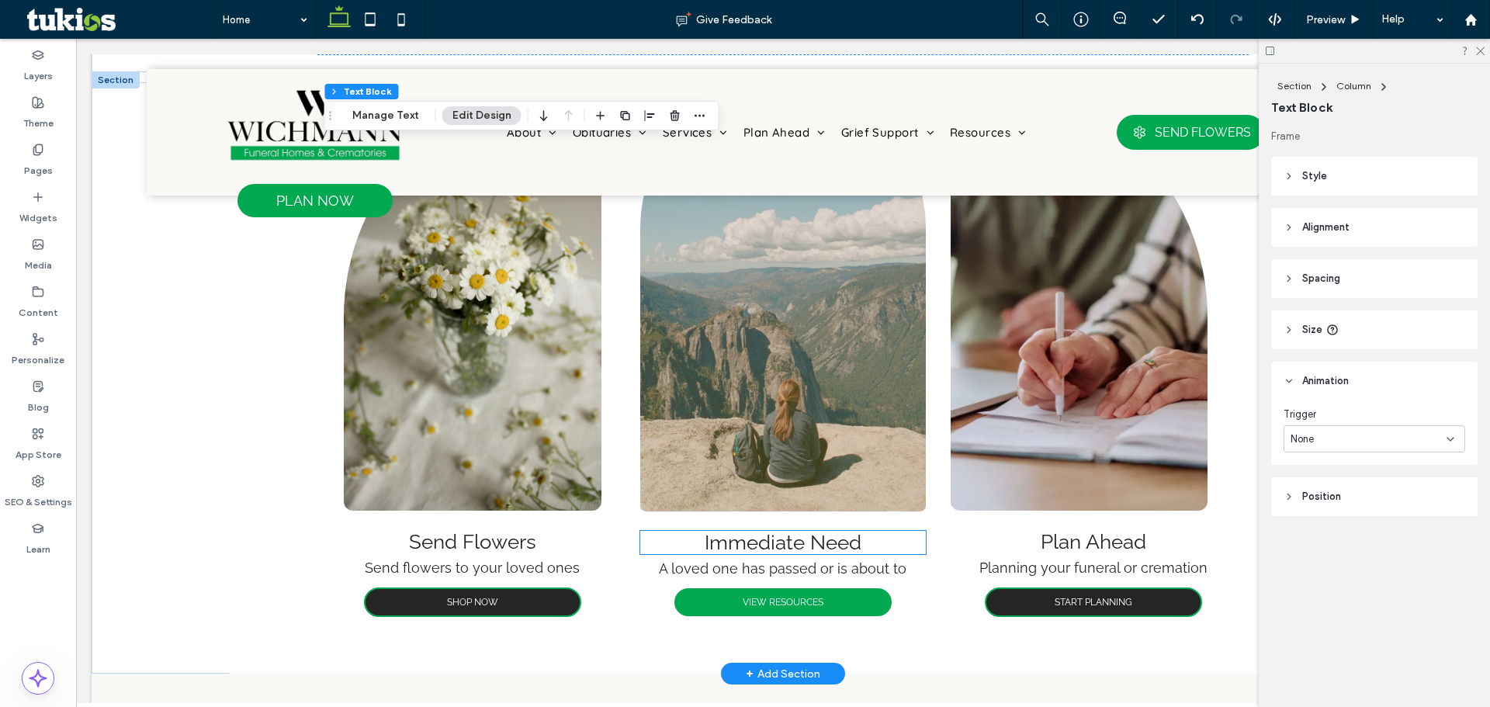
click at [831, 540] on span "Immediate Need" at bounding box center [783, 542] width 157 height 23
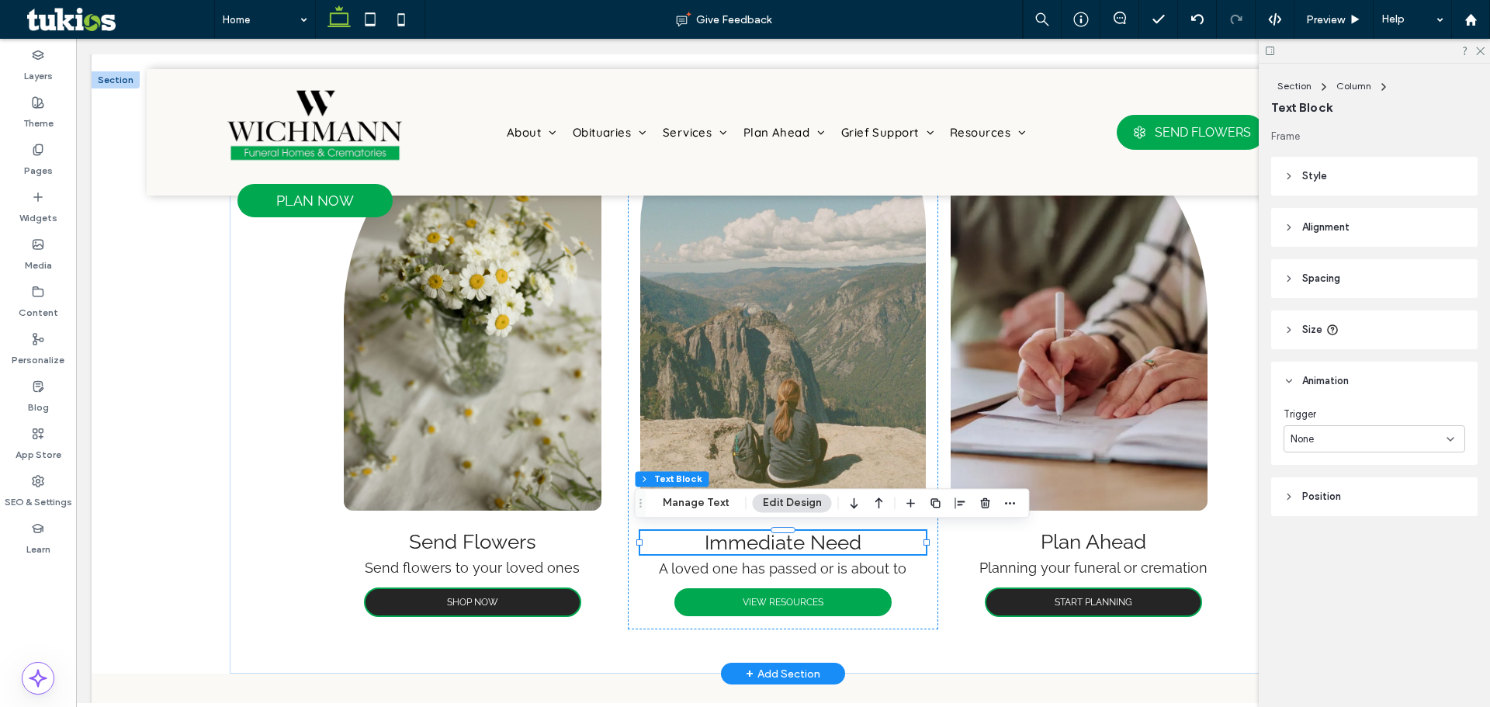
click at [831, 540] on div "Immediate Need" at bounding box center [783, 542] width 286 height 23
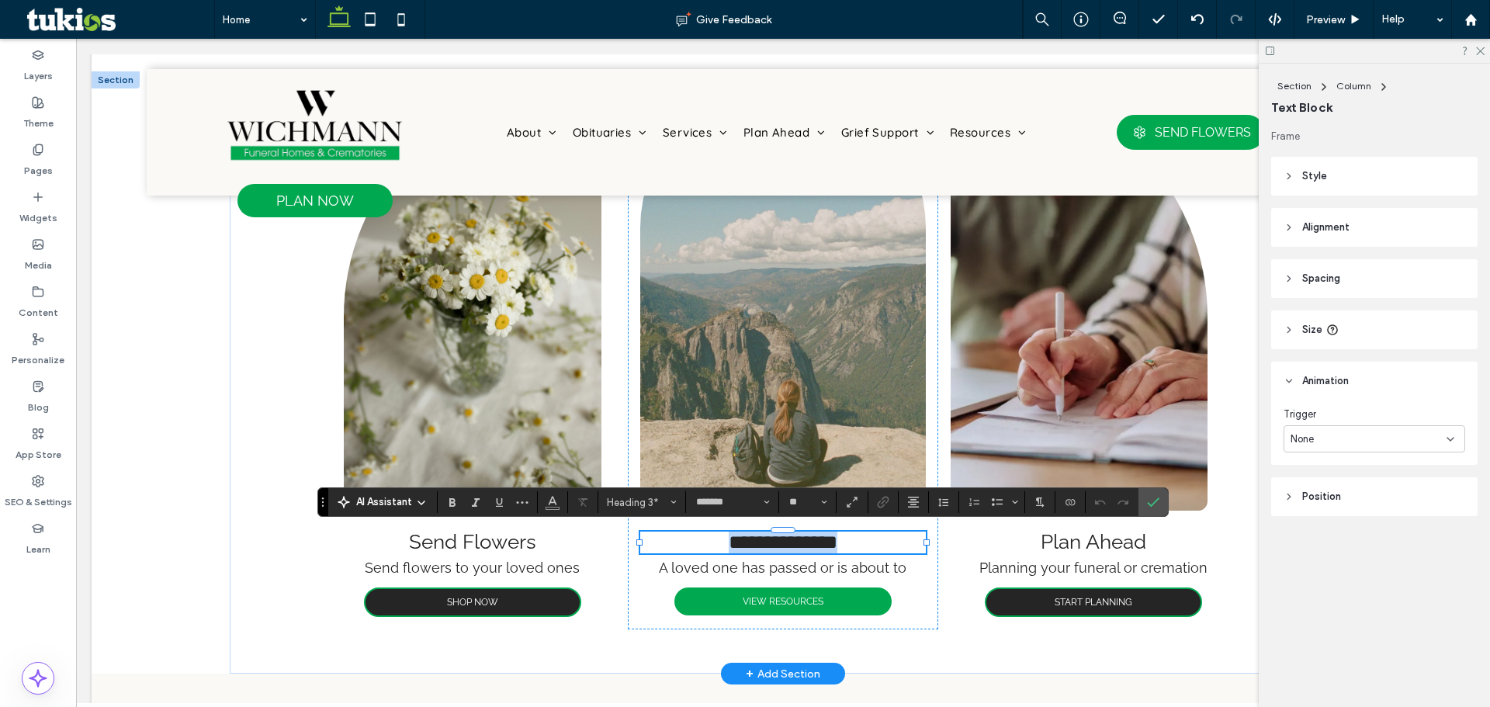
drag, startPoint x: 872, startPoint y: 538, endPoint x: 620, endPoint y: 539, distance: 251.4
click at [620, 539] on div "**********" at bounding box center [782, 372] width 931 height 602
click at [1149, 501] on icon "Confirm" at bounding box center [1153, 502] width 12 height 12
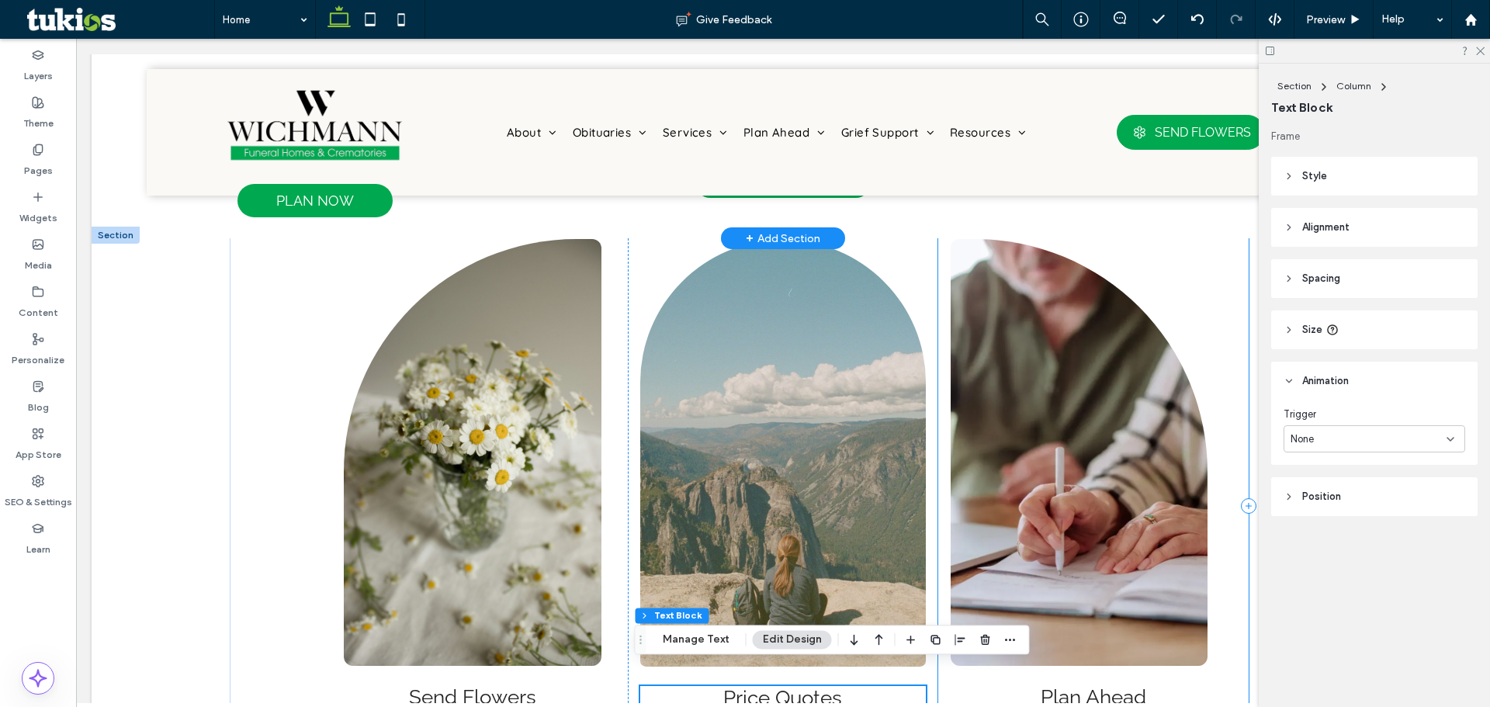
scroll to position [1635, 0]
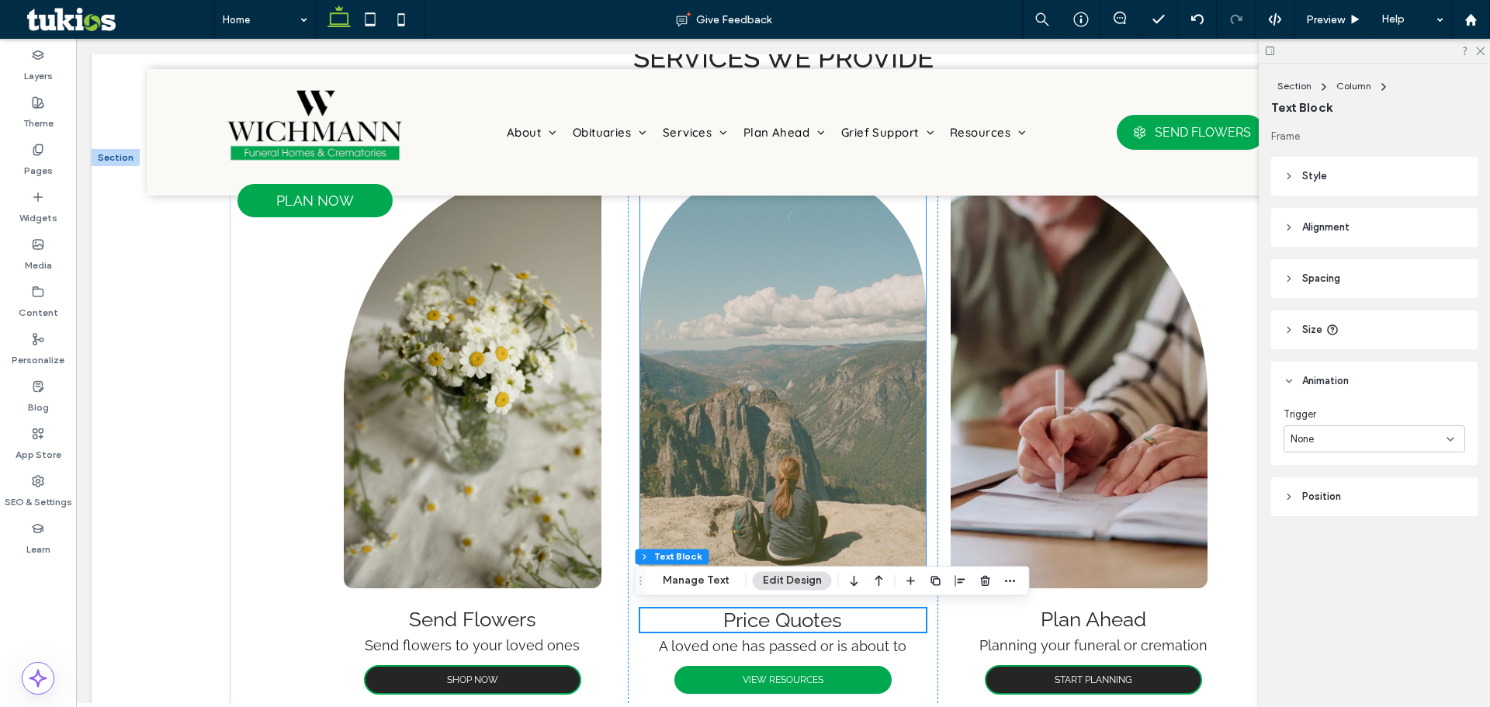
click at [848, 441] on img at bounding box center [783, 375] width 286 height 427
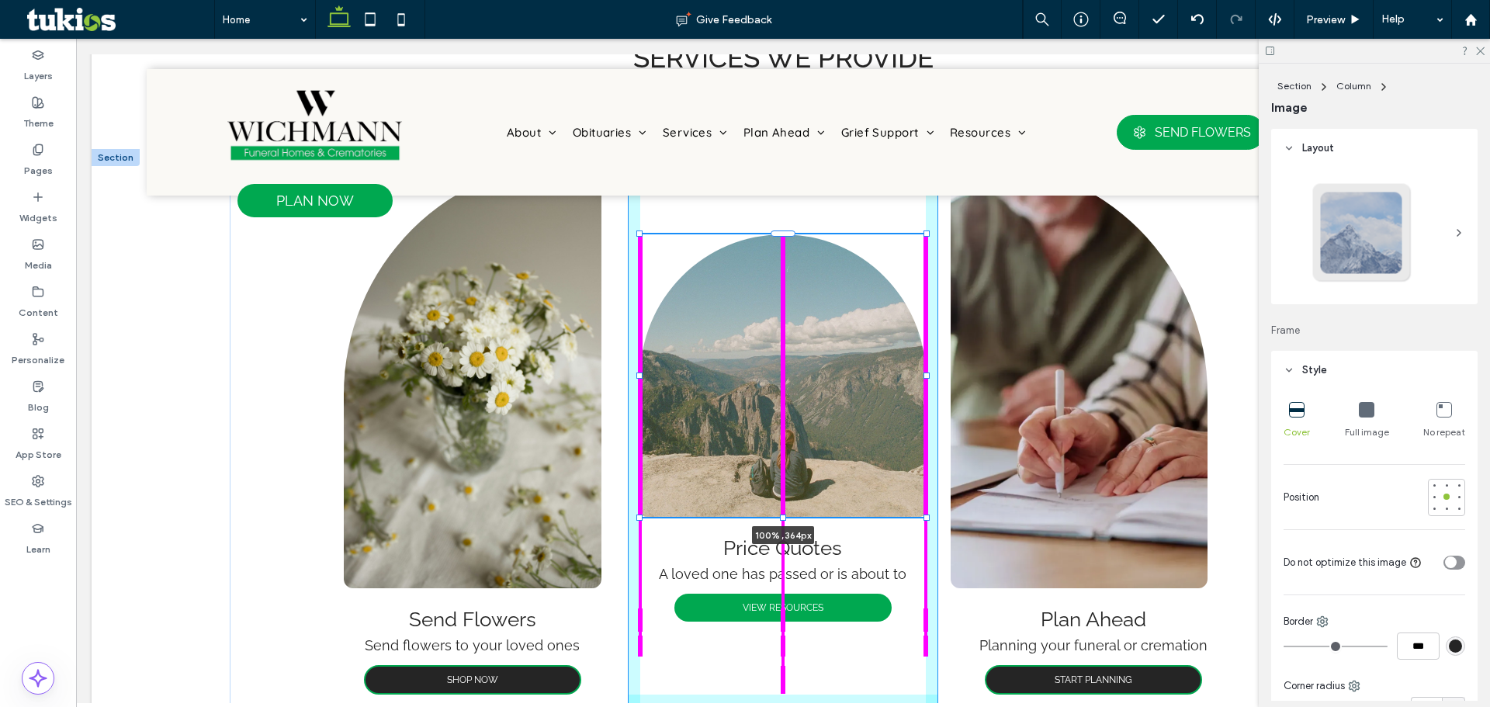
drag, startPoint x: 778, startPoint y: 587, endPoint x: 784, endPoint y: 515, distance: 72.4
click at [784, 515] on div "Send Flowers Send flowers to your loved ones SHOP NOW 100% , 364px Price Quotes…" at bounding box center [782, 450] width 931 height 602
type input "***"
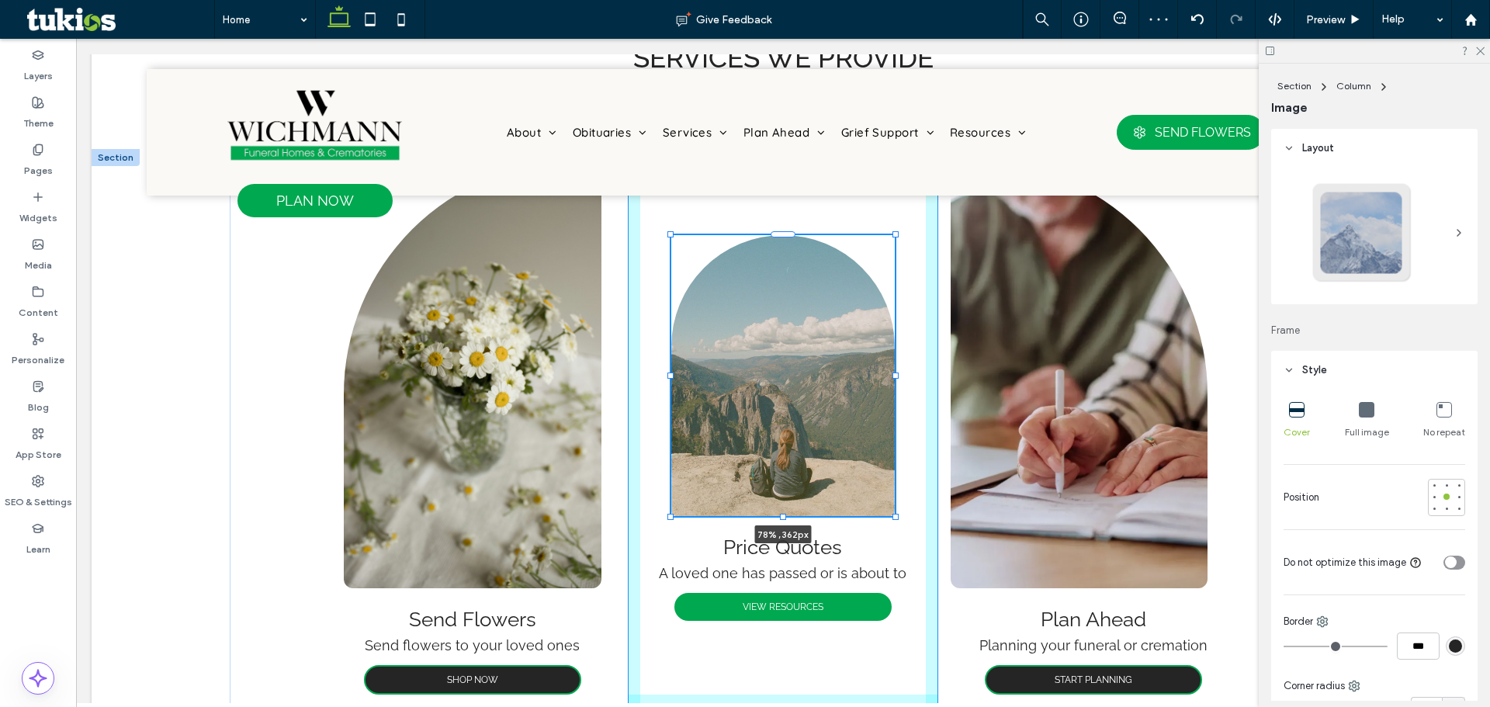
drag, startPoint x: 920, startPoint y: 514, endPoint x: 889, endPoint y: 513, distance: 31.1
click at [892, 514] on div at bounding box center [895, 517] width 6 height 6
type input "**"
type input "****"
type input "***"
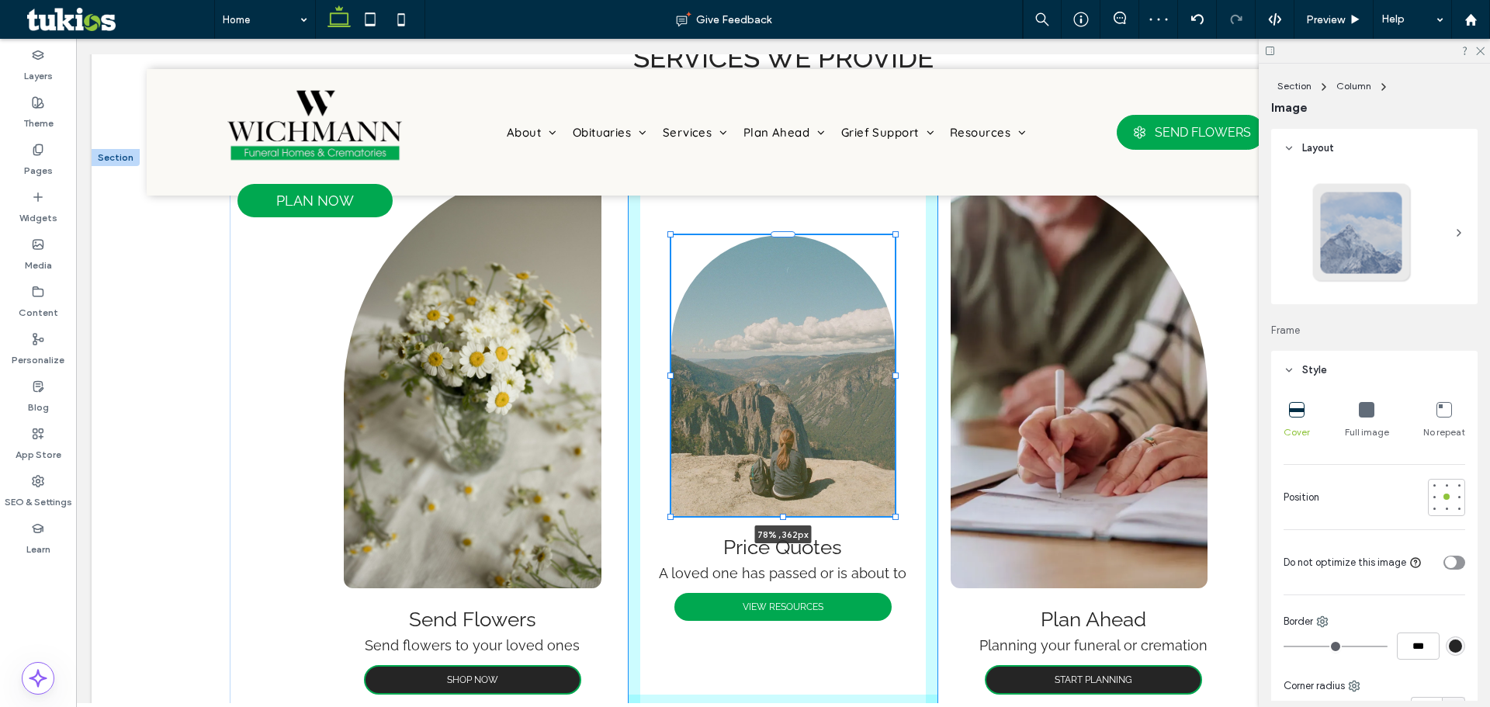
type input "***"
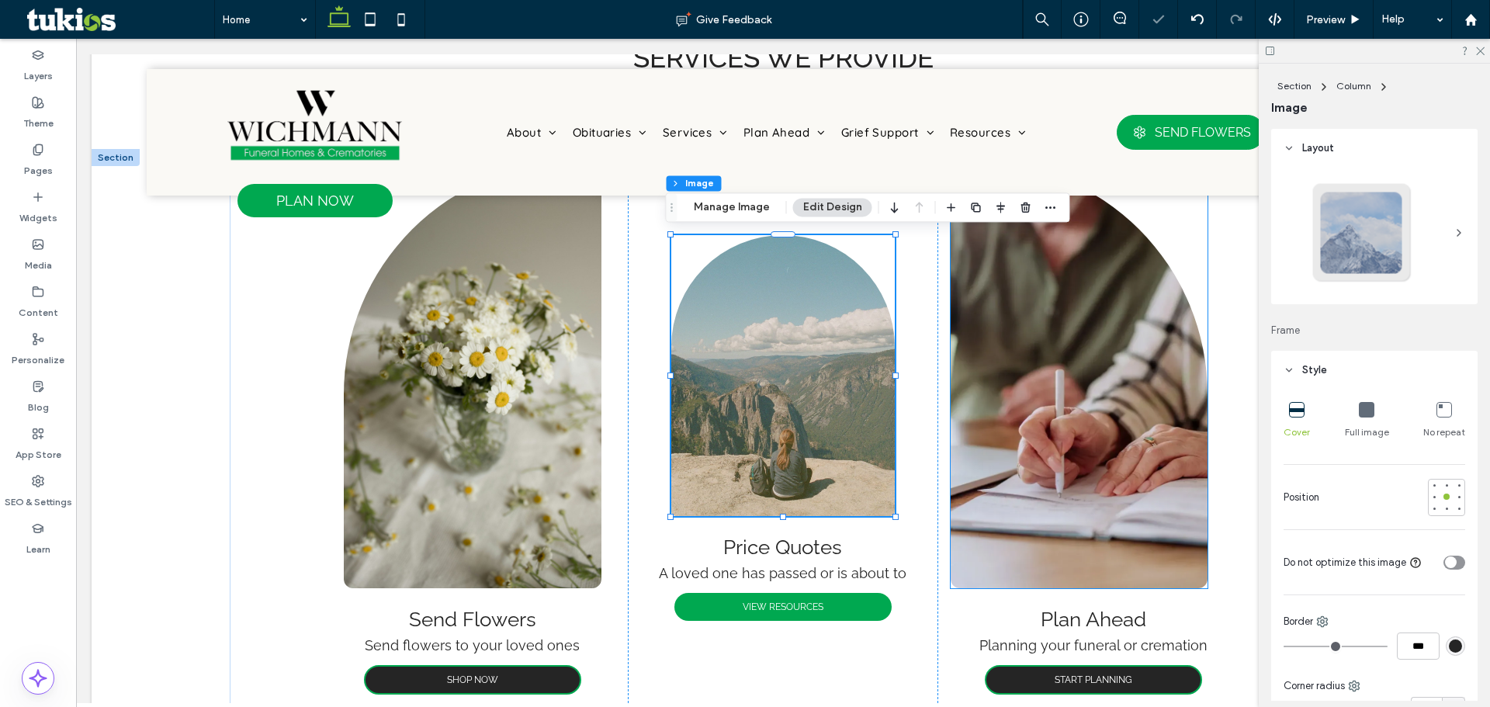
click at [1021, 482] on img at bounding box center [1079, 374] width 257 height 427
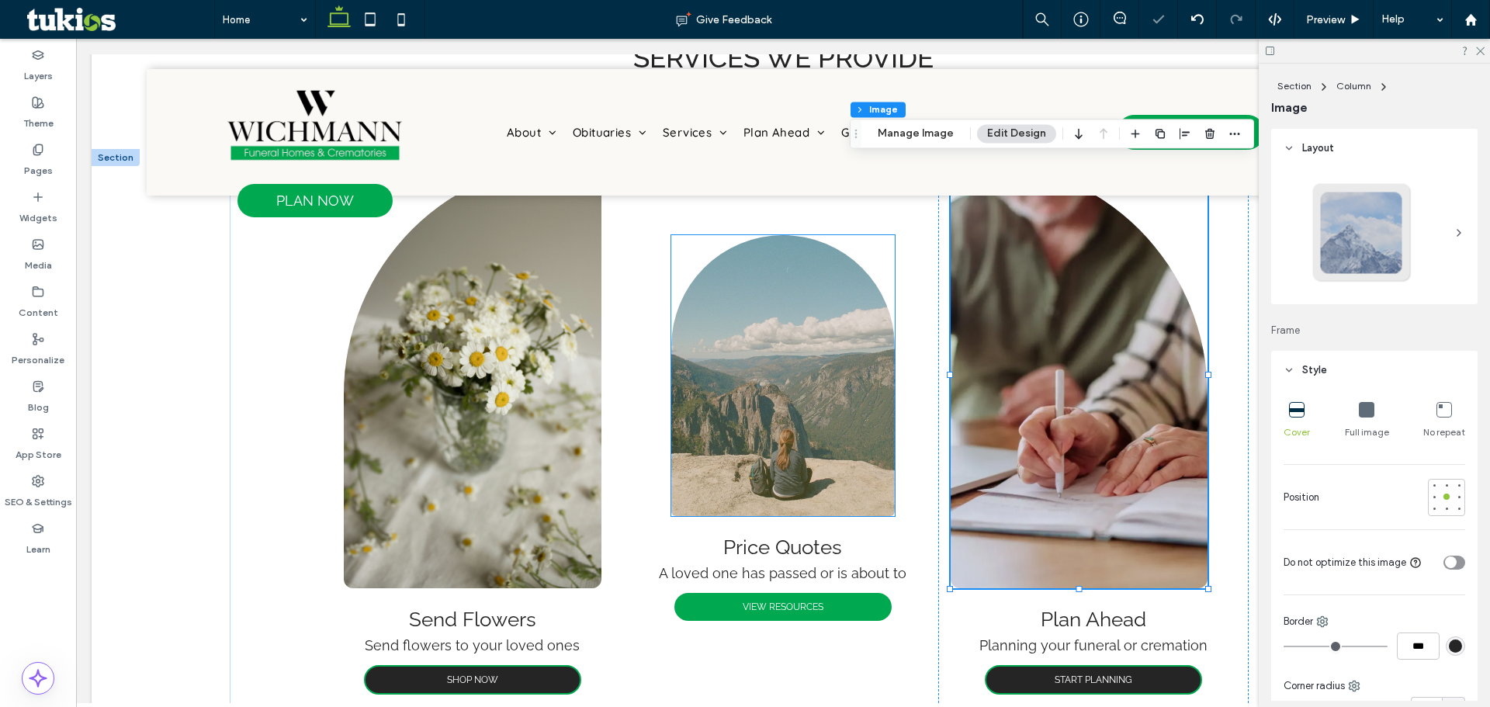
click at [786, 470] on img at bounding box center [783, 375] width 224 height 281
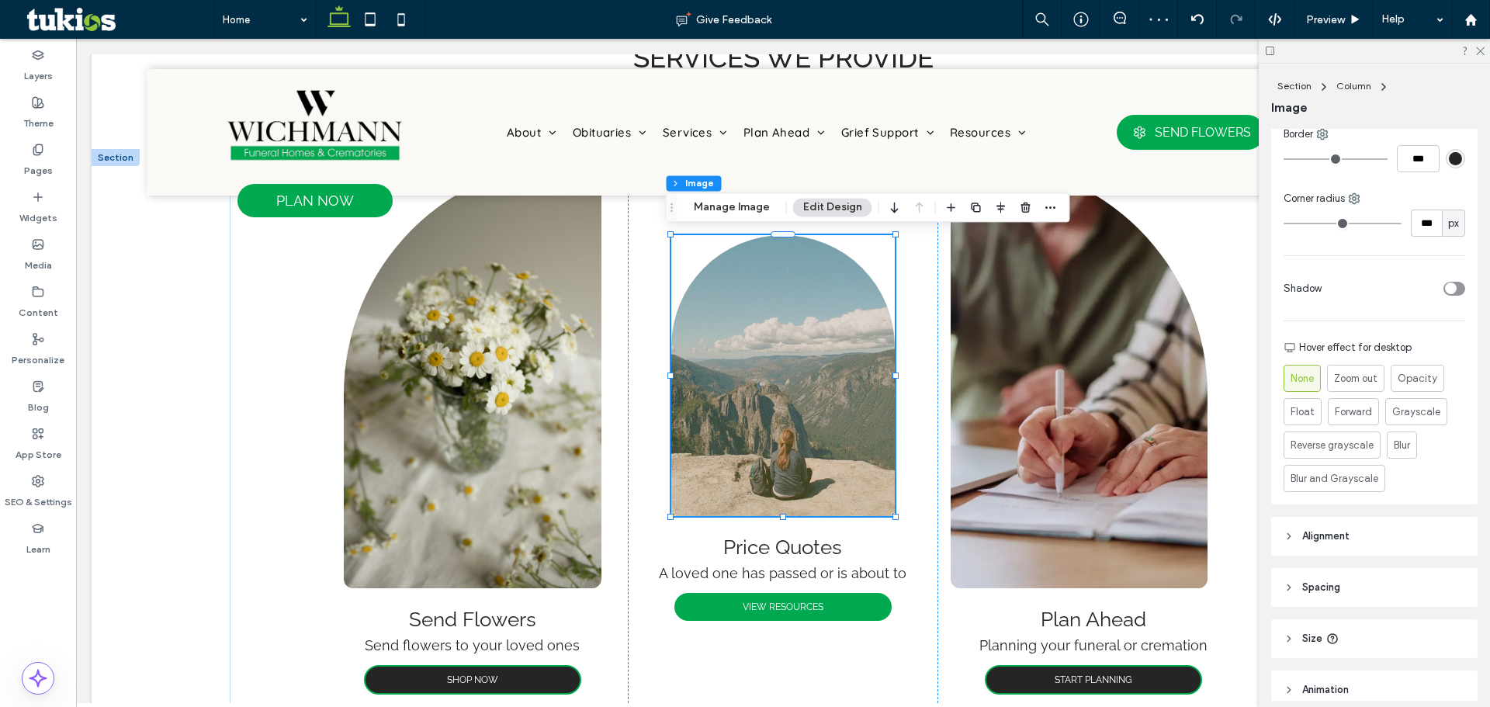
scroll to position [609, 0]
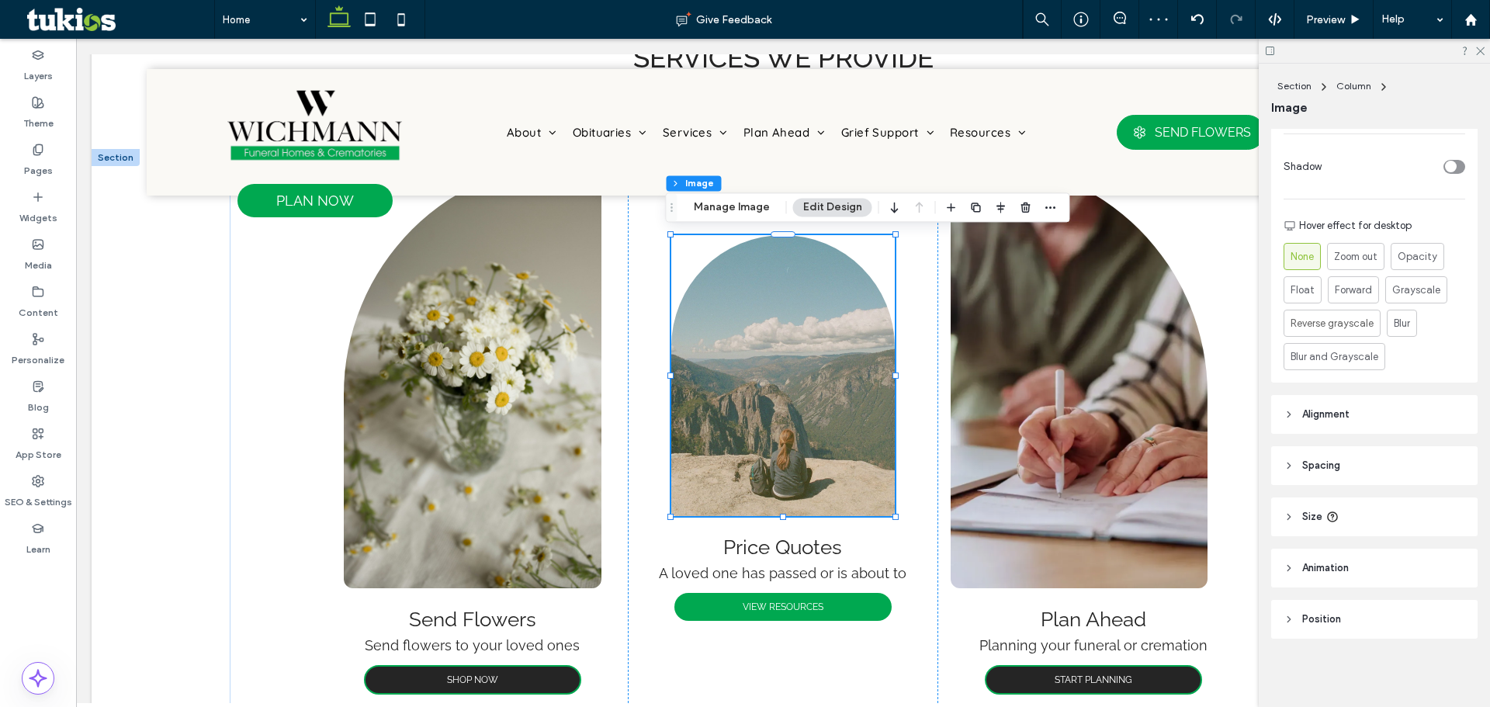
click at [1339, 518] on header "Size" at bounding box center [1374, 516] width 206 height 39
click at [1419, 643] on input "***" at bounding box center [1426, 647] width 31 height 27
type input "***"
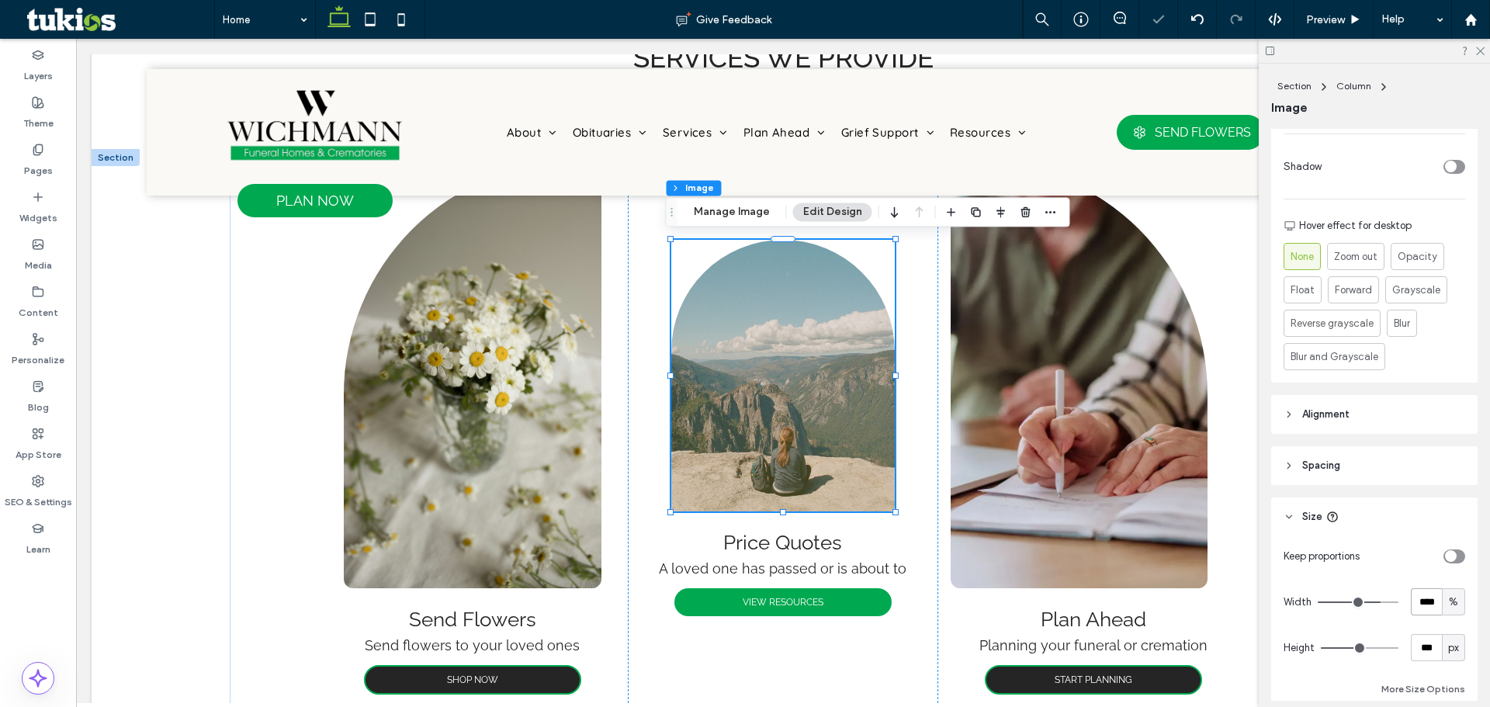
click at [1423, 608] on input "****" at bounding box center [1426, 601] width 31 height 27
type input "**"
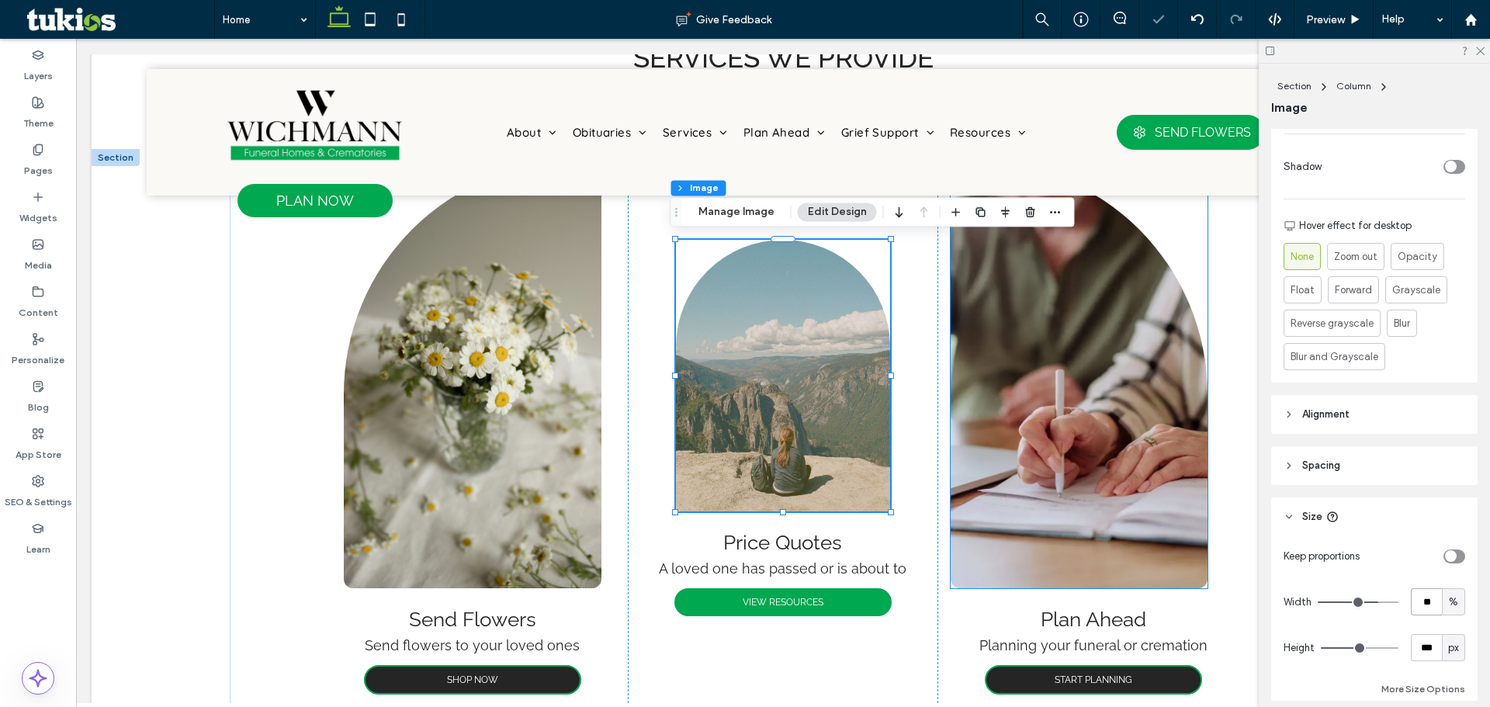
click at [1009, 405] on img at bounding box center [1079, 374] width 257 height 427
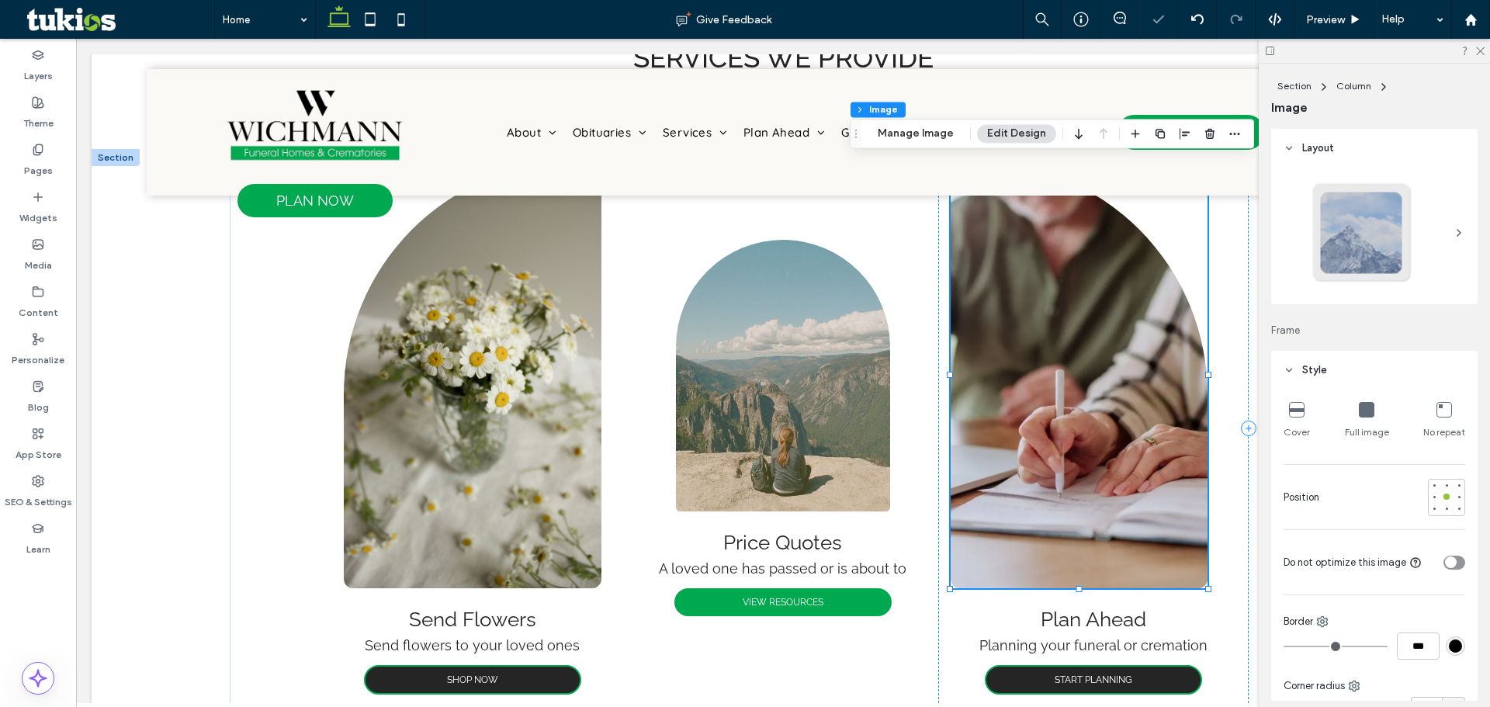
type input "**"
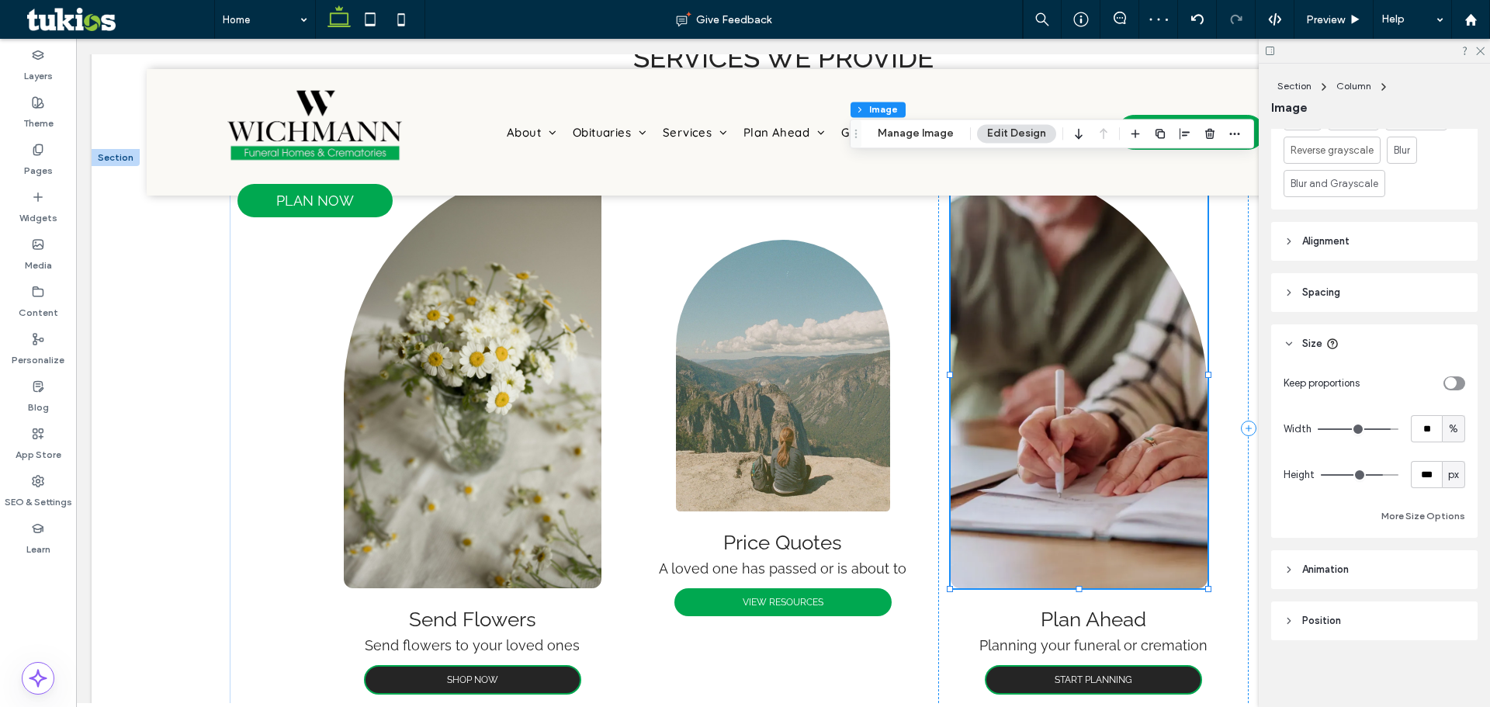
scroll to position [784, 0]
click at [1422, 431] on input "**" at bounding box center [1426, 427] width 31 height 27
type input "**"
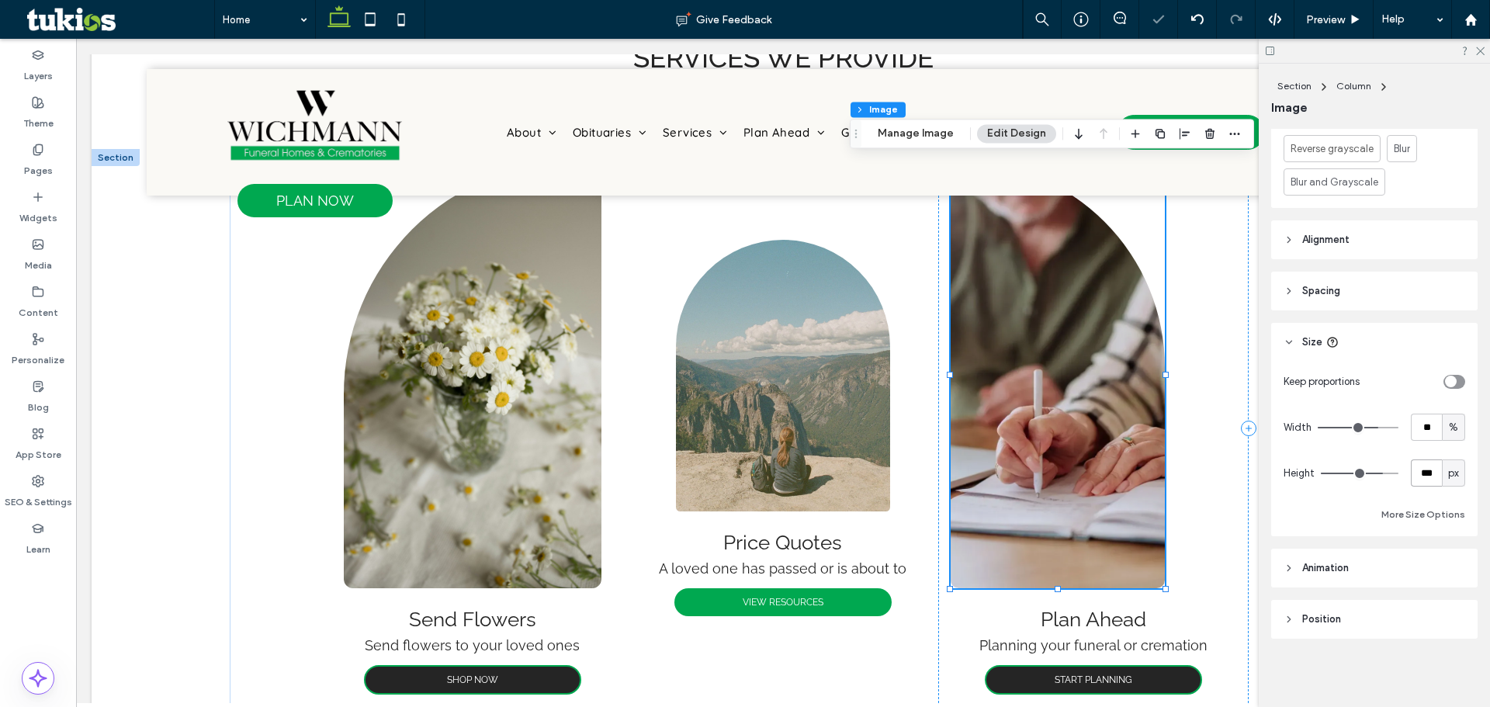
click at [1415, 466] on input "***" at bounding box center [1426, 472] width 31 height 27
type input "***"
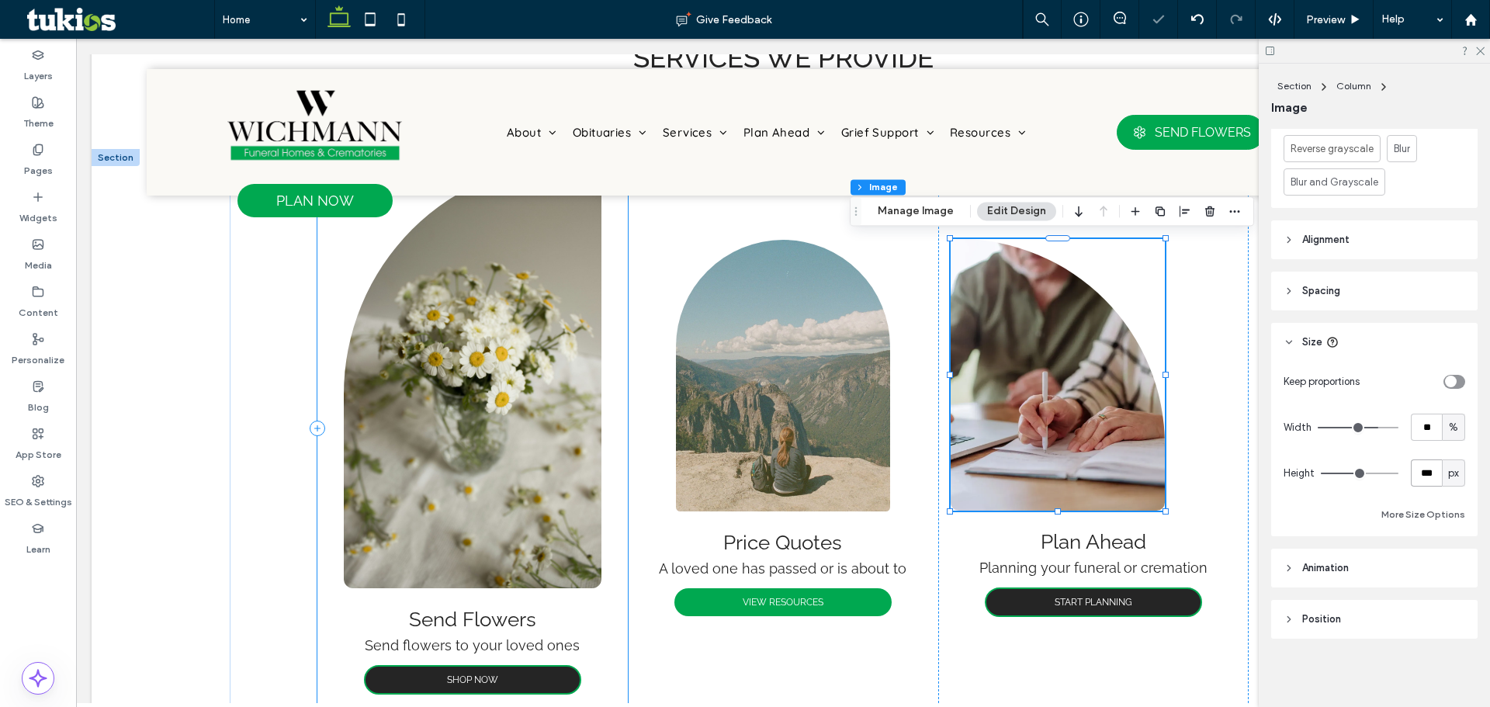
click at [529, 346] on img at bounding box center [472, 374] width 257 height 427
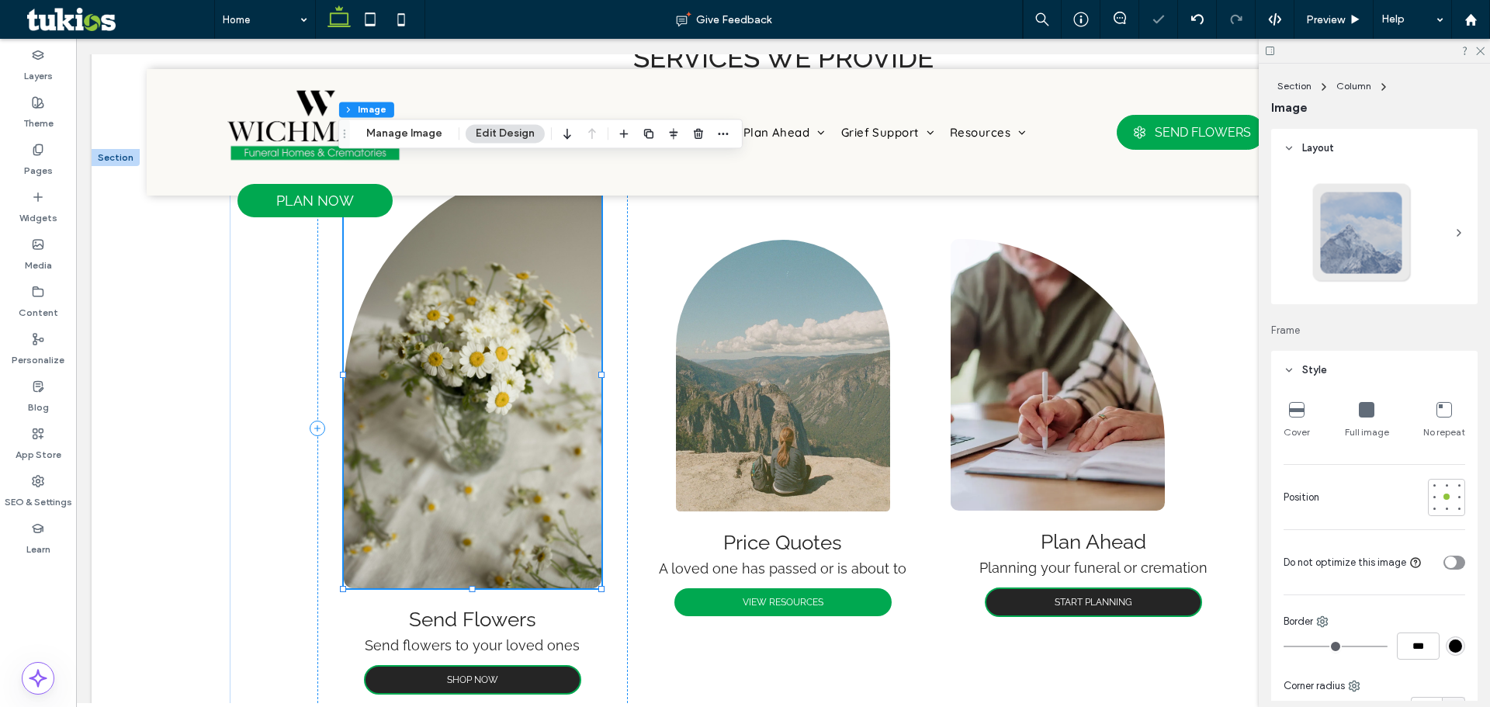
type input "***"
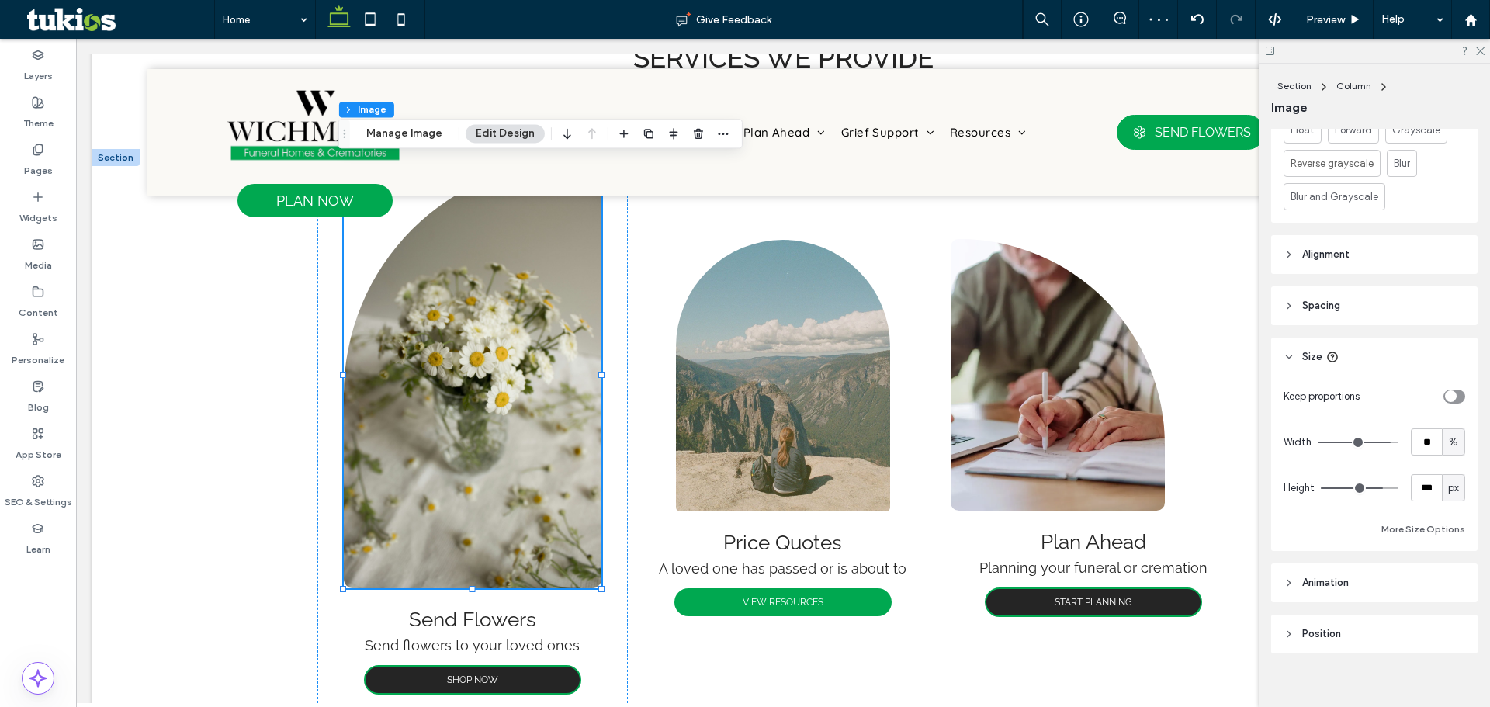
scroll to position [776, 0]
click at [1426, 445] on input "**" at bounding box center [1426, 434] width 31 height 27
type input "**"
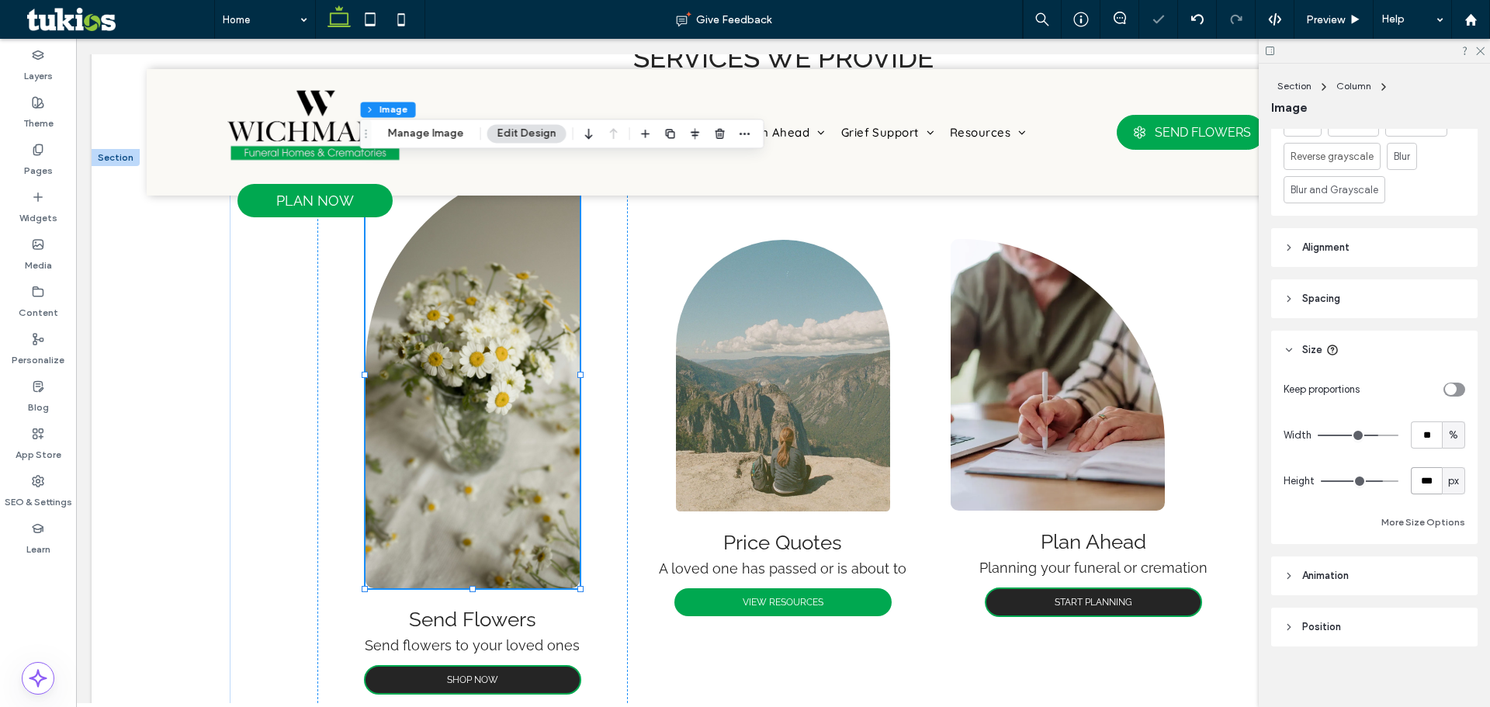
click at [1428, 487] on input "***" at bounding box center [1426, 480] width 31 height 27
type input "***"
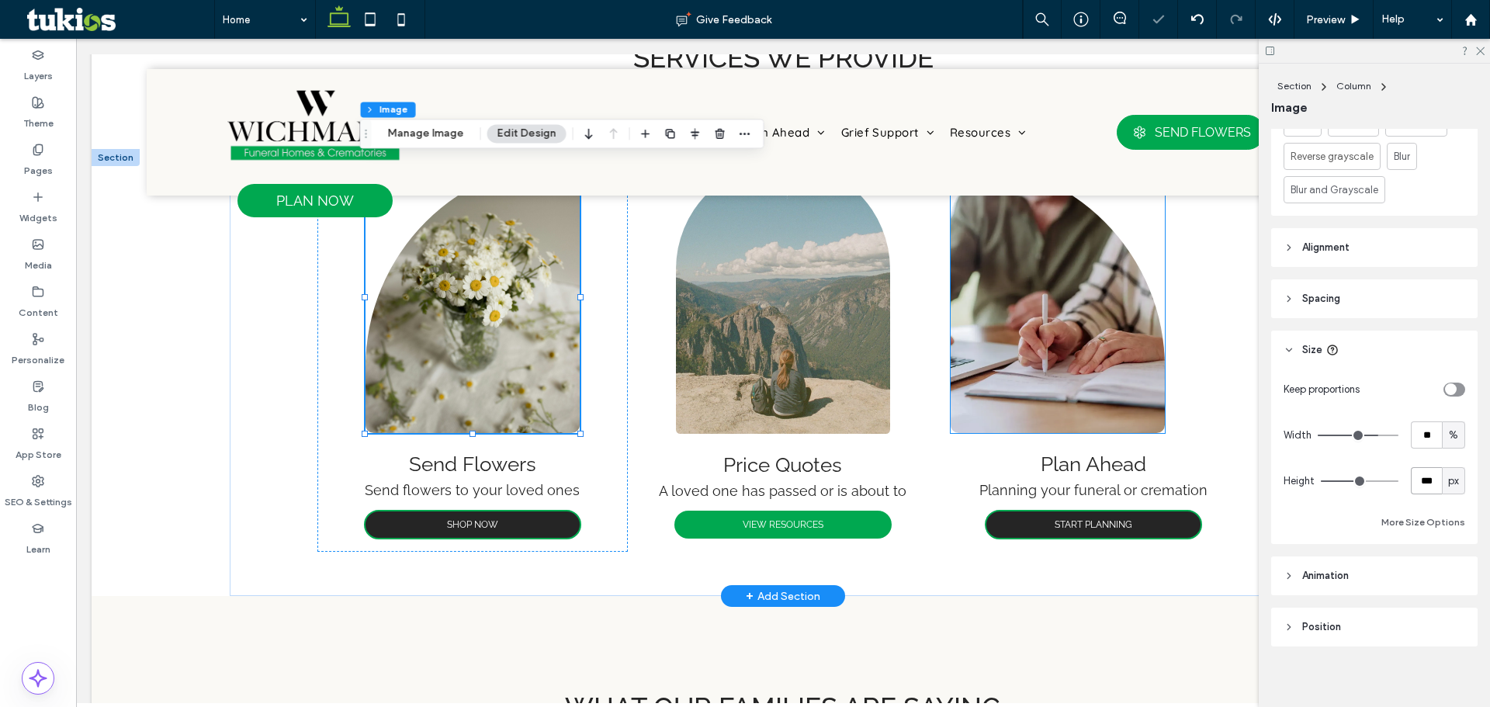
click at [996, 341] on img at bounding box center [1058, 297] width 214 height 272
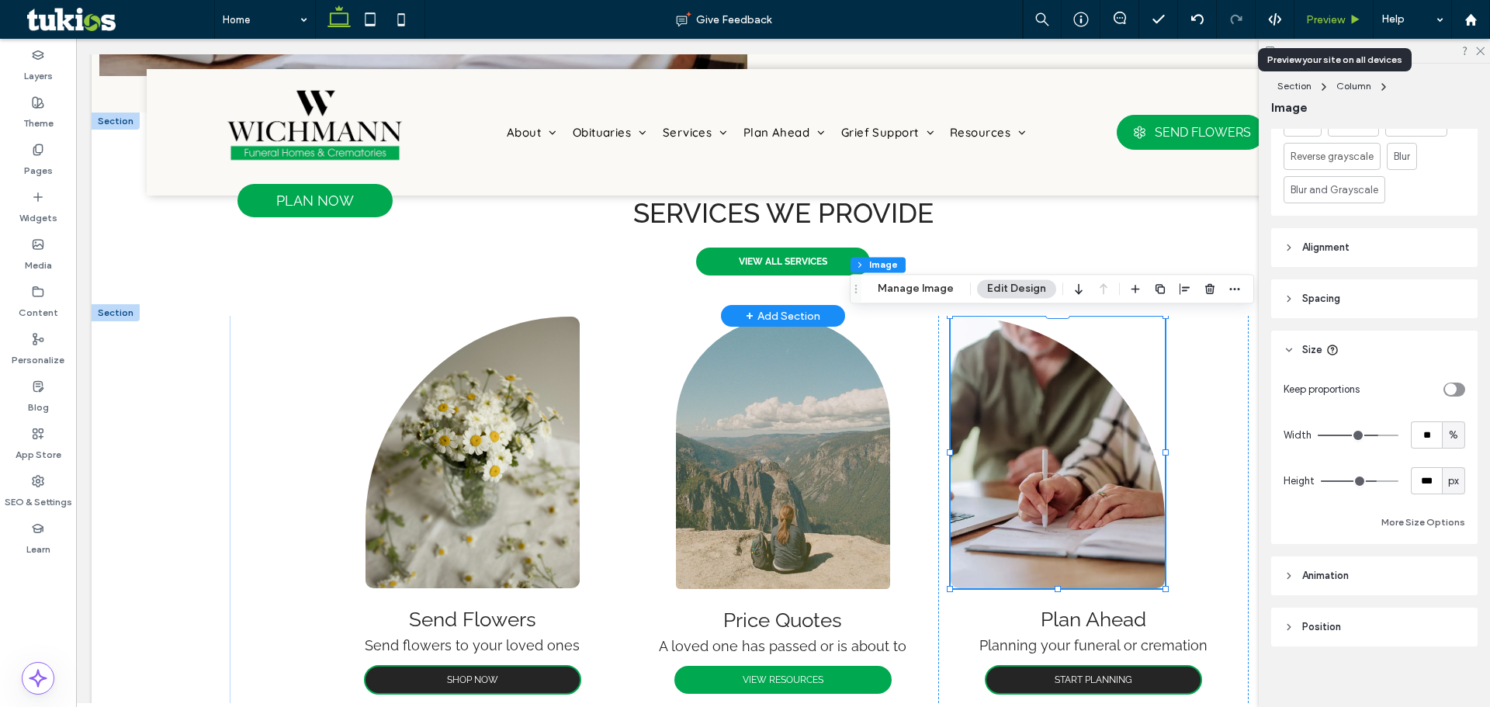
click at [1310, 15] on span "Preview" at bounding box center [1325, 19] width 39 height 13
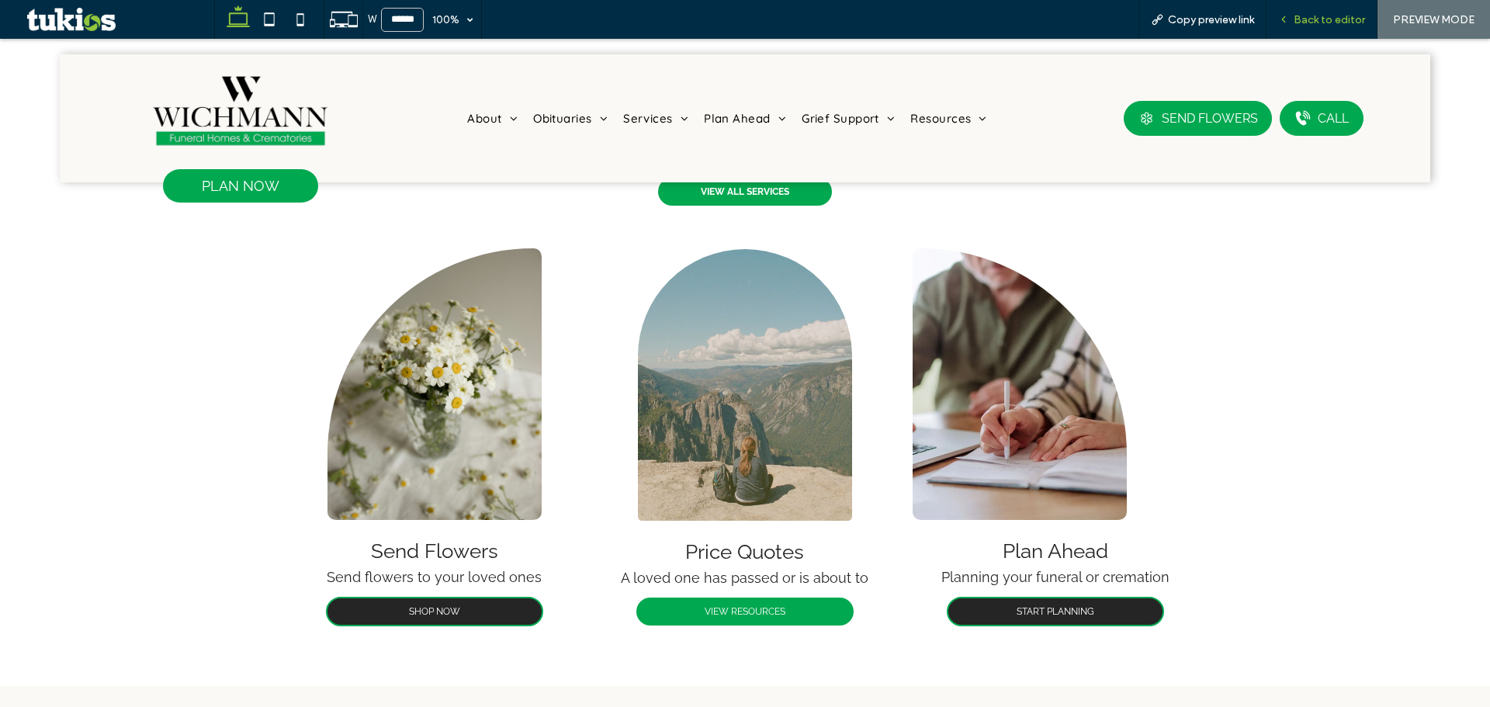
click at [1296, 17] on span "Back to editor" at bounding box center [1329, 19] width 71 height 13
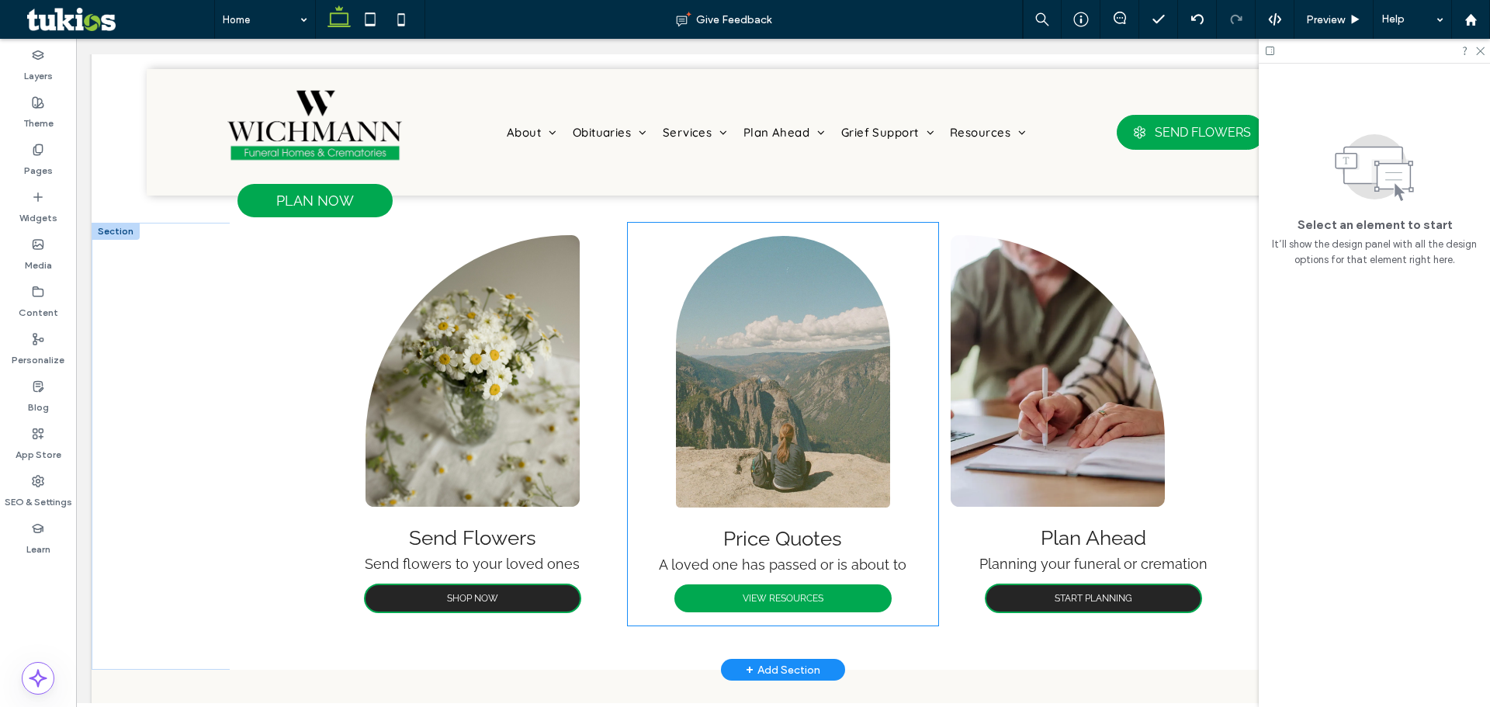
scroll to position [1557, 0]
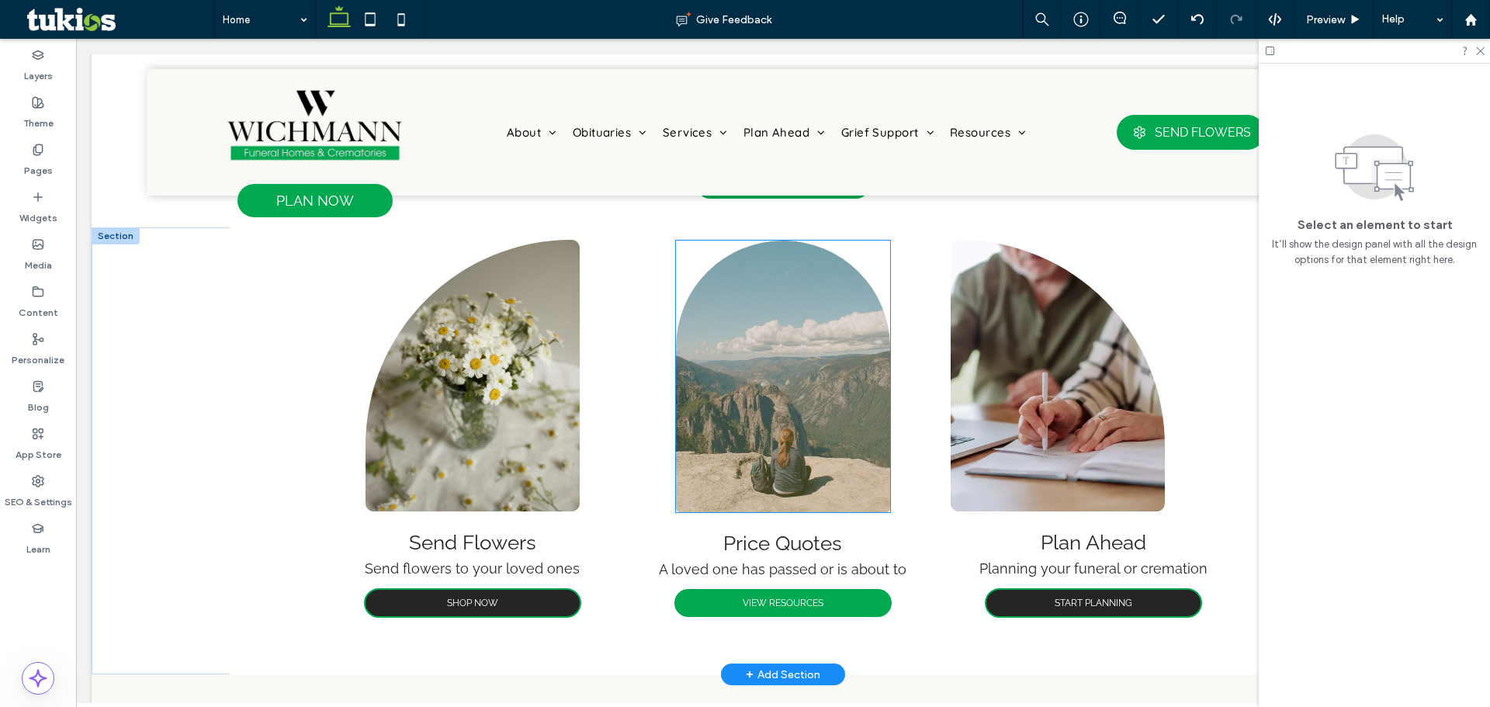
click at [788, 382] on img at bounding box center [783, 377] width 214 height 272
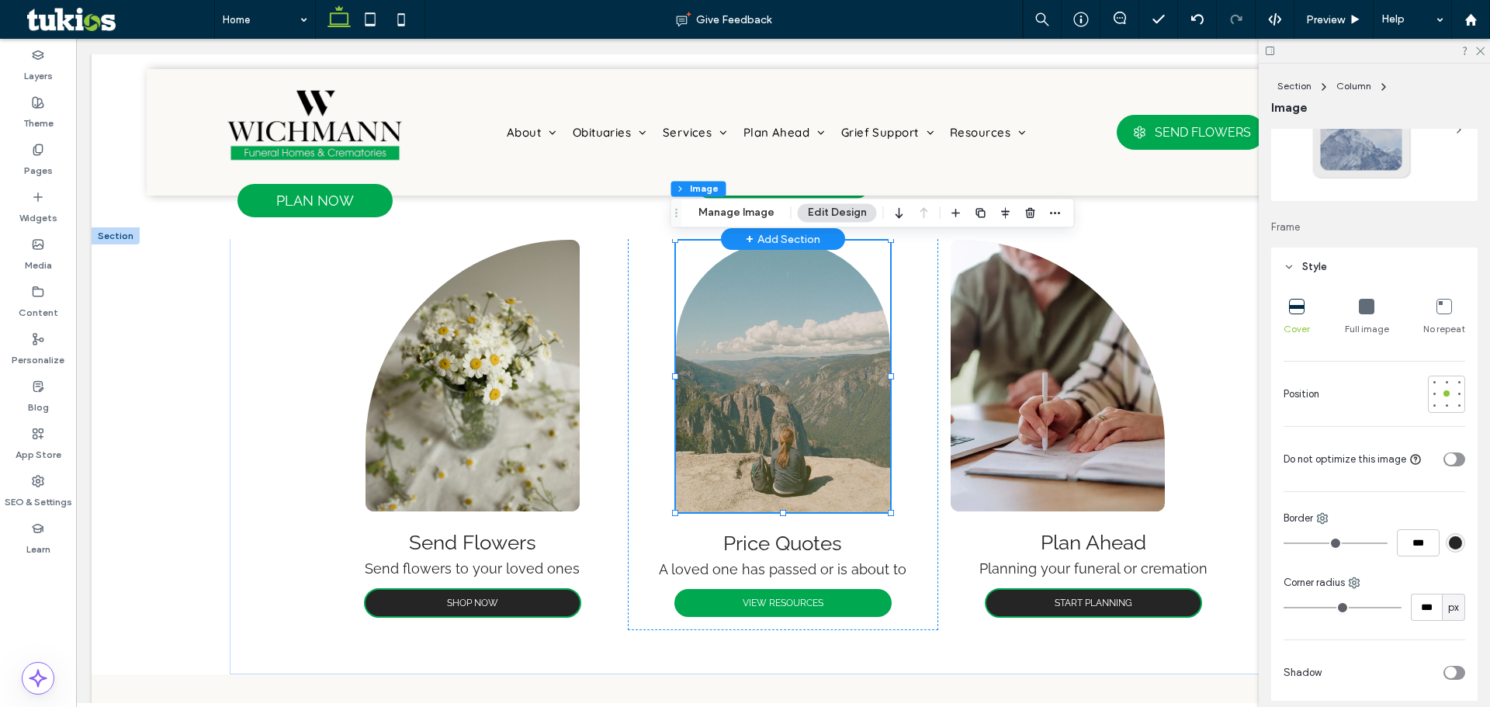
scroll to position [233, 0]
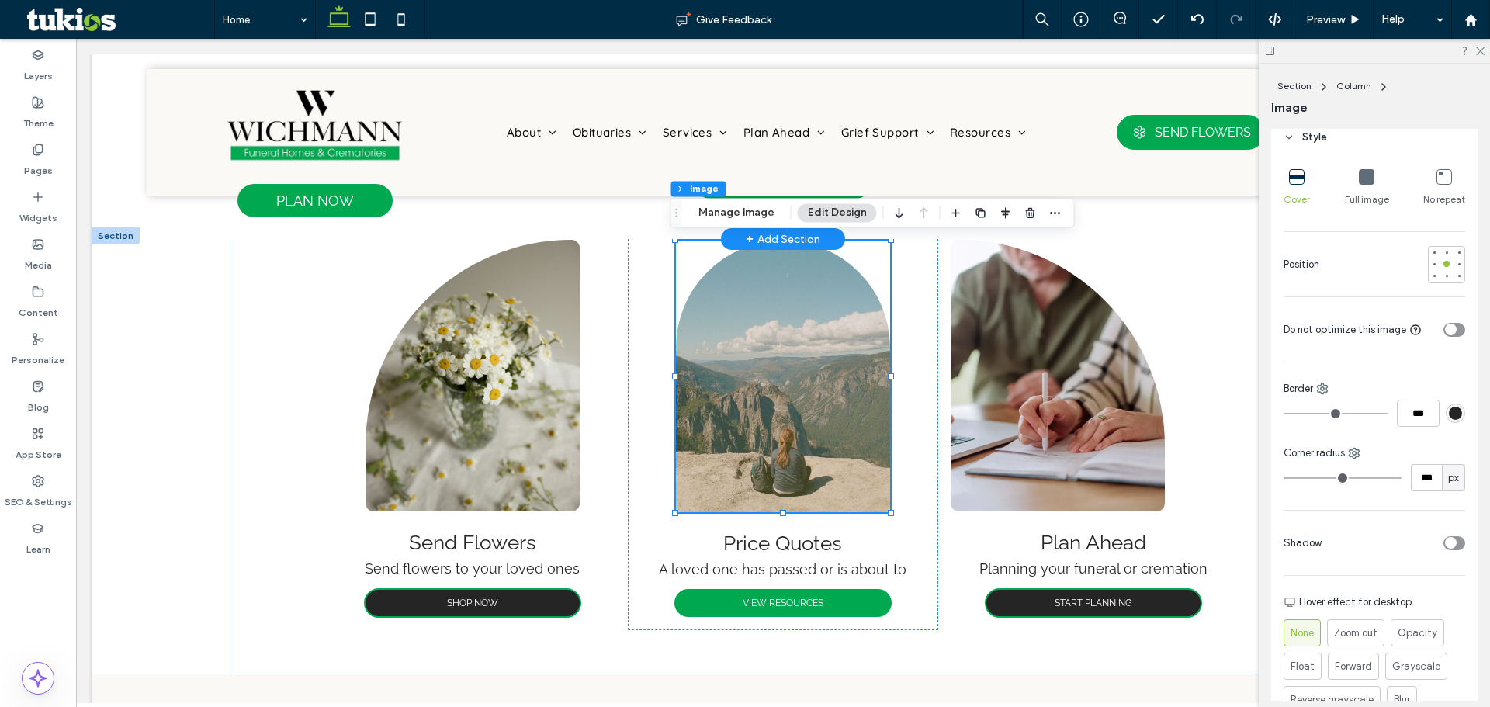
type input "**"
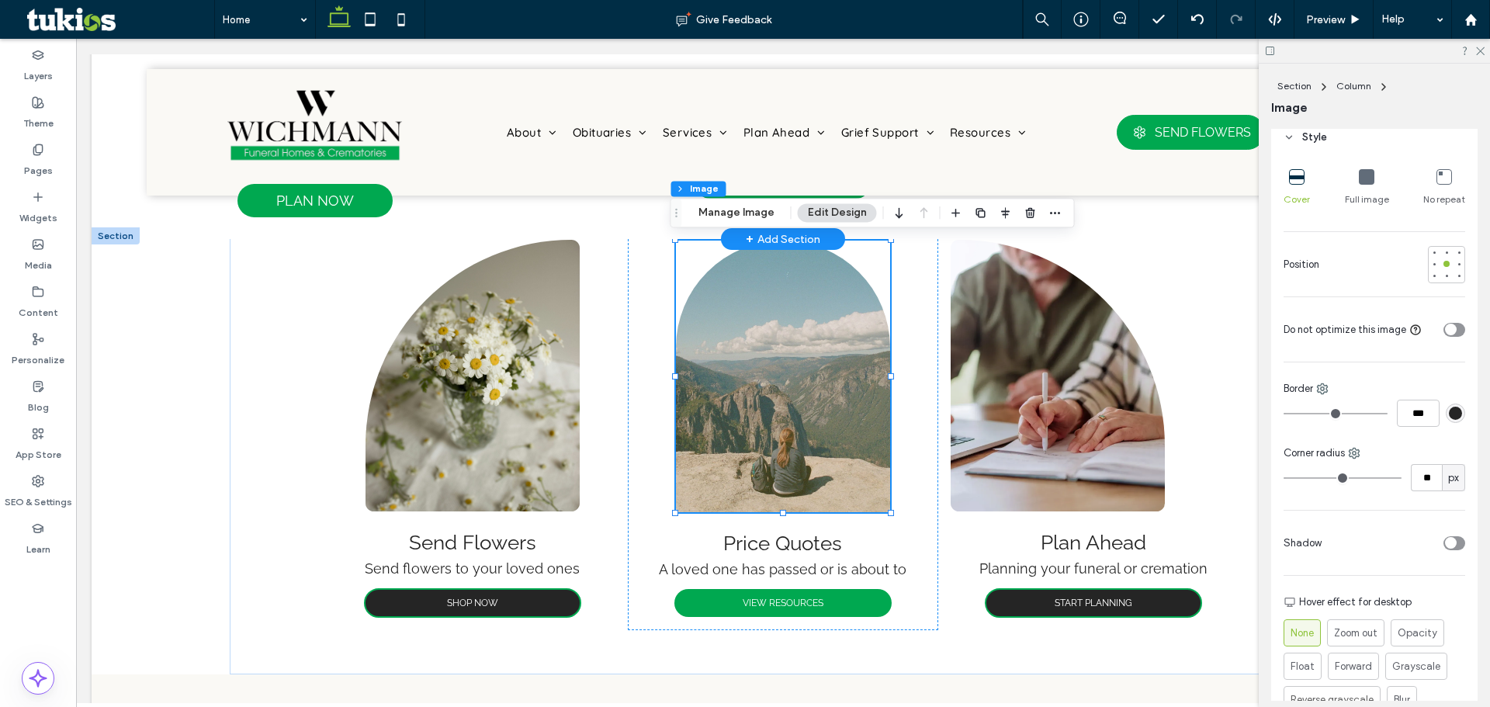
type input "**"
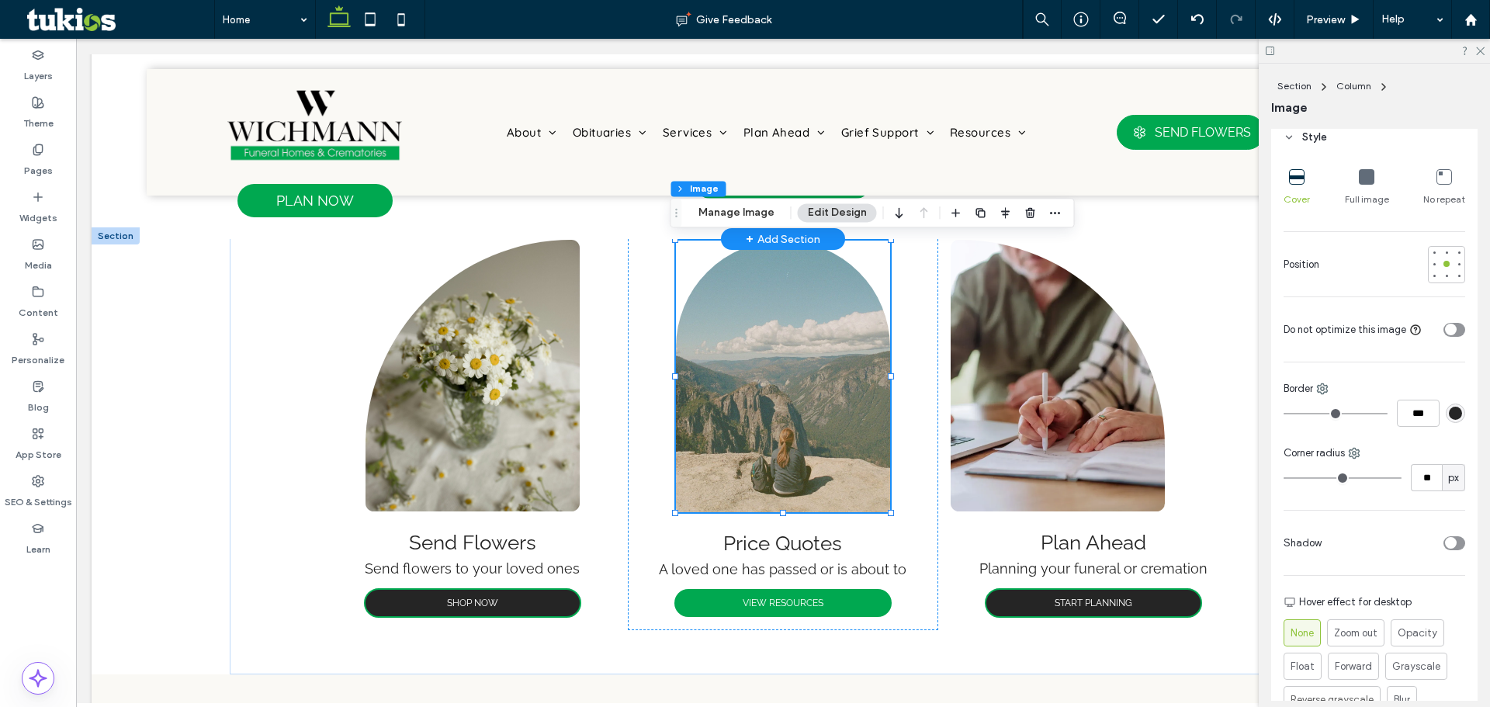
type input "*"
drag, startPoint x: 1381, startPoint y: 477, endPoint x: 1102, endPoint y: 466, distance: 279.6
type input "*"
click at [1284, 477] on input "range" at bounding box center [1343, 478] width 118 height 2
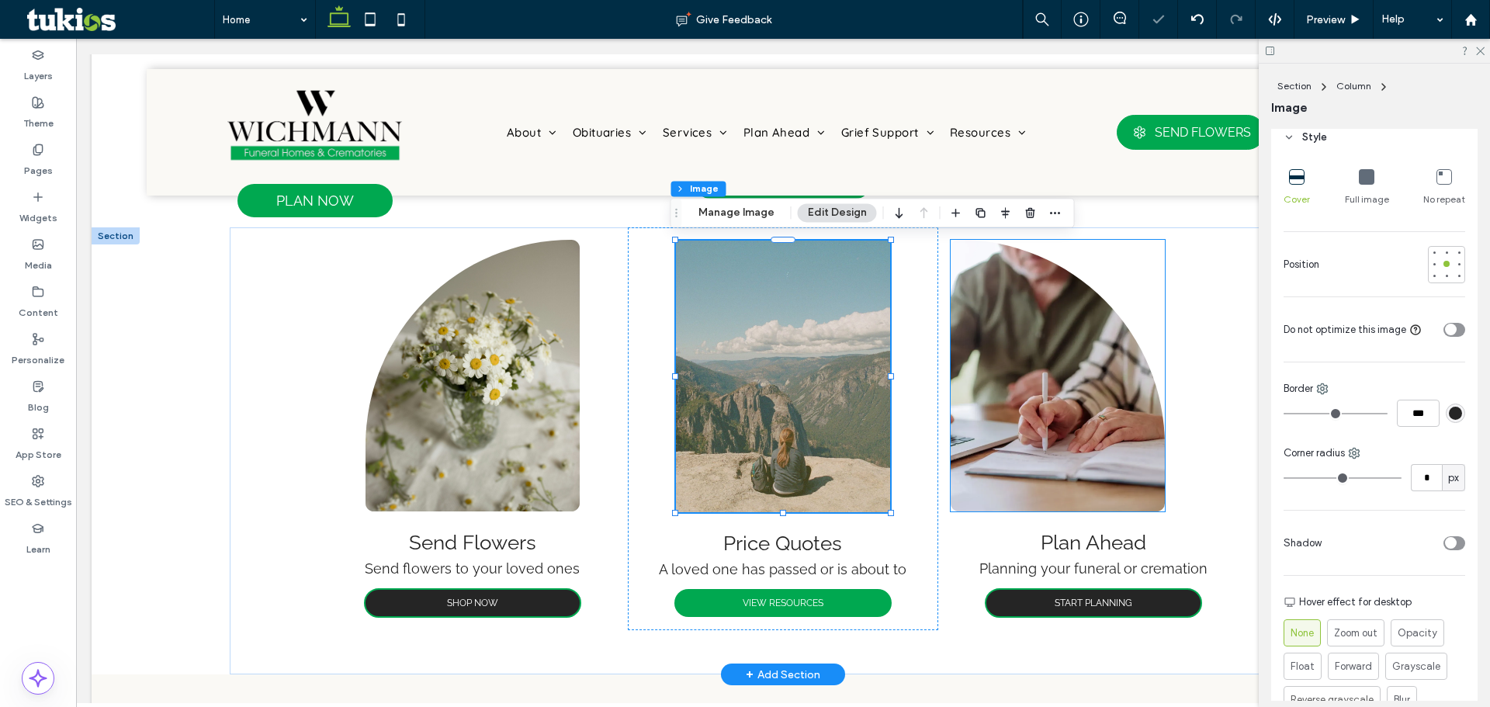
click at [1017, 356] on img at bounding box center [1058, 376] width 214 height 272
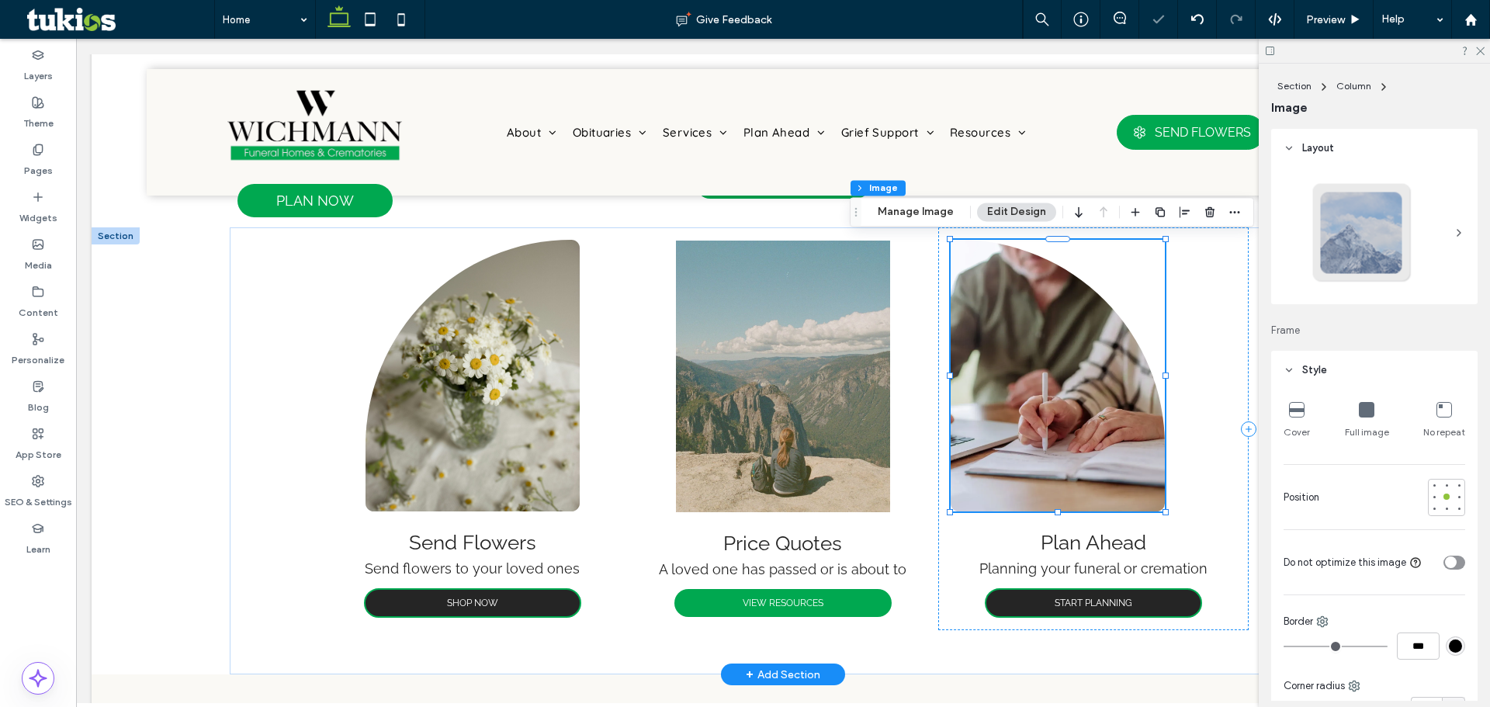
type input "**"
click at [639, 421] on div "Price Quotes A loved one has passed or is about to VIEW RESOURCES" at bounding box center [783, 428] width 310 height 403
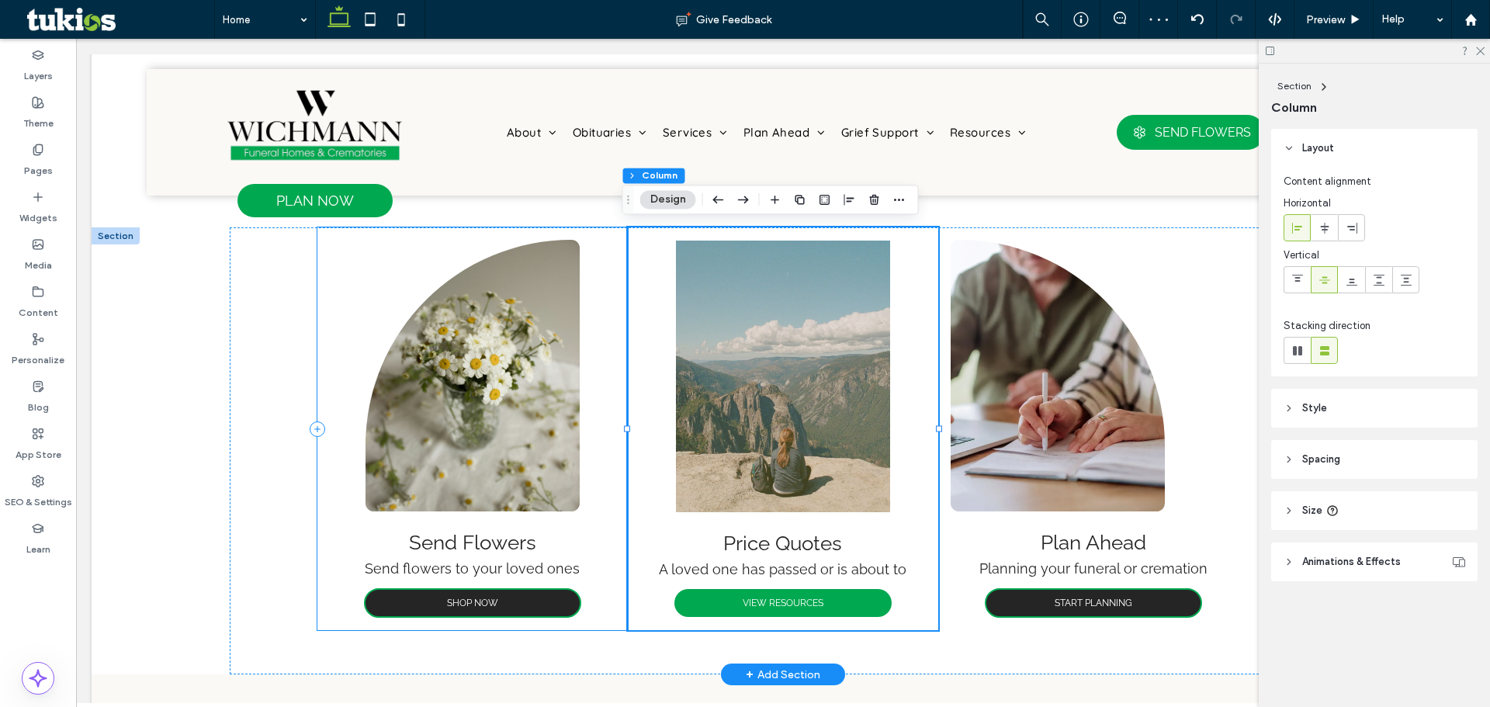
click at [605, 432] on div "Send Flowers Send flowers to your loved ones SHOP NOW" at bounding box center [472, 428] width 310 height 403
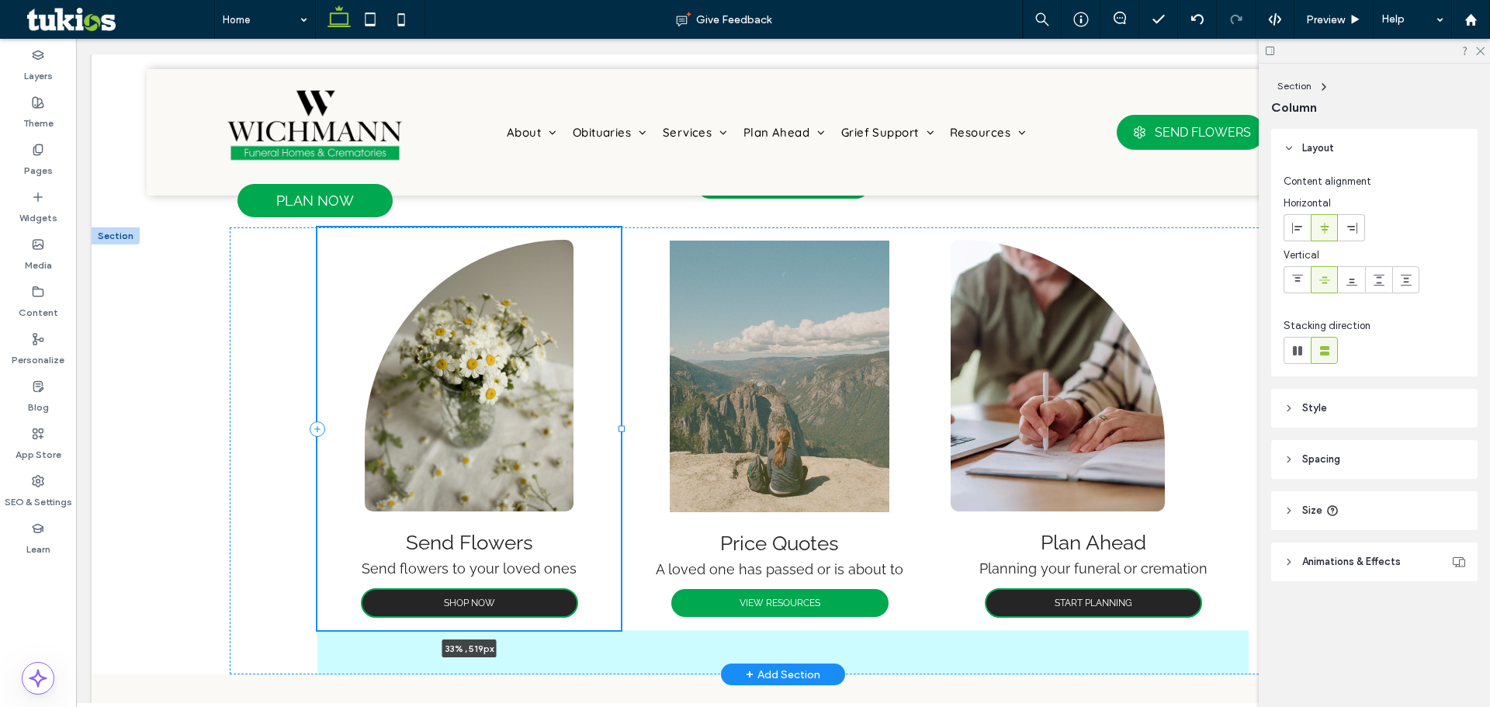
click at [619, 426] on div at bounding box center [622, 429] width 6 height 6
type input "*****"
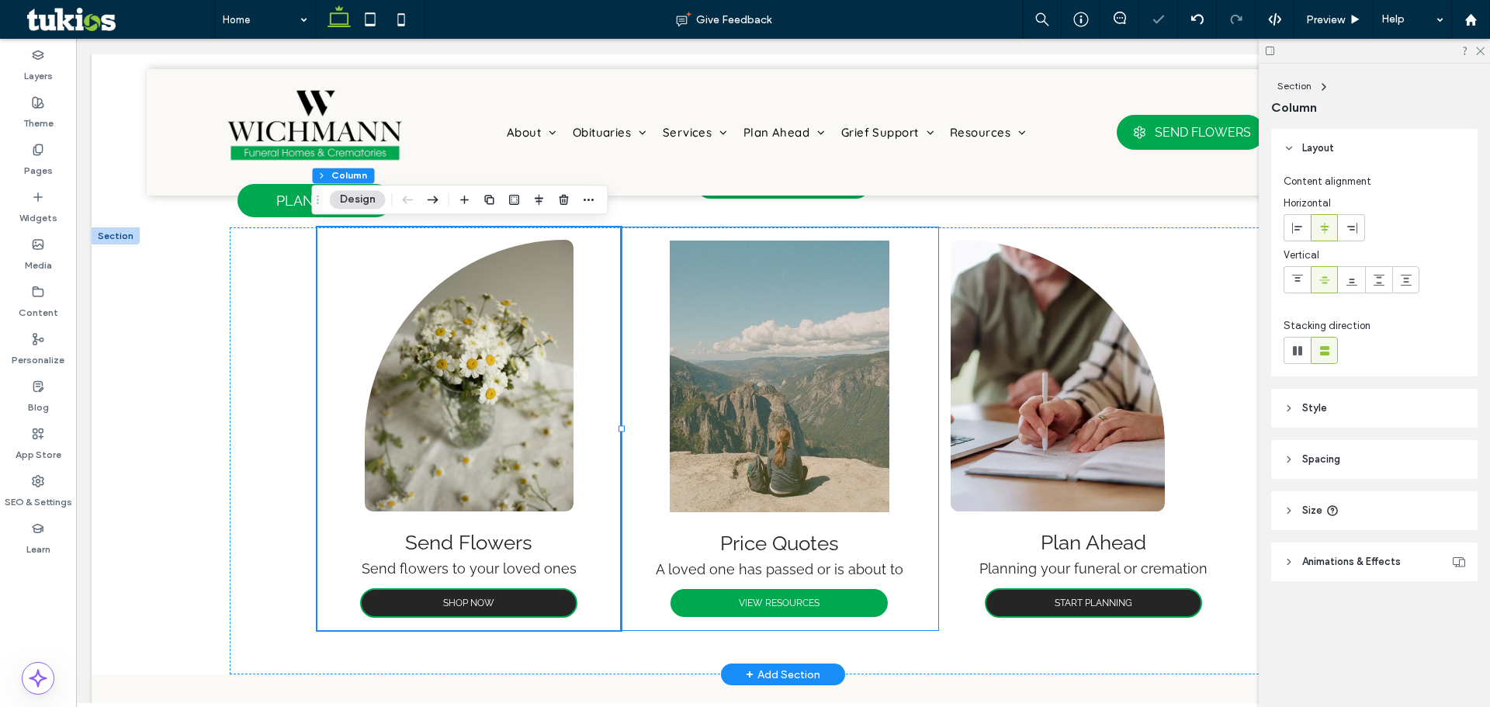
click at [930, 431] on div "Price Quotes A loved one has passed or is about to VIEW RESOURCES" at bounding box center [779, 428] width 317 height 403
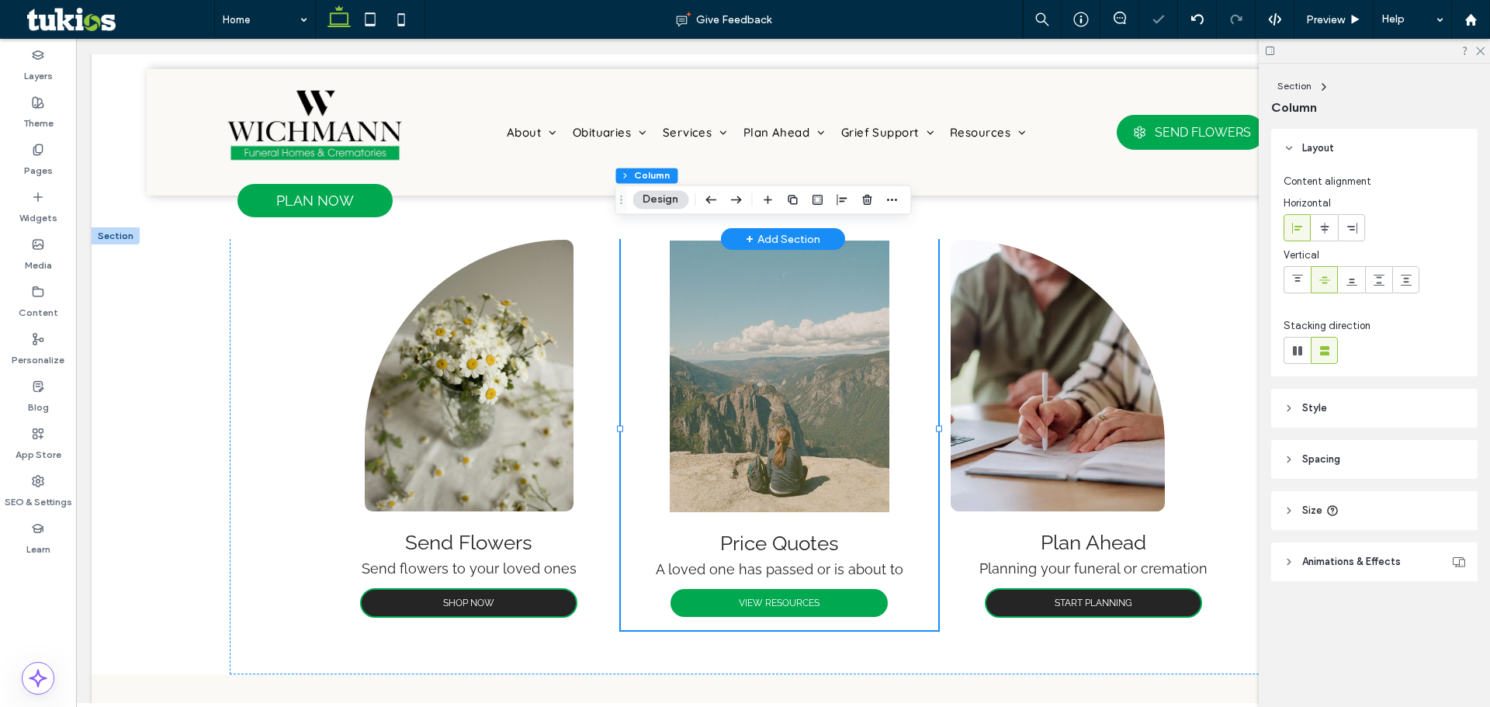
click at [1332, 459] on span "Spacing" at bounding box center [1321, 460] width 38 height 16
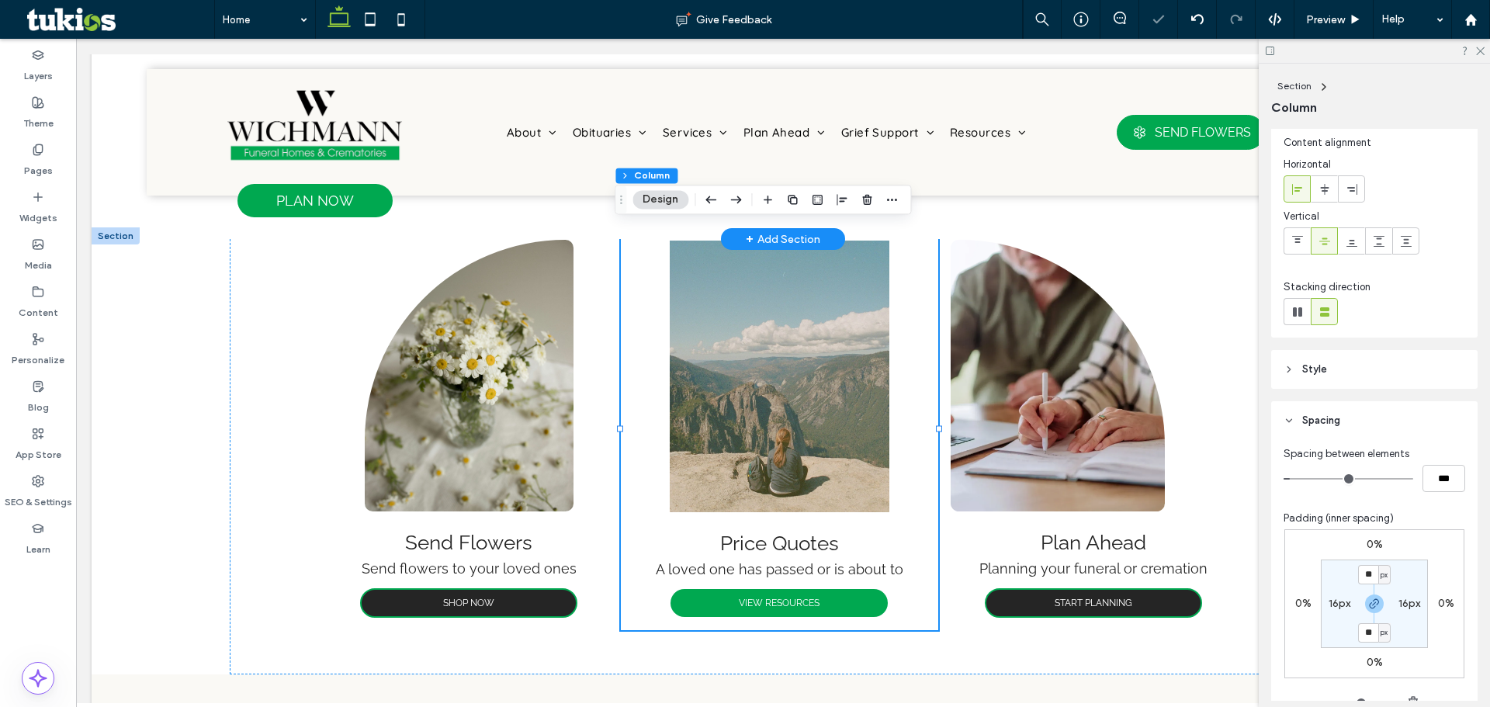
scroll to position [78, 0]
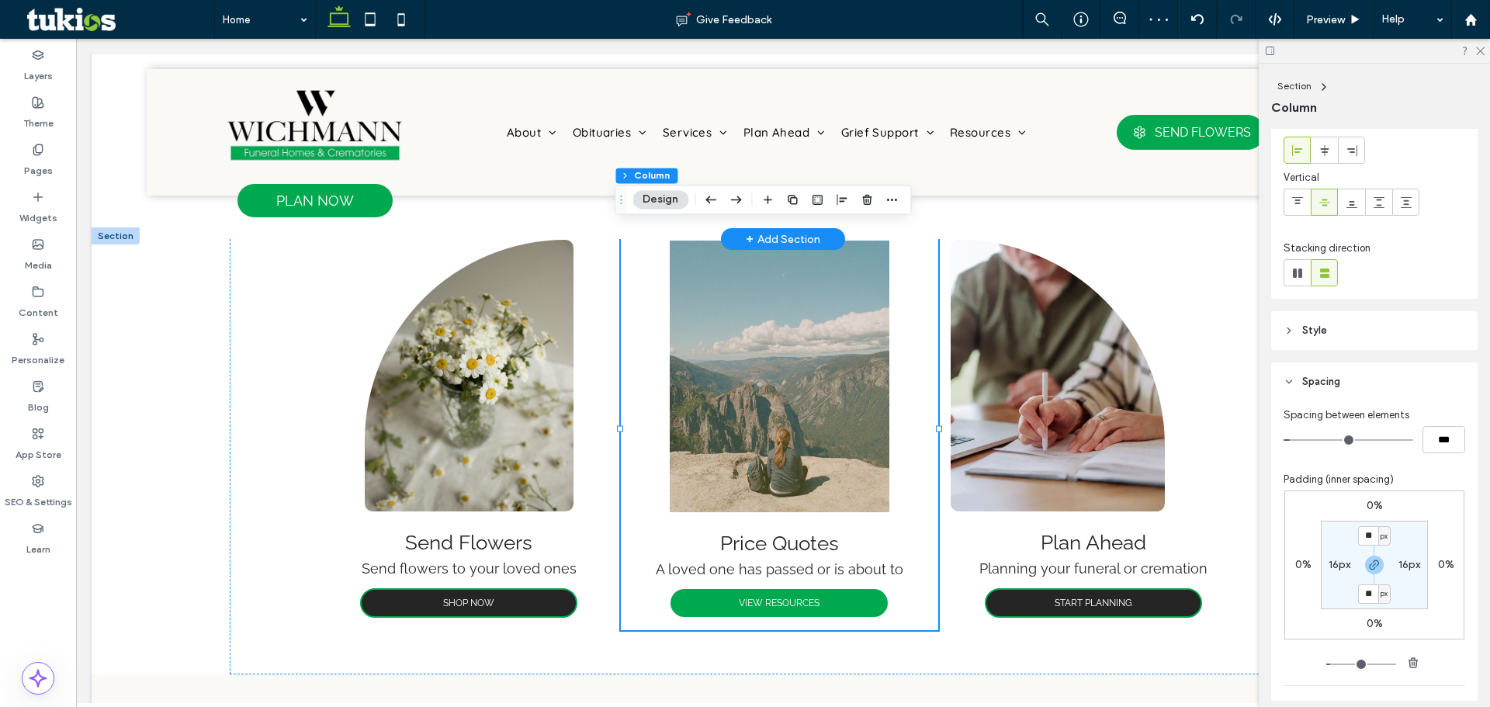
click at [1333, 568] on label "16px" at bounding box center [1340, 564] width 22 height 13
type input "*"
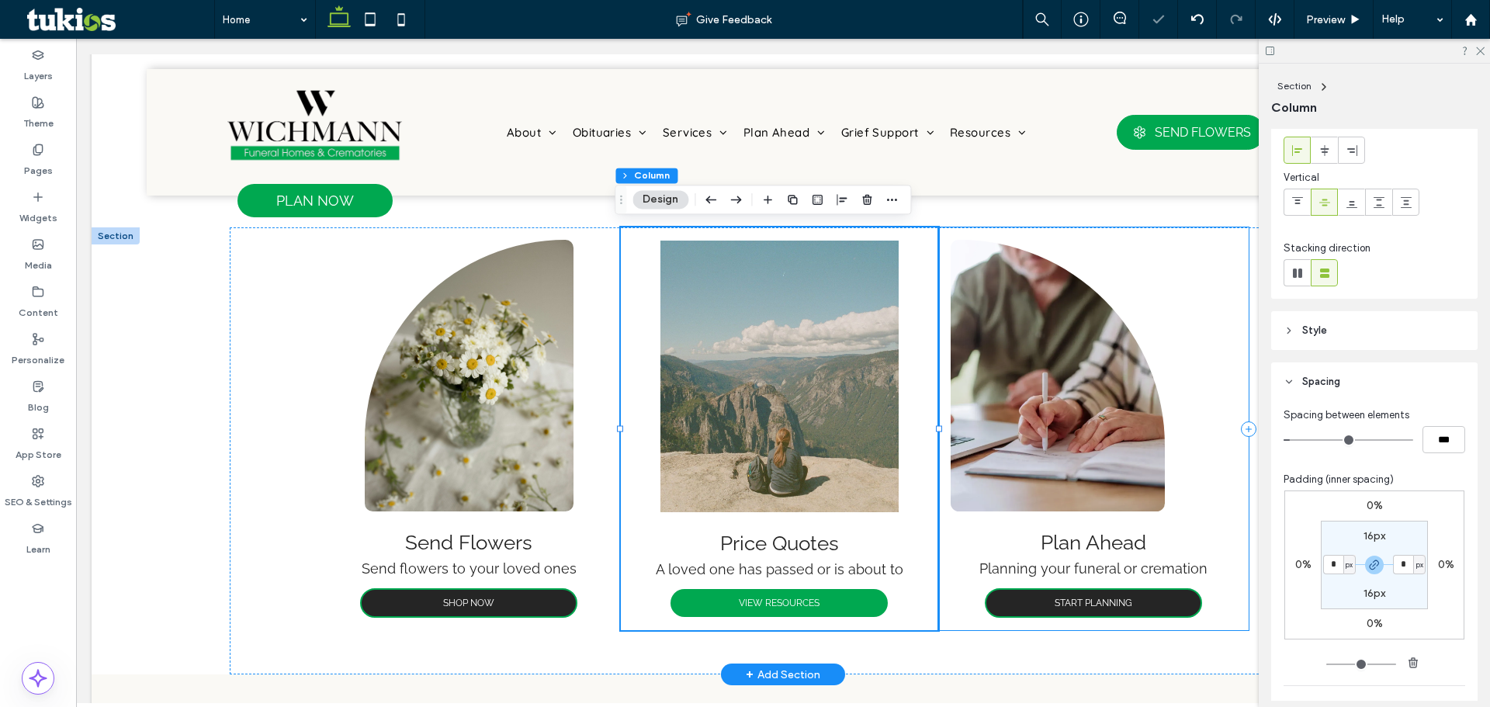
click at [952, 602] on div "Plan Ahead Planning your funeral or cremation START PLANNING" at bounding box center [1093, 428] width 310 height 403
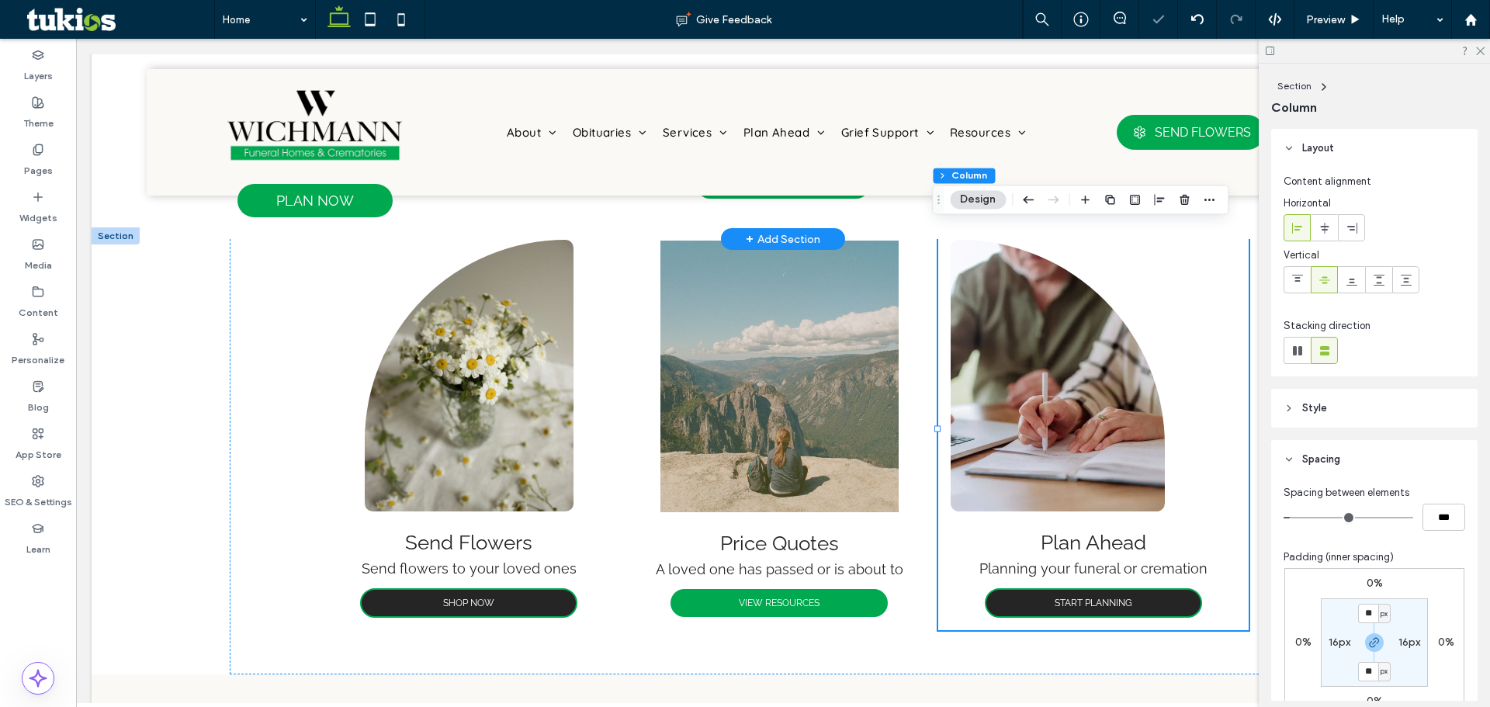
click at [1336, 636] on label "16px" at bounding box center [1340, 642] width 22 height 13
type input "*"
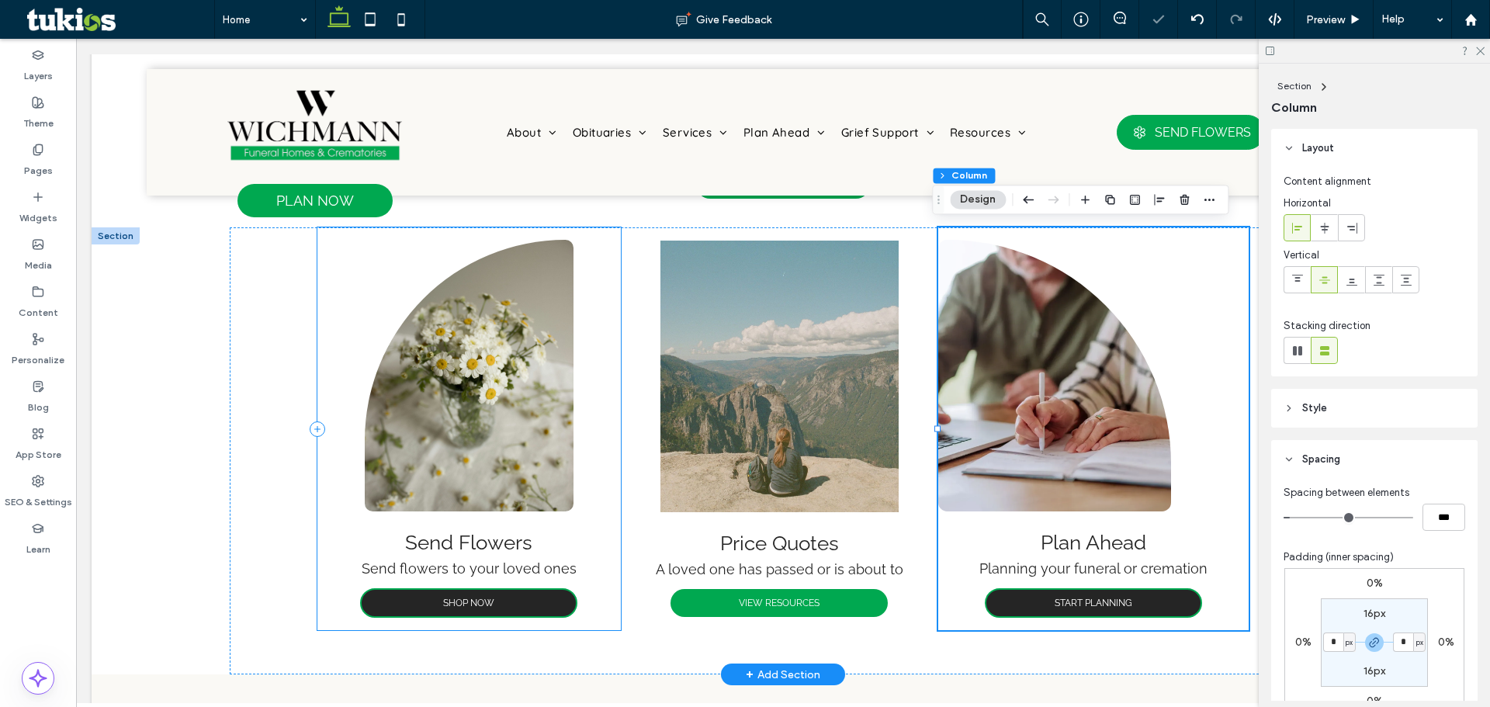
click at [584, 616] on div "Send Flowers Send flowers to your loved ones SHOP NOW" at bounding box center [468, 428] width 303 height 403
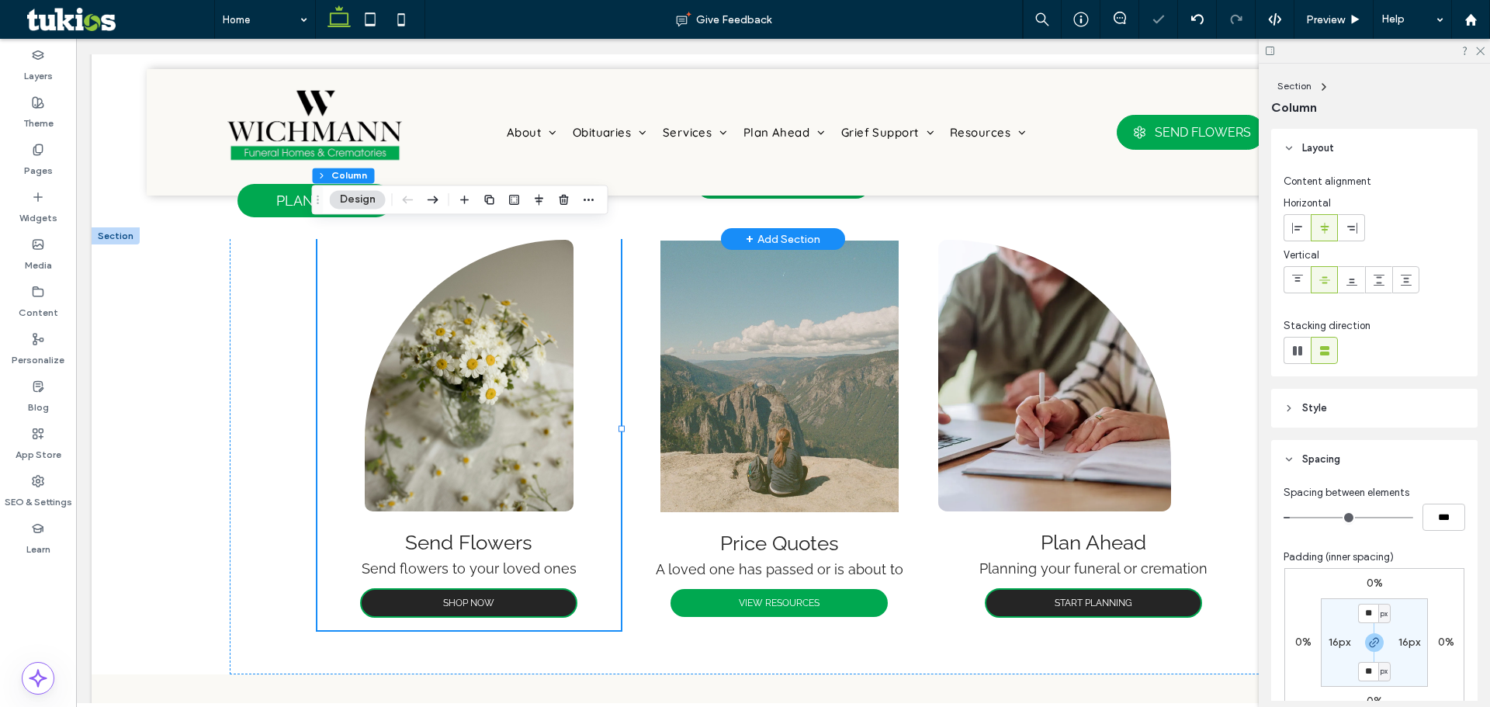
click at [1332, 643] on label "16px" at bounding box center [1340, 642] width 22 height 13
type input "*"
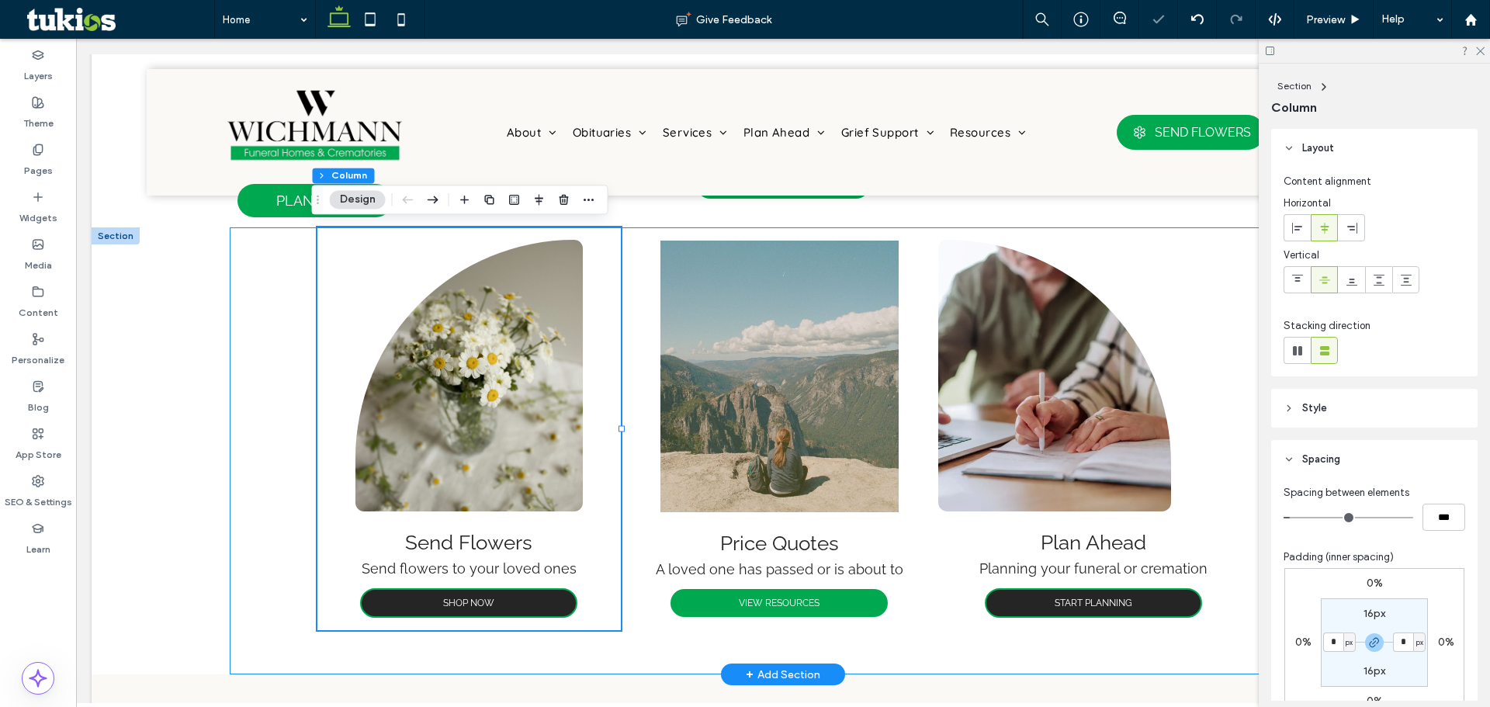
click at [1242, 639] on div "Send Flowers Send flowers to your loved ones SHOP NOW Price Quotes A loved one …" at bounding box center [782, 450] width 931 height 447
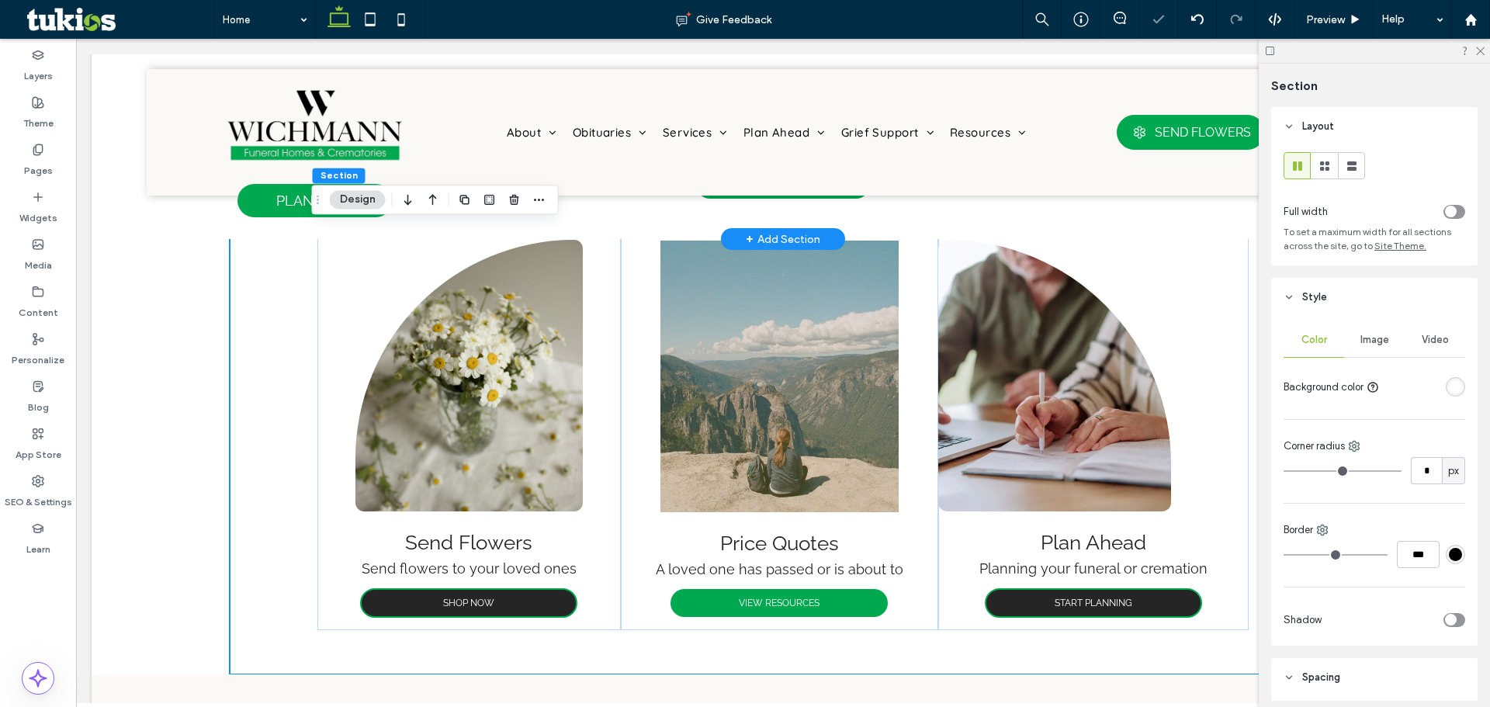
scroll to position [233, 0]
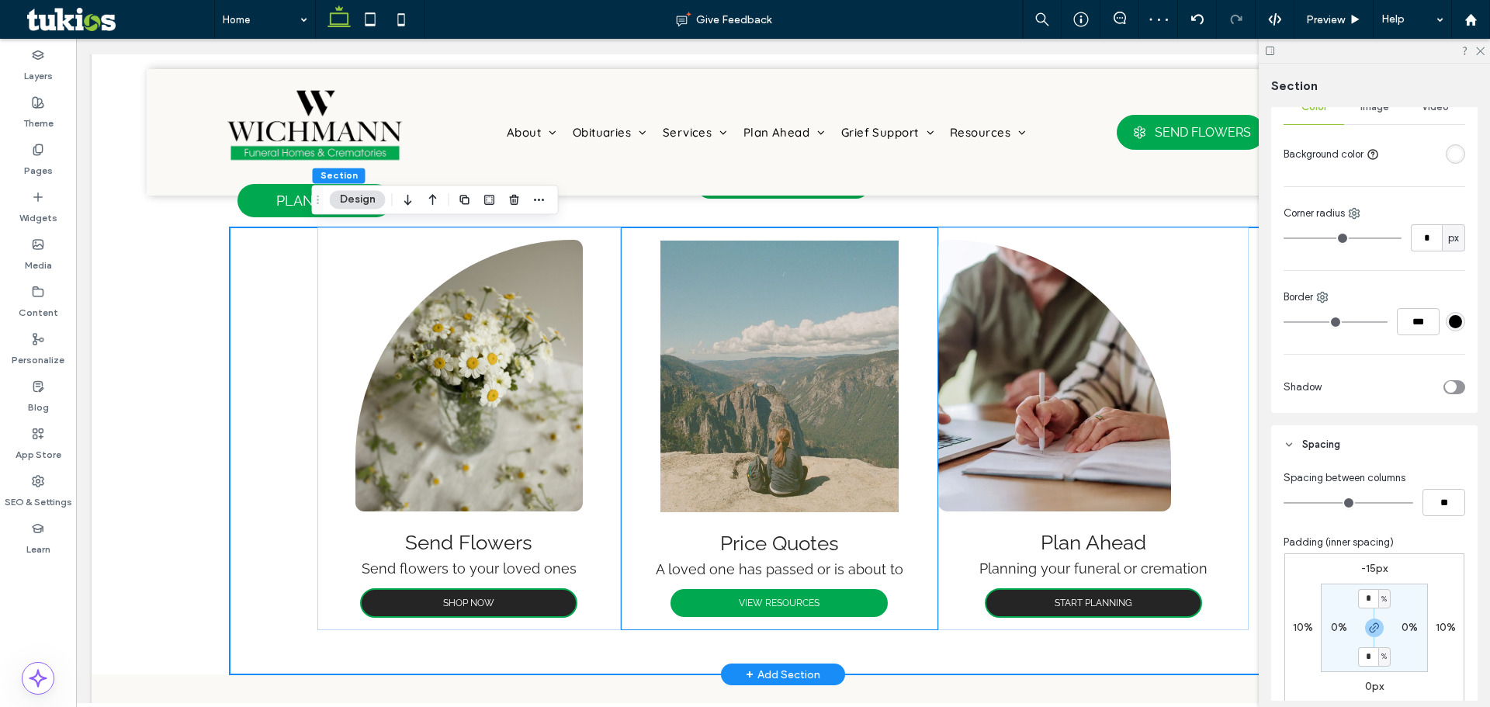
click at [916, 619] on div "Price Quotes A loved one has passed or is about to VIEW RESOURCES" at bounding box center [779, 428] width 317 height 403
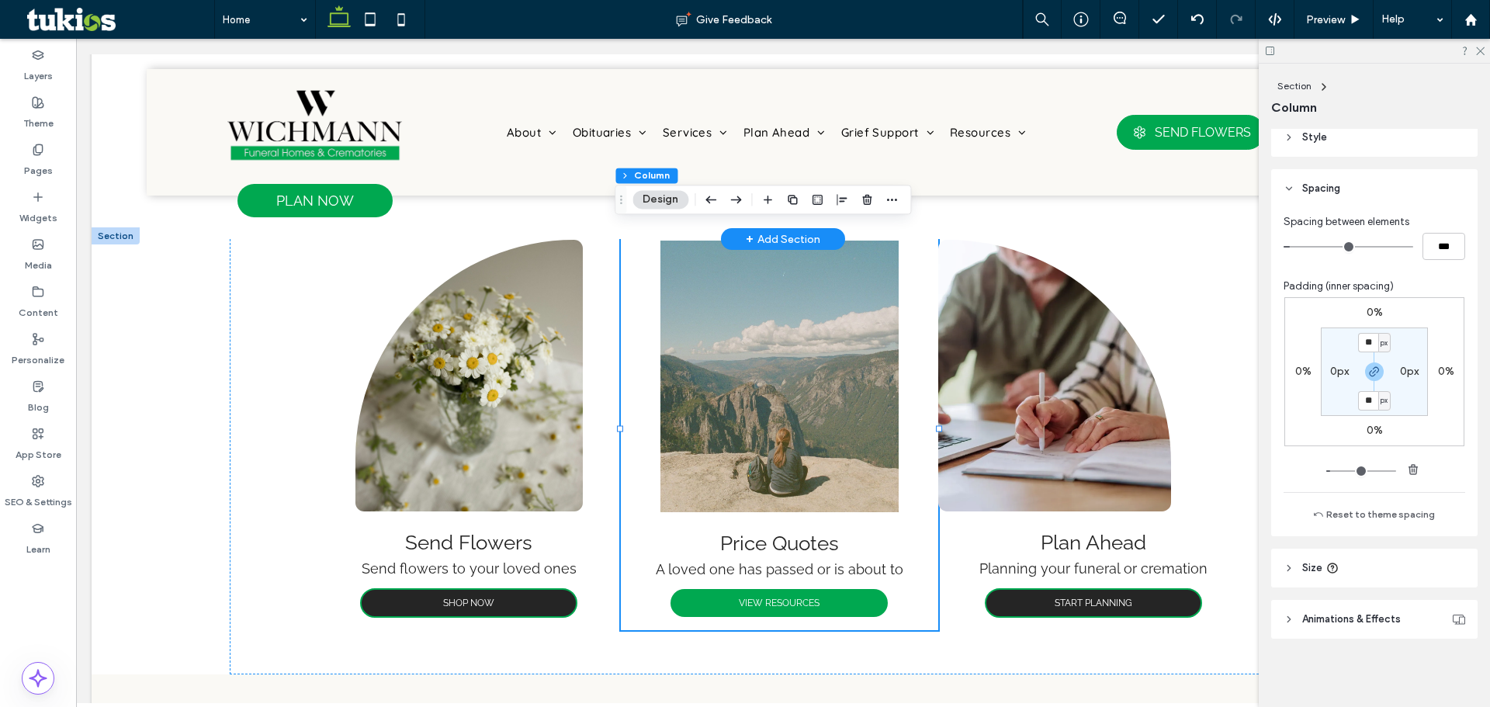
click at [1365, 578] on header "Size" at bounding box center [1374, 568] width 206 height 39
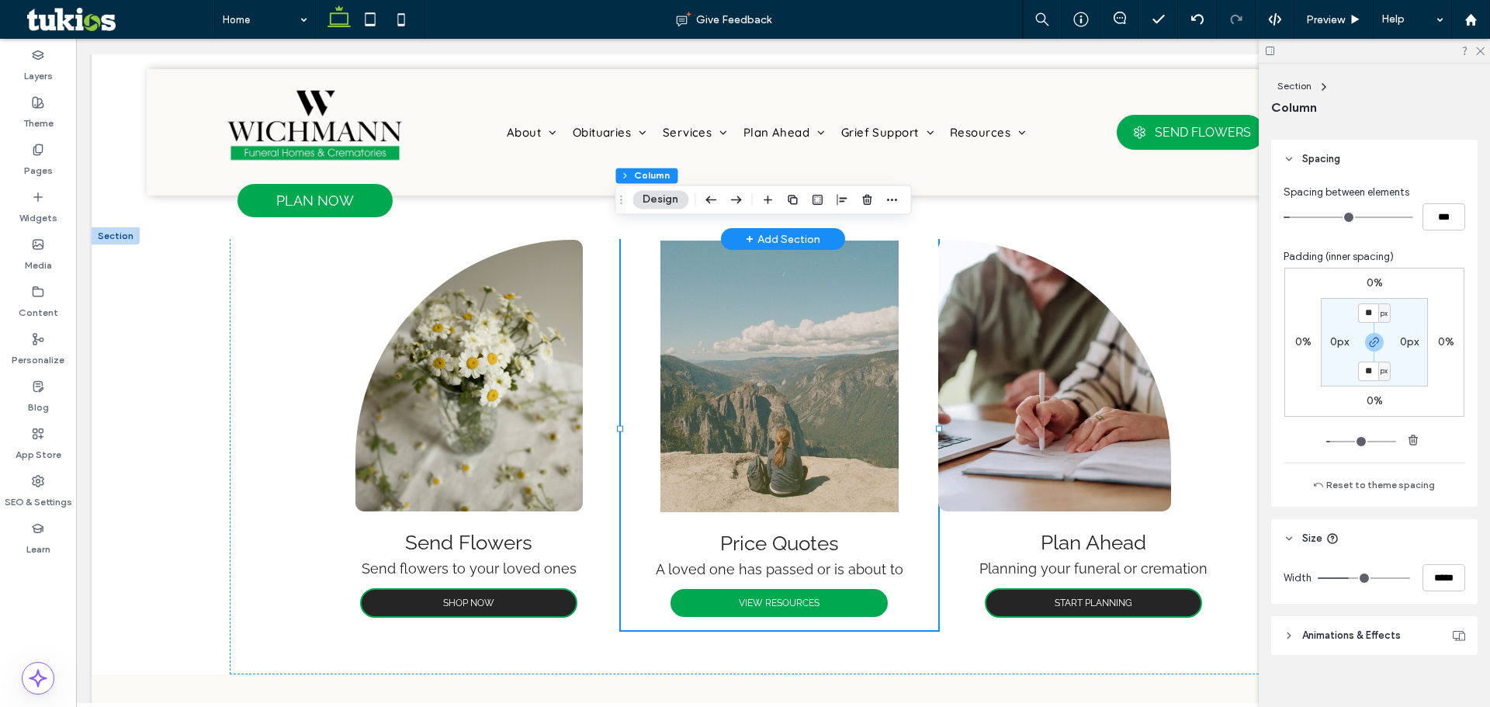
scroll to position [317, 0]
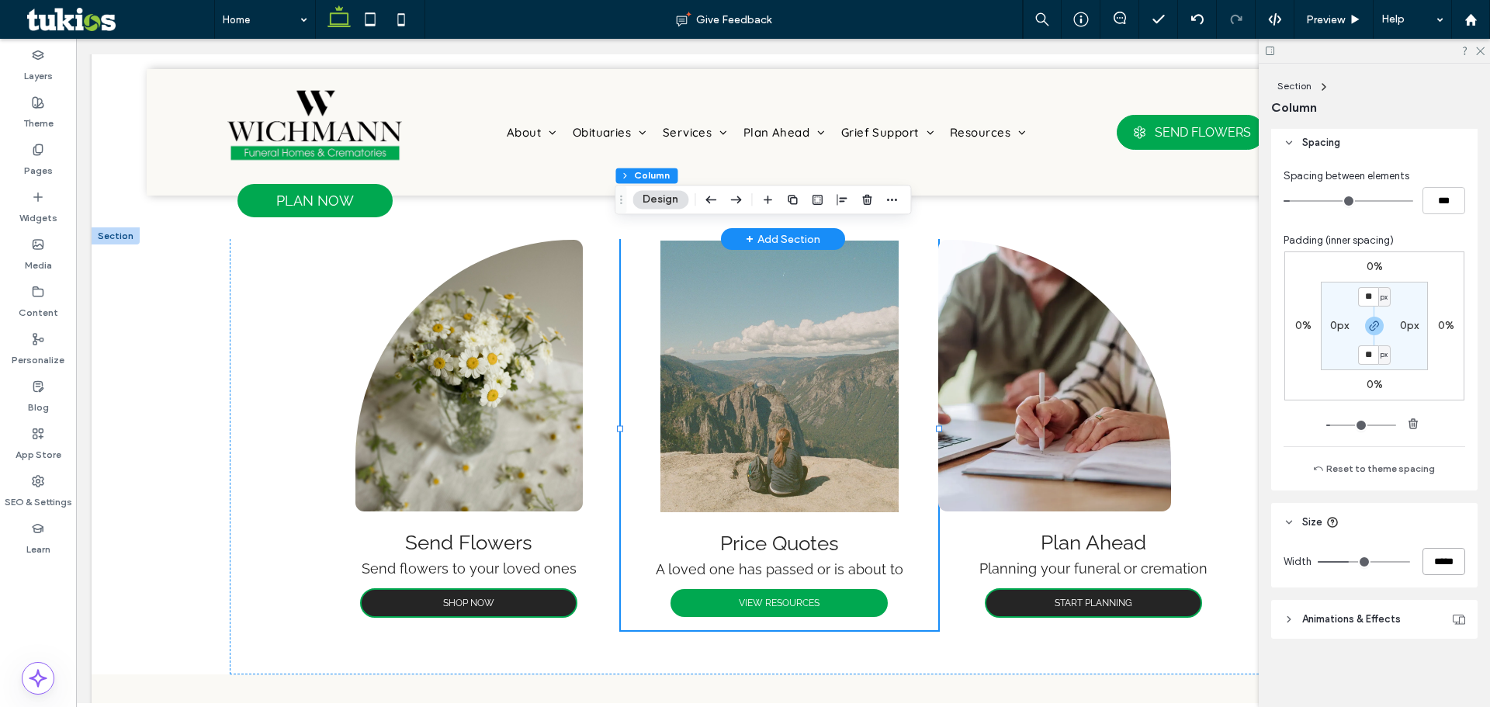
click at [1432, 567] on input "*****" at bounding box center [1444, 561] width 43 height 27
type input "**"
type input "***"
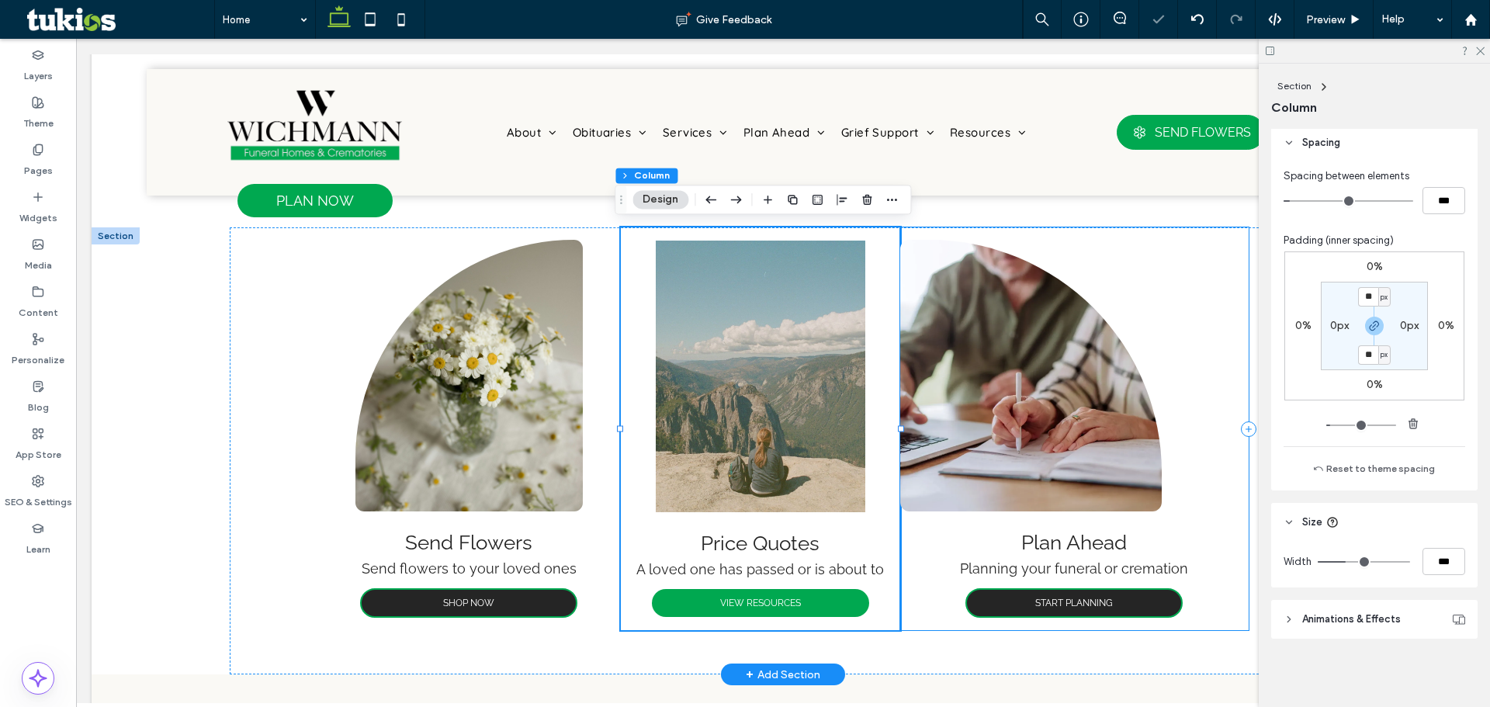
click at [920, 608] on div "Plan Ahead Planning your funeral or cremation START PLANNING" at bounding box center [1074, 428] width 348 height 403
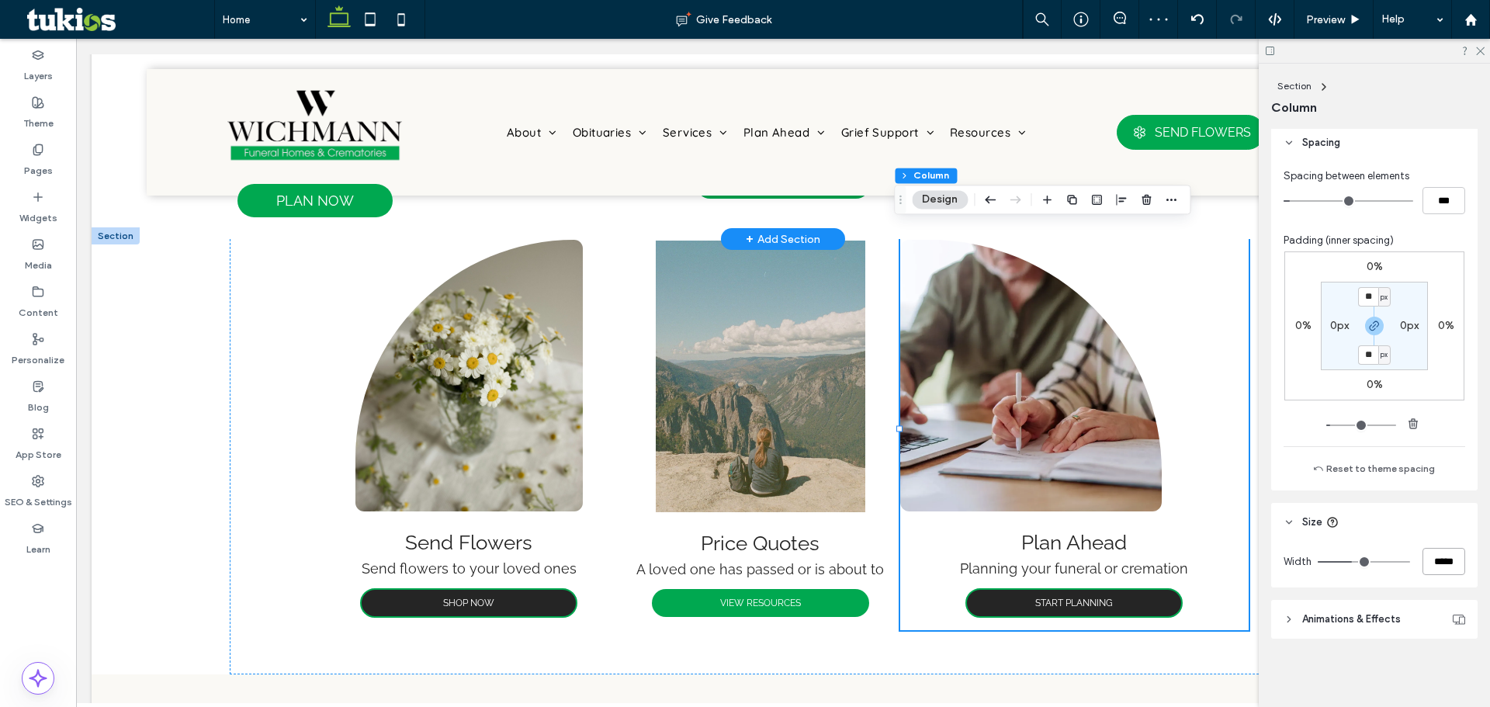
click at [1429, 562] on input "*****" at bounding box center [1444, 561] width 43 height 27
type input "***"
type input "**"
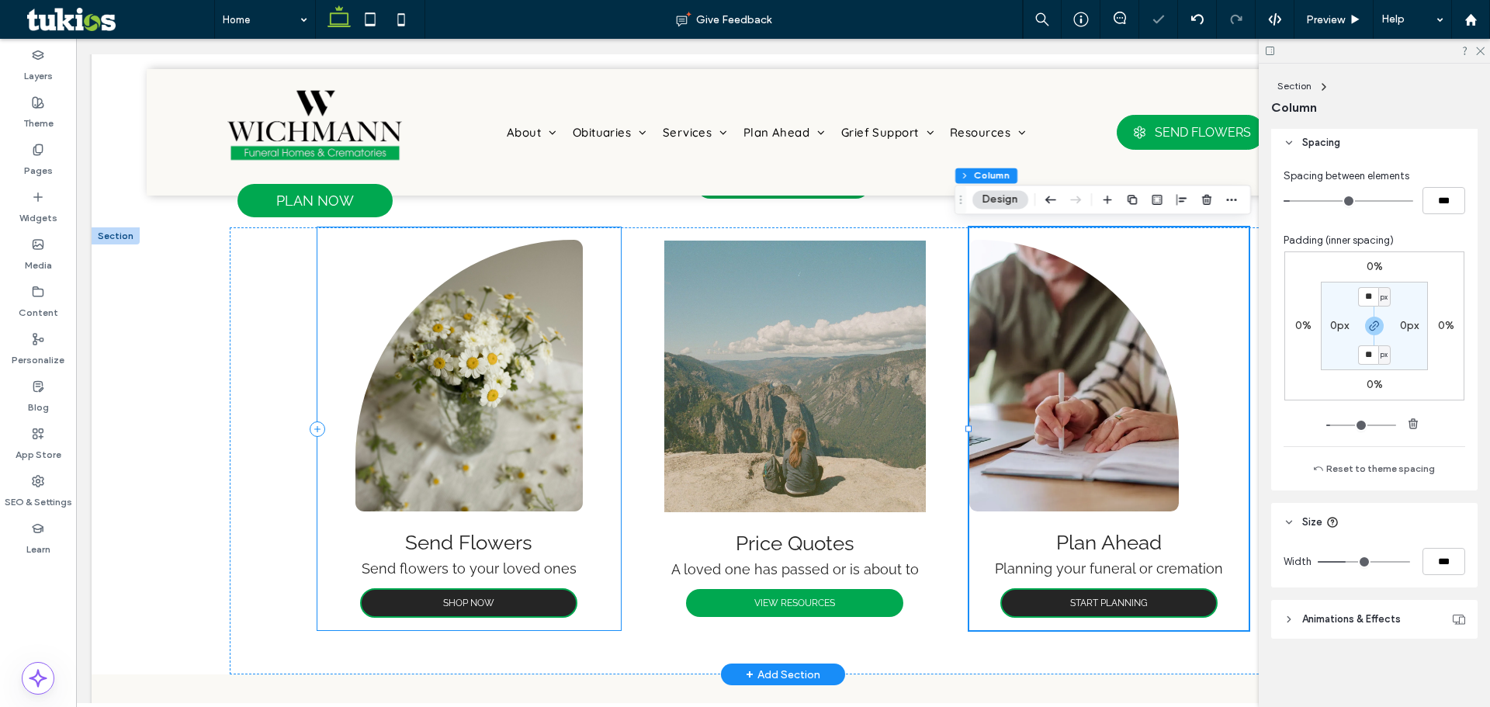
click at [586, 615] on div "Send Flowers Send flowers to your loved ones SHOP NOW" at bounding box center [468, 428] width 303 height 403
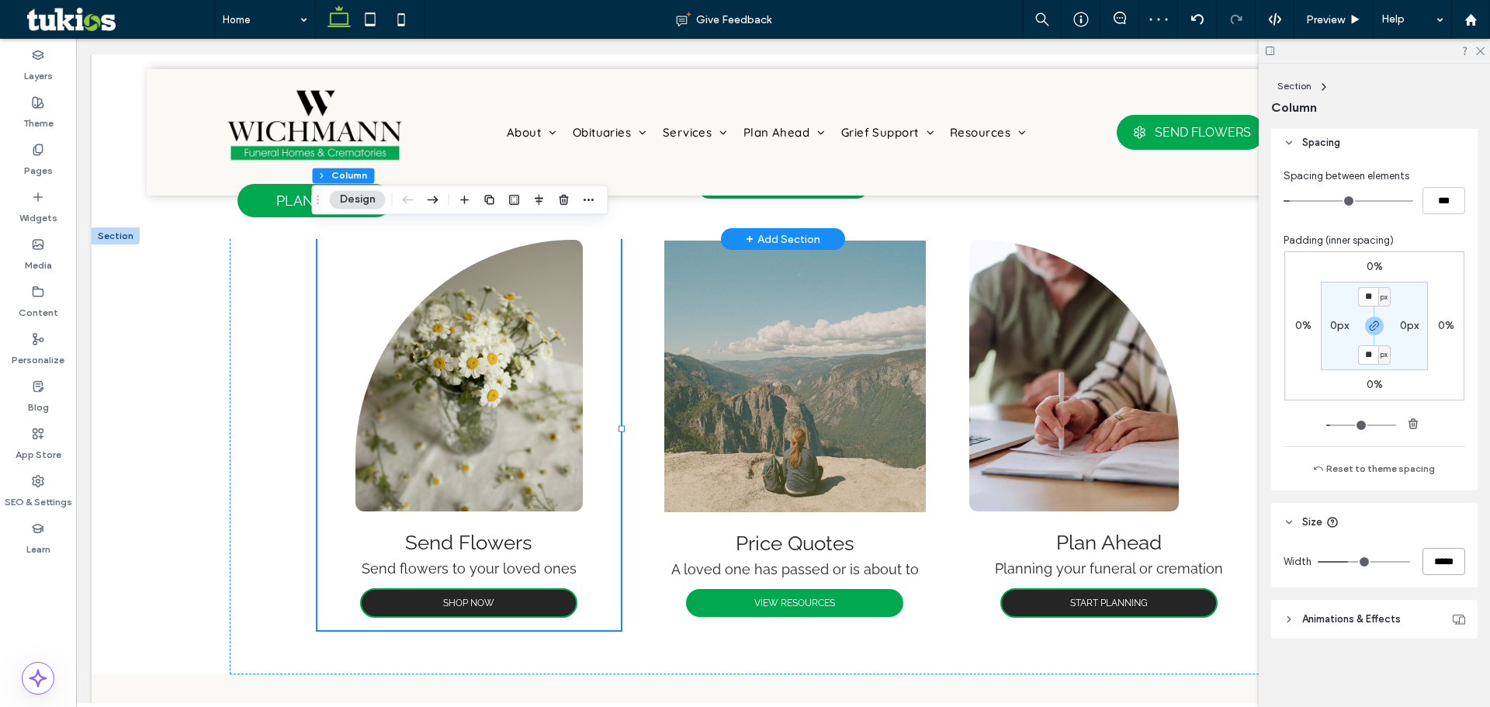
click at [1437, 557] on input "*****" at bounding box center [1444, 561] width 43 height 27
type input "**"
type input "***"
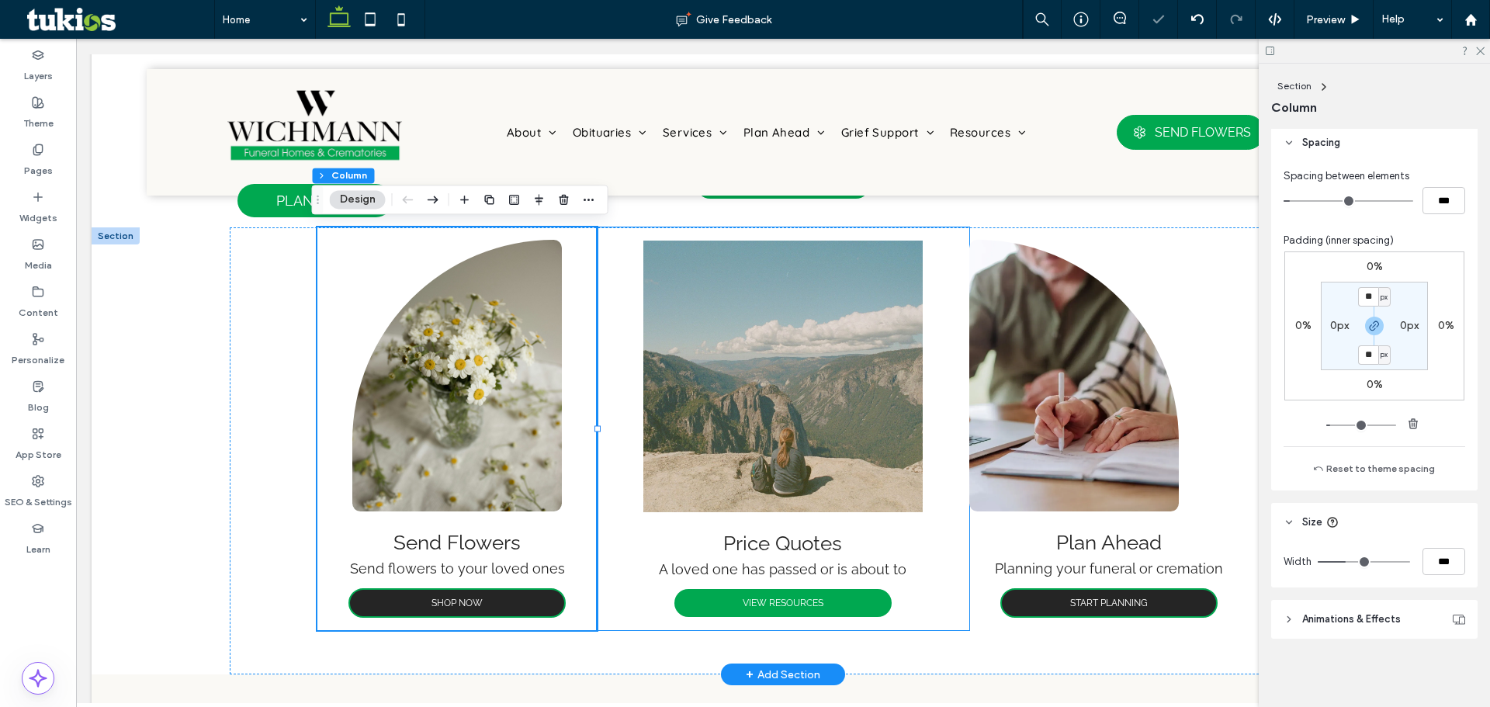
click at [938, 472] on div "Price Quotes A loved one has passed or is about to VIEW RESOURCES" at bounding box center [783, 428] width 373 height 403
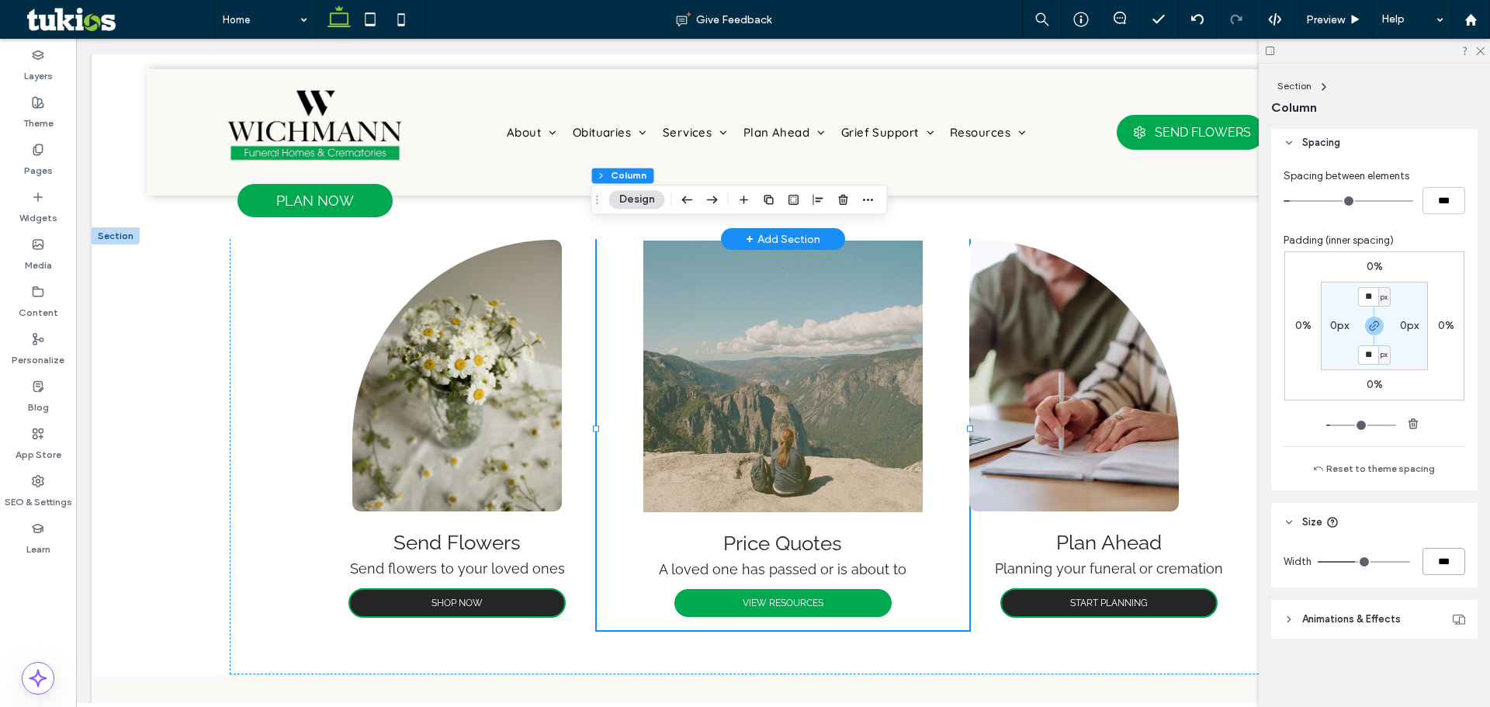
click at [1440, 573] on input "***" at bounding box center [1444, 561] width 43 height 27
type input "**"
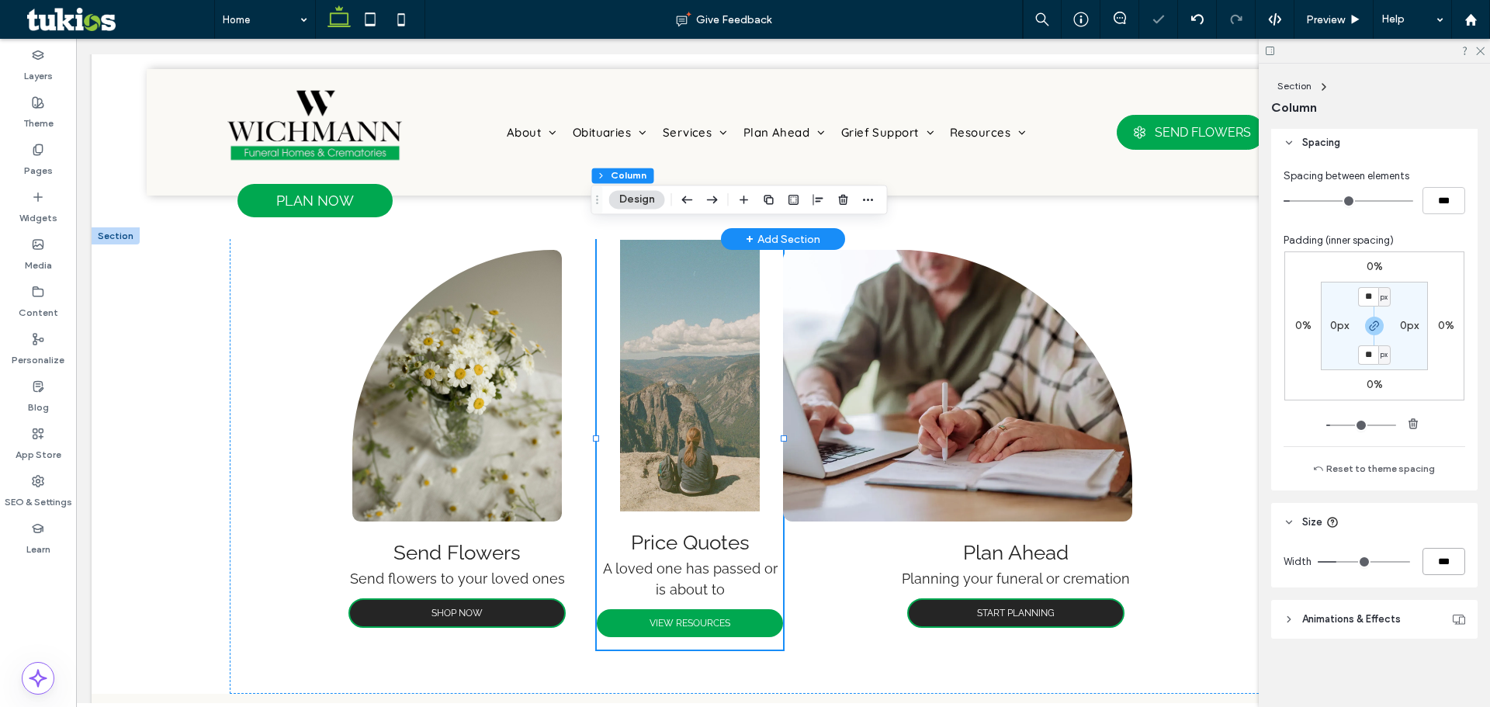
drag, startPoint x: 1448, startPoint y: 563, endPoint x: 1388, endPoint y: 568, distance: 59.9
click at [1388, 568] on div "Width ***" at bounding box center [1375, 561] width 182 height 27
type input "**"
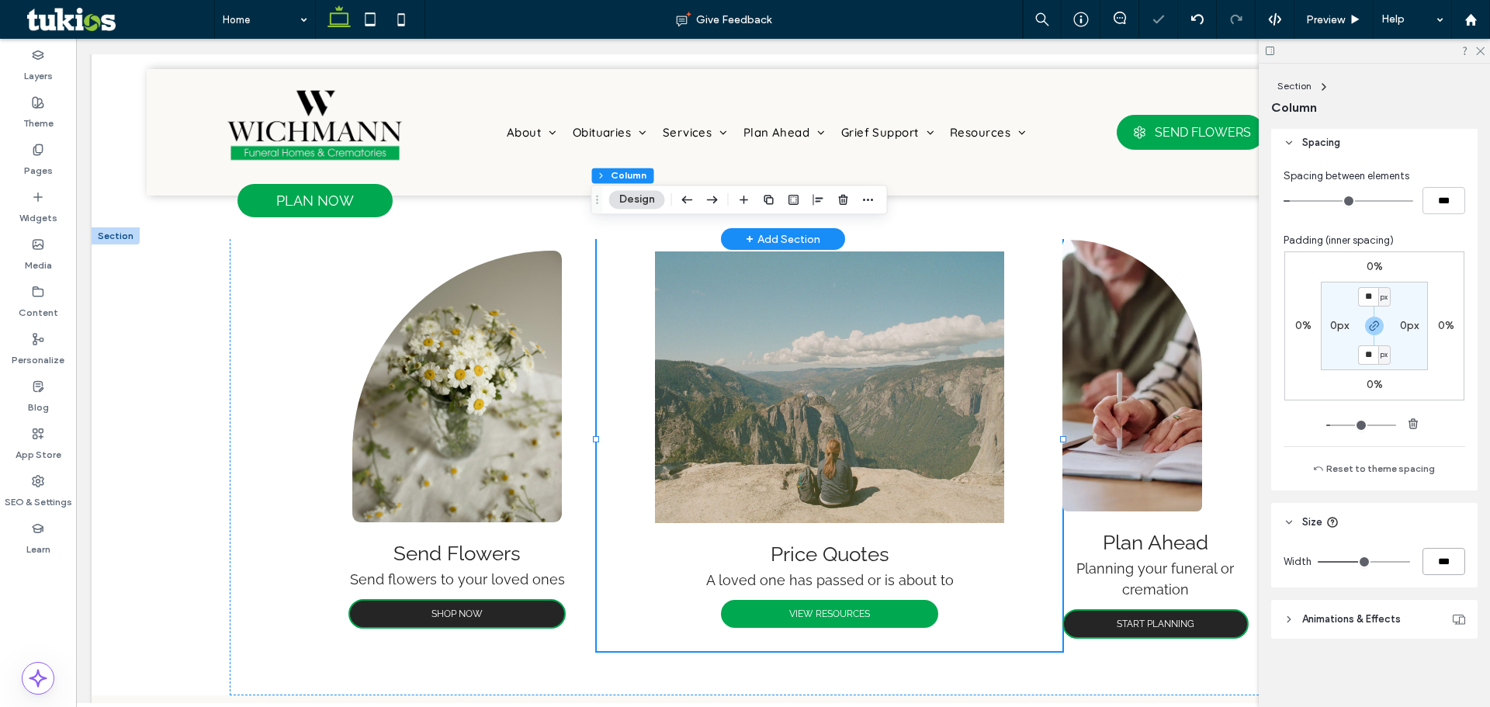
drag, startPoint x: 1440, startPoint y: 563, endPoint x: 1391, endPoint y: 563, distance: 49.7
click at [1391, 563] on div "Width ***" at bounding box center [1375, 561] width 182 height 27
type input "***"
type input "**"
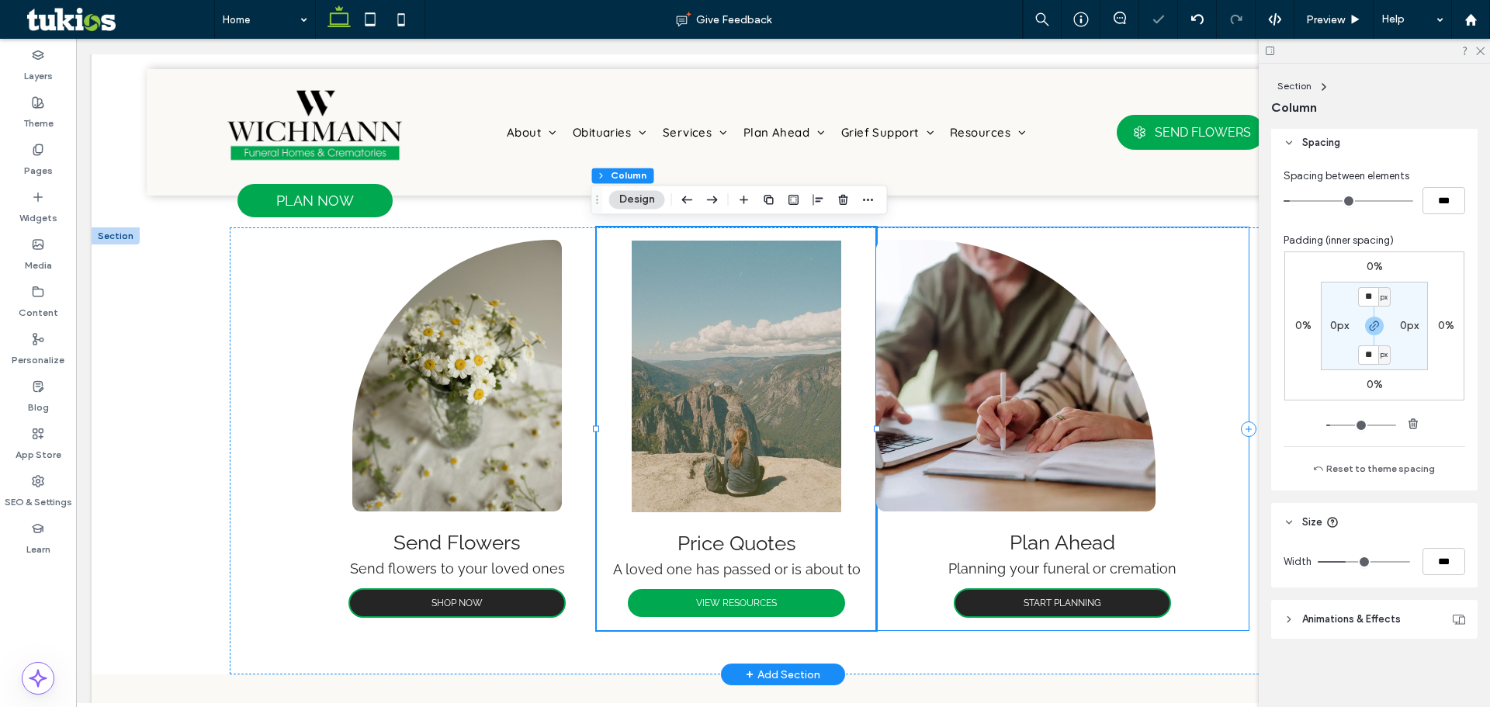
click at [879, 602] on div "Plan Ahead Planning your funeral or cremation START PLANNING" at bounding box center [1062, 428] width 373 height 403
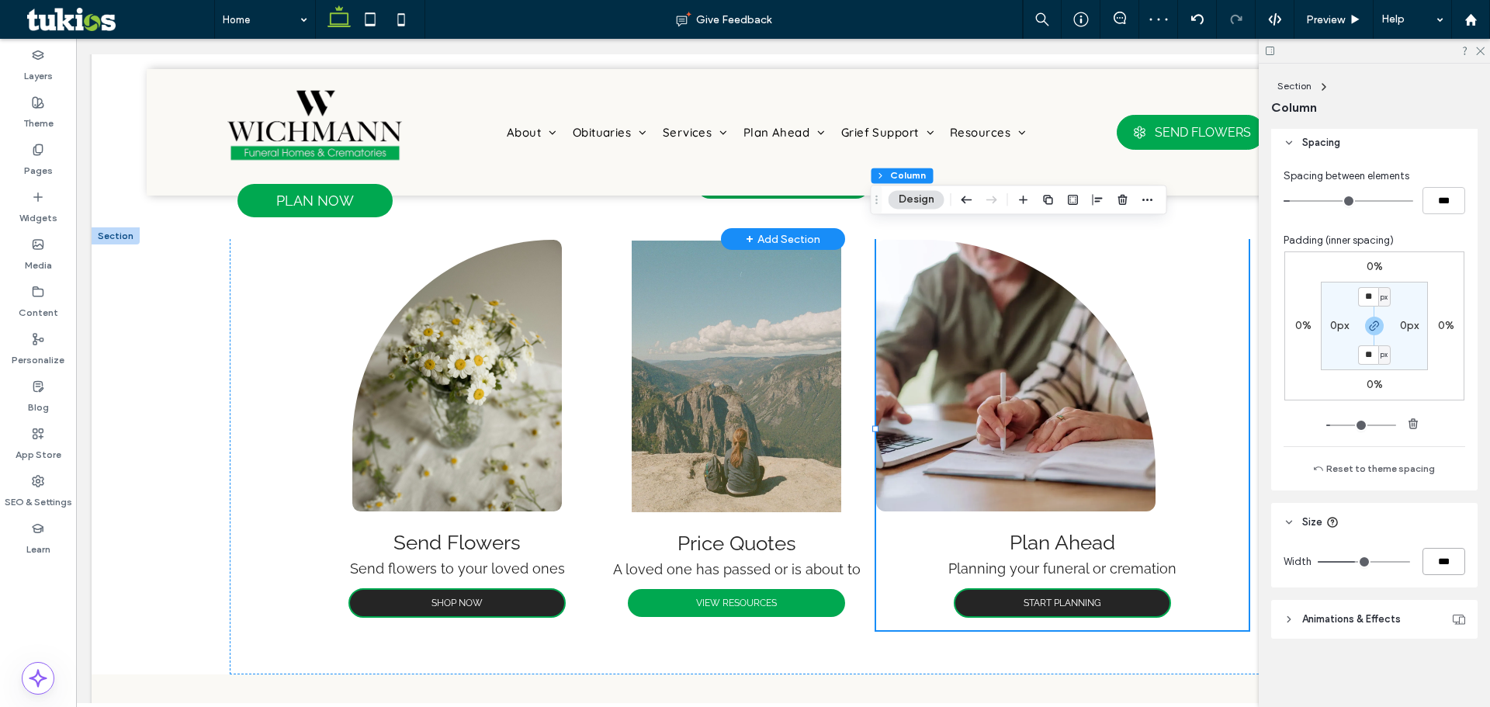
click at [1446, 573] on input "***" at bounding box center [1444, 561] width 43 height 27
type input "**"
type input "***"
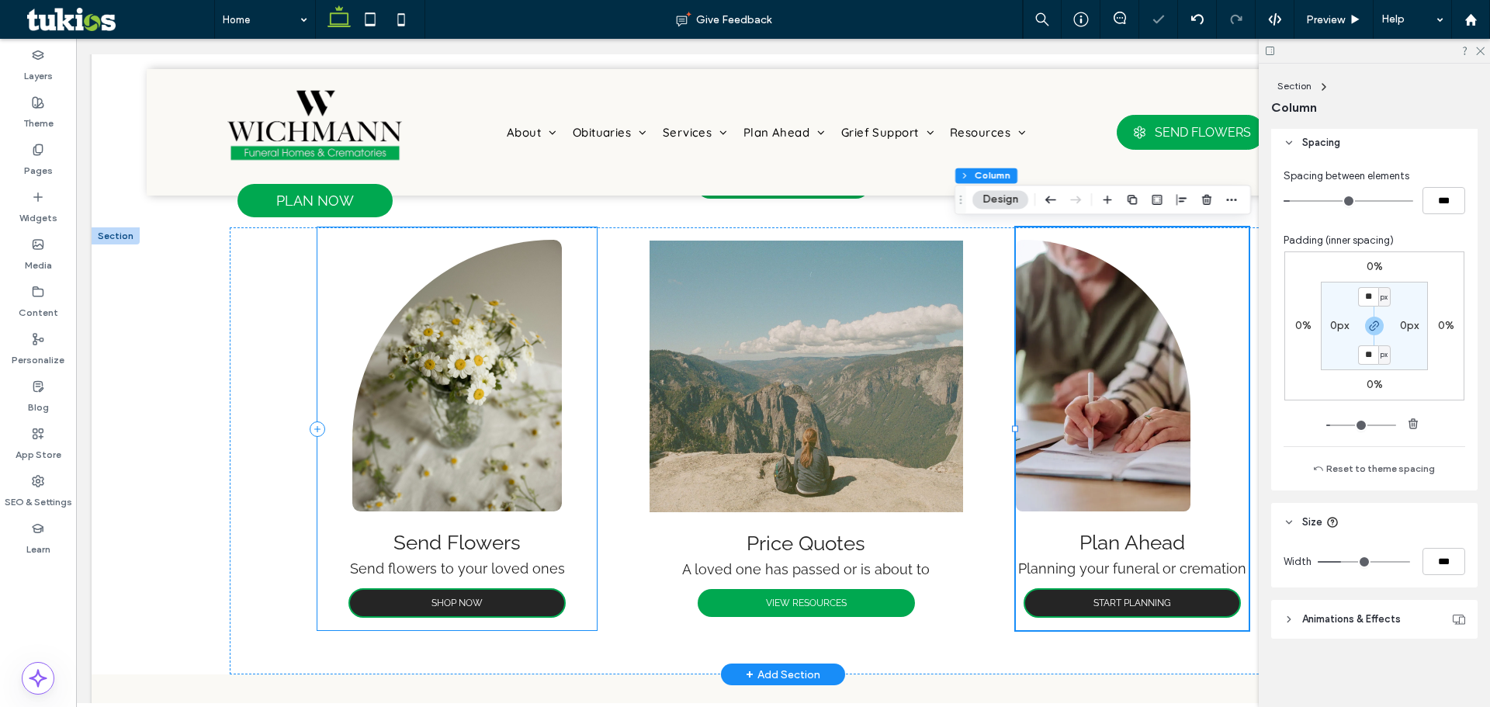
click at [563, 599] on div "Send Flowers Send flowers to your loved ones SHOP NOW" at bounding box center [456, 428] width 279 height 403
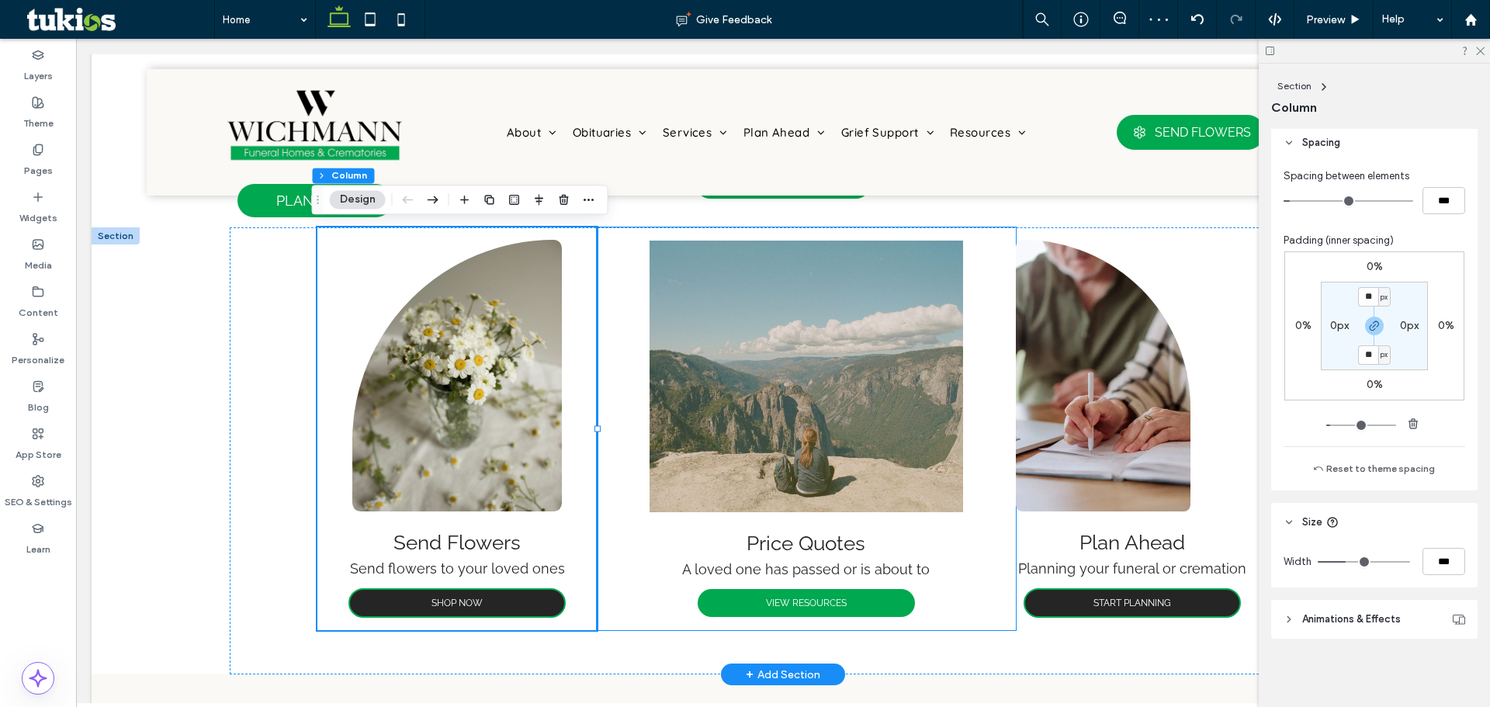
click at [971, 591] on div "Price Quotes A loved one has passed or is about to VIEW RESOURCES" at bounding box center [806, 428] width 419 height 403
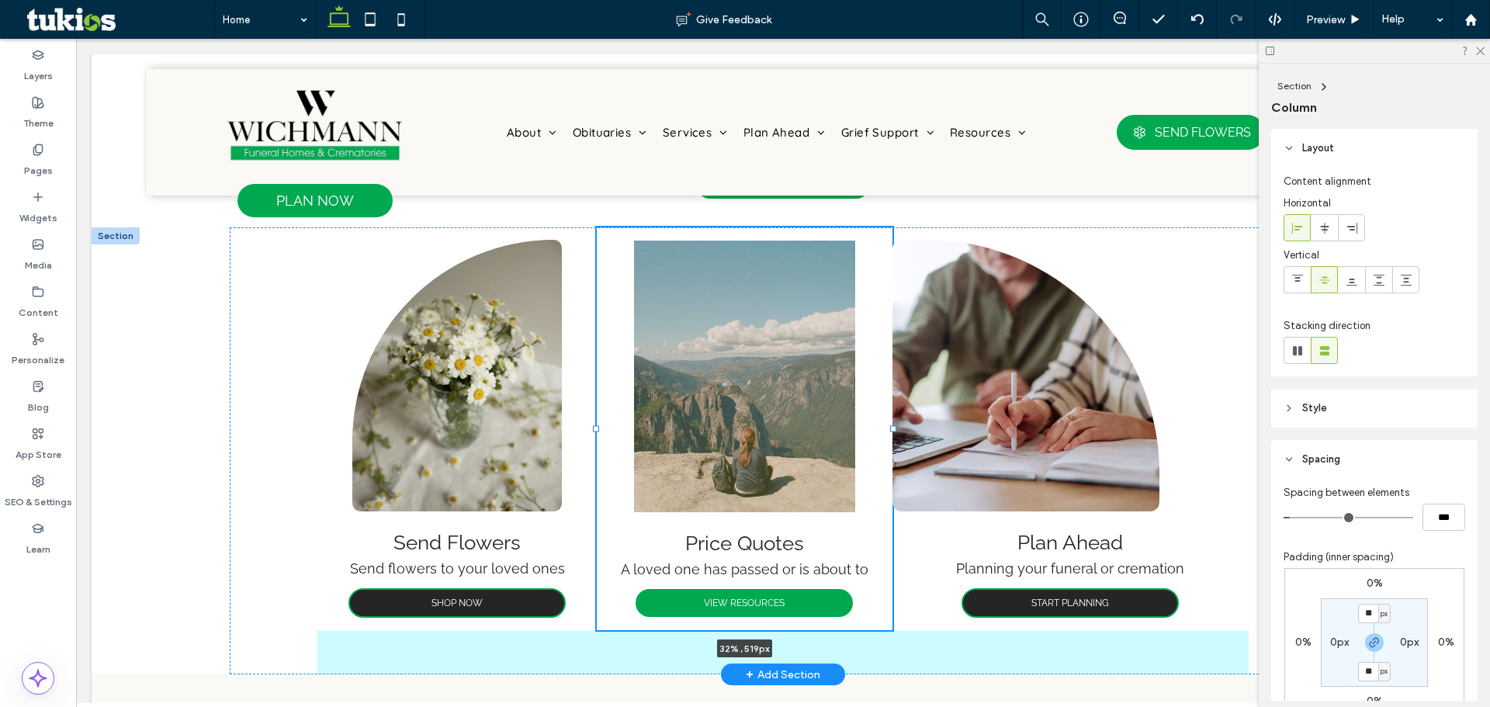
drag, startPoint x: 1012, startPoint y: 425, endPoint x: 889, endPoint y: 422, distance: 123.4
click at [889, 422] on div "Send Flowers Send flowers to your loved ones SHOP NOW Price Quotes A loved one …" at bounding box center [782, 450] width 931 height 447
type input "**"
type input "*****"
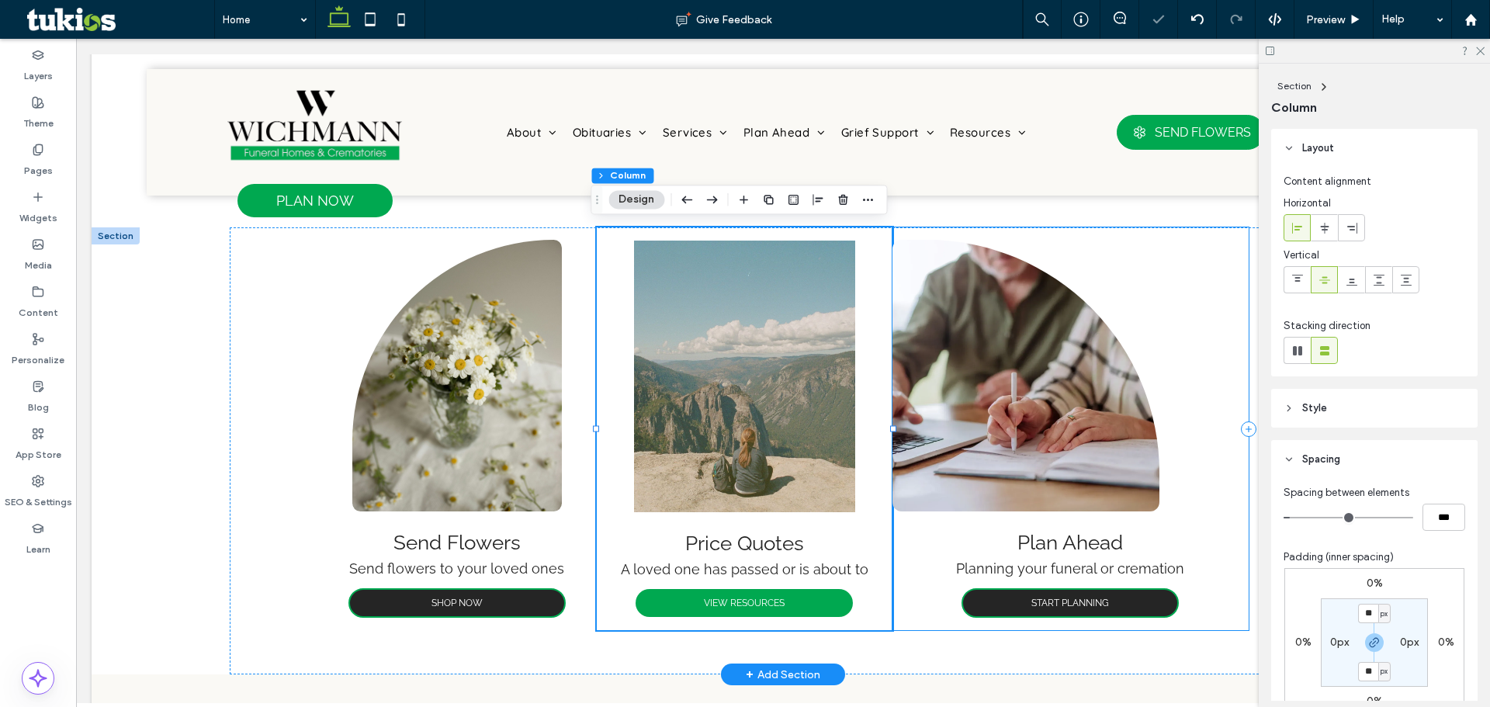
click at [905, 600] on div "Plan Ahead Planning your funeral or cremation START PLANNING" at bounding box center [1070, 428] width 356 height 403
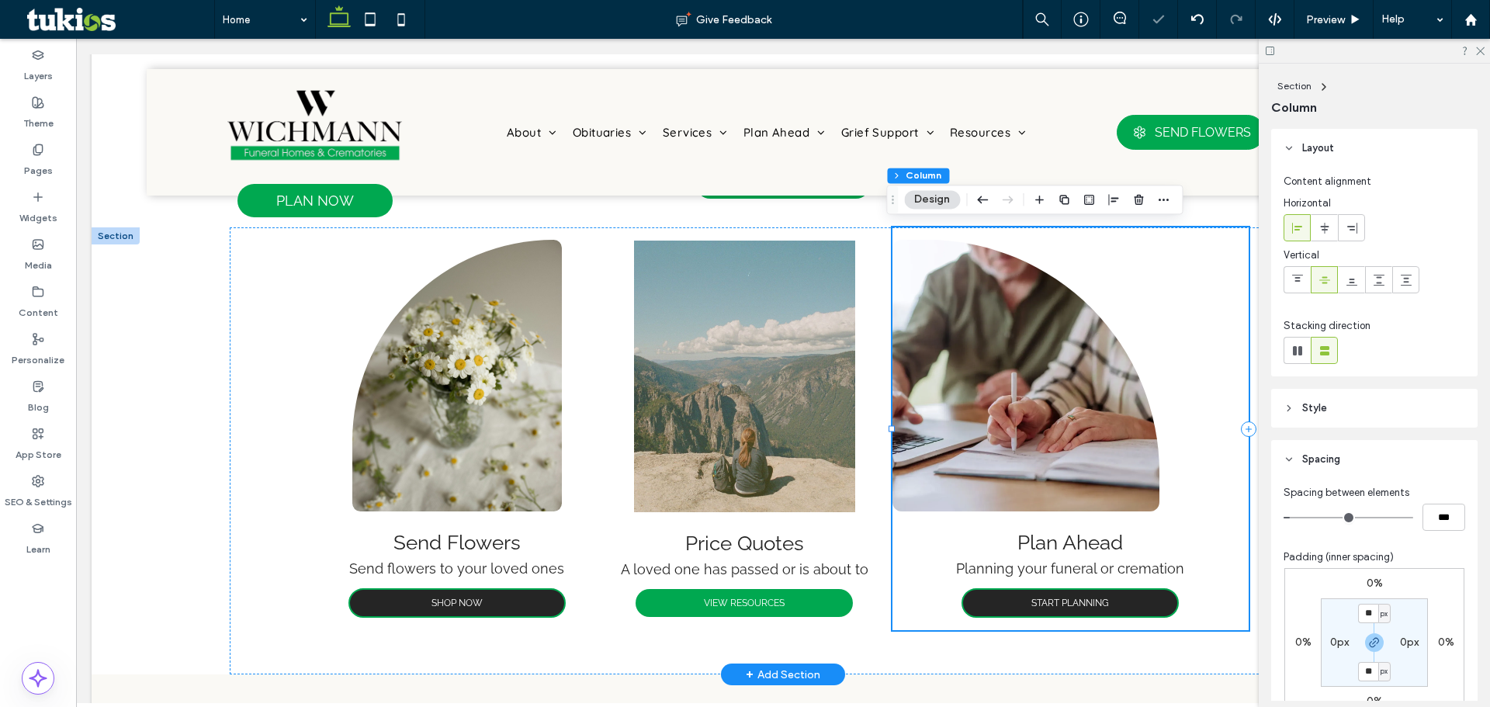
click at [1170, 483] on div "Plan Ahead Planning your funeral or cremation START PLANNING" at bounding box center [1070, 428] width 356 height 403
click at [1140, 481] on img at bounding box center [1025, 376] width 267 height 272
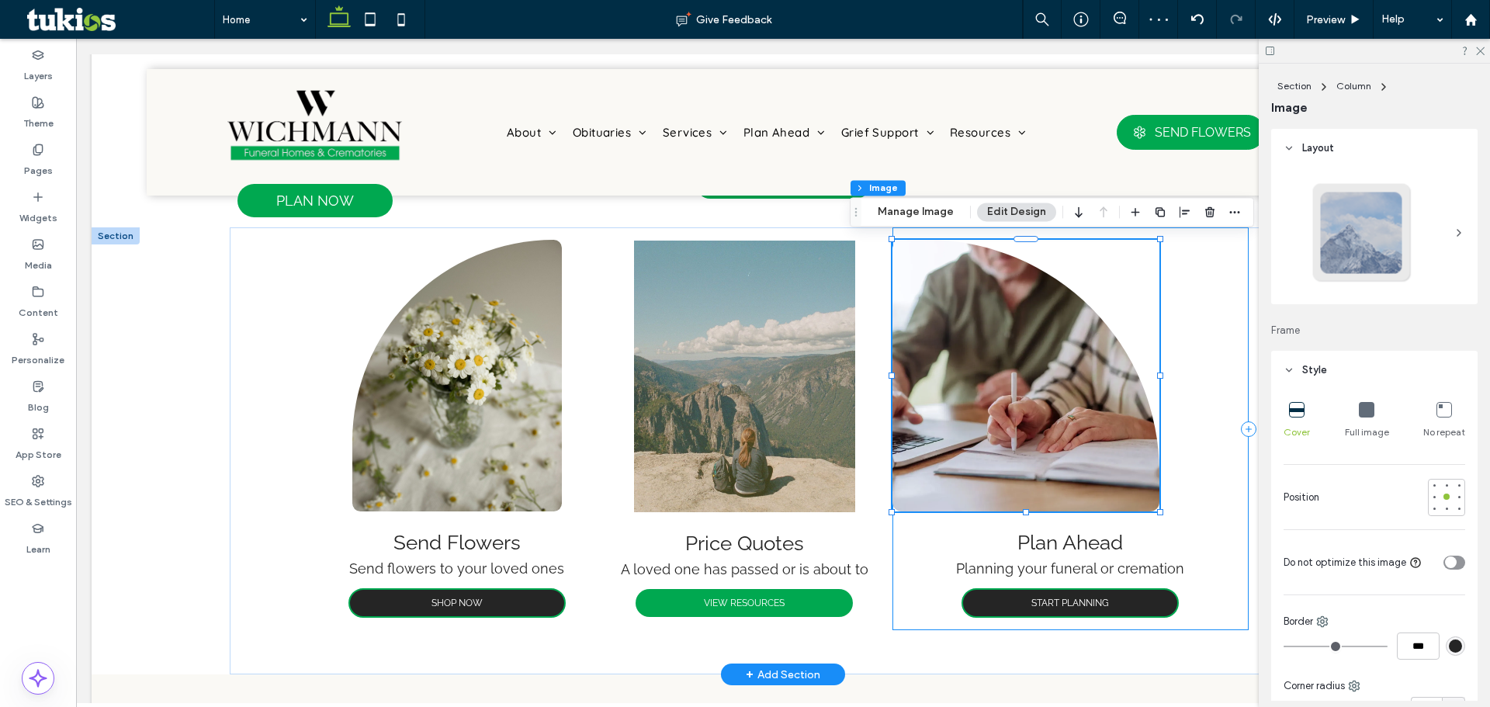
click at [1190, 538] on h3 "Plan Ahead" at bounding box center [1070, 542] width 356 height 23
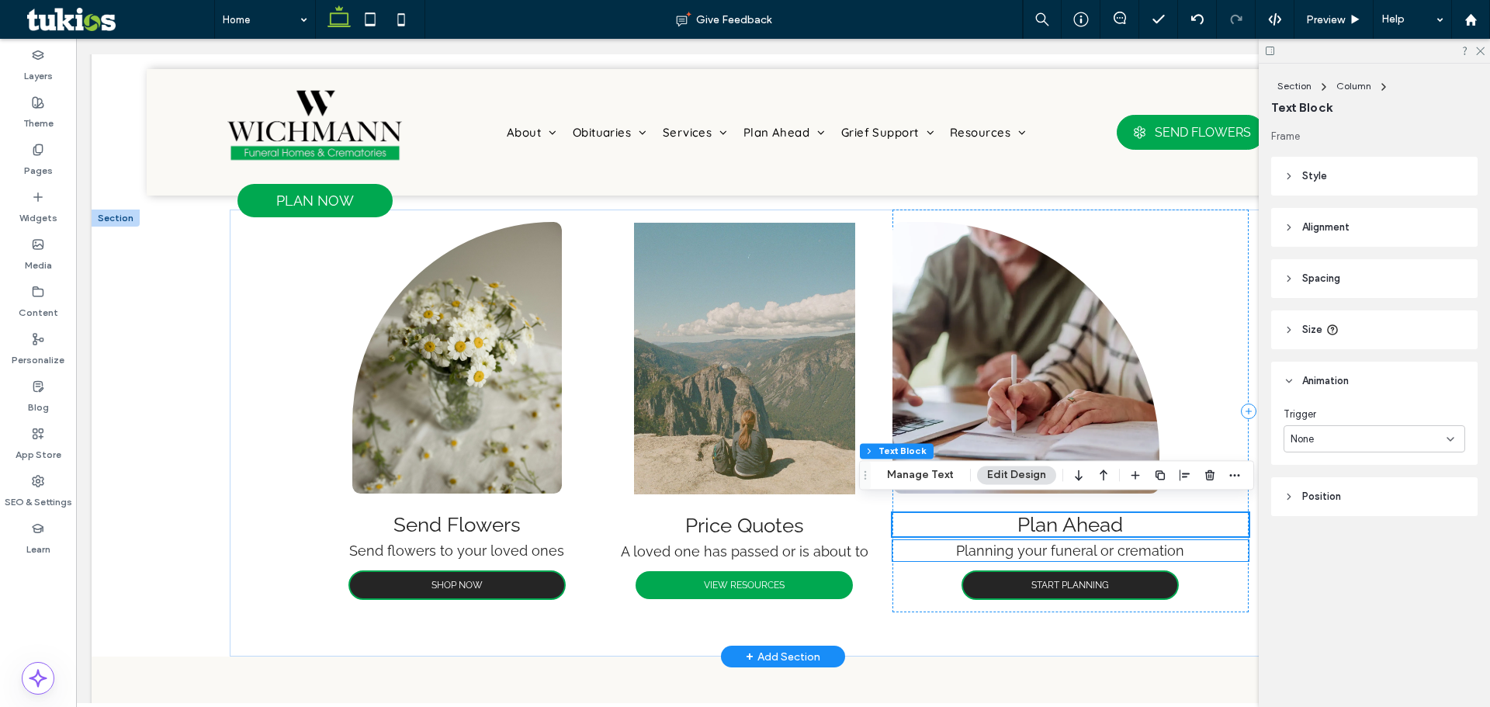
scroll to position [1557, 0]
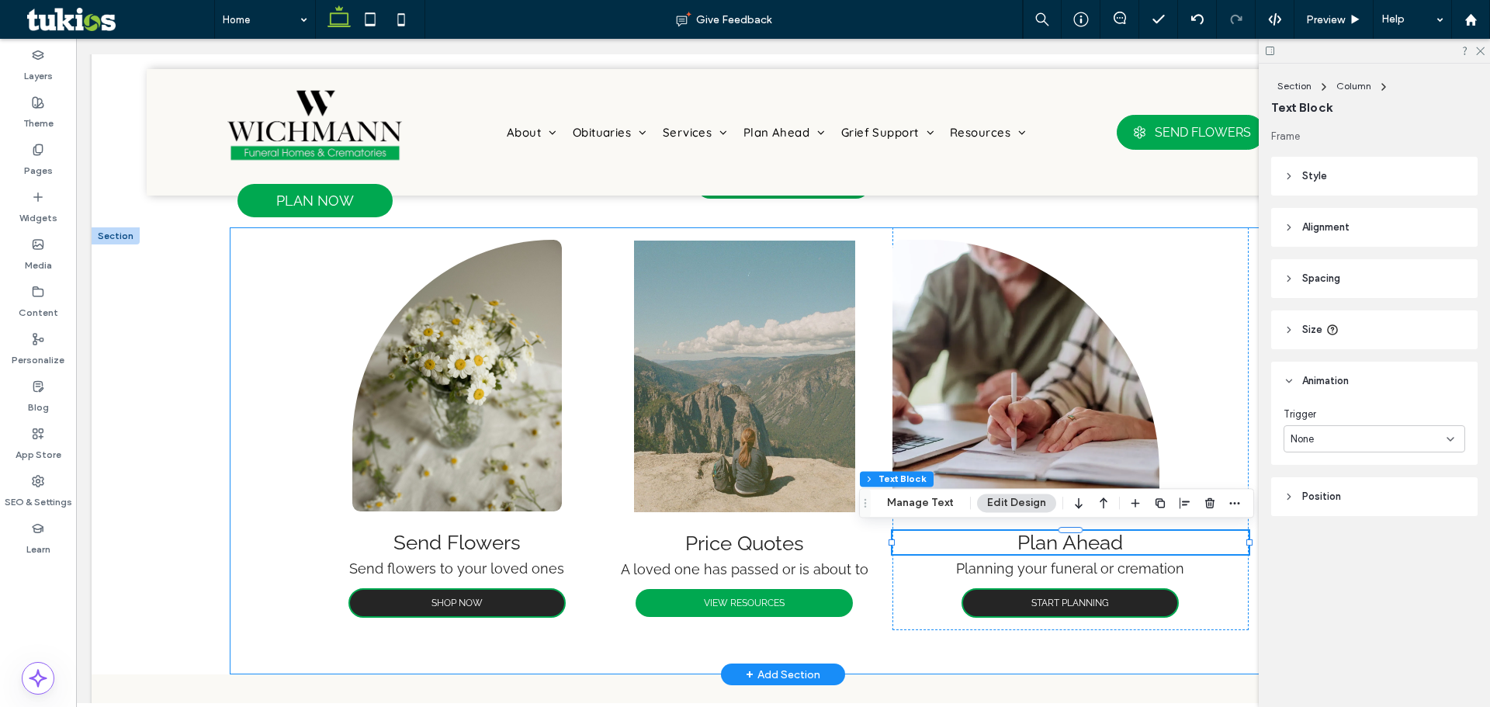
click at [308, 275] on div "Send Flowers Send flowers to your loved ones SHOP NOW Price Quotes A loved one …" at bounding box center [783, 450] width 1107 height 447
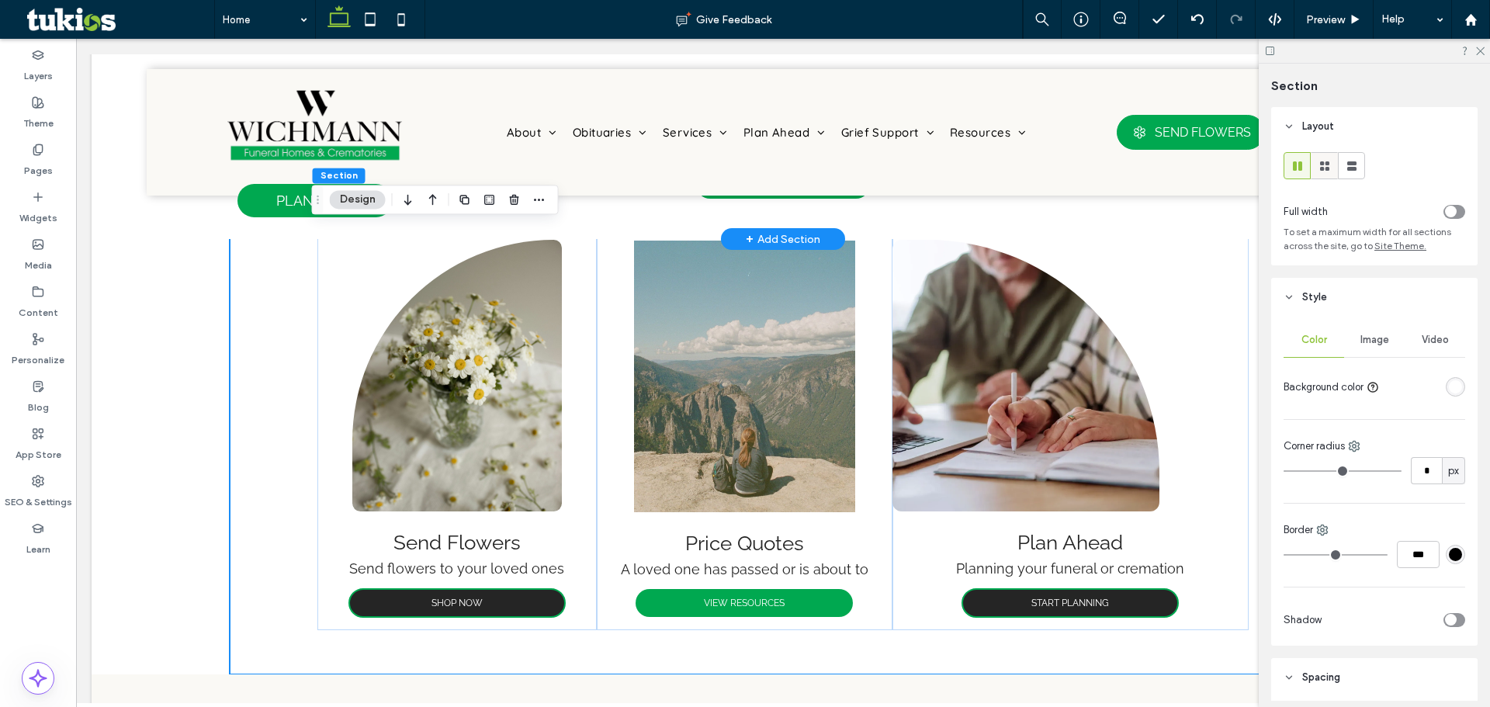
click at [1324, 177] on span at bounding box center [1325, 166] width 16 height 26
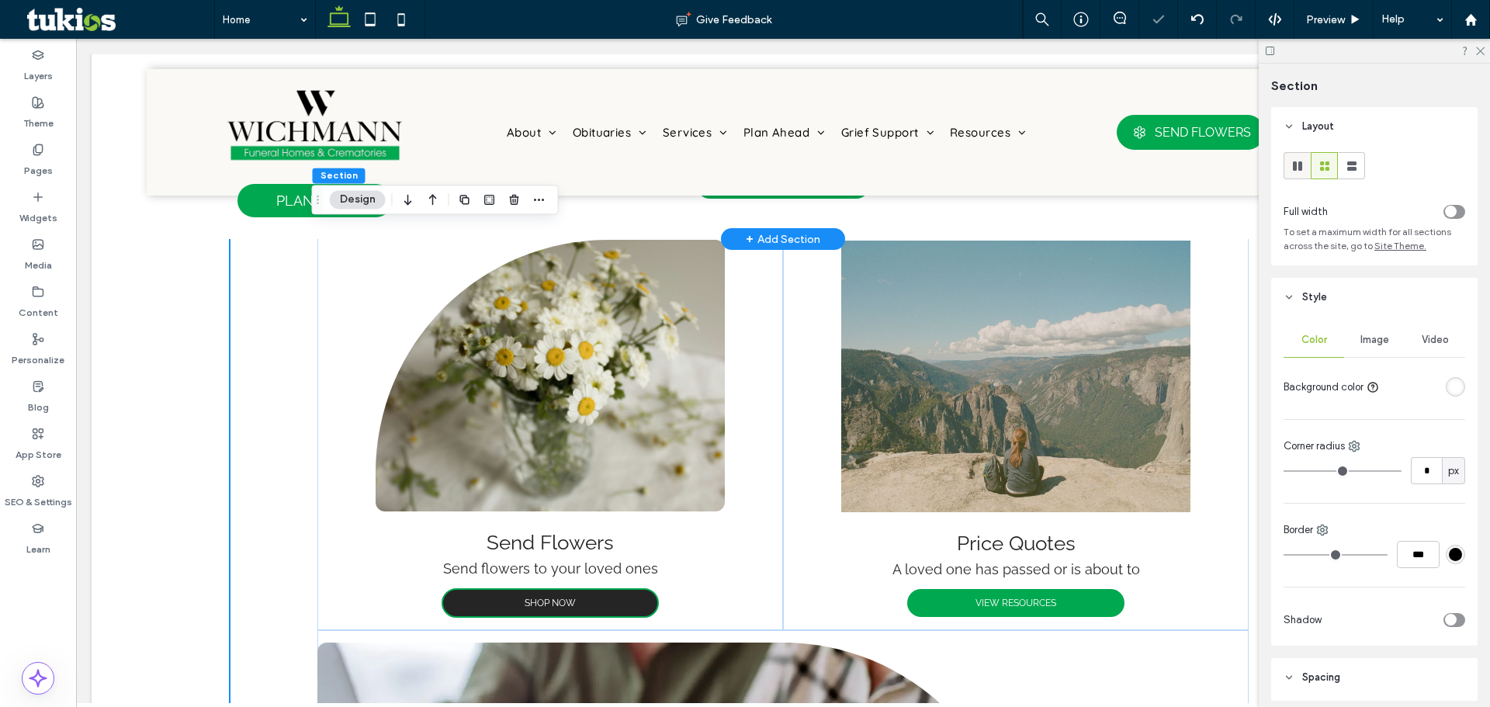
click at [1303, 169] on icon at bounding box center [1298, 166] width 16 height 16
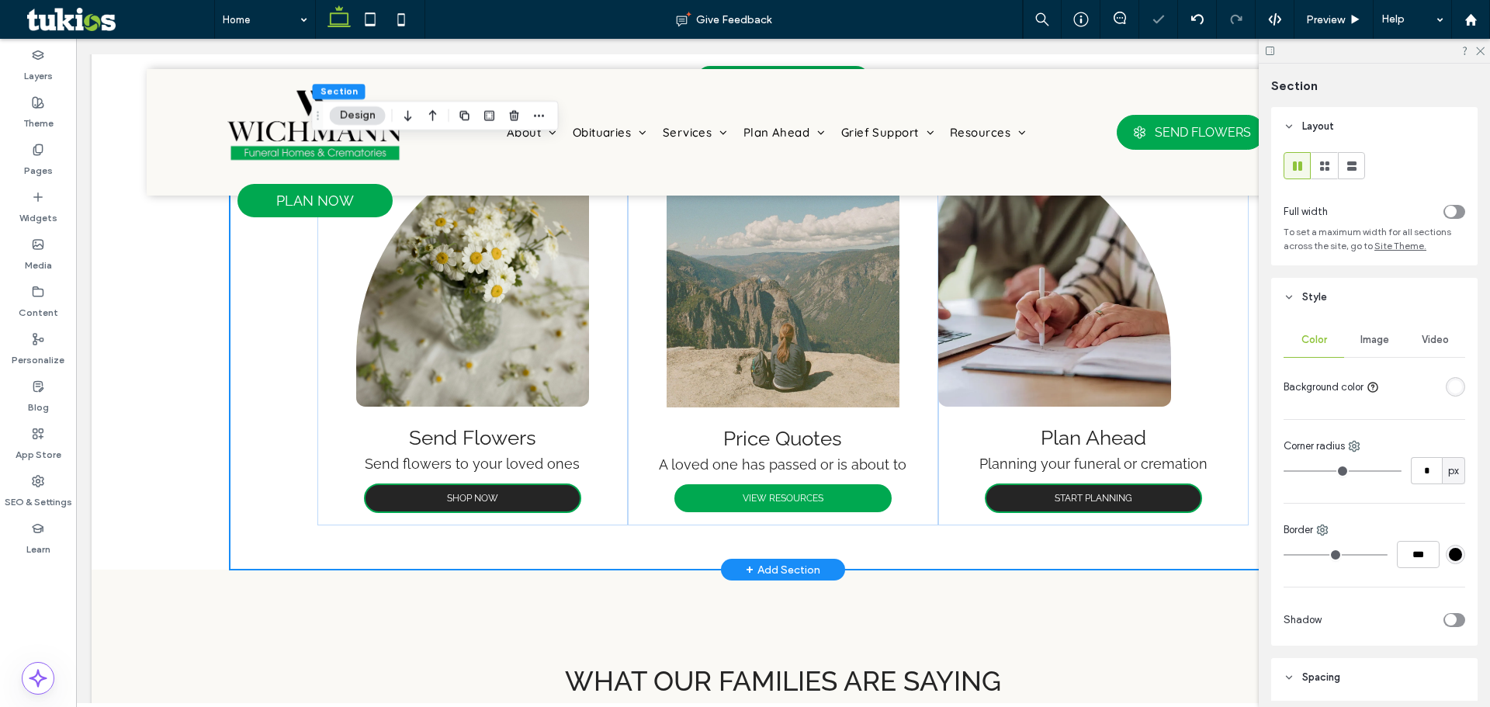
scroll to position [1634, 0]
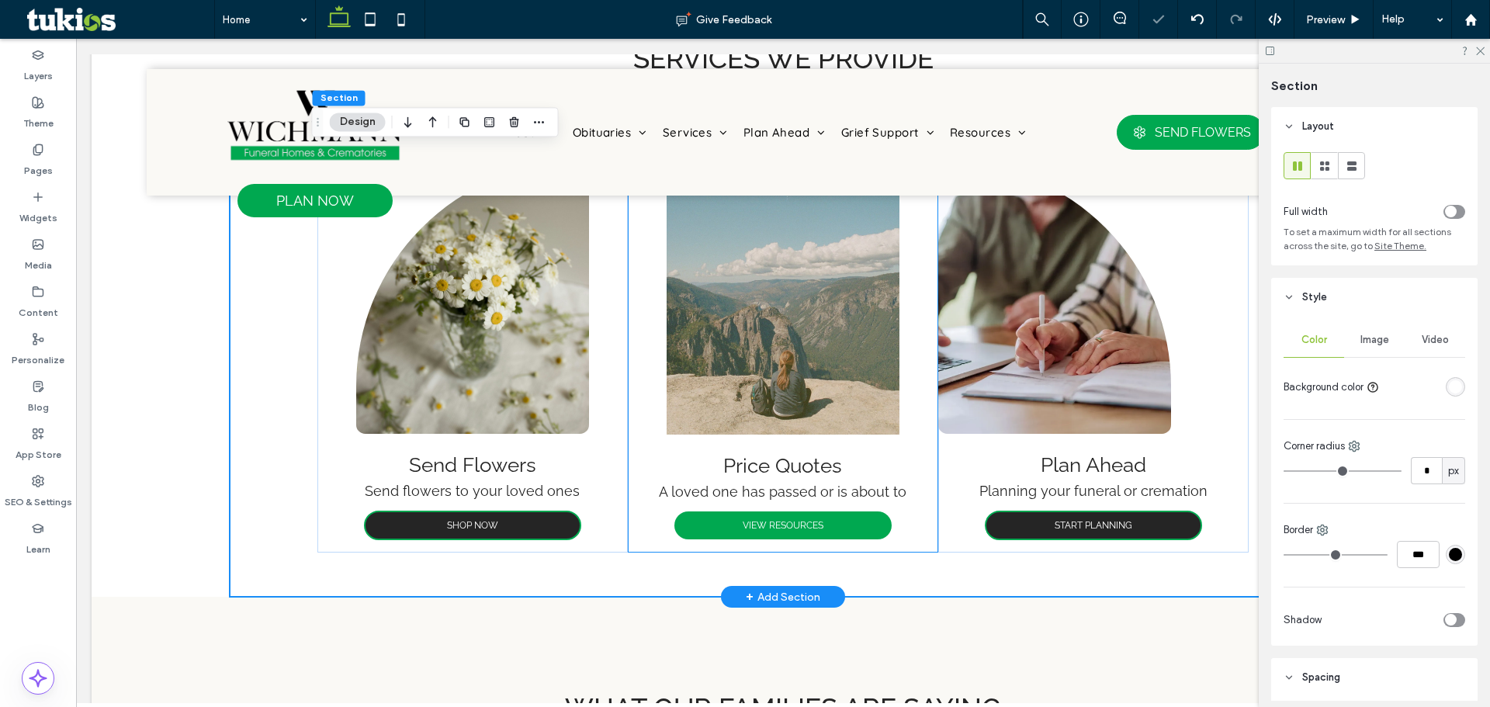
click at [628, 525] on div "Price Quotes A loved one has passed or is about to VIEW RESOURCES" at bounding box center [783, 351] width 310 height 403
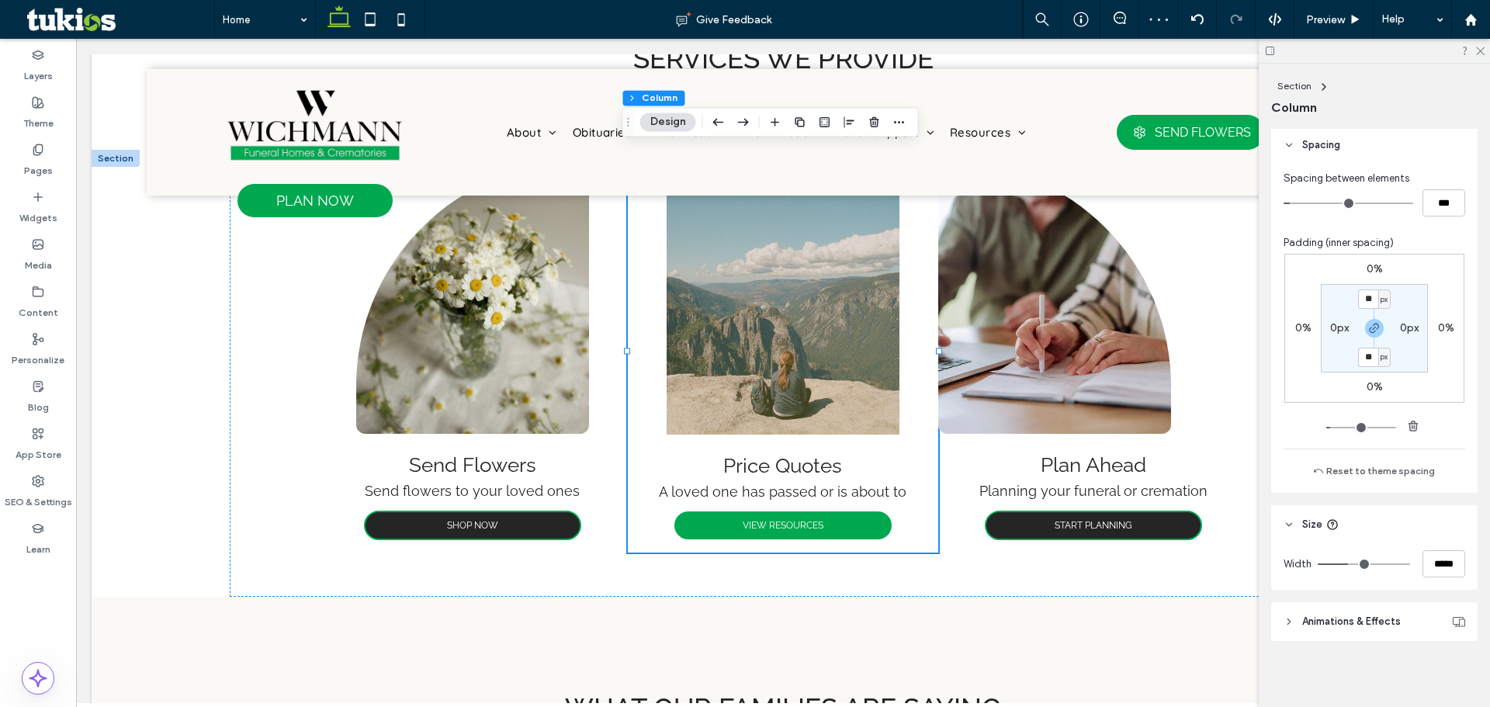
scroll to position [317, 0]
click at [1439, 574] on input "*****" at bounding box center [1444, 561] width 43 height 27
type input "***"
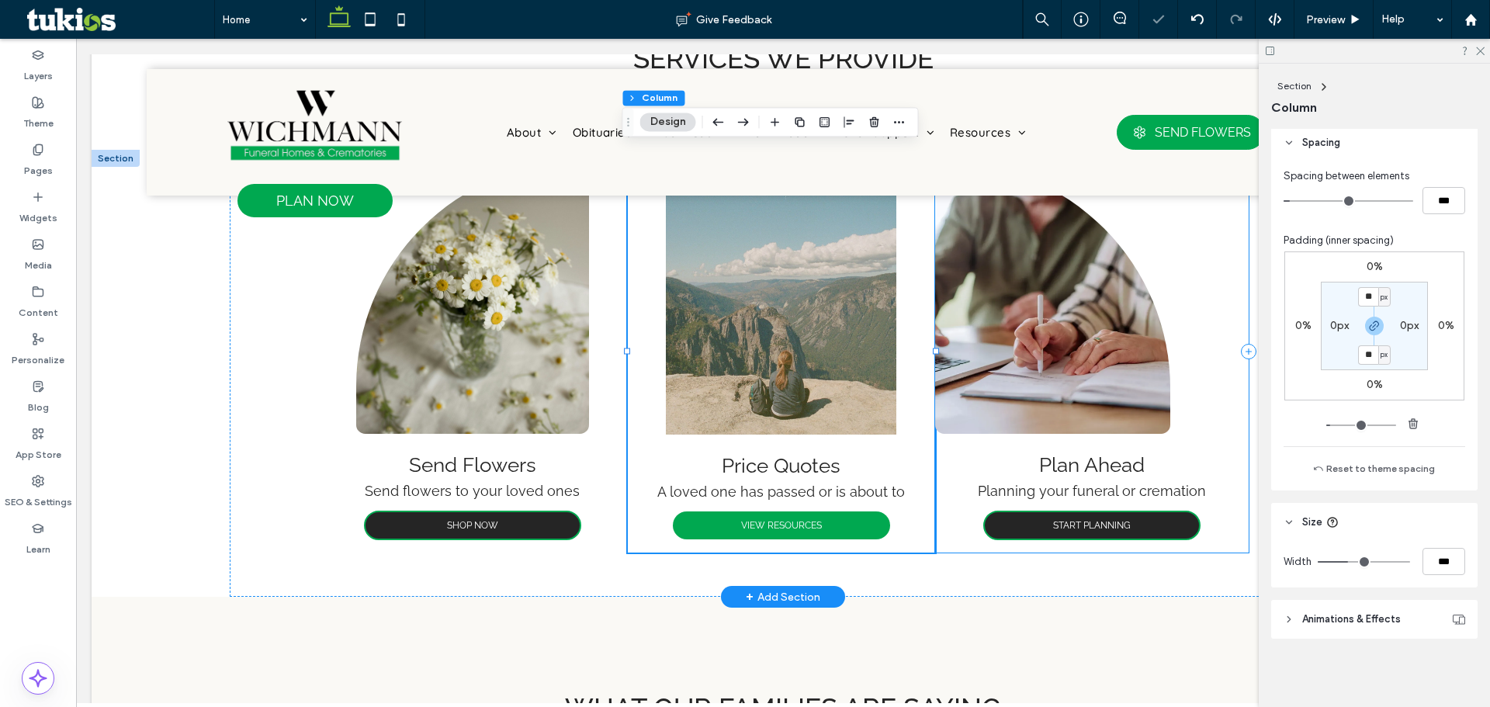
click at [1215, 548] on div "Plan Ahead Planning your funeral or cremation START PLANNING" at bounding box center [1092, 351] width 314 height 403
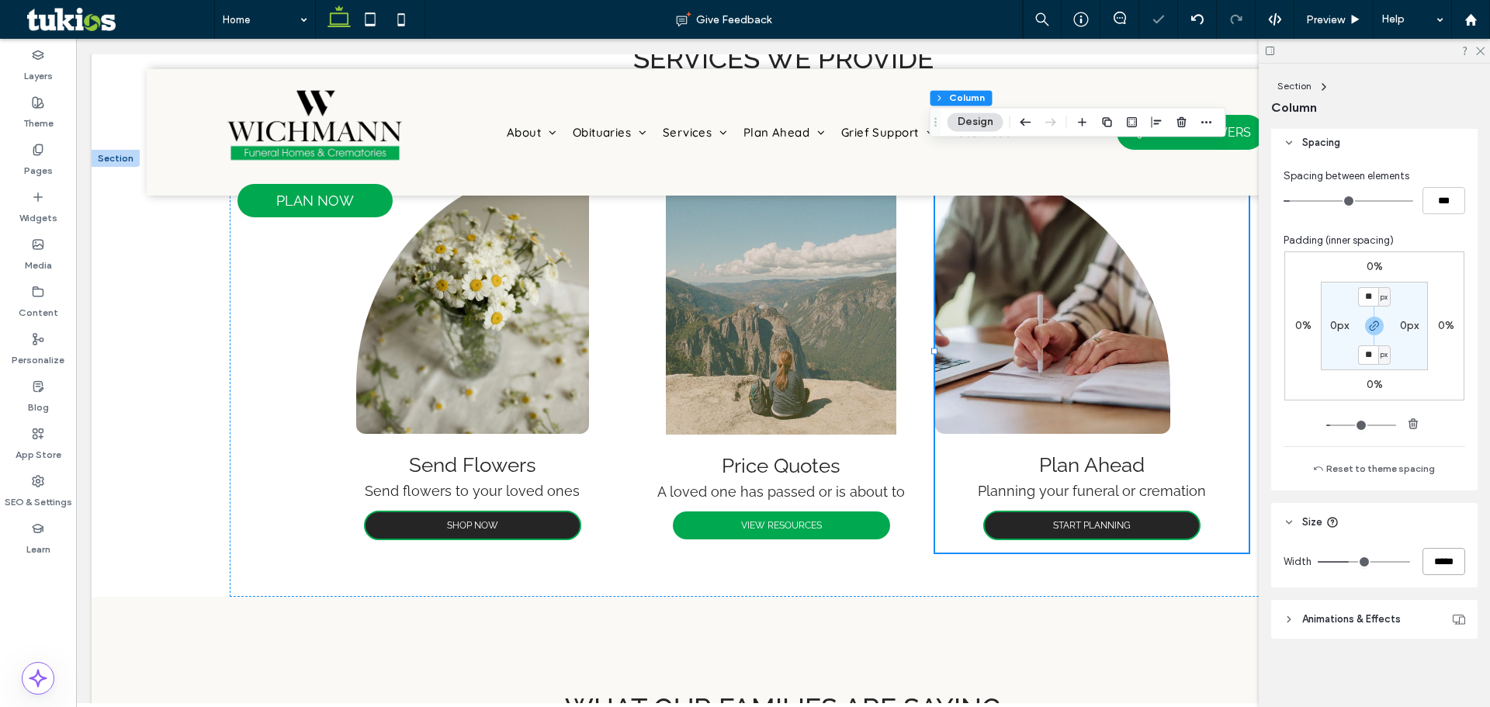
click at [1437, 560] on input "*****" at bounding box center [1444, 561] width 43 height 27
type input "**"
type input "***"
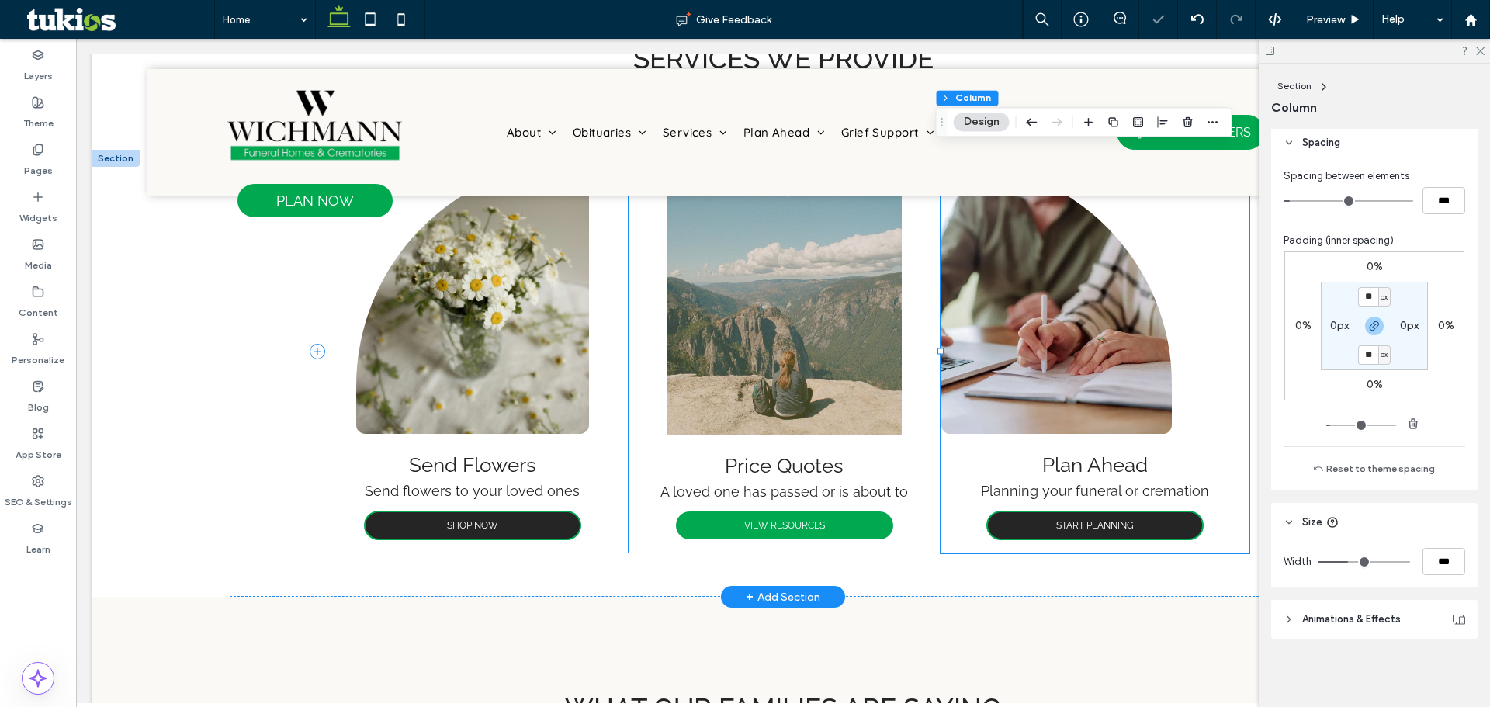
click at [599, 522] on div "Send Flowers Send flowers to your loved ones SHOP NOW" at bounding box center [472, 351] width 310 height 403
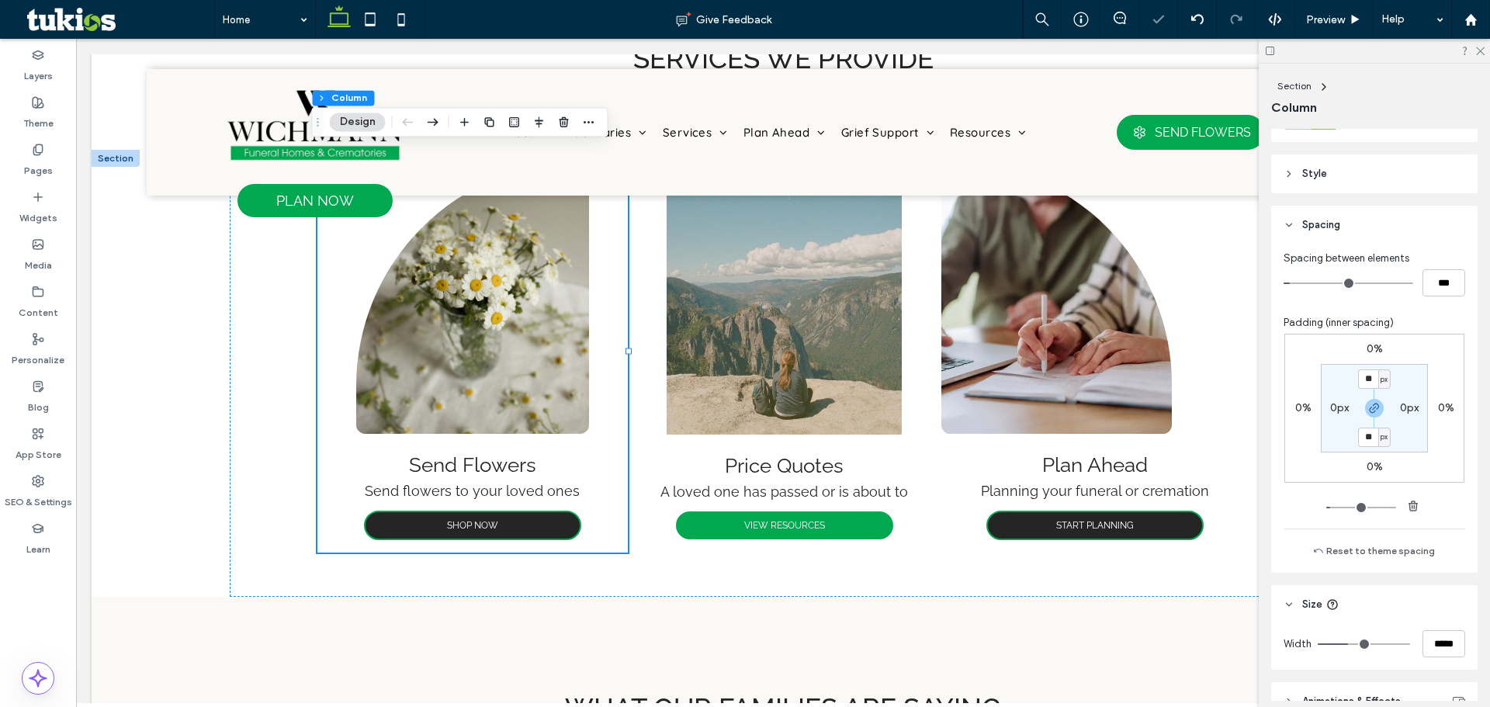
scroll to position [310, 0]
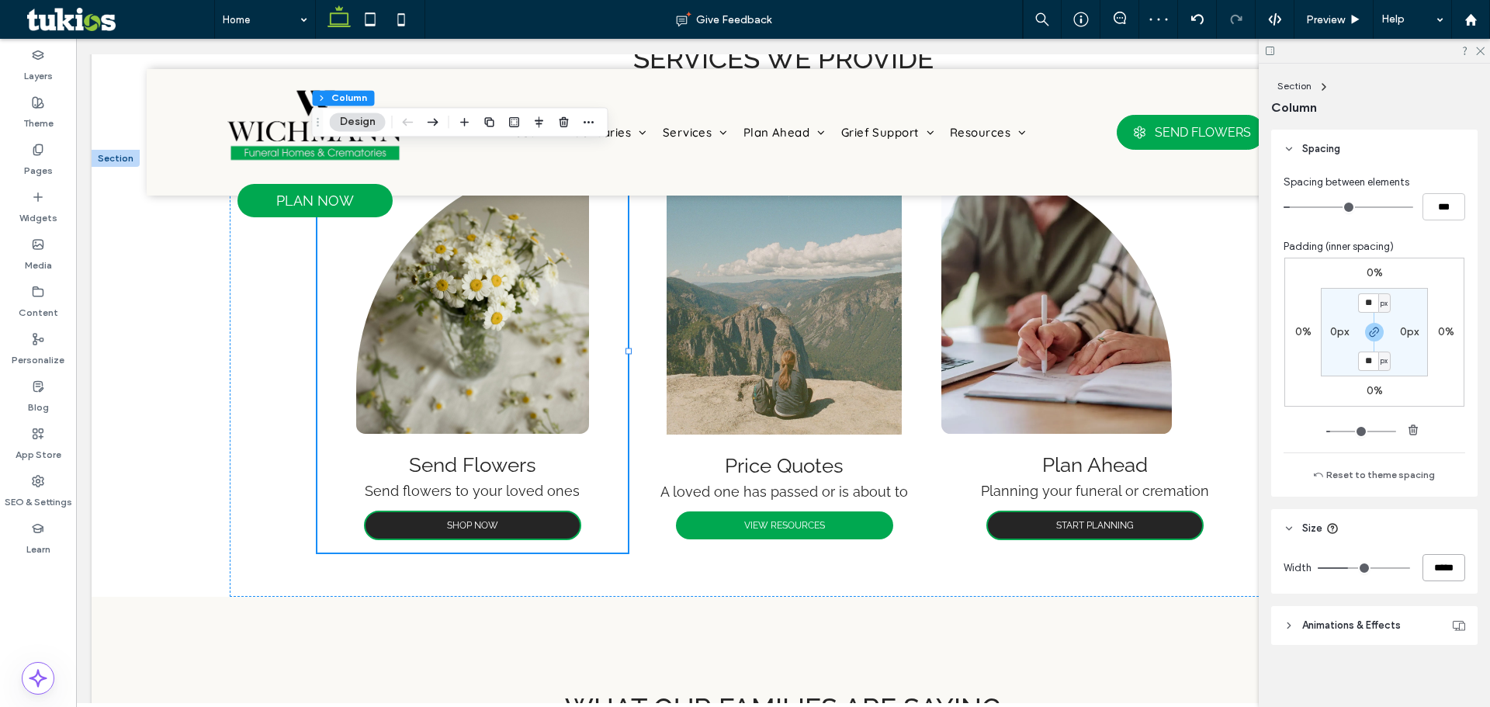
click at [1437, 575] on input "*****" at bounding box center [1444, 567] width 43 height 27
type input "***"
click at [300, 522] on div "Send Flowers Send flowers to your loved ones SHOP NOW Price Quotes A loved one …" at bounding box center [783, 373] width 1107 height 447
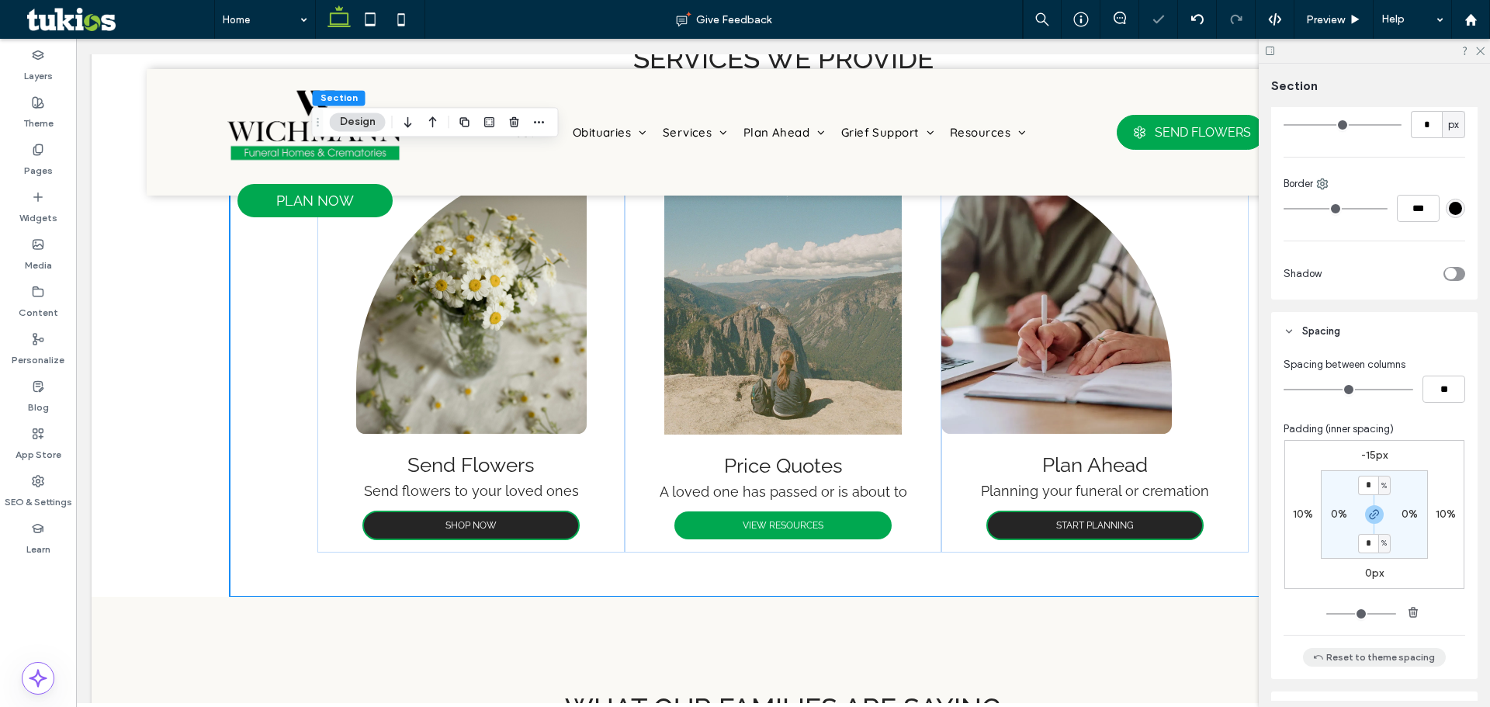
scroll to position [466, 0]
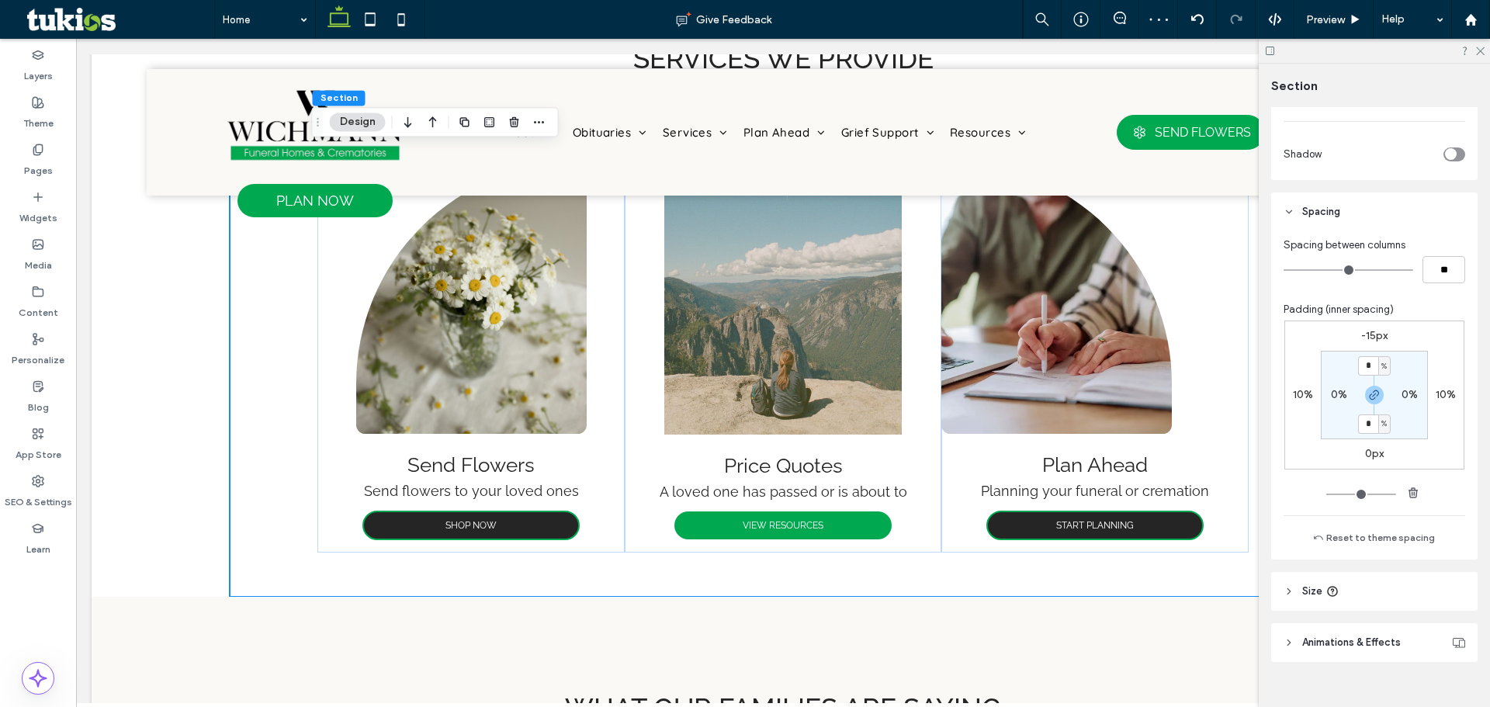
click at [1404, 396] on label "0%" at bounding box center [1410, 394] width 16 height 13
type input "*"
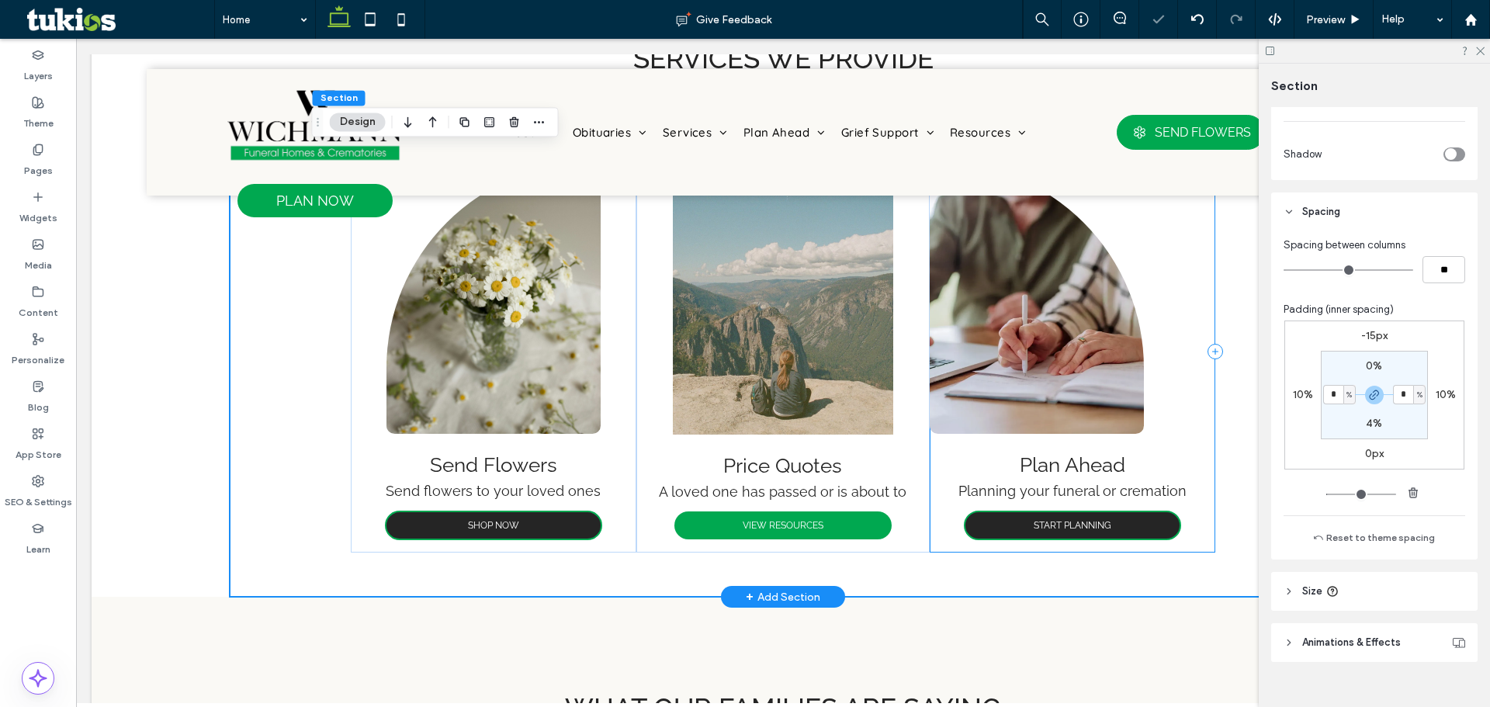
click at [1167, 436] on div "Plan Ahead Planning your funeral or cremation START PLANNING" at bounding box center [1073, 351] width 286 height 403
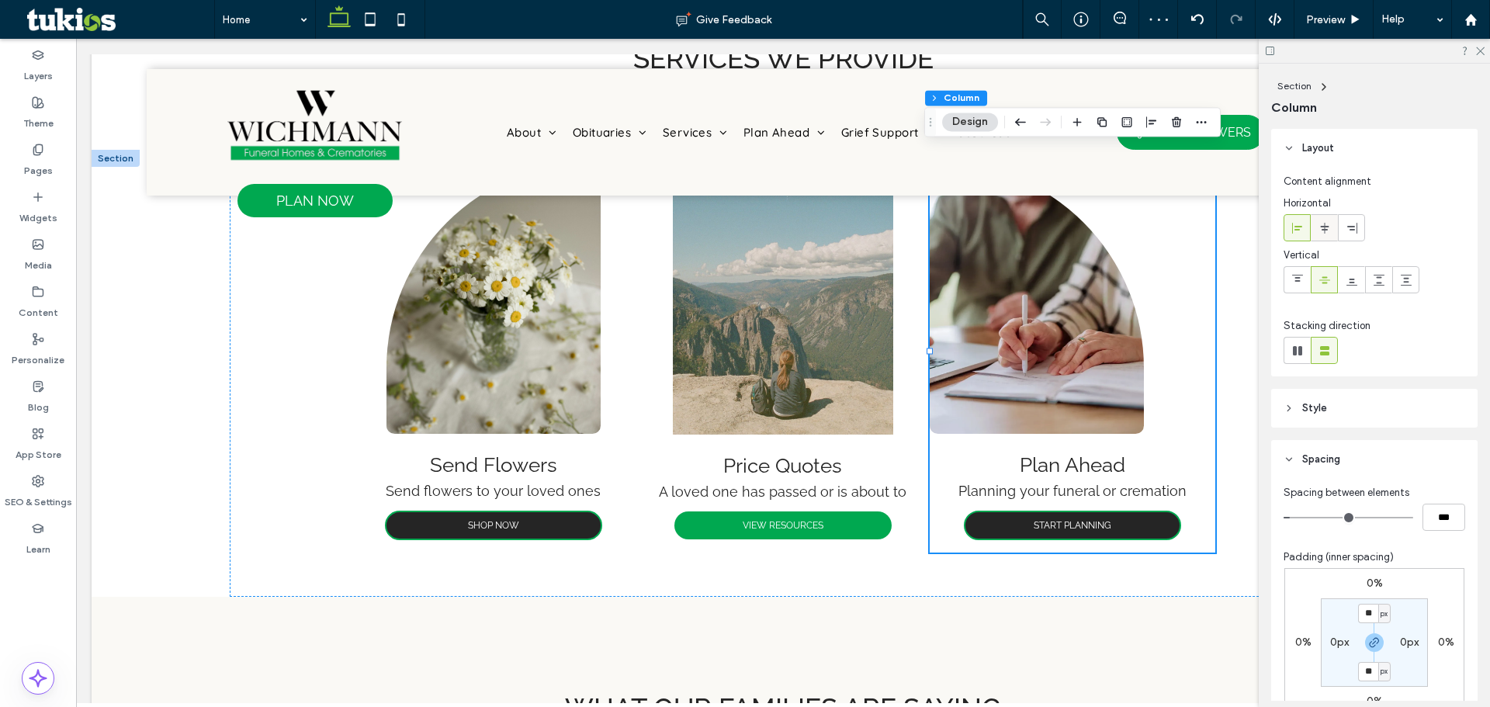
click at [1326, 234] on icon at bounding box center [1325, 228] width 12 height 12
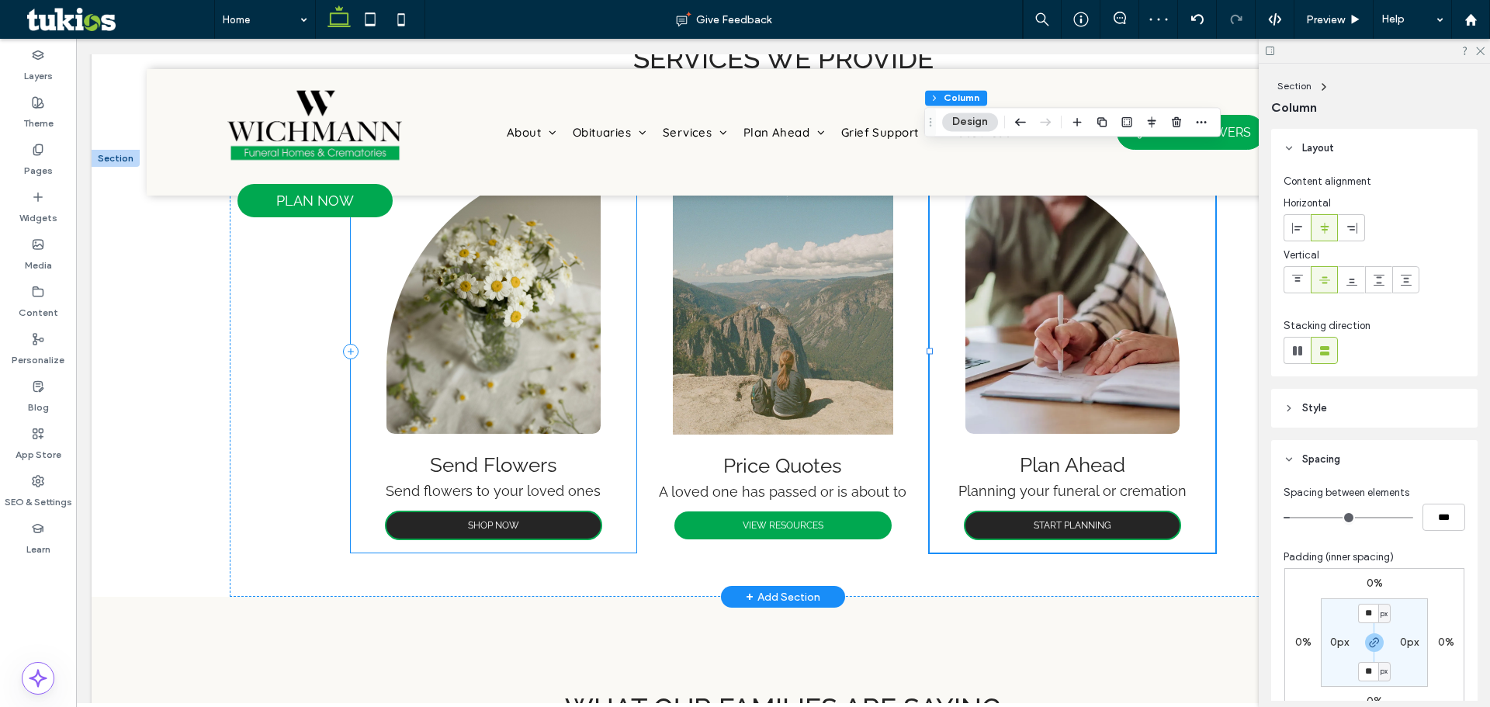
click at [622, 508] on div "Send Flowers Send flowers to your loved ones SHOP NOW" at bounding box center [494, 351] width 286 height 403
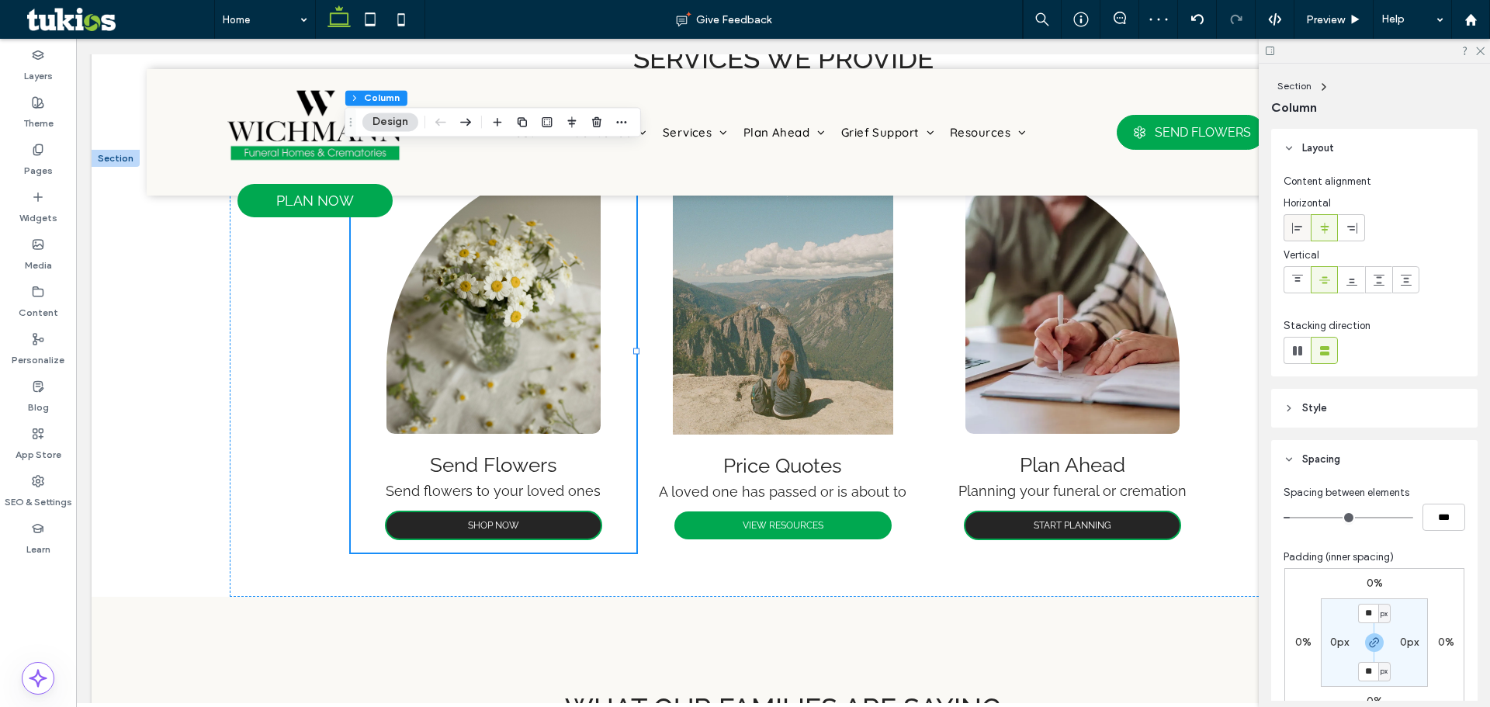
click at [1294, 223] on icon at bounding box center [1297, 228] width 12 height 12
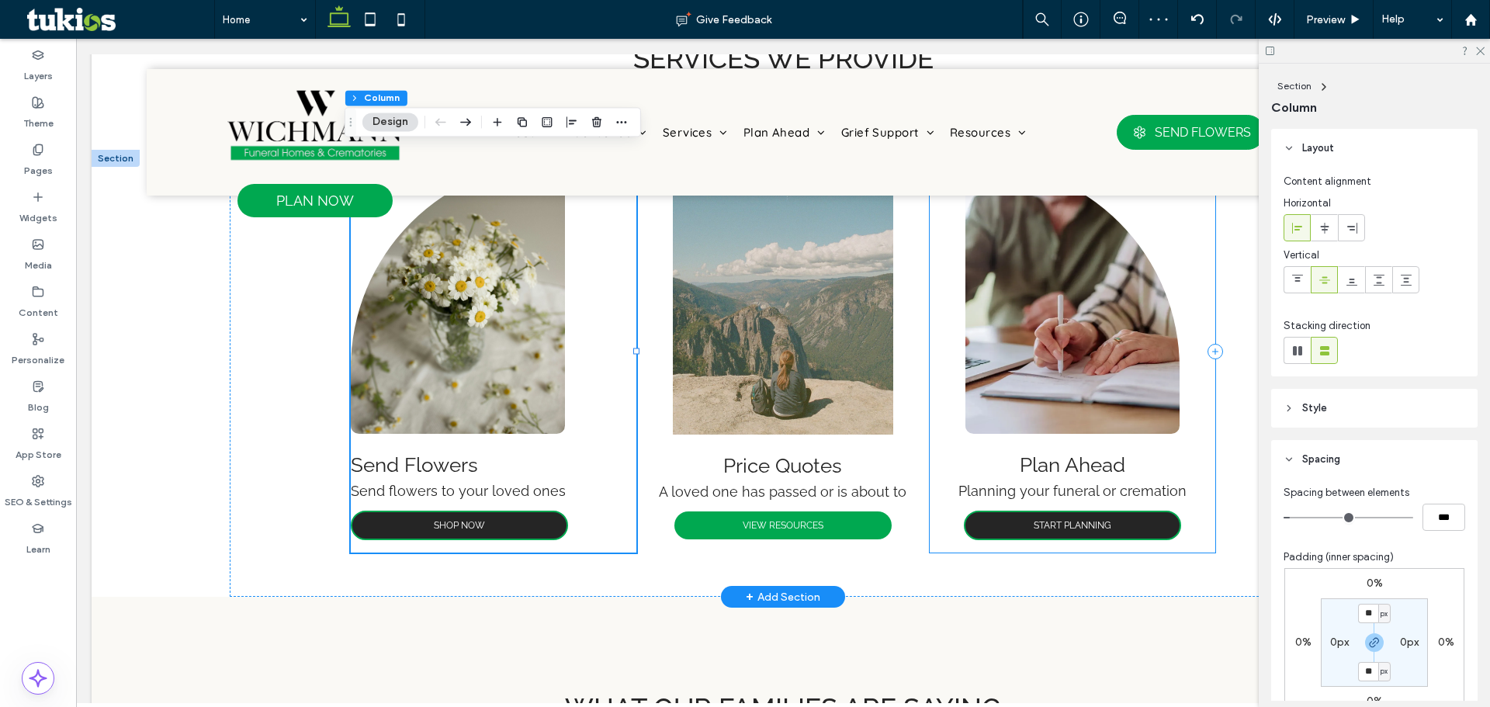
click at [936, 512] on div "Plan Ahead Planning your funeral or cremation START PLANNING" at bounding box center [1073, 351] width 286 height 403
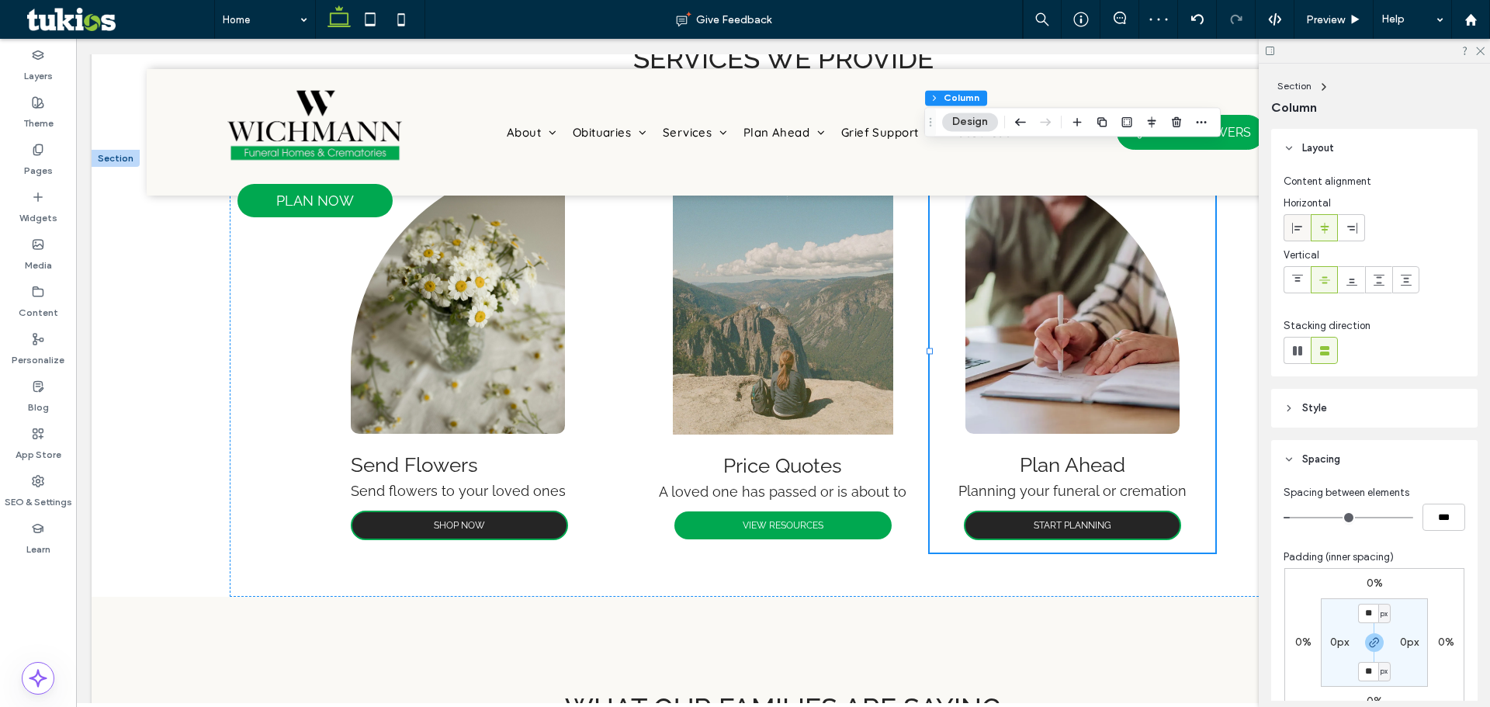
click at [1300, 225] on icon at bounding box center [1297, 228] width 12 height 12
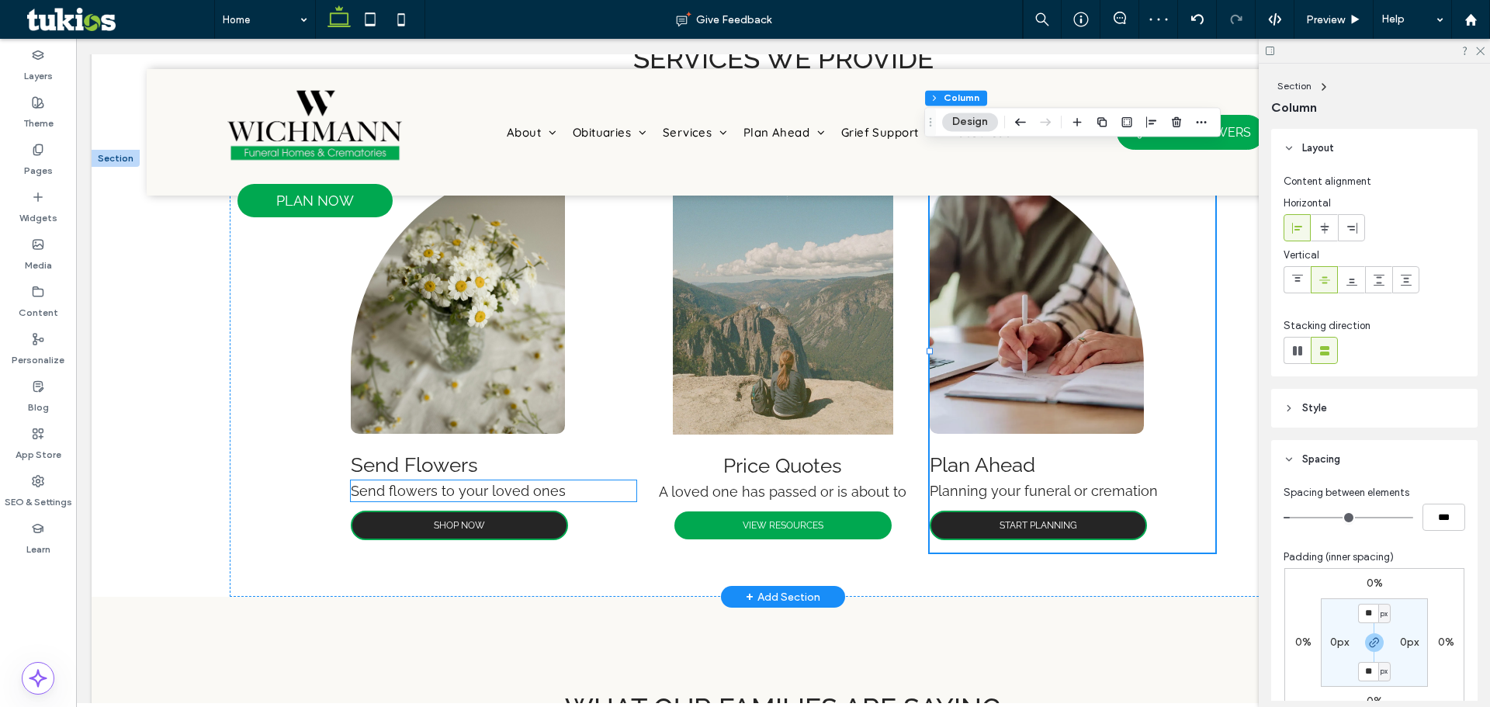
click at [610, 490] on p "Send flowers to your loved ones" at bounding box center [494, 490] width 286 height 21
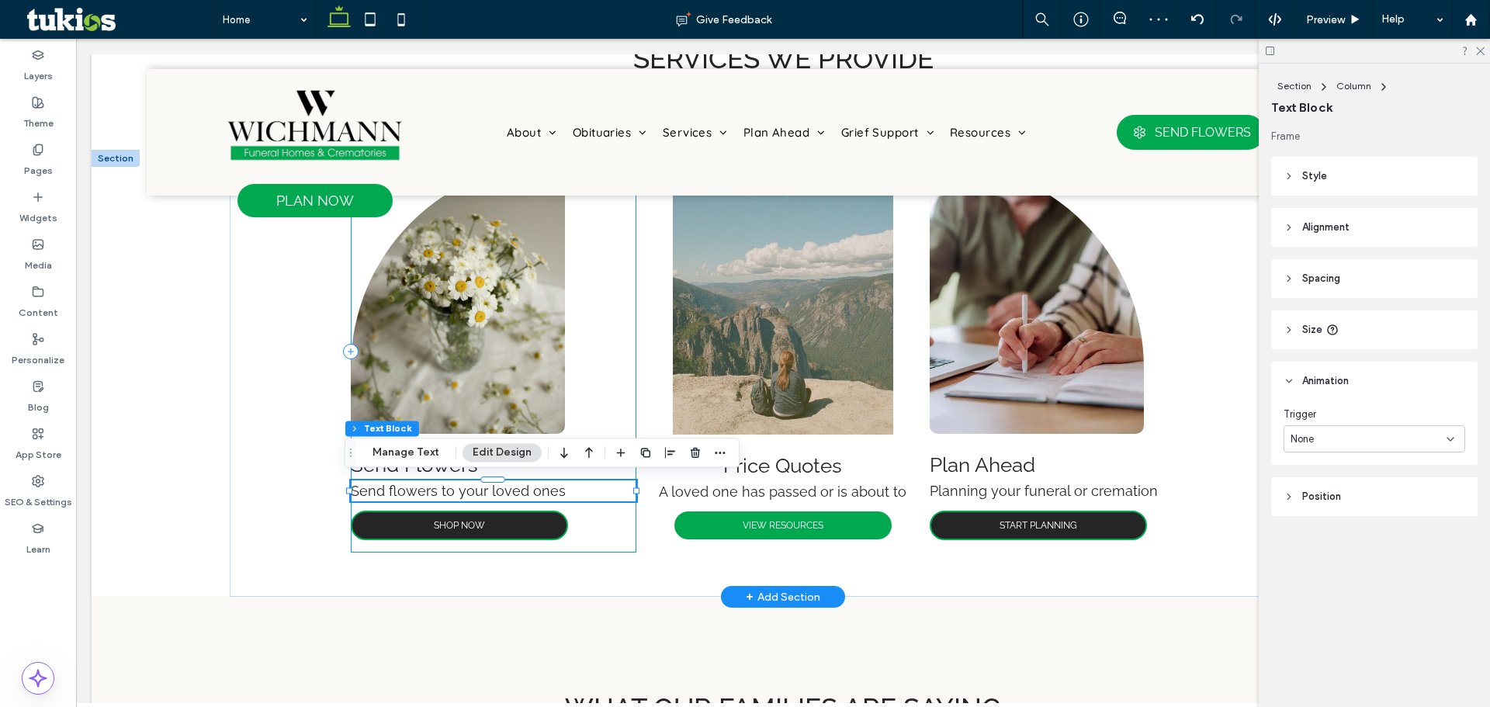
click at [603, 522] on div "Send Flowers Send flowers to your loved ones SHOP NOW" at bounding box center [494, 351] width 286 height 403
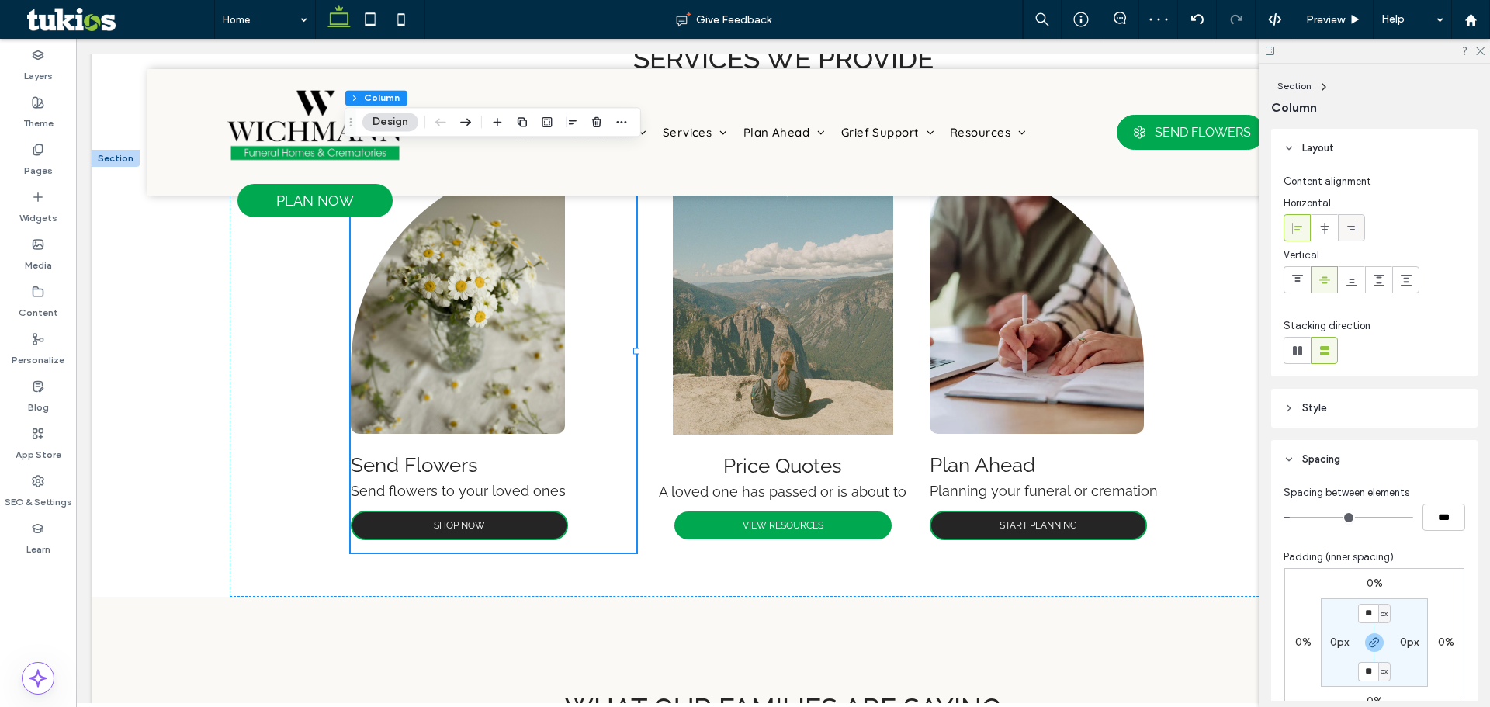
click at [1353, 230] on icon at bounding box center [1352, 228] width 12 height 12
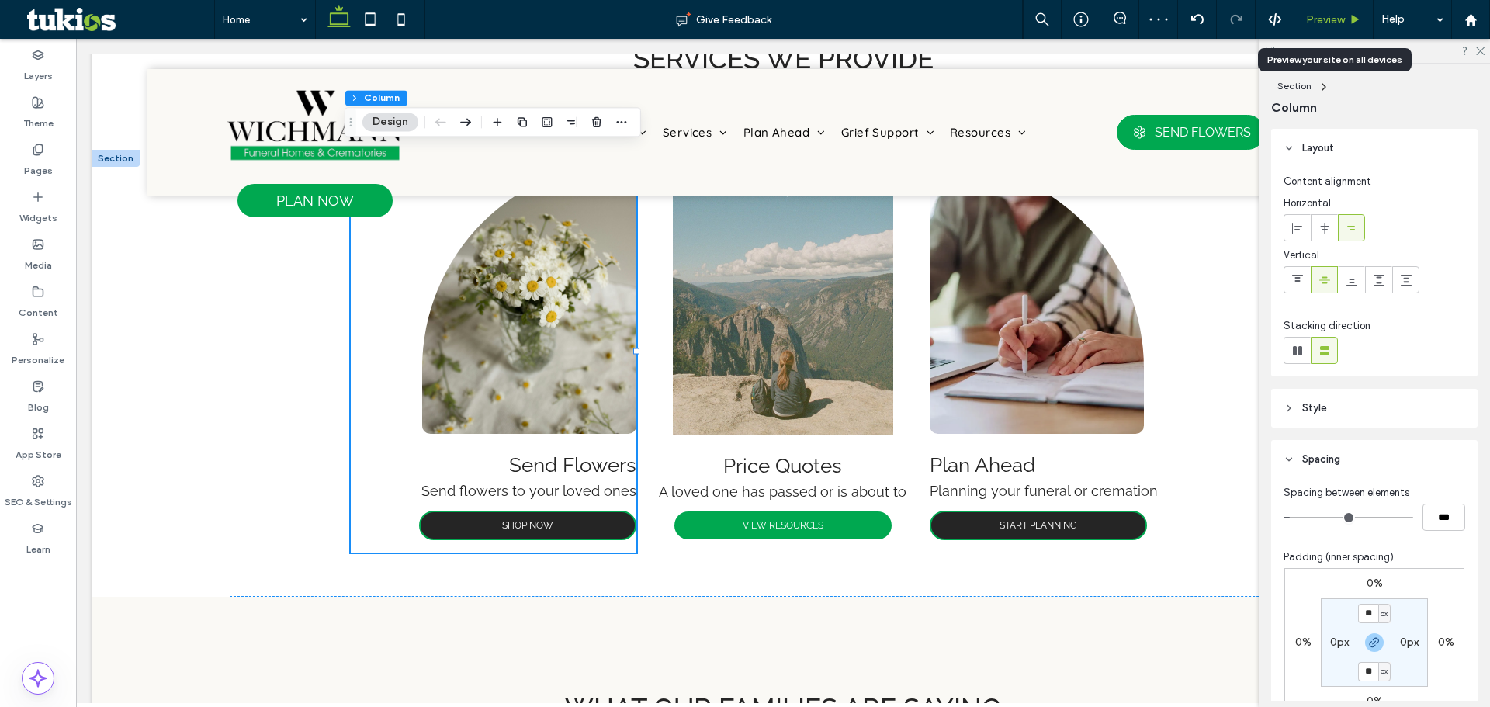
click at [1318, 25] on span "Preview" at bounding box center [1325, 19] width 39 height 13
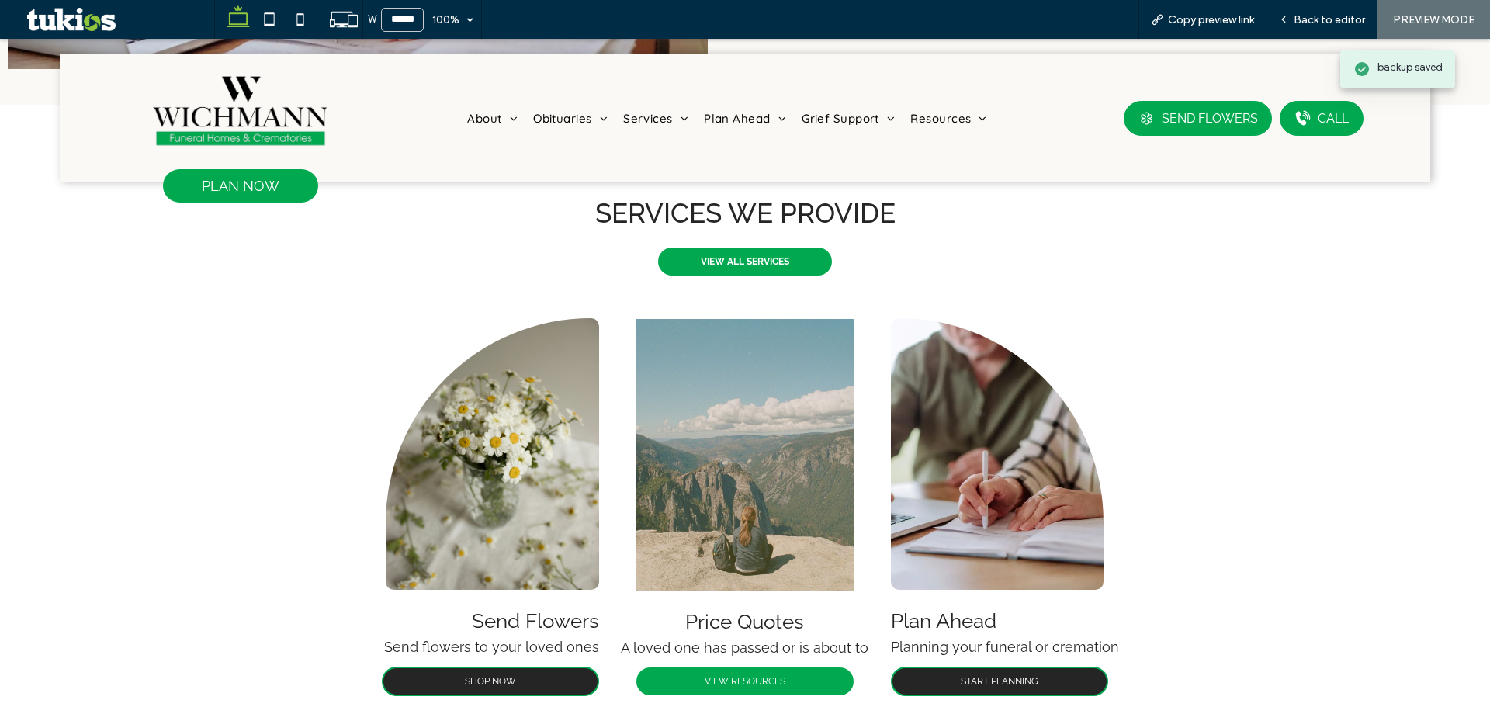
scroll to position [1558, 0]
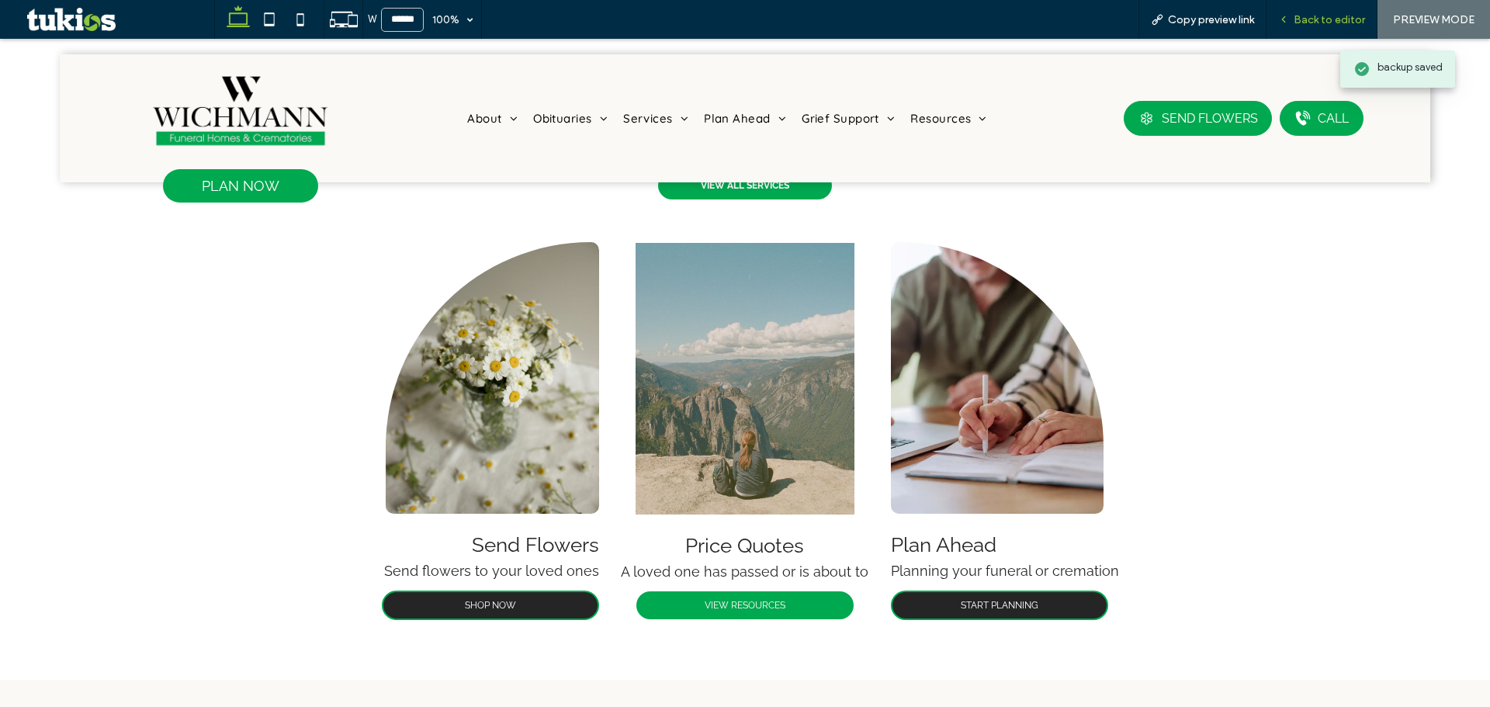
click at [1319, 24] on div "Back to editor" at bounding box center [1322, 19] width 111 height 39
click at [1309, 23] on span "Back to editor" at bounding box center [1329, 19] width 71 height 13
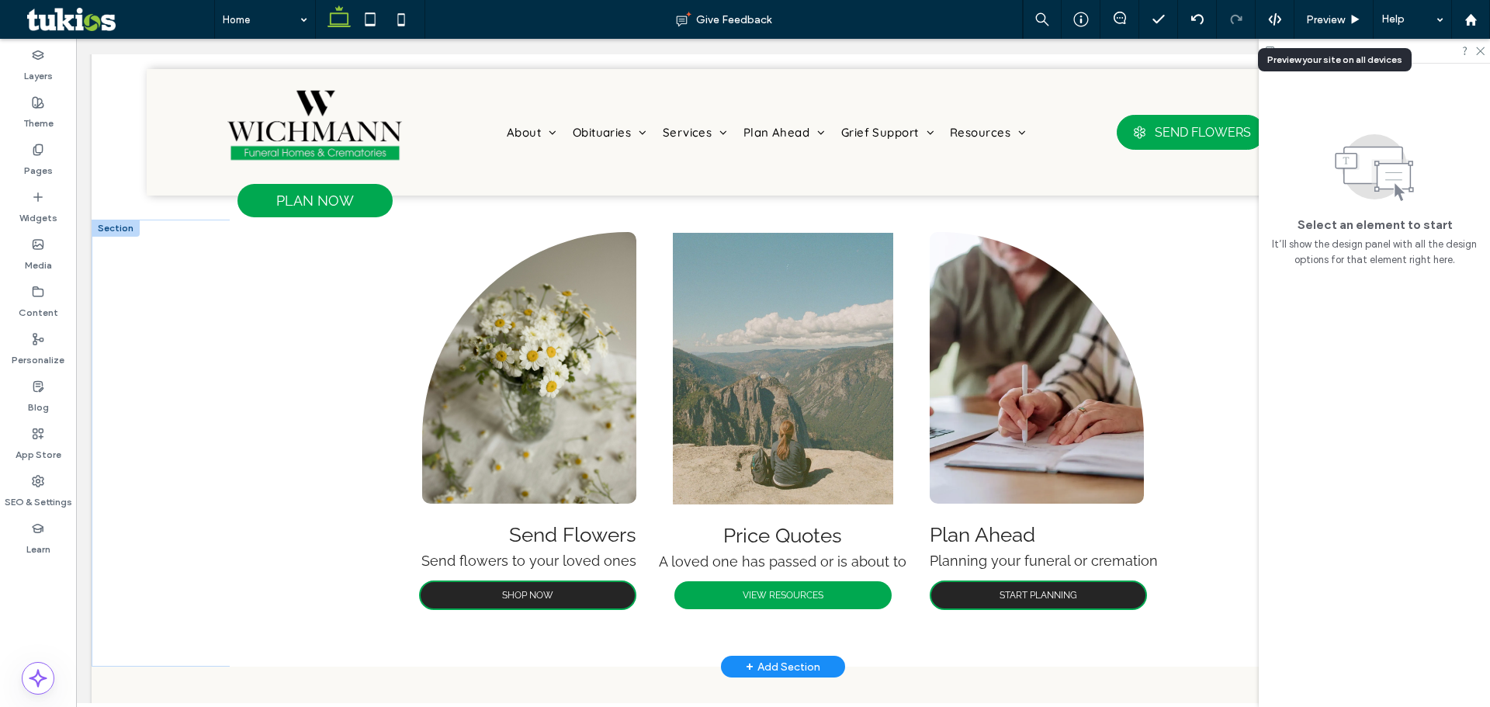
scroll to position [1557, 0]
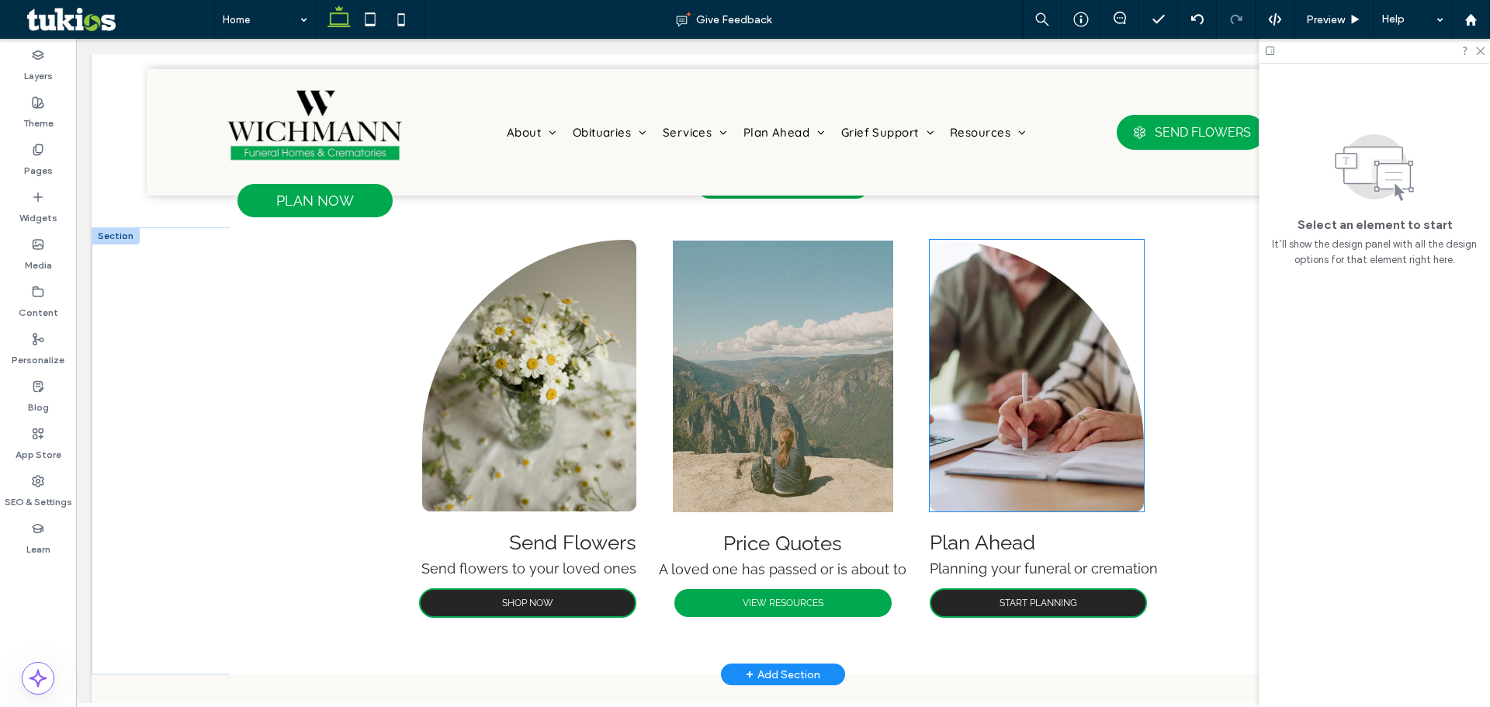
click at [1007, 363] on img at bounding box center [1037, 376] width 214 height 272
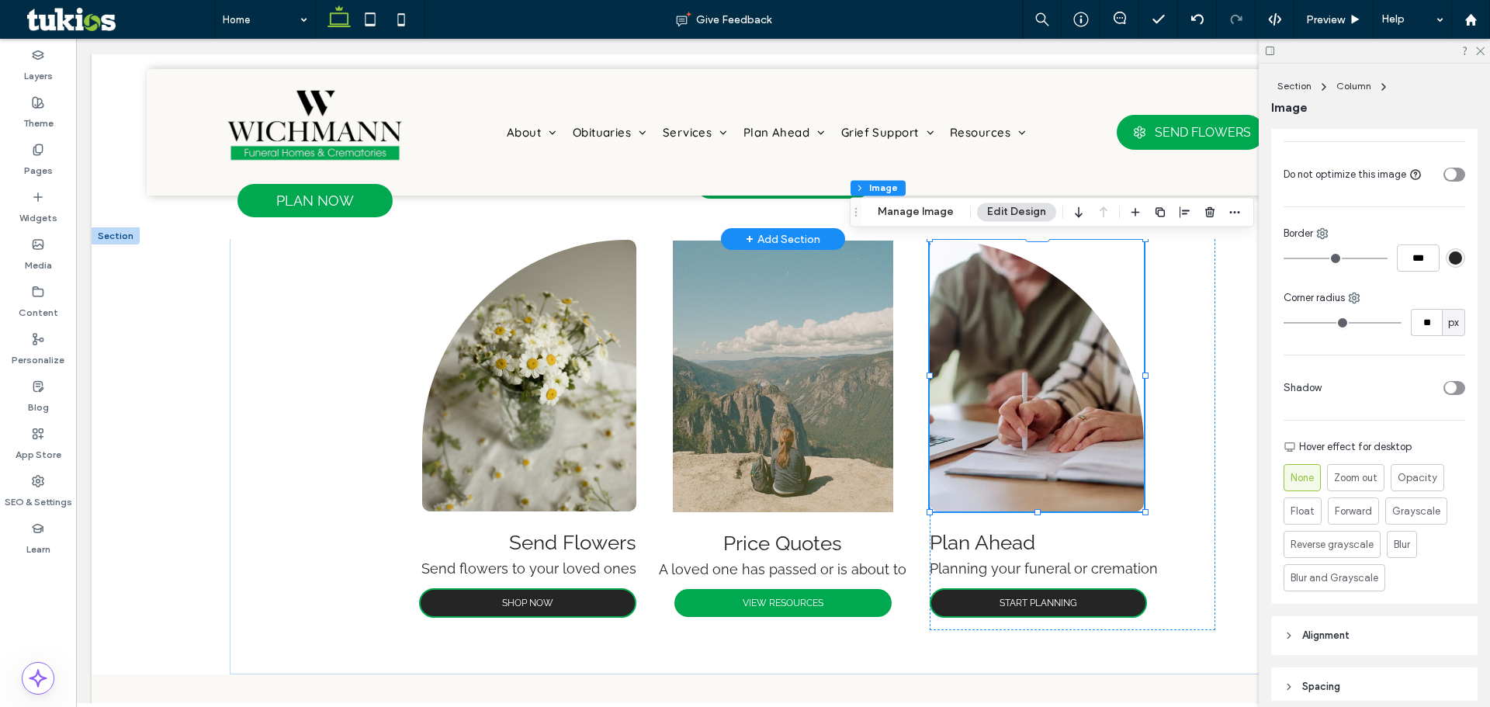
scroll to position [543, 0]
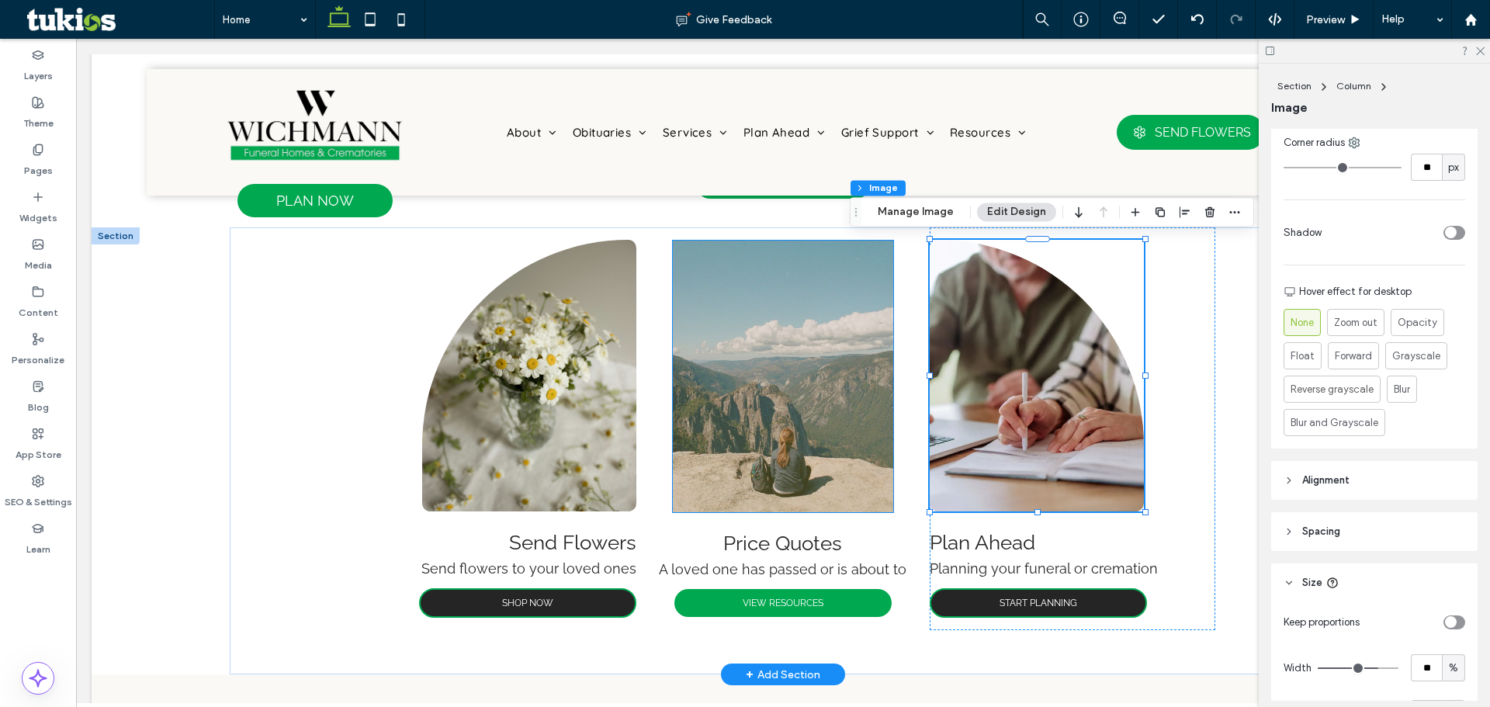
click at [858, 366] on img at bounding box center [783, 377] width 220 height 272
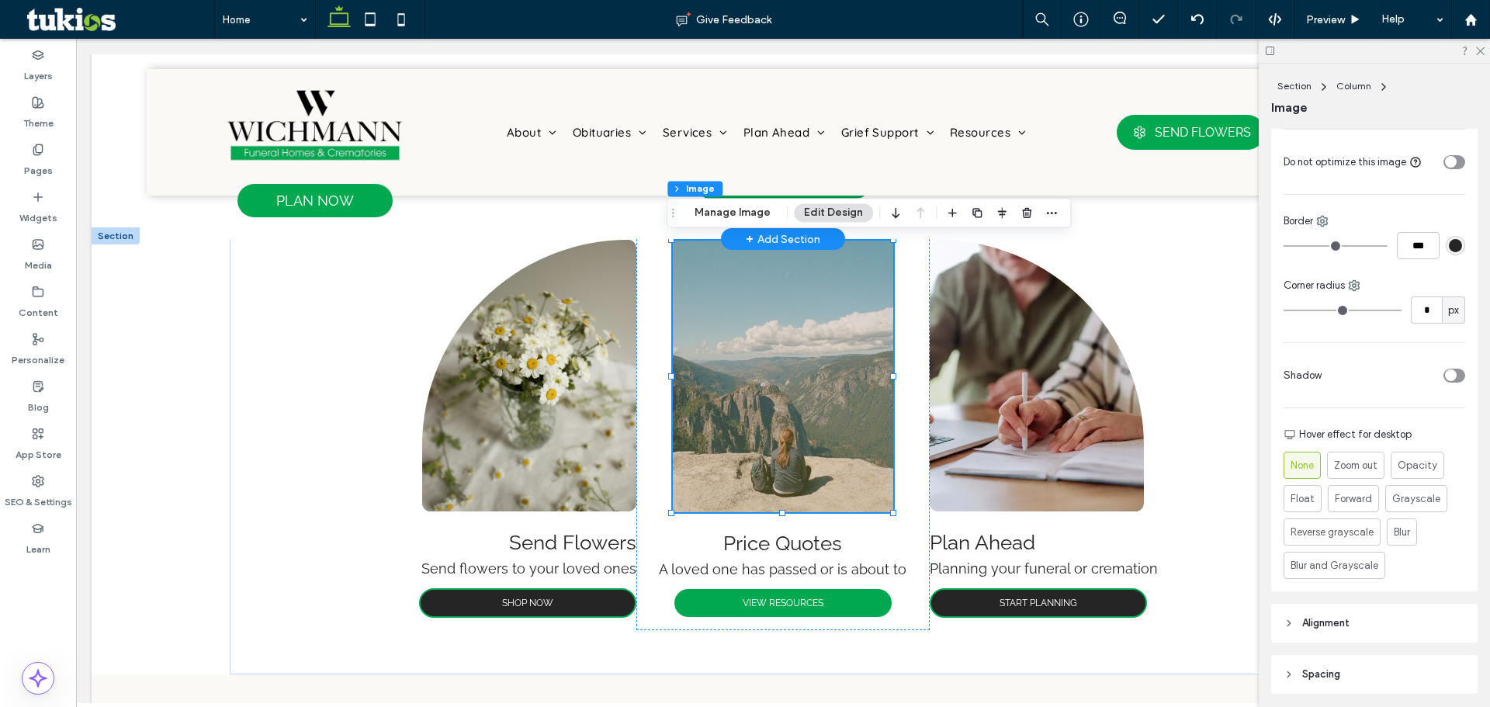
scroll to position [466, 0]
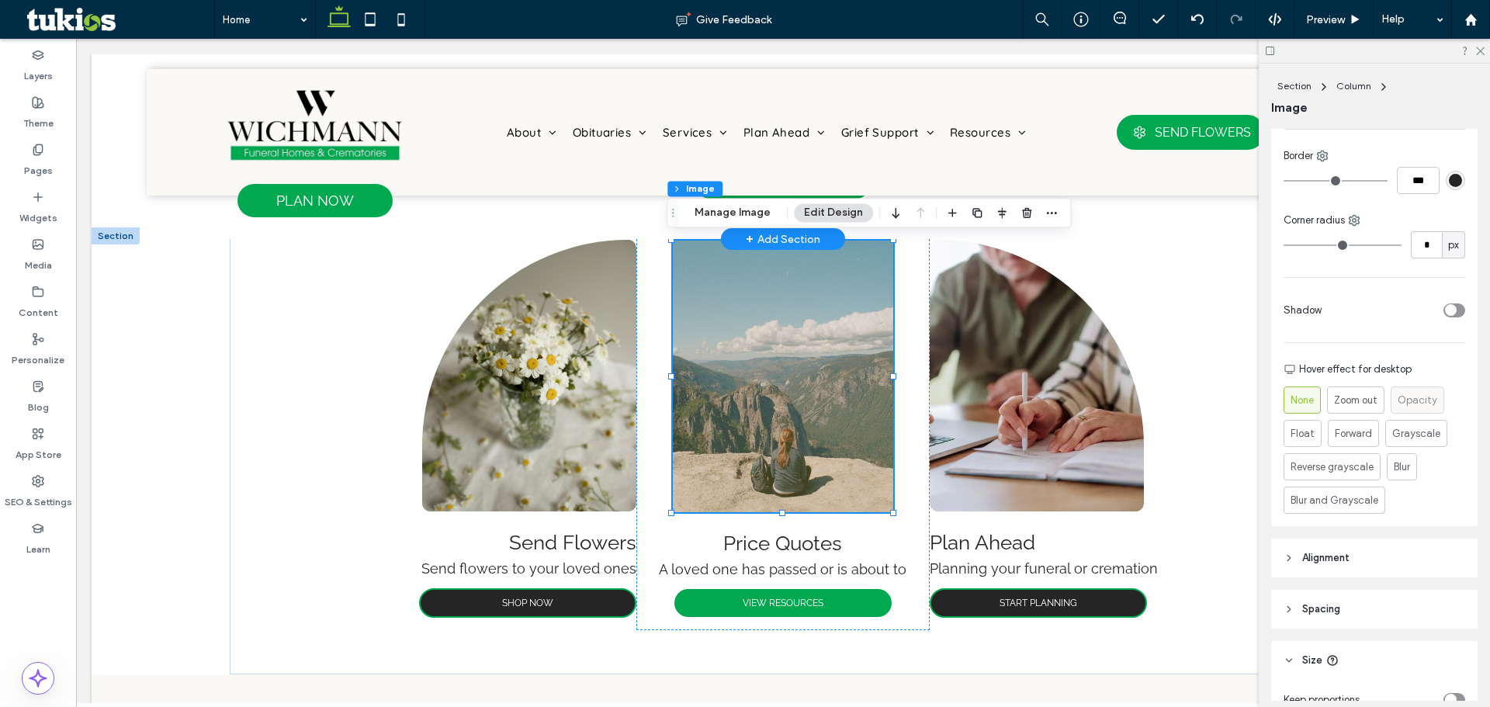
click at [1423, 400] on span "Opacity" at bounding box center [1418, 401] width 40 height 16
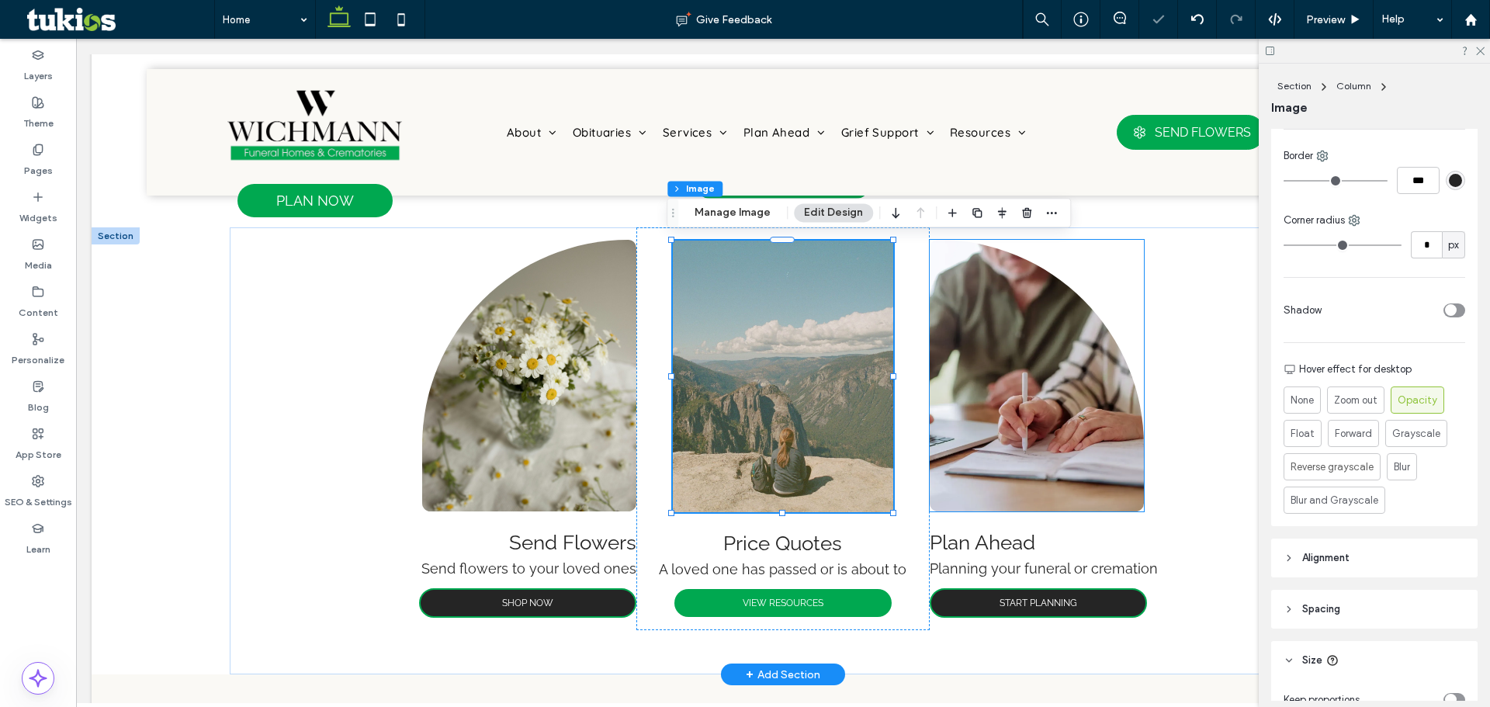
click at [1021, 387] on img at bounding box center [1037, 376] width 214 height 272
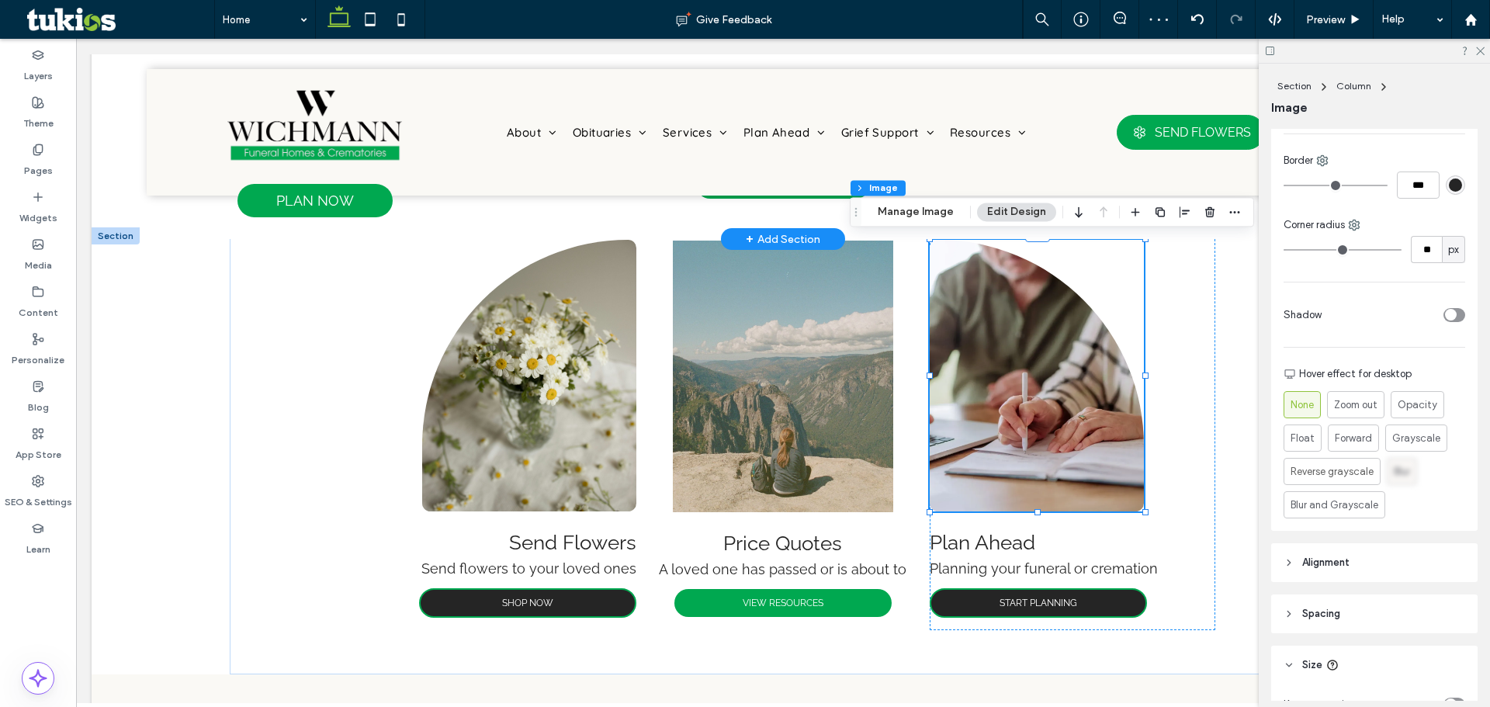
scroll to position [543, 0]
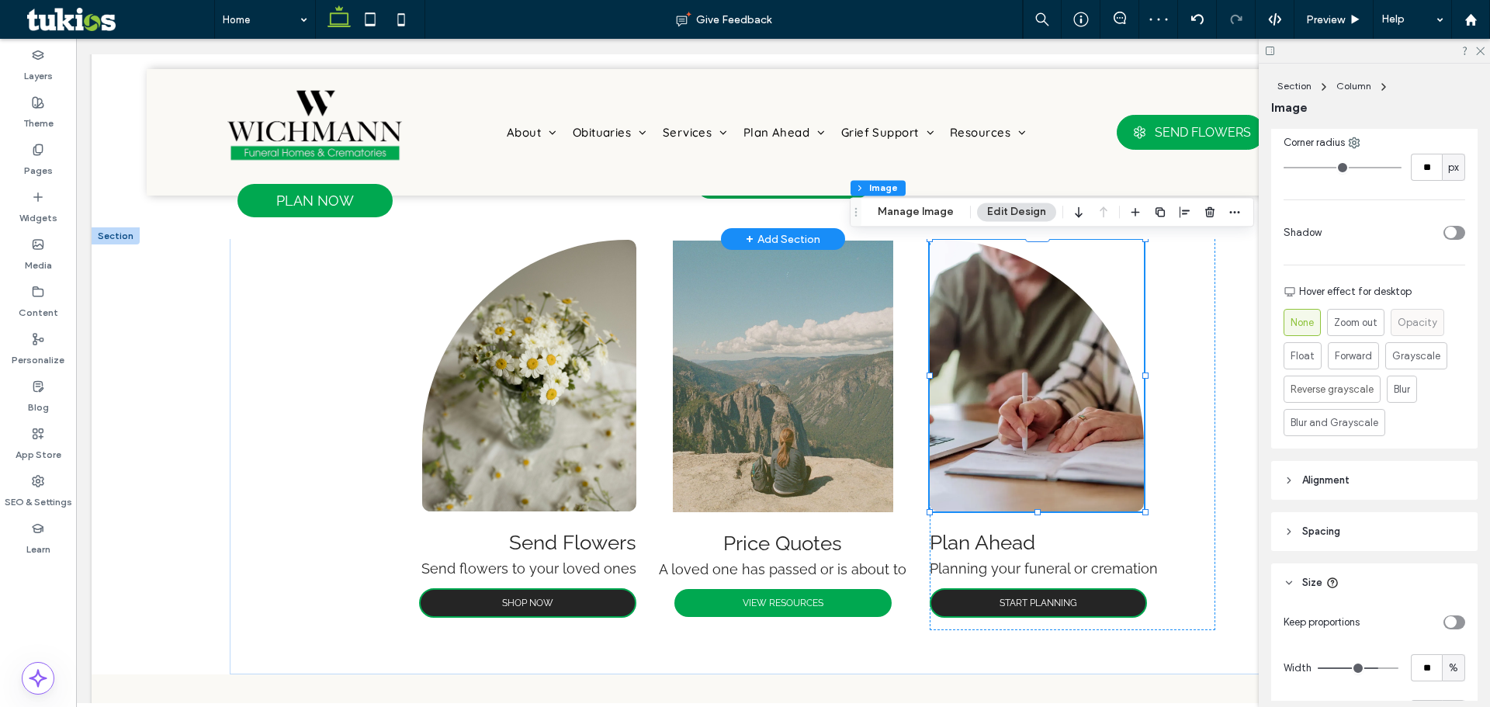
click at [1419, 327] on span "Opacity" at bounding box center [1418, 323] width 40 height 16
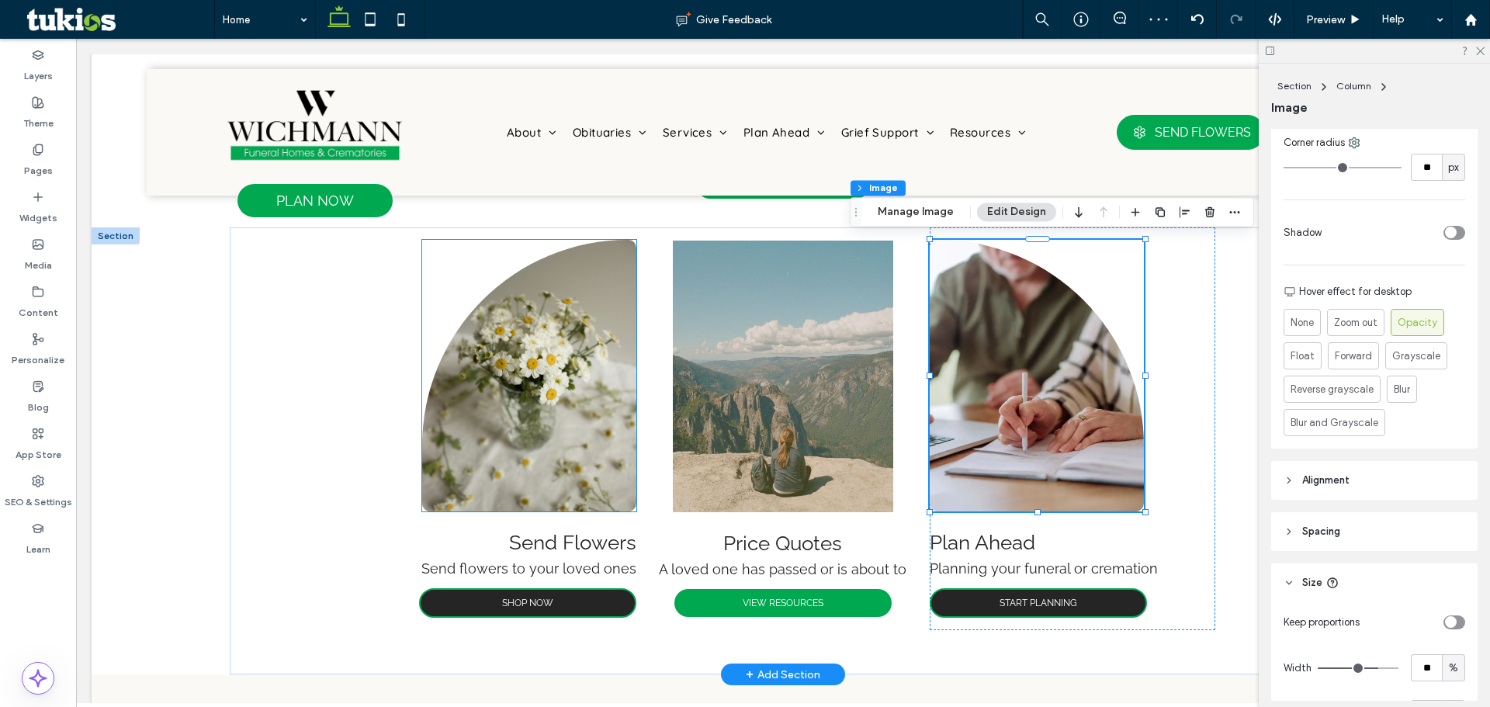
click at [618, 388] on img at bounding box center [529, 376] width 214 height 272
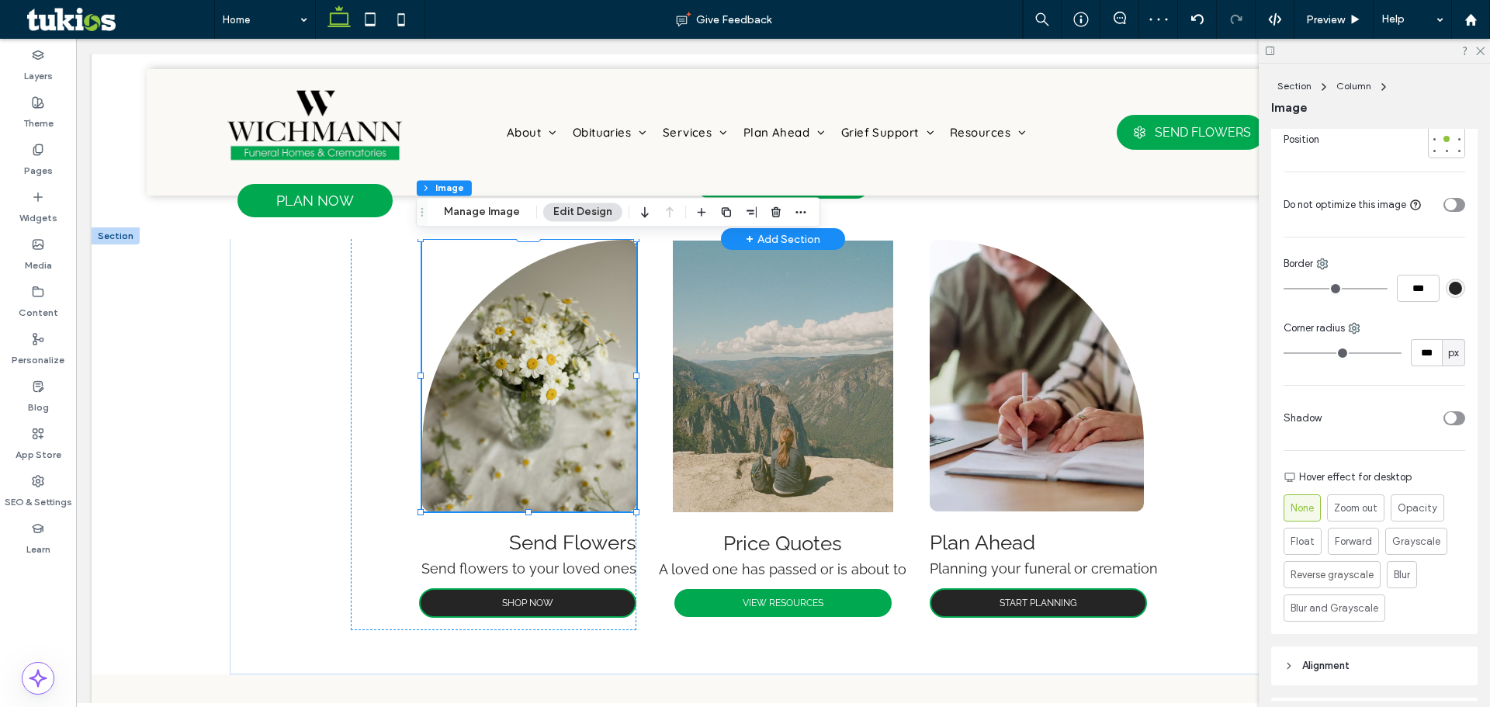
scroll to position [466, 0]
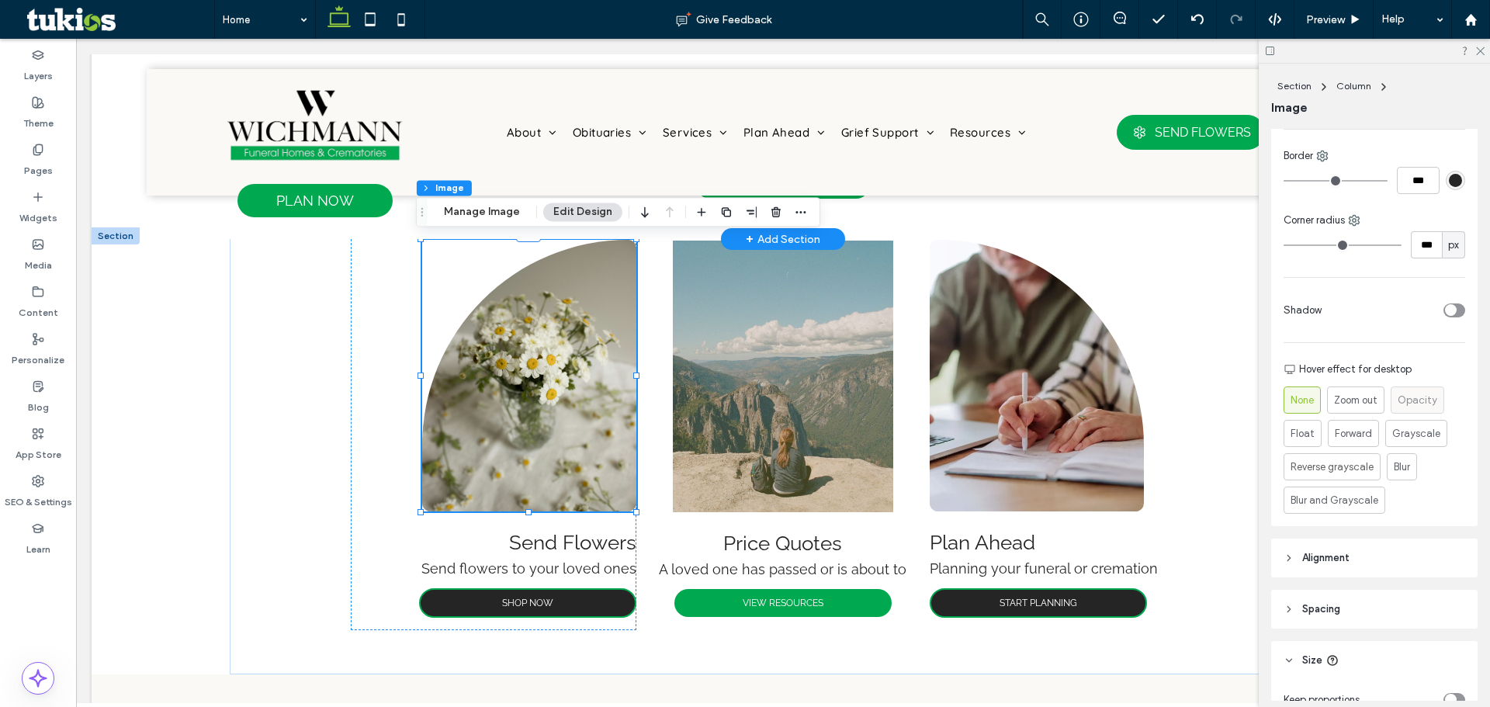
click at [1423, 400] on span "Opacity" at bounding box center [1418, 401] width 40 height 16
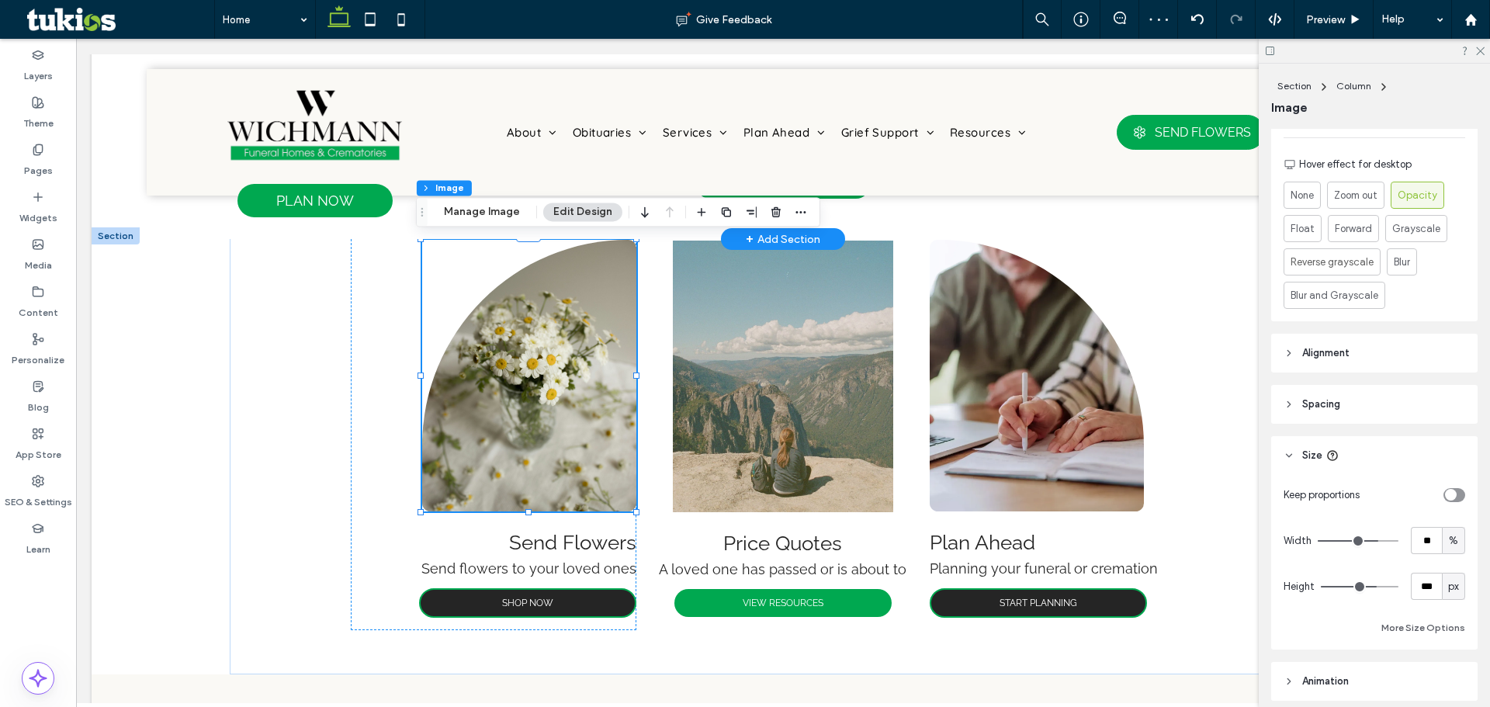
scroll to position [698, 0]
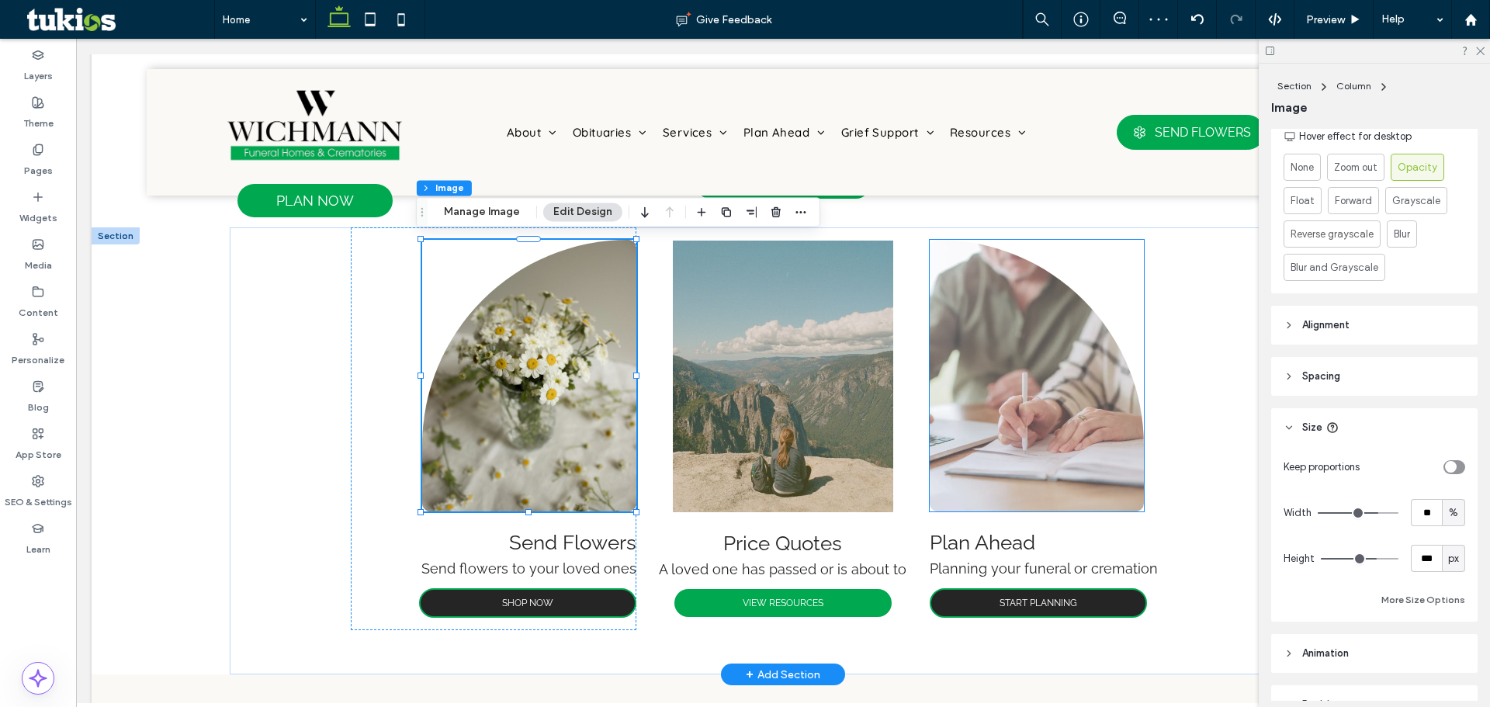
click at [1038, 426] on img at bounding box center [1037, 376] width 214 height 272
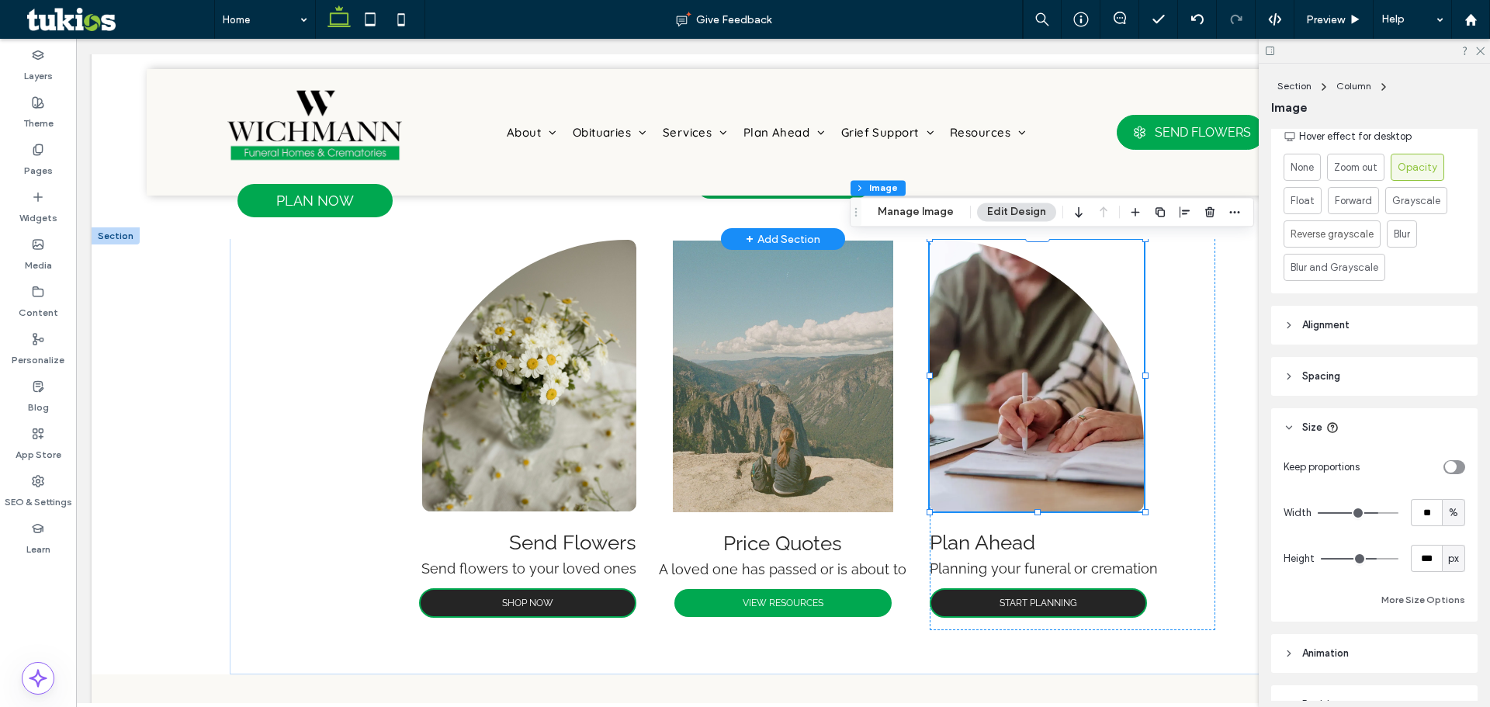
click at [1343, 330] on span "Alignment" at bounding box center [1325, 325] width 47 height 16
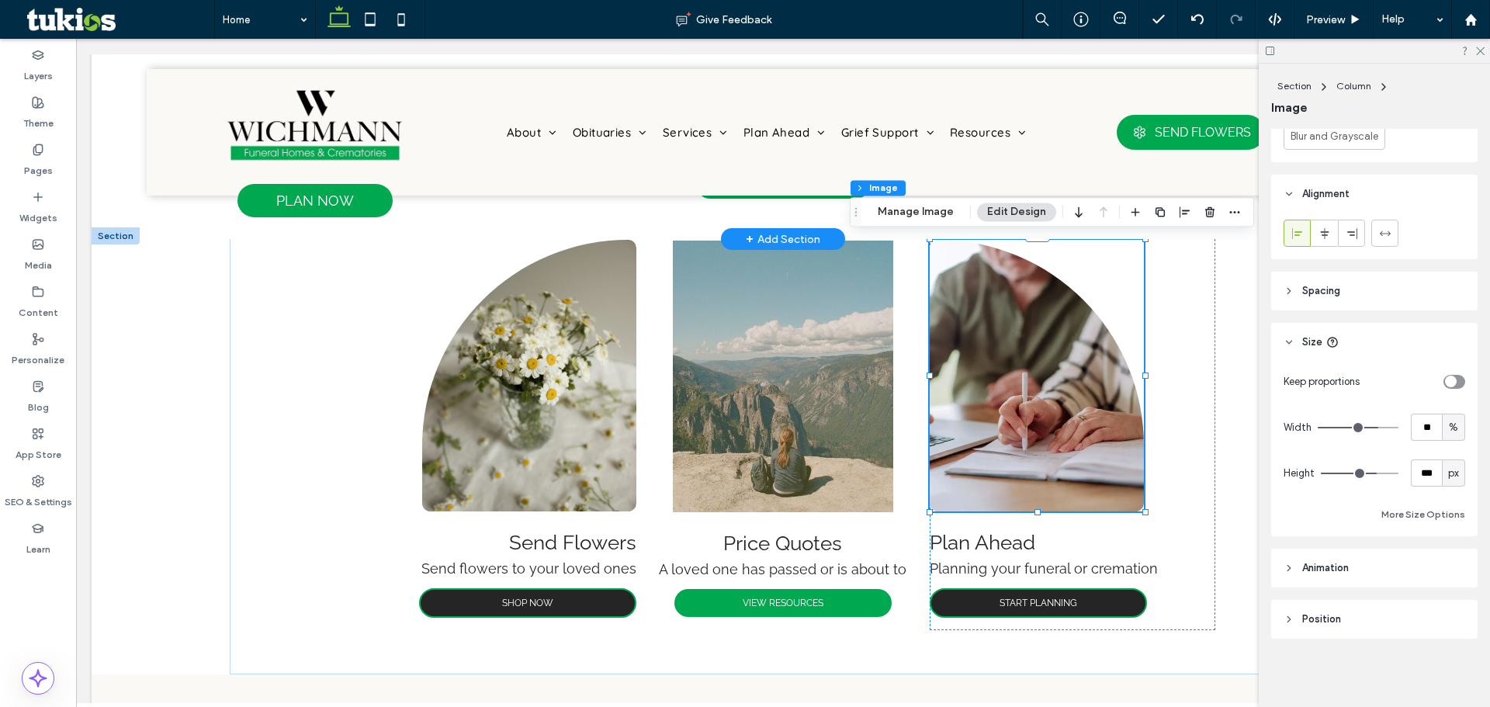
click at [1349, 569] on span "Animation" at bounding box center [1325, 568] width 47 height 16
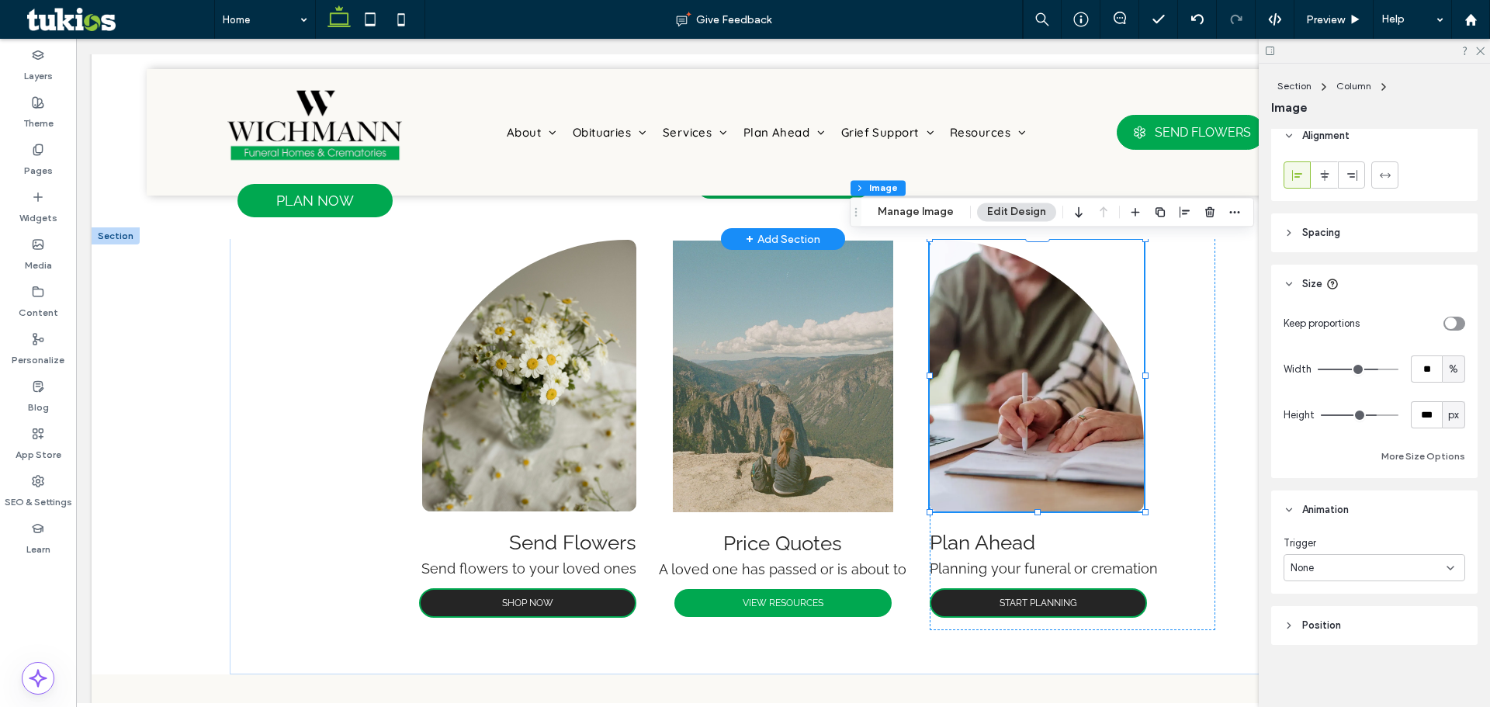
click at [1364, 564] on div "None" at bounding box center [1369, 568] width 156 height 16
click at [1347, 608] on div "Entrance" at bounding box center [1370, 615] width 172 height 27
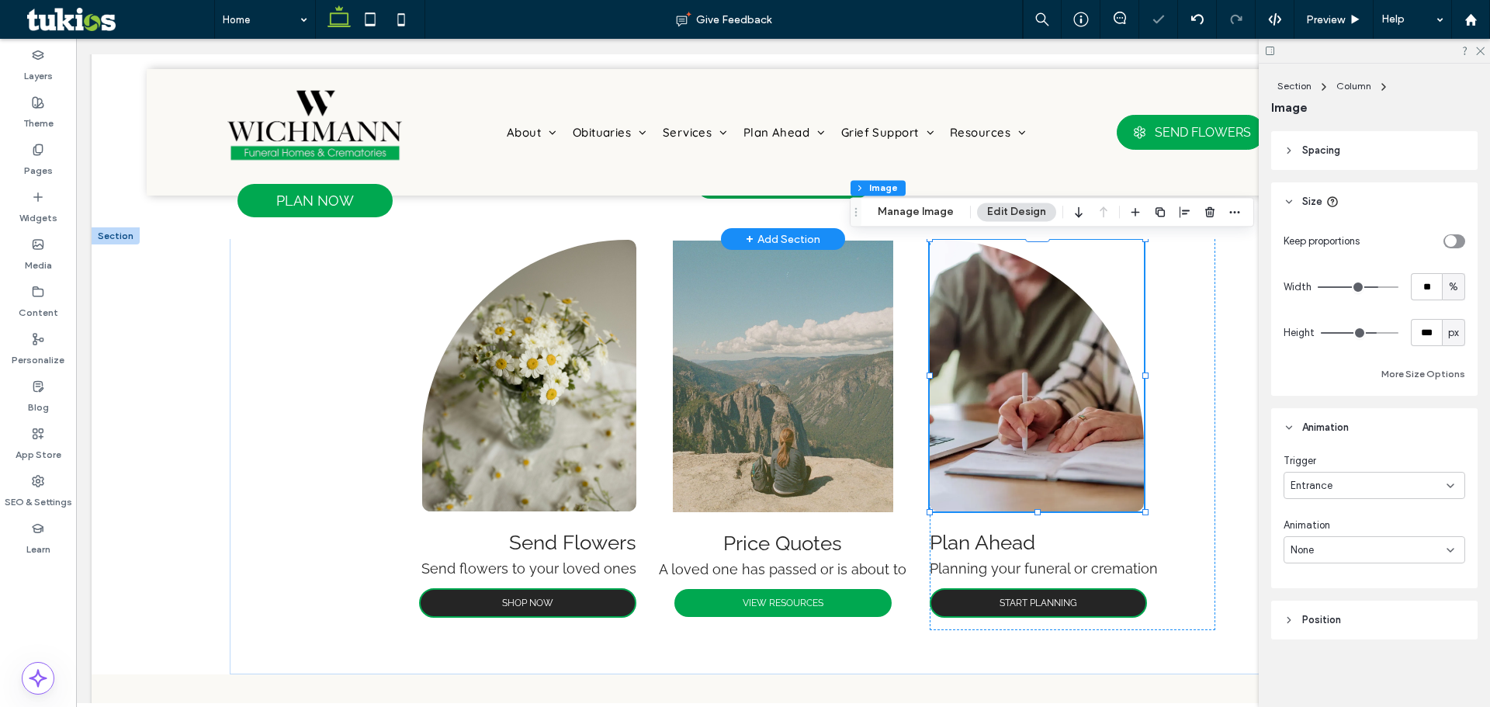
scroll to position [971, 0]
click at [1356, 542] on div "None" at bounding box center [1369, 550] width 156 height 16
click at [1337, 449] on div "Slide In" at bounding box center [1370, 440] width 172 height 27
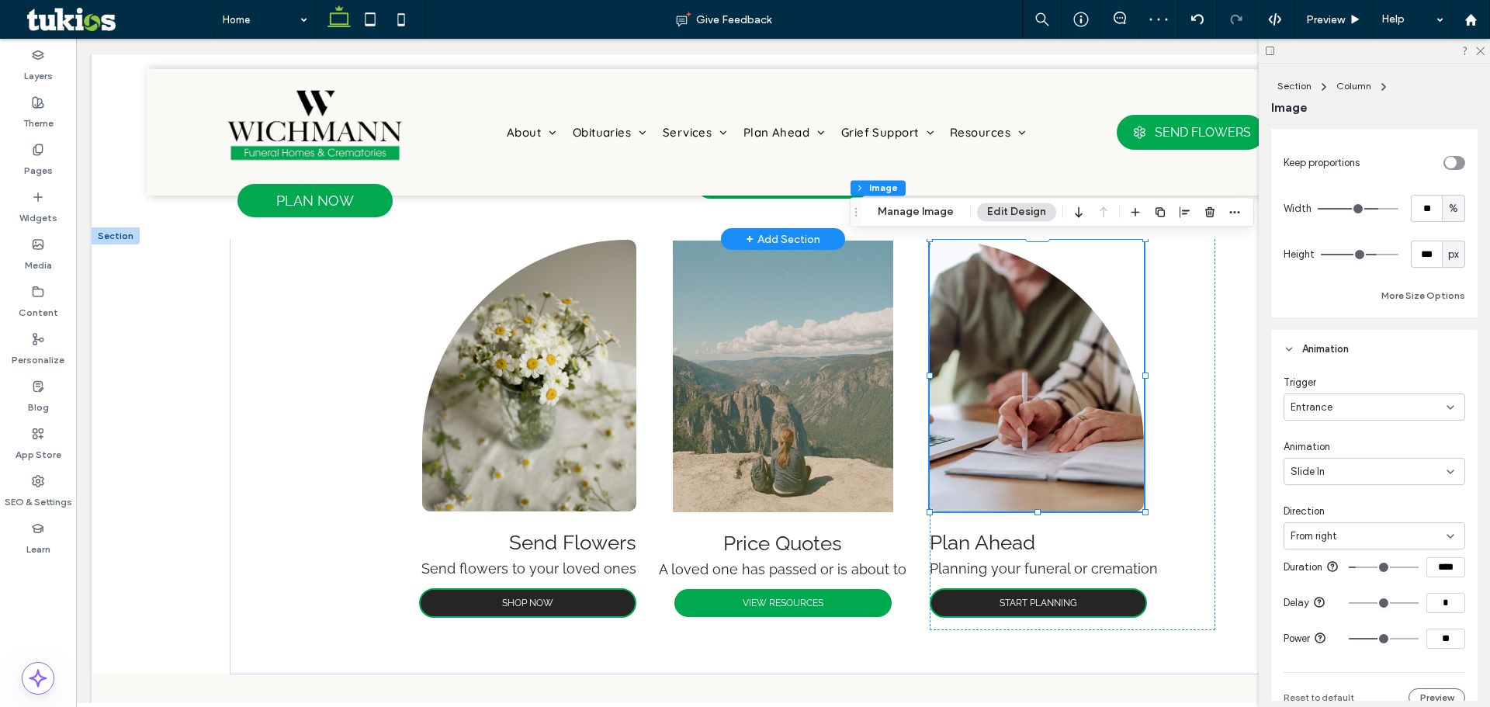
type input "****"
click at [1358, 567] on input "range" at bounding box center [1384, 568] width 70 height 2
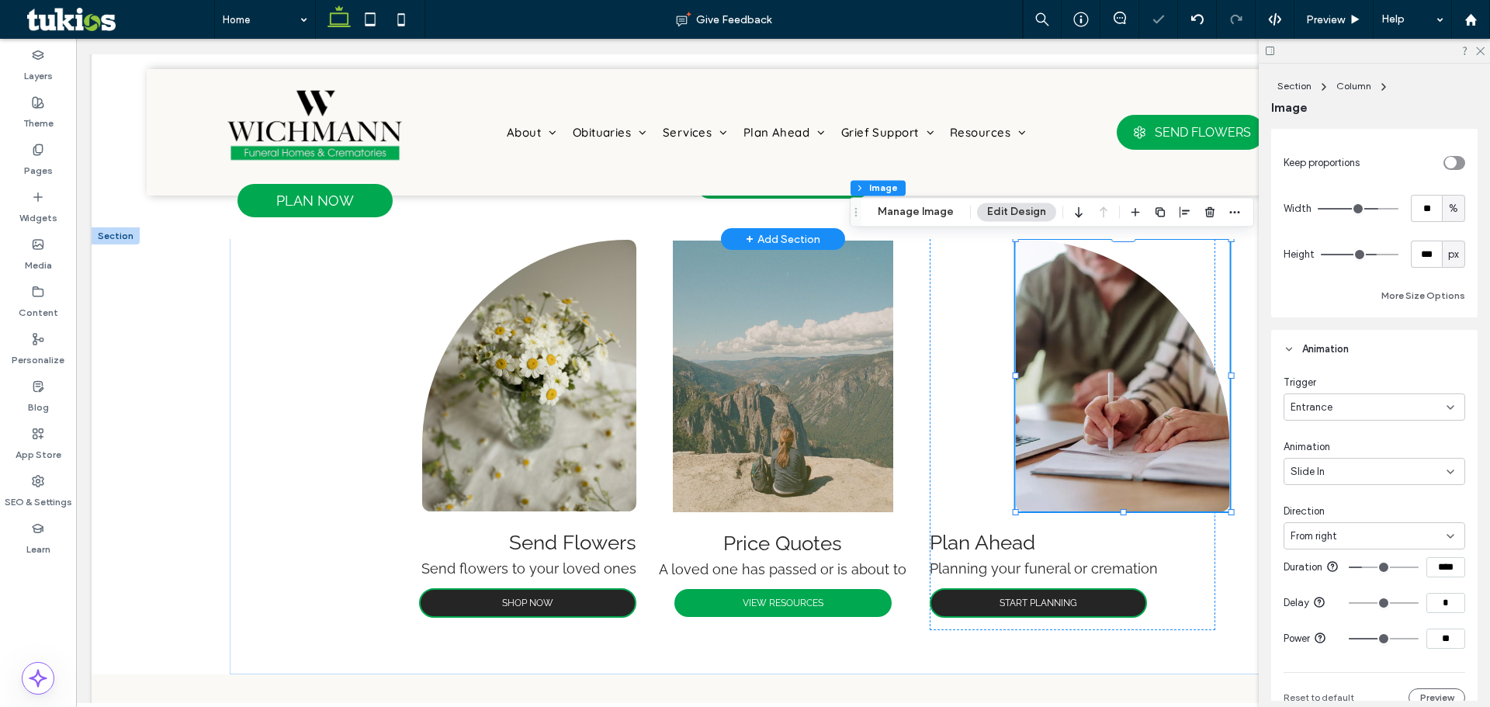
type input "***"
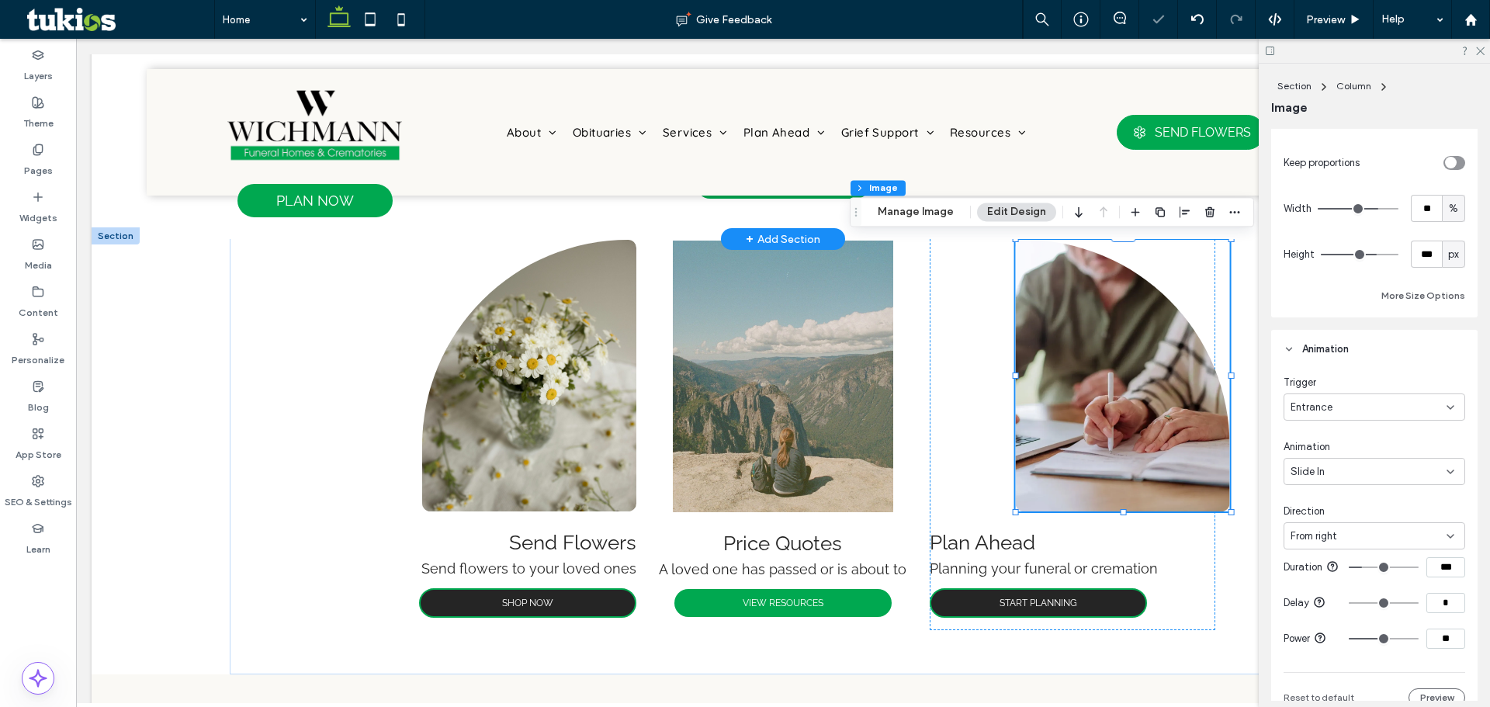
type input "***"
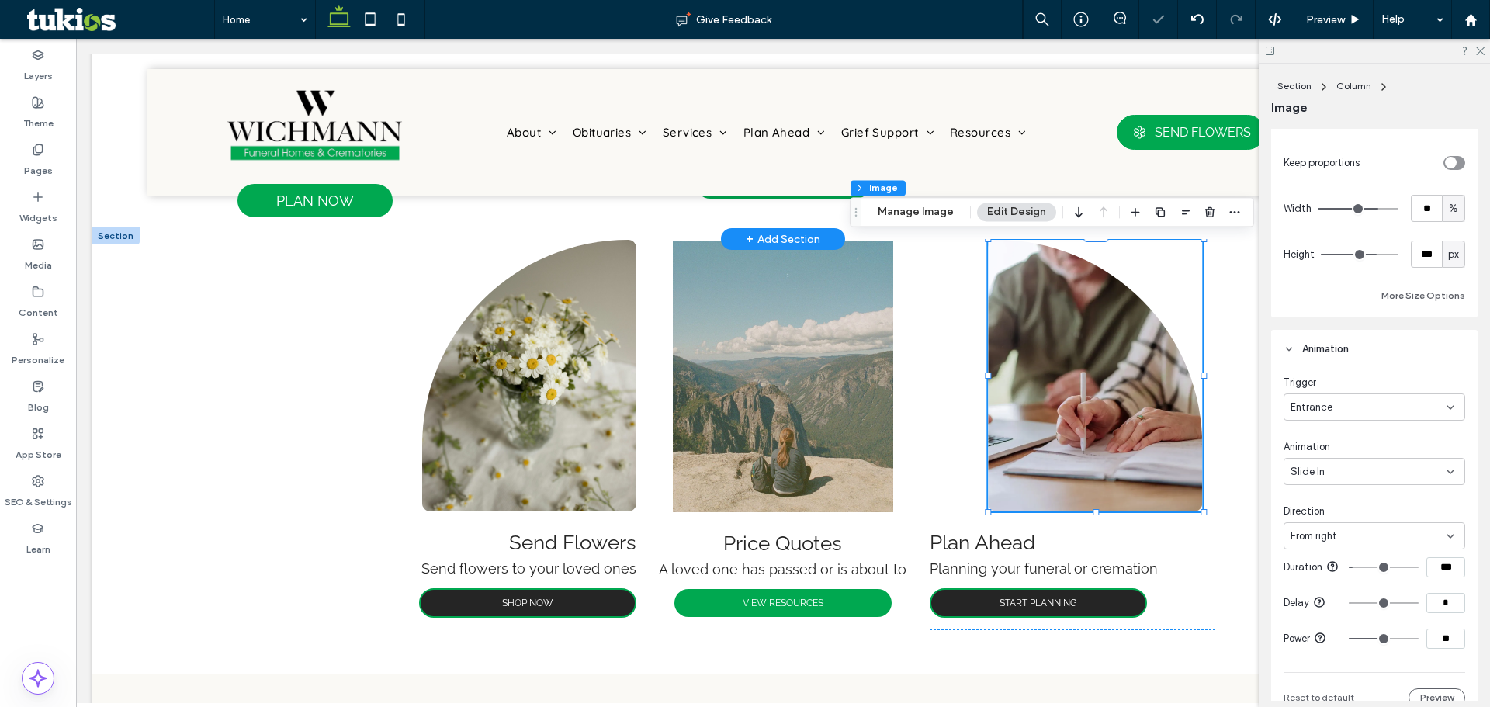
type input "***"
click at [1350, 568] on input "range" at bounding box center [1384, 568] width 70 height 2
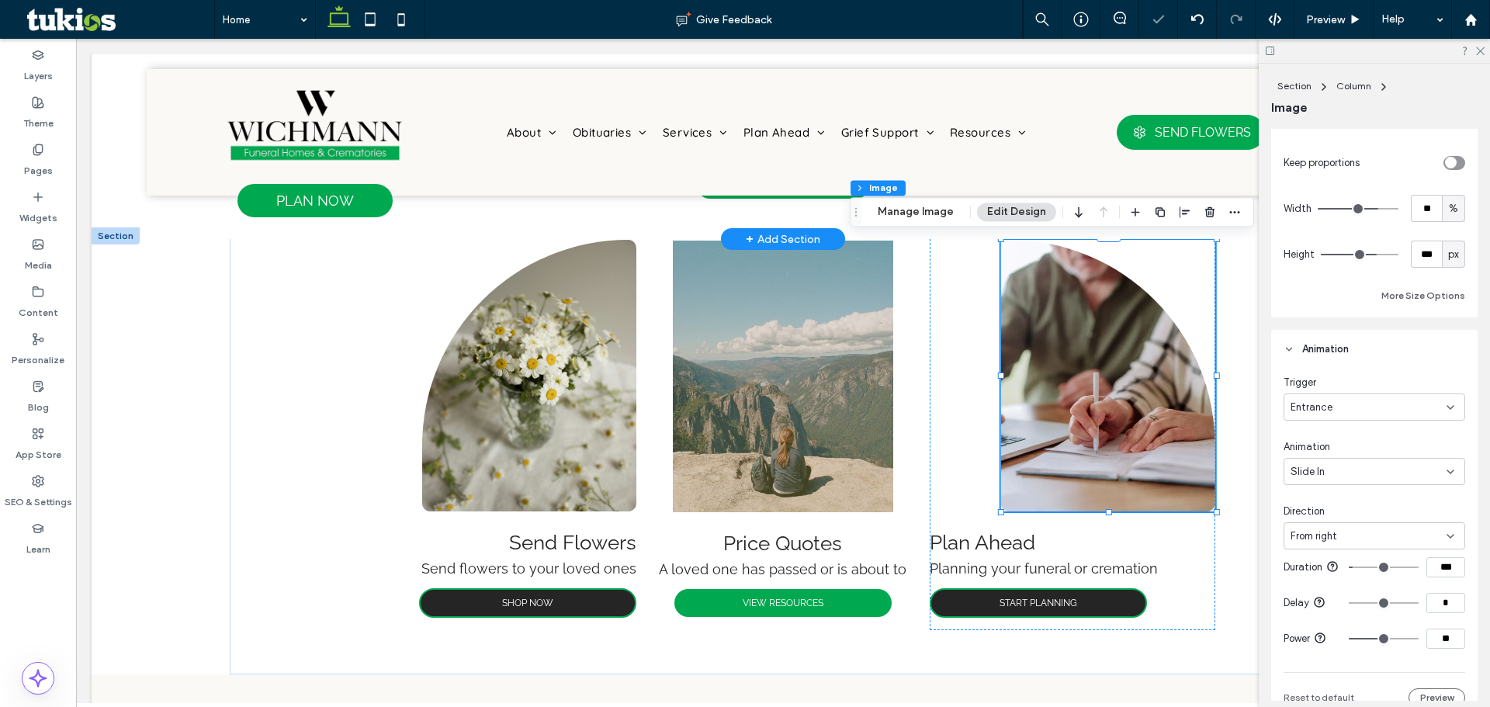
type input "****"
click at [1356, 604] on input "range" at bounding box center [1384, 603] width 70 height 2
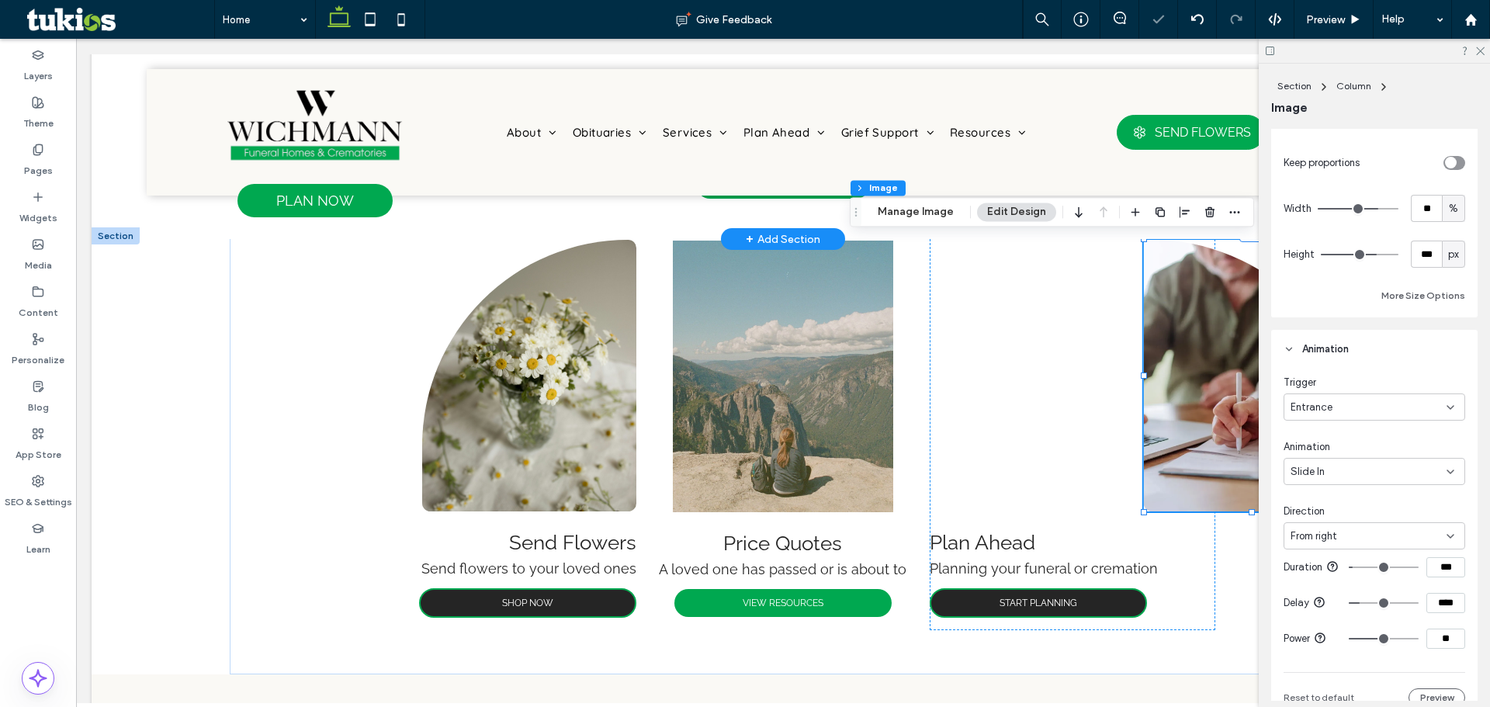
type input "****"
type input "***"
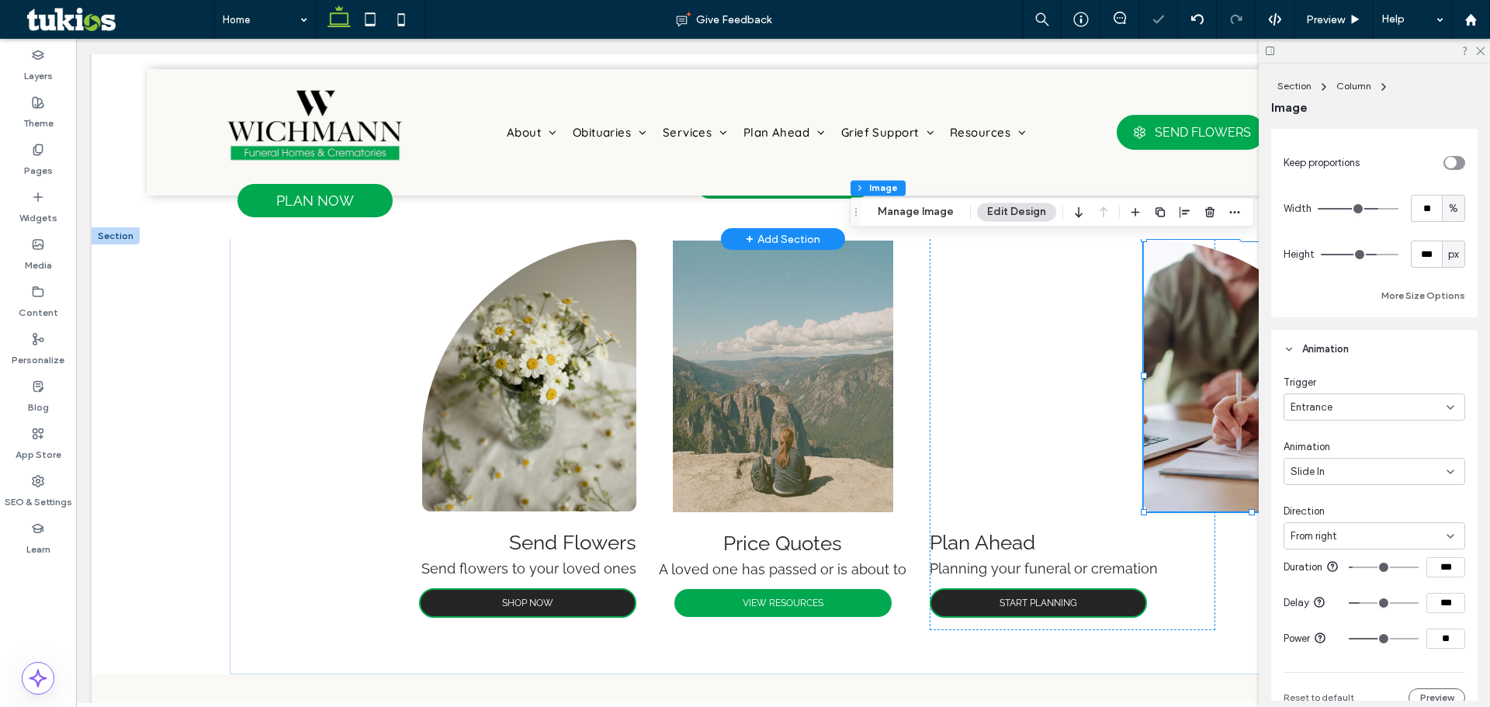
type input "***"
click at [1351, 604] on input "range" at bounding box center [1384, 603] width 70 height 2
type input "***"
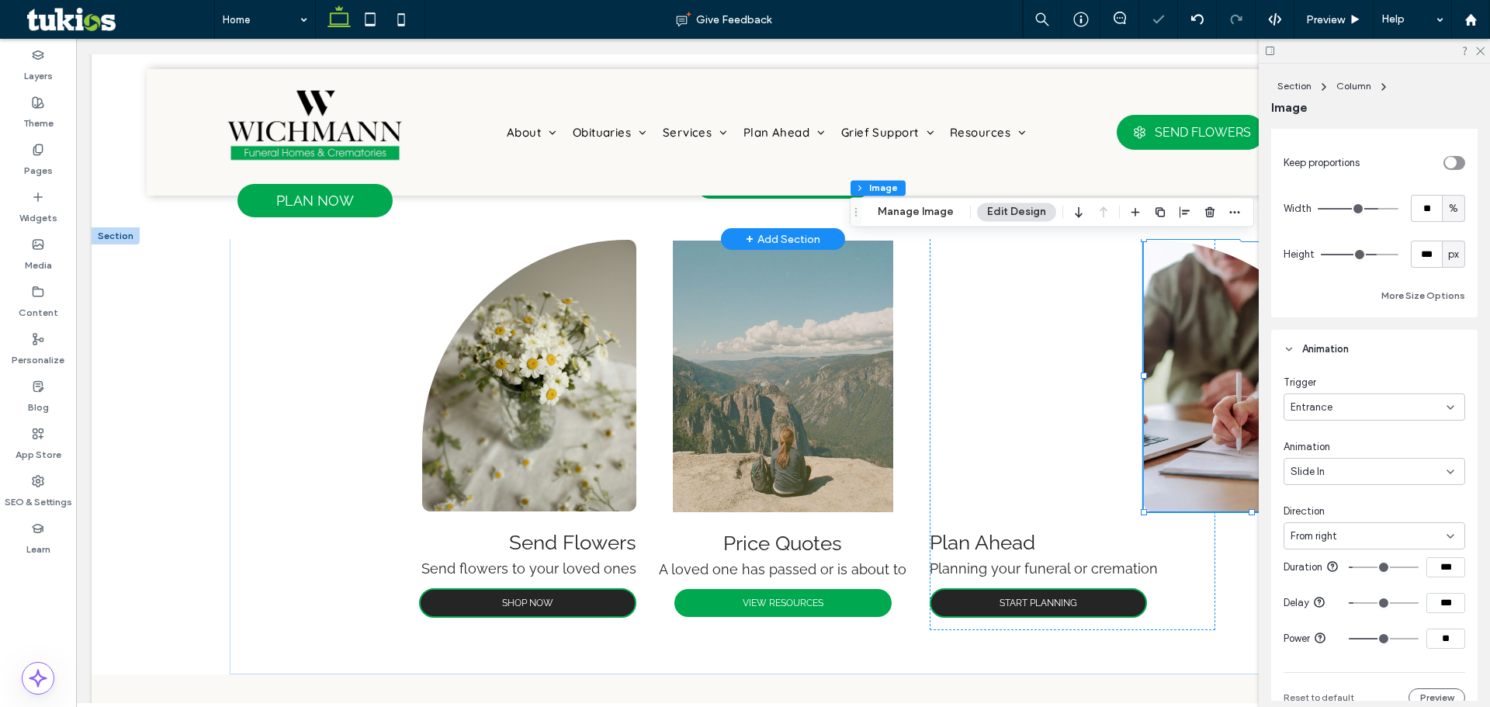
type input "***"
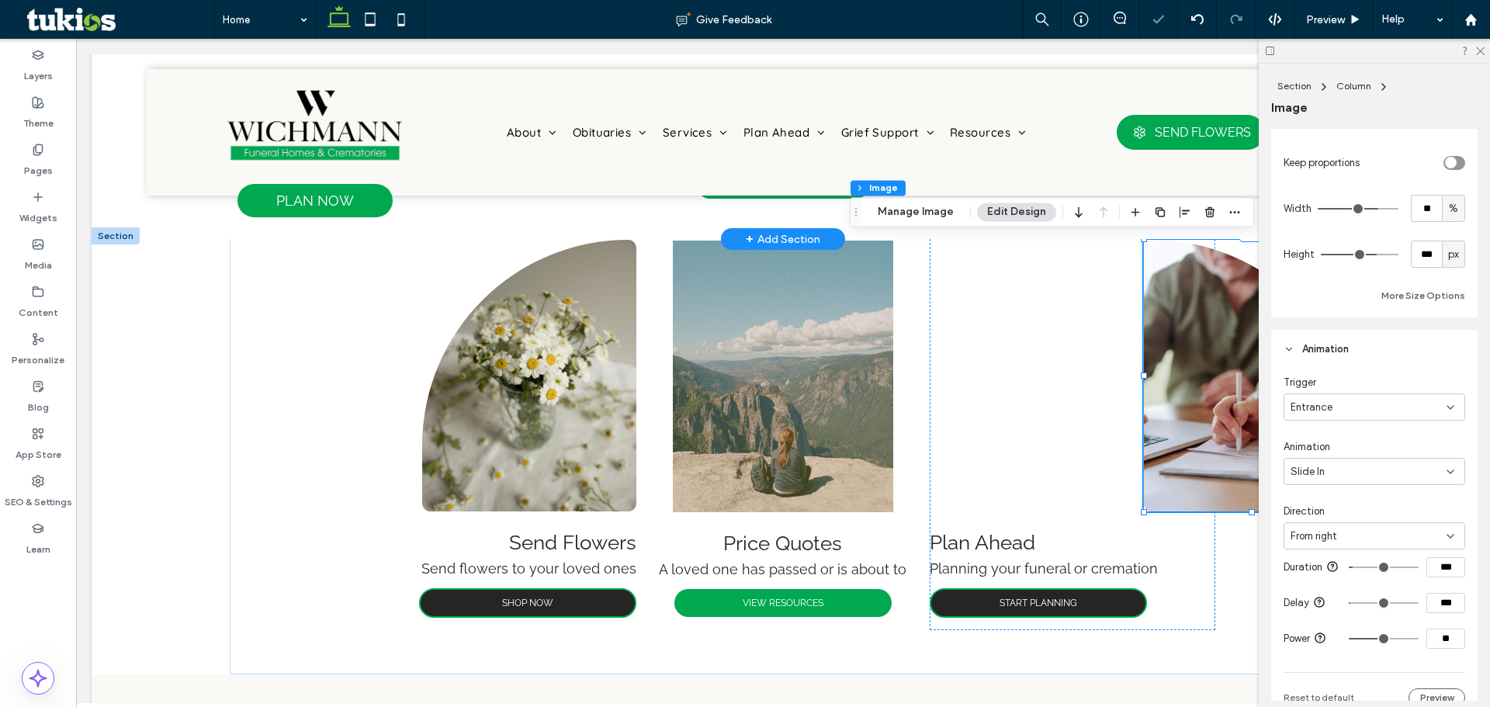
type input "***"
click at [1349, 604] on input "range" at bounding box center [1384, 603] width 70 height 2
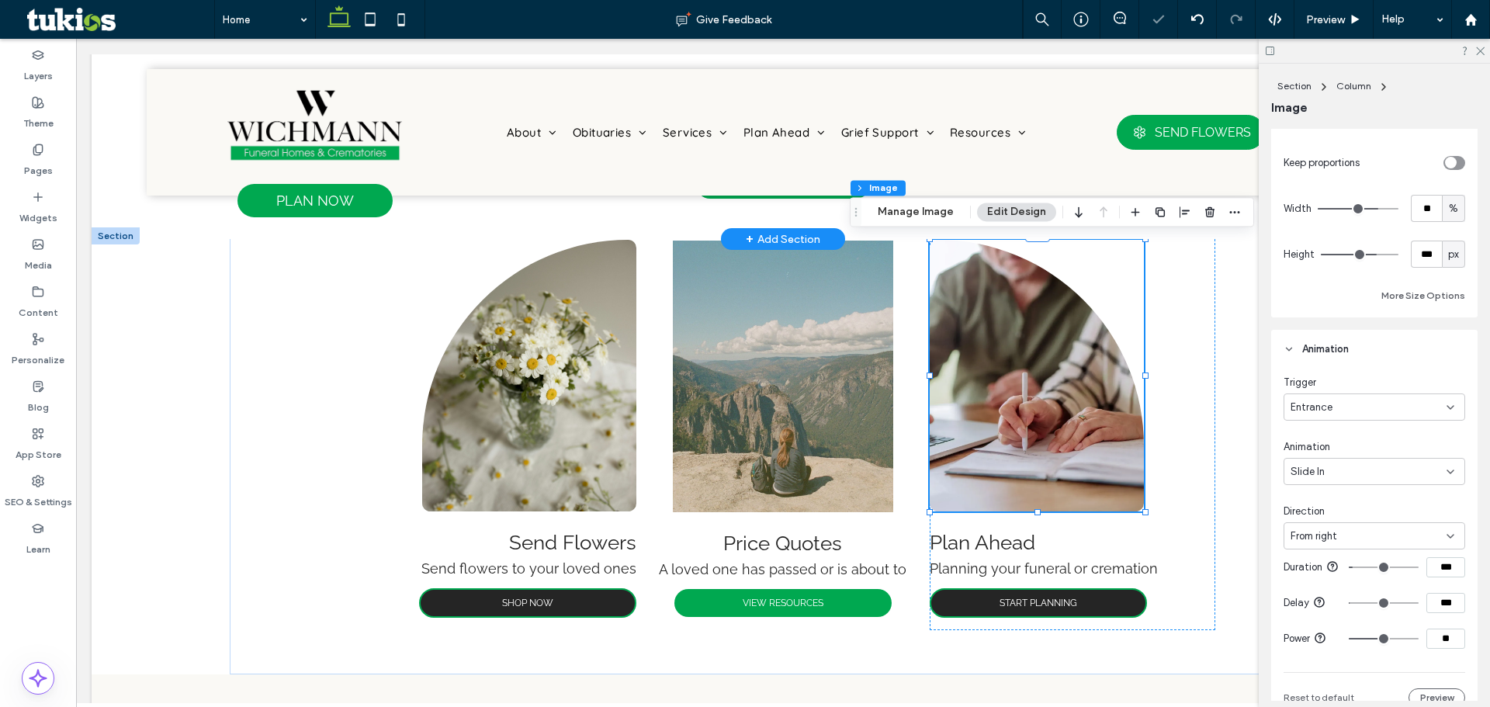
type input "**"
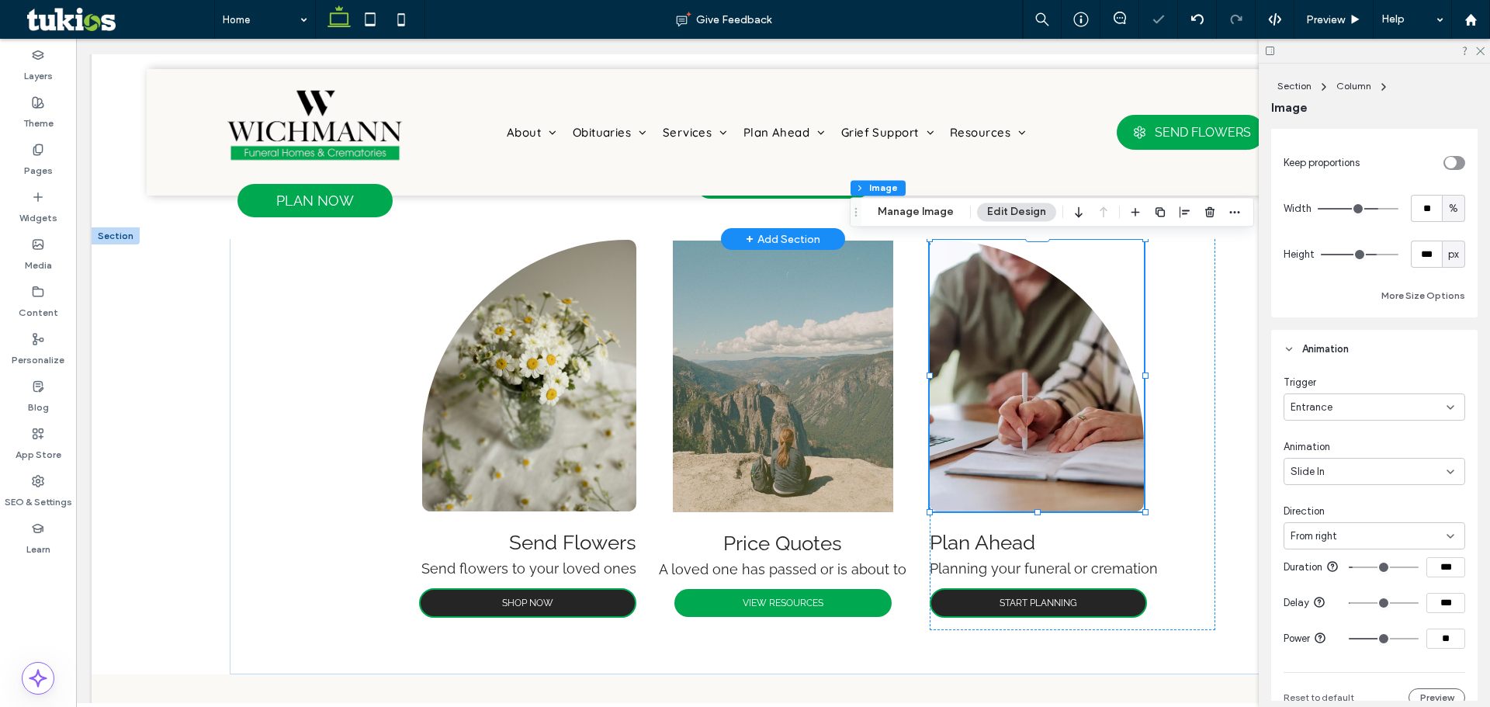
type input "**"
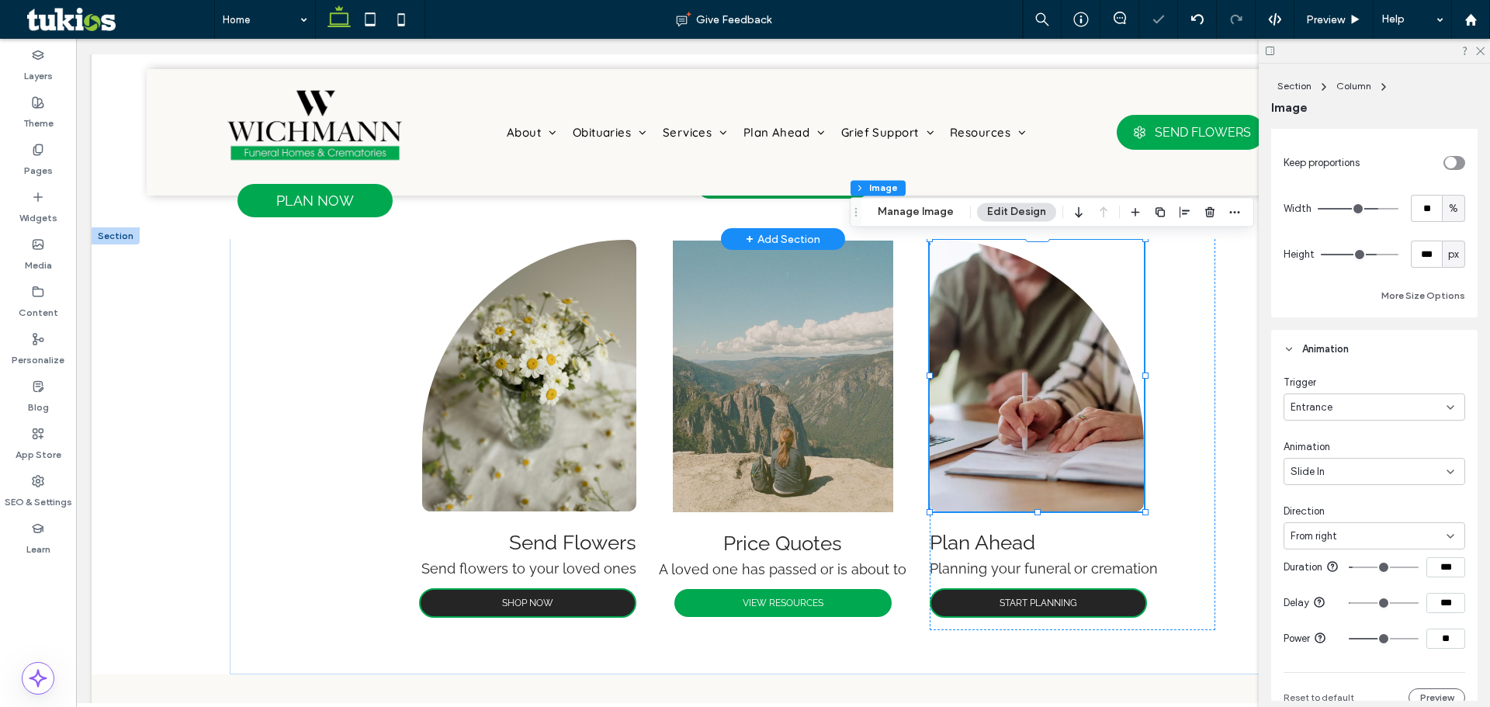
type input "**"
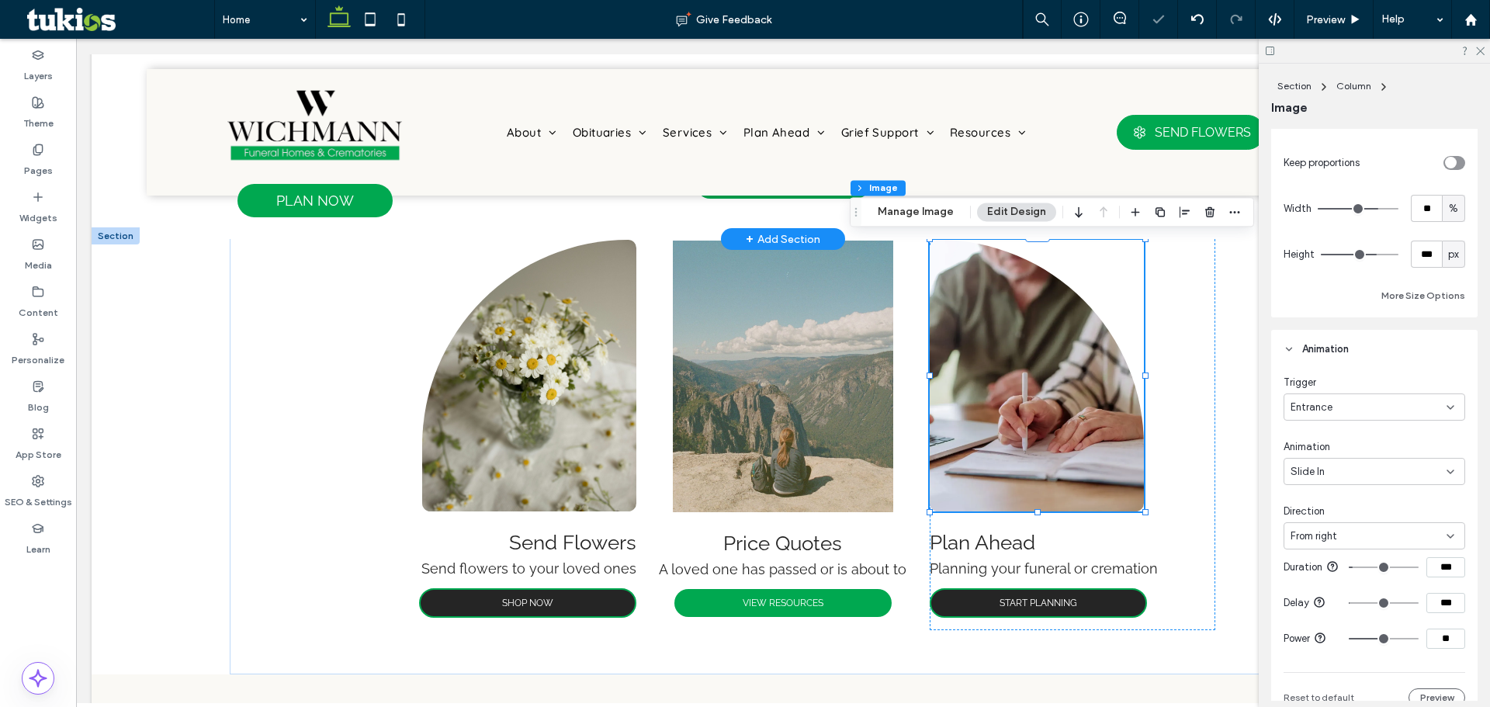
type input "**"
click at [1381, 639] on input "range" at bounding box center [1384, 639] width 70 height 2
type input "**"
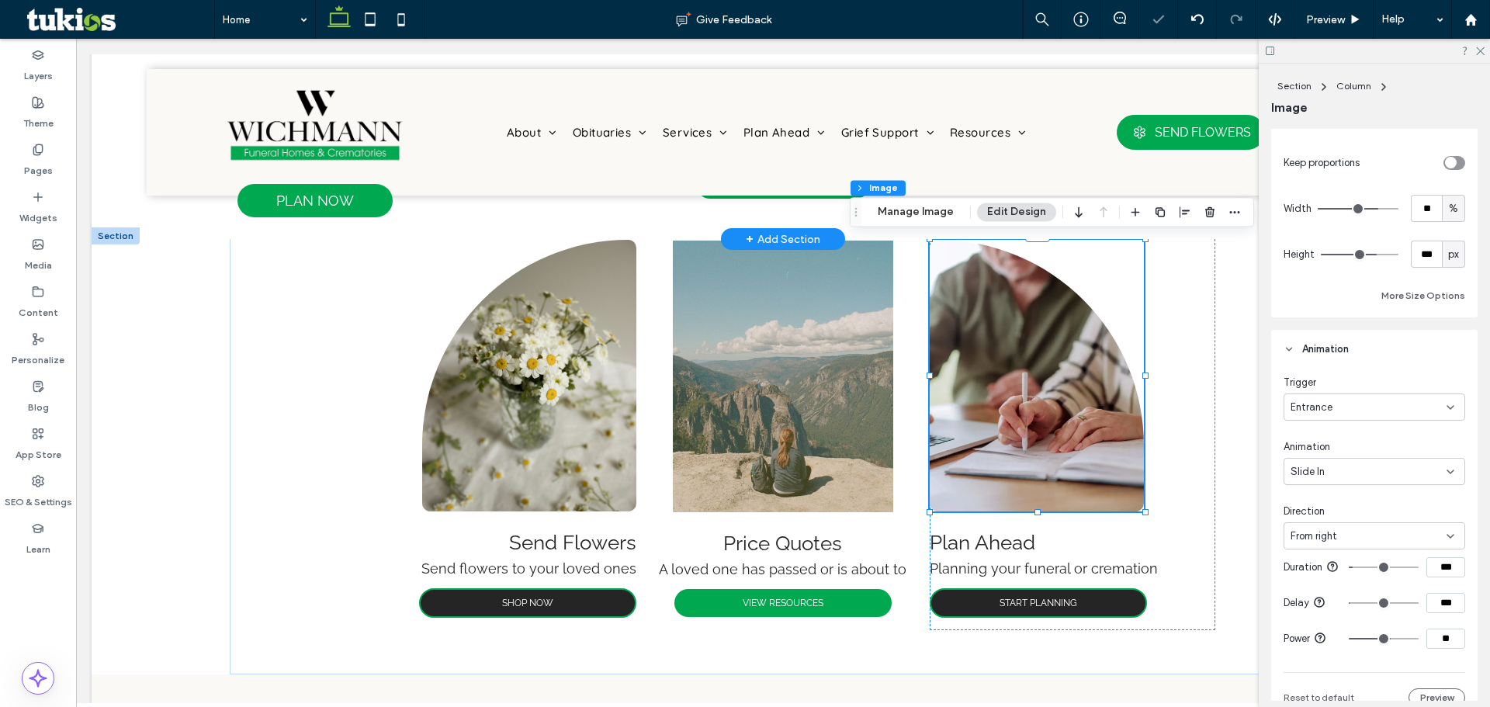
type input "**"
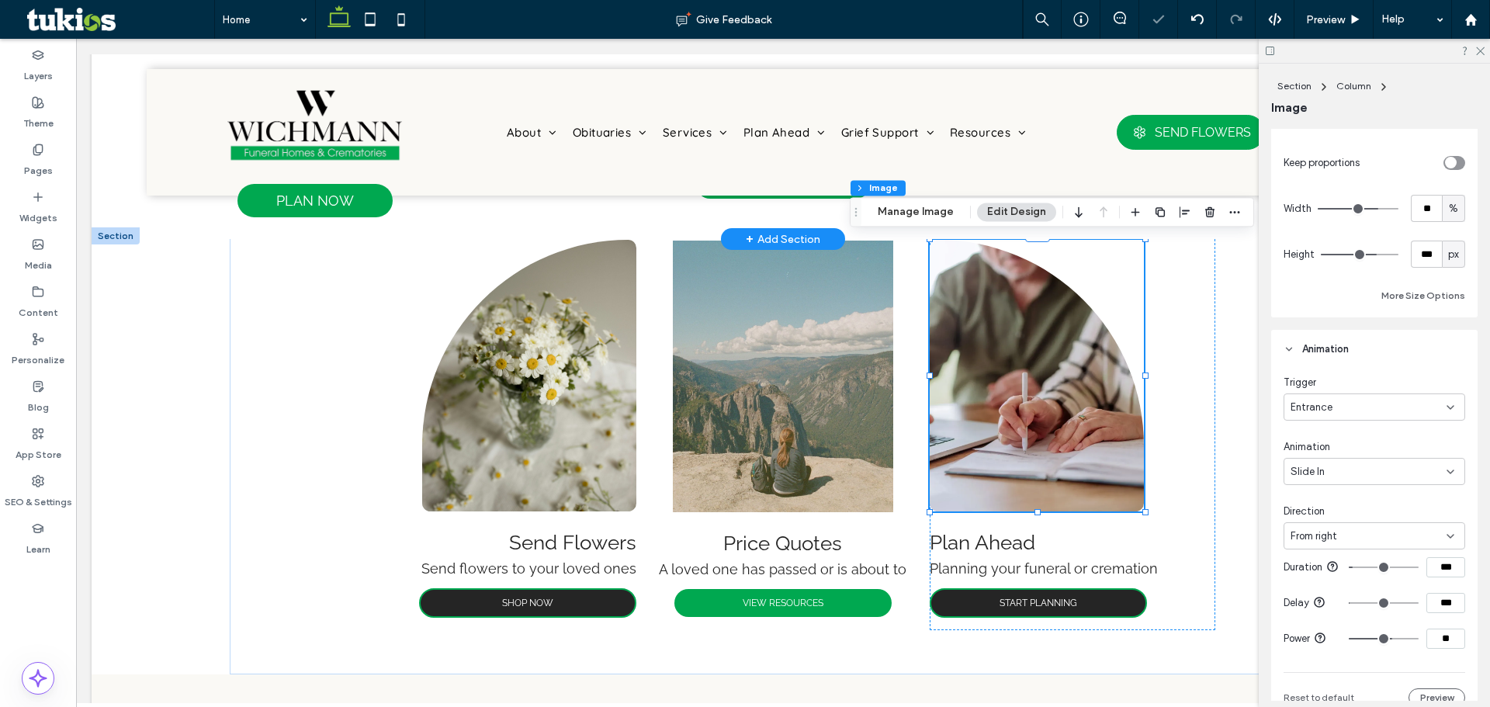
type input "**"
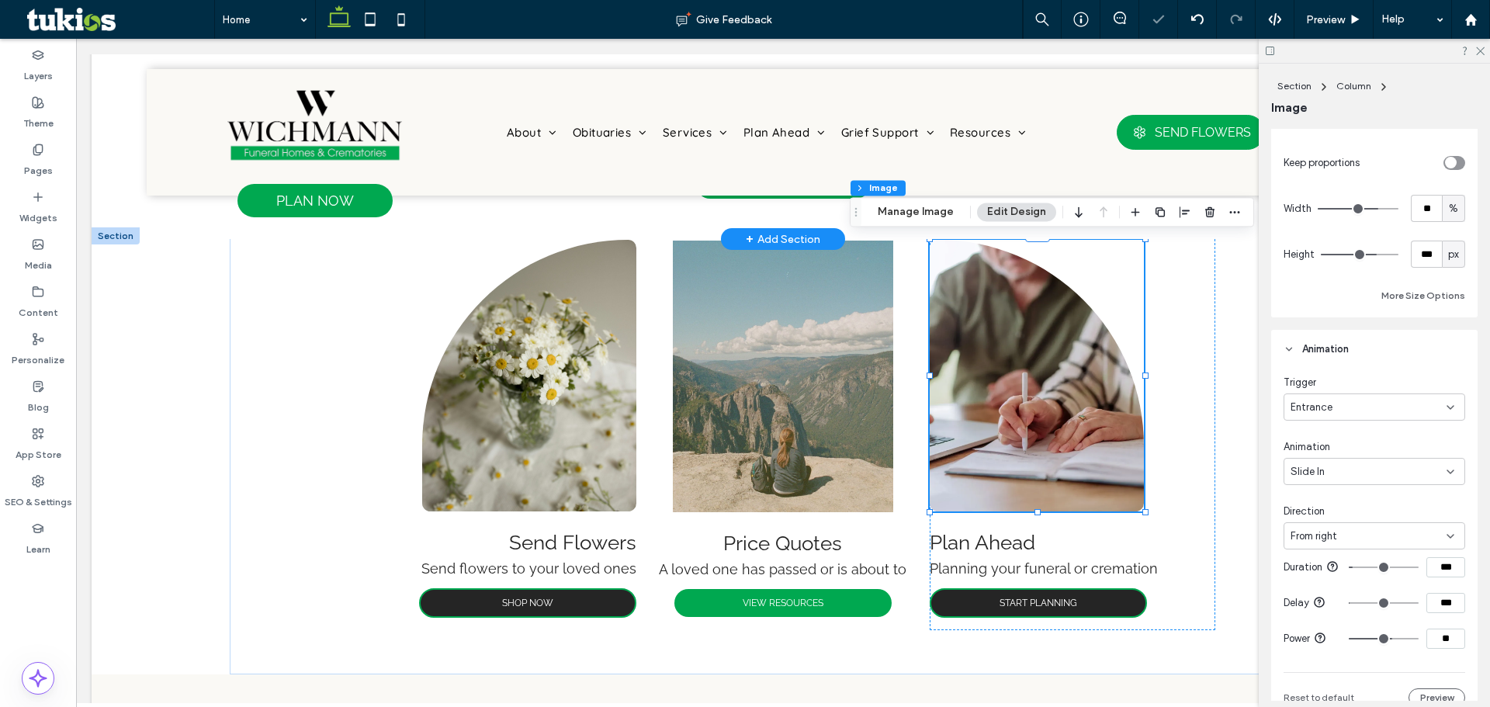
click at [1385, 639] on input "range" at bounding box center [1384, 639] width 70 height 2
click at [1344, 456] on div "Animation Slide In" at bounding box center [1375, 462] width 182 height 46
click at [1344, 464] on div "Slide In" at bounding box center [1369, 472] width 156 height 16
click at [1339, 515] on div "Fade In" at bounding box center [1370, 525] width 172 height 27
type input "****"
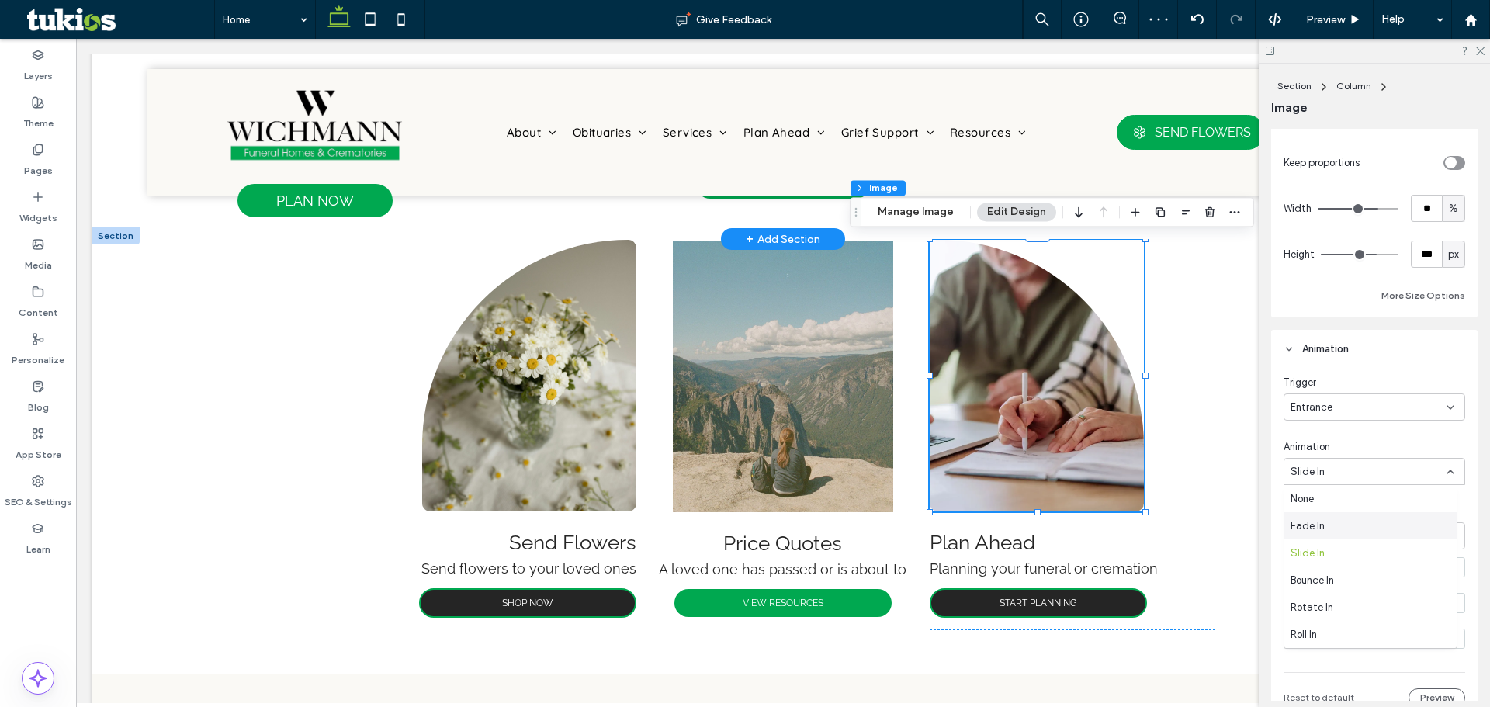
type input "****"
type input "*"
click at [1341, 466] on div "Fade In" at bounding box center [1369, 472] width 156 height 16
click at [1336, 553] on div "Slide In" at bounding box center [1370, 552] width 172 height 27
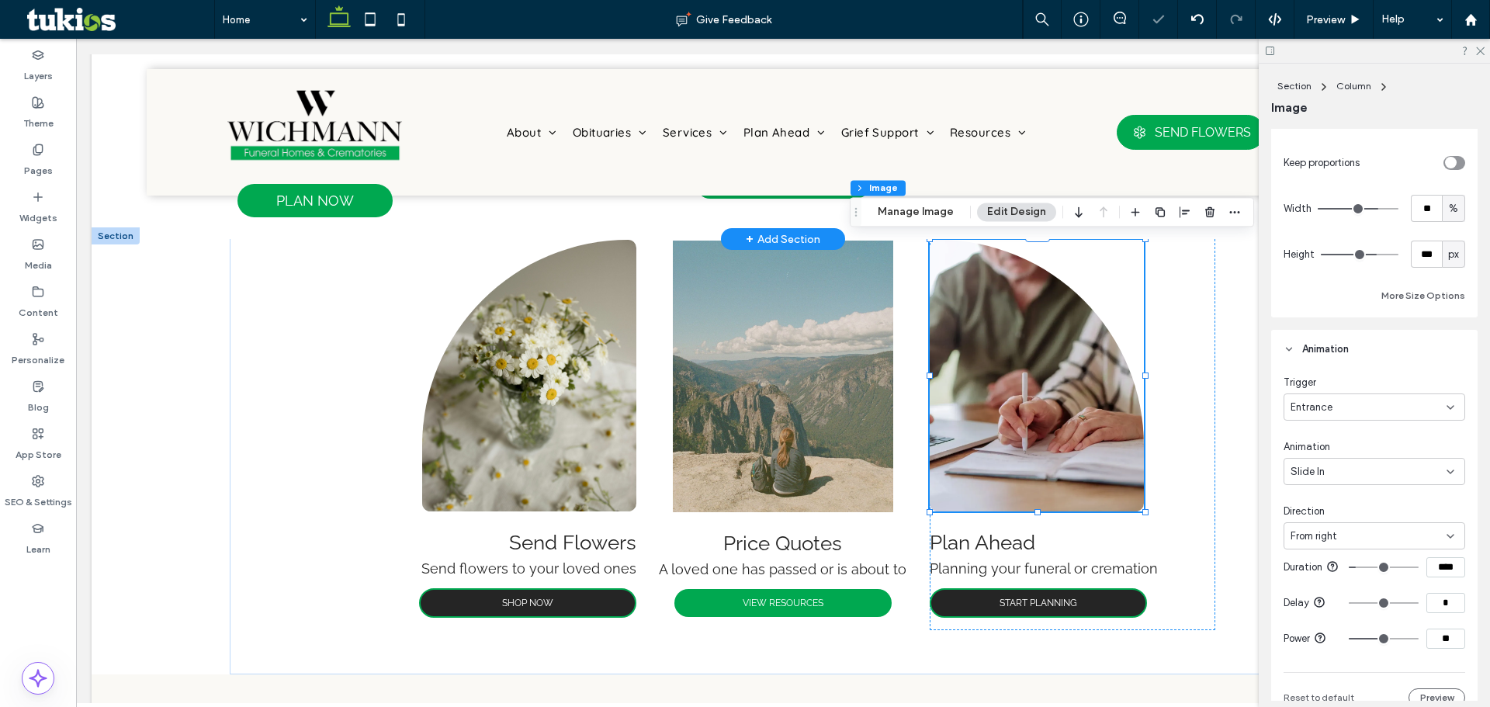
type input "**"
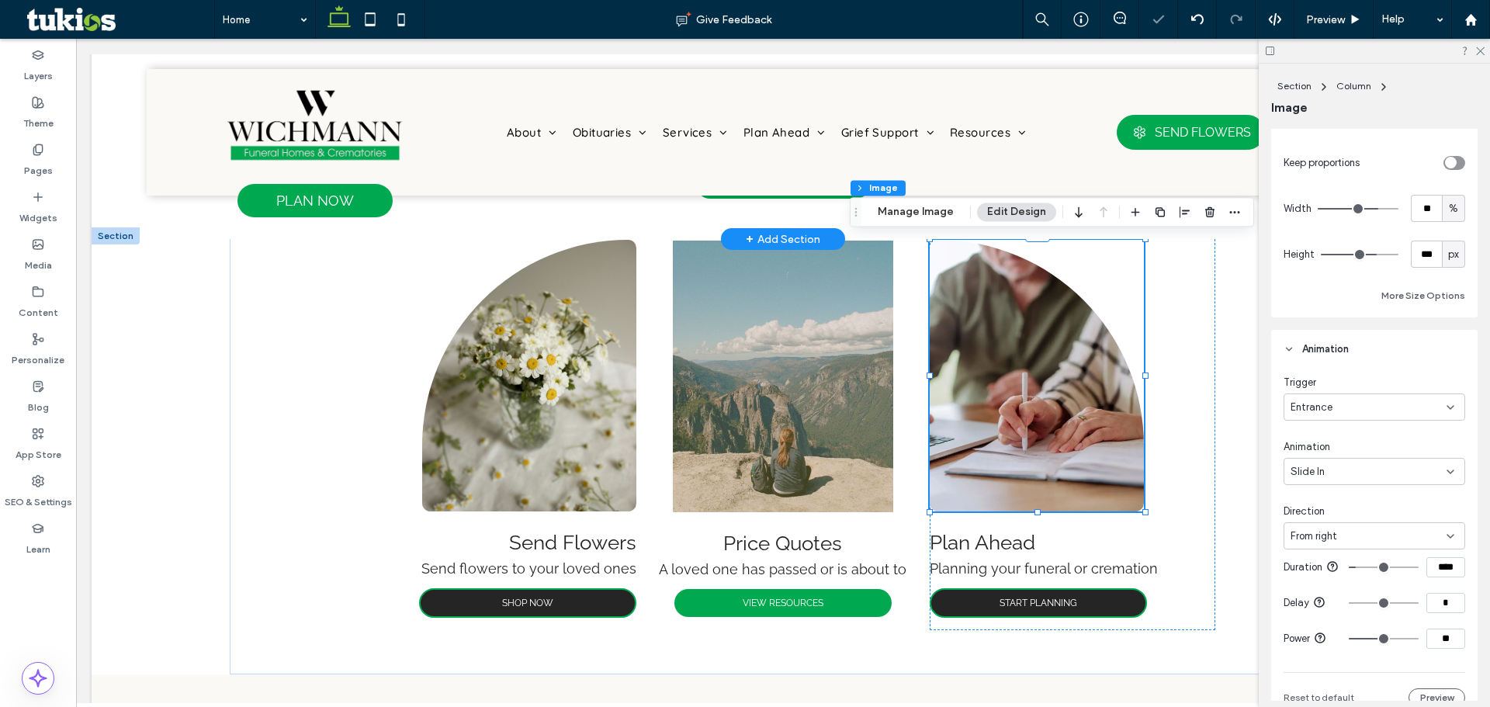
type input "**"
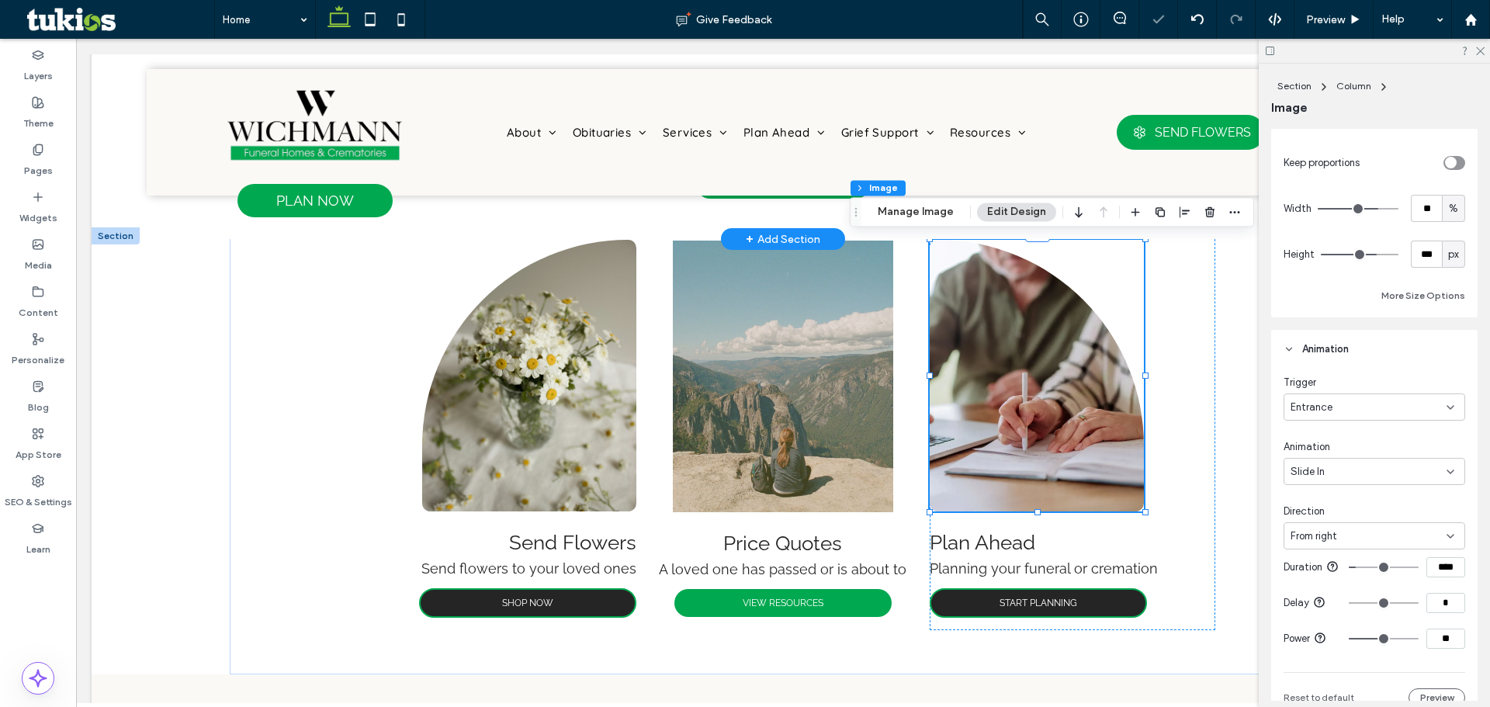
type input "**"
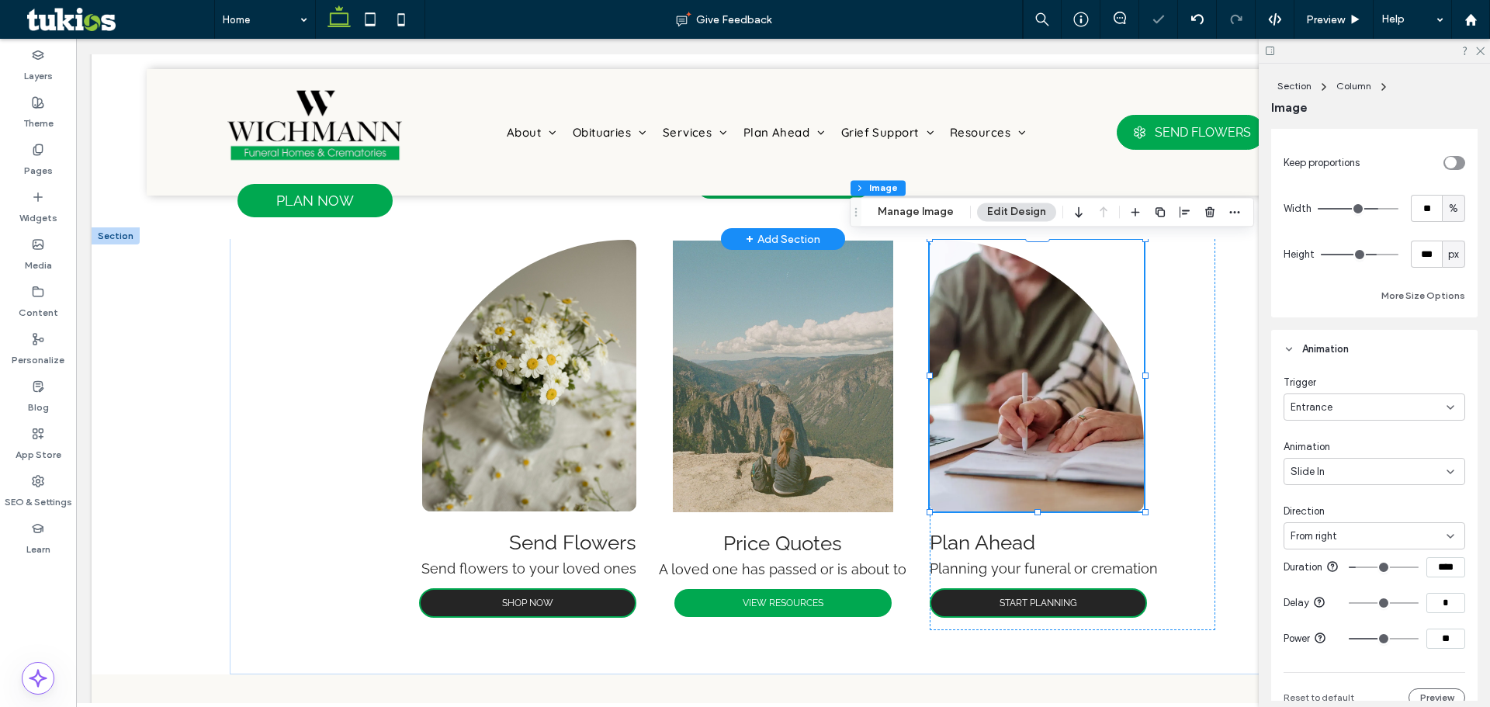
type input "**"
click at [1381, 639] on input "range" at bounding box center [1384, 639] width 70 height 2
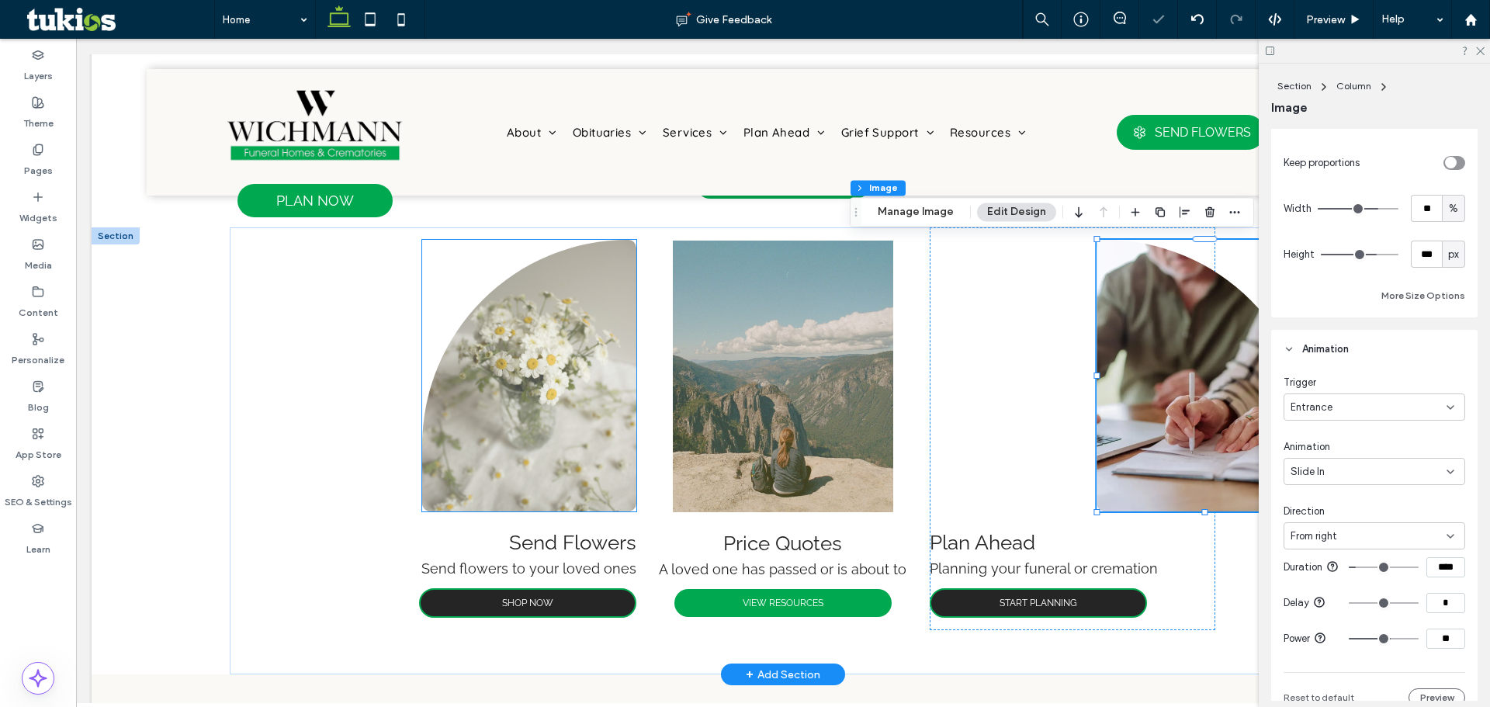
click at [591, 400] on img at bounding box center [529, 376] width 214 height 272
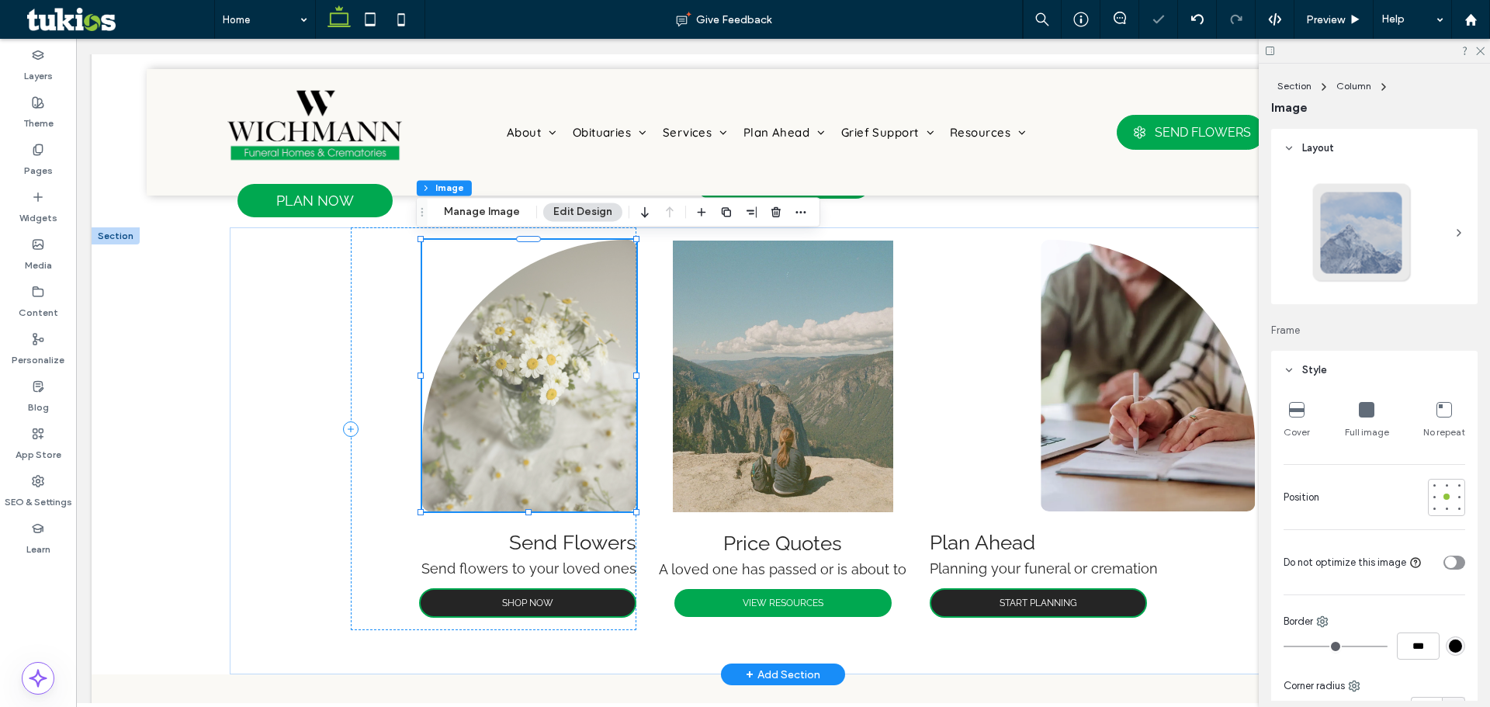
type input "***"
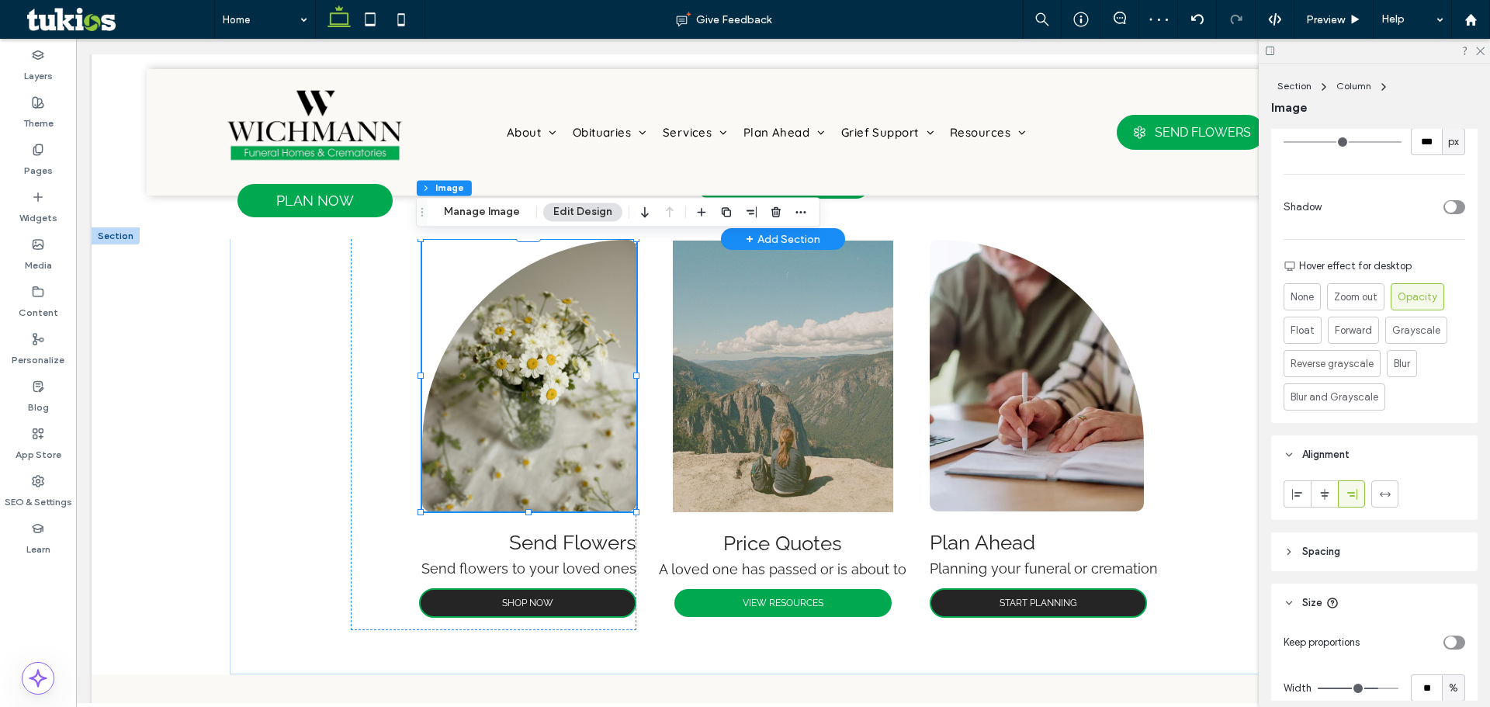
scroll to position [698, 0]
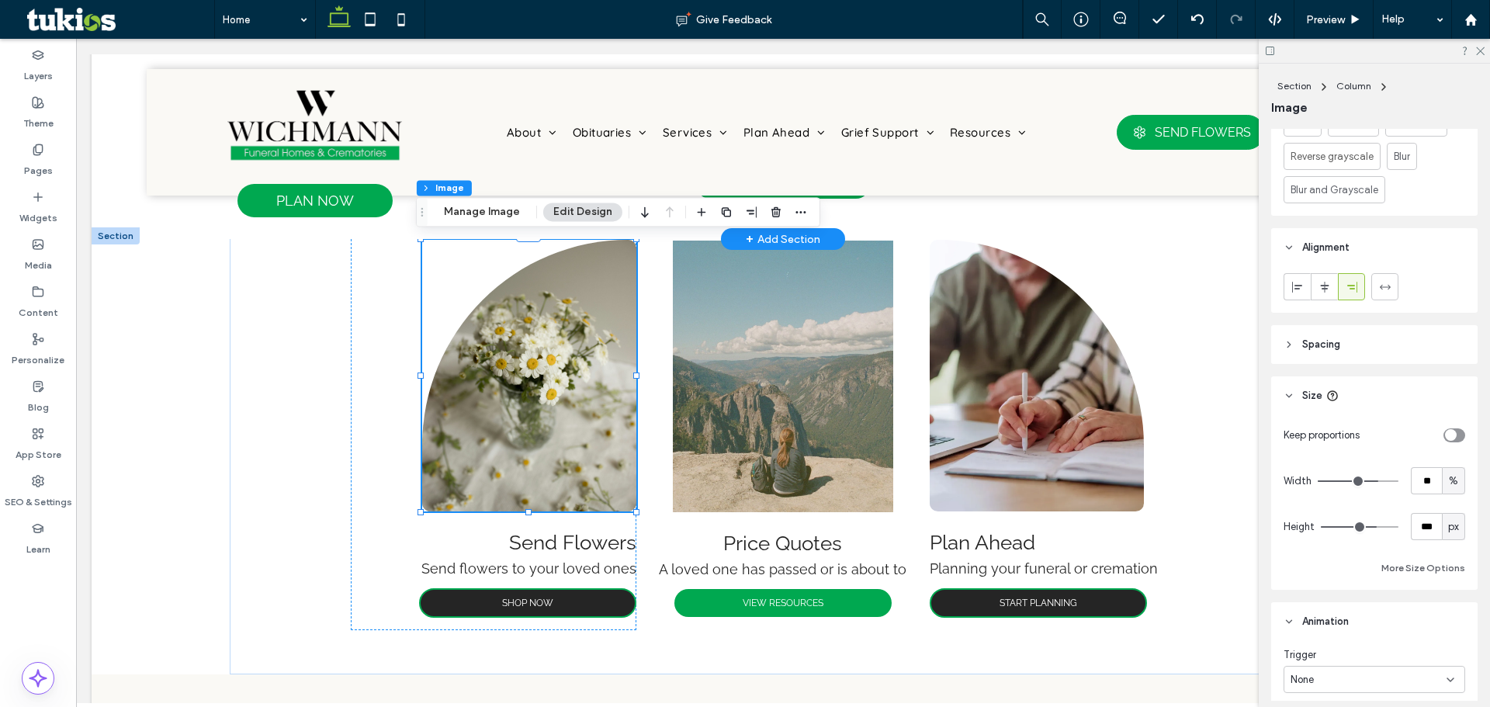
click at [1340, 596] on div "Layout Frame Style Cover Full image No repeat Position Do not optimize this ima…" at bounding box center [1379, 415] width 217 height 572
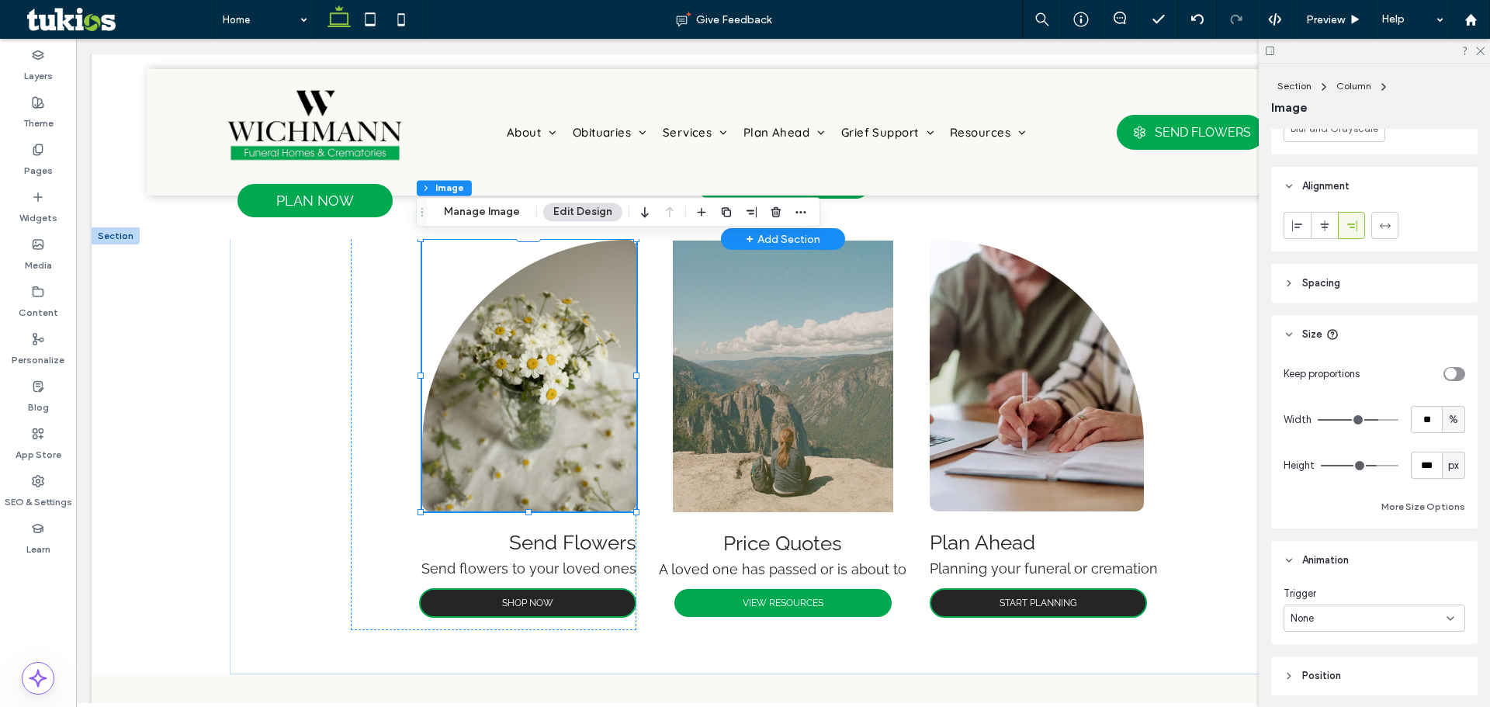
scroll to position [894, 0]
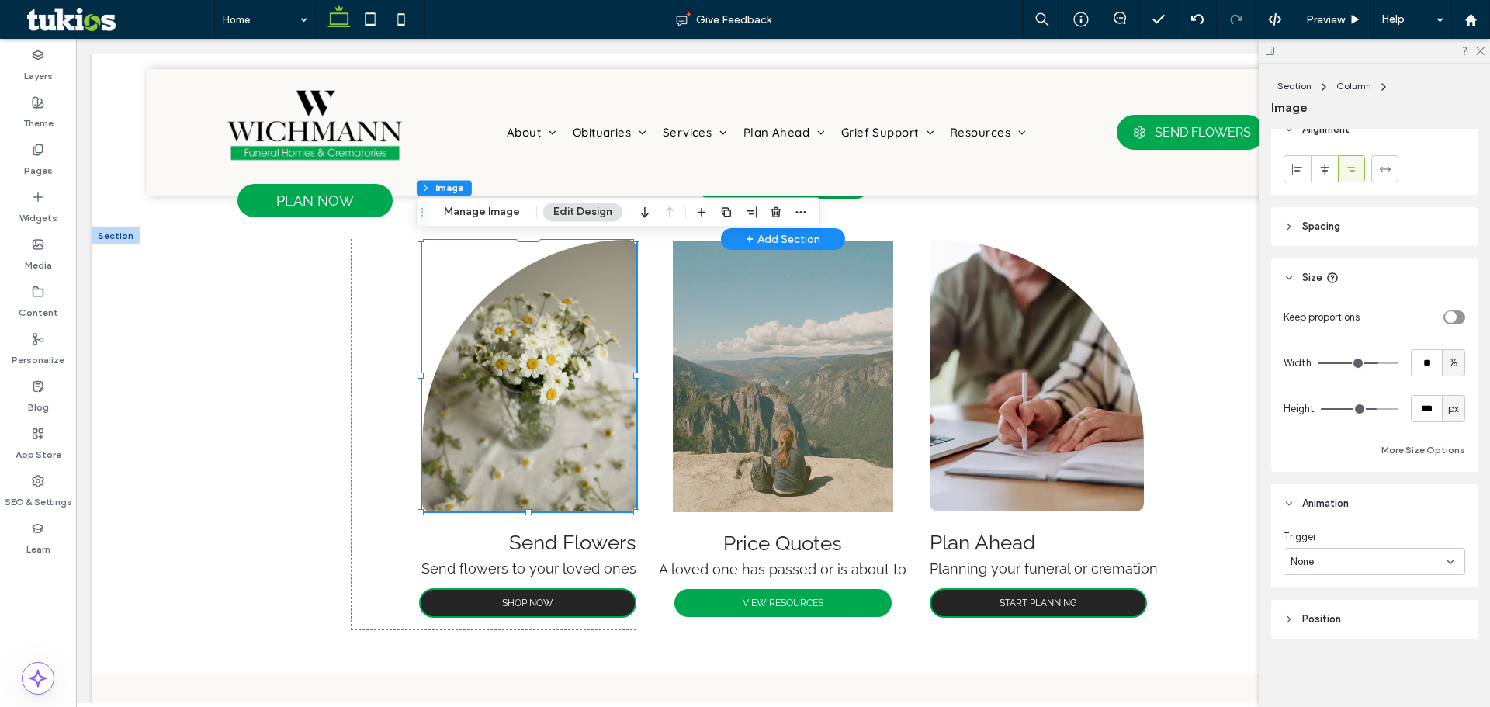
click at [1344, 561] on div "None" at bounding box center [1369, 562] width 156 height 16
click at [1344, 618] on div "Entrance" at bounding box center [1370, 615] width 172 height 27
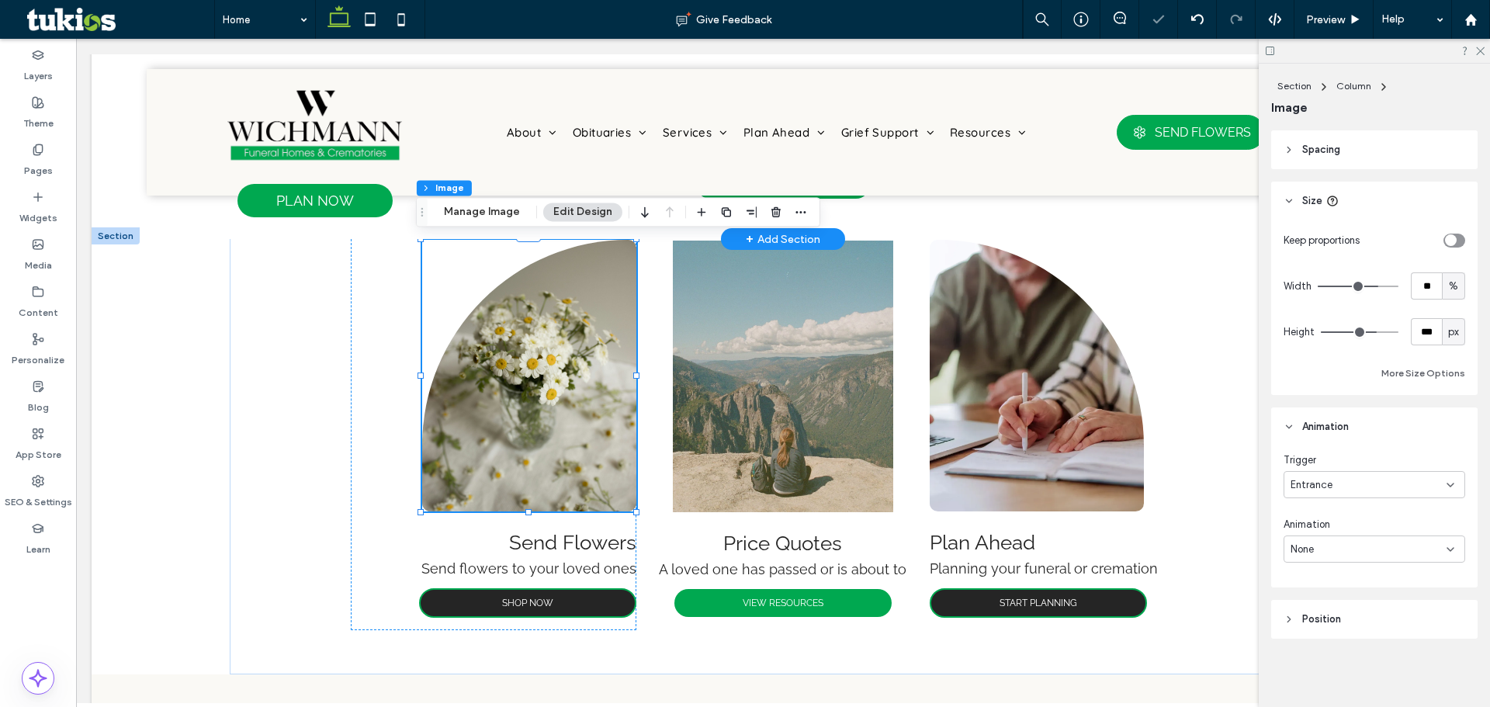
click at [1353, 552] on div "None" at bounding box center [1369, 550] width 156 height 16
click at [1342, 444] on div "Slide In" at bounding box center [1370, 440] width 172 height 27
type input "***"
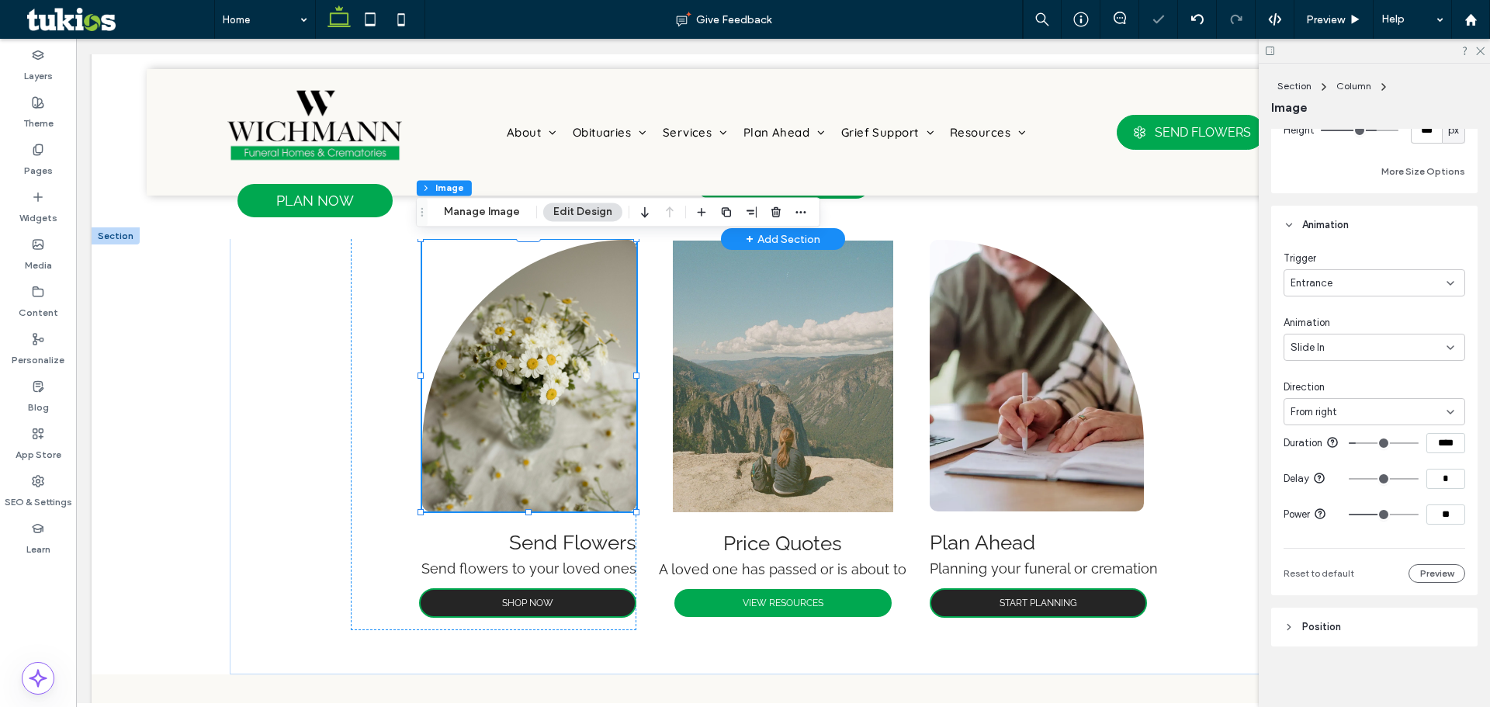
scroll to position [1193, 0]
drag, startPoint x: 1436, startPoint y: 511, endPoint x: 1423, endPoint y: 512, distance: 12.4
click at [1426, 512] on input "**" at bounding box center [1445, 507] width 39 height 20
type input "**"
type input "***"
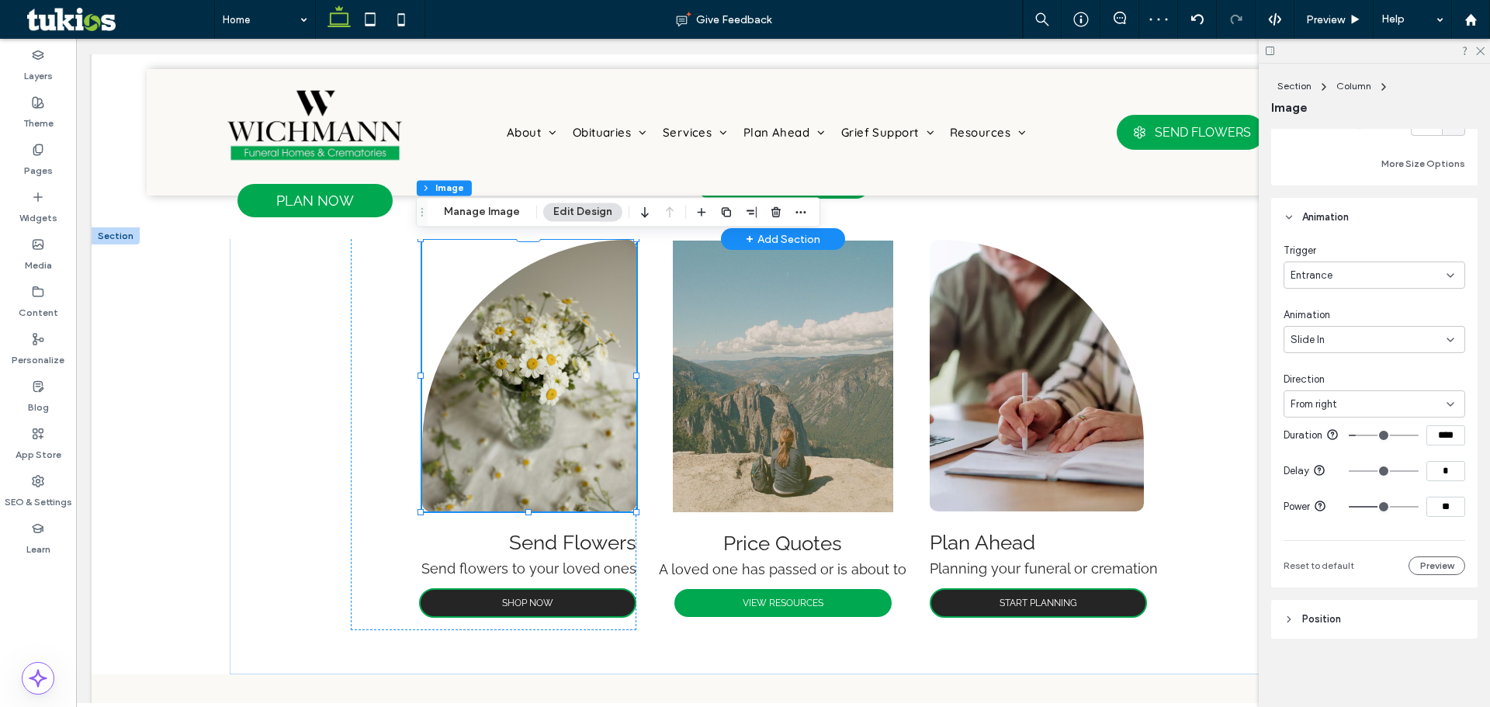
type input "**"
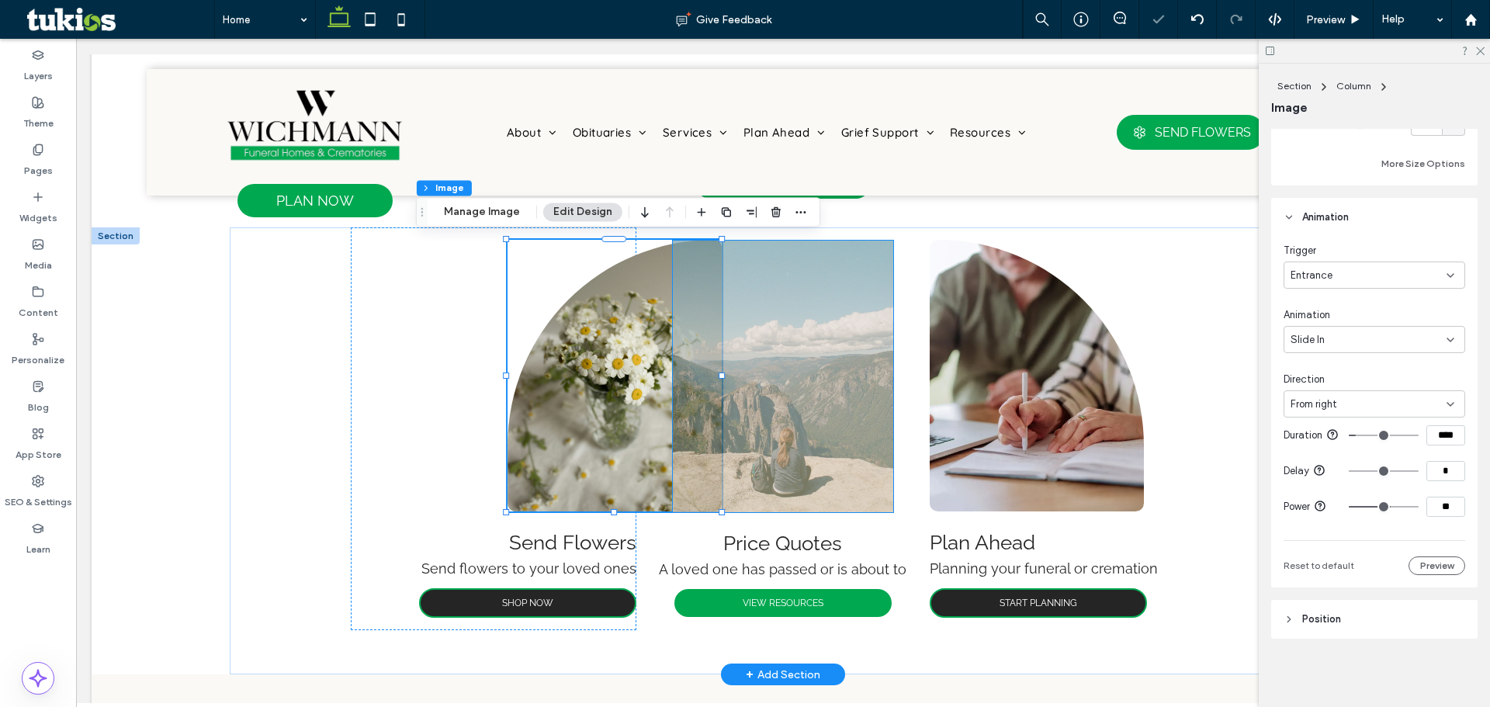
click at [860, 390] on img at bounding box center [783, 377] width 220 height 272
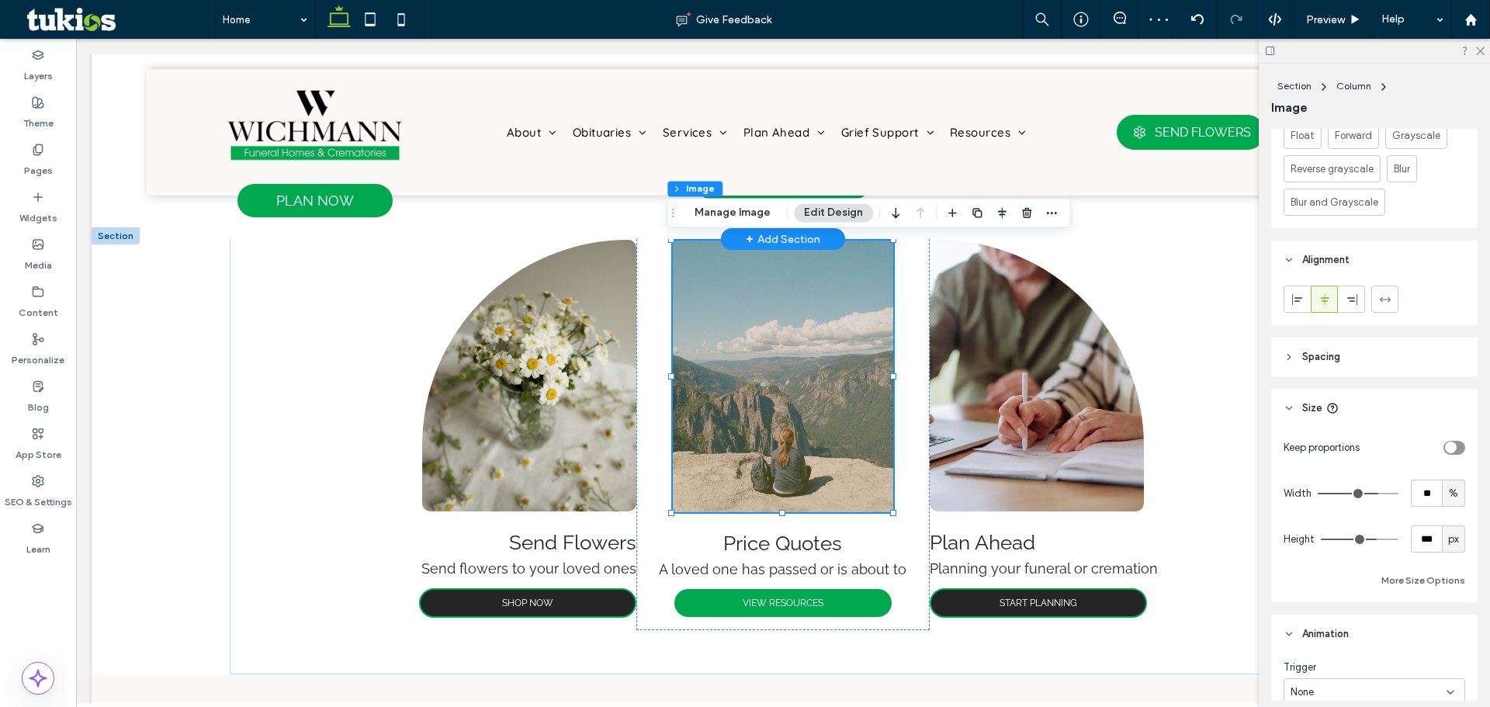
scroll to position [854, 0]
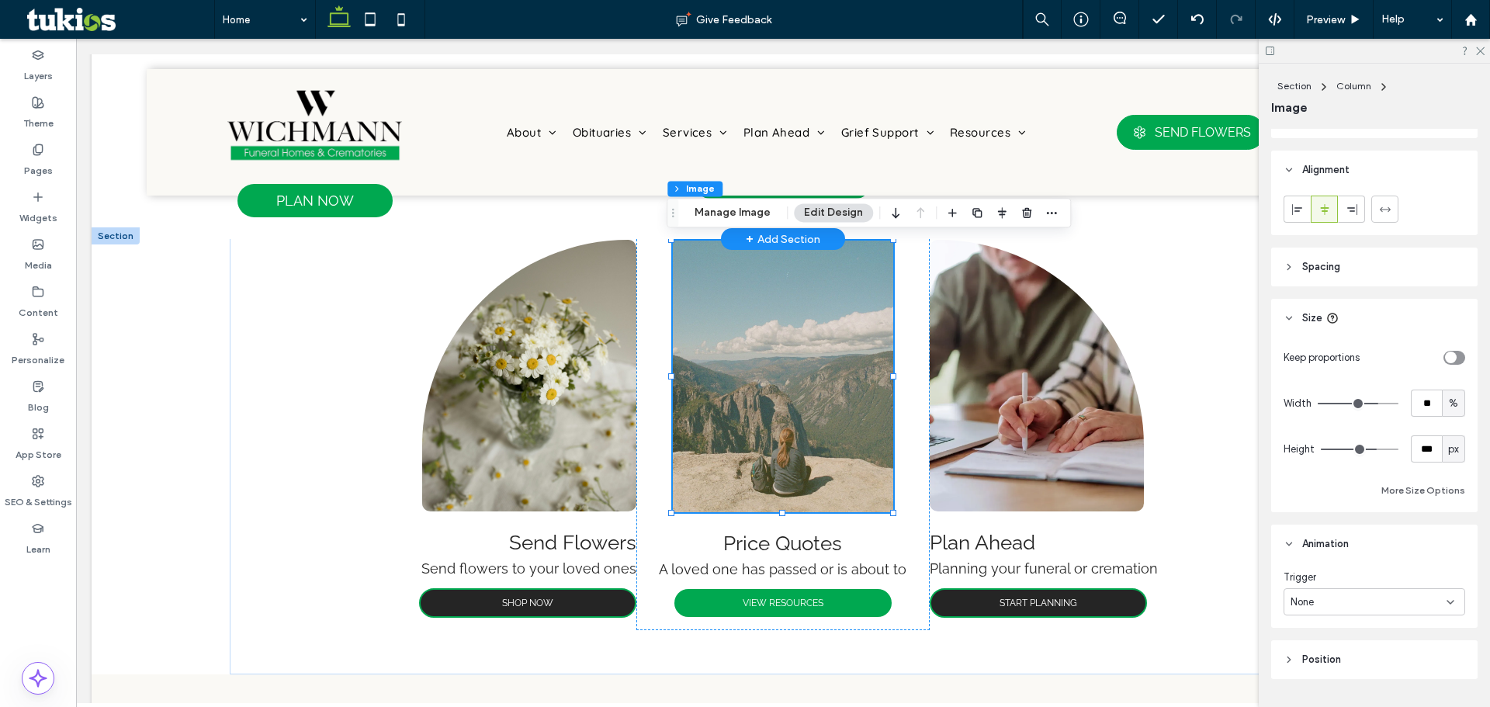
click at [1359, 595] on div "None" at bounding box center [1369, 602] width 156 height 16
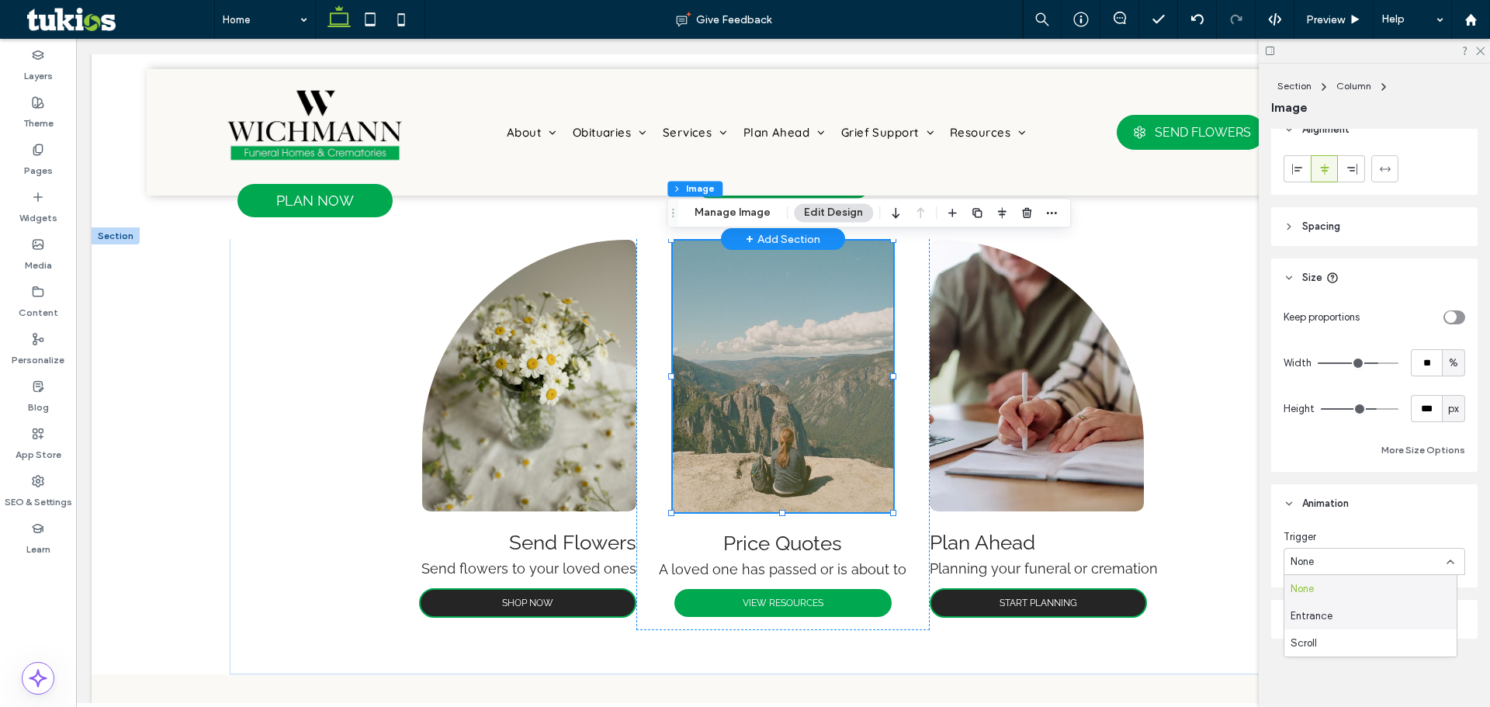
click at [1359, 608] on div "Entrance" at bounding box center [1370, 615] width 172 height 27
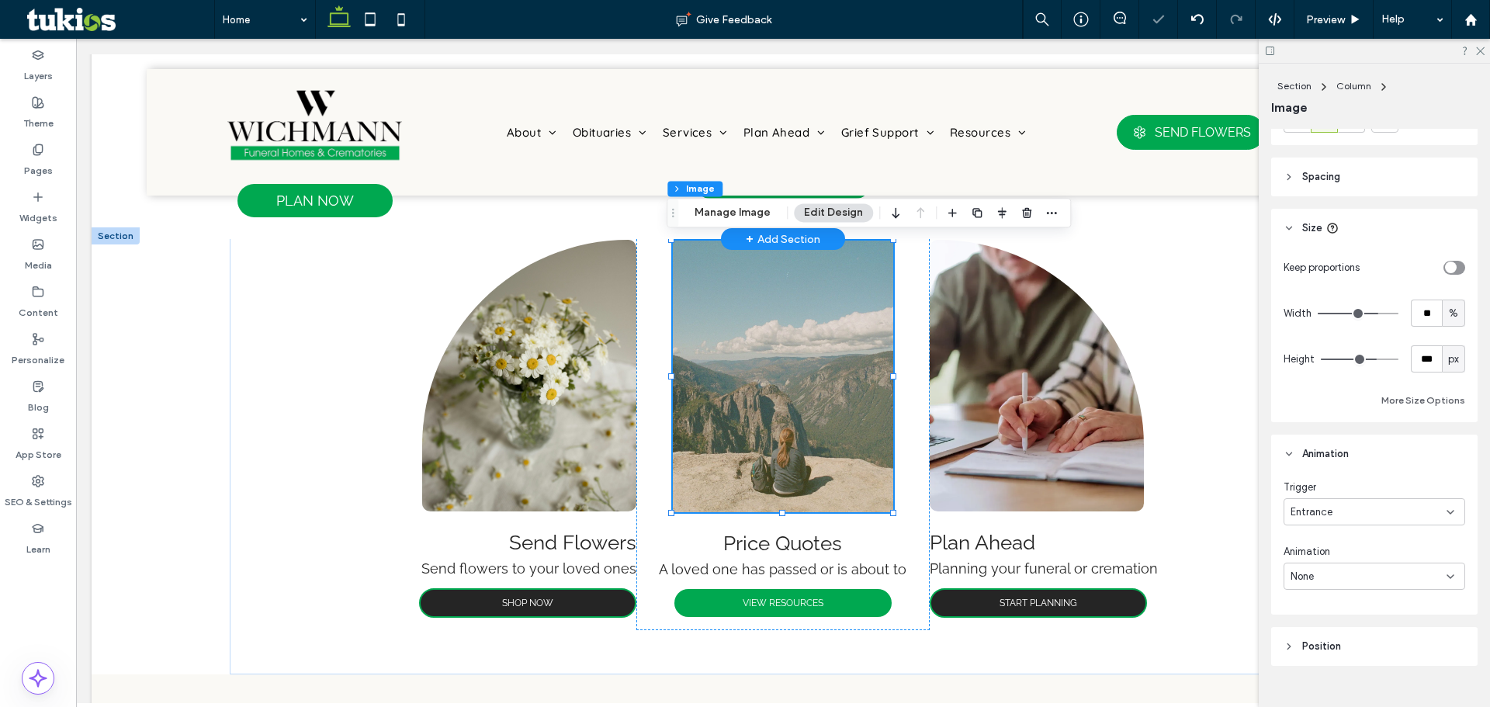
scroll to position [971, 0]
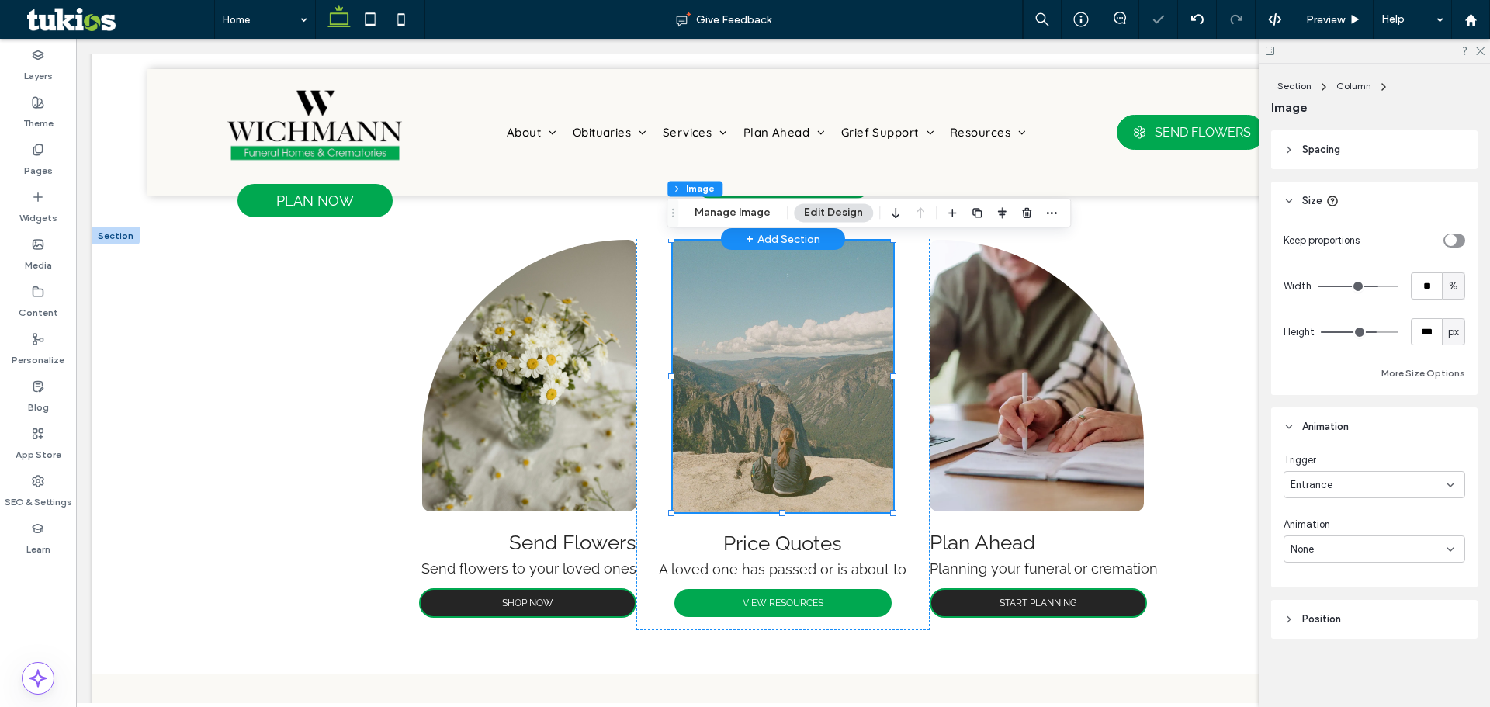
click at [1381, 552] on div "None" at bounding box center [1369, 550] width 156 height 16
click at [1355, 455] on div "Bounce In" at bounding box center [1370, 467] width 172 height 27
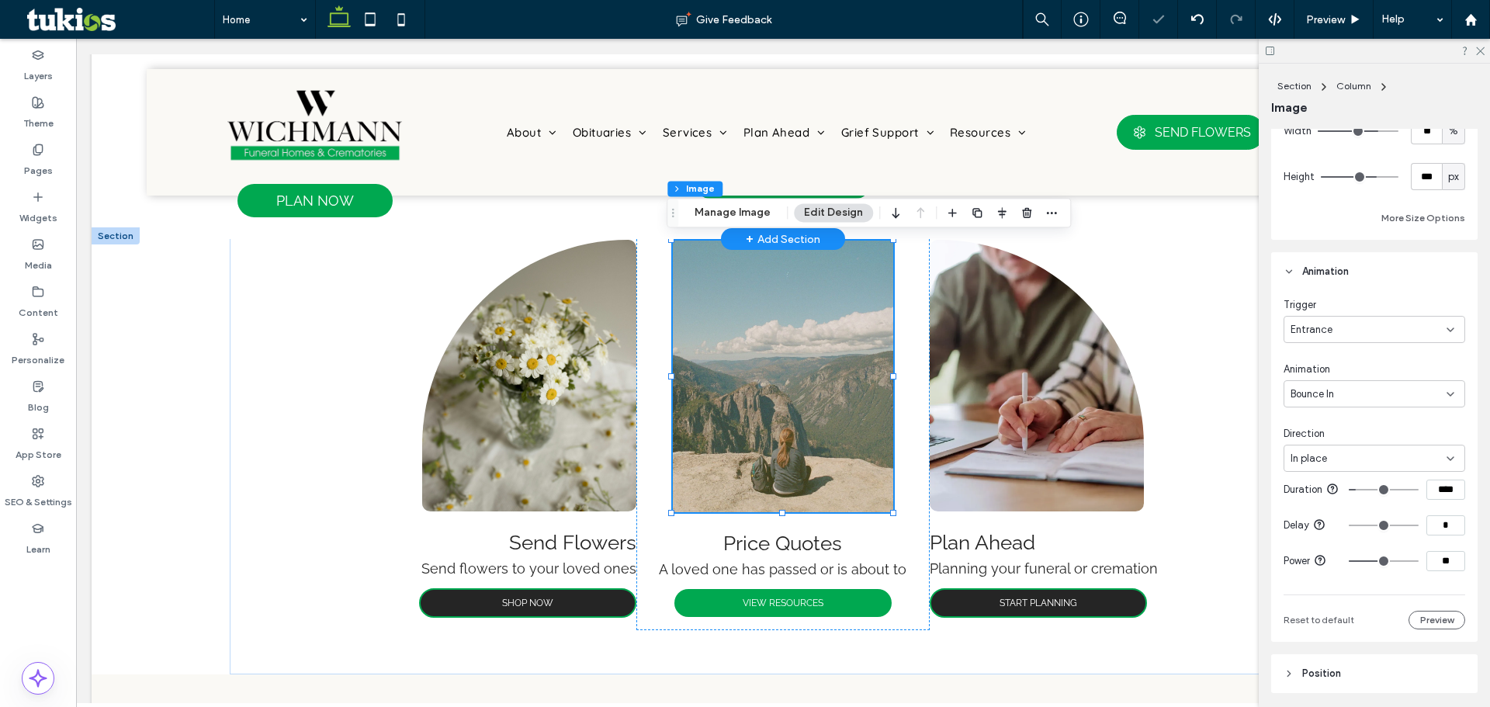
type input "**"
click at [1391, 562] on input "range" at bounding box center [1384, 561] width 70 height 2
type input "**"
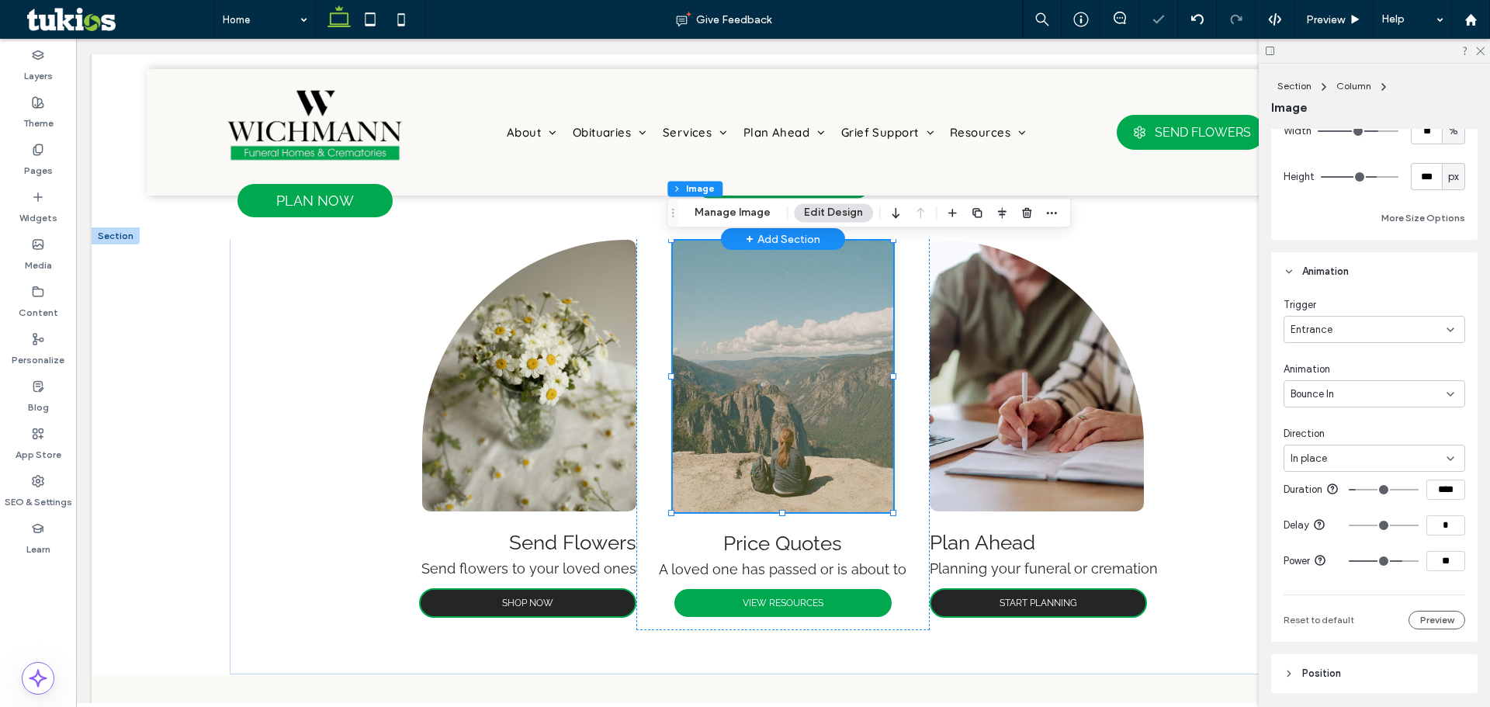
click at [1384, 562] on input "range" at bounding box center [1384, 561] width 70 height 2
click at [1367, 401] on div "Bounce In" at bounding box center [1369, 394] width 156 height 16
click at [1352, 527] on div "Rotate In" at bounding box center [1370, 529] width 172 height 27
type input "**"
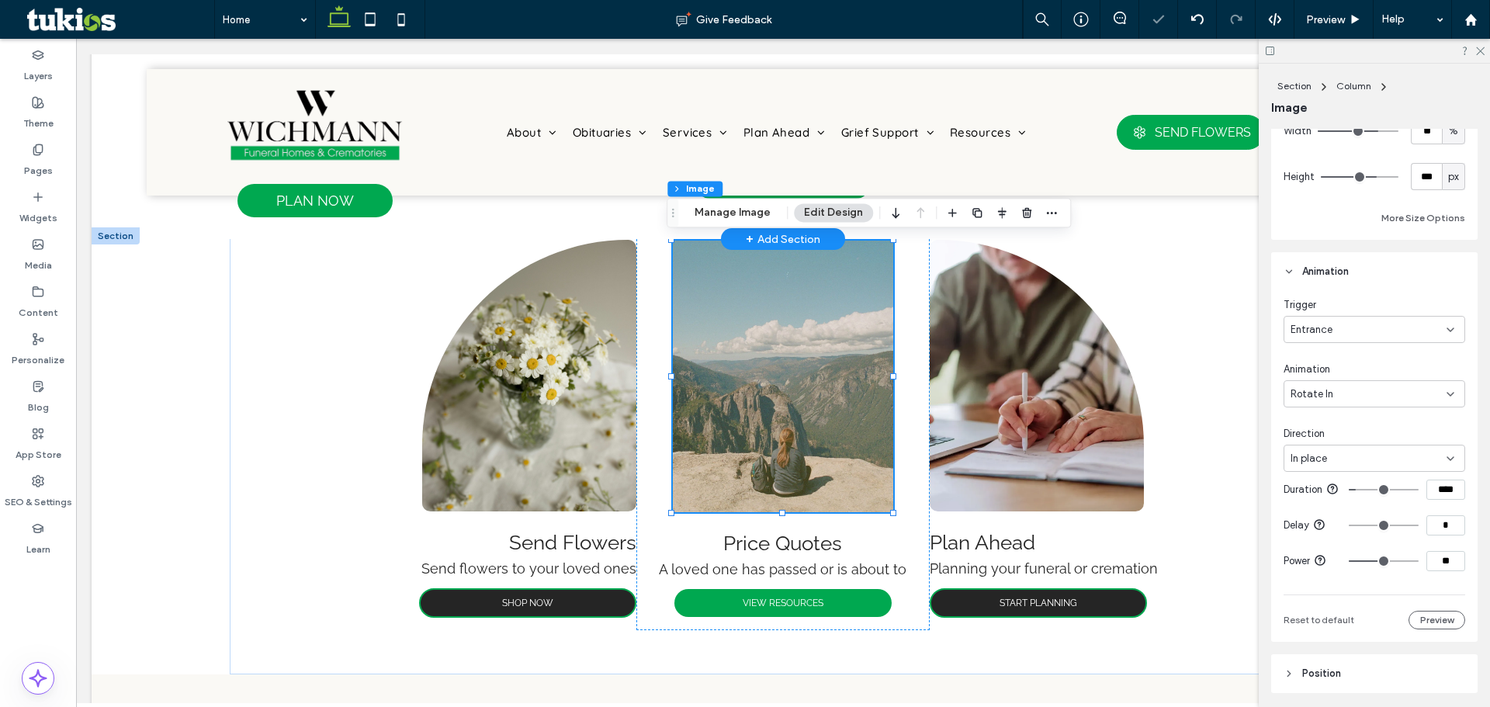
click at [1374, 393] on div "Rotate In" at bounding box center [1369, 394] width 156 height 16
click at [1348, 484] on div "Roll In" at bounding box center [1370, 479] width 172 height 27
click at [1353, 397] on div "Roll In" at bounding box center [1369, 394] width 156 height 16
click at [1353, 515] on div "Zoom In" at bounding box center [1370, 506] width 172 height 27
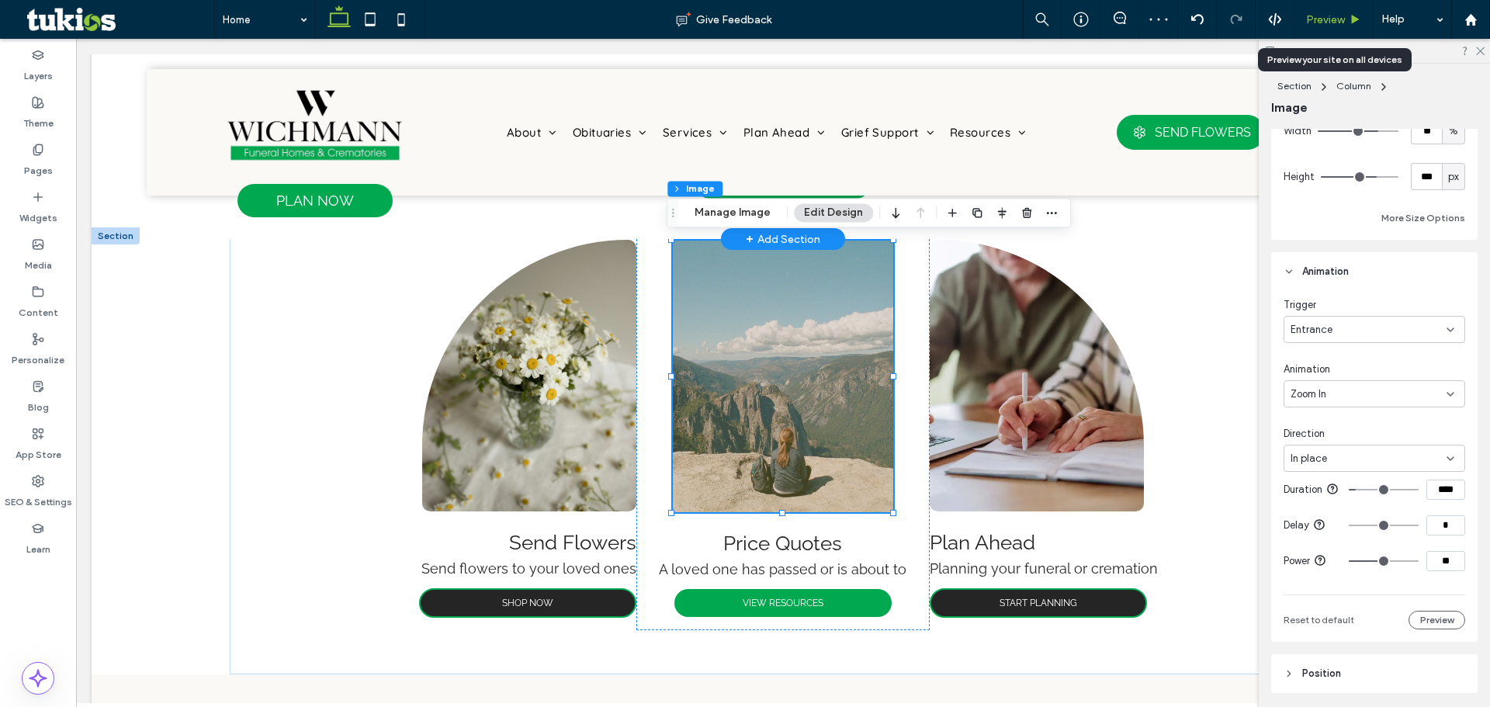
click at [1336, 18] on span "Preview" at bounding box center [1325, 19] width 39 height 13
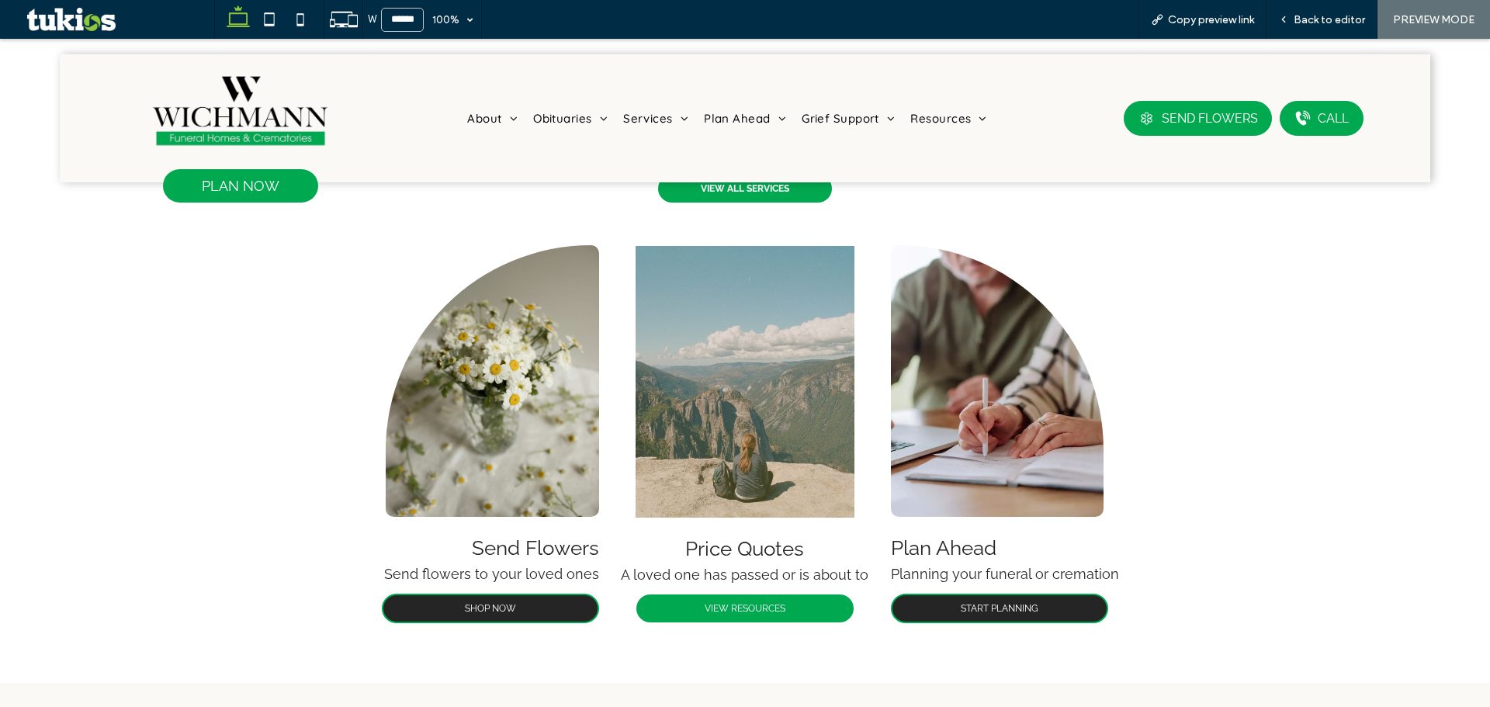
scroll to position [1558, 0]
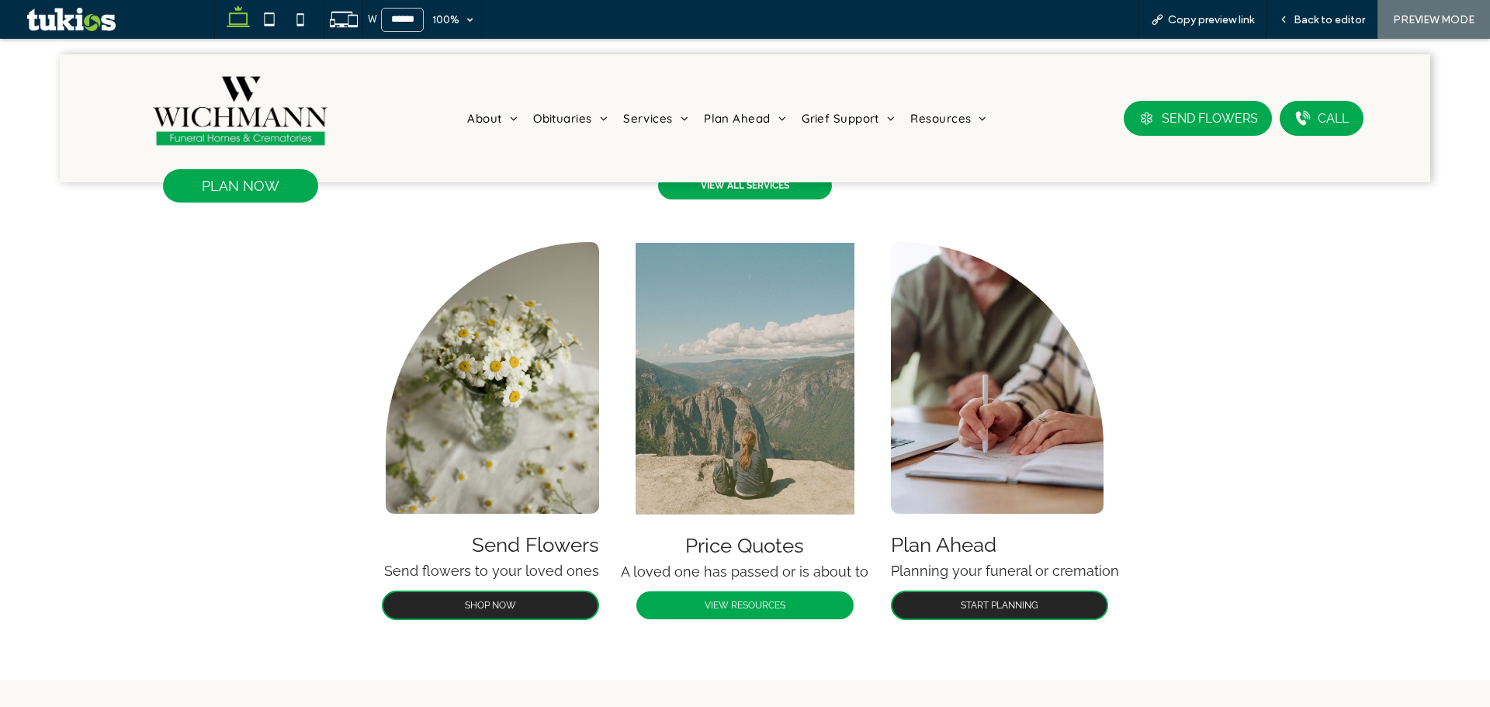
click at [268, 87] on img at bounding box center [240, 111] width 175 height 78
click at [1339, 24] on span "Back to editor" at bounding box center [1329, 19] width 71 height 13
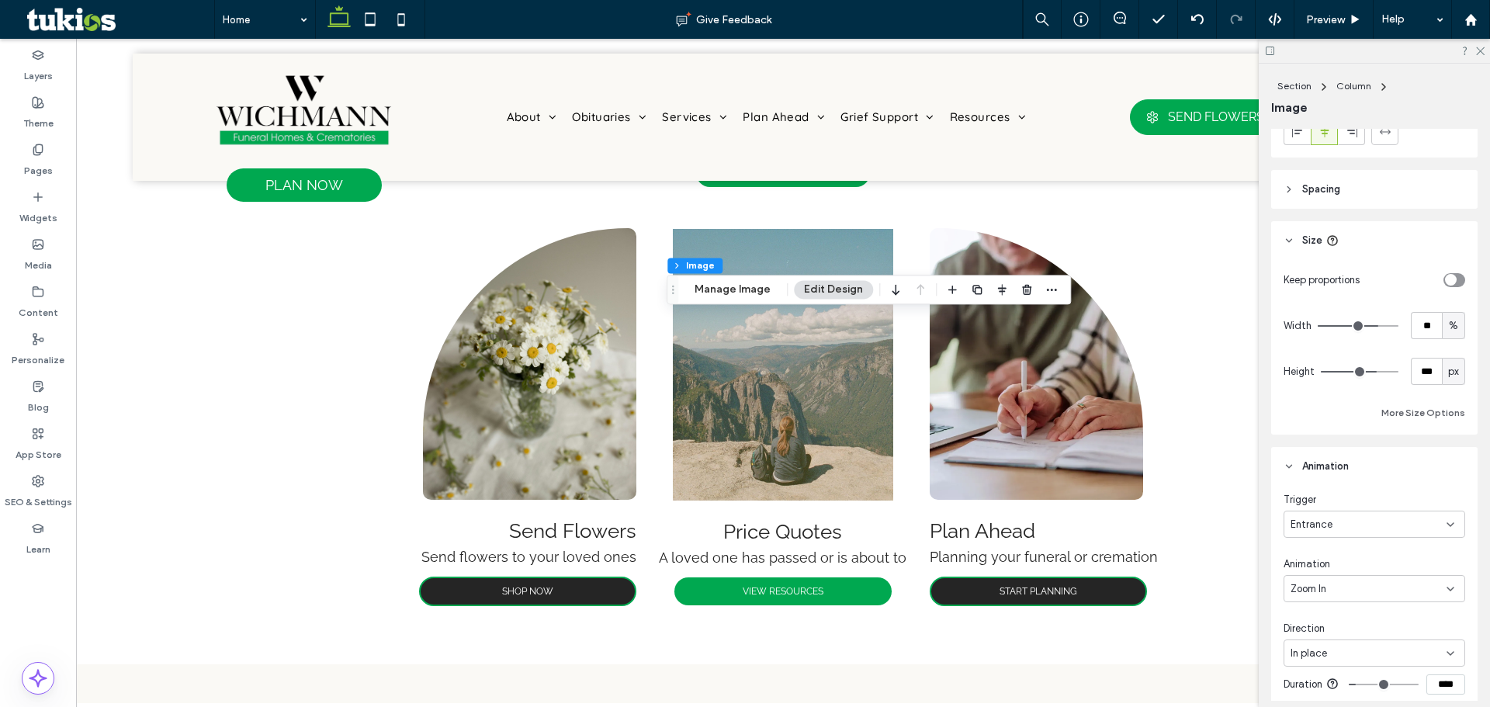
scroll to position [1009, 0]
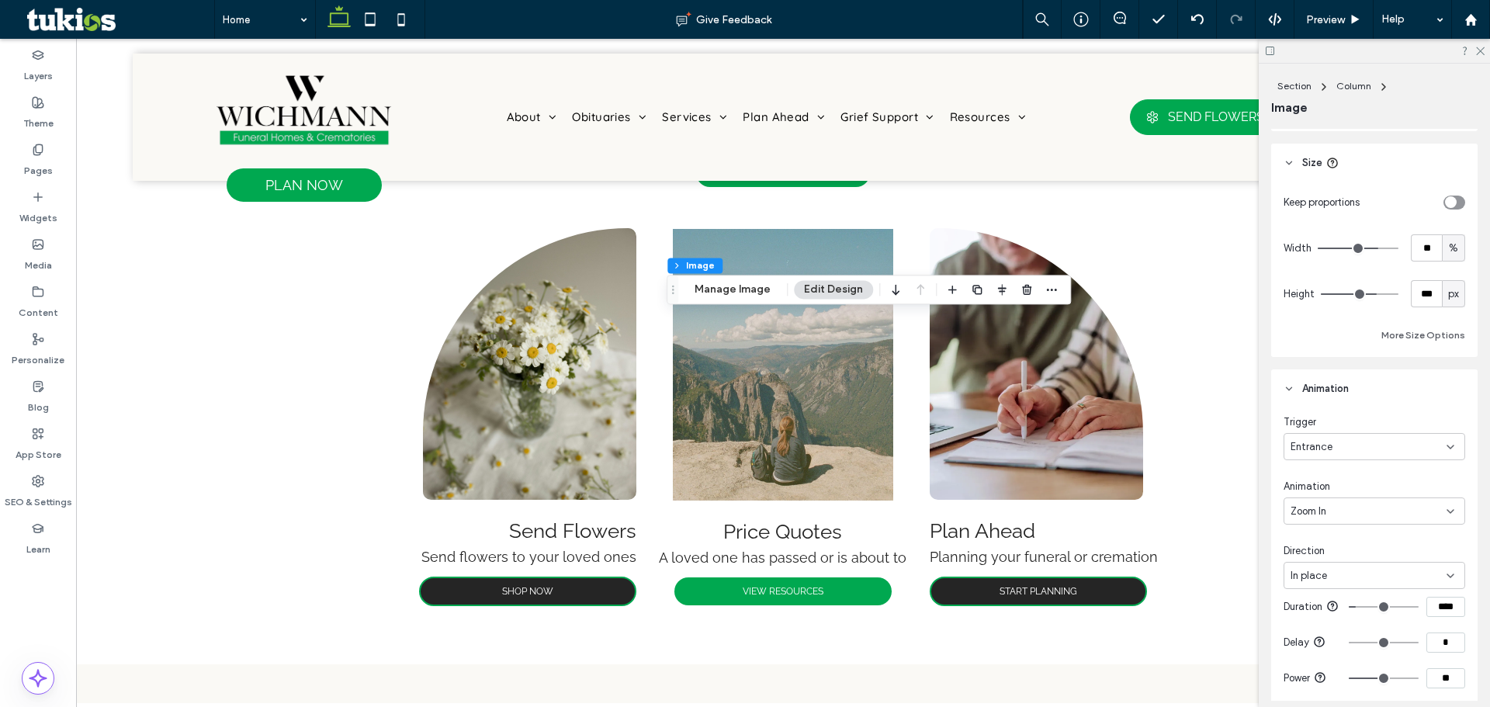
click at [1345, 506] on div "Zoom In" at bounding box center [1369, 512] width 156 height 16
click at [1329, 567] on div "Fade In" at bounding box center [1370, 565] width 172 height 27
click at [1347, 18] on div "Preview" at bounding box center [1333, 19] width 78 height 13
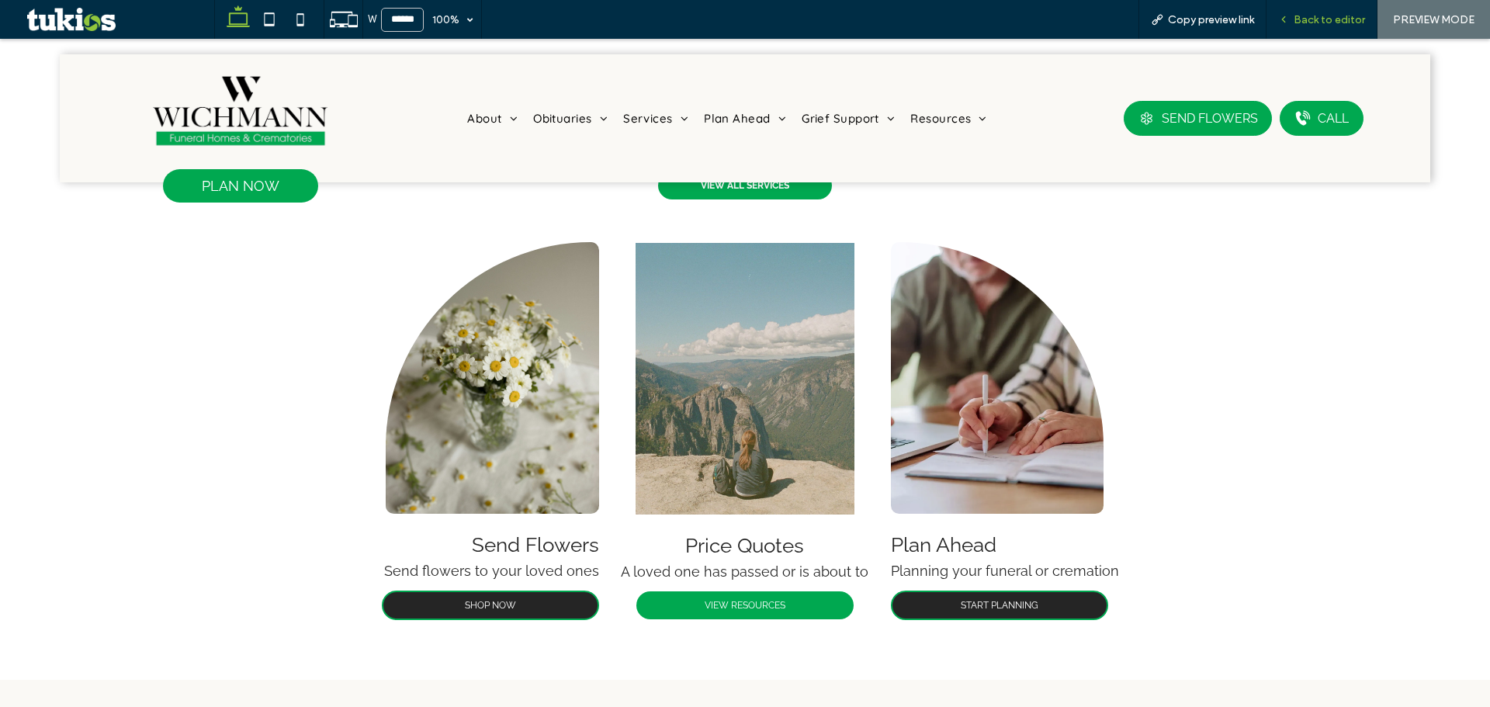
click at [1301, 24] on span "Back to editor" at bounding box center [1329, 19] width 71 height 13
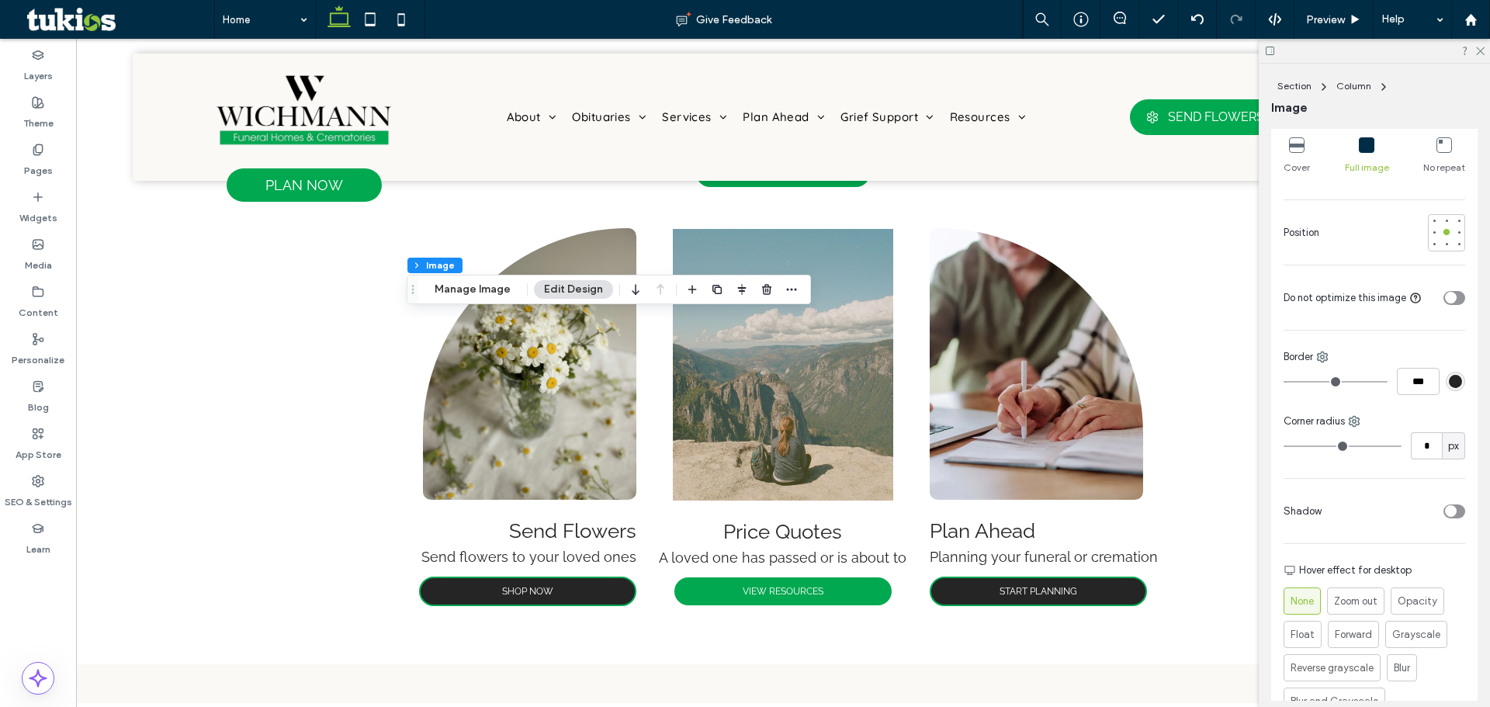
scroll to position [466, 0]
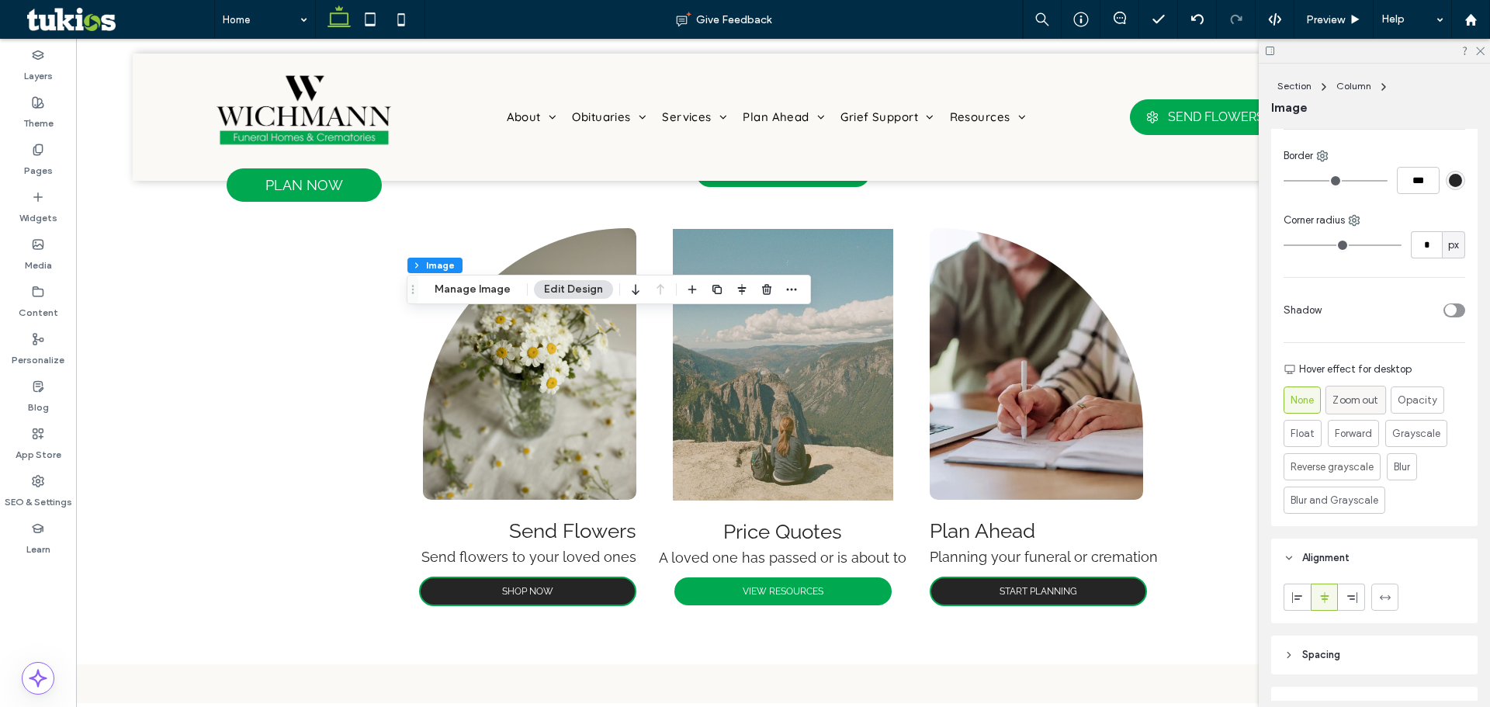
click at [1360, 407] on span "Zoom out" at bounding box center [1355, 400] width 46 height 16
click at [1317, 407] on label "None" at bounding box center [1302, 399] width 37 height 27
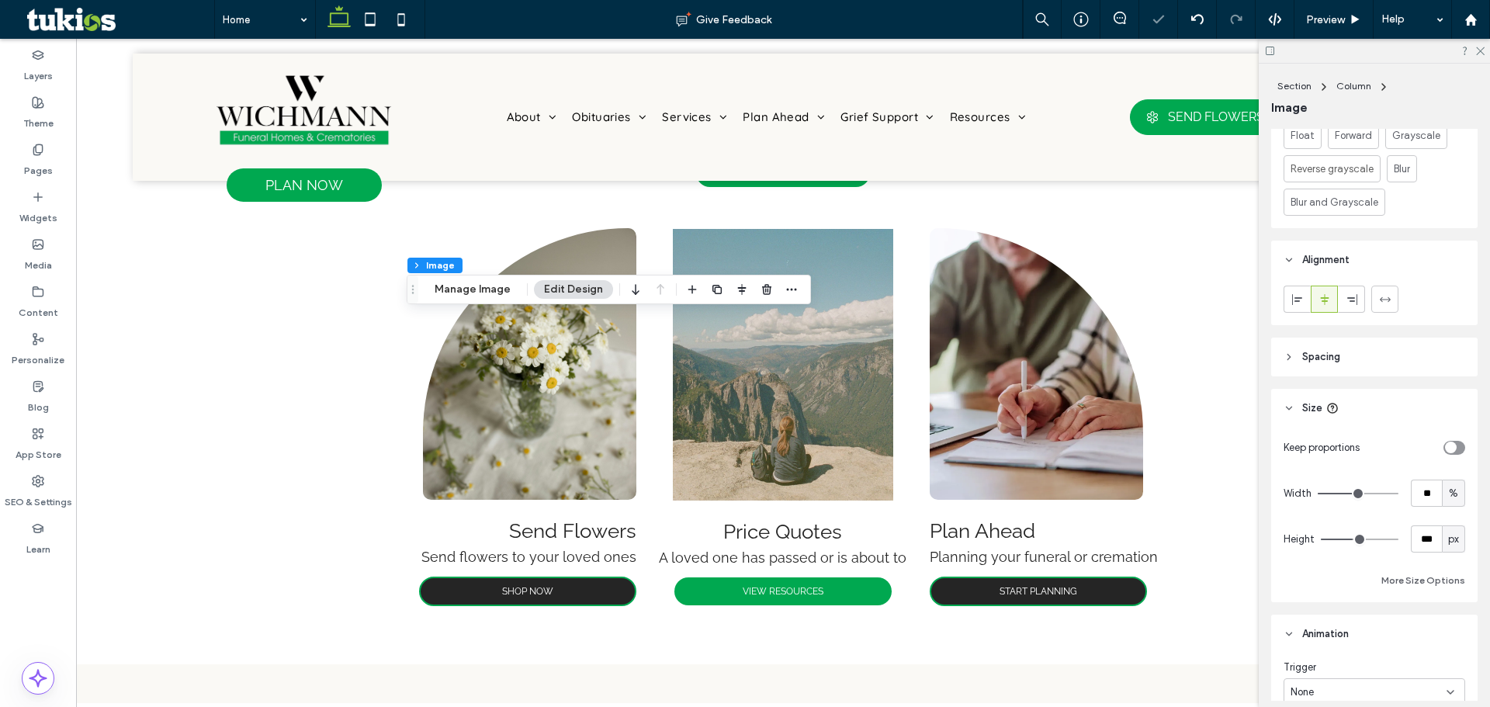
scroll to position [854, 0]
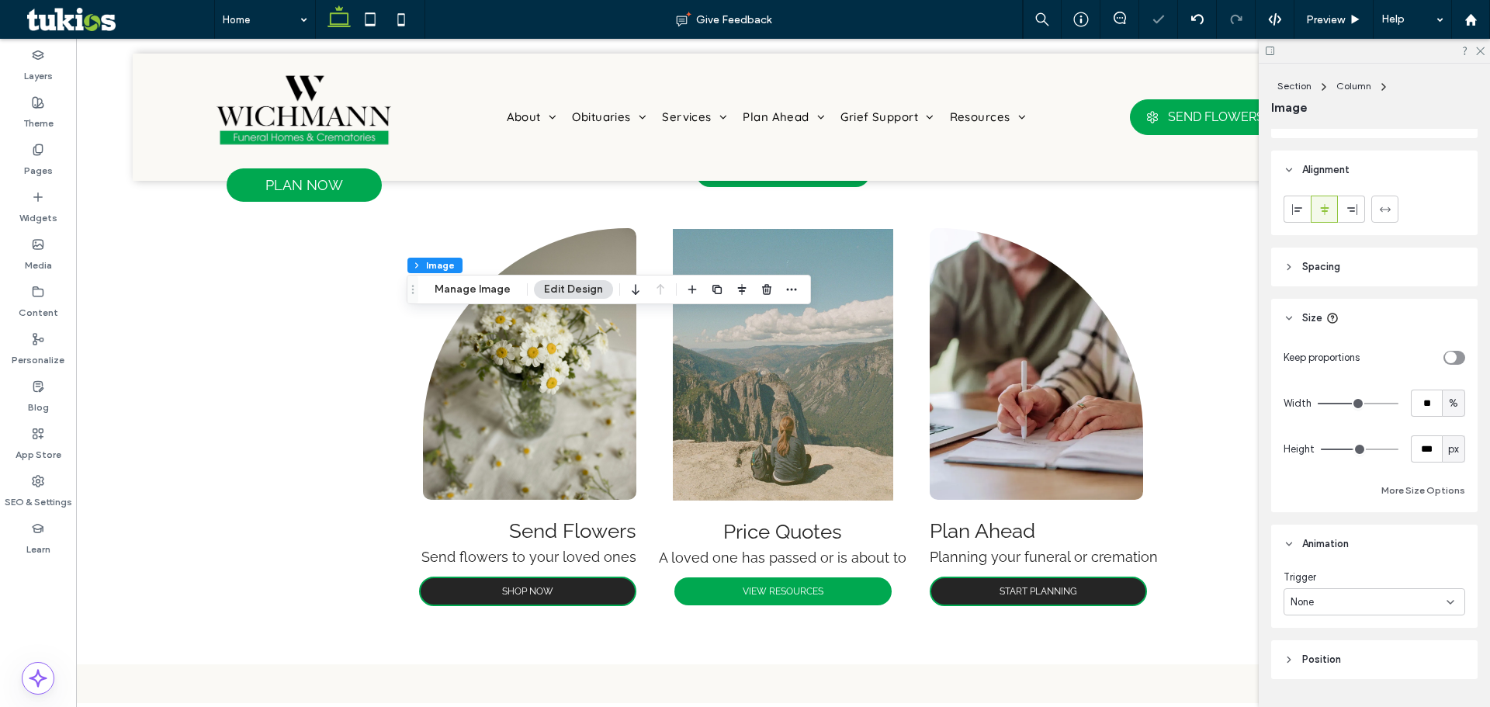
click at [1353, 601] on div "None" at bounding box center [1369, 602] width 156 height 16
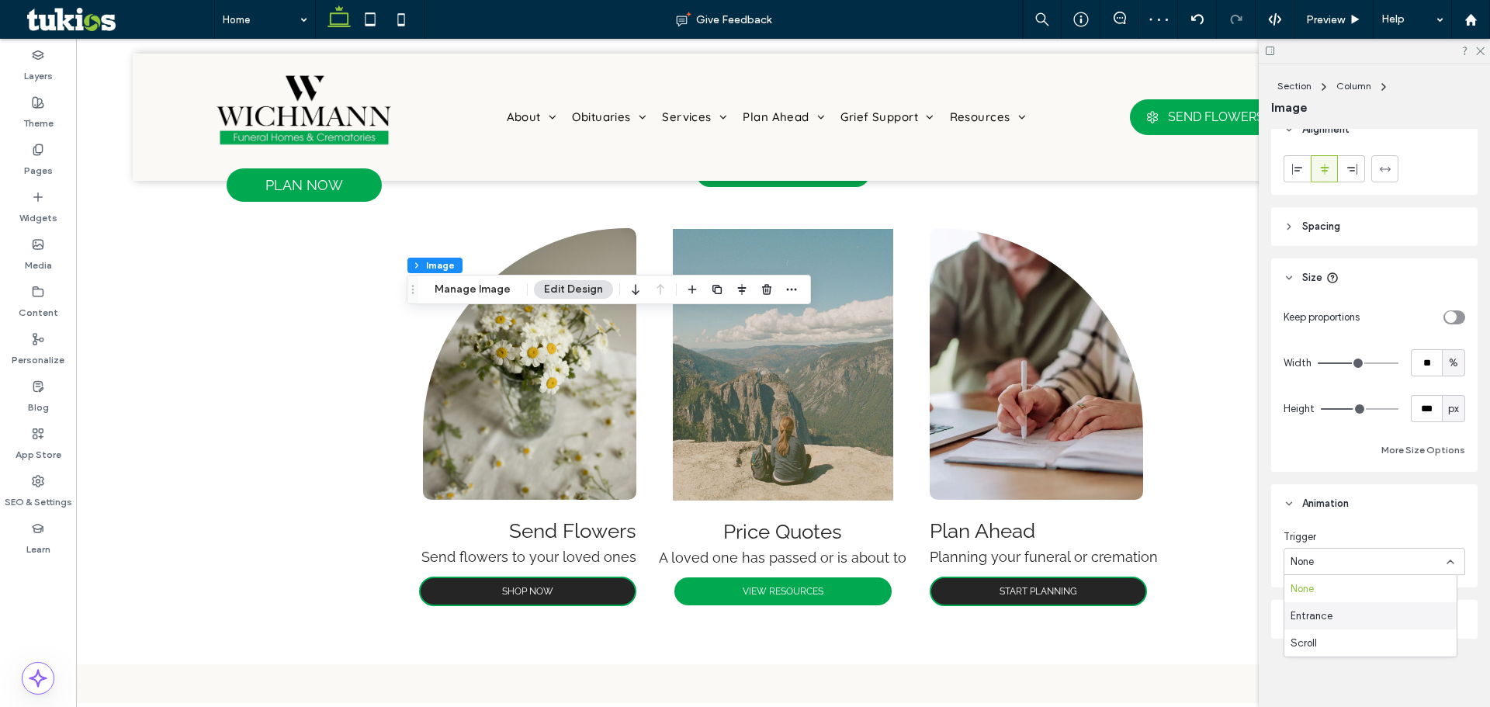
click at [1346, 609] on div "Entrance" at bounding box center [1370, 615] width 172 height 27
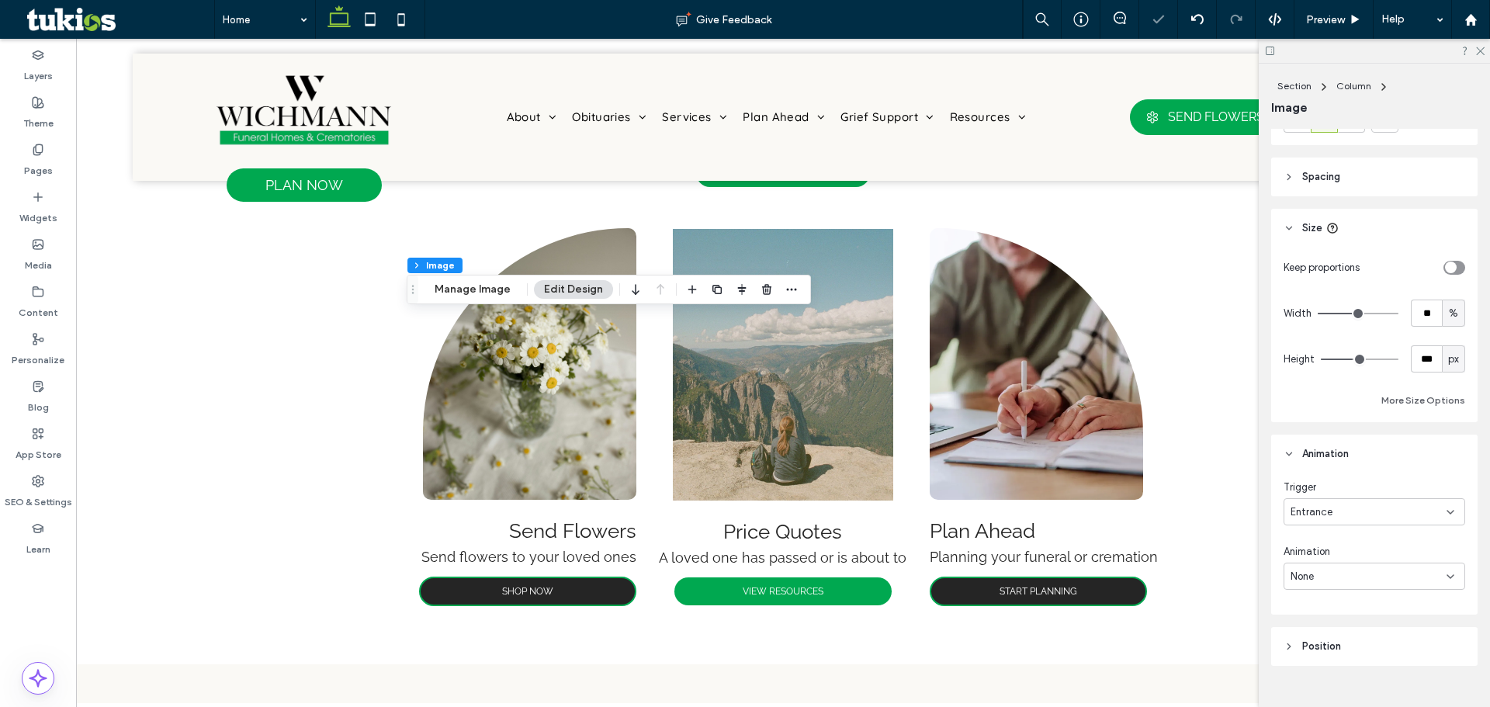
scroll to position [971, 0]
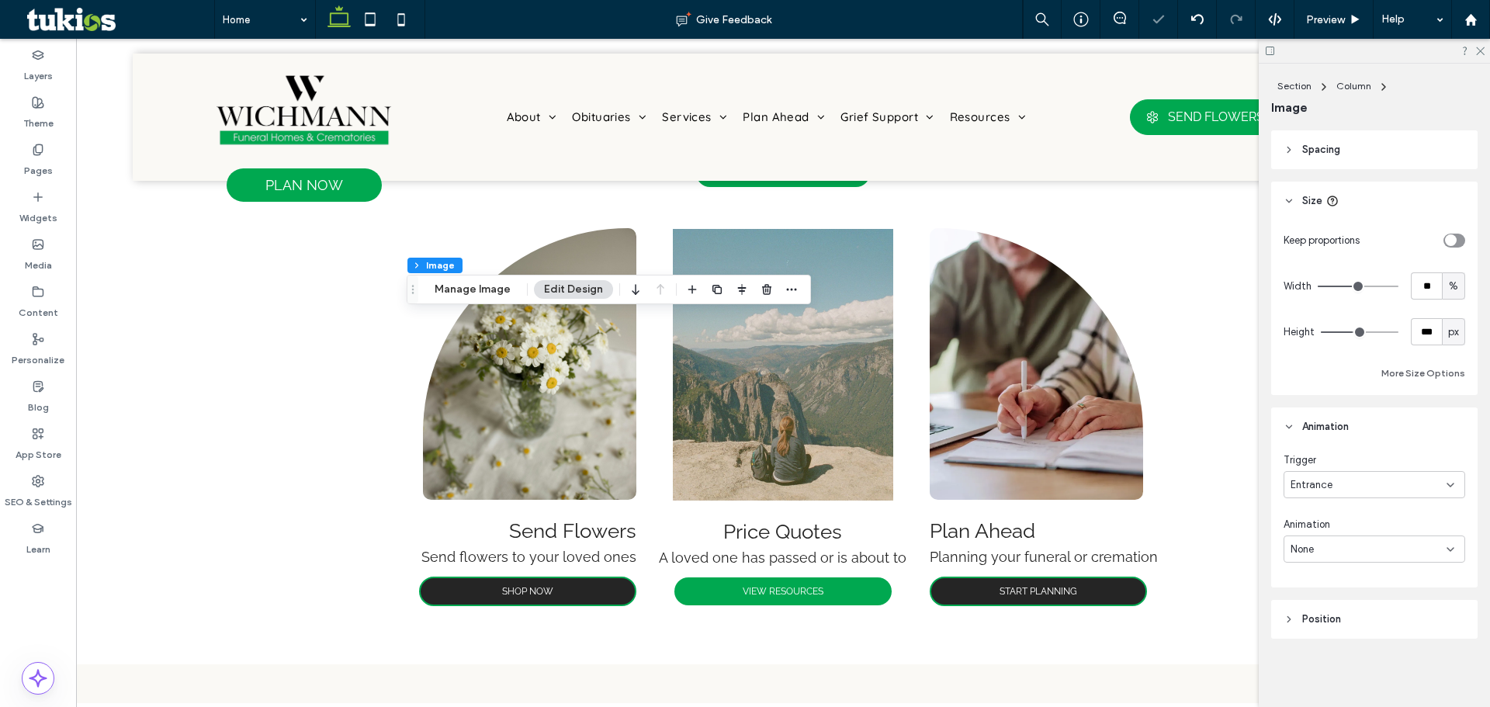
click at [1351, 560] on div "None" at bounding box center [1375, 548] width 182 height 27
click at [1354, 495] on div "Rotate In" at bounding box center [1370, 494] width 172 height 27
click at [1357, 537] on div "Rotate In" at bounding box center [1375, 548] width 182 height 27
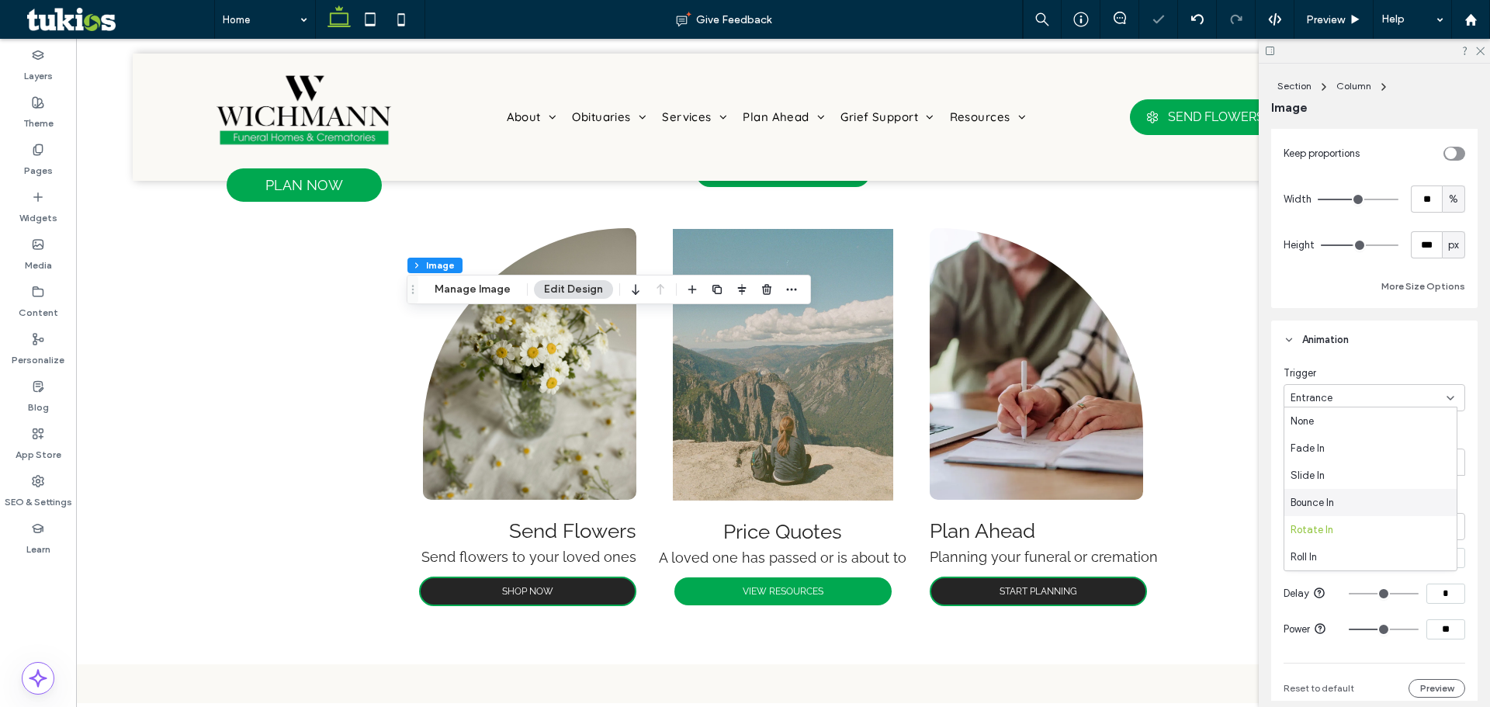
scroll to position [1126, 0]
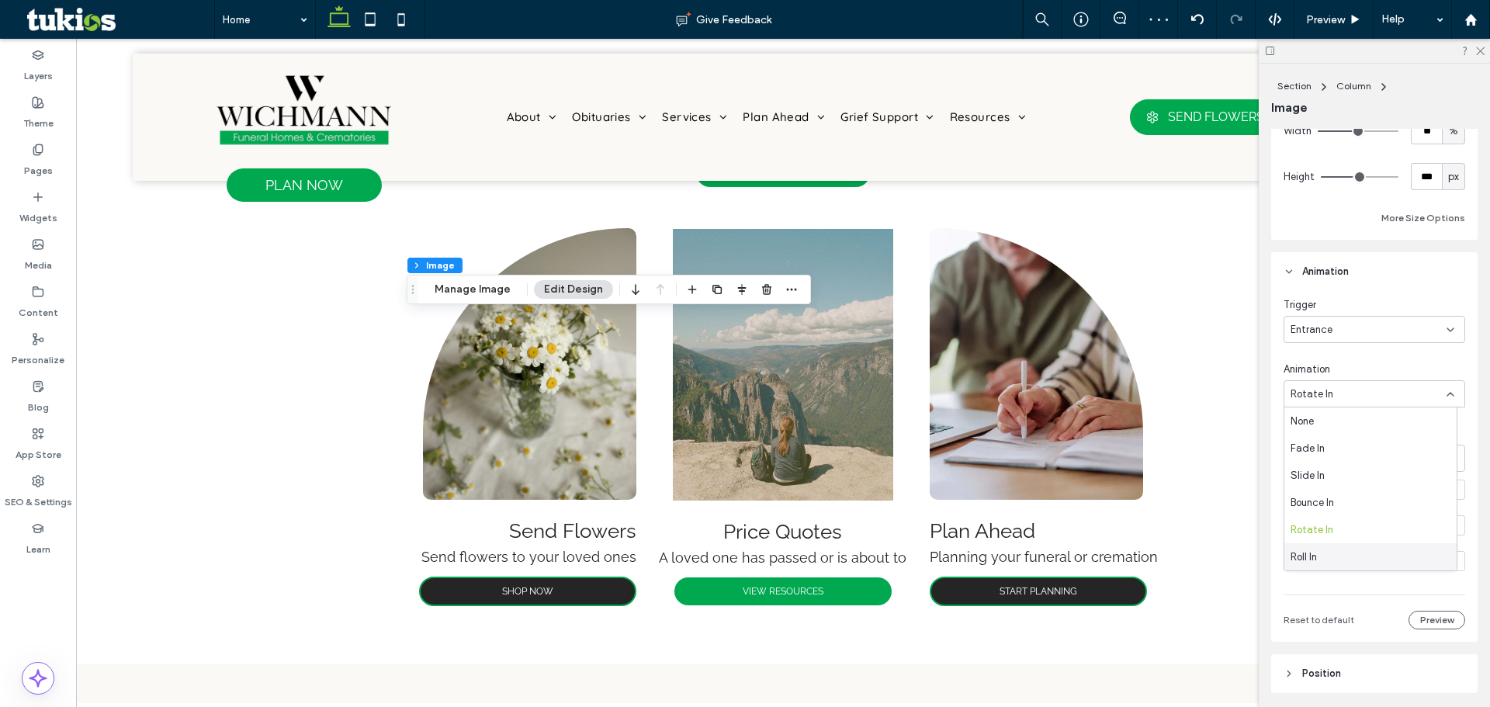
click at [1338, 549] on div "Roll In" at bounding box center [1370, 556] width 172 height 27
click at [1381, 445] on div "From right" at bounding box center [1375, 458] width 182 height 27
click at [1373, 393] on div "Roll In" at bounding box center [1369, 394] width 156 height 16
click at [1349, 514] on div "Zoom In" at bounding box center [1370, 506] width 172 height 27
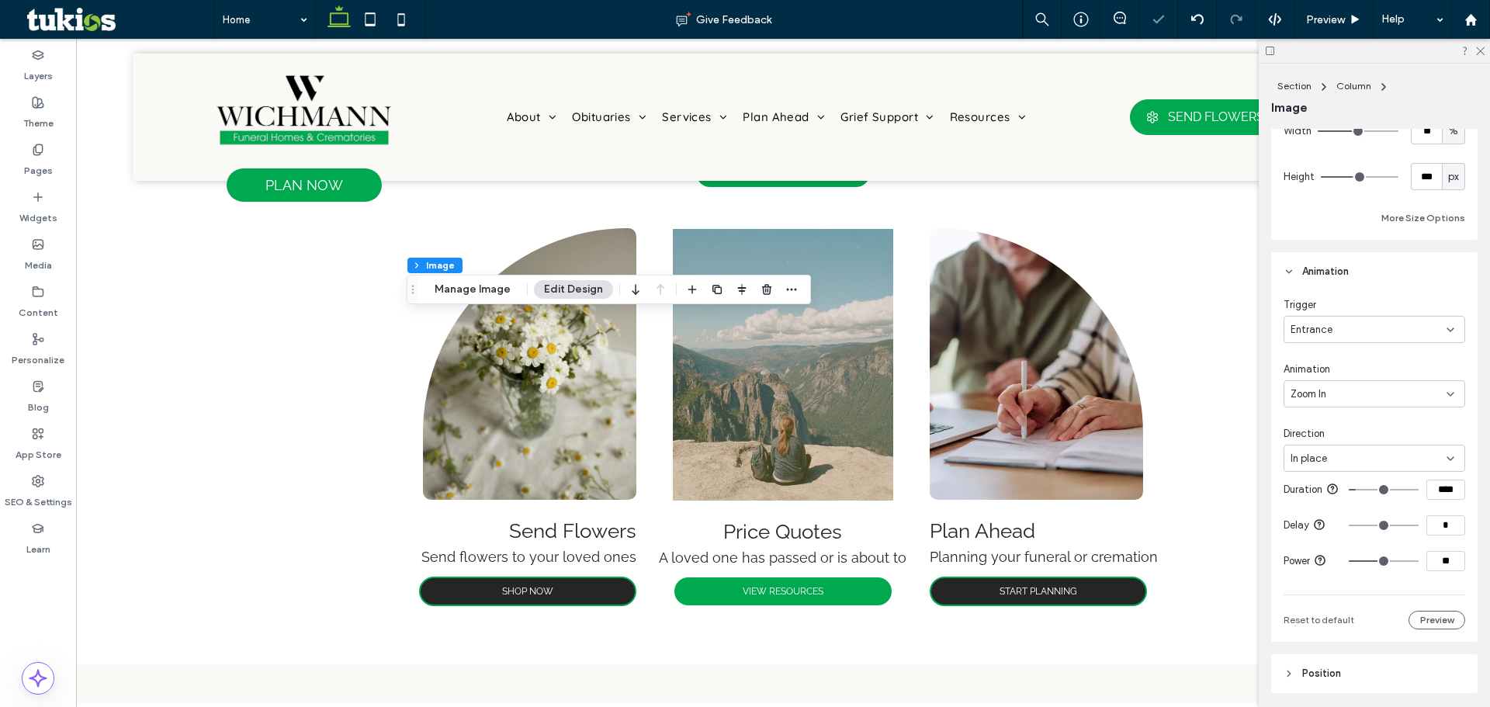
click at [1360, 380] on div "Zoom In" at bounding box center [1375, 393] width 182 height 27
click at [1344, 494] on div "Flash" at bounding box center [1370, 483] width 172 height 27
click at [1346, 403] on div "Flash" at bounding box center [1375, 393] width 182 height 27
click at [1336, 515] on div "Pulse" at bounding box center [1370, 510] width 172 height 27
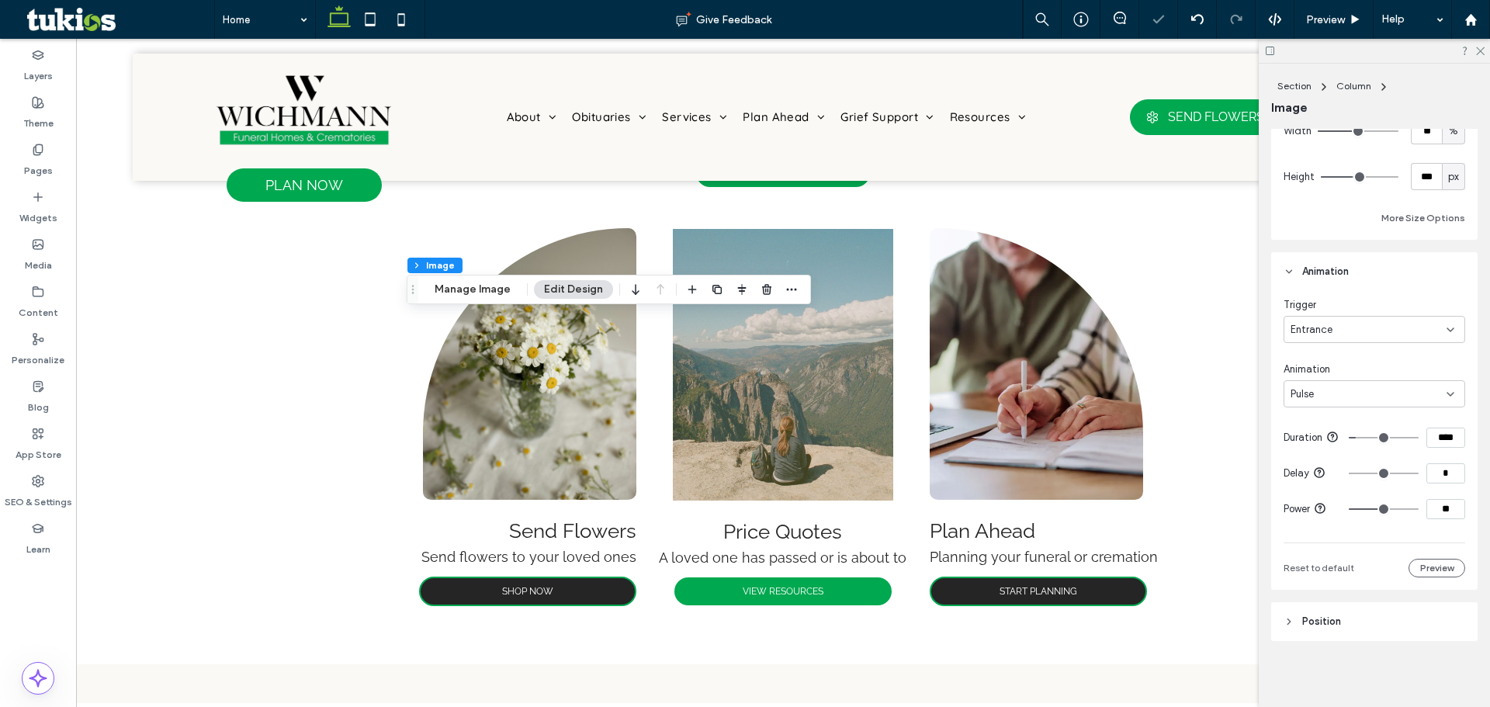
click at [1350, 396] on div "Pulse" at bounding box center [1369, 394] width 156 height 16
click at [1360, 457] on div "Rubber Band" at bounding box center [1370, 448] width 172 height 27
click at [1358, 401] on div "Rubber Band" at bounding box center [1369, 394] width 156 height 16
click at [1340, 473] on div "Shake" at bounding box center [1370, 475] width 172 height 27
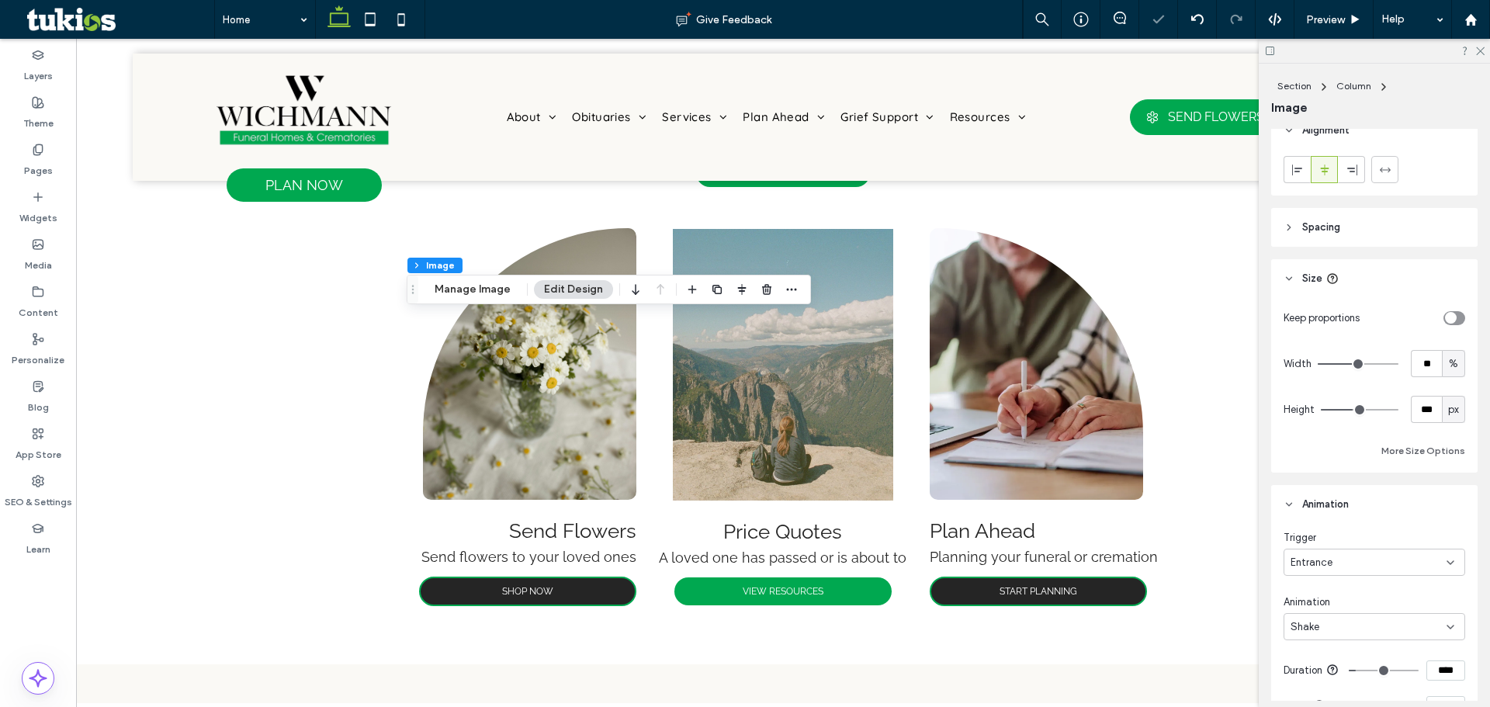
scroll to position [971, 0]
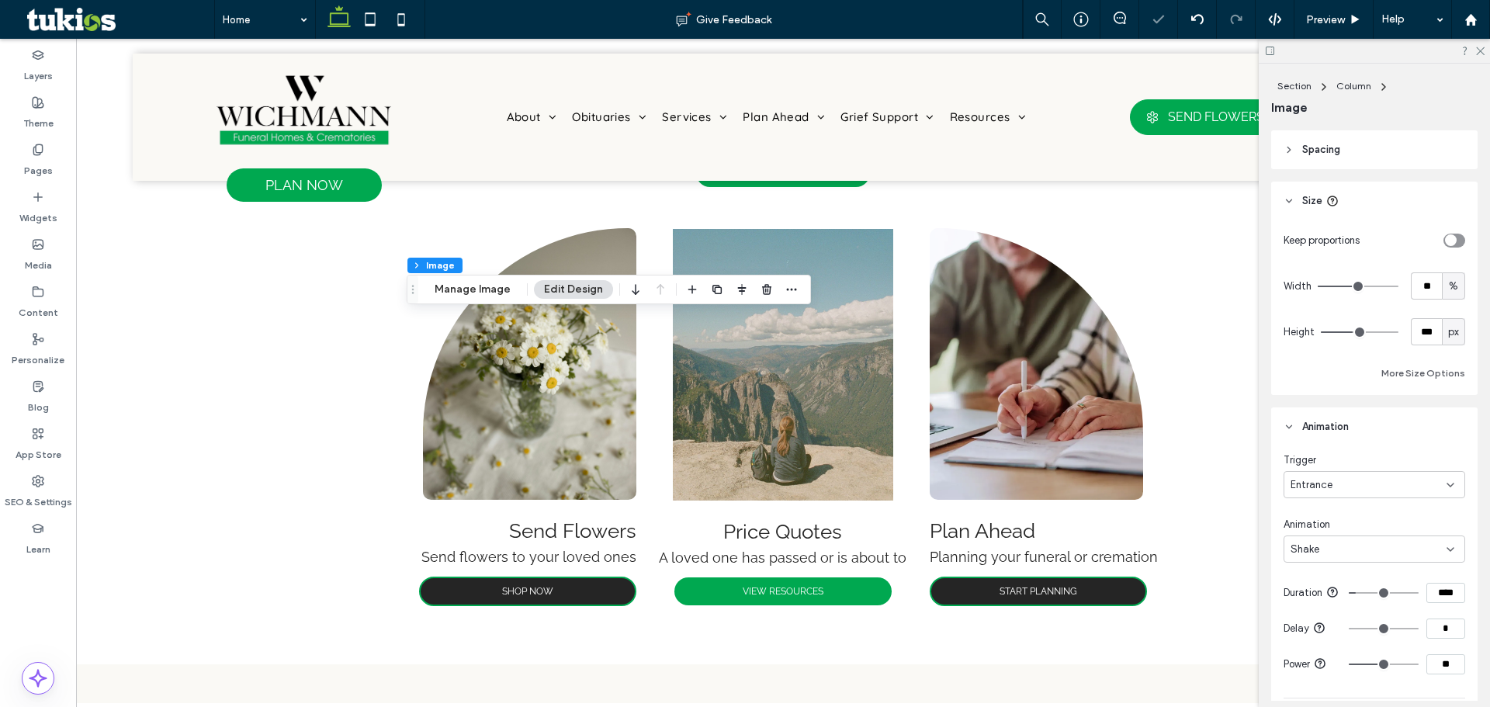
click at [1351, 484] on div "Entrance" at bounding box center [1369, 485] width 156 height 16
click at [1337, 506] on div "None" at bounding box center [1370, 511] width 172 height 27
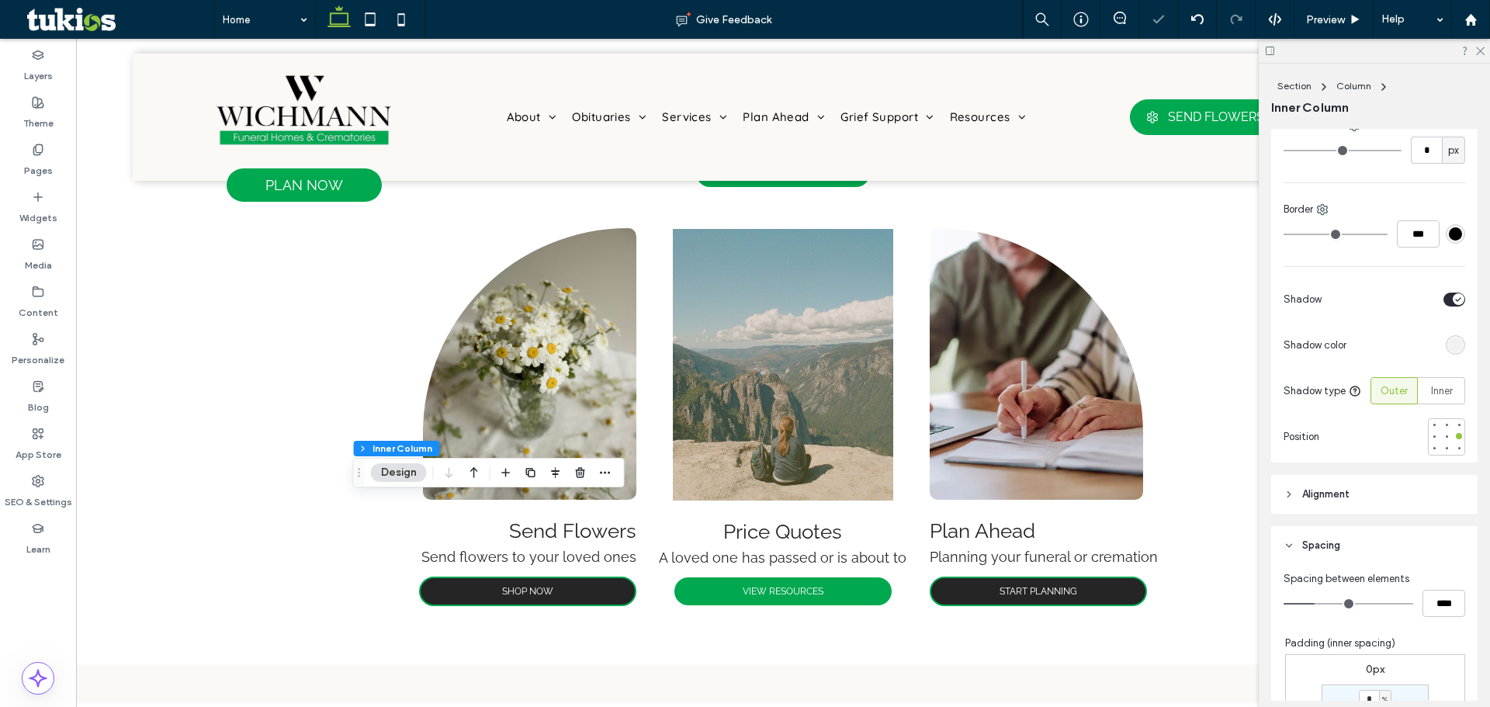
scroll to position [621, 0]
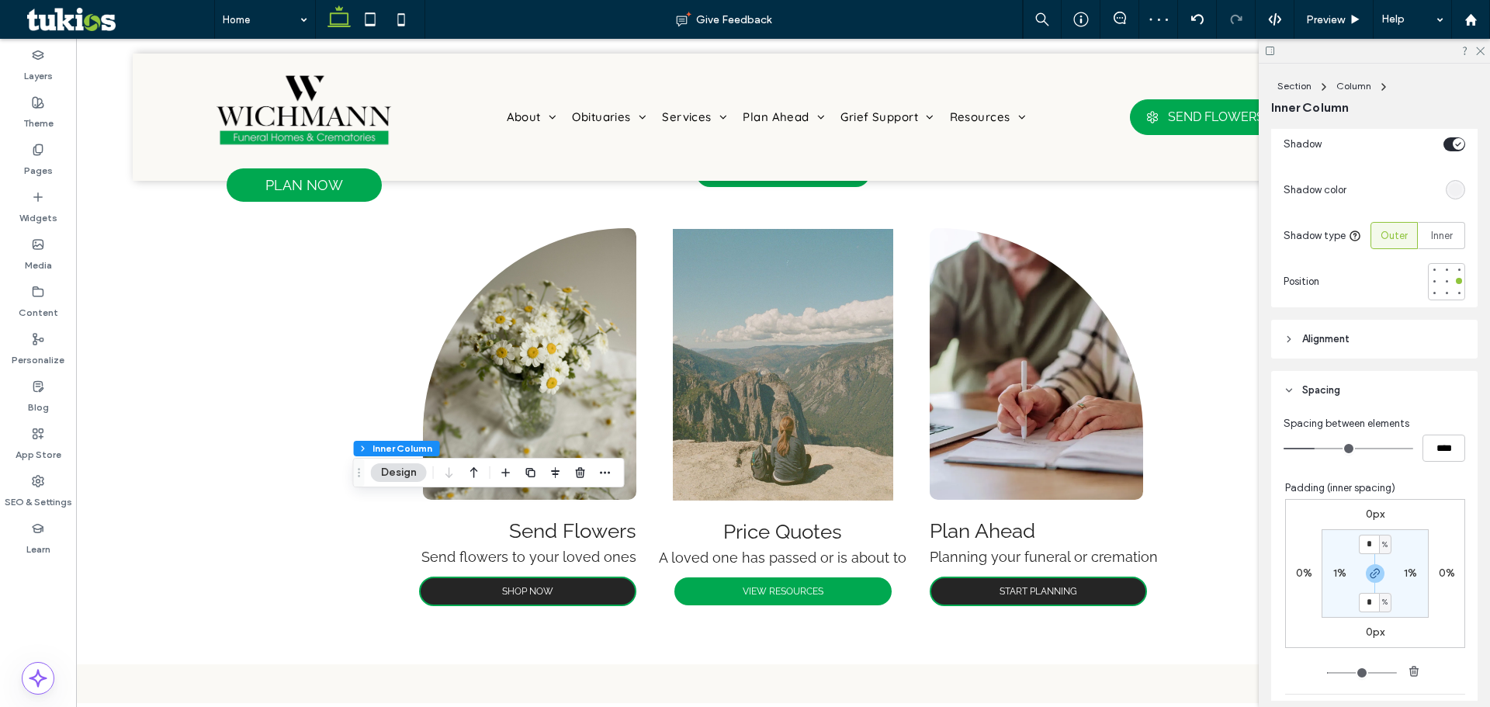
click at [1339, 342] on span "Alignment" at bounding box center [1325, 339] width 47 height 16
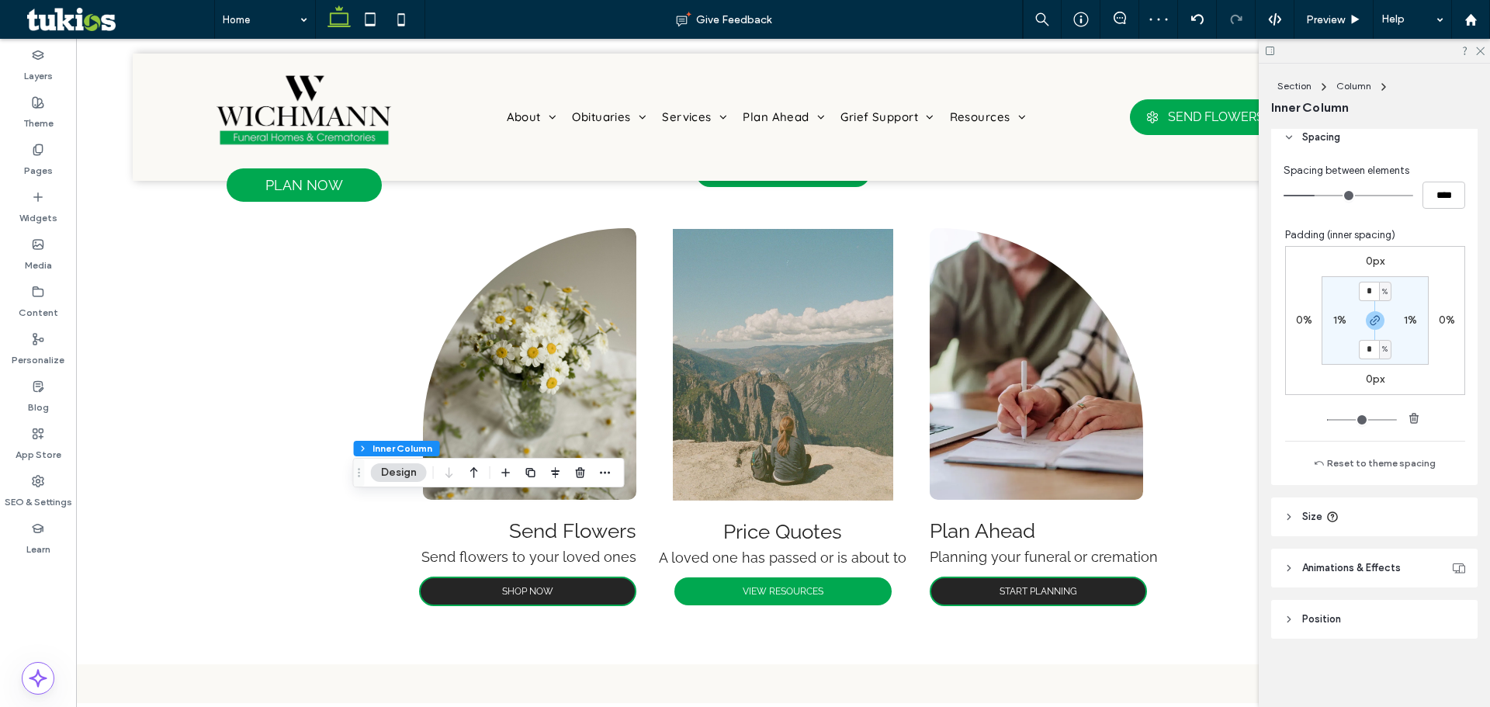
click at [1352, 576] on header "Animations & Effects" at bounding box center [1374, 568] width 206 height 39
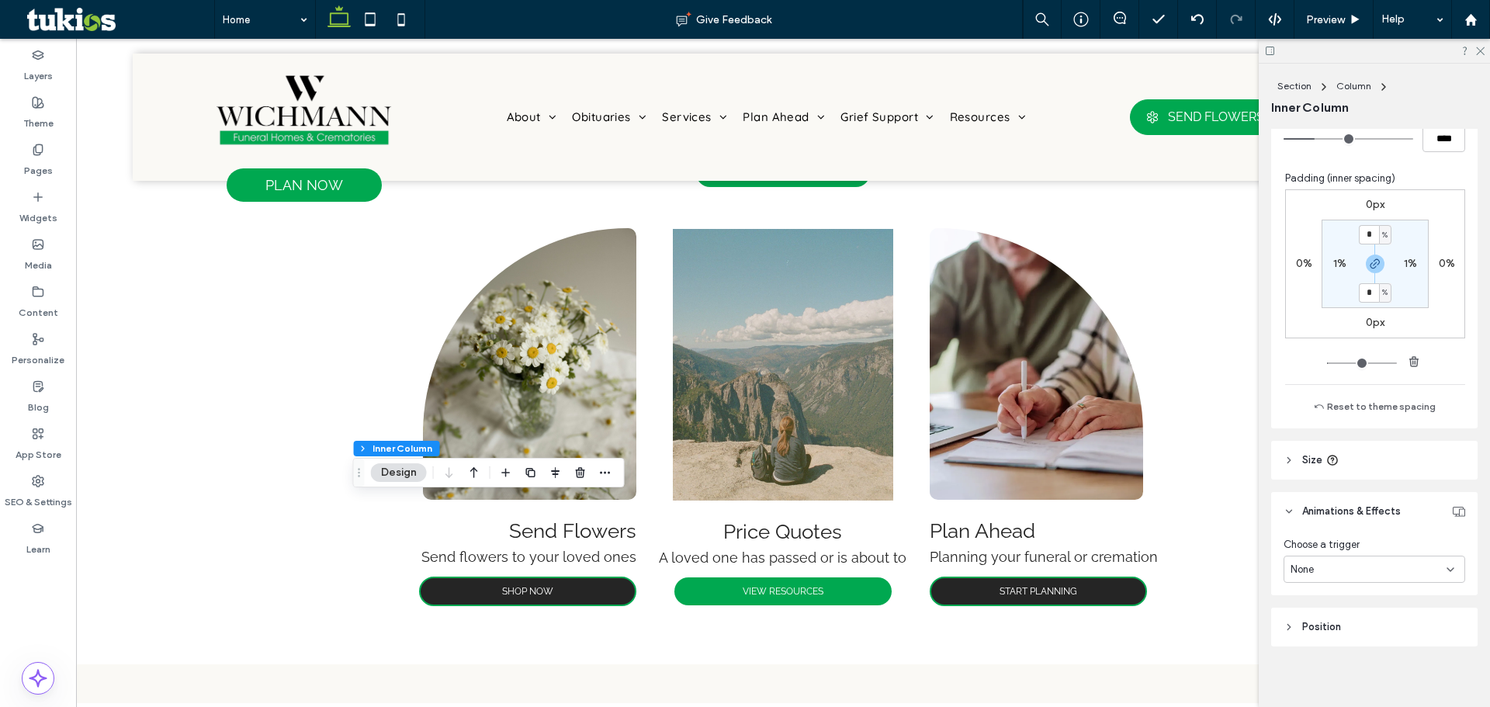
scroll to position [982, 0]
click at [1354, 570] on div "None" at bounding box center [1369, 564] width 156 height 16
click at [1346, 610] on div "Entrance" at bounding box center [1370, 617] width 172 height 27
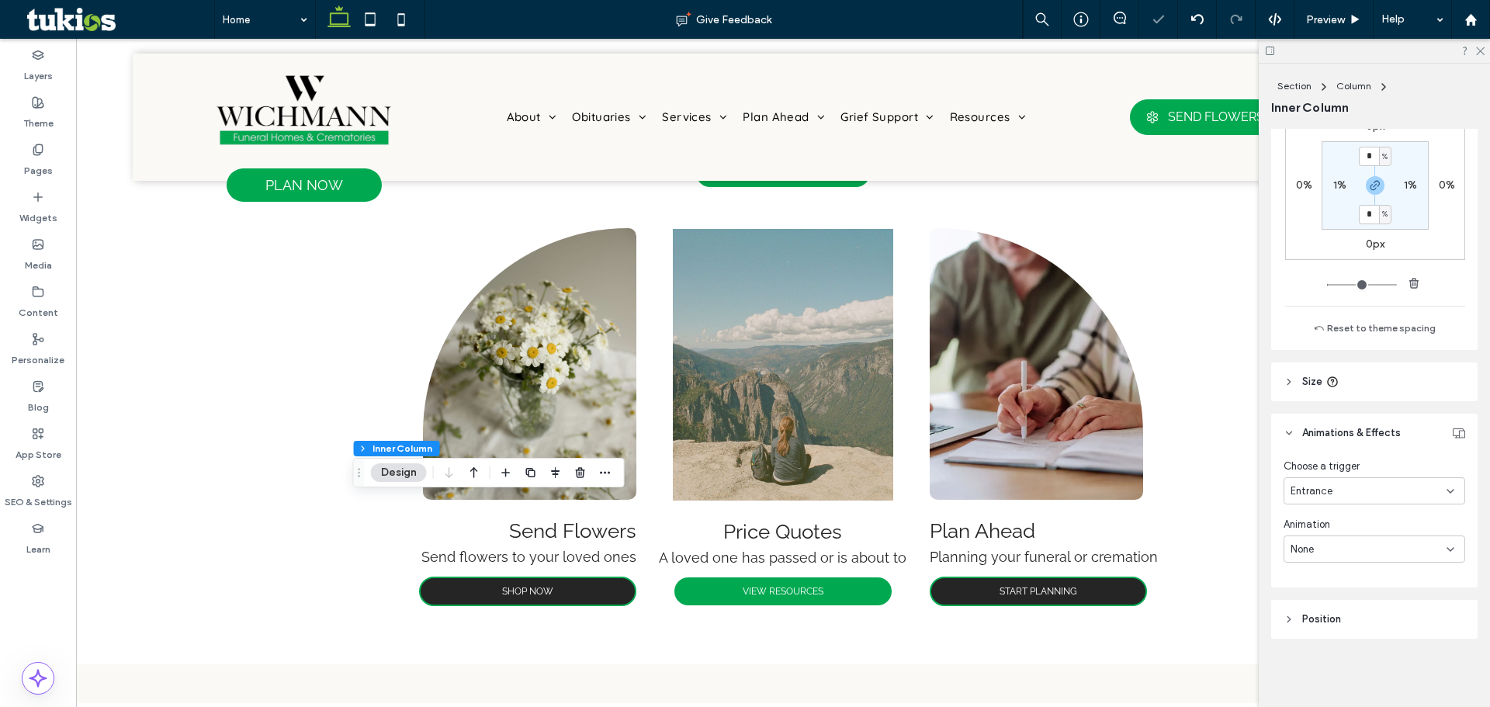
click at [1352, 556] on div "None" at bounding box center [1369, 550] width 156 height 16
click at [1334, 479] on div "Pulse" at bounding box center [1370, 475] width 172 height 27
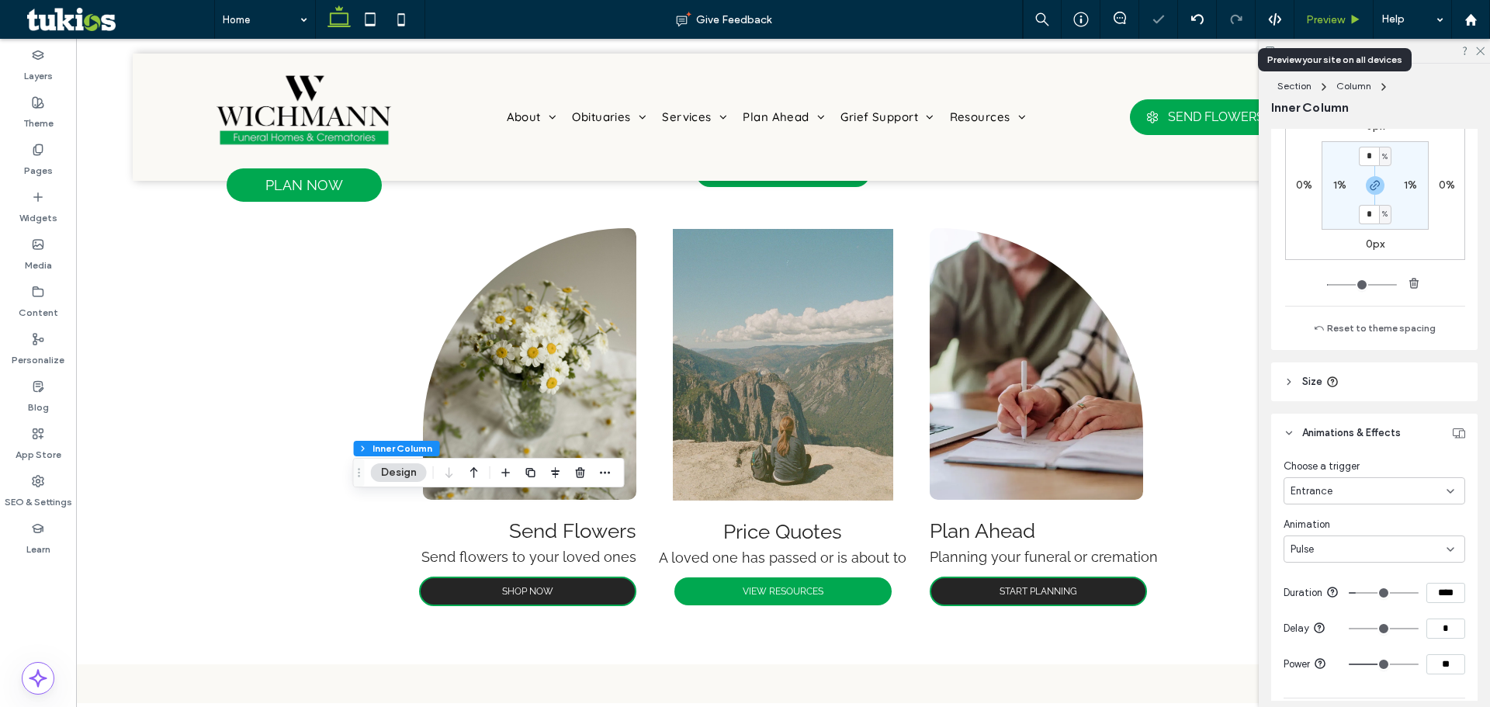
click at [1343, 19] on span "Preview" at bounding box center [1325, 19] width 39 height 13
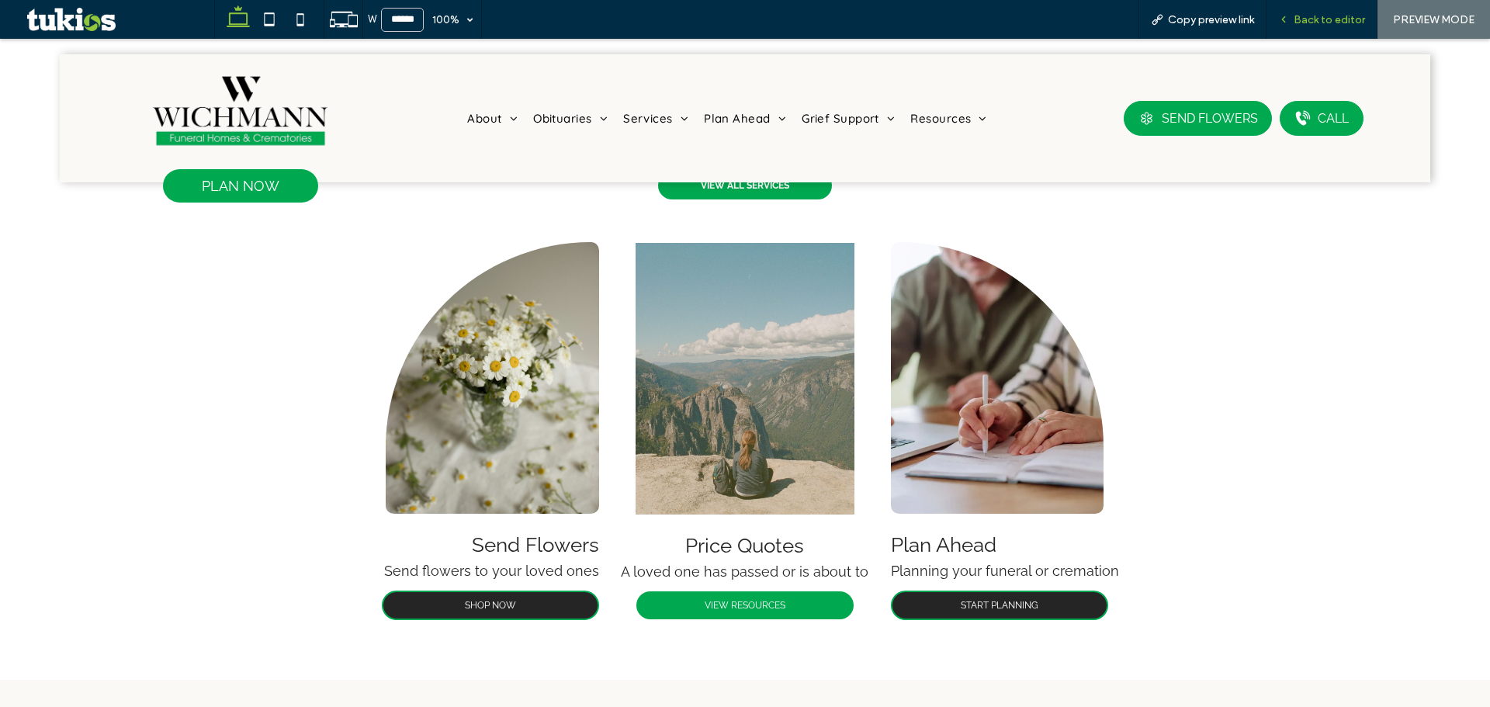
click at [1321, 25] on span "Back to editor" at bounding box center [1329, 19] width 71 height 13
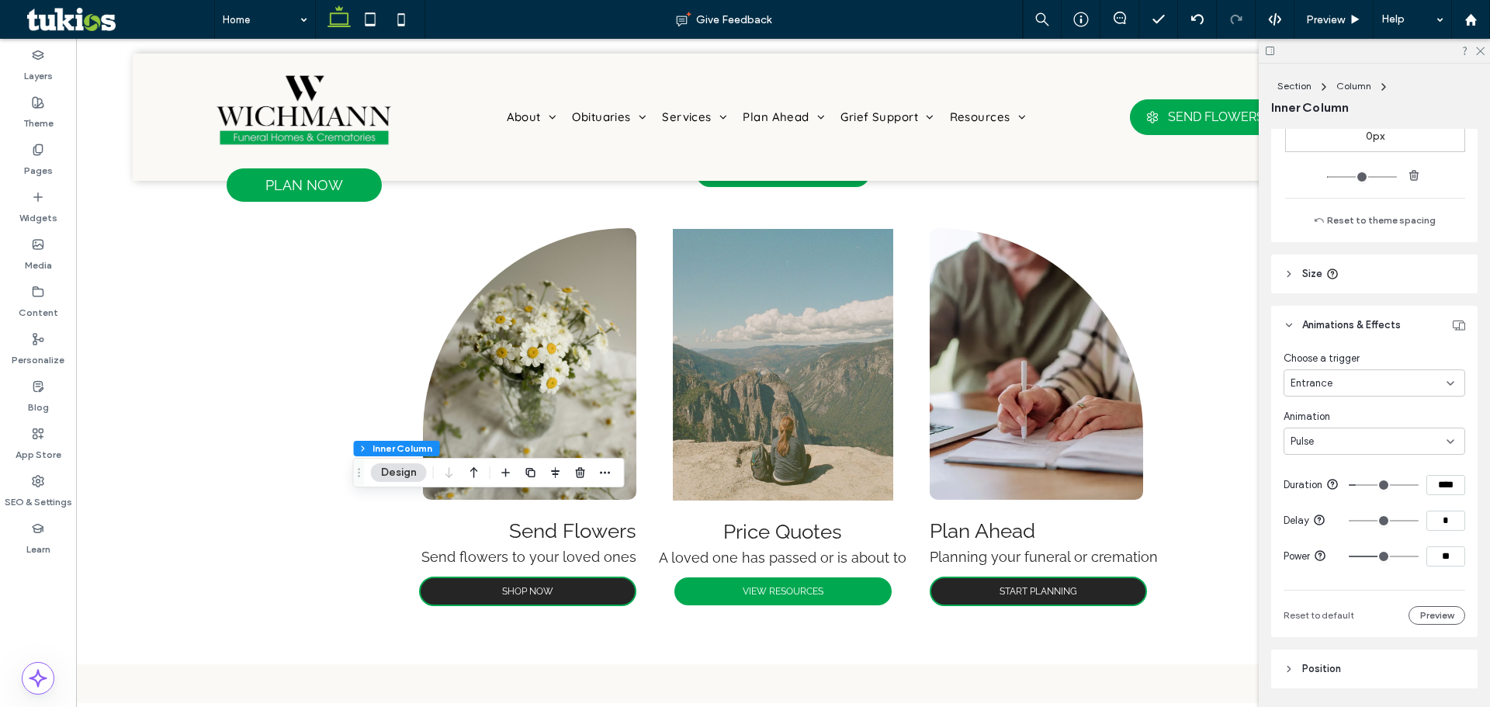
scroll to position [1164, 0]
type input "***"
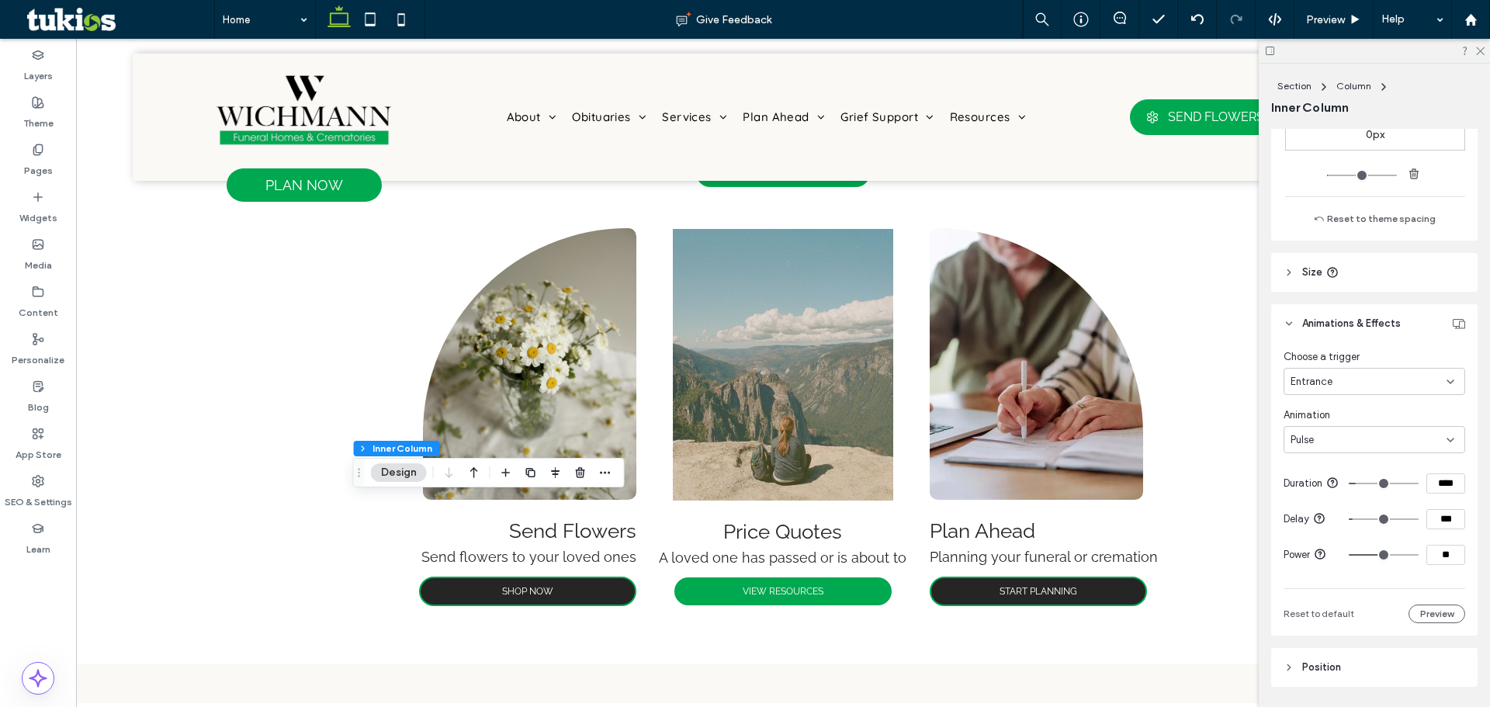
type input "***"
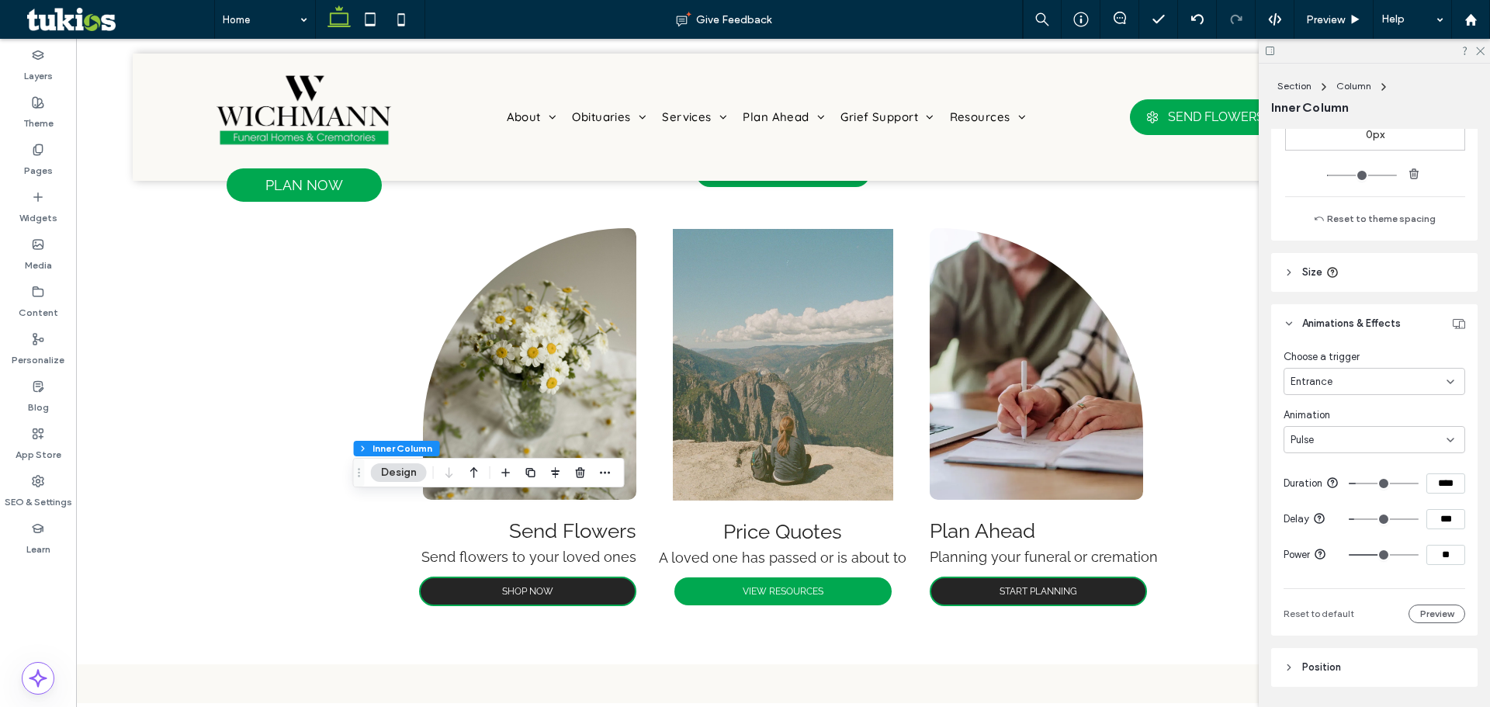
type input "***"
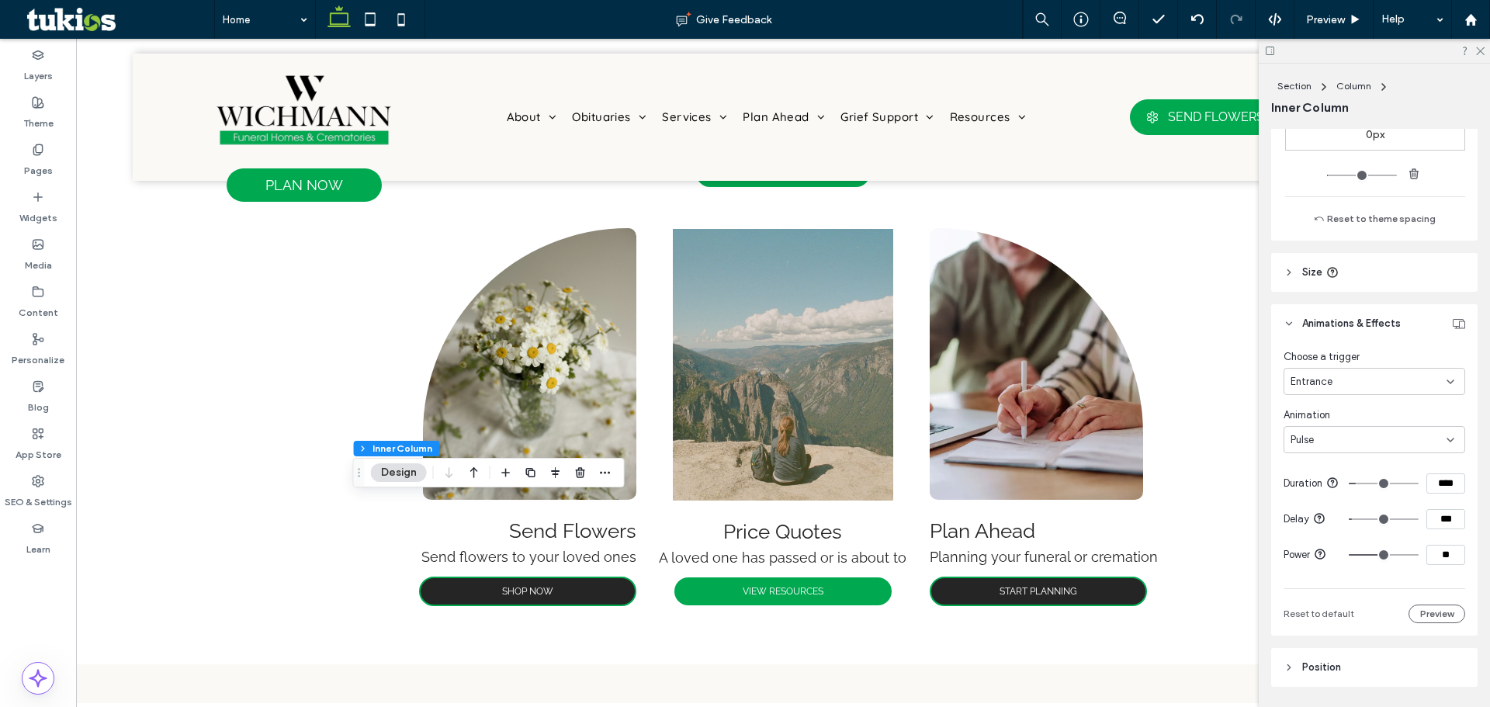
type input "***"
type input "*"
click at [1349, 520] on input "range" at bounding box center [1384, 519] width 70 height 2
click at [1432, 529] on input "*" at bounding box center [1445, 519] width 39 height 20
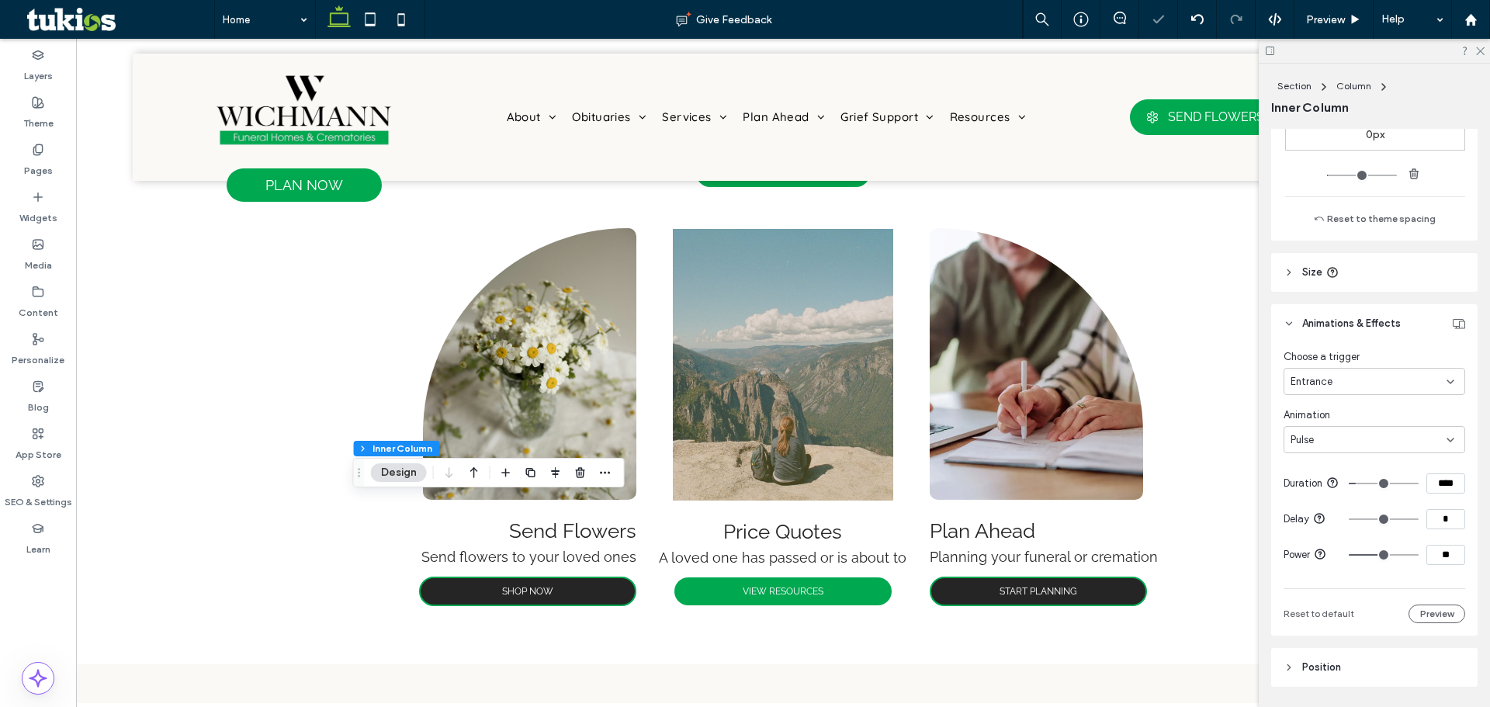
drag, startPoint x: 1448, startPoint y: 535, endPoint x: 1381, endPoint y: 535, distance: 67.5
click at [1381, 529] on div "*" at bounding box center [1407, 519] width 116 height 20
type input "***"
drag, startPoint x: 1454, startPoint y: 487, endPoint x: 1350, endPoint y: 487, distance: 104.0
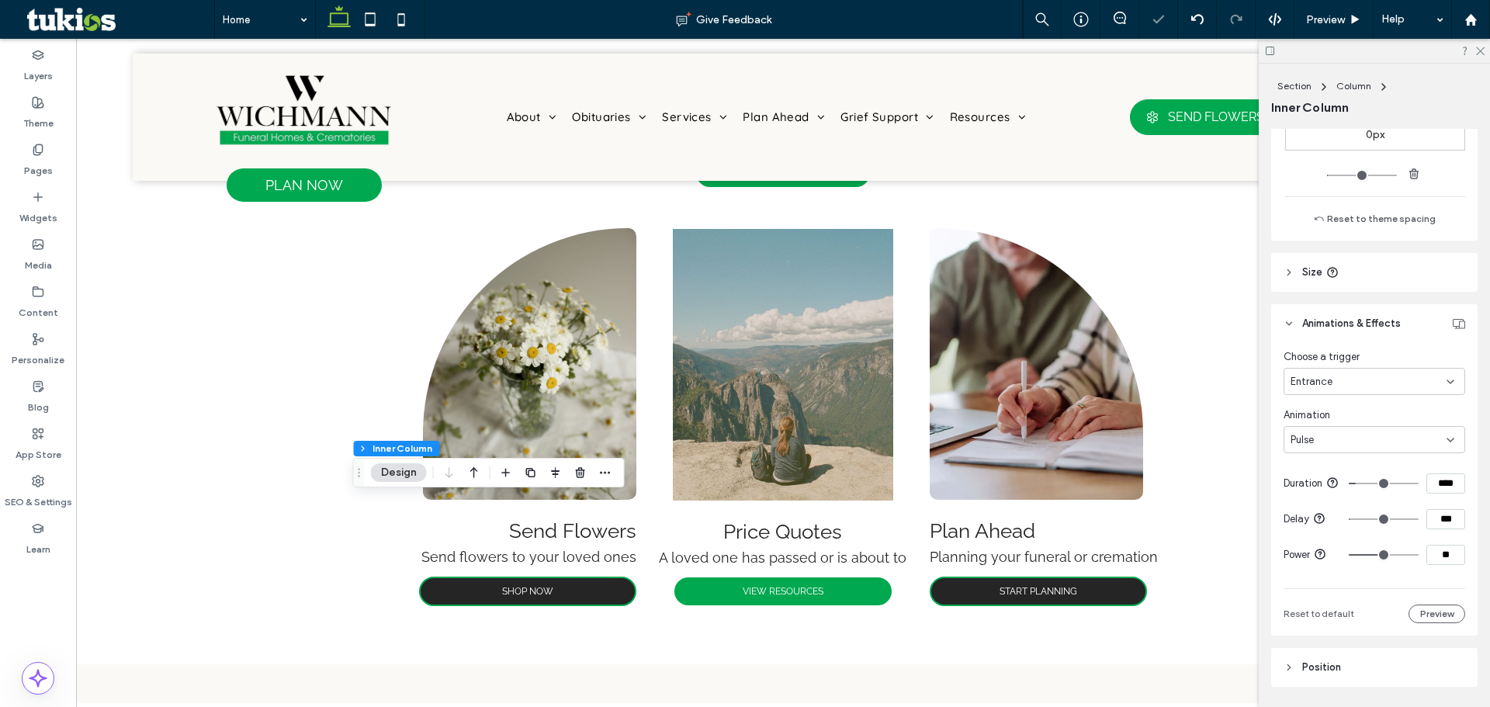
click at [1361, 487] on div "****" at bounding box center [1407, 483] width 116 height 20
type input "****"
drag, startPoint x: 1449, startPoint y: 565, endPoint x: 1432, endPoint y: 565, distance: 17.1
click at [1432, 565] on input "**" at bounding box center [1445, 555] width 39 height 20
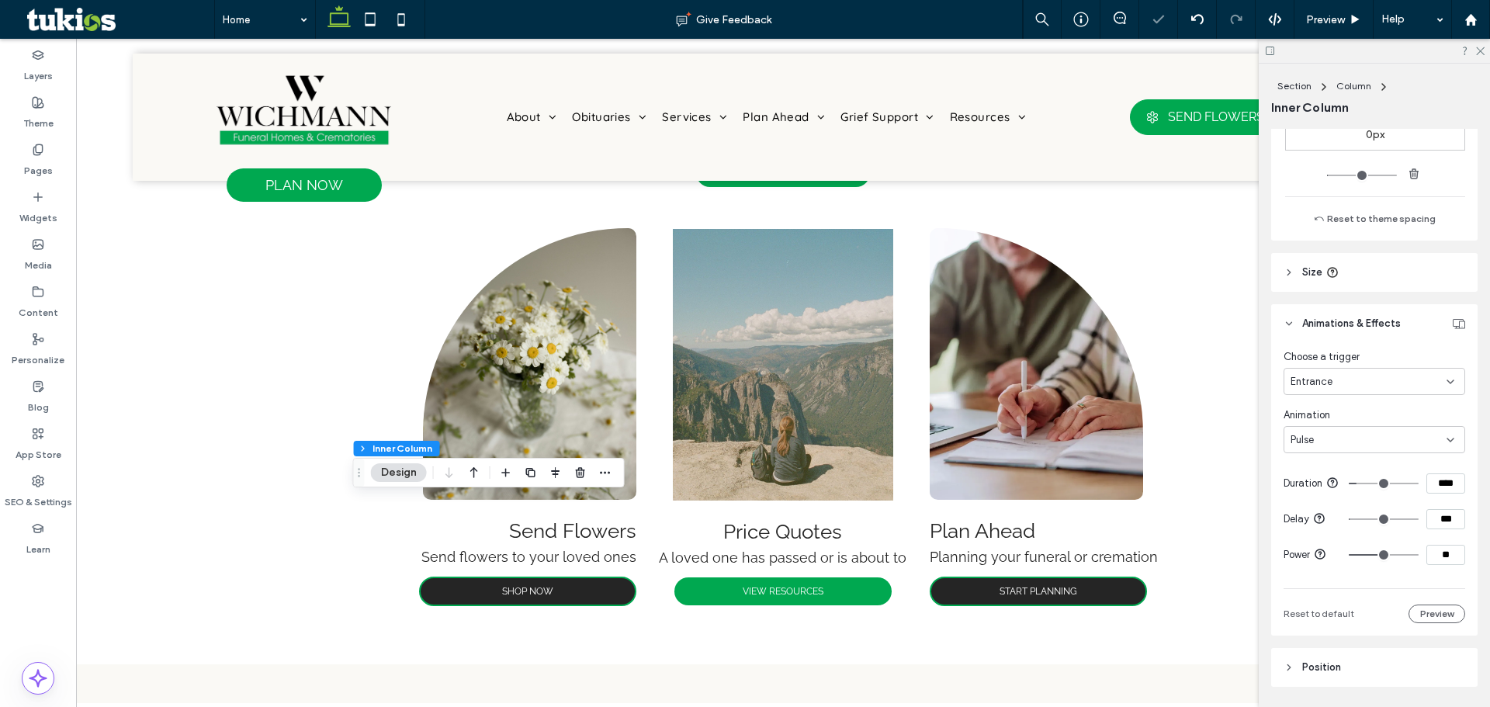
type input "**"
click at [1306, 21] on span "Preview" at bounding box center [1325, 19] width 39 height 13
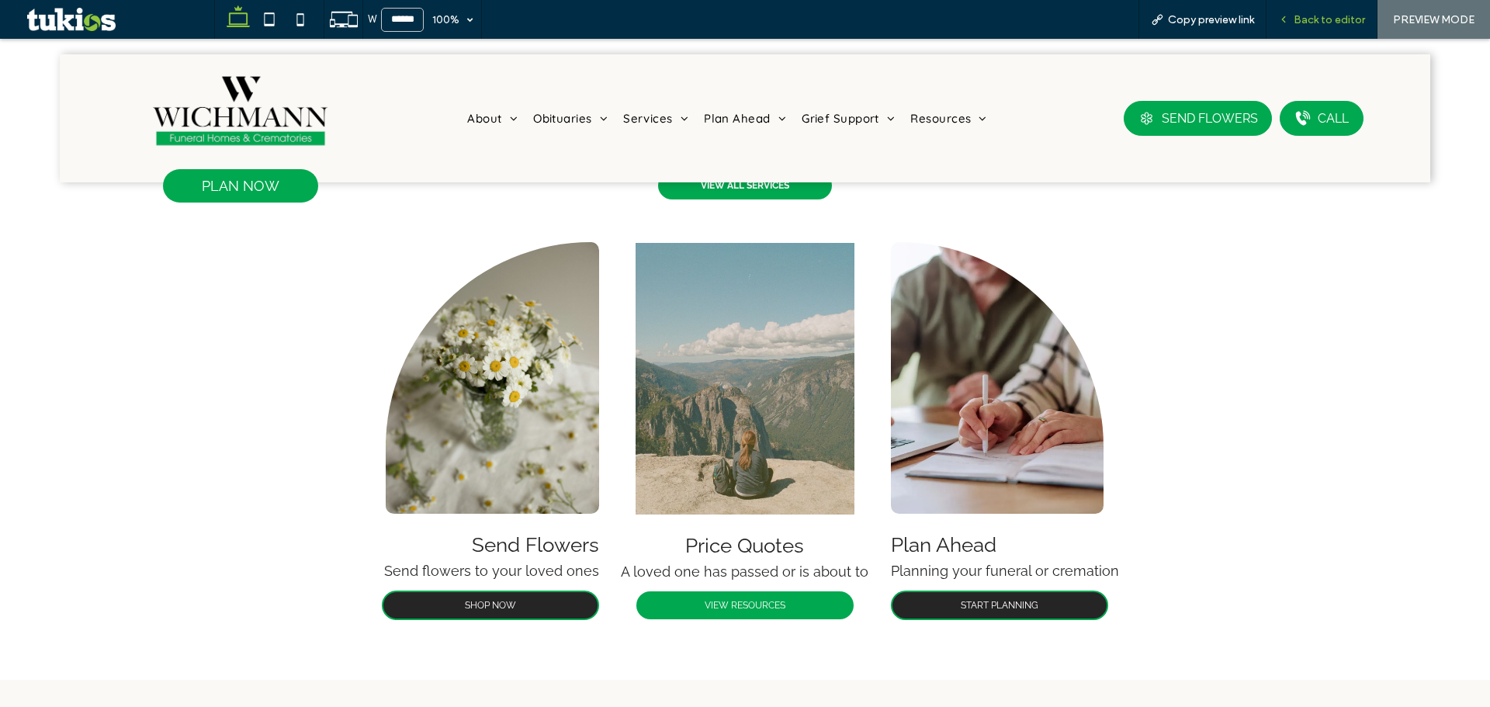
click at [1319, 18] on span "Back to editor" at bounding box center [1329, 19] width 71 height 13
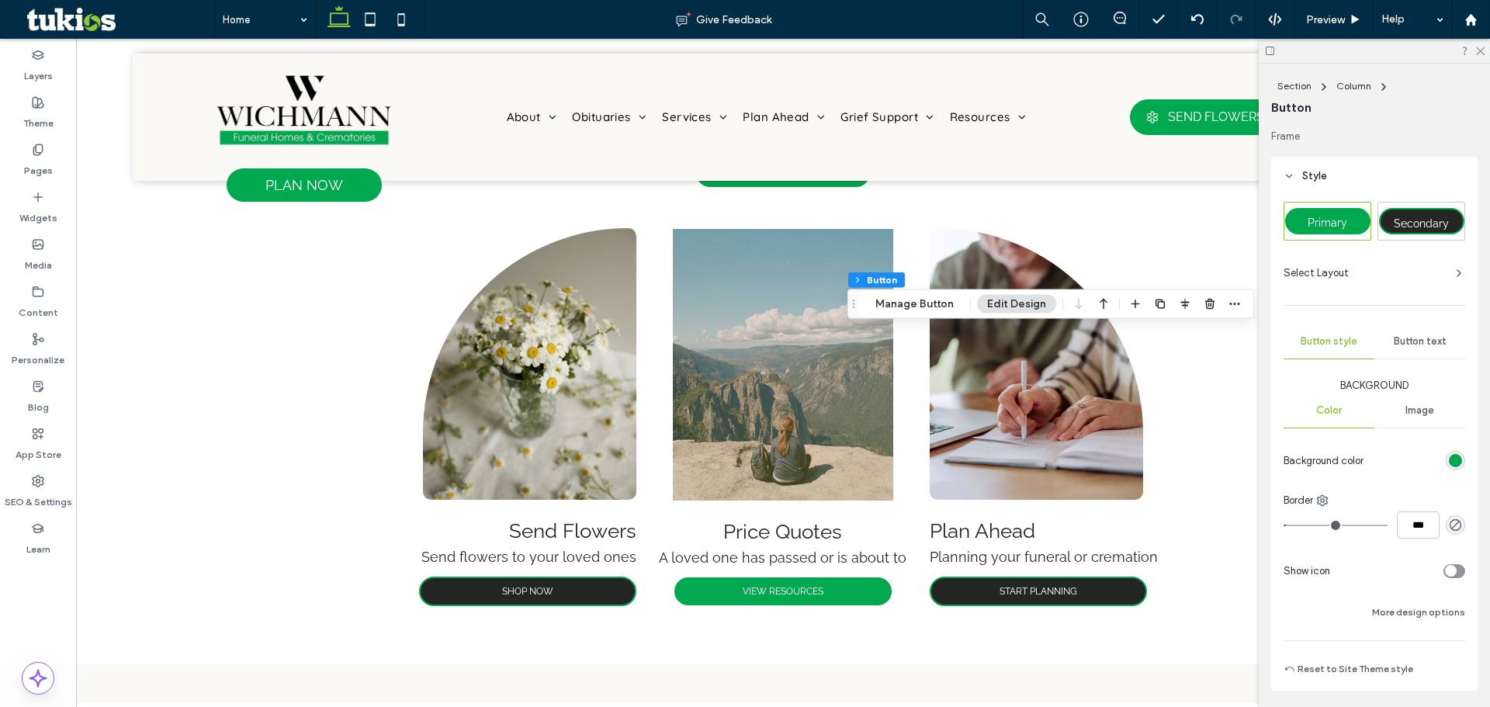
scroll to position [308, 0]
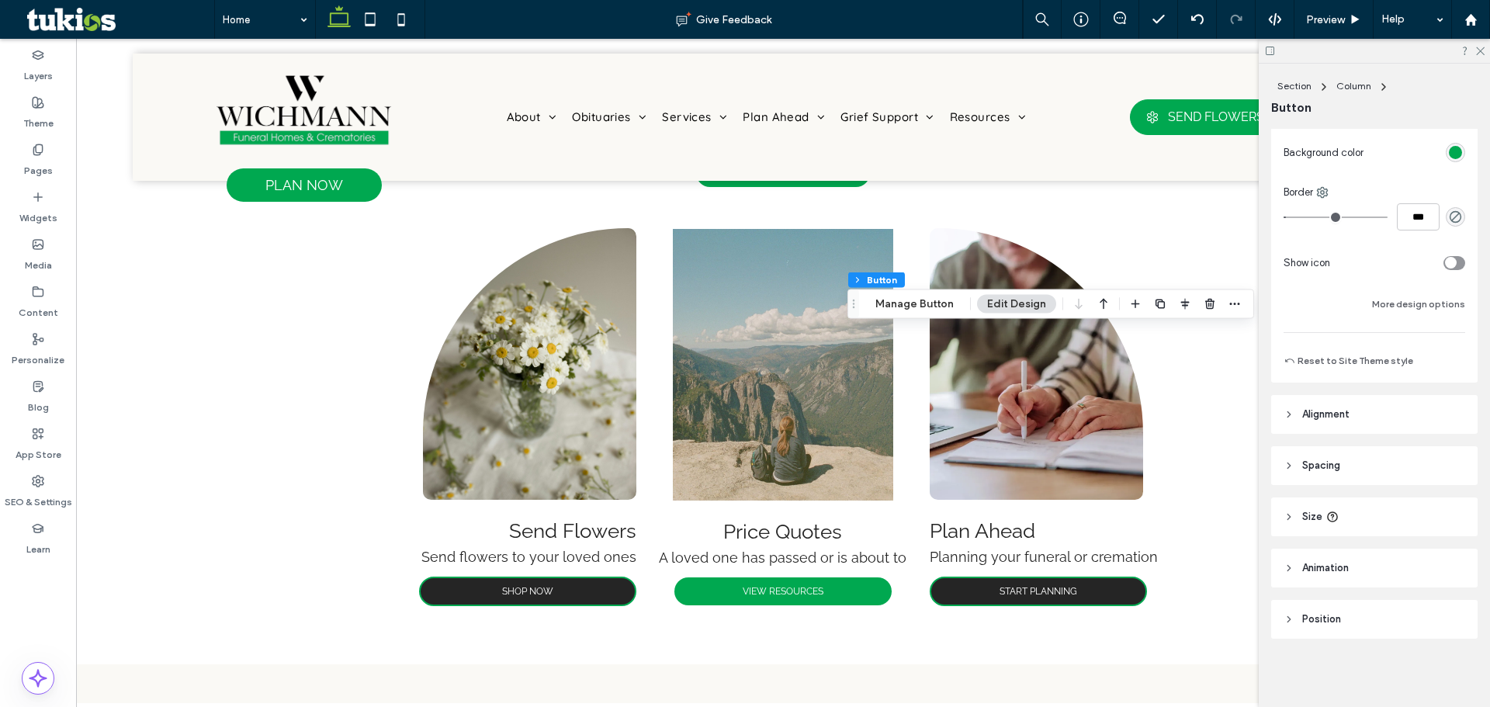
click at [1339, 431] on header "Alignment" at bounding box center [1374, 414] width 206 height 39
click at [1348, 611] on span "Animation" at bounding box center [1325, 614] width 47 height 16
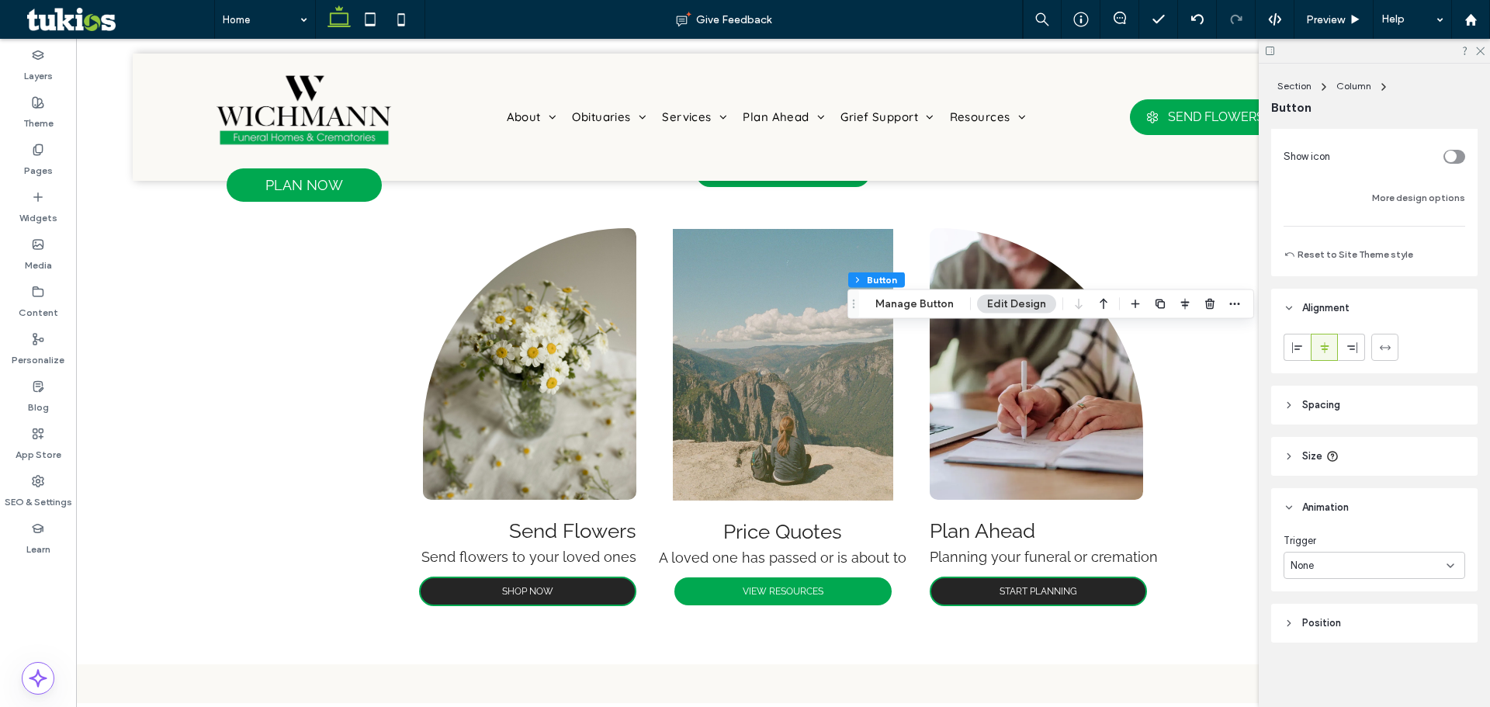
click at [1365, 565] on div "None" at bounding box center [1369, 566] width 156 height 16
click at [1360, 601] on div "None" at bounding box center [1370, 588] width 172 height 27
click at [1367, 539] on div "Trigger" at bounding box center [1375, 537] width 182 height 16
click at [1365, 564] on div "None" at bounding box center [1369, 562] width 156 height 16
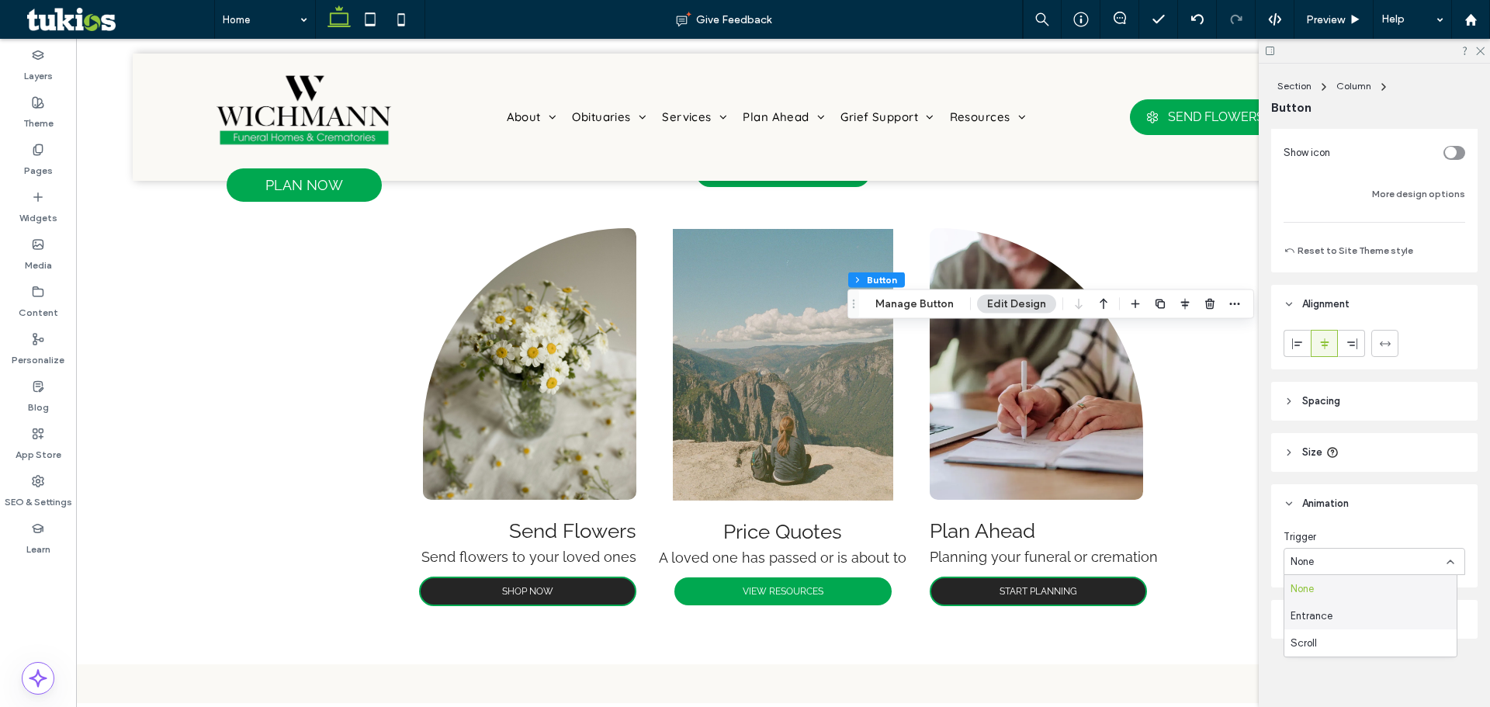
click at [1359, 605] on div "Entrance" at bounding box center [1370, 615] width 172 height 27
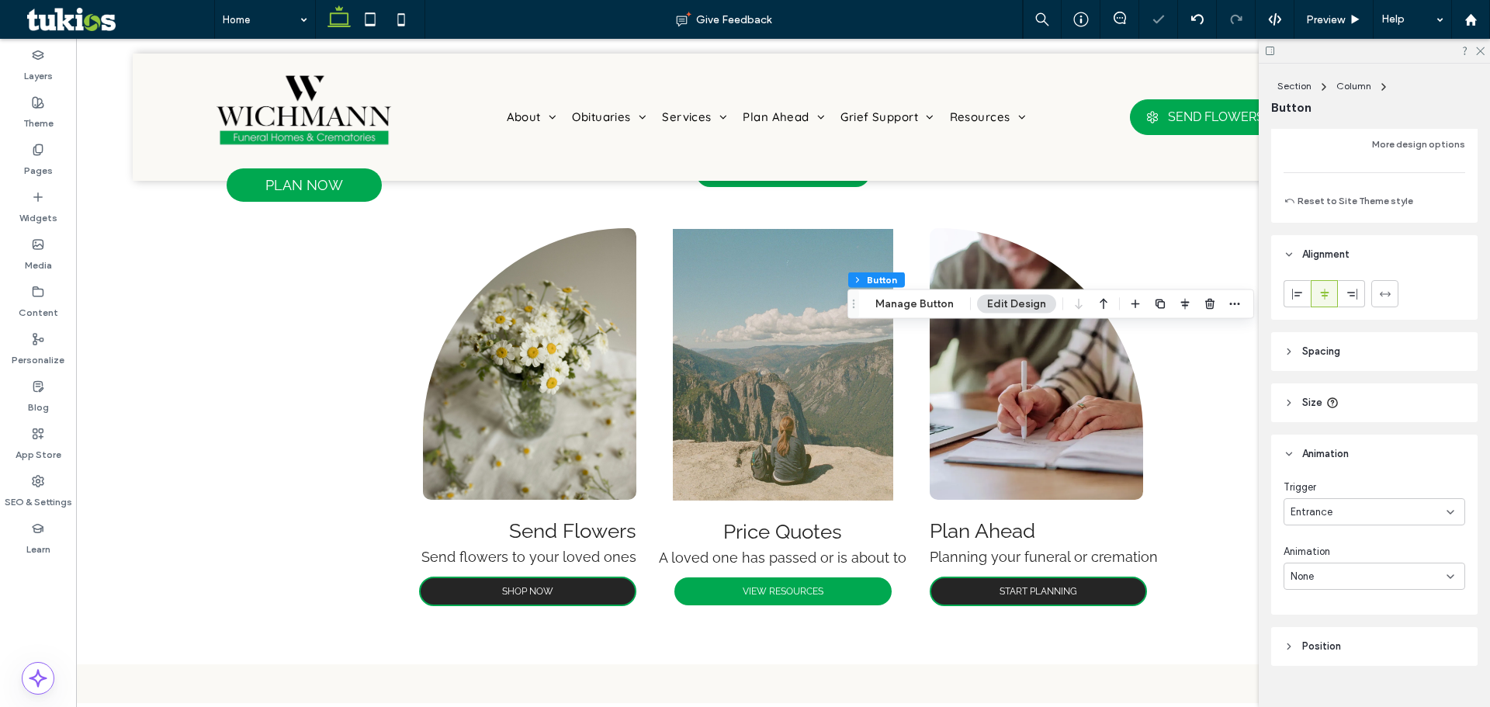
scroll to position [495, 0]
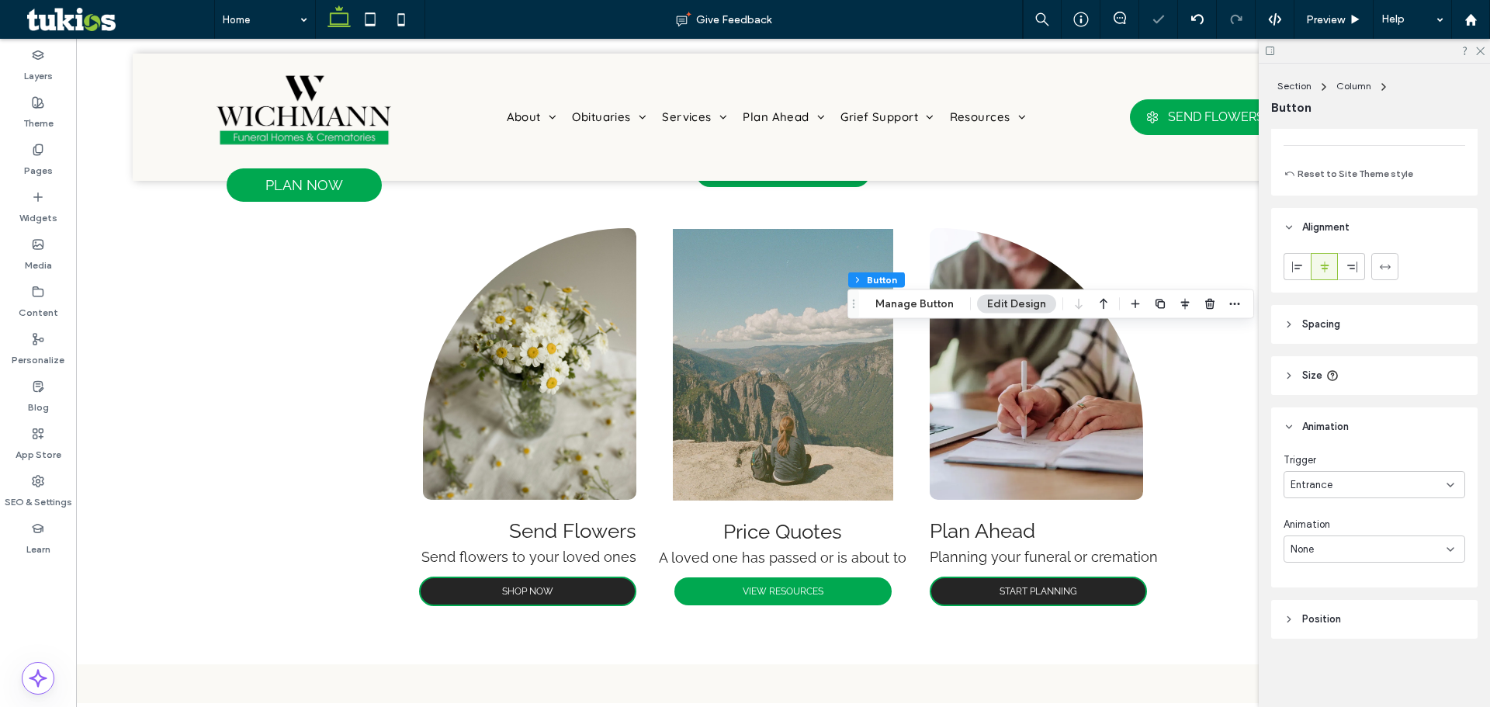
click at [1373, 558] on div "None" at bounding box center [1375, 548] width 182 height 27
click at [1343, 468] on div "Pulse" at bounding box center [1370, 475] width 172 height 27
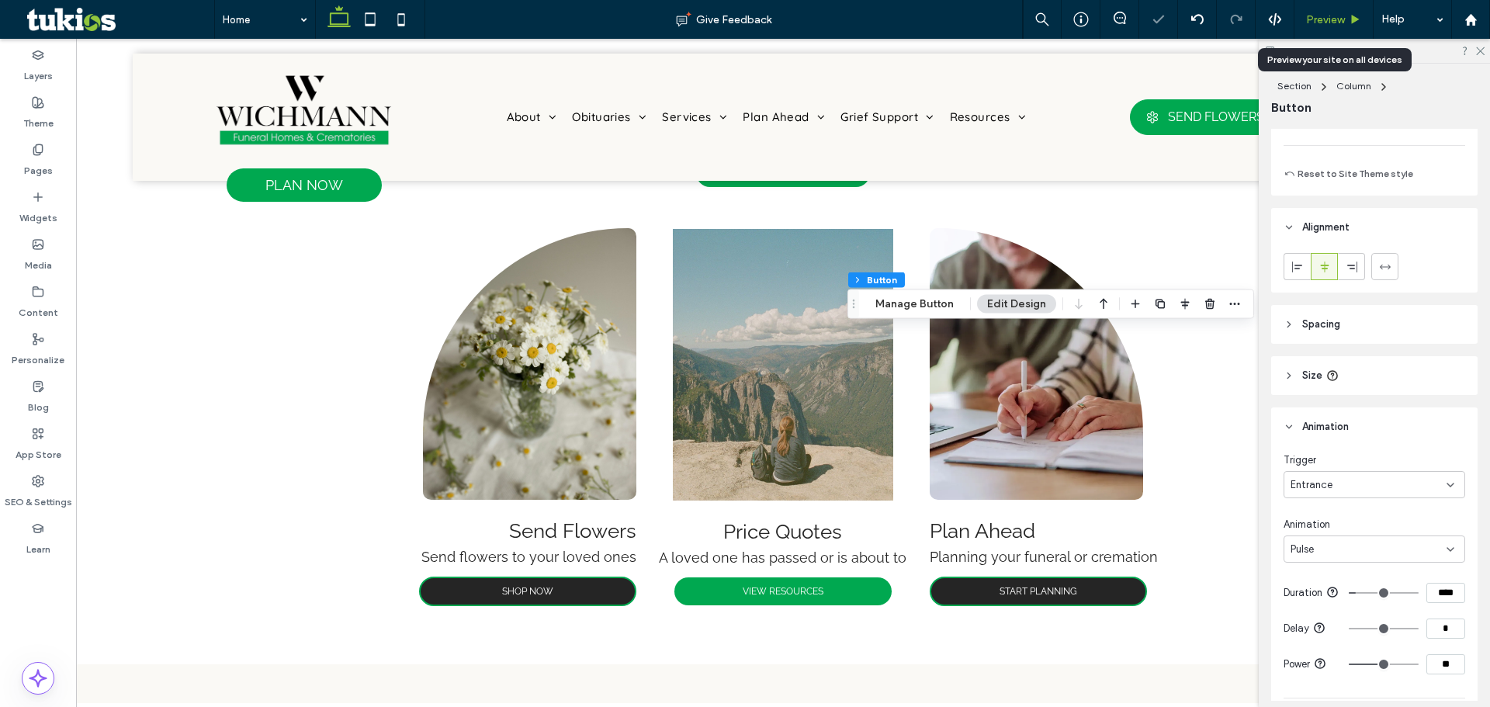
click at [1328, 20] on span "Preview" at bounding box center [1325, 19] width 39 height 13
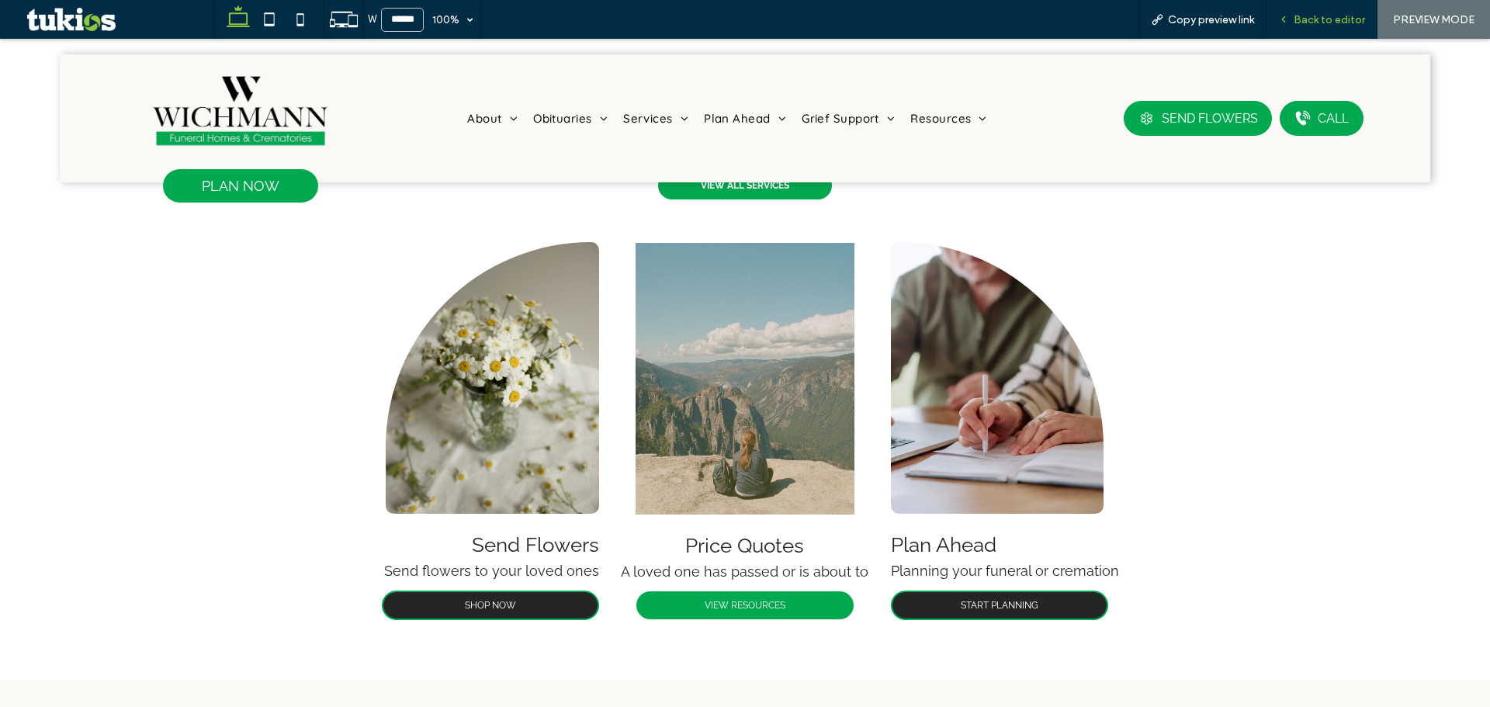
click at [1343, 22] on span "Back to editor" at bounding box center [1329, 19] width 71 height 13
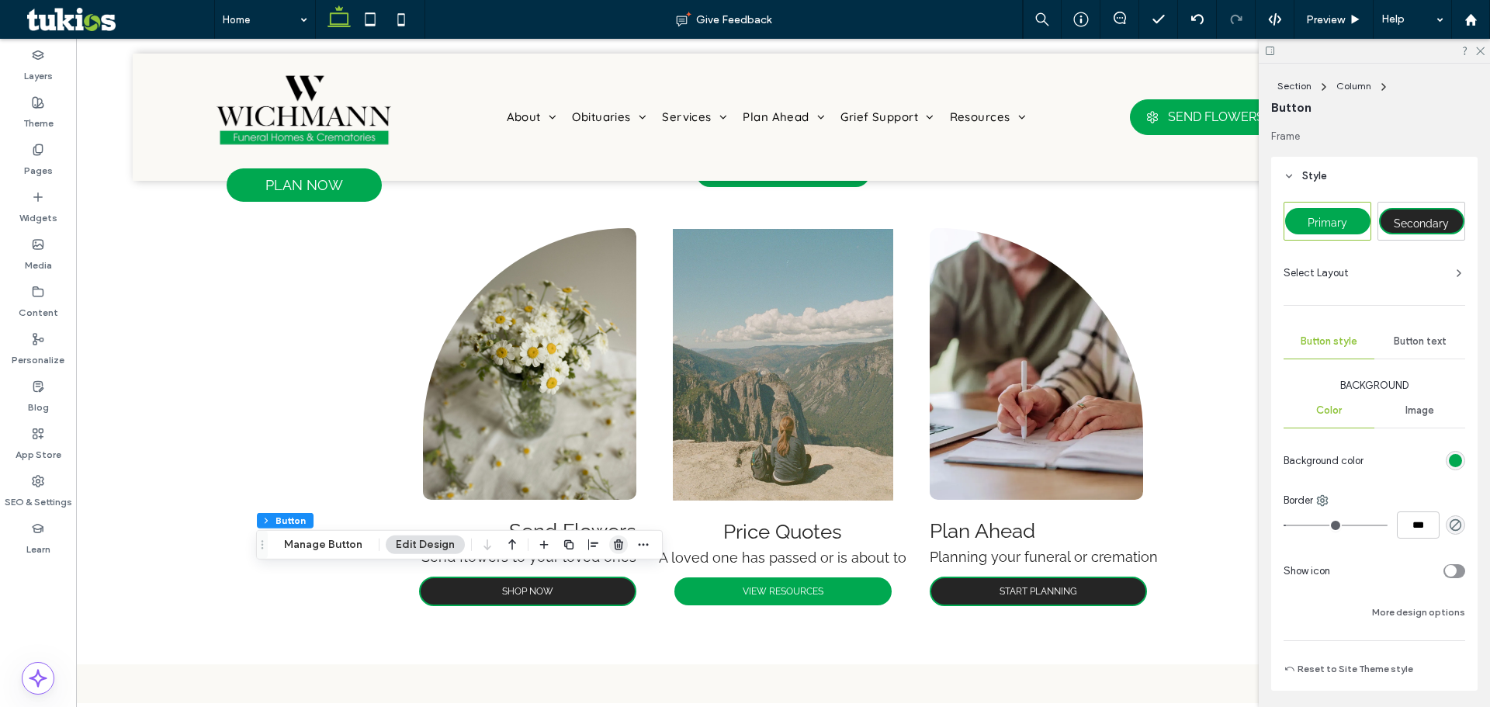
click at [612, 539] on icon "button" at bounding box center [618, 545] width 12 height 12
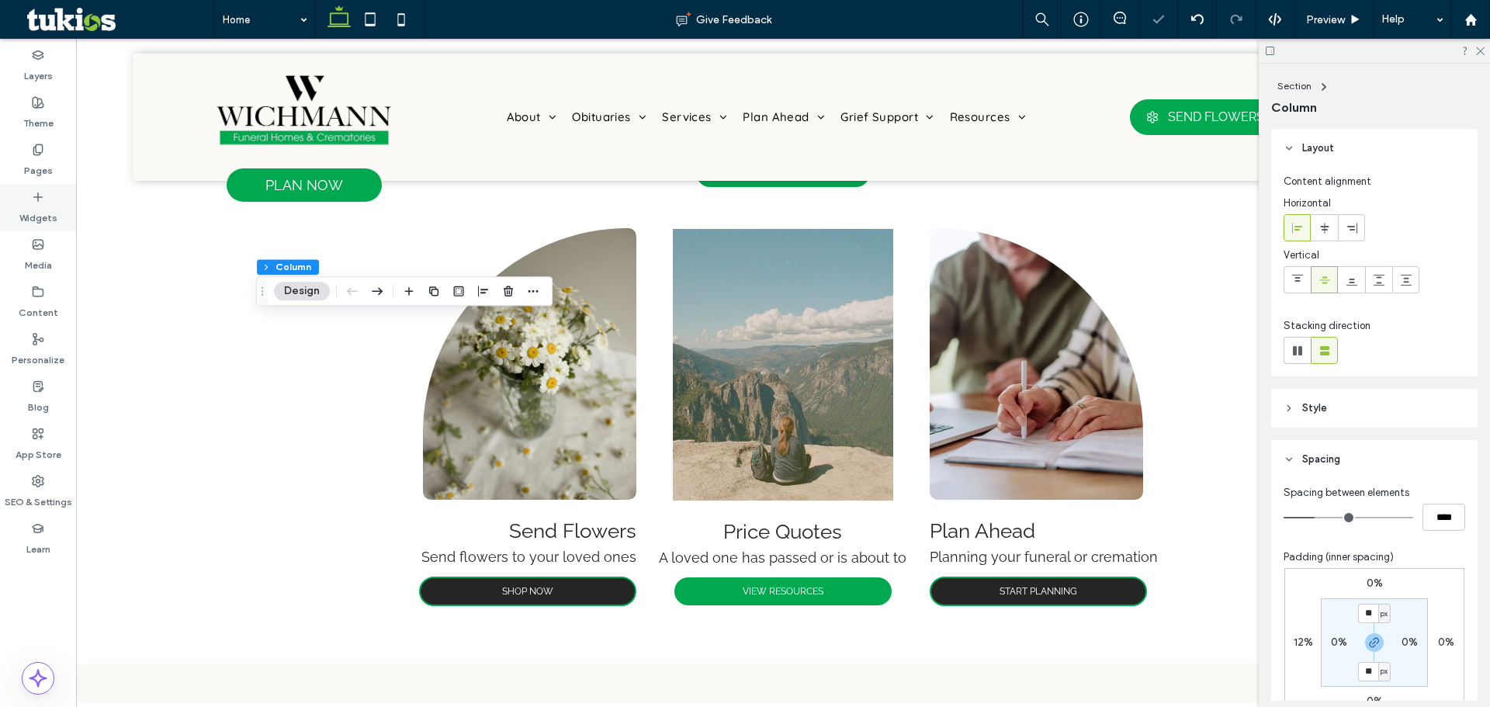
click at [47, 195] on div "Widgets" at bounding box center [38, 207] width 76 height 47
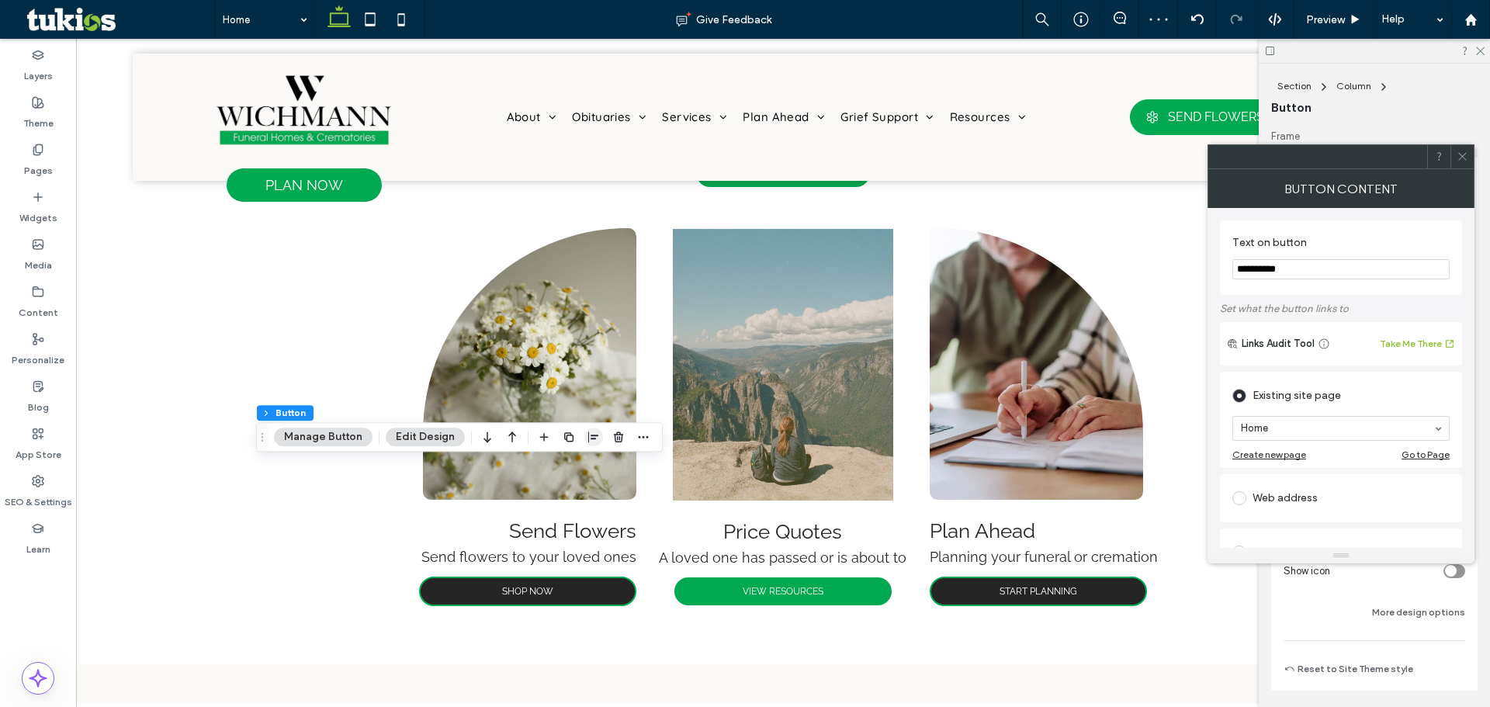
drag, startPoint x: 490, startPoint y: 436, endPoint x: 582, endPoint y: 438, distance: 92.4
click at [490, 437] on icon "button" at bounding box center [487, 437] width 19 height 28
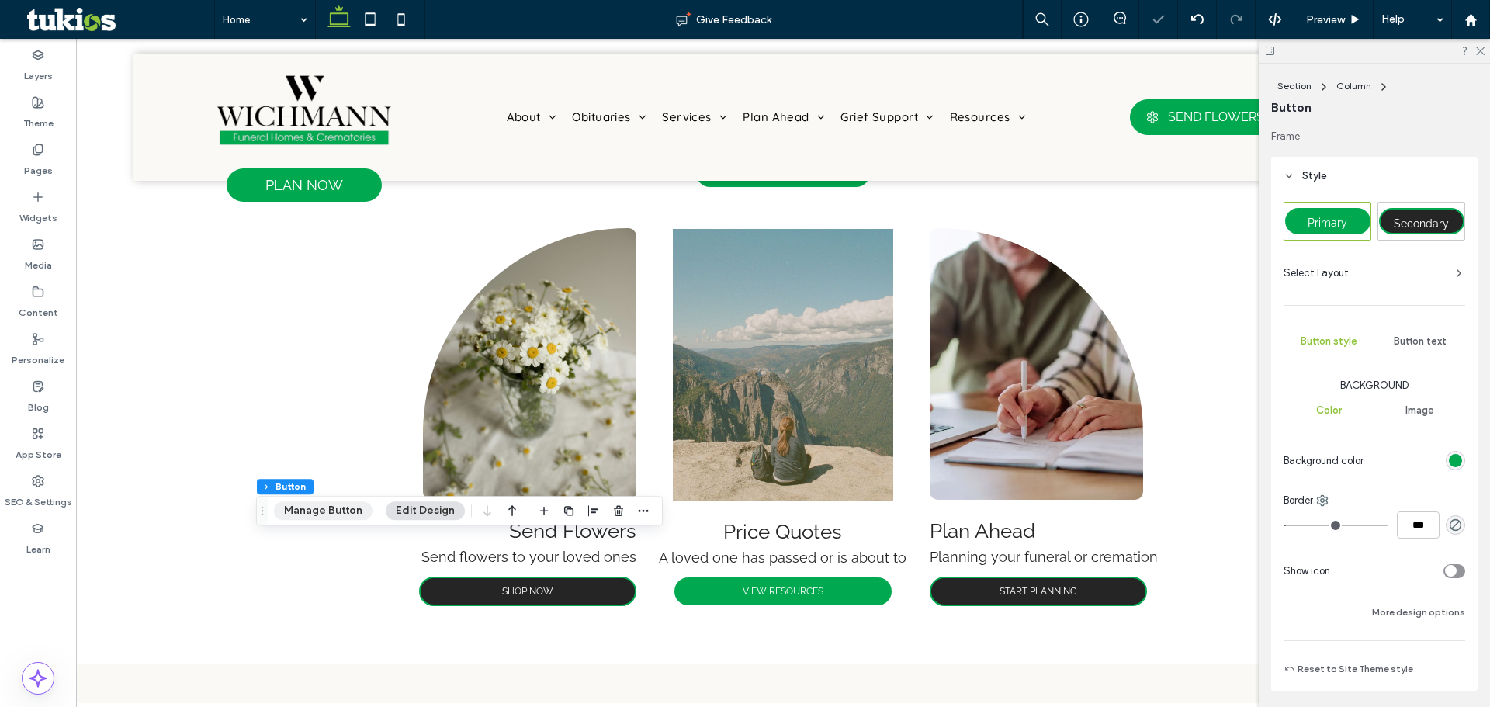
click at [341, 517] on button "Manage Button" at bounding box center [323, 510] width 99 height 19
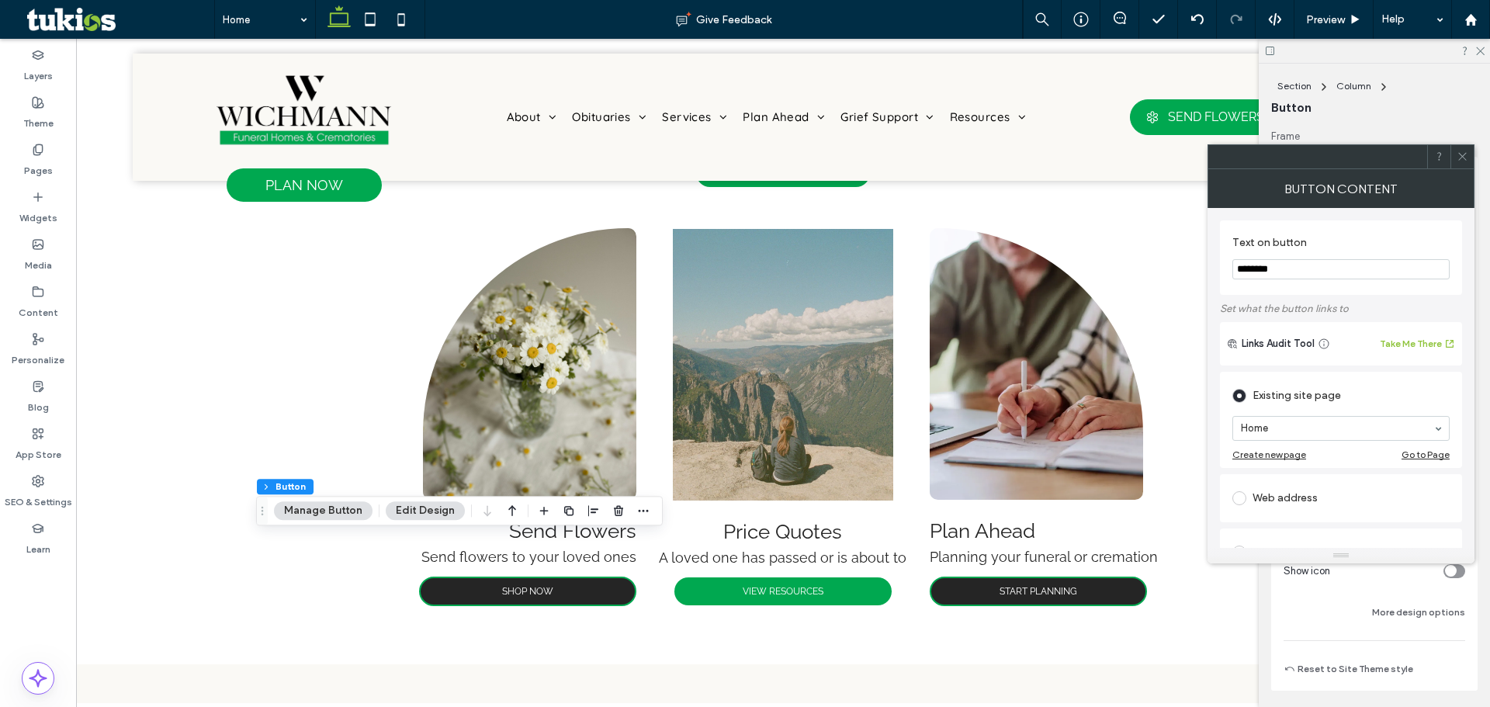
click at [1246, 441] on div "Home" at bounding box center [1340, 428] width 217 height 25
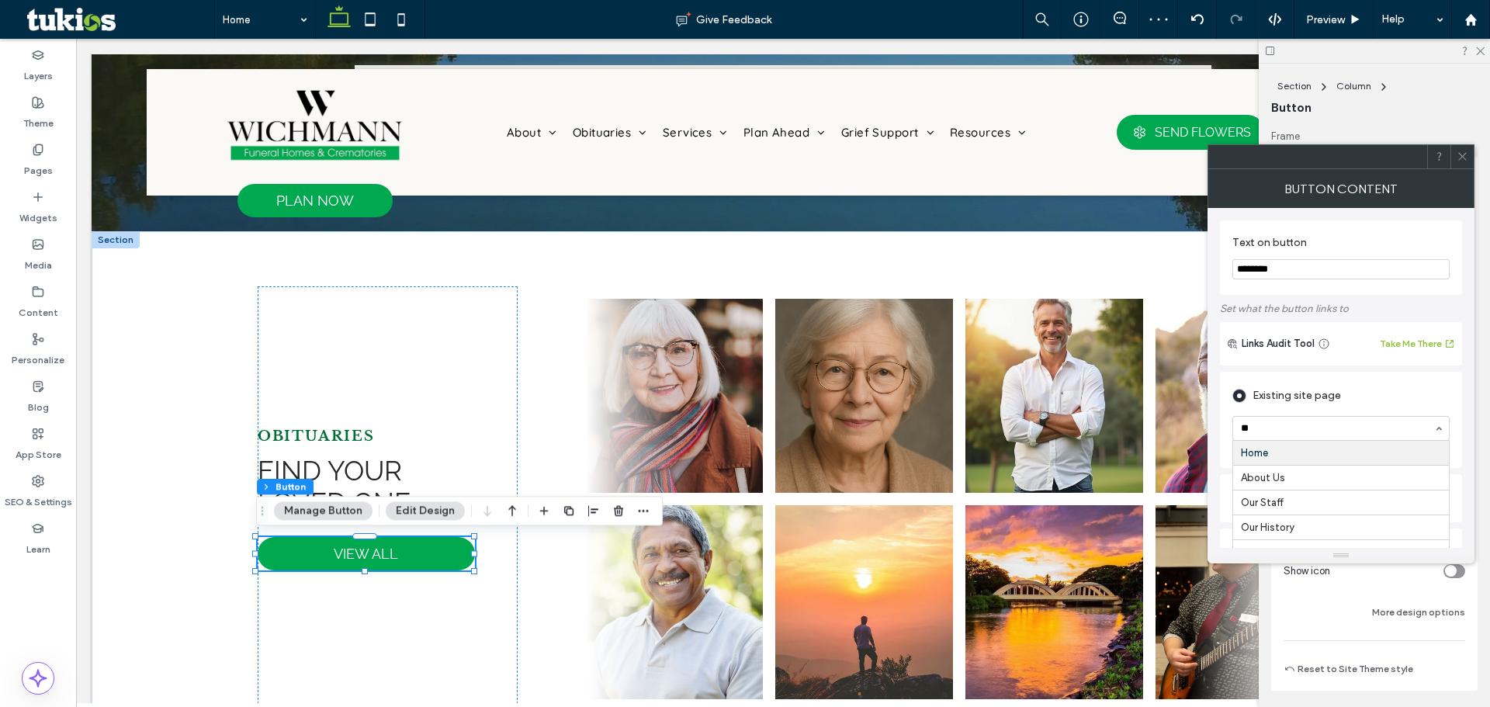
type input "***"
click at [1454, 148] on div at bounding box center [1461, 156] width 23 height 23
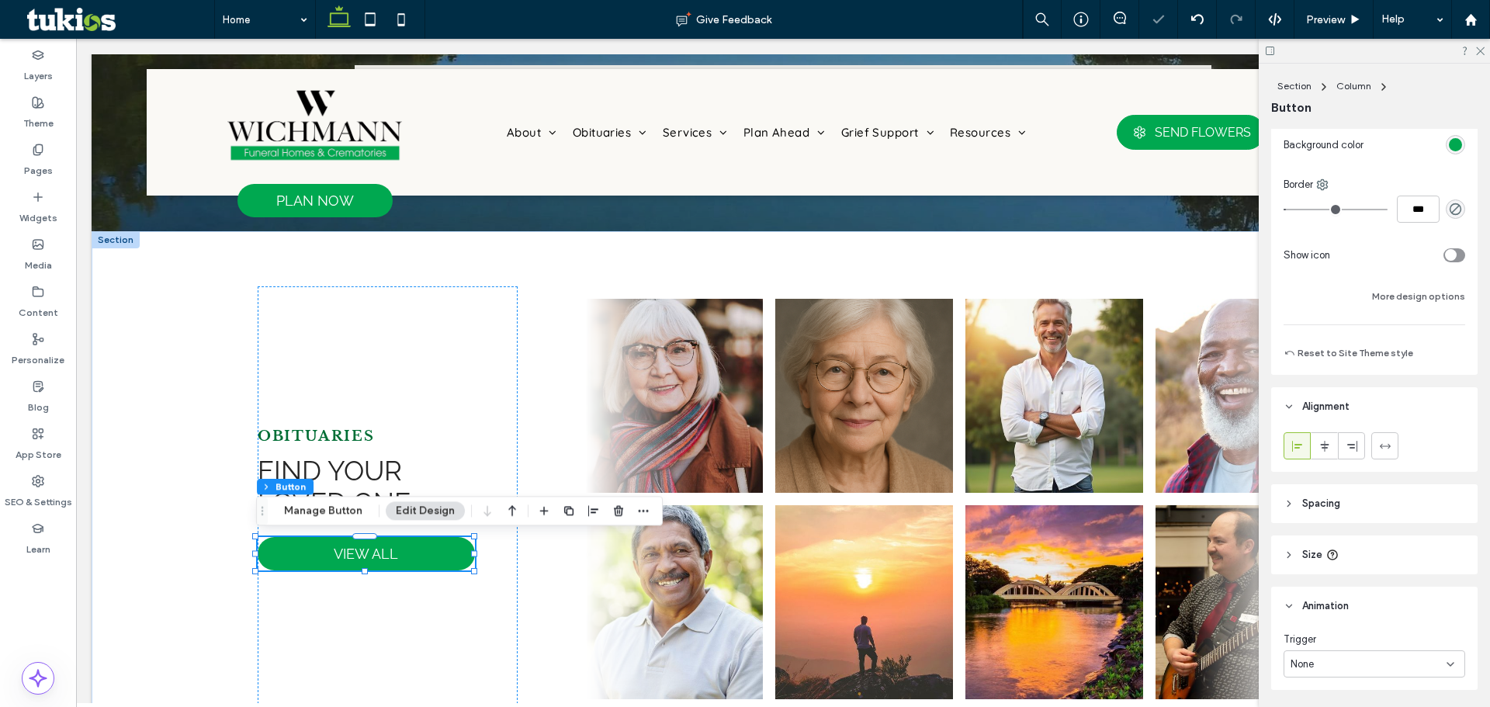
scroll to position [418, 0]
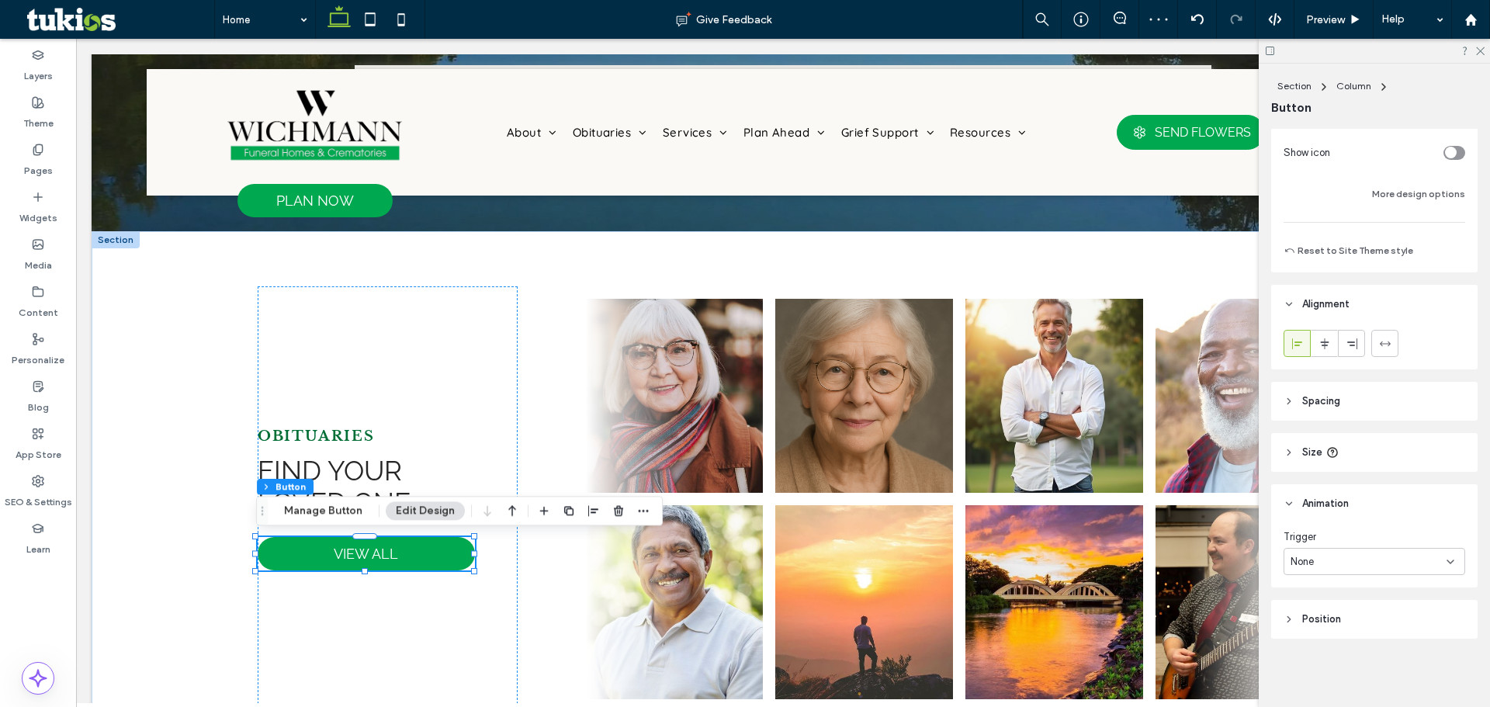
click at [1364, 560] on div "None" at bounding box center [1369, 562] width 156 height 16
click at [1354, 608] on div "Entrance" at bounding box center [1370, 615] width 172 height 27
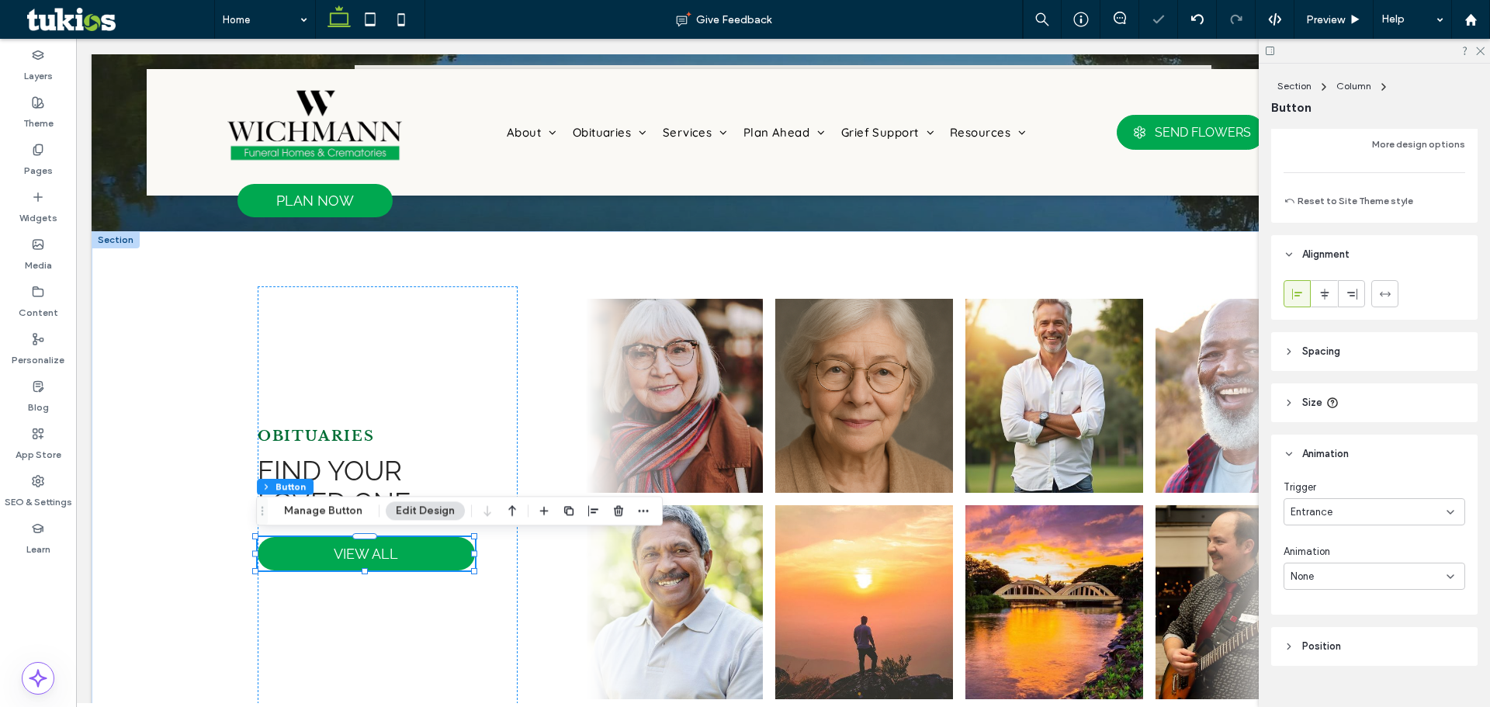
scroll to position [495, 0]
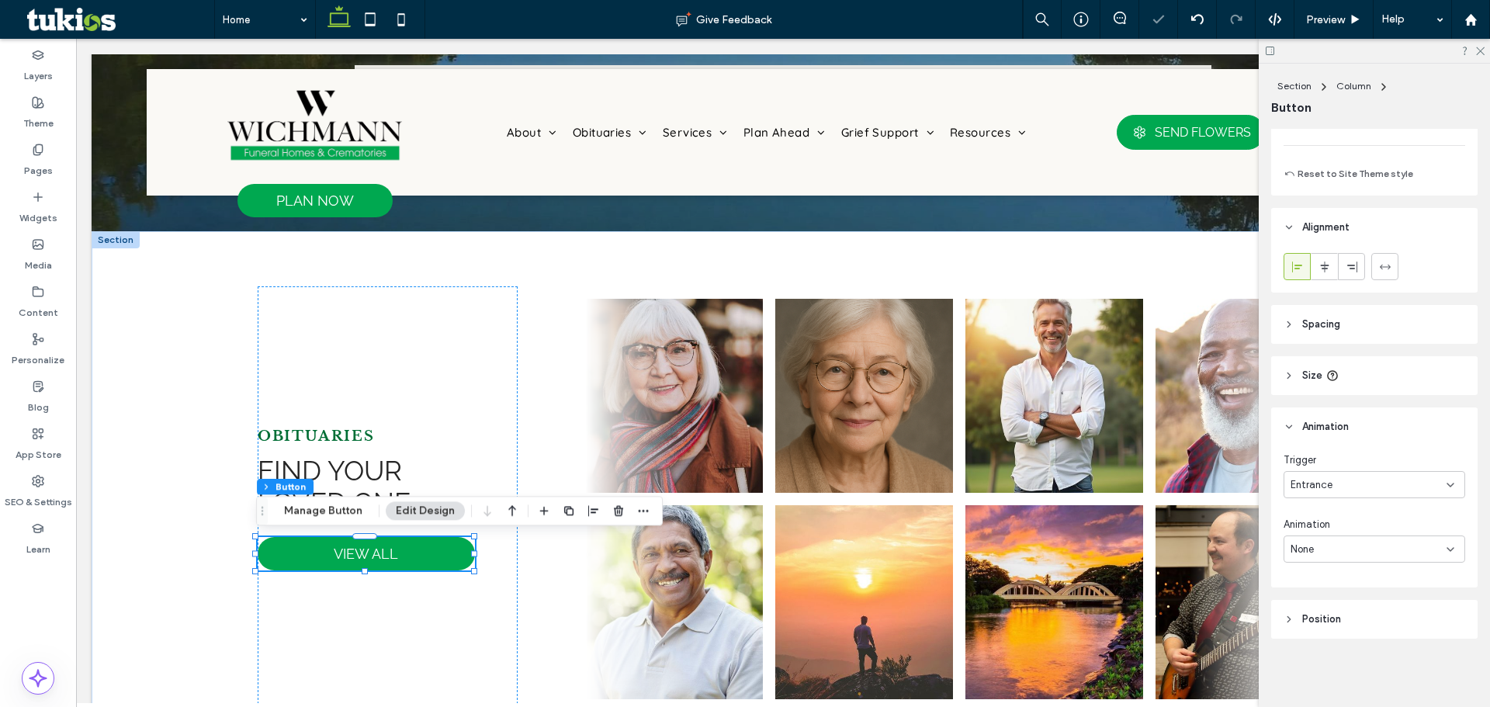
click at [1374, 543] on div "None" at bounding box center [1369, 550] width 156 height 16
click at [1344, 470] on div "Pulse" at bounding box center [1370, 475] width 172 height 27
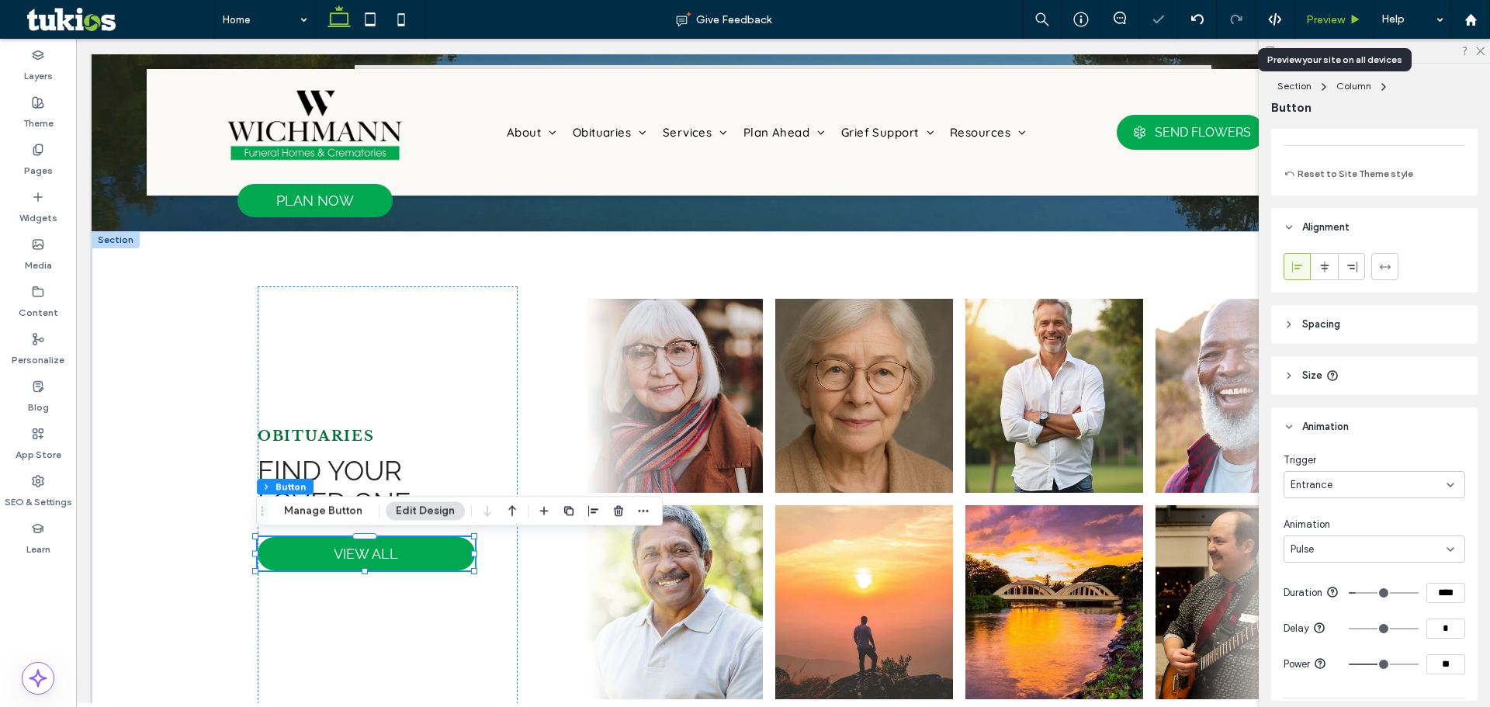
click at [1332, 23] on span "Preview" at bounding box center [1325, 19] width 39 height 13
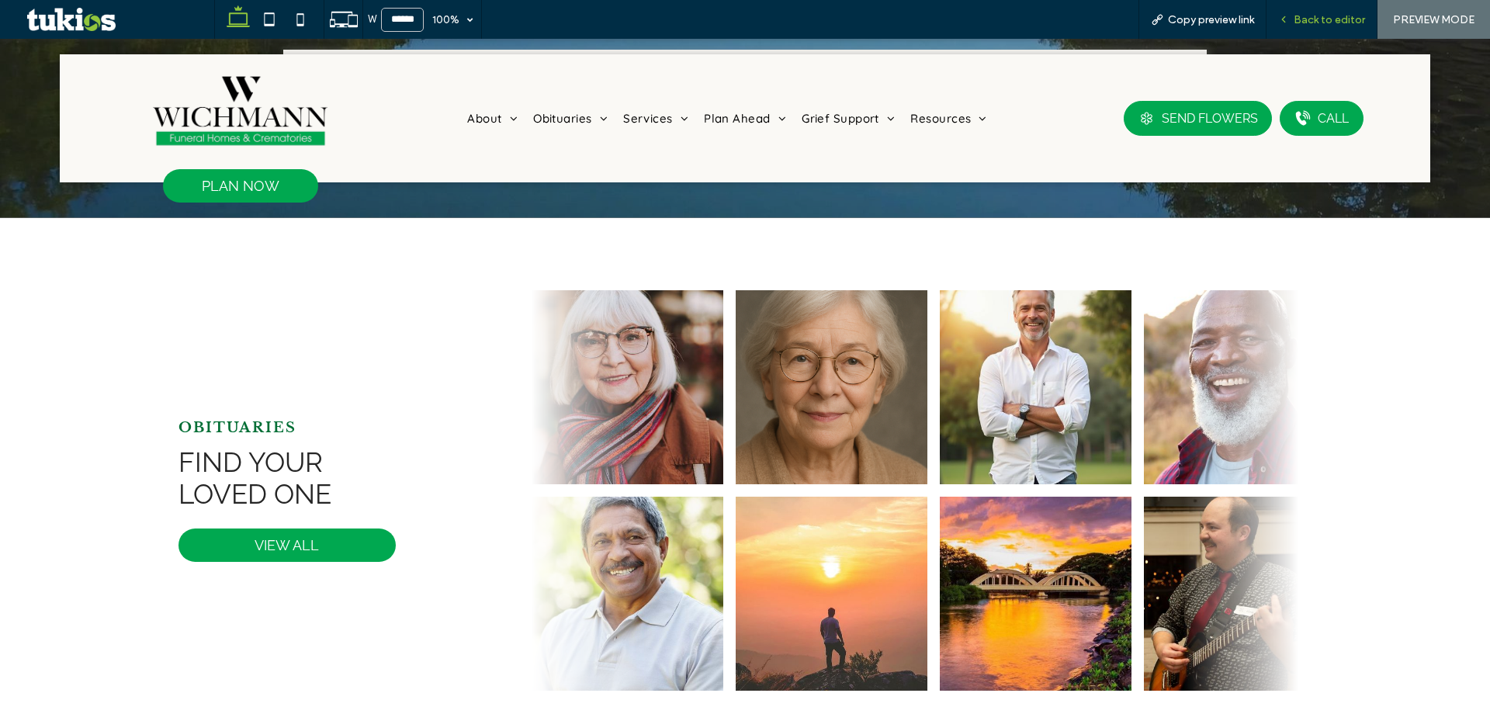
scroll to position [418, 0]
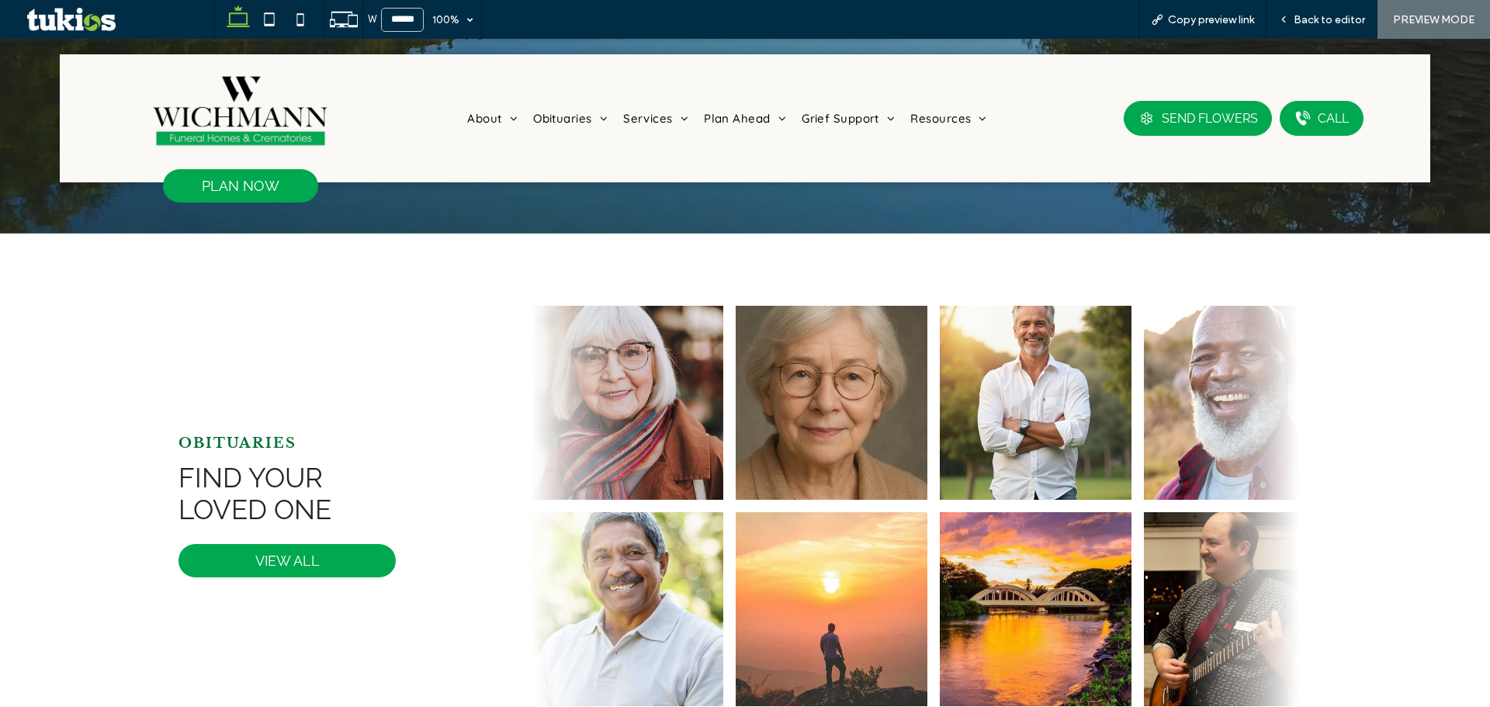
click at [231, 114] on img at bounding box center [240, 111] width 175 height 78
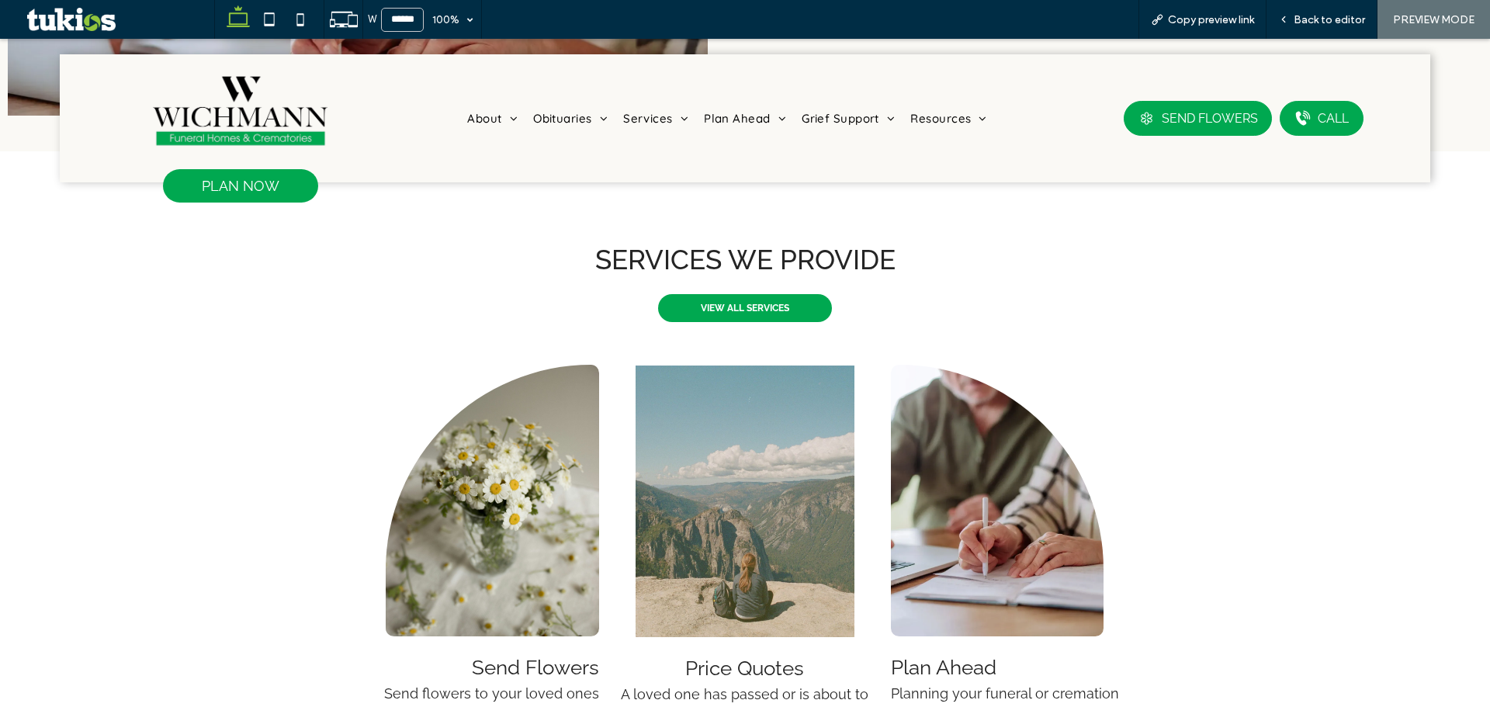
scroll to position [1397, 0]
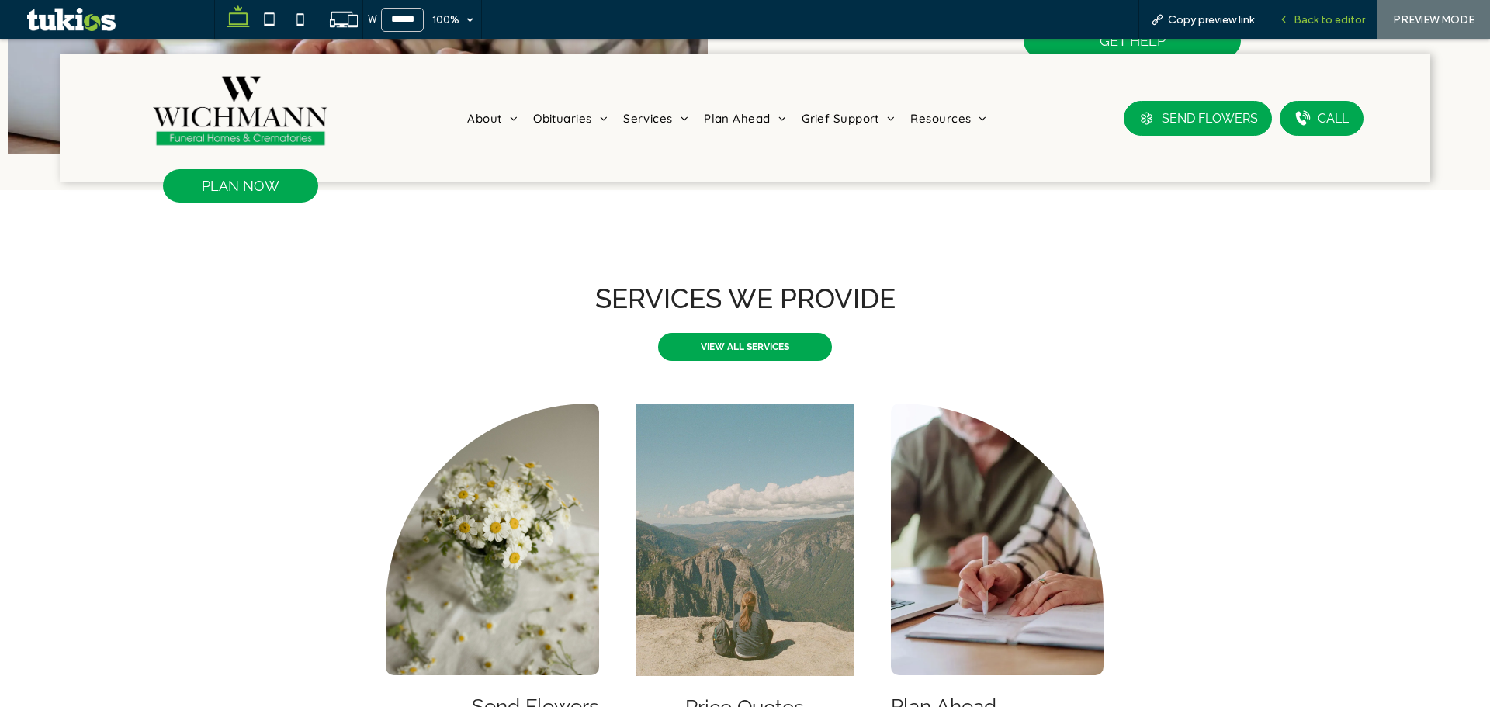
click at [1312, 28] on div "Back to editor" at bounding box center [1322, 19] width 111 height 39
click at [1298, 17] on span "Back to editor" at bounding box center [1329, 19] width 71 height 13
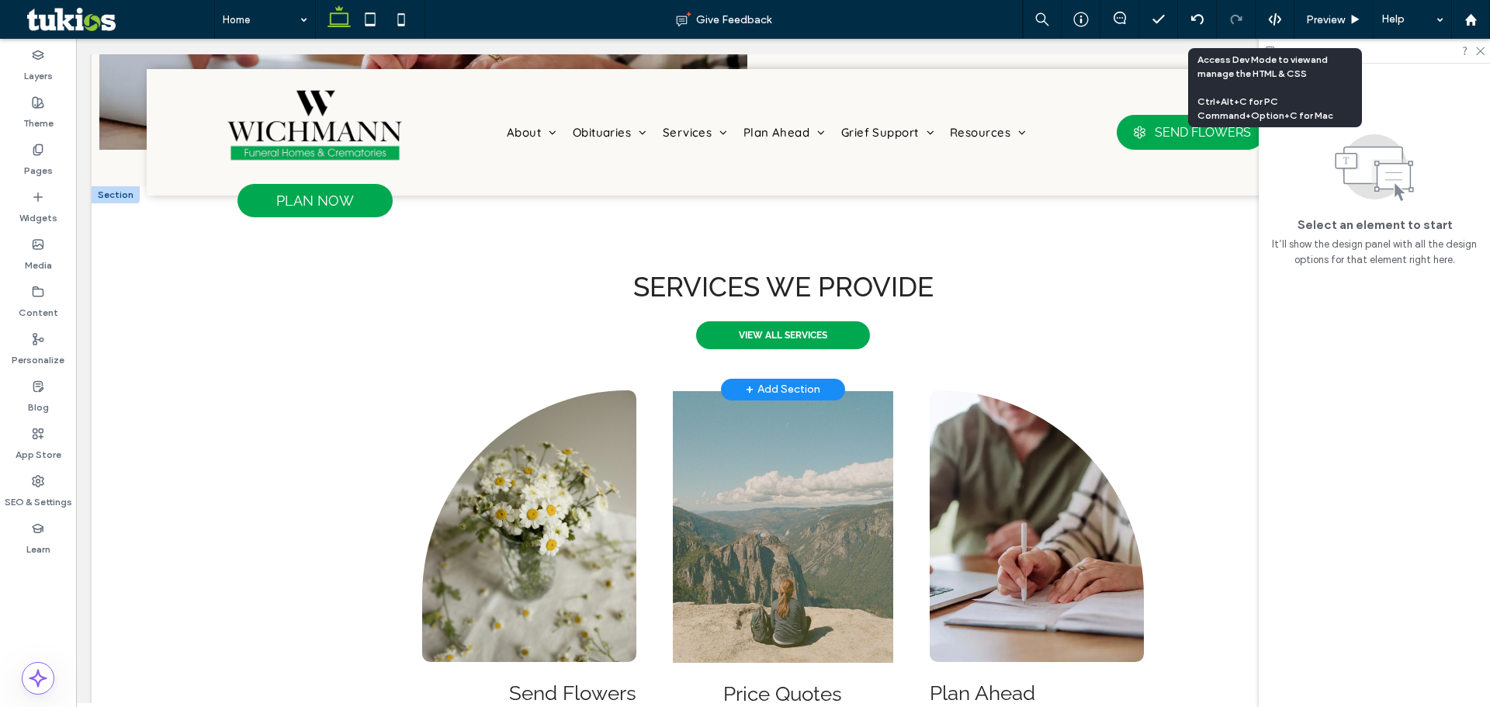
scroll to position [1402, 0]
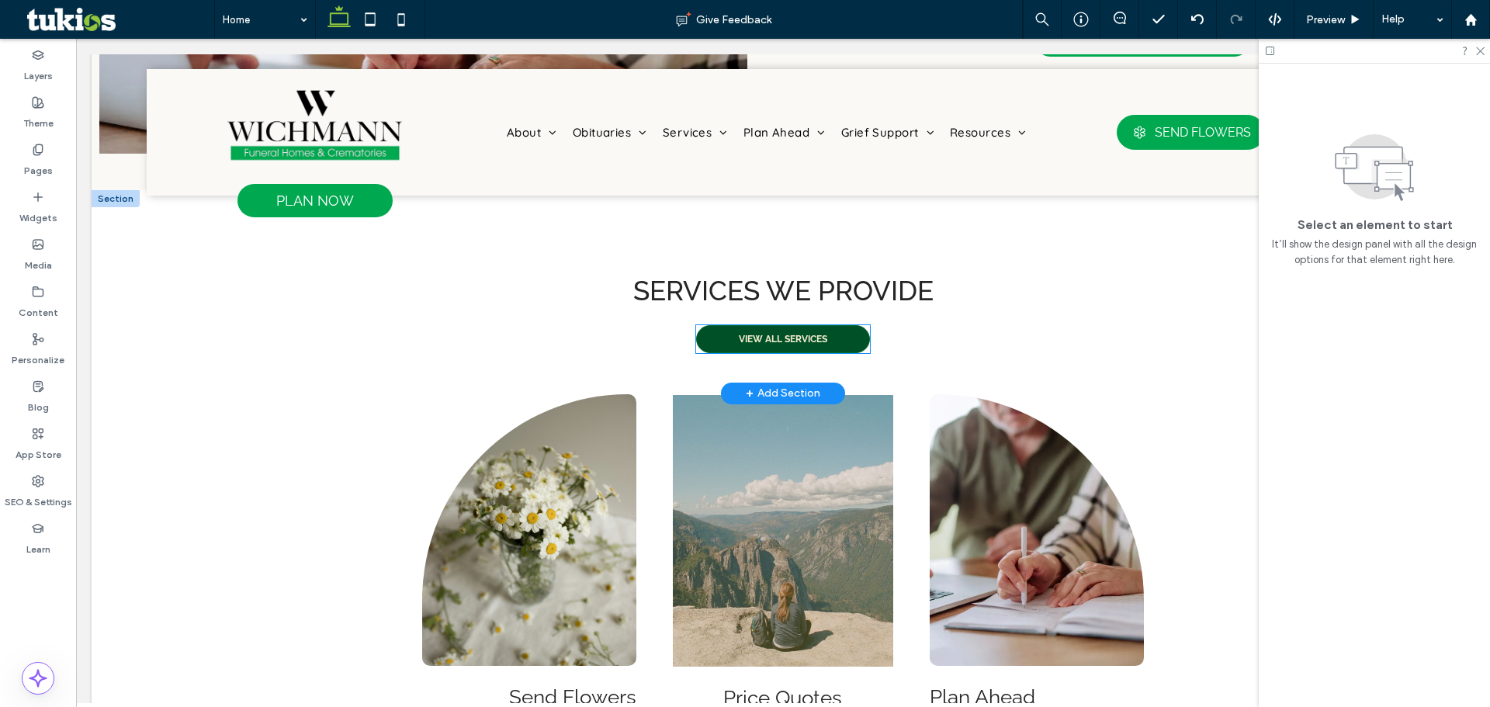
click at [769, 330] on link "VIEW ALL SERVICES" at bounding box center [783, 339] width 174 height 28
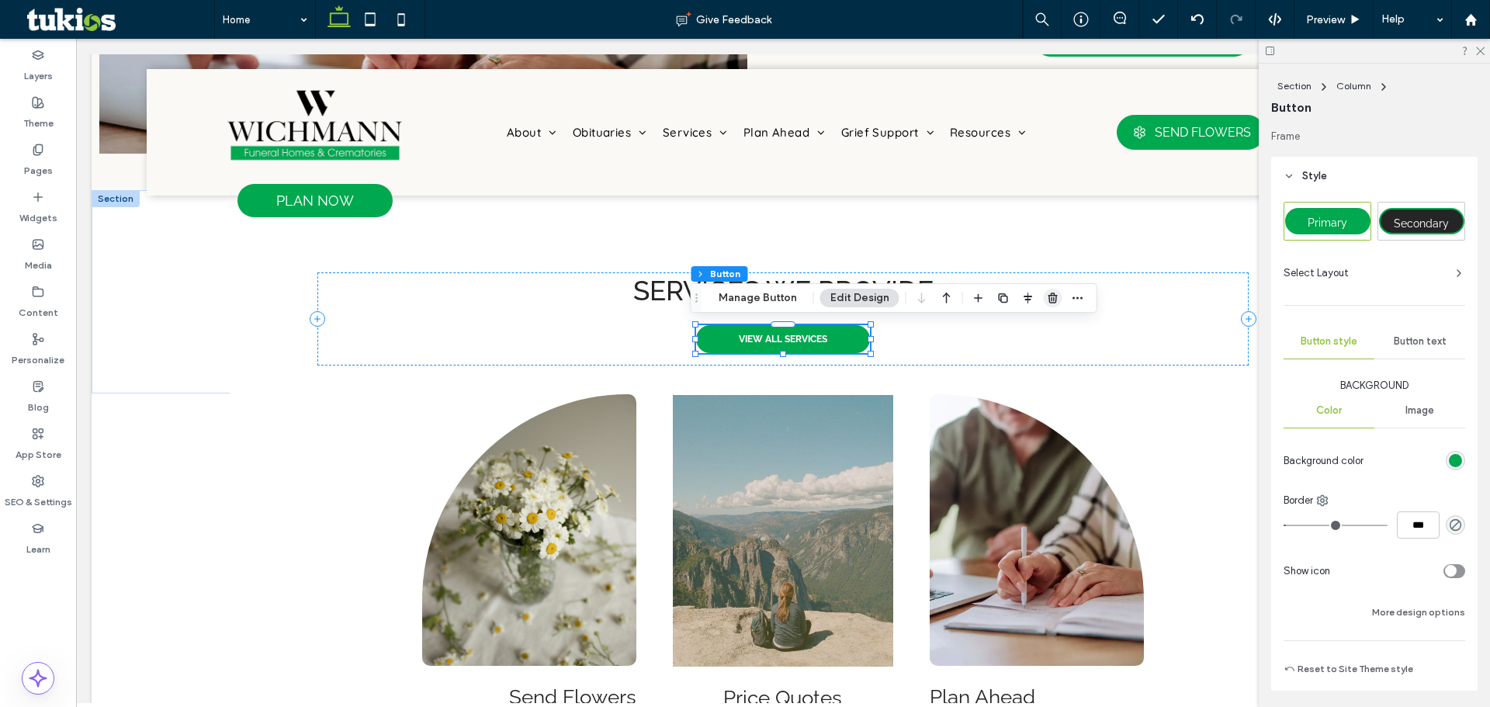
drag, startPoint x: 1047, startPoint y: 300, endPoint x: 1020, endPoint y: 324, distance: 35.8
click at [1048, 300] on use "button" at bounding box center [1052, 298] width 9 height 10
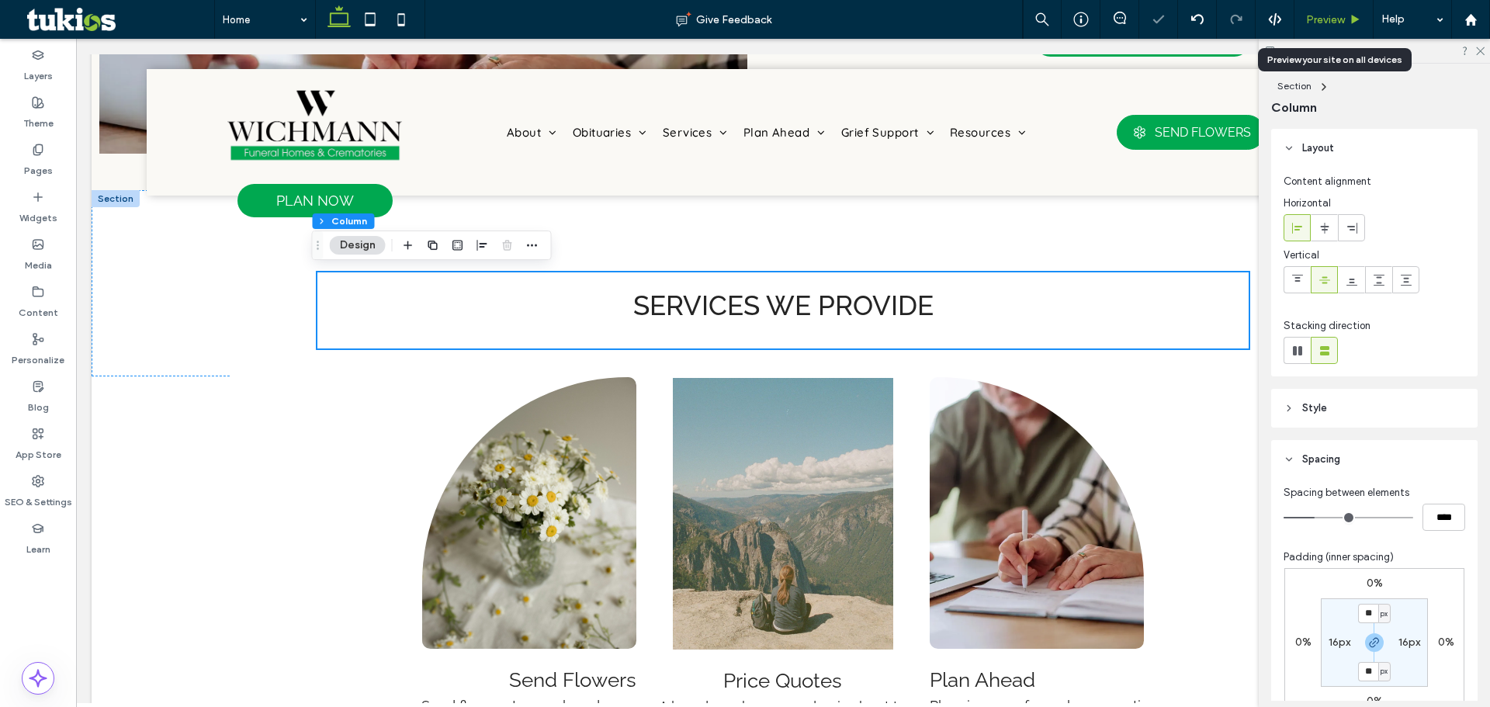
click at [1331, 7] on div "Preview" at bounding box center [1333, 19] width 79 height 39
click at [1337, 12] on div "Preview" at bounding box center [1333, 19] width 79 height 39
click at [1315, 18] on span "Preview" at bounding box center [1325, 19] width 39 height 13
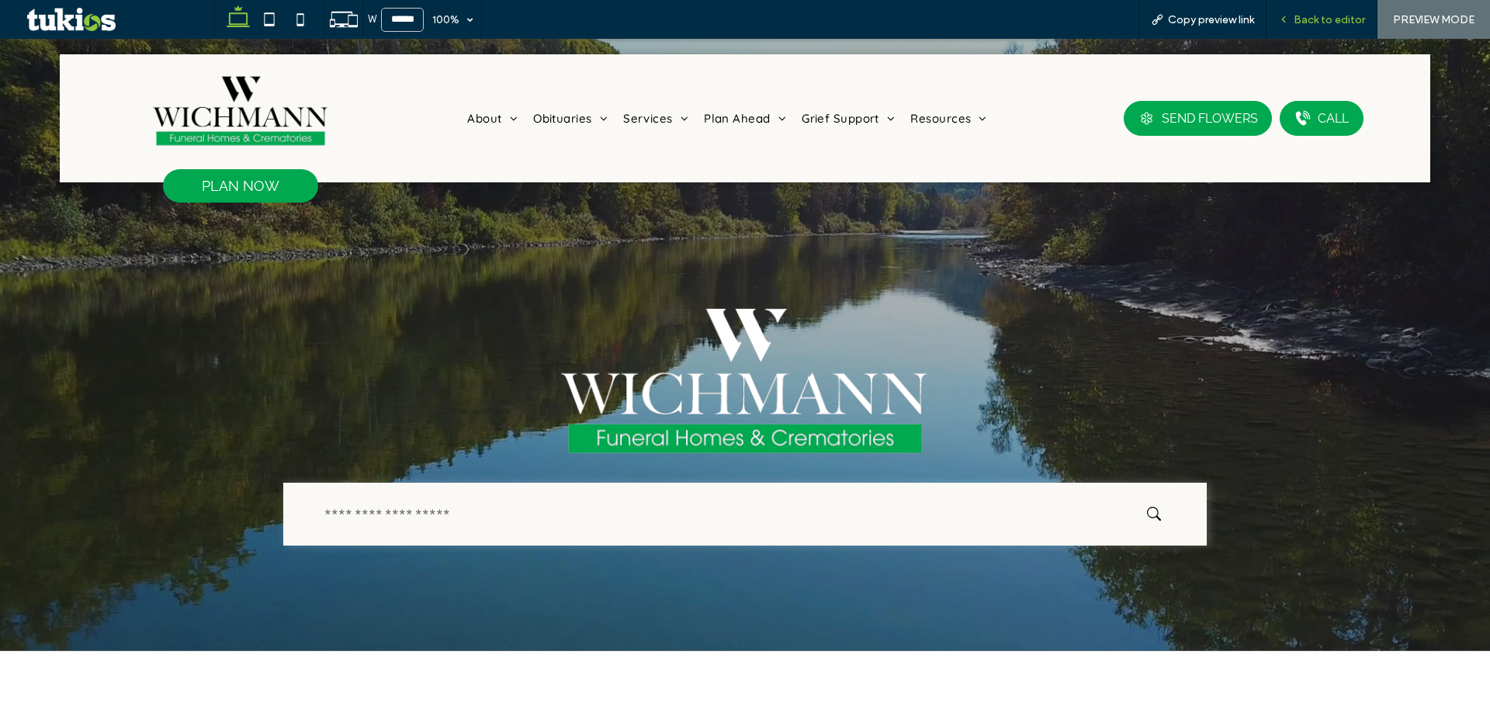
click at [1306, 31] on div "Back to editor" at bounding box center [1322, 19] width 111 height 39
click at [1335, 16] on span "Back to editor" at bounding box center [1329, 19] width 71 height 13
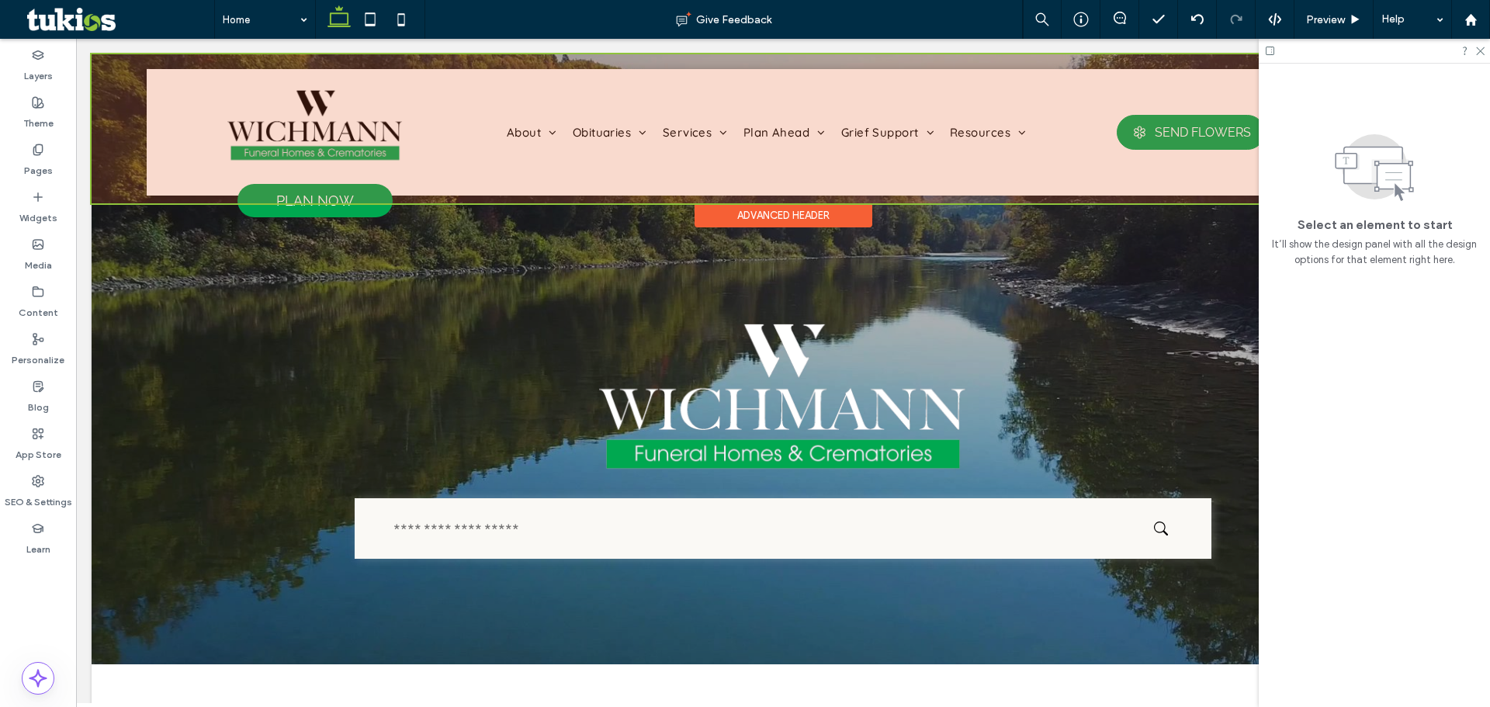
click at [1234, 139] on div at bounding box center [783, 128] width 1383 height 149
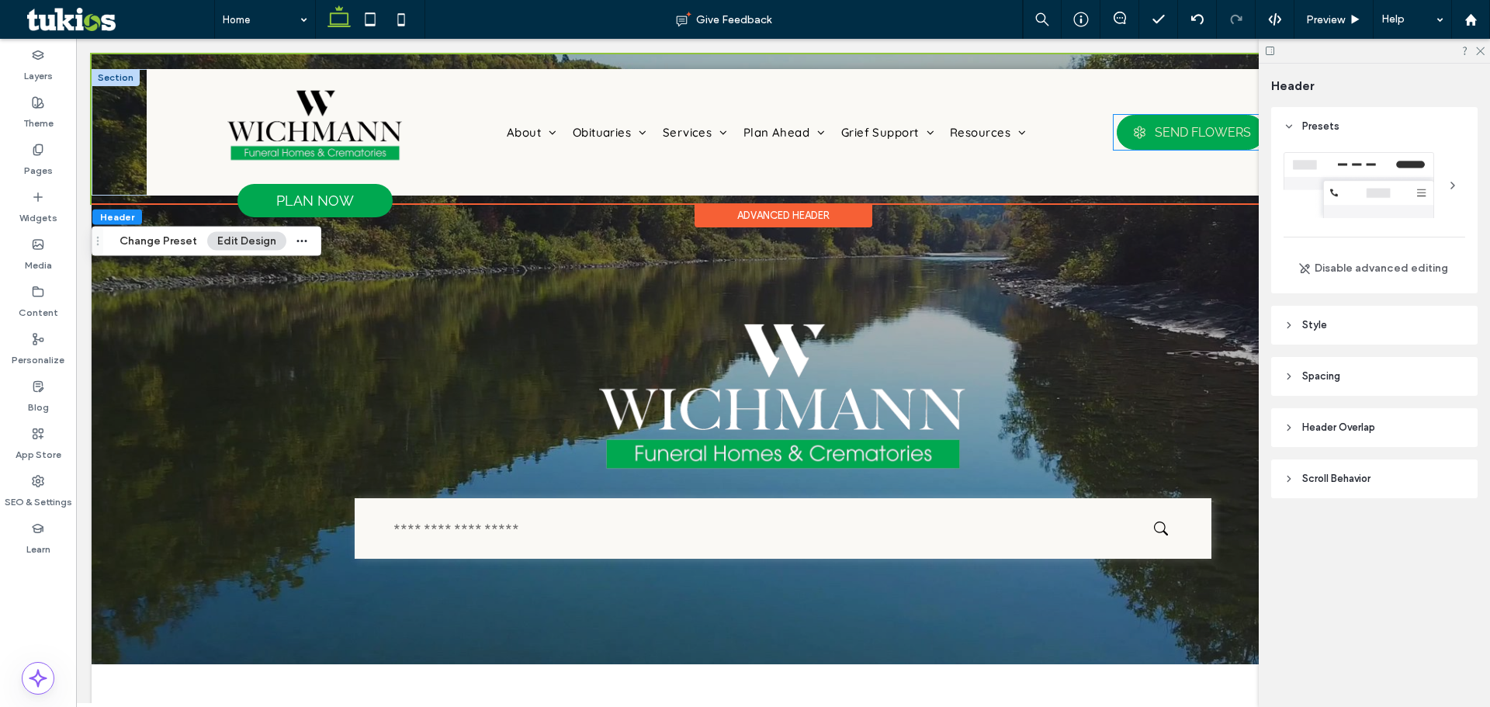
click at [1224, 137] on div "SEND FLOWERS" at bounding box center [1203, 132] width 96 height 15
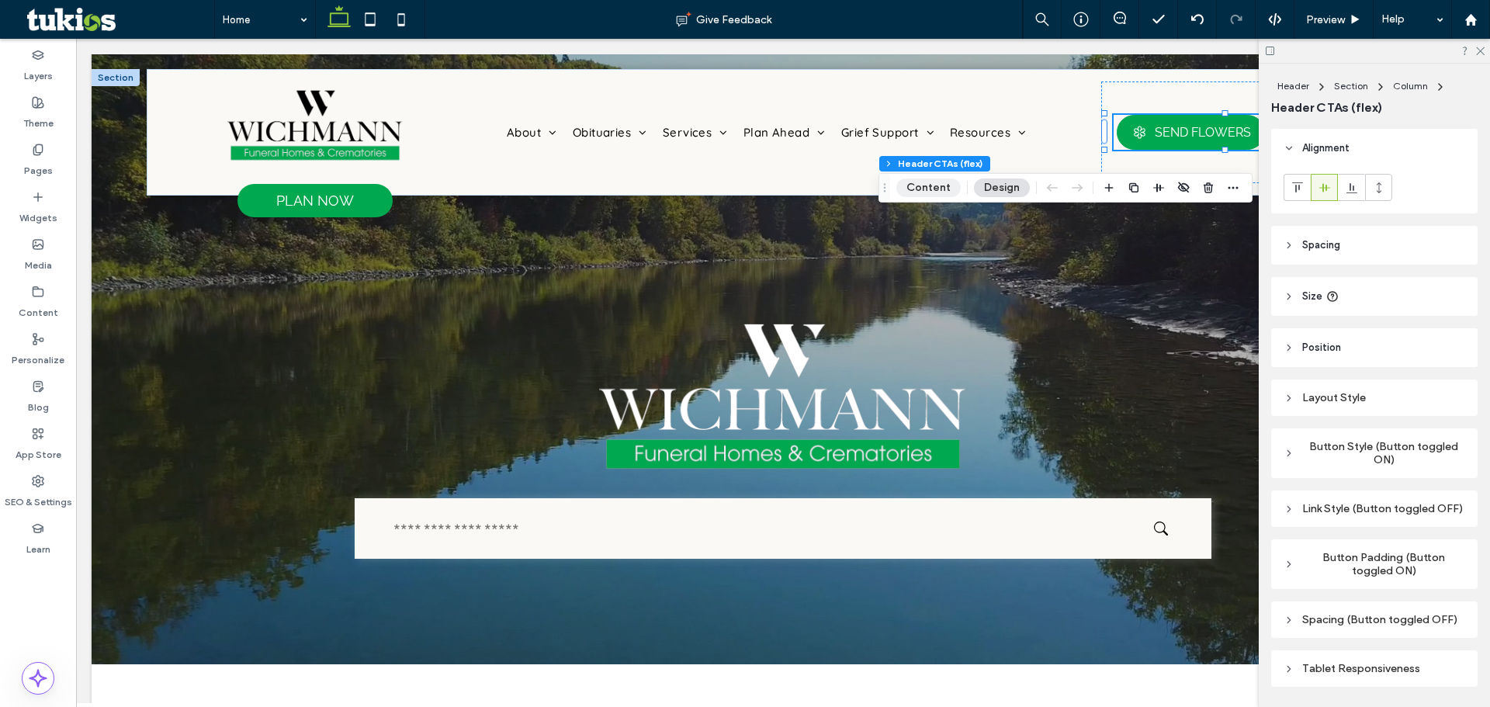
click at [947, 182] on button "Content" at bounding box center [928, 187] width 64 height 19
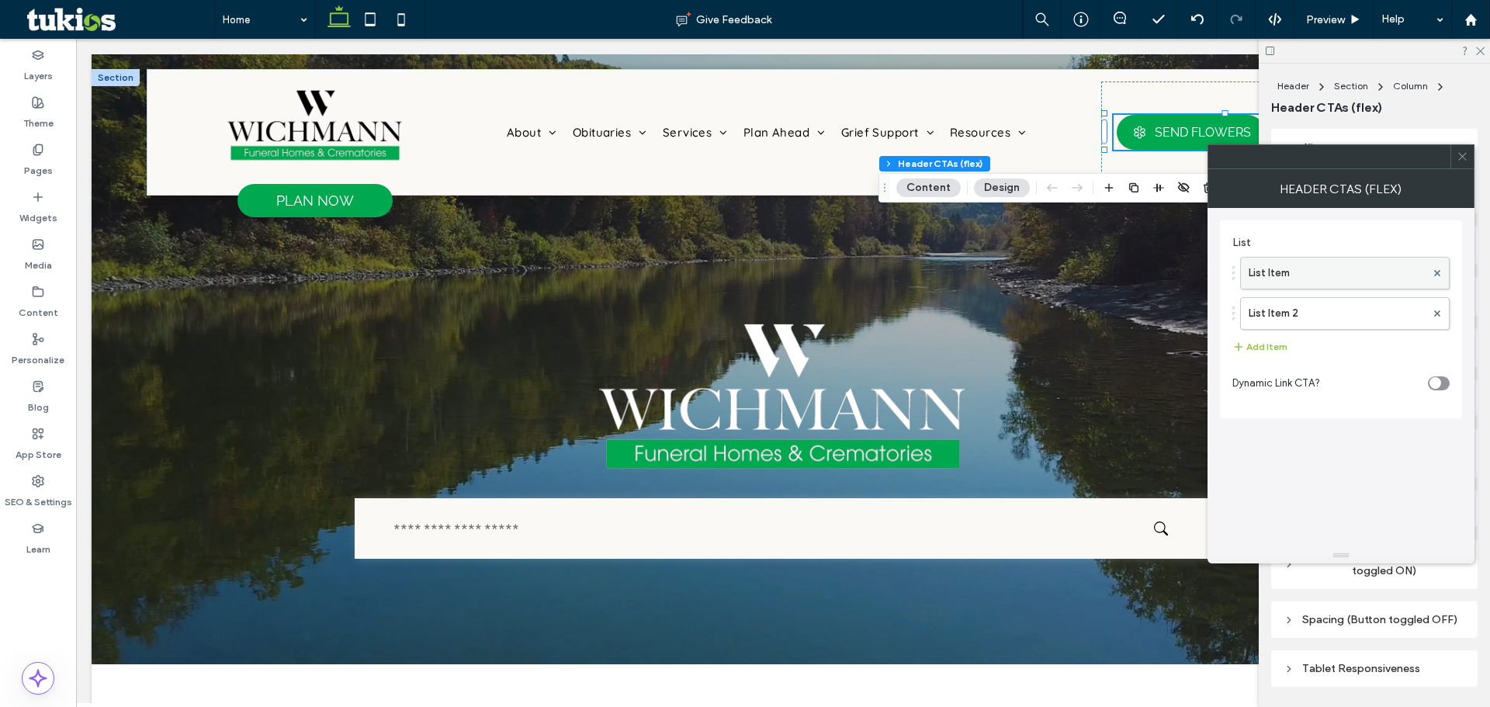
click at [1353, 274] on label "List Item" at bounding box center [1337, 273] width 177 height 31
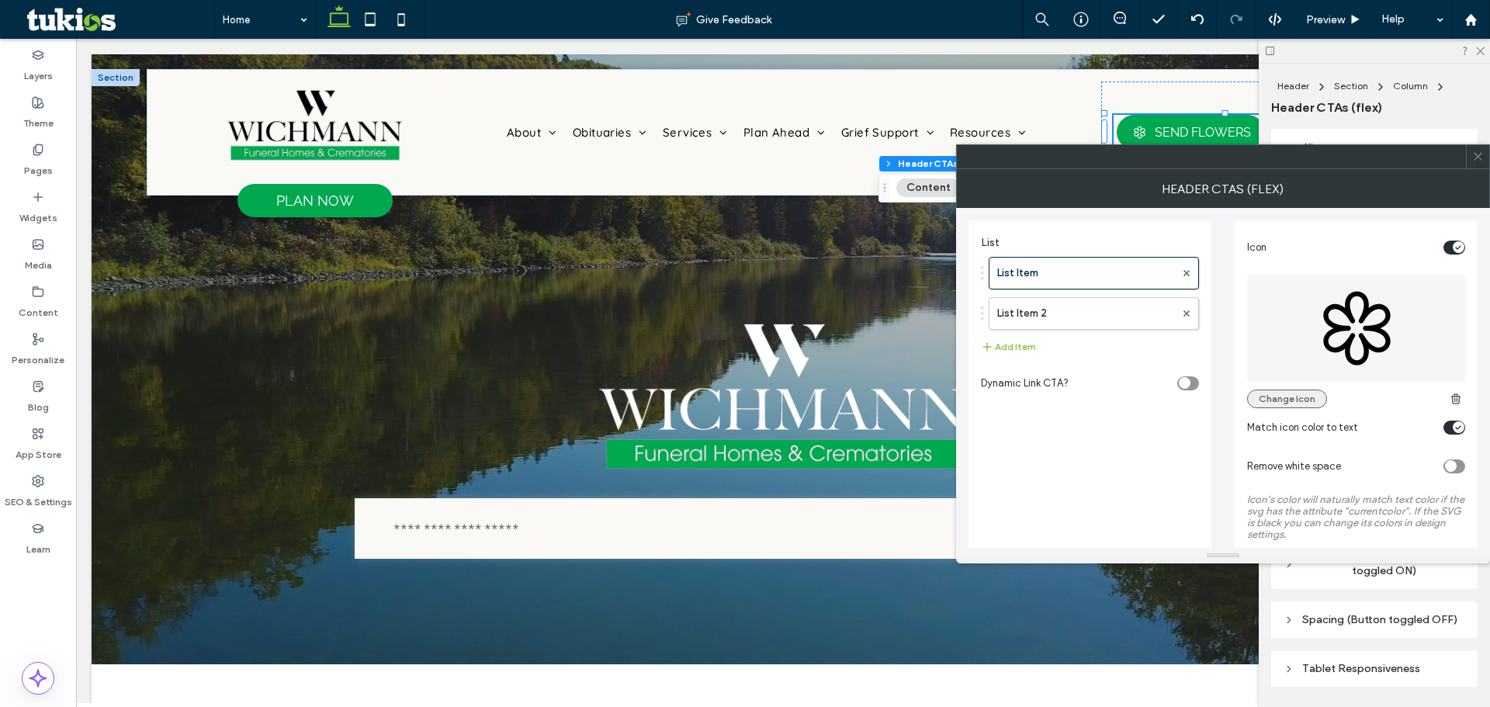
click at [1311, 393] on button "Change Icon" at bounding box center [1287, 399] width 80 height 19
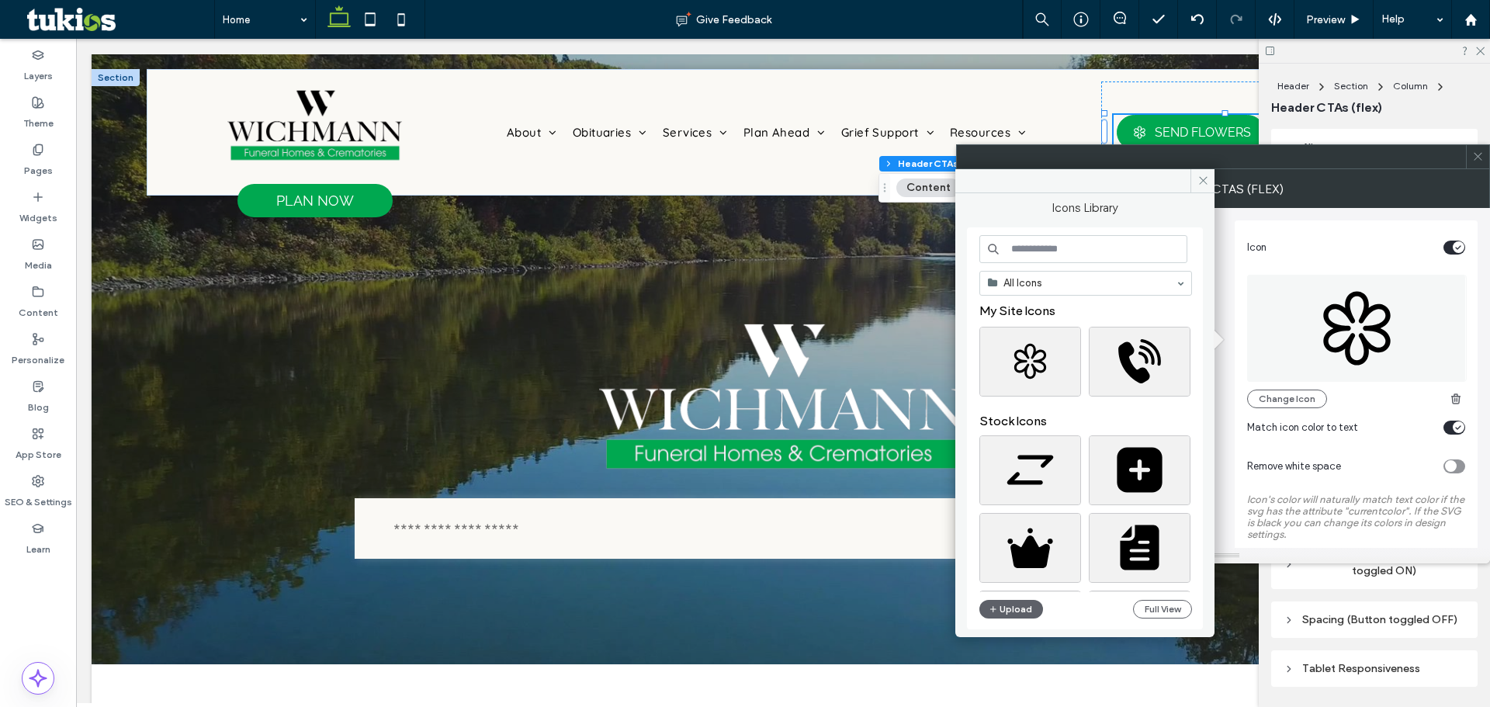
click at [1085, 263] on div "All Icons My Site Icons Stock Icons Upload Full View" at bounding box center [1085, 428] width 213 height 387
click at [1084, 259] on input at bounding box center [1083, 249] width 208 height 28
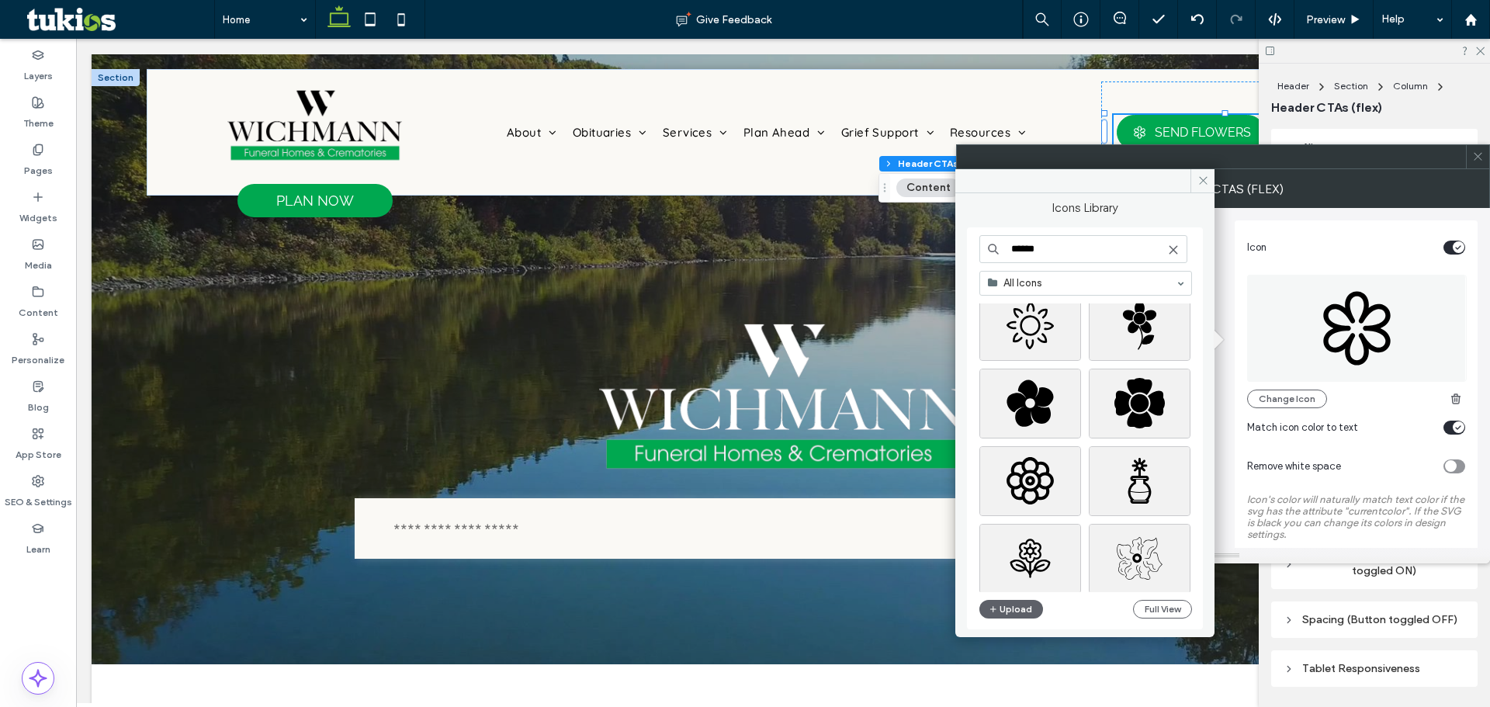
scroll to position [388, 0]
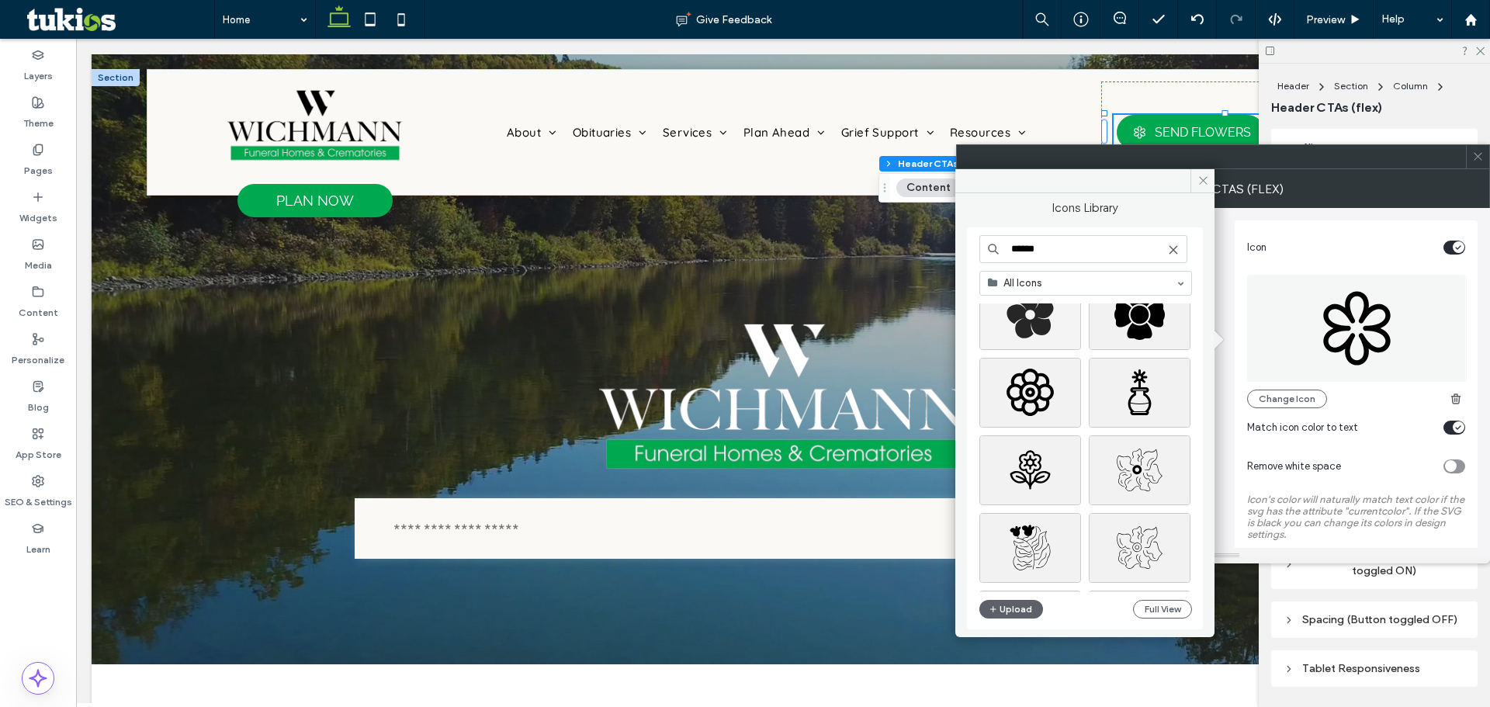
type input "******"
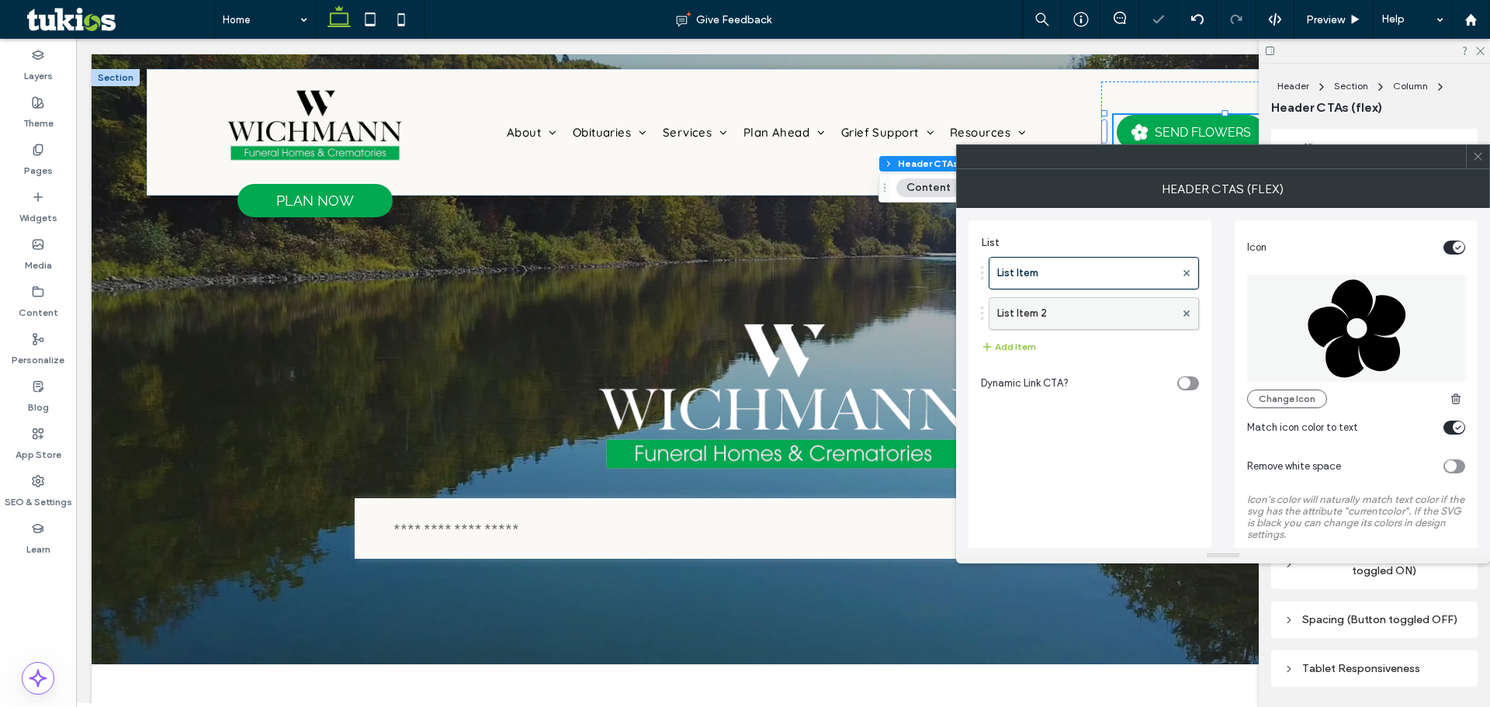
click at [1087, 317] on label "List Item 2" at bounding box center [1086, 313] width 178 height 31
click at [1475, 159] on icon at bounding box center [1478, 157] width 12 height 12
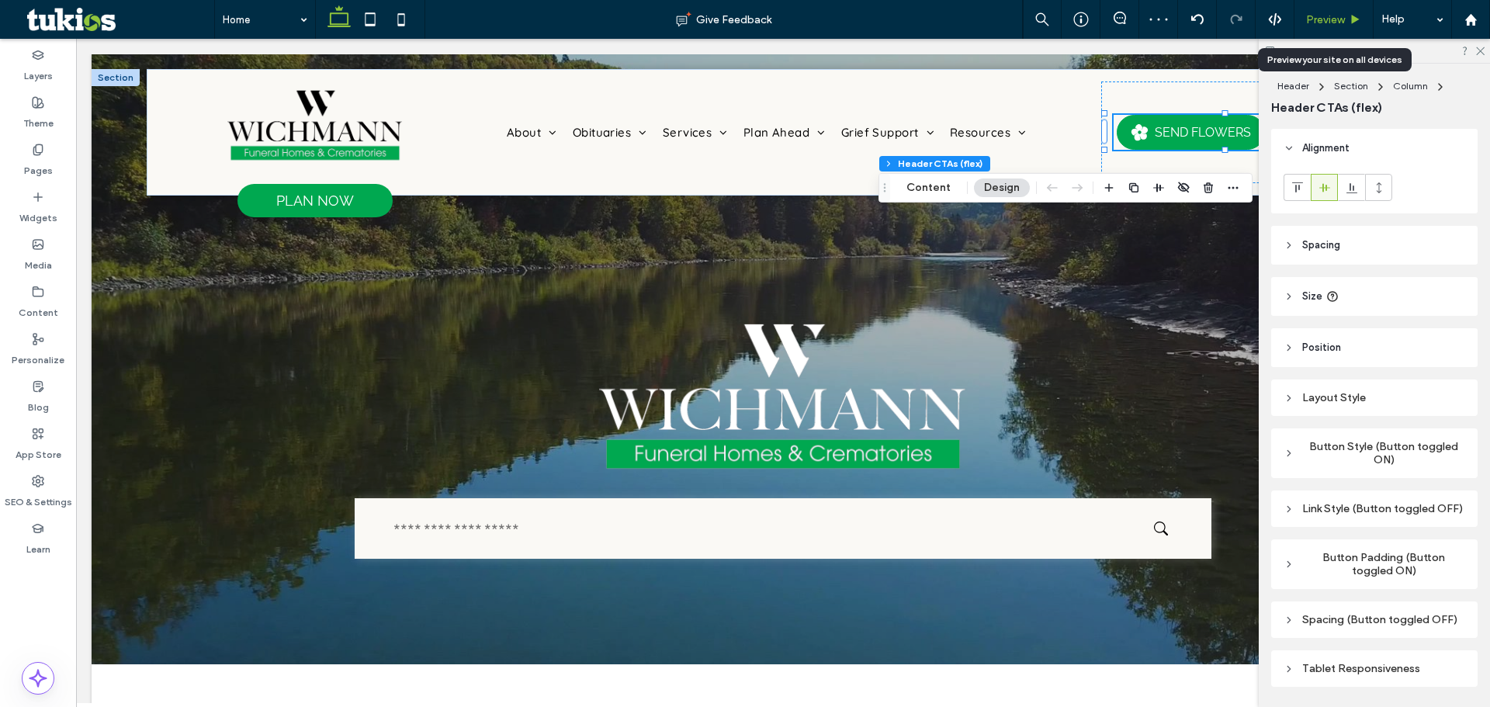
click at [1343, 19] on span "Preview" at bounding box center [1325, 19] width 39 height 13
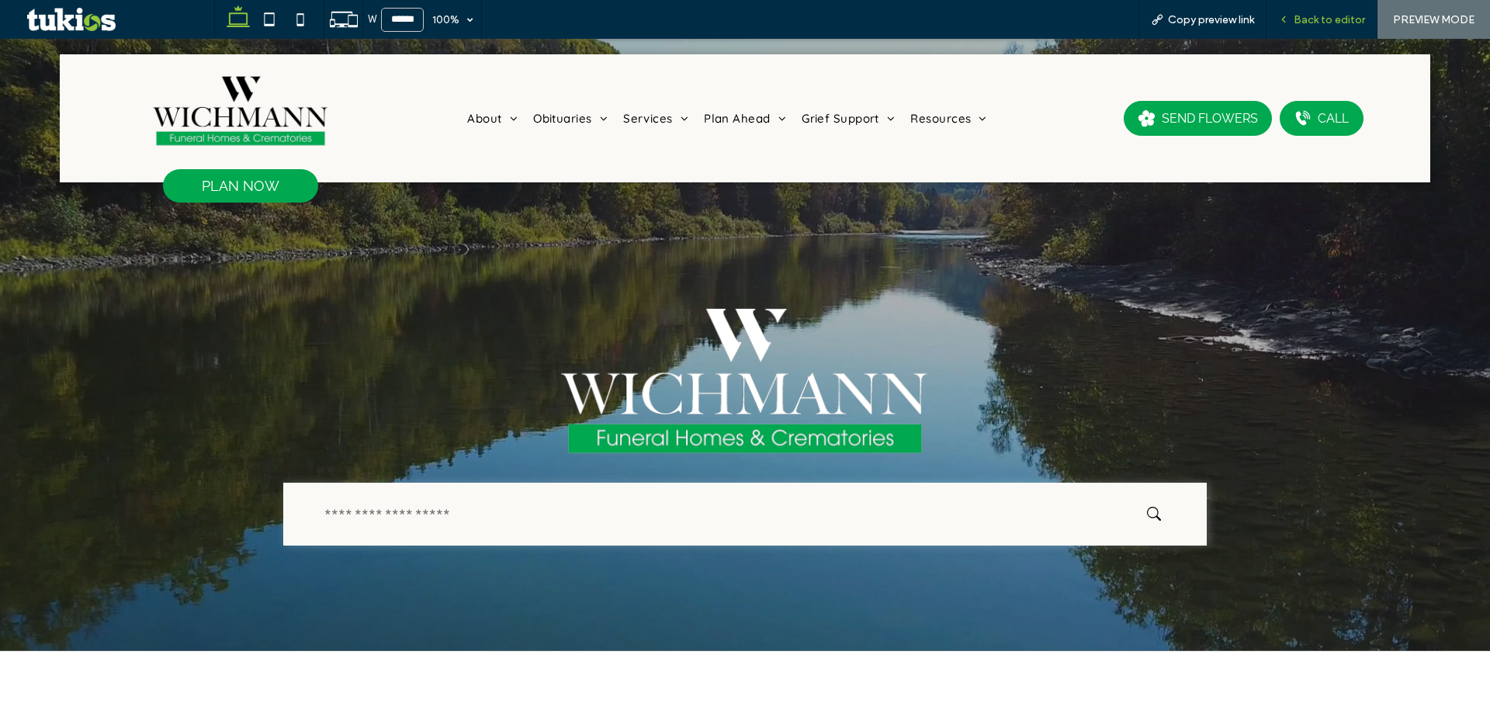
click at [1296, 8] on div "Back to editor" at bounding box center [1322, 19] width 111 height 39
click at [1308, 19] on span "Back to editor" at bounding box center [1329, 19] width 71 height 13
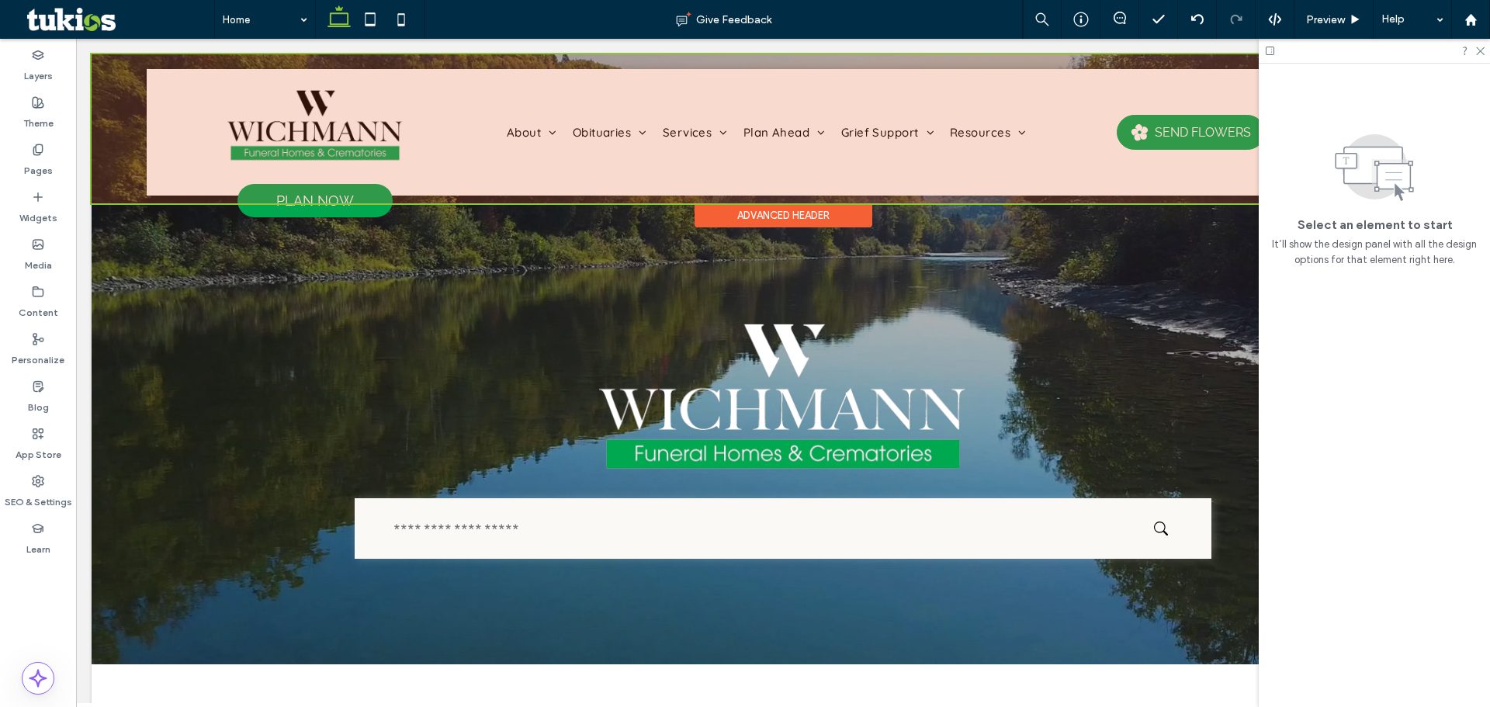
click at [856, 123] on div at bounding box center [783, 128] width 1383 height 149
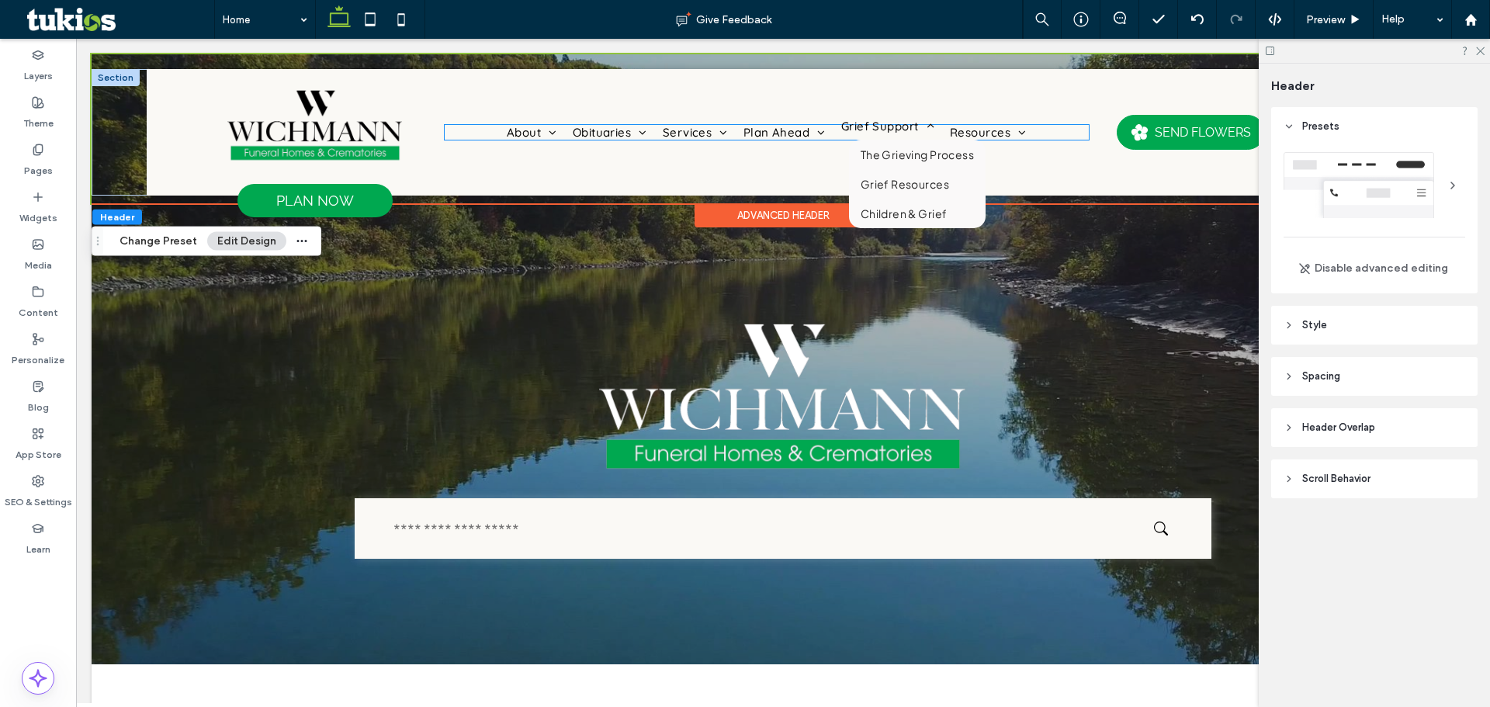
click at [860, 133] on span "Grief Support" at bounding box center [887, 126] width 93 height 15
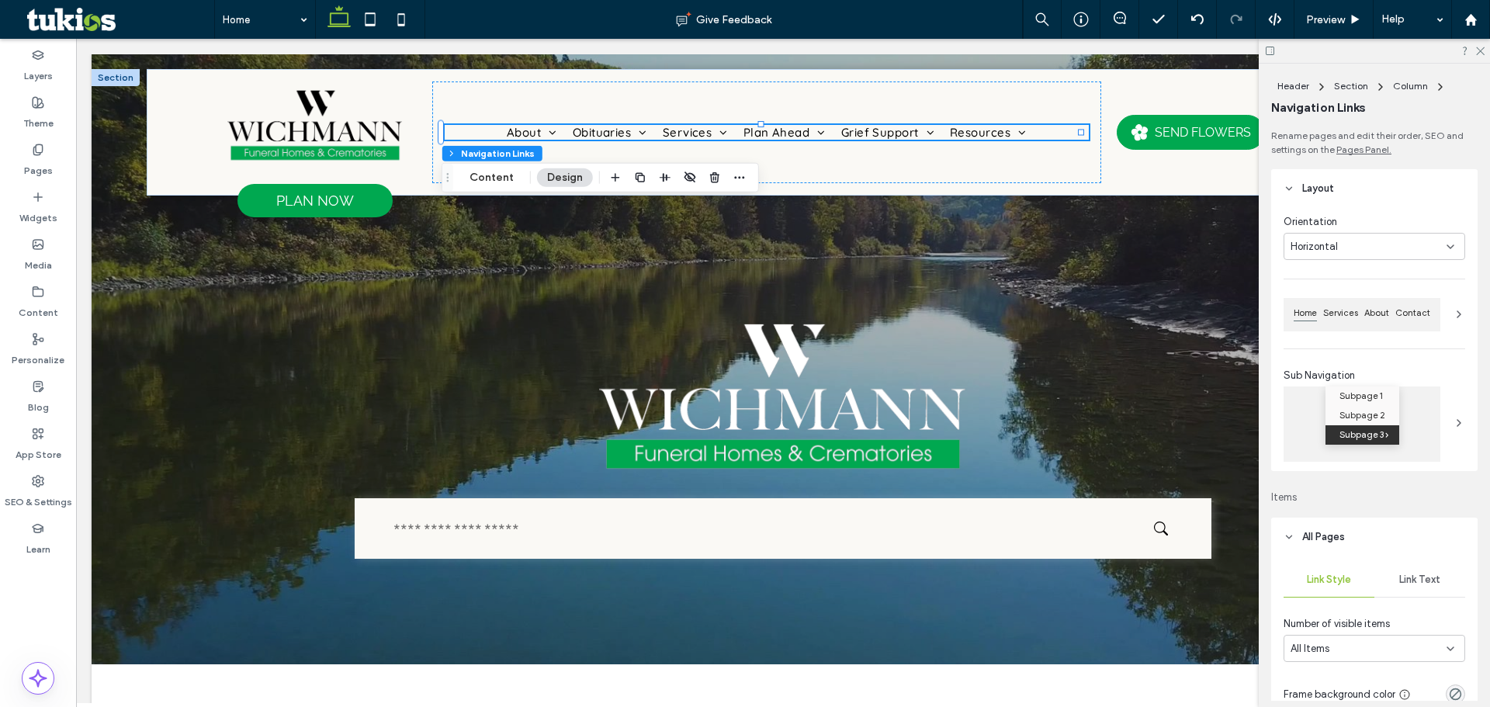
click at [1433, 596] on div "Link Text" at bounding box center [1419, 580] width 91 height 34
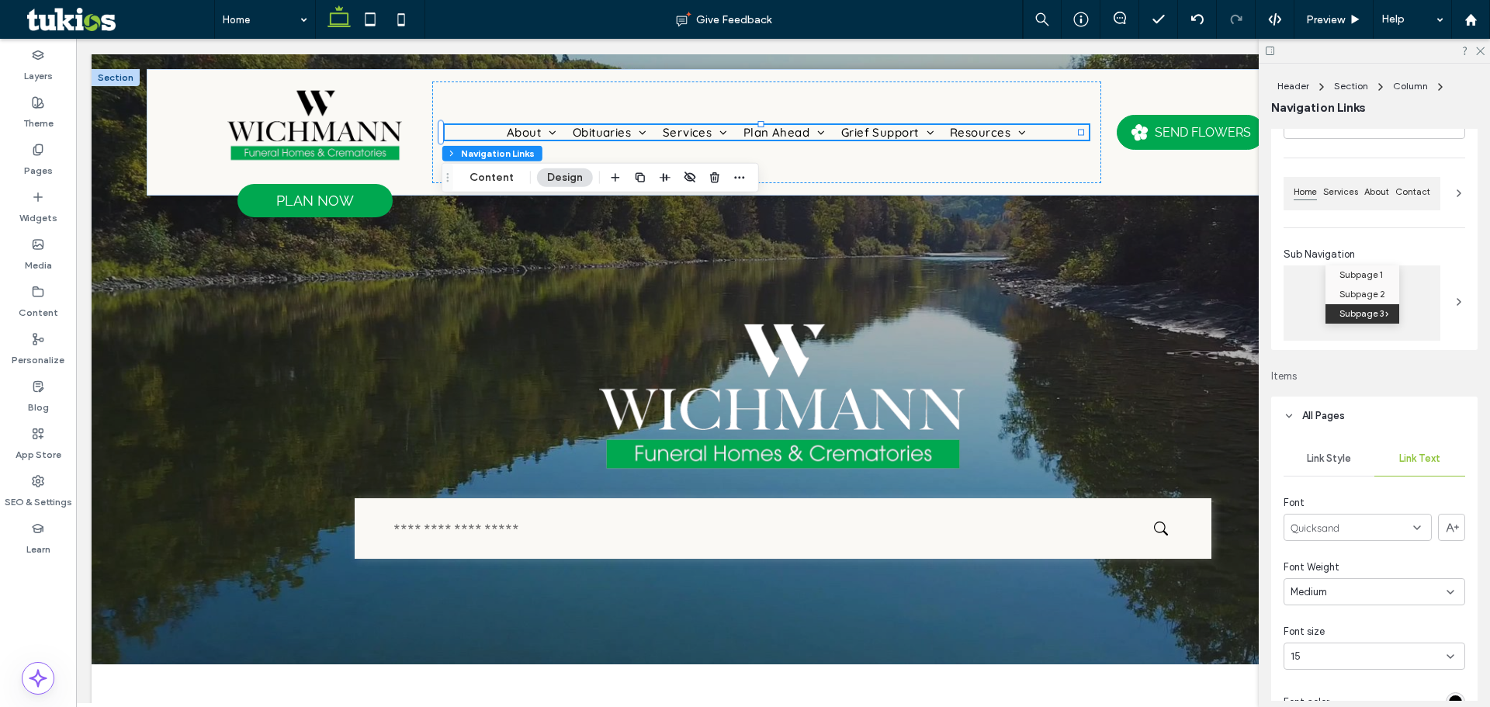
scroll to position [310, 0]
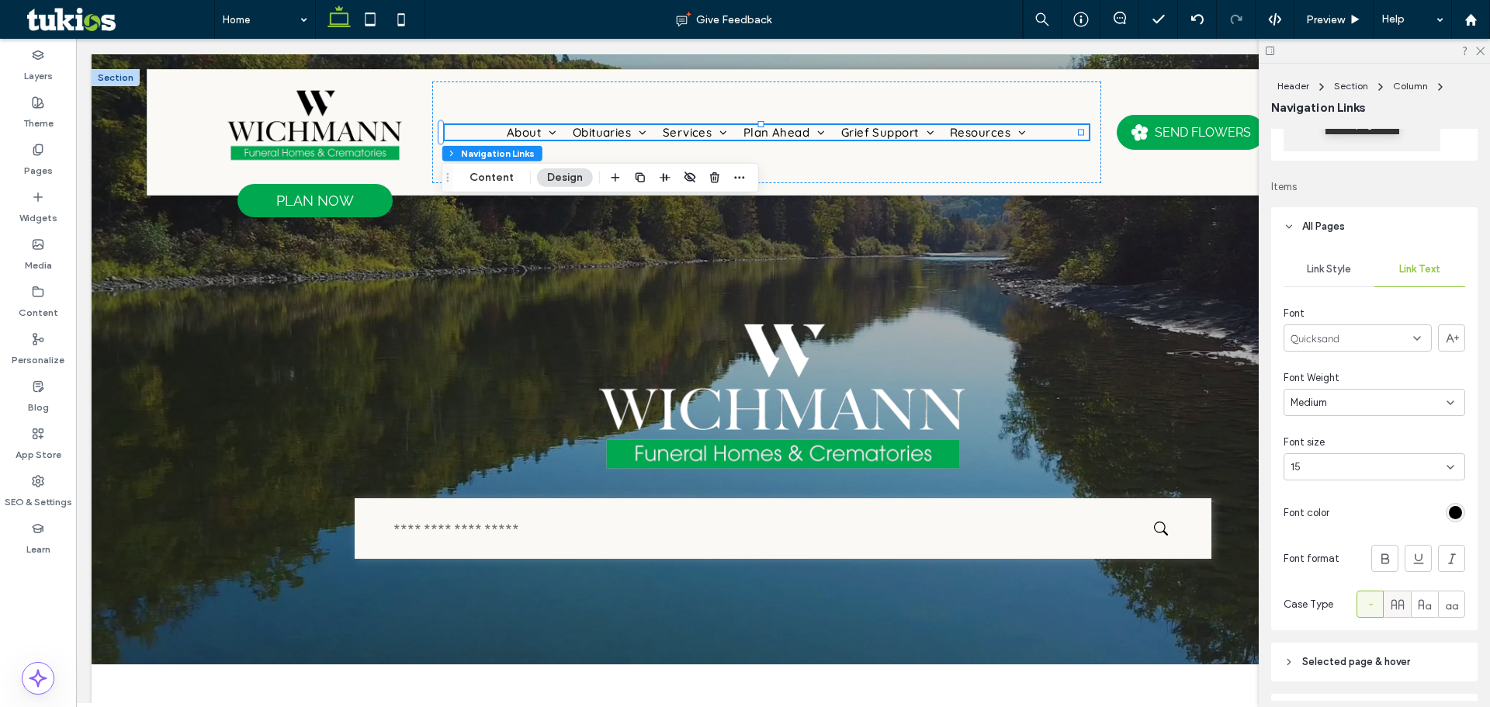
click at [1394, 605] on use at bounding box center [1397, 604] width 12 height 10
click at [1325, 9] on div "Preview" at bounding box center [1333, 19] width 79 height 39
drag, startPoint x: 1326, startPoint y: 15, endPoint x: 1311, endPoint y: 62, distance: 49.8
click at [1326, 15] on span "Preview" at bounding box center [1325, 19] width 39 height 13
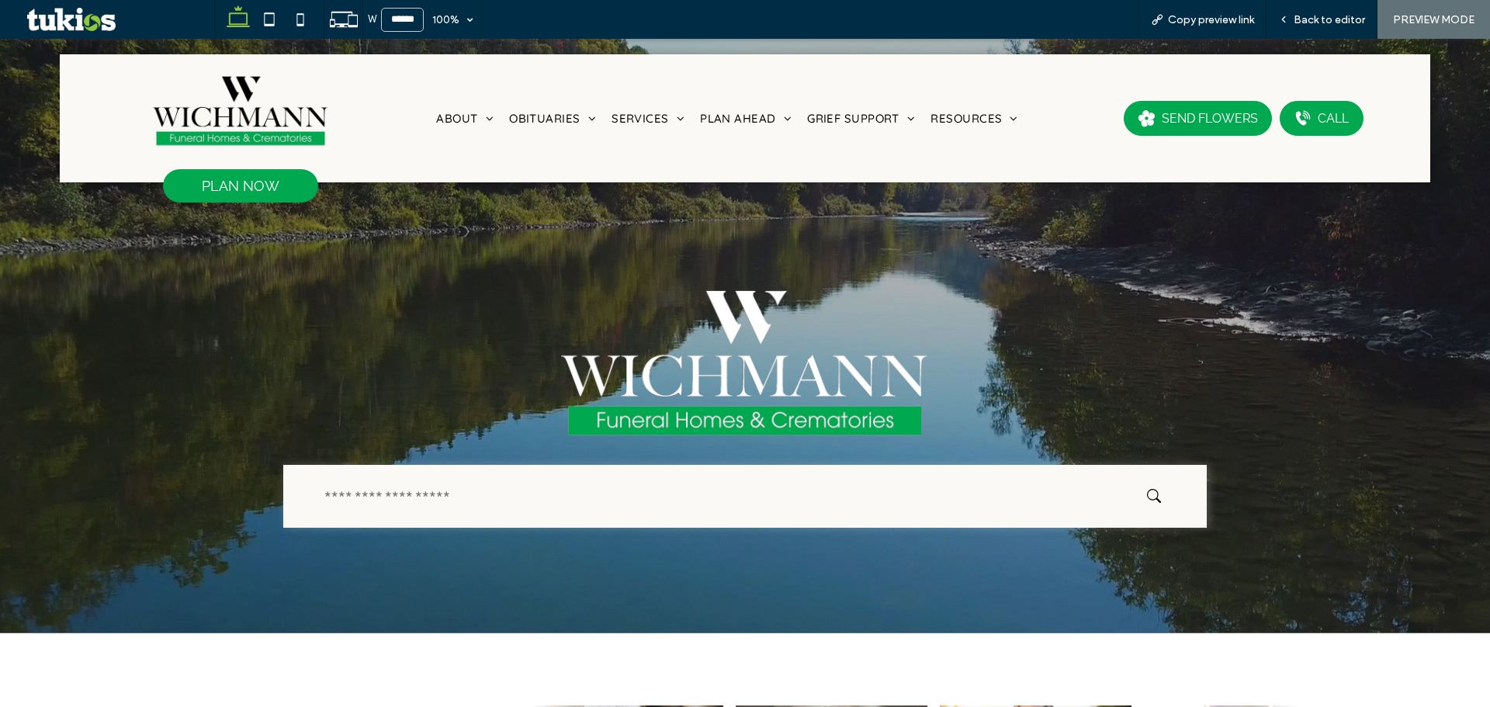
scroll to position [78, 0]
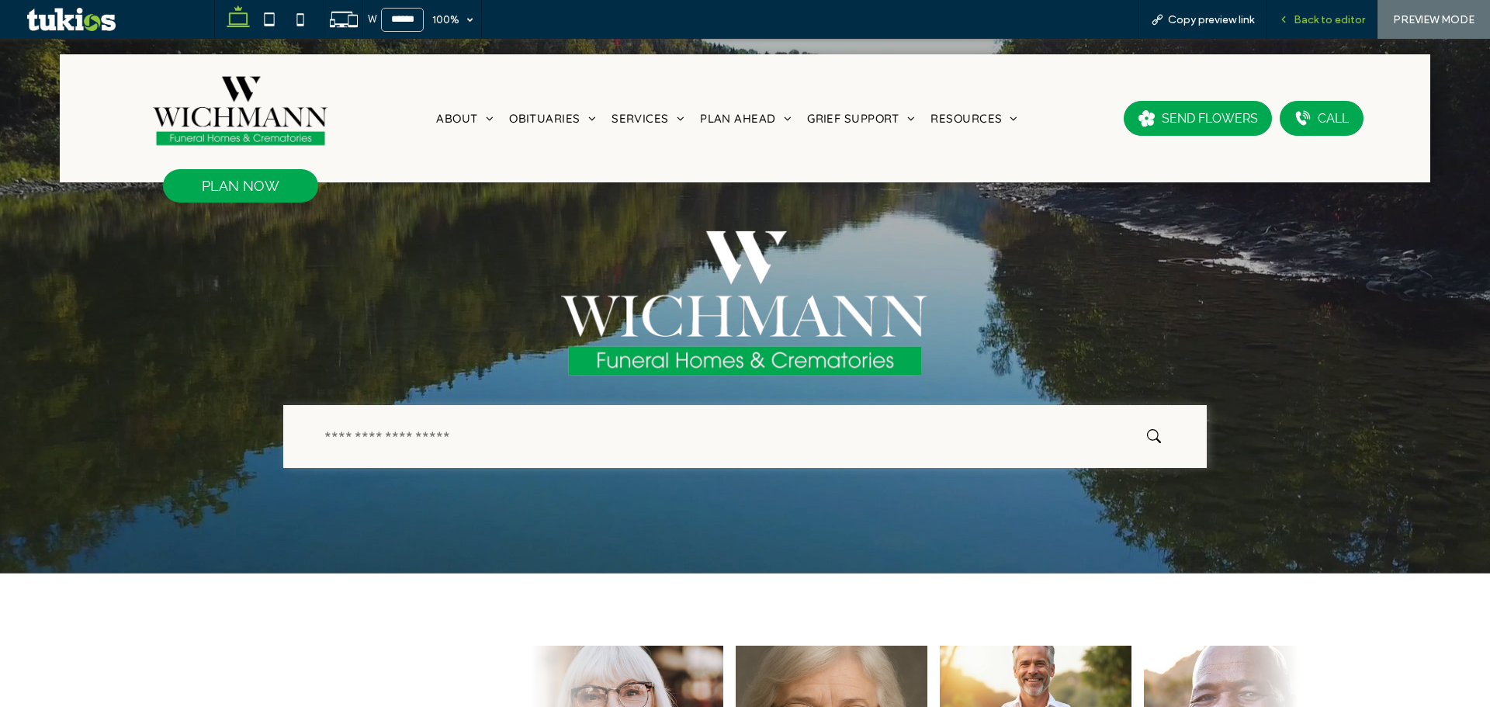
click at [1340, 23] on span "Back to editor" at bounding box center [1329, 19] width 71 height 13
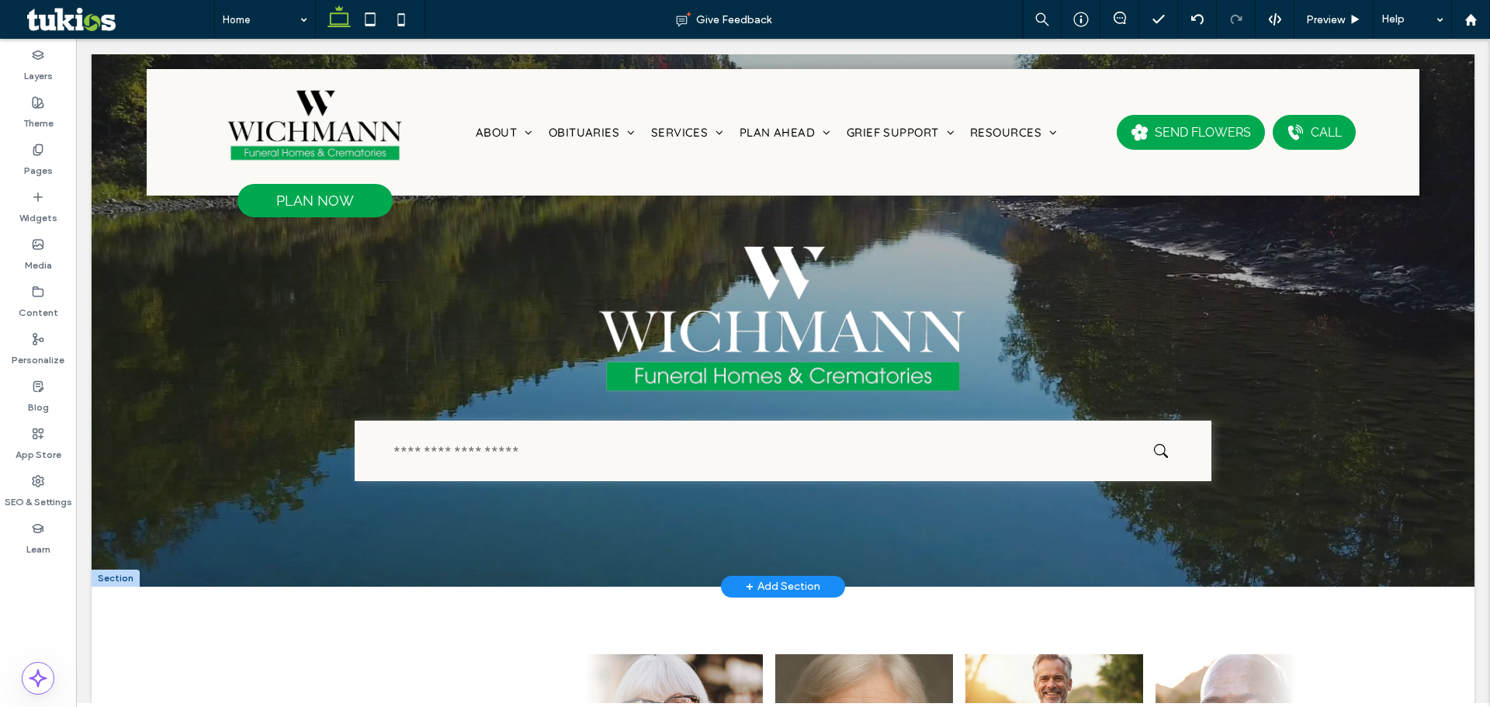
scroll to position [93, 0]
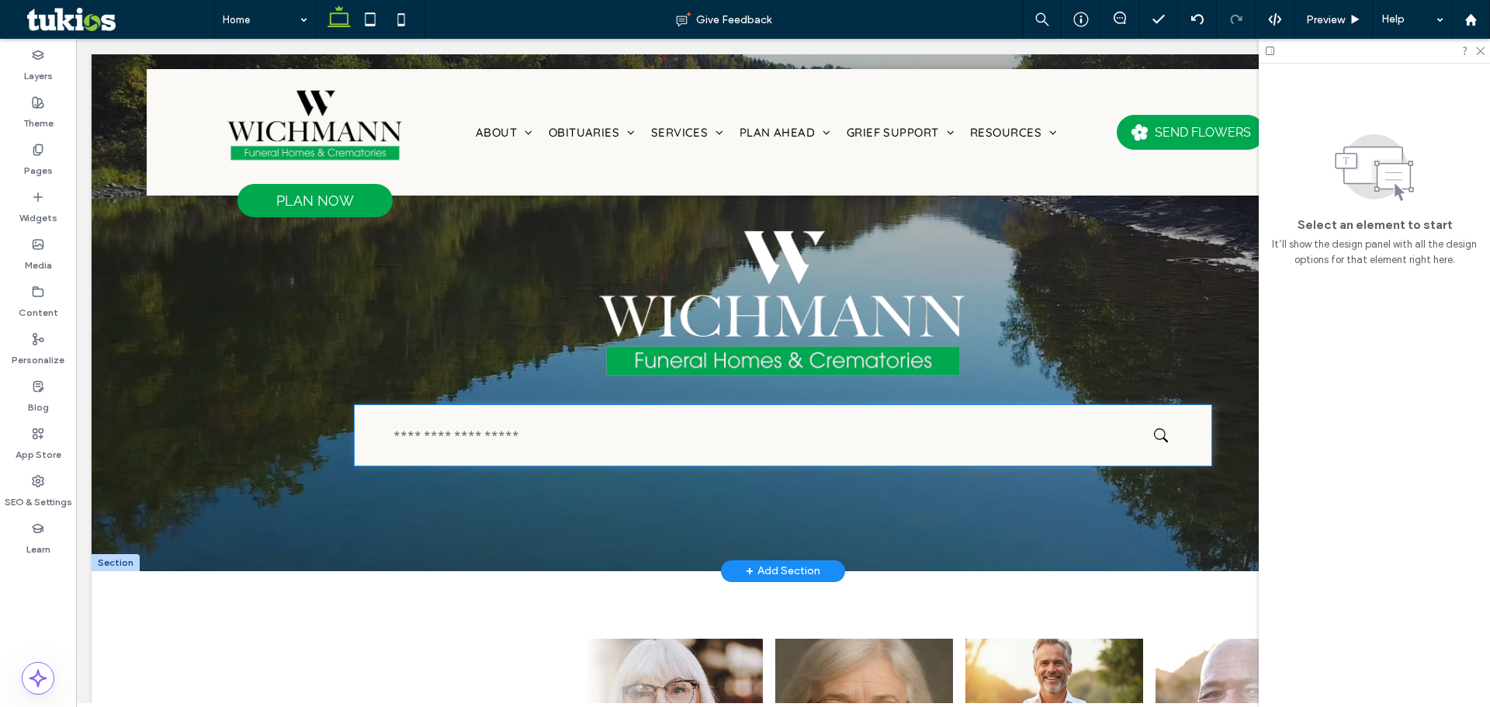
click at [1186, 445] on div at bounding box center [783, 435] width 856 height 61
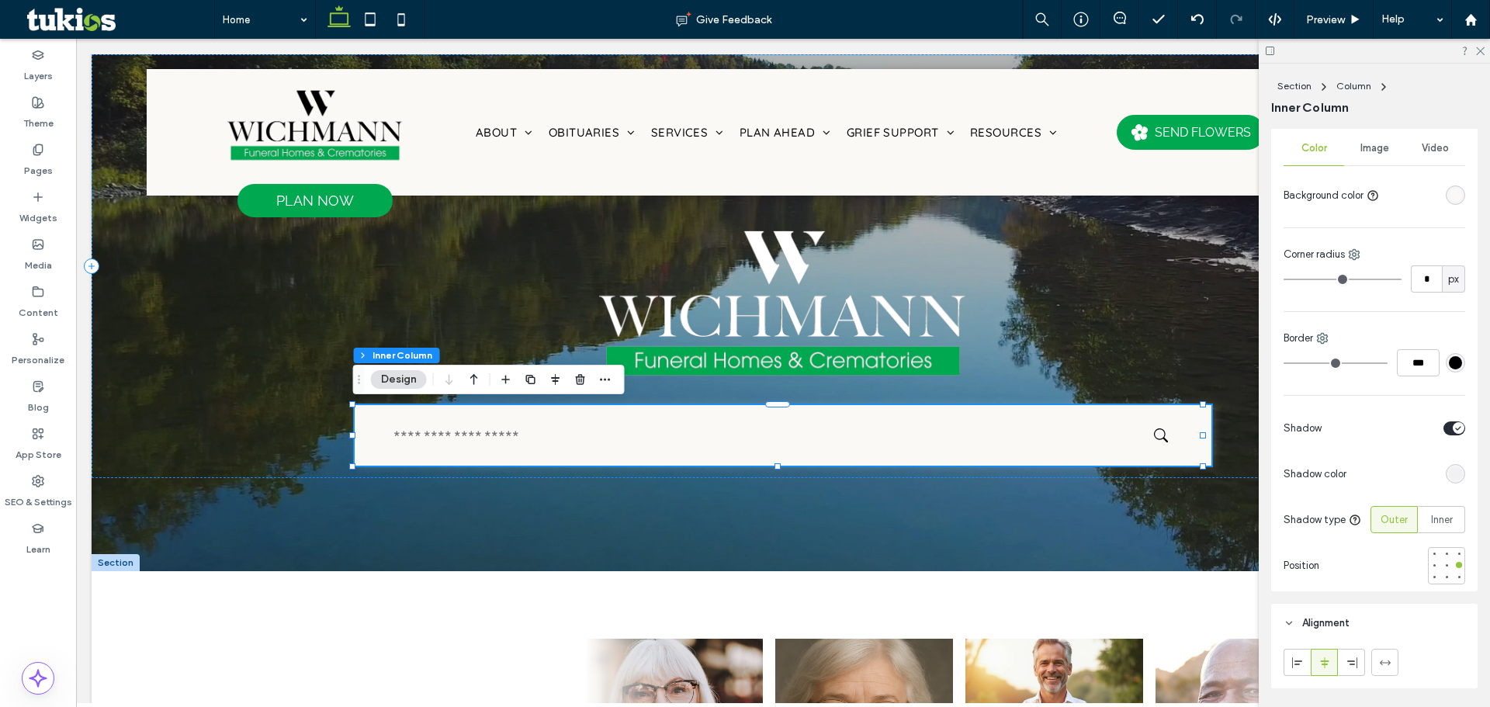
scroll to position [466, 0]
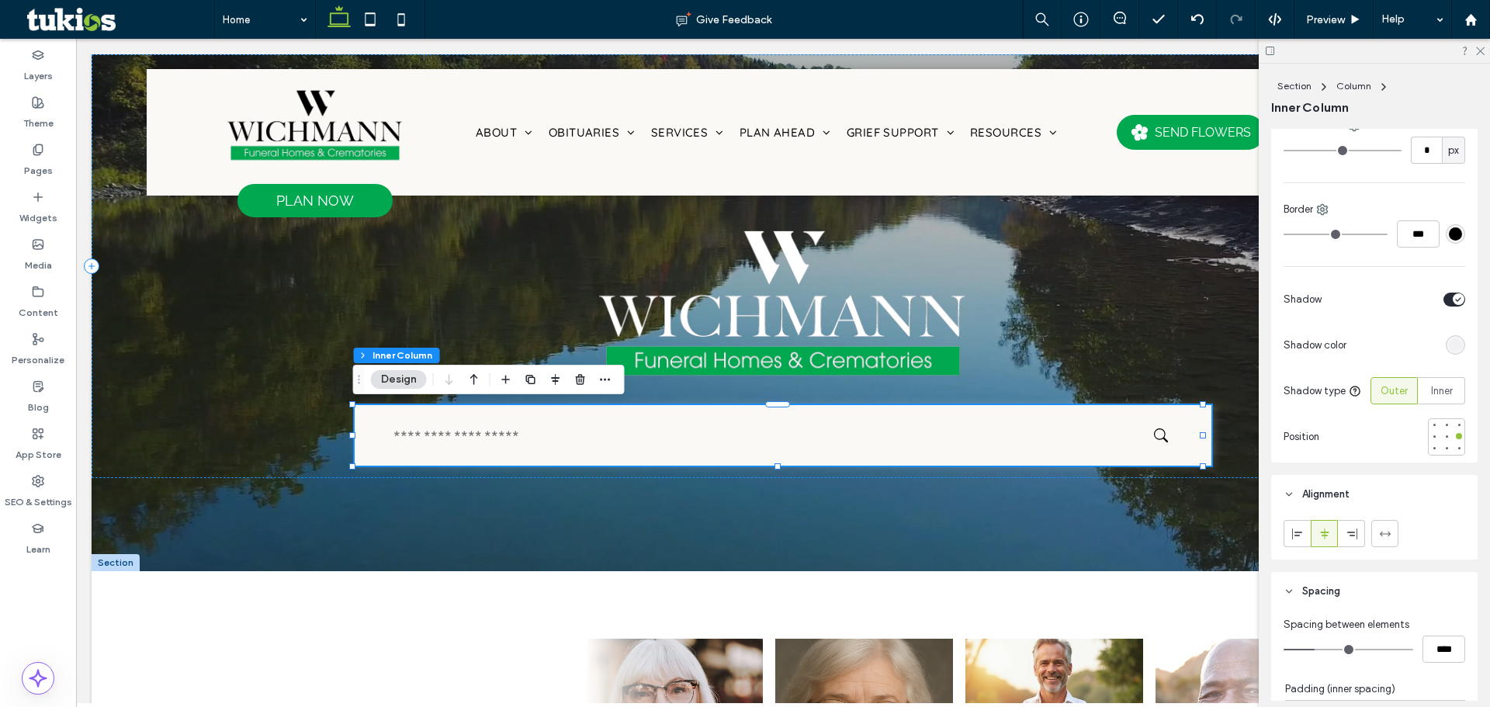
click at [1447, 293] on div "toggle" at bounding box center [1454, 300] width 22 height 14
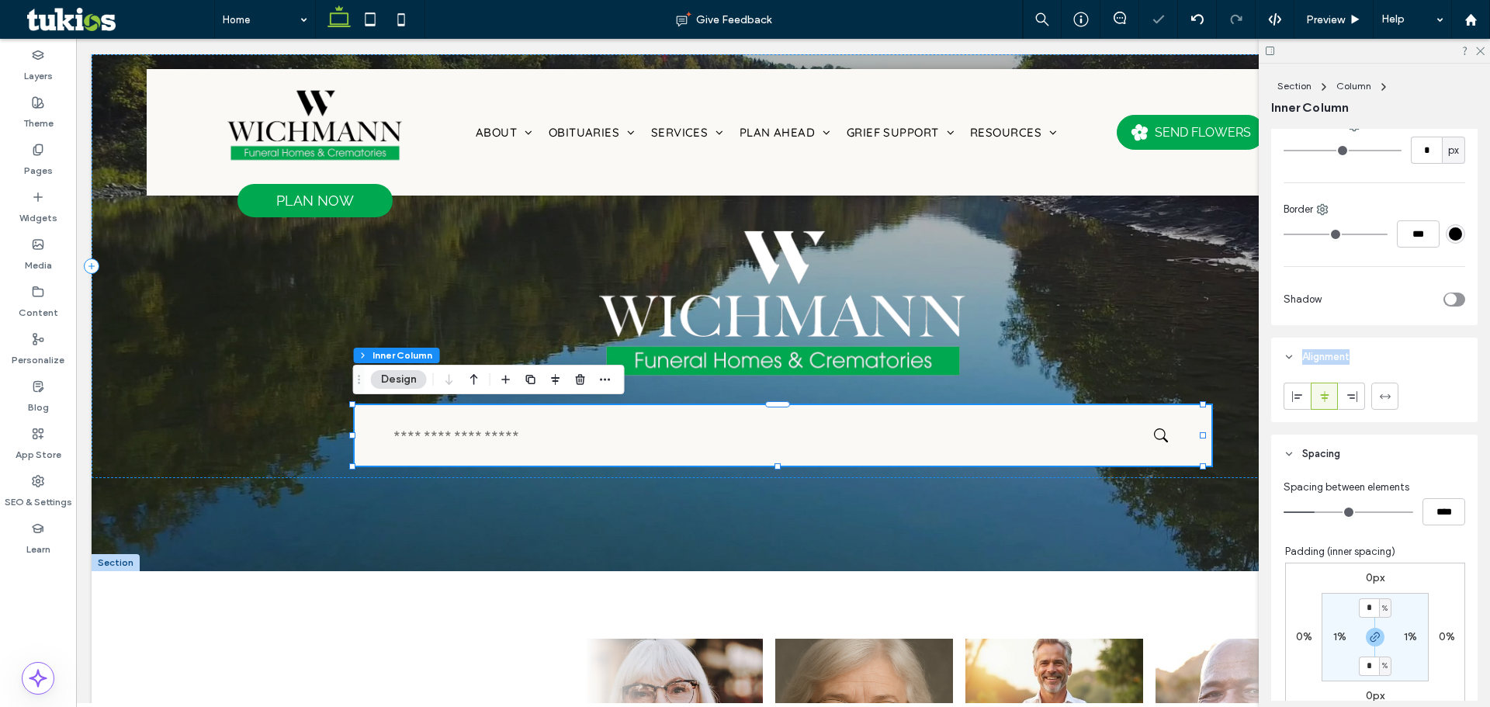
click at [1447, 293] on div "toggle" at bounding box center [1454, 300] width 22 height 14
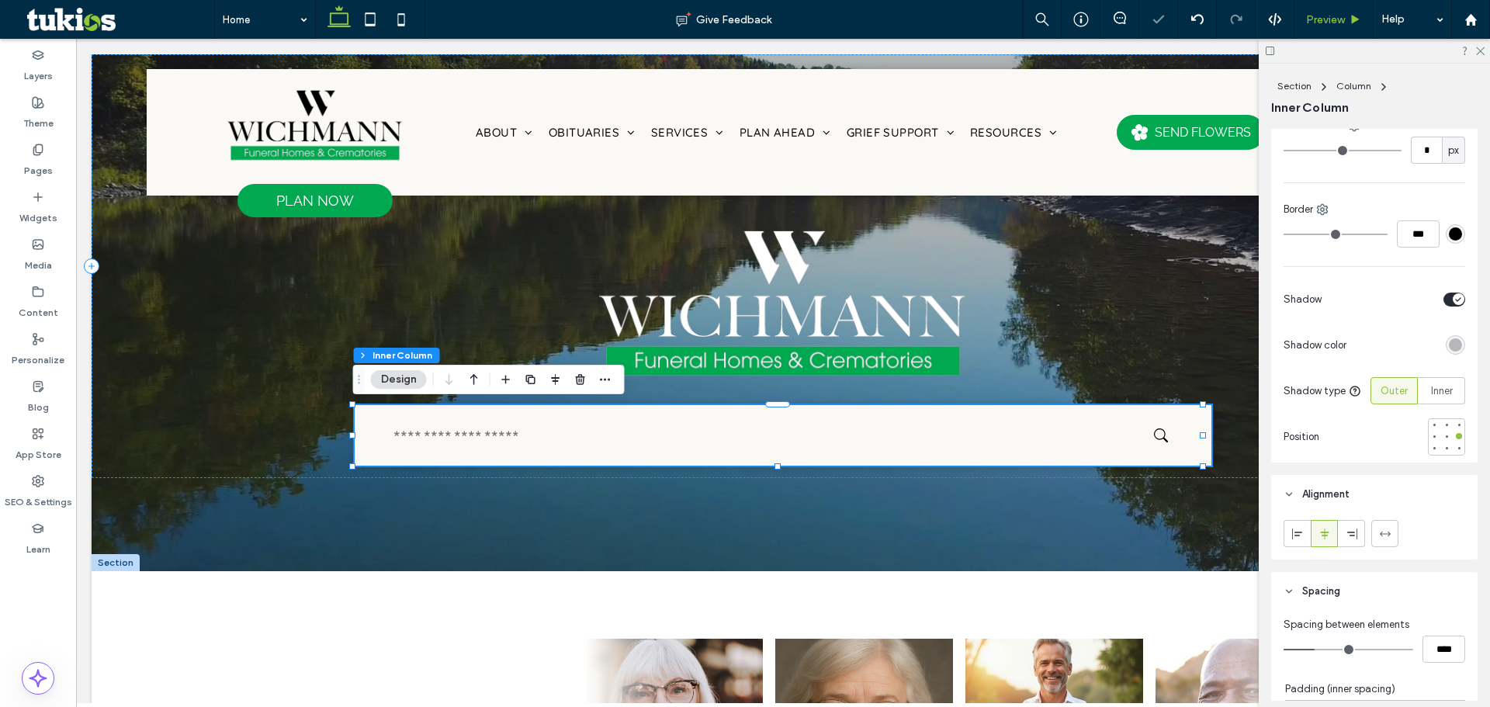
click at [1337, 28] on div "Preview" at bounding box center [1333, 19] width 79 height 39
click at [1332, 16] on span "Preview" at bounding box center [1325, 19] width 39 height 13
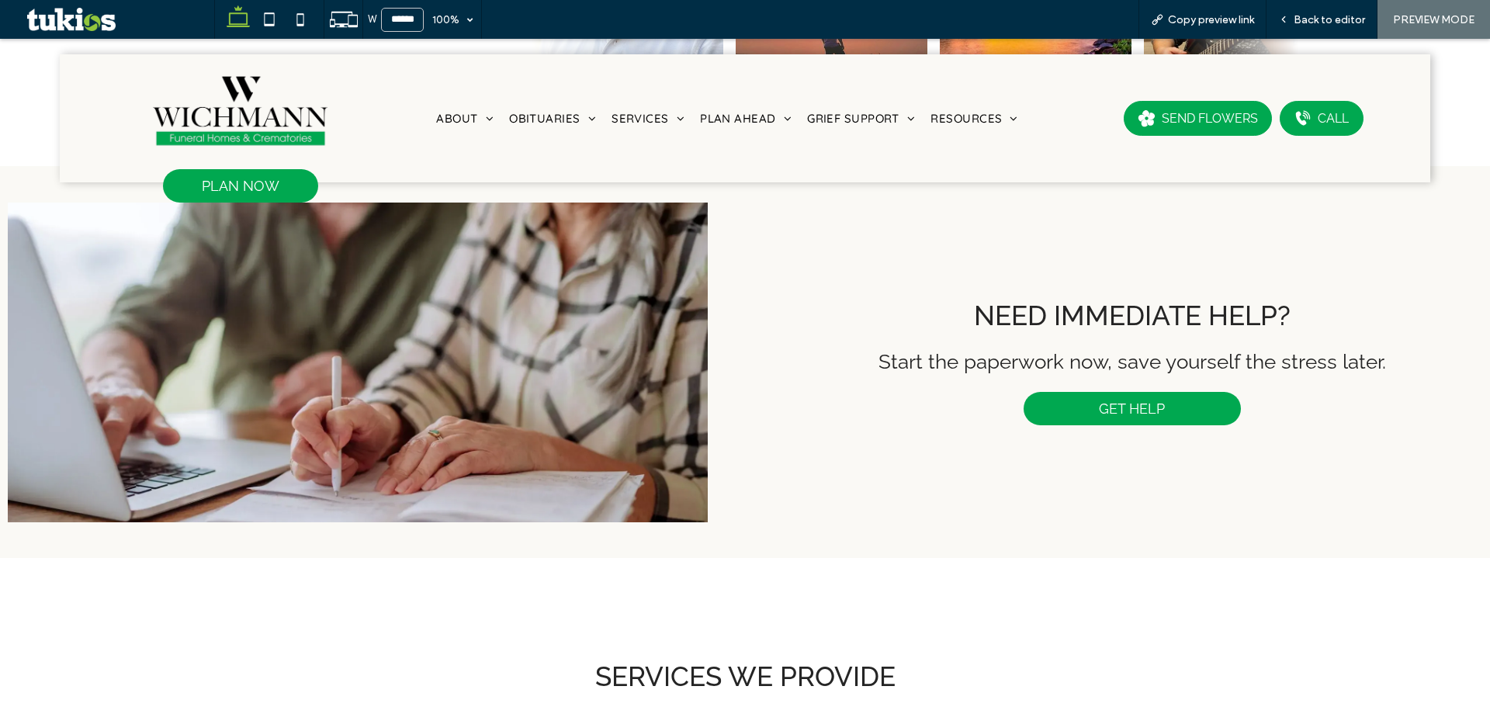
scroll to position [1086, 0]
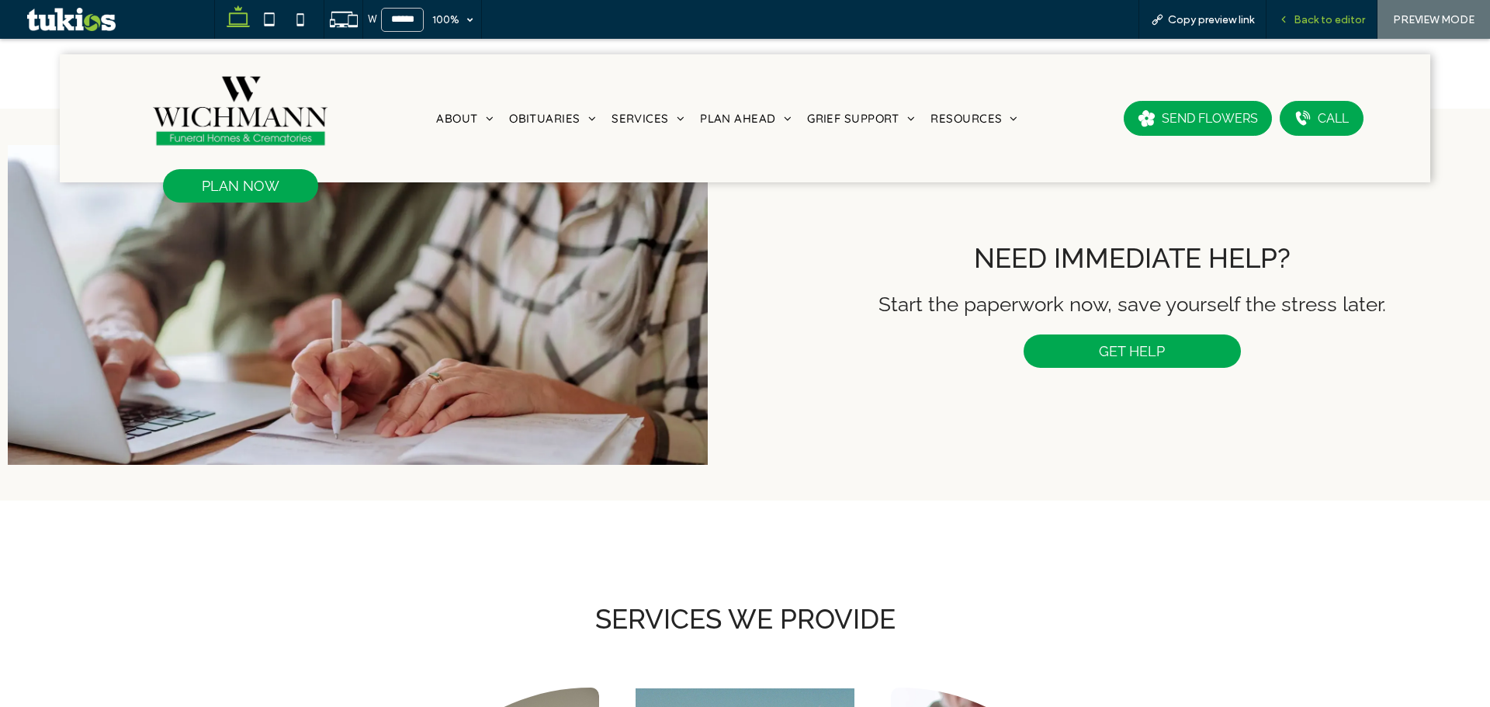
click at [1296, 16] on span "Back to editor" at bounding box center [1329, 19] width 71 height 13
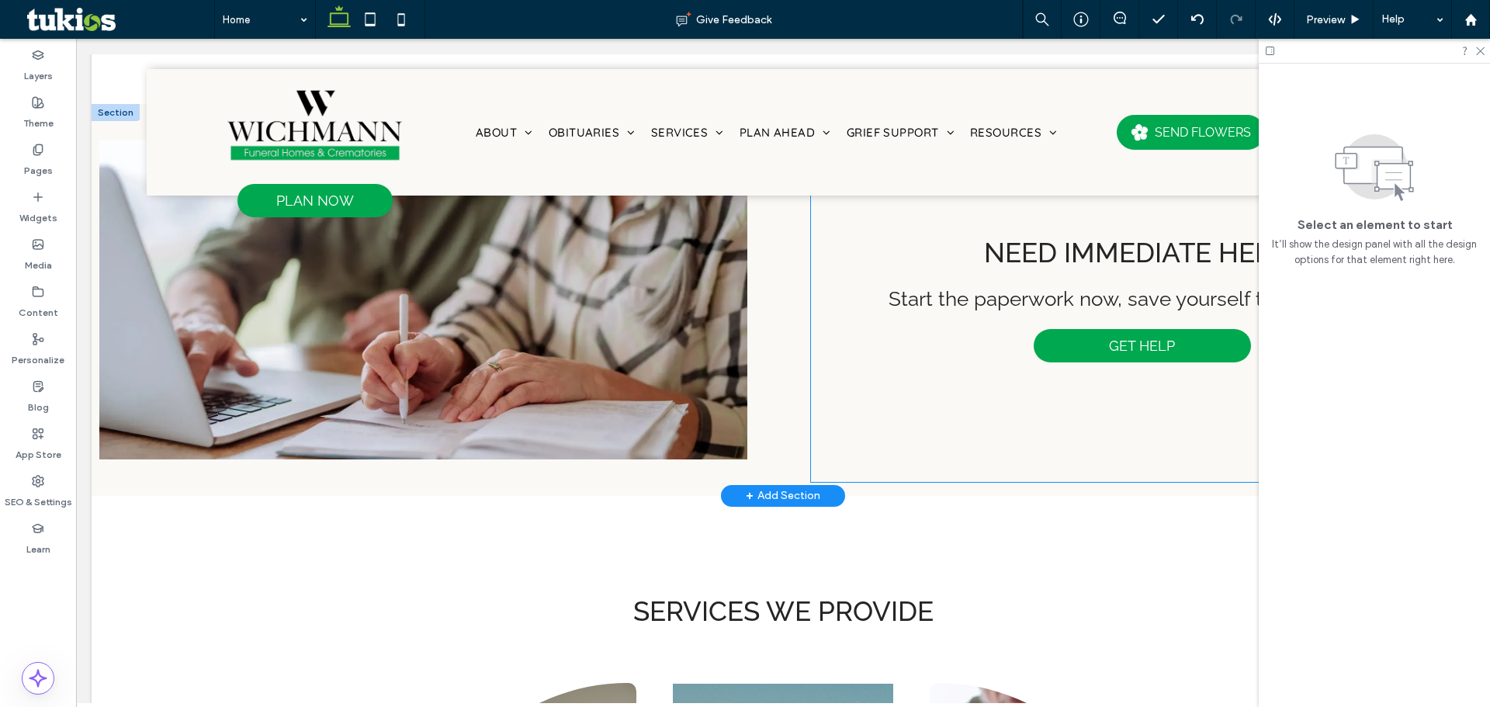
scroll to position [1095, 0]
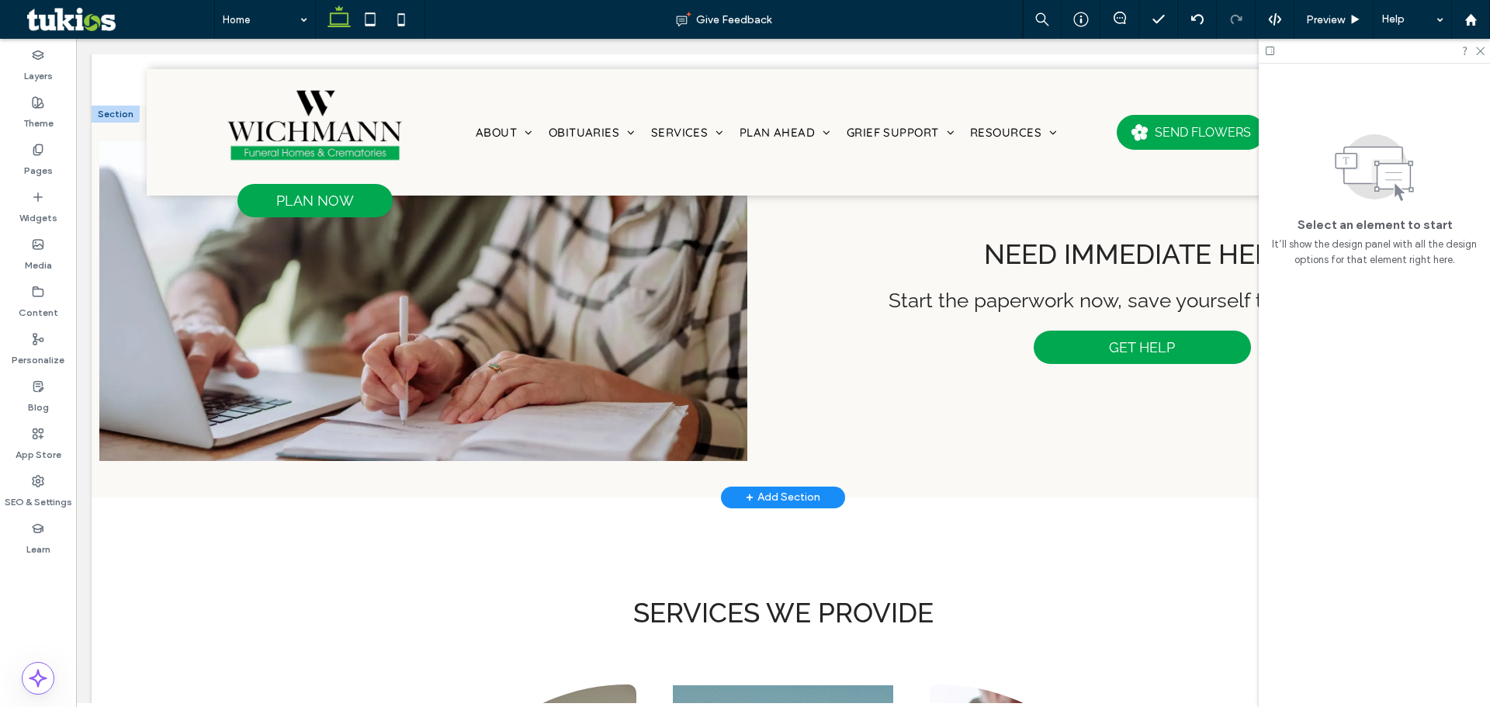
click at [807, 491] on div "+ Add Section" at bounding box center [783, 497] width 75 height 17
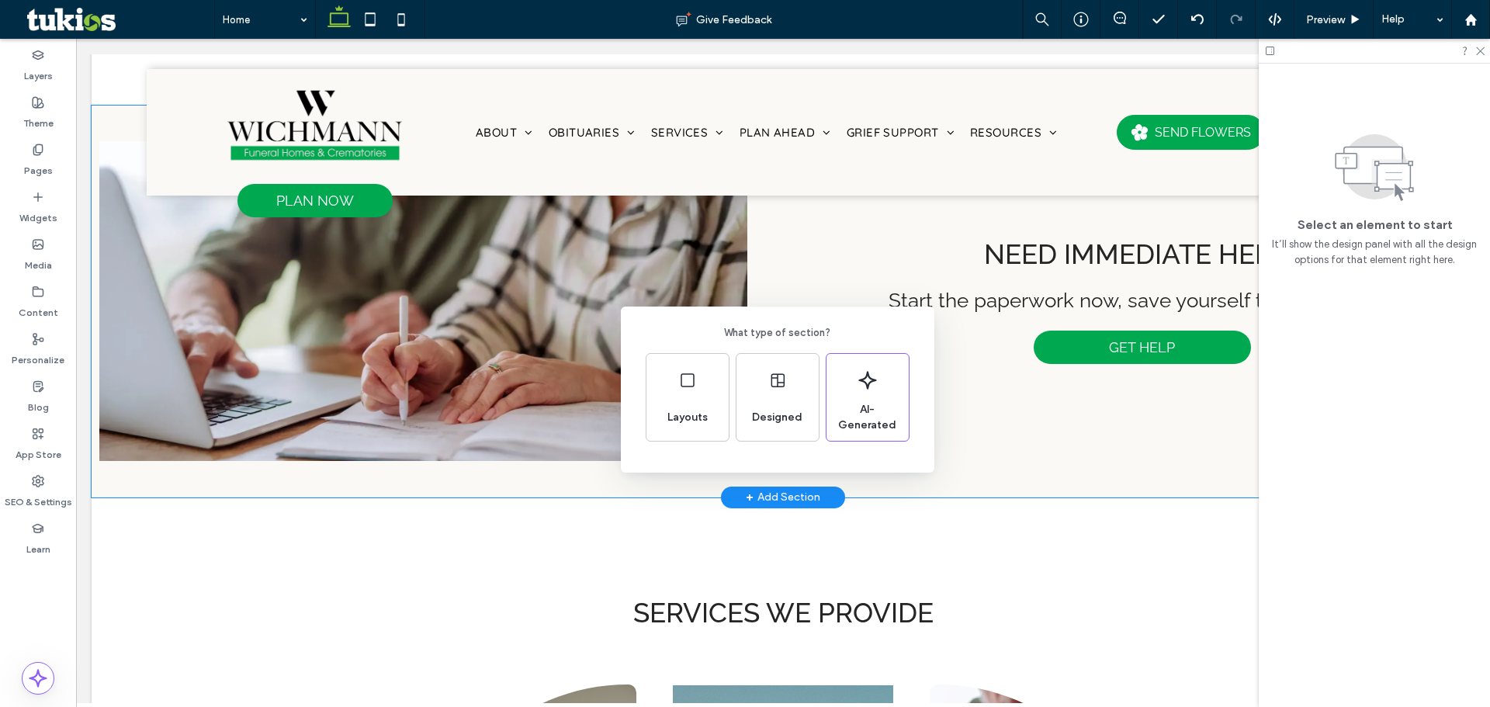
click at [795, 456] on div "What type of section? Layouts Designed AI-Generated" at bounding box center [778, 390] width 314 height 166
click at [785, 400] on div "Designed" at bounding box center [777, 397] width 82 height 87
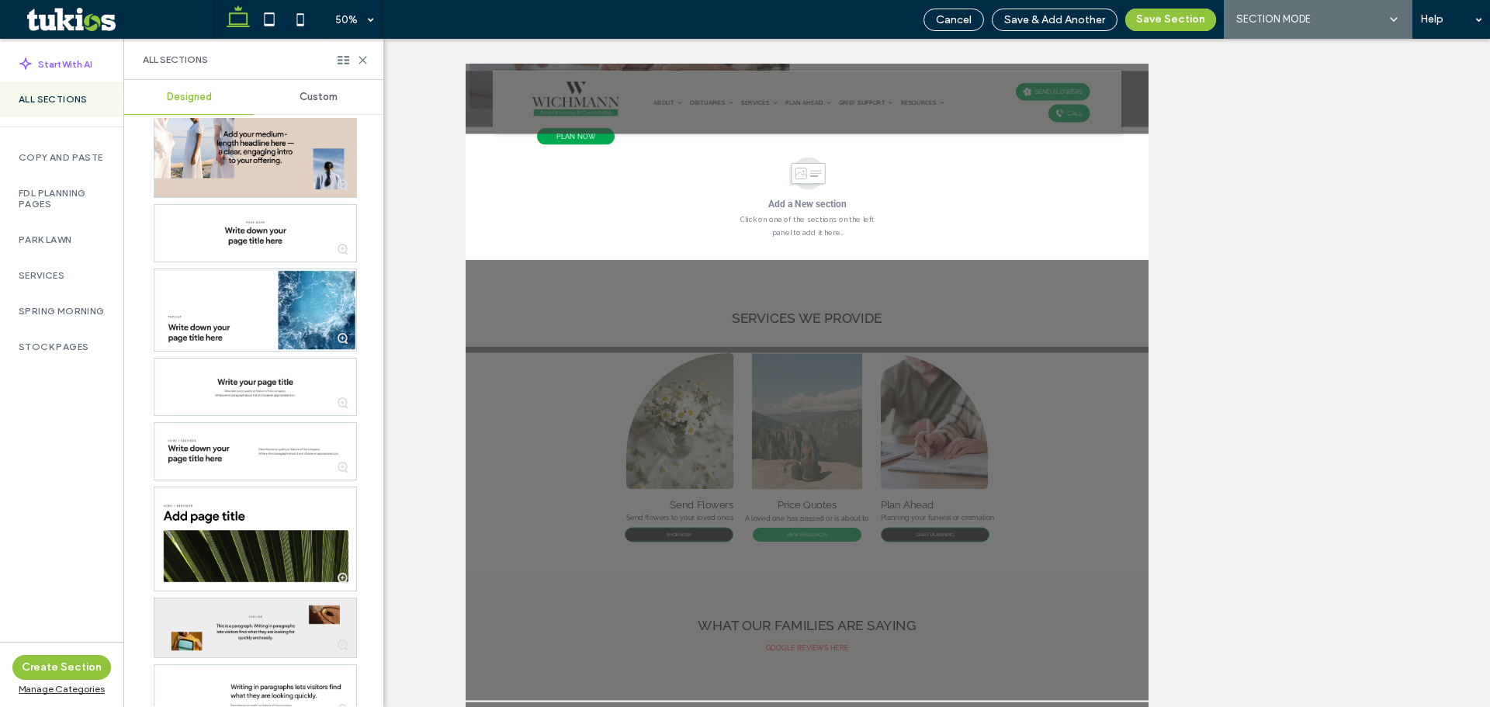
scroll to position [388, 0]
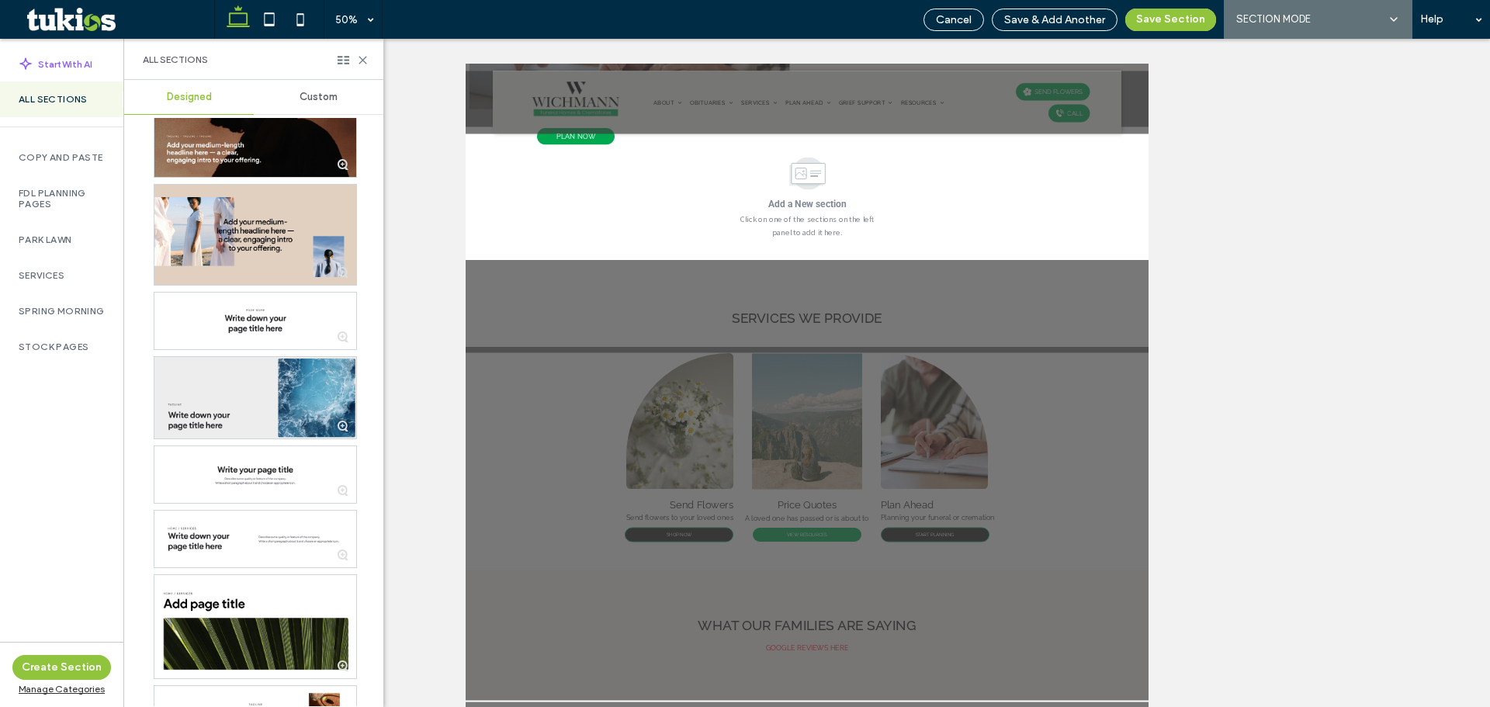
click at [258, 416] on div at bounding box center [255, 397] width 202 height 81
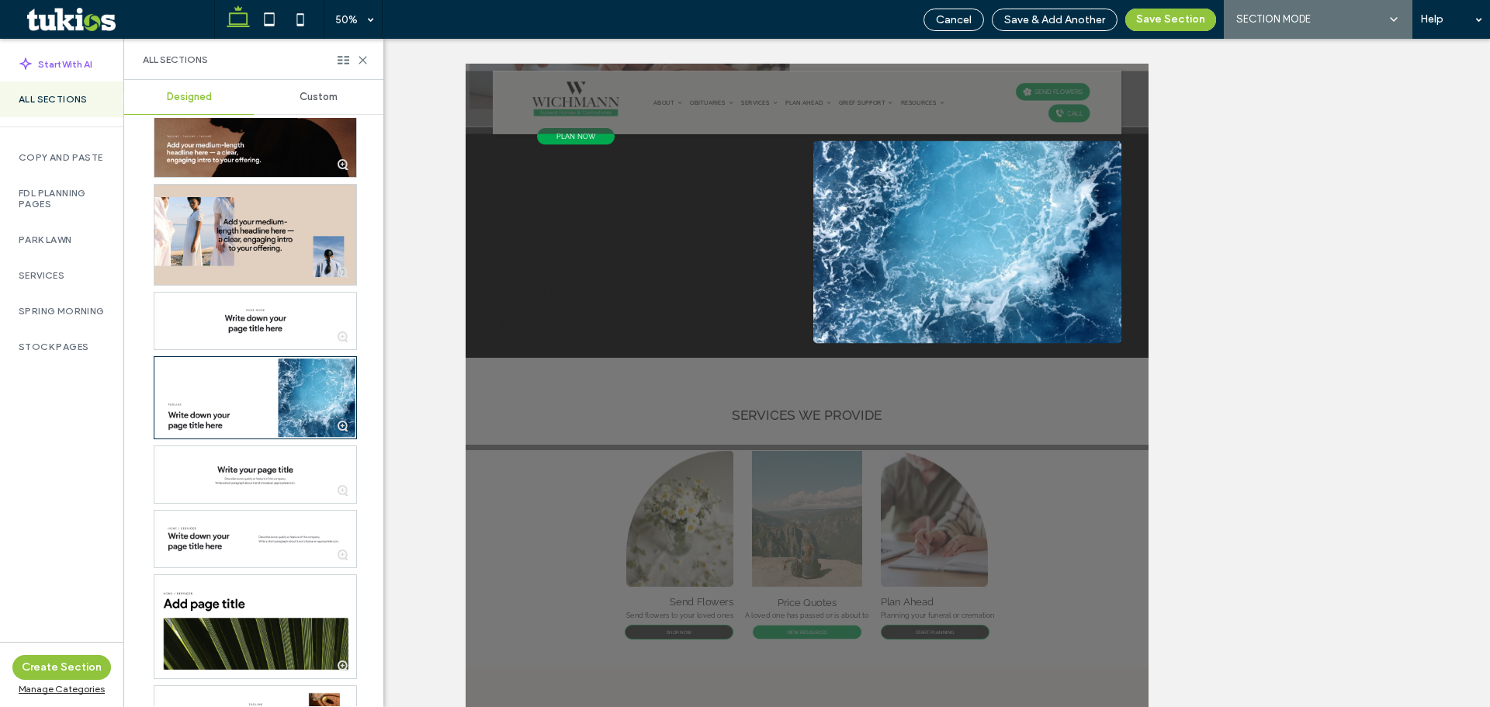
click at [1170, 17] on button "Save Section" at bounding box center [1170, 20] width 91 height 23
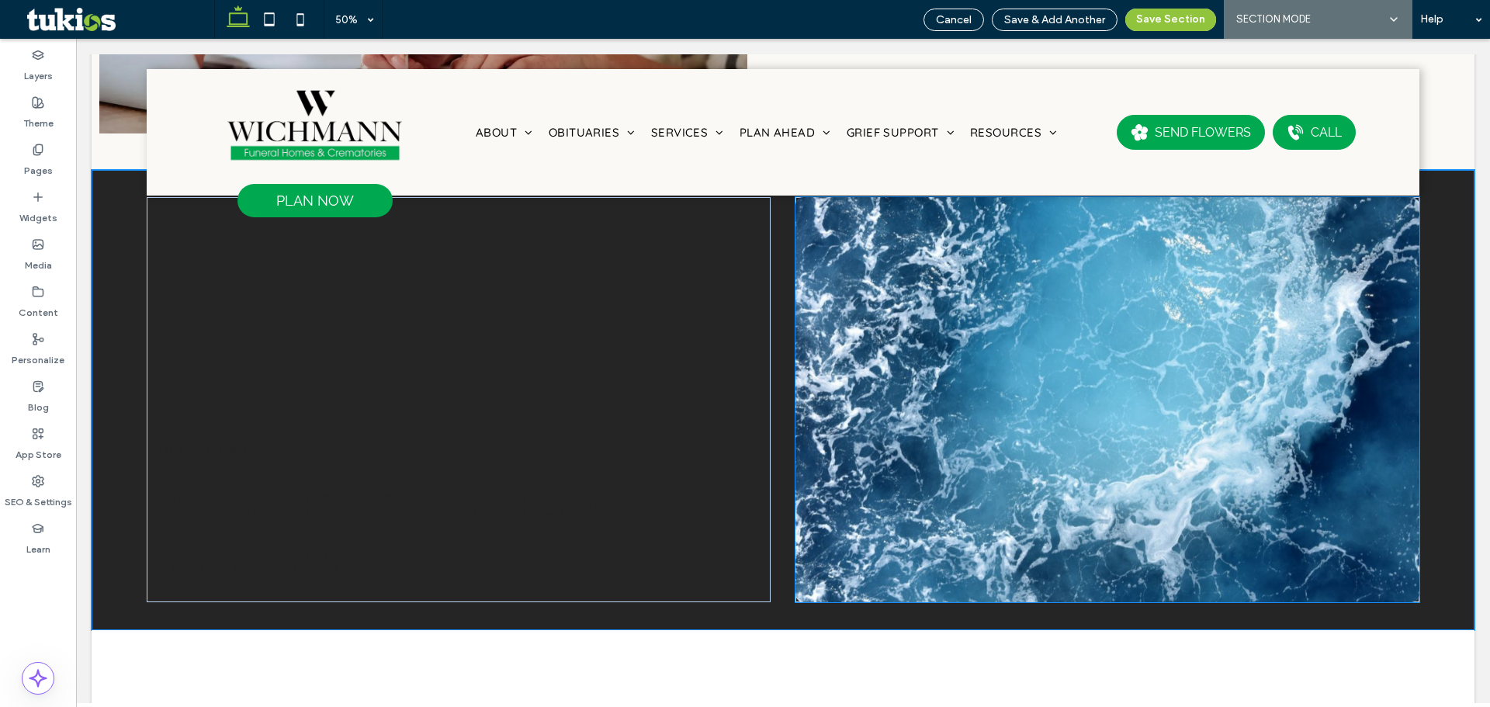
scroll to position [1424, 0]
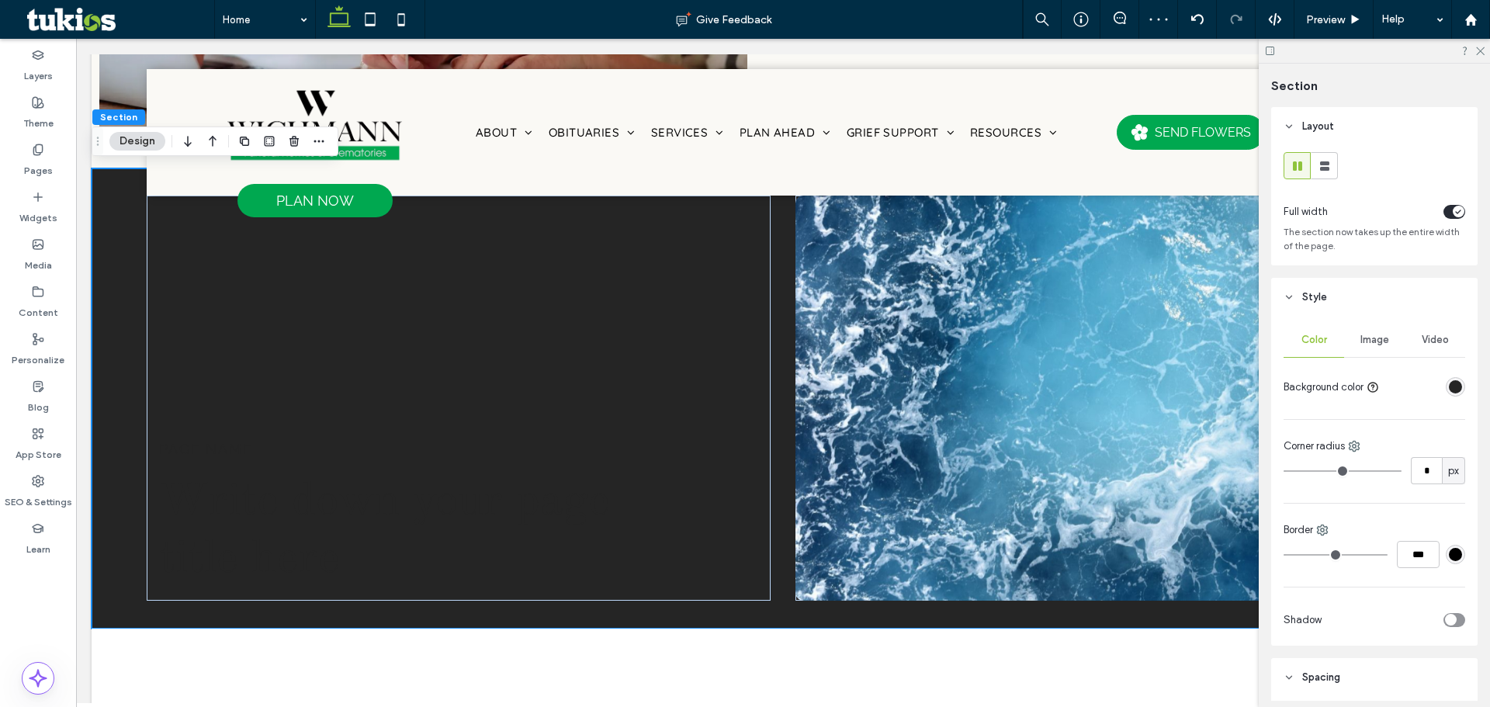
click at [1449, 387] on div "rgba(37, 37, 37, 1)" at bounding box center [1455, 386] width 13 height 13
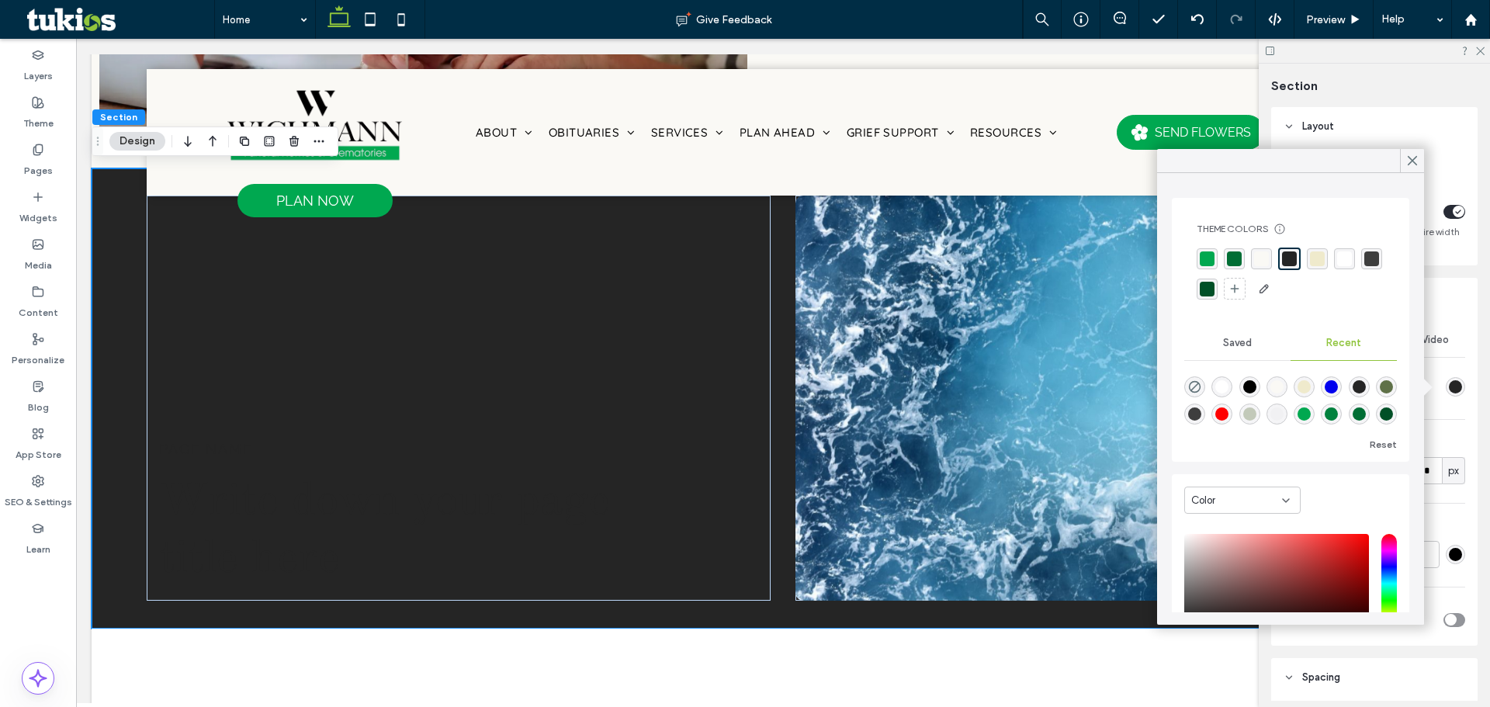
click at [1269, 258] on div "rgba(250, 249, 245, 1)" at bounding box center [1261, 258] width 21 height 21
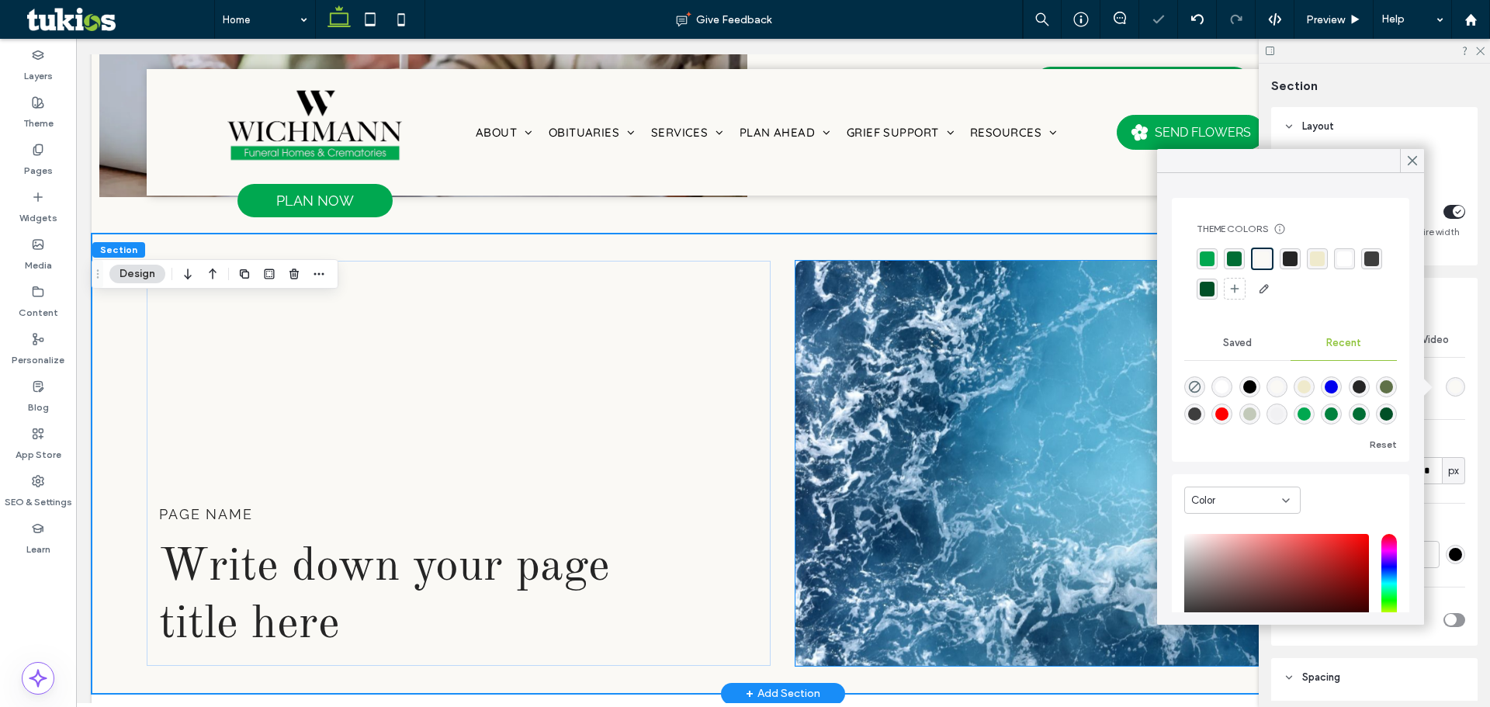
scroll to position [1502, 0]
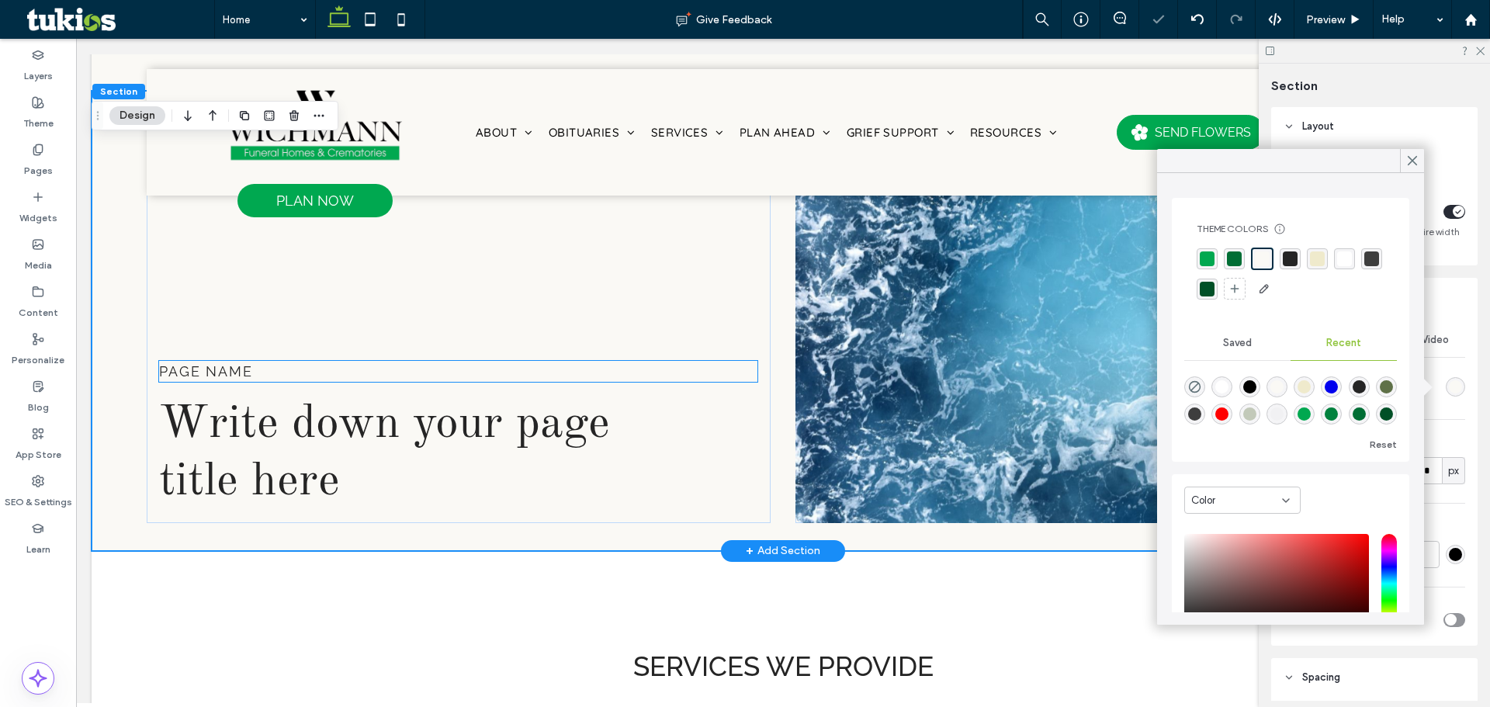
click at [251, 368] on span "Page name" at bounding box center [205, 371] width 93 height 16
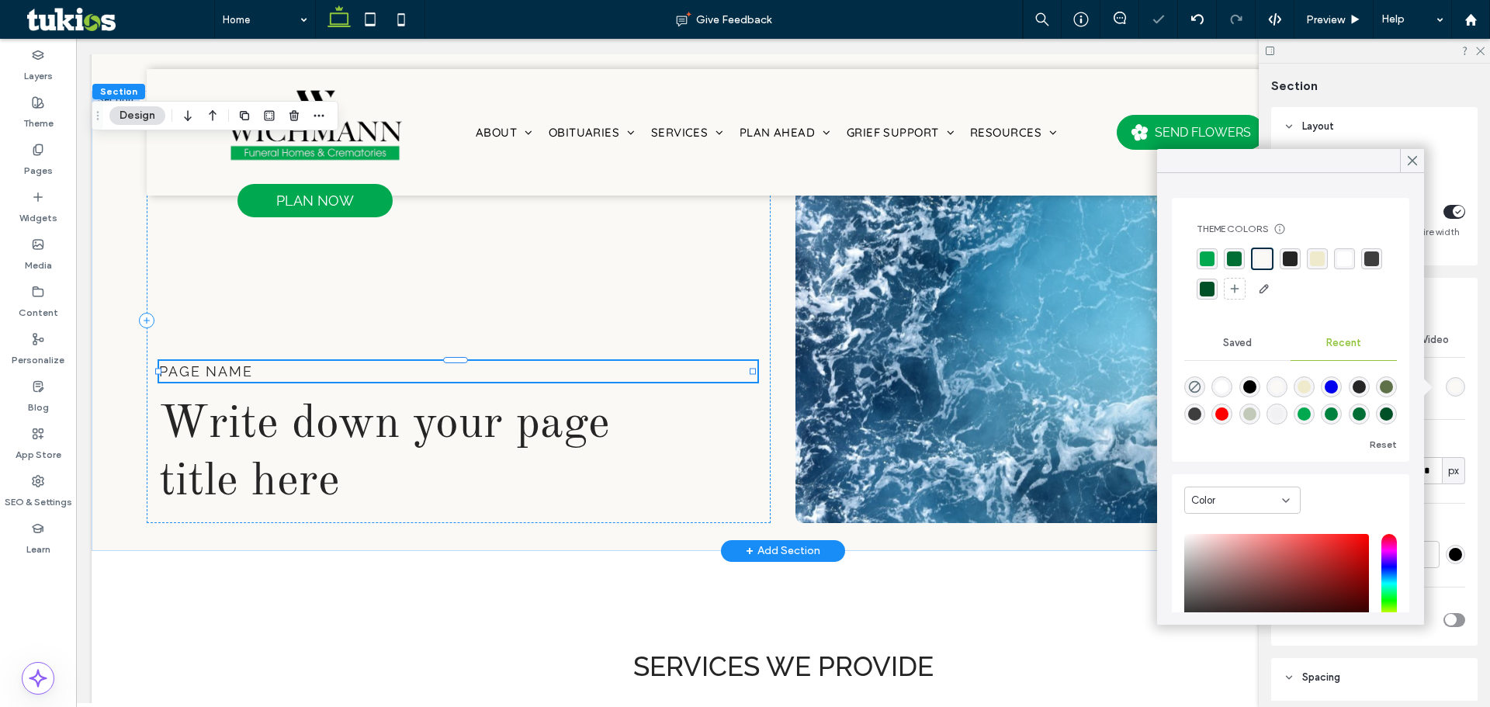
click at [251, 368] on div "Page name" at bounding box center [458, 371] width 598 height 21
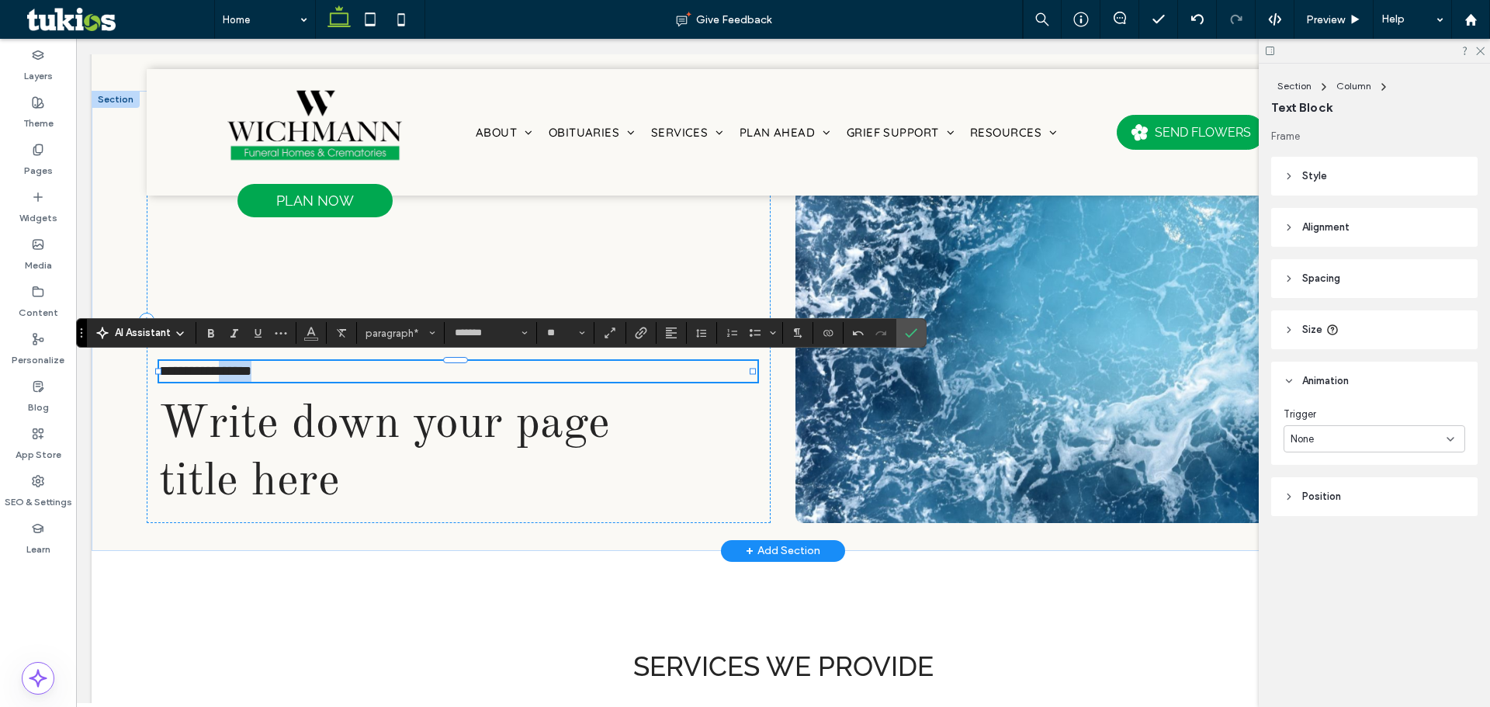
drag, startPoint x: 308, startPoint y: 367, endPoint x: 274, endPoint y: 370, distance: 34.3
click at [274, 370] on p "**********" at bounding box center [458, 371] width 598 height 21
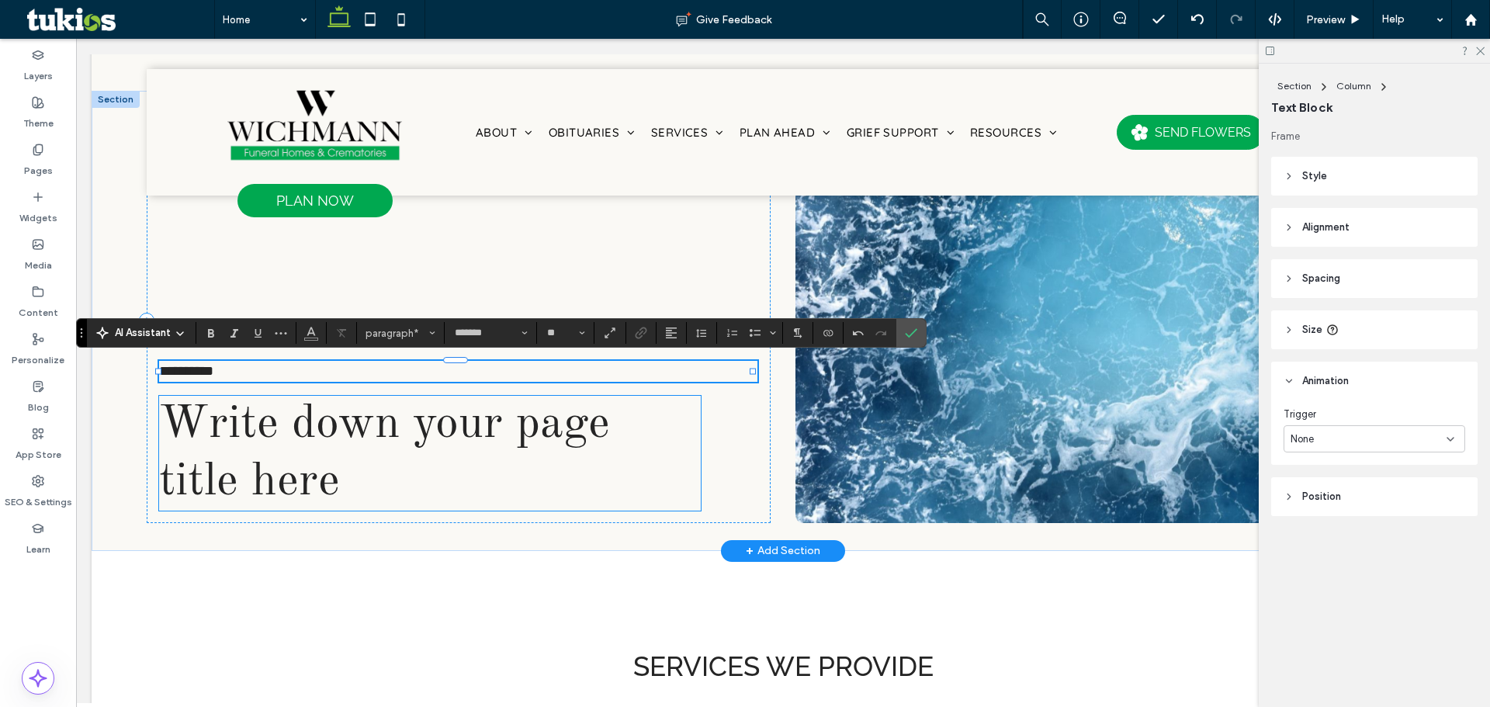
click at [327, 470] on span "Write down your page title here" at bounding box center [384, 453] width 451 height 104
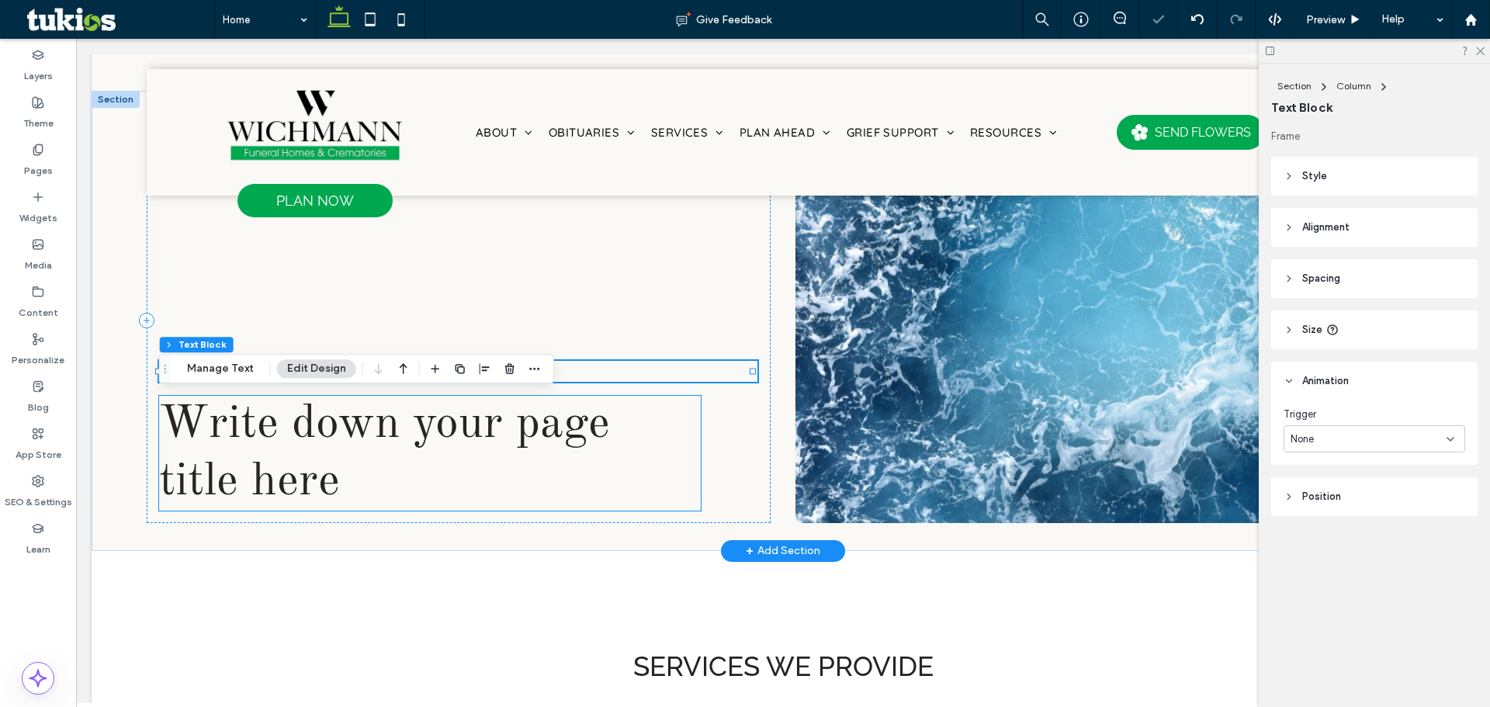
click at [327, 470] on div "Write down your page title here" at bounding box center [430, 453] width 542 height 115
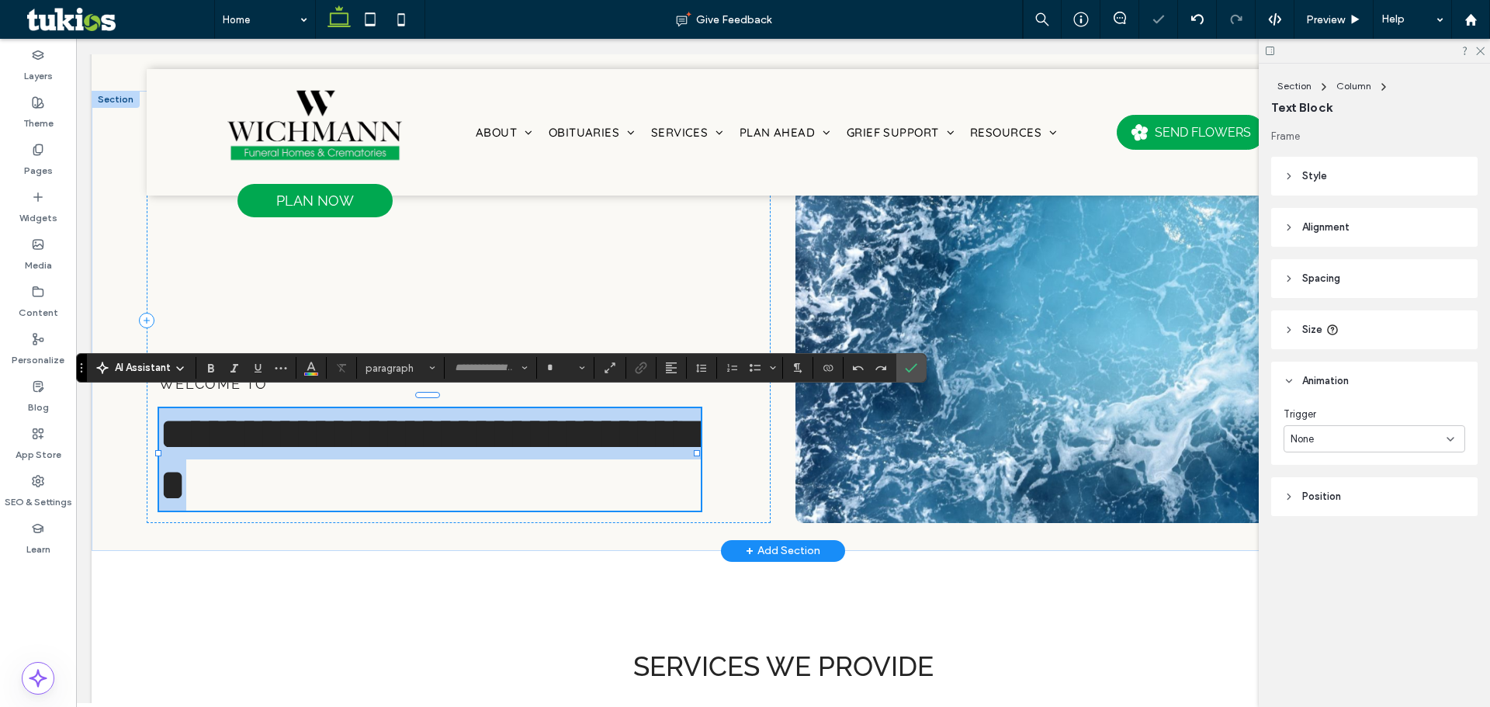
type input "**********"
type input "**"
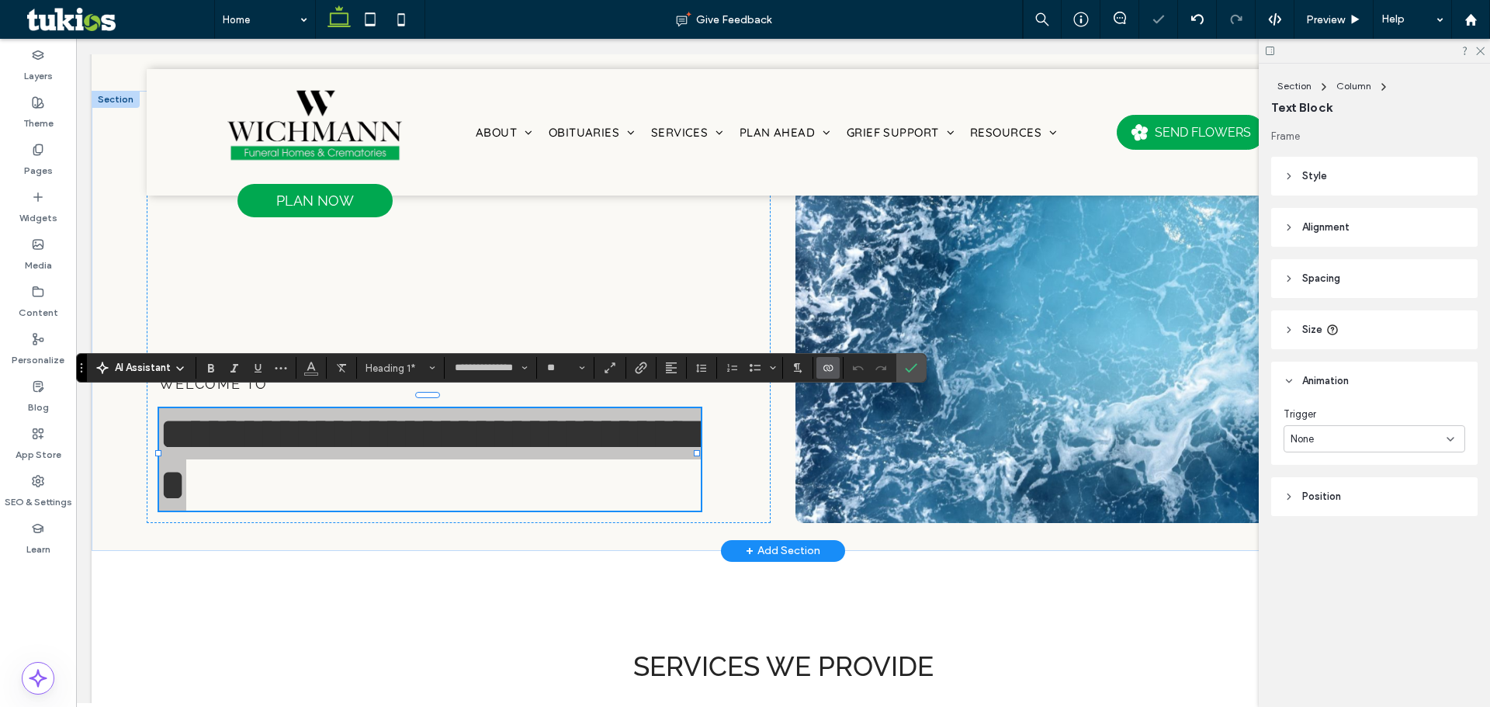
click at [827, 366] on use "Connect To Data" at bounding box center [827, 368] width 9 height 6
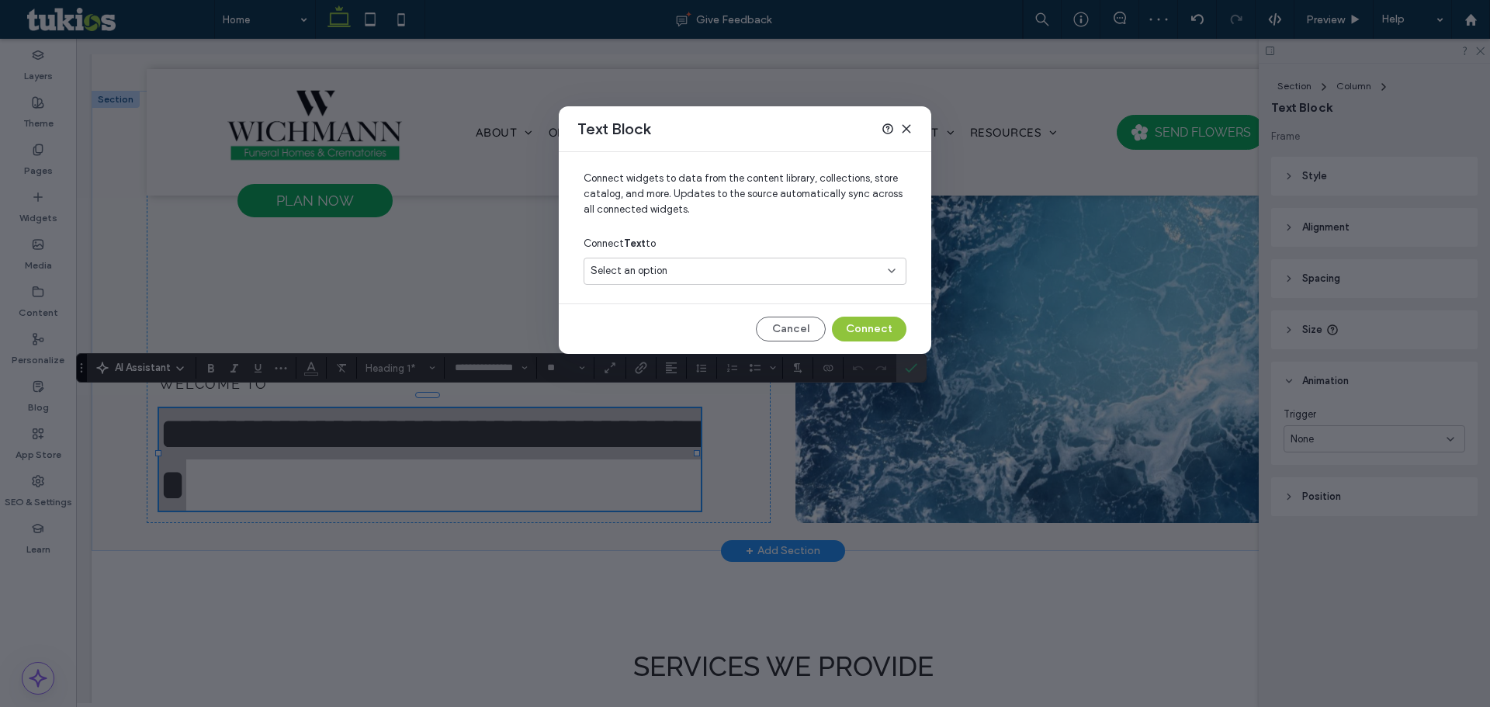
click at [712, 282] on div "Select an option" at bounding box center [745, 271] width 323 height 27
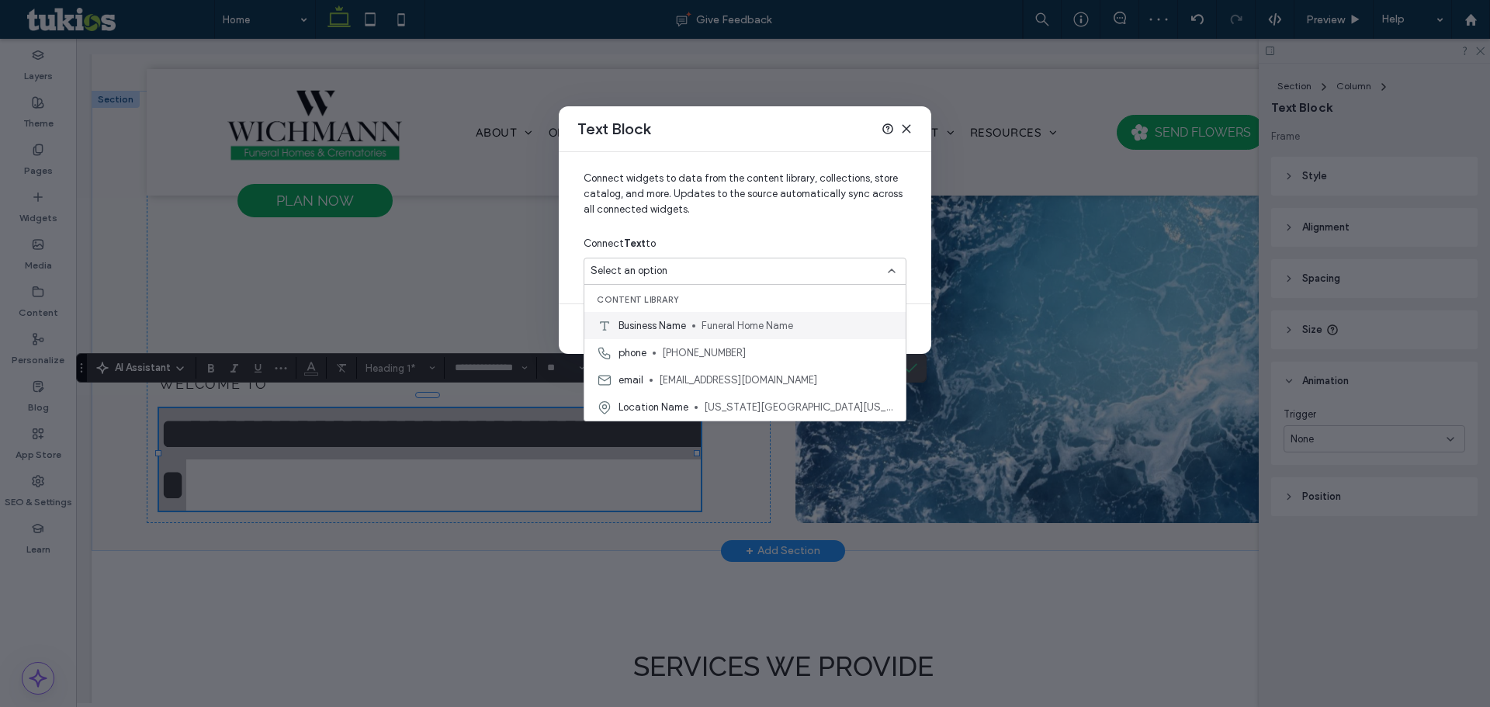
click at [704, 318] on span "Funeral Home Name" at bounding box center [798, 326] width 192 height 16
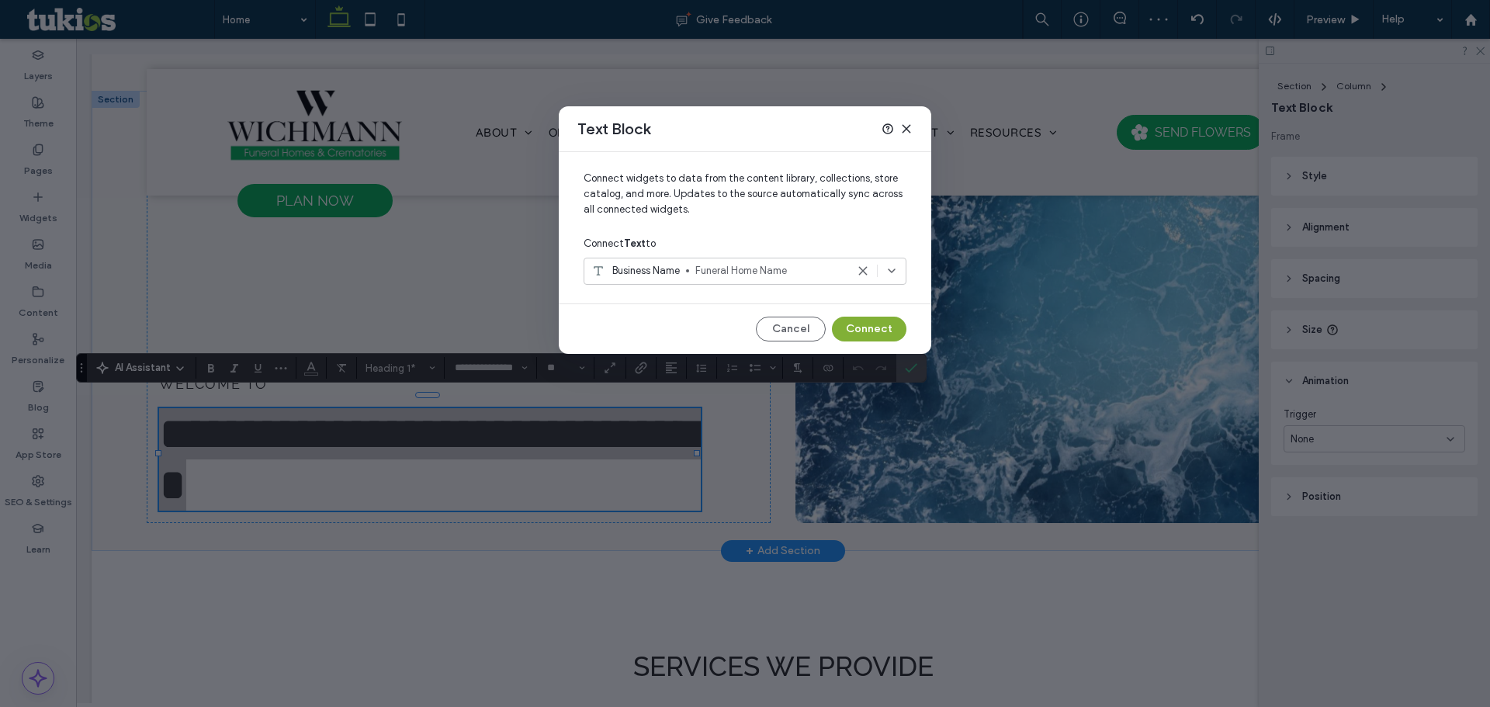
click at [864, 330] on button "Connect" at bounding box center [869, 329] width 75 height 25
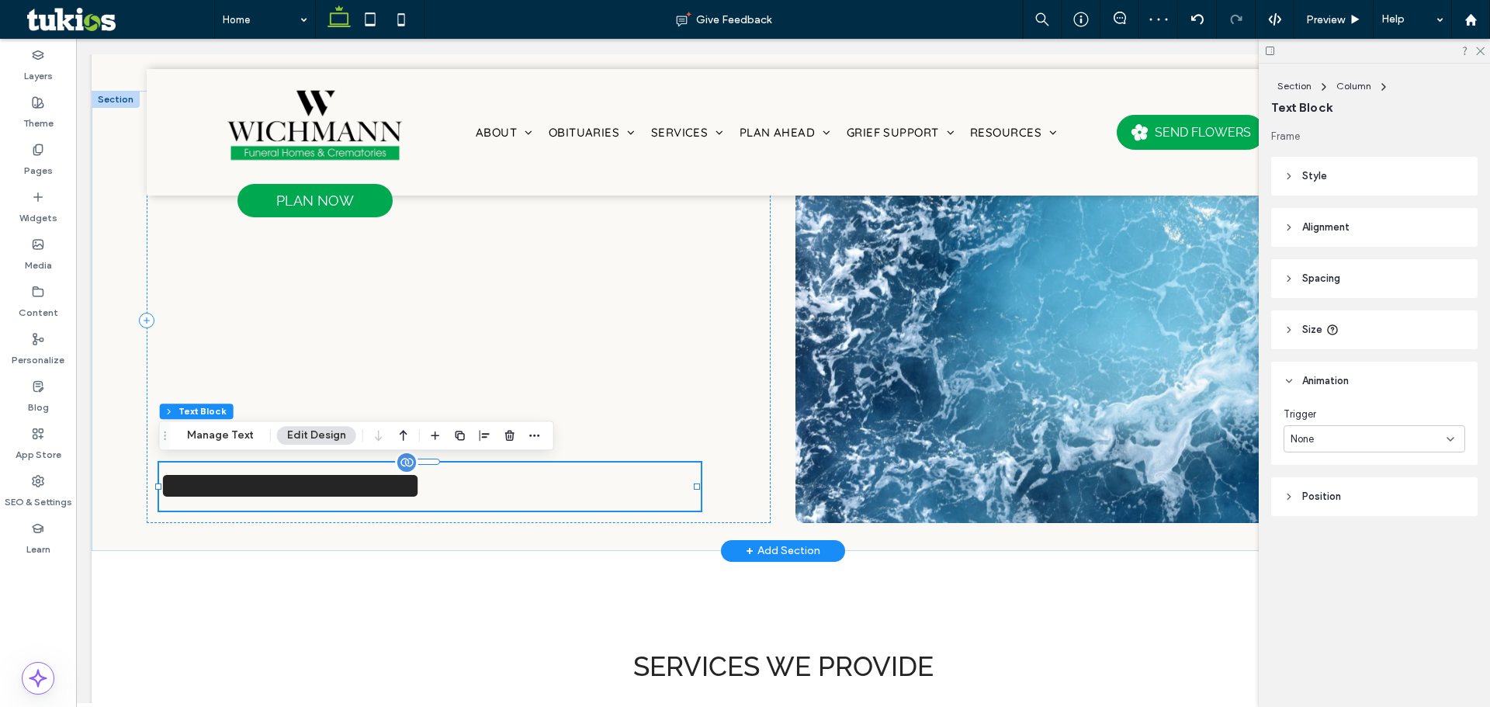
click at [566, 471] on h1 "**********" at bounding box center [430, 487] width 542 height 48
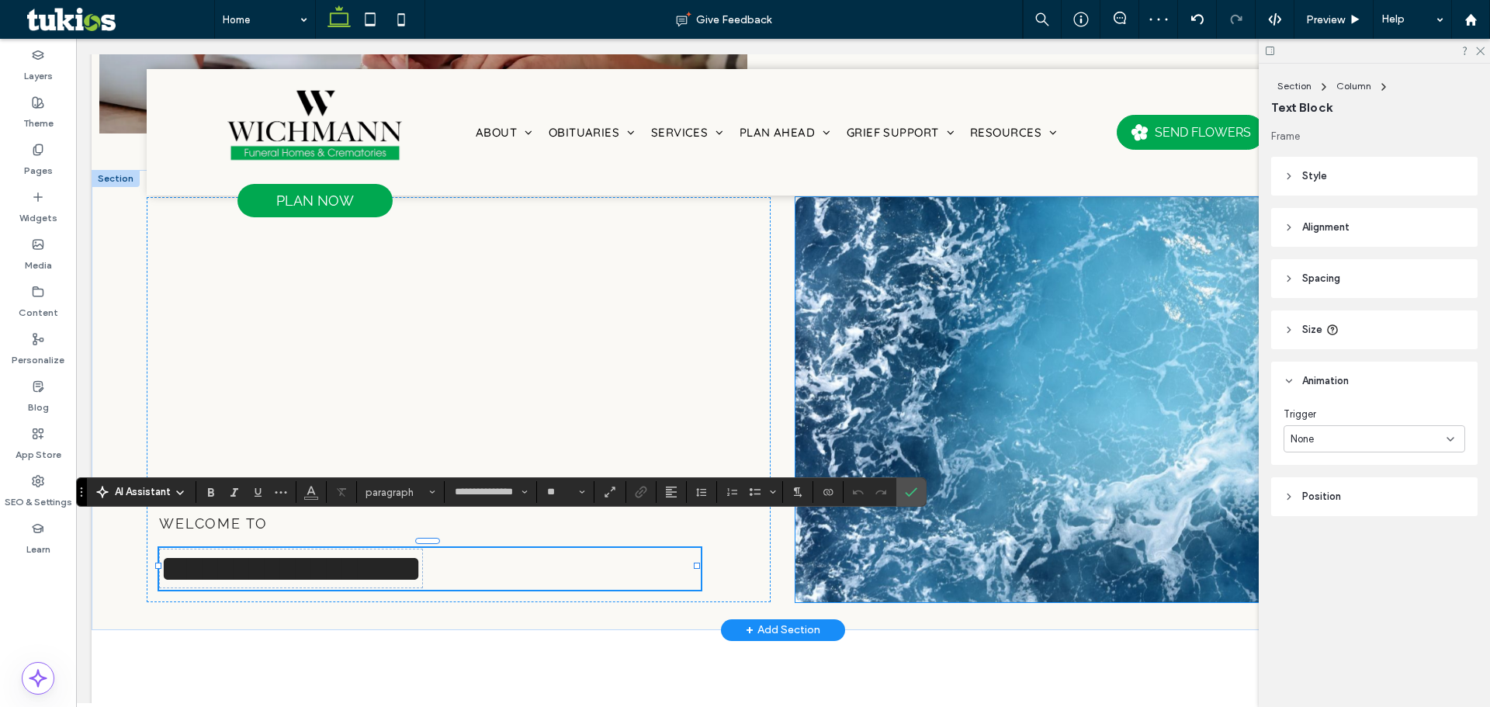
scroll to position [1346, 0]
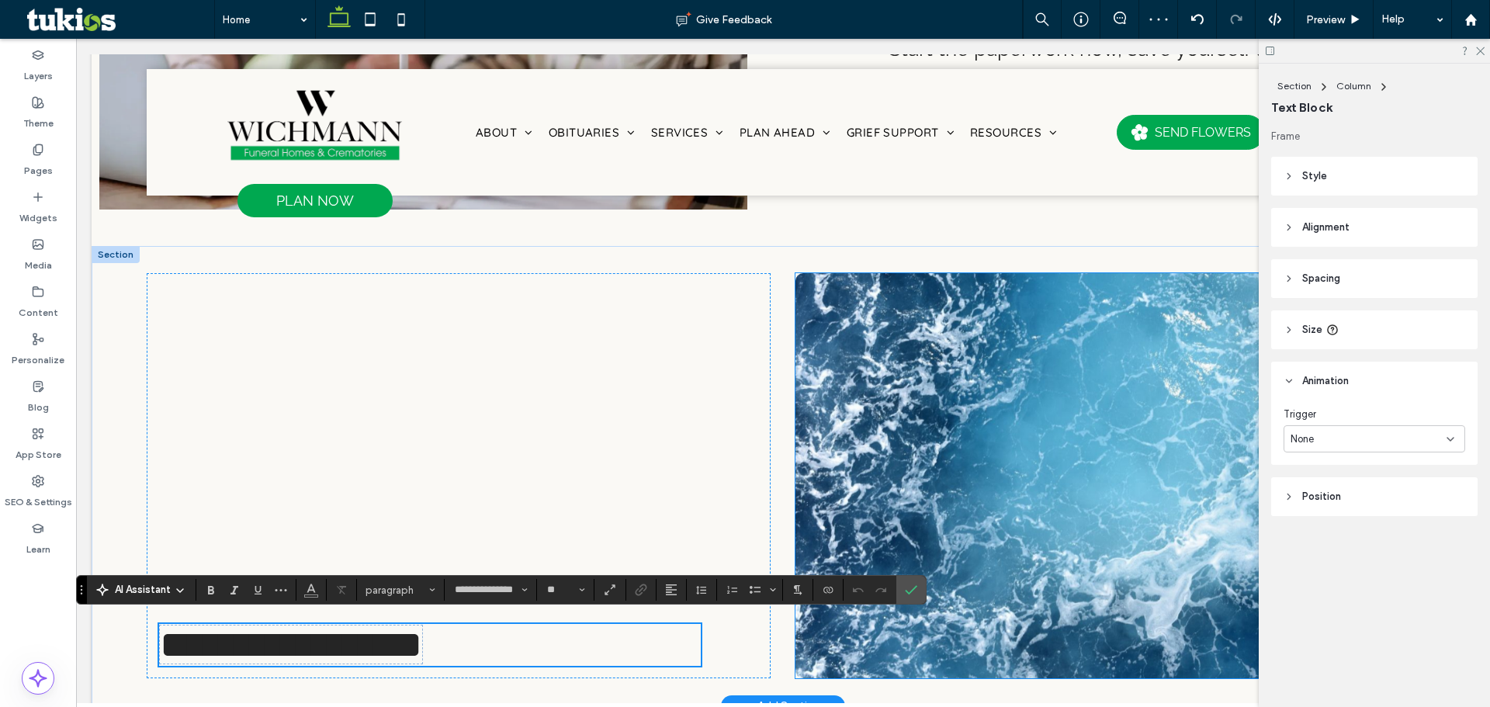
click at [920, 371] on img at bounding box center [1106, 475] width 623 height 405
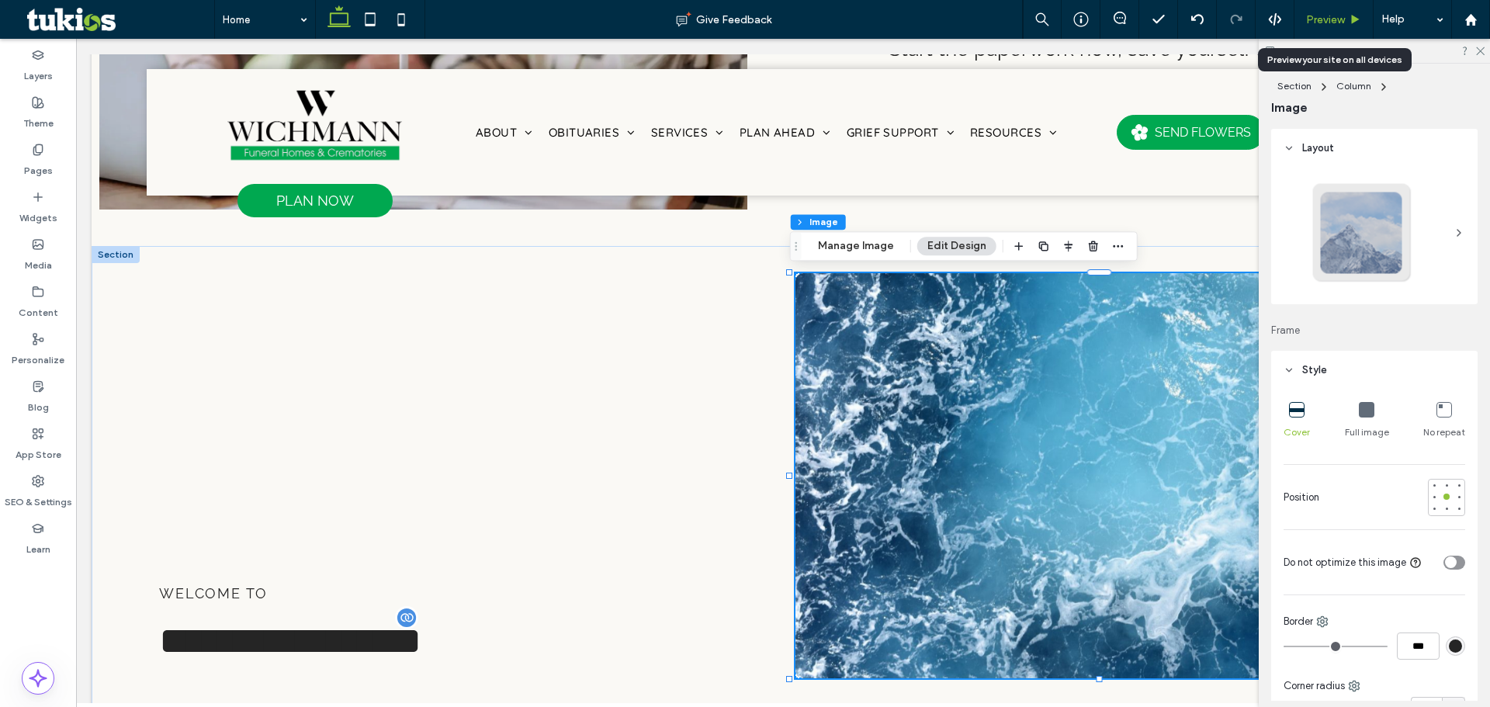
drag, startPoint x: 1319, startPoint y: 18, endPoint x: 1145, endPoint y: 282, distance: 316.2
click at [1319, 18] on span "Preview" at bounding box center [1325, 19] width 39 height 13
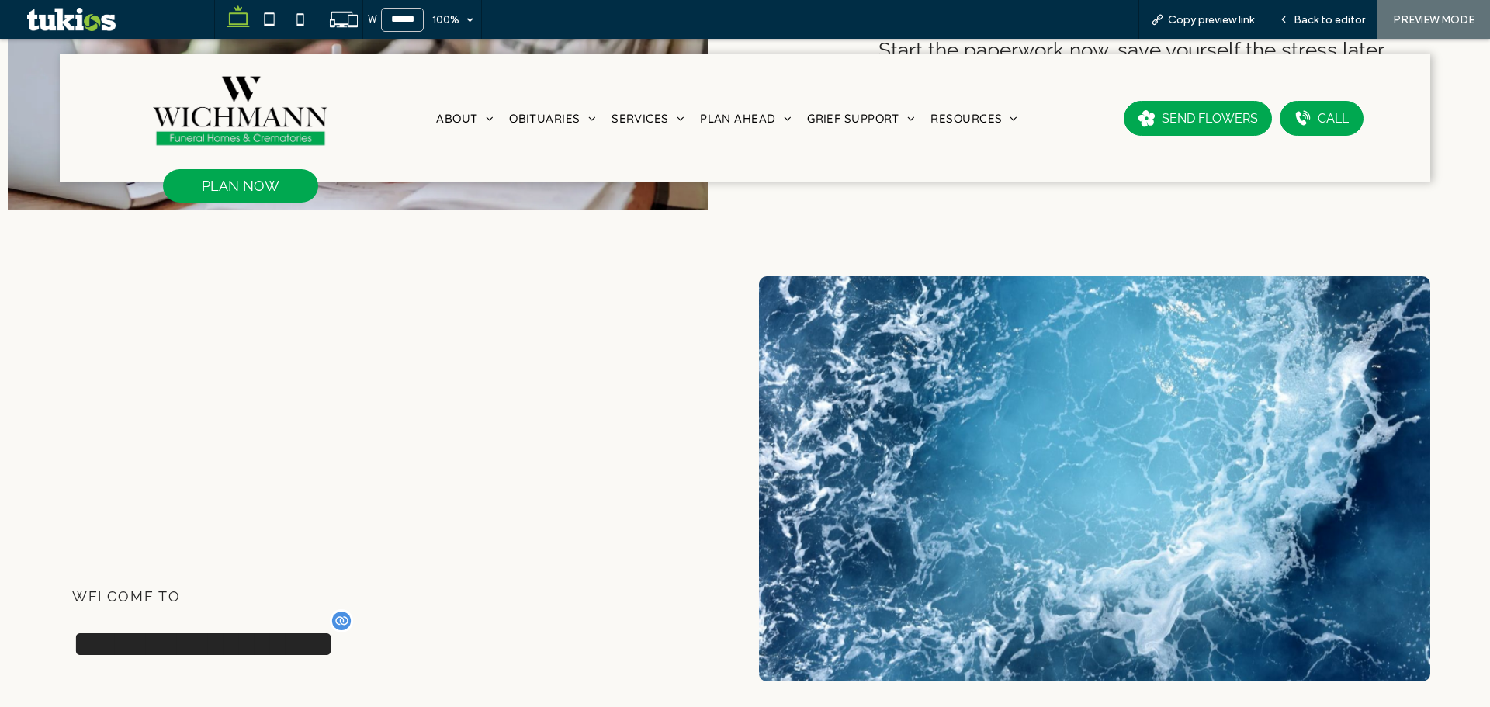
scroll to position [1419, 0]
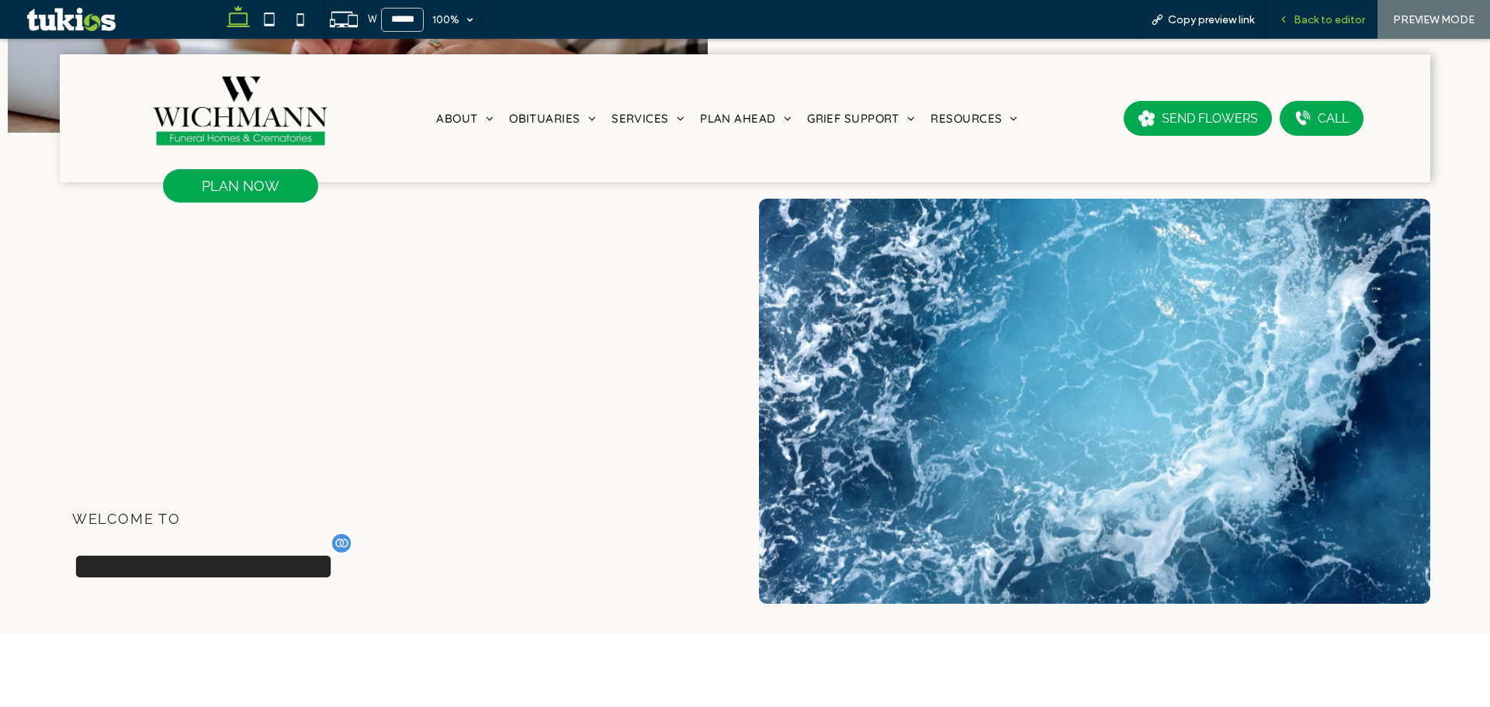
click at [1301, 23] on span "Back to editor" at bounding box center [1329, 19] width 71 height 13
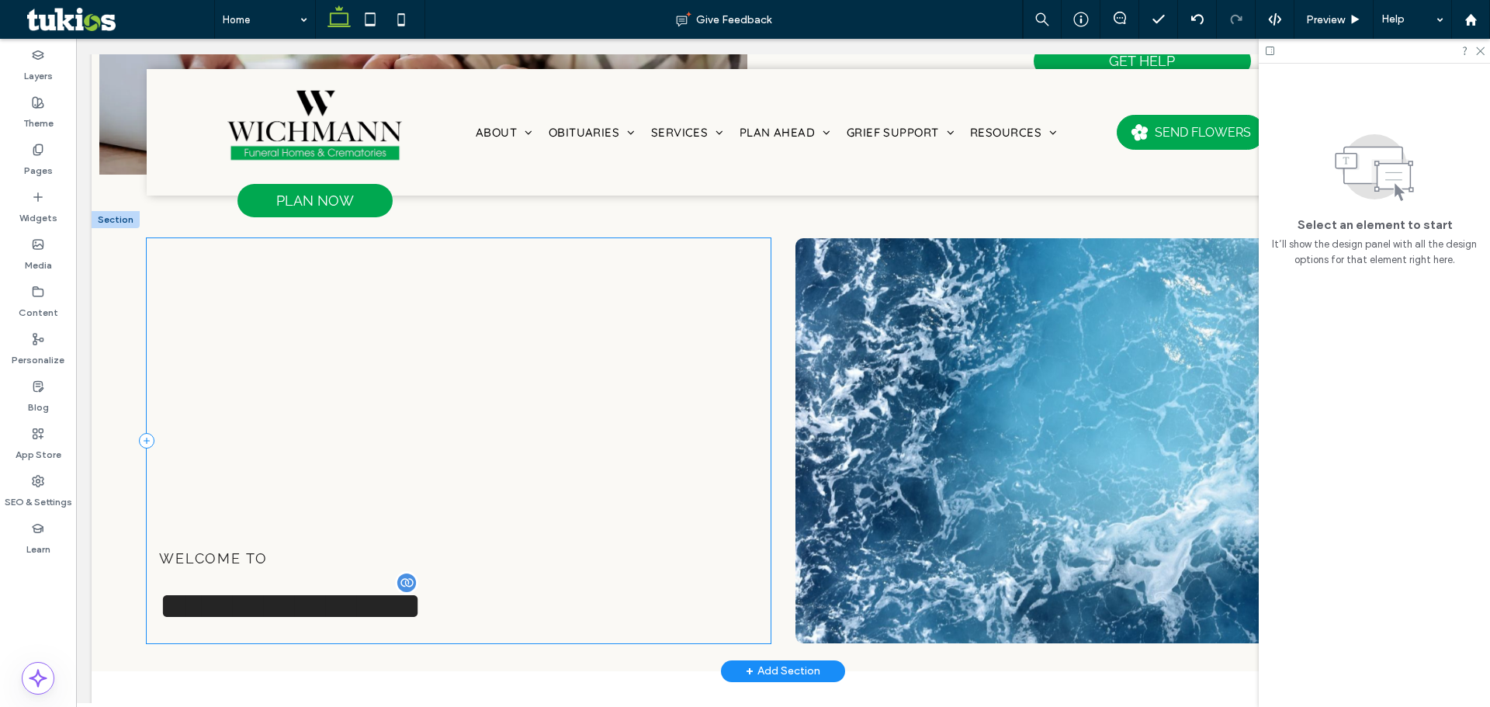
scroll to position [1346, 0]
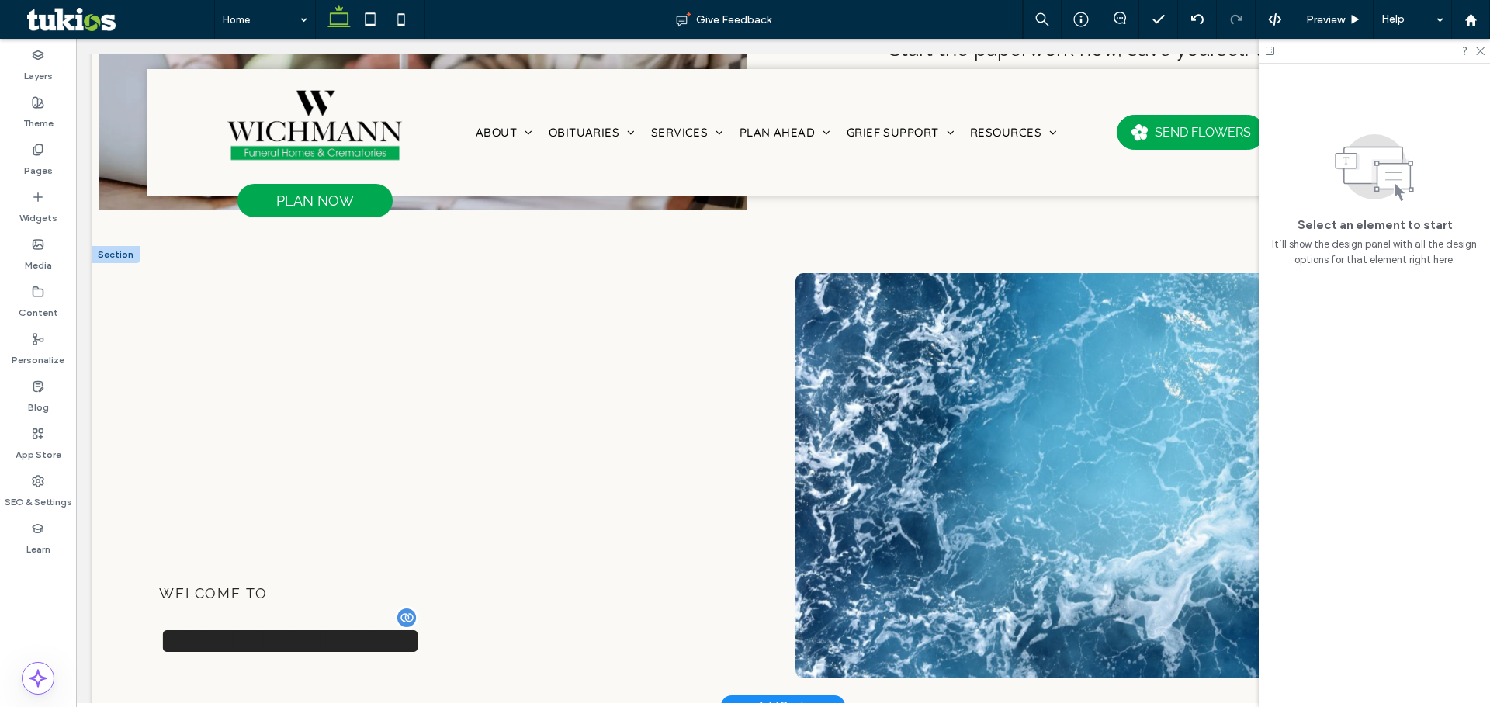
click at [120, 255] on div at bounding box center [116, 254] width 48 height 17
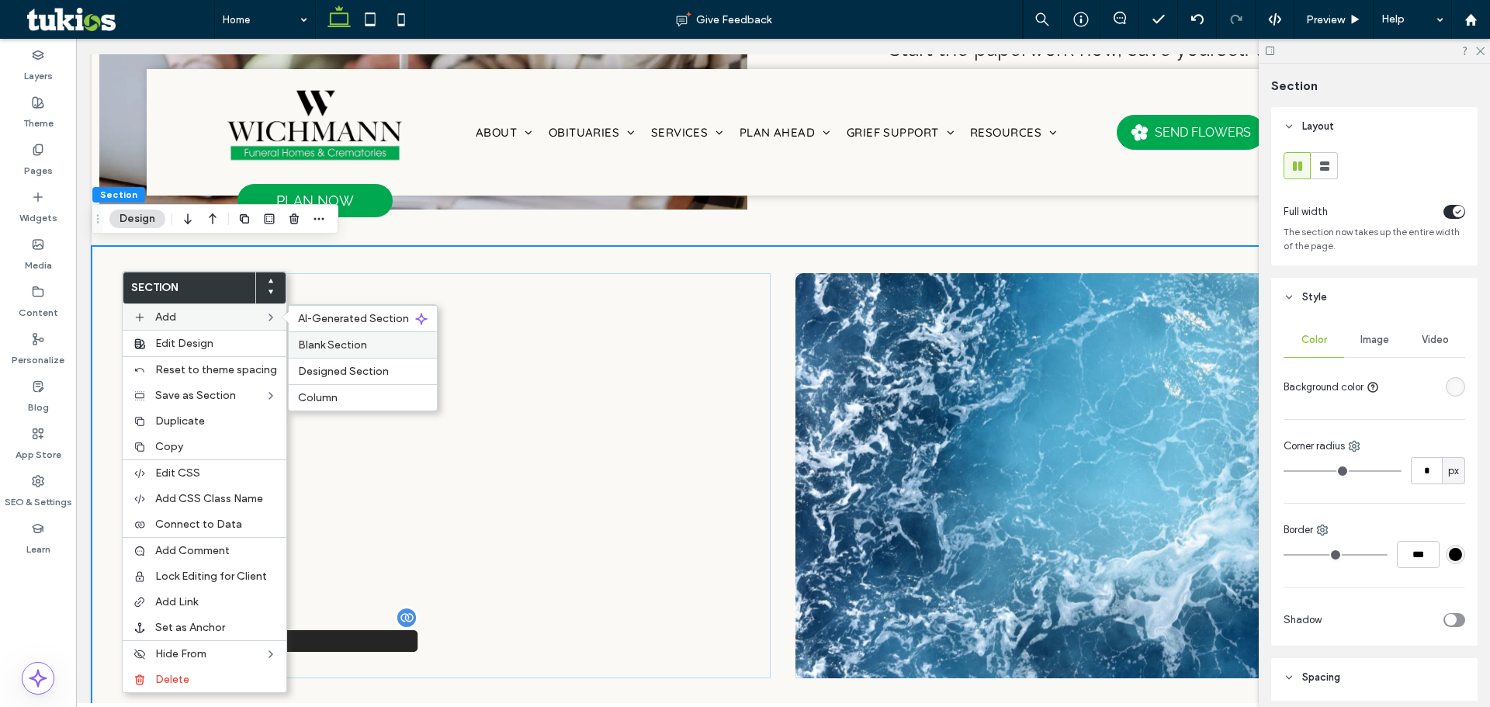
click at [321, 345] on span "Blank Section" at bounding box center [332, 344] width 69 height 13
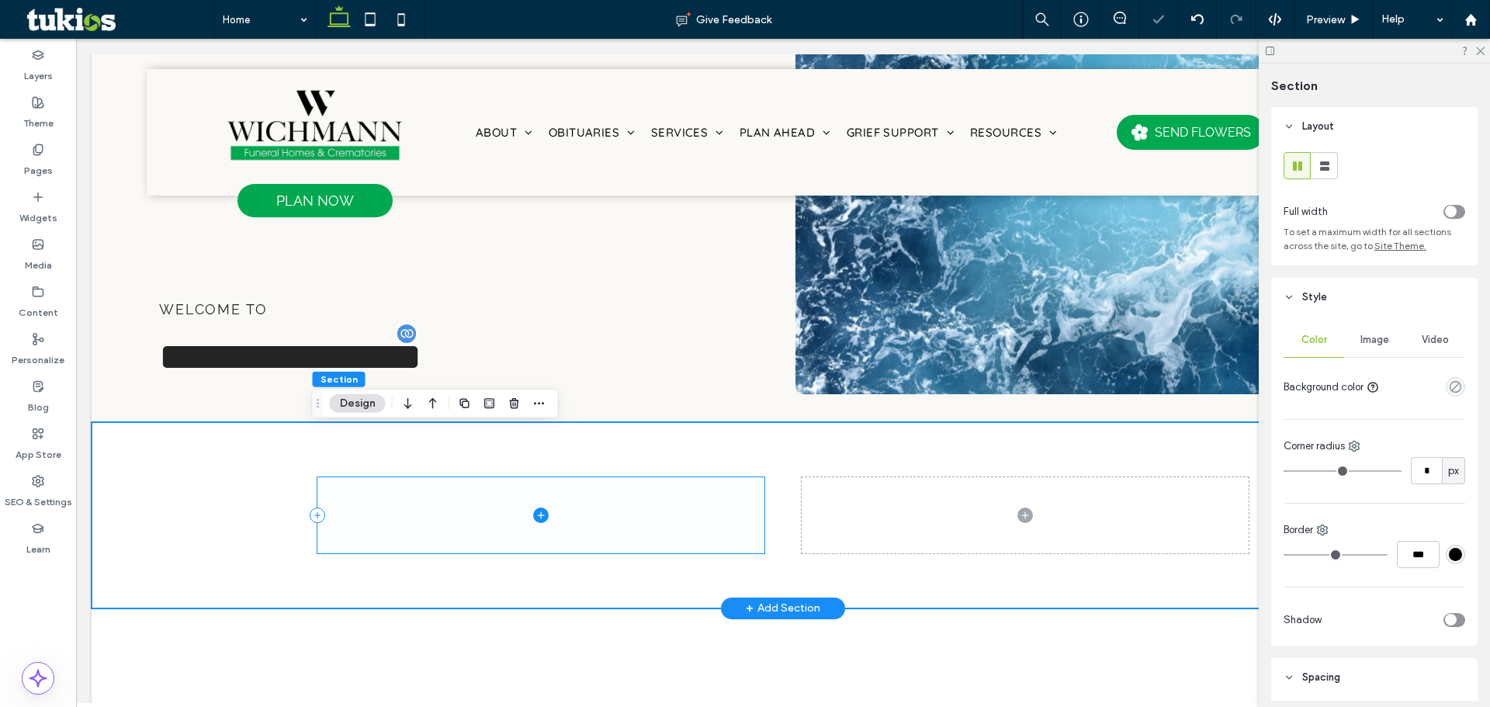
scroll to position [1622, 0]
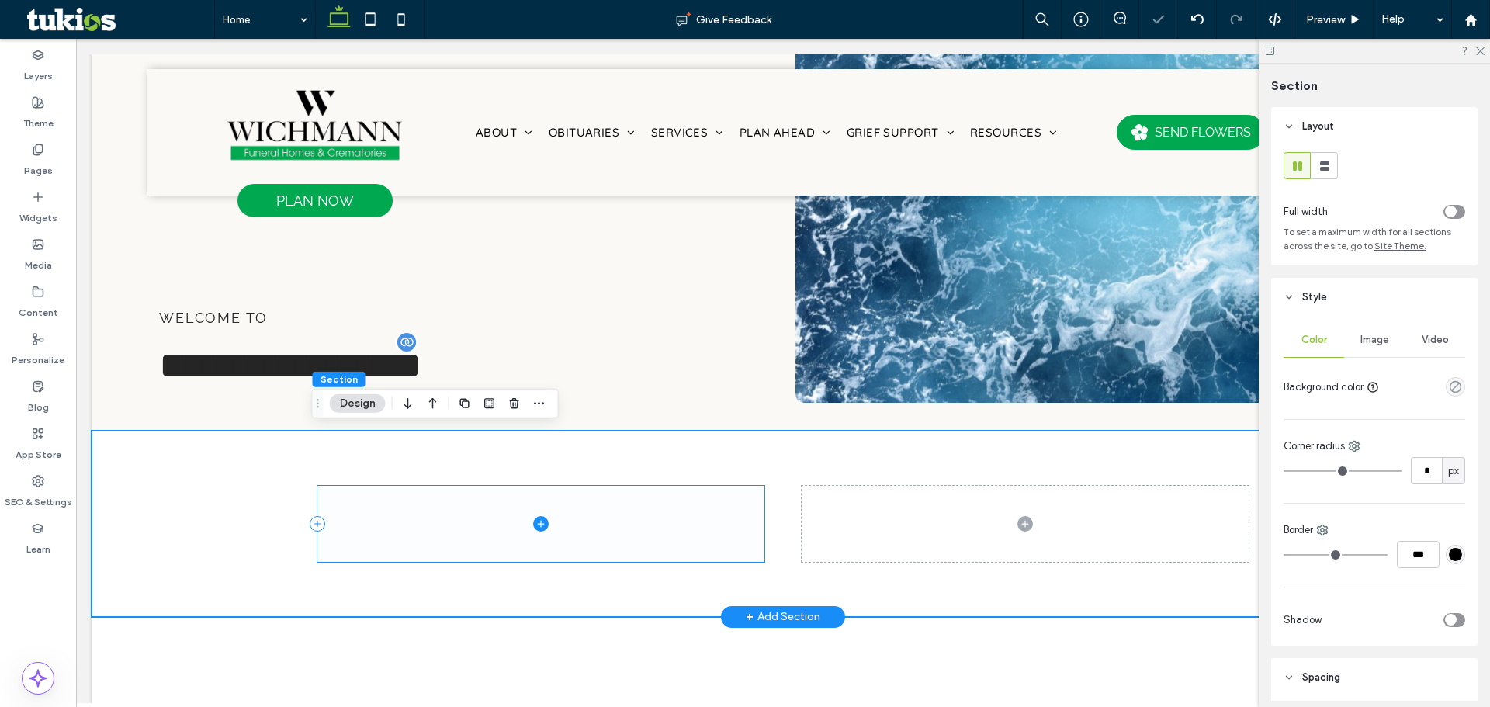
click at [626, 500] on span at bounding box center [540, 523] width 447 height 75
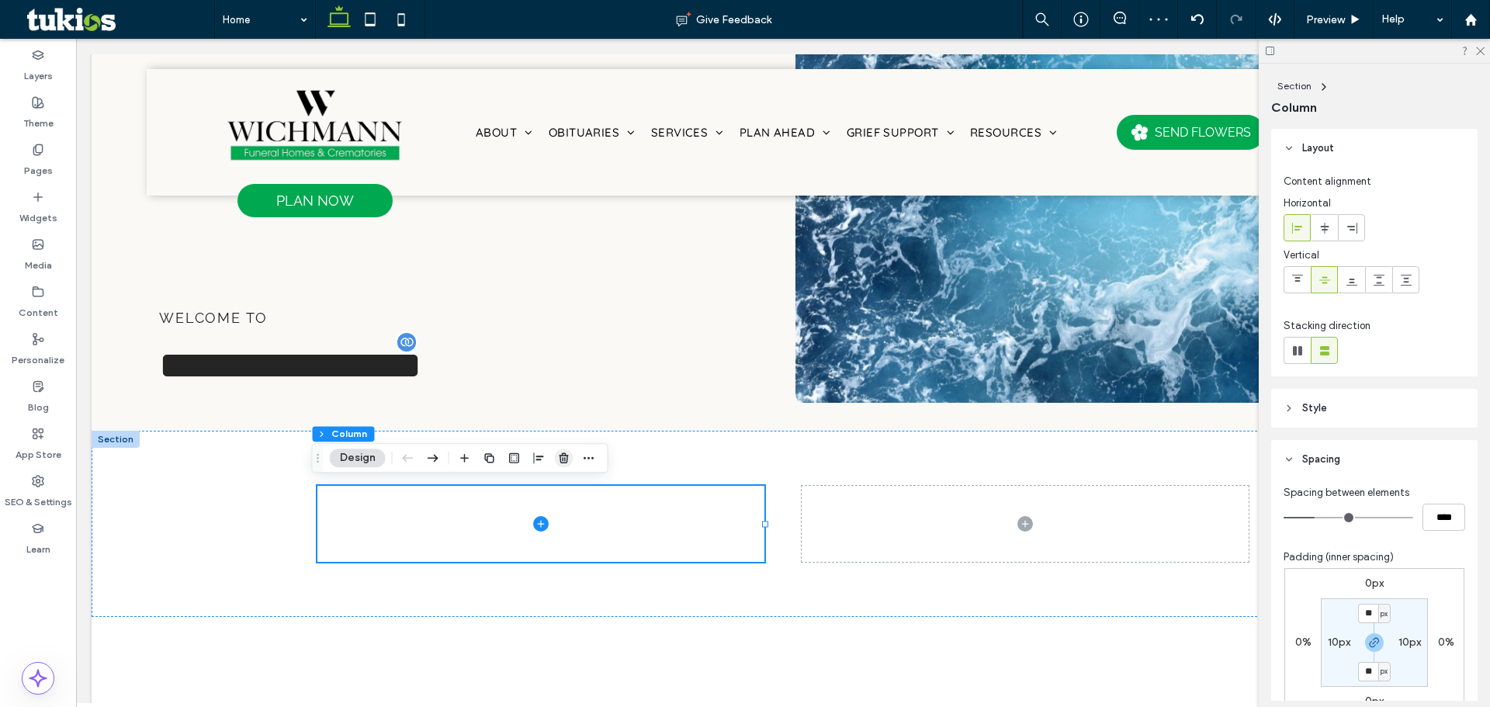
click at [564, 457] on icon "button" at bounding box center [564, 458] width 12 height 12
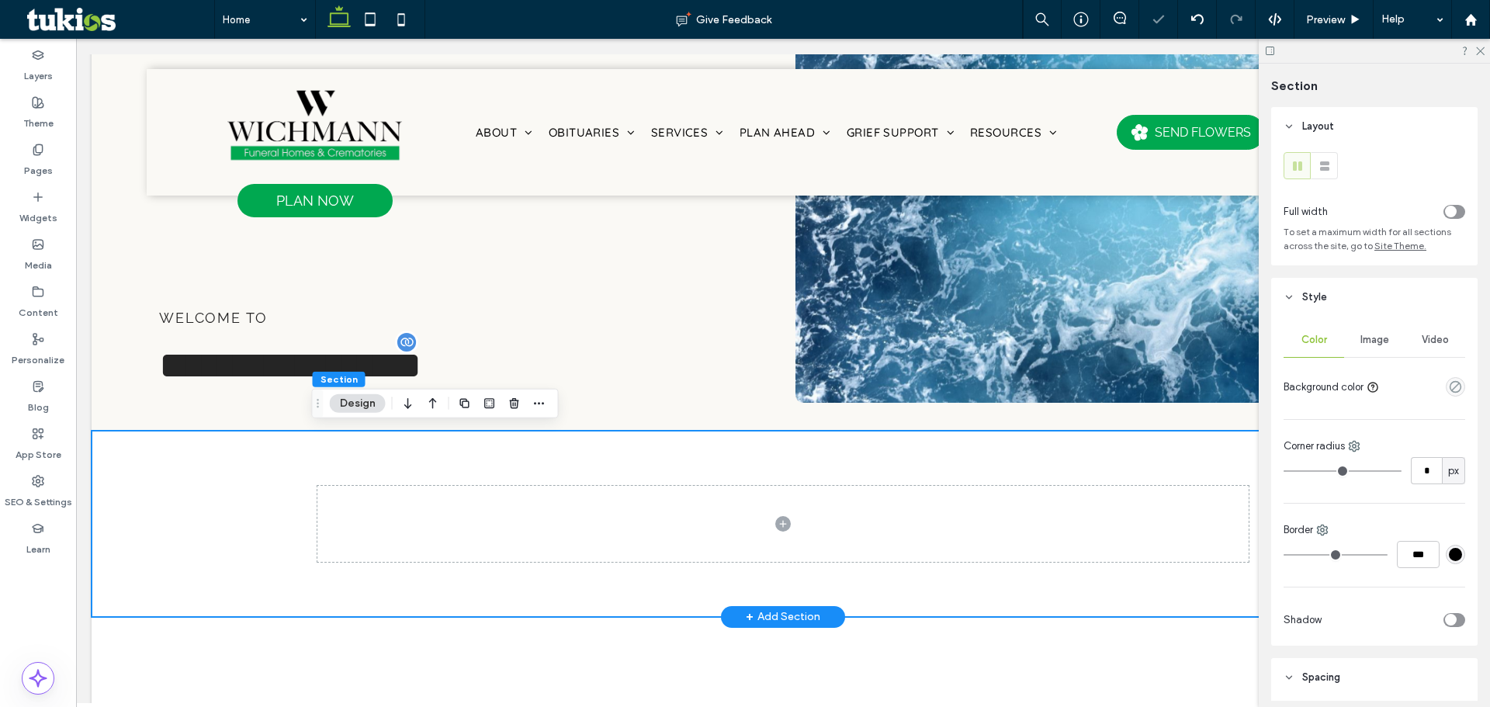
click at [1178, 450] on div at bounding box center [782, 524] width 931 height 186
click at [1452, 211] on div "toggle" at bounding box center [1454, 212] width 22 height 14
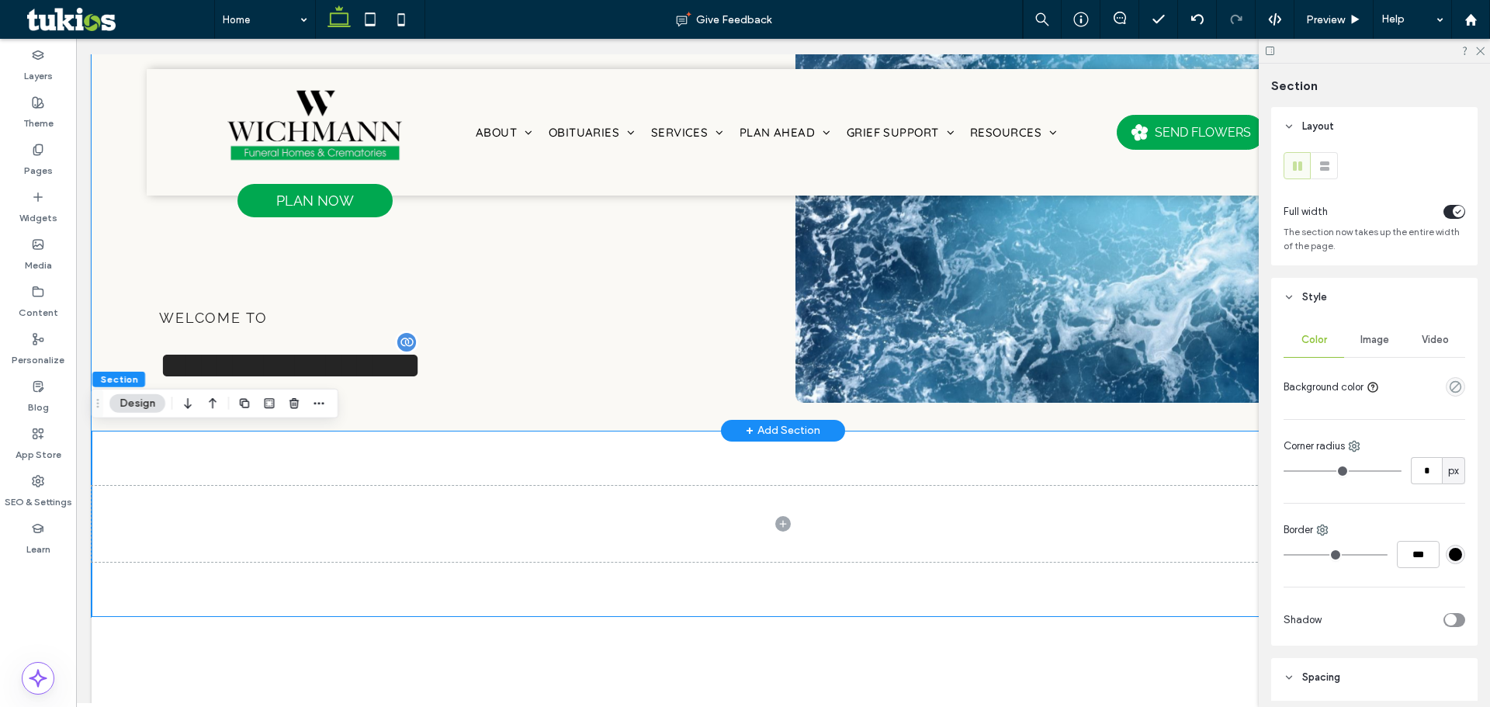
click at [128, 336] on div "**********" at bounding box center [783, 201] width 1383 height 460
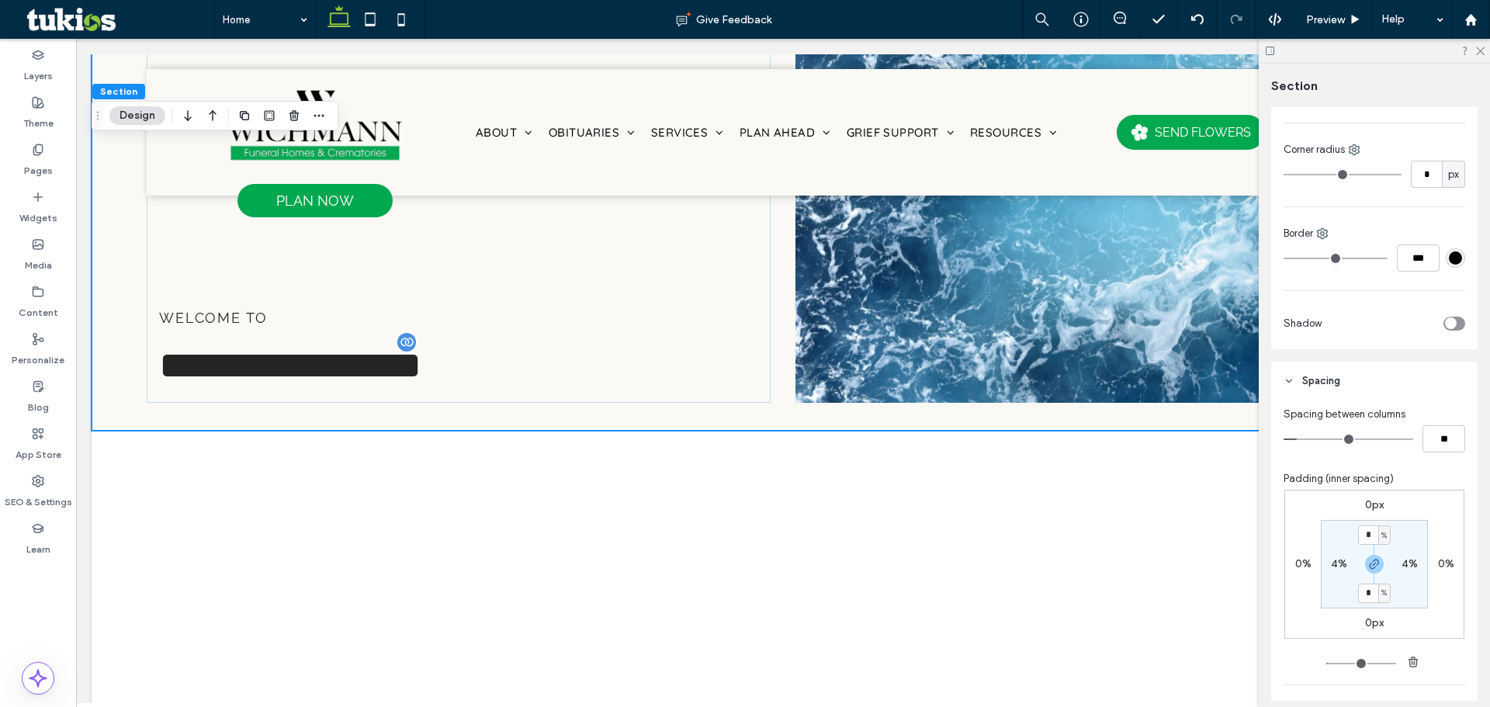
scroll to position [388, 0]
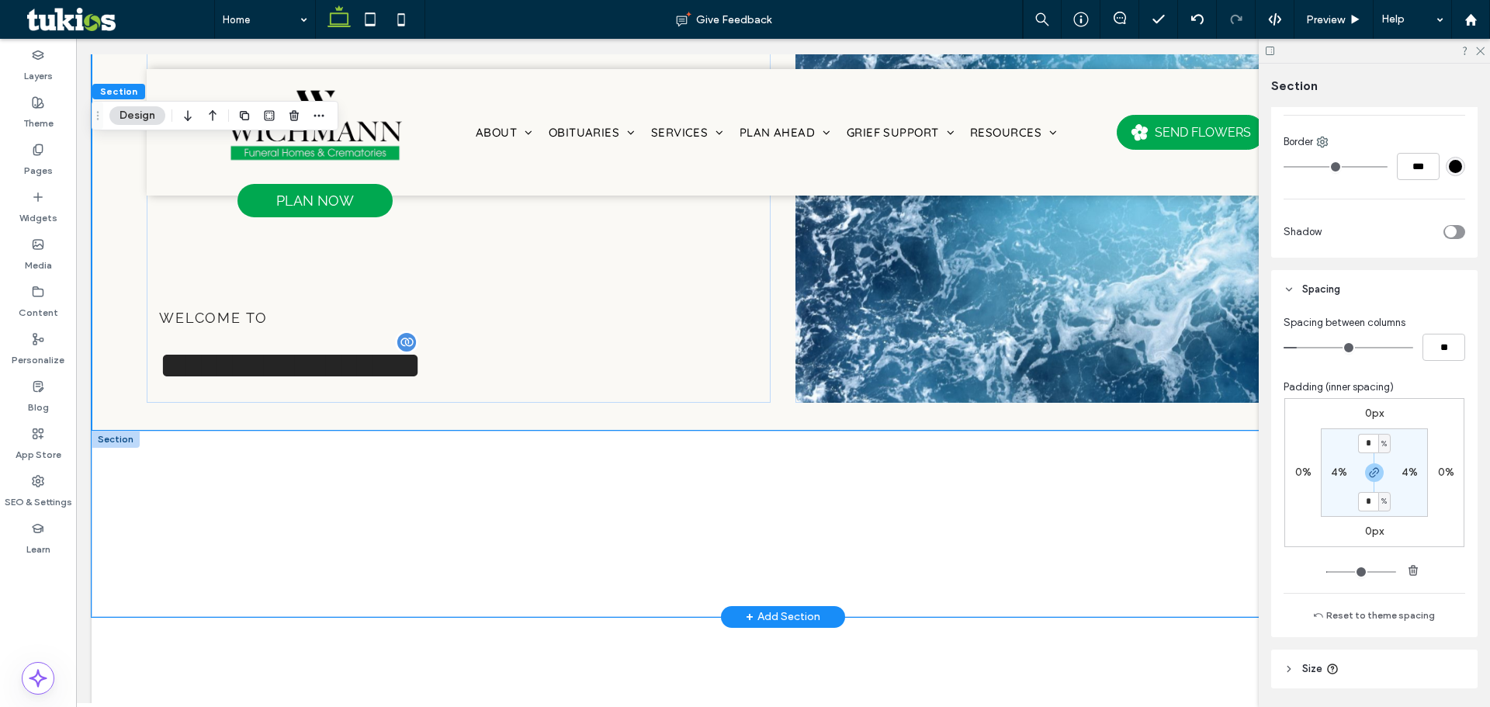
click at [603, 445] on div at bounding box center [783, 524] width 1383 height 186
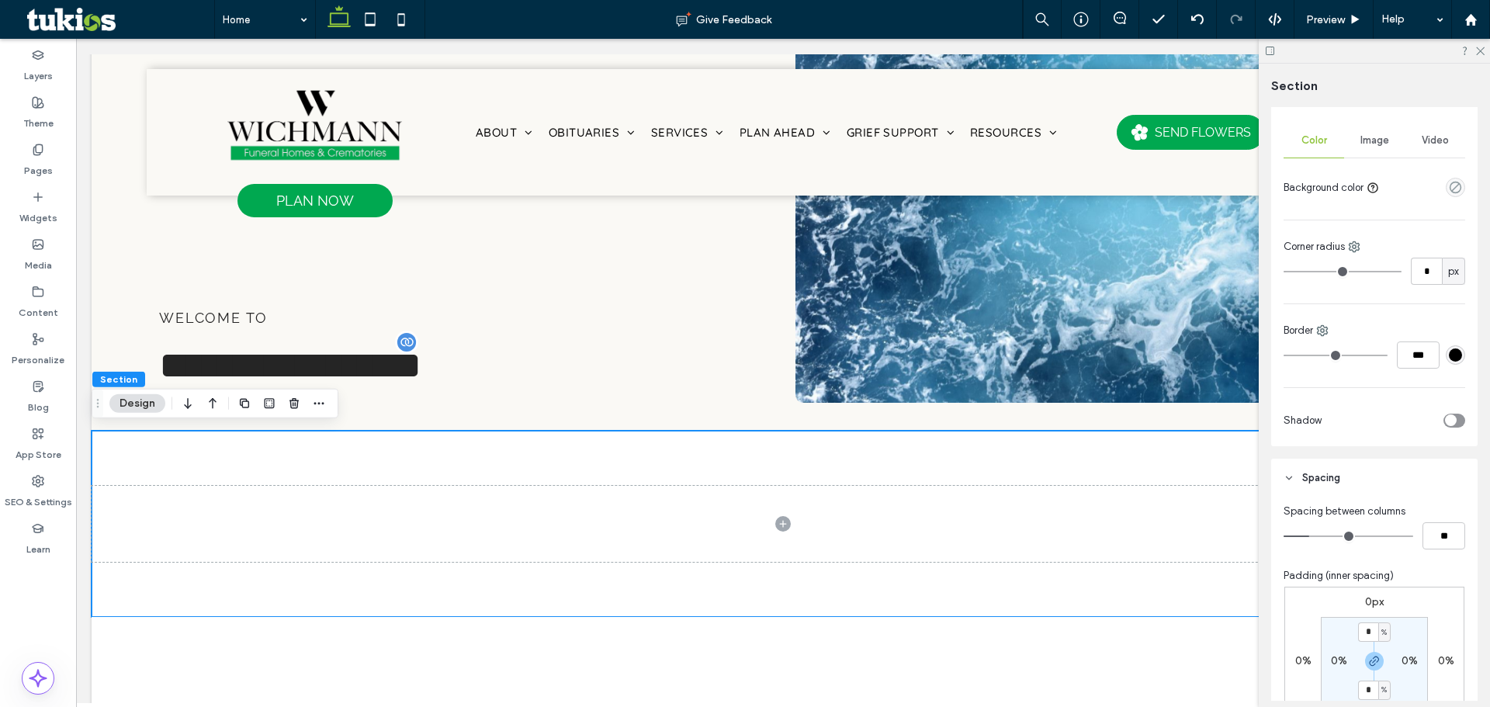
scroll to position [310, 0]
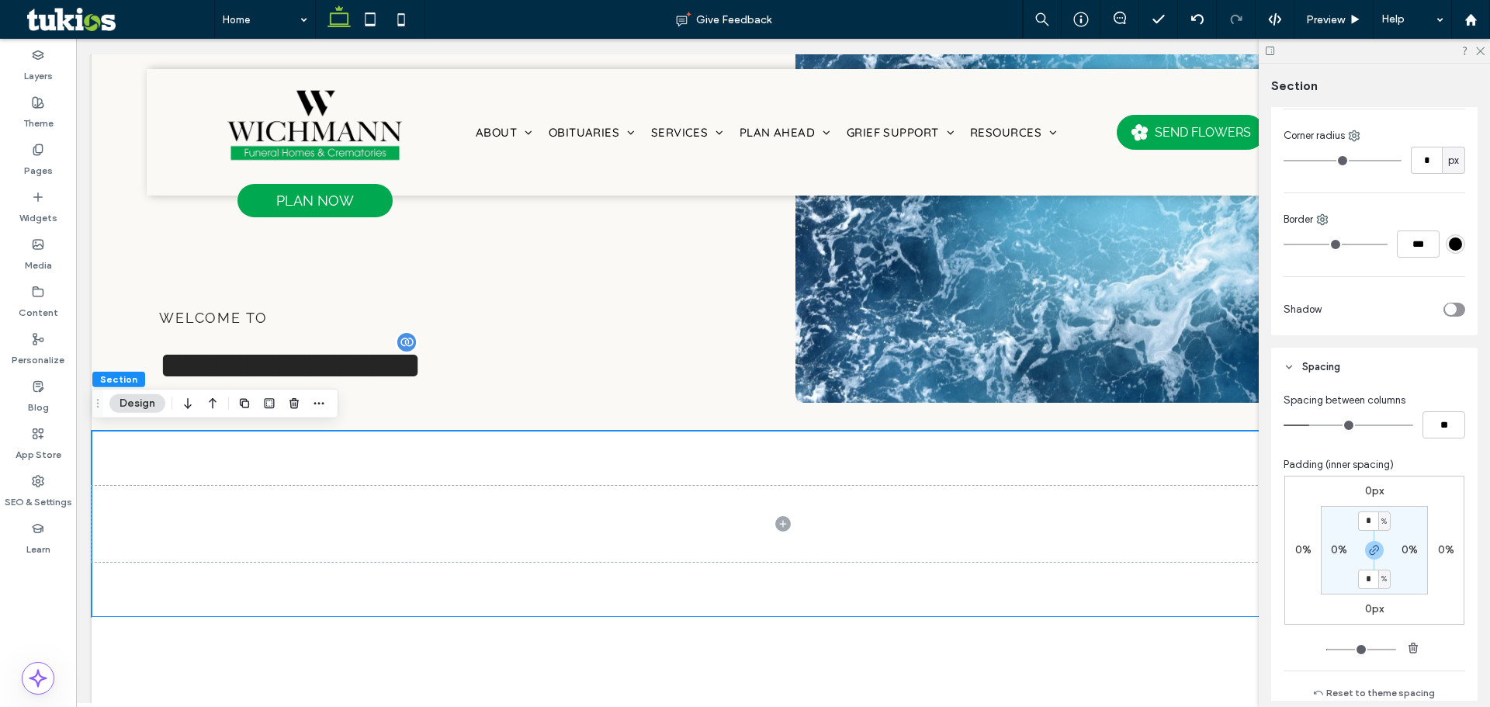
click at [1337, 552] on label "0%" at bounding box center [1339, 549] width 16 height 13
type input "*"
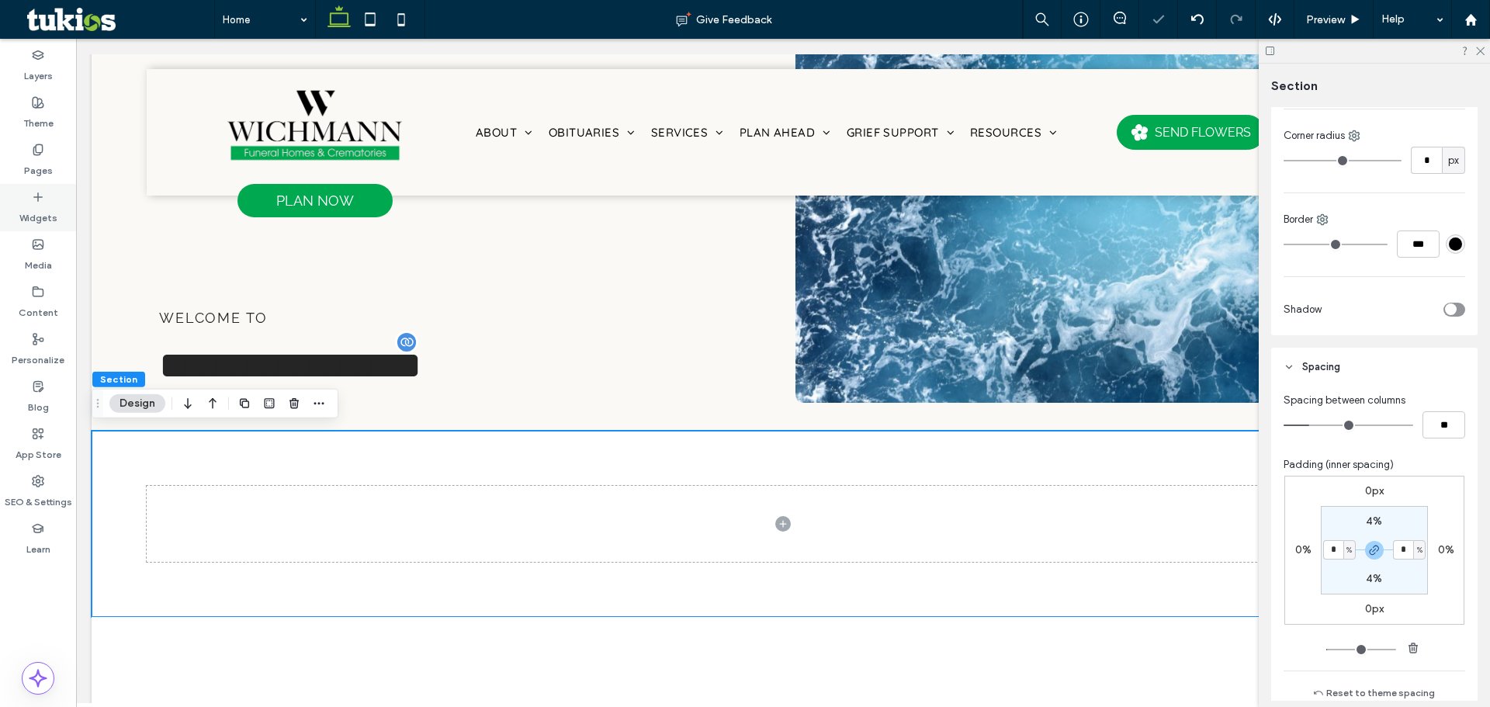
drag, startPoint x: 17, startPoint y: 206, endPoint x: 392, endPoint y: 221, distance: 375.1
click at [17, 206] on div "Widgets" at bounding box center [38, 207] width 76 height 47
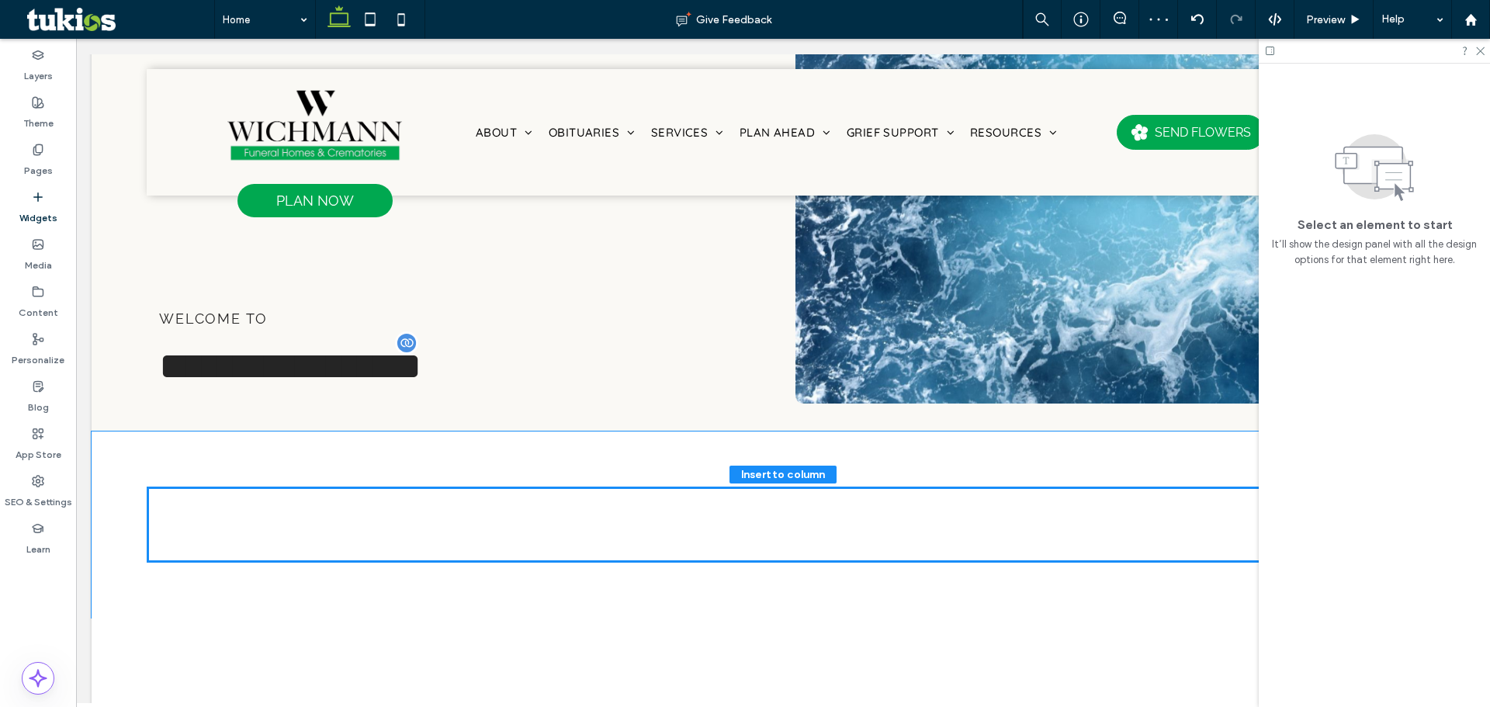
scroll to position [1626, 0]
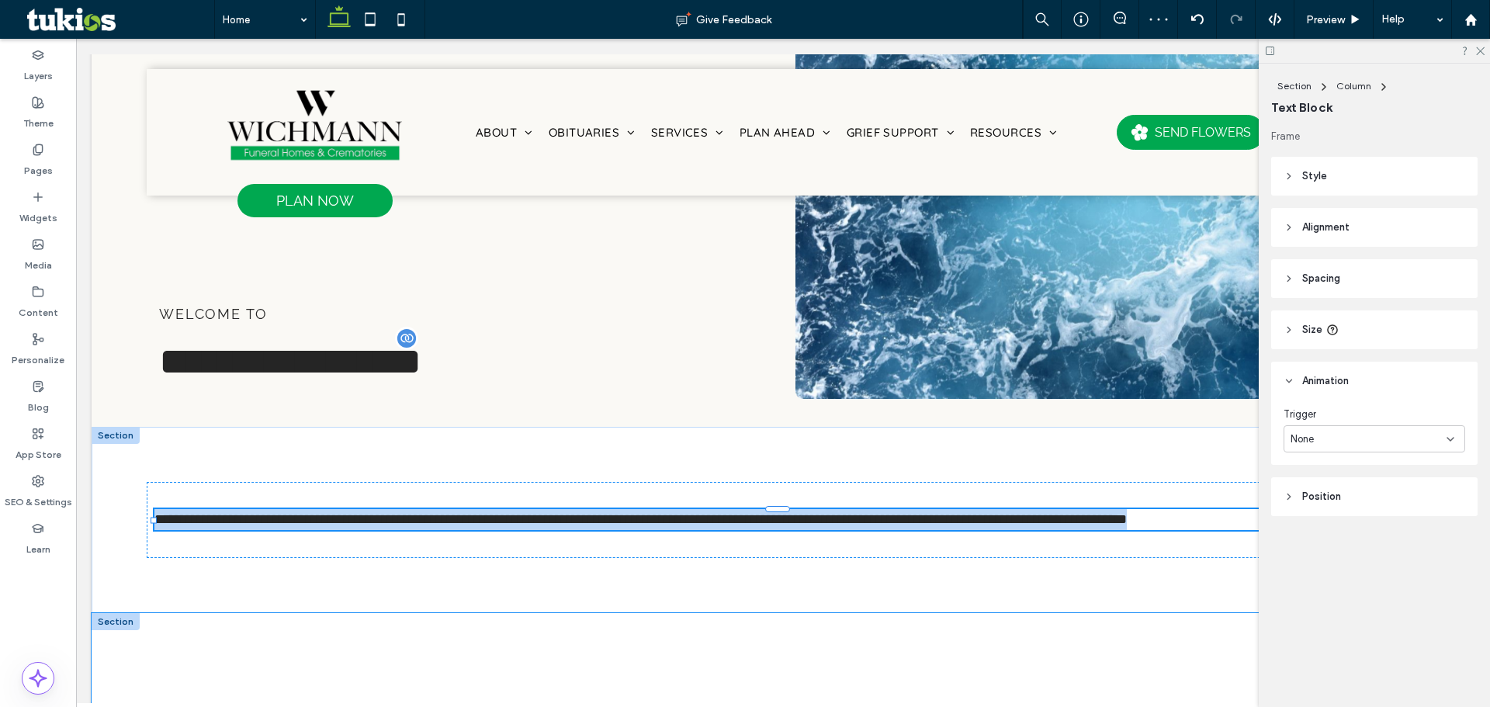
type input "*******"
type input "**"
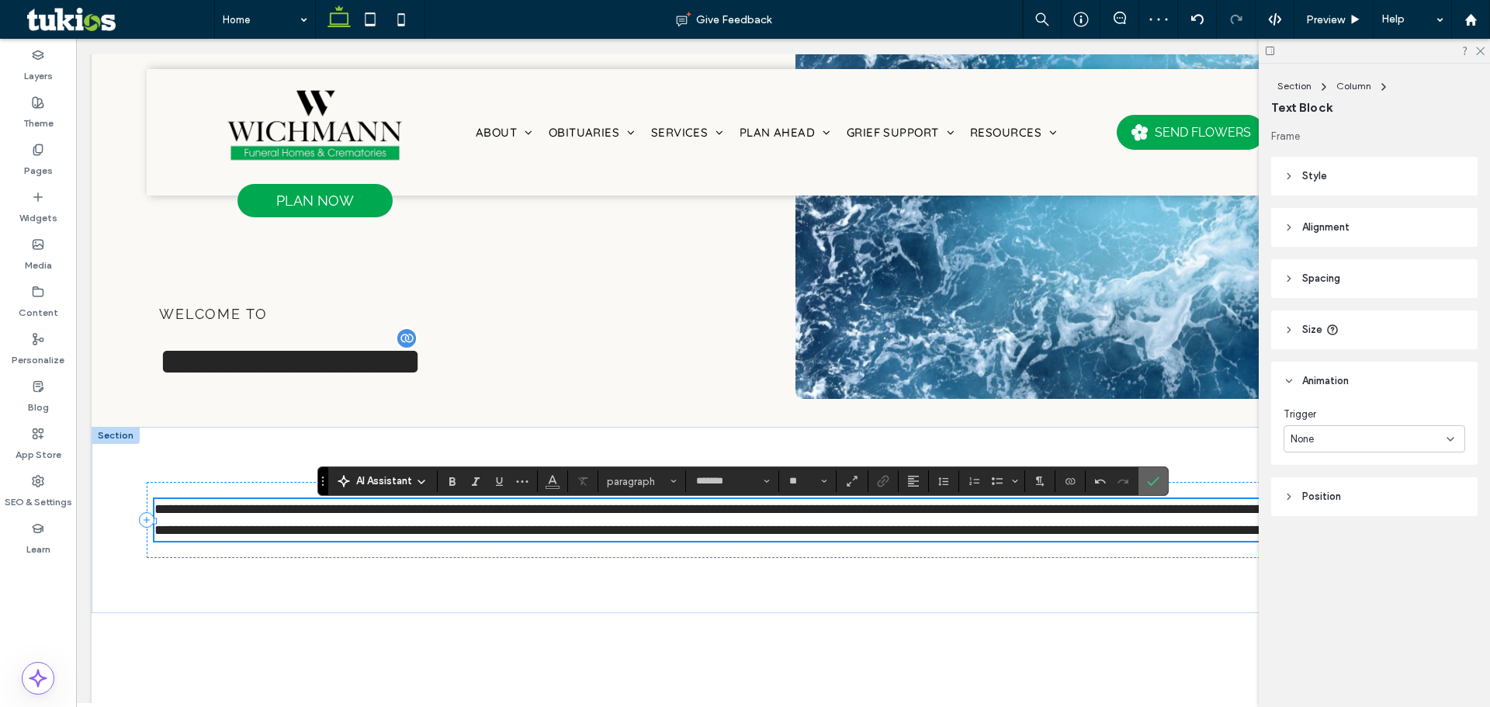
click at [1153, 475] on icon "Confirm" at bounding box center [1153, 481] width 12 height 12
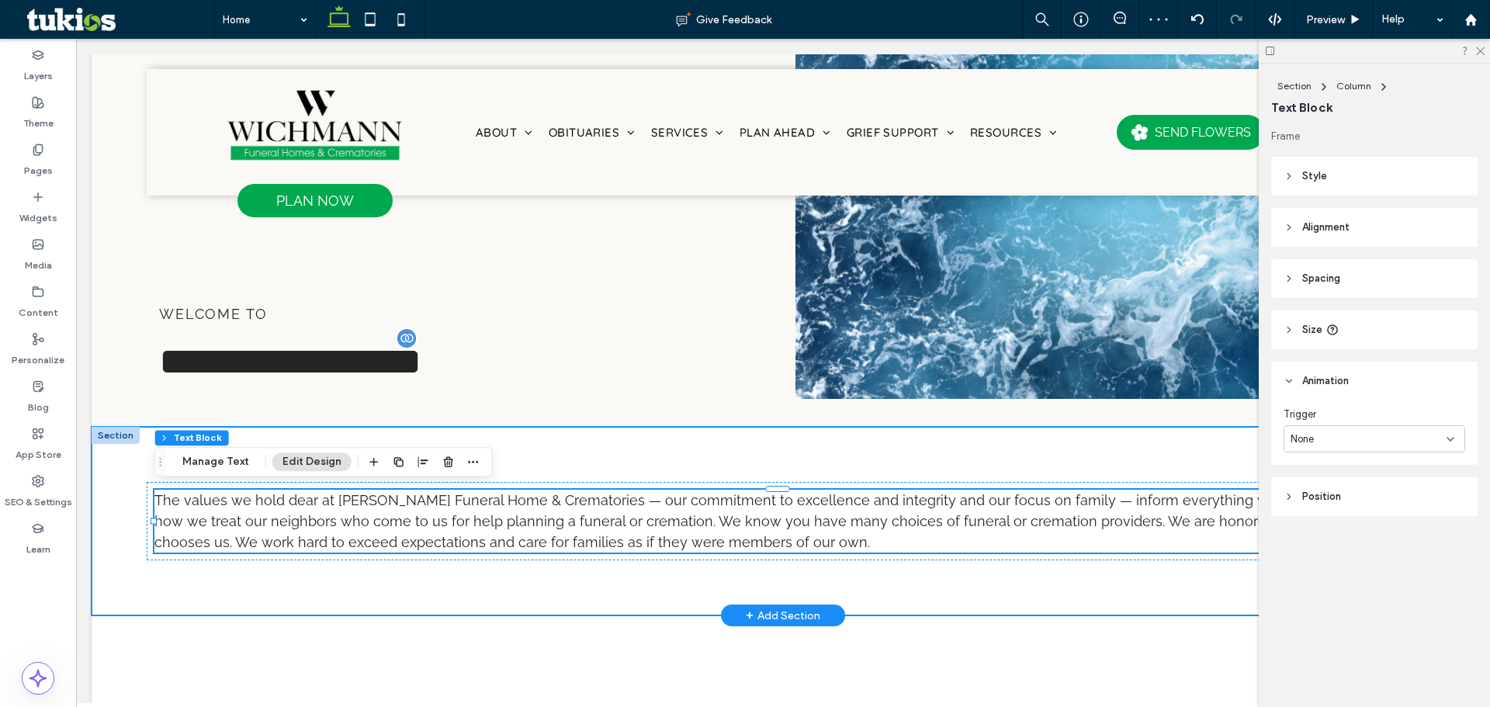
click at [1135, 438] on div "The values we hold dear at [PERSON_NAME] Funeral Home & Crematories — our commi…" at bounding box center [783, 521] width 1383 height 189
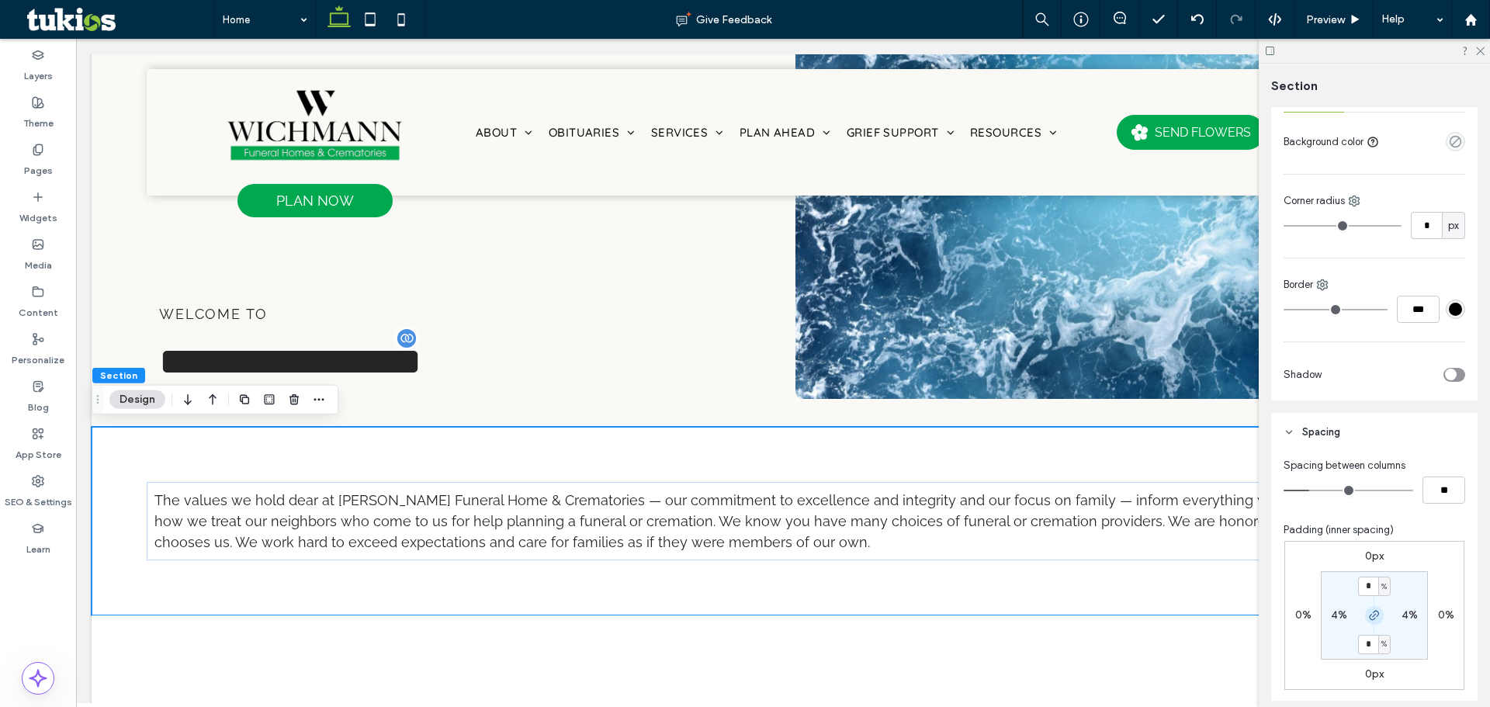
scroll to position [388, 0]
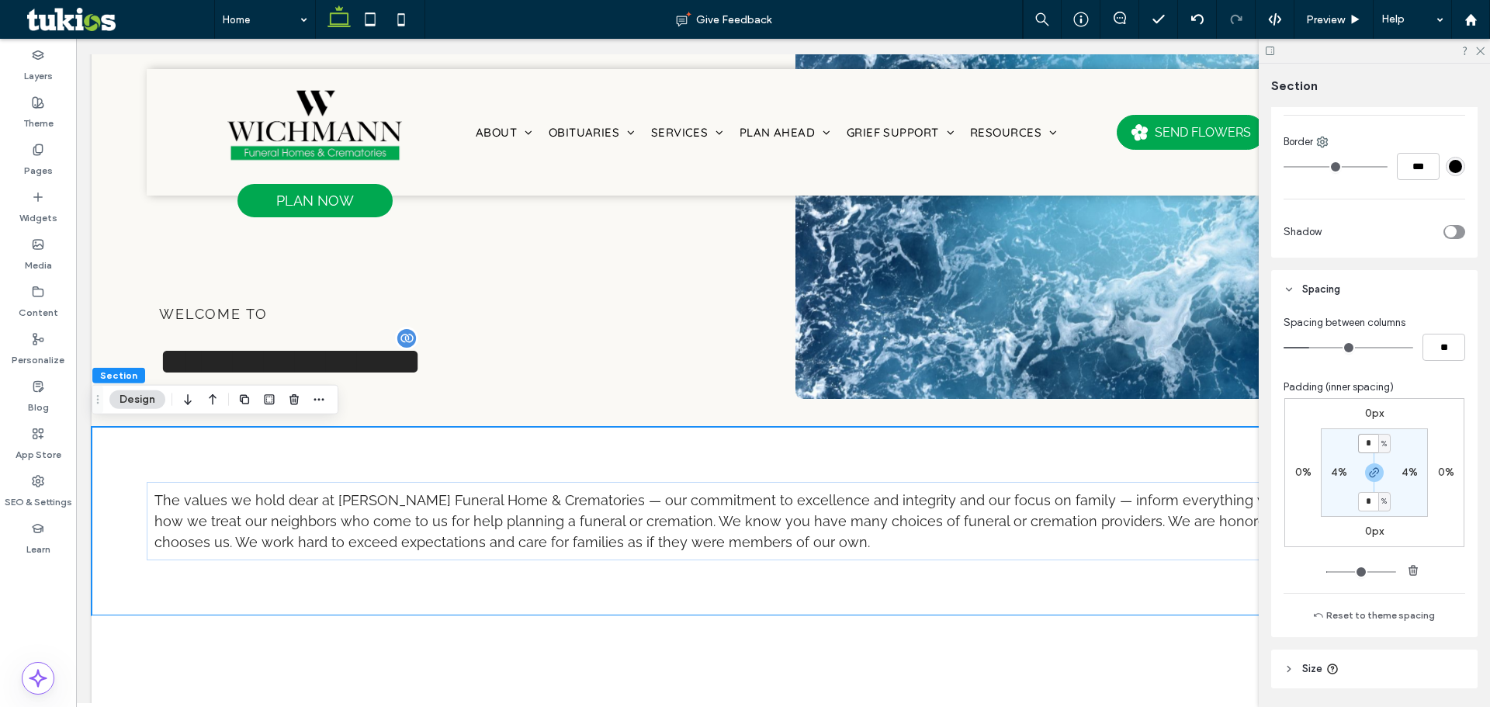
click at [1361, 442] on input "*" at bounding box center [1368, 443] width 20 height 19
click at [1370, 472] on icon "button" at bounding box center [1374, 472] width 12 height 12
click at [1367, 442] on input "*" at bounding box center [1368, 443] width 20 height 19
type input "*"
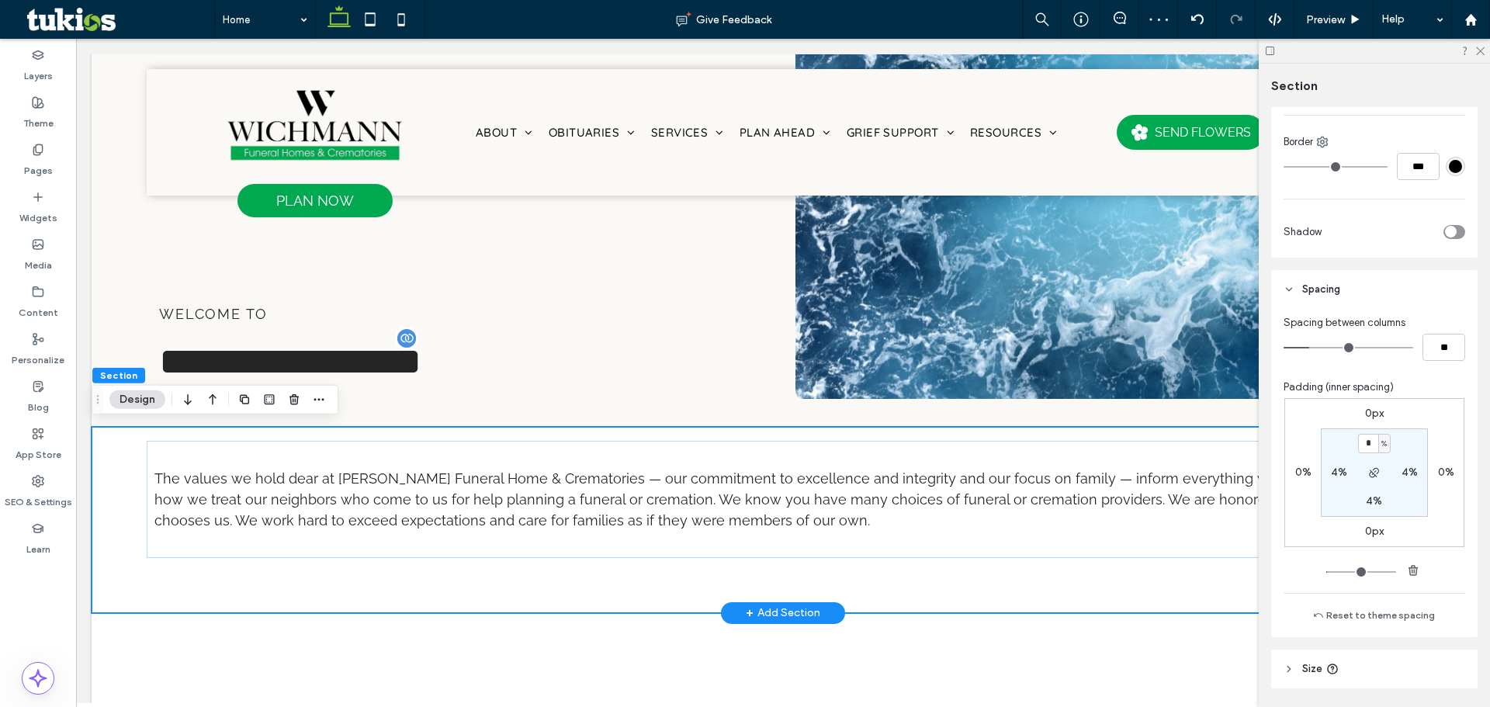
click at [1178, 571] on div "The values we hold dear at [PERSON_NAME] Funeral Home & Crematories — our commi…" at bounding box center [783, 520] width 1383 height 186
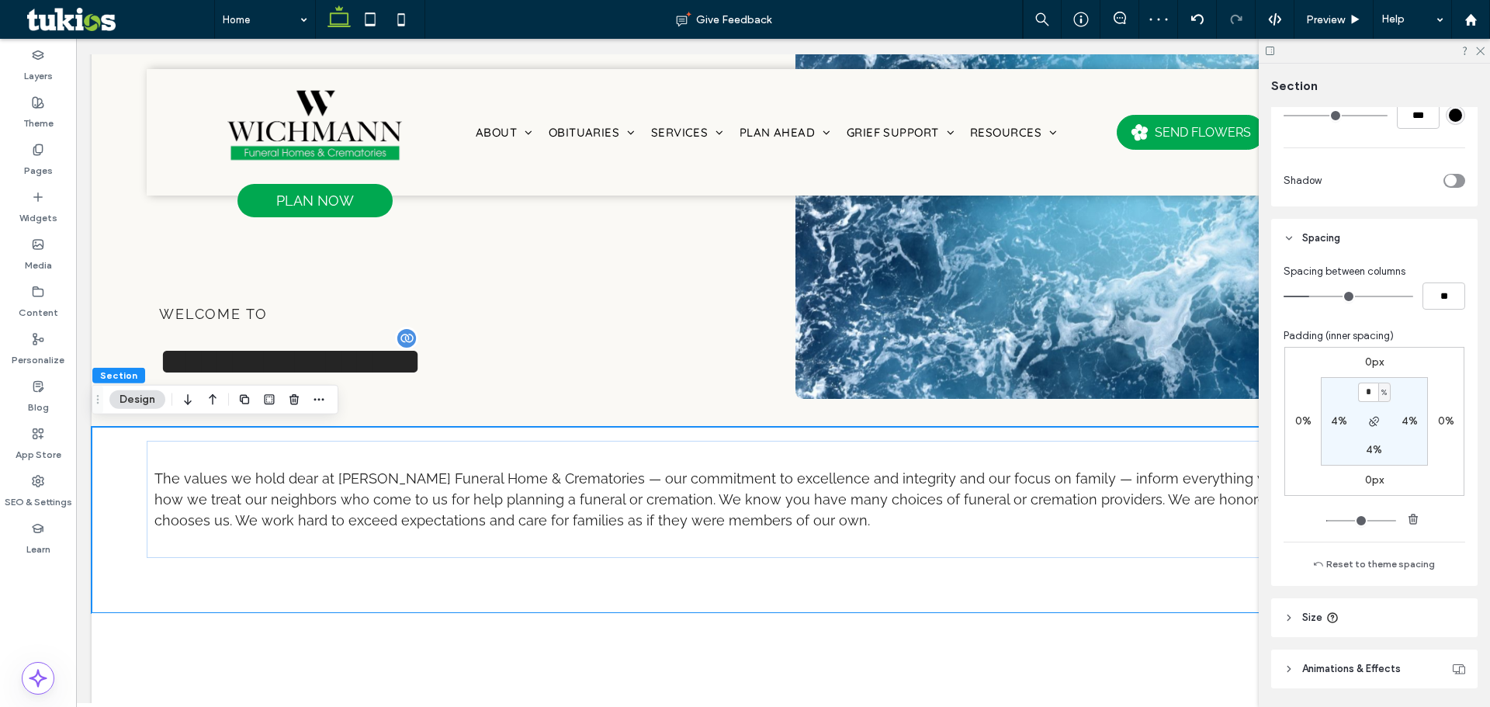
scroll to position [489, 0]
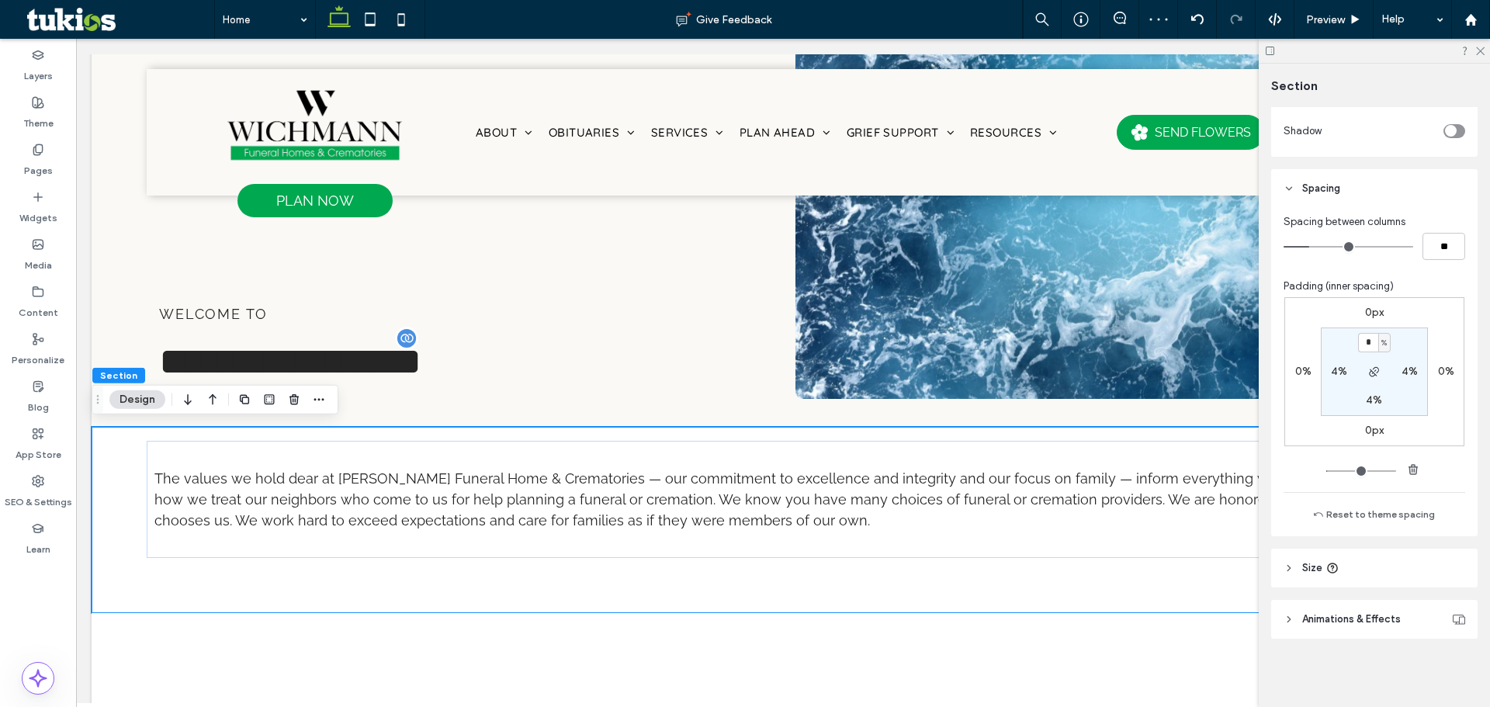
click at [1346, 558] on header "Size" at bounding box center [1374, 568] width 206 height 39
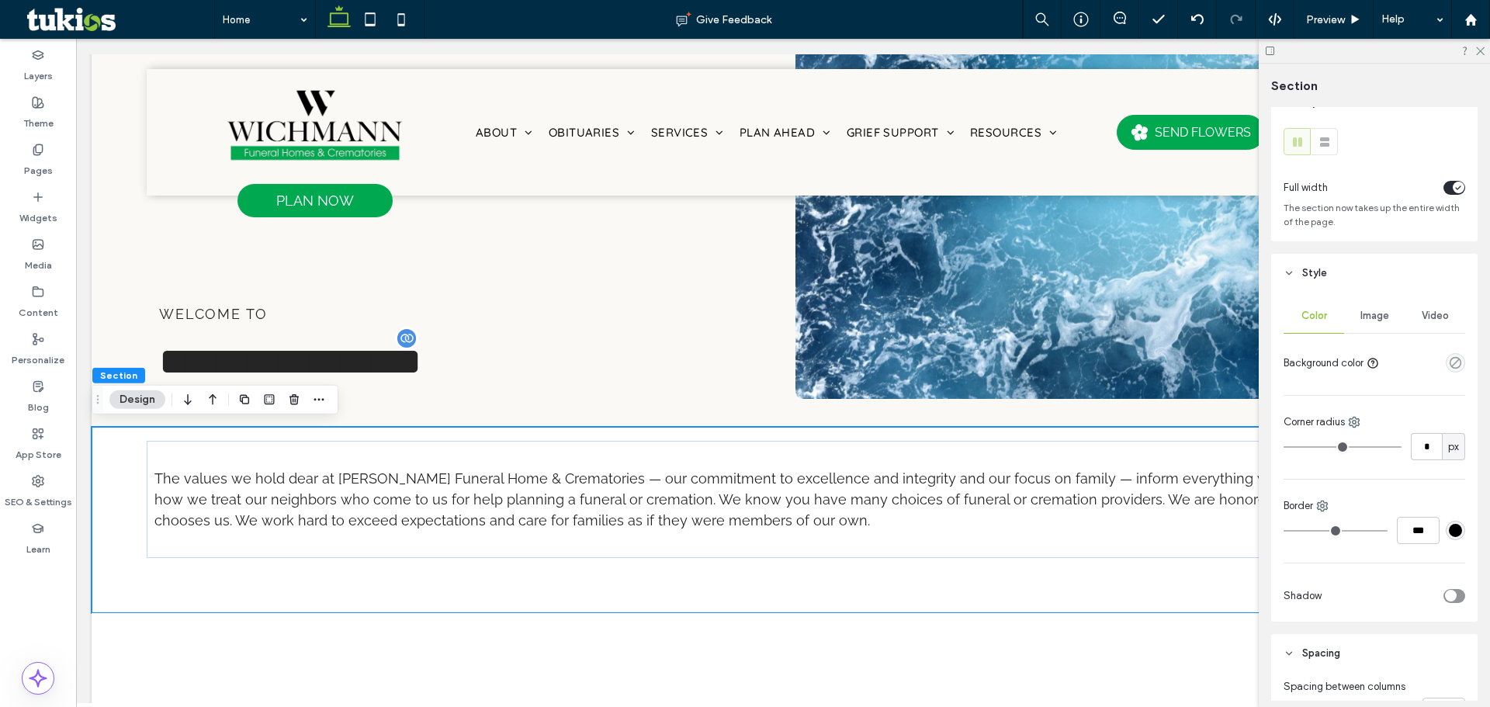
scroll to position [23, 0]
click at [1454, 362] on use "empty color" at bounding box center [1456, 364] width 12 height 12
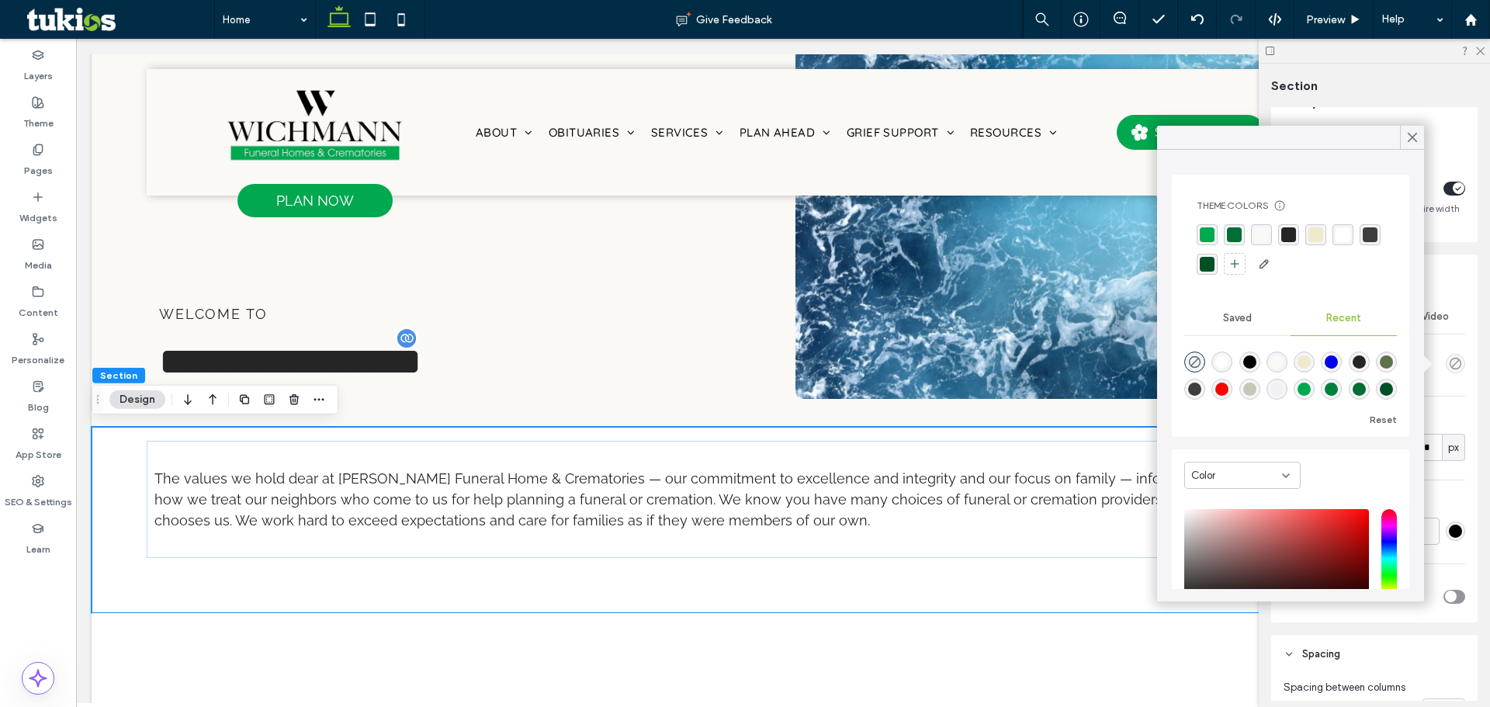
click at [1268, 237] on div "rgba(250, 249, 245, 1)" at bounding box center [1261, 234] width 15 height 15
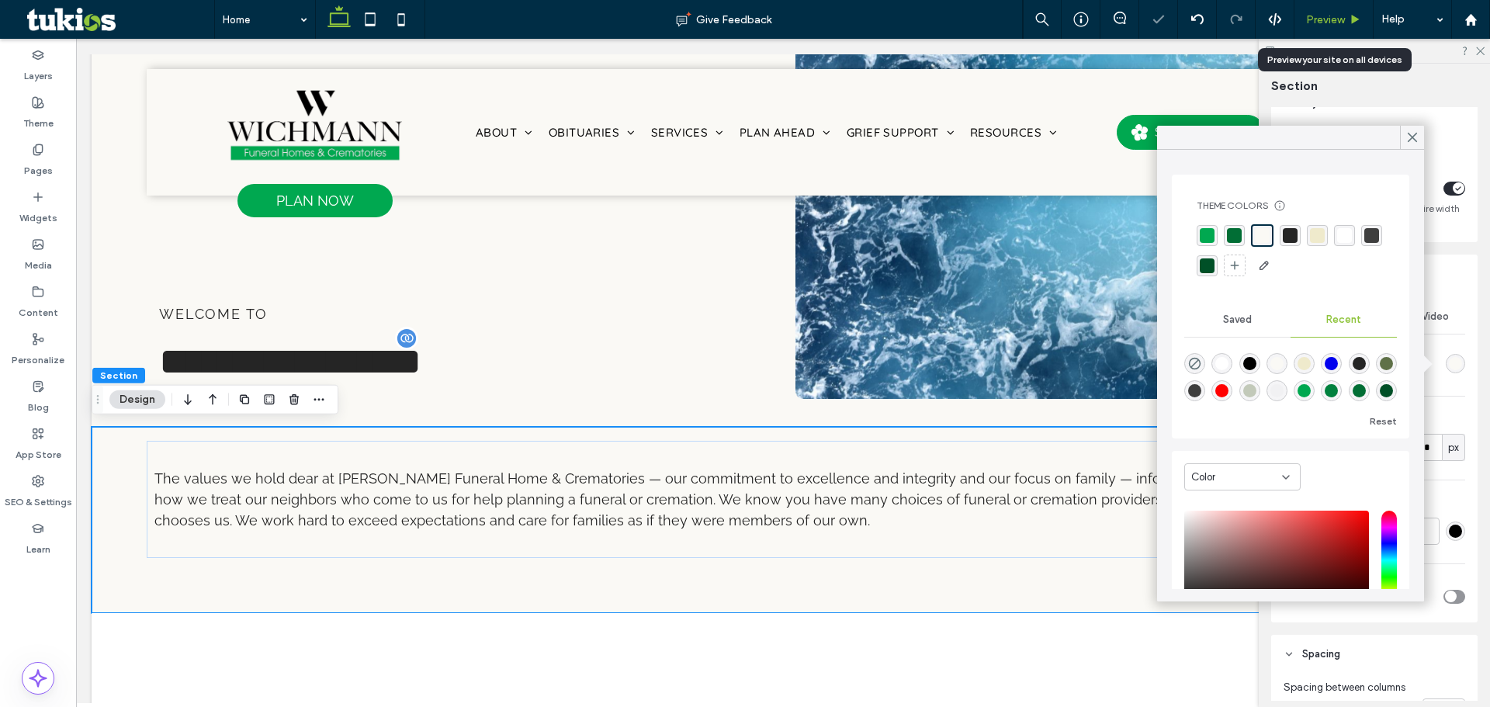
drag, startPoint x: 1314, startPoint y: 16, endPoint x: 1178, endPoint y: 307, distance: 321.9
click at [1314, 16] on span "Preview" at bounding box center [1325, 19] width 39 height 13
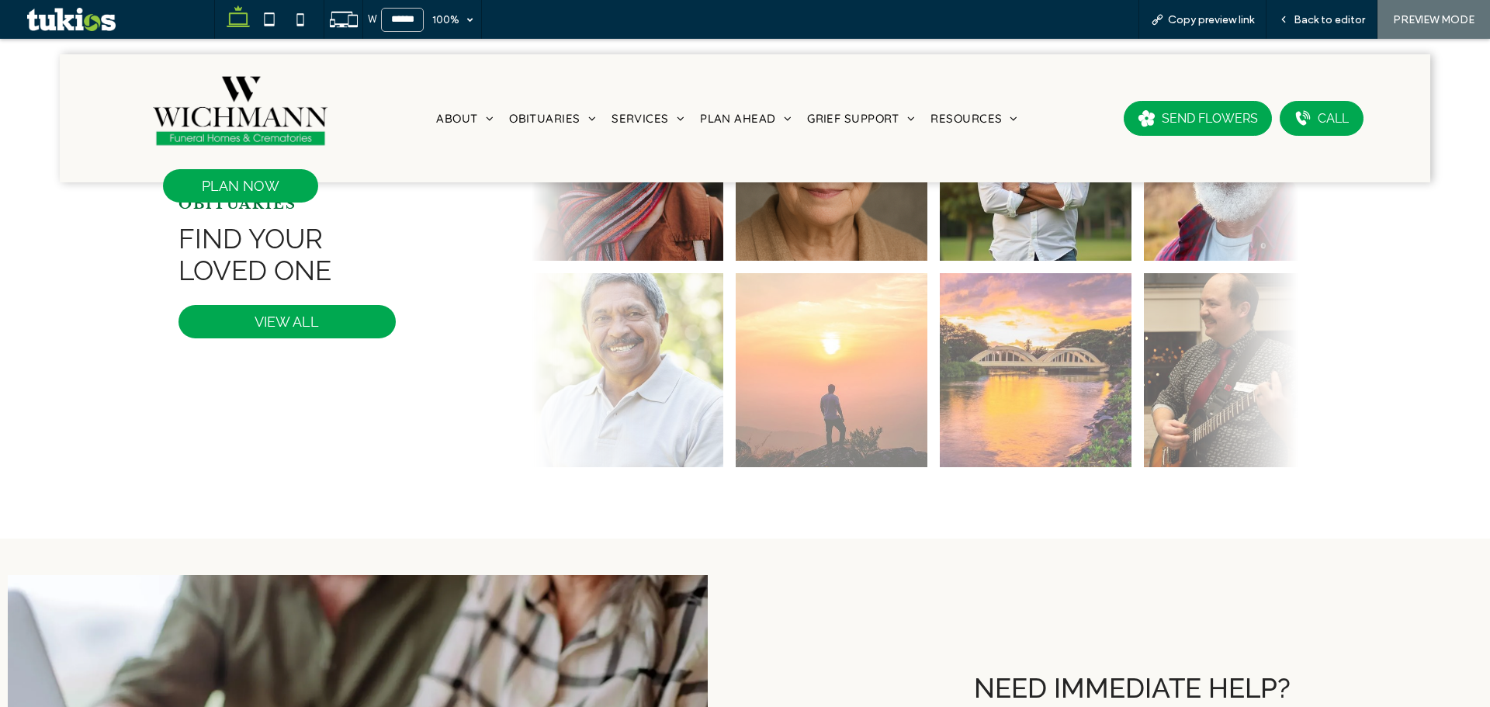
scroll to position [612, 0]
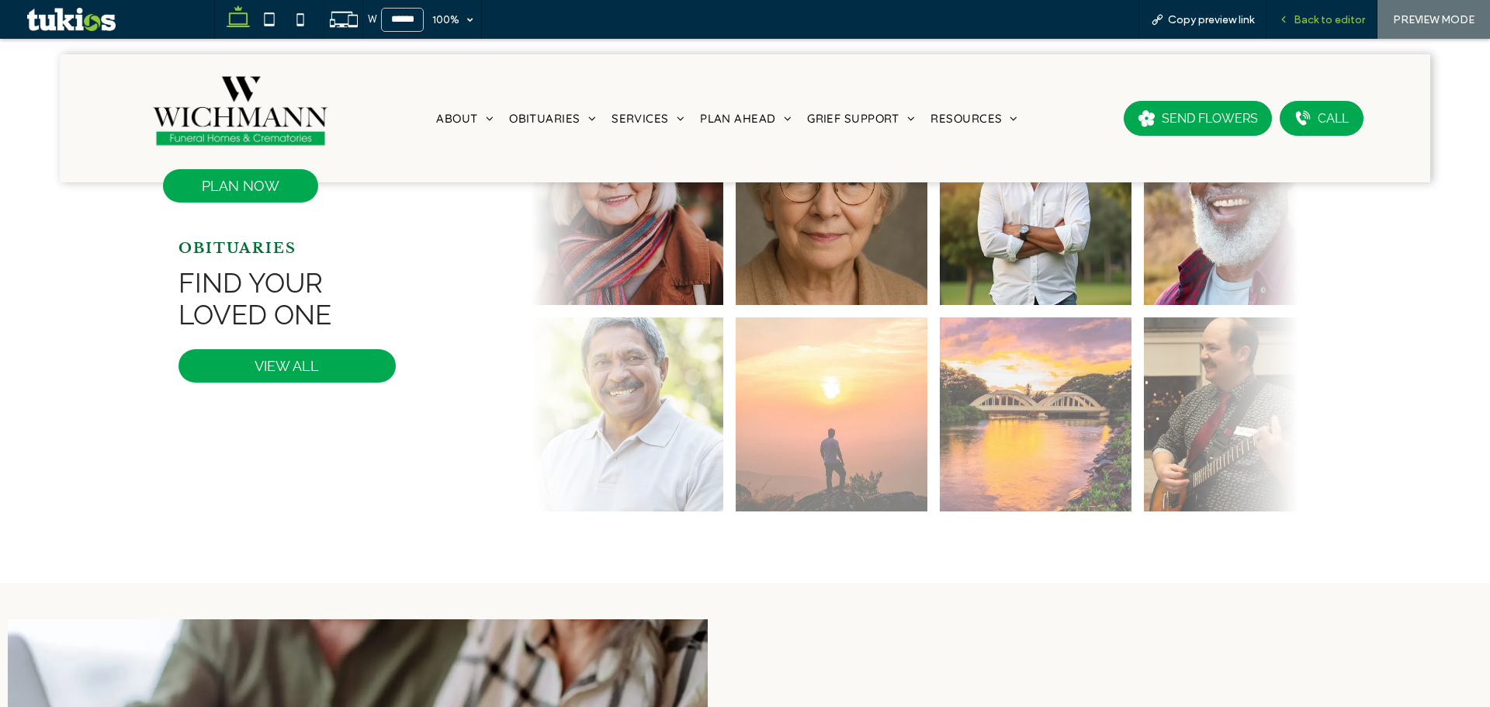
click at [1305, 33] on div "Back to editor" at bounding box center [1322, 19] width 111 height 39
click at [1288, 17] on icon at bounding box center [1283, 19] width 11 height 11
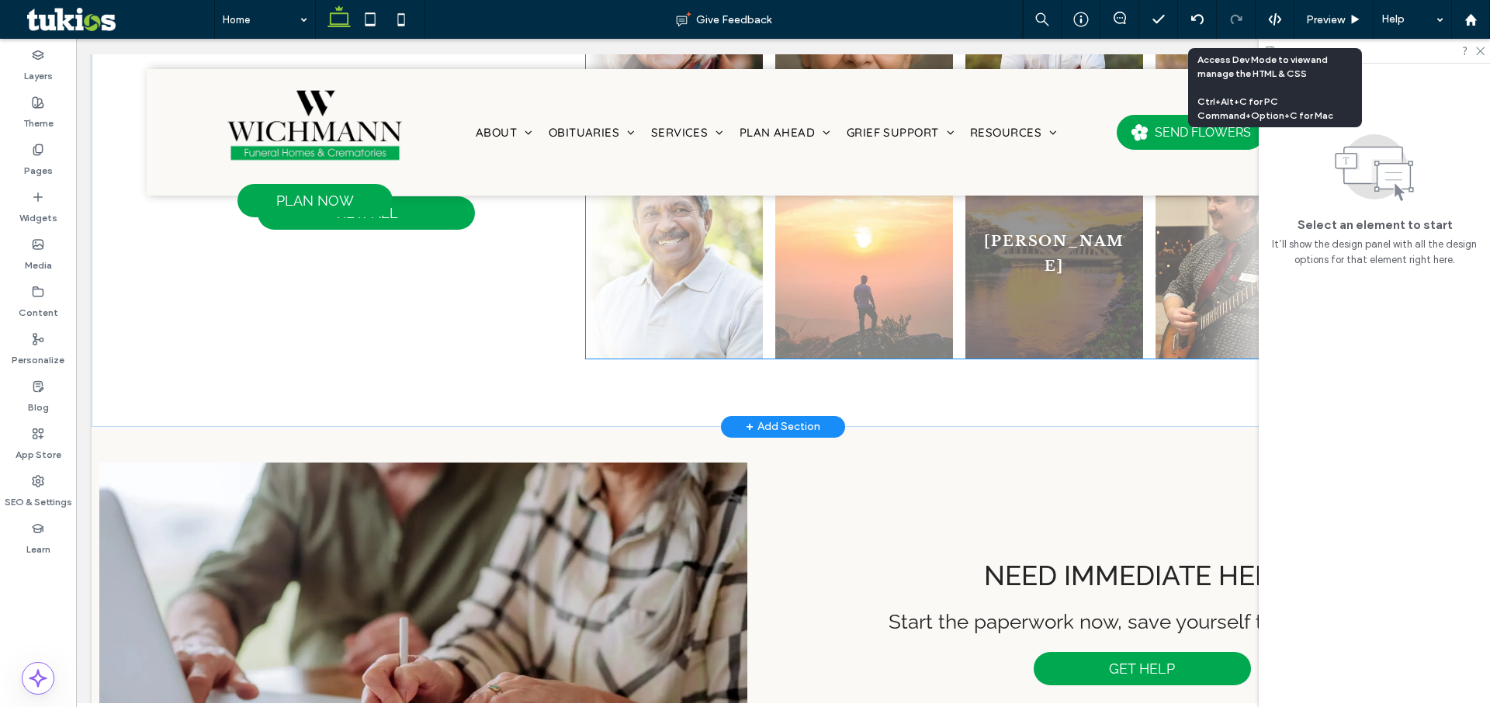
scroll to position [777, 0]
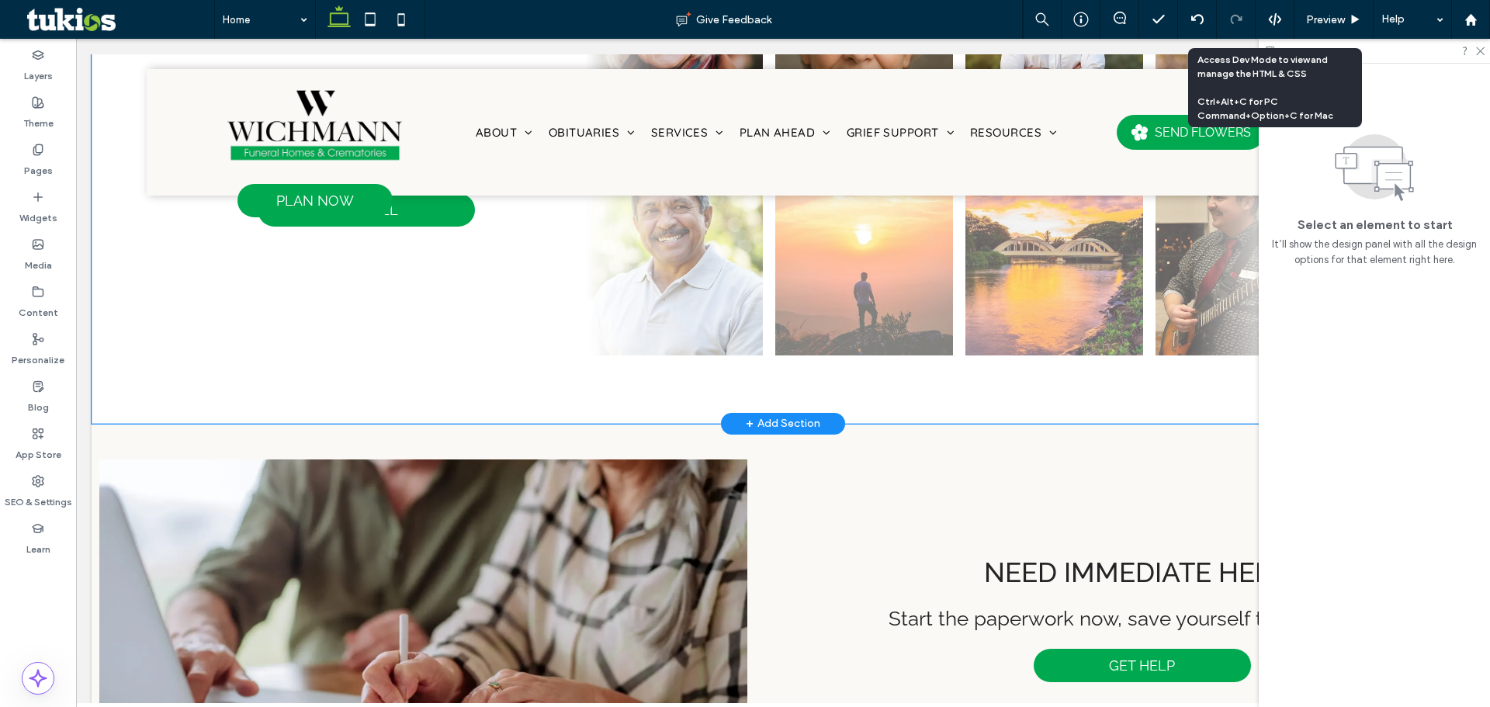
click at [926, 420] on div at bounding box center [777, 422] width 1371 height 8
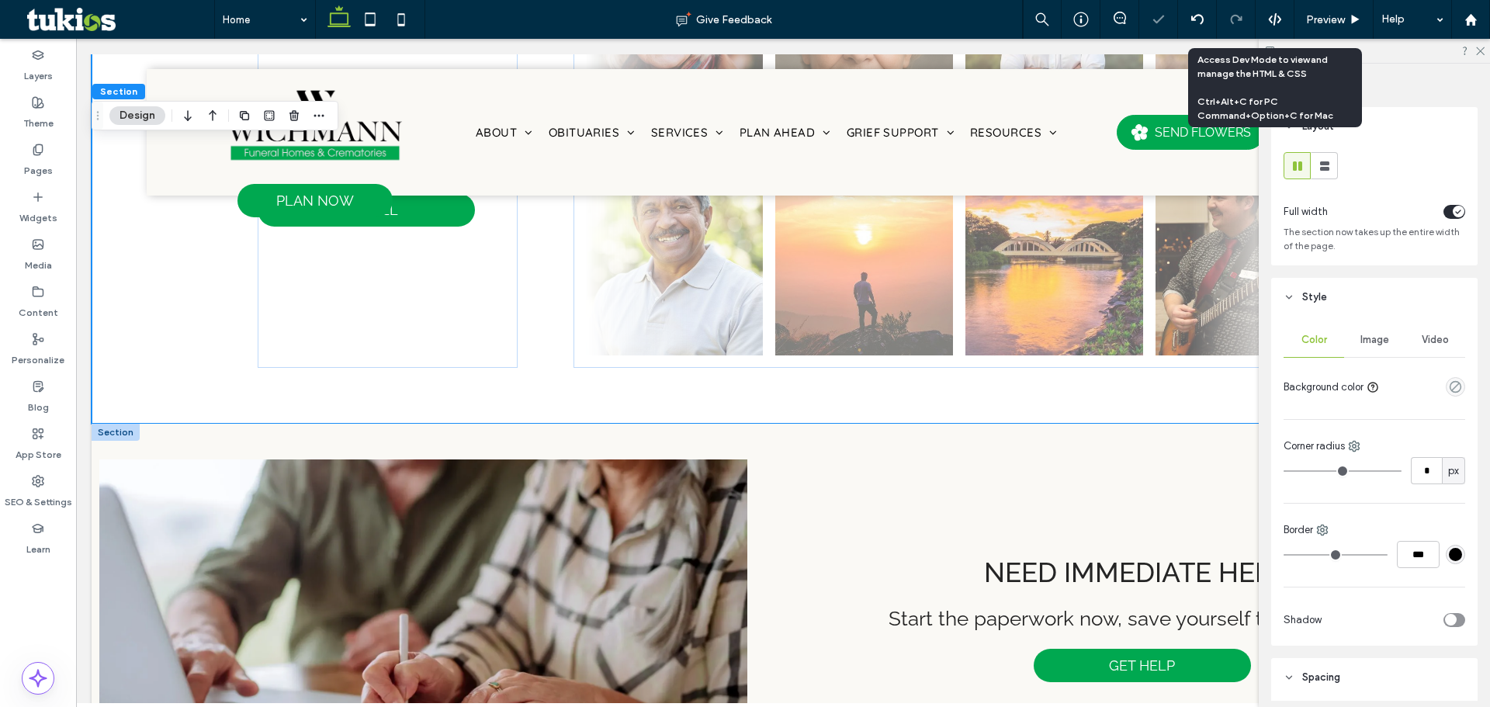
click at [922, 427] on div "Need immediate help? Start the paperwork now, save yourself the stress later. G…" at bounding box center [783, 620] width 1383 height 392
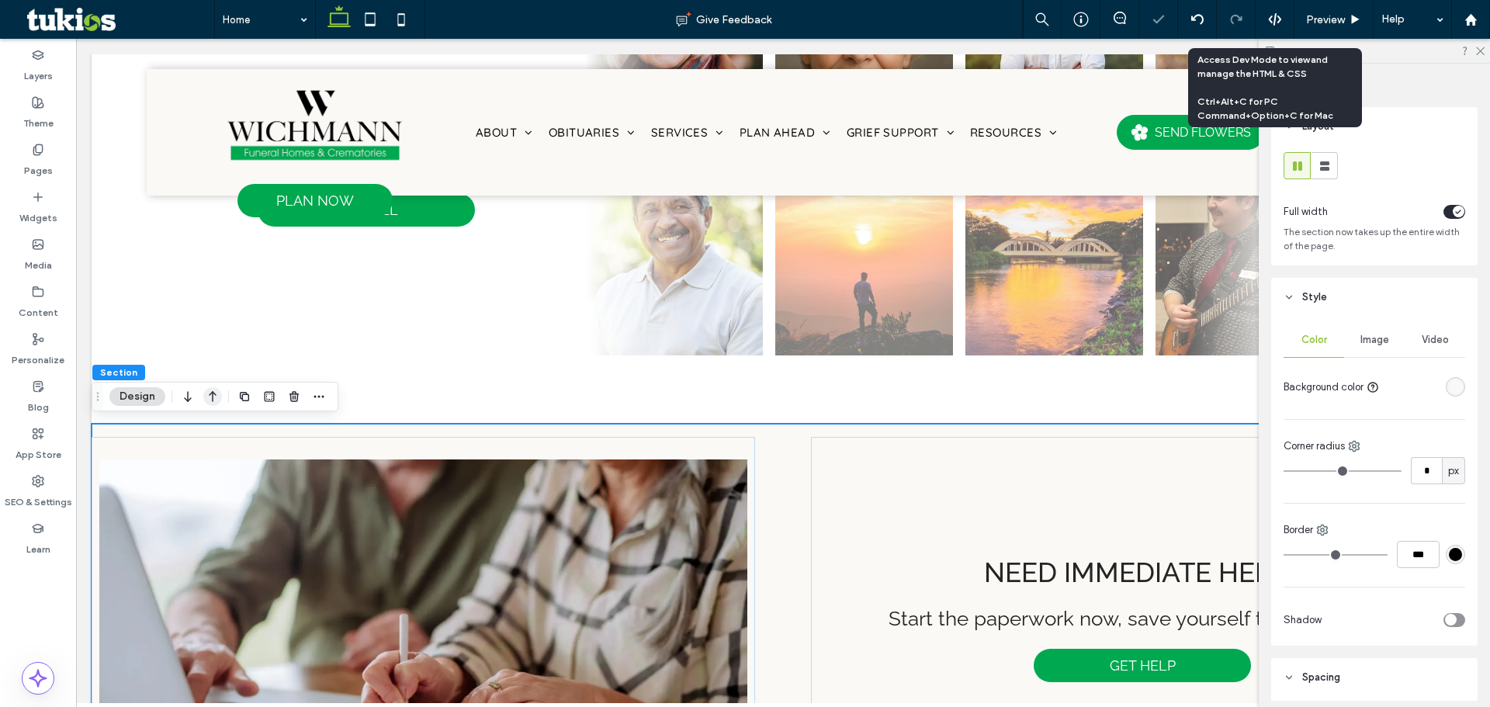
click at [216, 404] on icon "button" at bounding box center [212, 397] width 19 height 28
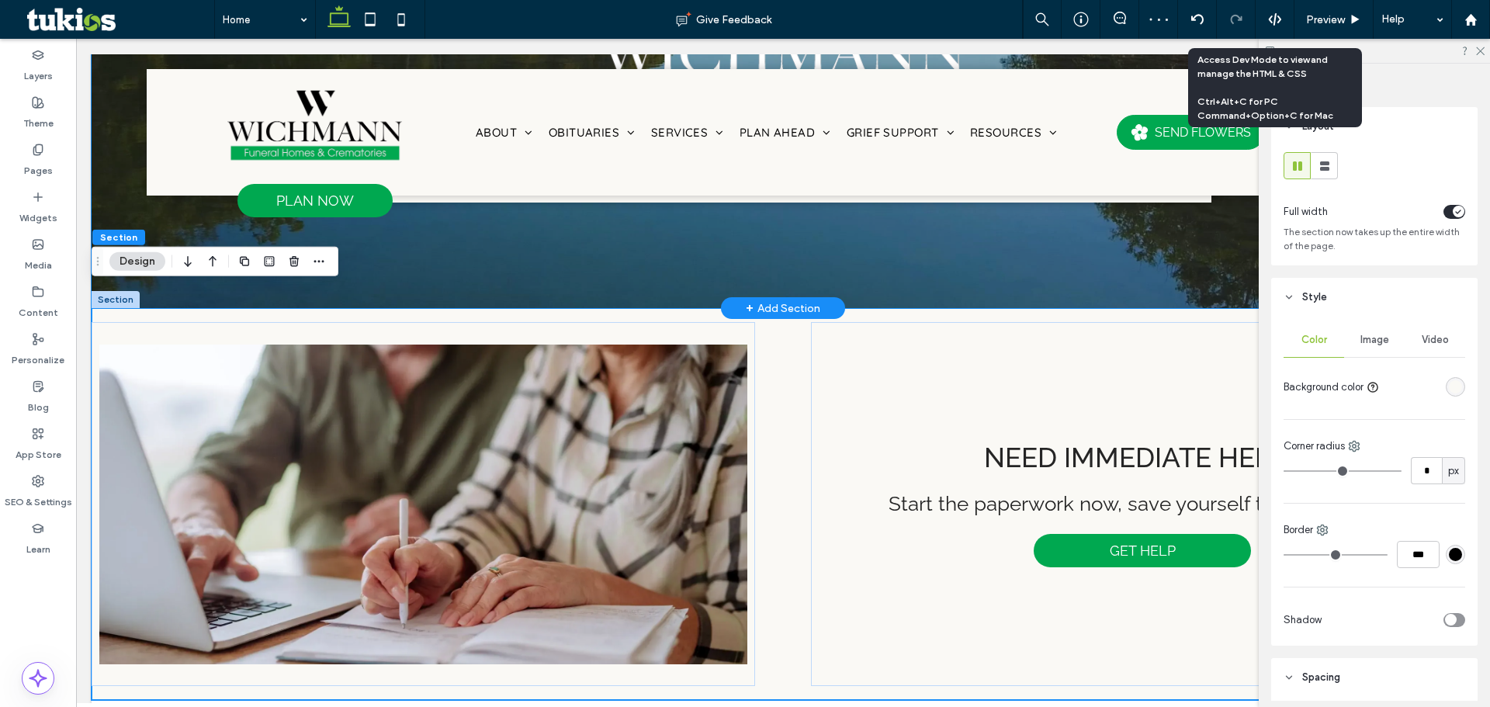
scroll to position [340, 0]
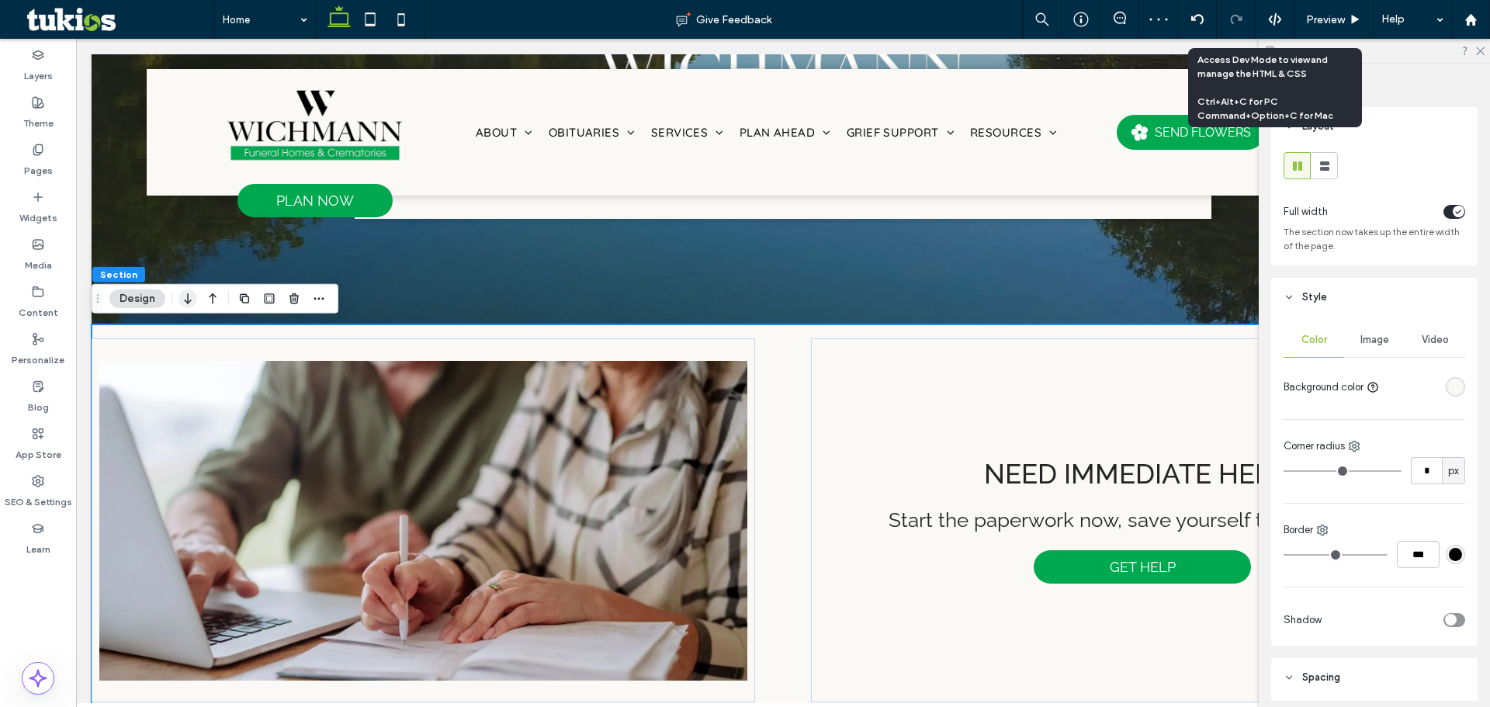
click at [193, 303] on icon "button" at bounding box center [187, 299] width 19 height 28
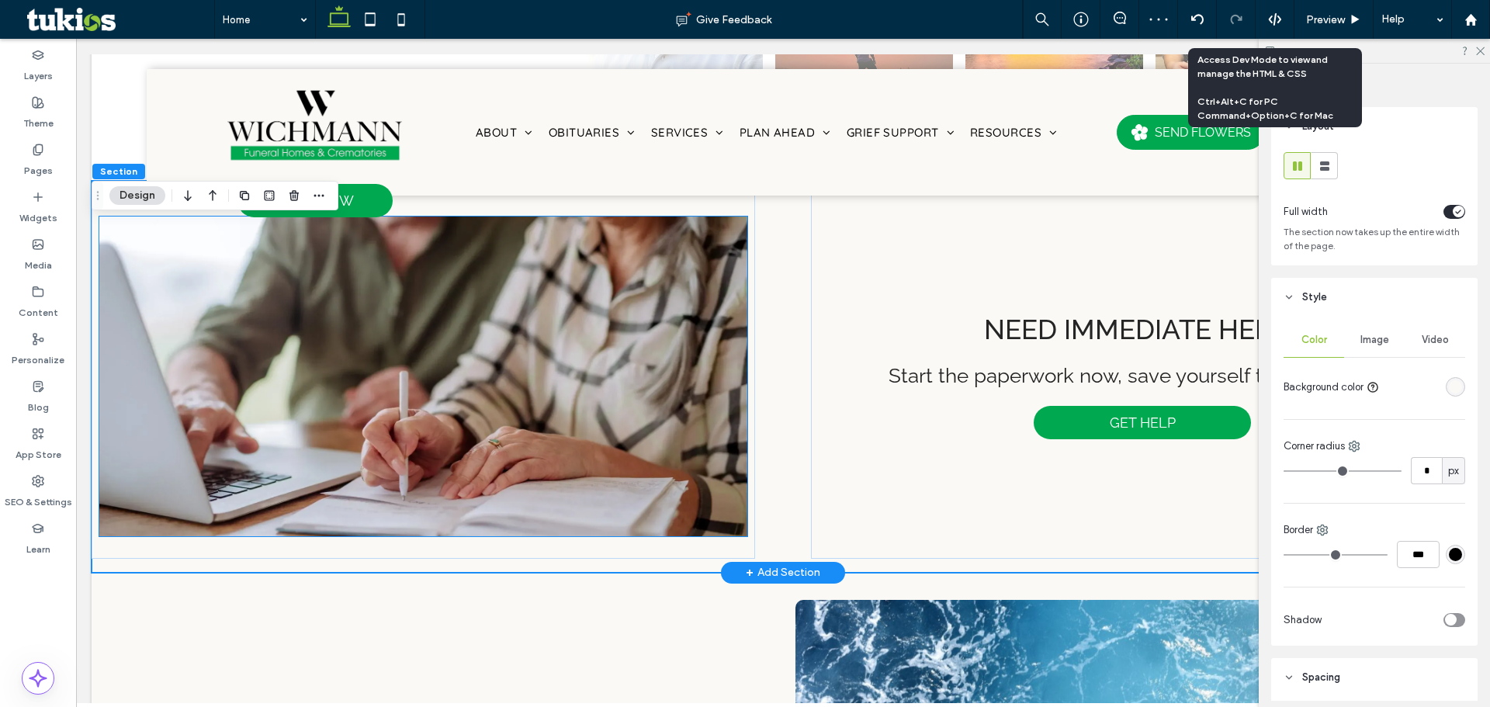
scroll to position [1030, 0]
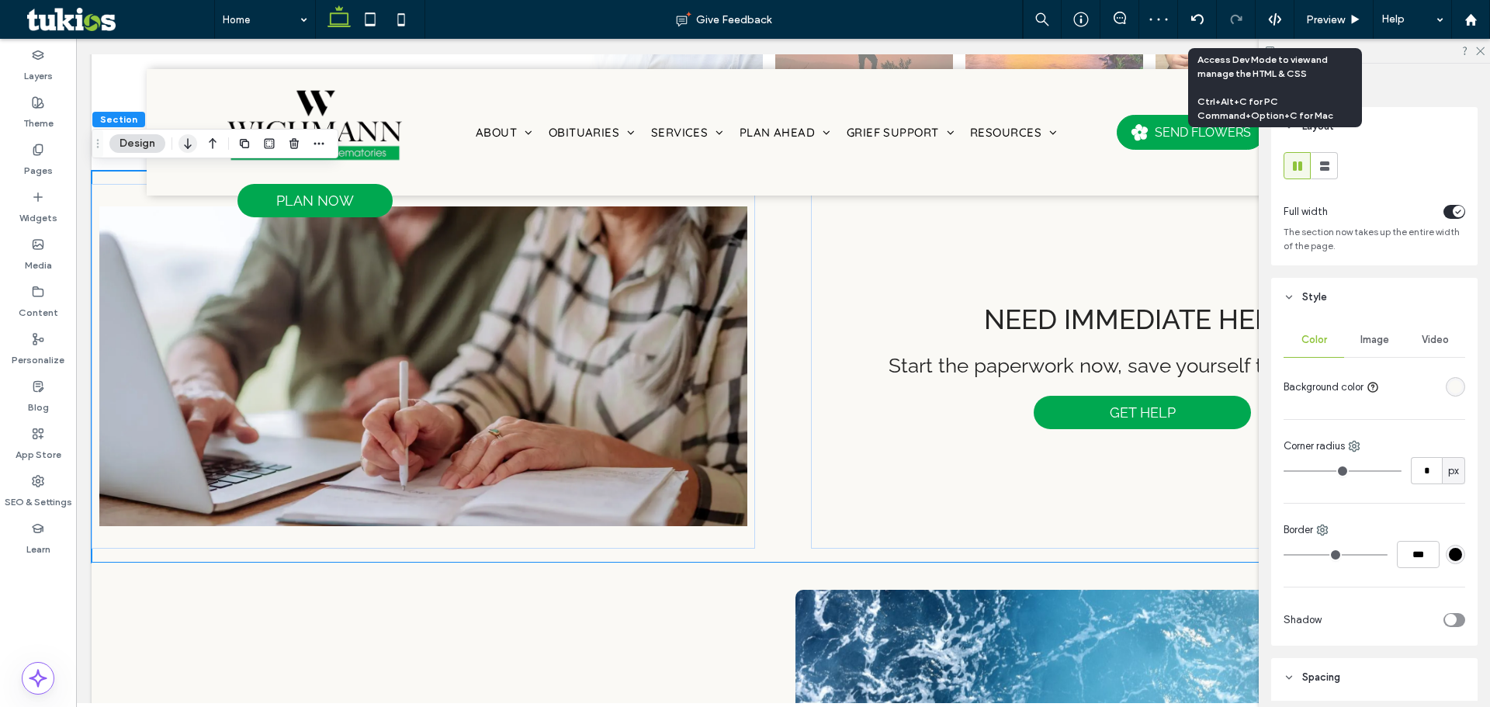
click at [188, 149] on icon "button" at bounding box center [187, 144] width 19 height 28
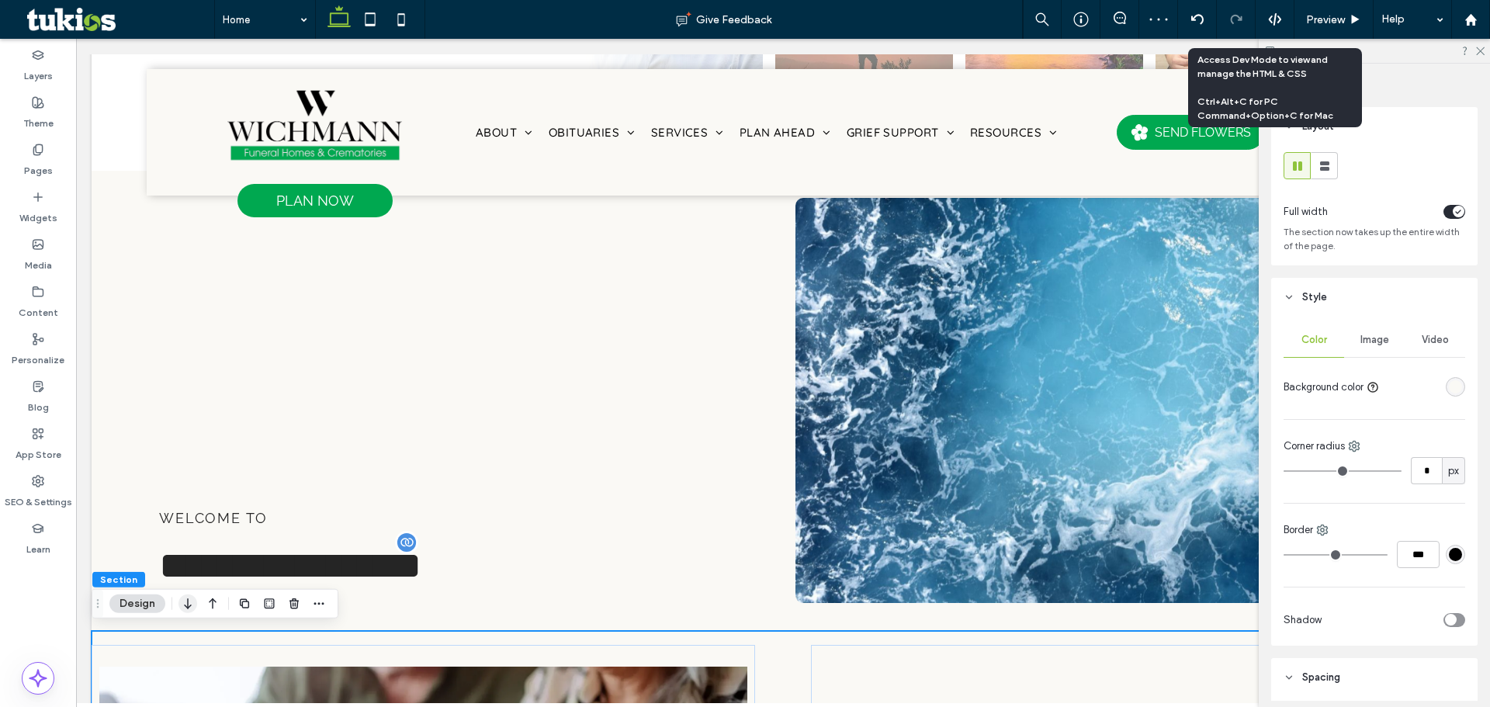
click at [182, 606] on icon "button" at bounding box center [187, 604] width 19 height 28
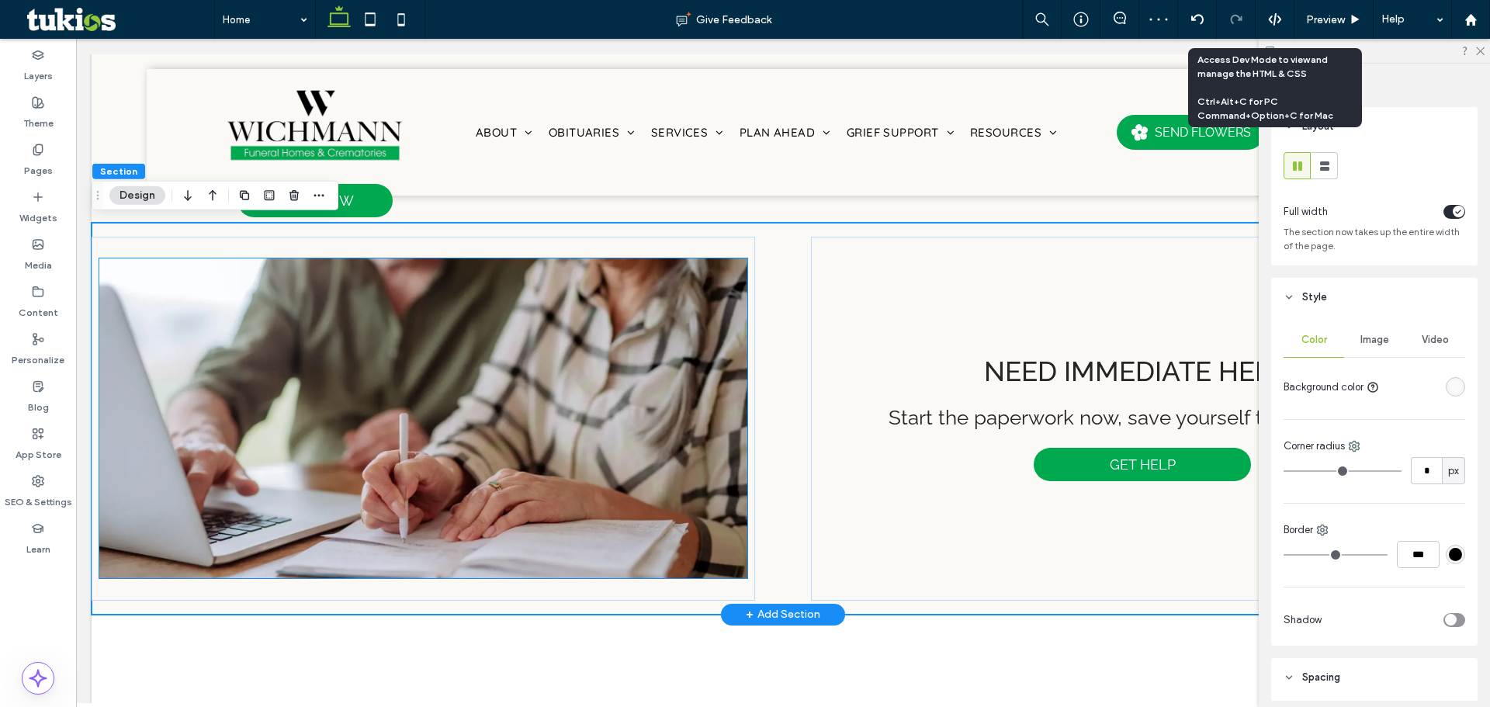
scroll to position [1521, 0]
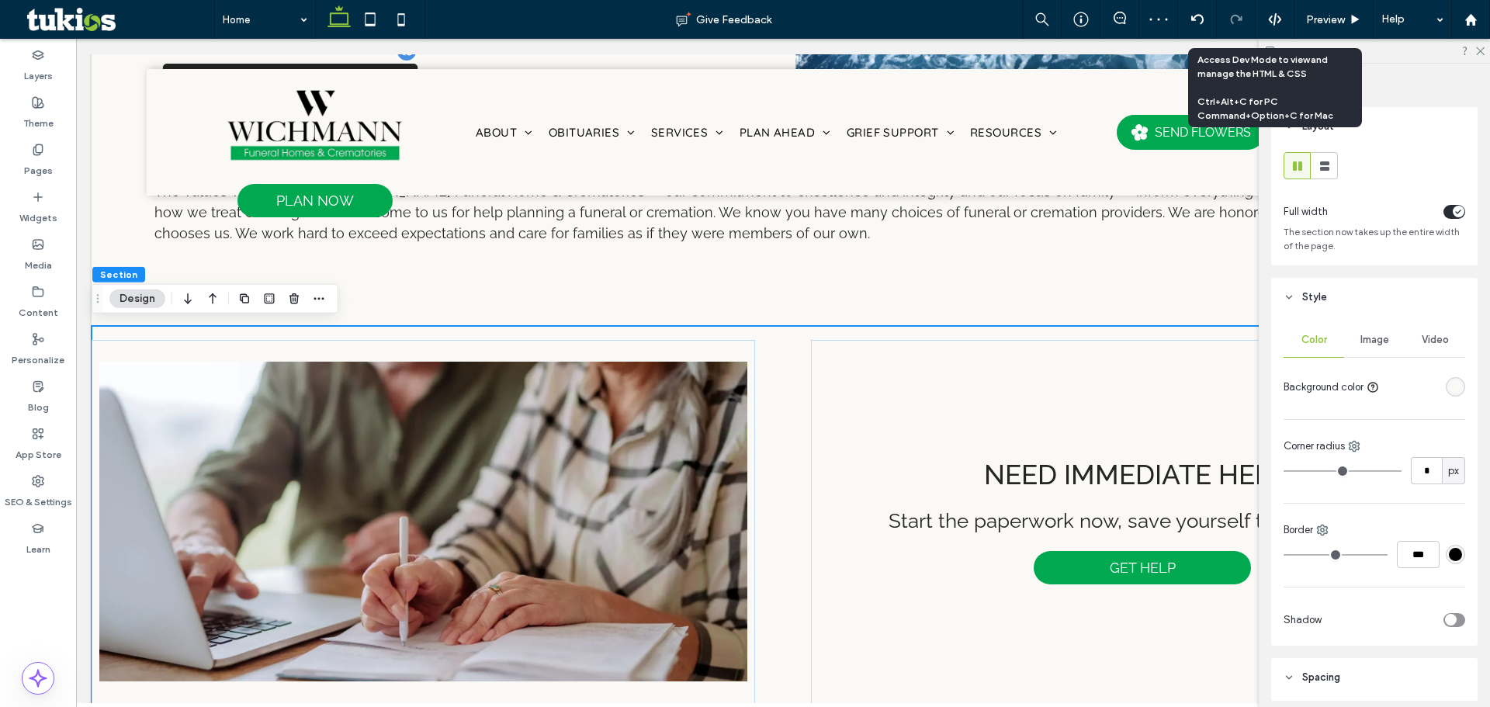
click at [811, 334] on div "Need immediate help? Start the paperwork now, save yourself the stress later. G…" at bounding box center [783, 522] width 1383 height 392
click at [1450, 395] on div "rgba(250, 249, 245, 1)" at bounding box center [1455, 386] width 19 height 19
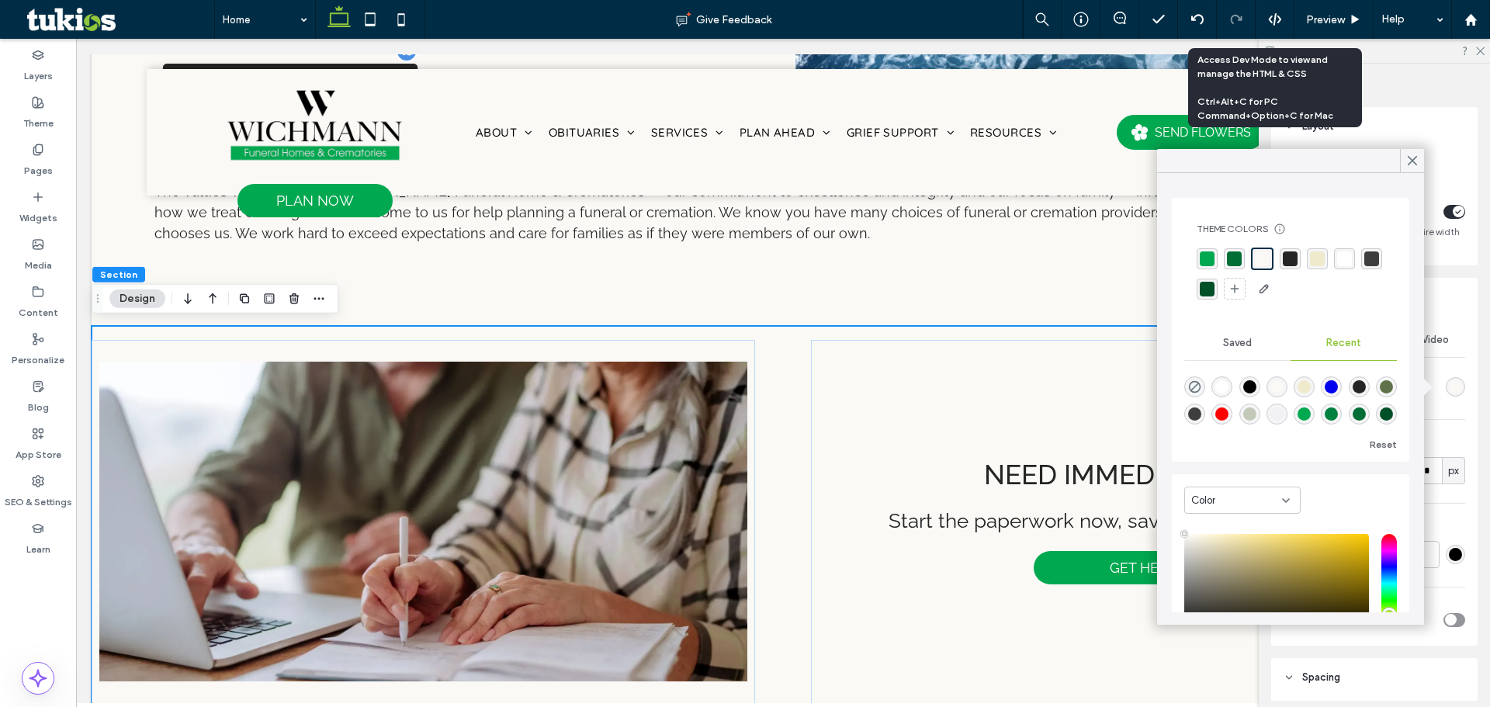
type input "****"
click at [1341, 251] on div "rgba(255, 255, 255, 1)" at bounding box center [1344, 258] width 21 height 21
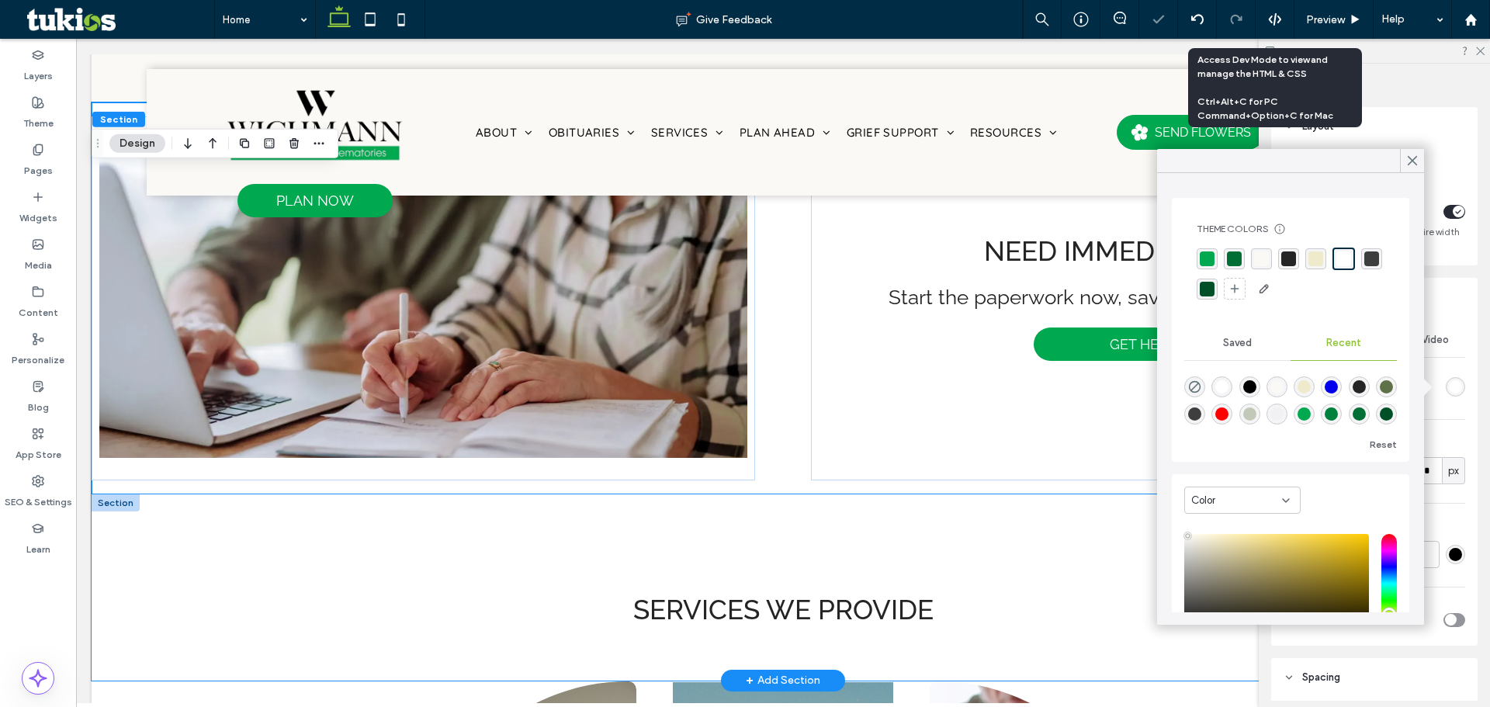
scroll to position [1754, 0]
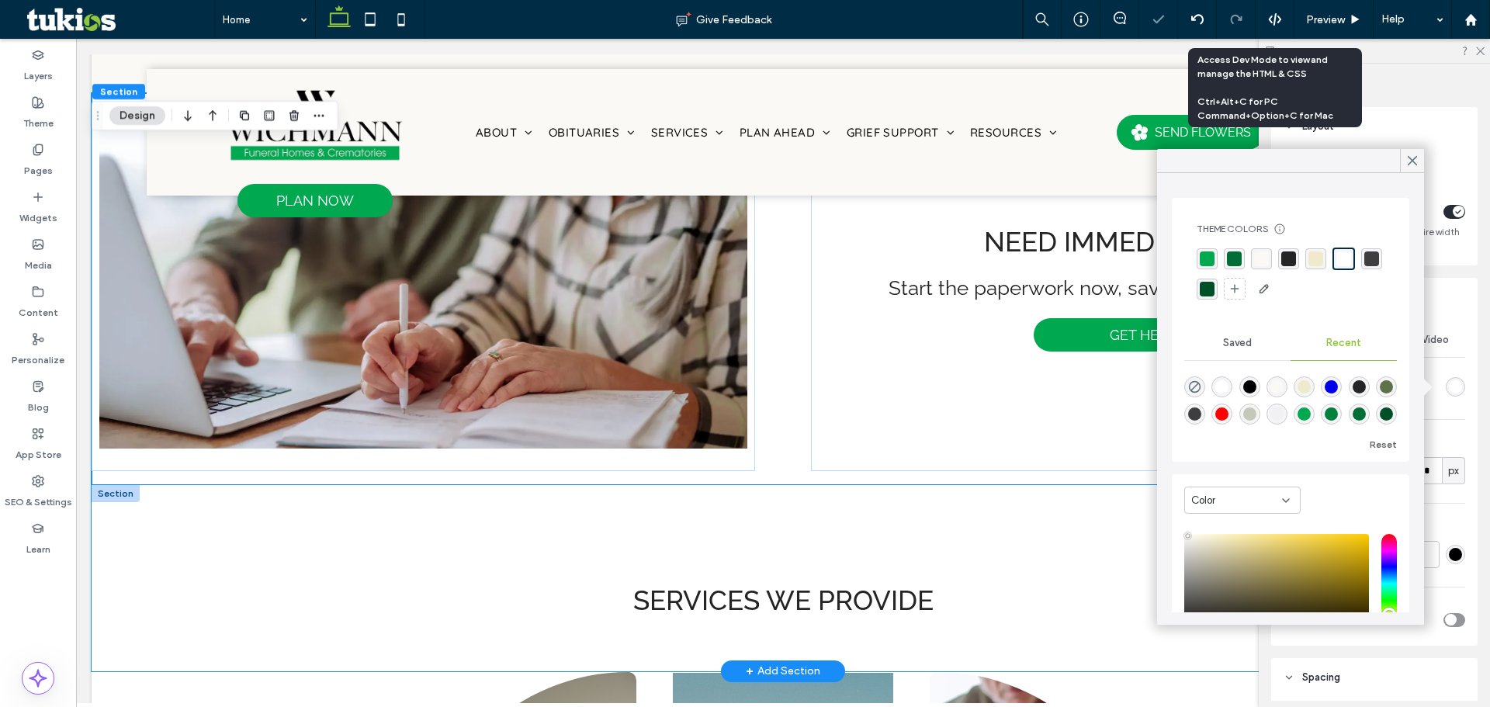
click at [825, 517] on div "SERVICES WE PROVIDE" at bounding box center [782, 578] width 931 height 186
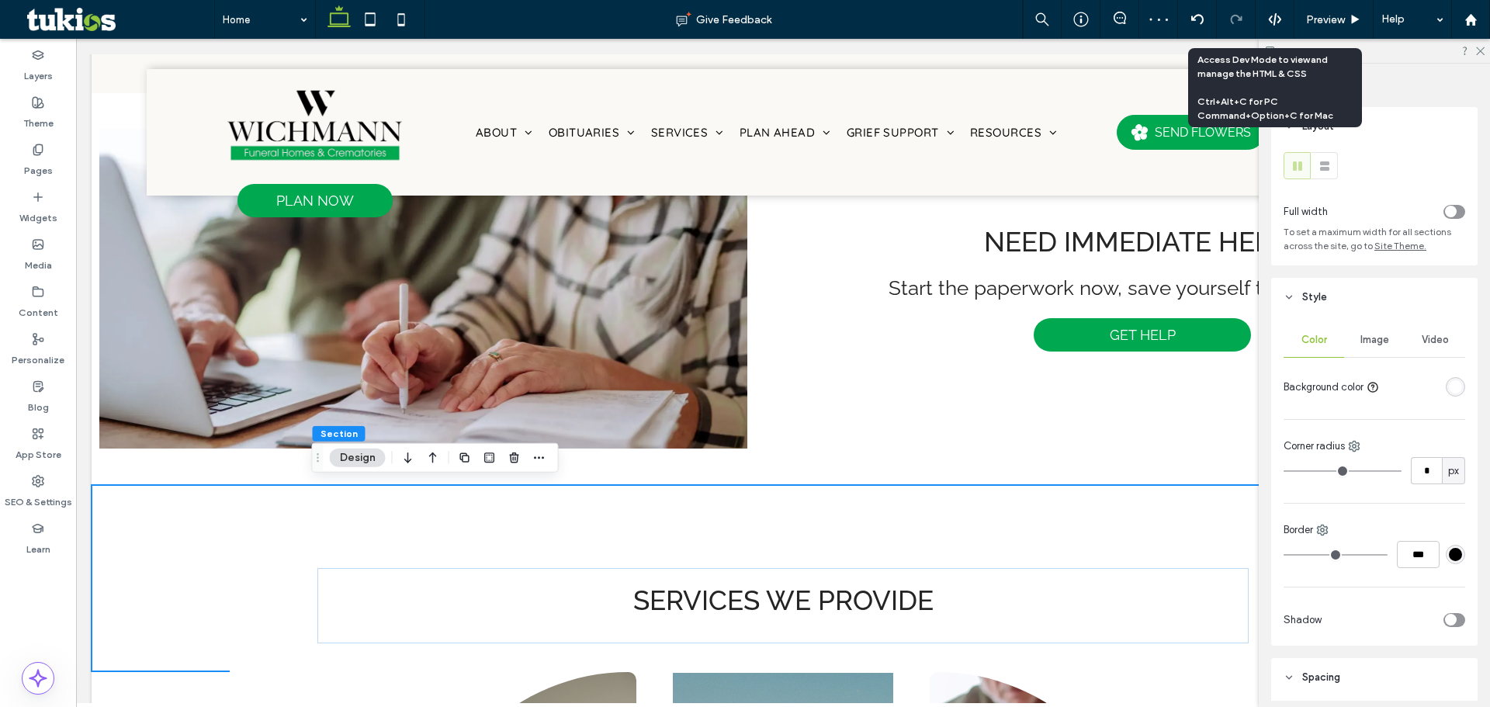
click at [1450, 389] on div "rgba(255, 255, 255, 1)" at bounding box center [1455, 386] width 13 height 13
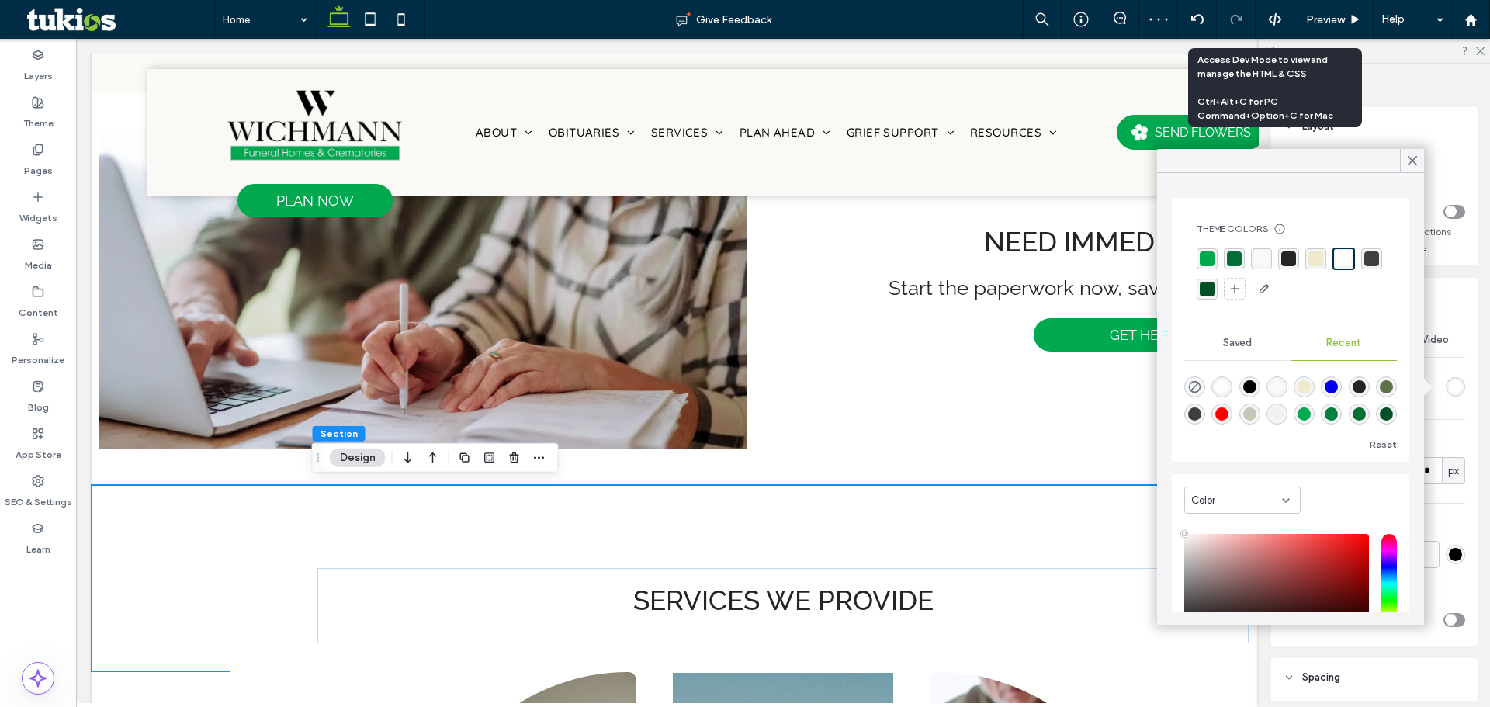
click at [1262, 263] on div "rgba(250, 249, 245, 1)" at bounding box center [1261, 258] width 15 height 15
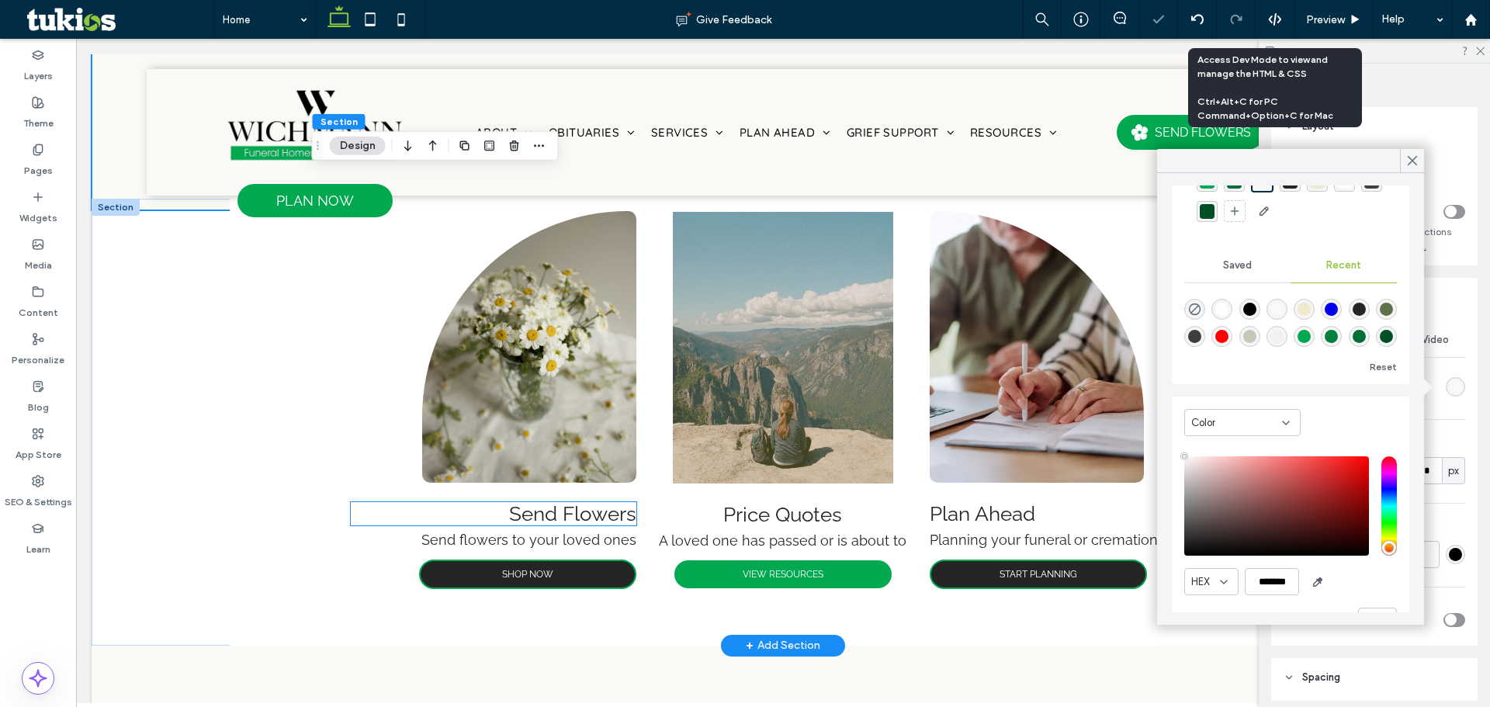
scroll to position [2297, 0]
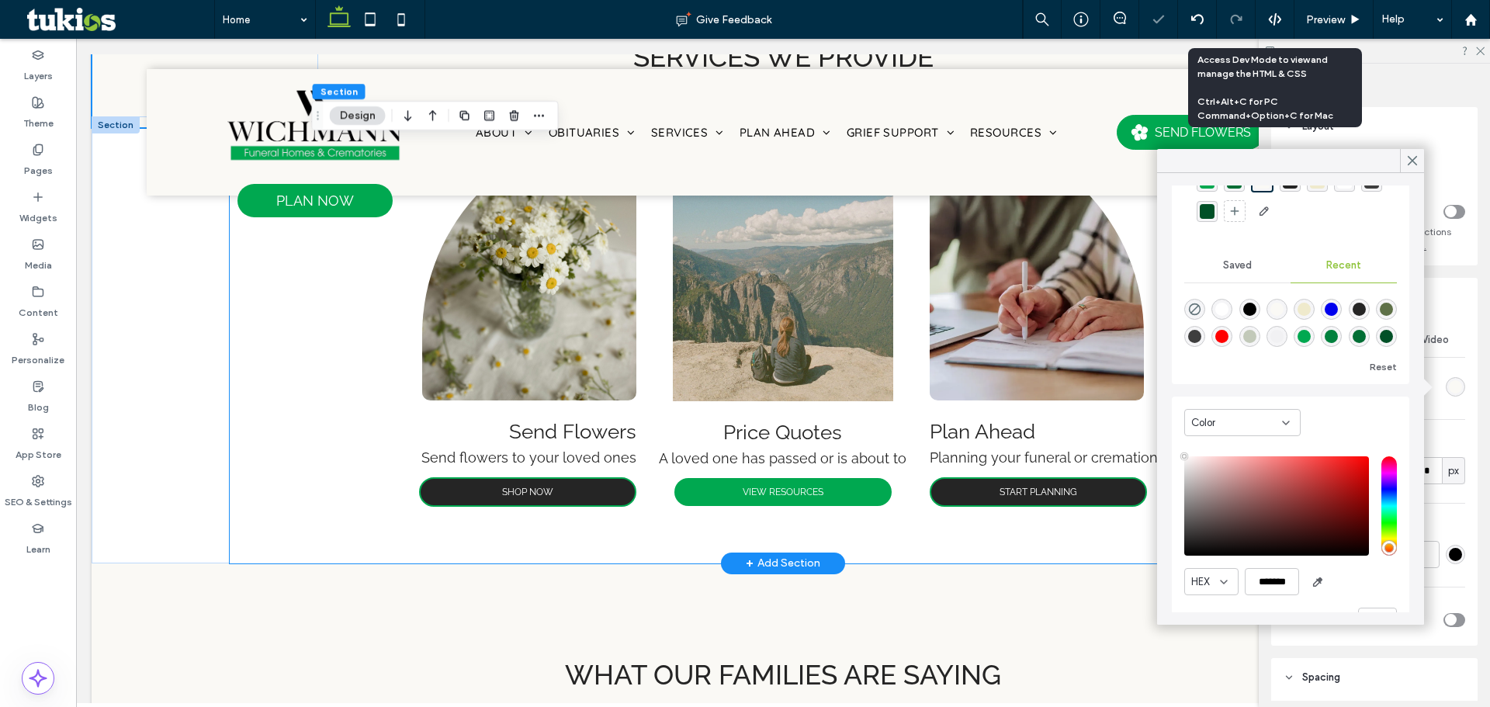
click at [237, 369] on div "Send Flowers Send flowers to your loved ones SHOP NOW Price Quotes A loved one …" at bounding box center [783, 339] width 1107 height 447
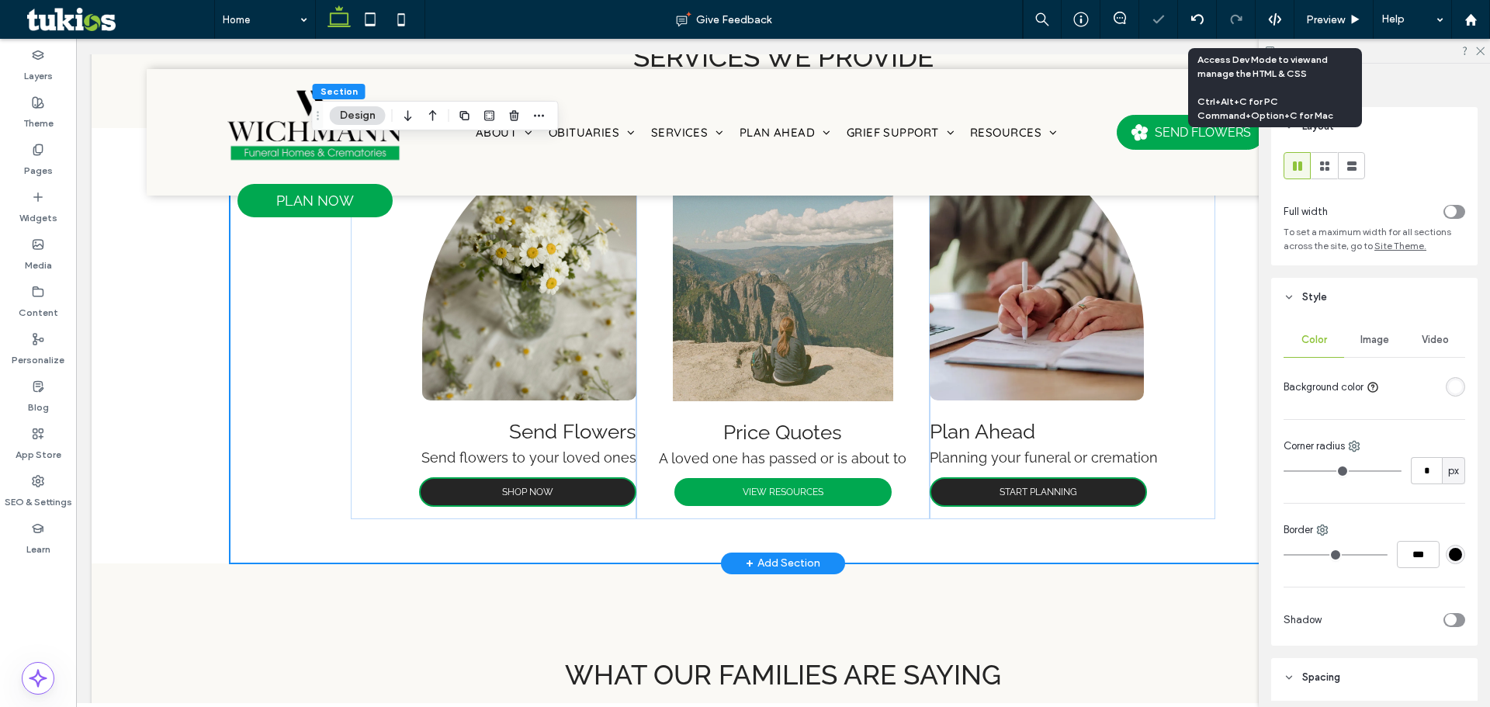
click at [167, 336] on div "Send Flowers Send flowers to your loved ones SHOP NOW Price Quotes A loved one …" at bounding box center [783, 339] width 1383 height 447
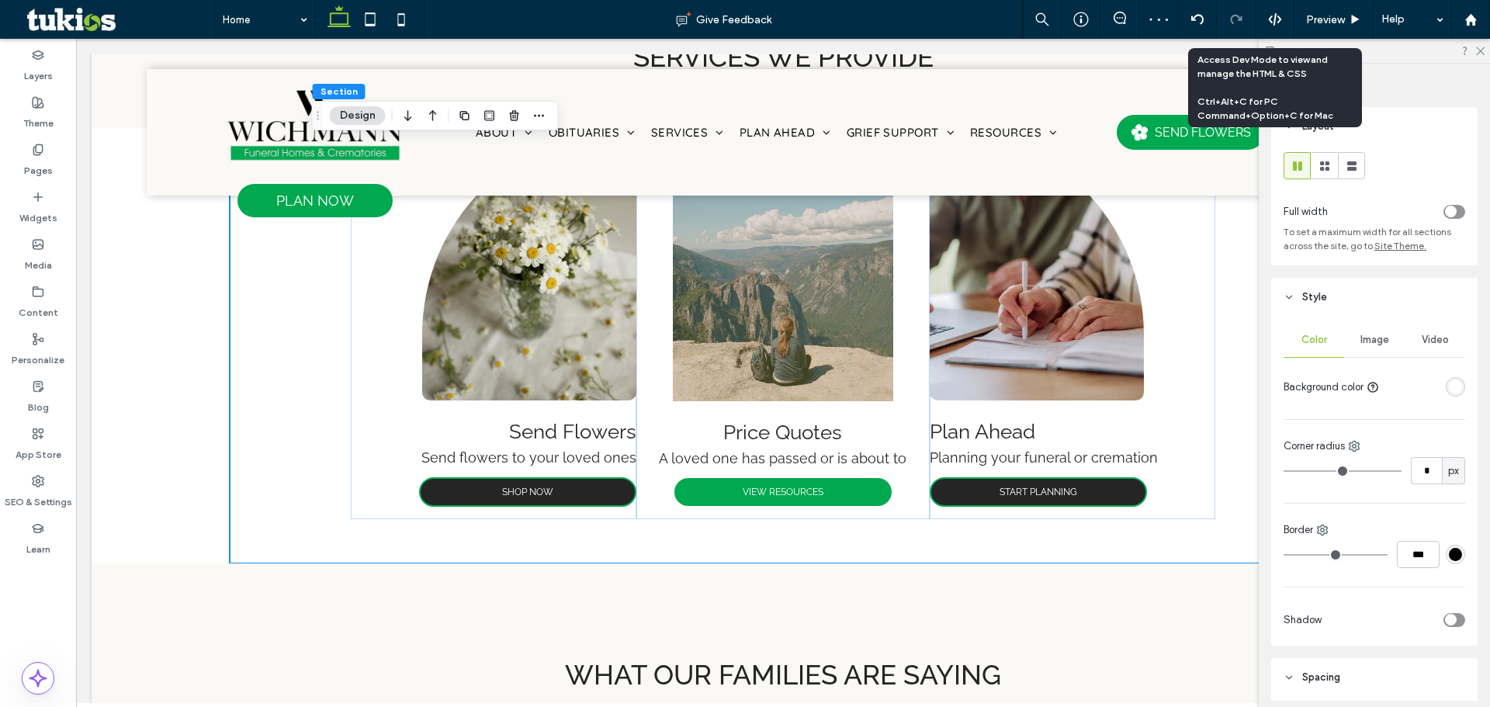
click at [1446, 386] on div "rgba(255, 255, 255, 1)" at bounding box center [1455, 386] width 19 height 19
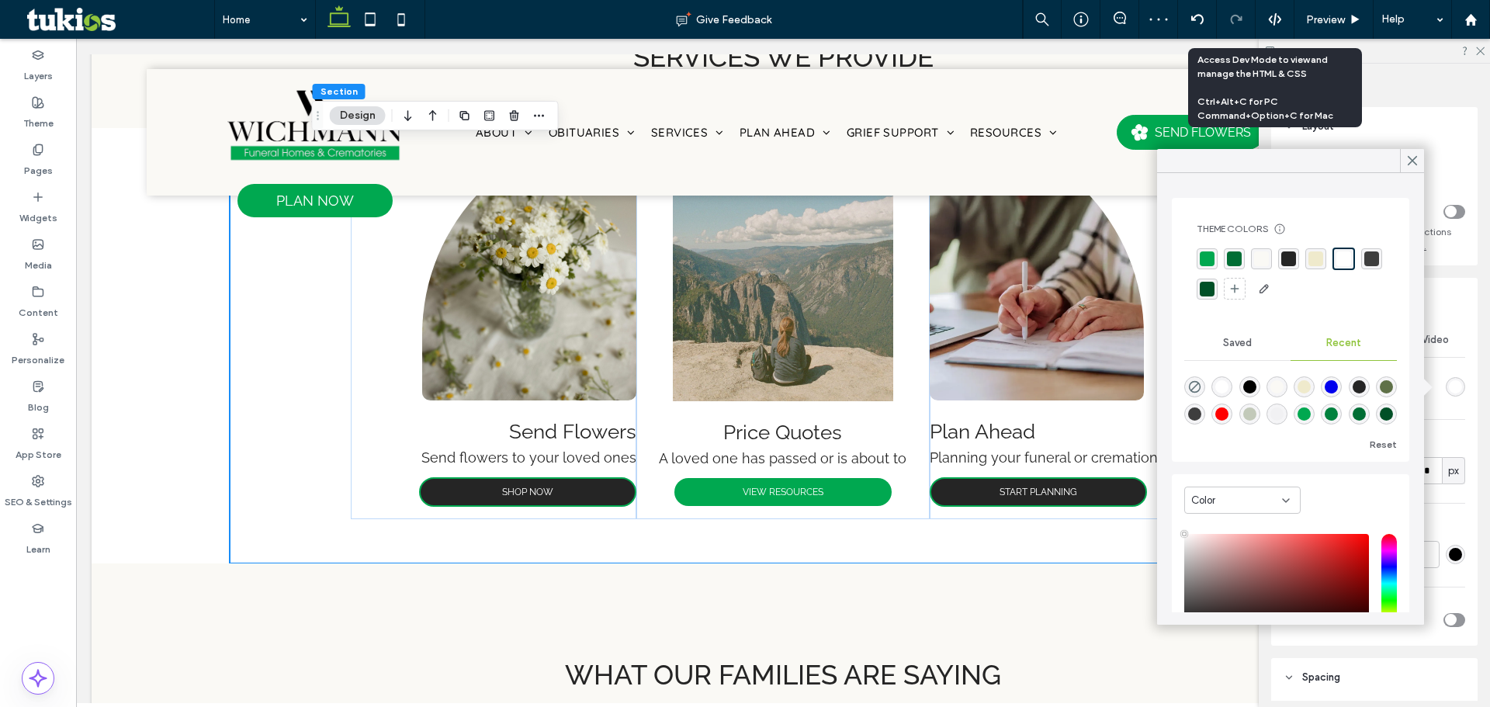
click at [1252, 269] on div "rgba(250, 249, 245, 1)" at bounding box center [1261, 258] width 21 height 21
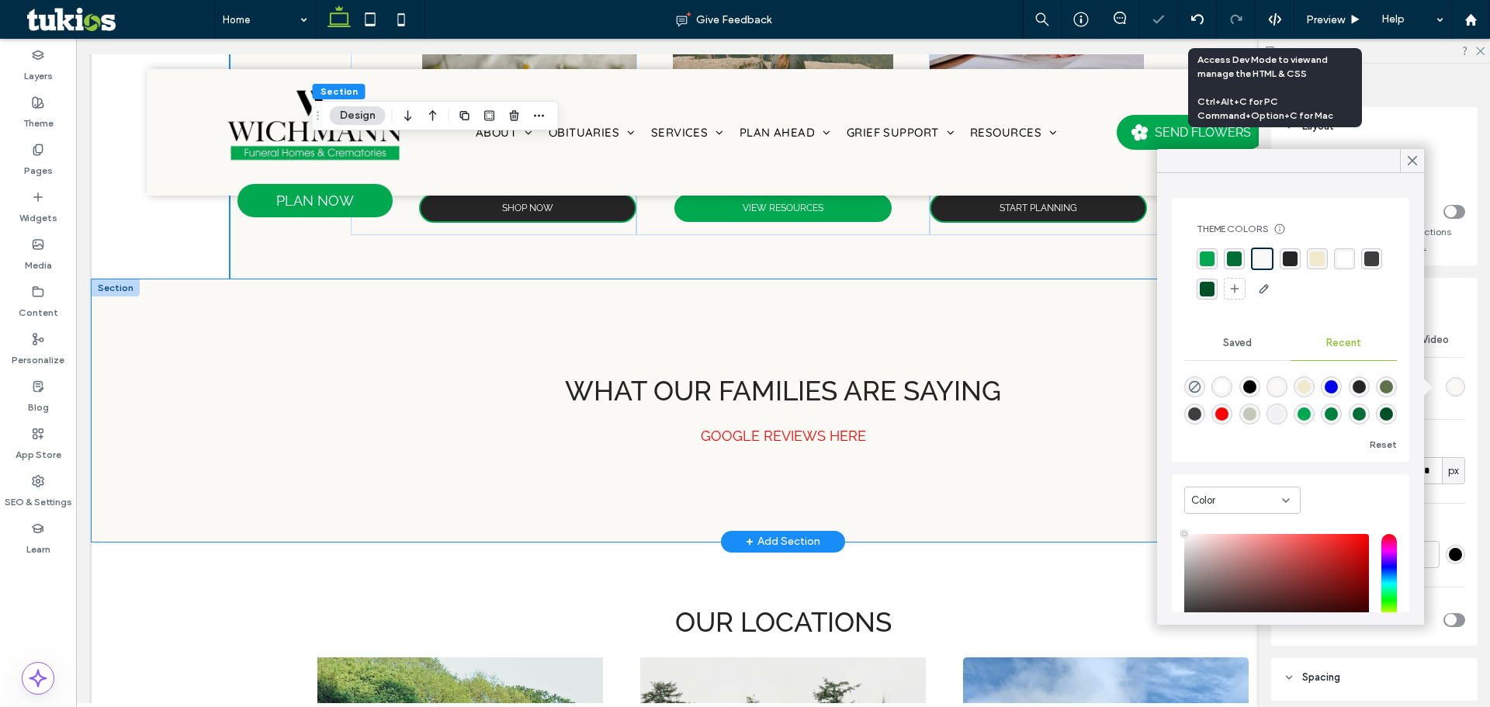
scroll to position [2608, 0]
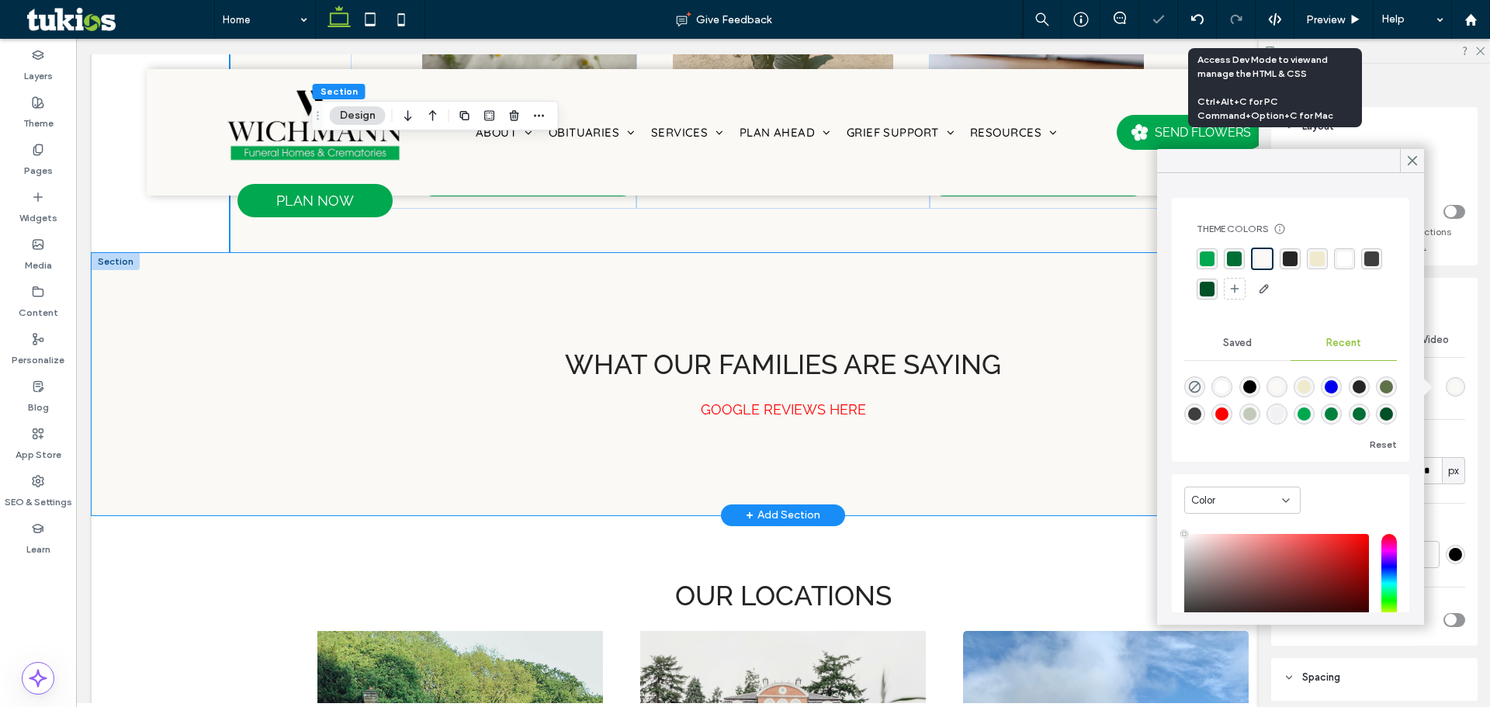
click at [206, 424] on div "What our families are saying GOOGLE REVIEWS HERE" at bounding box center [783, 384] width 1383 height 262
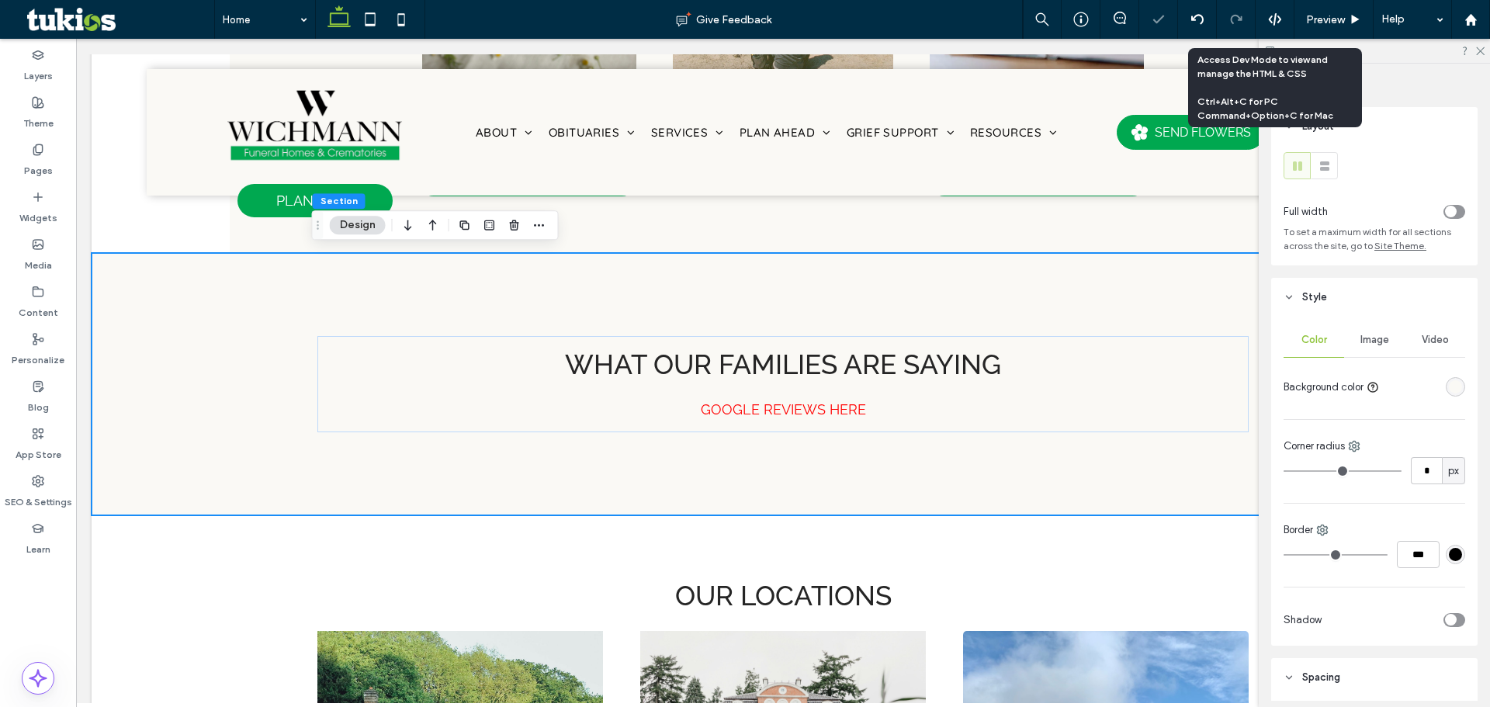
click at [1453, 384] on div "rgba(250, 249, 245, 1)" at bounding box center [1455, 386] width 13 height 13
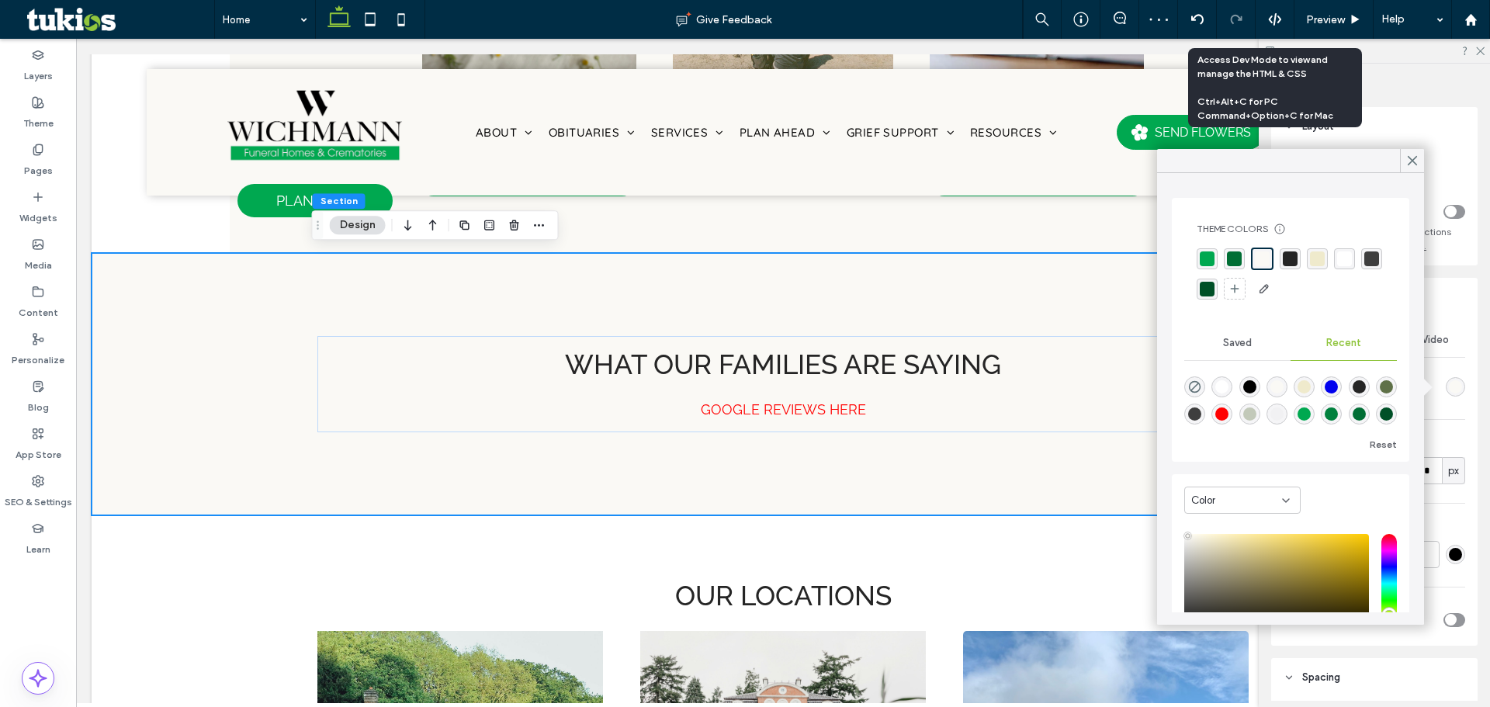
click at [1344, 258] on div "rgba(255, 255, 255, 1)" at bounding box center [1344, 258] width 15 height 15
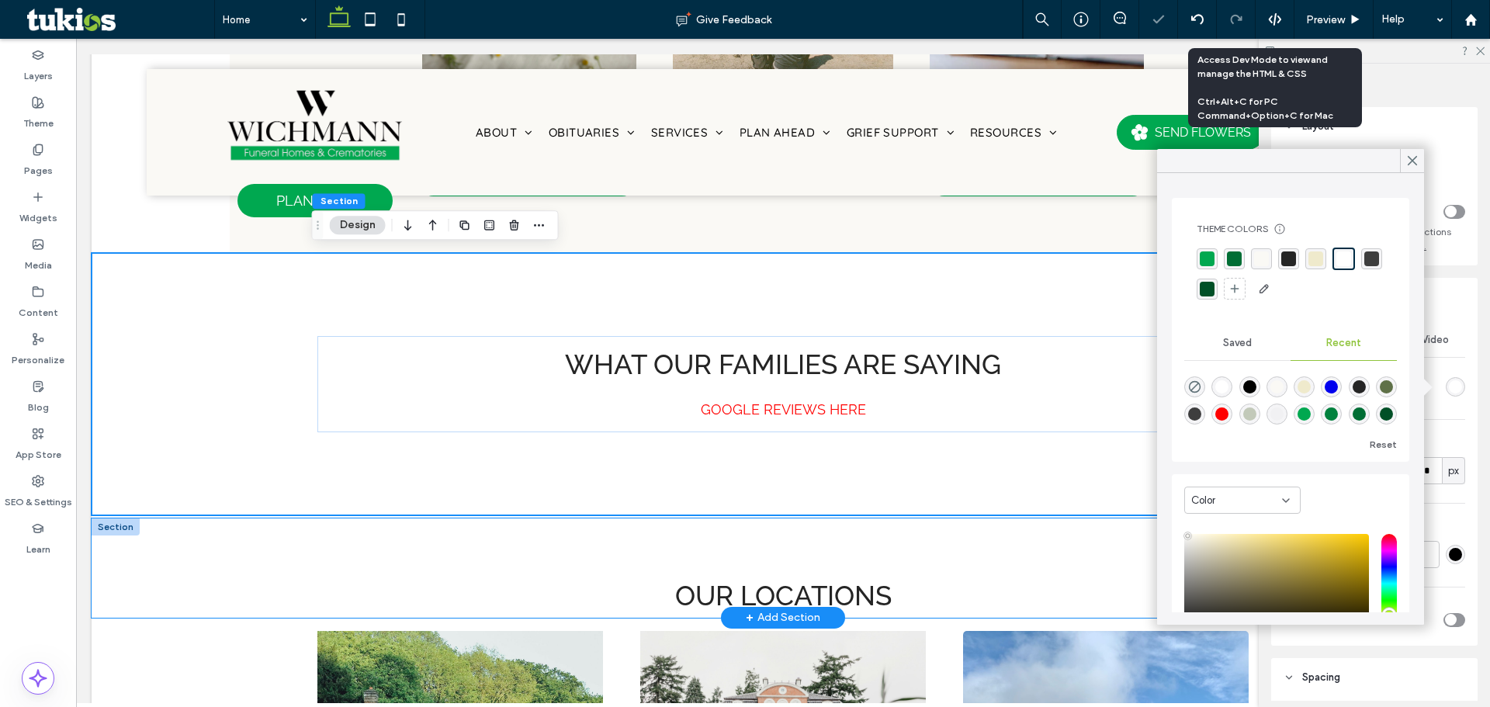
click at [252, 526] on div "Our Locations" at bounding box center [783, 567] width 1383 height 99
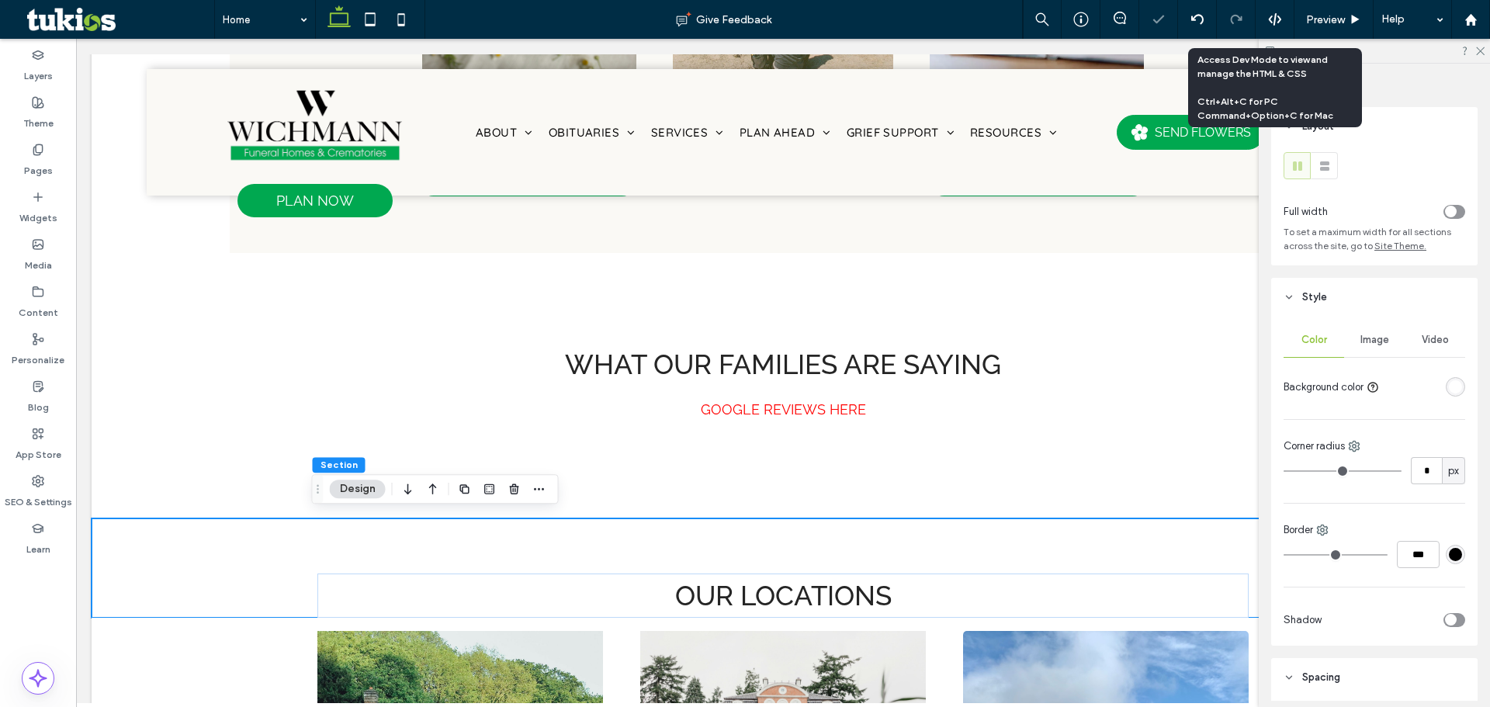
click at [1451, 382] on div "rgba(255, 255, 255, 1)" at bounding box center [1455, 386] width 13 height 13
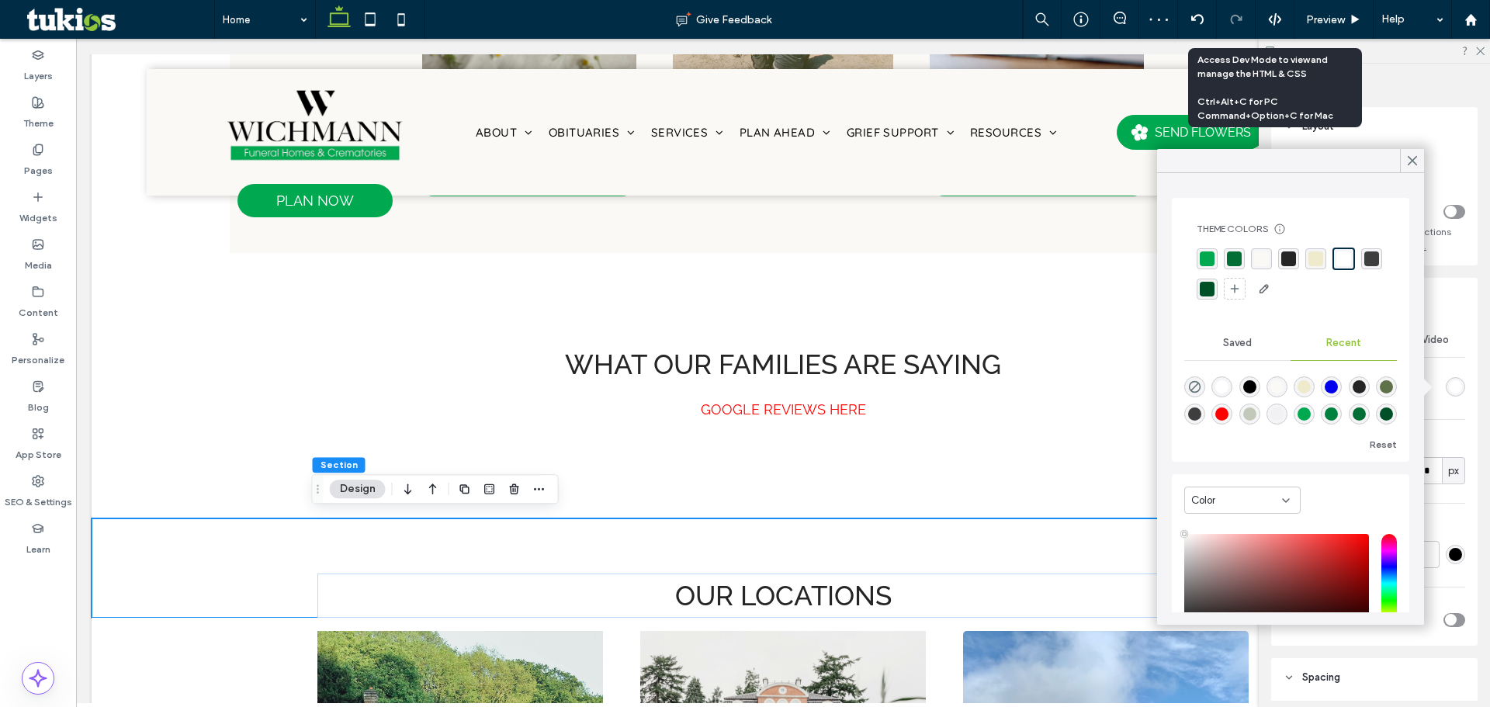
click at [1253, 261] on div "rgba(250, 249, 245, 1)" at bounding box center [1261, 258] width 21 height 21
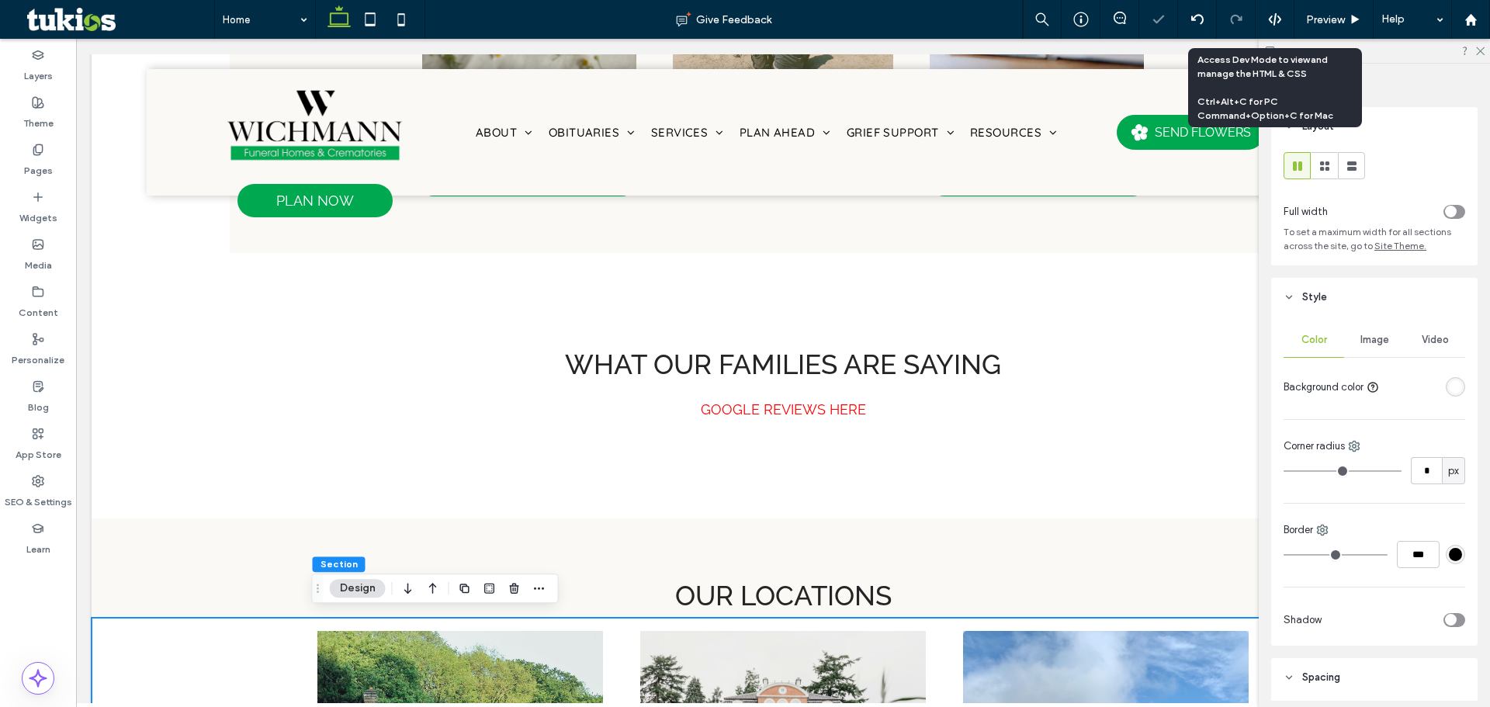
click at [1450, 385] on div "rgba(255, 255, 255, 1)" at bounding box center [1455, 386] width 13 height 13
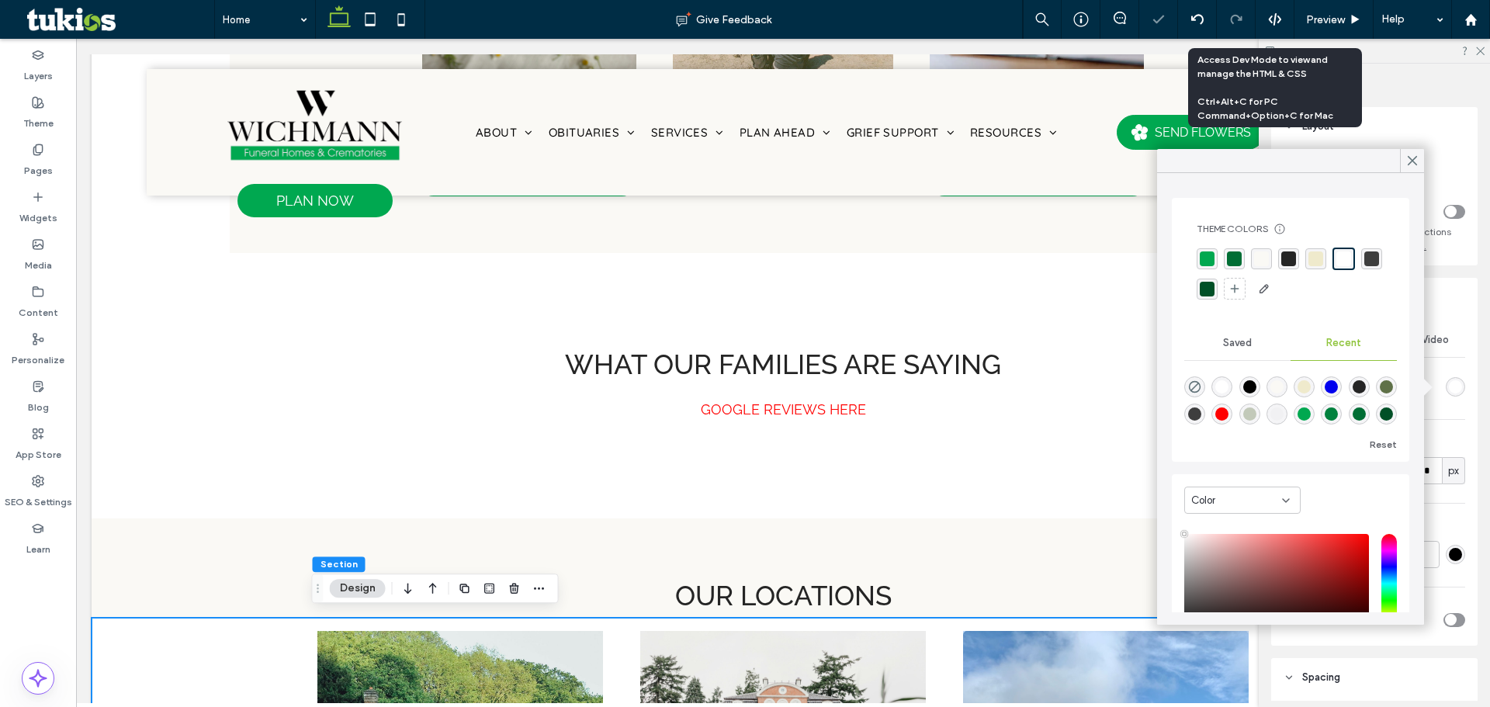
click at [1258, 258] on div "rgba(250, 249, 245, 1)" at bounding box center [1261, 258] width 15 height 15
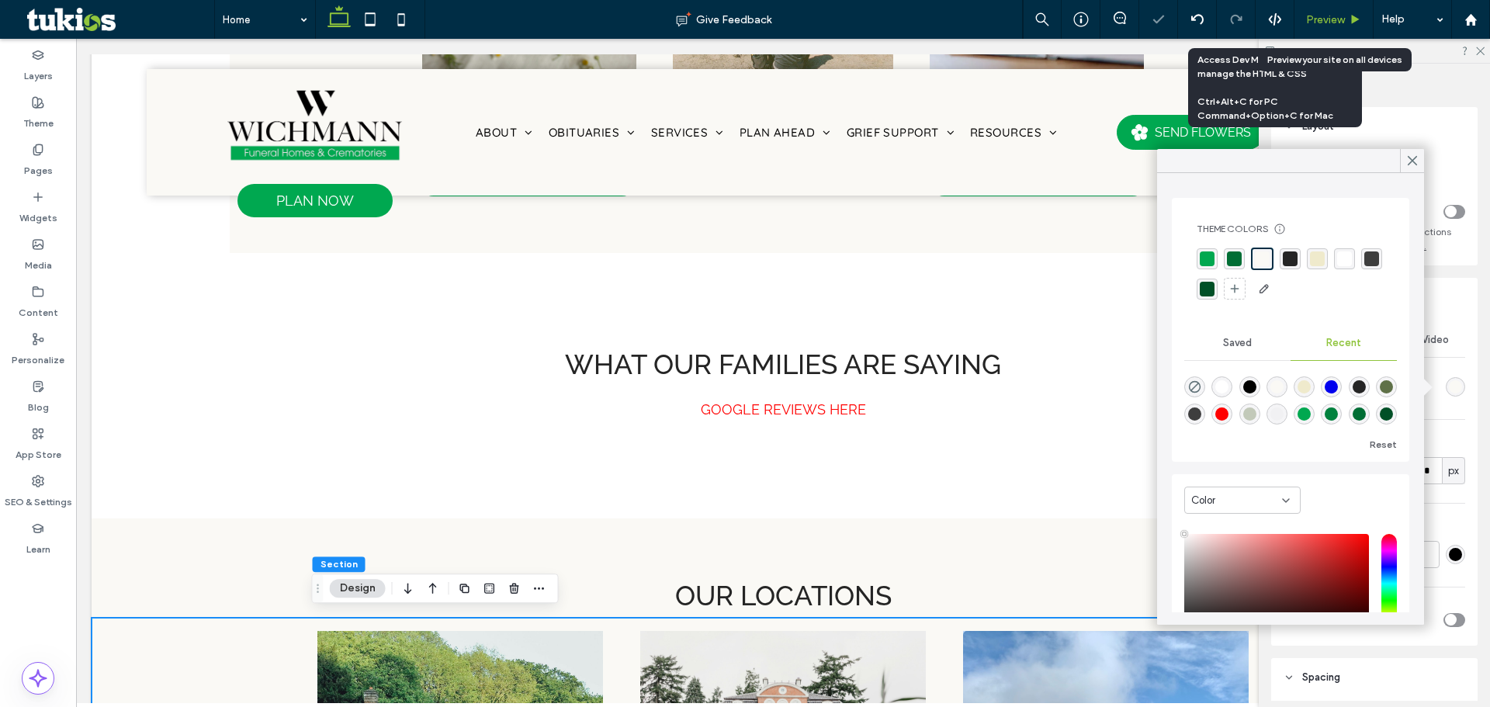
click at [1339, 14] on span "Preview" at bounding box center [1325, 19] width 39 height 13
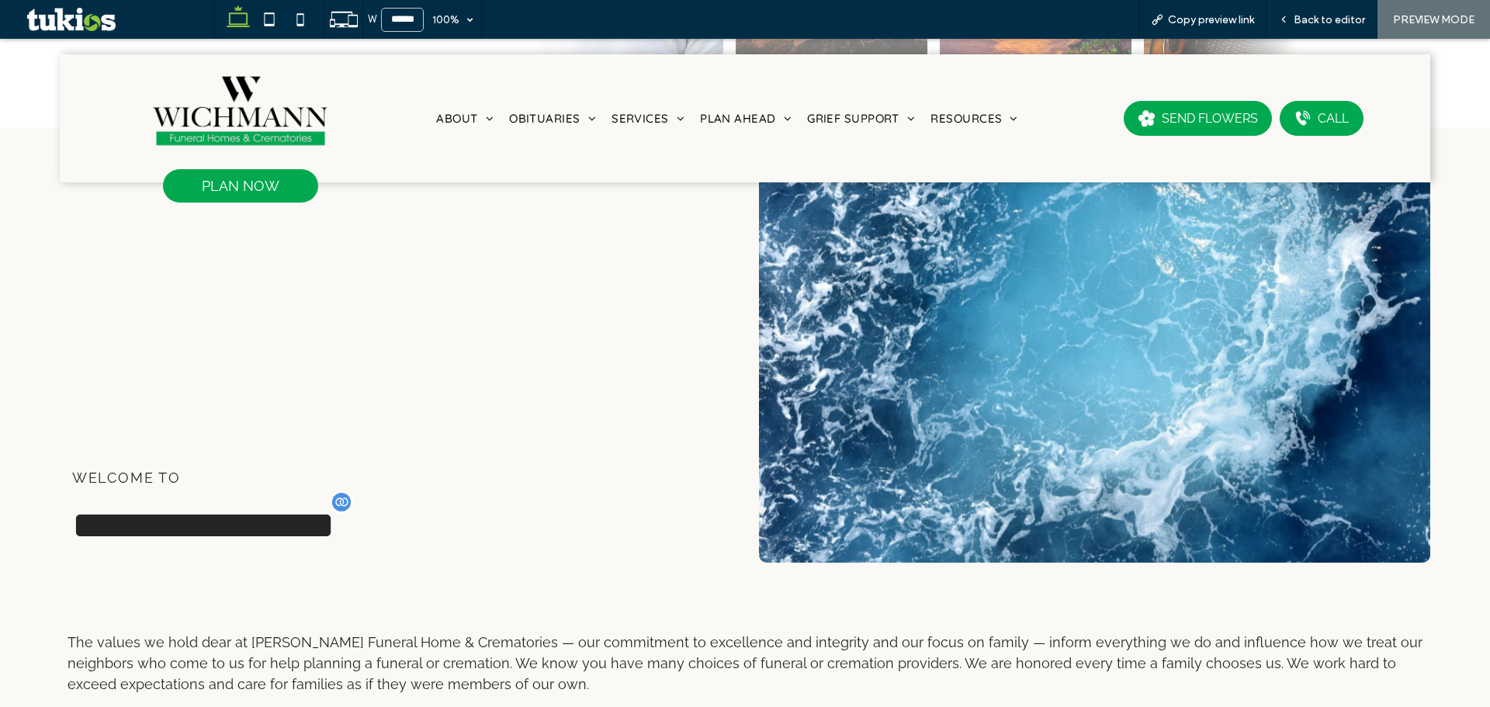
scroll to position [1055, 0]
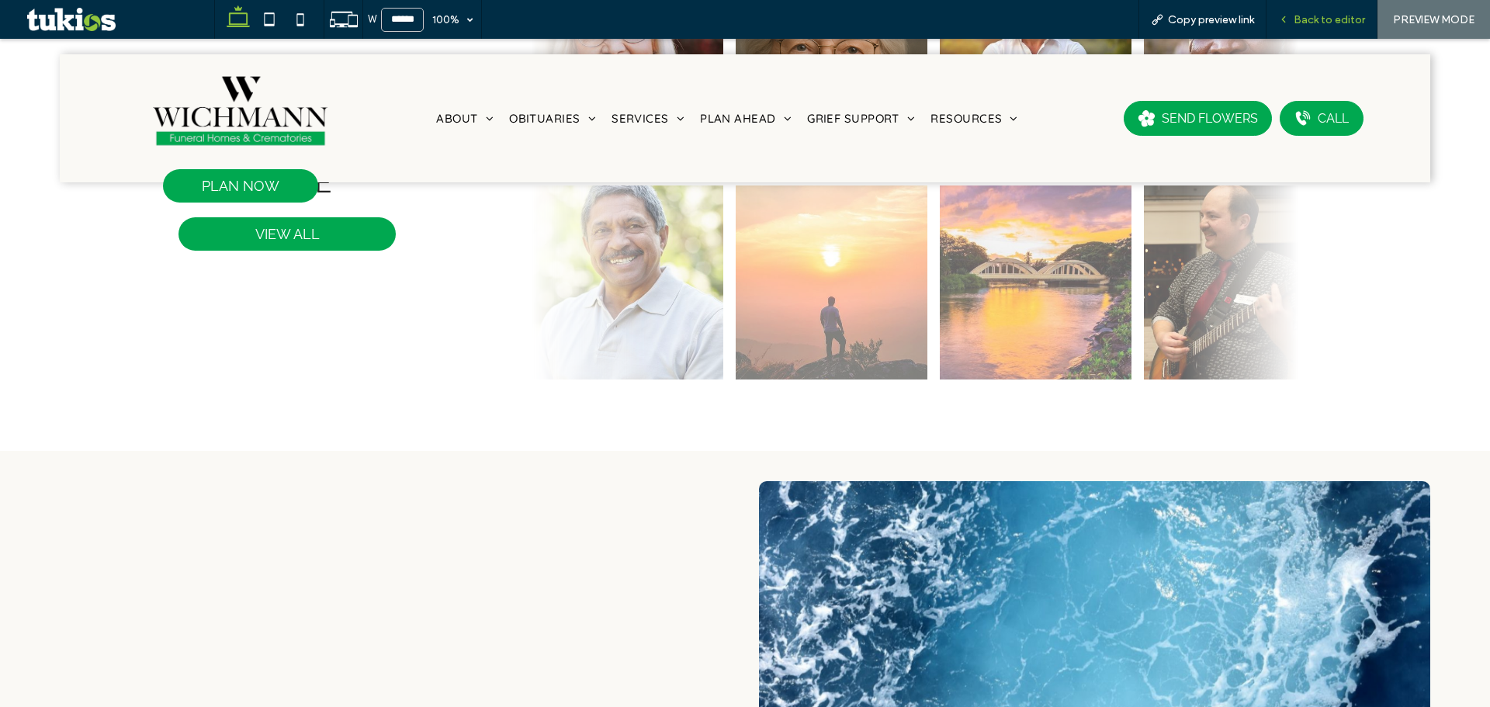
click at [1348, 18] on span "Back to editor" at bounding box center [1329, 19] width 71 height 13
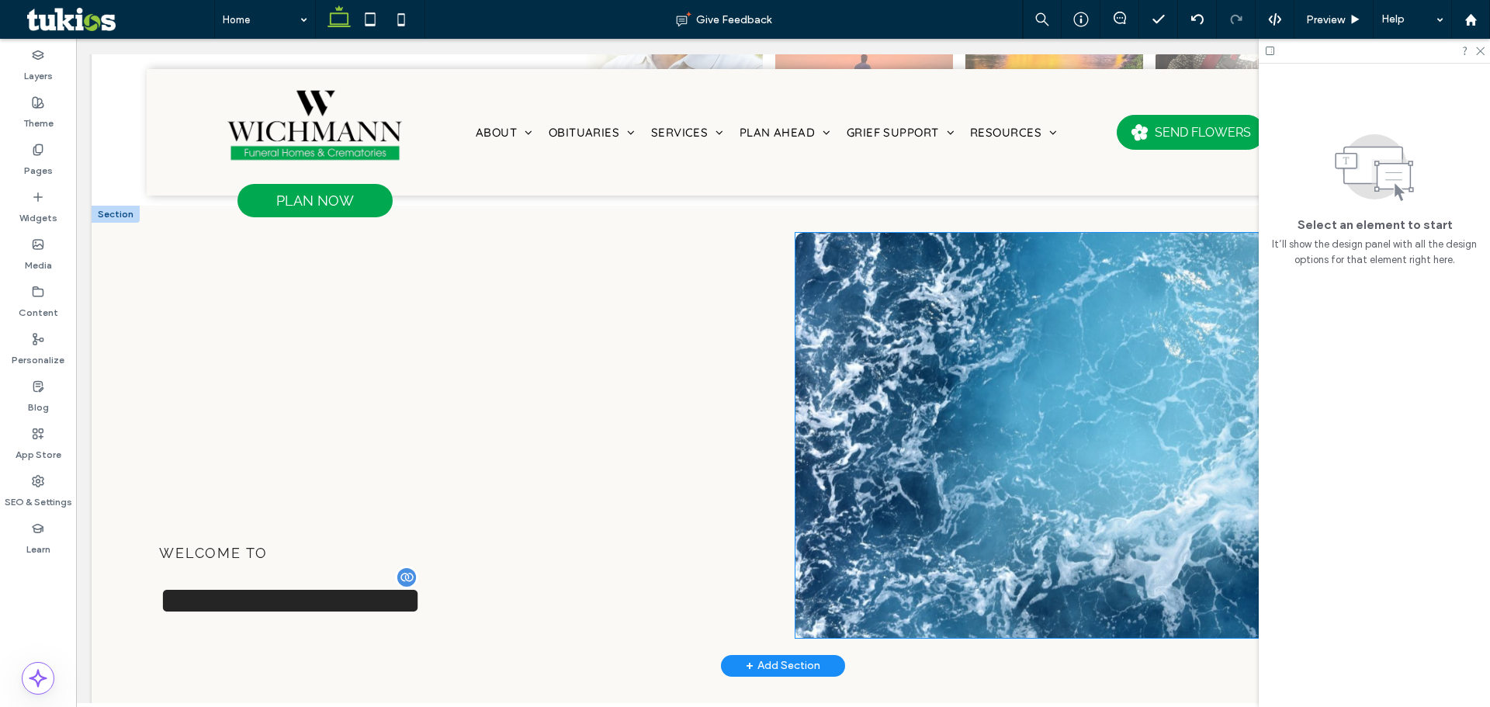
scroll to position [1063, 0]
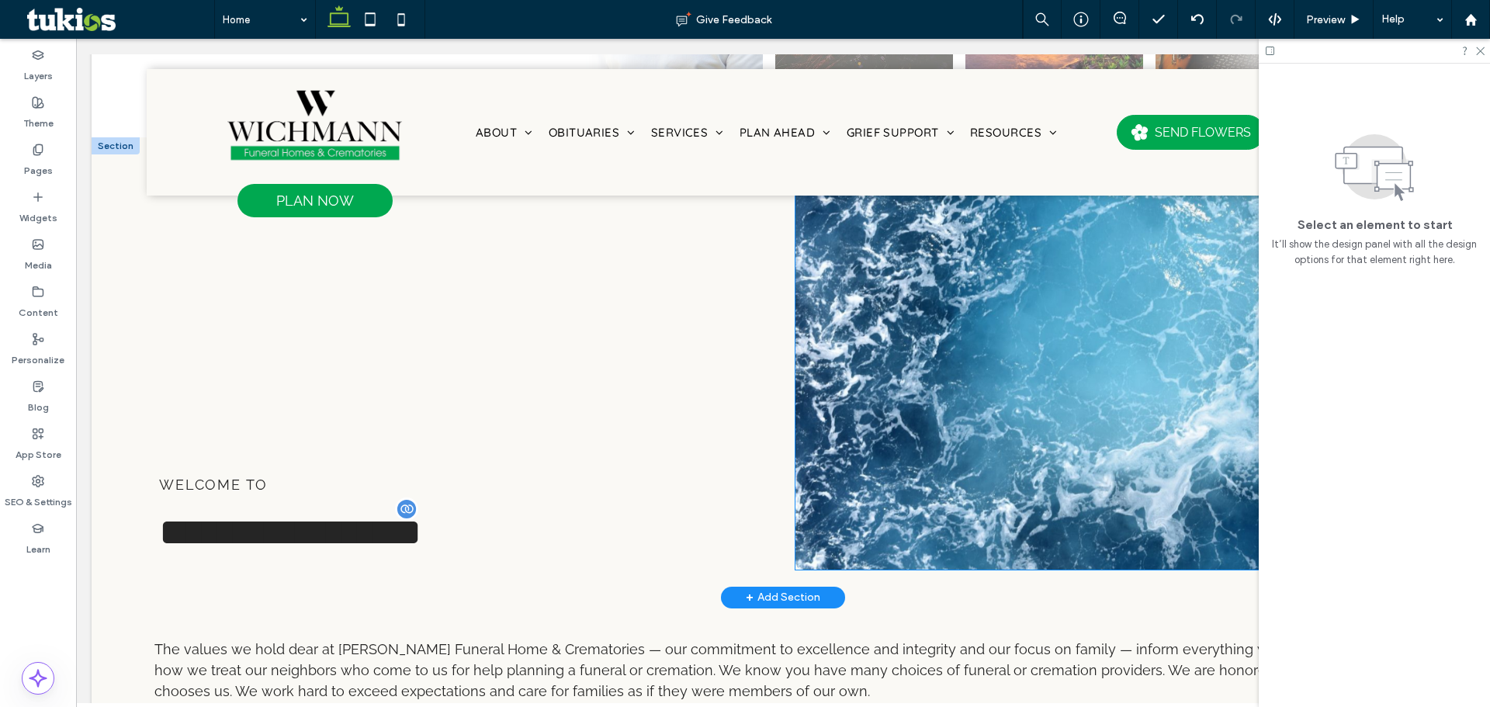
click at [923, 390] on img at bounding box center [1106, 367] width 623 height 405
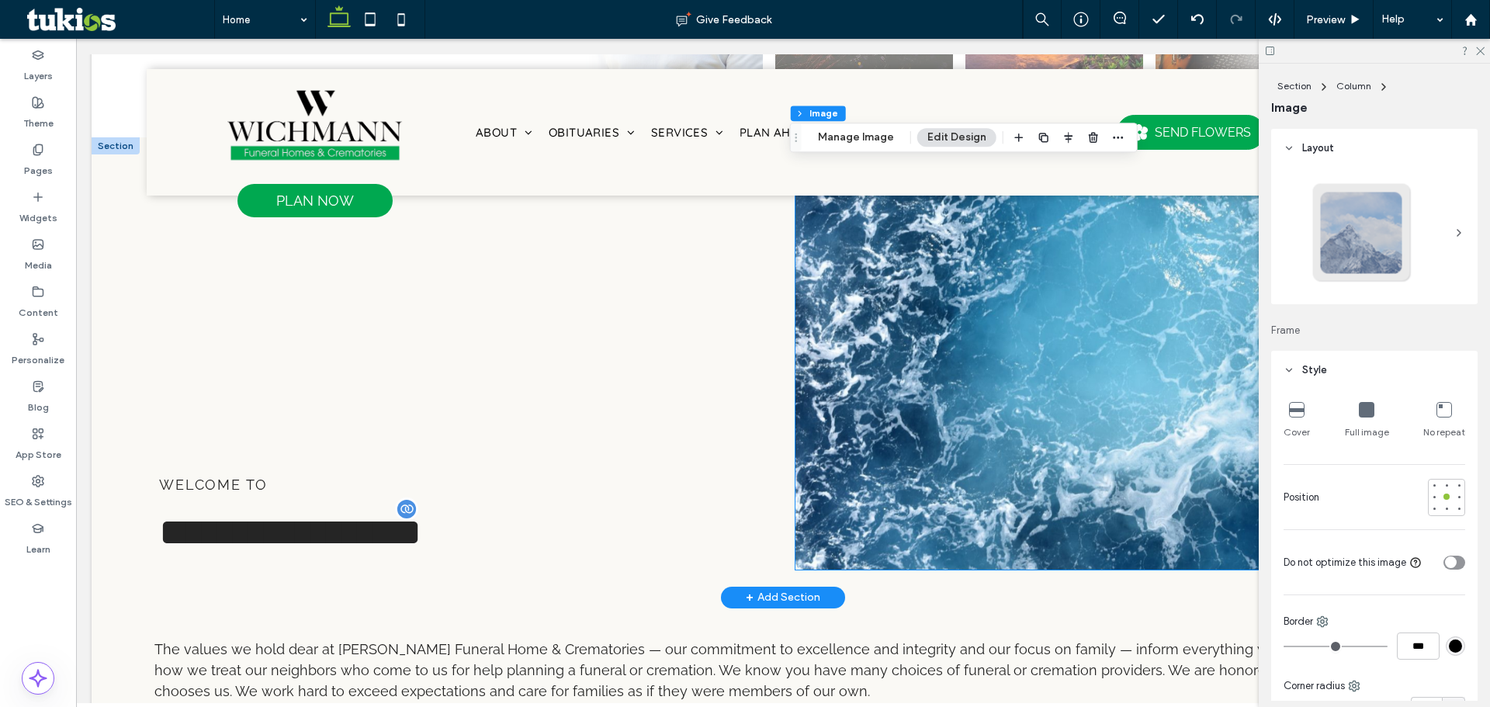
type input "**"
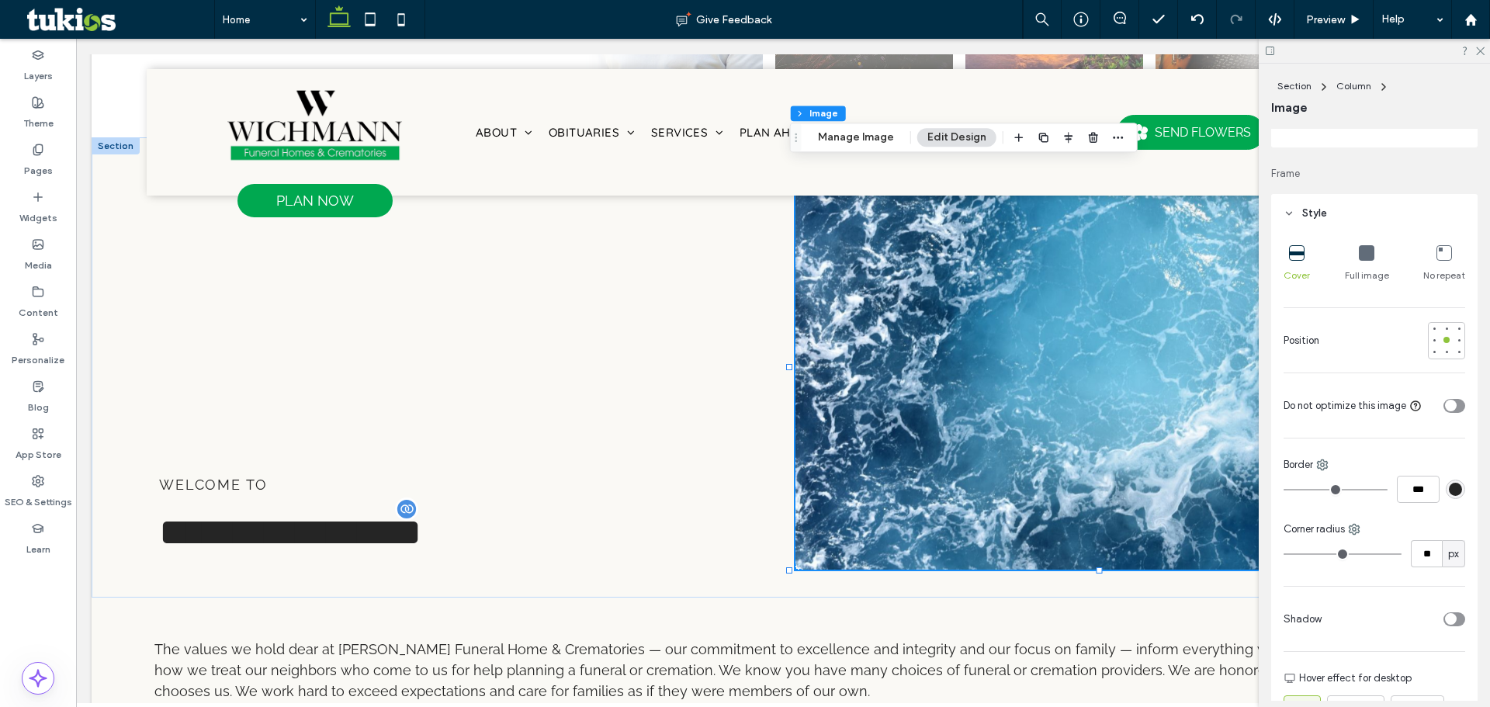
scroll to position [233, 0]
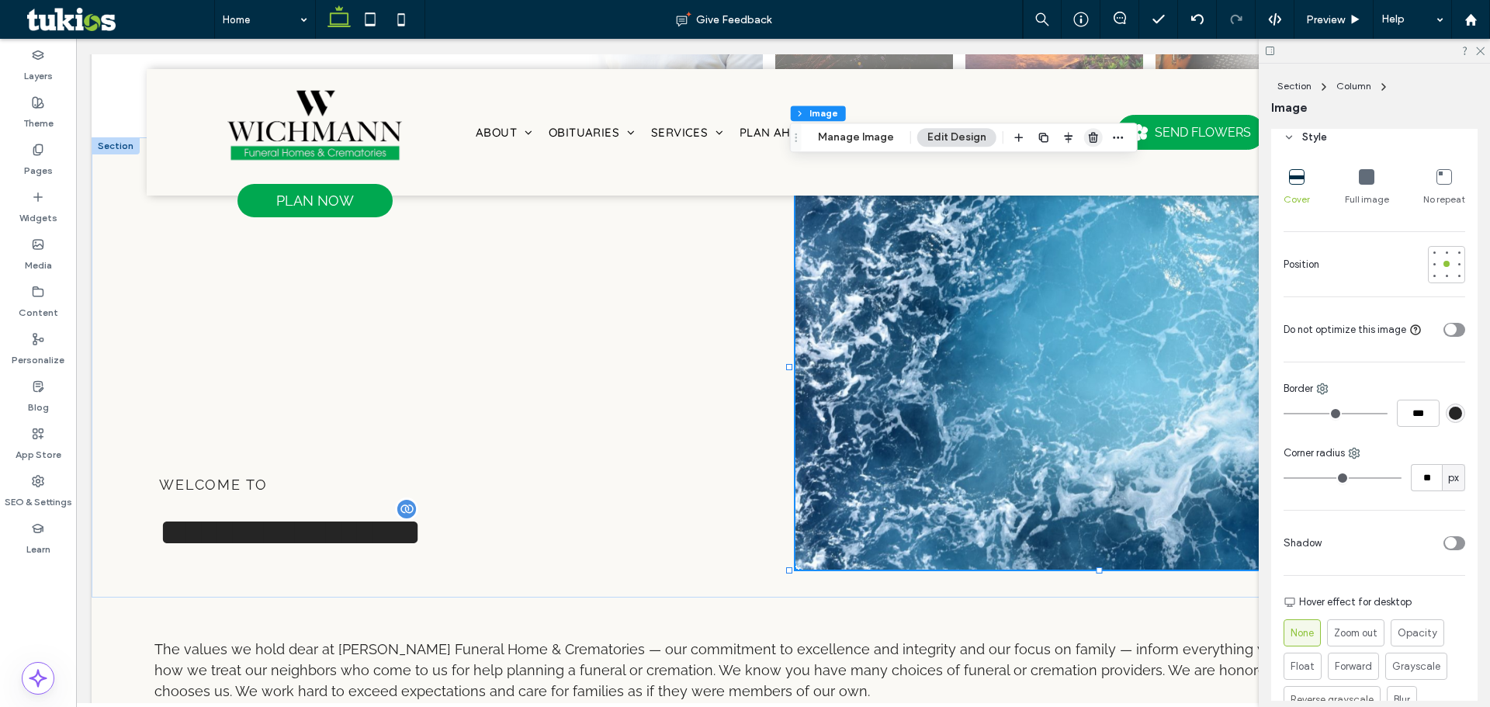
click at [1088, 140] on icon "button" at bounding box center [1093, 137] width 12 height 12
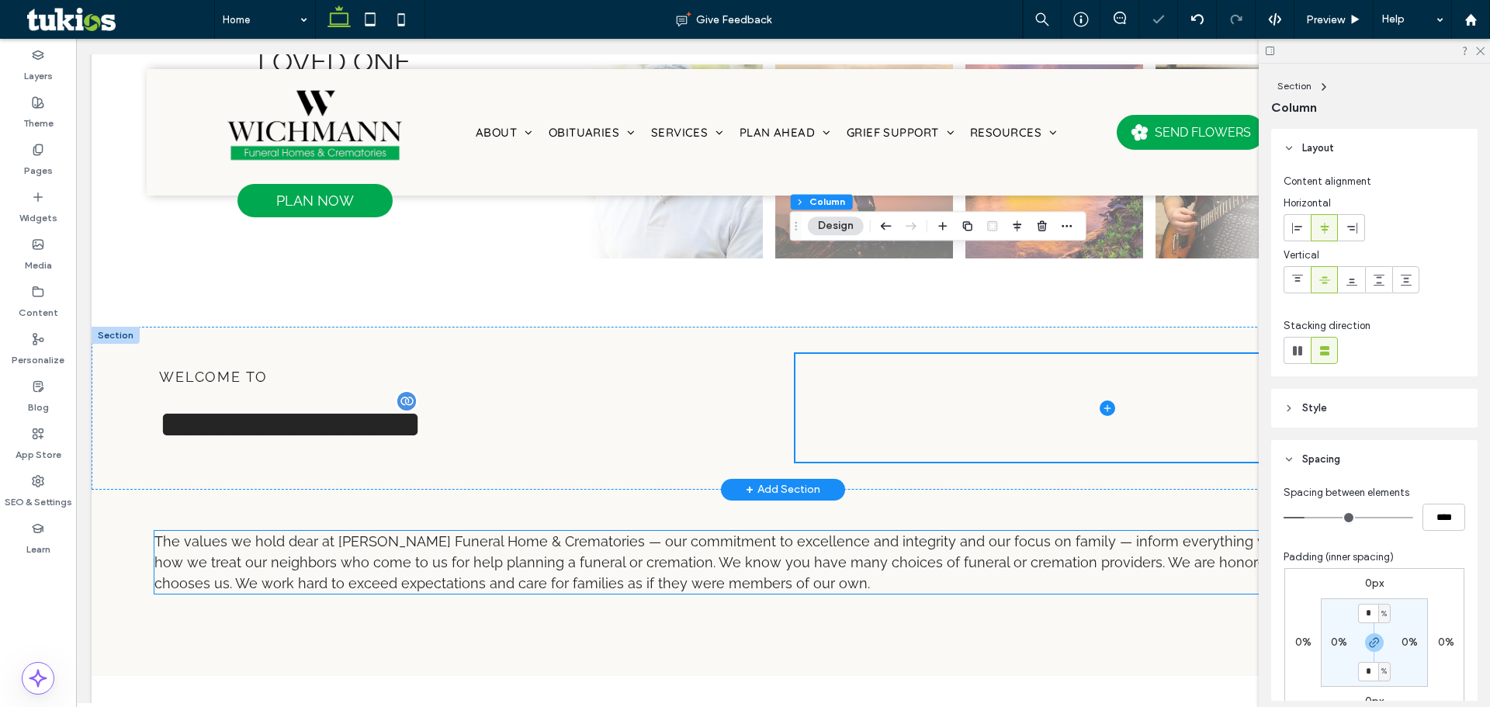
scroll to position [830, 0]
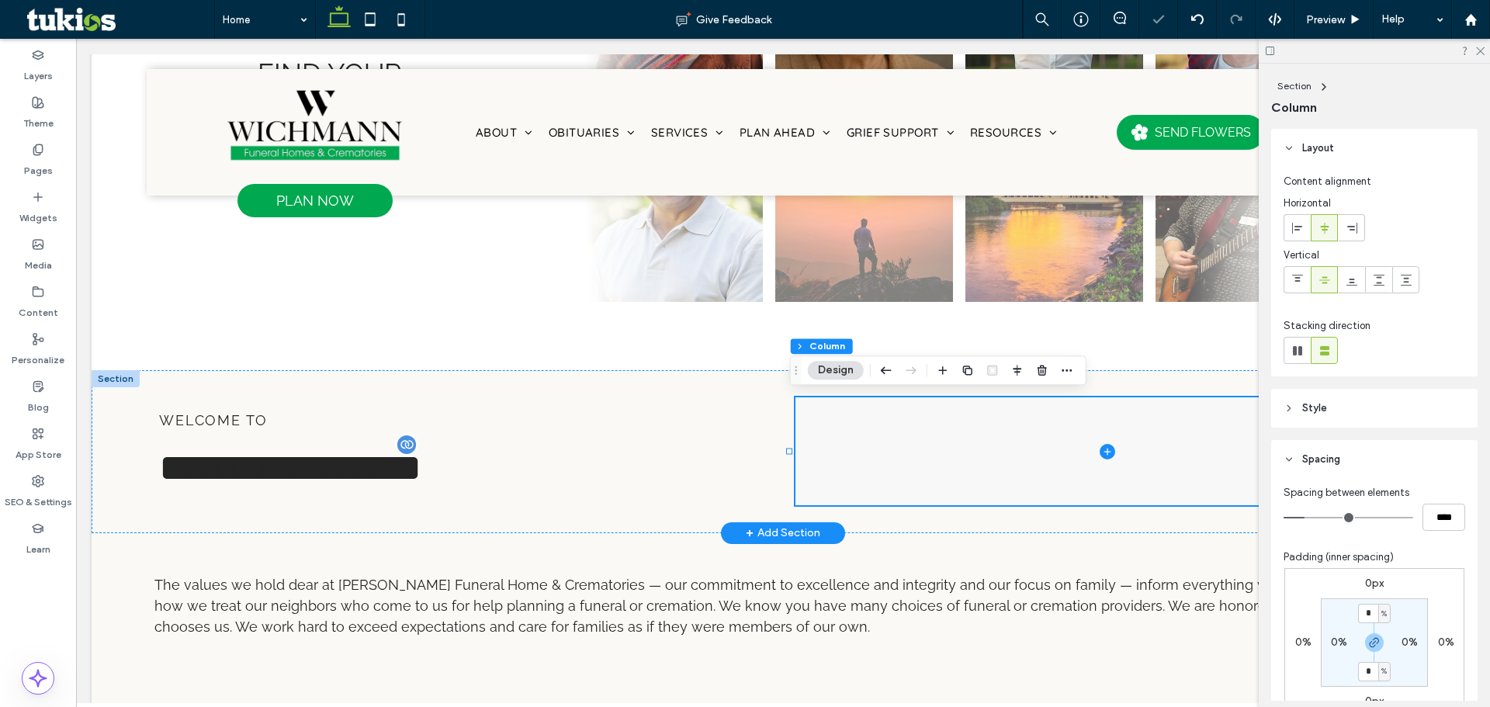
click at [896, 403] on span at bounding box center [1106, 451] width 623 height 108
click at [52, 209] on label "Widgets" at bounding box center [38, 214] width 38 height 22
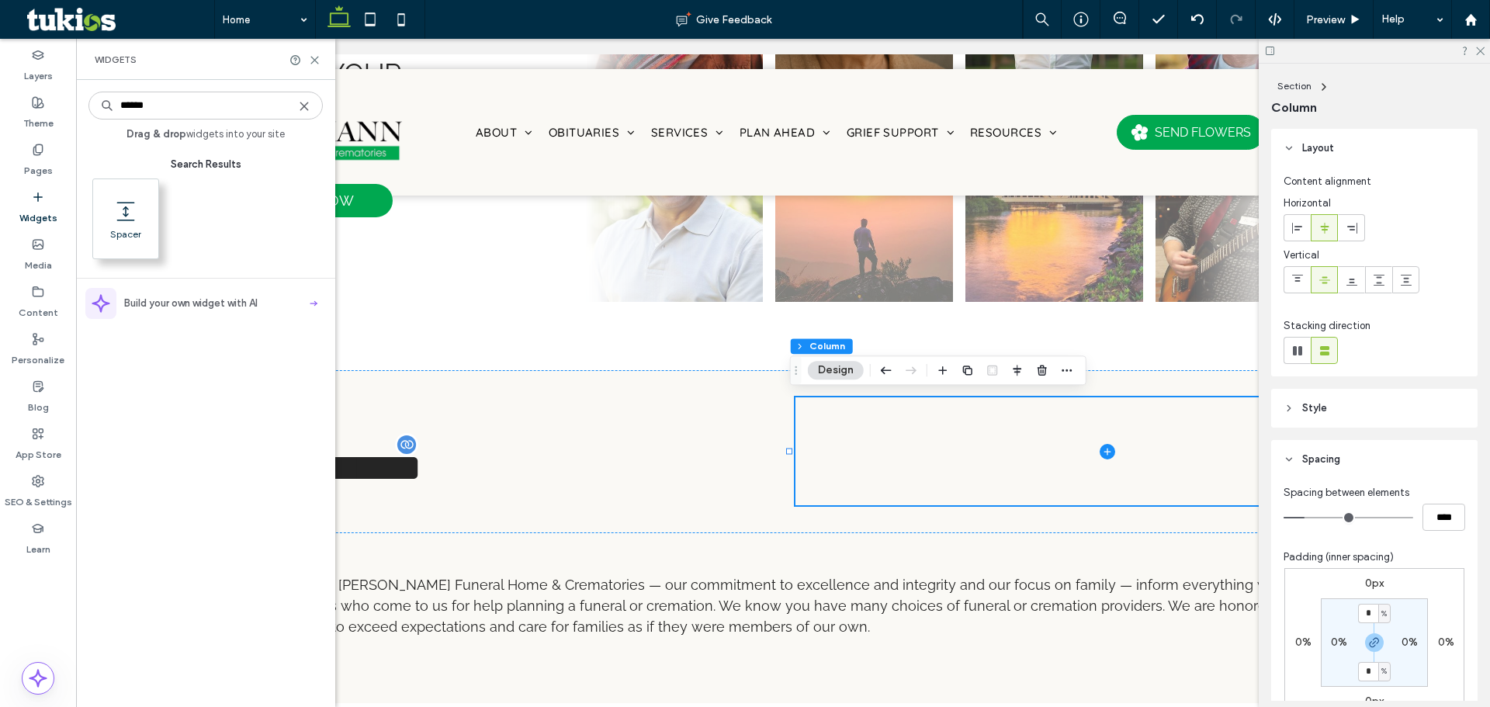
type input "******"
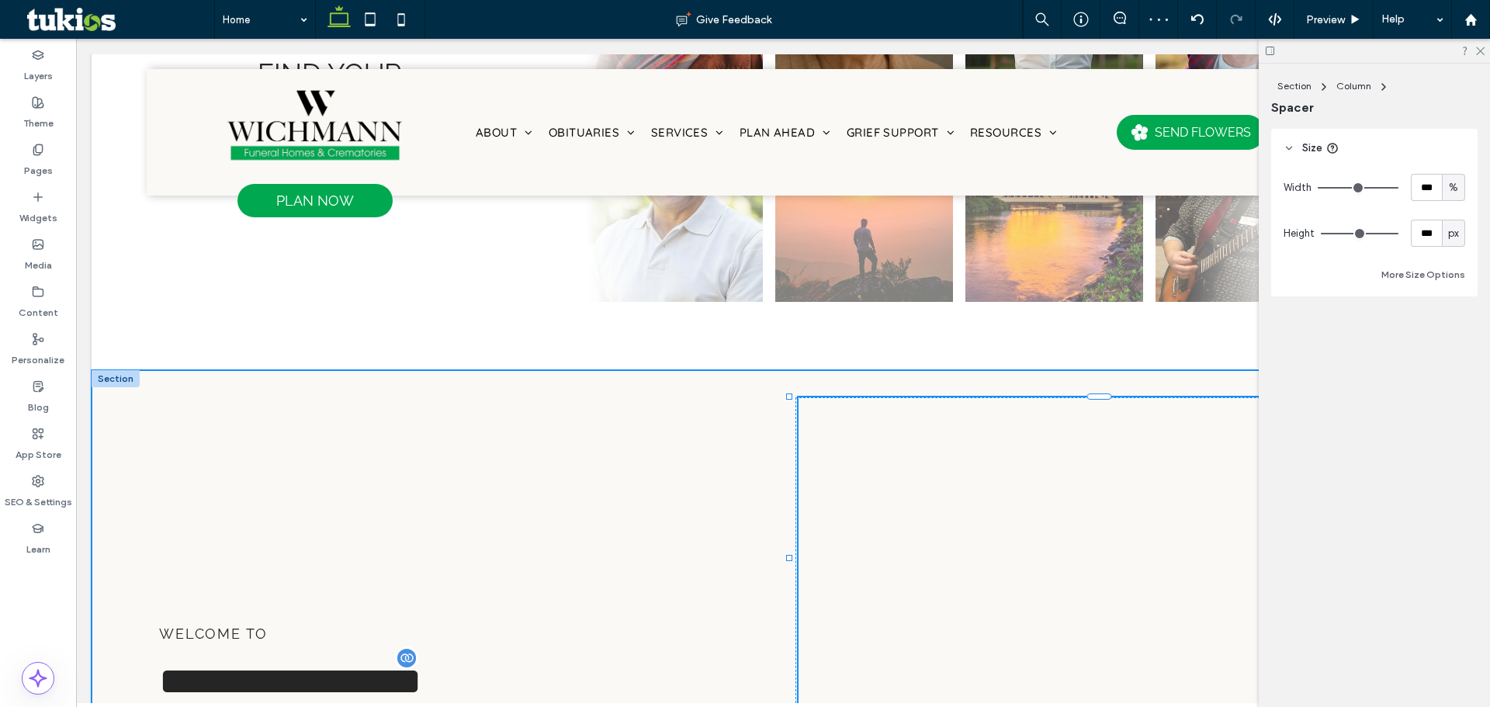
drag, startPoint x: 1100, startPoint y: 550, endPoint x: 1110, endPoint y: 633, distance: 83.6
click at [1110, 633] on div "**********" at bounding box center [783, 558] width 1383 height 376
type input "***"
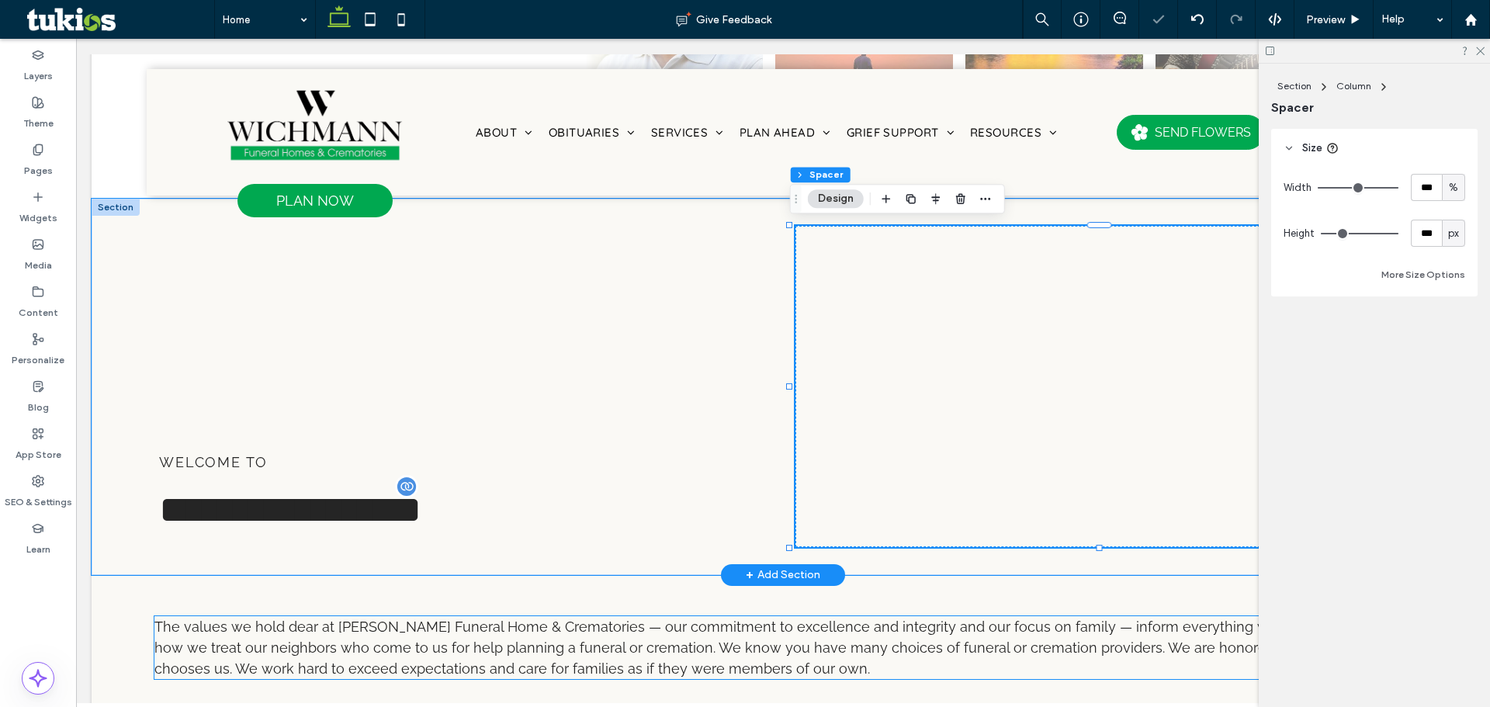
scroll to position [908, 0]
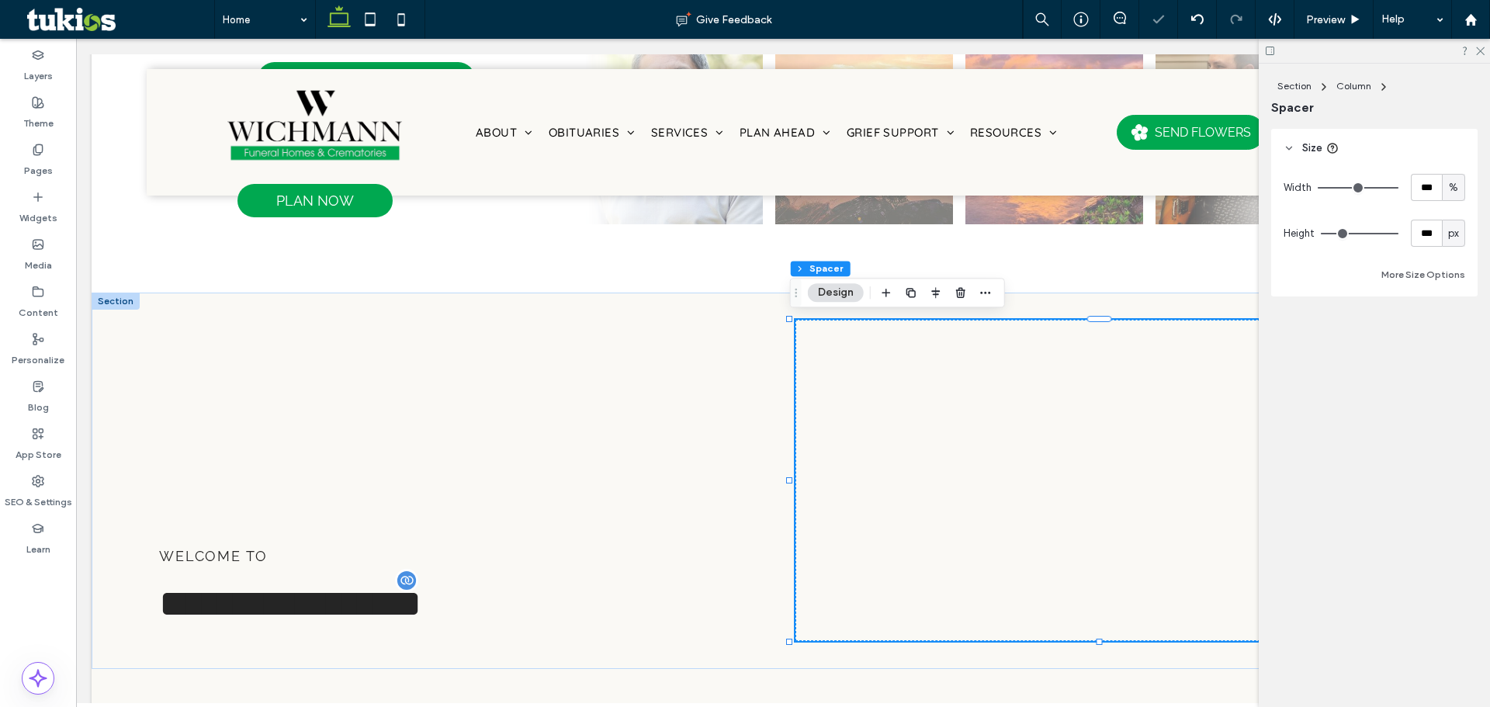
click at [1367, 369] on div "Section Column Spacer Size Width *** % Height *** px More Size Options" at bounding box center [1374, 385] width 231 height 643
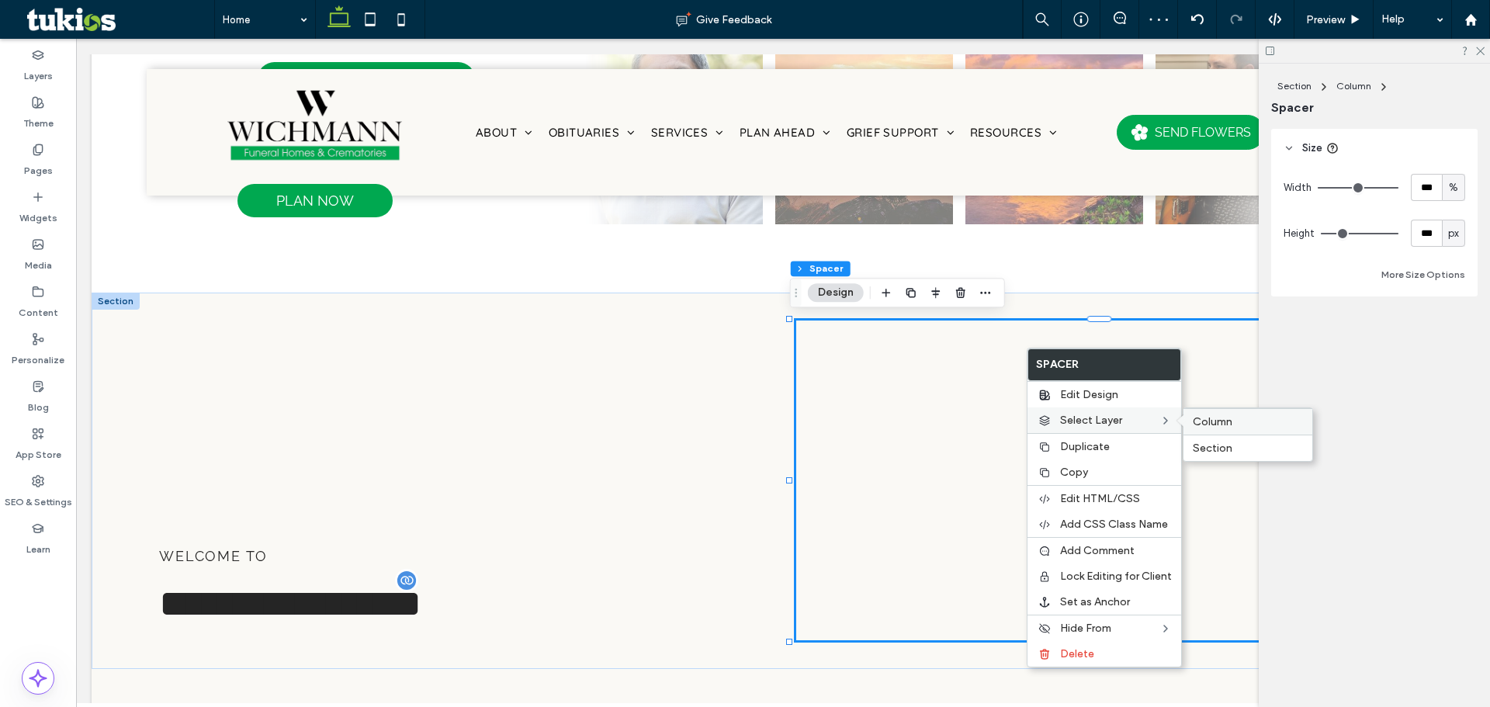
drag, startPoint x: 1215, startPoint y: 418, endPoint x: 1151, endPoint y: 380, distance: 73.7
click at [1215, 418] on span "Column" at bounding box center [1213, 421] width 40 height 13
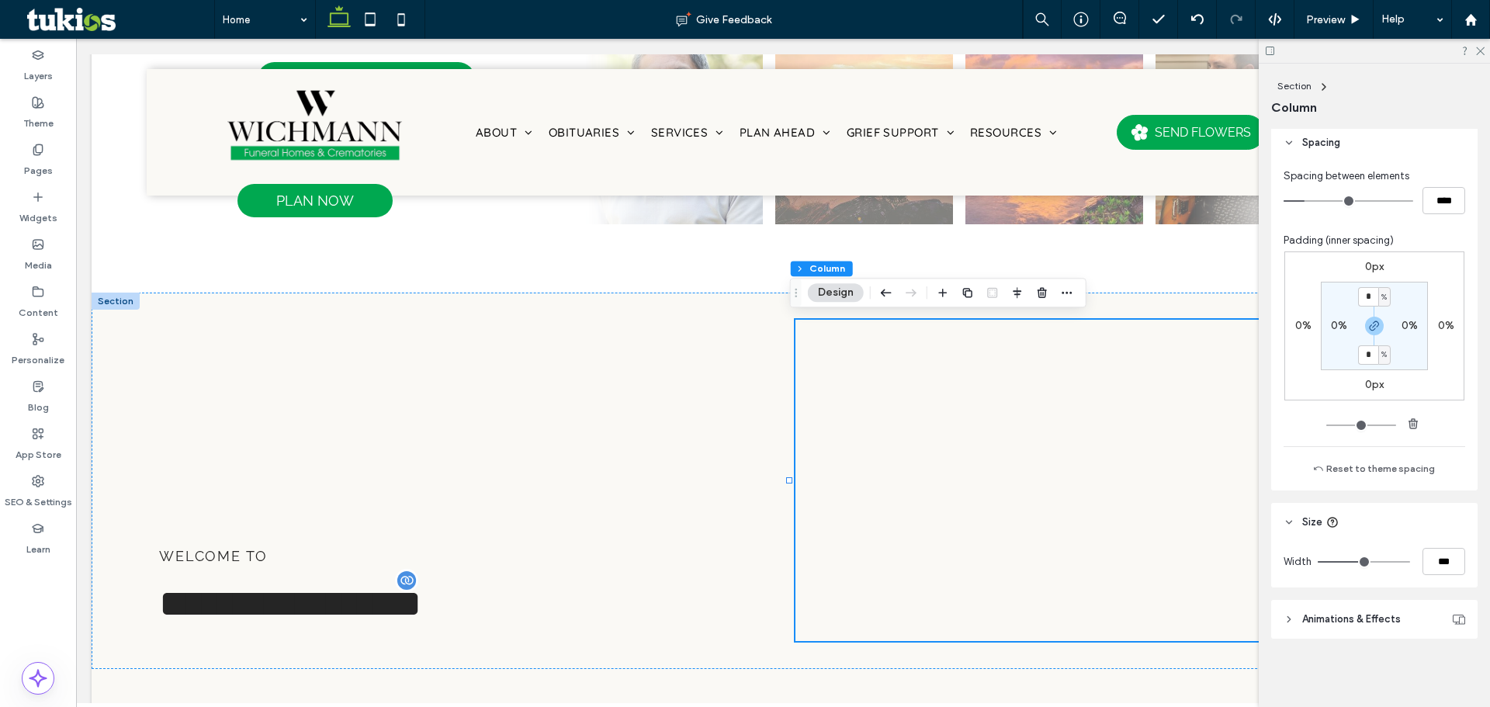
click at [1351, 615] on span "Animations & Effects" at bounding box center [1351, 620] width 99 height 16
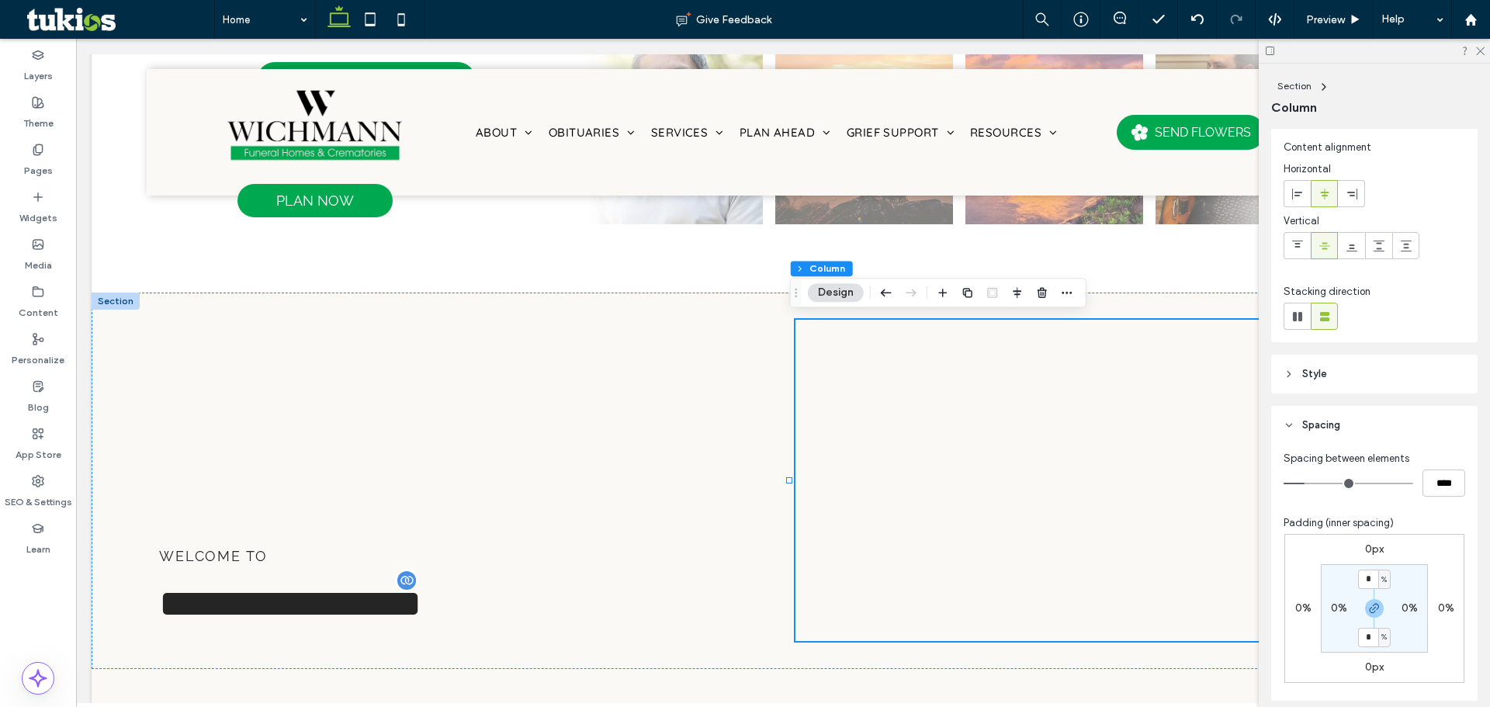
scroll to position [0, 0]
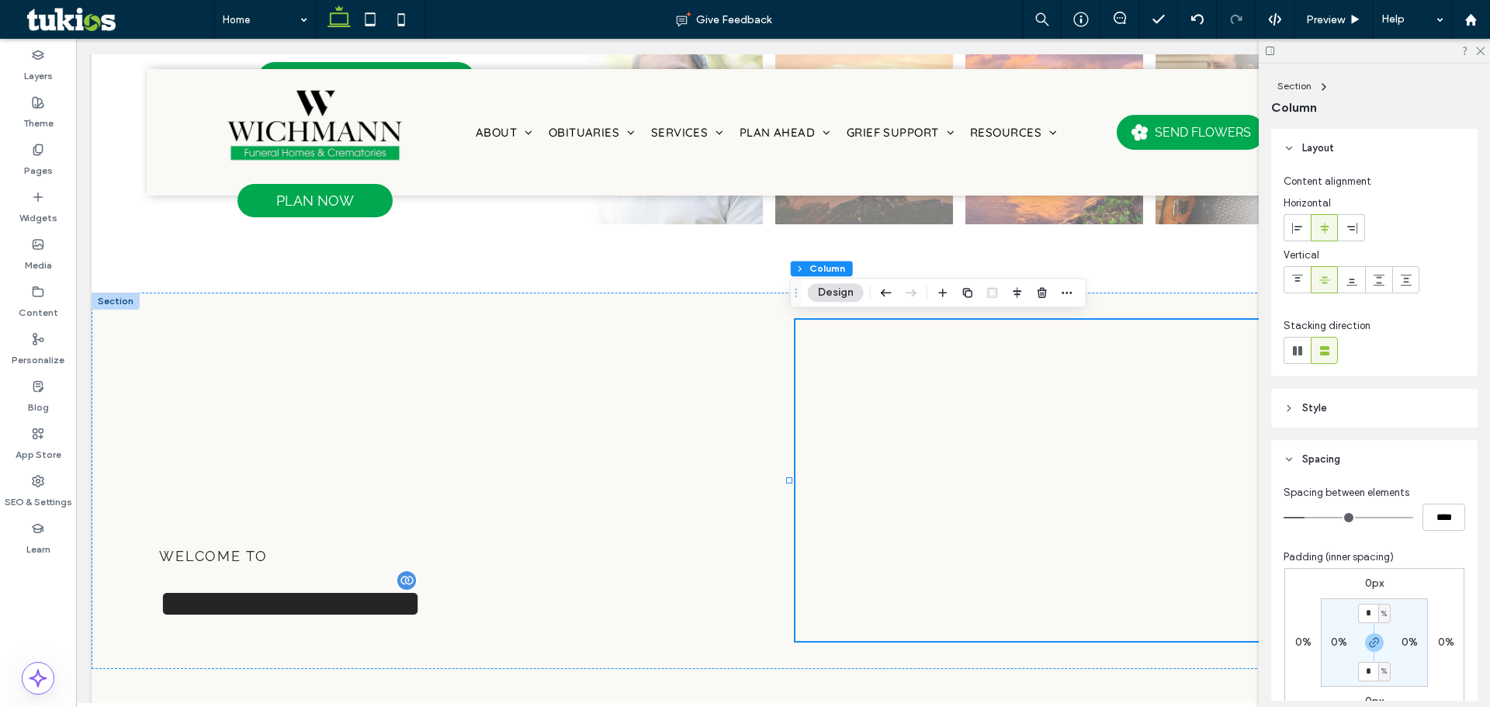
click at [1346, 400] on header "Style" at bounding box center [1374, 408] width 206 height 39
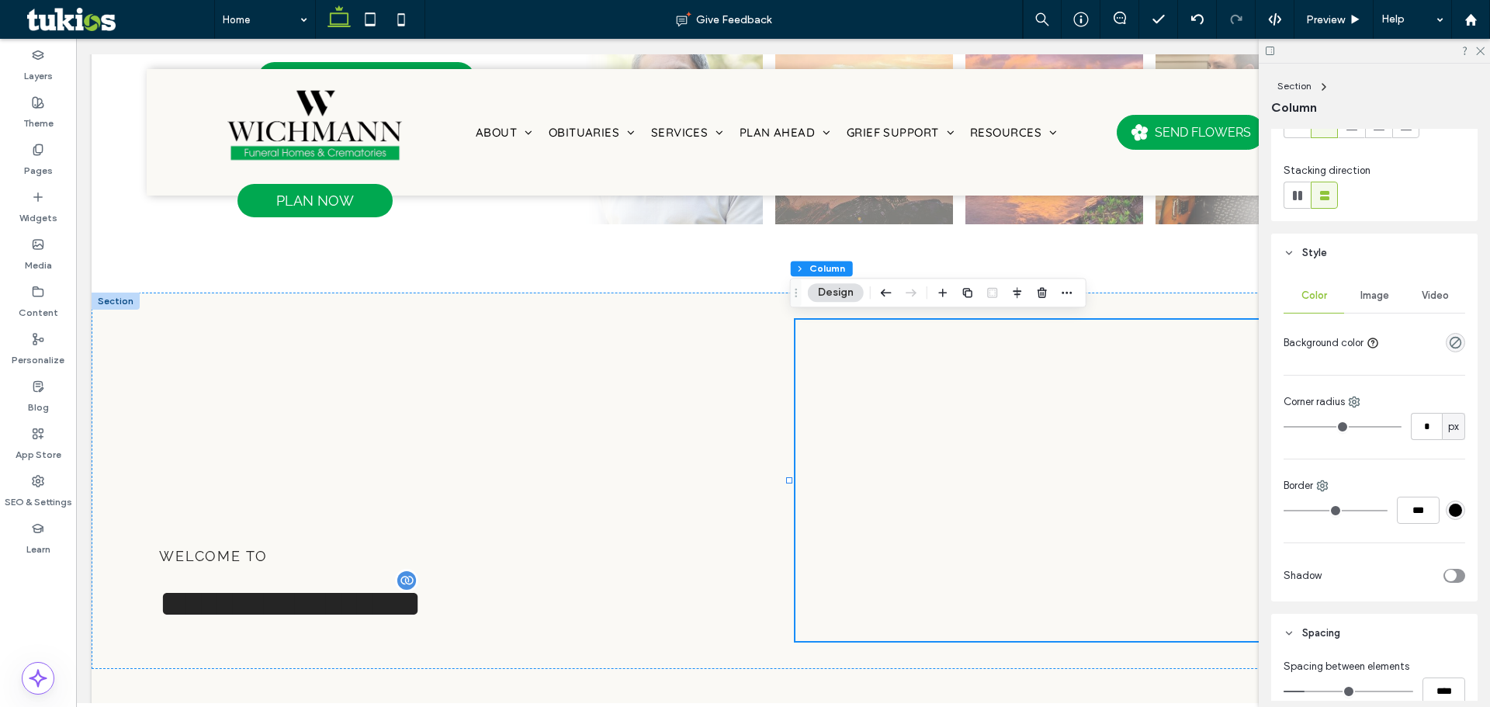
click at [1364, 308] on div "Image" at bounding box center [1374, 296] width 61 height 34
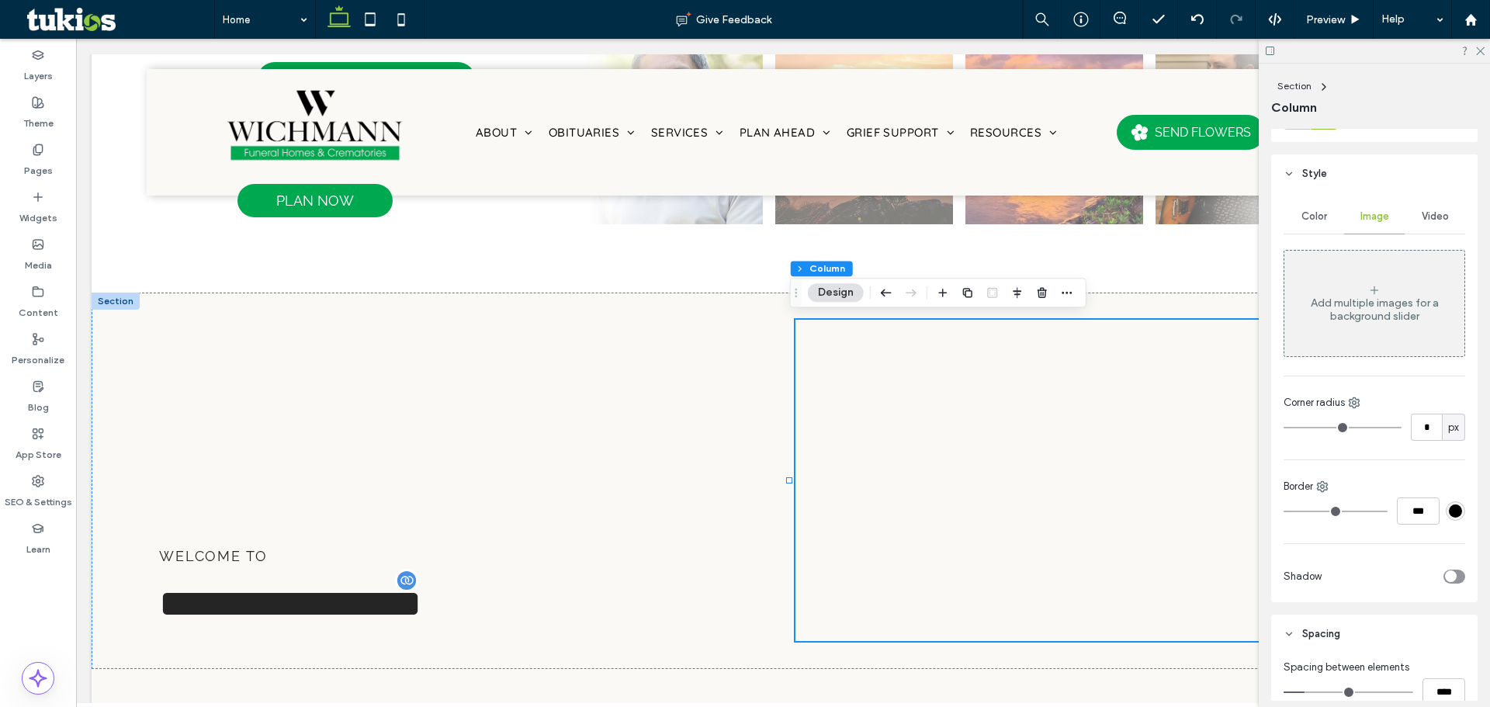
scroll to position [310, 0]
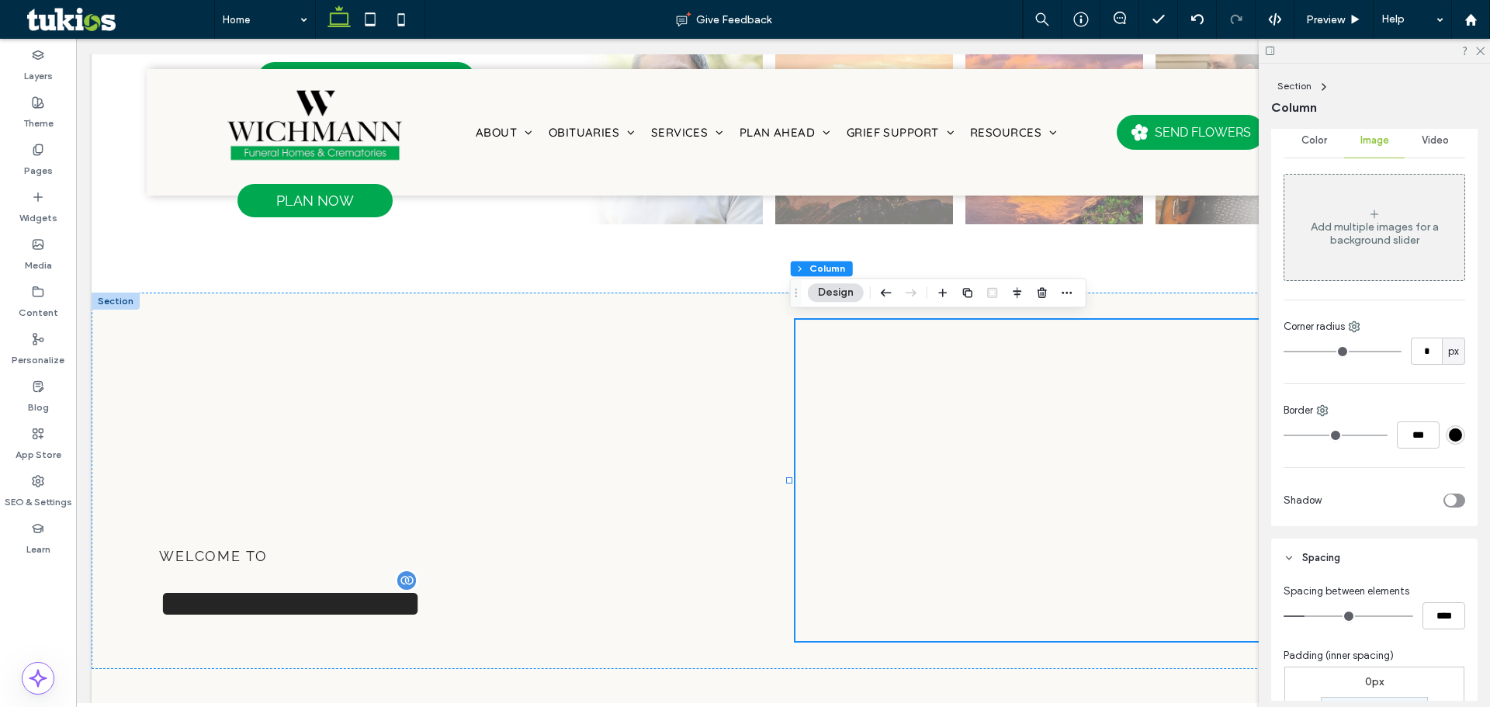
click at [1358, 226] on div "Add multiple images for a background slider" at bounding box center [1374, 233] width 180 height 26
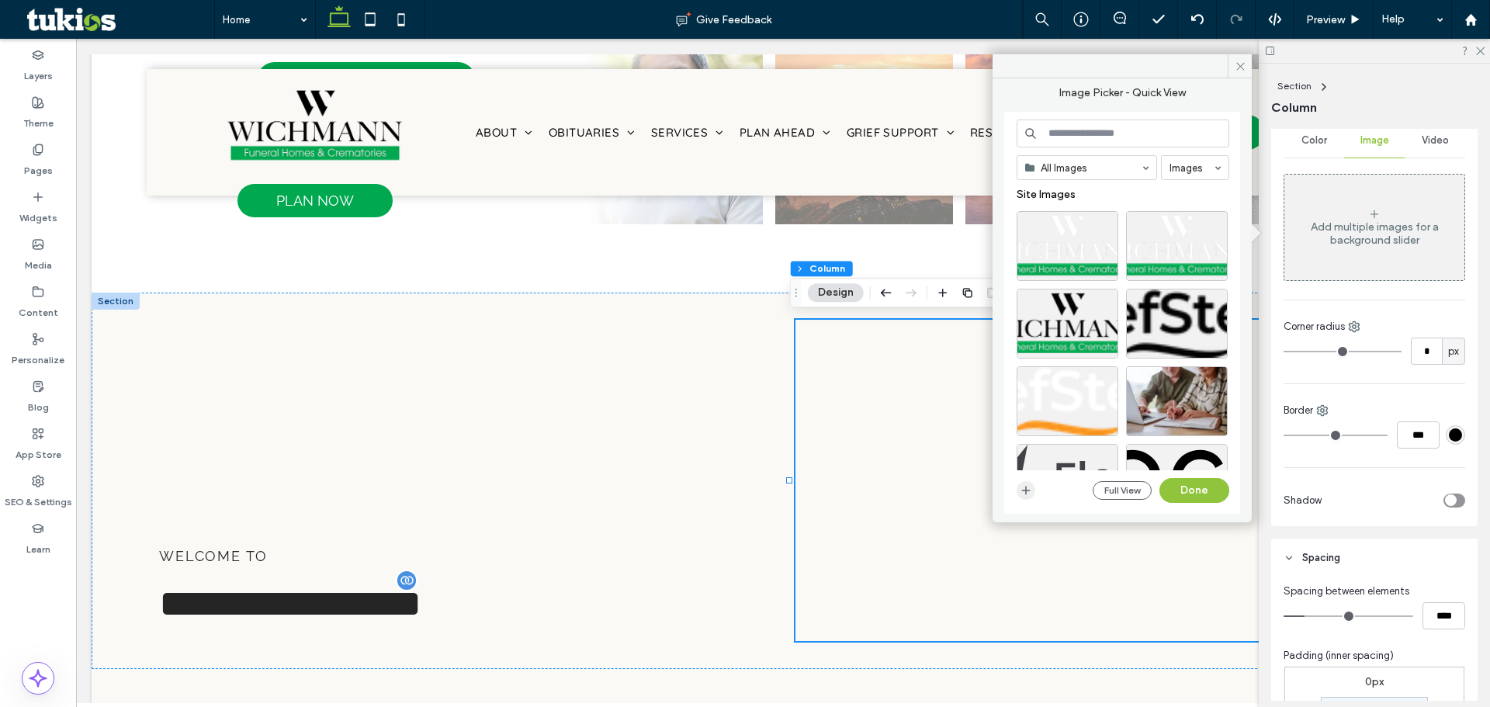
click at [1033, 488] on span "button" at bounding box center [1026, 490] width 19 height 19
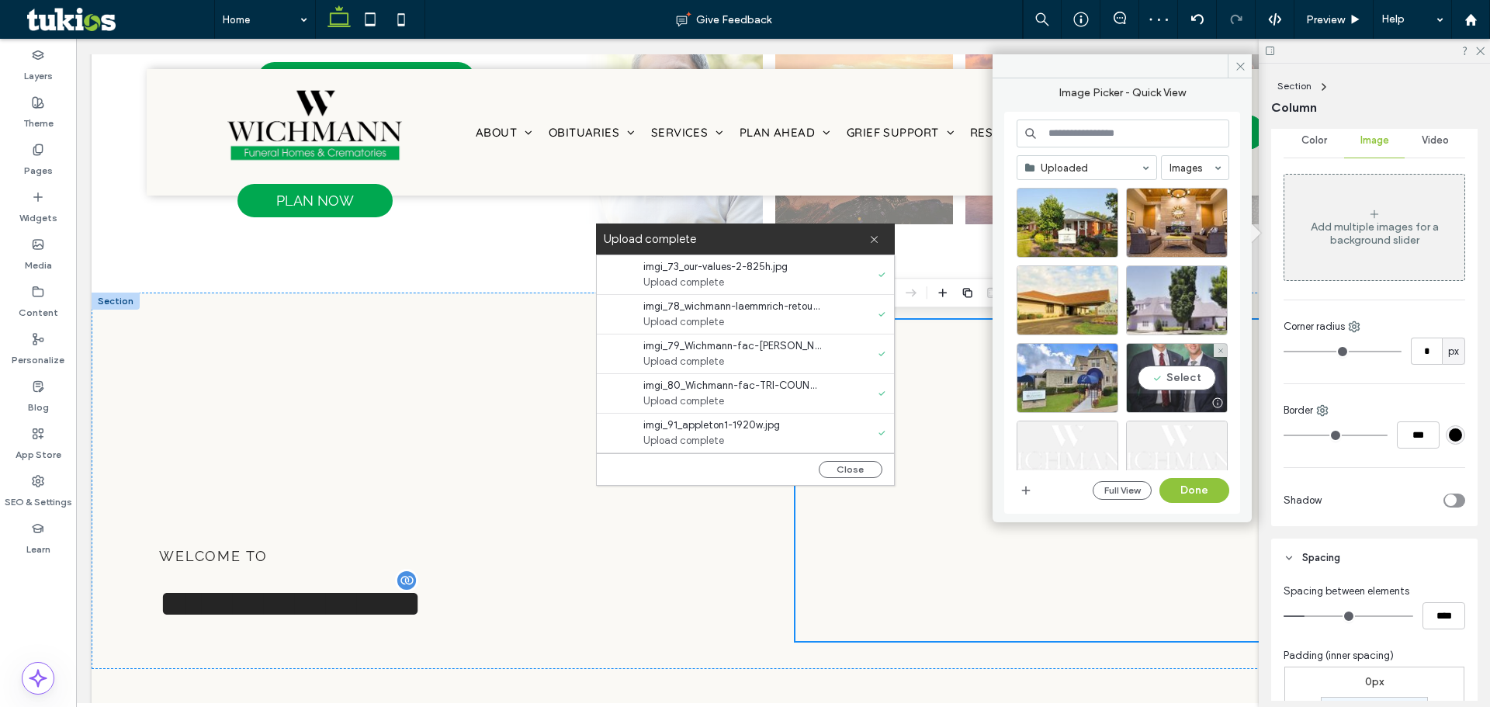
click at [1183, 374] on div "Select" at bounding box center [1177, 378] width 102 height 70
click at [1076, 224] on div "Select" at bounding box center [1068, 223] width 102 height 70
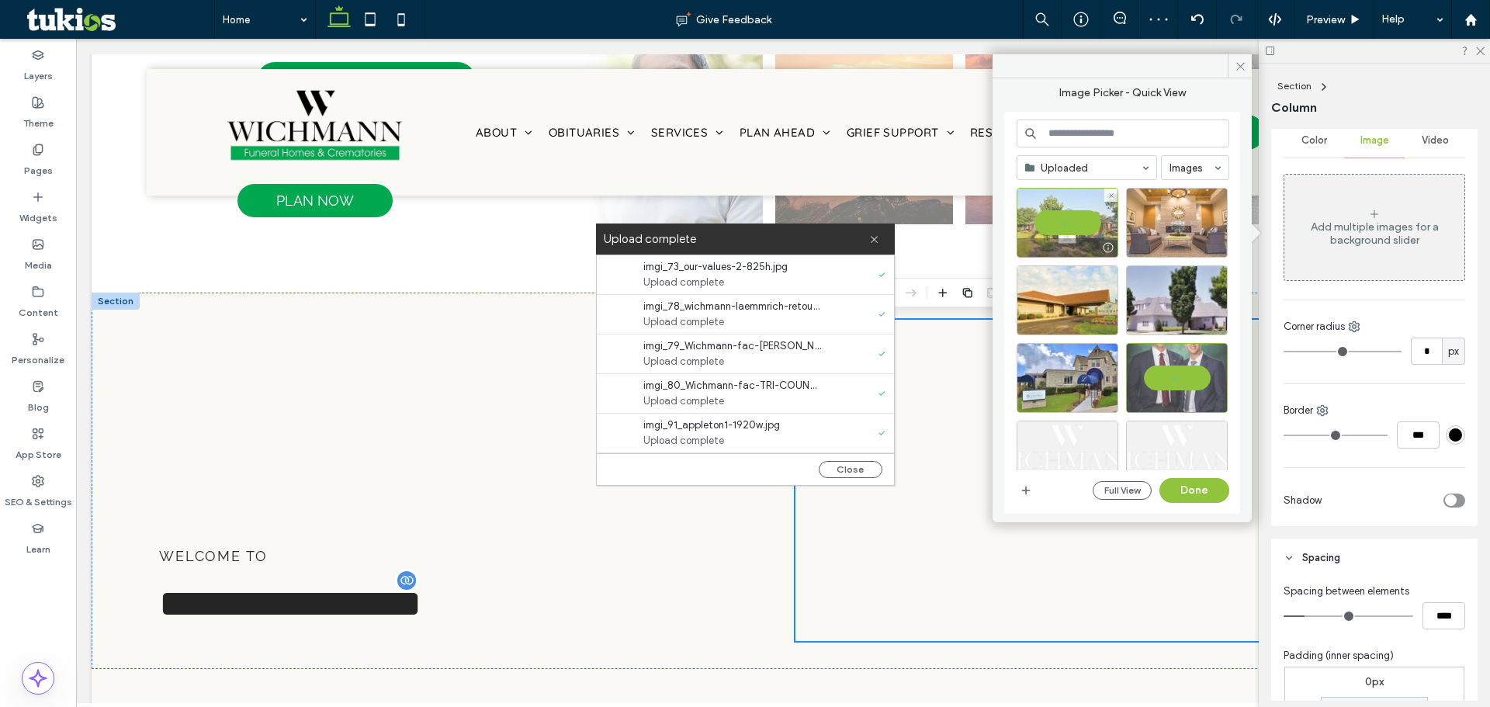
click at [1147, 224] on div at bounding box center [1177, 223] width 102 height 70
click at [1173, 214] on div at bounding box center [1177, 223] width 102 height 70
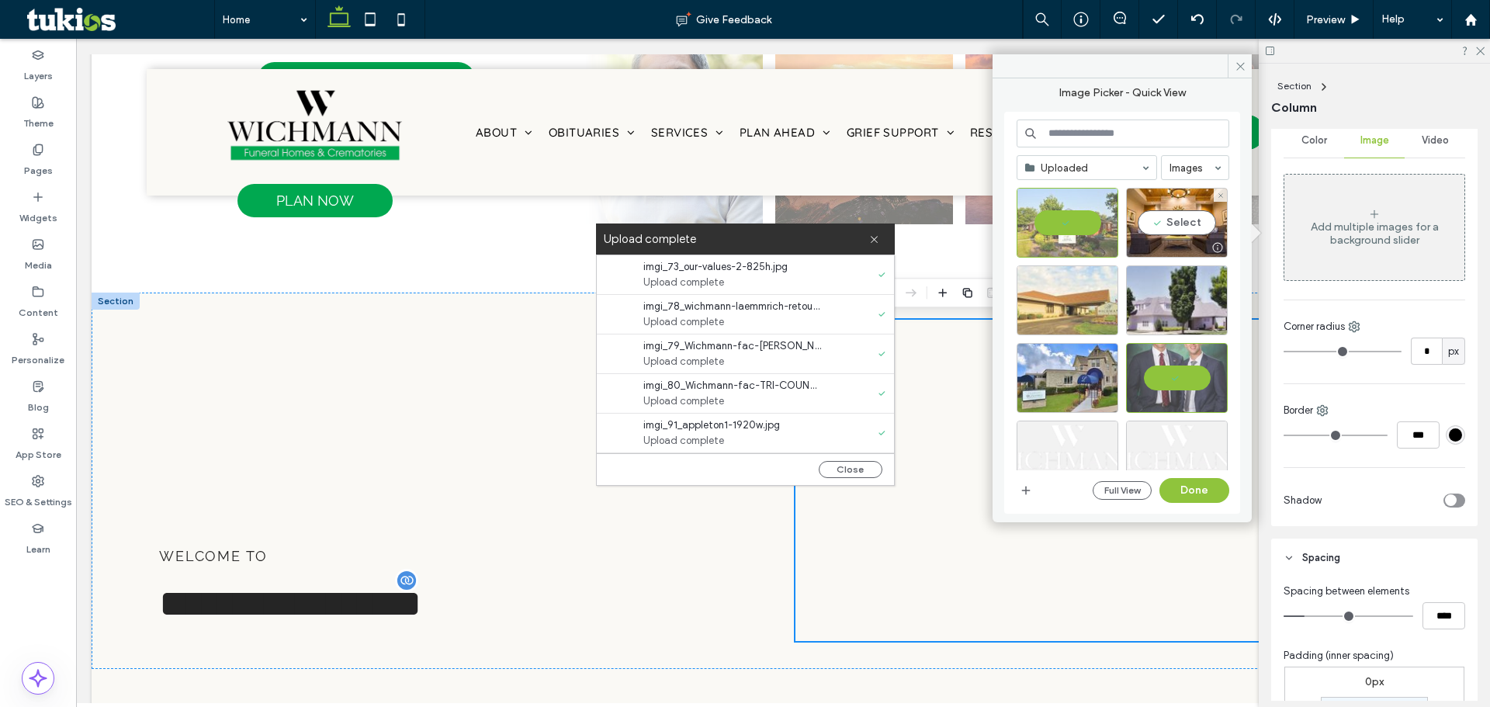
click at [1093, 286] on div at bounding box center [1068, 300] width 102 height 70
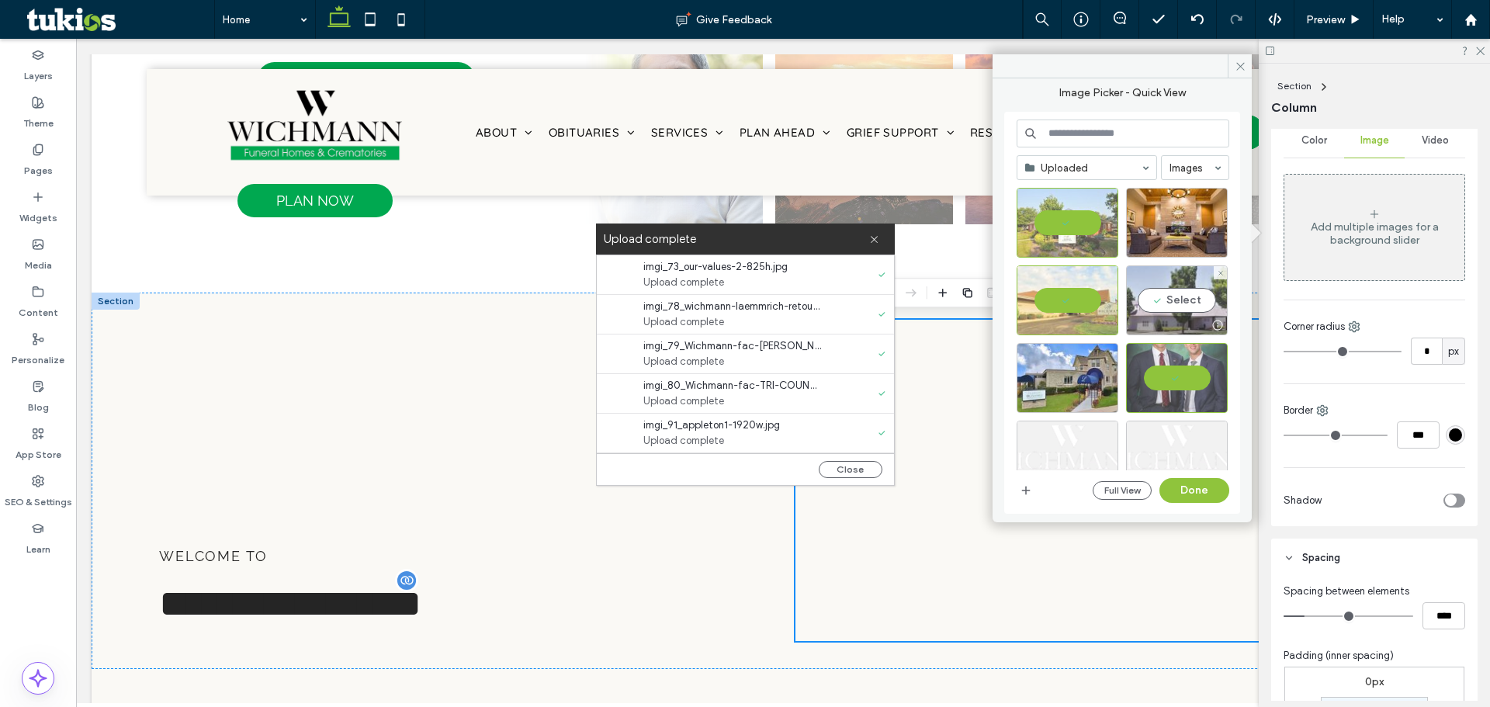
click at [1175, 290] on div "Select" at bounding box center [1177, 300] width 102 height 70
click at [1093, 359] on div "Select" at bounding box center [1068, 378] width 102 height 70
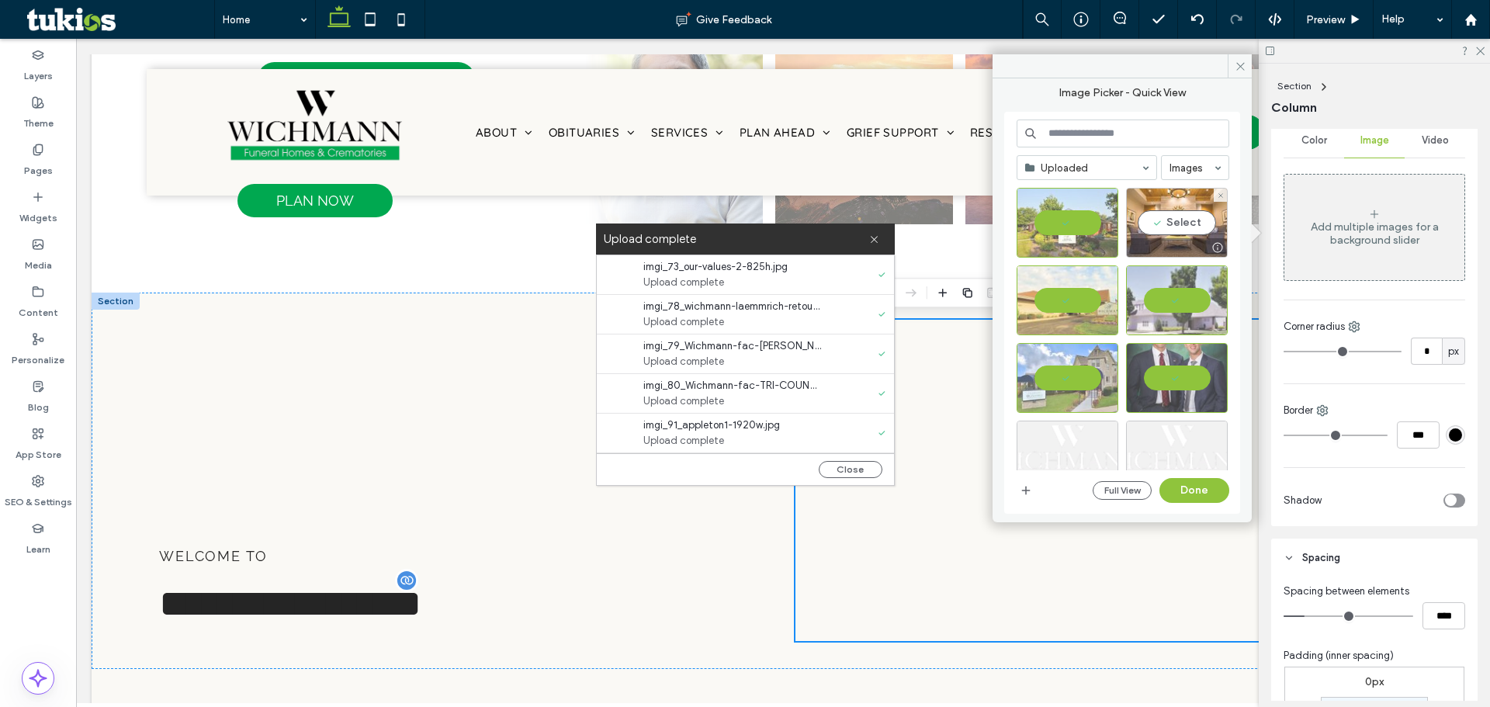
click at [1190, 218] on div "Select" at bounding box center [1177, 223] width 102 height 70
click at [1185, 477] on div "Uploaded Images Full View Done" at bounding box center [1123, 313] width 213 height 387
click at [1189, 489] on button "Done" at bounding box center [1194, 490] width 70 height 25
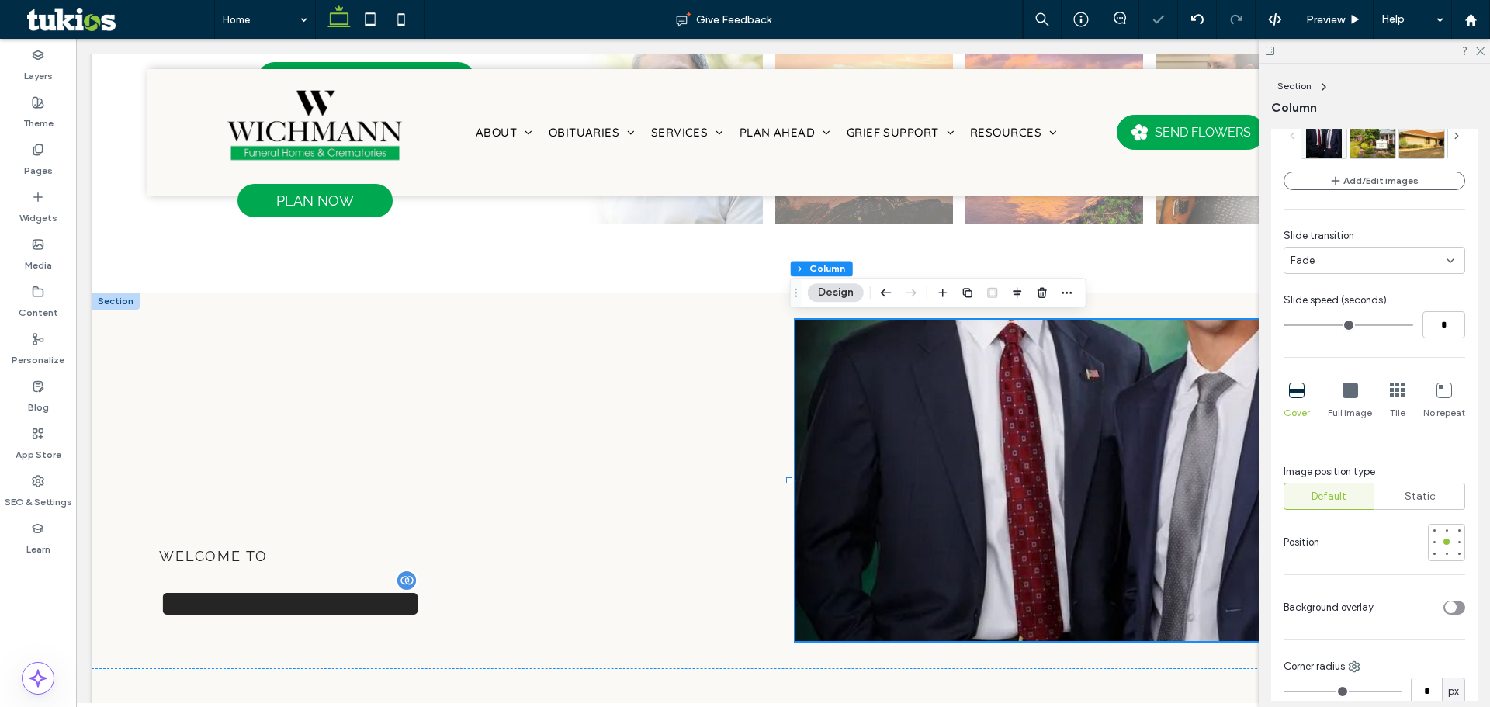
scroll to position [466, 0]
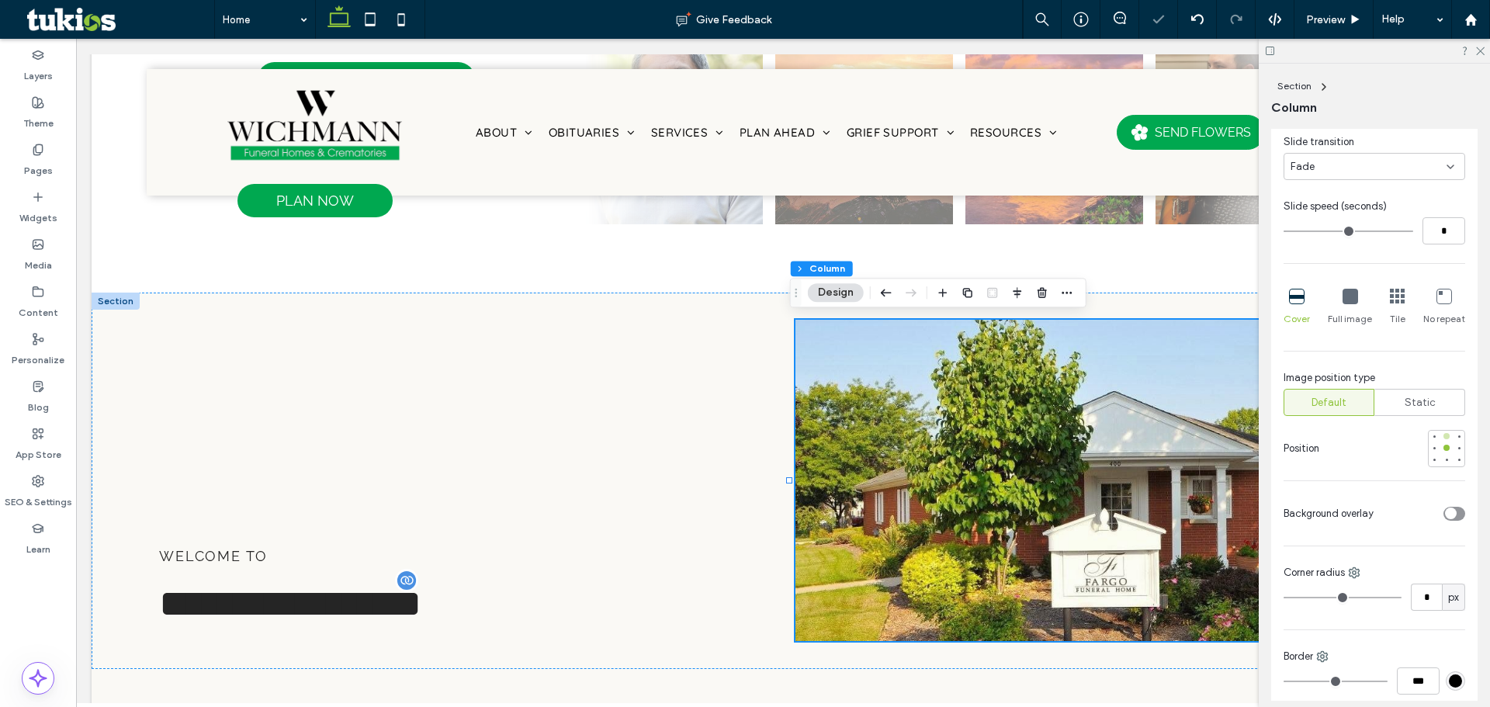
click at [1441, 442] on div at bounding box center [1446, 436] width 11 height 11
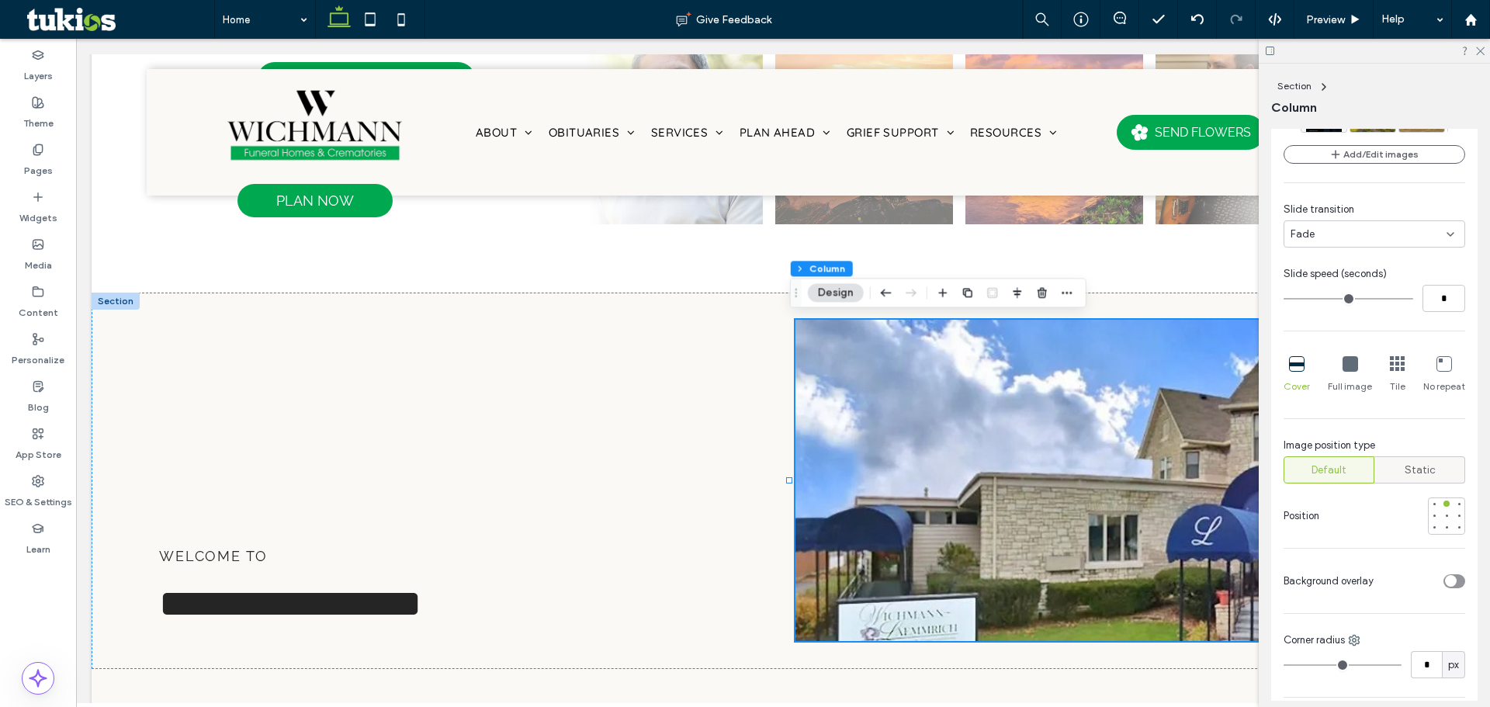
scroll to position [388, 0]
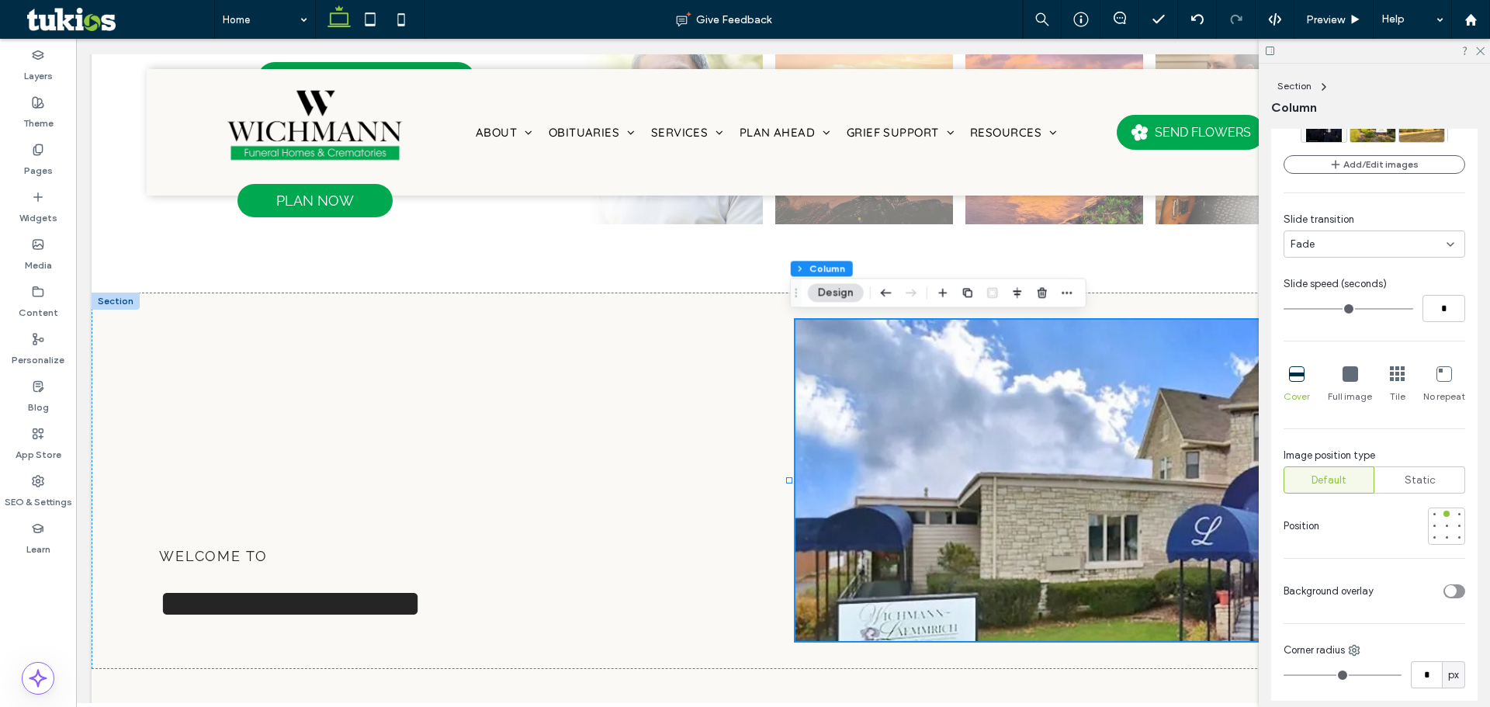
type input "*"
click at [1322, 308] on input "range" at bounding box center [1349, 309] width 130 height 2
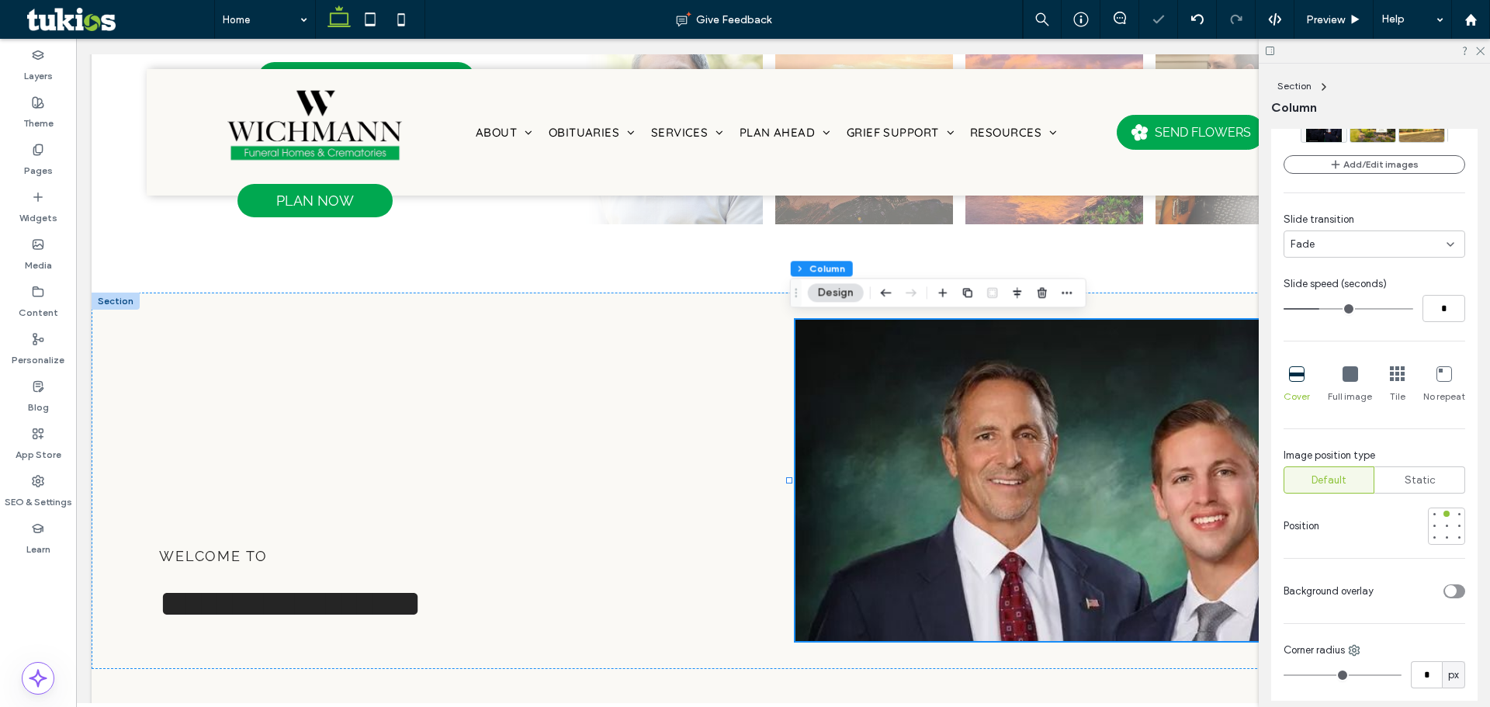
click at [1337, 248] on div "Fade" at bounding box center [1369, 245] width 156 height 16
click at [1338, 289] on div "Slide left" at bounding box center [1370, 298] width 172 height 27
type input "*"
click at [1303, 310] on input "range" at bounding box center [1349, 309] width 130 height 2
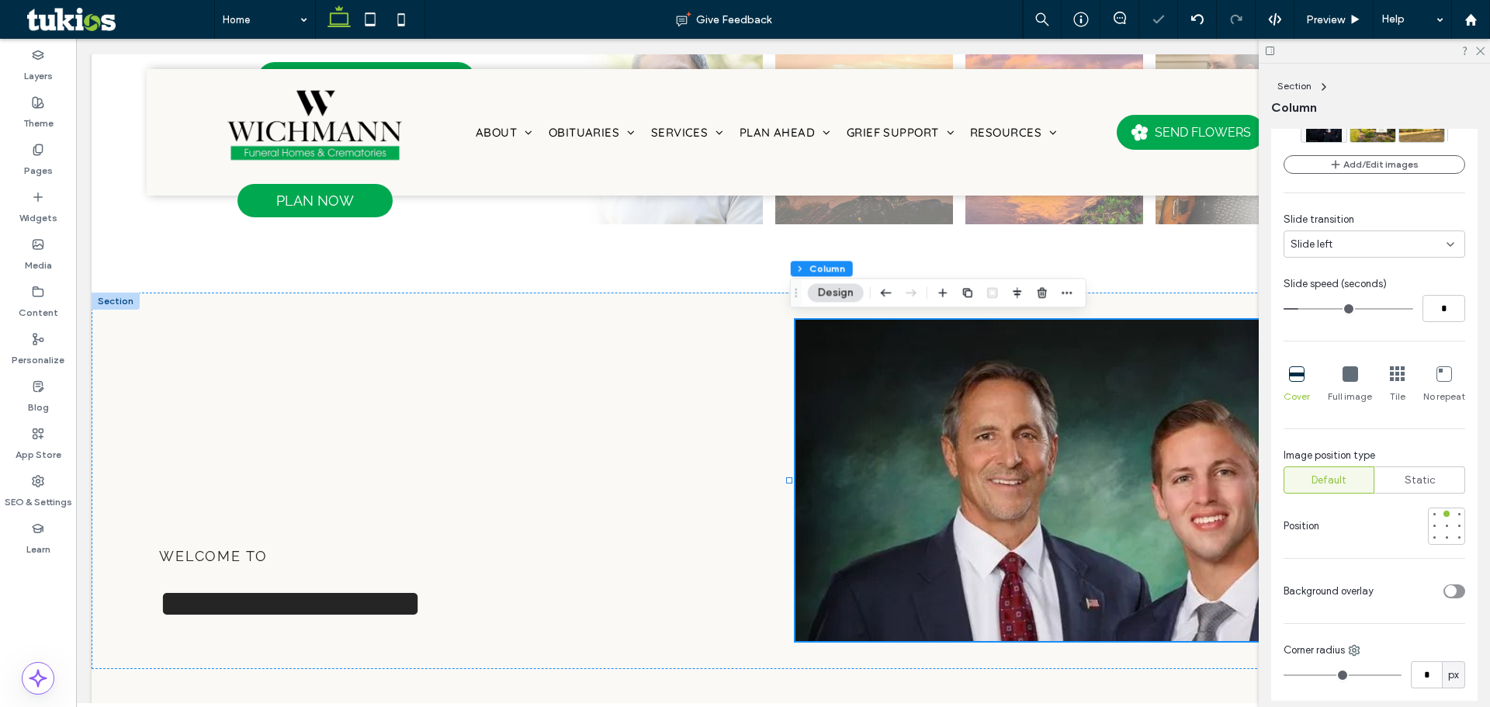
type input "*"
click at [1298, 310] on input "range" at bounding box center [1349, 309] width 130 height 2
click at [1364, 255] on div "Slide left" at bounding box center [1375, 243] width 182 height 27
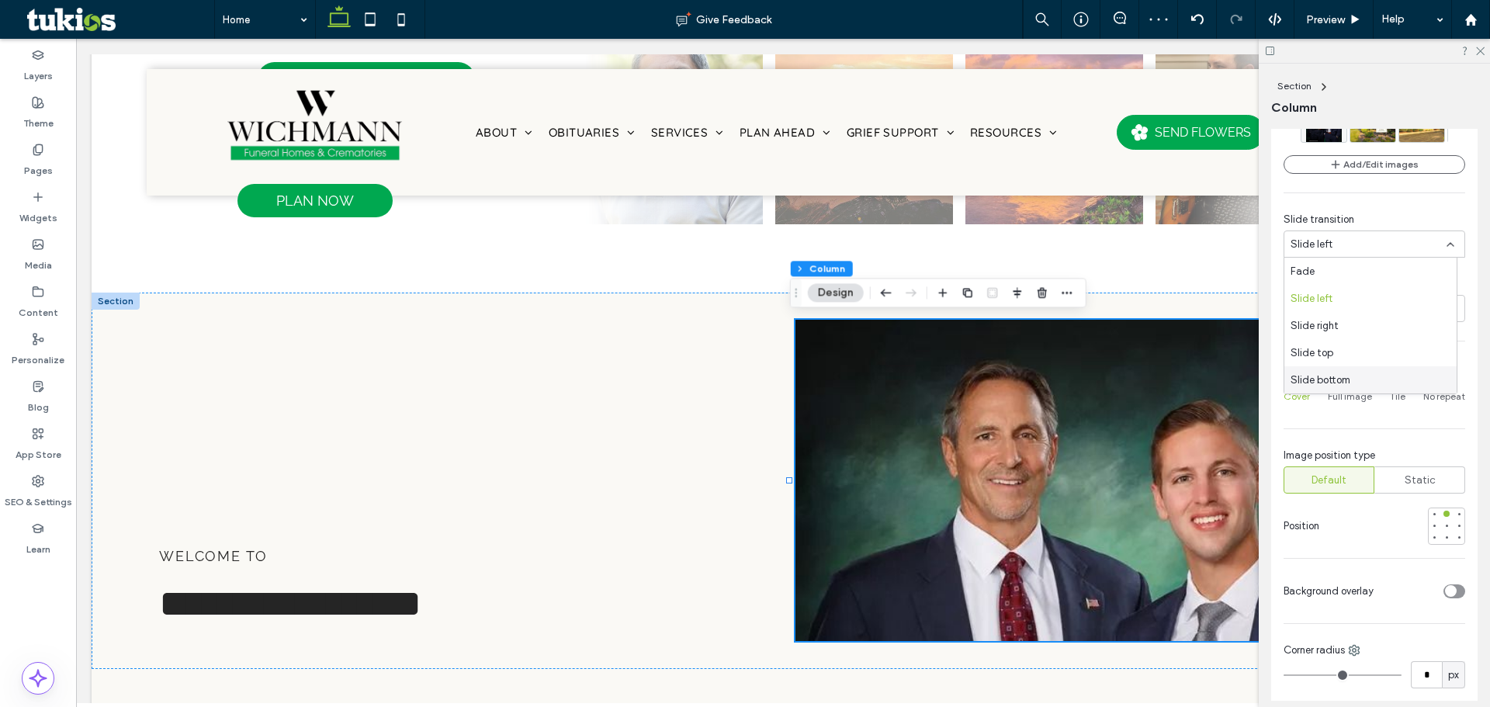
click at [1368, 382] on div "Slide bottom" at bounding box center [1370, 379] width 172 height 27
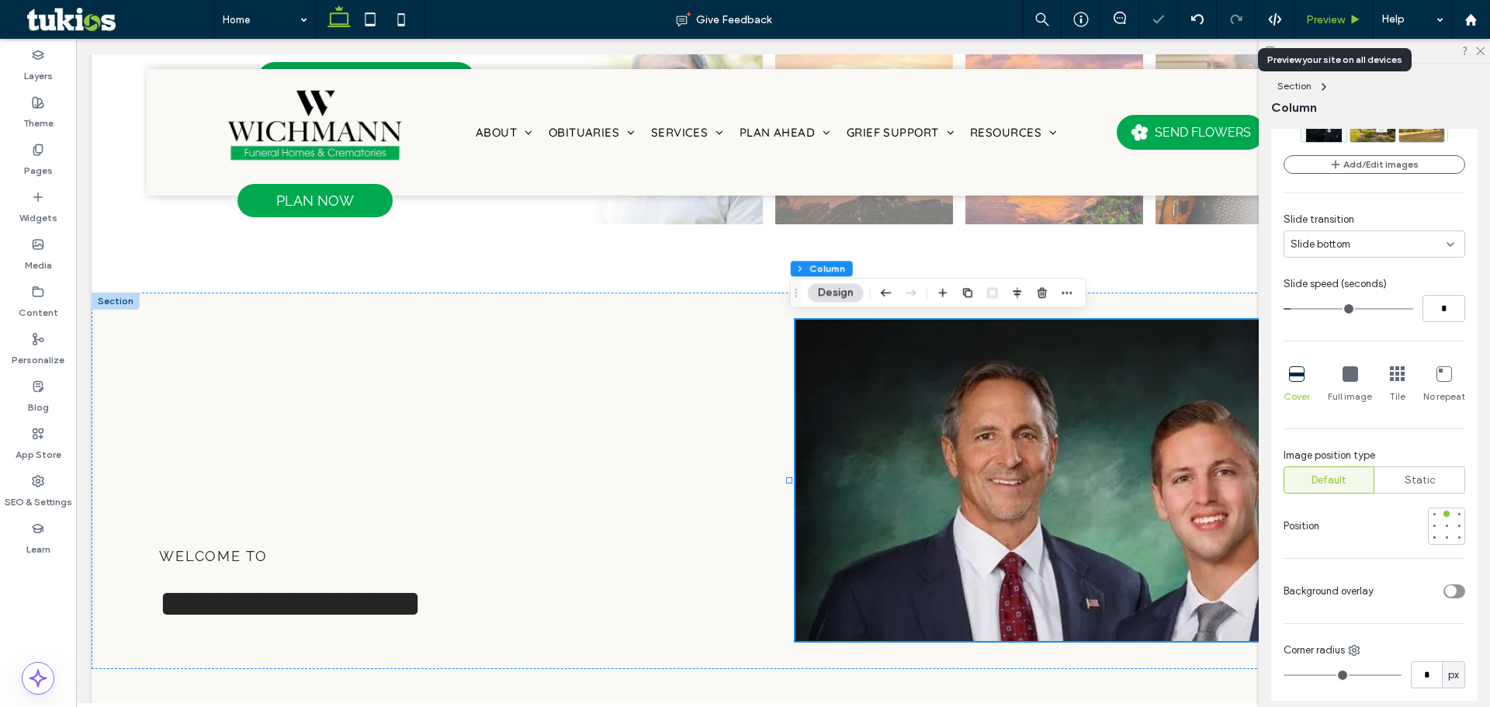
drag, startPoint x: 1351, startPoint y: 238, endPoint x: 1346, endPoint y: 17, distance: 221.2
click at [1346, 17] on div "Preview" at bounding box center [1333, 19] width 78 height 13
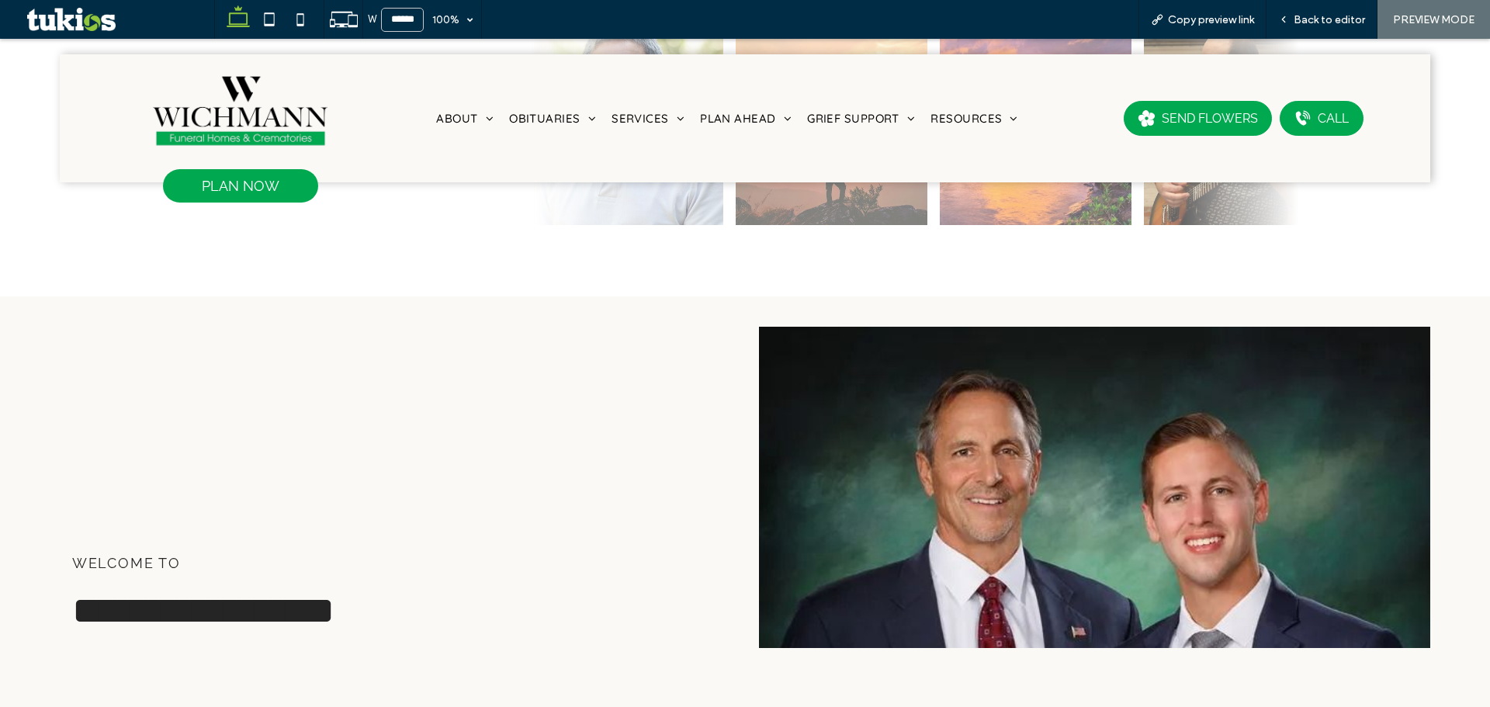
scroll to position [899, 0]
drag, startPoint x: 1329, startPoint y: 20, endPoint x: 1306, endPoint y: 29, distance: 24.8
click at [1329, 20] on span "Back to editor" at bounding box center [1329, 19] width 71 height 13
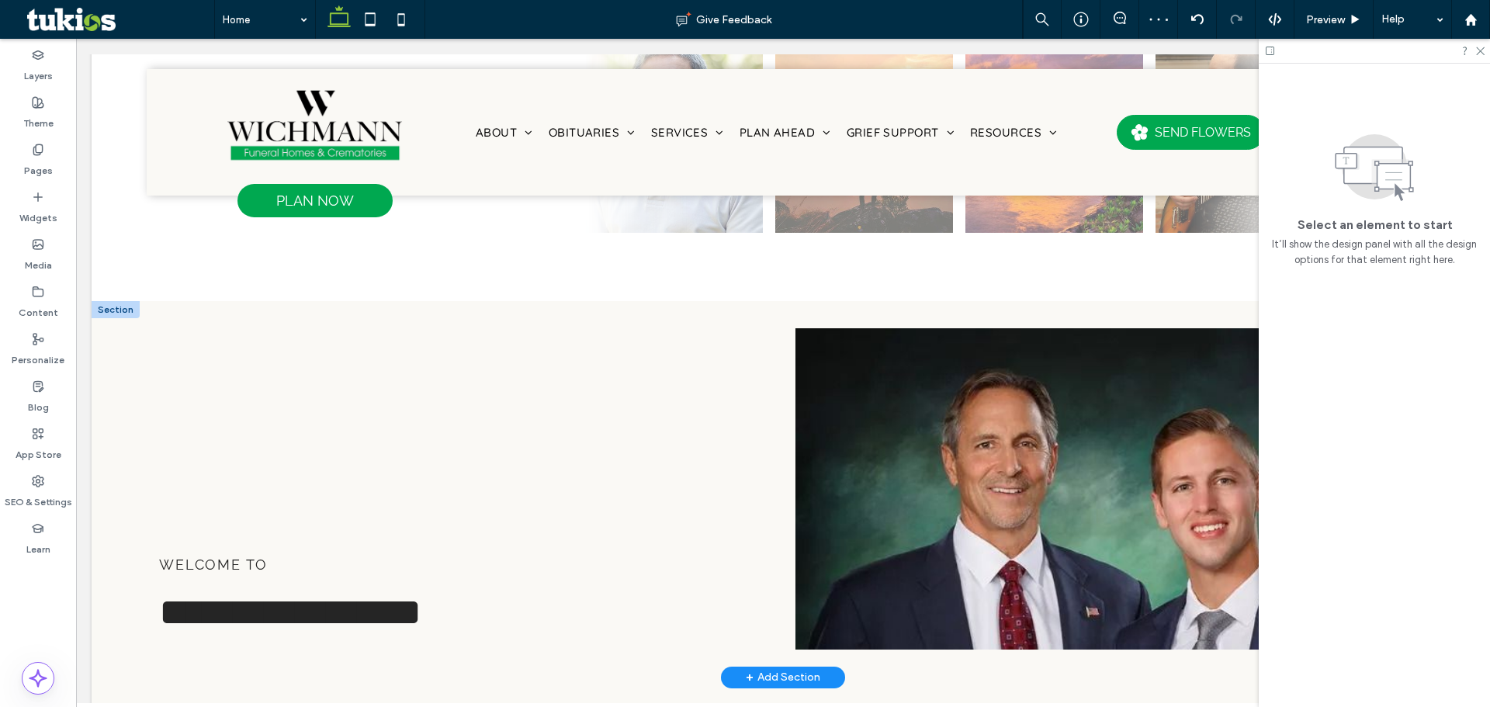
scroll to position [908, 0]
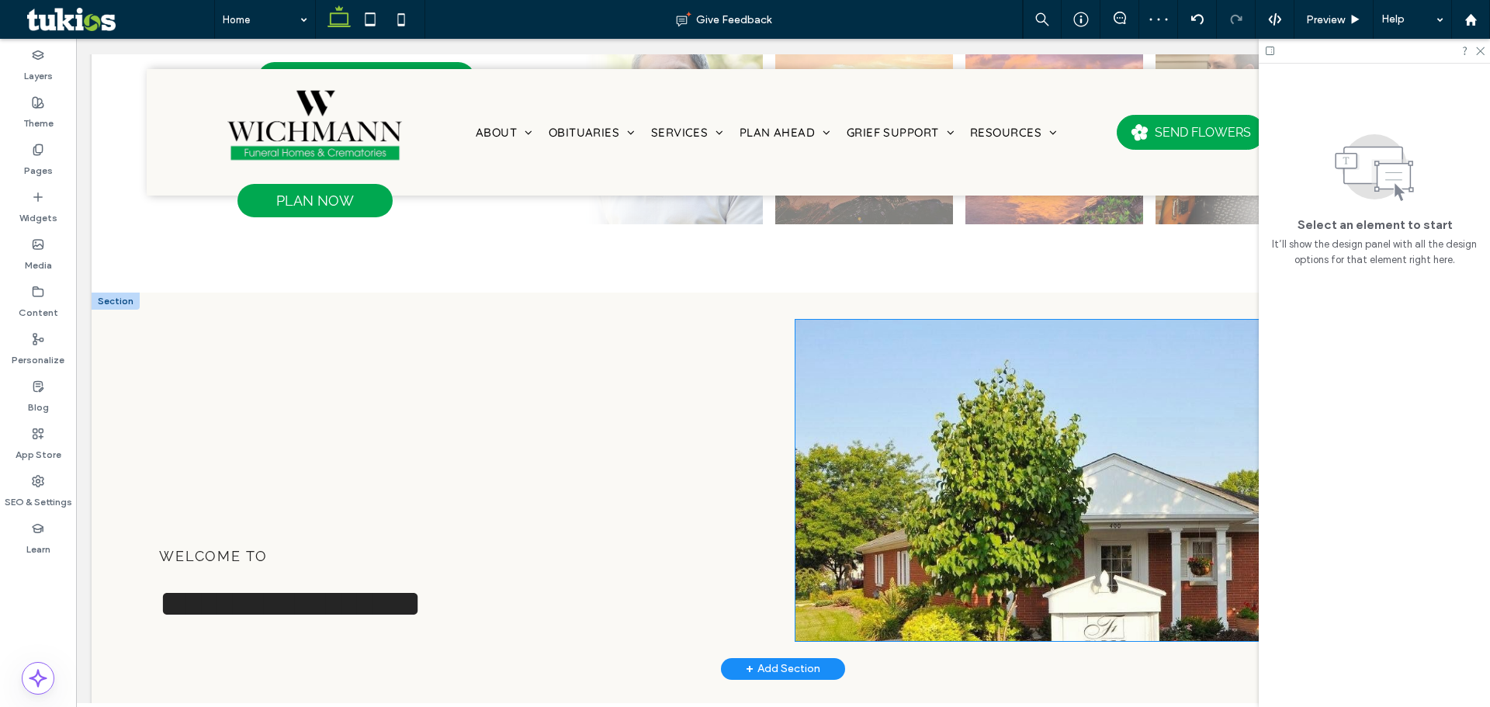
click at [1059, 435] on div at bounding box center [1106, 480] width 623 height 321
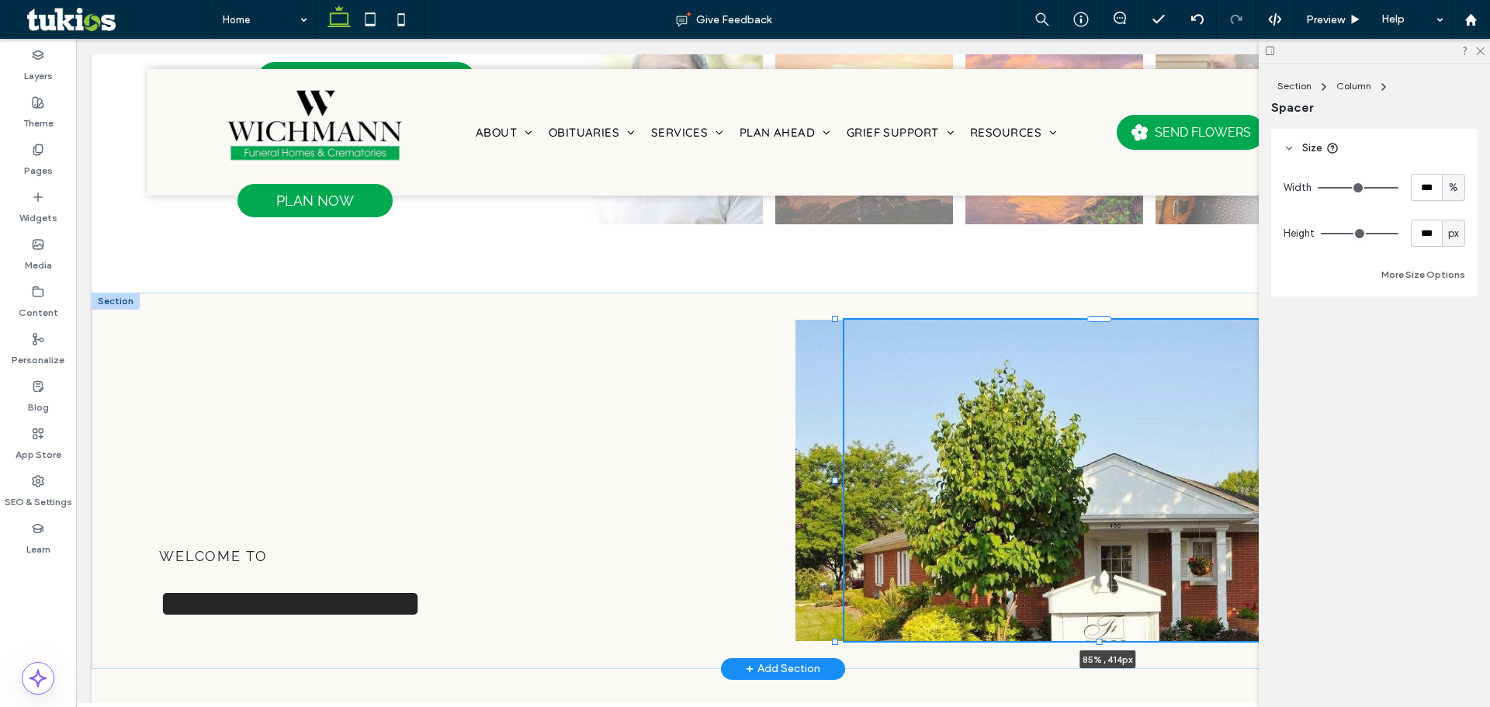
drag, startPoint x: 789, startPoint y: 481, endPoint x: 834, endPoint y: 482, distance: 45.0
click at [836, 321] on div at bounding box center [836, 320] width 1 height 1
type input "**"
type input "****"
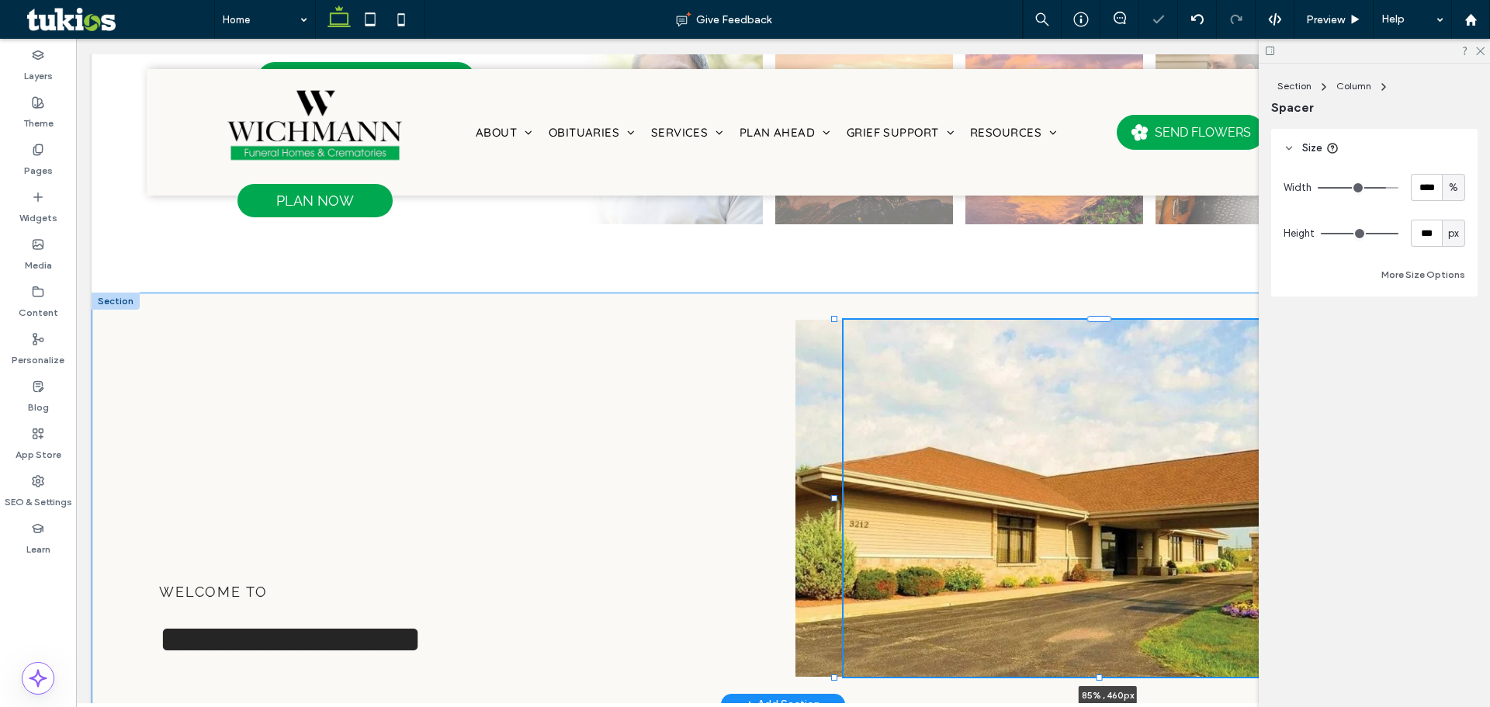
drag, startPoint x: 1099, startPoint y: 640, endPoint x: 1101, endPoint y: 658, distance: 18.0
click at [1101, 658] on div "**********" at bounding box center [783, 499] width 1383 height 412
type input "***"
click at [823, 537] on div at bounding box center [1106, 498] width 623 height 357
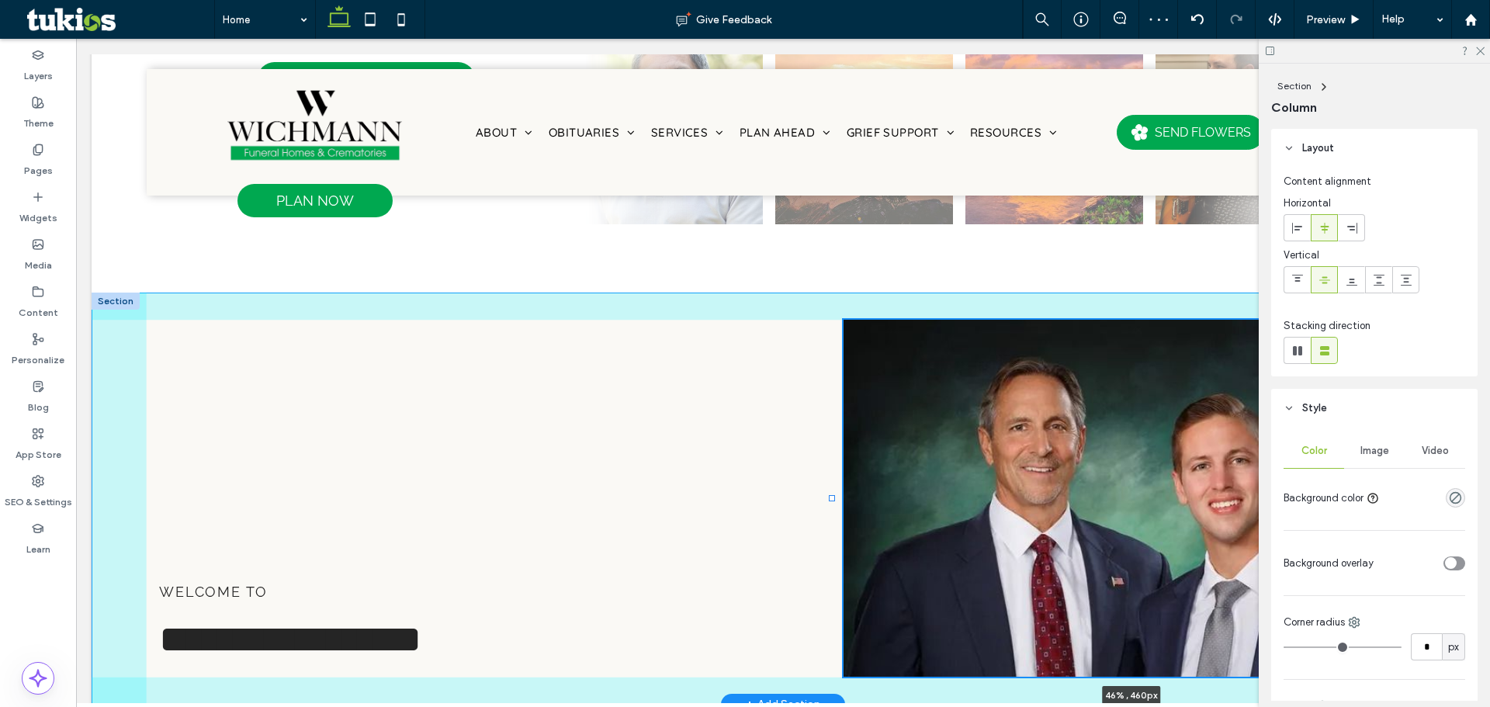
drag, startPoint x: 790, startPoint y: 497, endPoint x: 831, endPoint y: 486, distance: 42.5
click at [833, 321] on div at bounding box center [833, 320] width 1 height 1
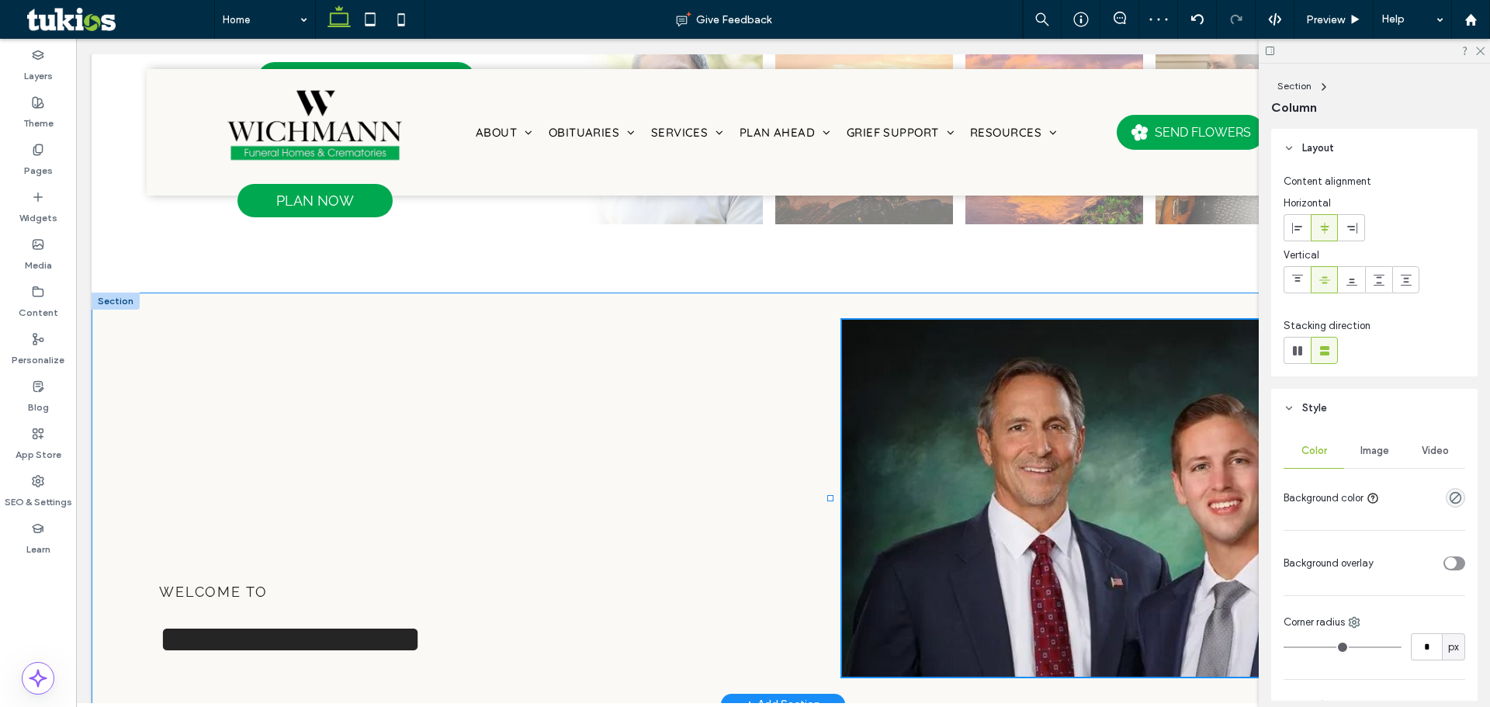
type input "**"
type input "*****"
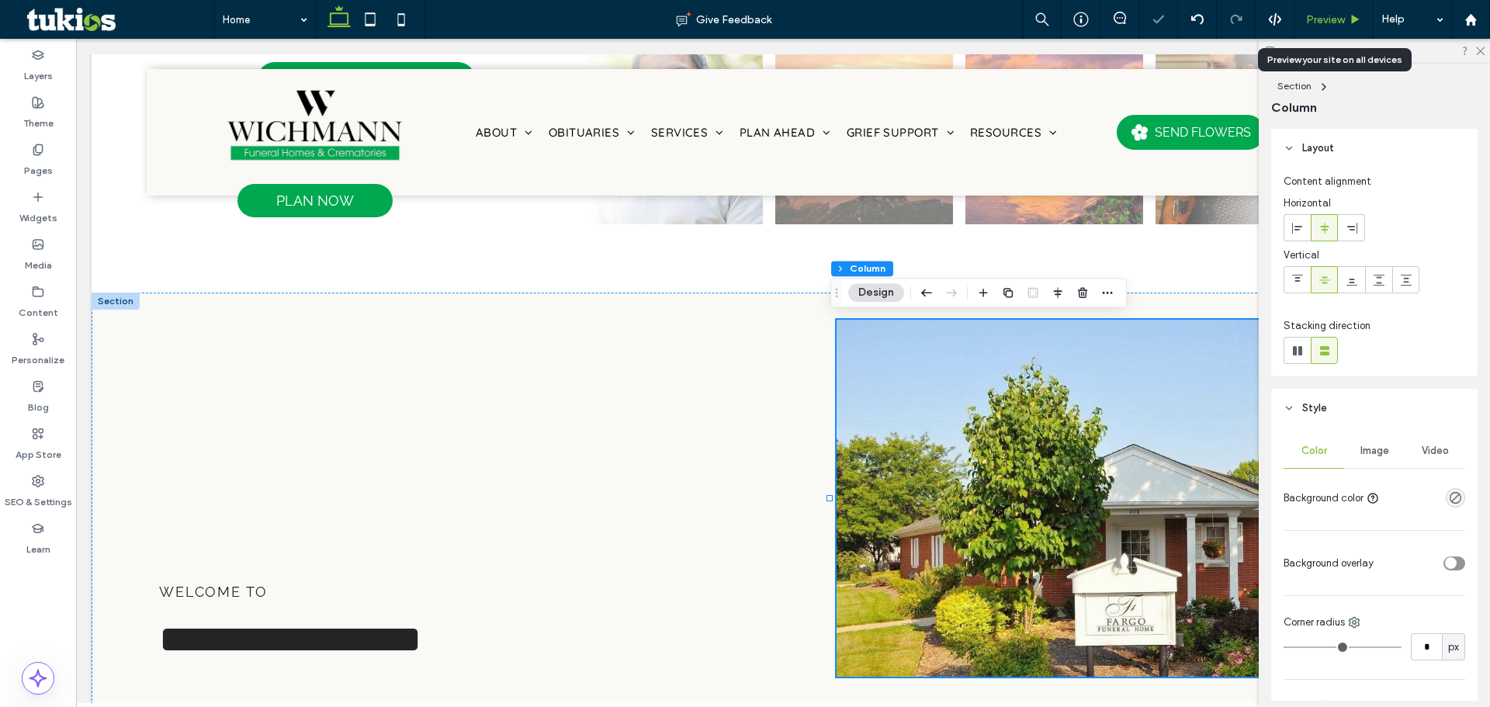
click at [1313, 22] on span "Preview" at bounding box center [1325, 19] width 39 height 13
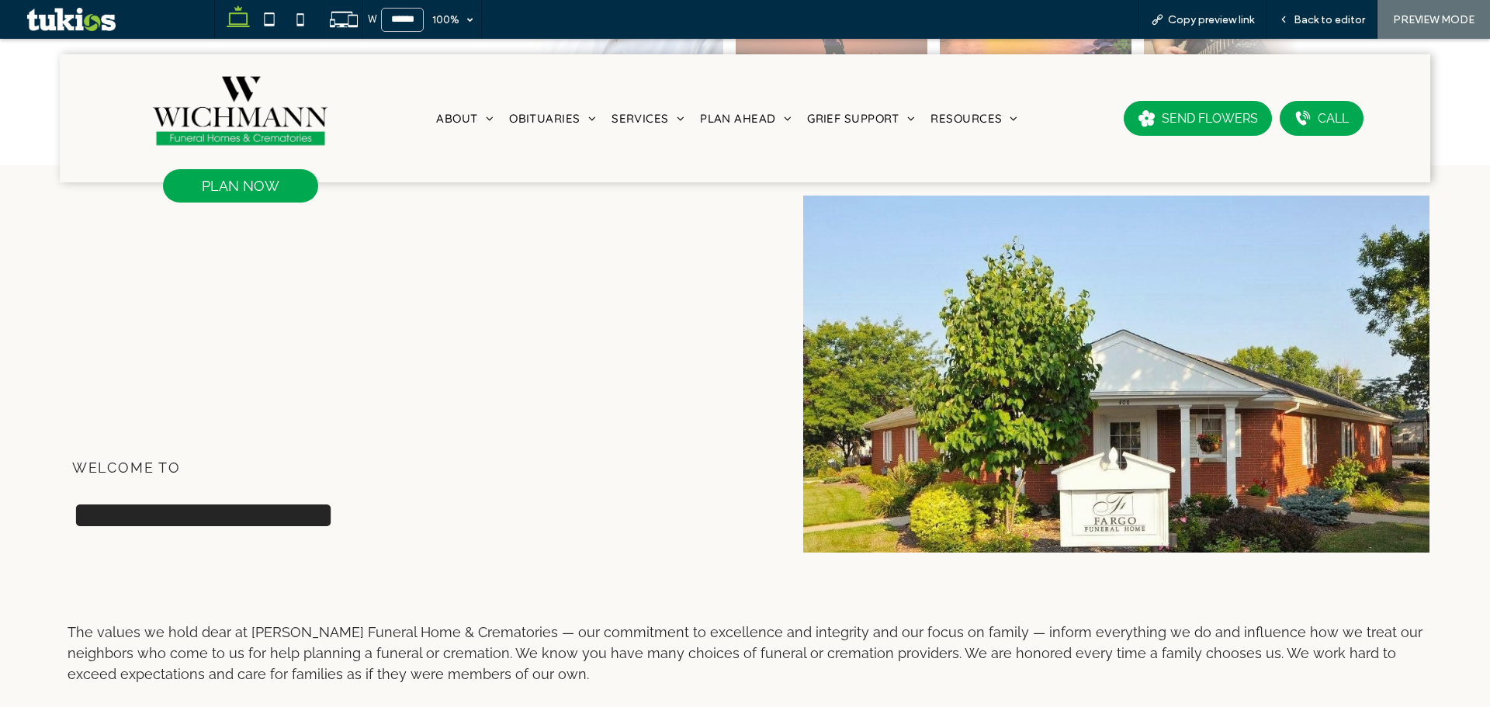
scroll to position [1055, 0]
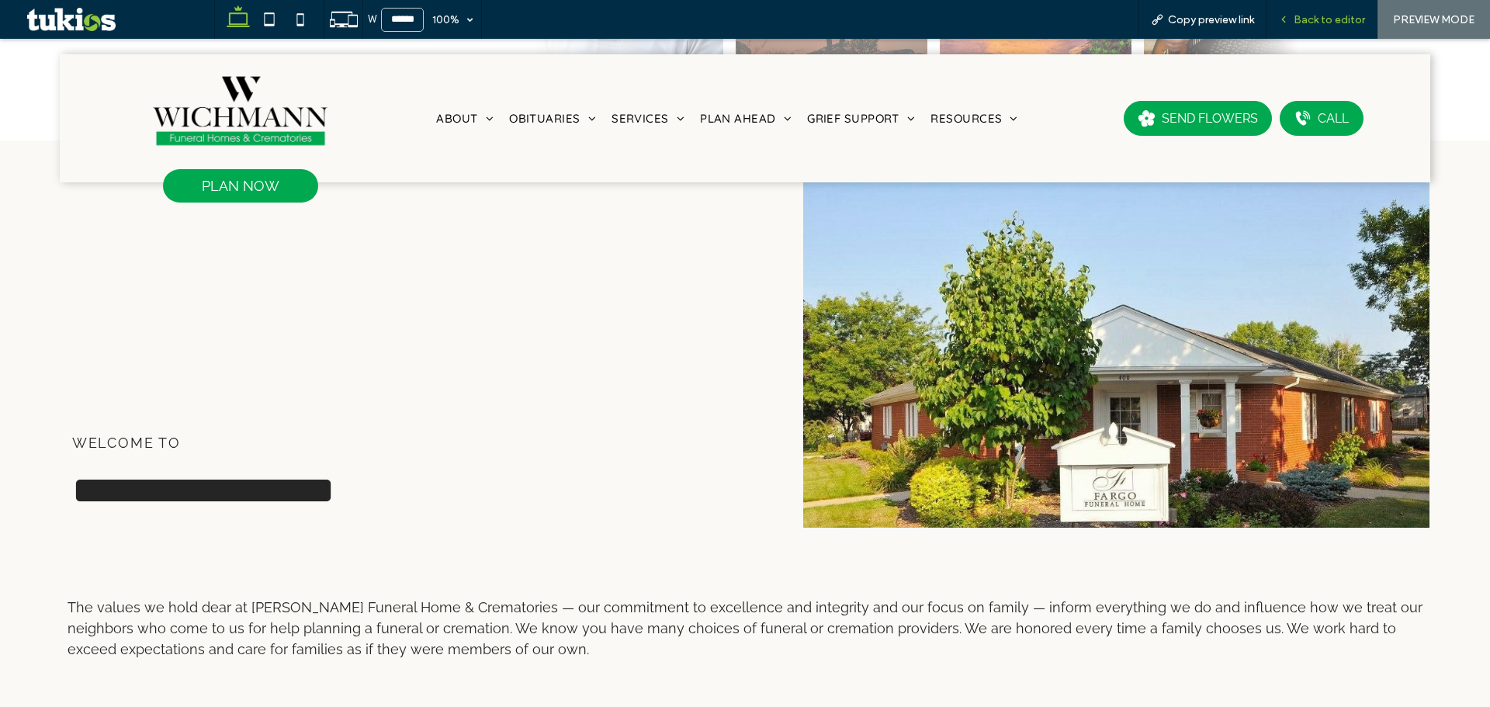
drag, startPoint x: 1294, startPoint y: 17, endPoint x: 327, endPoint y: 244, distance: 993.9
click at [1294, 17] on div "Back to editor" at bounding box center [1322, 19] width 110 height 13
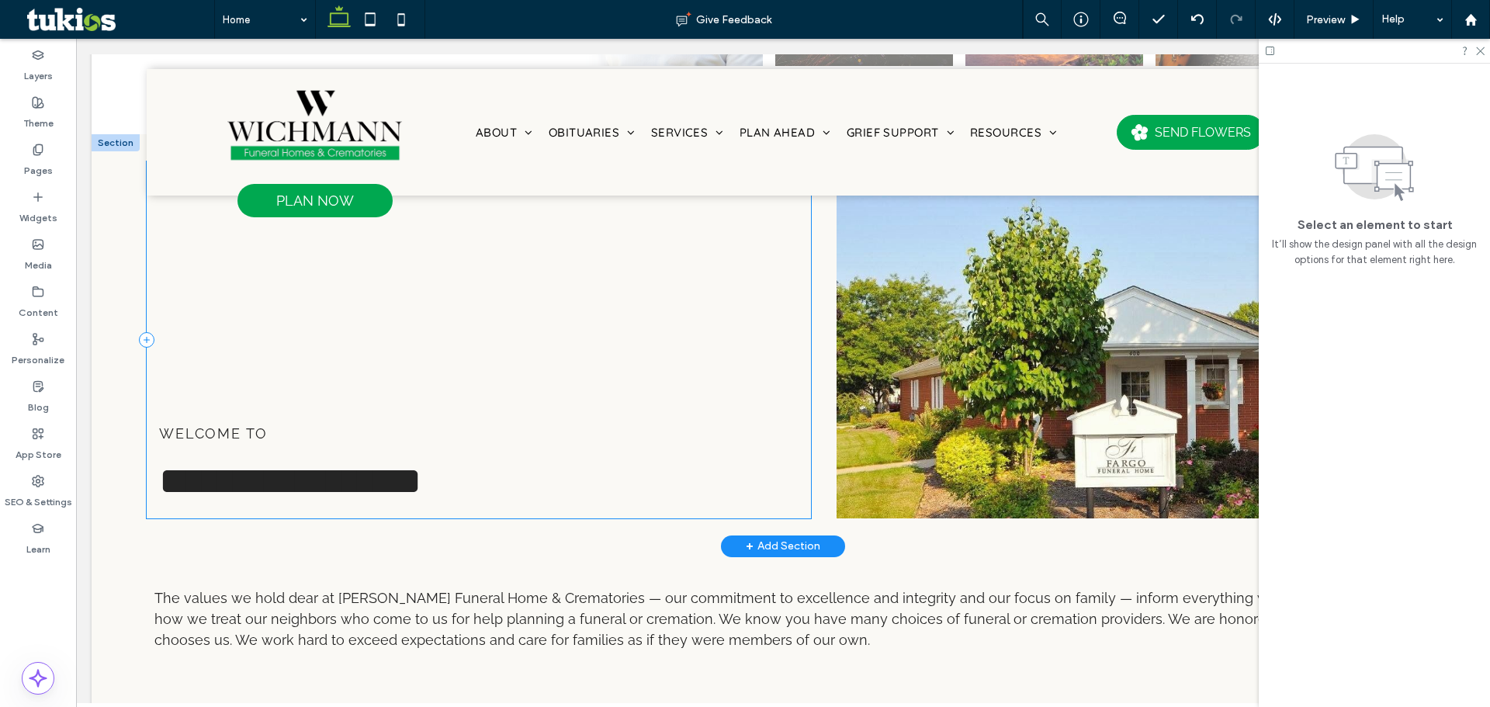
scroll to position [1063, 0]
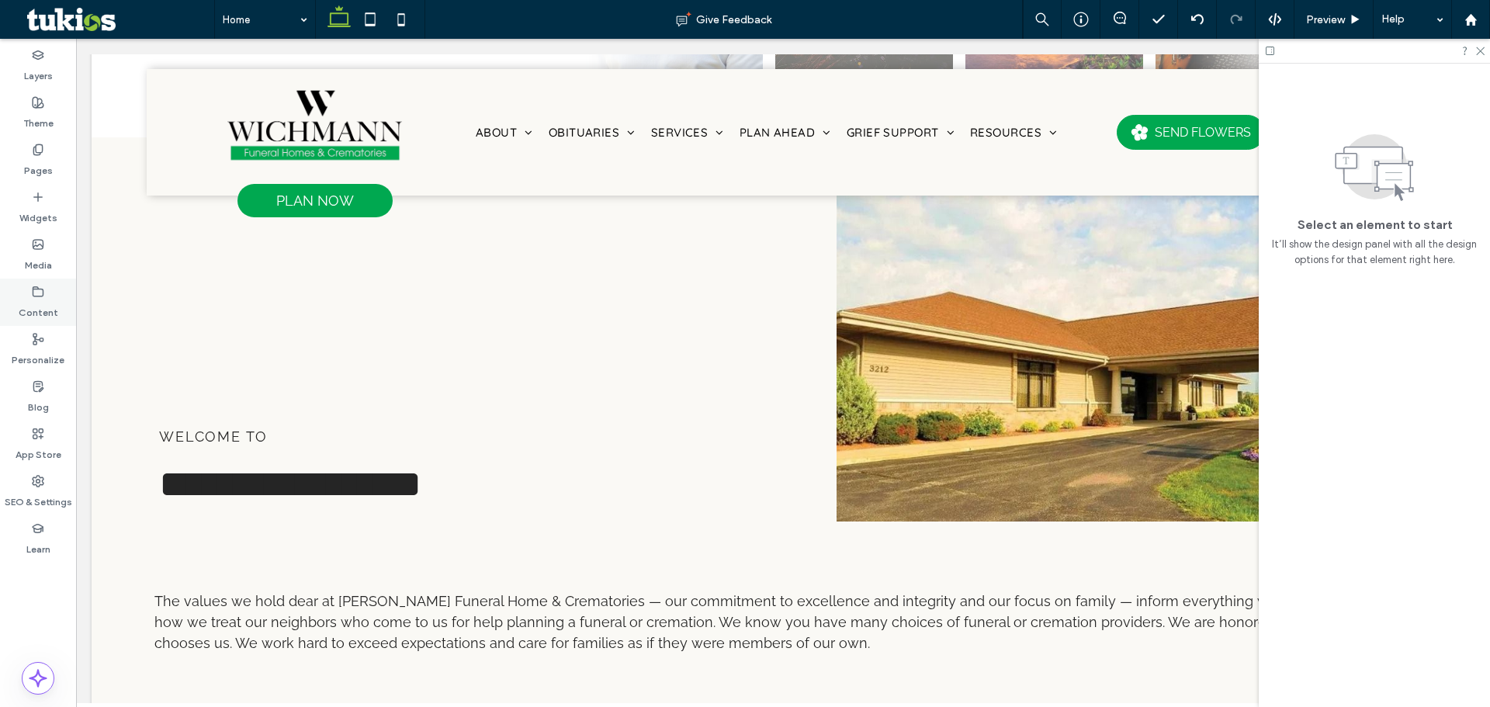
click at [36, 303] on label "Content" at bounding box center [39, 309] width 40 height 22
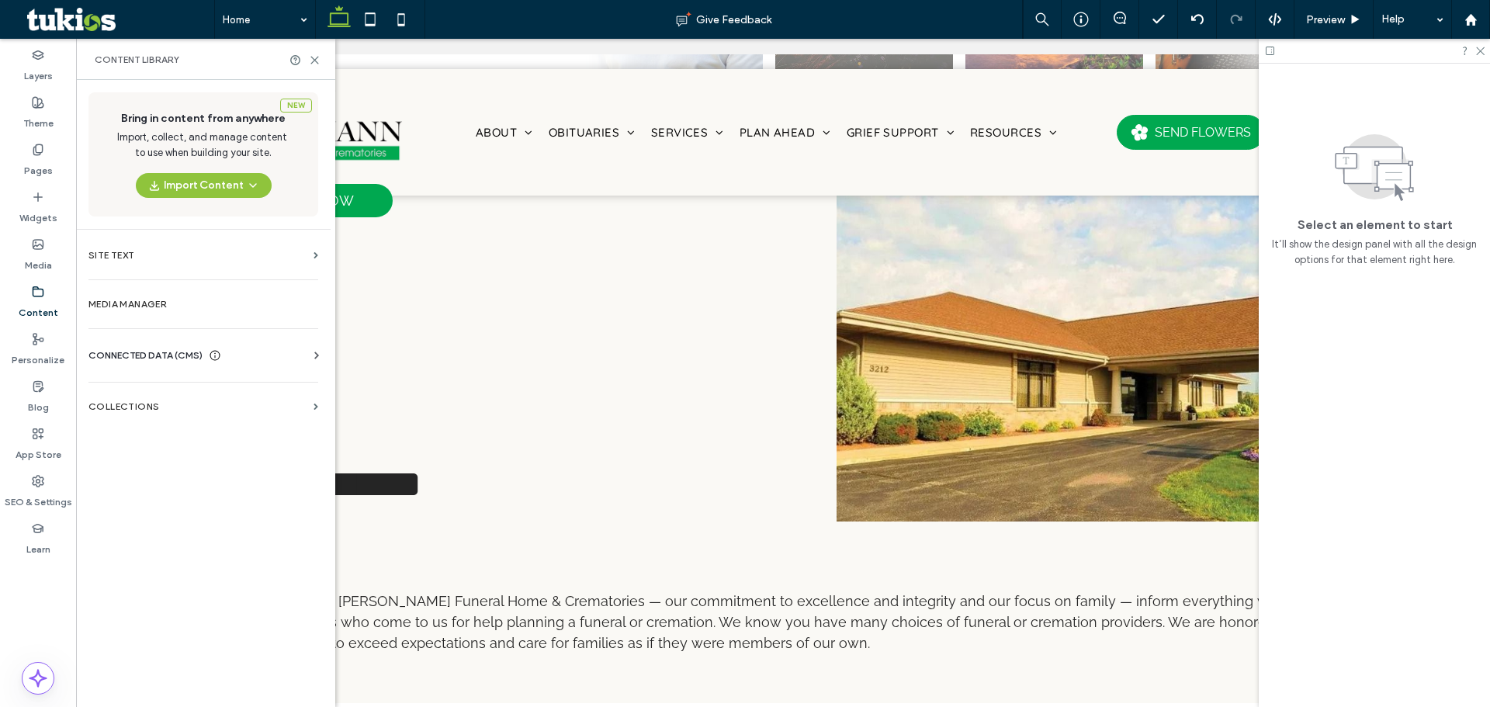
click at [154, 369] on div "Business Info Business Text Business Images Find and Replace" at bounding box center [206, 369] width 236 height 12
click at [151, 355] on span "CONNECTED DATA (CMS)" at bounding box center [145, 356] width 114 height 16
click at [185, 414] on section "Business Text" at bounding box center [206, 429] width 236 height 36
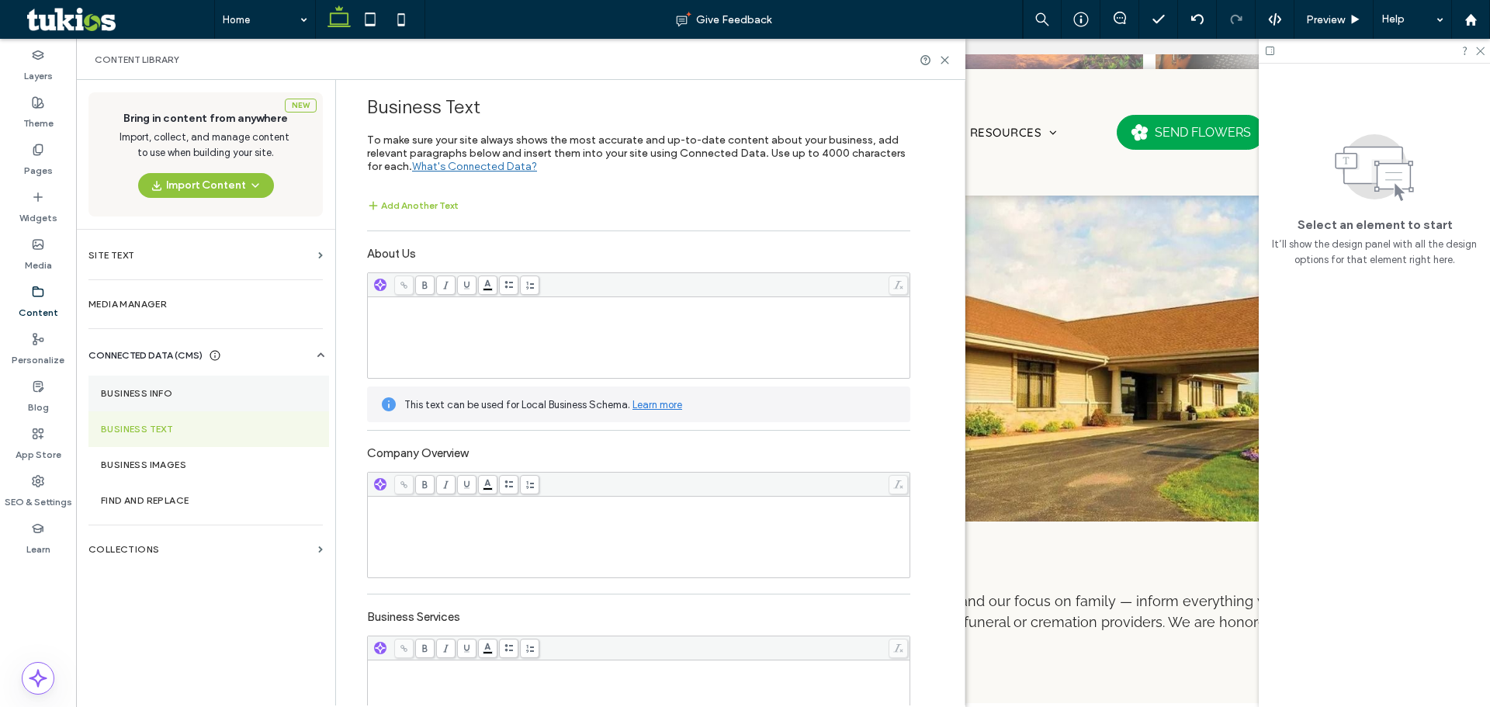
click at [182, 397] on label "Business Info" at bounding box center [209, 393] width 216 height 11
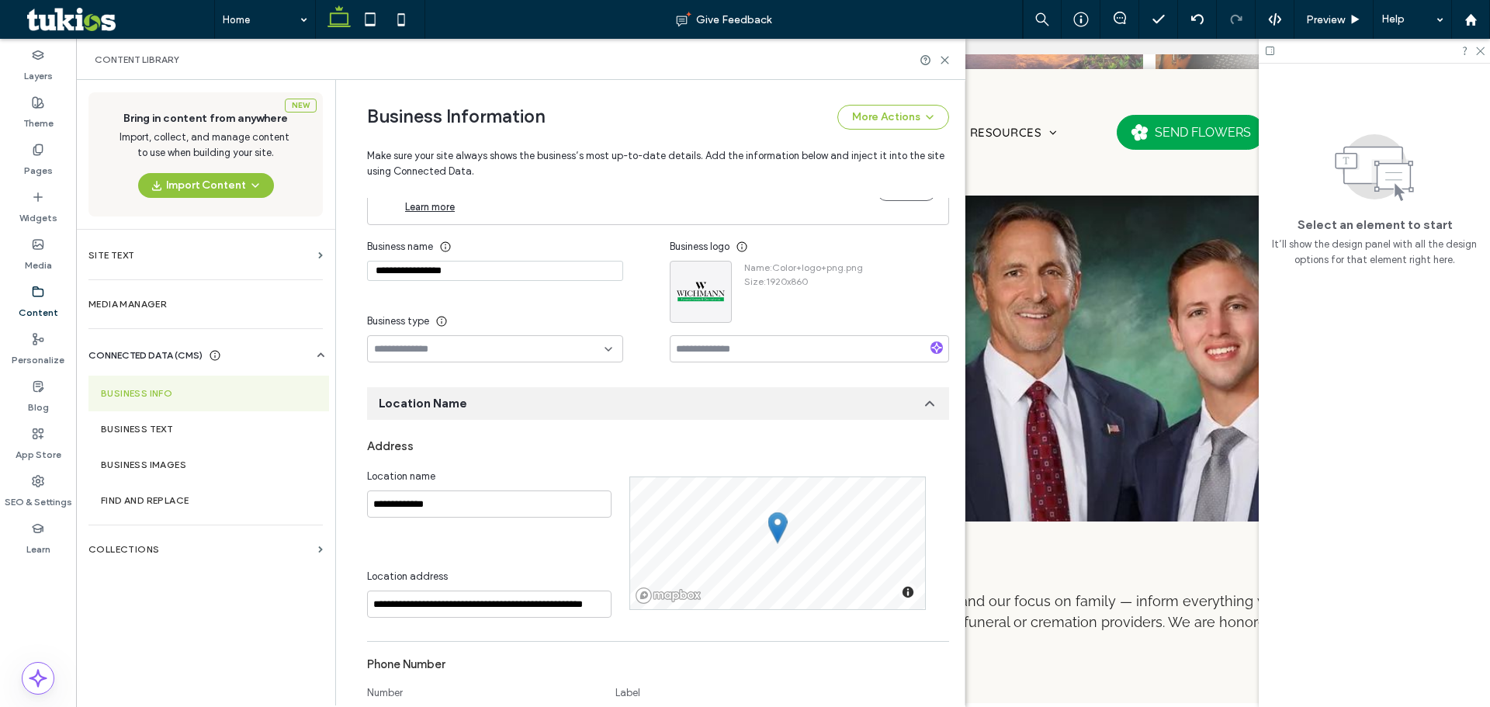
scroll to position [24, 0]
click at [553, 276] on input "**********" at bounding box center [495, 272] width 256 height 20
paste input "**********"
type input "**********"
click at [559, 317] on div "Business type" at bounding box center [495, 323] width 256 height 28
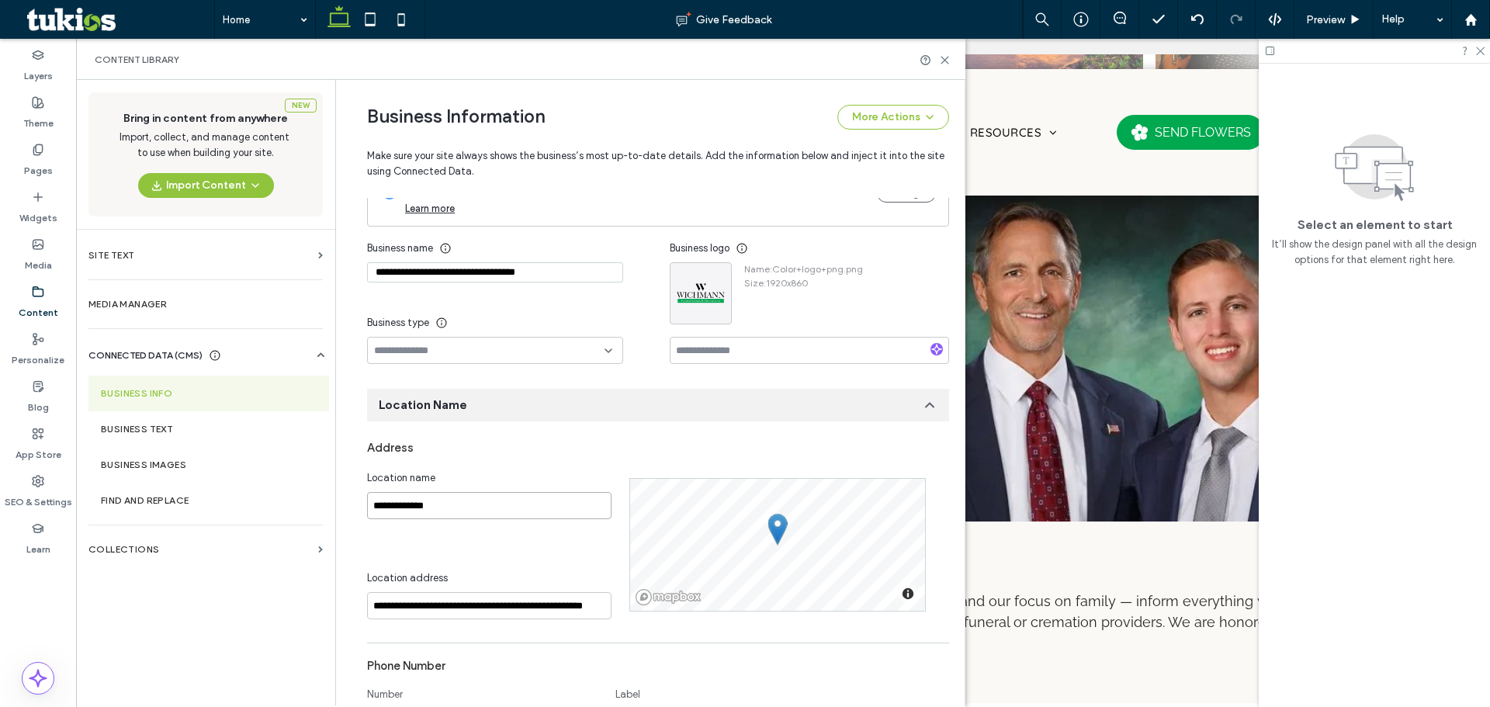
click at [474, 498] on input "**********" at bounding box center [489, 505] width 244 height 27
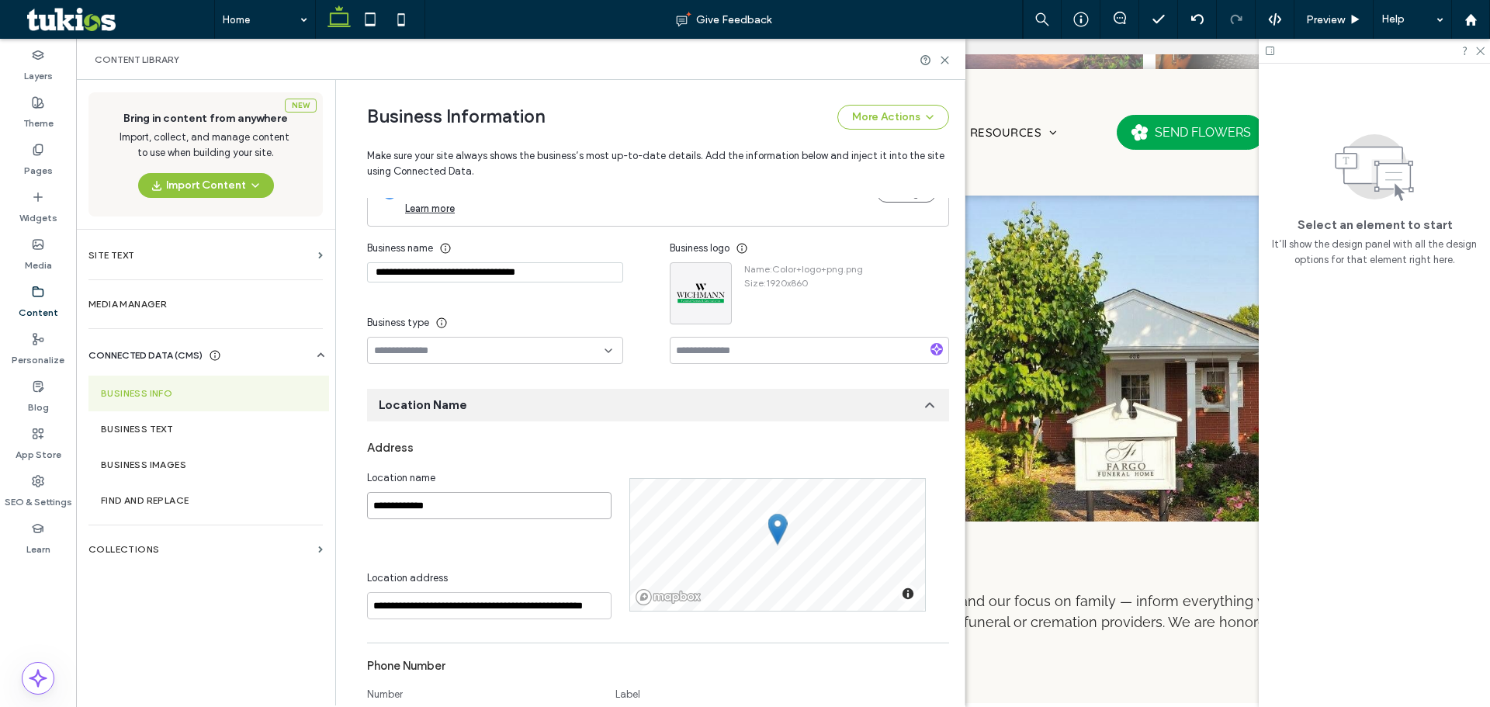
paste input "**********"
type input "**********"
click at [612, 403] on div "Location Name" at bounding box center [658, 405] width 582 height 33
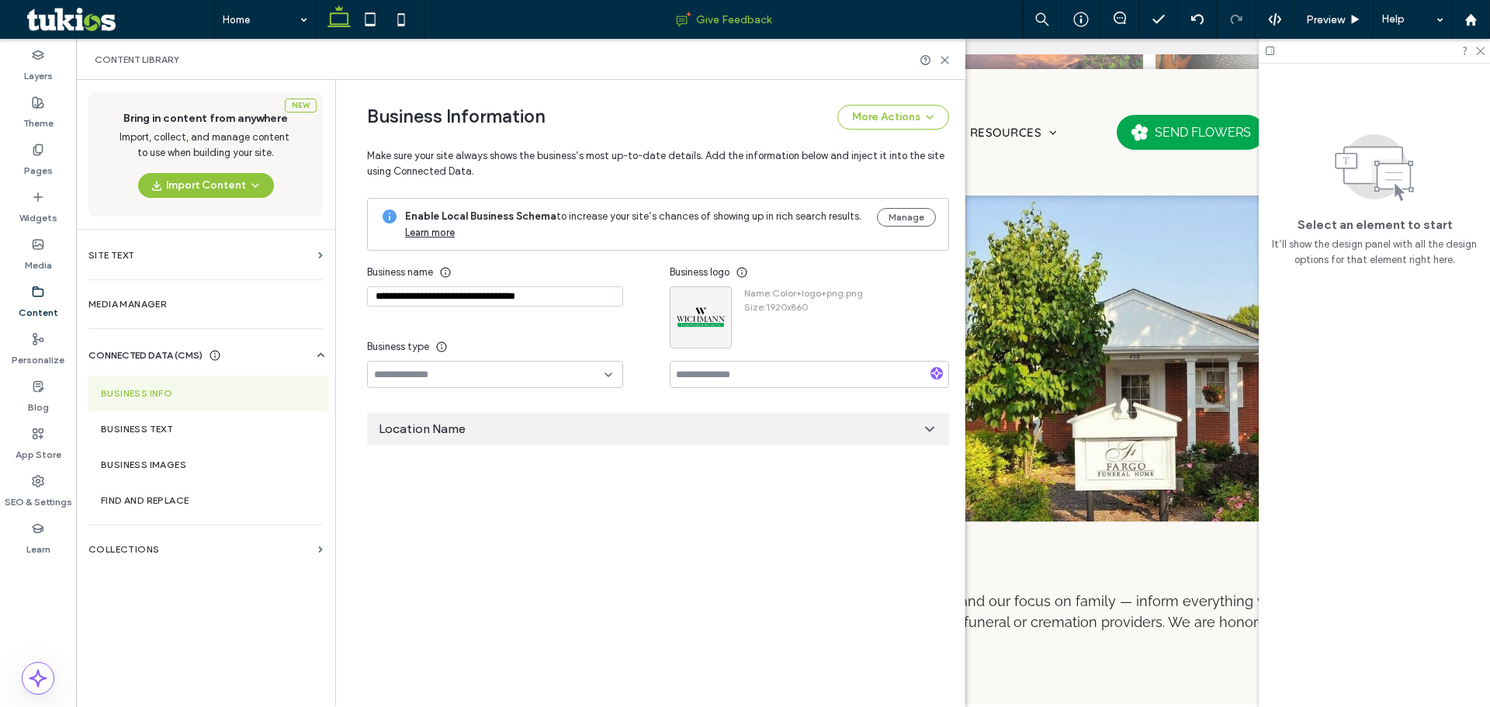
scroll to position [0, 0]
click at [948, 61] on icon at bounding box center [945, 60] width 12 height 12
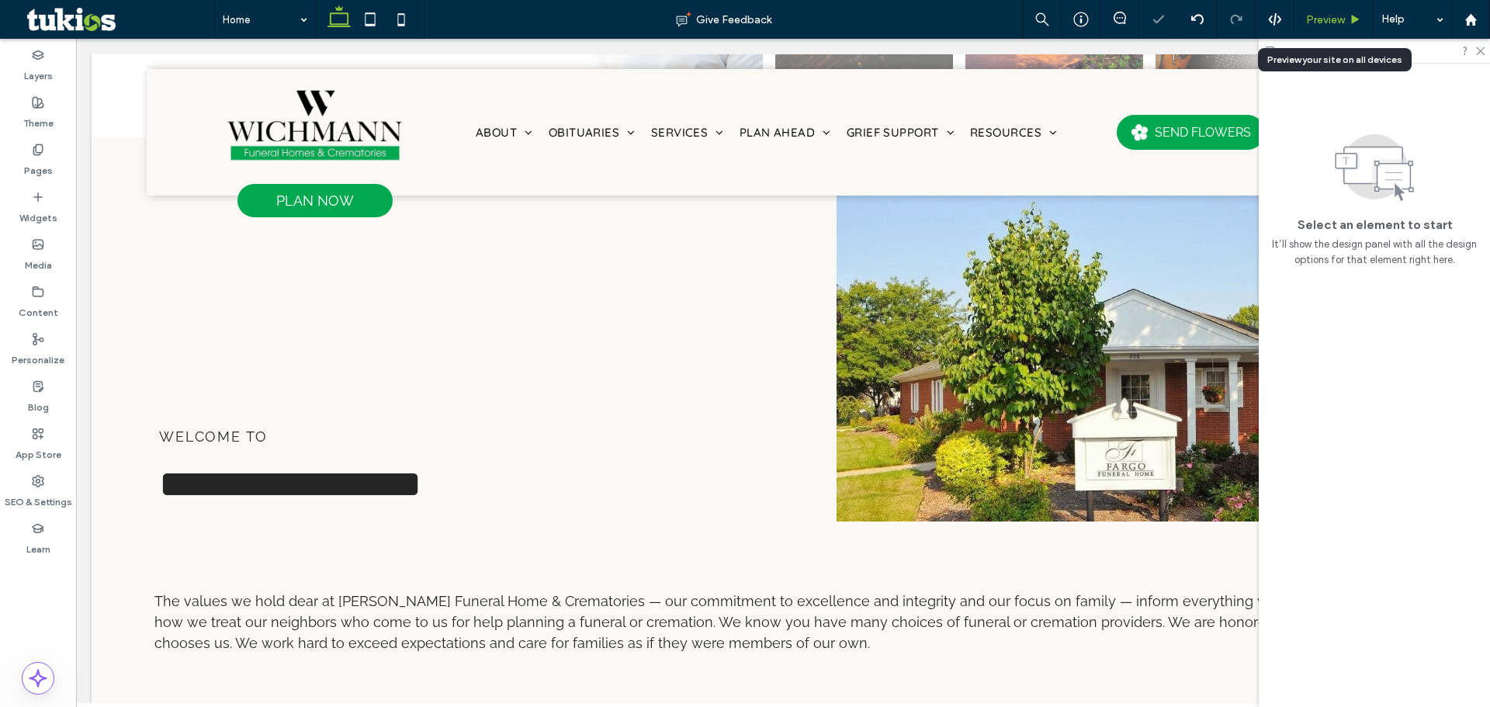
drag, startPoint x: 1315, startPoint y: 16, endPoint x: 1242, endPoint y: 16, distance: 73.0
click at [1315, 16] on span "Preview" at bounding box center [1325, 19] width 39 height 13
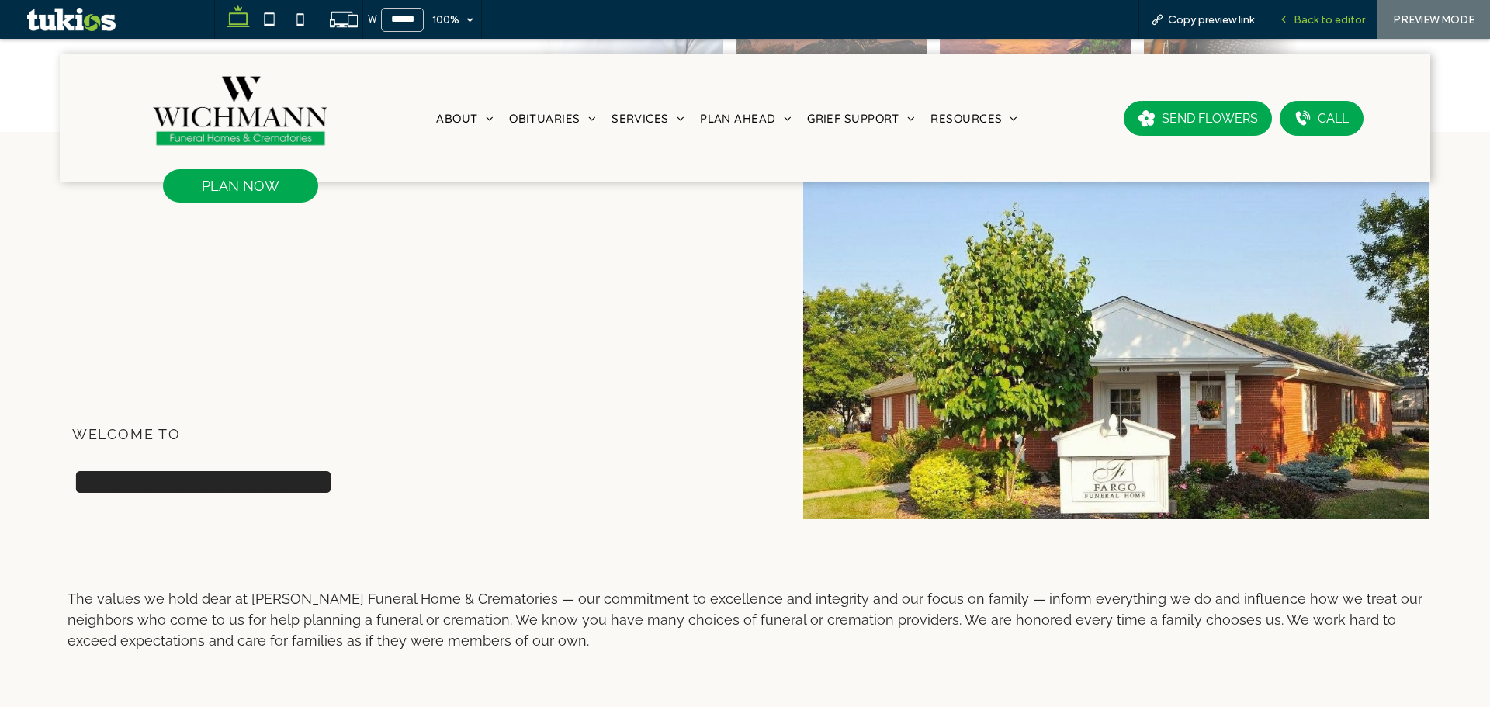
click at [1339, 20] on span "Back to editor" at bounding box center [1329, 19] width 71 height 13
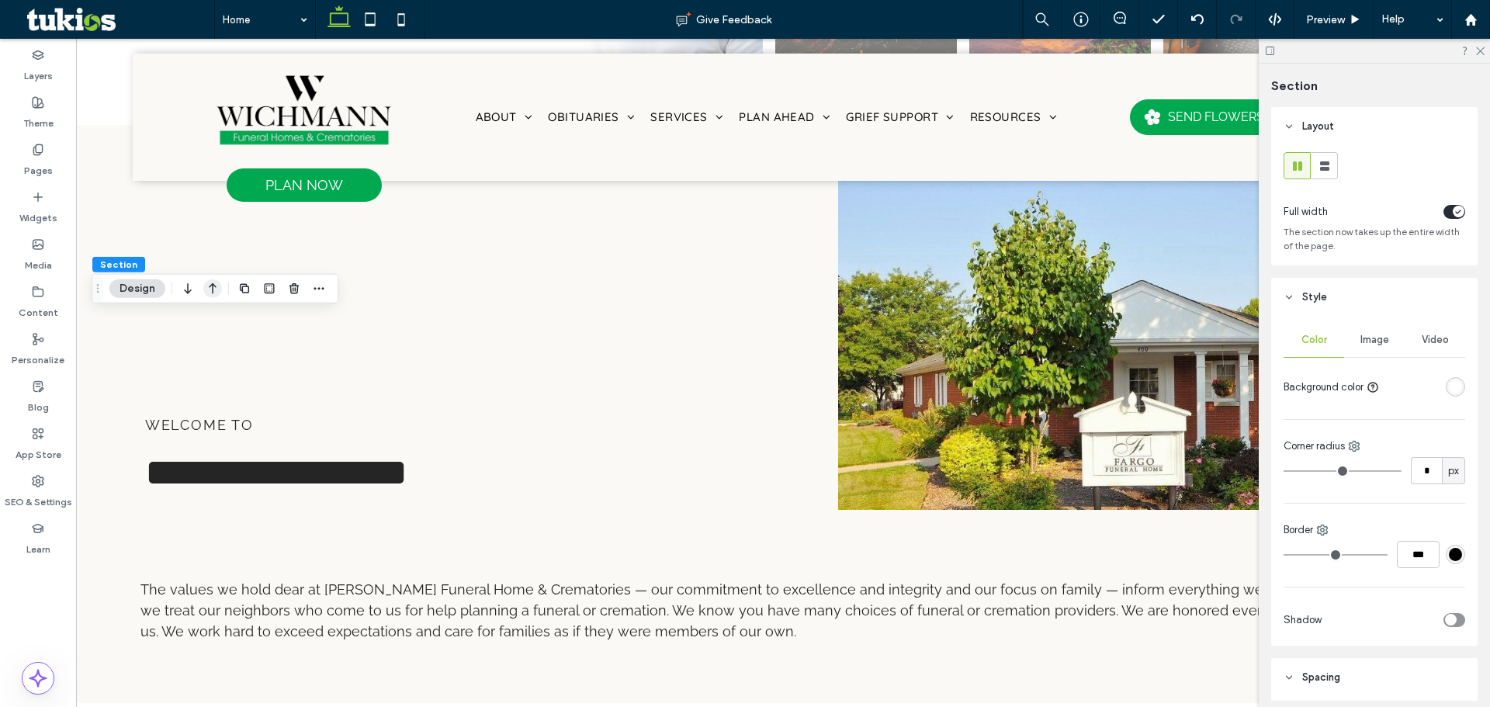
click at [217, 291] on icon "button" at bounding box center [212, 289] width 19 height 28
click at [212, 260] on icon "button" at bounding box center [212, 258] width 19 height 28
click at [1451, 388] on div "rgba(255, 255, 255, 1)" at bounding box center [1455, 386] width 13 height 13
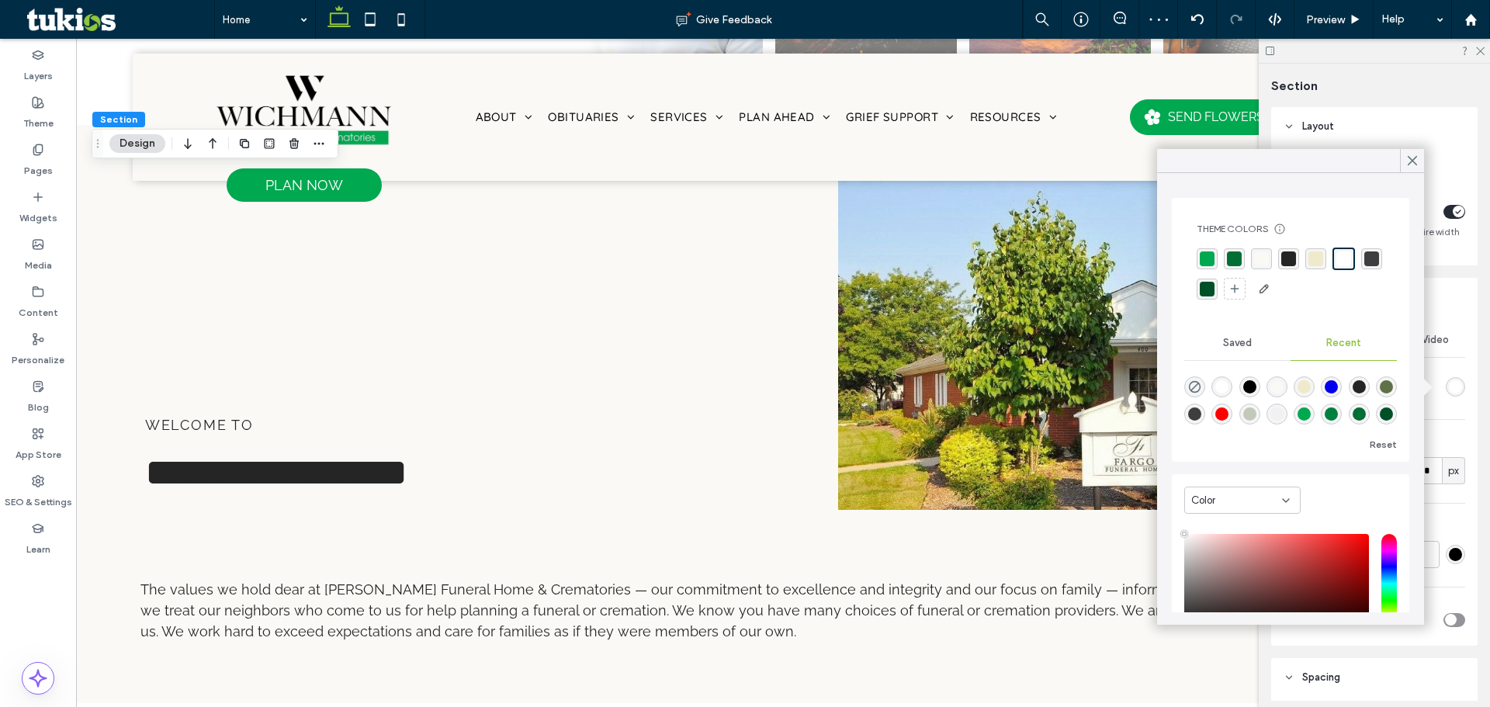
click at [1267, 257] on div "rgba(250, 249, 245, 1)" at bounding box center [1261, 258] width 15 height 15
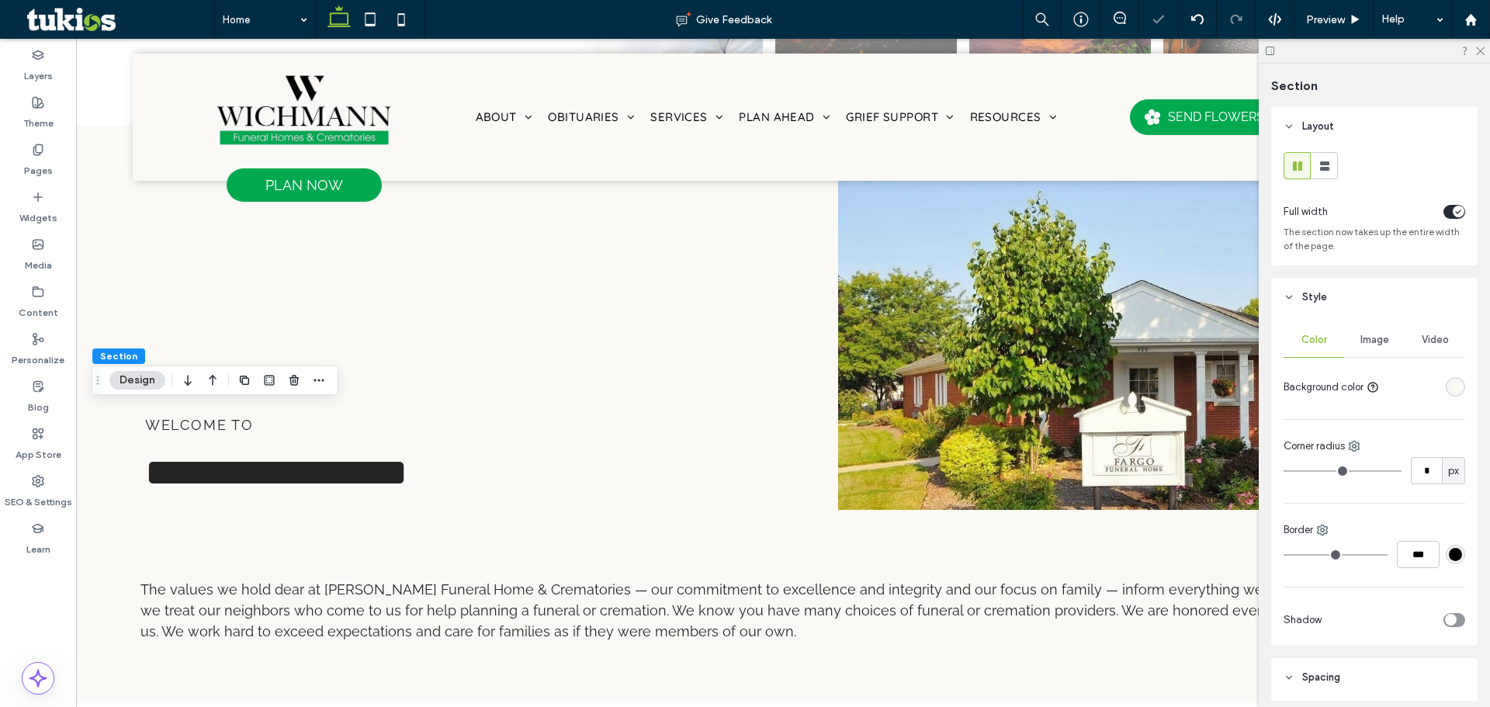
click at [1447, 379] on div "rgba(250, 249, 245, 1)" at bounding box center [1455, 386] width 19 height 19
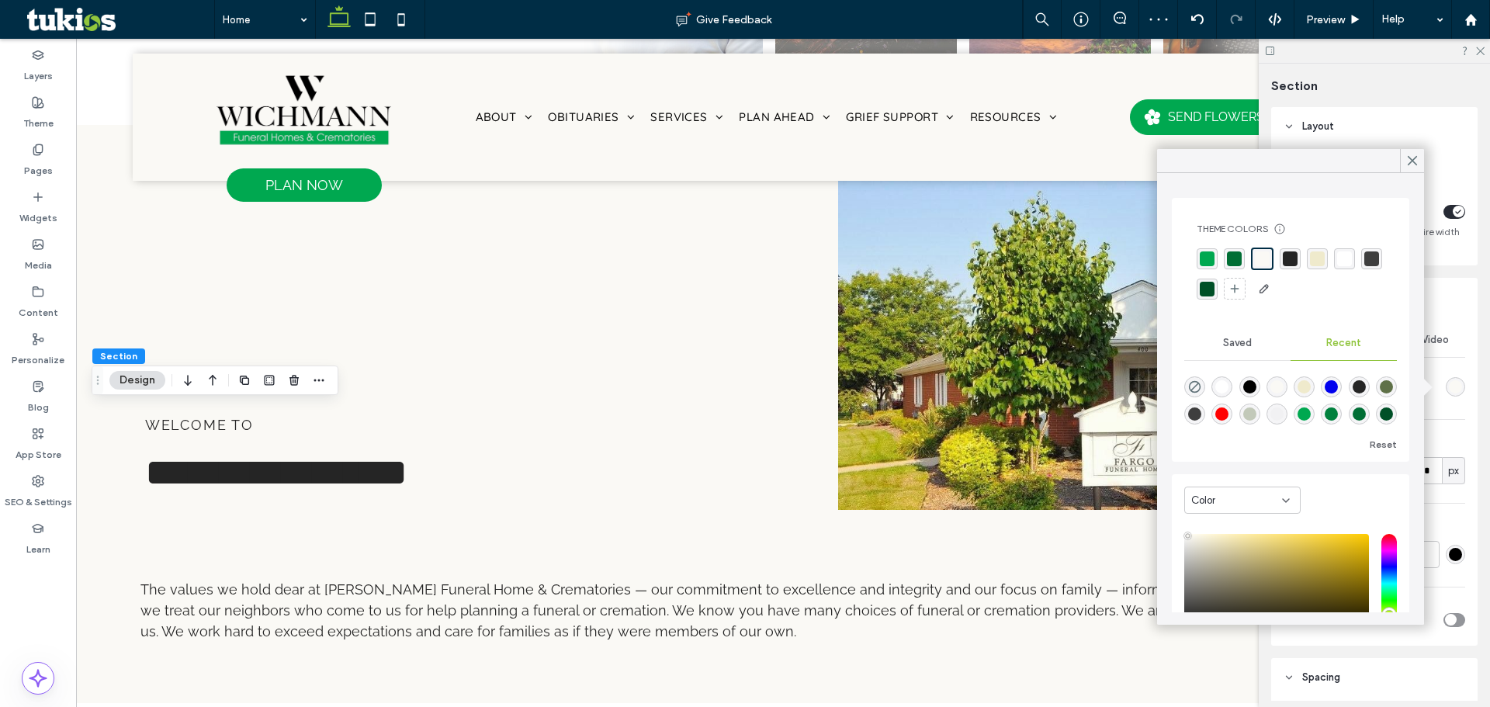
click at [1334, 262] on div at bounding box center [1291, 275] width 188 height 54
click at [1336, 262] on div "rgba(255, 255, 255, 1)" at bounding box center [1344, 258] width 21 height 21
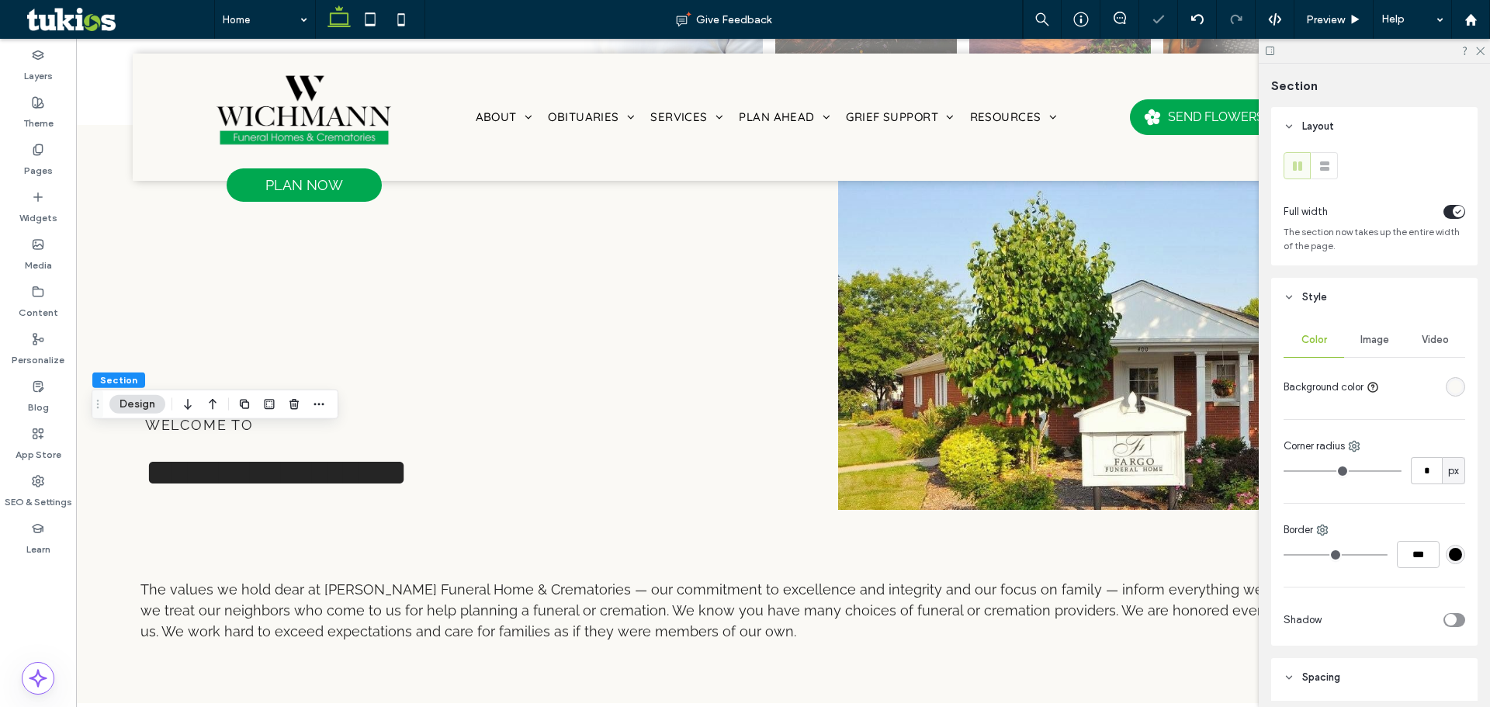
click at [1452, 383] on div "rgba(250, 249, 245, 1)" at bounding box center [1455, 386] width 13 height 13
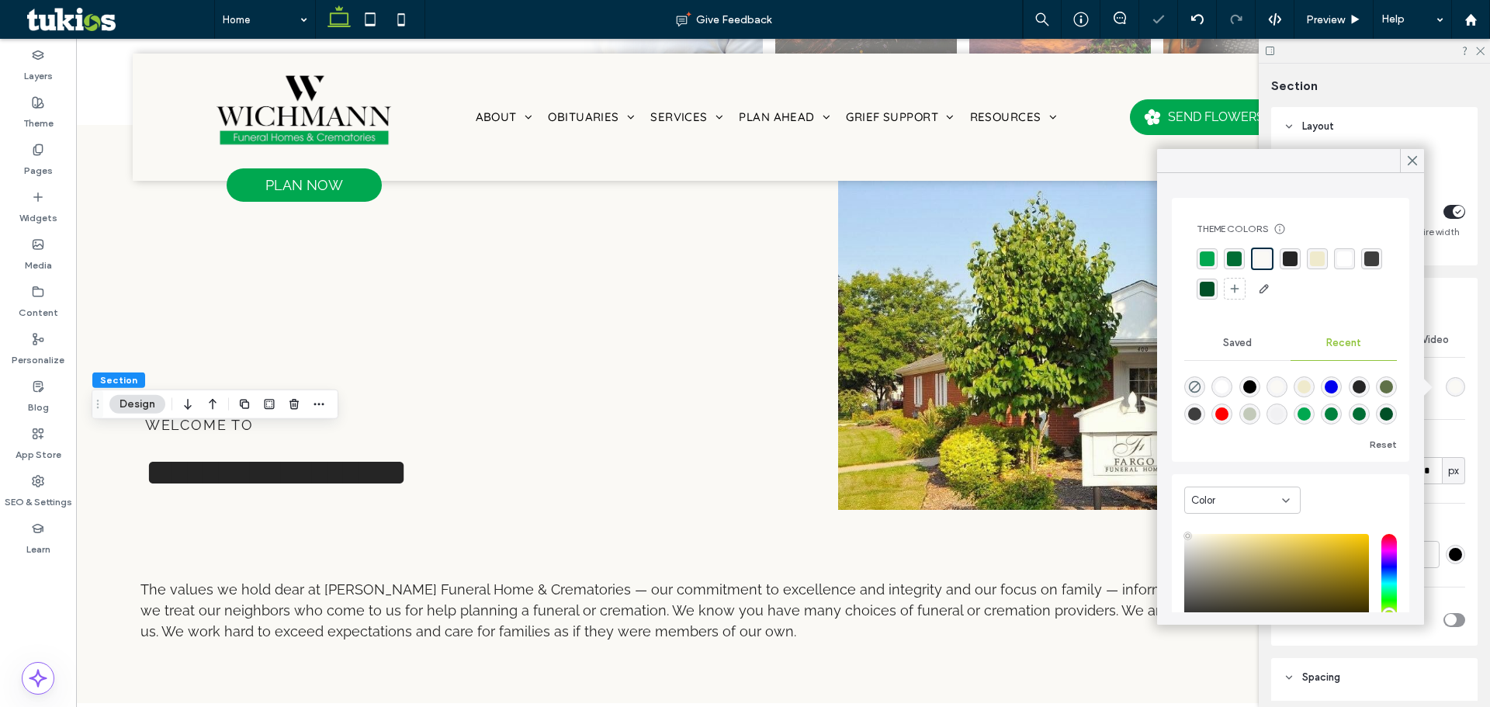
click at [1344, 259] on div "rgba(255, 255, 255, 1)" at bounding box center [1344, 258] width 15 height 15
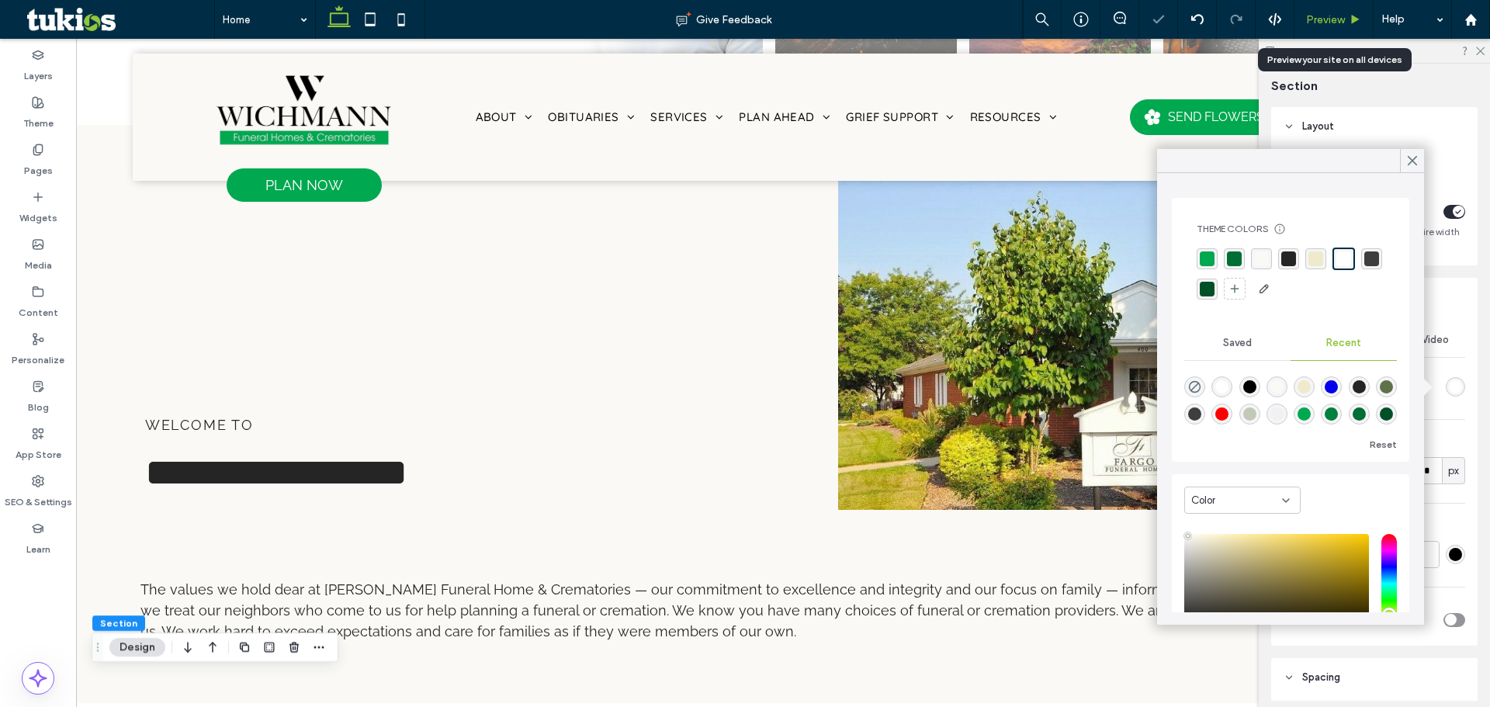
click at [1352, 16] on use at bounding box center [1356, 19] width 8 height 9
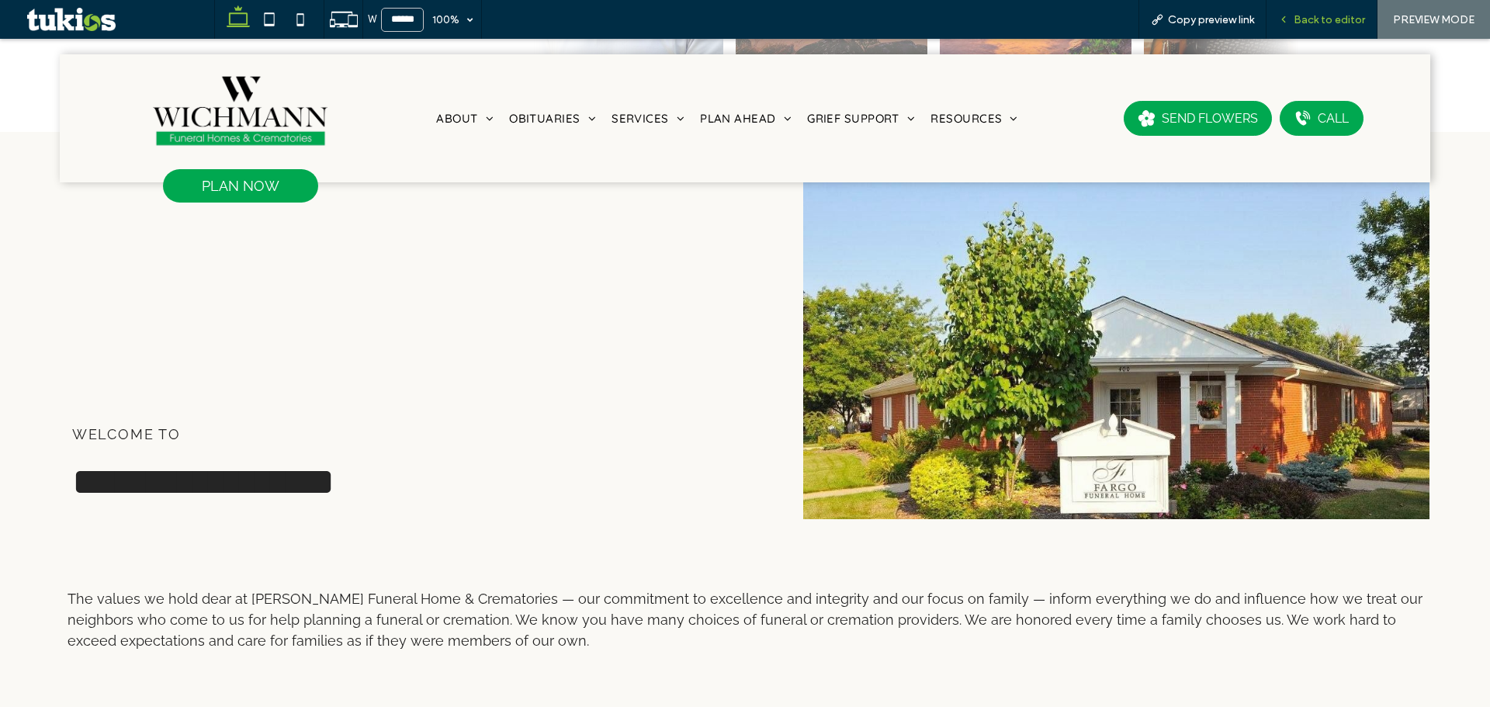
click at [1342, 9] on div "Back to editor" at bounding box center [1322, 19] width 111 height 39
click at [1340, 13] on span "Back to editor" at bounding box center [1329, 19] width 71 height 13
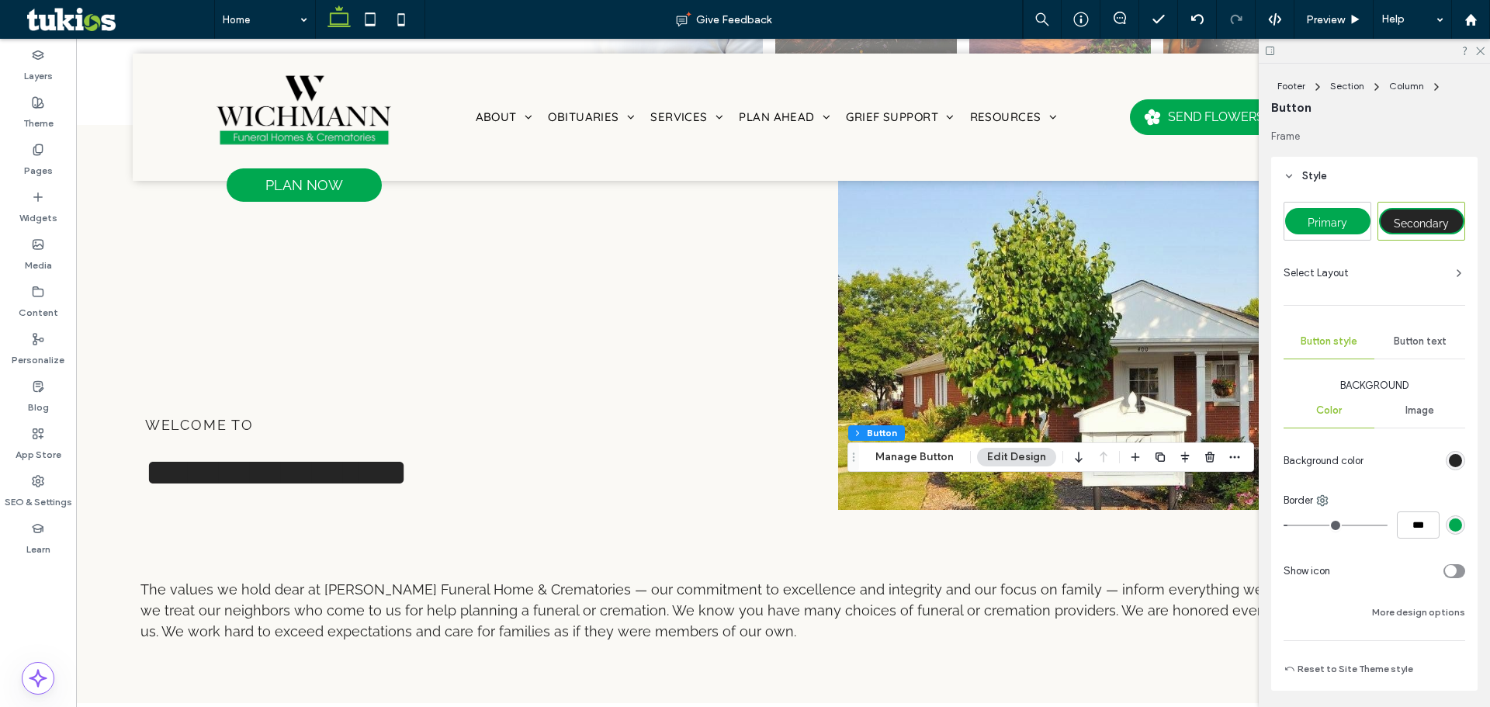
click at [1341, 217] on span "Primary" at bounding box center [1328, 223] width 40 height 12
type input "*"
type input "***"
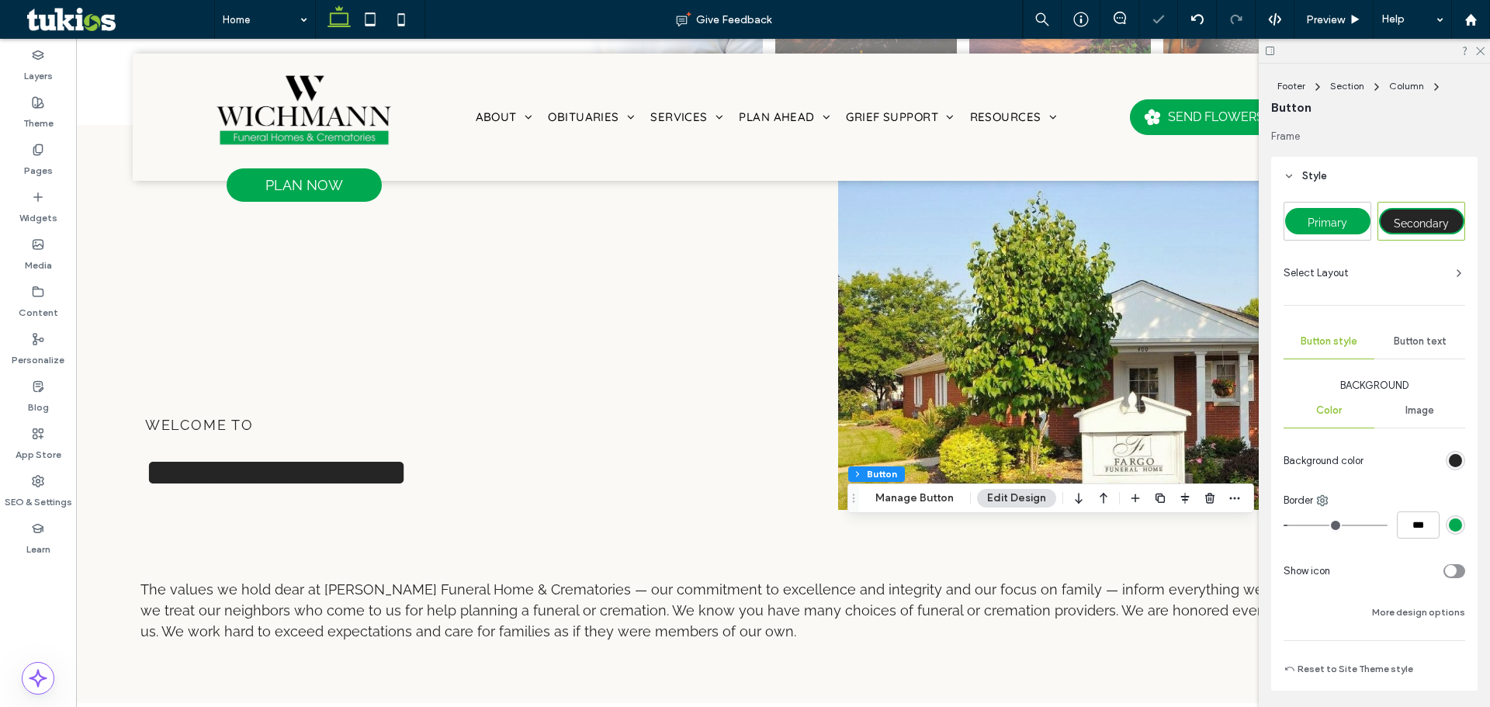
click at [1352, 228] on div "Primary" at bounding box center [1327, 221] width 85 height 26
type input "*"
type input "***"
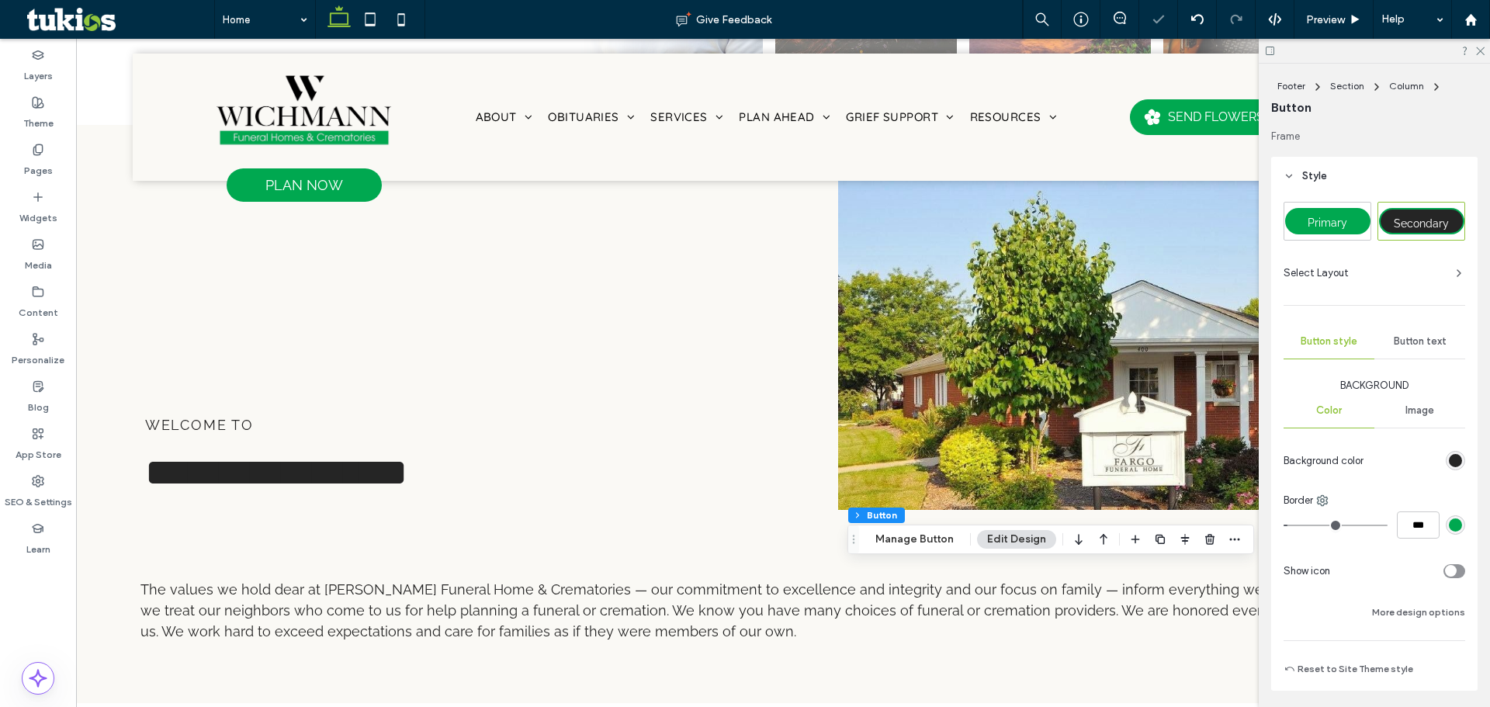
click at [1332, 233] on div "Primary" at bounding box center [1327, 221] width 85 height 26
type input "*"
type input "***"
click at [1329, 25] on span "Preview" at bounding box center [1325, 19] width 39 height 13
